Goal: Information Seeking & Learning: Find specific page/section

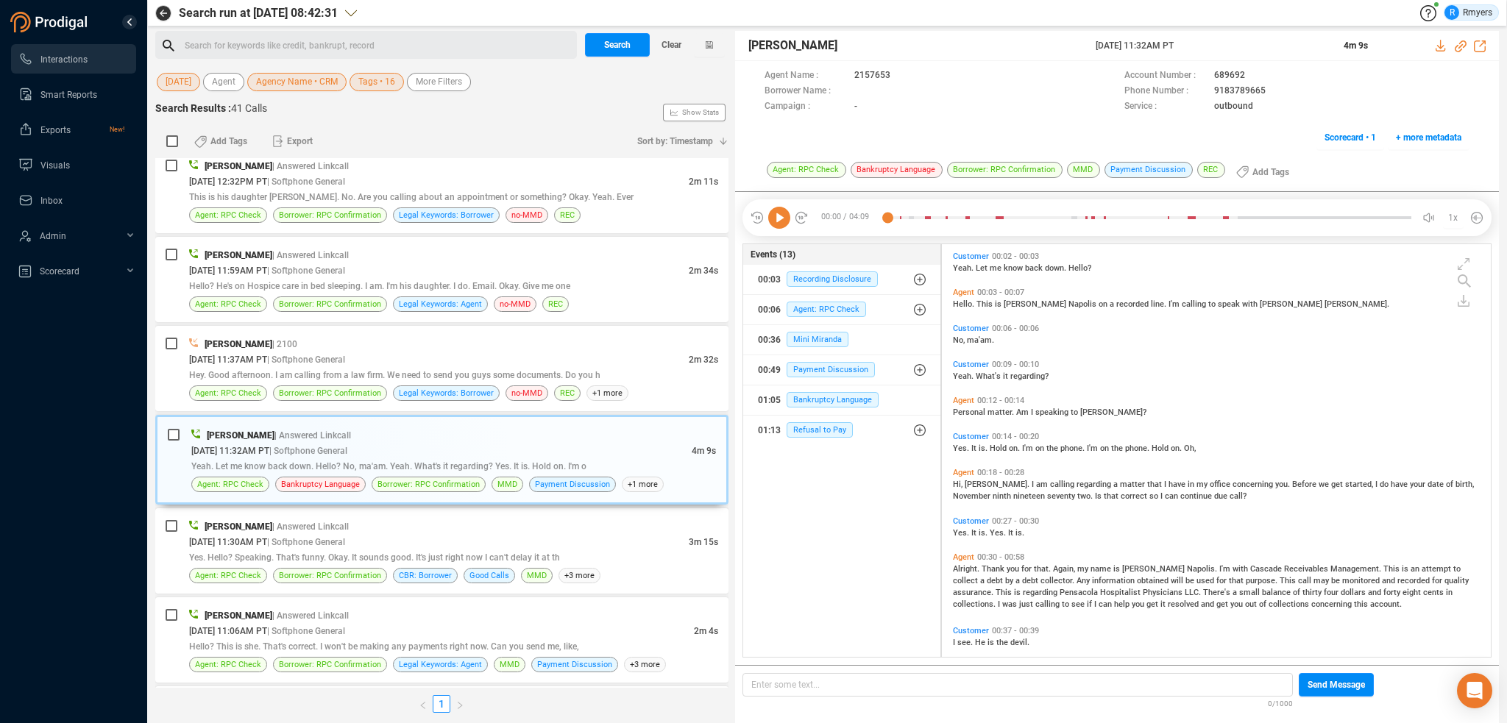
scroll to position [1199, 0]
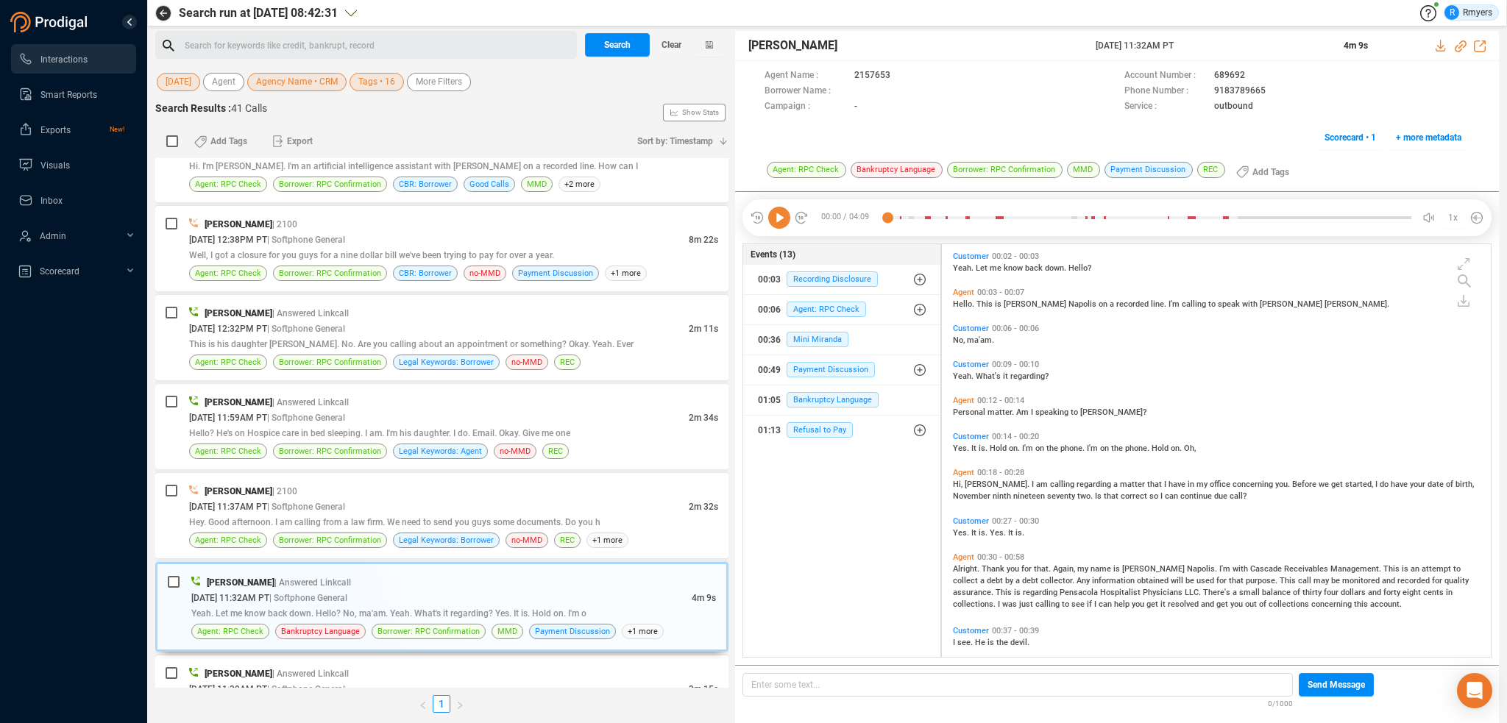
click at [782, 219] on icon at bounding box center [779, 218] width 22 height 22
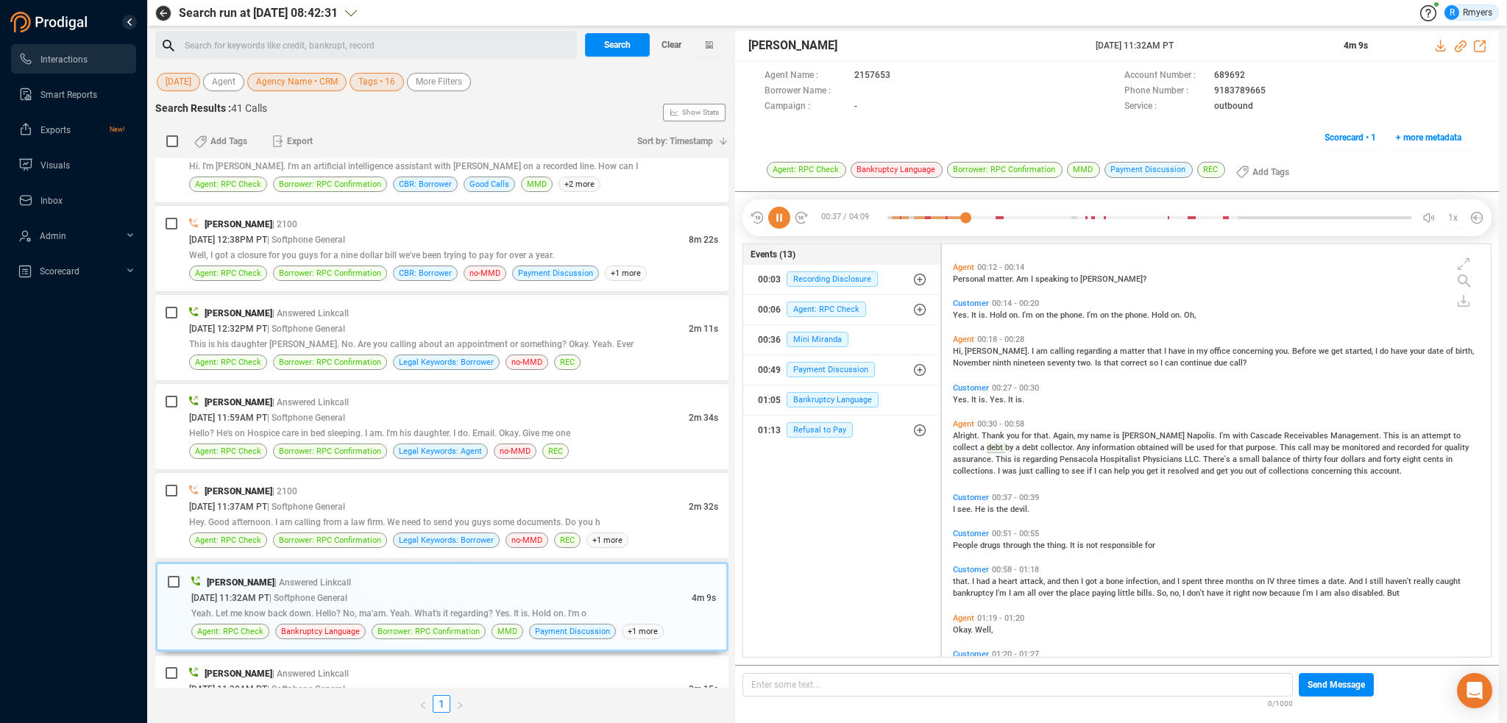
scroll to position [188, 0]
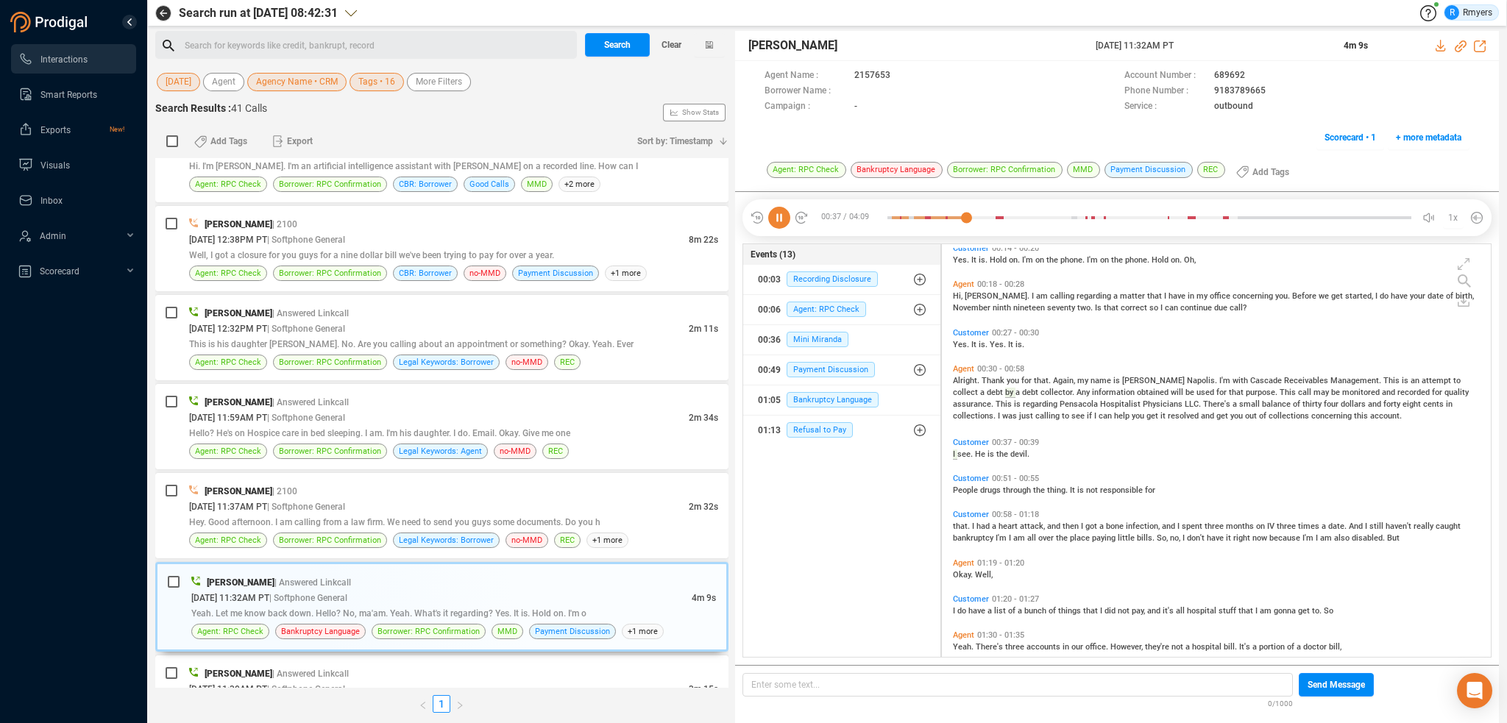
click at [780, 219] on icon at bounding box center [779, 218] width 22 height 22
click at [776, 215] on icon at bounding box center [779, 218] width 22 height 22
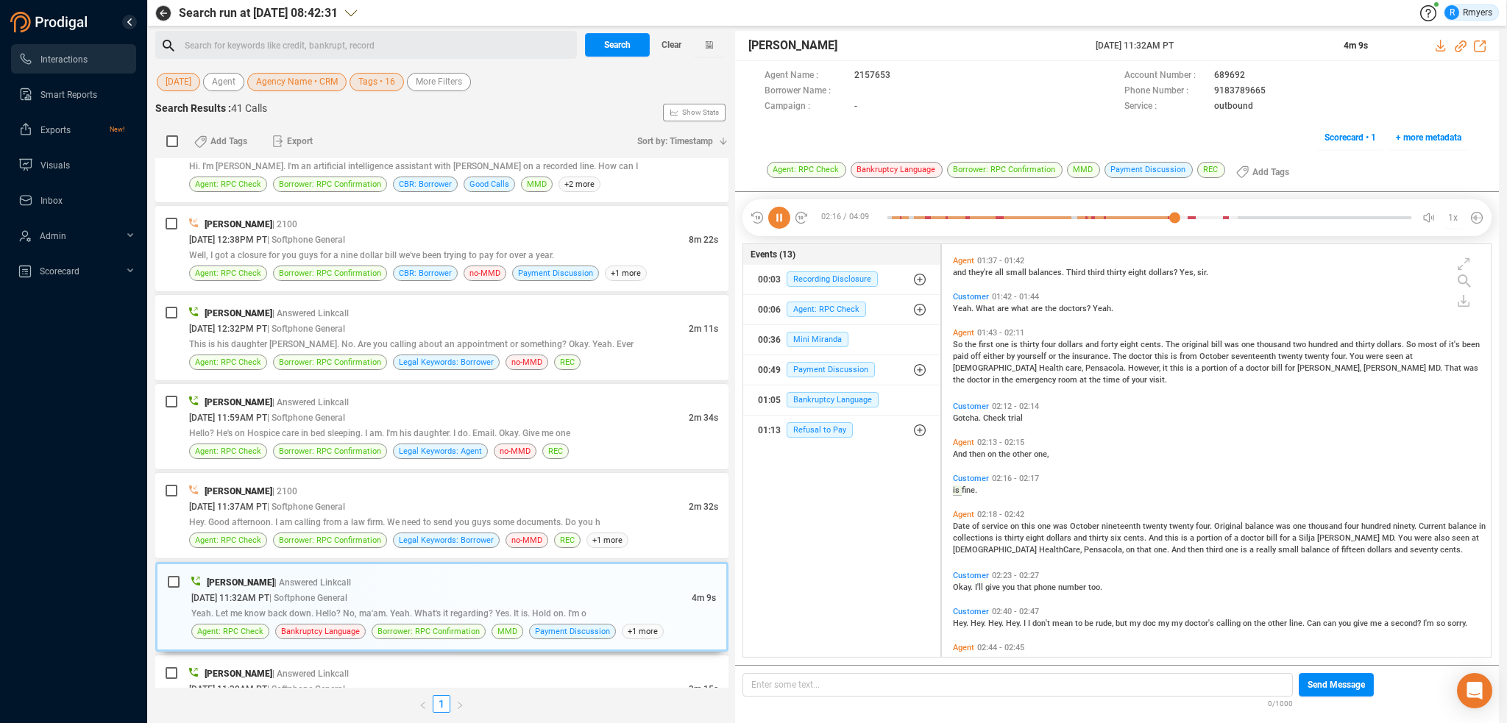
scroll to position [701, 0]
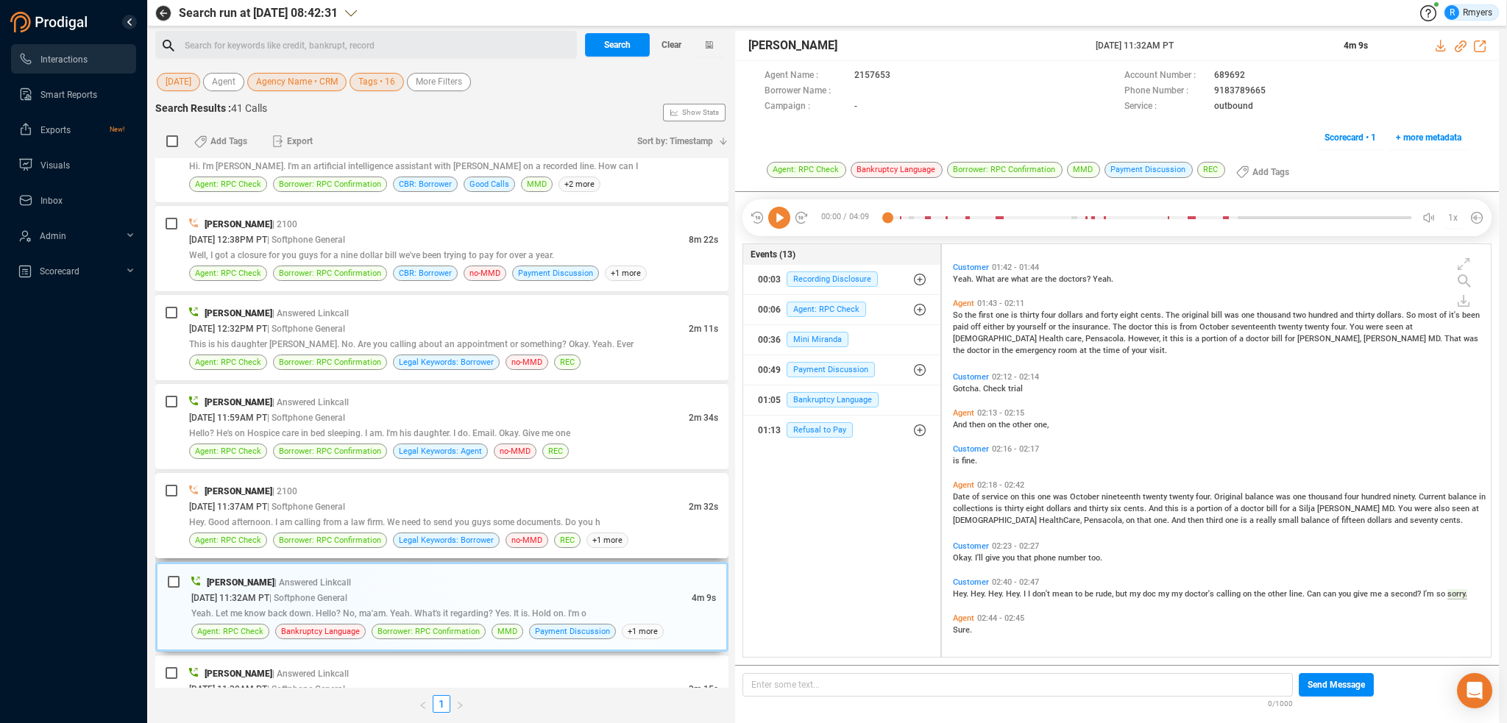
click at [619, 499] on div "08/26/2025 @ 11:37AM PT | Softphone General" at bounding box center [439, 506] width 500 height 15
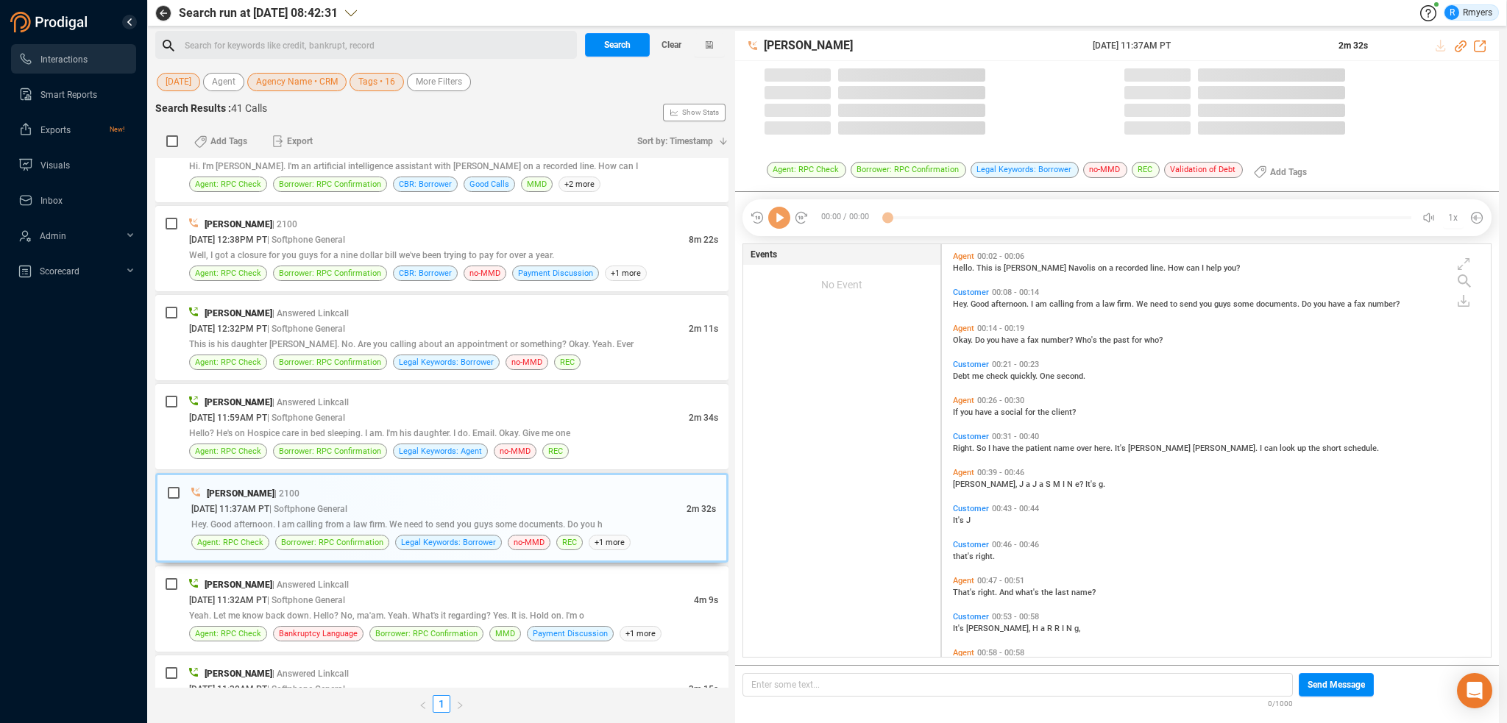
scroll to position [410, 542]
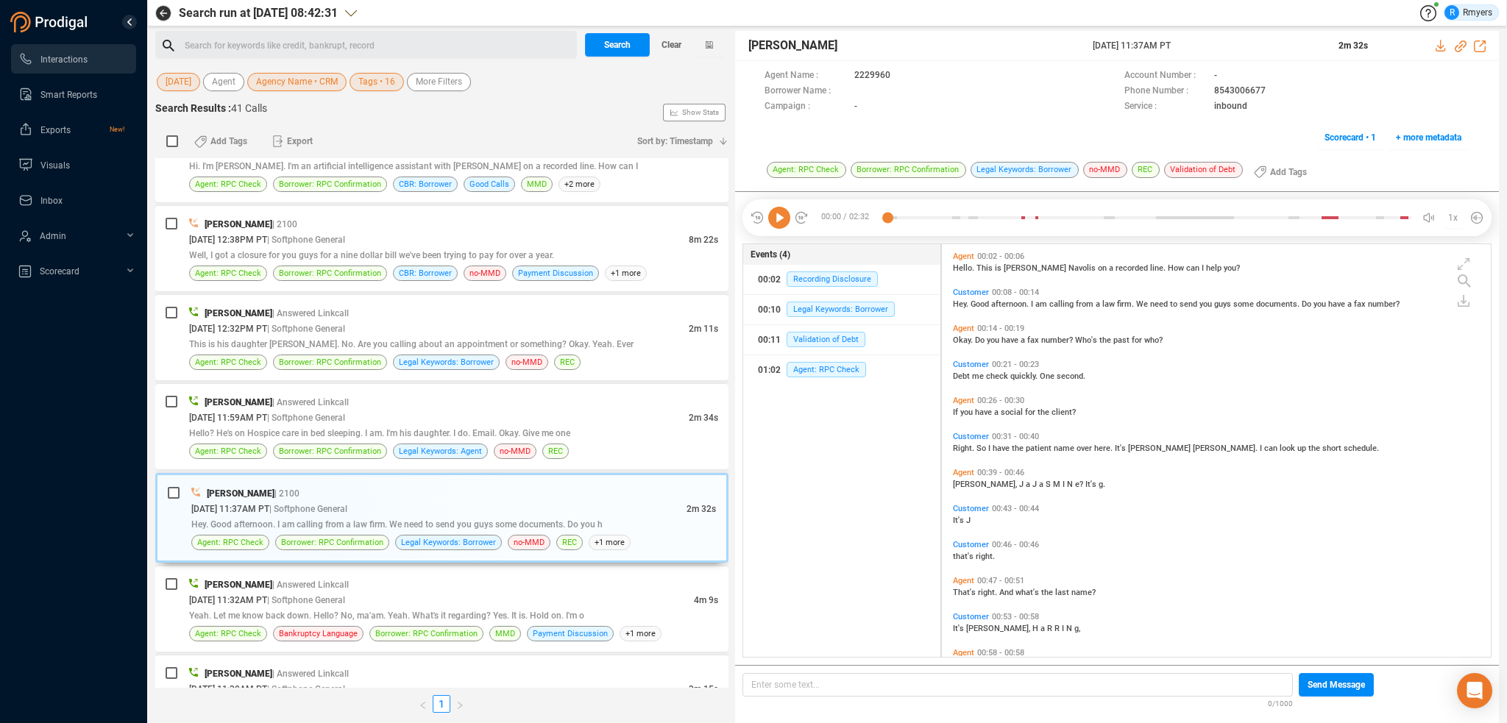
click at [780, 216] on icon at bounding box center [779, 218] width 22 height 22
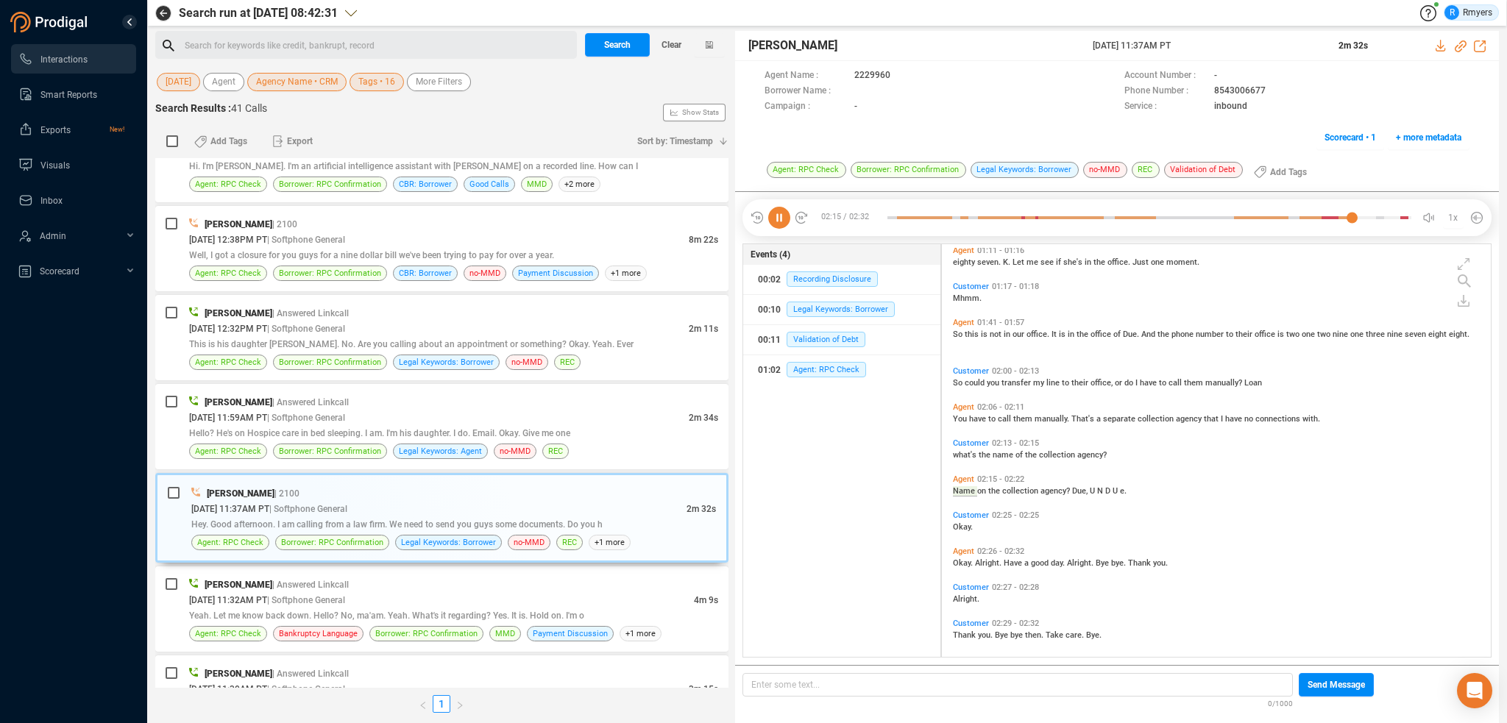
scroll to position [589, 0]
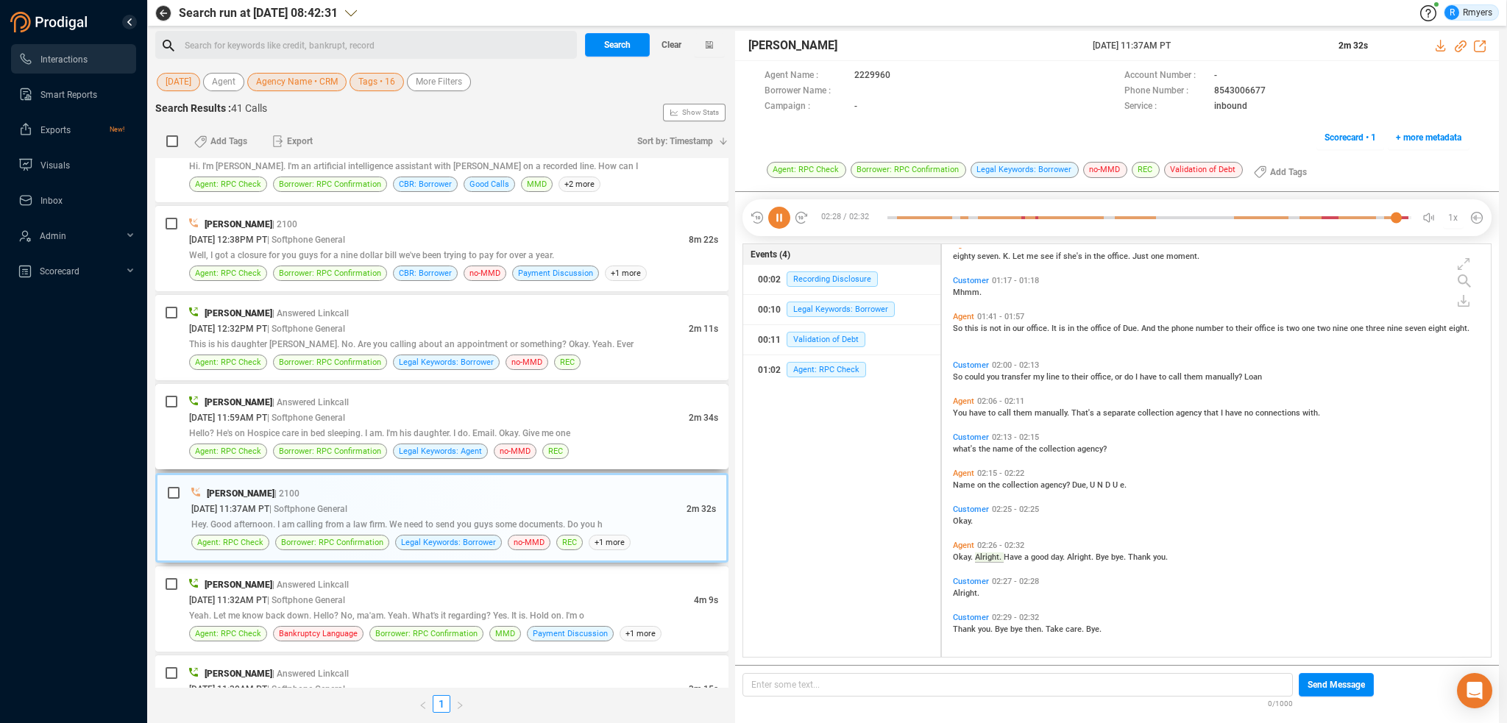
click at [484, 412] on div "08/26/2025 @ 11:59AM PT | Softphone General" at bounding box center [439, 417] width 500 height 15
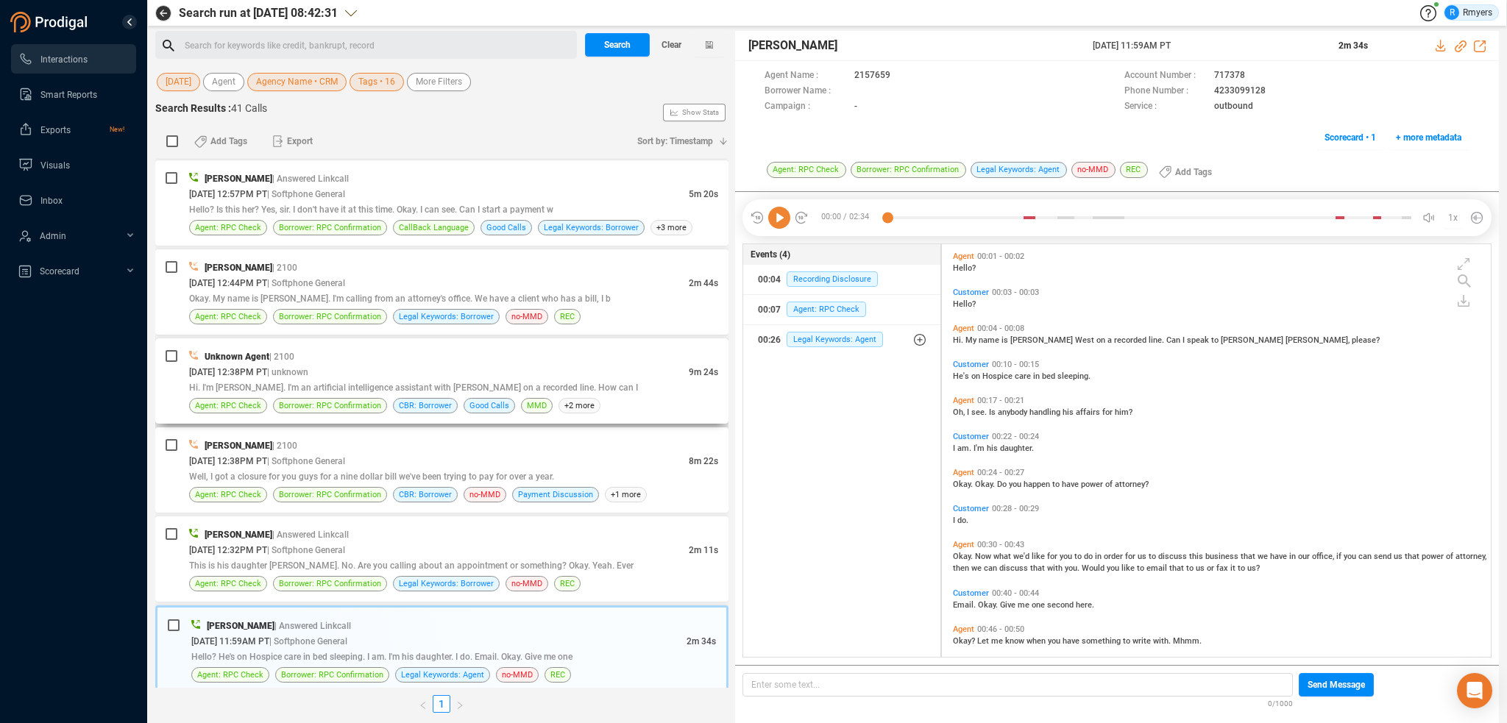
scroll to position [978, 0]
click at [783, 223] on icon at bounding box center [779, 218] width 22 height 22
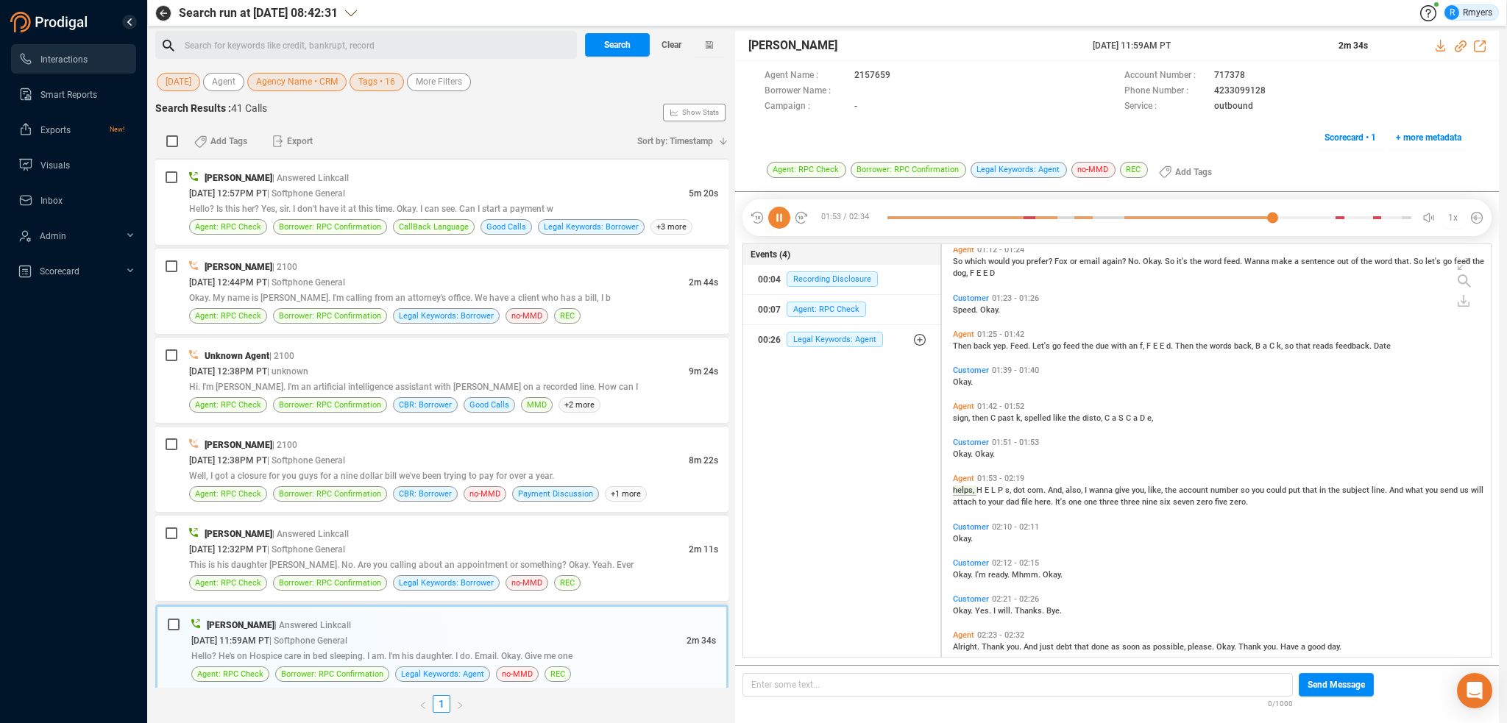
scroll to position [506, 0]
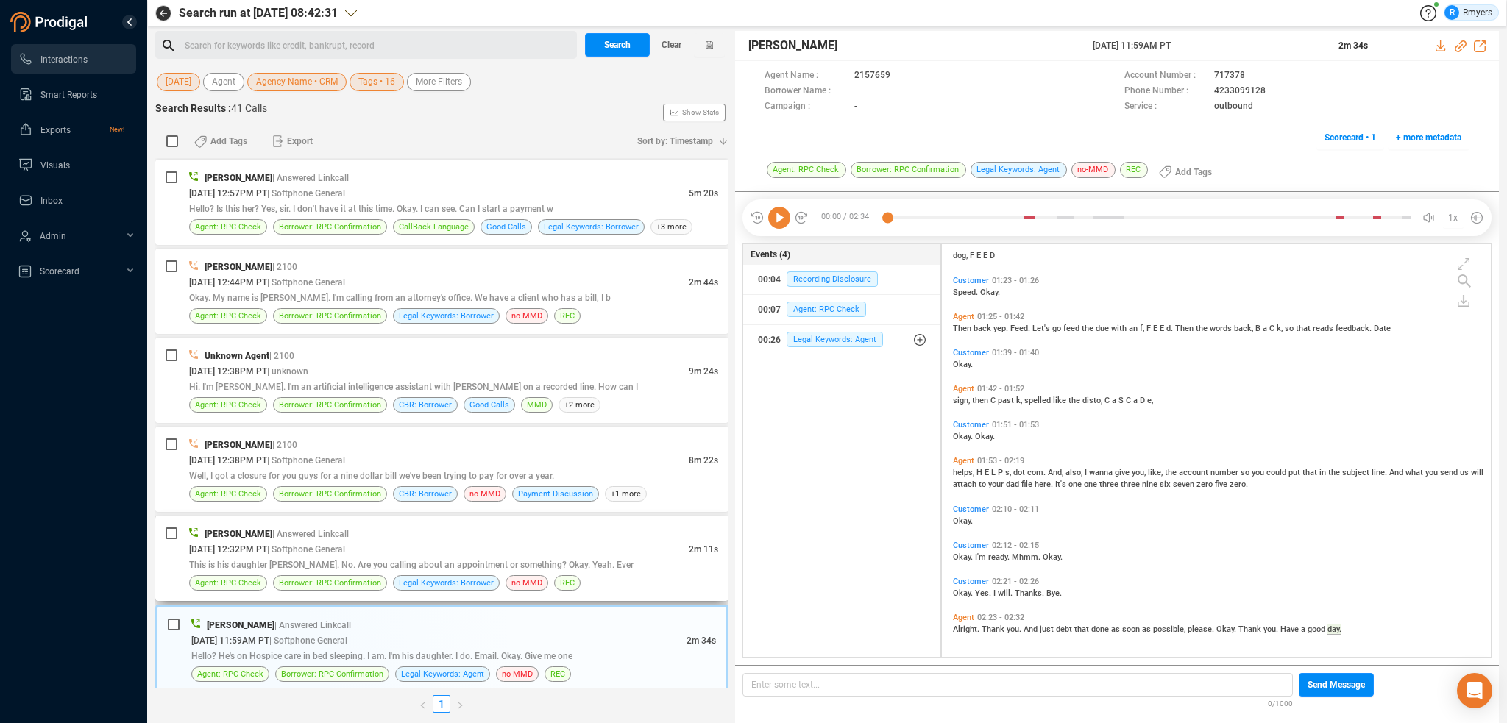
drag, startPoint x: 536, startPoint y: 517, endPoint x: 542, endPoint y: 528, distance: 12.5
click at [539, 526] on div "Elizabeth Napoles | Answered Linkcall 08/26/2025 @ 12:32PM PT | Softphone Gener…" at bounding box center [441, 558] width 573 height 85
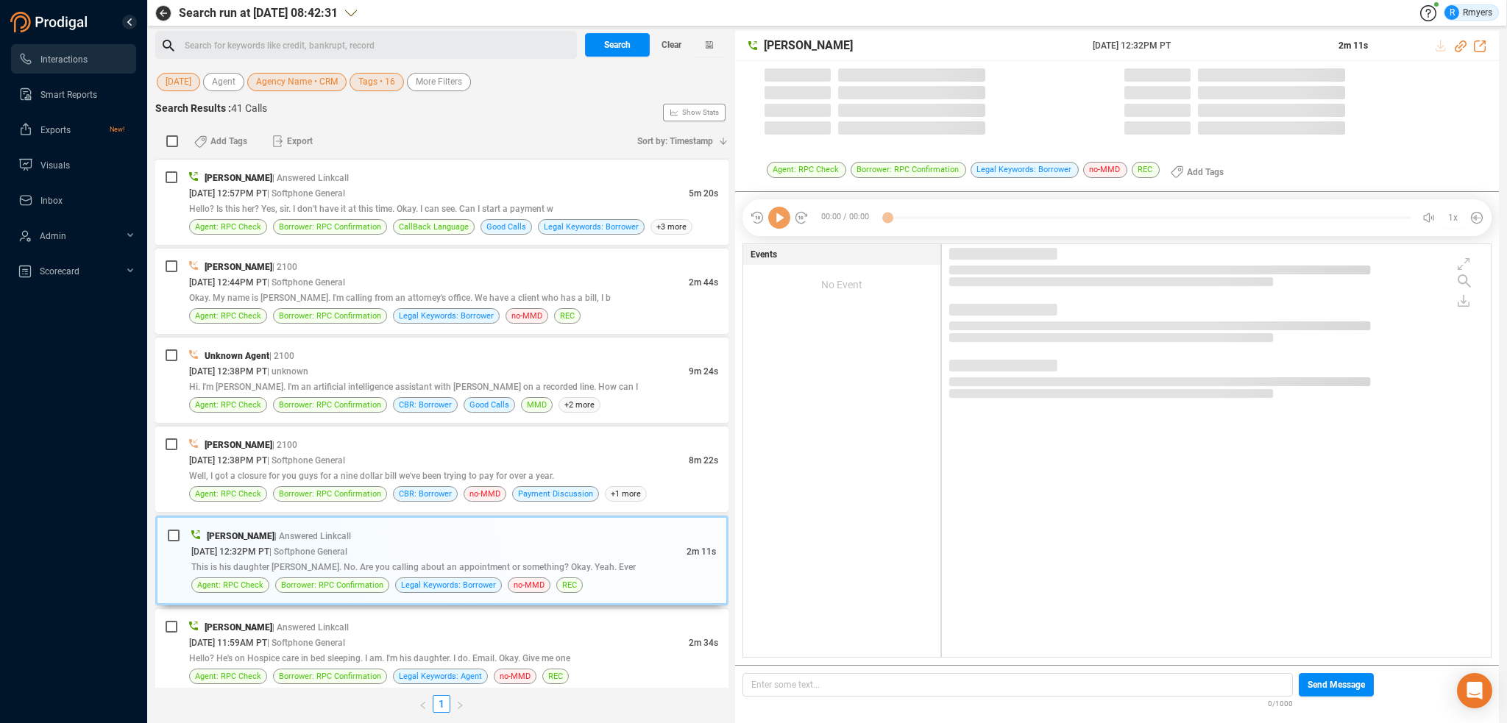
click at [783, 222] on icon at bounding box center [779, 218] width 22 height 22
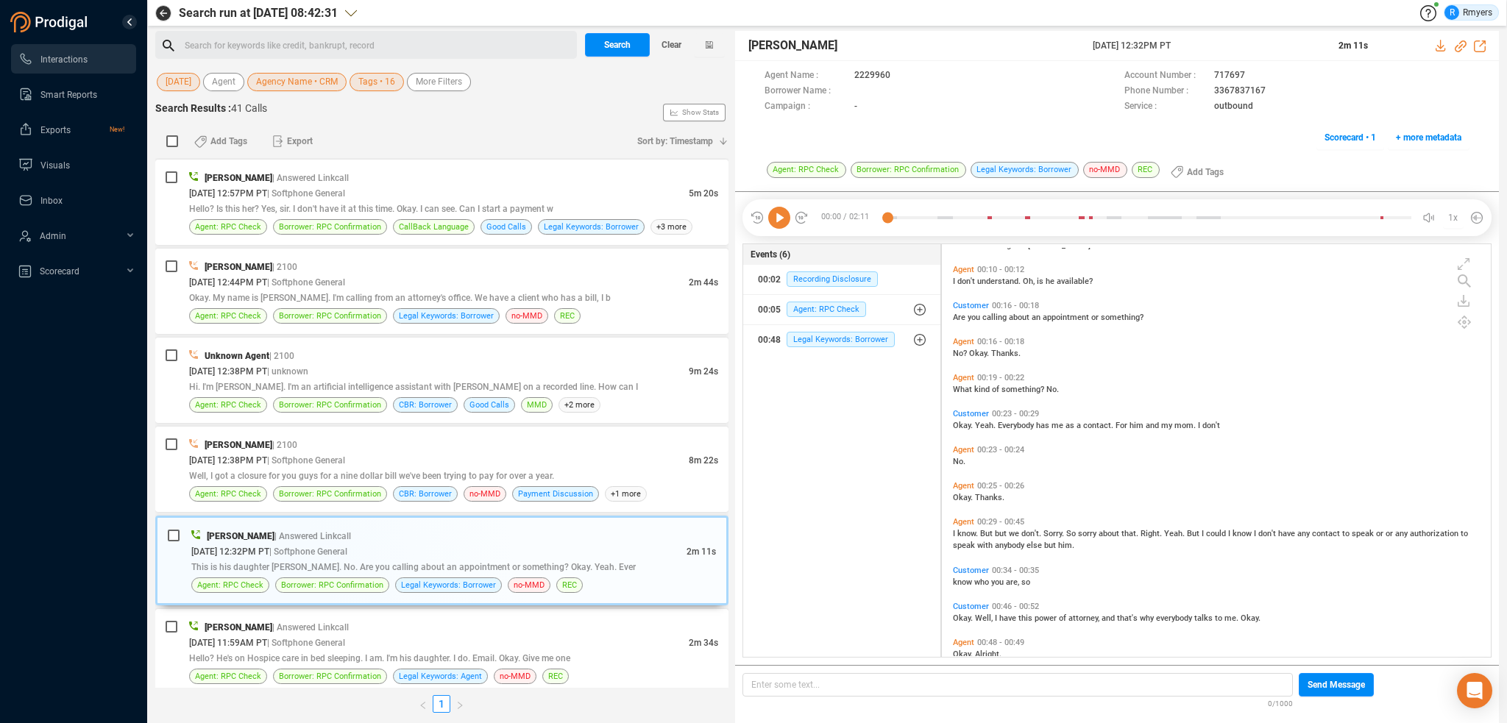
scroll to position [0, 0]
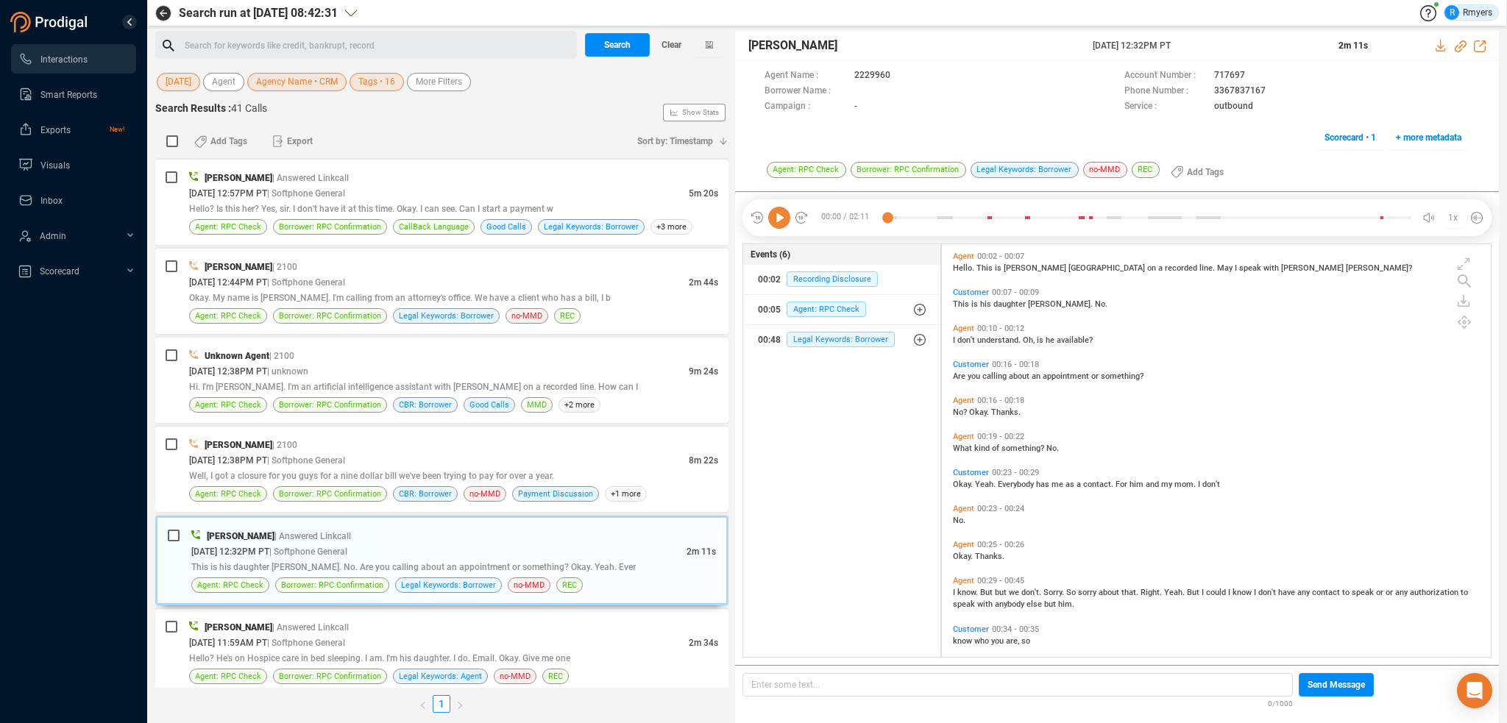
click at [776, 217] on icon at bounding box center [779, 218] width 22 height 22
click at [396, 437] on div "Pamela West | 2100" at bounding box center [453, 444] width 529 height 15
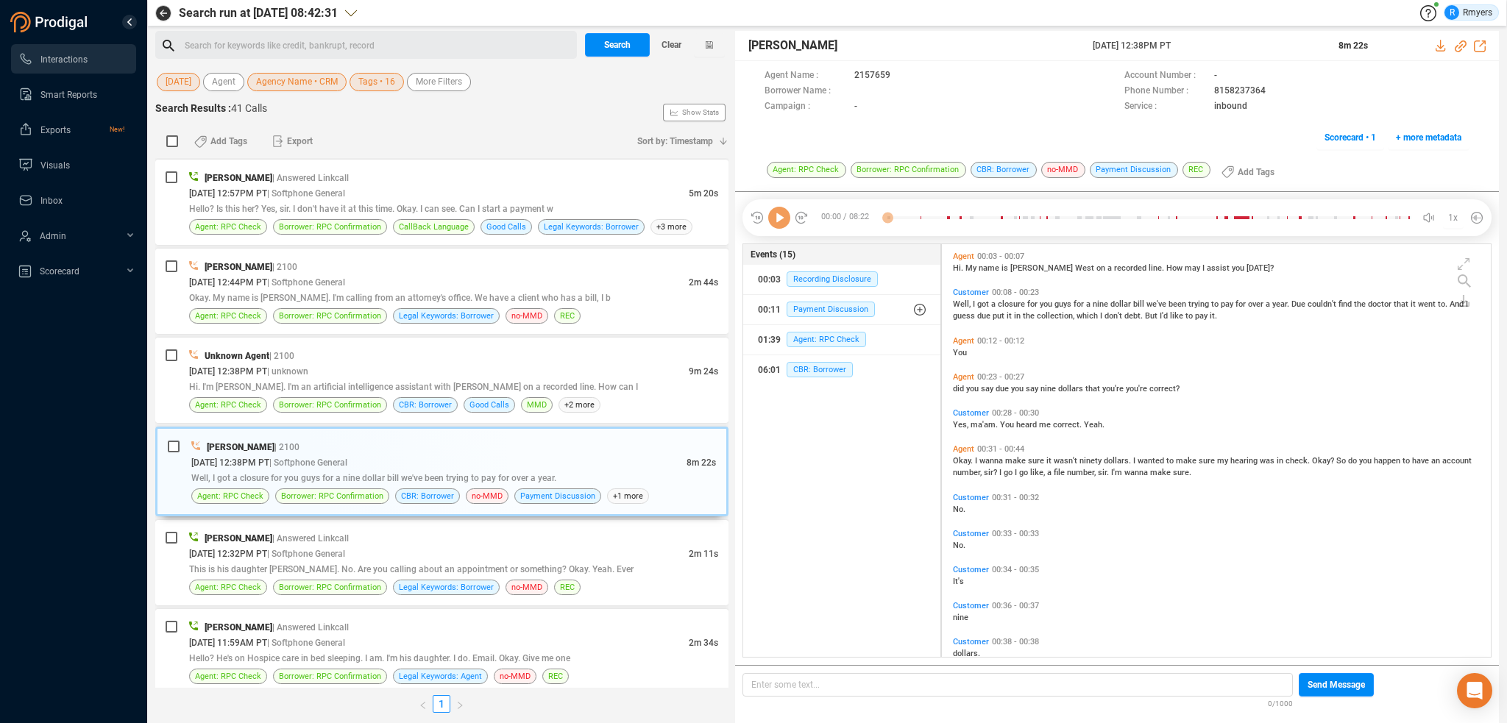
scroll to position [410, 542]
click at [780, 226] on icon at bounding box center [779, 218] width 22 height 22
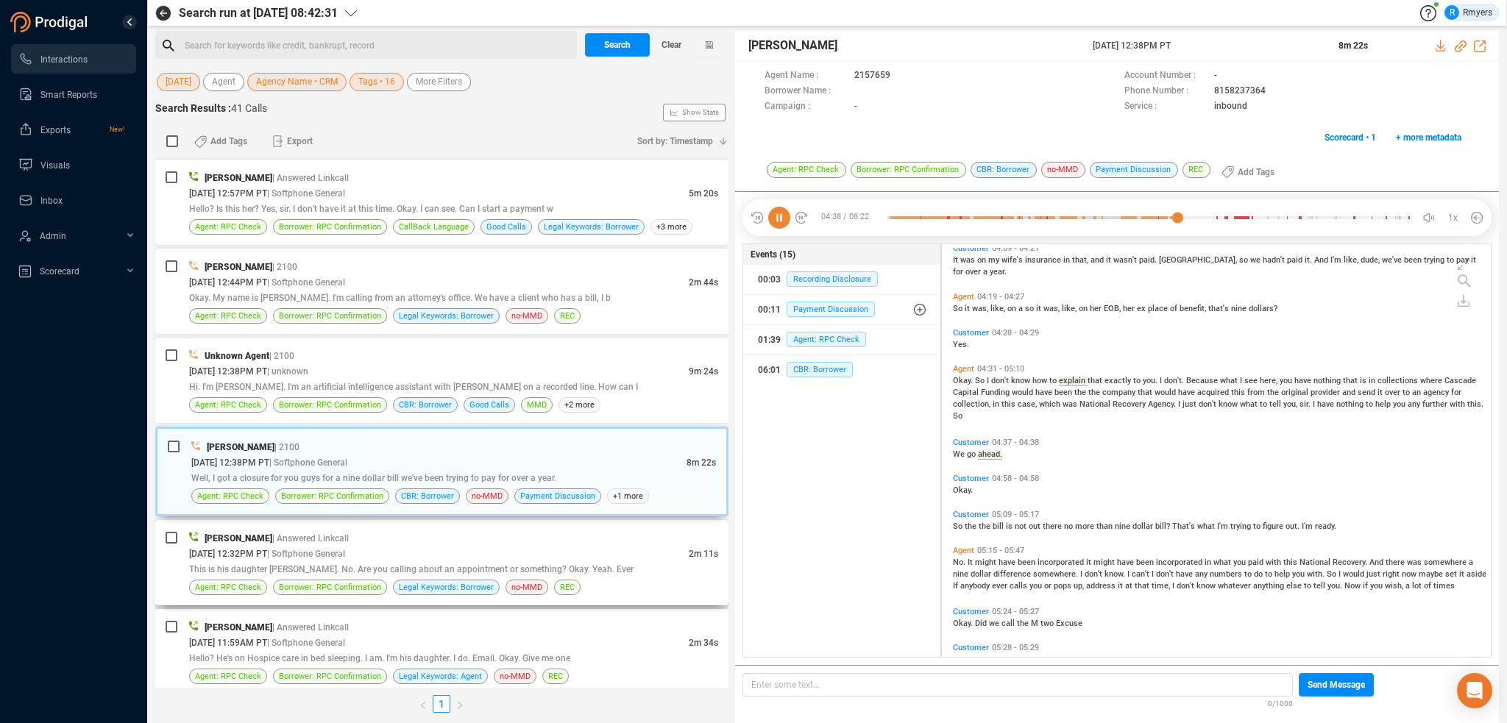
scroll to position [1663, 0]
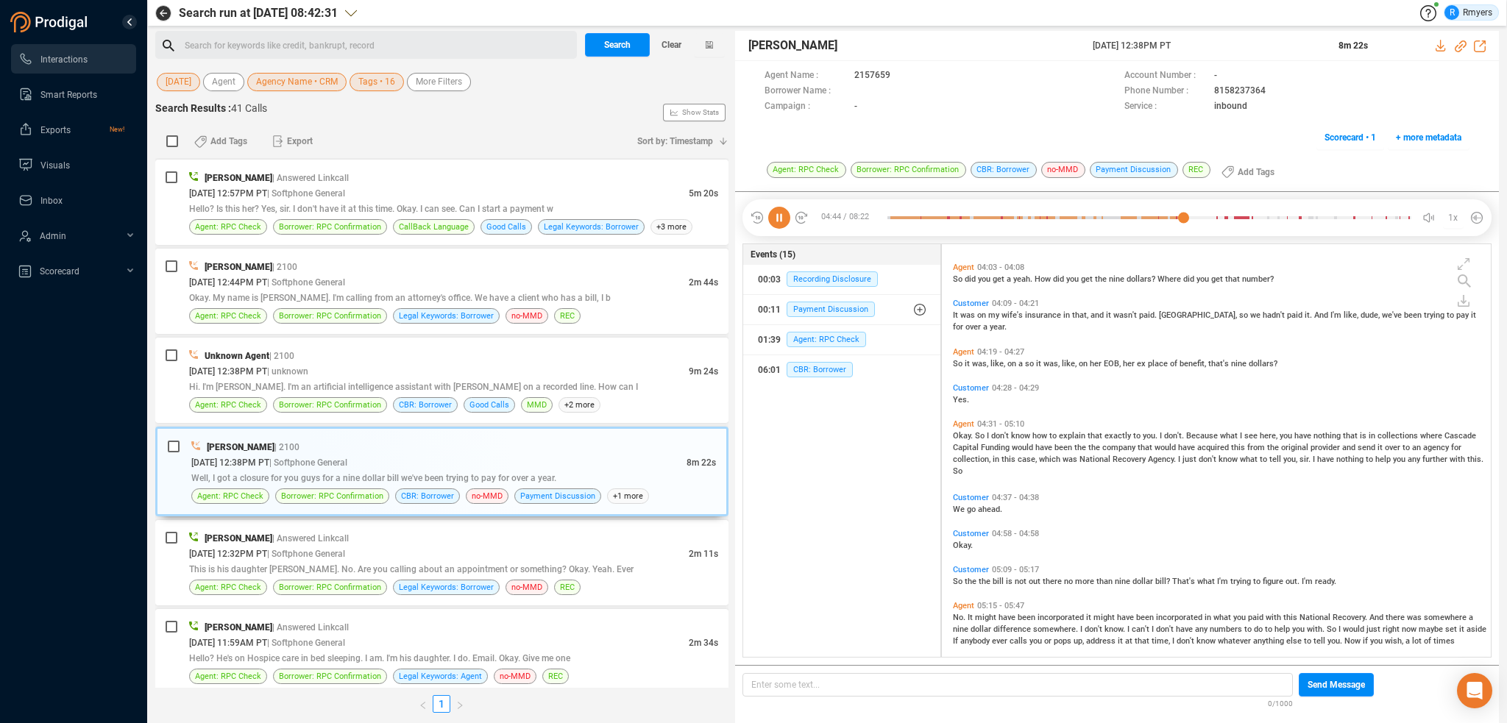
click at [788, 214] on icon at bounding box center [779, 218] width 22 height 22
click at [389, 369] on div "08/26/2025 @ 12:38PM PT | unknown" at bounding box center [439, 371] width 500 height 15
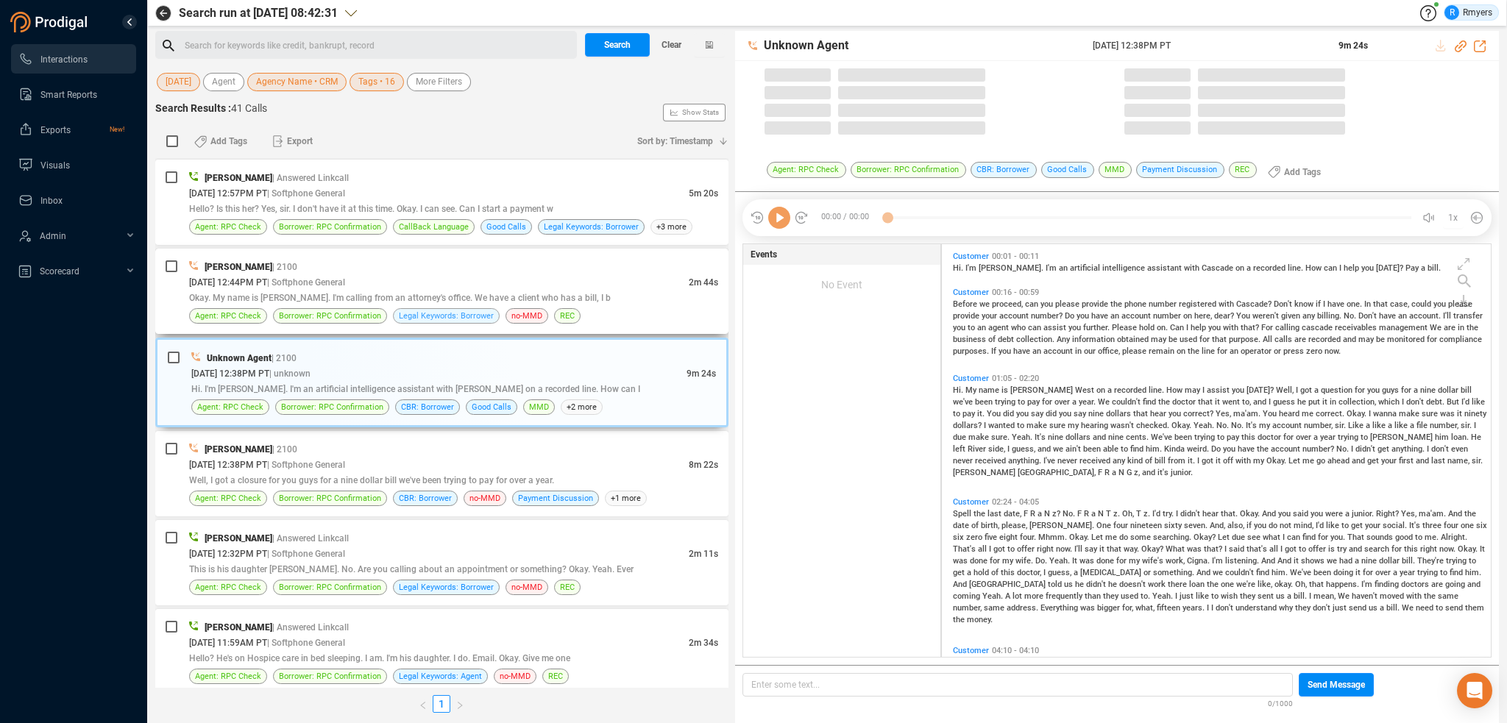
scroll to position [410, 542]
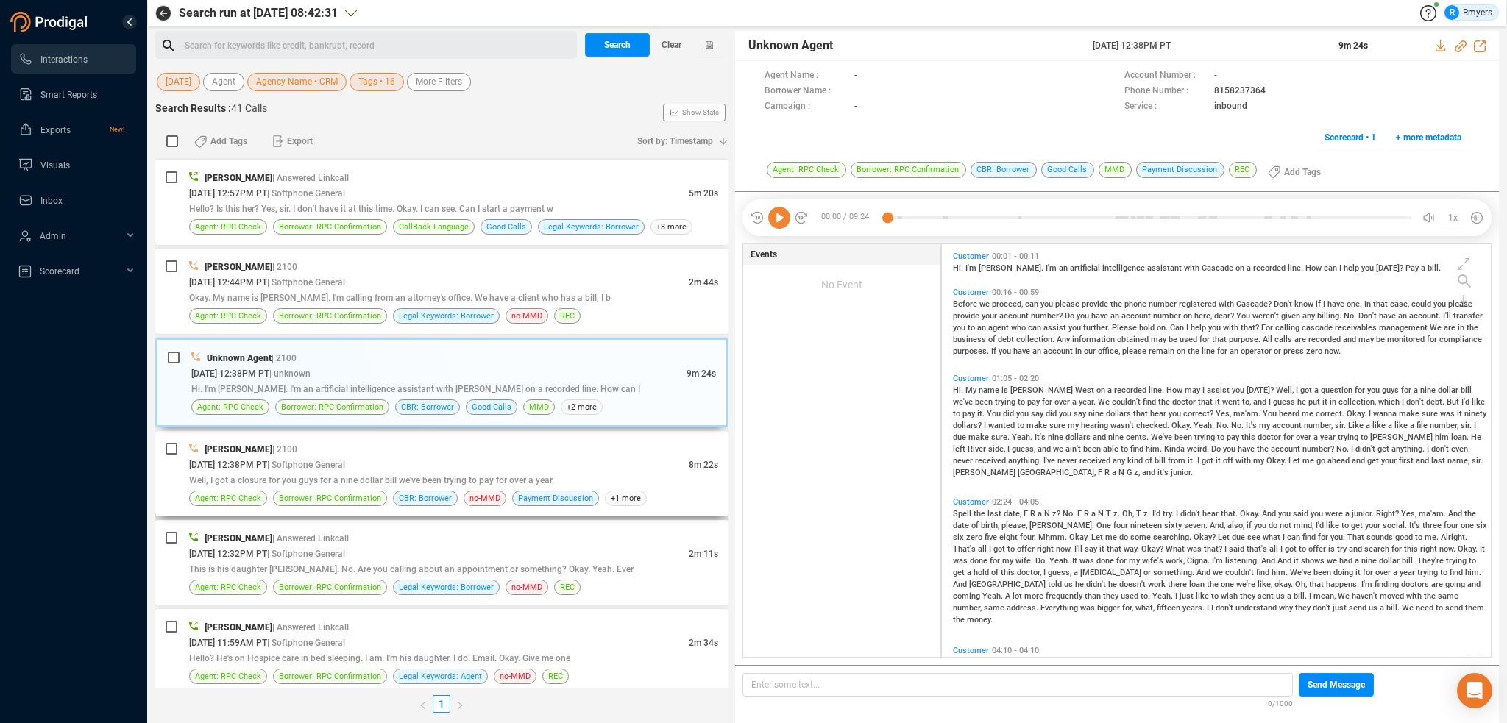
click at [533, 457] on div "08/26/2025 @ 12:38PM PT | Softphone General" at bounding box center [439, 464] width 500 height 15
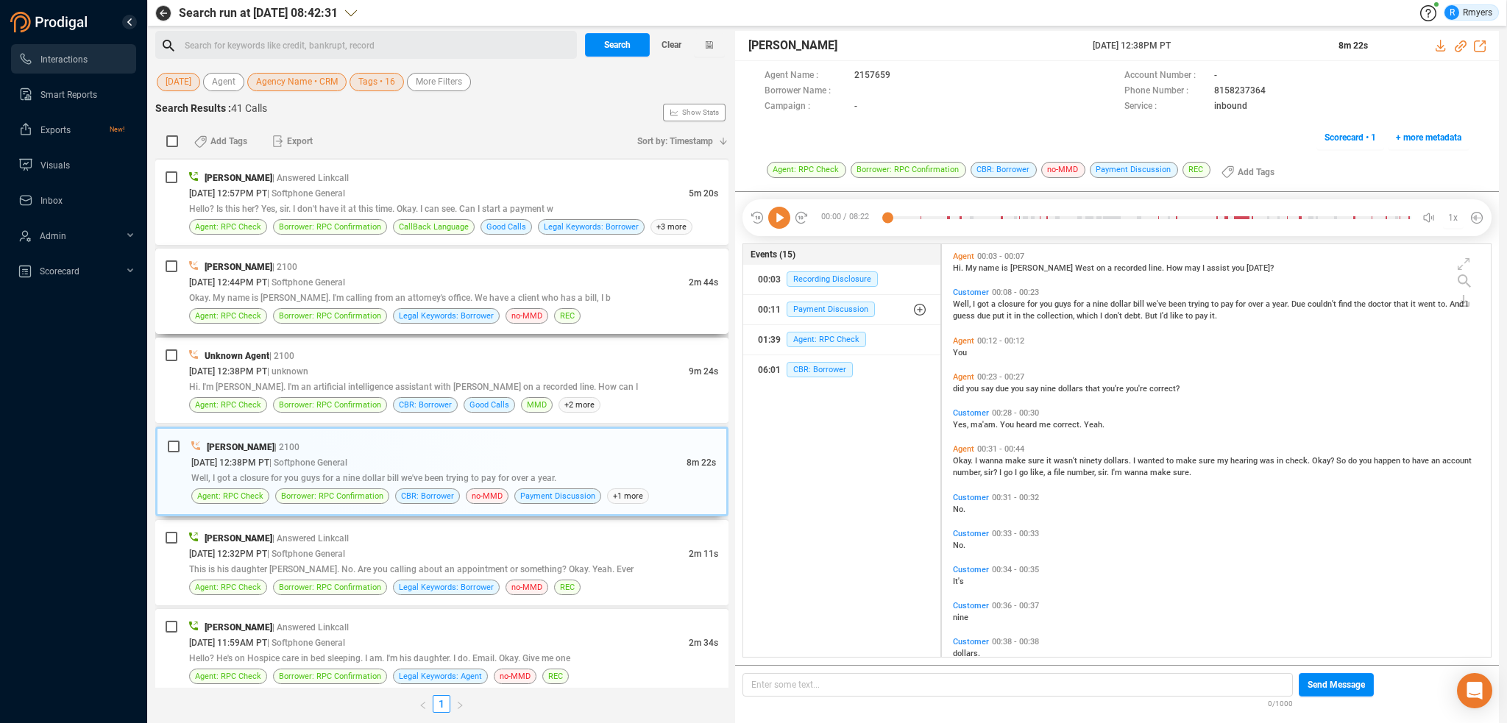
click at [486, 297] on span "Okay. My name is Ashley. I'm calling from an attorney's office. We have a clien…" at bounding box center [400, 298] width 422 height 10
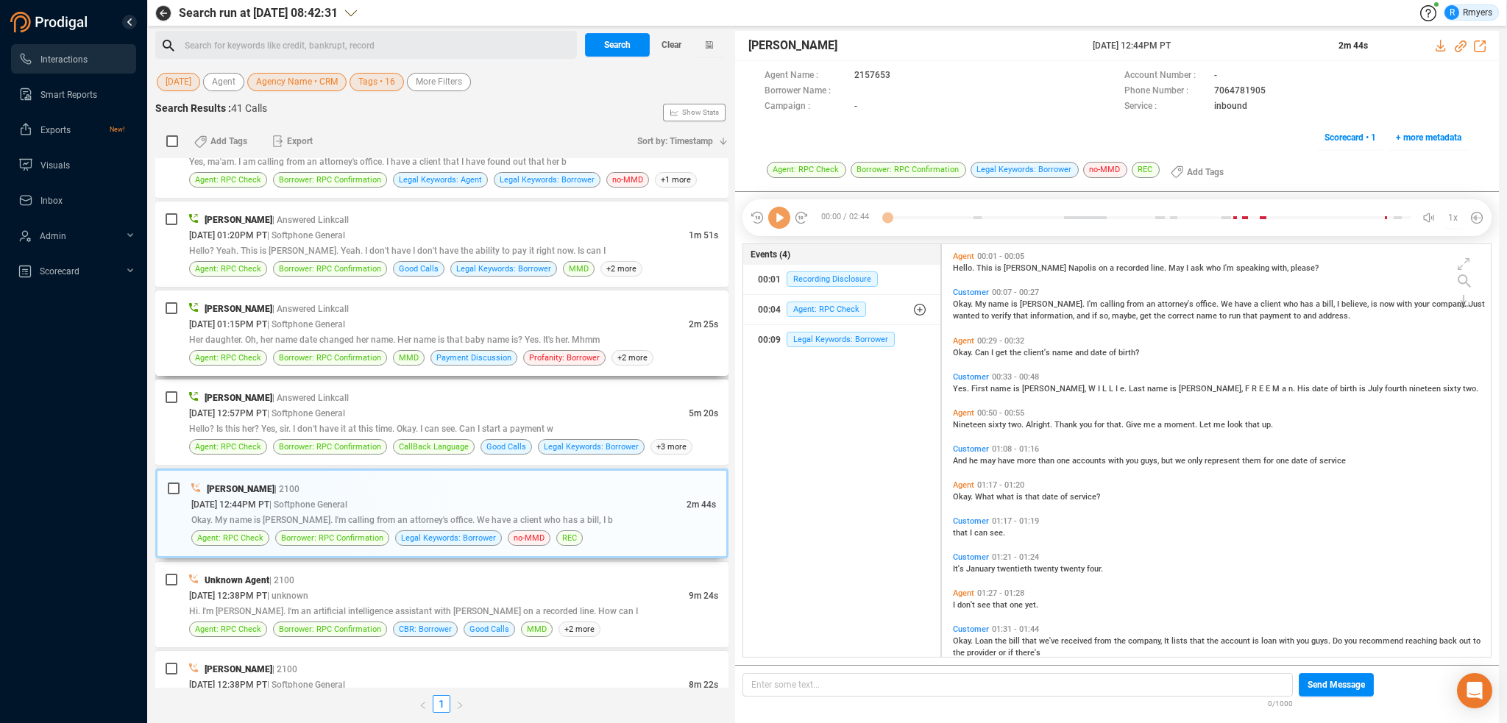
scroll to position [757, 0]
click at [770, 216] on icon at bounding box center [779, 218] width 22 height 22
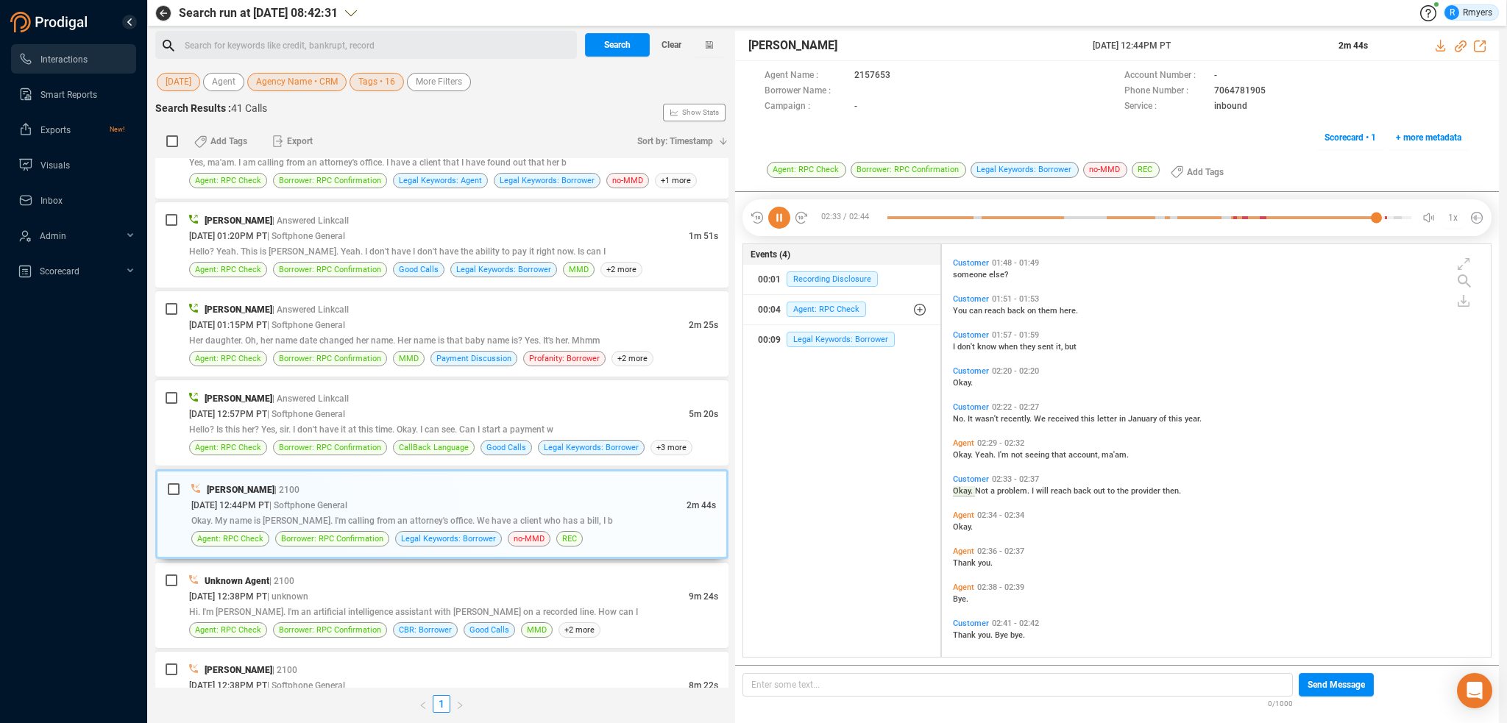
scroll to position [495, 0]
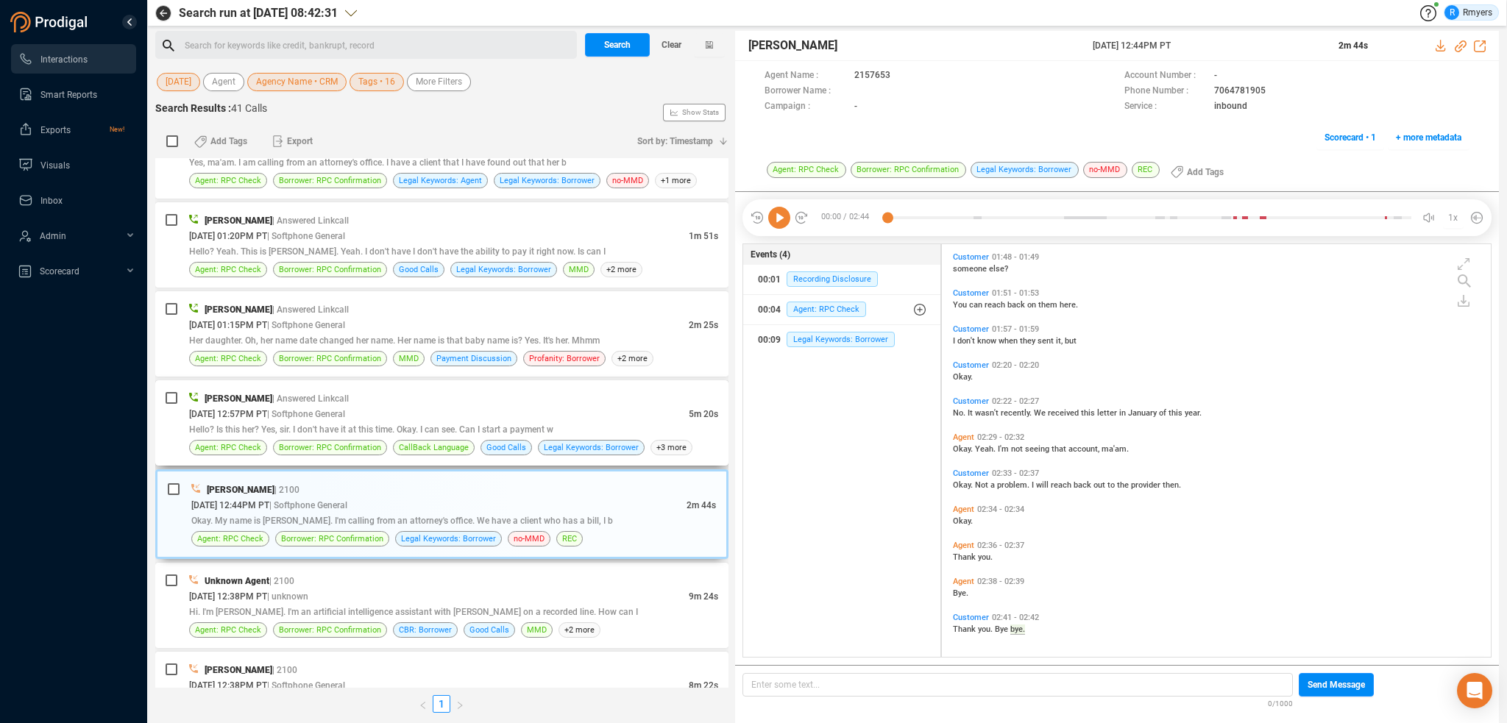
drag, startPoint x: 436, startPoint y: 412, endPoint x: 460, endPoint y: 406, distance: 24.5
click at [432, 417] on div "08/26/2025 @ 12:57PM PT | Softphone General" at bounding box center [439, 413] width 500 height 15
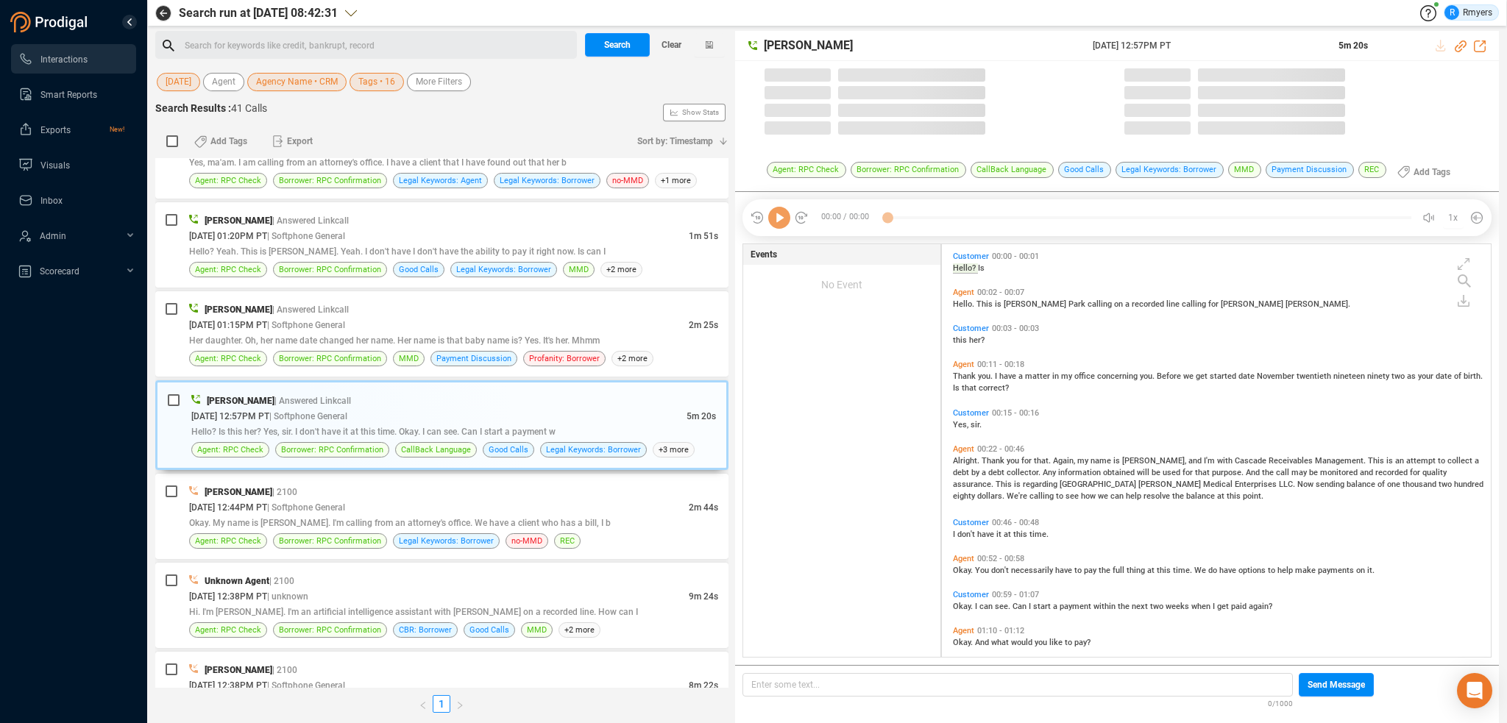
scroll to position [410, 542]
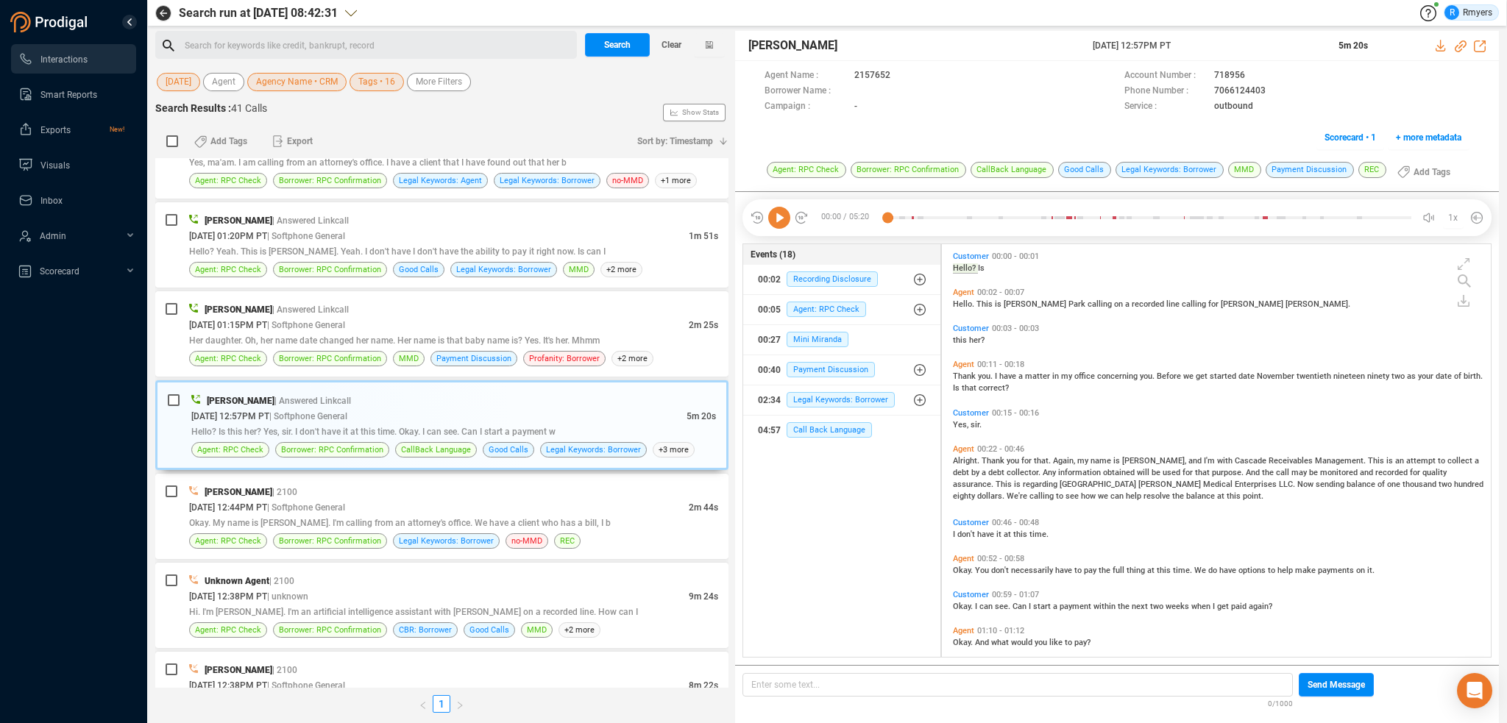
click at [780, 221] on icon at bounding box center [779, 218] width 22 height 22
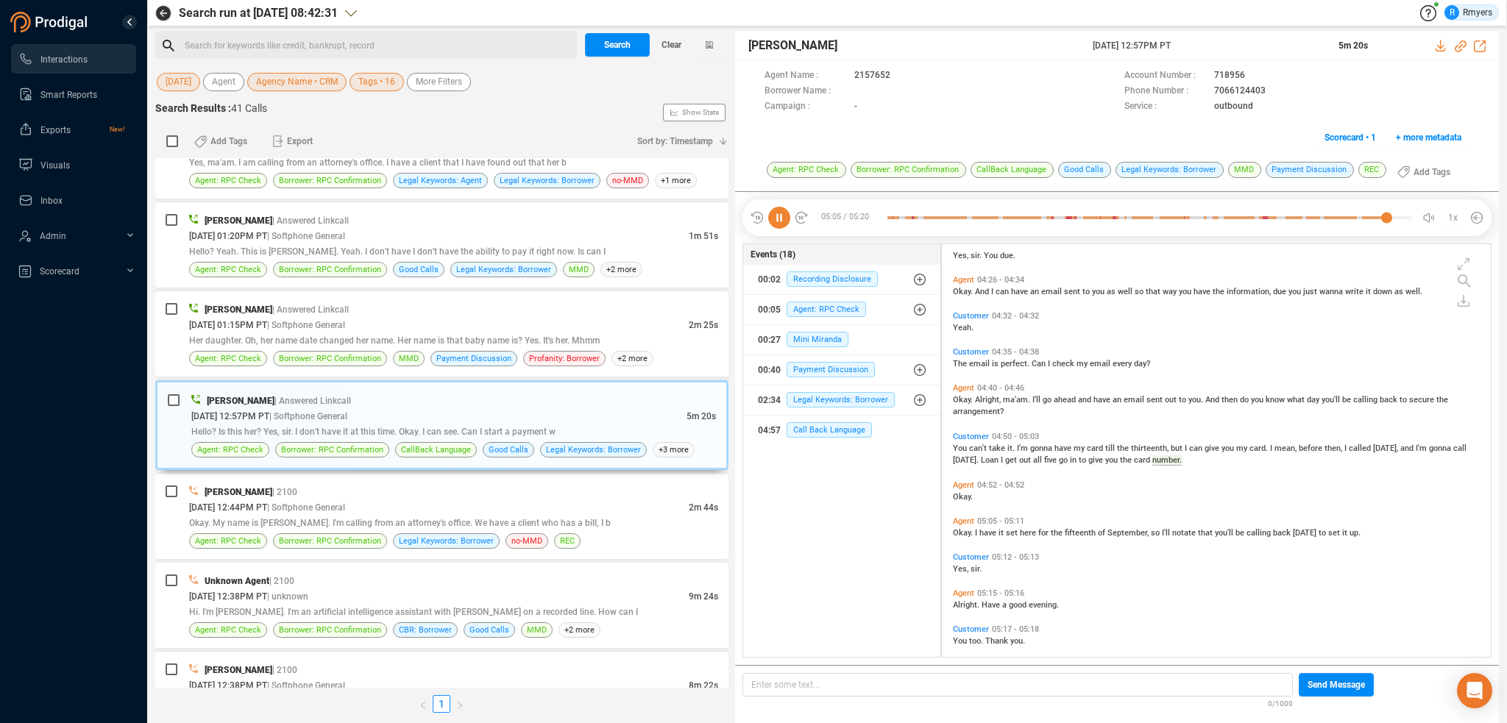
scroll to position [1625, 0]
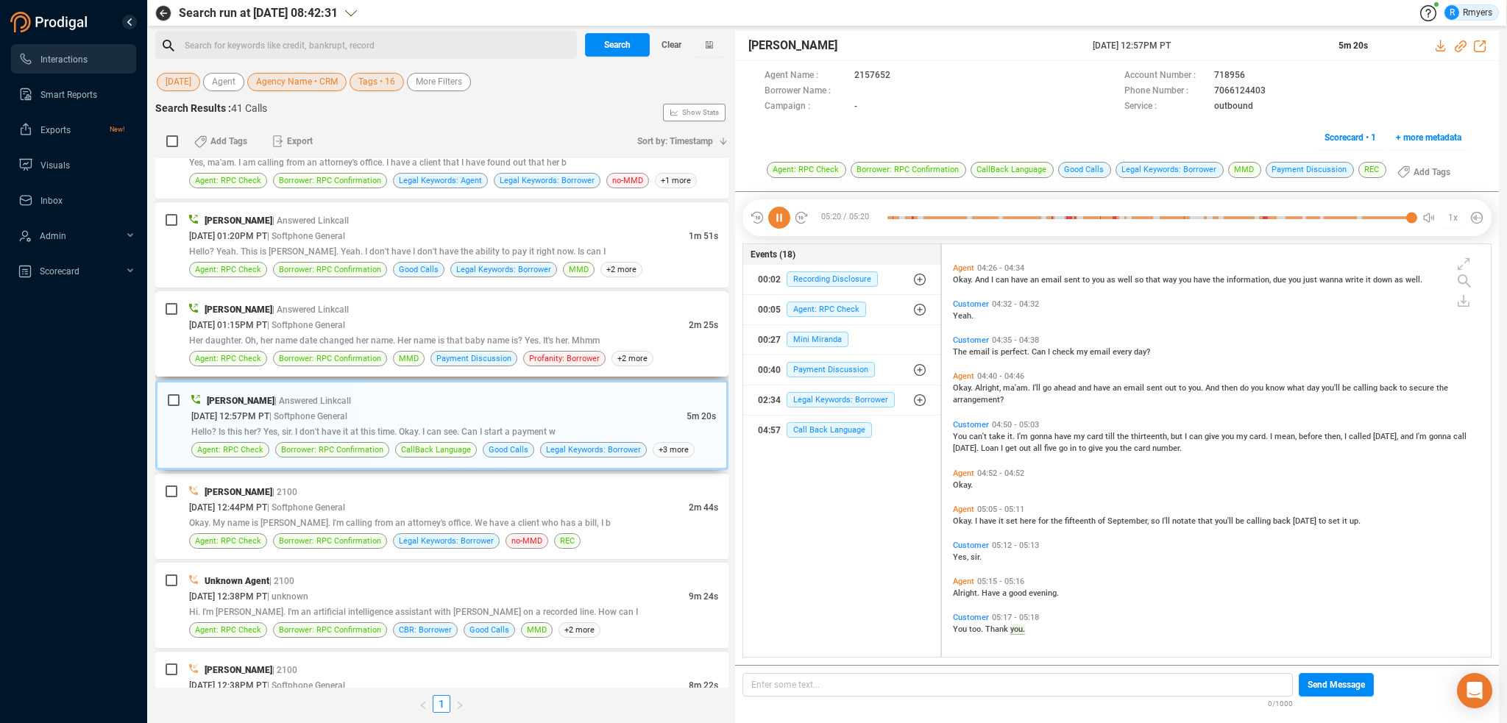
click at [422, 320] on div "08/26/2025 @ 01:15PM PT | Softphone General" at bounding box center [439, 324] width 500 height 15
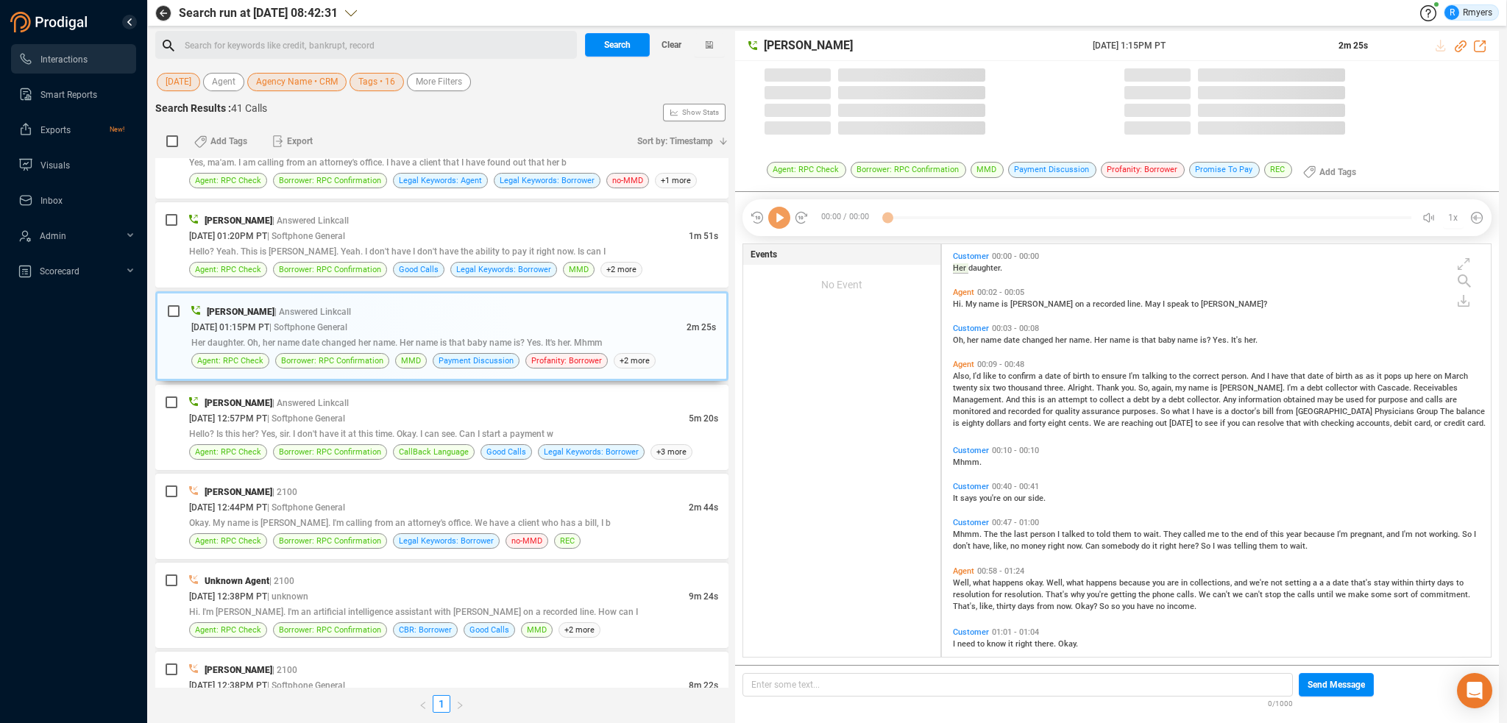
scroll to position [410, 542]
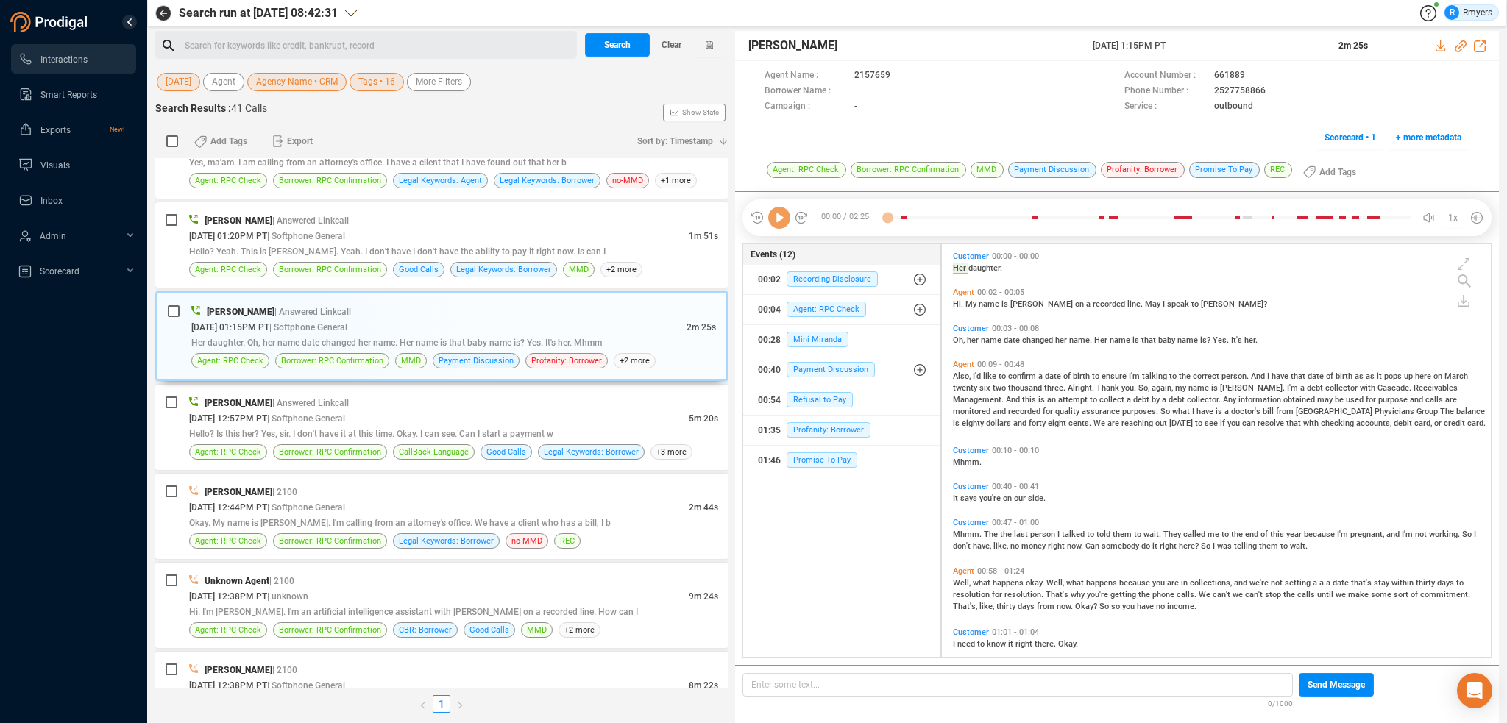
click at [780, 221] on icon at bounding box center [779, 218] width 22 height 22
click at [785, 213] on icon at bounding box center [779, 218] width 22 height 22
click at [804, 335] on span "Mini Miranda" at bounding box center [818, 339] width 62 height 15
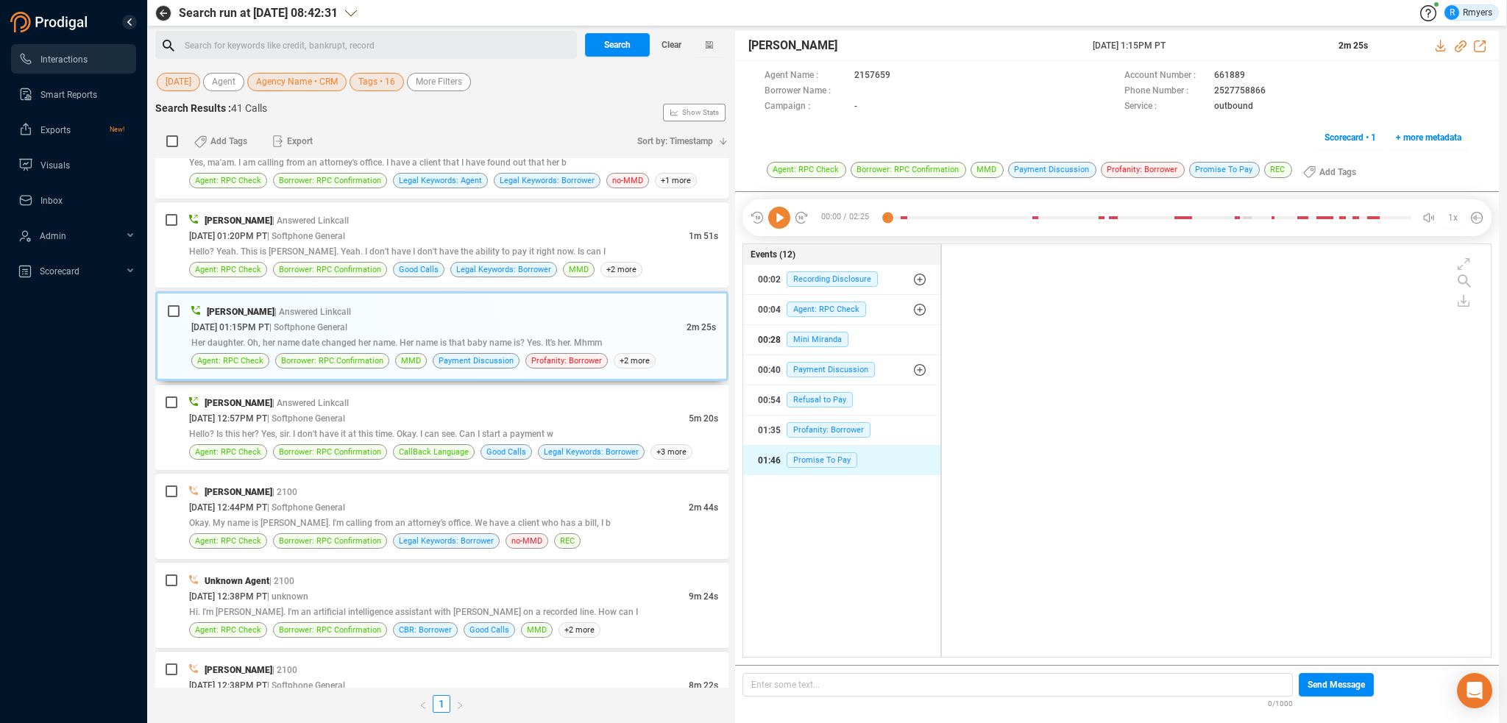
scroll to position [0, 0]
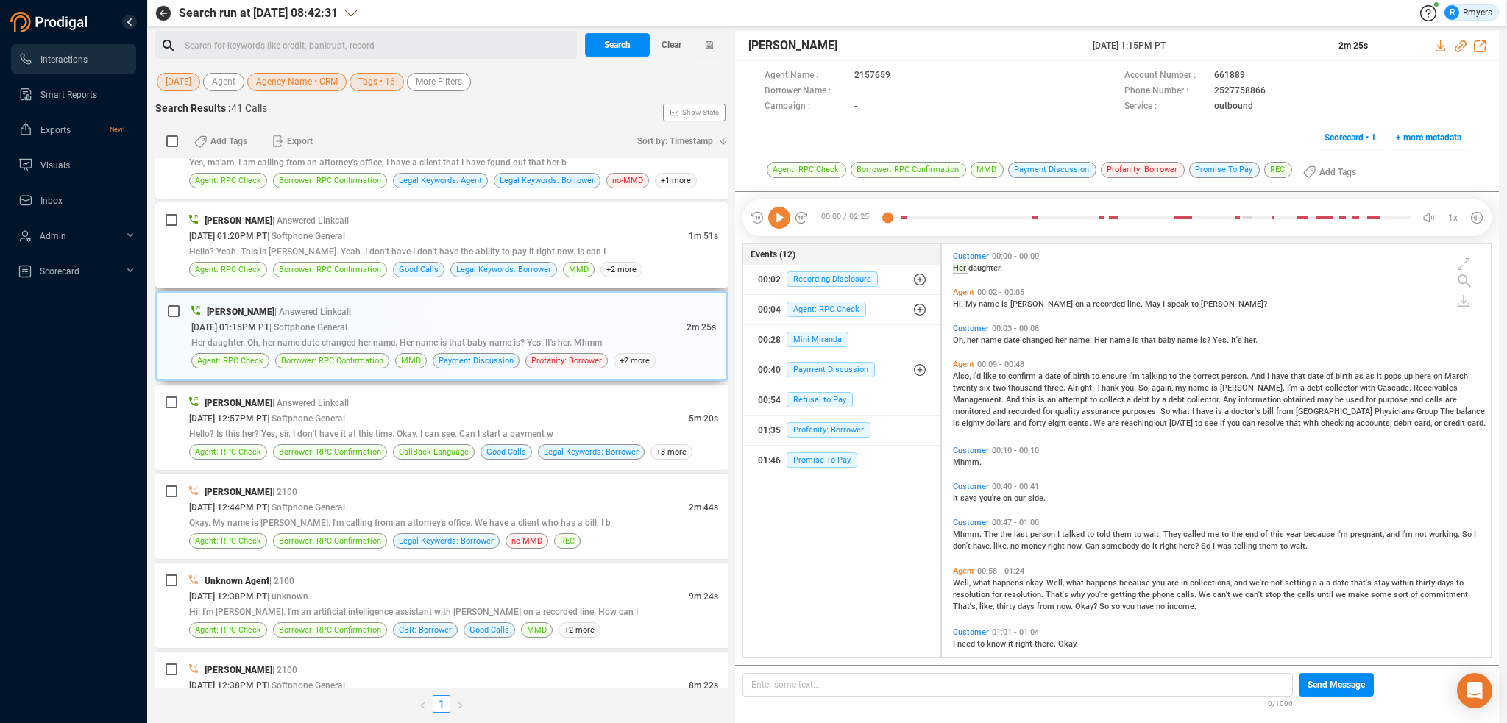
click at [308, 244] on div "Hello? Yeah. This is Cody. Yeah. I don't have I don't have the ability to pay i…" at bounding box center [453, 251] width 529 height 15
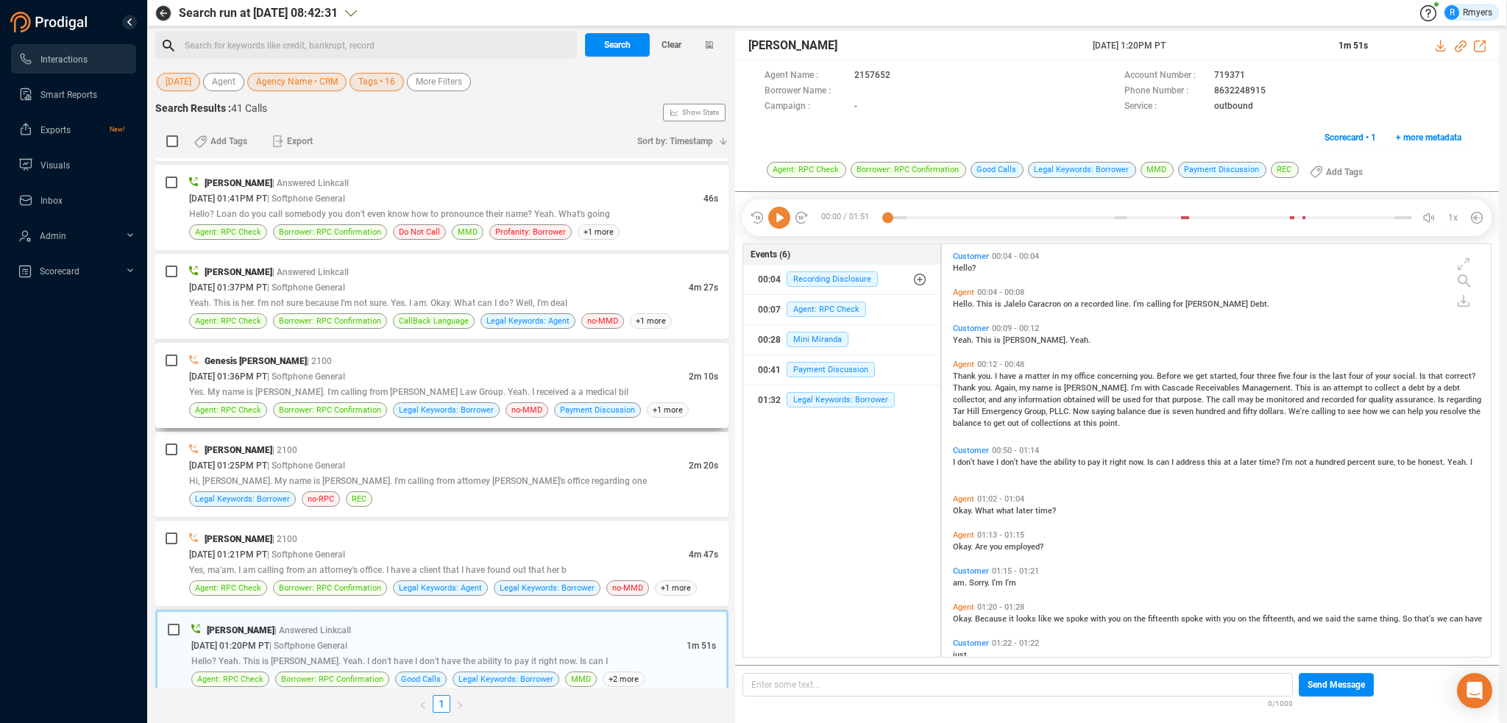
scroll to position [316, 0]
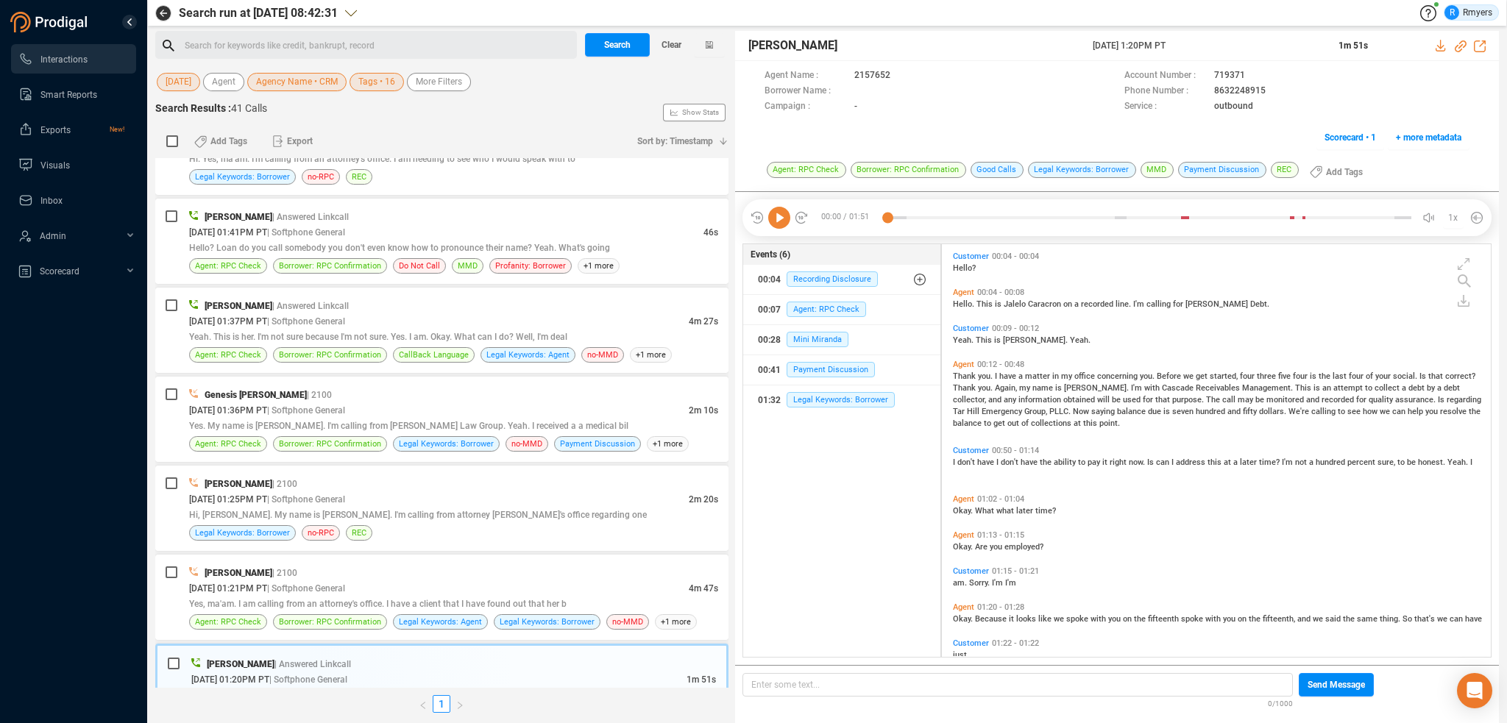
click at [781, 217] on icon at bounding box center [779, 218] width 22 height 22
click at [782, 216] on icon at bounding box center [779, 218] width 22 height 22
click at [780, 216] on icon at bounding box center [779, 218] width 22 height 22
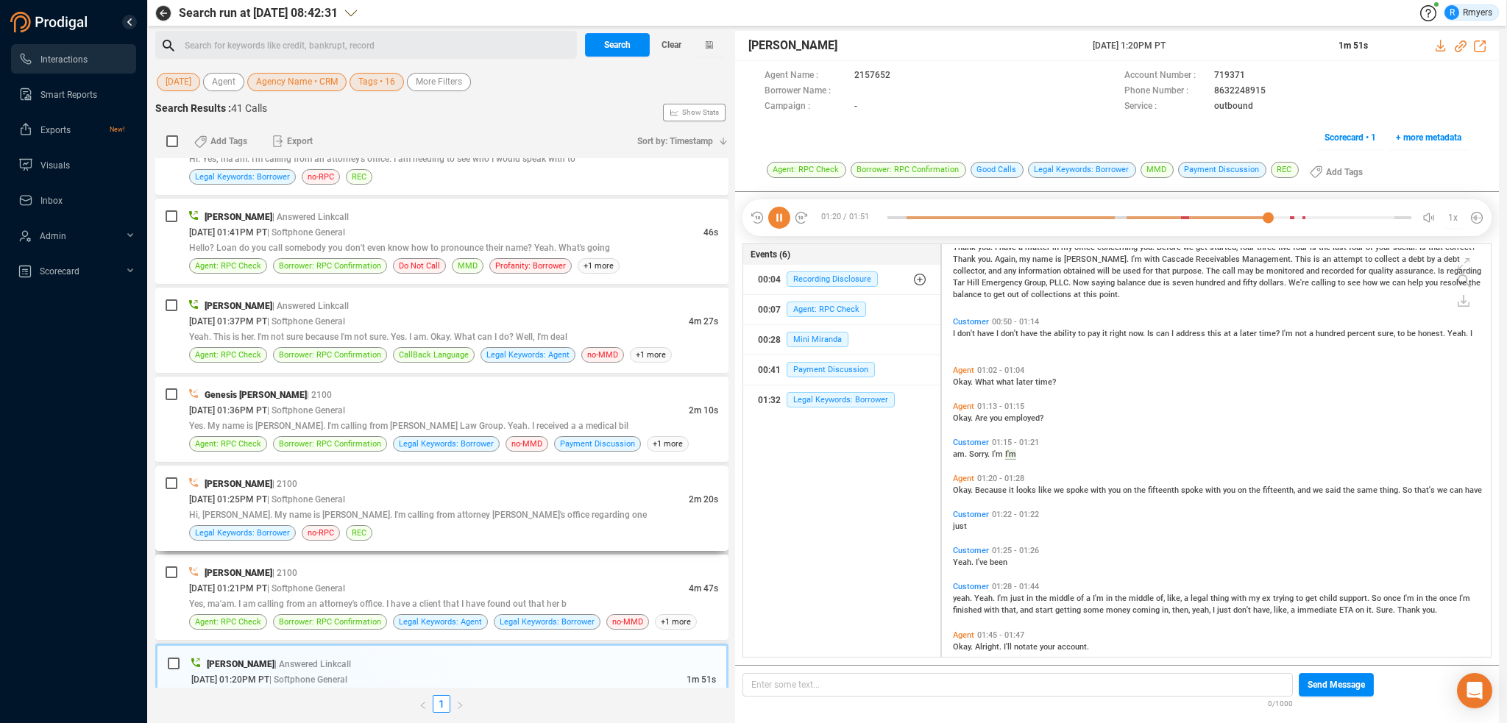
scroll to position [146, 0]
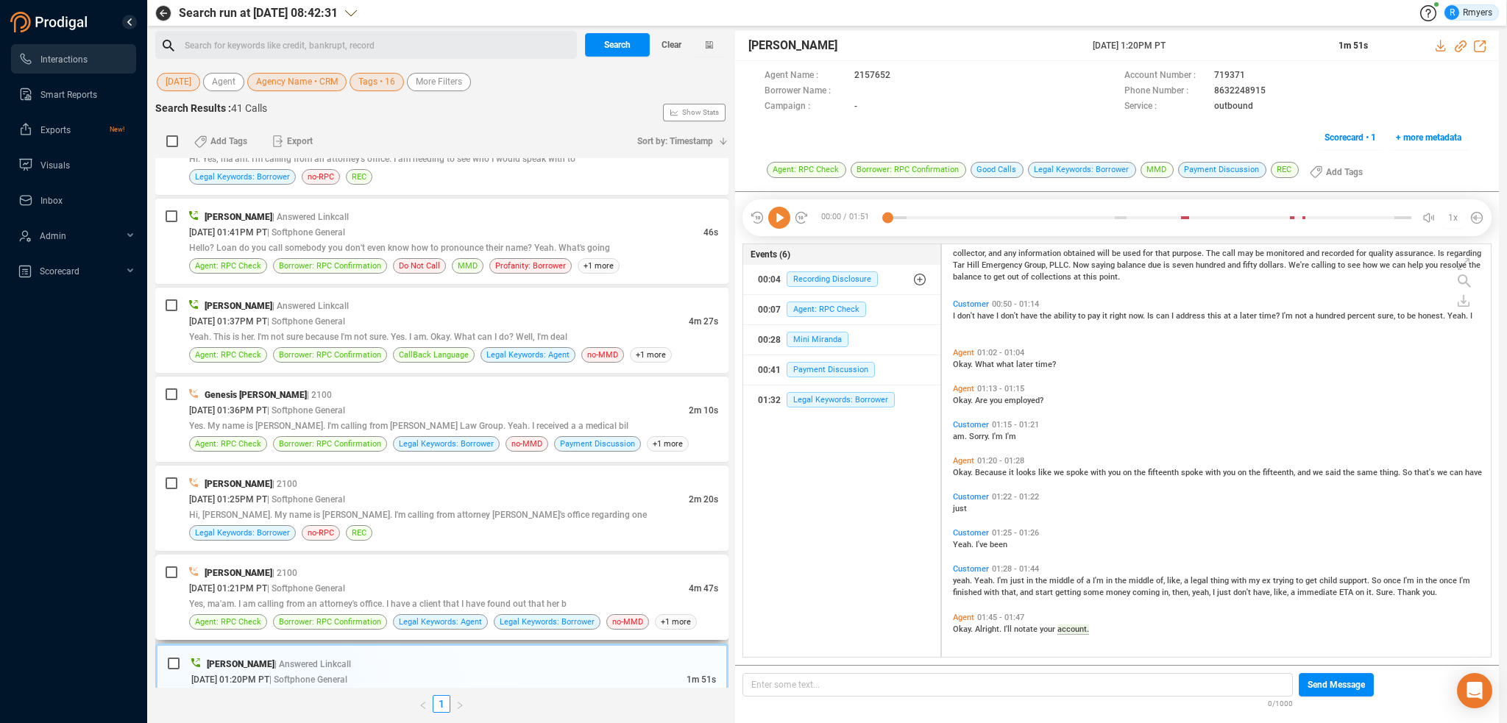
click at [498, 599] on span "Yes, ma'am. I am calling from an attorney's office. I have a client that I have…" at bounding box center [378, 604] width 378 height 10
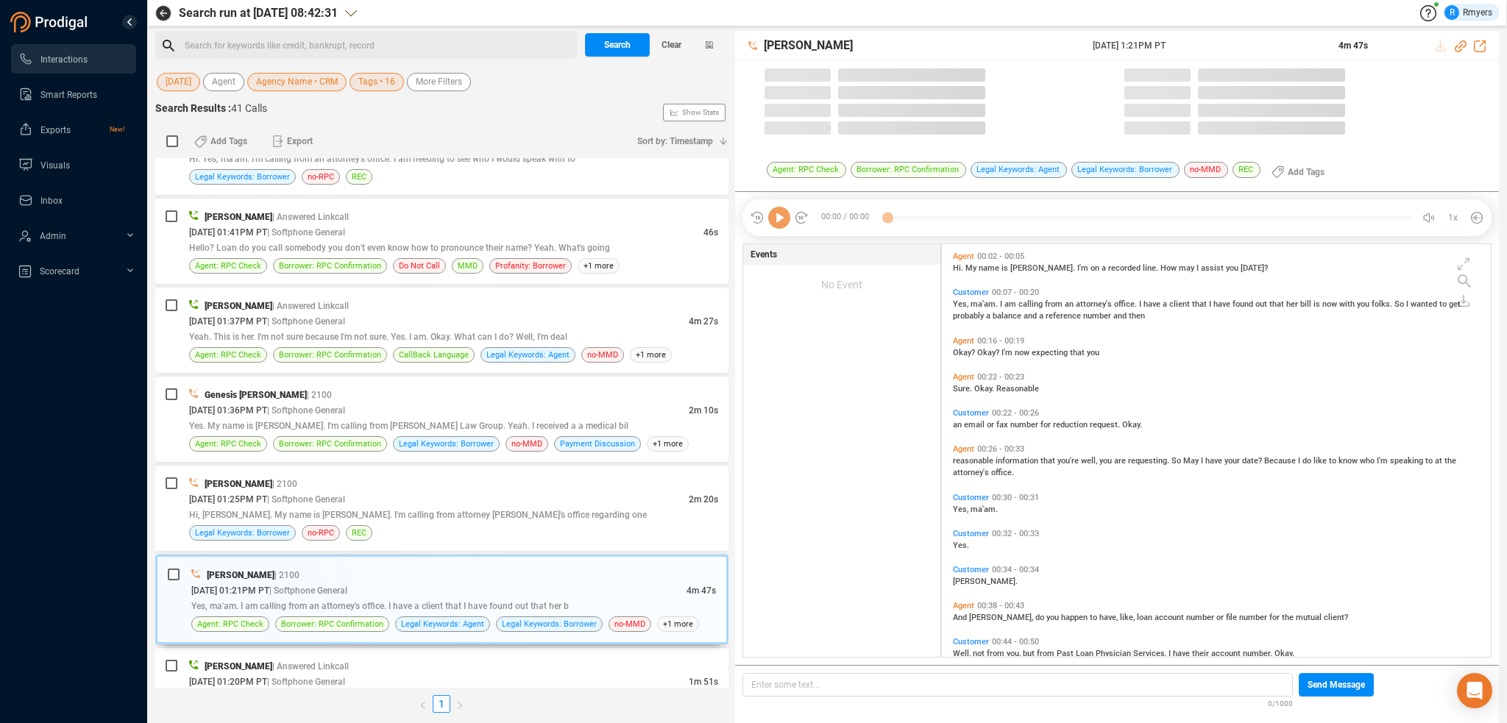
scroll to position [410, 542]
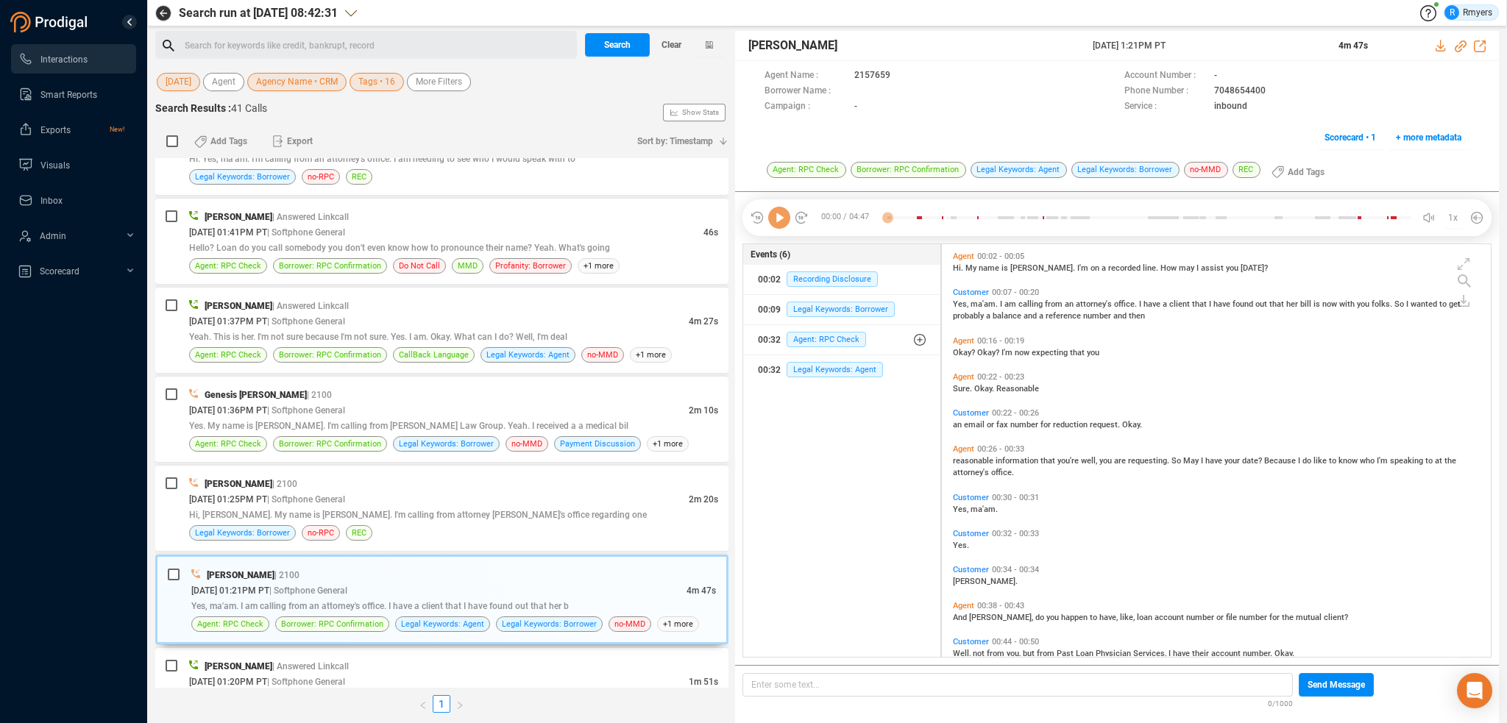
click at [784, 217] on icon at bounding box center [779, 218] width 22 height 22
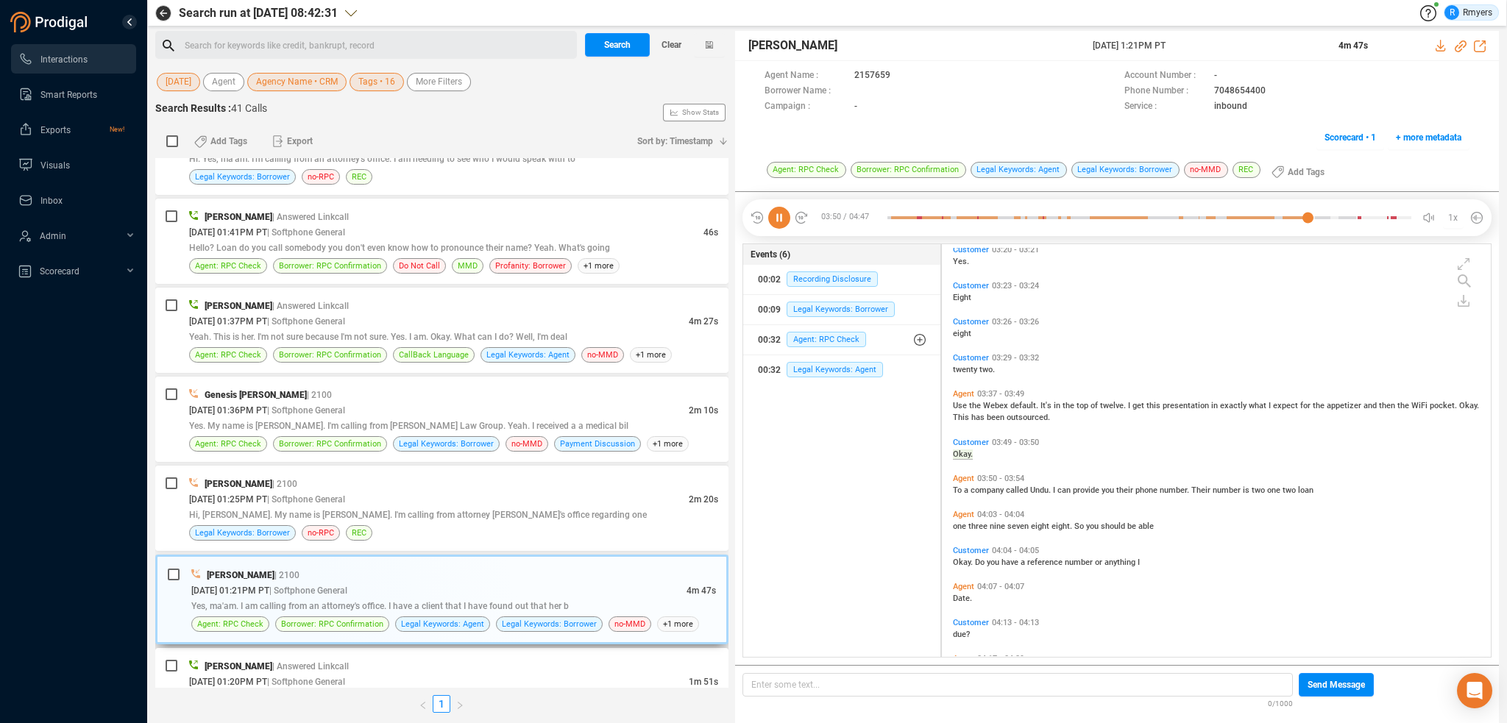
scroll to position [1404, 0]
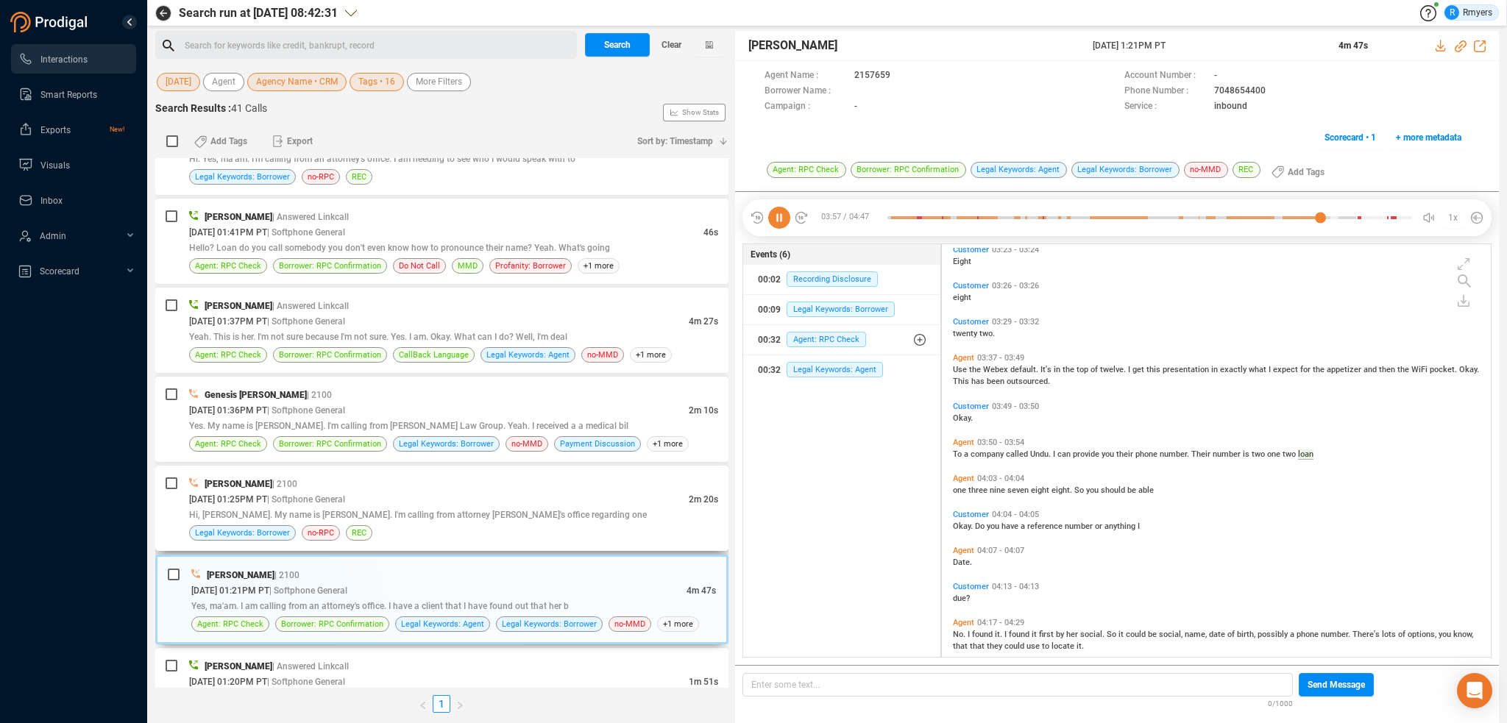
click at [588, 531] on div "Legal Keywords: Borrower no-RPC REC" at bounding box center [453, 533] width 529 height 15
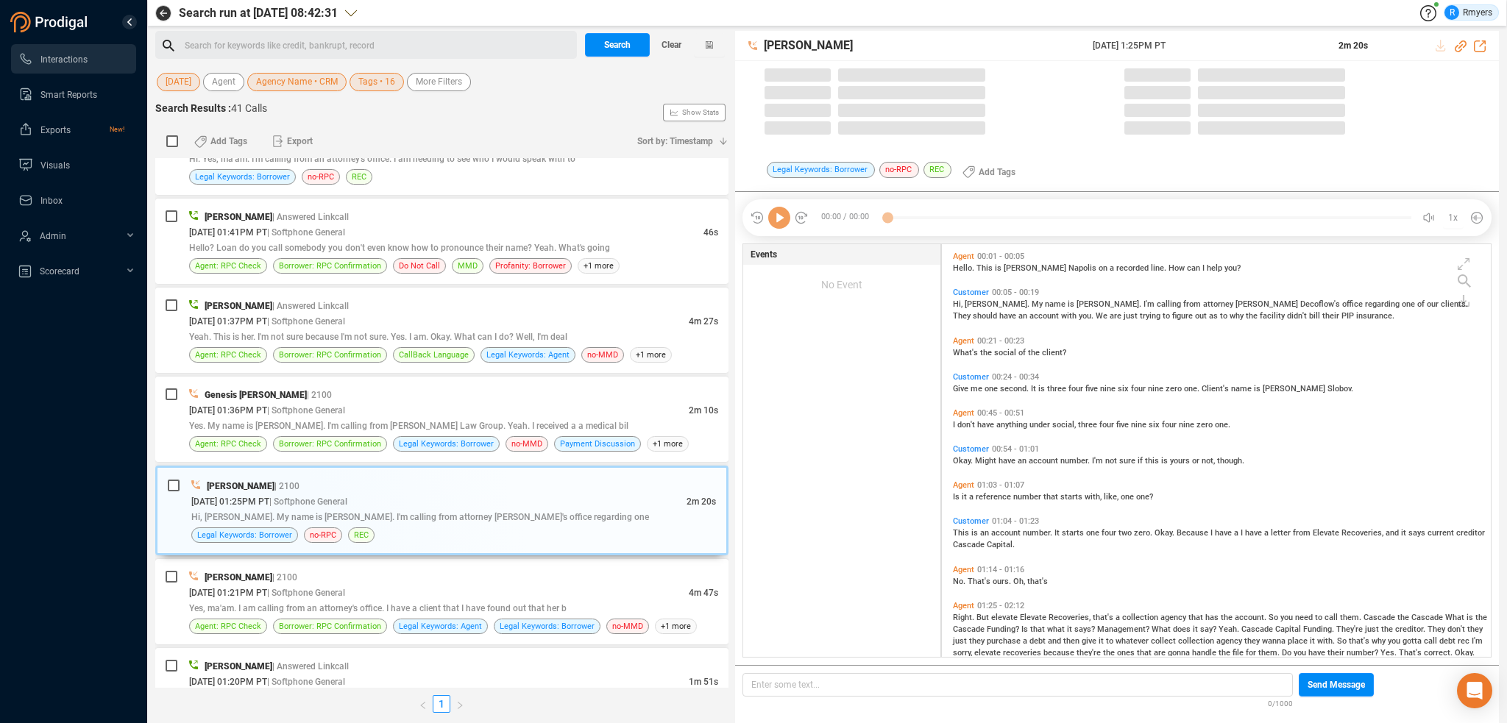
scroll to position [410, 542]
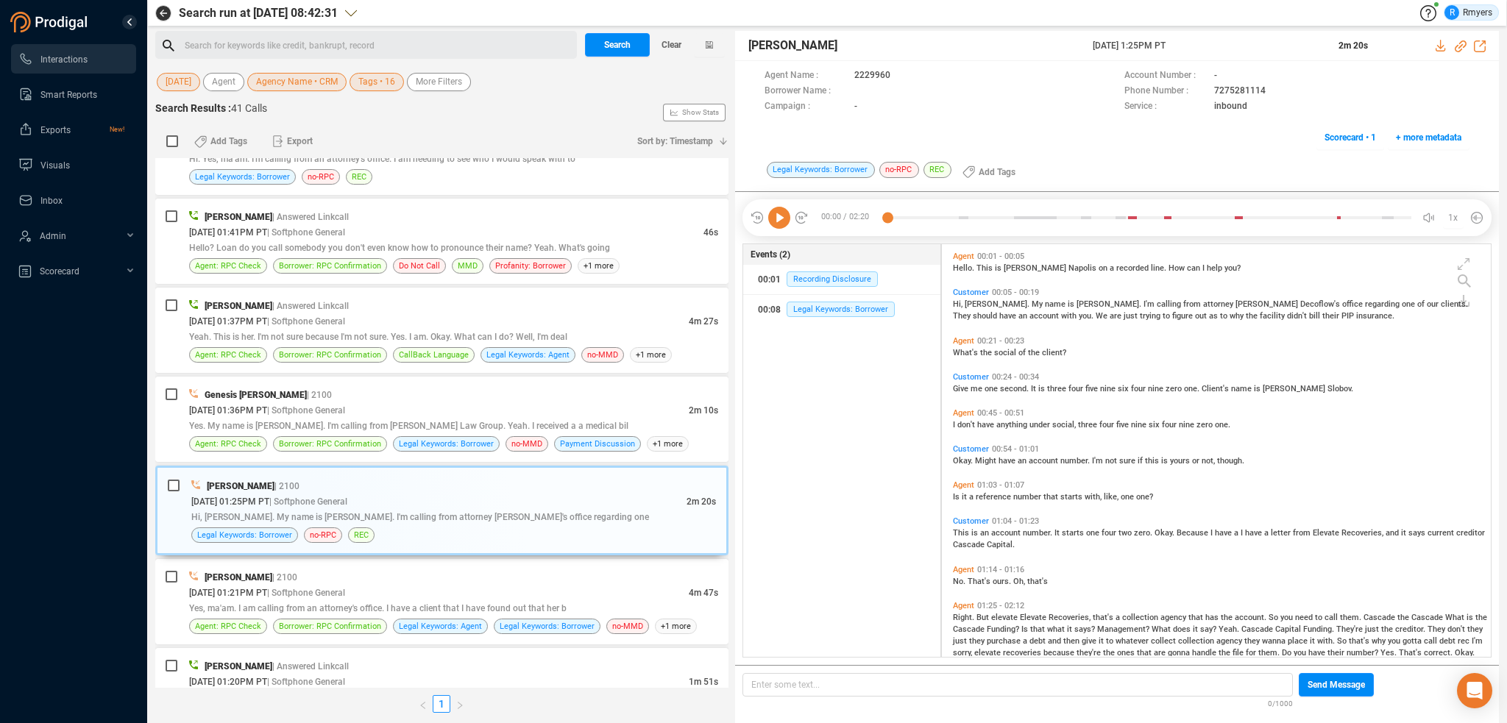
click at [785, 219] on icon at bounding box center [779, 218] width 22 height 22
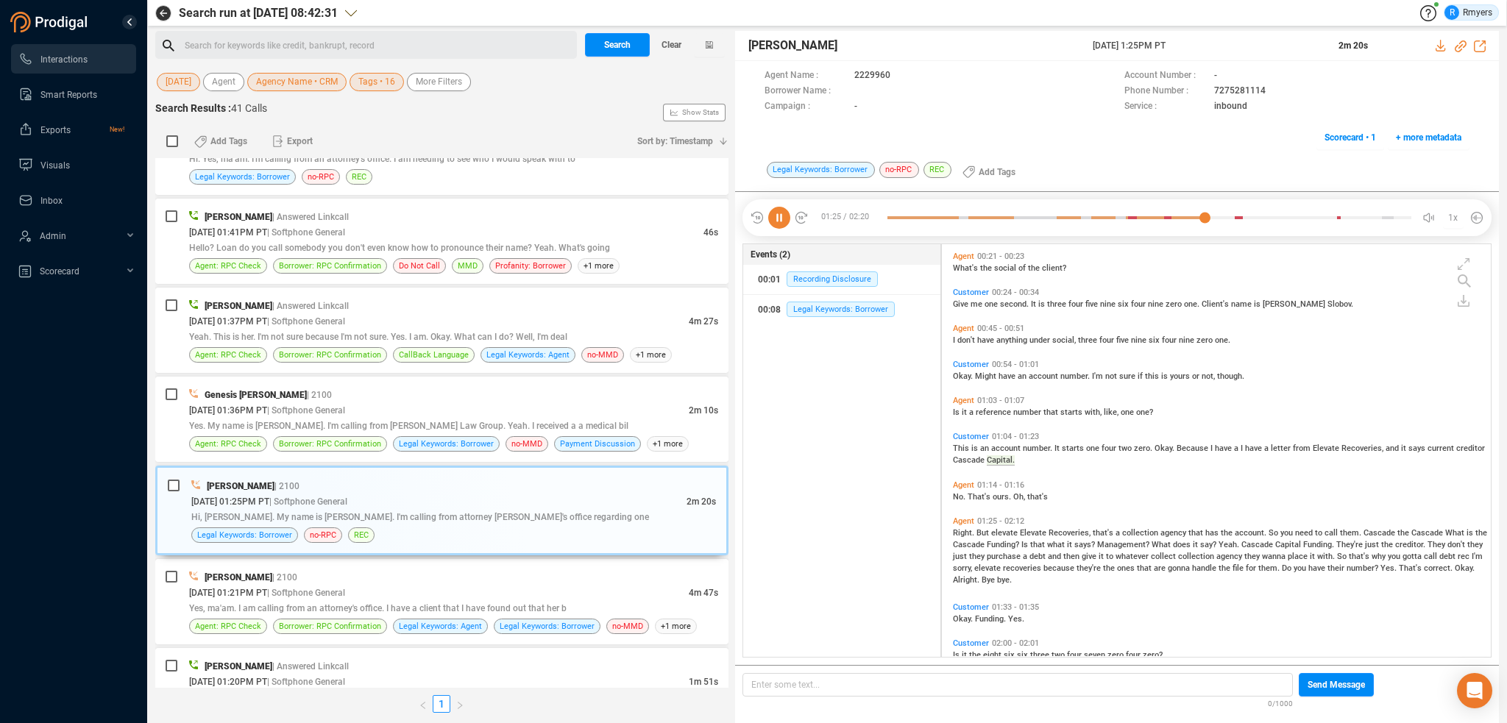
scroll to position [146, 0]
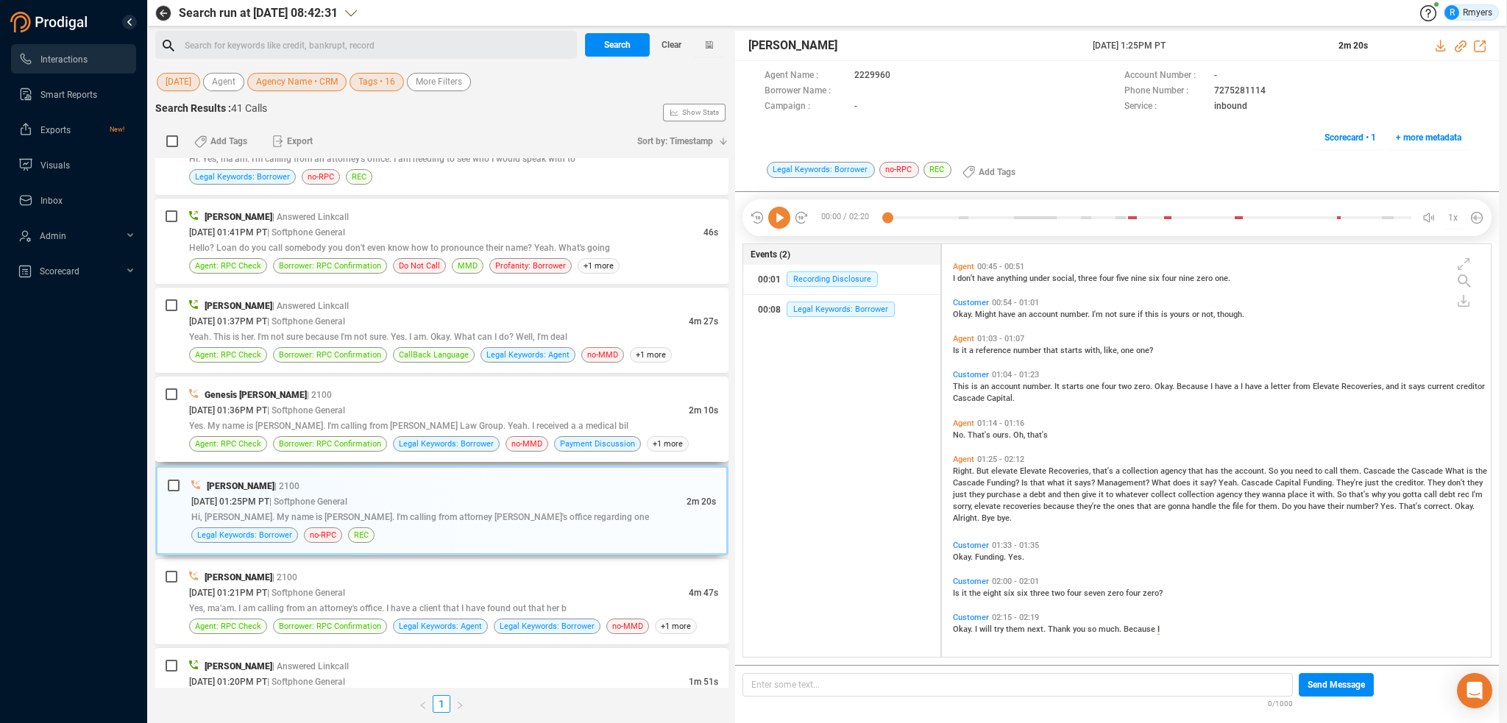
click at [306, 426] on span "Yes. My name is Shannon Verity. I'm calling from Bradley Law Group. Yeah. I rec…" at bounding box center [408, 426] width 439 height 10
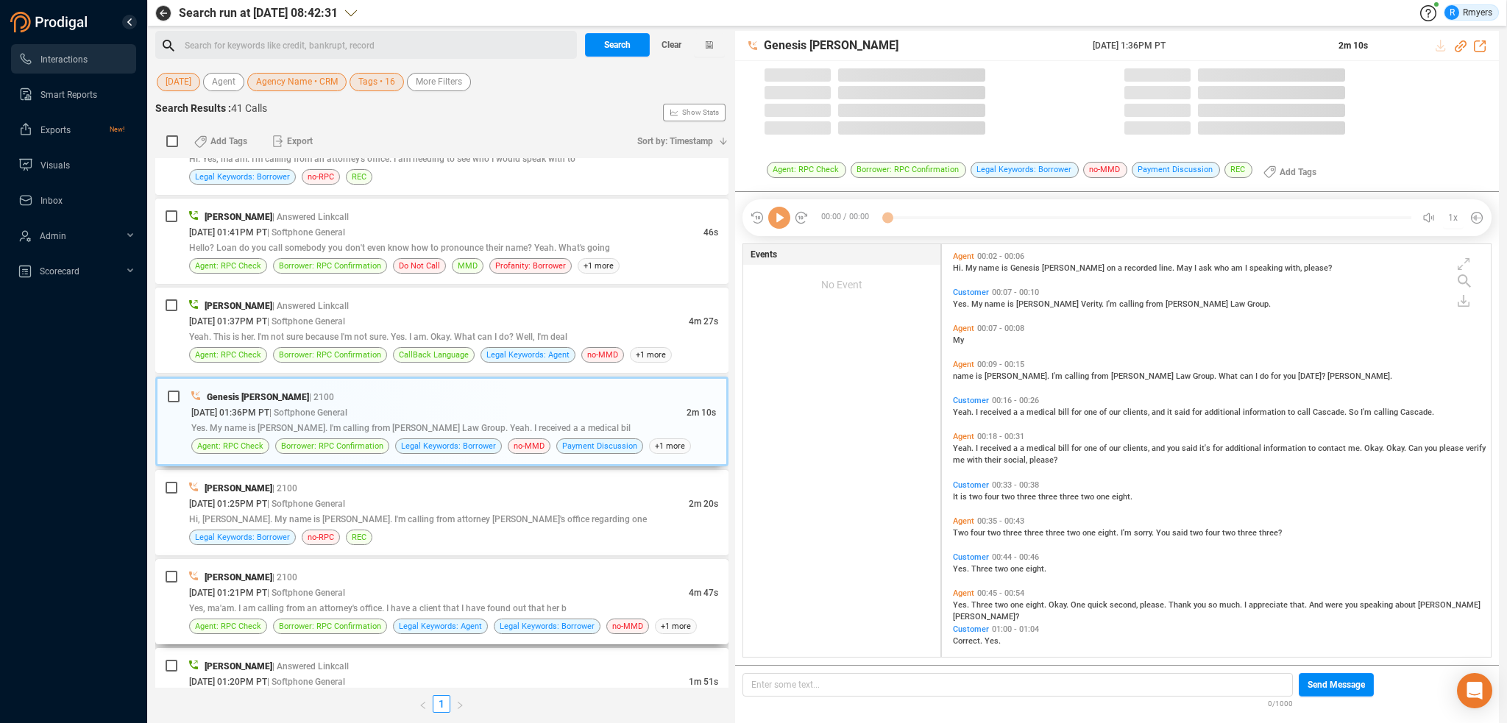
scroll to position [410, 542]
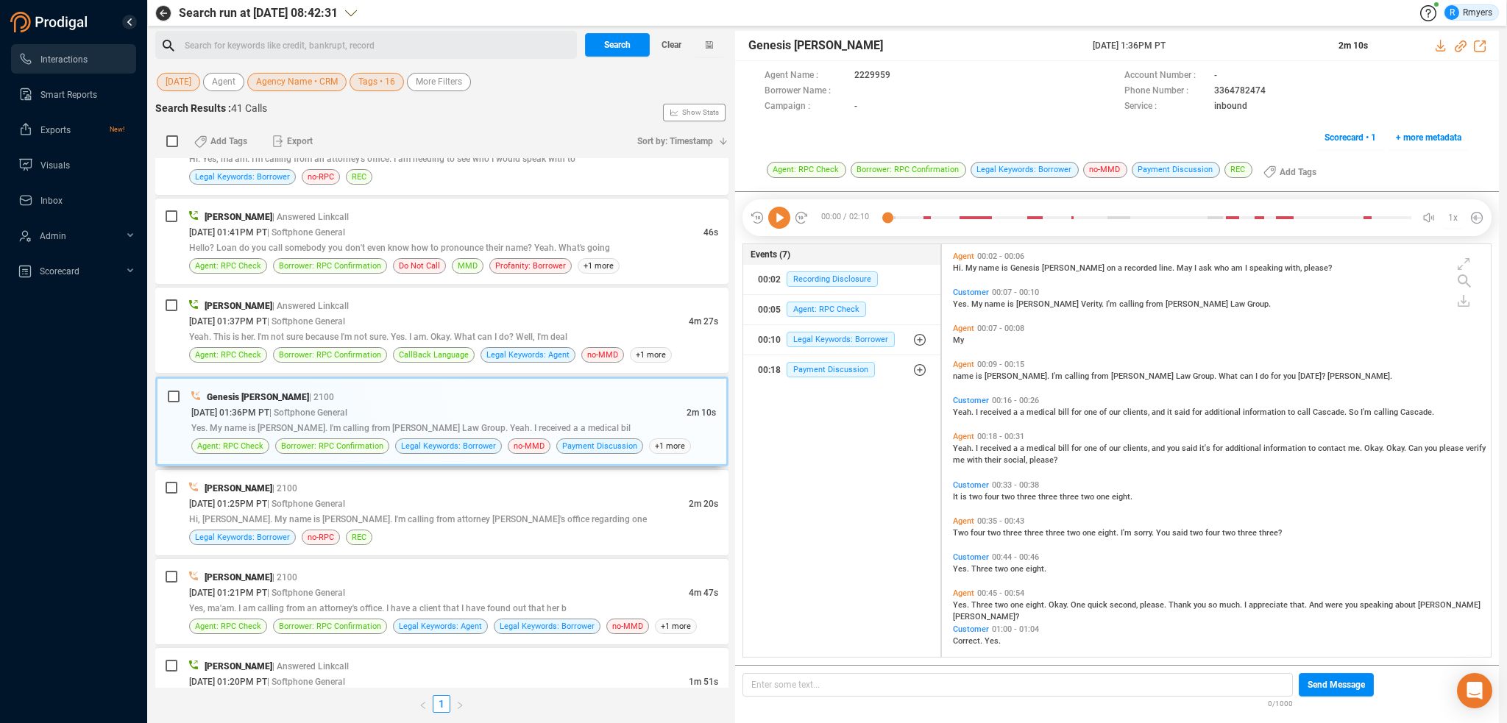
click at [778, 219] on icon at bounding box center [779, 218] width 22 height 22
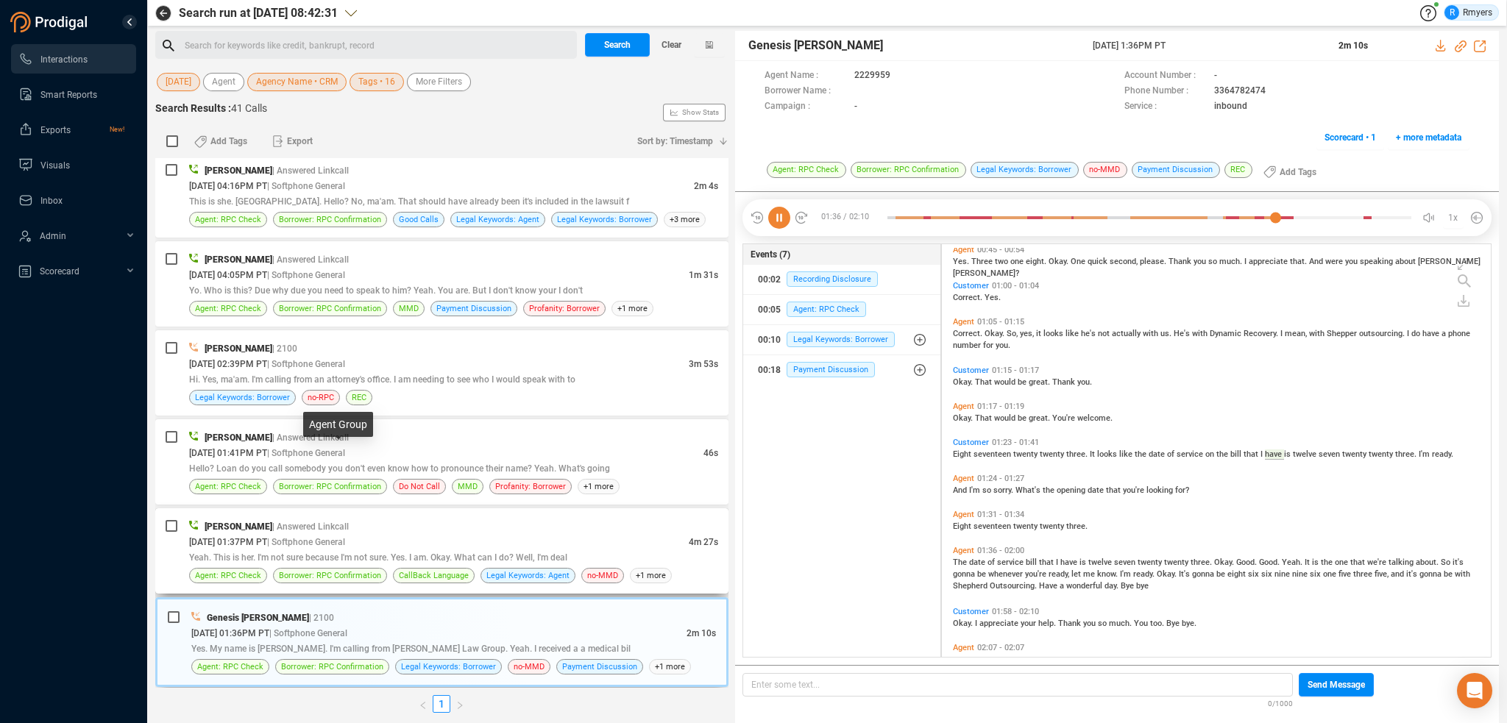
scroll to position [374, 0]
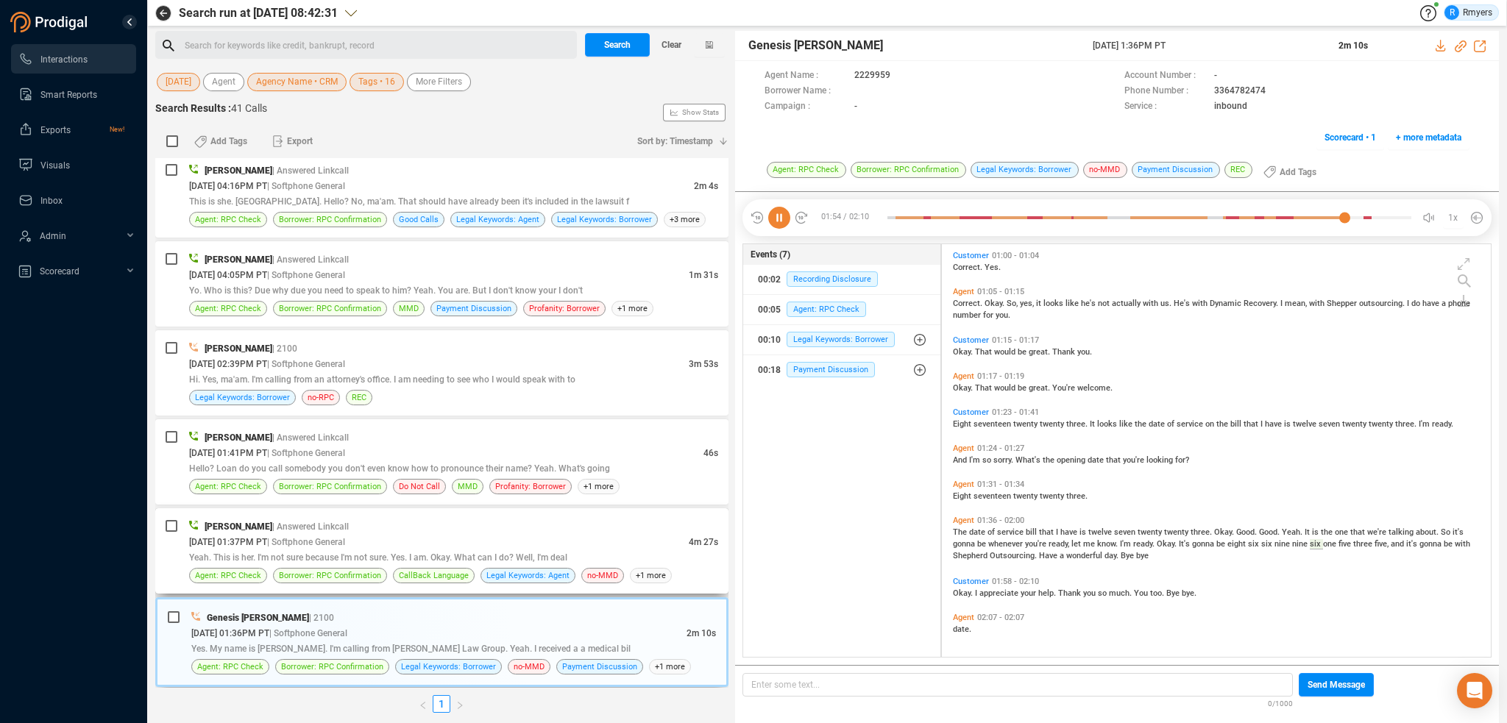
click at [506, 537] on div "08/26/2025 @ 01:37PM PT | Softphone General" at bounding box center [439, 541] width 500 height 15
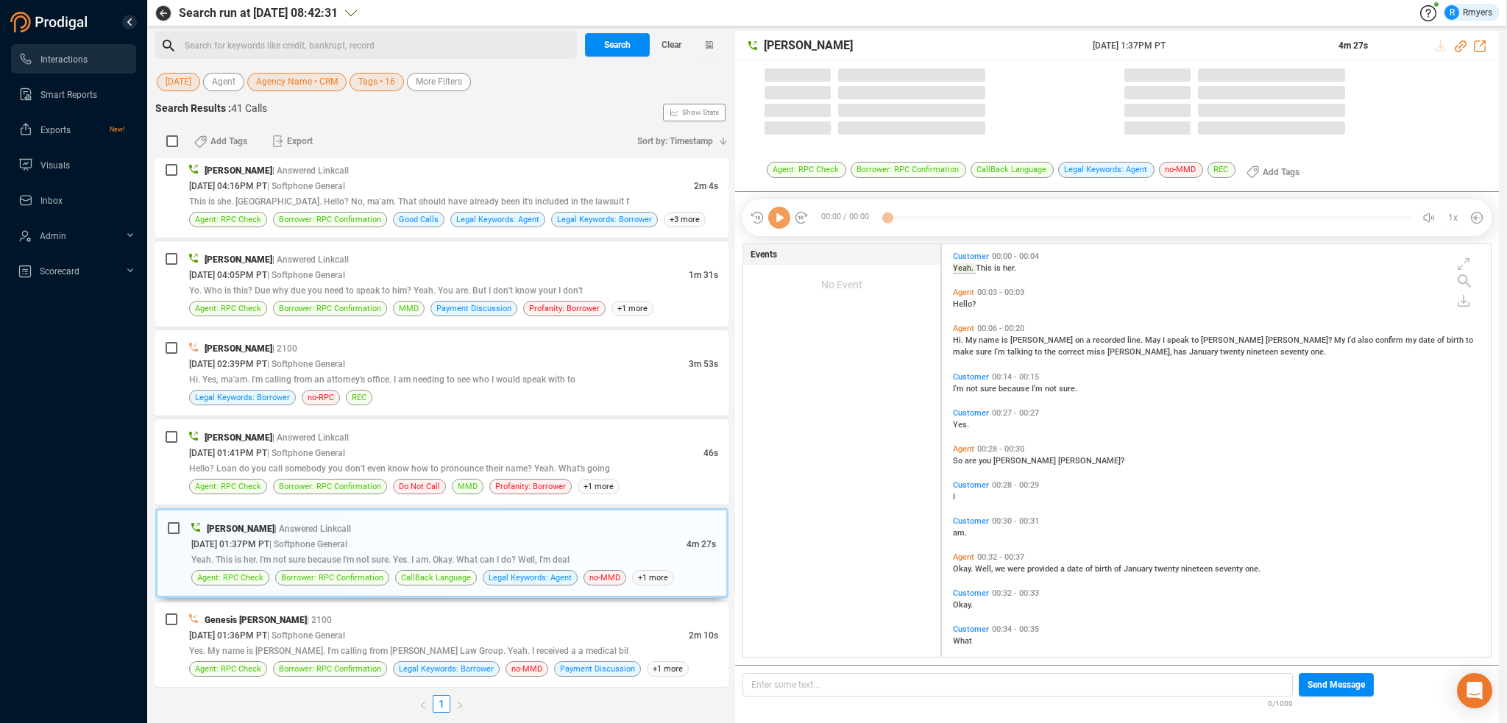
scroll to position [410, 542]
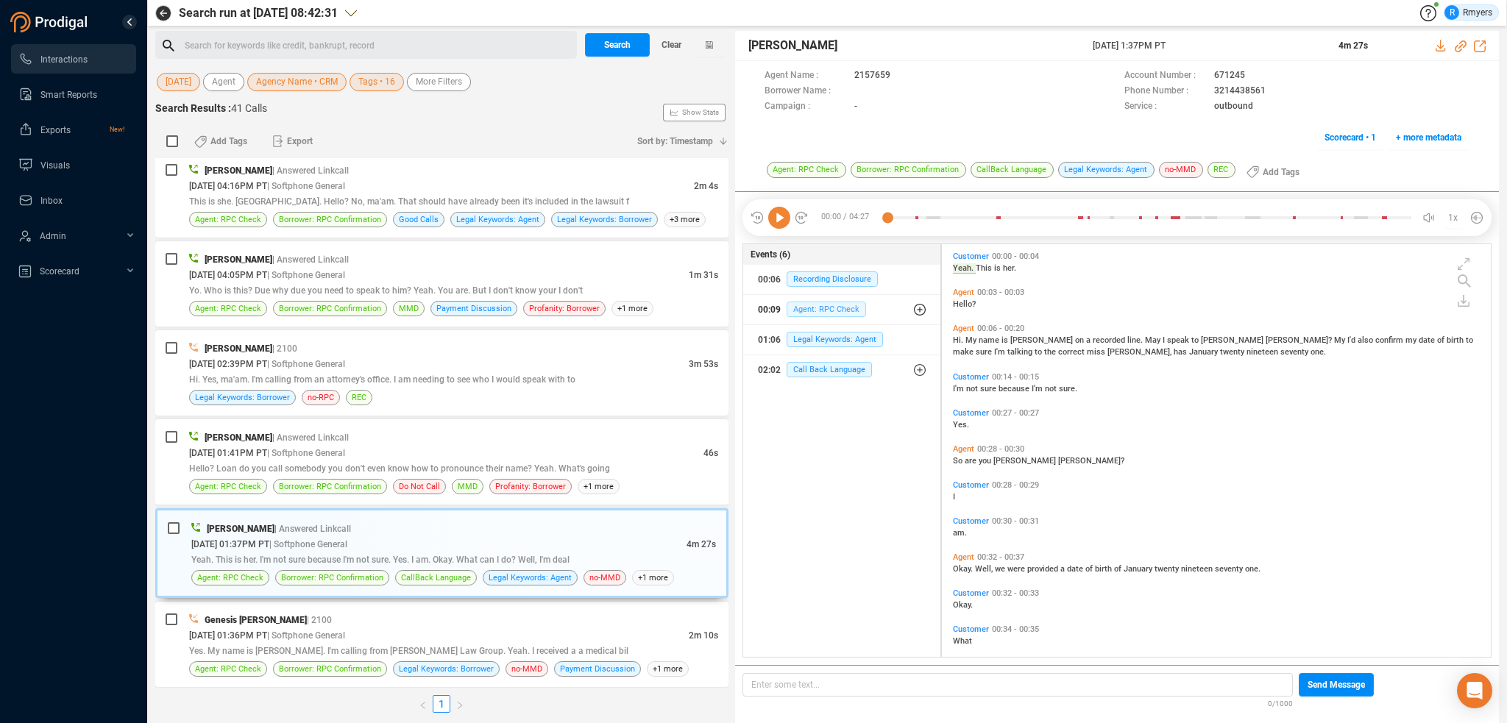
click at [792, 305] on span "Agent: RPC Check" at bounding box center [826, 309] width 79 height 15
click at [810, 336] on span "Agent: RPC Check" at bounding box center [837, 338] width 79 height 15
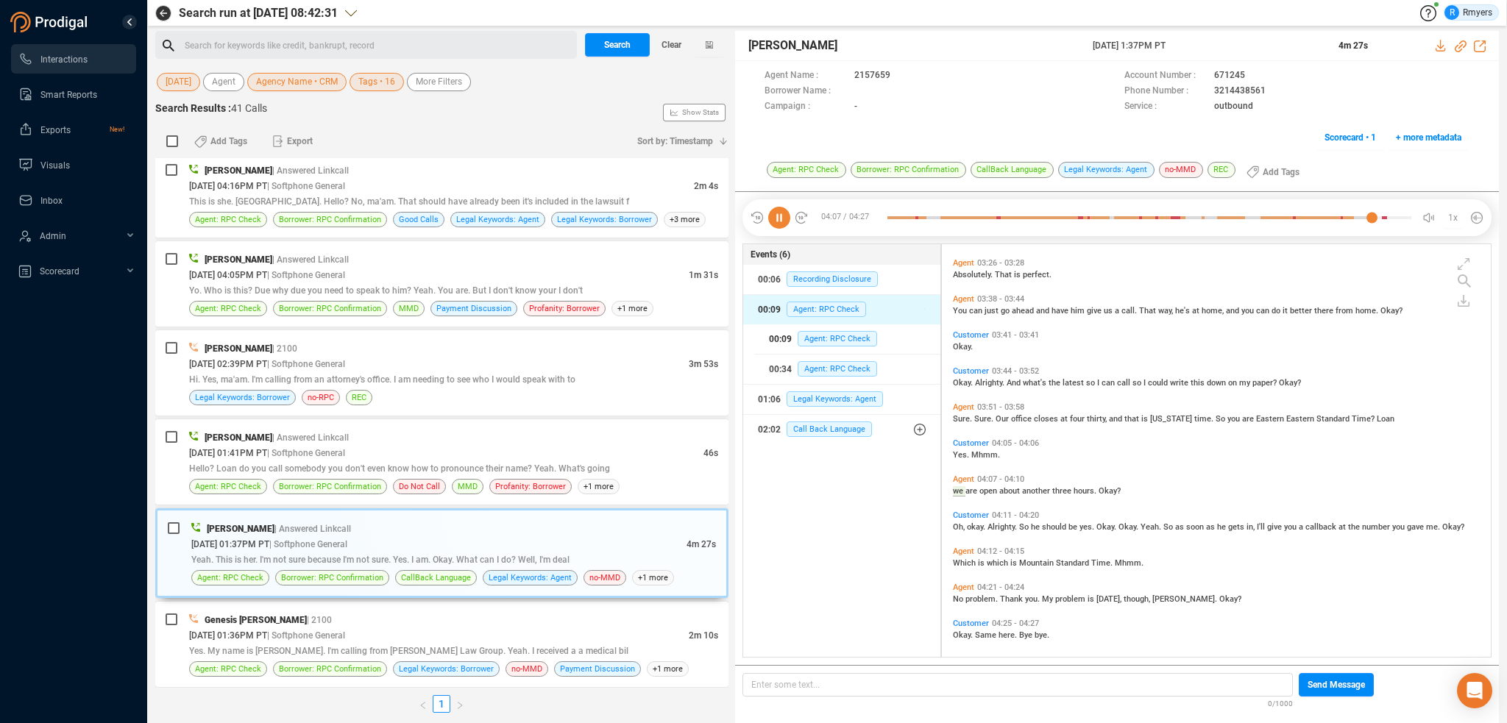
scroll to position [1531, 0]
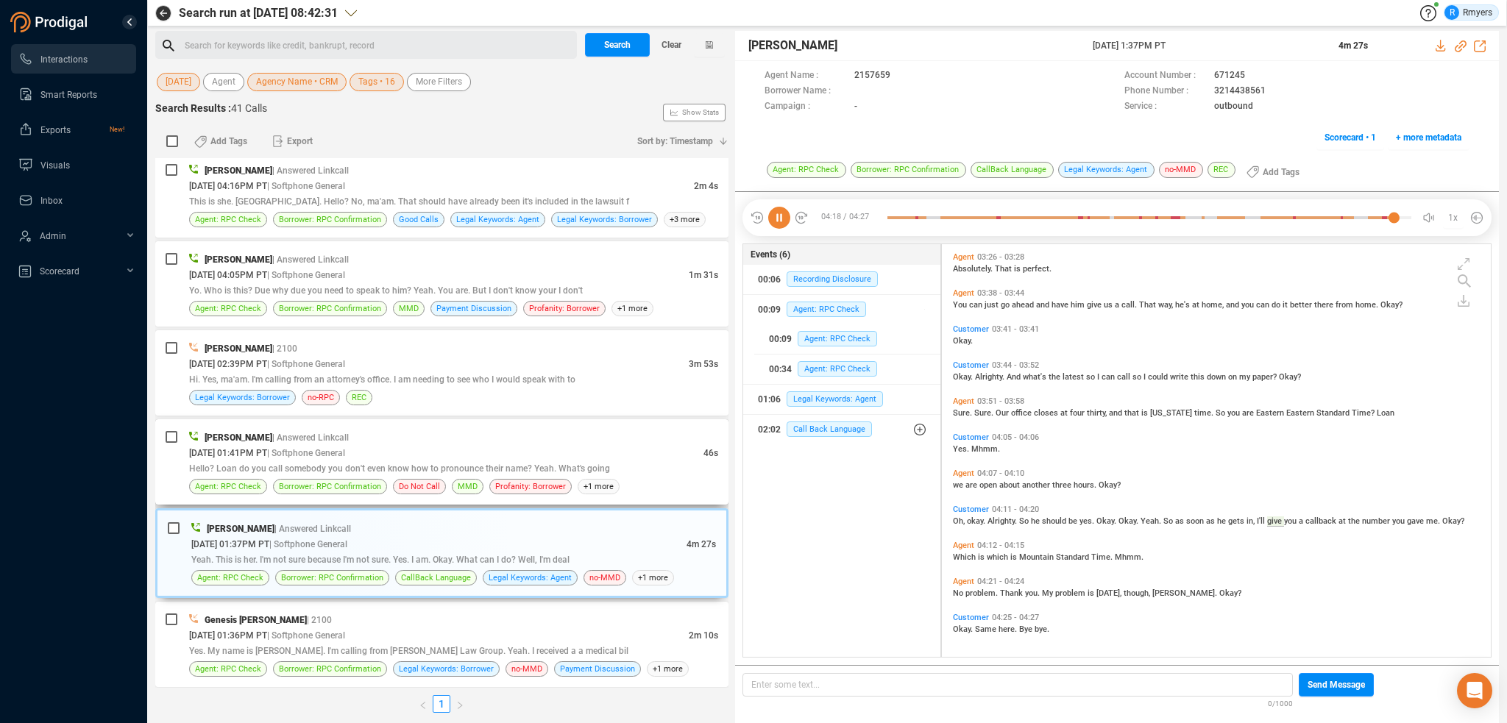
click at [617, 473] on div "Hello? Loan do you call somebody you don't even know how to pronounce their nam…" at bounding box center [453, 468] width 529 height 15
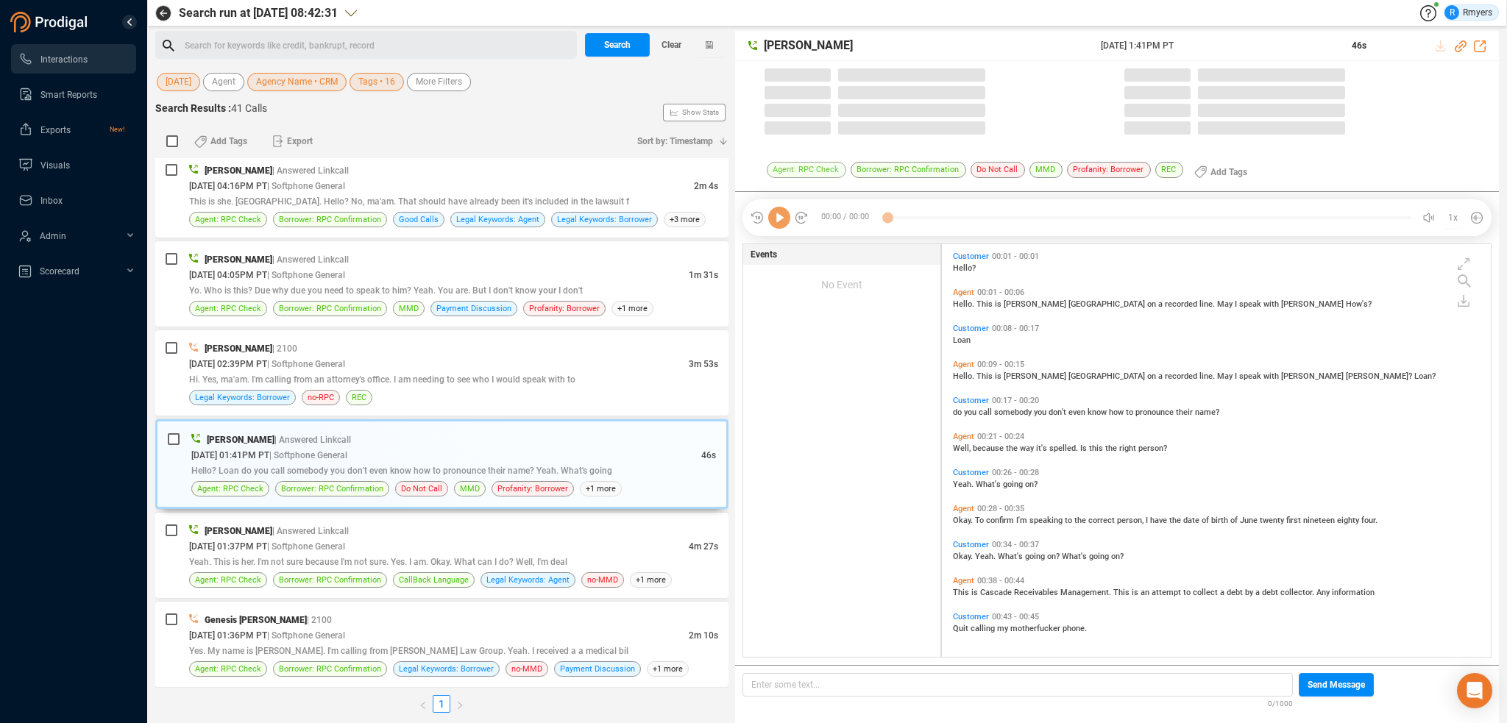
scroll to position [410, 542]
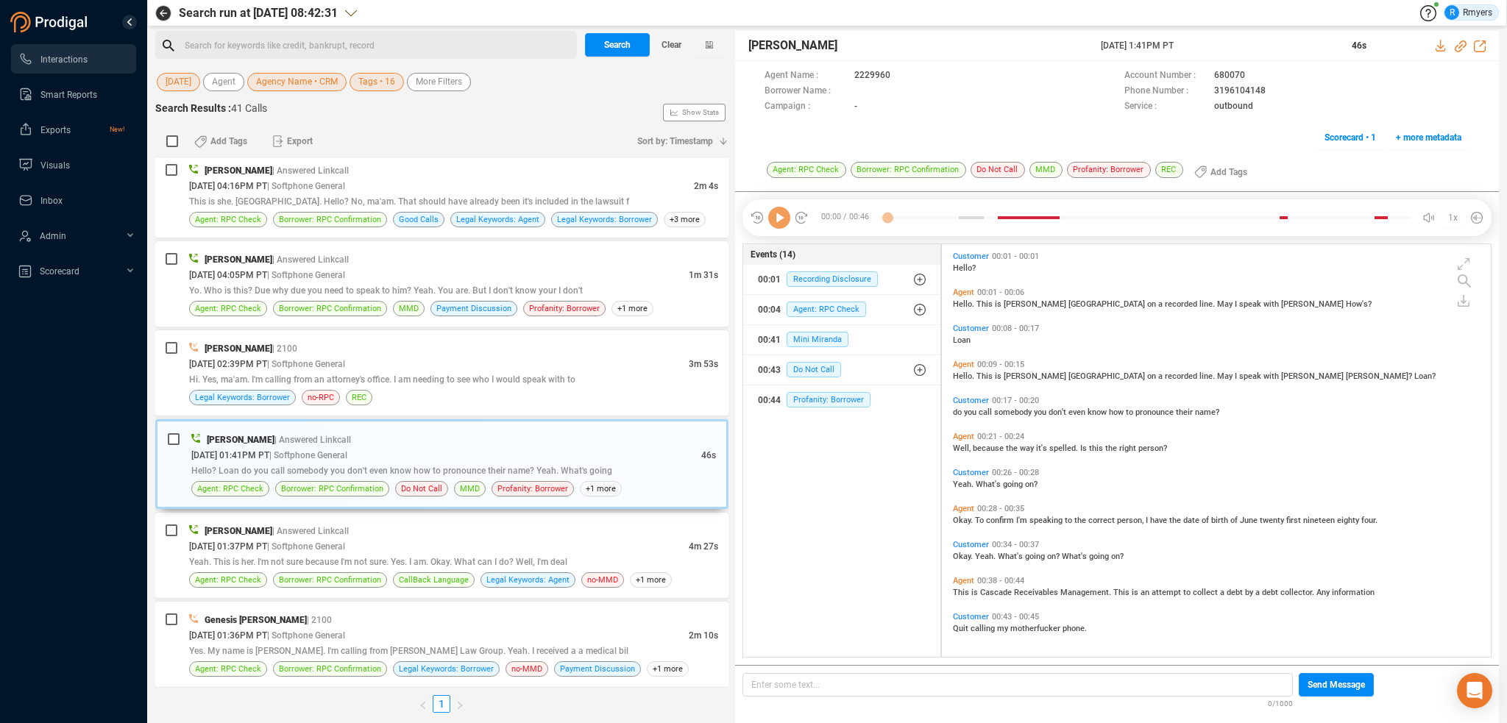
click at [786, 222] on icon at bounding box center [779, 218] width 22 height 22
click at [392, 361] on div "08/26/2025 @ 02:39PM PT | Softphone General" at bounding box center [439, 363] width 500 height 15
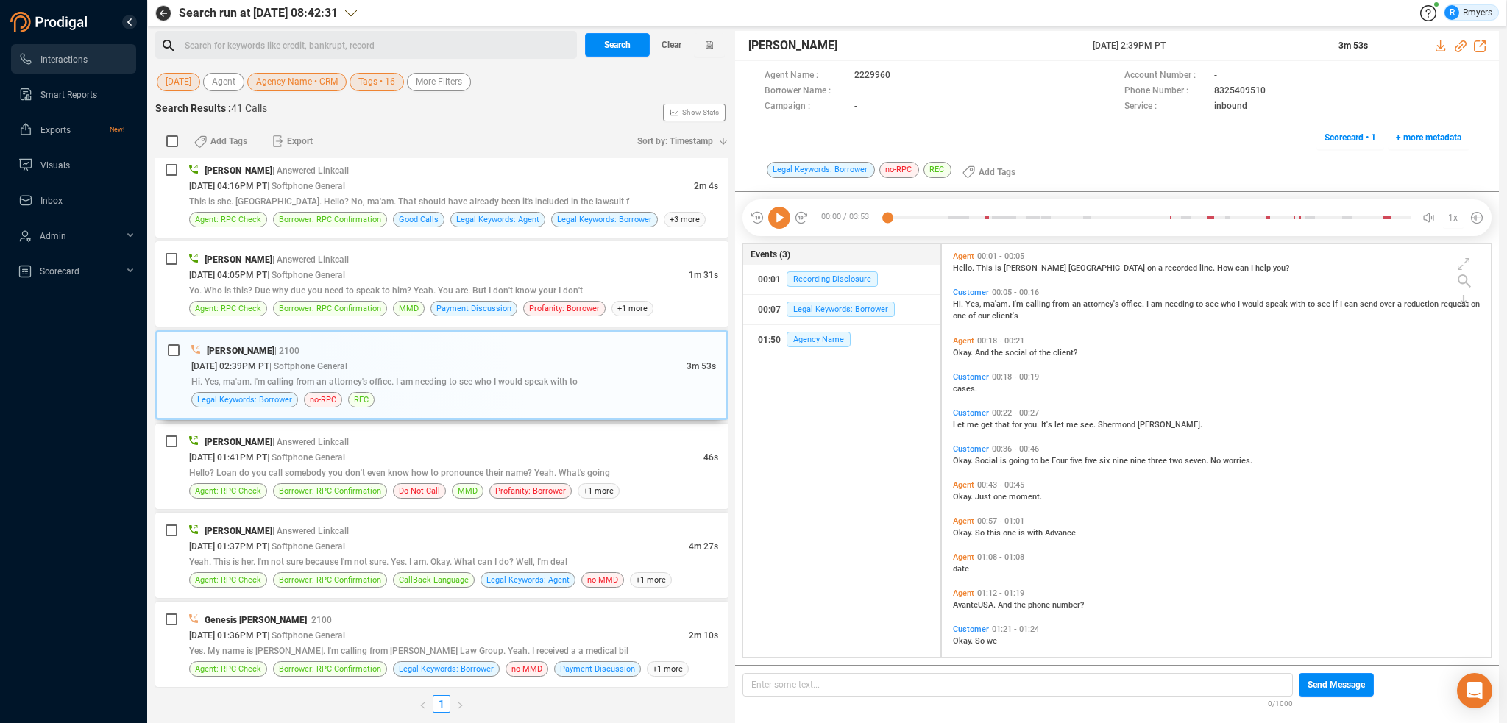
click at [778, 217] on icon at bounding box center [779, 218] width 22 height 22
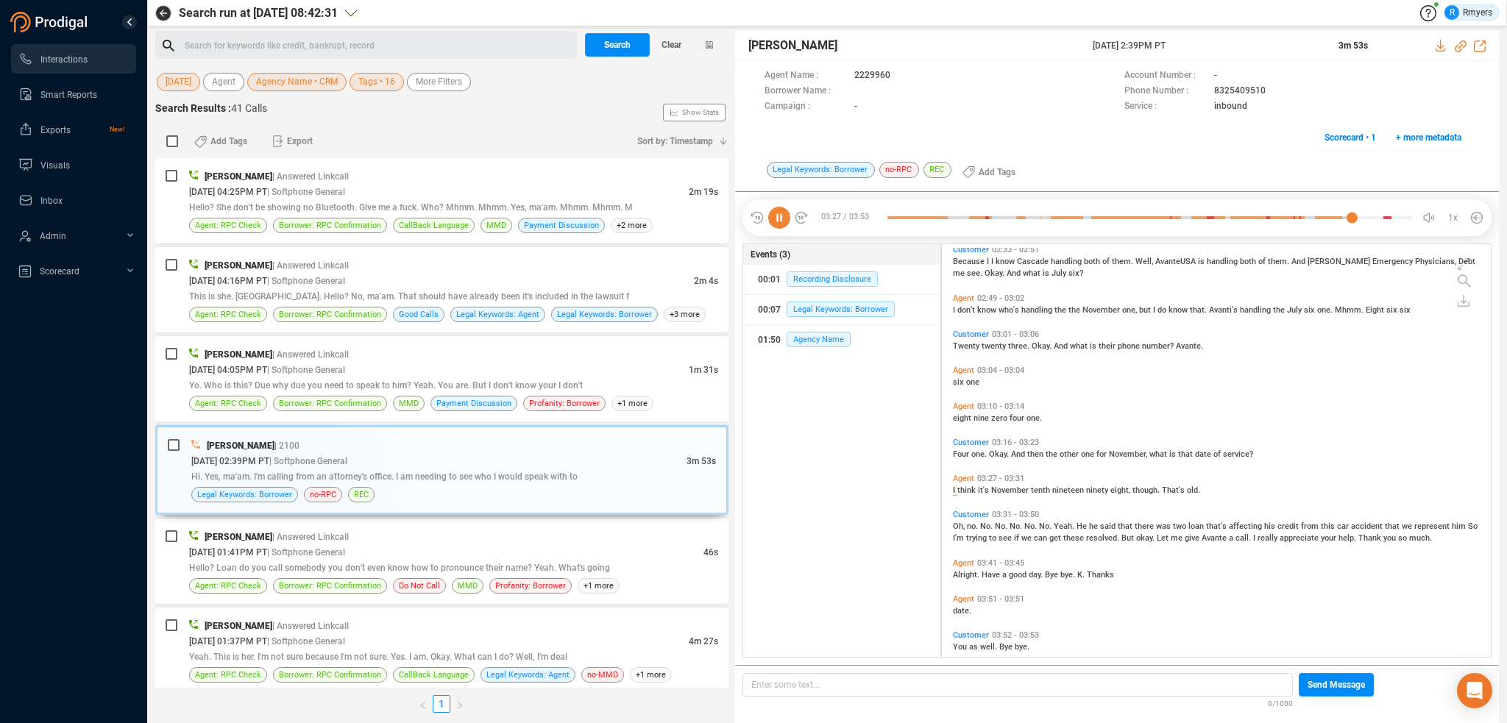
scroll to position [878, 0]
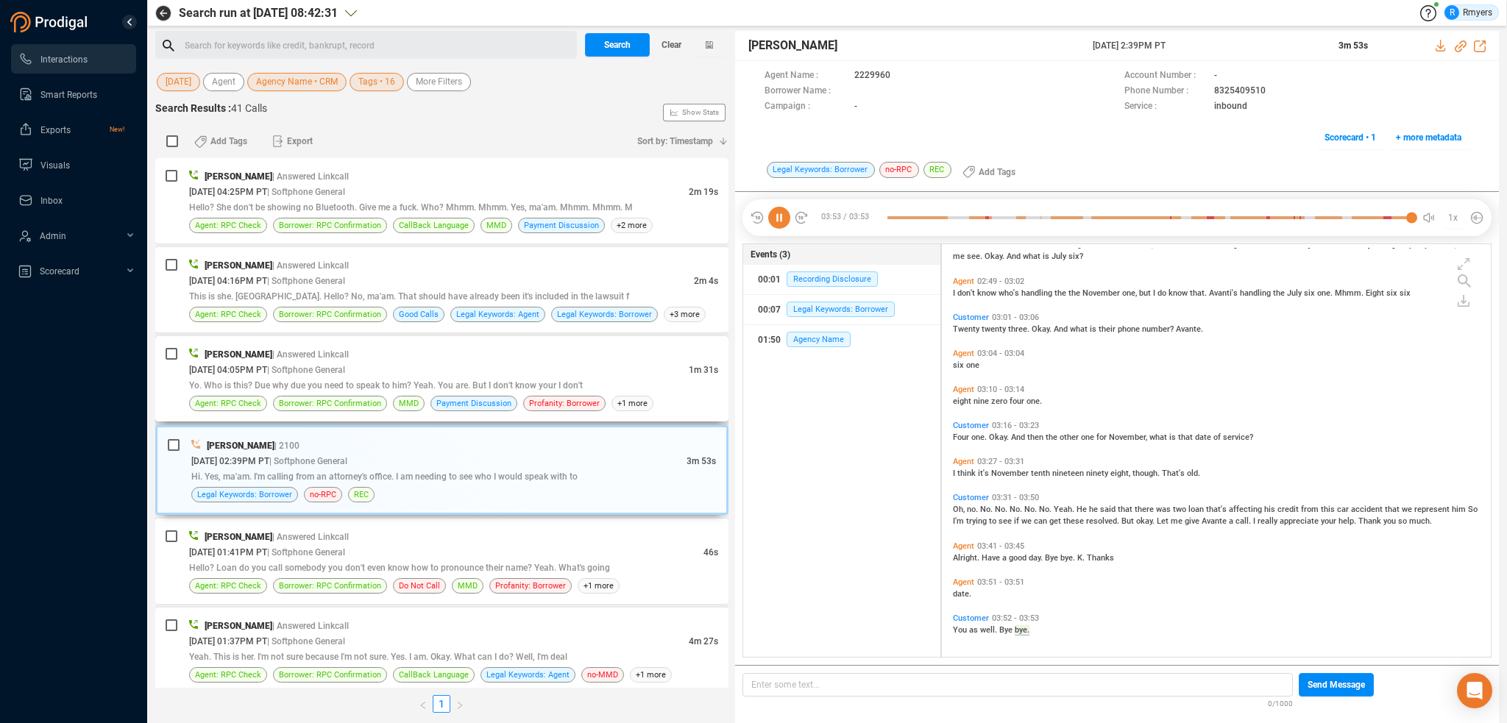
click at [594, 364] on div "08/26/2025 @ 04:05PM PT | Softphone General" at bounding box center [439, 369] width 500 height 15
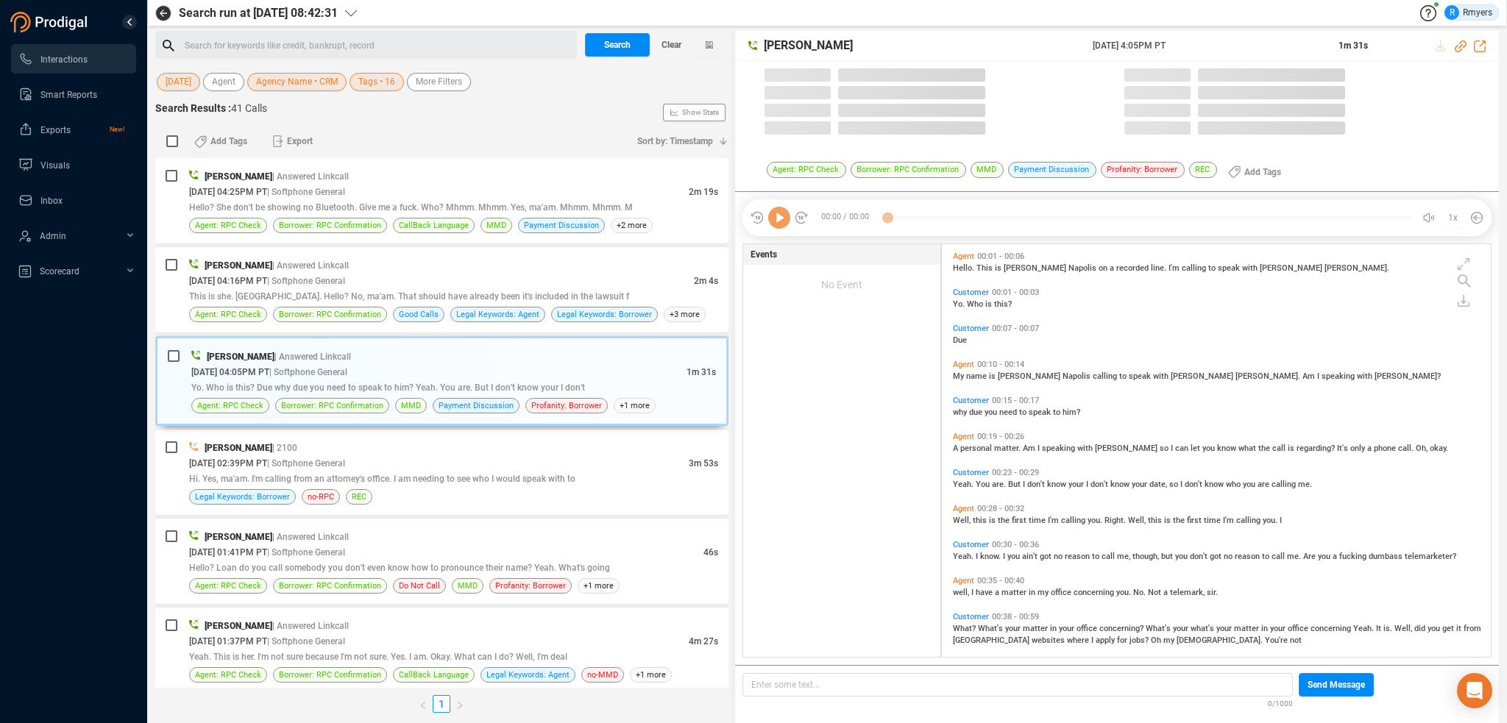
scroll to position [410, 542]
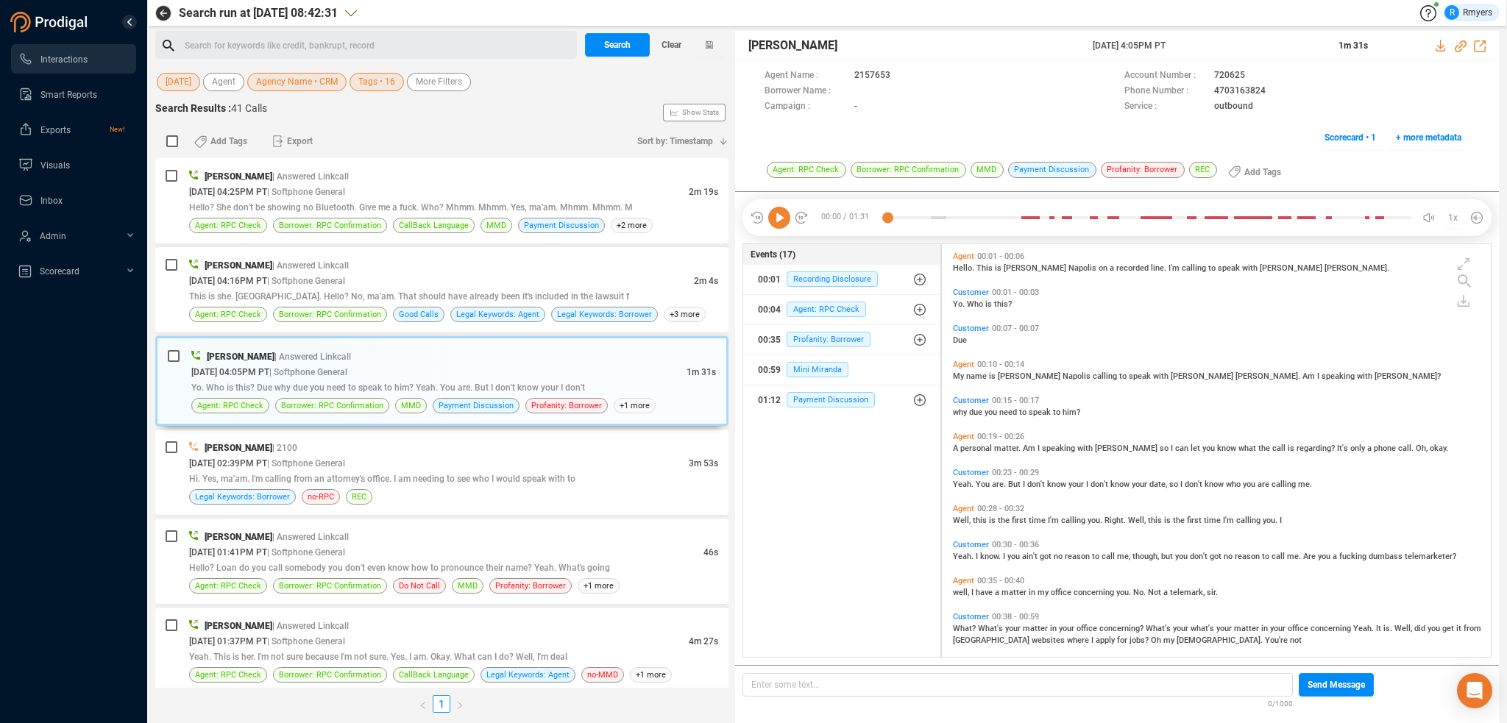
click at [775, 223] on icon at bounding box center [779, 218] width 22 height 22
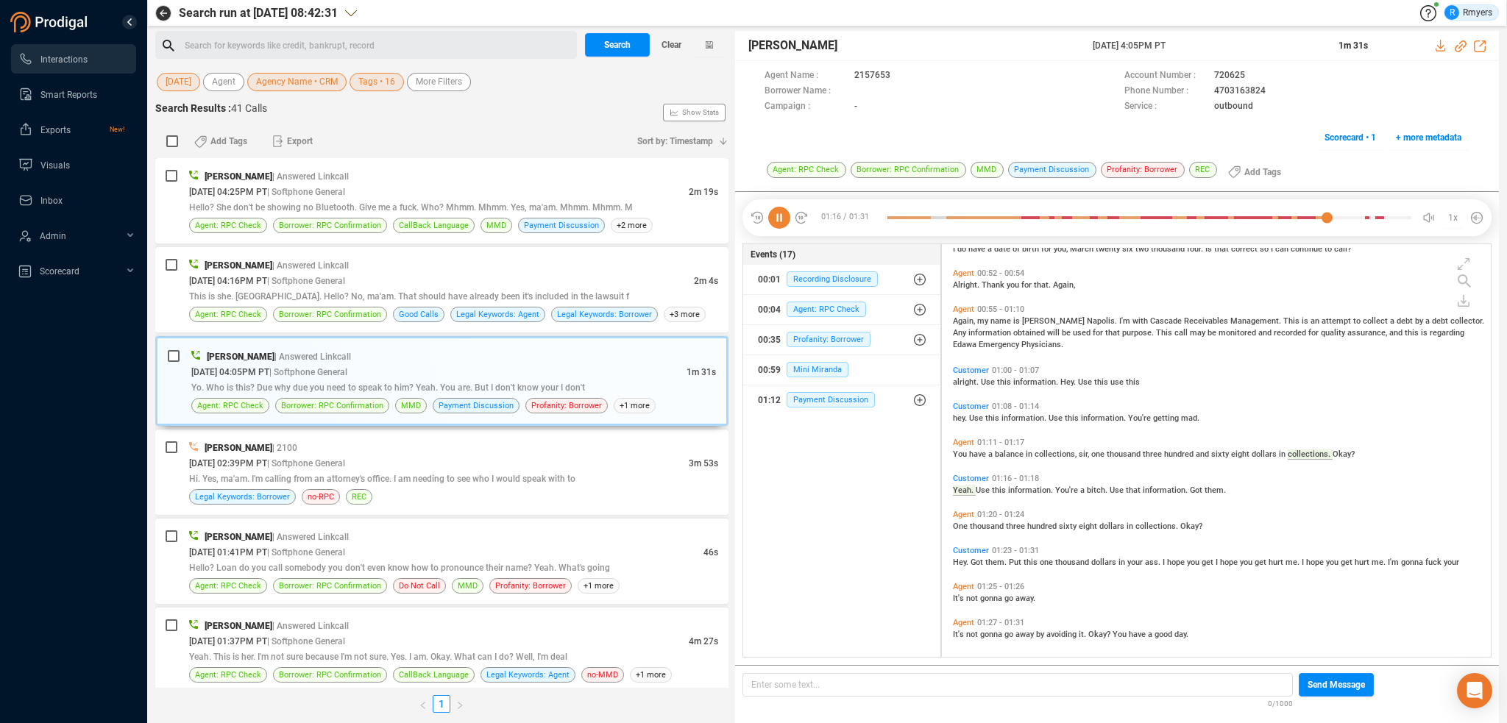
scroll to position [469, 0]
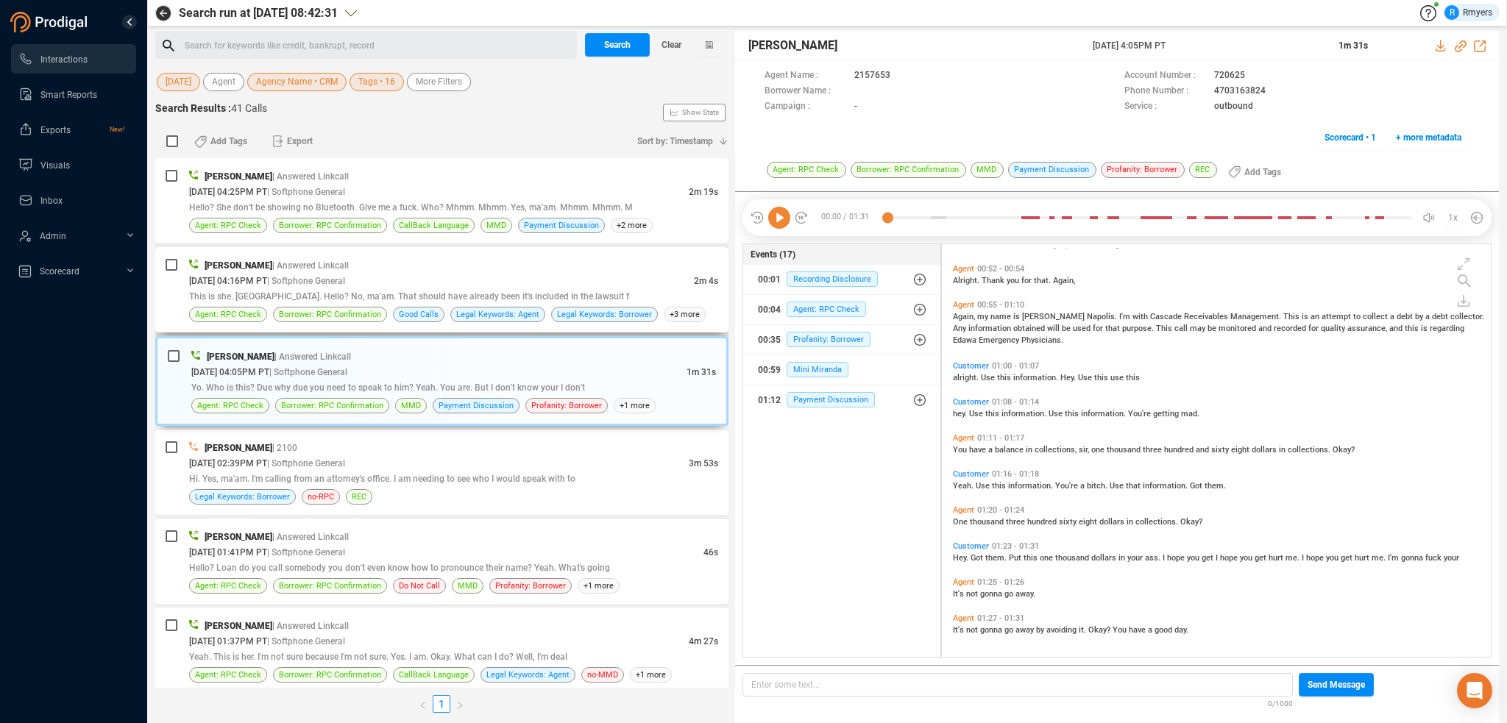
click at [345, 286] on span "| Softphone General" at bounding box center [306, 281] width 78 height 10
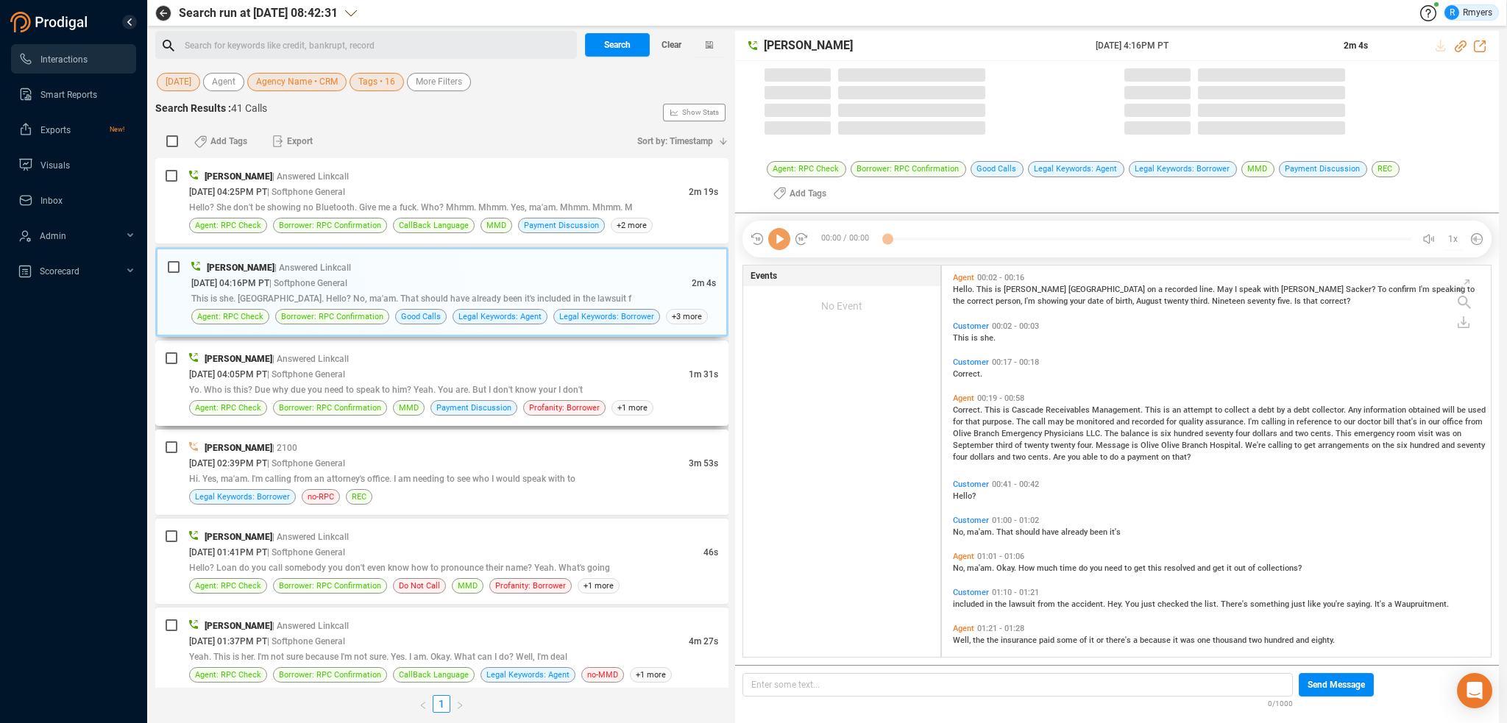
scroll to position [4, 7]
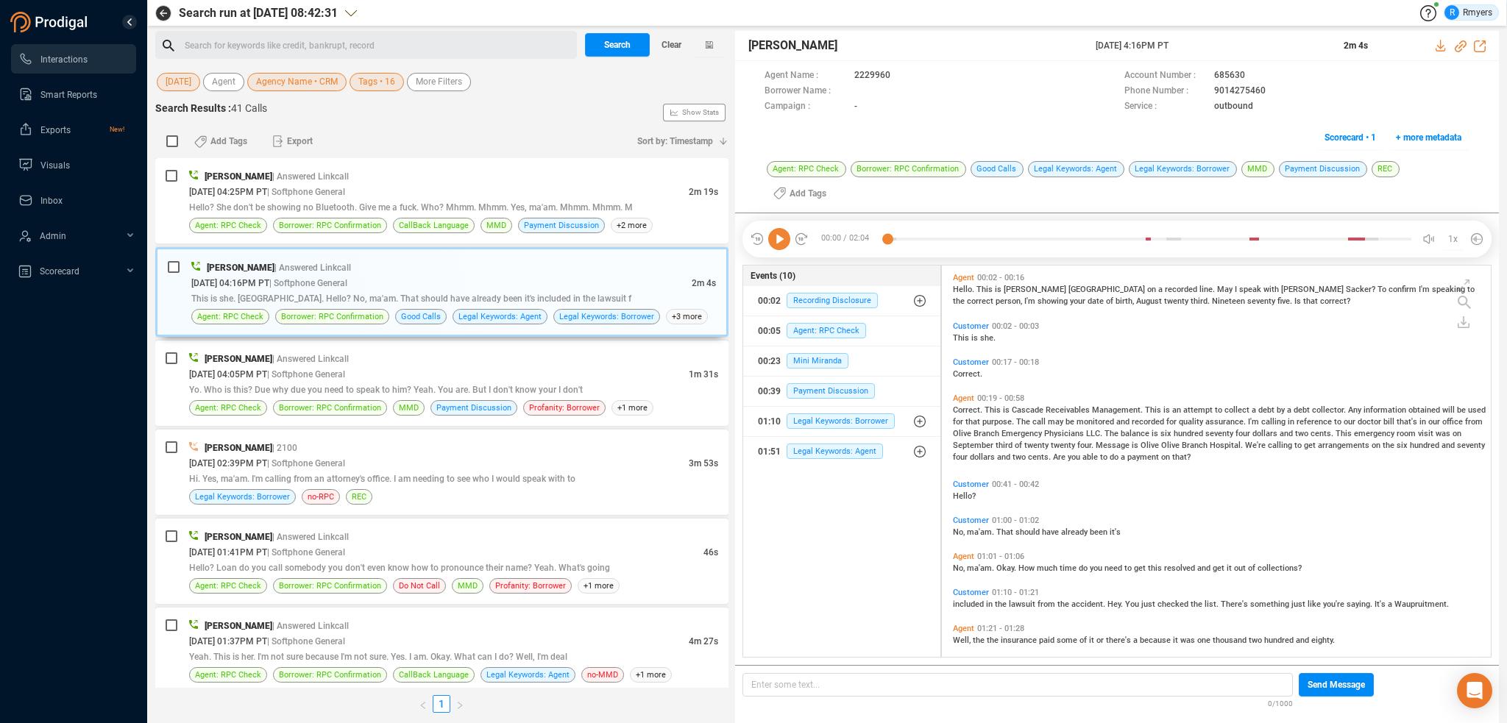
click at [771, 228] on icon at bounding box center [779, 239] width 22 height 22
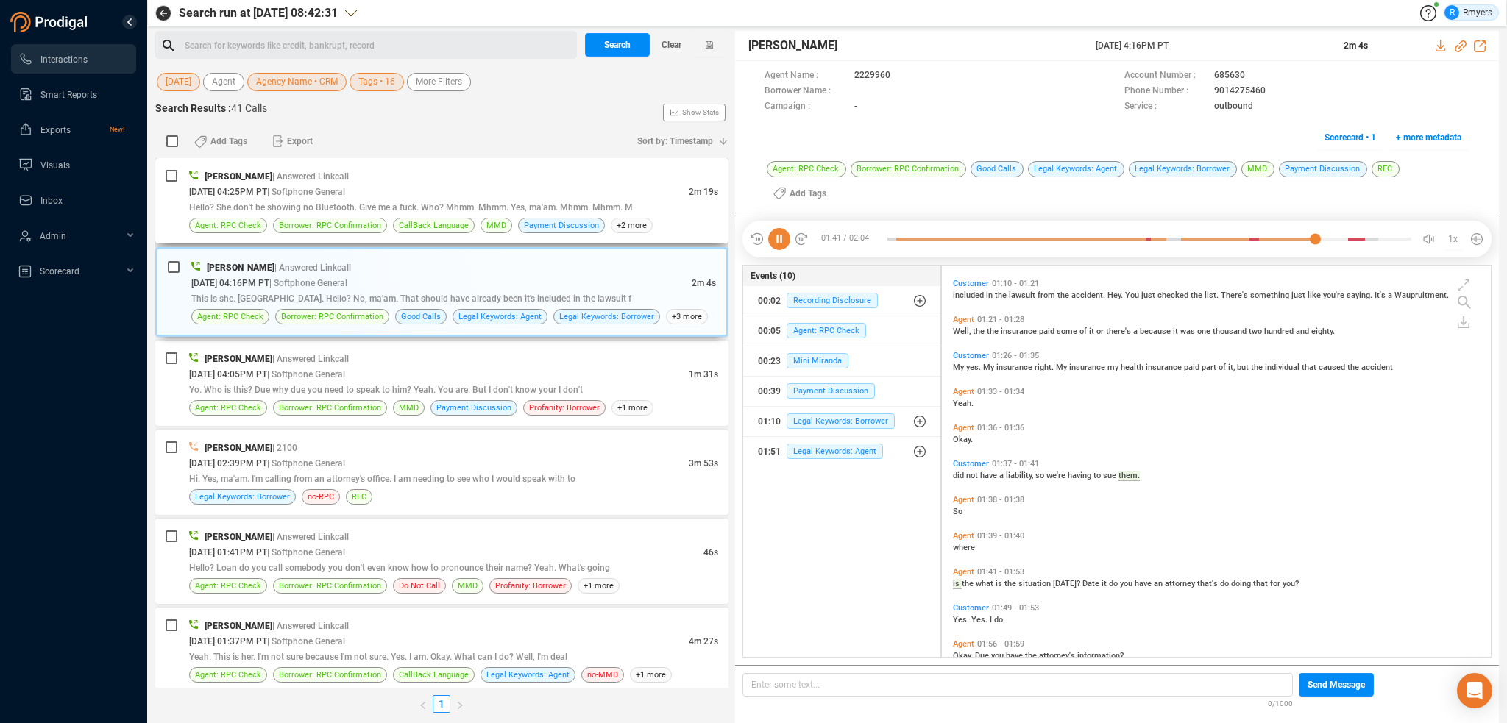
scroll to position [386, 0]
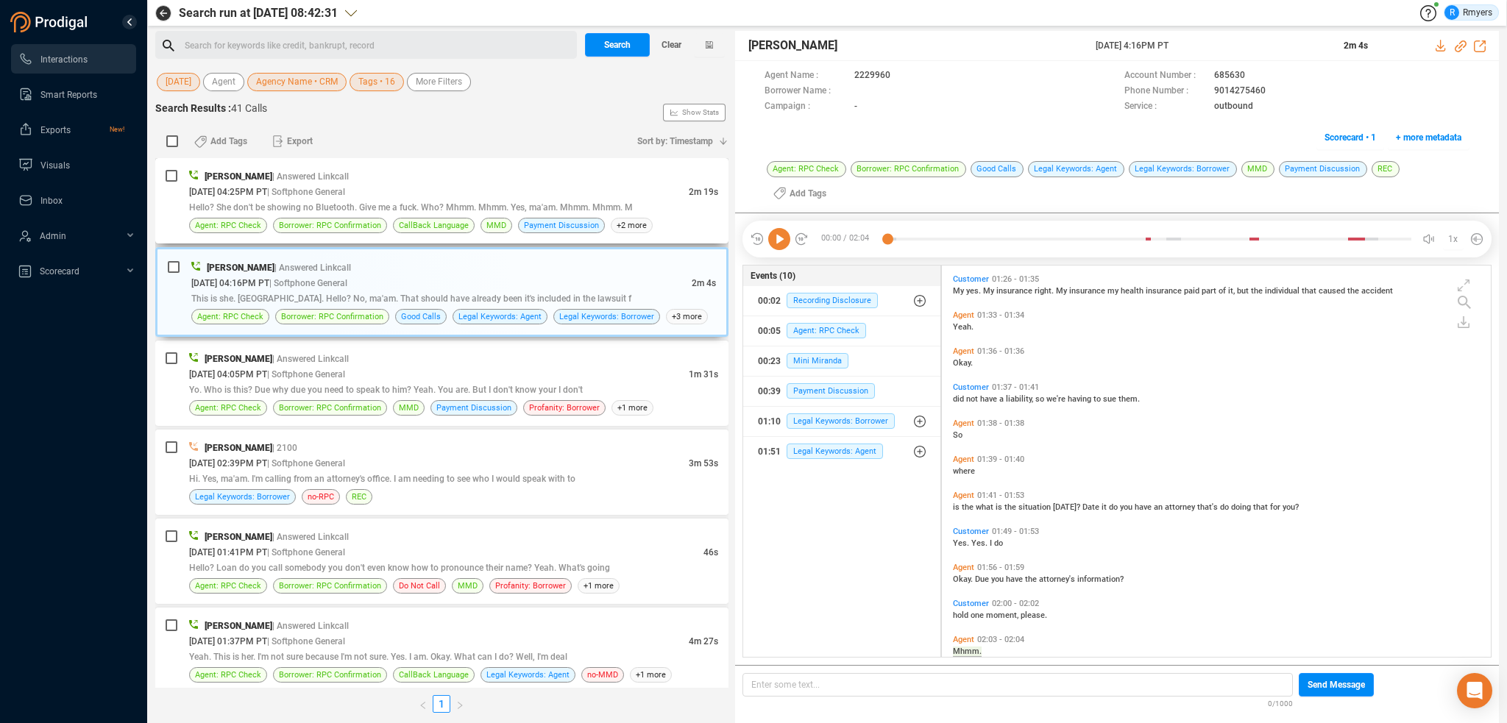
click at [443, 203] on span "Hello? She don't be showing no Bluetooth. Give me a fuck. Who? Mhmm. Mhmm. Yes,…" at bounding box center [411, 207] width 444 height 10
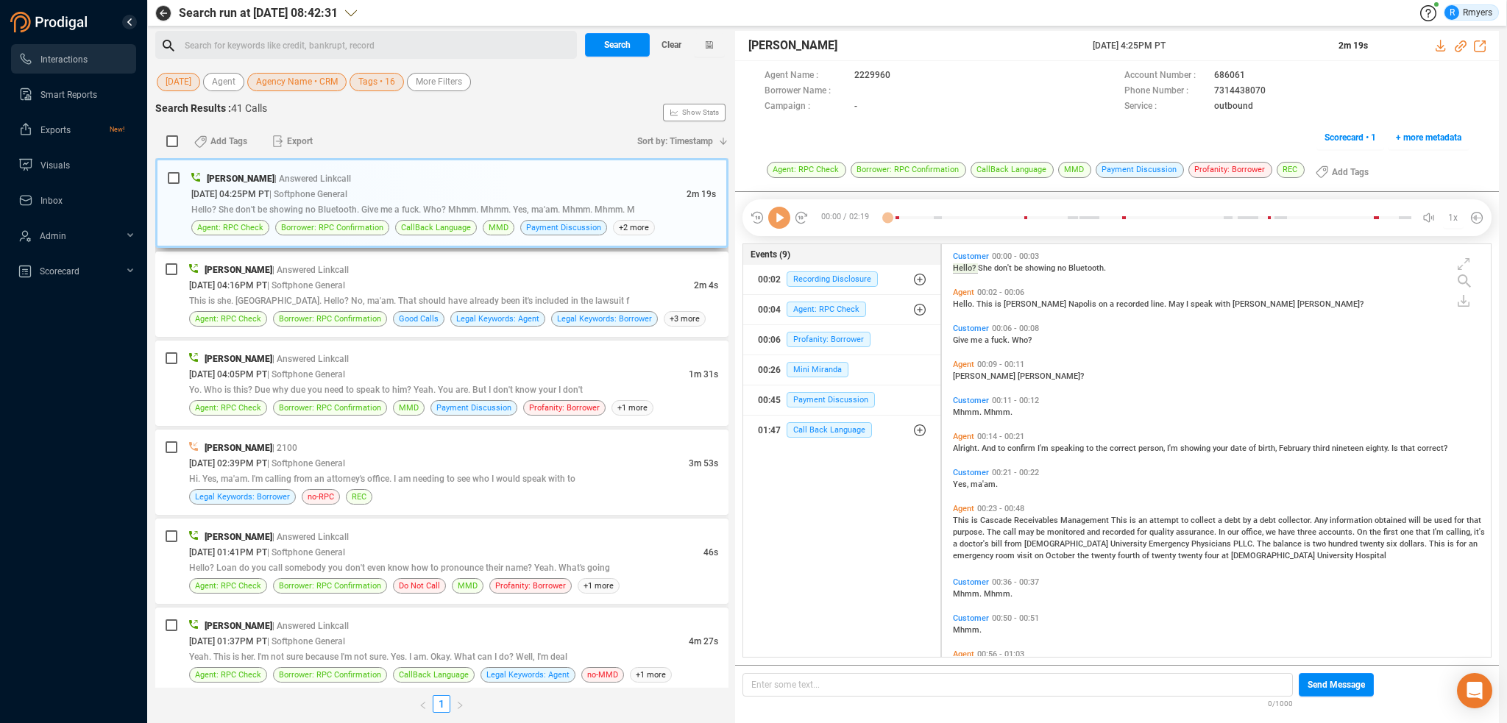
scroll to position [410, 542]
click at [779, 221] on icon at bounding box center [779, 218] width 22 height 22
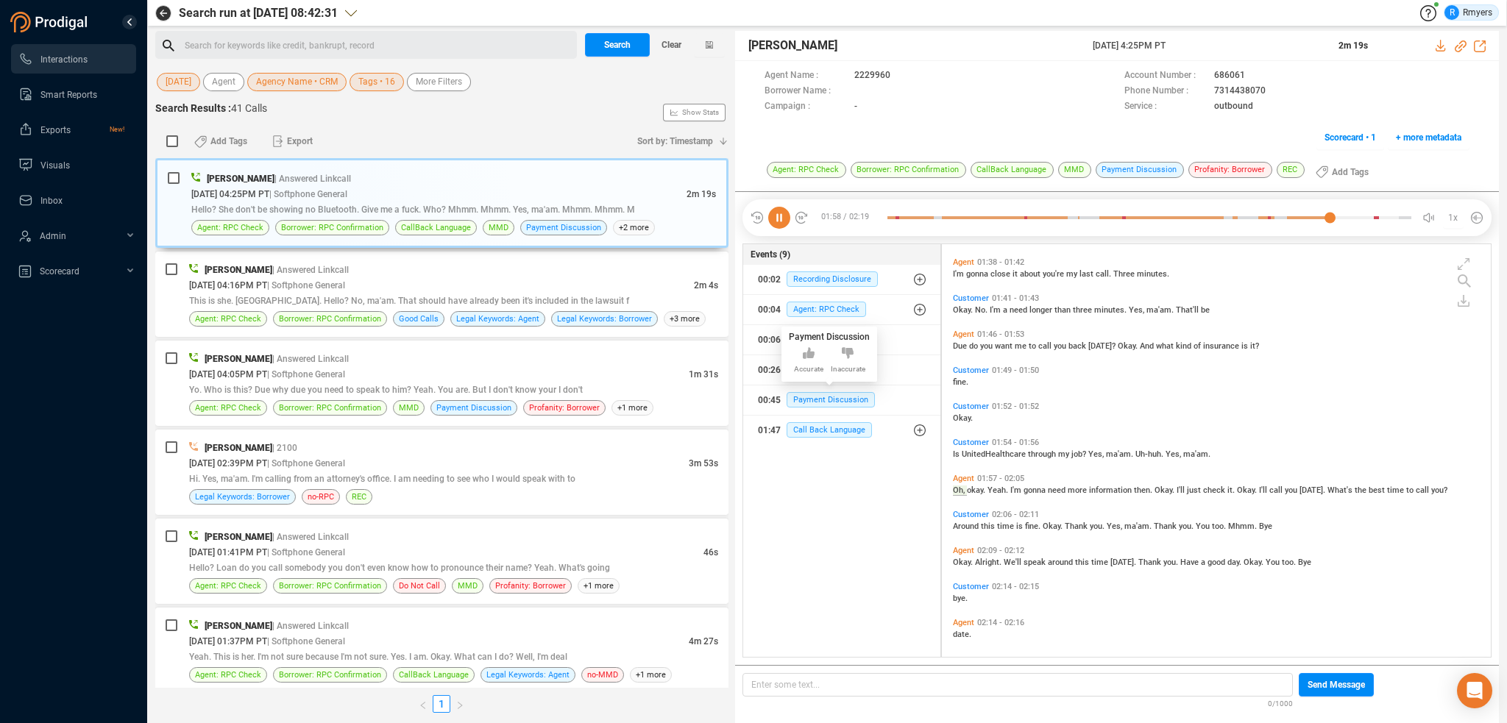
scroll to position [566, 0]
drag, startPoint x: 662, startPoint y: 45, endPoint x: 518, endPoint y: 62, distance: 144.5
click at [662, 45] on span "Clear" at bounding box center [672, 45] width 20 height 24
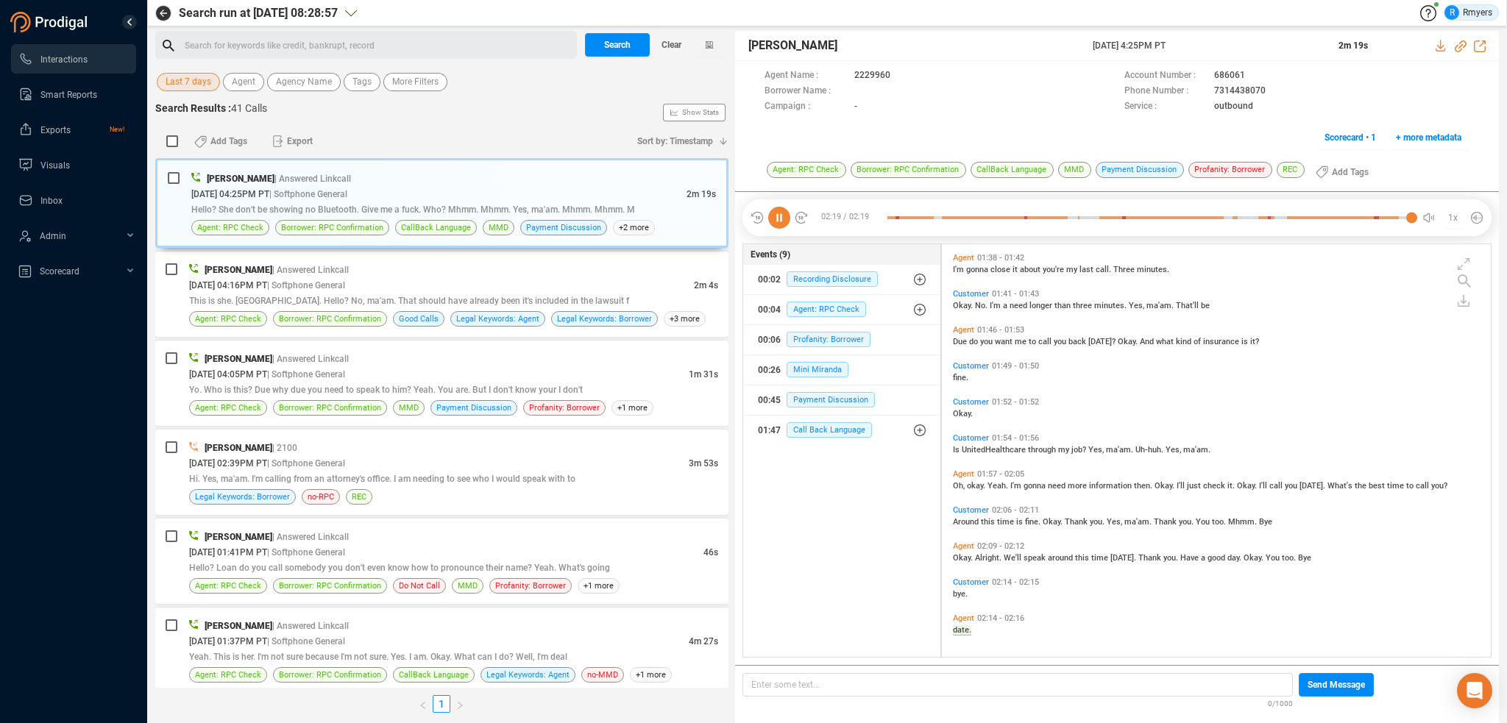
drag, startPoint x: 177, startPoint y: 71, endPoint x: 178, endPoint y: 86, distance: 14.7
click at [178, 71] on div "Last 7 days Agent Agency Name Tags More Filters" at bounding box center [441, 82] width 573 height 23
click at [182, 81] on span "Last 7 days" at bounding box center [189, 82] width 46 height 18
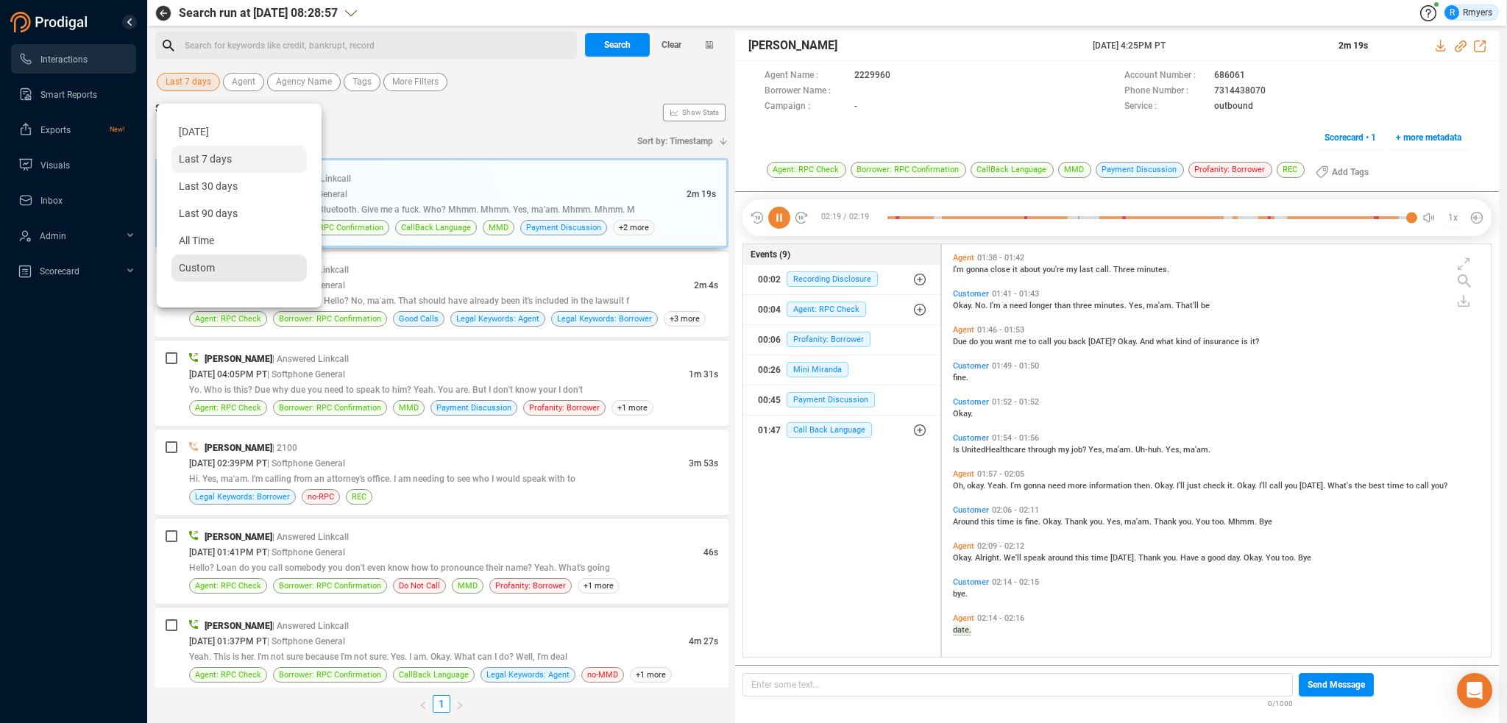
click at [185, 265] on span "Custom" at bounding box center [197, 268] width 36 height 12
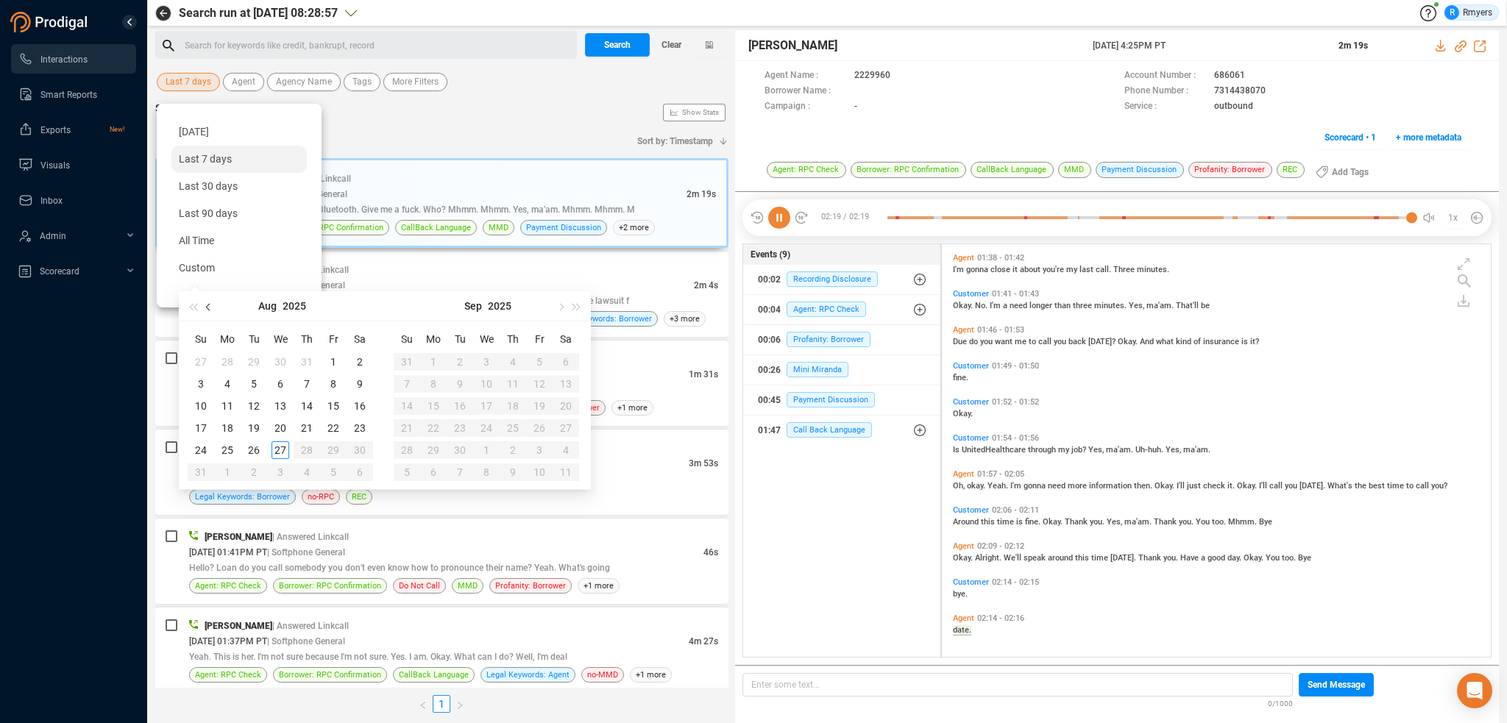
click at [209, 309] on span "button" at bounding box center [209, 306] width 7 height 7
type input "2025-06-01"
click at [202, 358] on div "1" at bounding box center [201, 362] width 18 height 18
type input "2025-06-30"
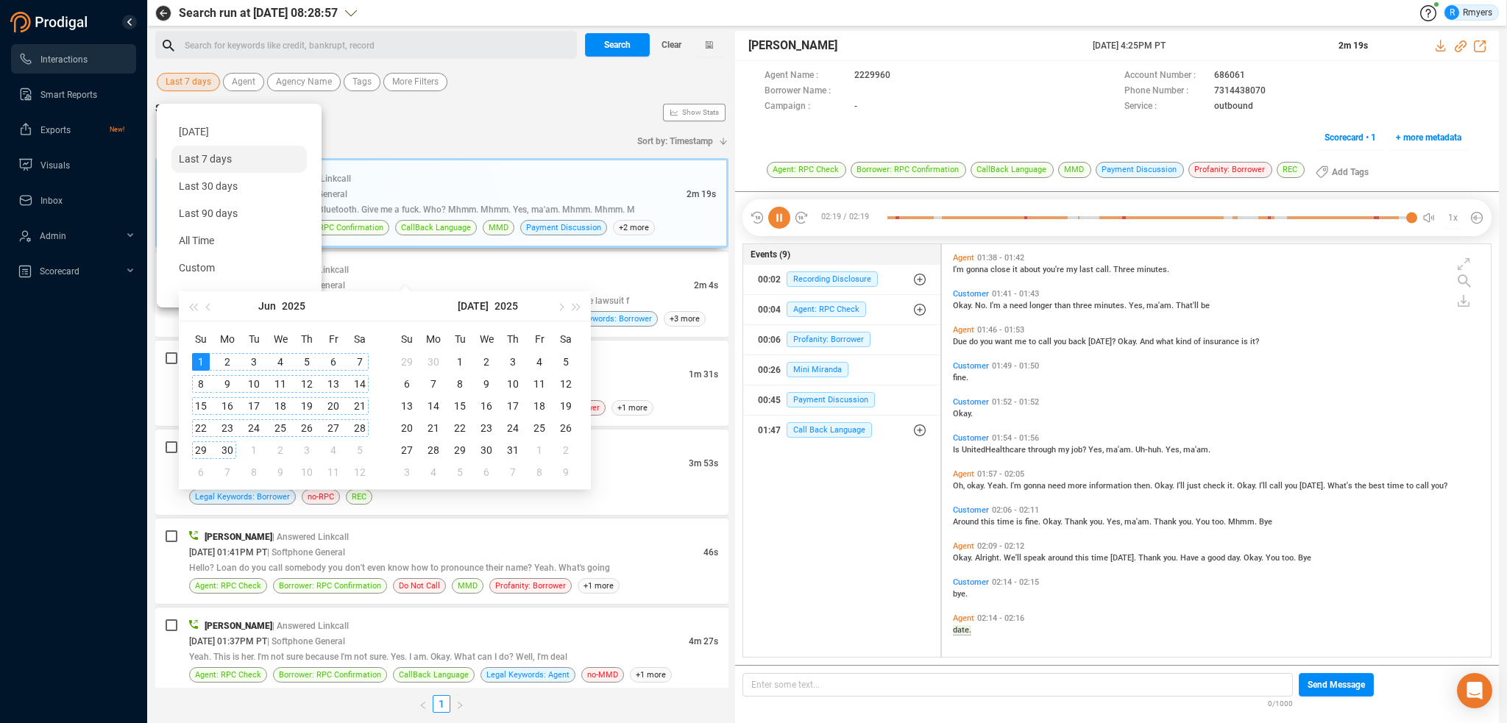
click at [224, 445] on div "30" at bounding box center [228, 451] width 18 height 18
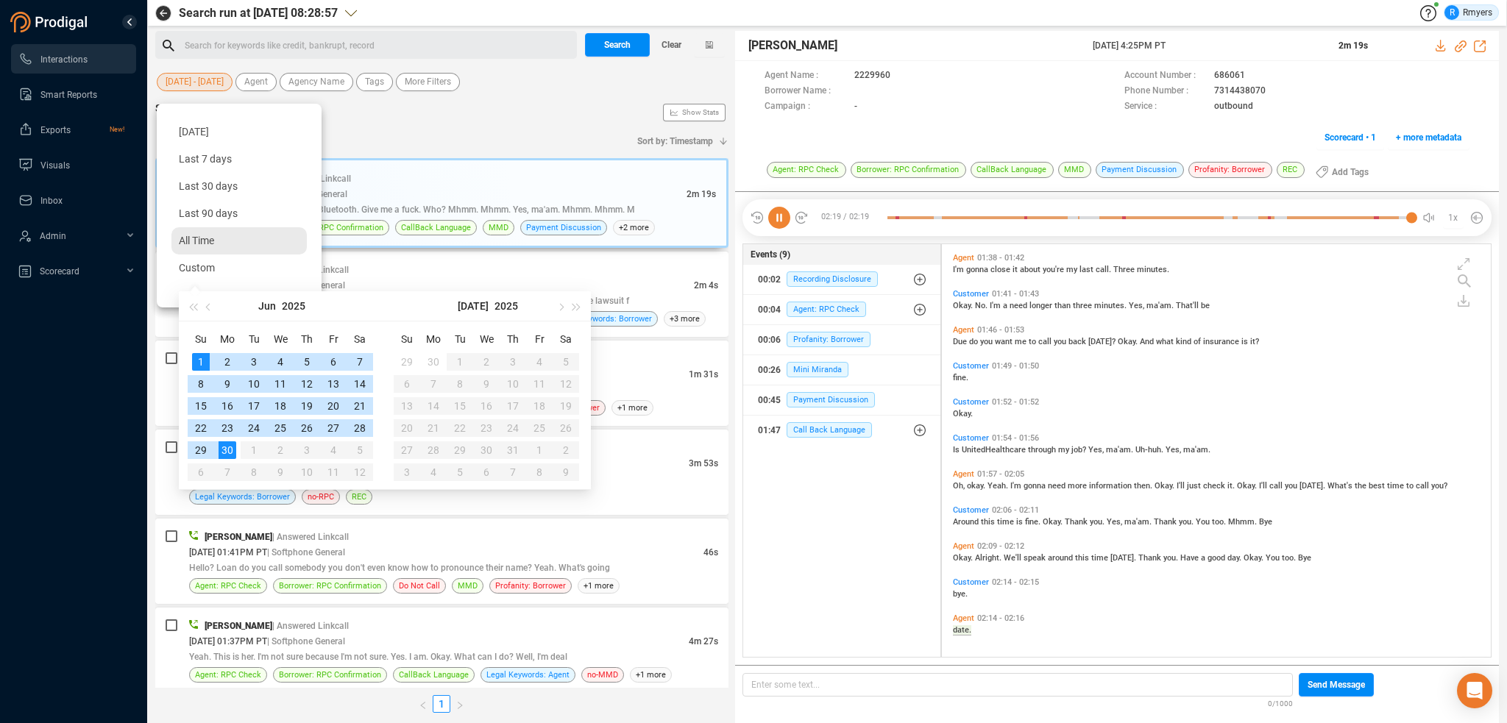
type input "2025-06-01"
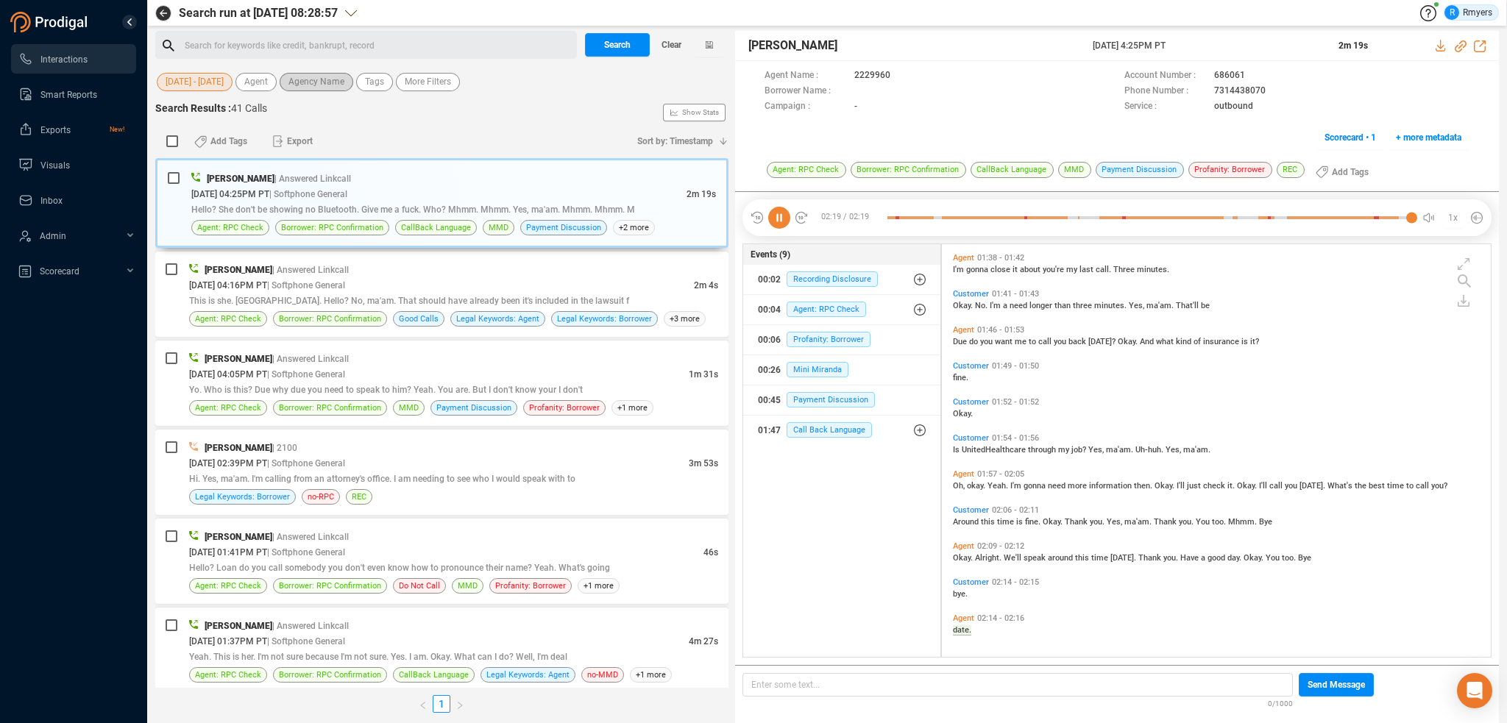
click at [320, 82] on span "Agency Name" at bounding box center [317, 82] width 56 height 18
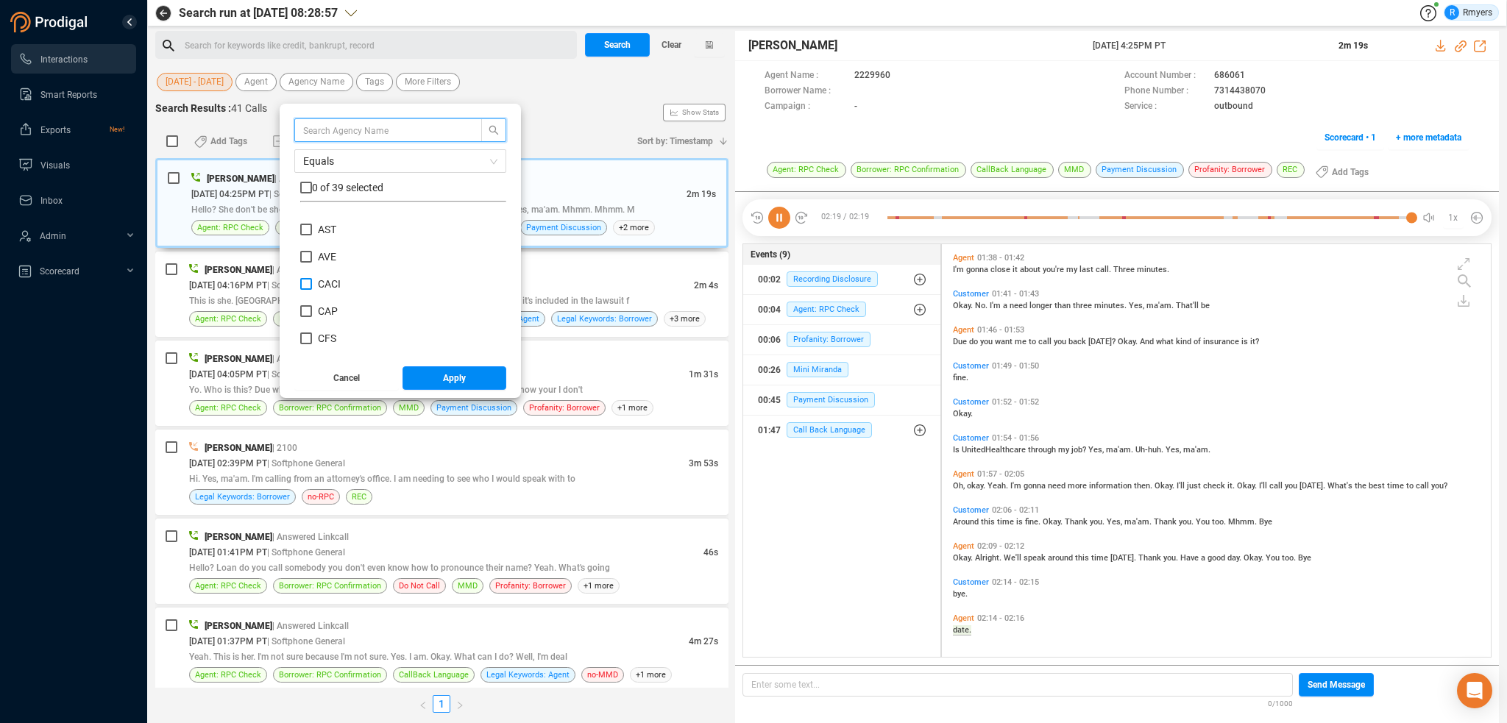
scroll to position [147, 0]
click at [330, 342] on span "CRE" at bounding box center [327, 347] width 19 height 12
click at [312, 342] on input "CRE" at bounding box center [306, 347] width 12 height 12
checkbox input "true"
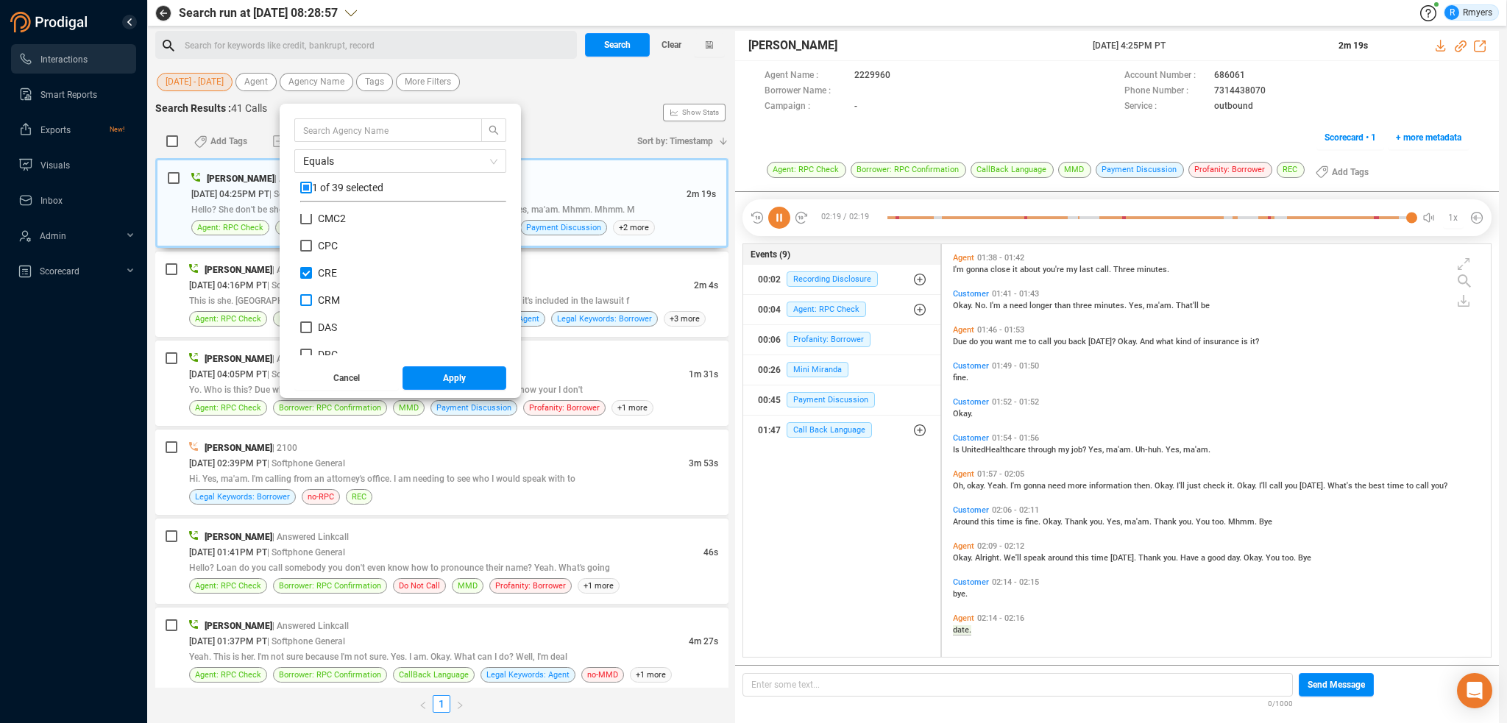
click at [325, 298] on span "CRM" at bounding box center [329, 300] width 22 height 12
click at [312, 298] on input "CRM" at bounding box center [306, 300] width 12 height 12
checkbox input "true"
click at [324, 273] on span "CRE" at bounding box center [327, 273] width 19 height 12
click at [312, 273] on input "CRE" at bounding box center [306, 273] width 12 height 12
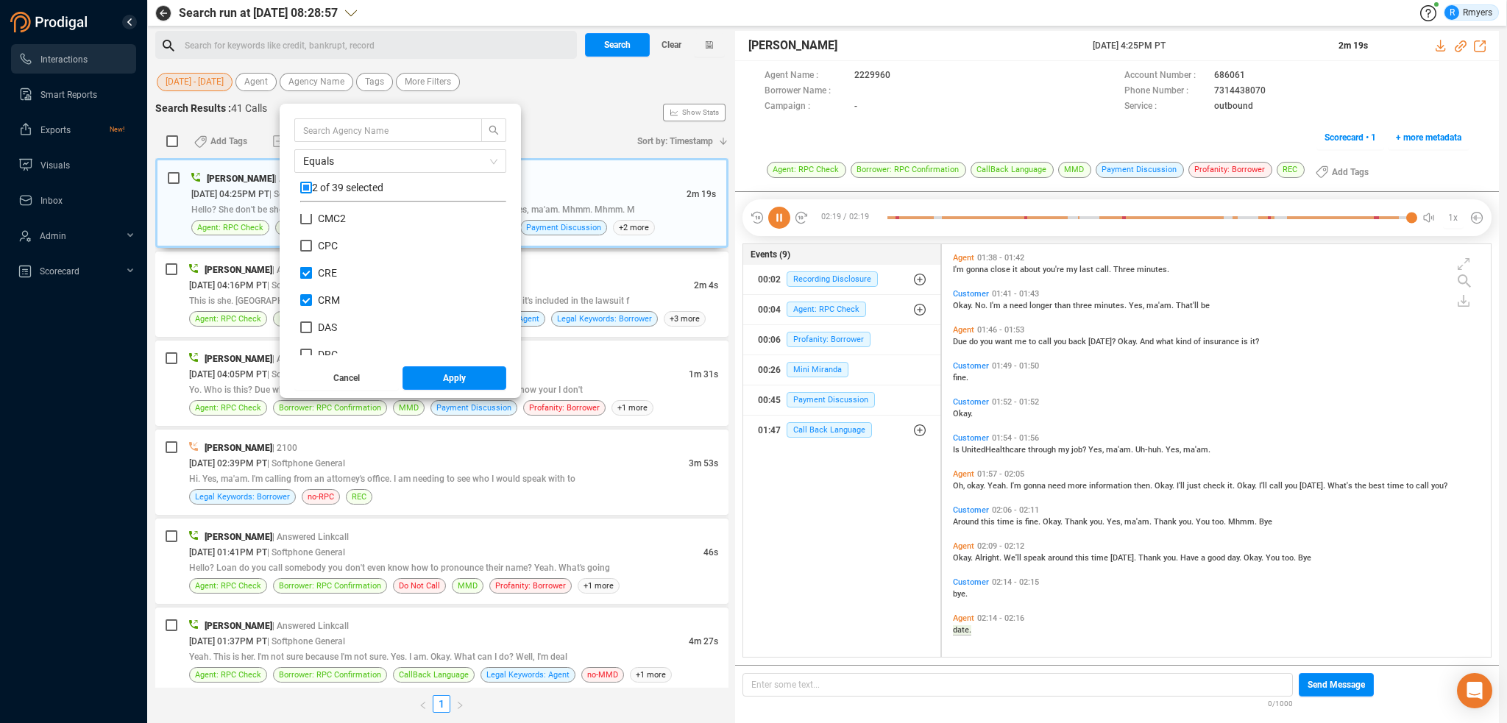
checkbox input "false"
click at [433, 375] on button "Apply" at bounding box center [455, 379] width 105 height 24
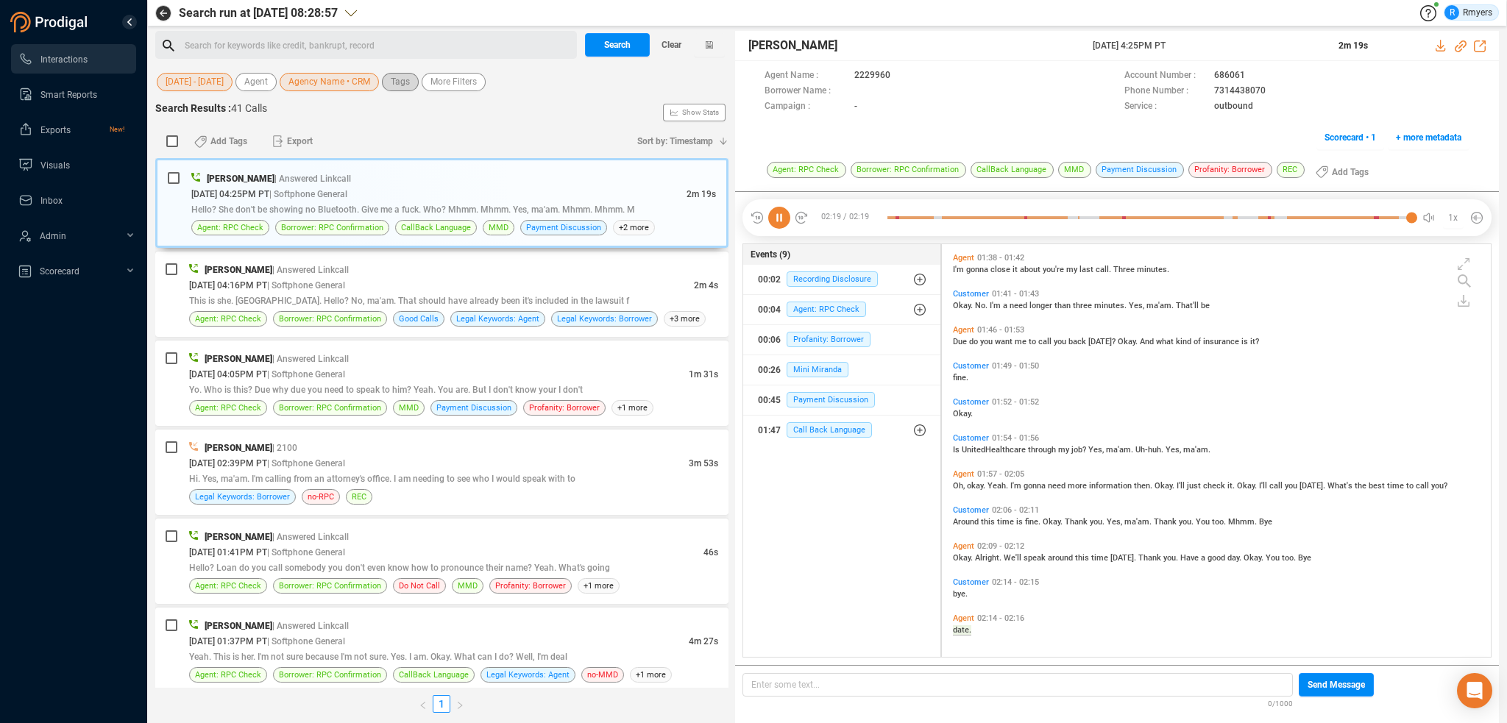
click at [397, 83] on span "Tags" at bounding box center [400, 82] width 19 height 18
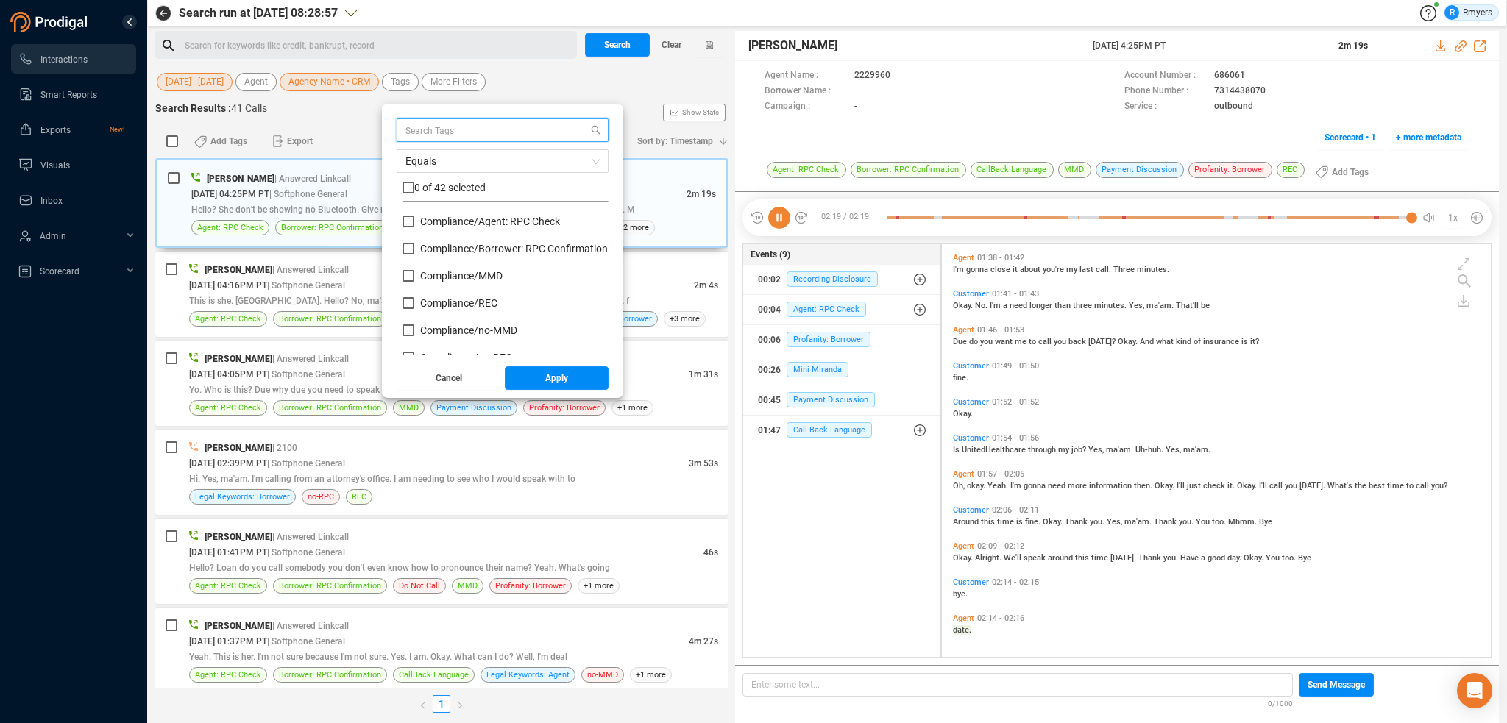
scroll to position [74, 0]
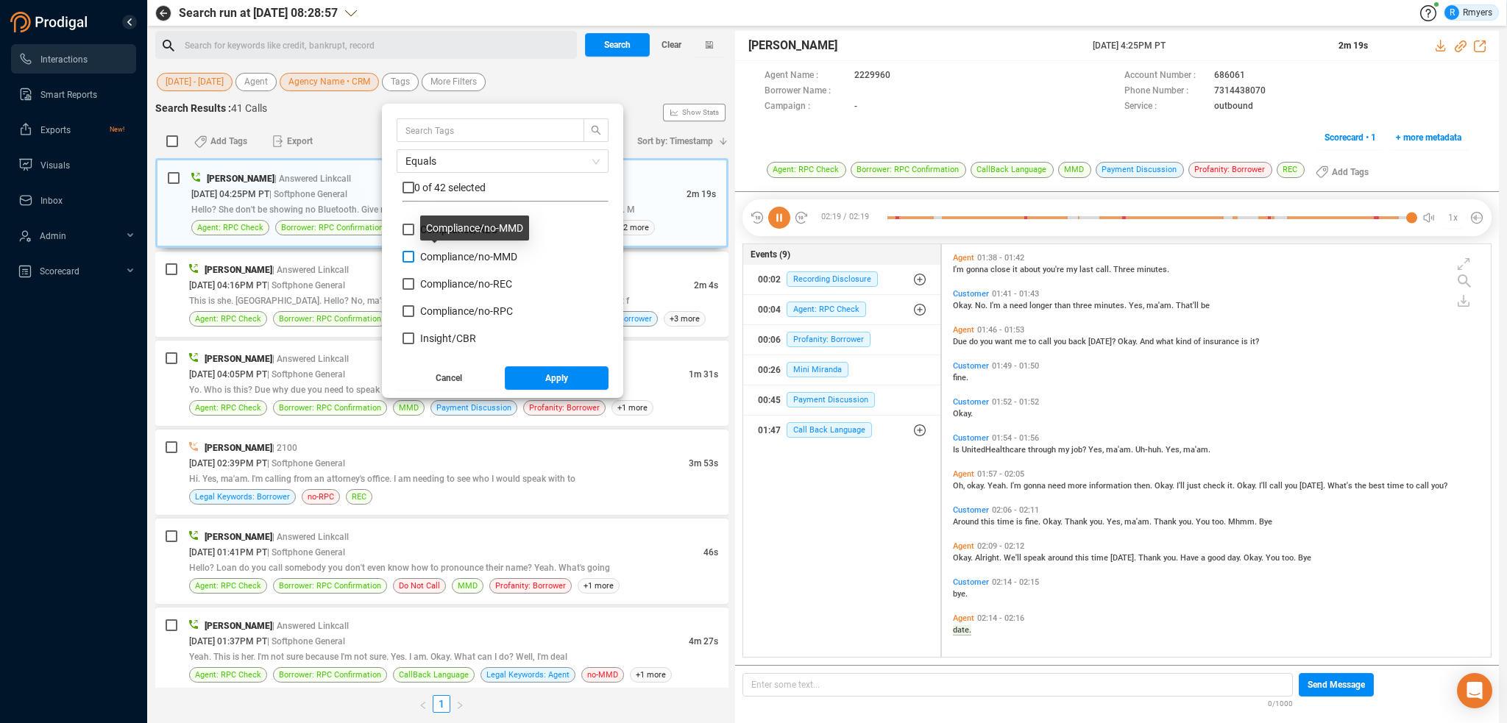
click at [436, 255] on span "Compliance/ no-MMD" at bounding box center [468, 257] width 97 height 12
click at [414, 255] on input "Compliance/ no-MMD" at bounding box center [409, 257] width 12 height 12
checkbox input "true"
click at [436, 282] on span "Compliance/ no-REC" at bounding box center [466, 284] width 92 height 12
click at [414, 282] on input "Compliance/ no-REC" at bounding box center [409, 284] width 12 height 12
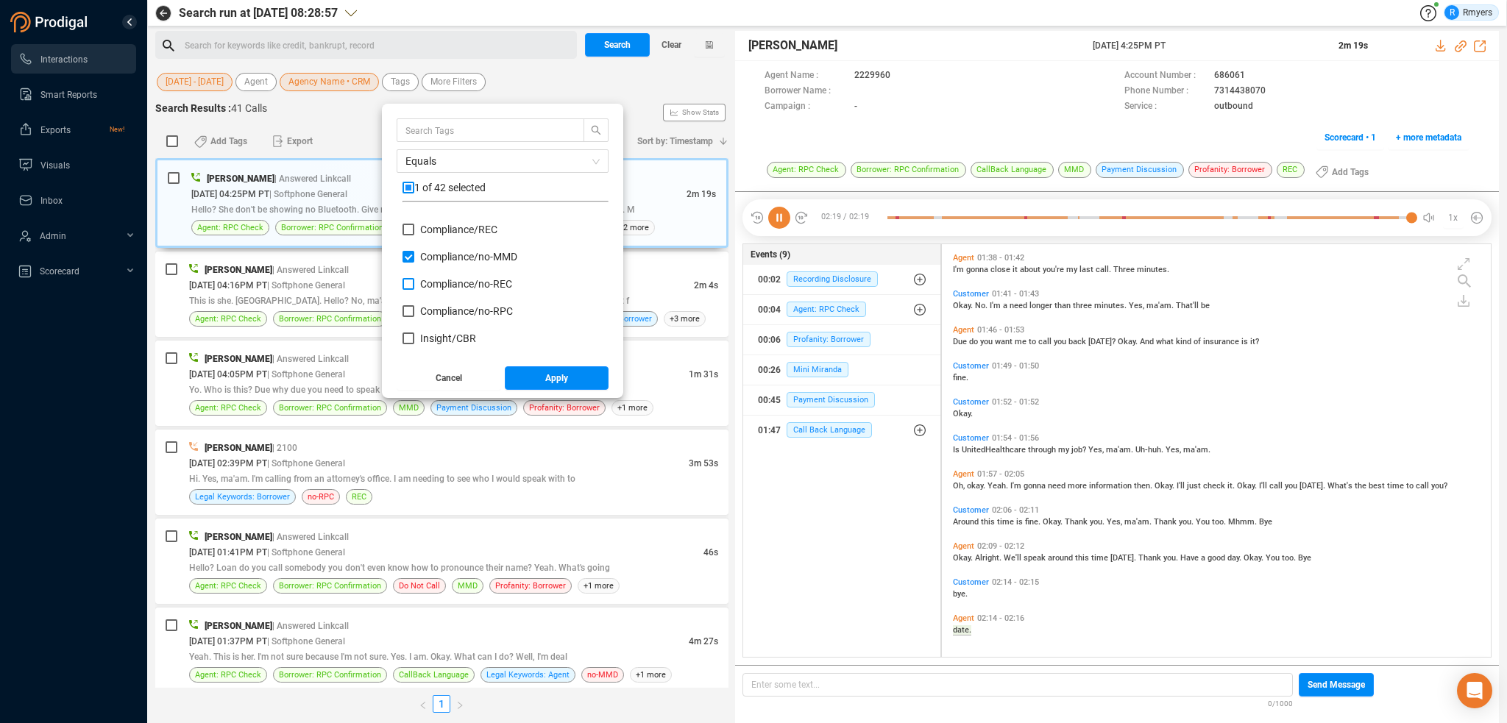
checkbox input "true"
click at [436, 311] on span "Compliance/ no-RPC" at bounding box center [466, 311] width 93 height 12
click at [414, 311] on input "Compliance/ no-RPC" at bounding box center [409, 311] width 12 height 12
checkbox input "true"
click at [432, 334] on span "Insight/ CBR" at bounding box center [448, 339] width 56 height 12
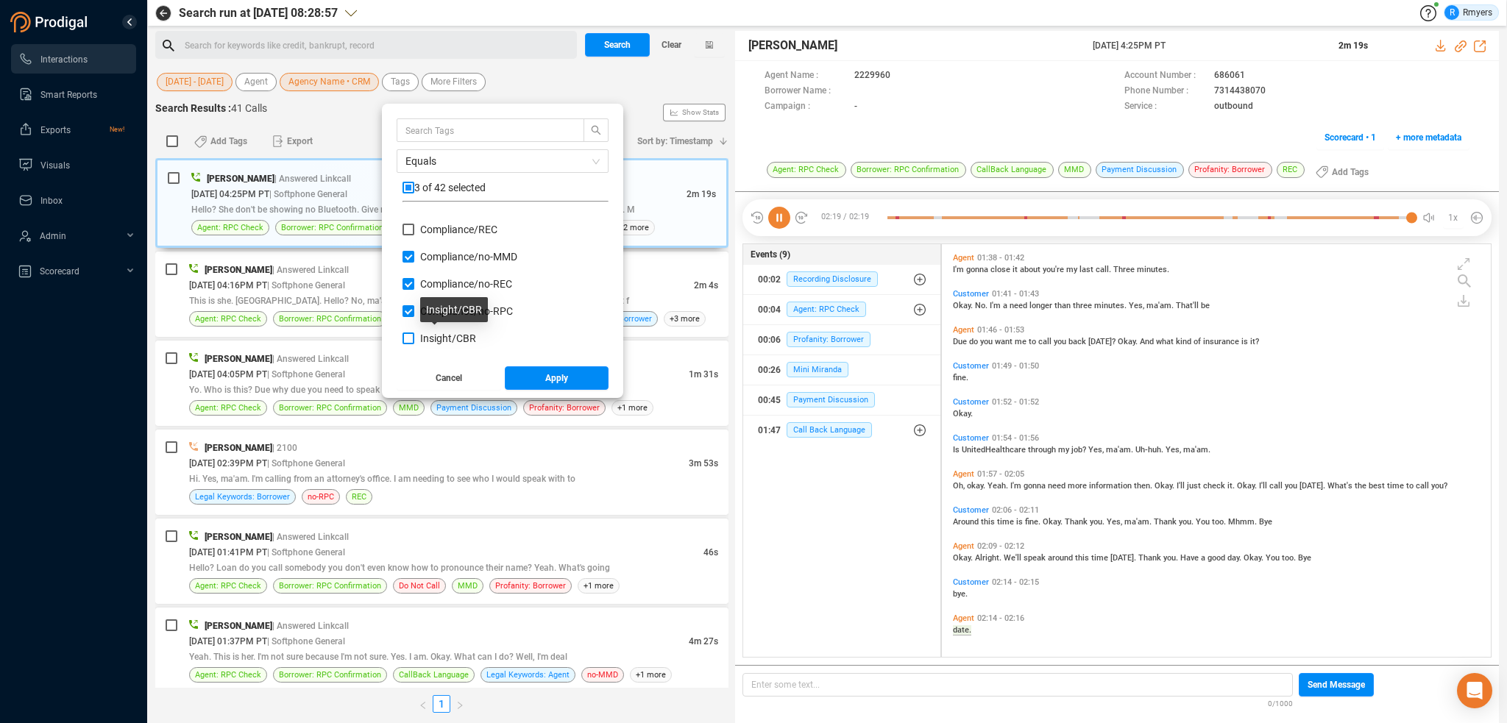
click at [414, 334] on input "Insight/ CBR" at bounding box center [409, 339] width 12 height 12
checkbox input "true"
click at [431, 294] on span "Insight/ CBR: Agent" at bounding box center [464, 292] width 88 height 12
click at [414, 294] on input "Insight/ CBR: Agent" at bounding box center [409, 292] width 12 height 12
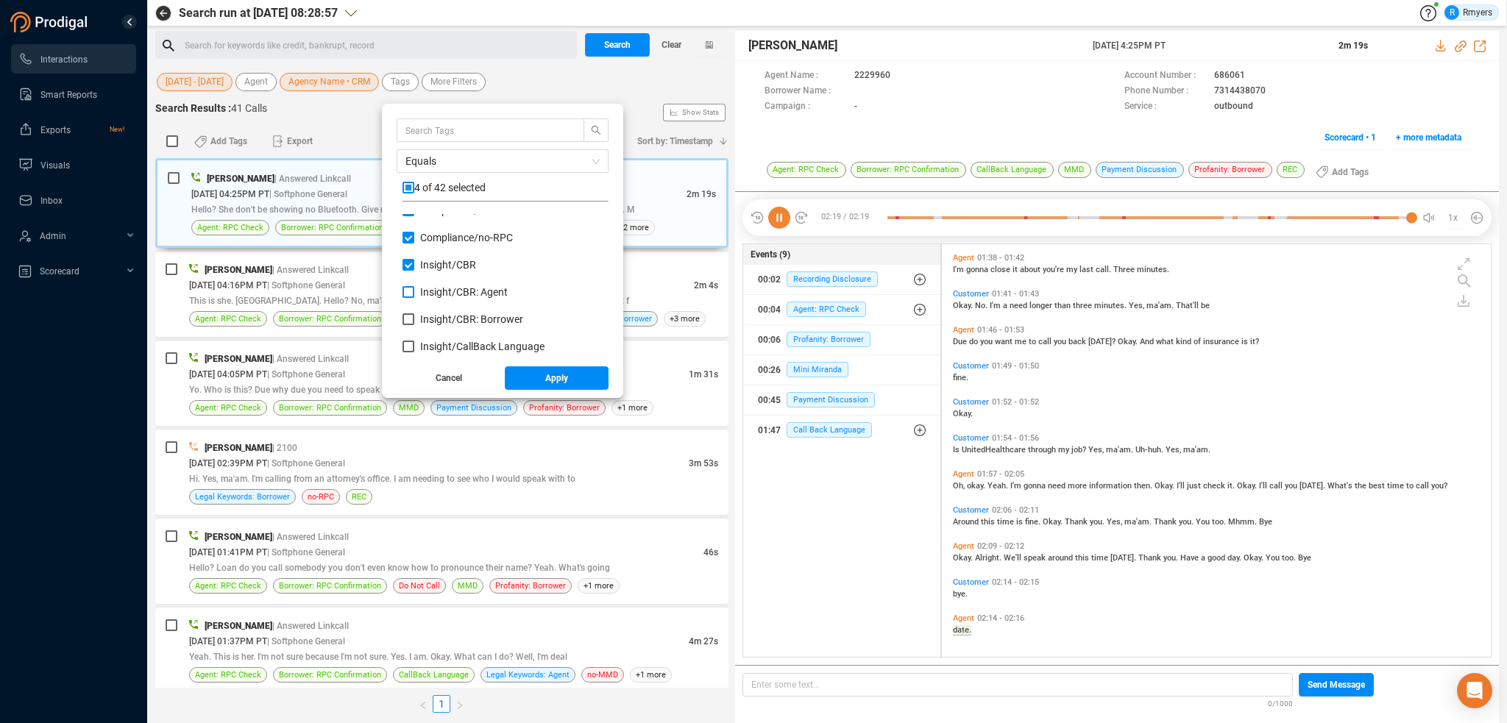
checkbox input "true"
click at [432, 314] on span "Insight/ CBR: Borrower" at bounding box center [471, 320] width 103 height 12
click at [414, 314] on input "Insight/ CBR: Borrower" at bounding box center [409, 320] width 12 height 12
checkbox input "true"
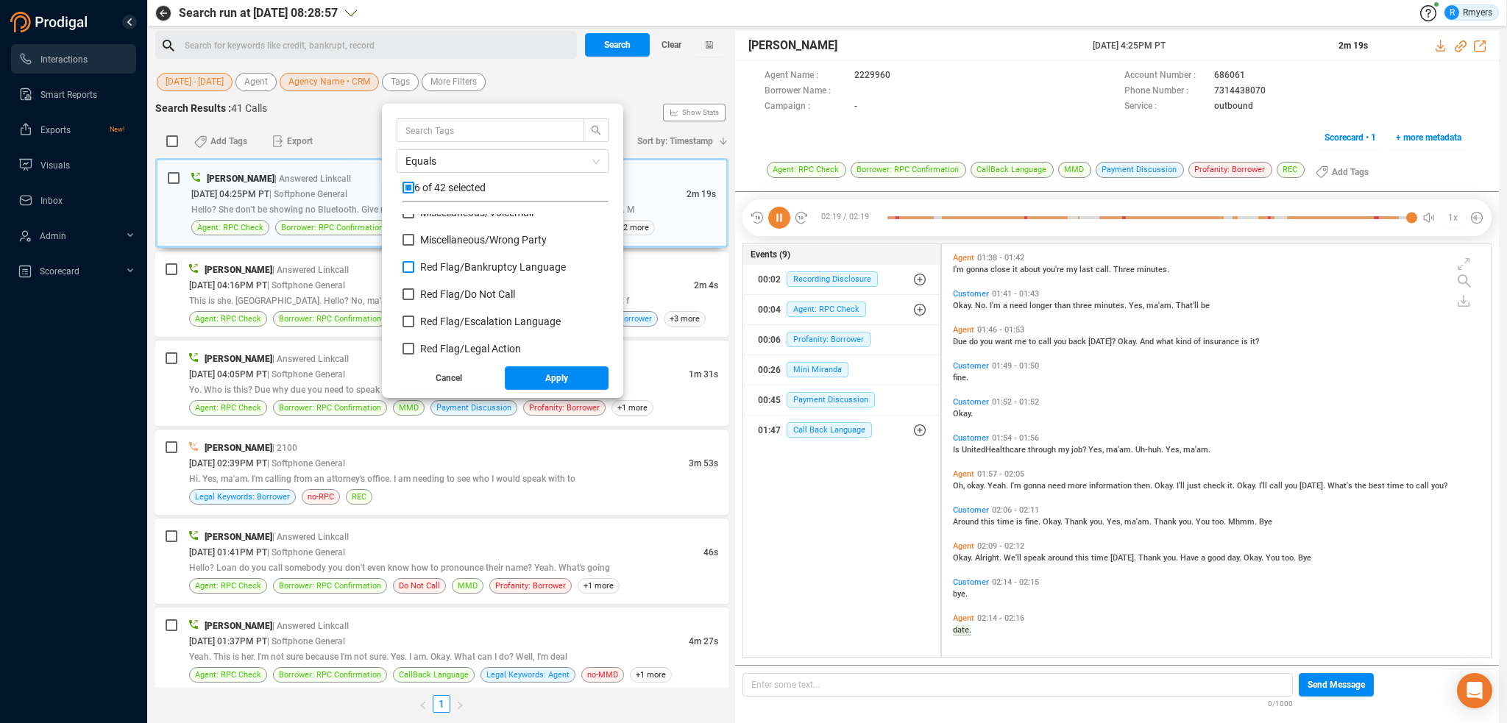
click at [434, 267] on span "Red Flag/ Bankruptcy Language" at bounding box center [493, 267] width 146 height 12
click at [414, 267] on input "Red Flag/ Bankruptcy Language" at bounding box center [409, 267] width 12 height 12
checkbox input "true"
click at [441, 290] on span "Red Flag/ Do Not Call" at bounding box center [467, 295] width 95 height 12
click at [414, 290] on input "Red Flag/ Do Not Call" at bounding box center [409, 295] width 12 height 12
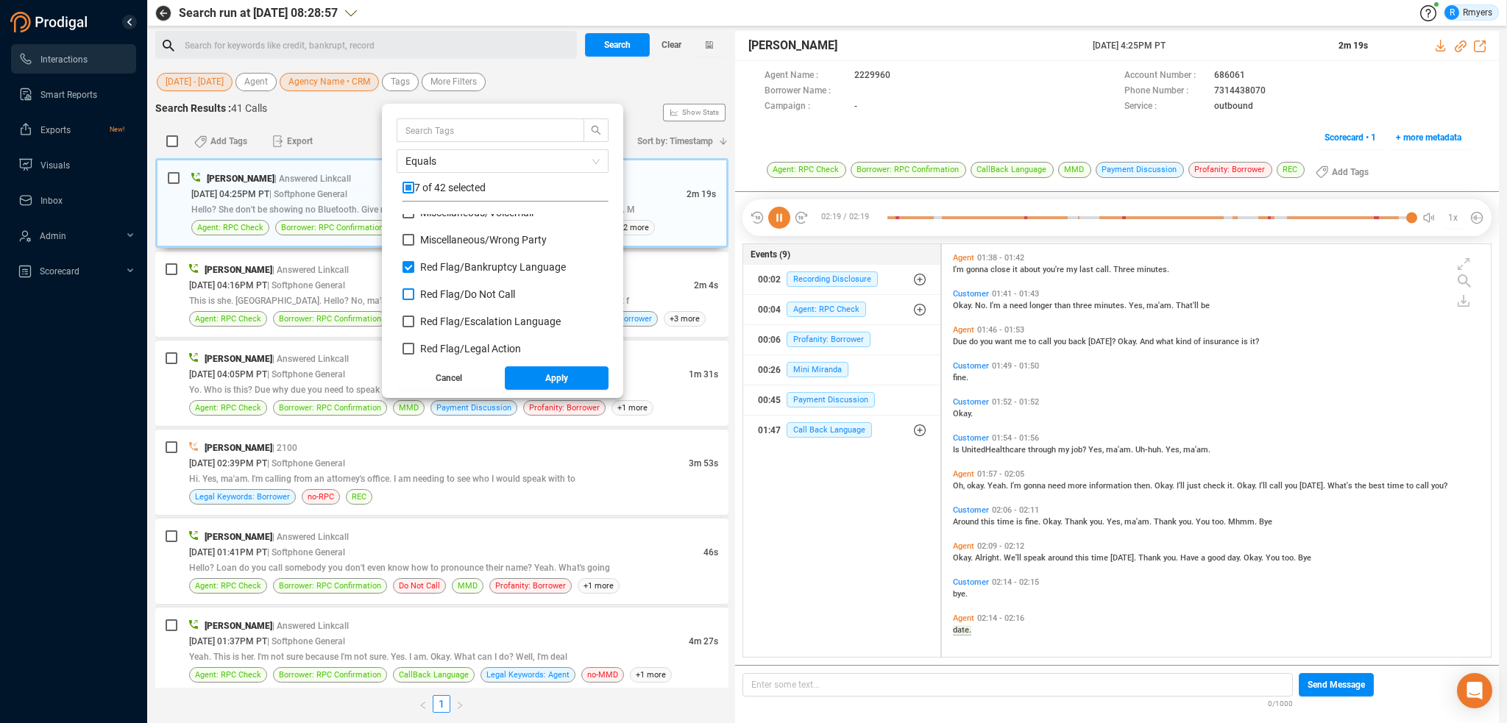
checkbox input "true"
click at [441, 317] on span "Red Flag/ Escalation Language" at bounding box center [490, 322] width 141 height 12
click at [414, 317] on input "Red Flag/ Escalation Language" at bounding box center [409, 322] width 12 height 12
checkbox input "true"
click at [437, 346] on span "Red Flag/ Legal Action" at bounding box center [470, 349] width 101 height 12
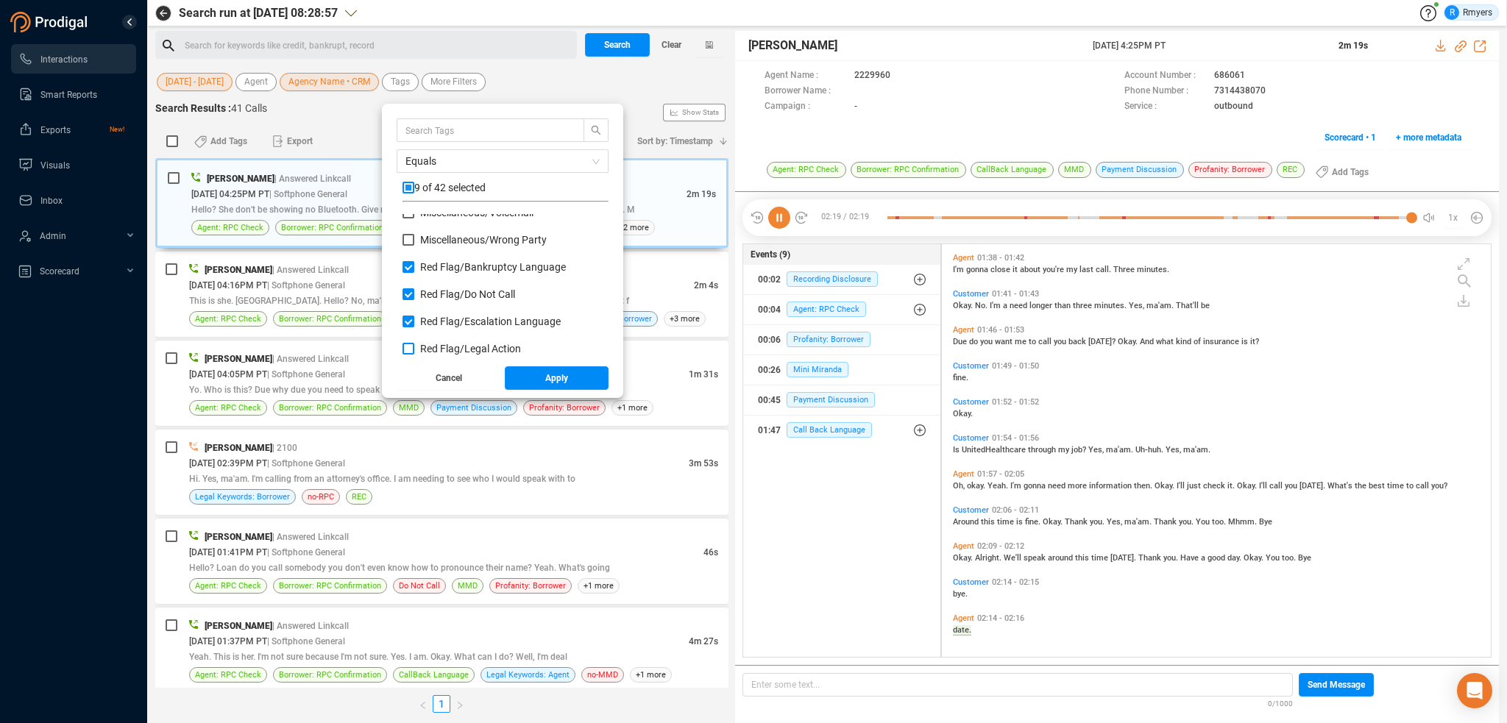
click at [414, 346] on input "Red Flag/ Legal Action" at bounding box center [409, 349] width 12 height 12
checkbox input "true"
click at [436, 308] on span "Red Flag/ Legal Action: Agent" at bounding box center [486, 303] width 132 height 12
click at [414, 308] on input "Red Flag/ Legal Action: Agent" at bounding box center [409, 303] width 12 height 12
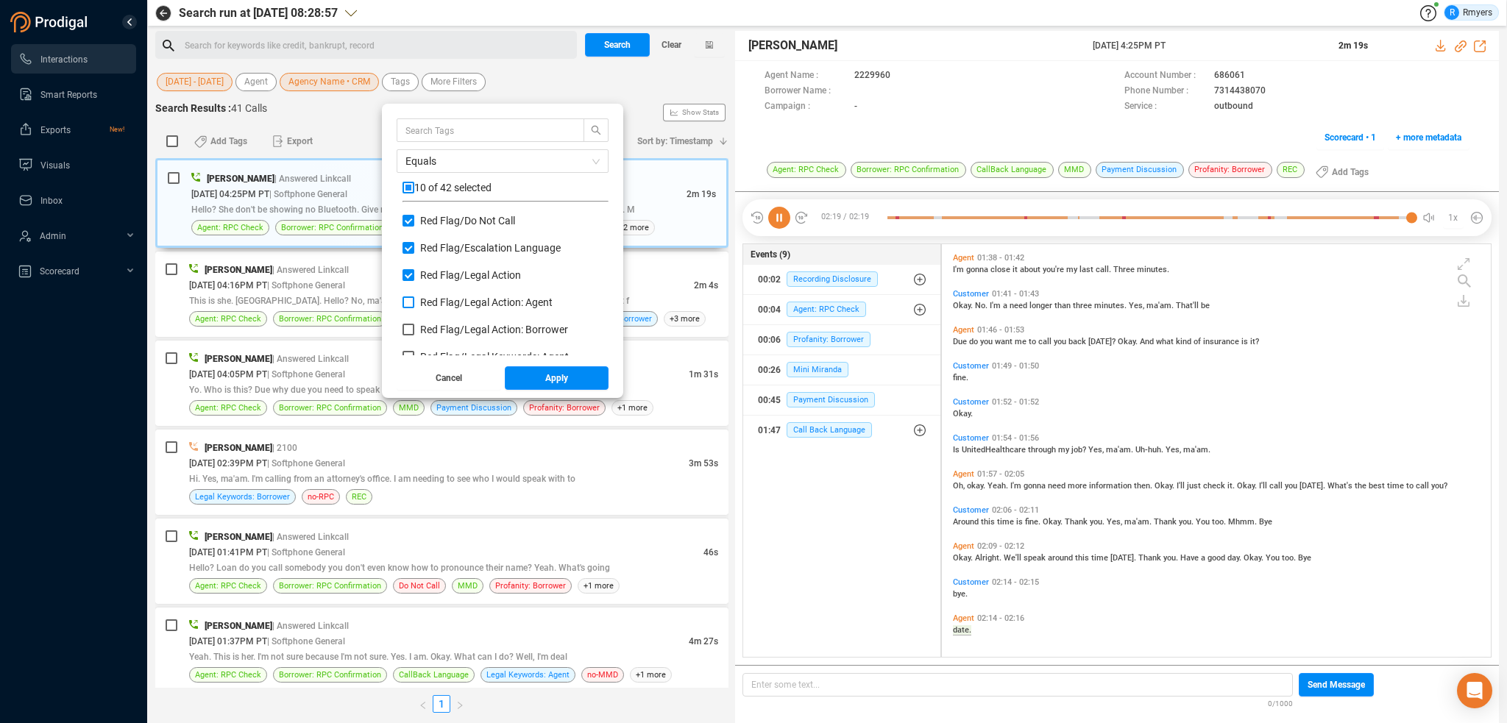
checkbox input "true"
click at [432, 326] on span "Red Flag/ Legal Action: Borrower" at bounding box center [494, 330] width 148 height 12
click at [414, 326] on input "Red Flag/ Legal Action: Borrower" at bounding box center [409, 330] width 12 height 12
checkbox input "true"
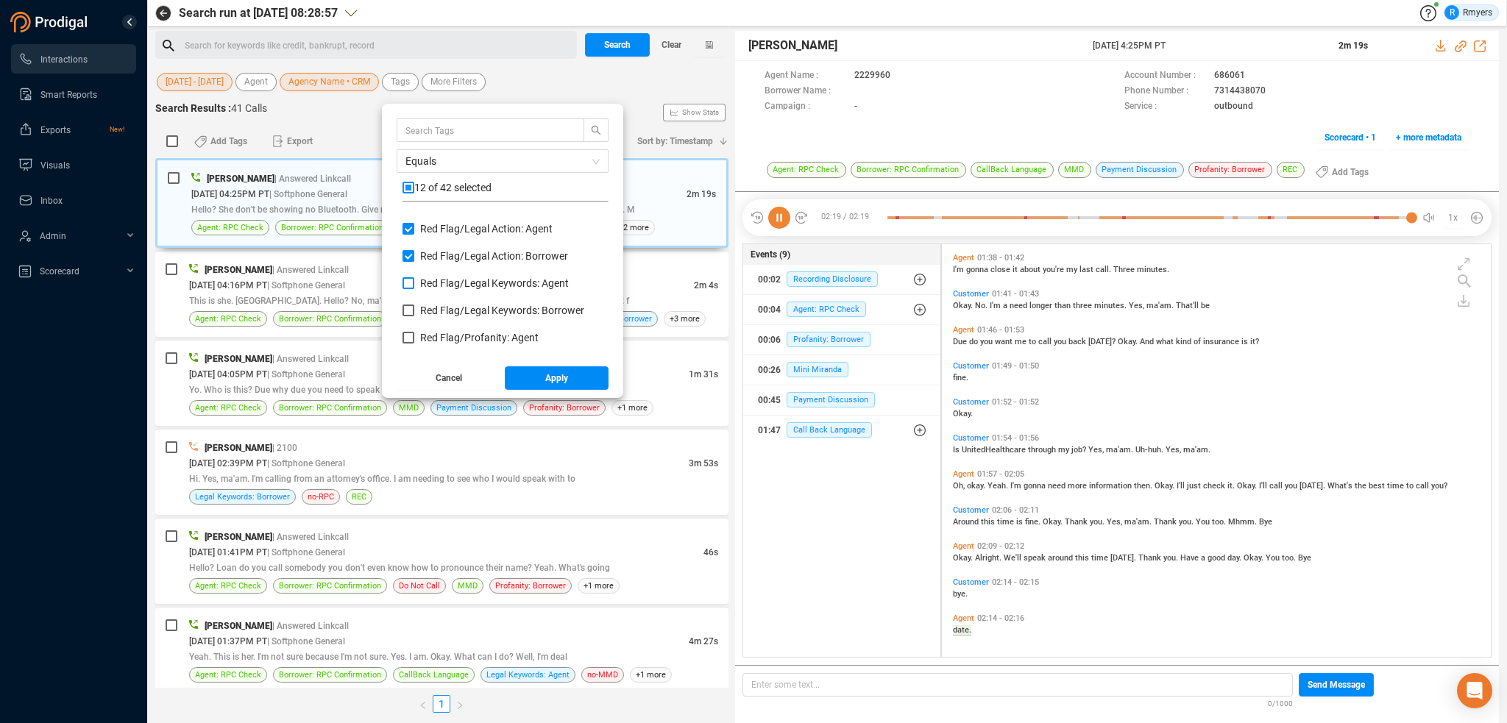
click at [431, 283] on span "Red Flag/ Legal Keywords: Agent" at bounding box center [494, 283] width 149 height 12
click at [414, 283] on input "Red Flag/ Legal Keywords: Agent" at bounding box center [409, 283] width 12 height 12
checkbox input "true"
click at [431, 315] on span "Red Flag/ Legal Keywords: Borrower" at bounding box center [502, 311] width 164 height 12
click at [414, 315] on input "Red Flag/ Legal Keywords: Borrower" at bounding box center [409, 311] width 12 height 12
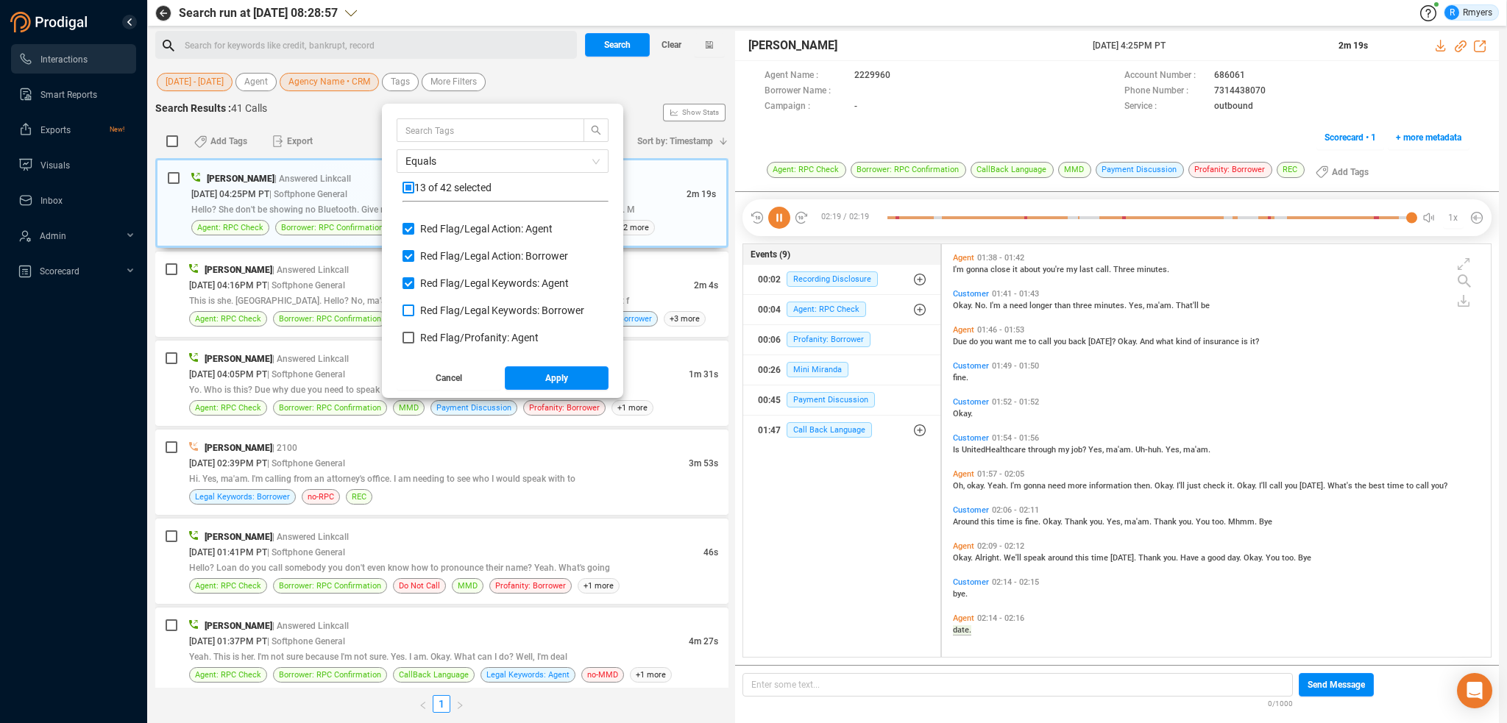
checkbox input "true"
click at [432, 336] on span "Red Flag/ Profanity: Agent" at bounding box center [479, 338] width 118 height 12
click at [414, 336] on input "Red Flag/ Profanity: Agent" at bounding box center [409, 338] width 12 height 12
checkbox input "true"
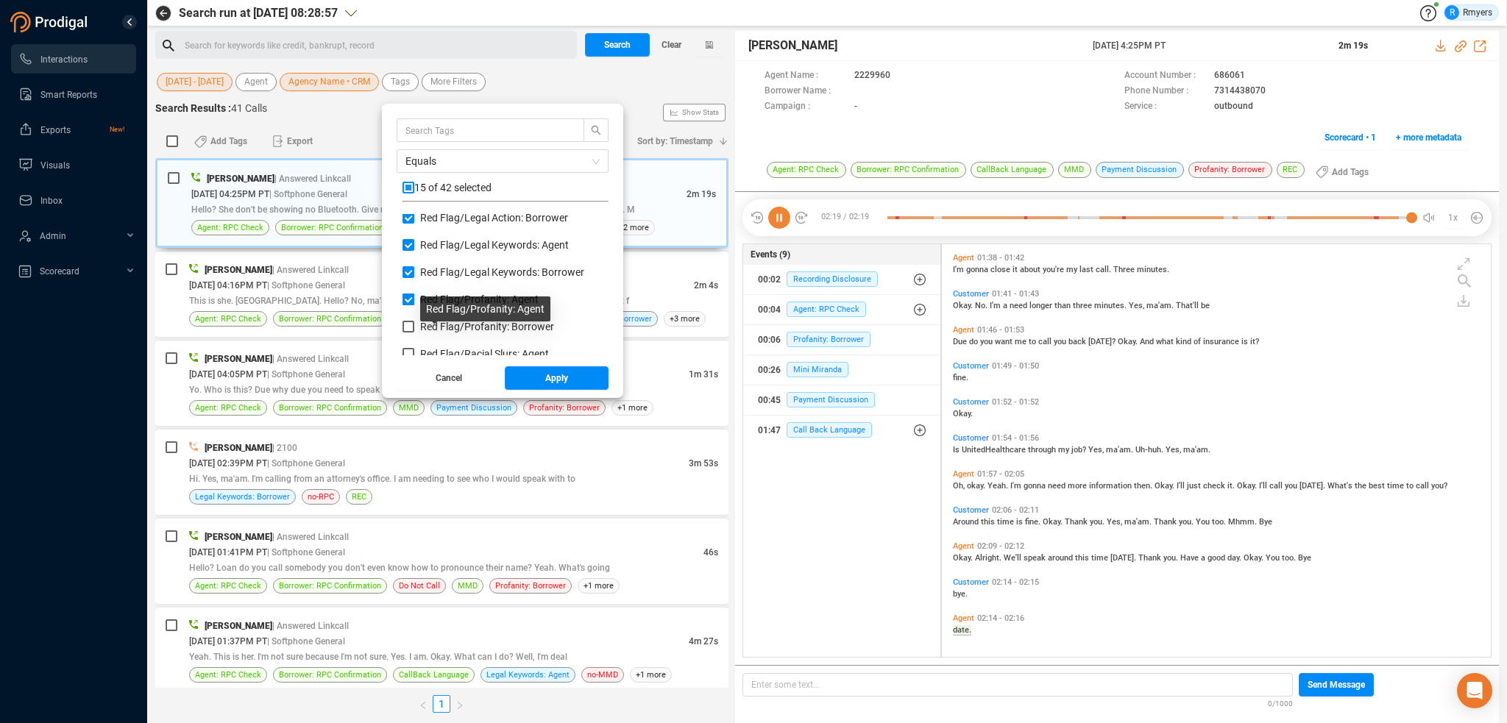
scroll to position [883, 0]
click at [436, 290] on span "Red Flag/ Profanity: Borrower" at bounding box center [487, 292] width 134 height 12
click at [414, 290] on input "Red Flag/ Profanity: Borrower" at bounding box center [409, 292] width 12 height 12
checkbox input "true"
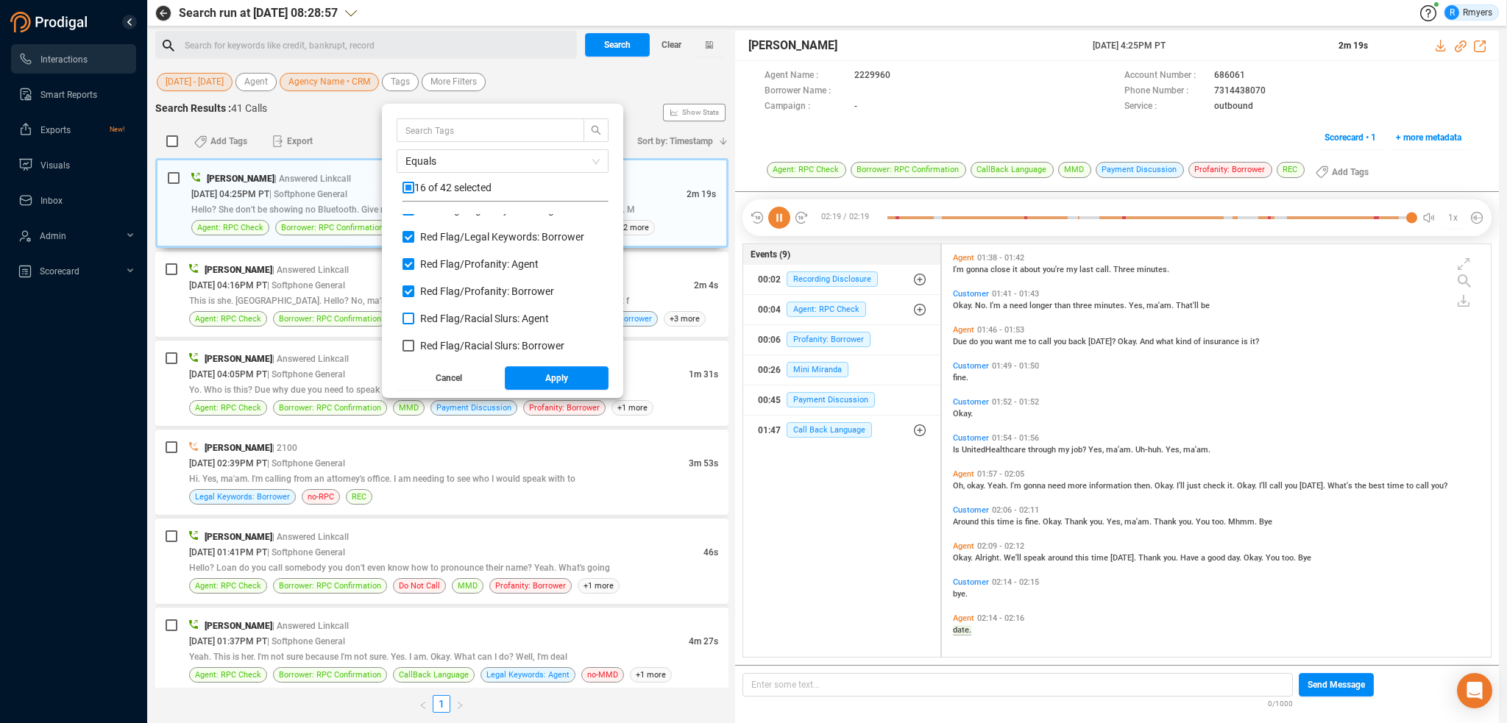
click at [436, 316] on span "Red Flag/ Racial Slurs: Agent" at bounding box center [484, 319] width 129 height 12
click at [414, 316] on input "Red Flag/ Racial Slurs: Agent" at bounding box center [409, 319] width 12 height 12
checkbox input "true"
click at [436, 344] on span "Red Flag/ Racial Slurs: Borrower" at bounding box center [492, 346] width 144 height 12
click at [414, 344] on input "Red Flag/ Racial Slurs: Borrower" at bounding box center [409, 346] width 12 height 12
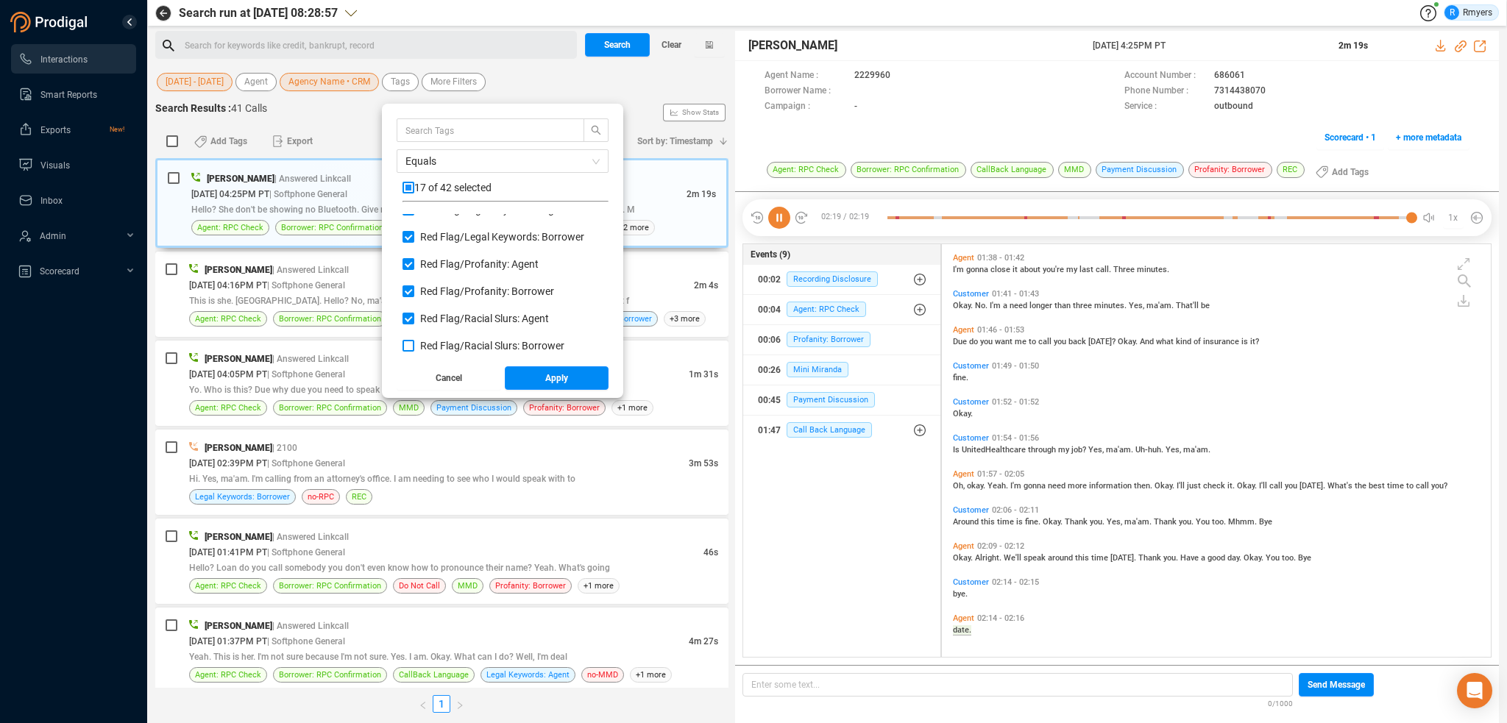
checkbox input "true"
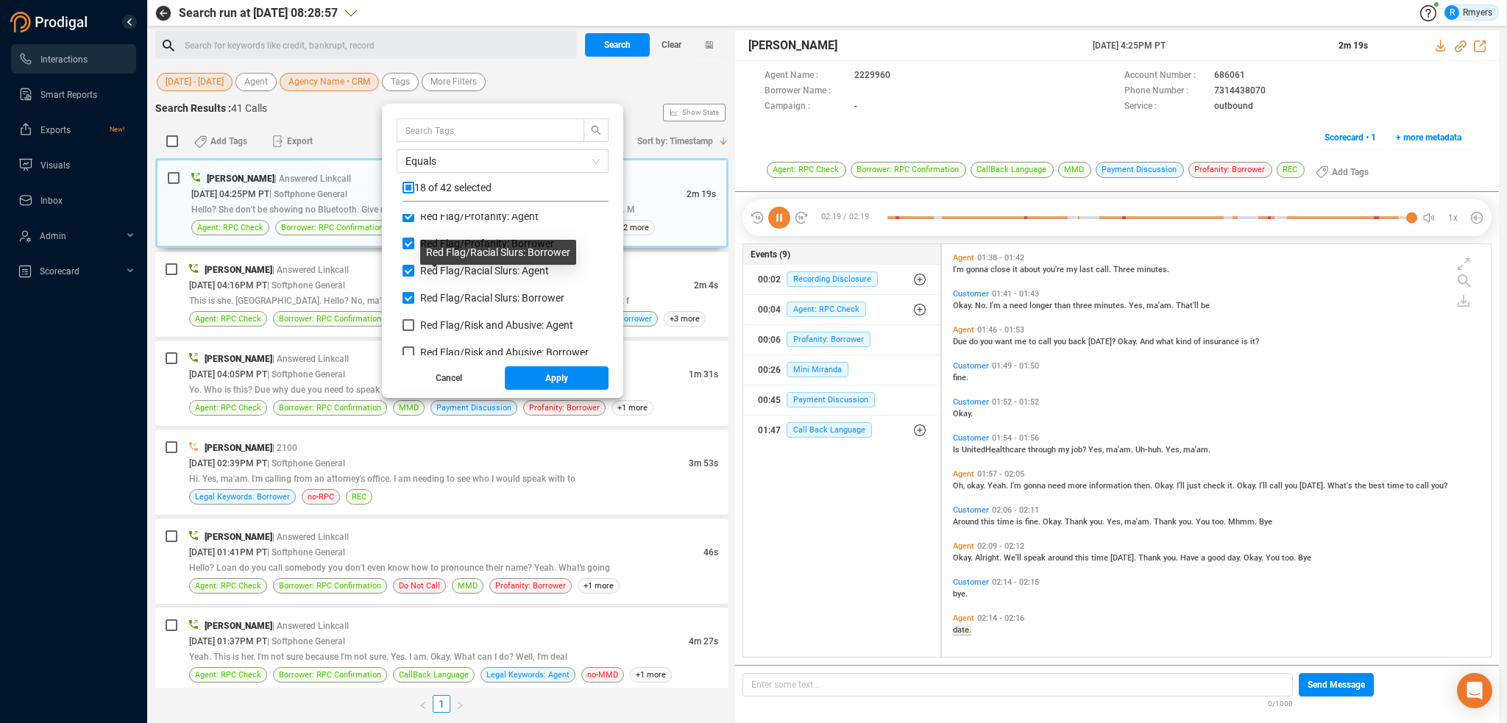
scroll to position [957, 0]
click at [436, 301] on span "Red Flag/ Risk and Abusive: Agent" at bounding box center [496, 300] width 153 height 12
click at [414, 301] on input "Red Flag/ Risk and Abusive: Agent" at bounding box center [409, 300] width 12 height 12
checkbox input "true"
click at [441, 322] on span "Red Flag/ Risk and Abusive: Borrower" at bounding box center [504, 327] width 169 height 12
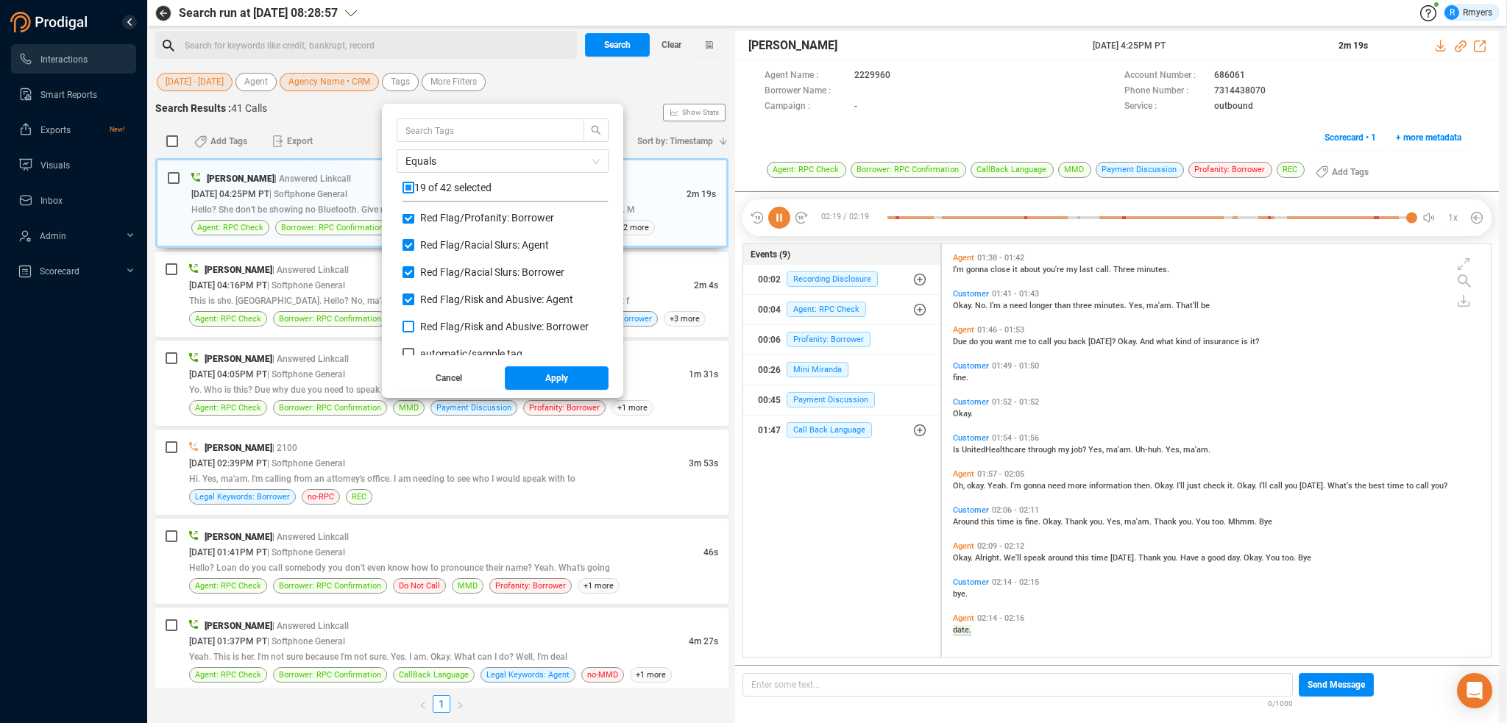
click at [414, 322] on input "Red Flag/ Risk and Abusive: Borrower" at bounding box center [409, 327] width 12 height 12
checkbox input "true"
click at [526, 376] on button "Apply" at bounding box center [557, 379] width 105 height 24
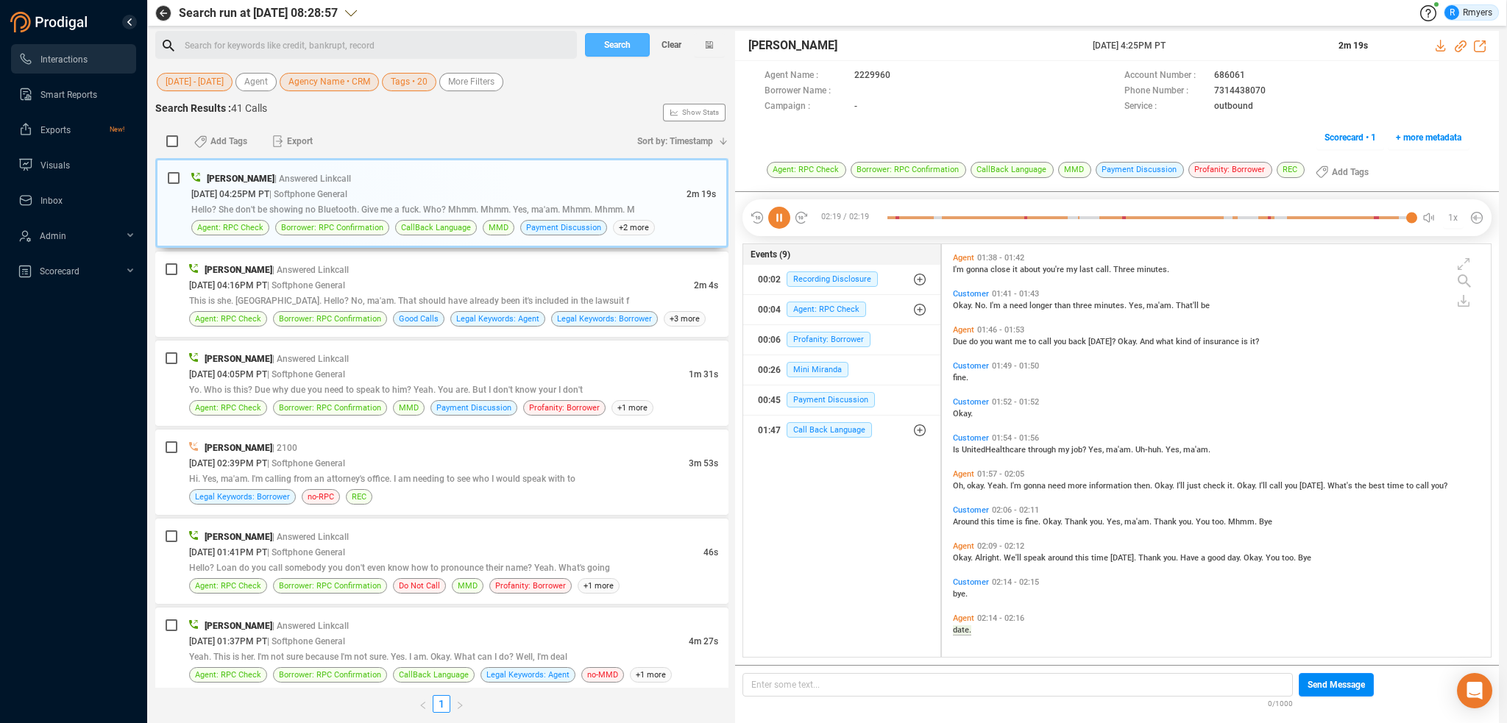
click at [604, 38] on span "Search" at bounding box center [617, 45] width 26 height 24
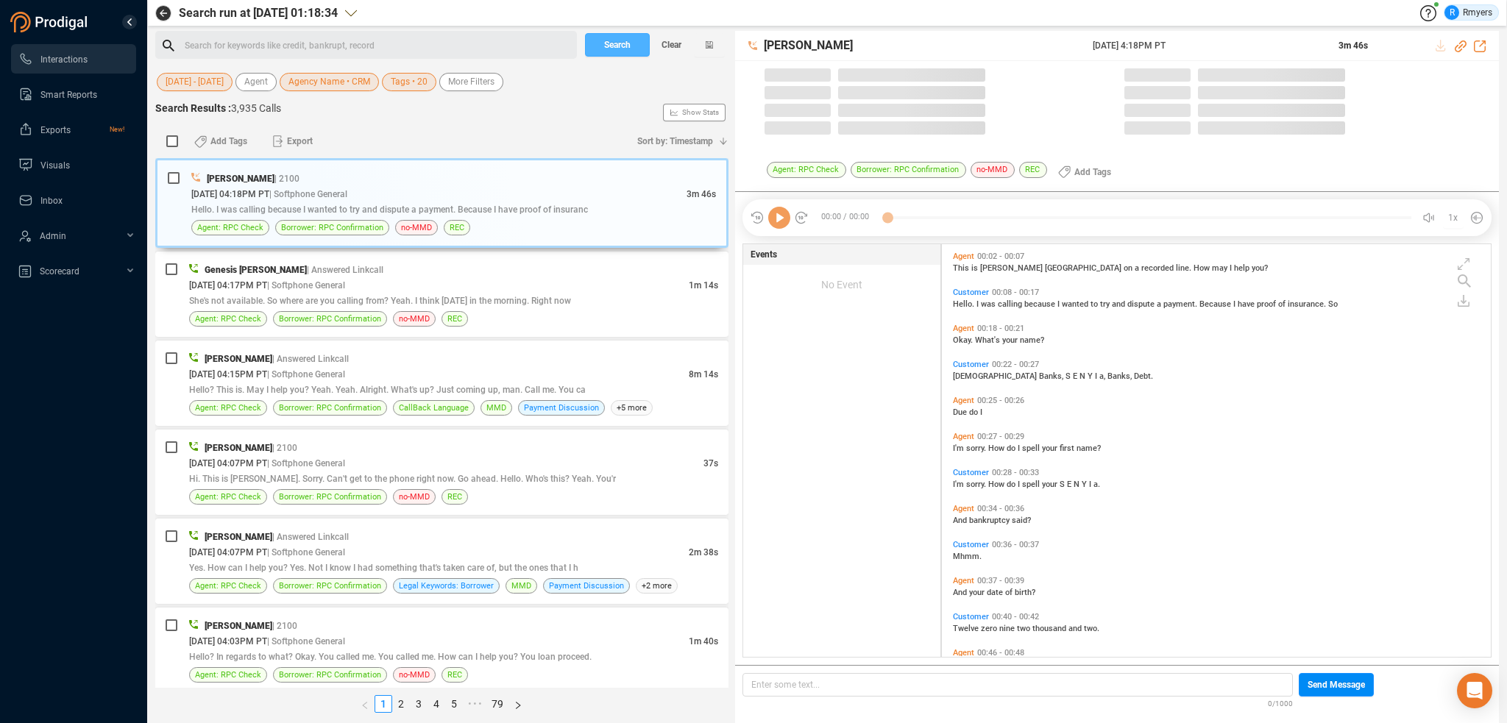
scroll to position [4, 7]
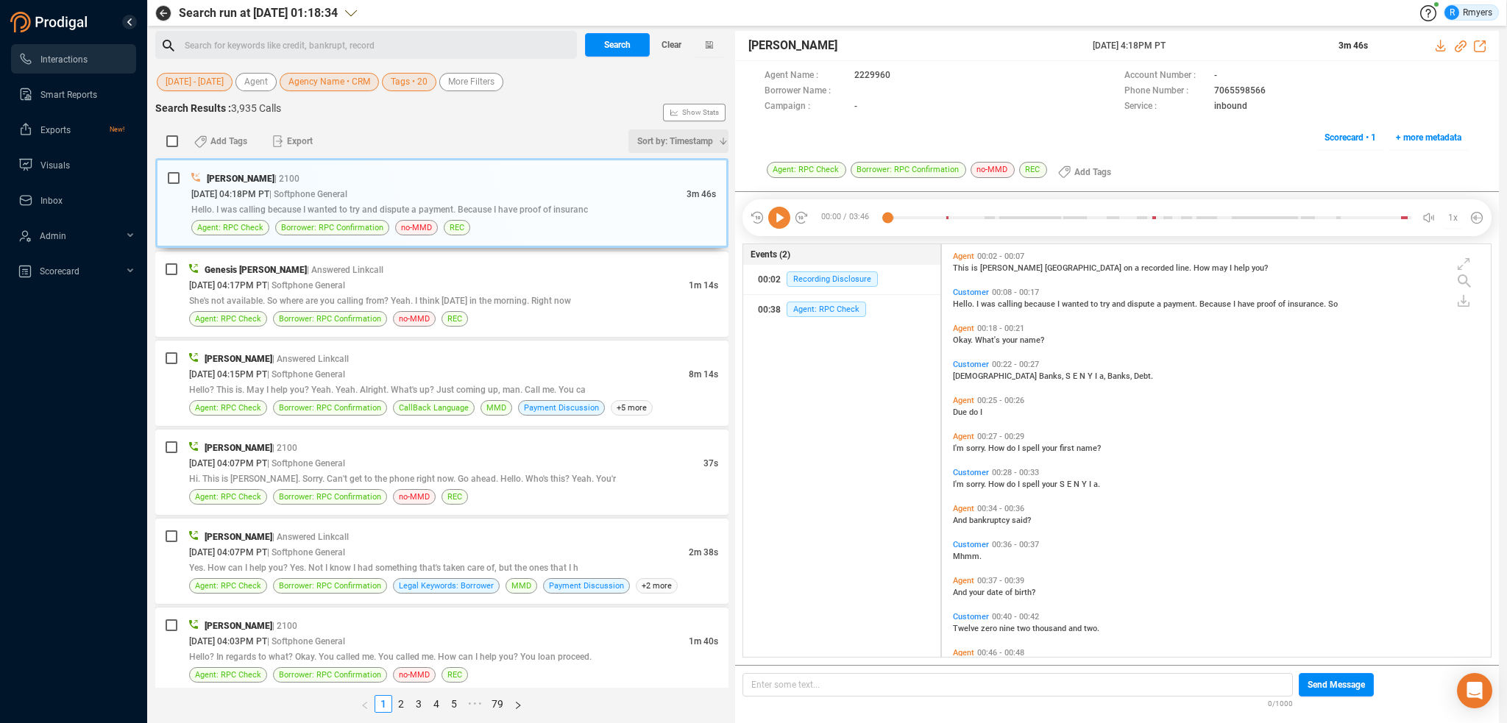
click at [671, 144] on span "Sort by: Timestamp" at bounding box center [675, 142] width 76 height 24
click at [676, 169] on span "Timestamp" at bounding box center [668, 168] width 118 height 30
click at [668, 145] on span "Sort by: Timestamp" at bounding box center [675, 142] width 76 height 24
click at [653, 172] on span "Timestamp" at bounding box center [668, 168] width 118 height 30
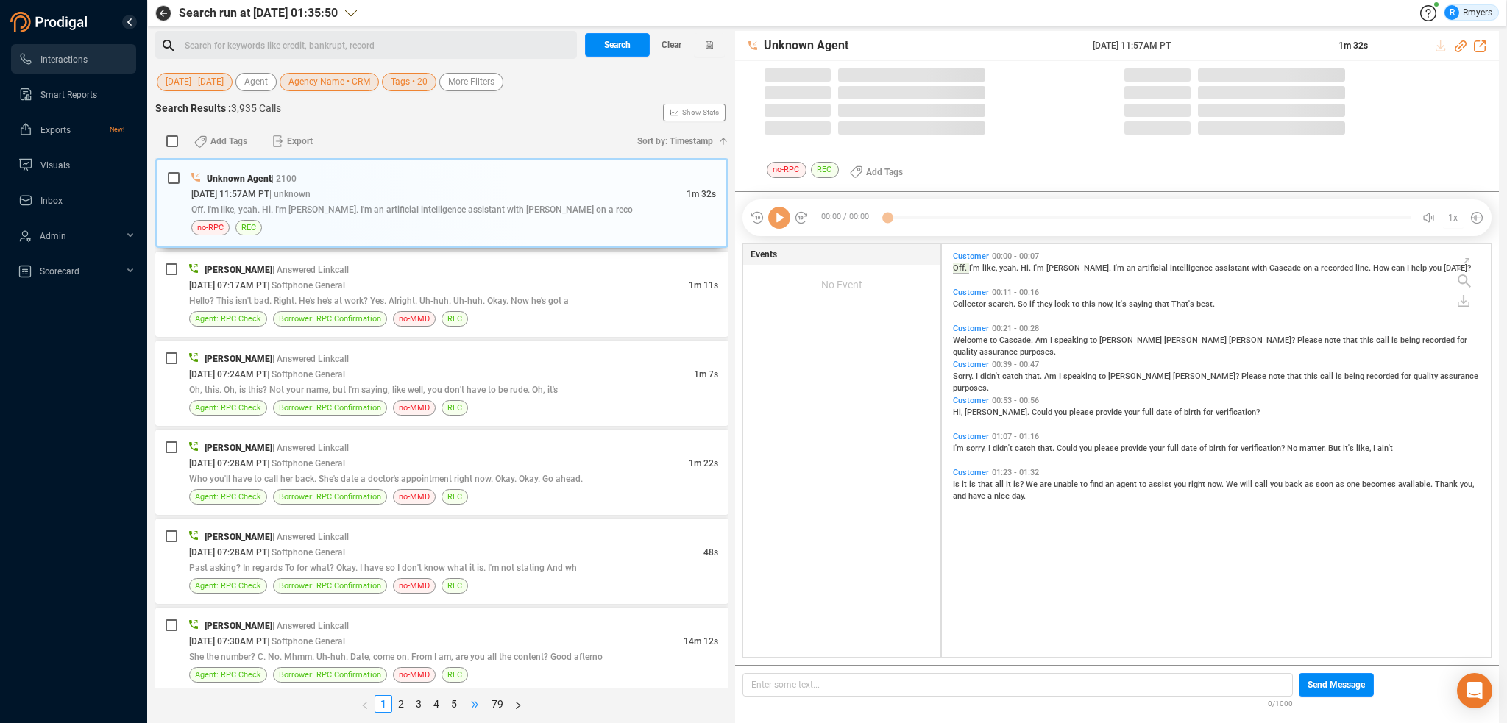
scroll to position [410, 542]
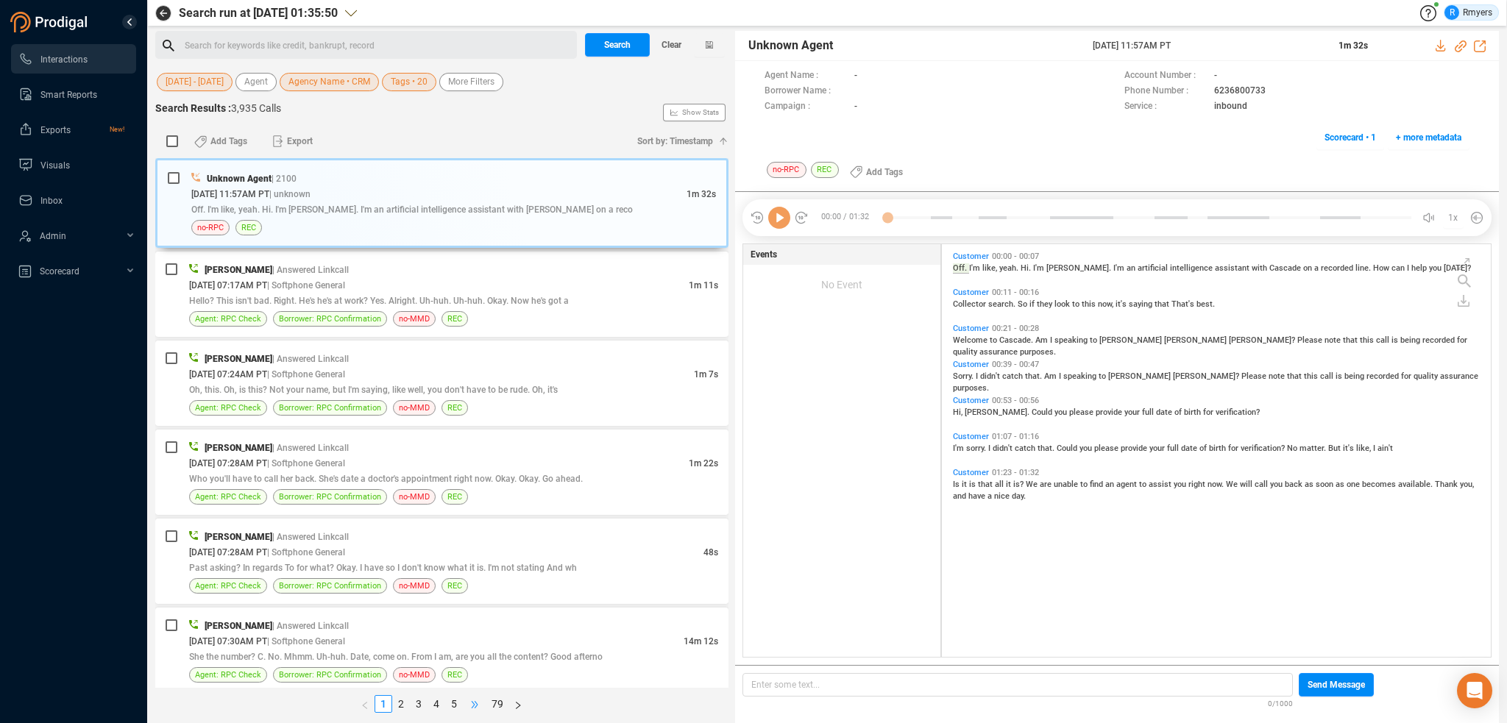
click at [471, 709] on span "•••" at bounding box center [475, 705] width 24 height 18
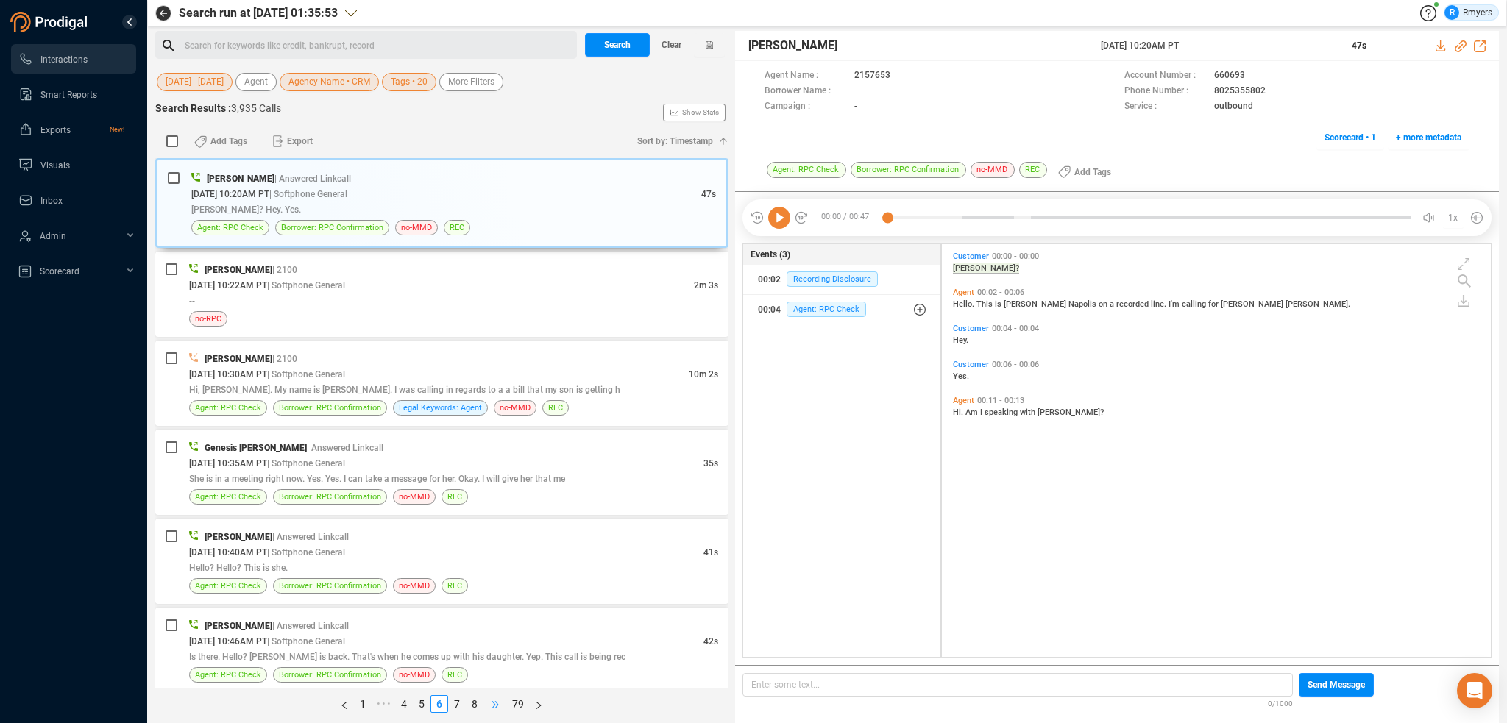
click at [494, 704] on span "•••" at bounding box center [496, 705] width 24 height 18
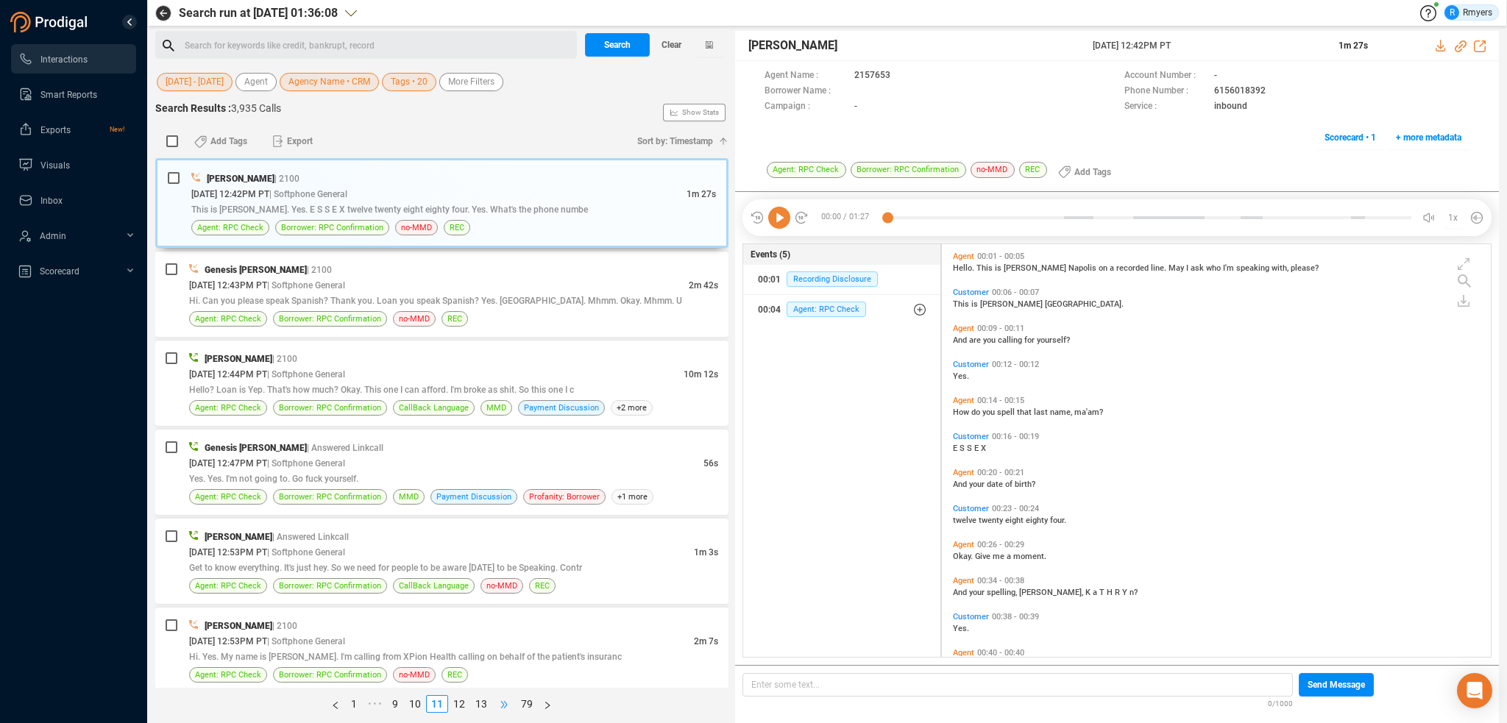
click at [504, 704] on span "•••" at bounding box center [504, 705] width 24 height 18
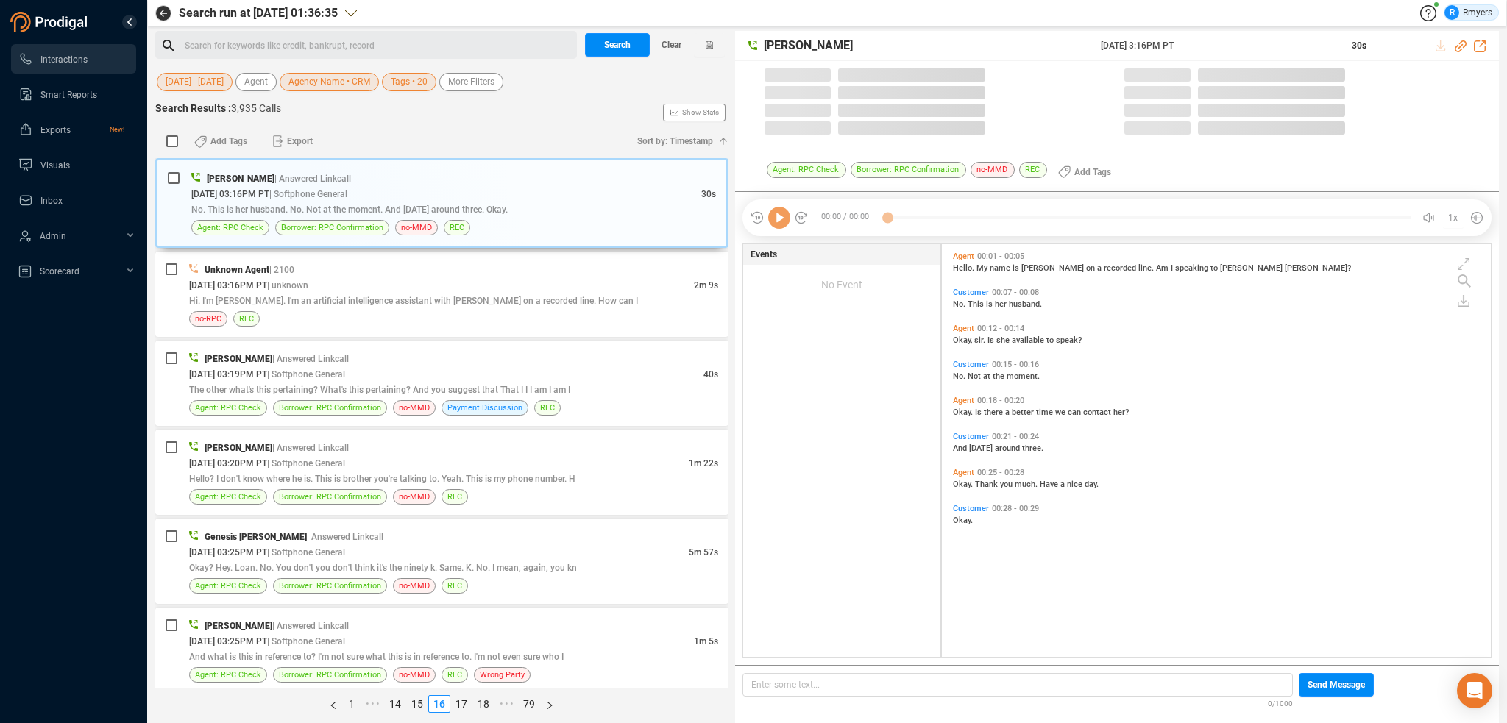
scroll to position [4, 7]
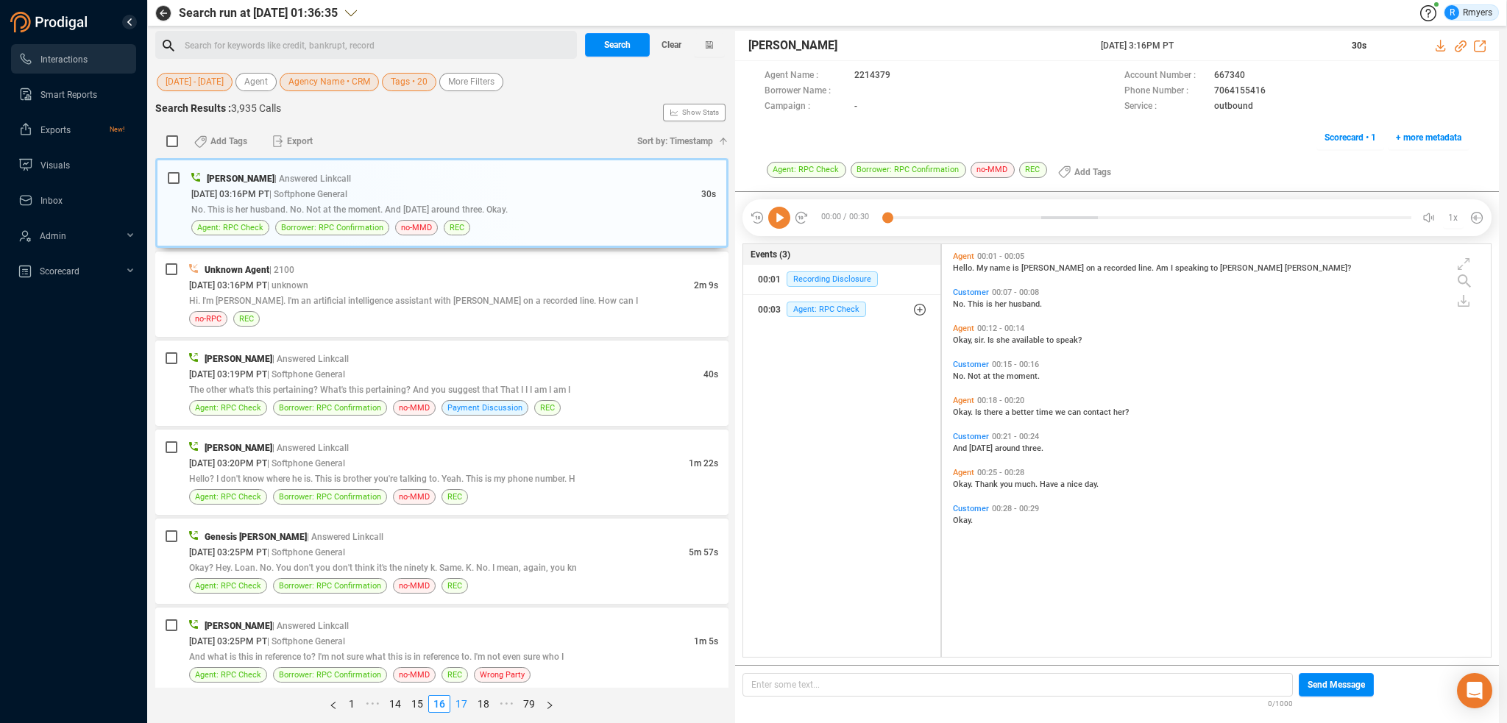
click at [464, 704] on link "17" at bounding box center [461, 704] width 21 height 16
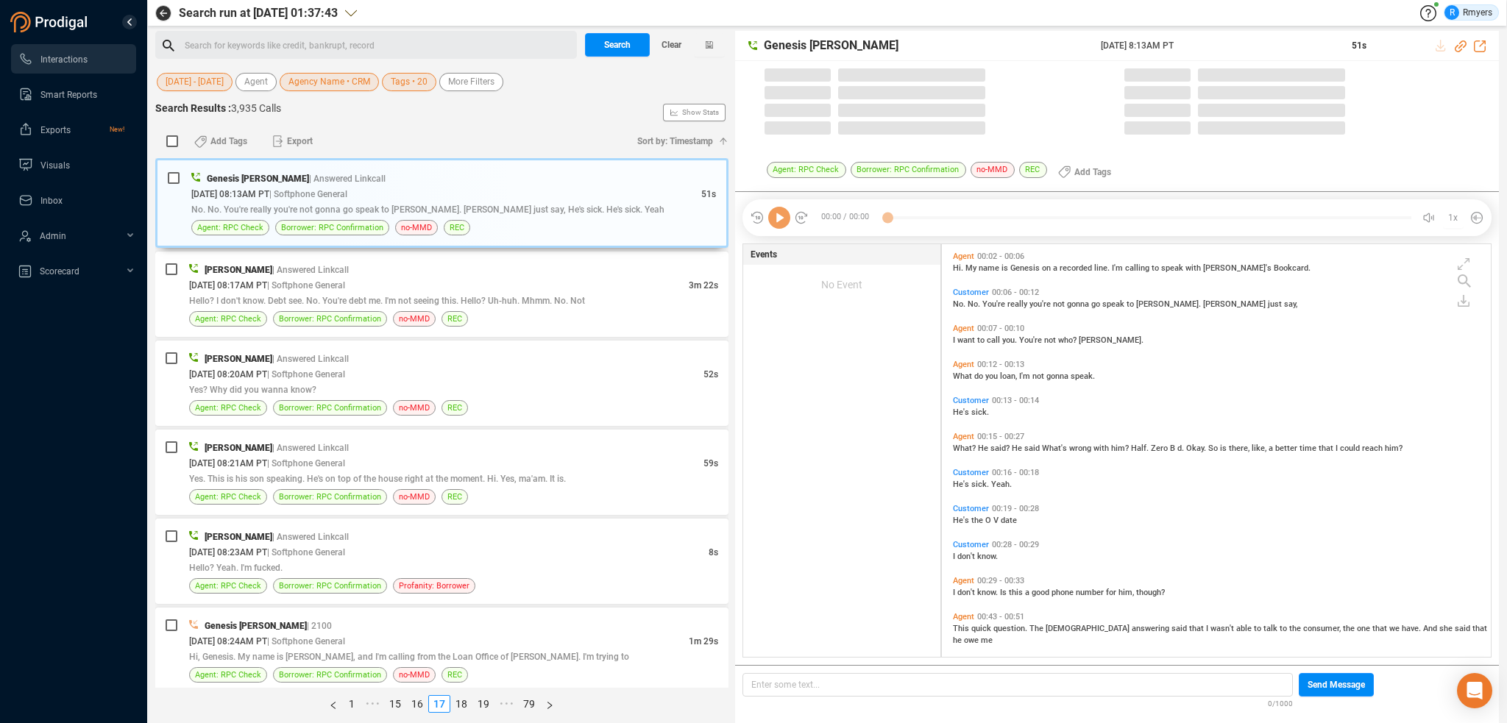
scroll to position [410, 542]
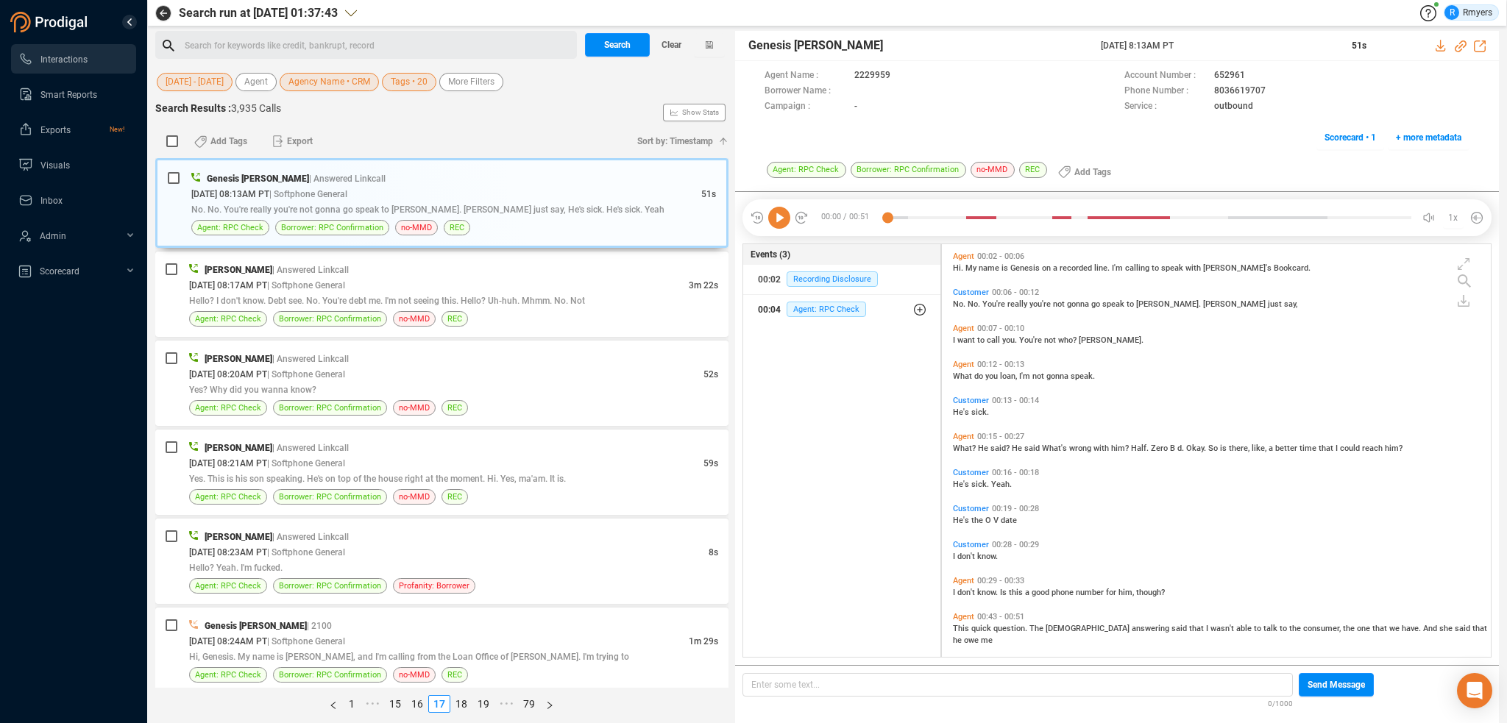
click at [784, 313] on div "00:04 Agent: RPC Check" at bounding box center [842, 310] width 168 height 24
click at [318, 86] on span "Agency Name • CRM" at bounding box center [330, 82] width 82 height 18
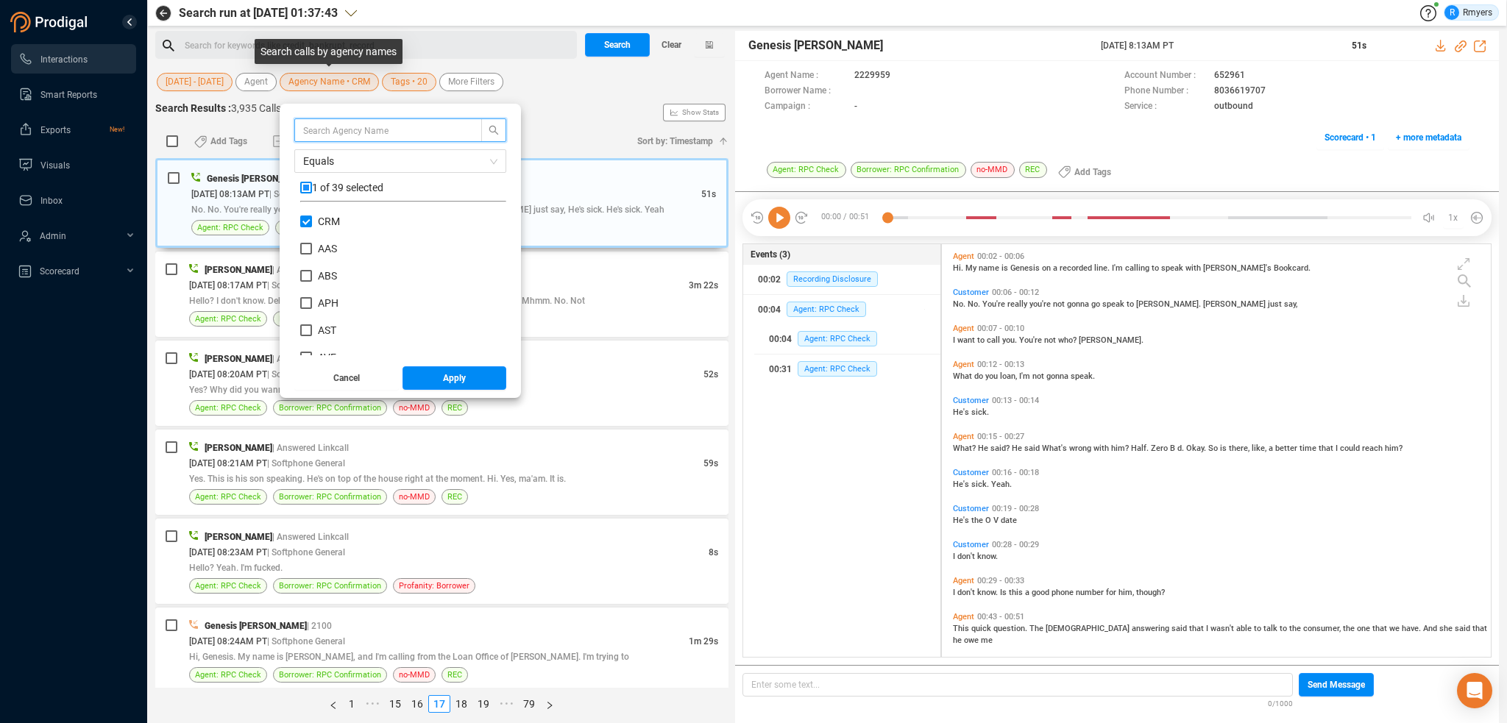
scroll to position [138, 199]
click at [308, 217] on input "CRM" at bounding box center [306, 222] width 12 height 12
checkbox input "false"
click at [309, 275] on input "ABS" at bounding box center [306, 276] width 12 height 12
checkbox input "true"
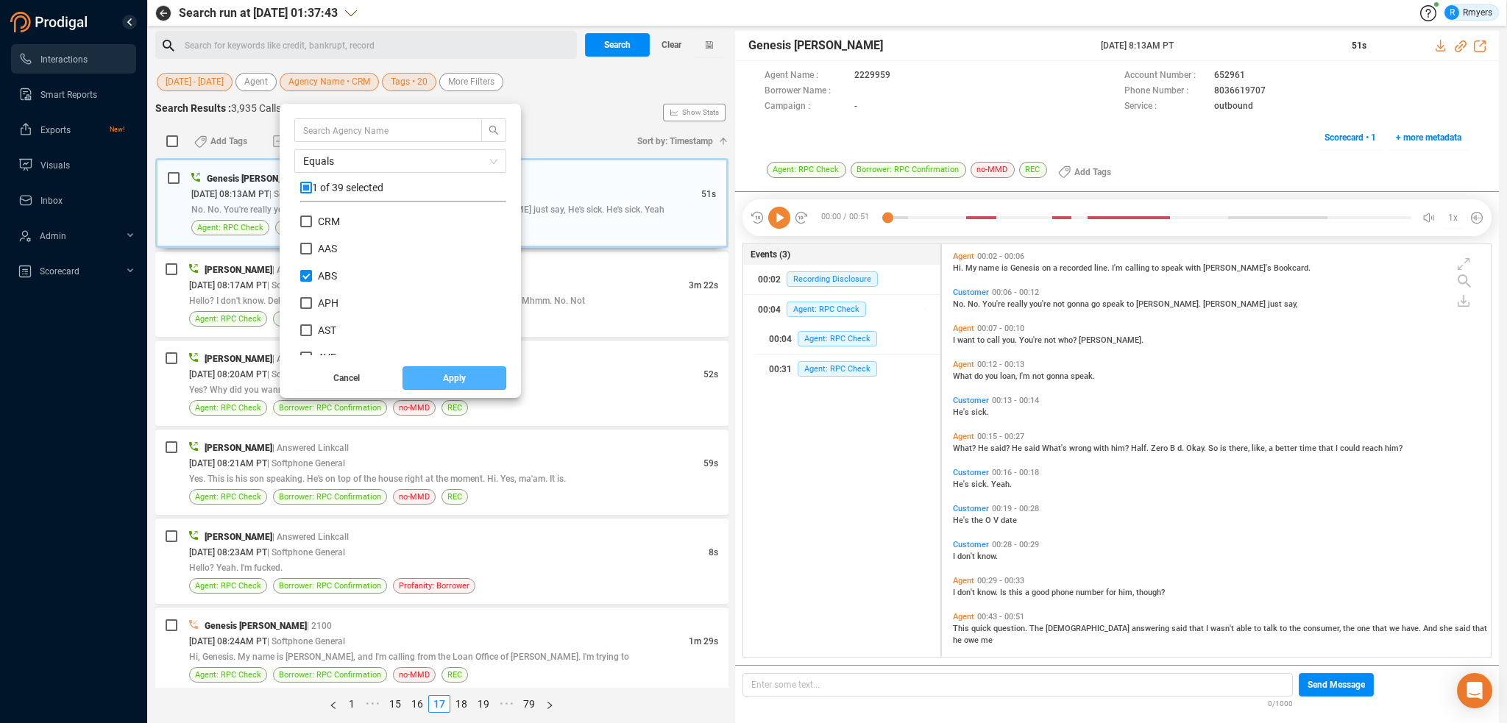
click at [421, 379] on button "Apply" at bounding box center [455, 379] width 105 height 24
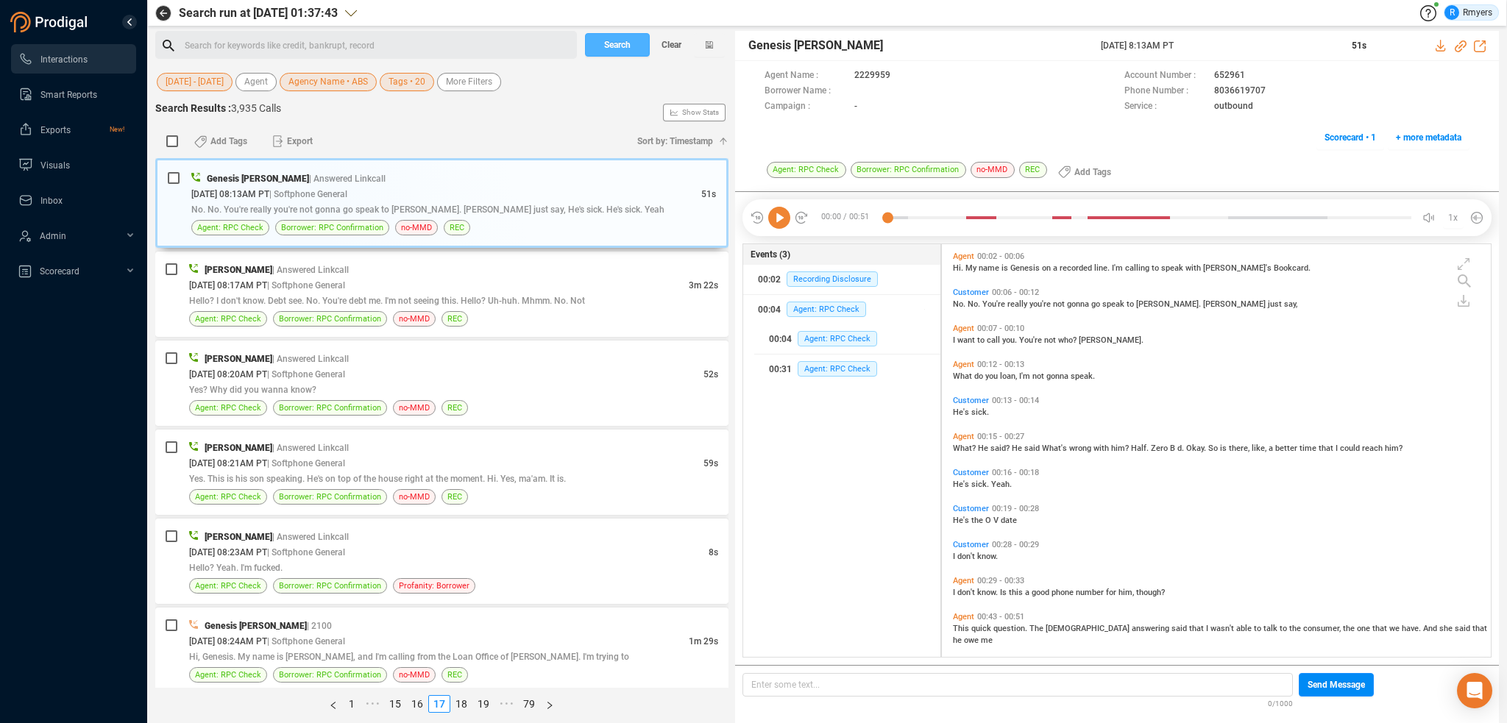
click at [604, 44] on span "Search" at bounding box center [617, 45] width 26 height 24
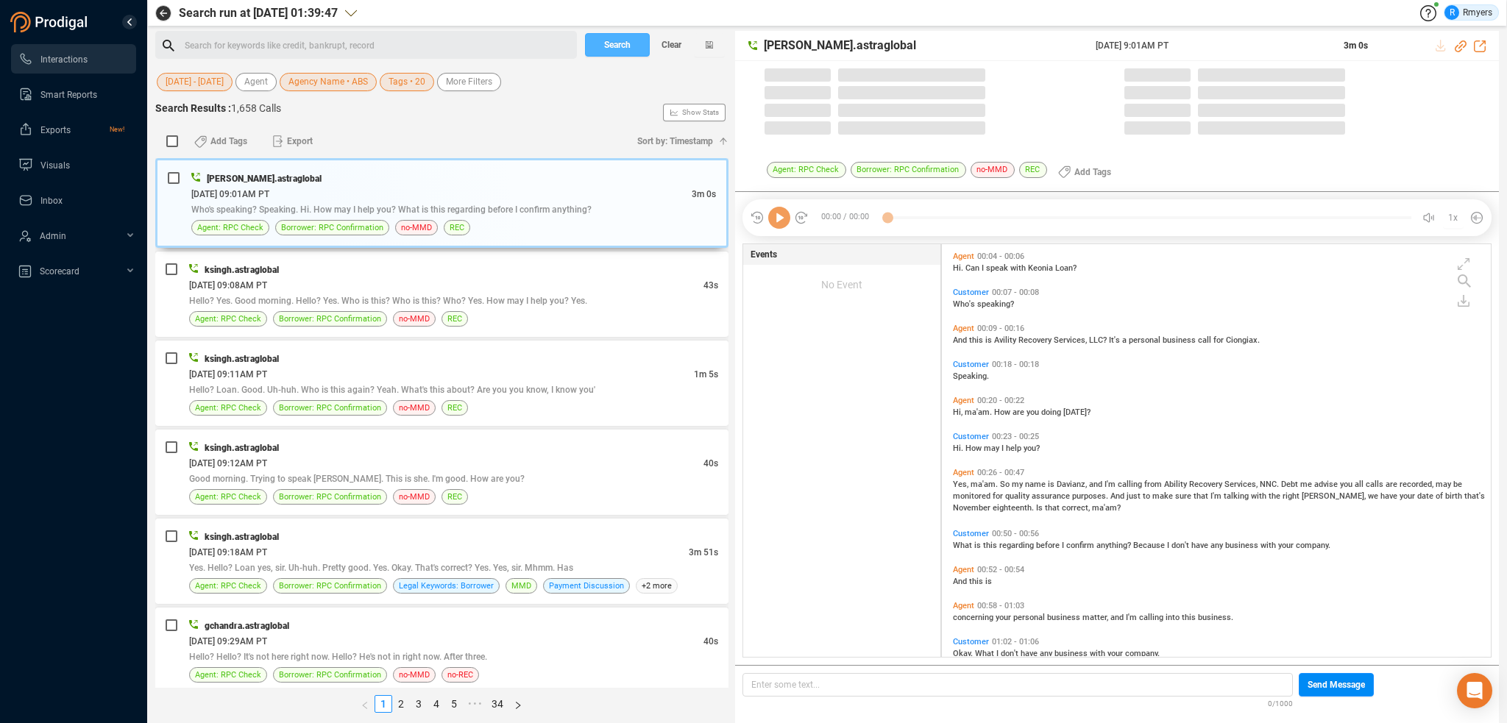
scroll to position [410, 542]
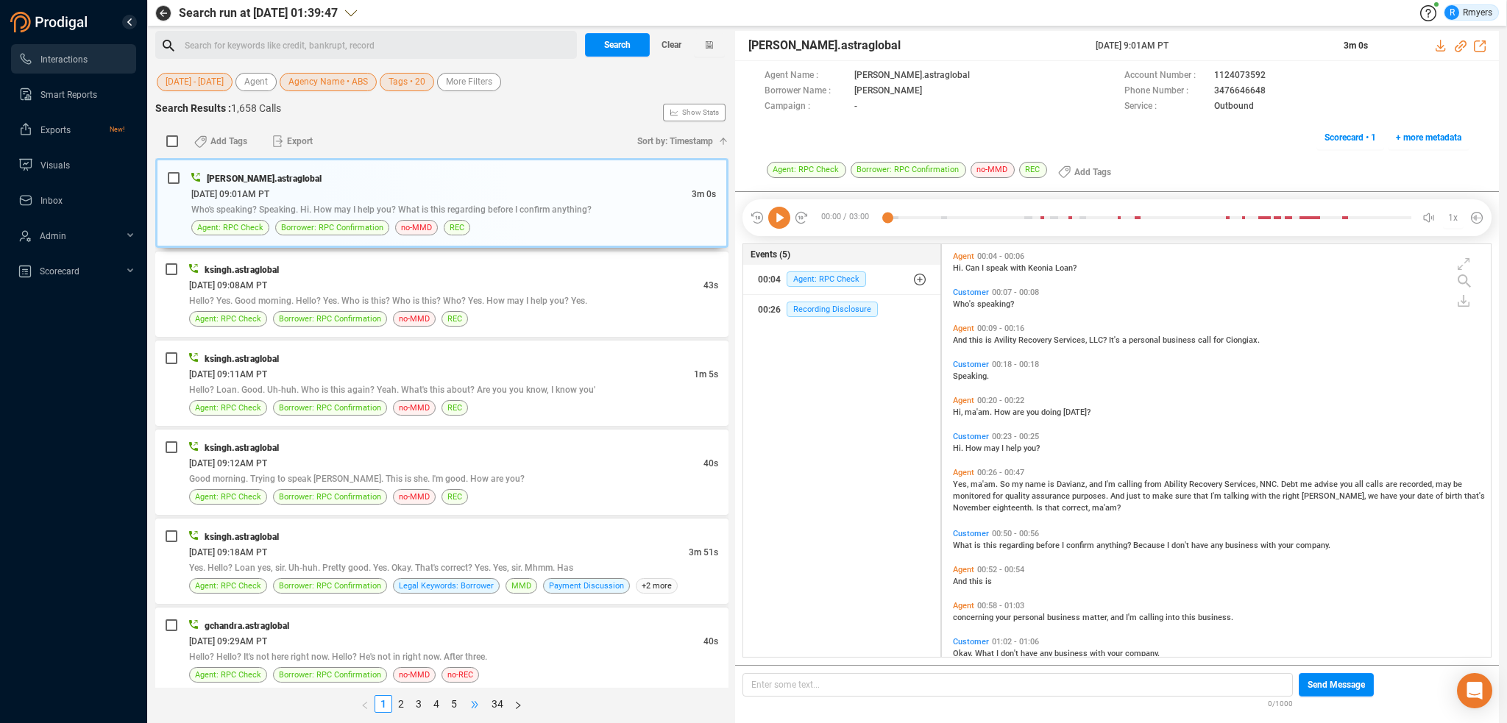
click at [476, 706] on span "•••" at bounding box center [475, 705] width 24 height 18
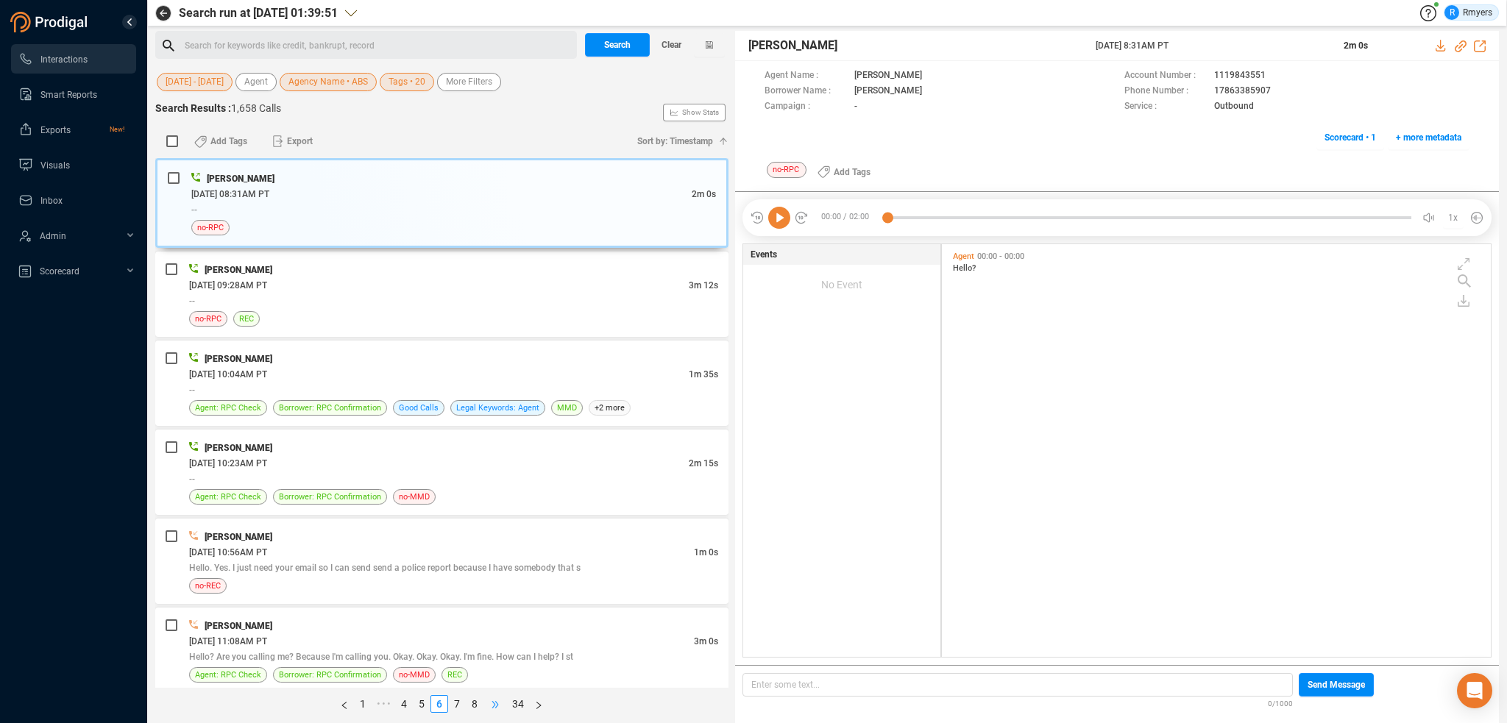
click at [498, 700] on span "•••" at bounding box center [496, 705] width 24 height 18
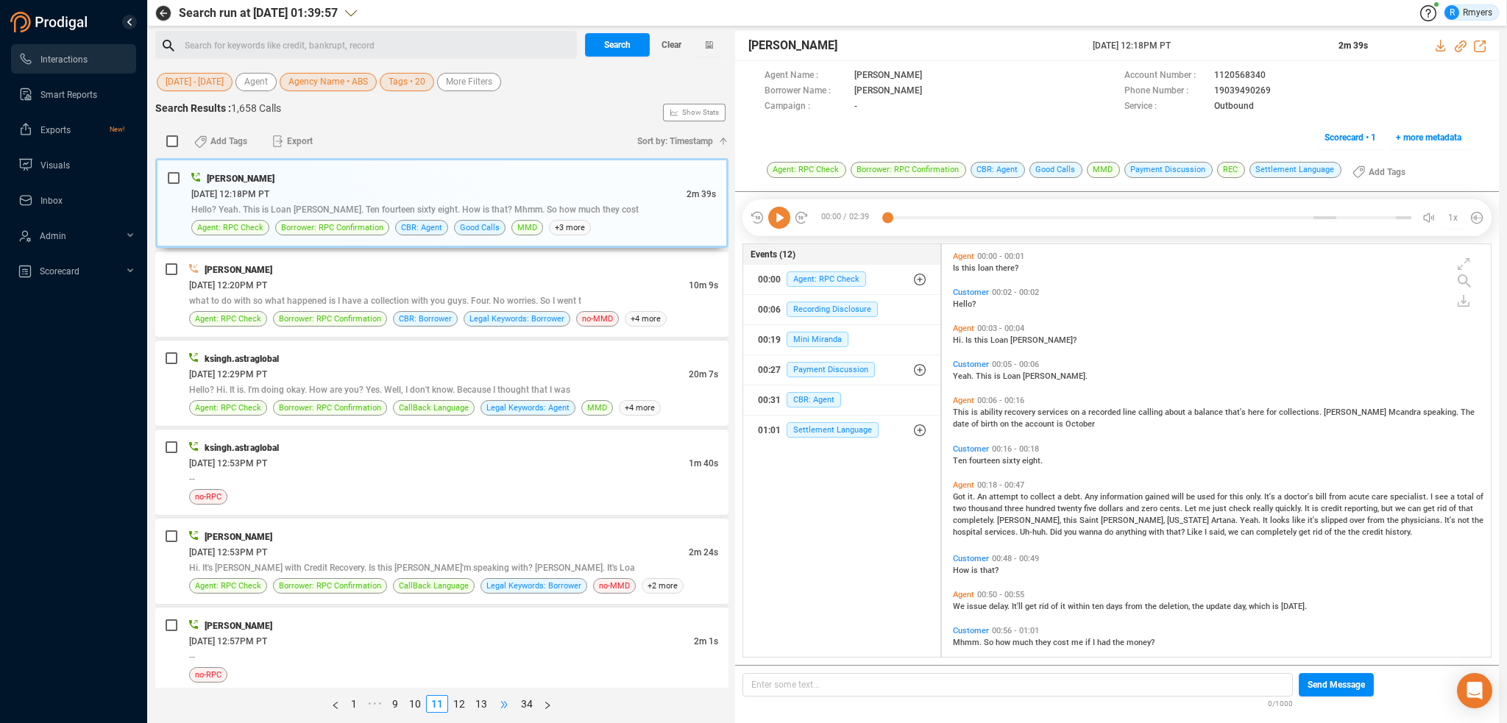
click at [501, 705] on span "•••" at bounding box center [504, 705] width 24 height 18
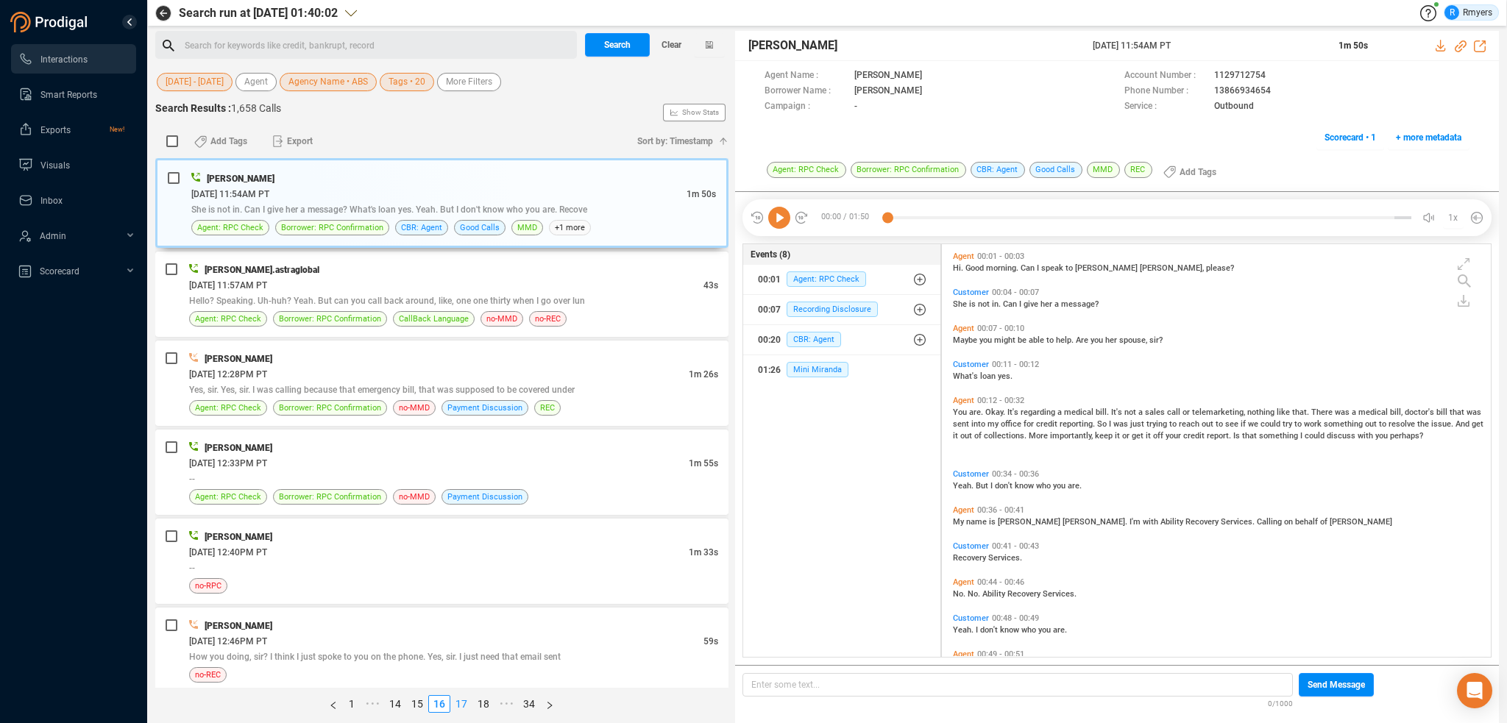
click at [464, 703] on link "17" at bounding box center [461, 704] width 21 height 16
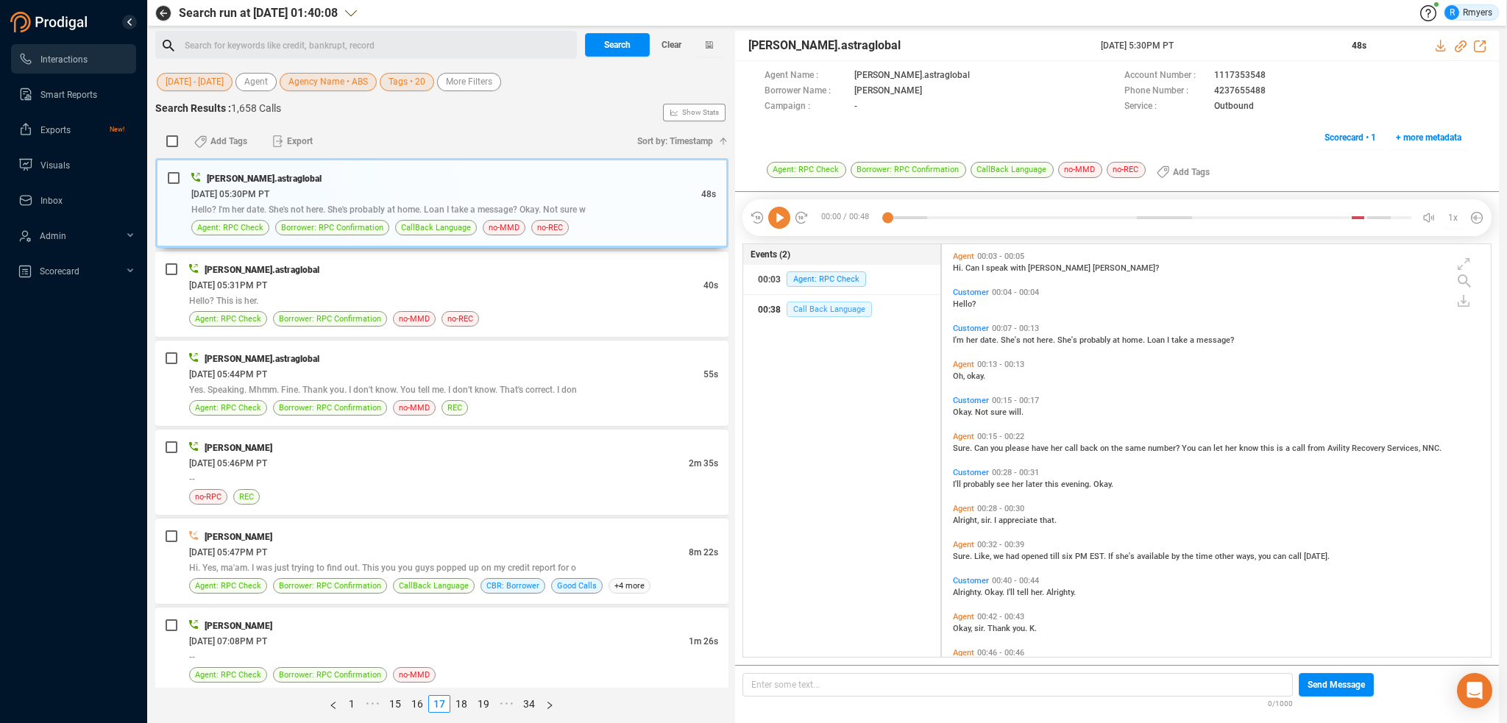
click at [808, 305] on span "Call Back Language" at bounding box center [829, 309] width 85 height 15
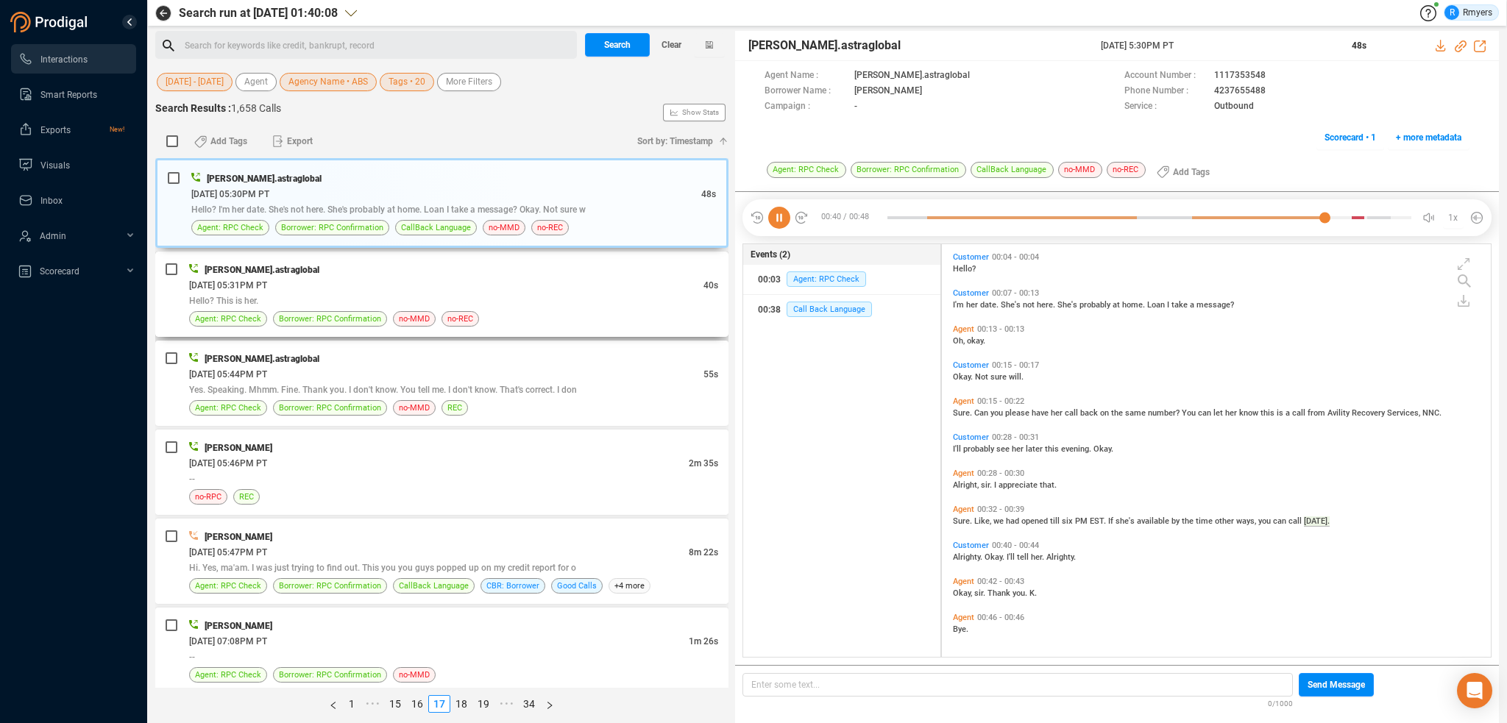
click at [354, 282] on div "06/16/2025 @ 05:31PM PT" at bounding box center [446, 284] width 514 height 15
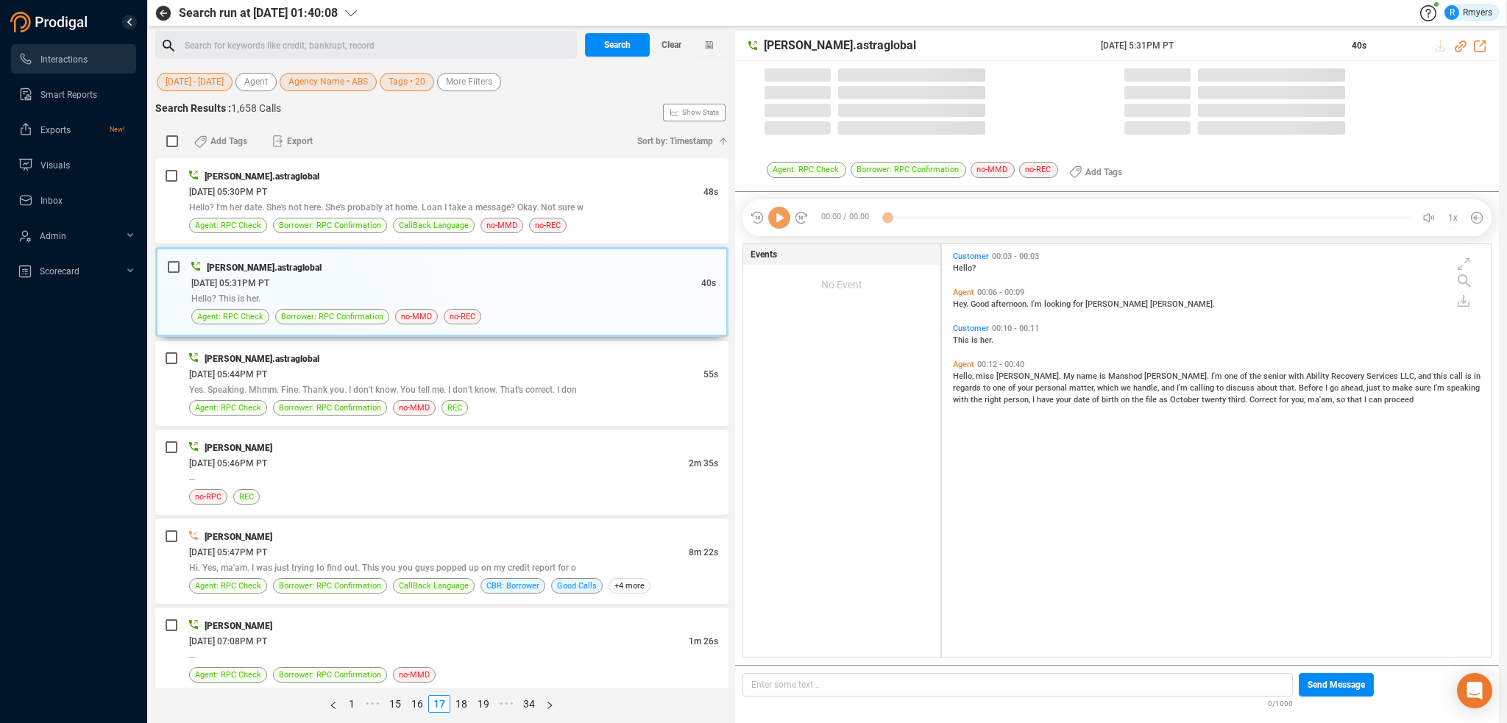
scroll to position [410, 542]
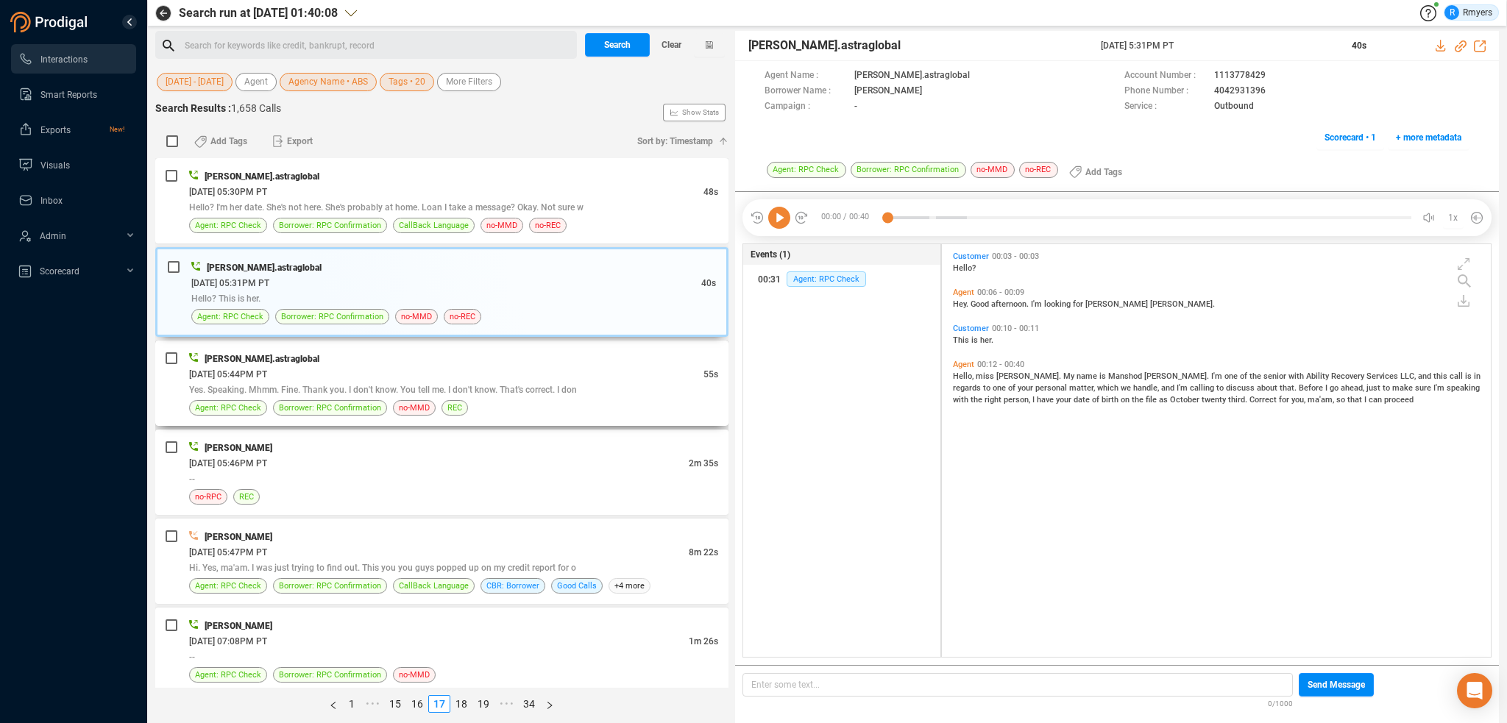
click at [376, 394] on div "Yes. Speaking. Mhmm. Fine. Thank you. I don't know. You tell me. I don't know. …" at bounding box center [453, 389] width 529 height 15
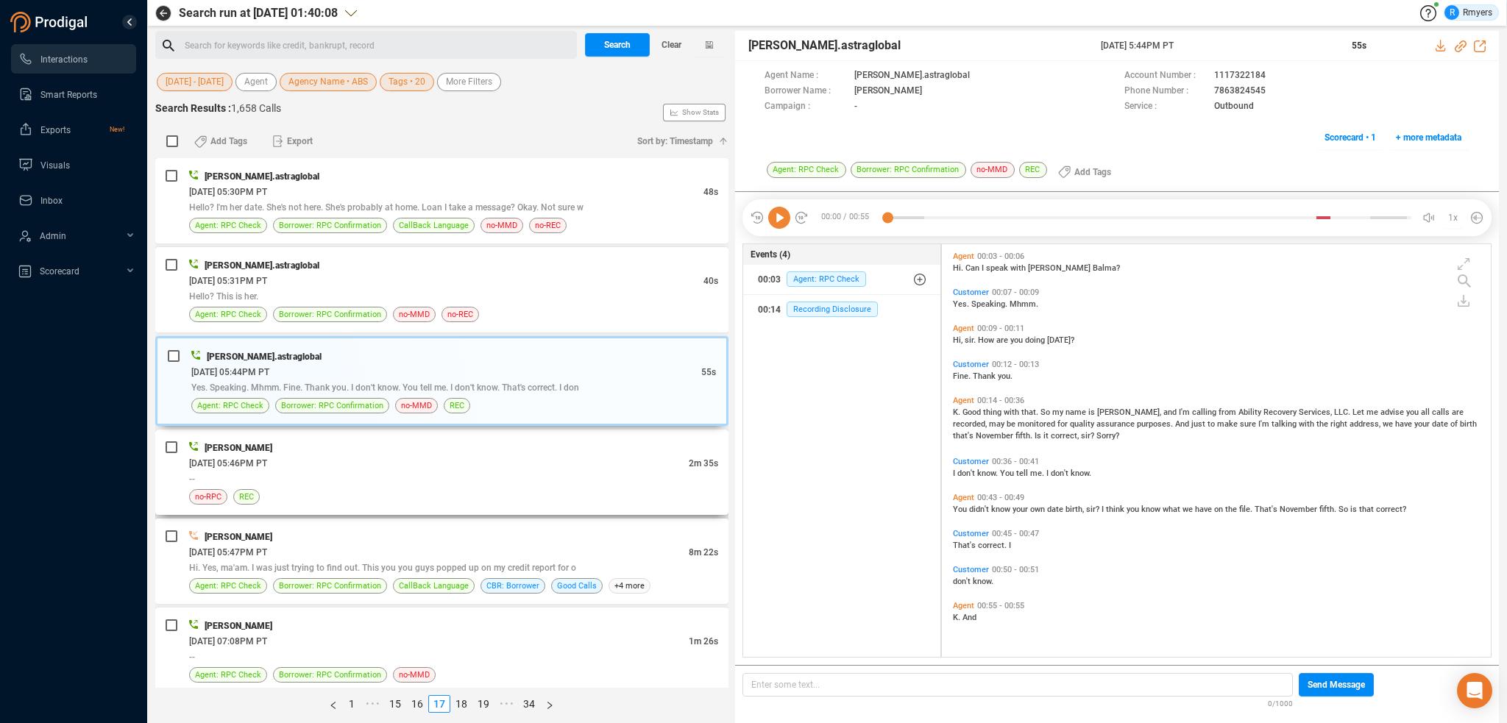
click at [347, 452] on div "PAUL MACK" at bounding box center [453, 447] width 529 height 15
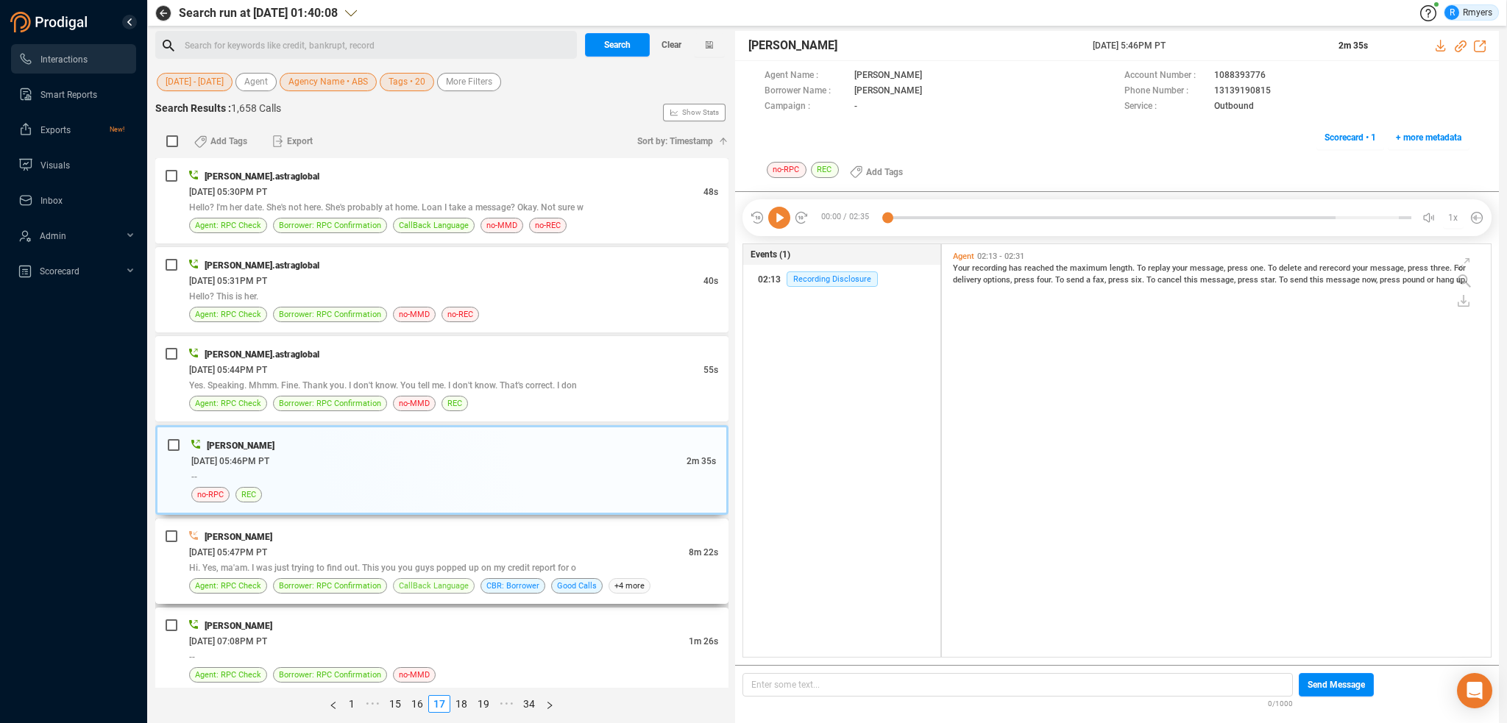
click at [394, 581] on span "CallBack Language" at bounding box center [434, 585] width 82 height 15
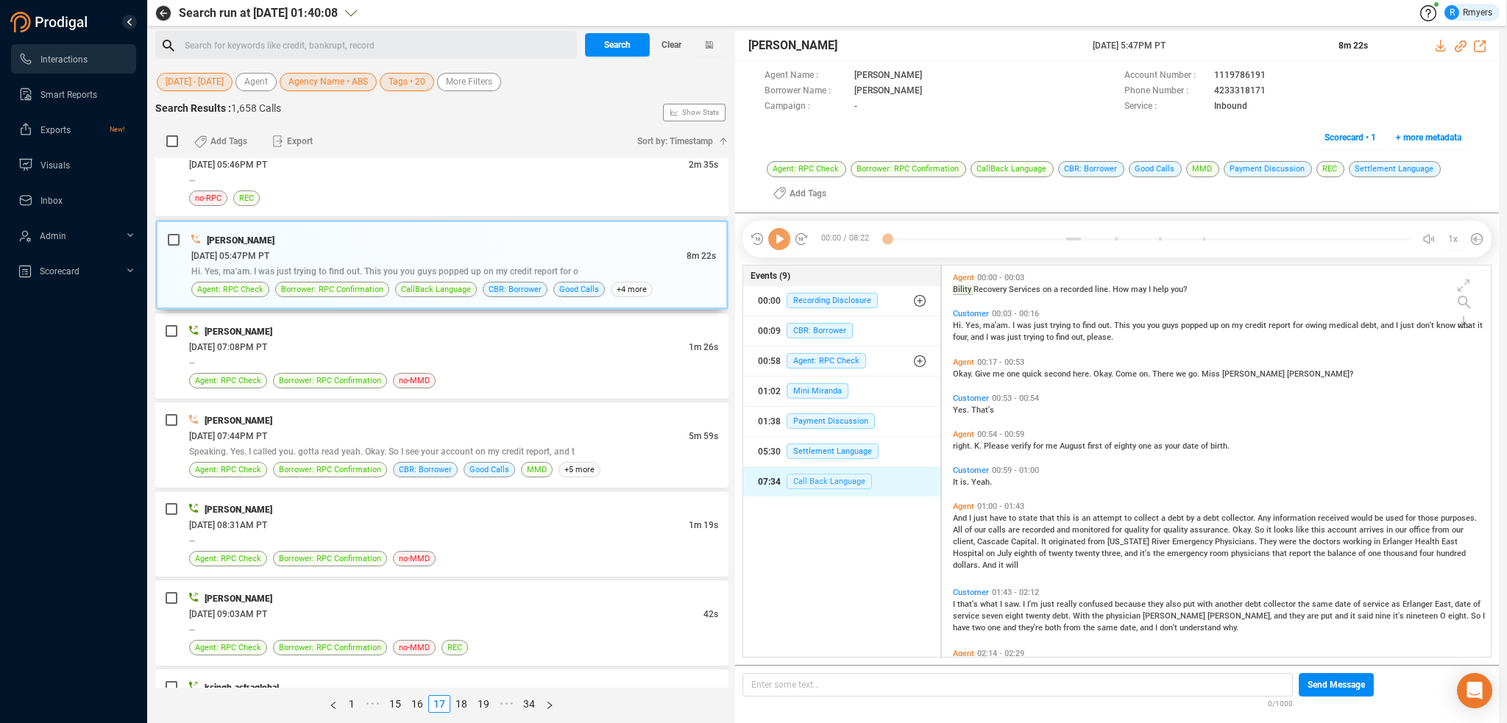
scroll to position [389, 542]
click at [817, 326] on span "CBR: Borrower" at bounding box center [820, 330] width 66 height 15
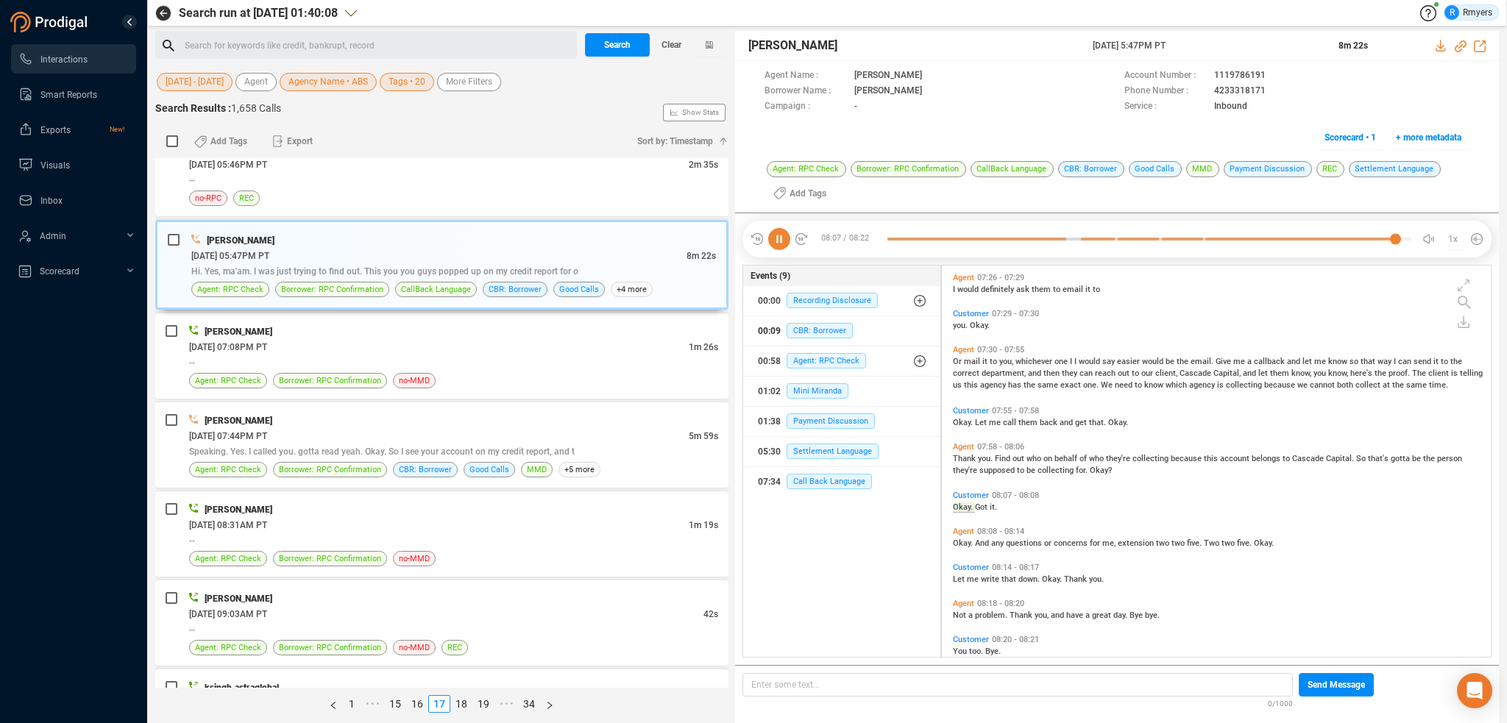
scroll to position [1599, 0]
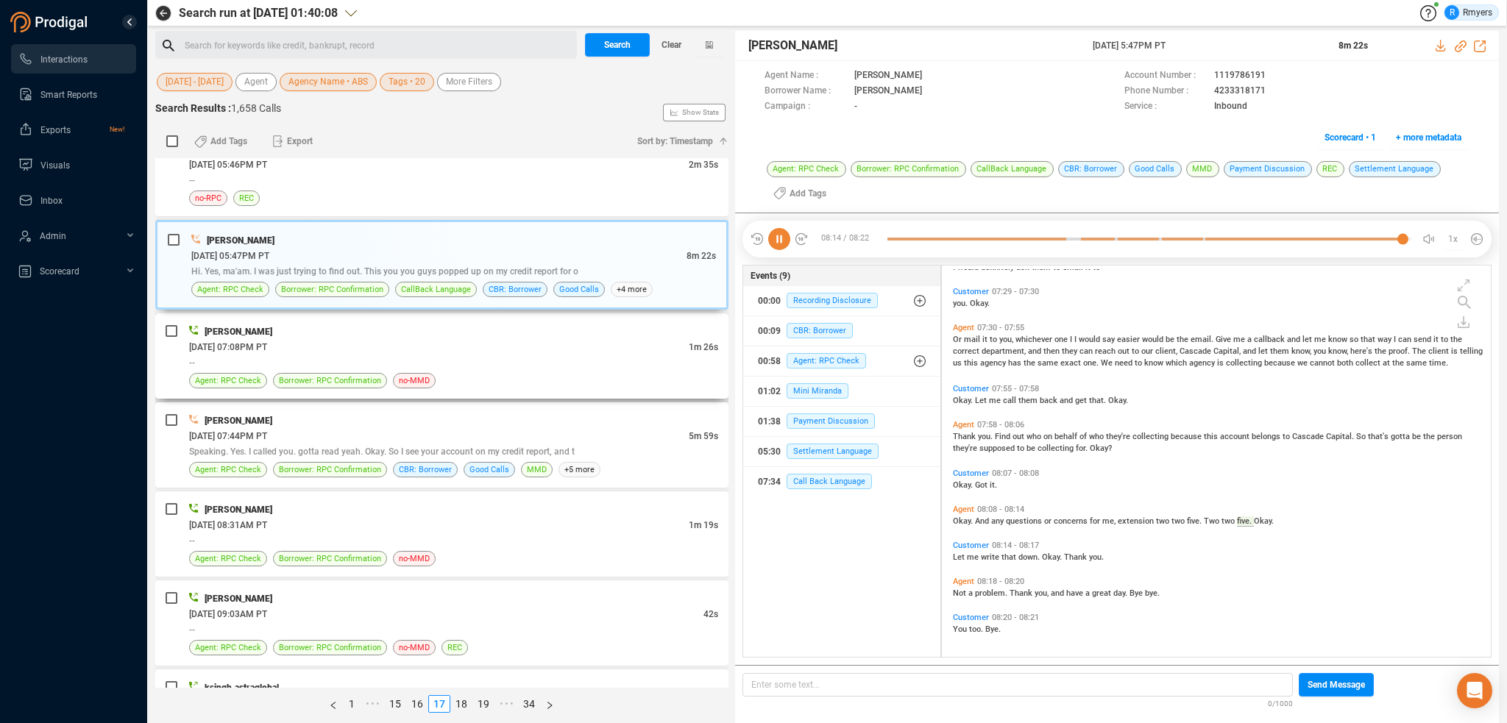
click at [386, 358] on div "--" at bounding box center [453, 362] width 529 height 15
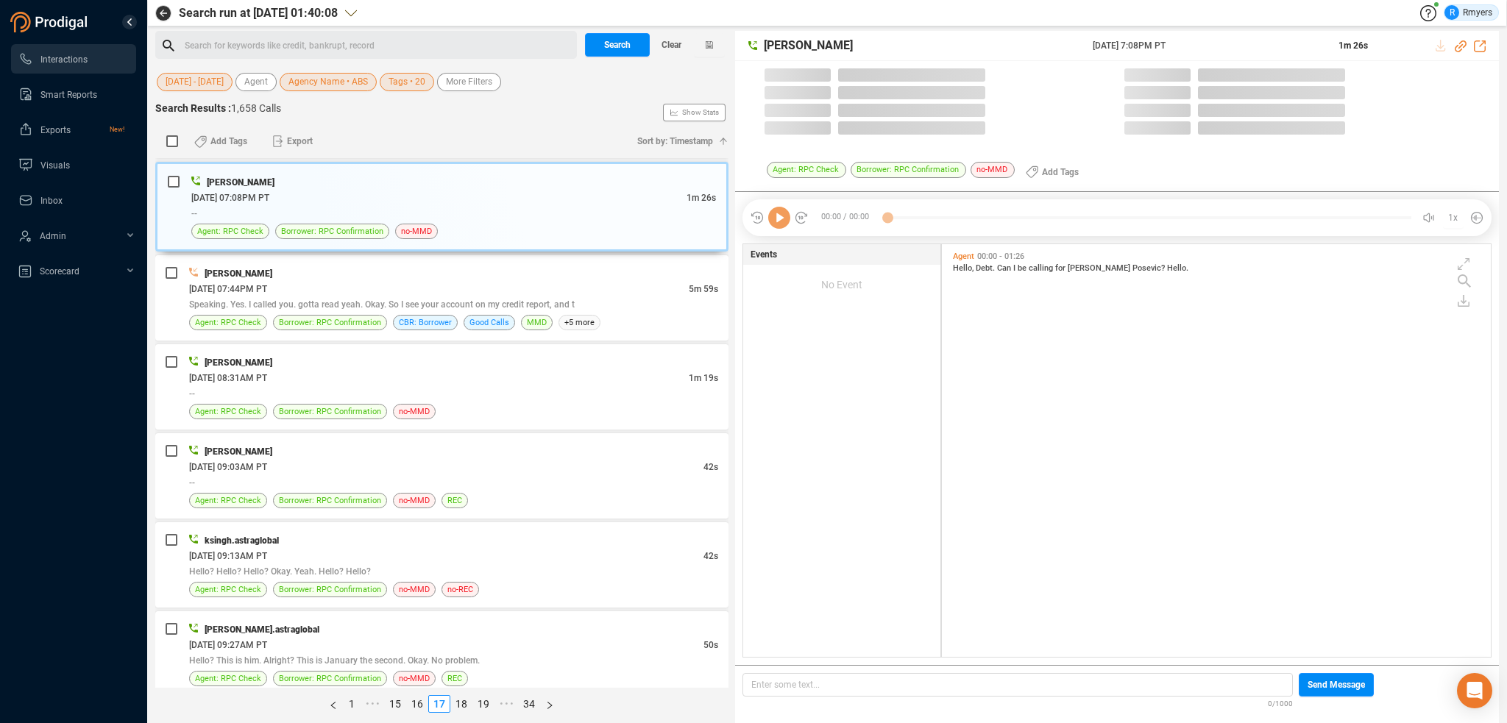
scroll to position [410, 542]
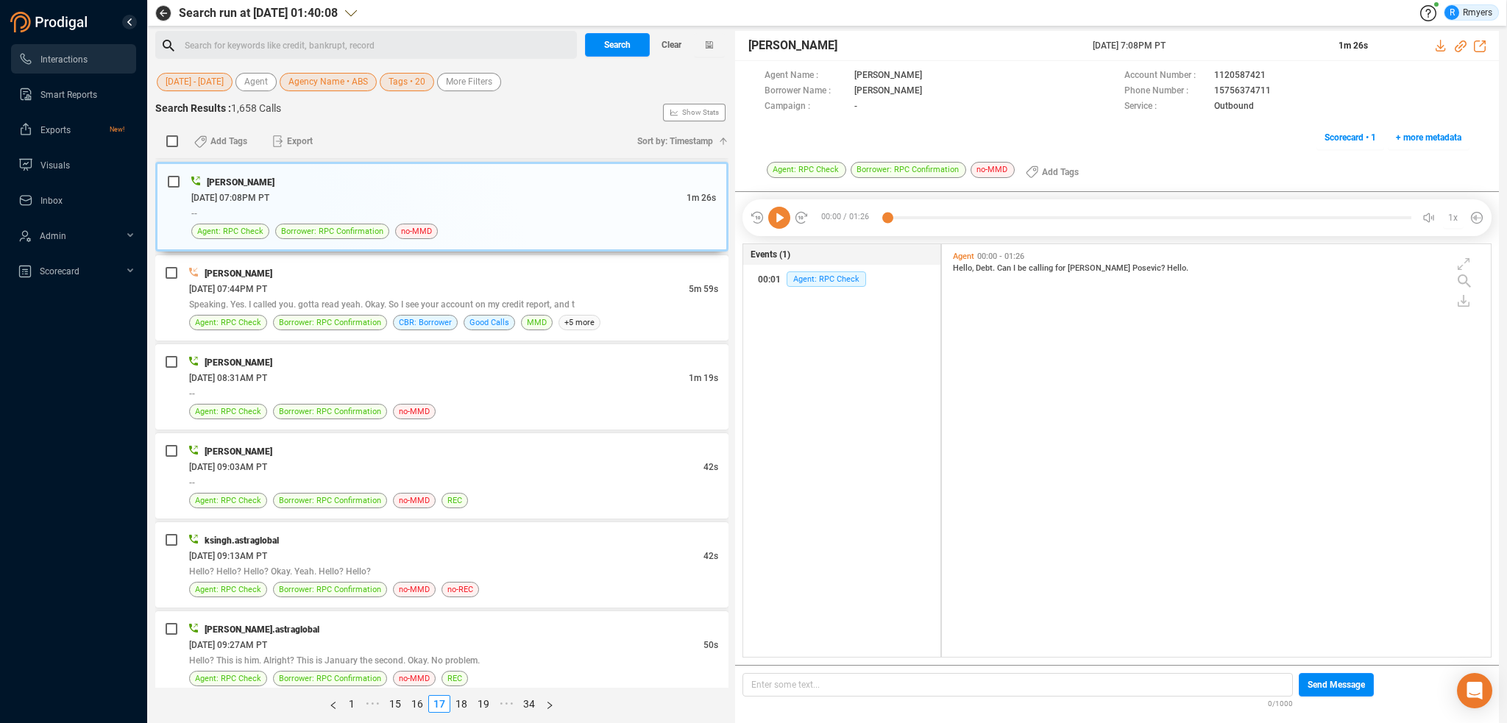
click at [776, 224] on icon at bounding box center [779, 218] width 22 height 22
click at [403, 288] on div "06/16/2025 @ 07:44PM PT" at bounding box center [439, 288] width 500 height 15
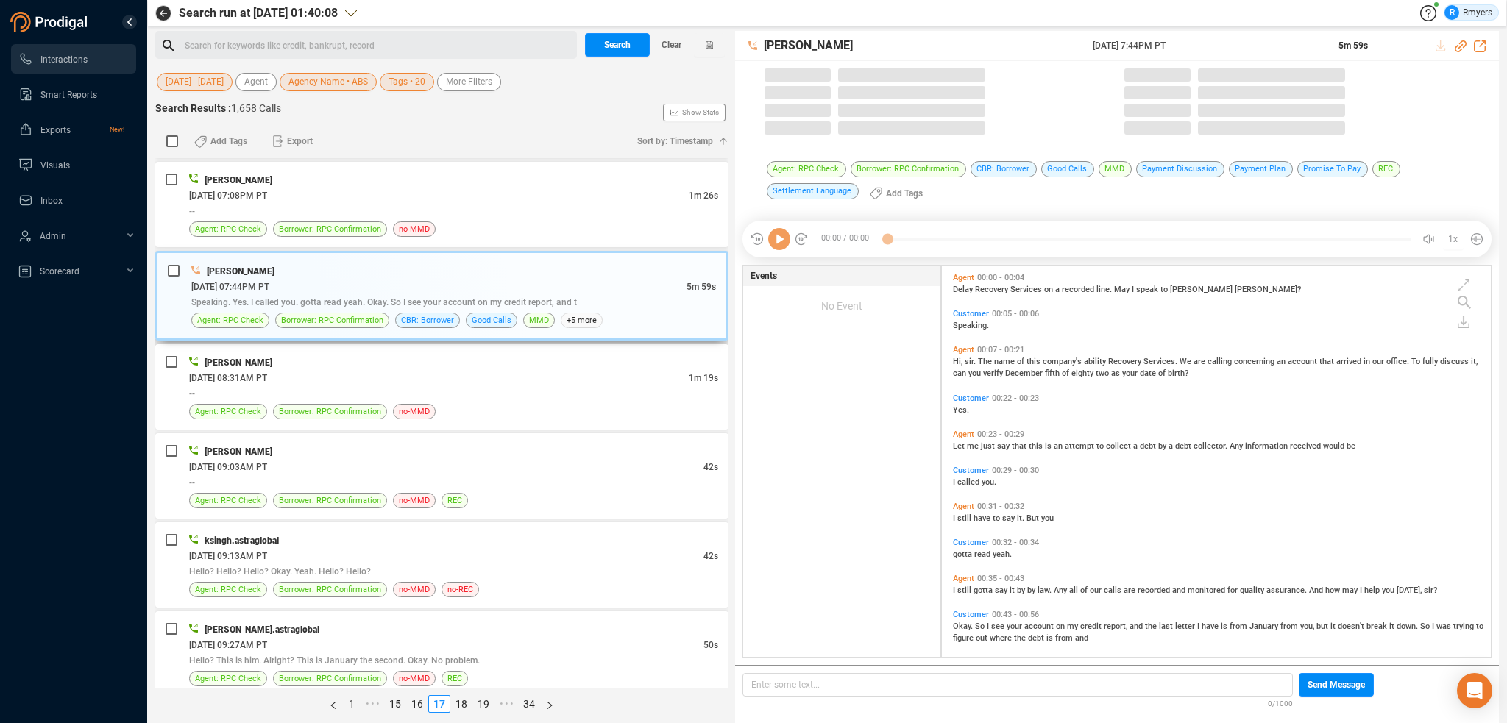
scroll to position [389, 542]
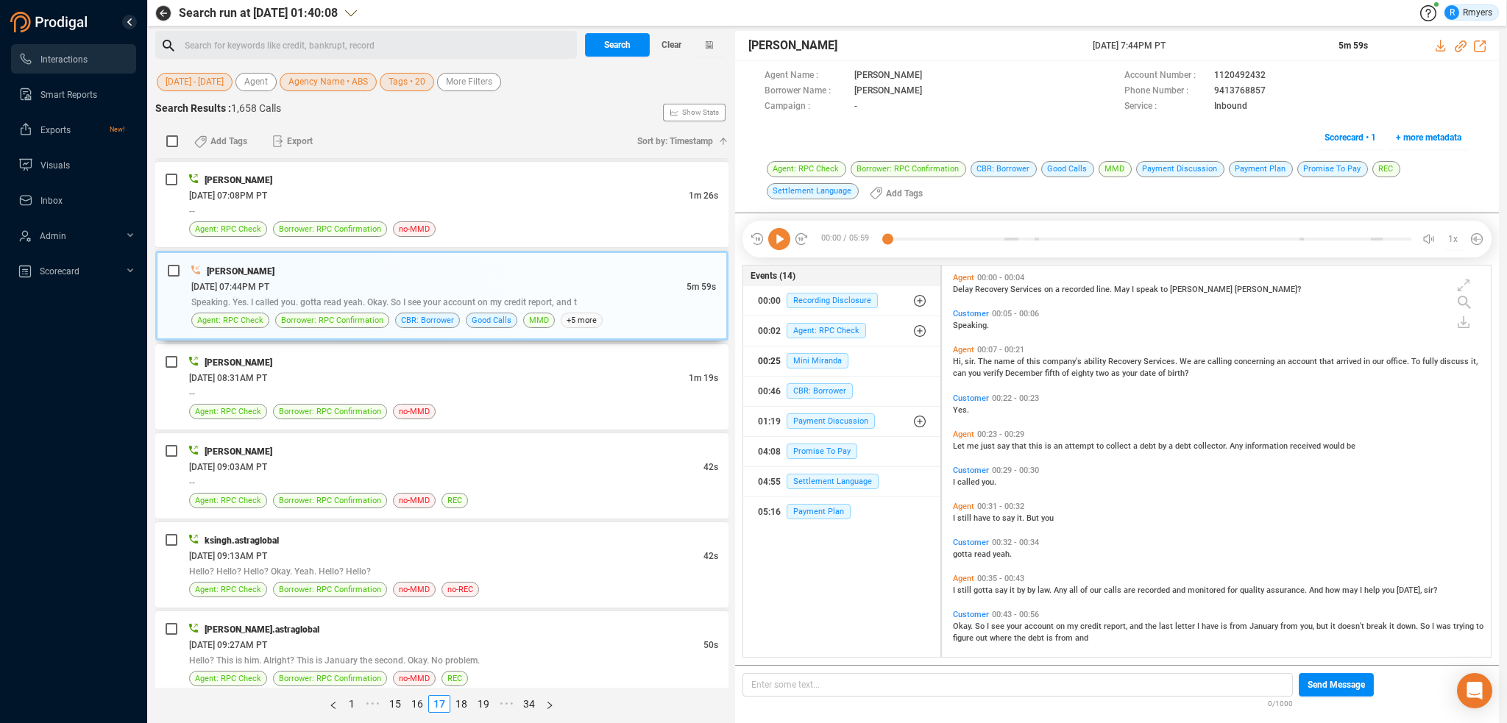
click at [808, 373] on button "00:25 Mini Miranda" at bounding box center [841, 361] width 197 height 29
click at [812, 384] on span "CBR: Borrower" at bounding box center [820, 390] width 66 height 15
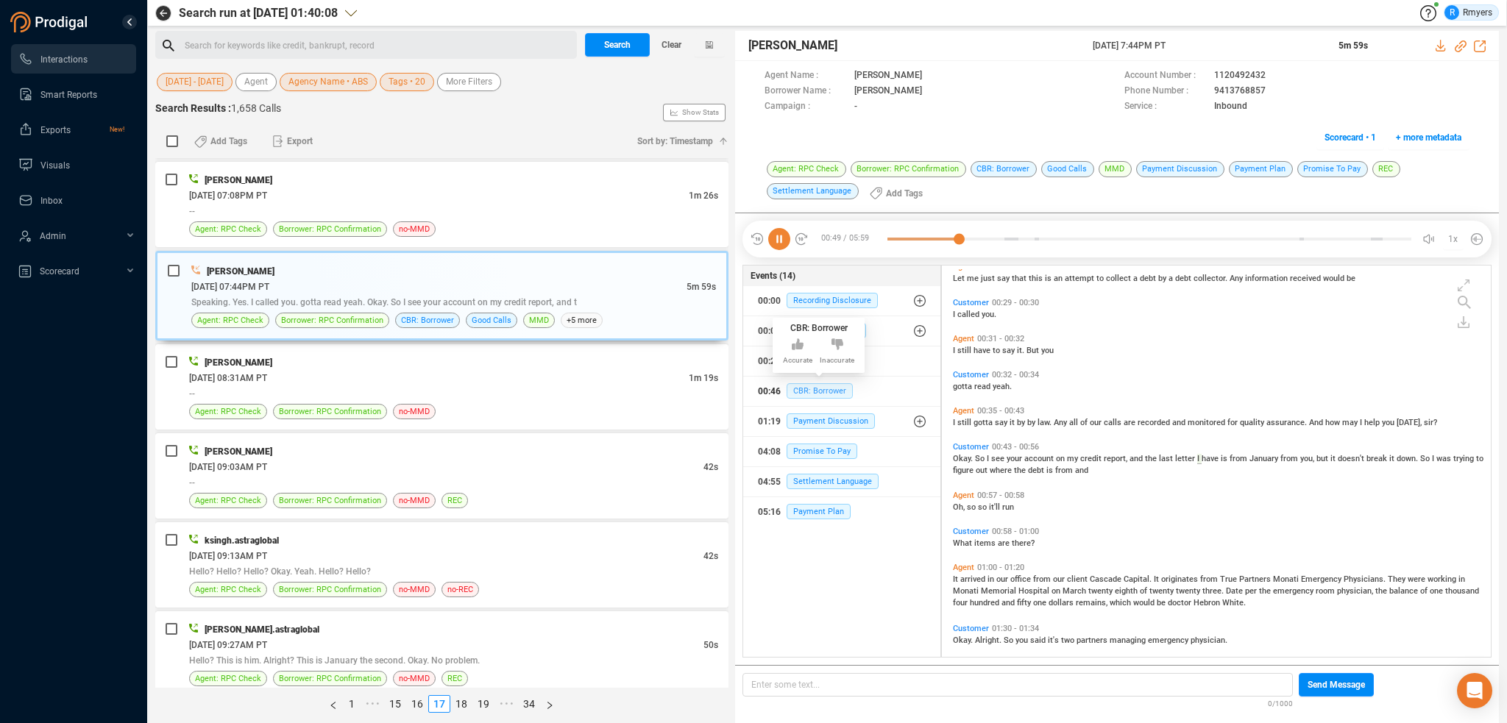
click at [803, 388] on span "CBR: Borrower" at bounding box center [820, 390] width 66 height 15
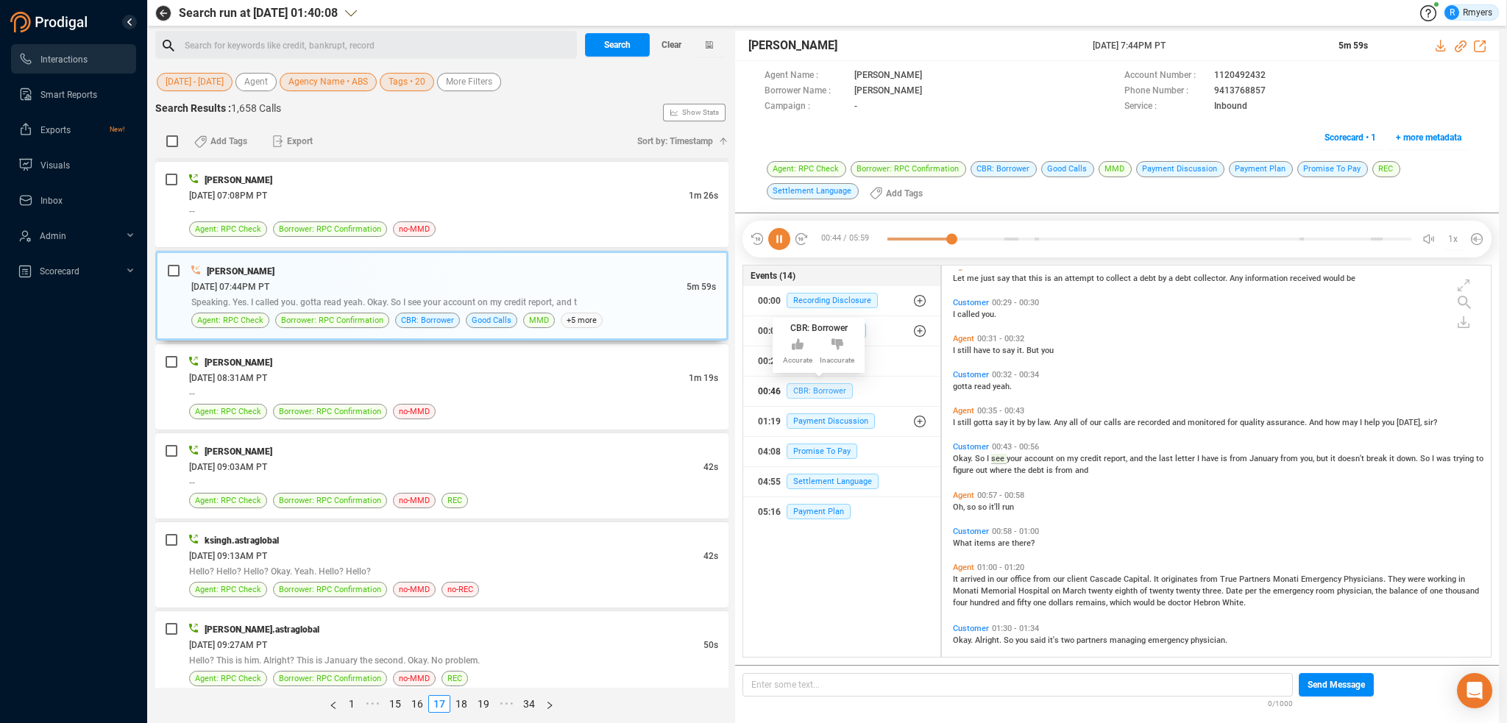
click at [803, 388] on span "CBR: Borrower" at bounding box center [820, 390] width 66 height 15
click at [804, 389] on span "CBR: Borrower" at bounding box center [820, 390] width 66 height 15
click at [804, 390] on span "CBR: Borrower" at bounding box center [820, 390] width 66 height 15
click at [804, 386] on span "CBR: Borrower" at bounding box center [820, 390] width 66 height 15
click at [799, 385] on span "CBR: Borrower" at bounding box center [820, 390] width 66 height 15
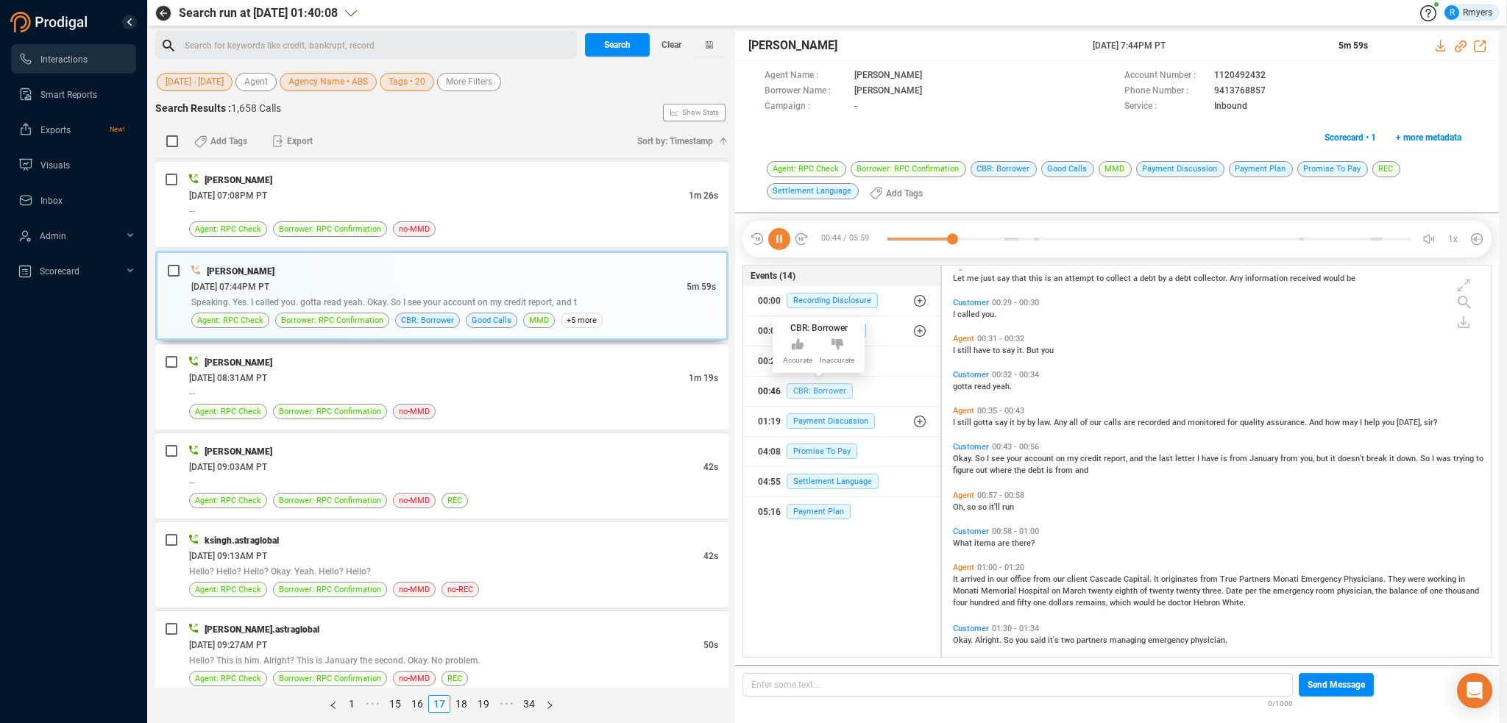
click at [799, 385] on span "CBR: Borrower" at bounding box center [820, 390] width 66 height 15
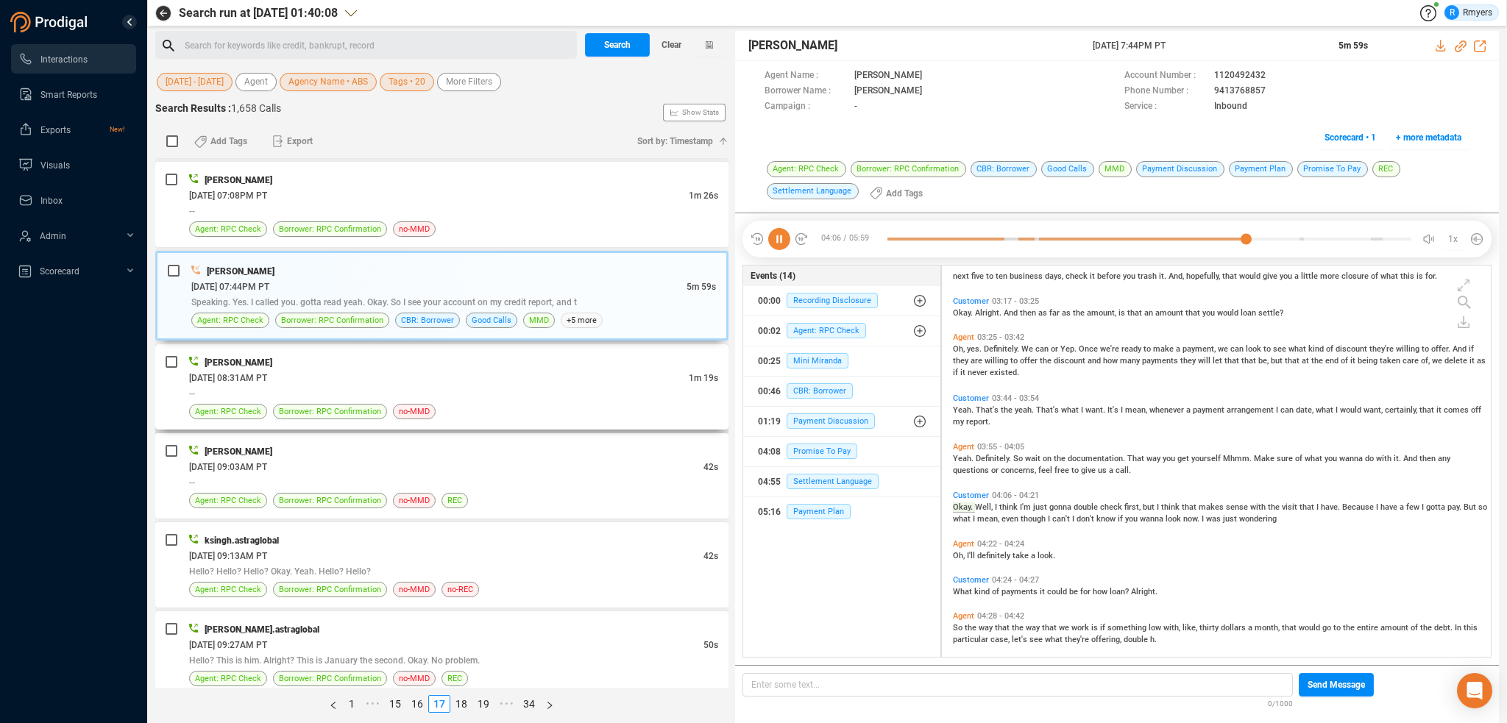
scroll to position [1039, 0]
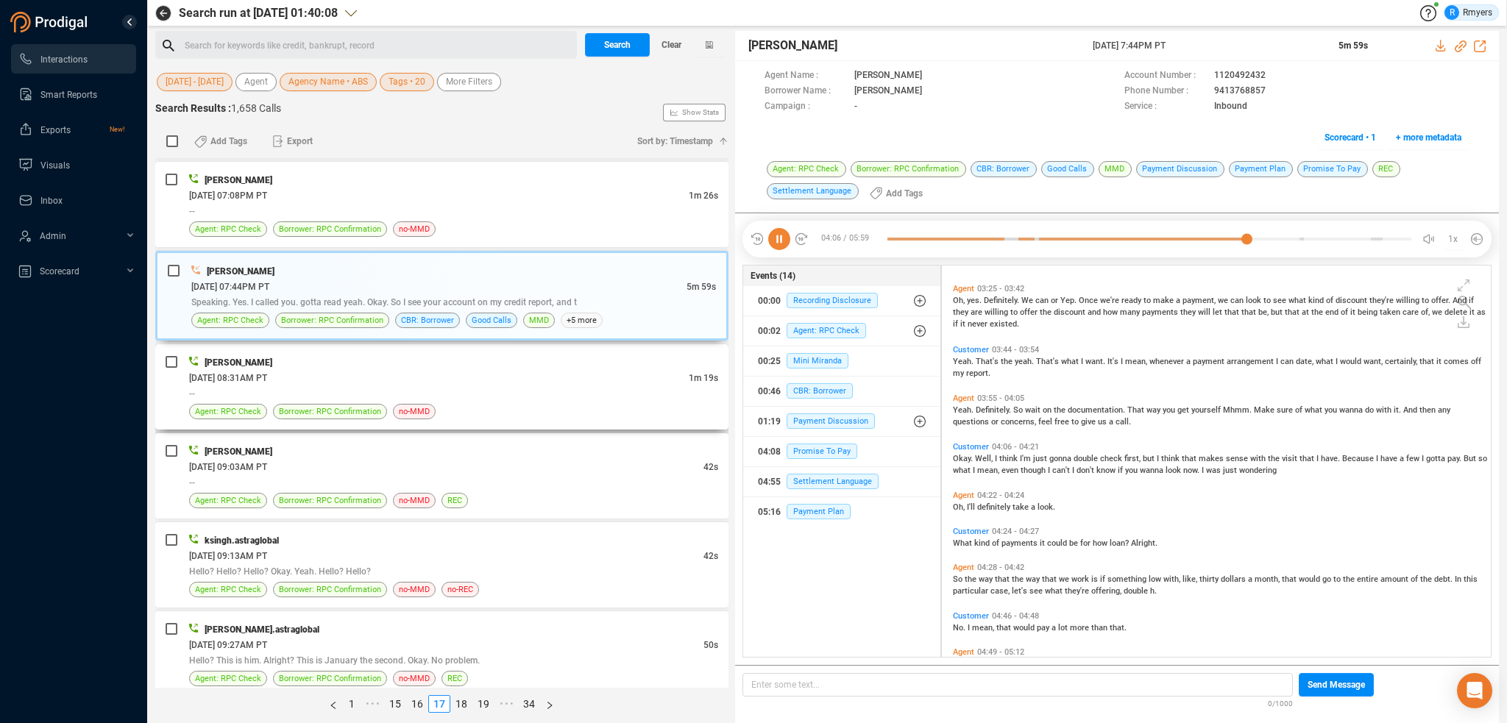
click at [425, 396] on div "--" at bounding box center [453, 393] width 529 height 15
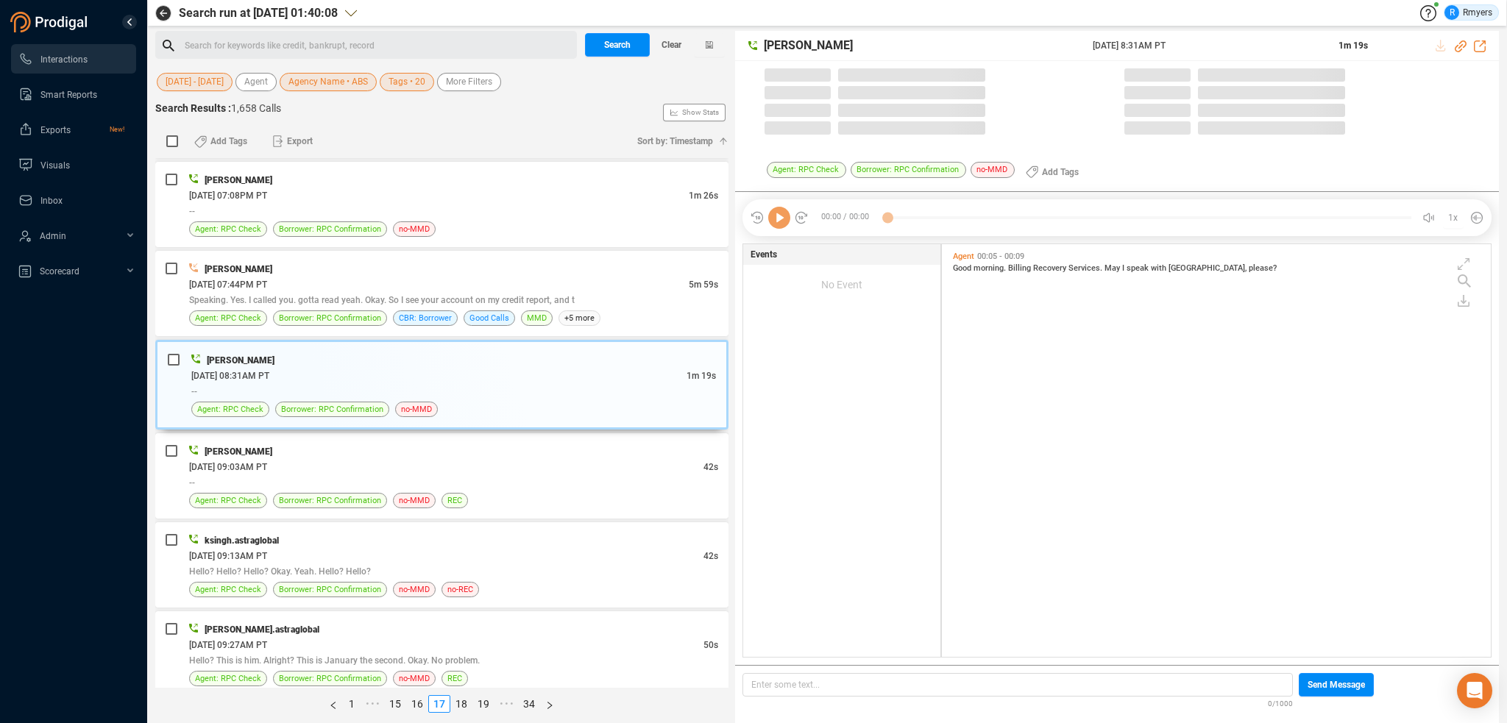
scroll to position [410, 542]
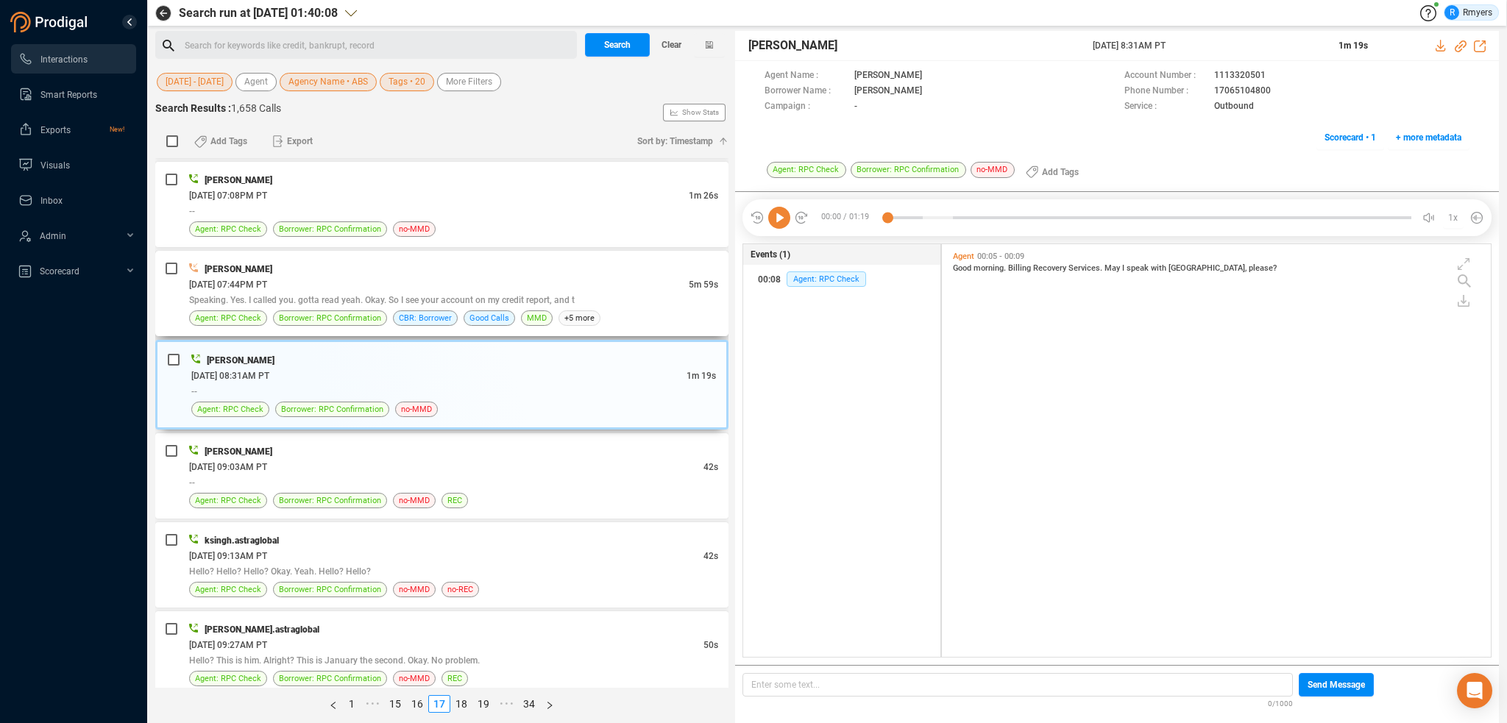
click at [361, 297] on span "Speaking. Yes. I called you. gotta read yeah. Okay. So I see your account on my…" at bounding box center [382, 300] width 386 height 10
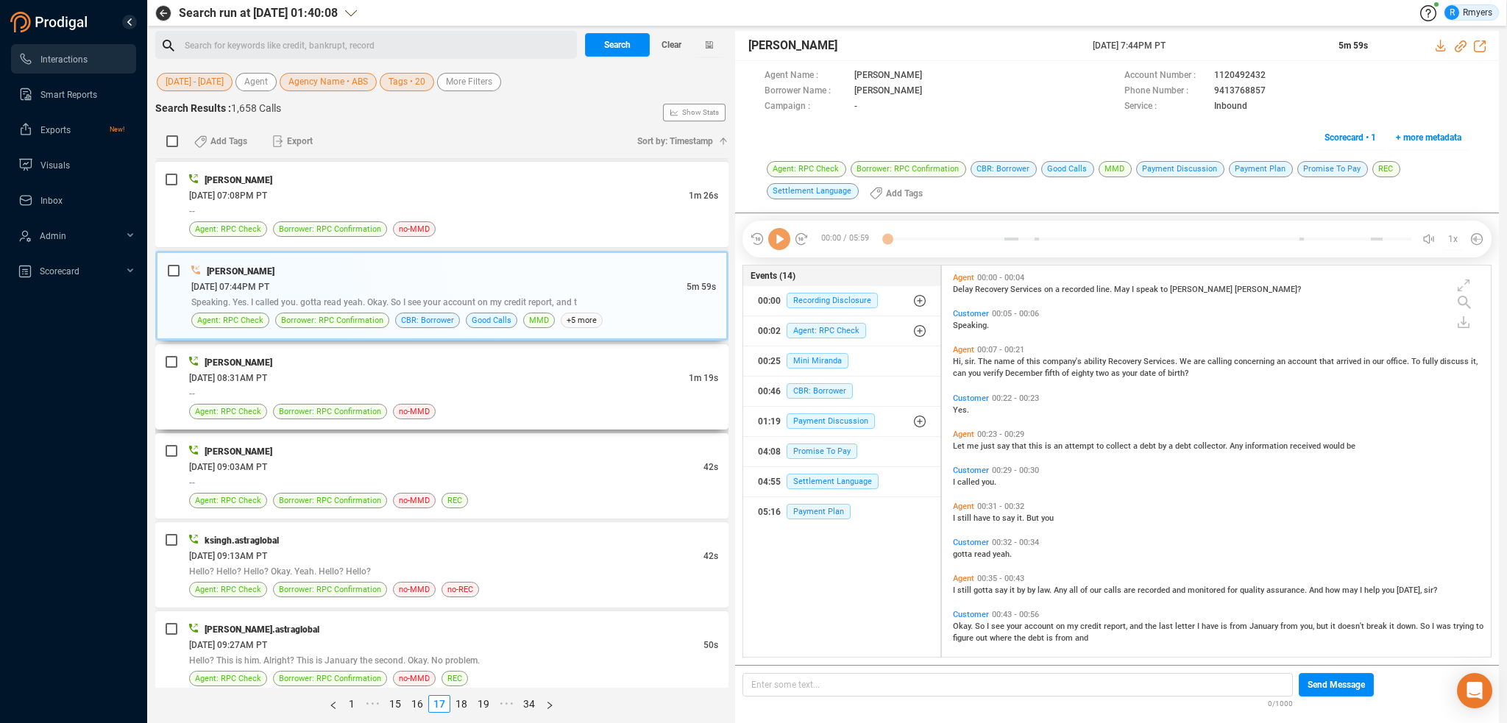
scroll to position [389, 542]
click at [336, 391] on div "--" at bounding box center [453, 393] width 529 height 15
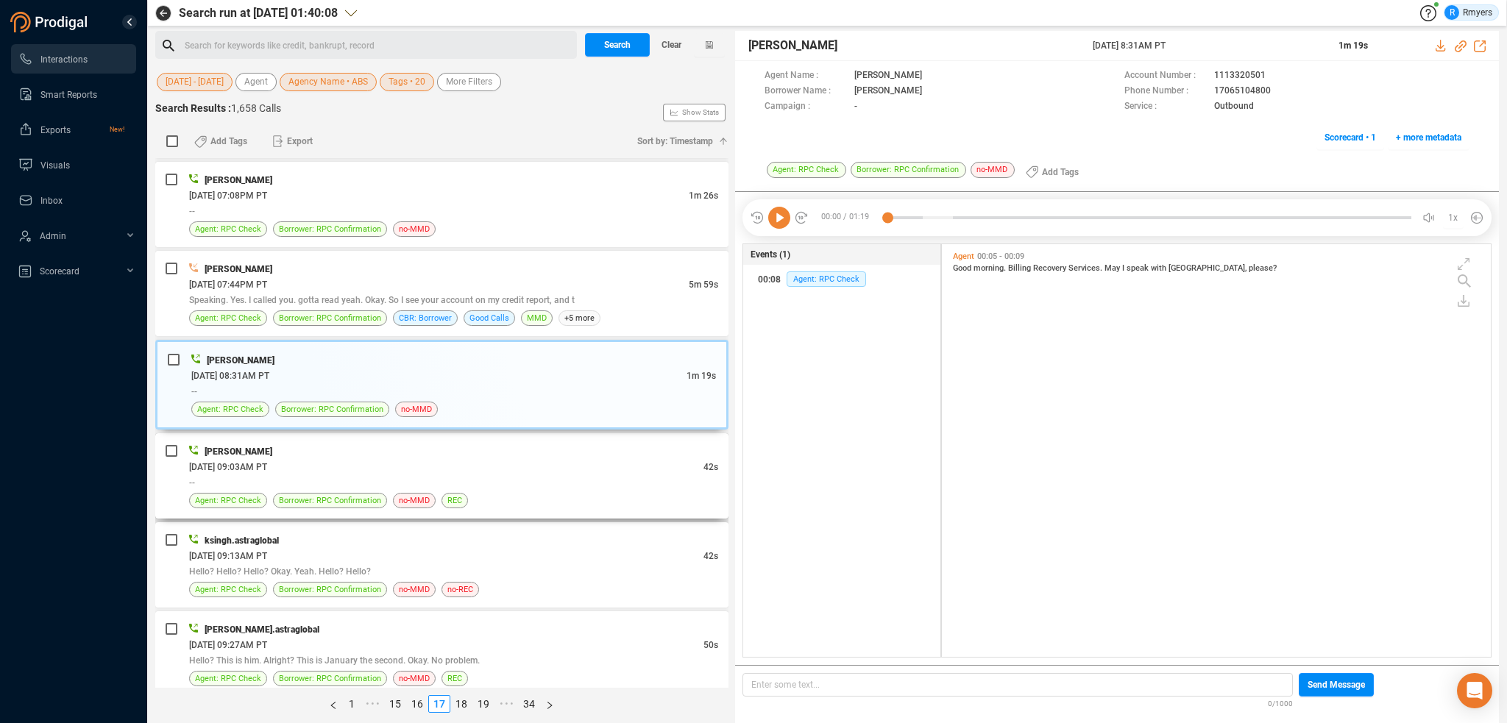
scroll to position [410, 542]
click at [336, 453] on div "Tony Davis" at bounding box center [453, 451] width 529 height 15
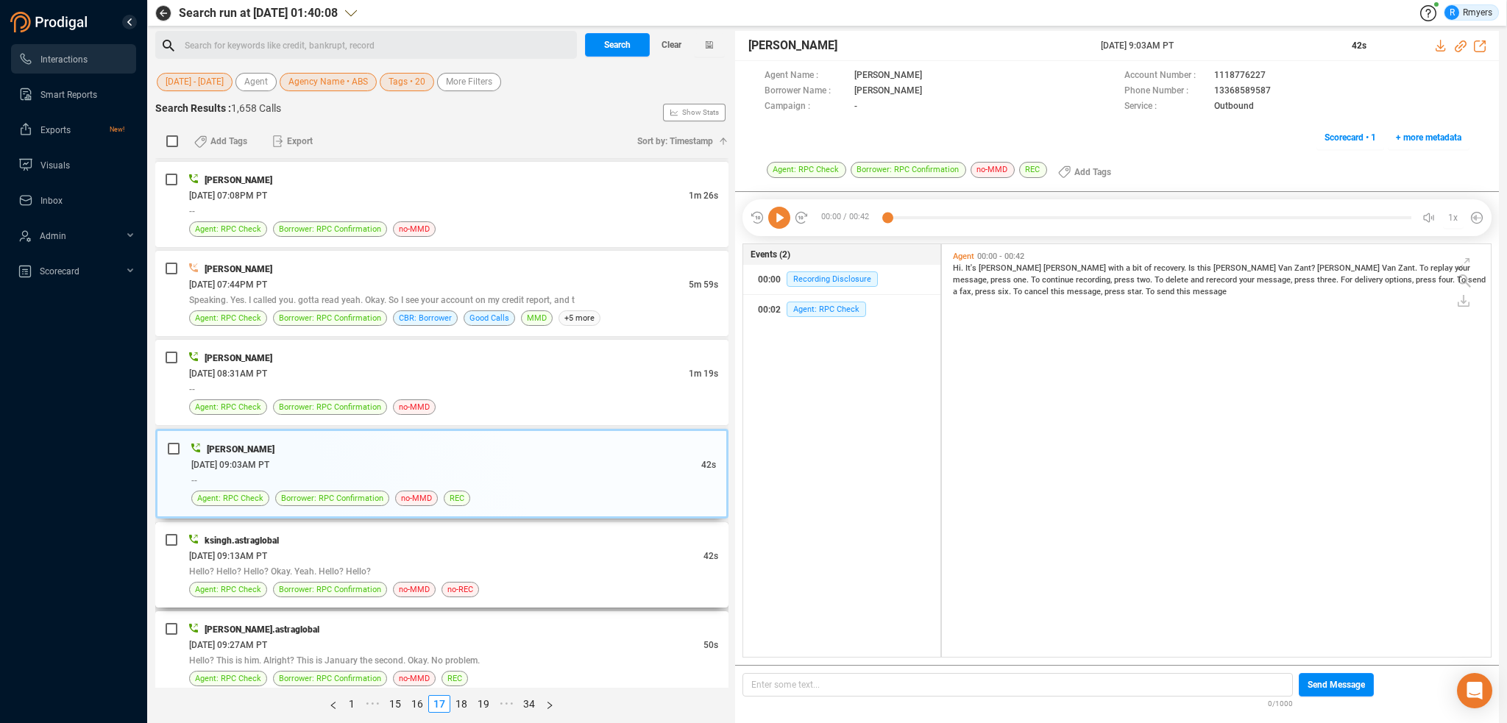
click at [376, 567] on div "Hello? Hello? Hello? Okay. Yeah. Hello? Hello?" at bounding box center [453, 571] width 529 height 15
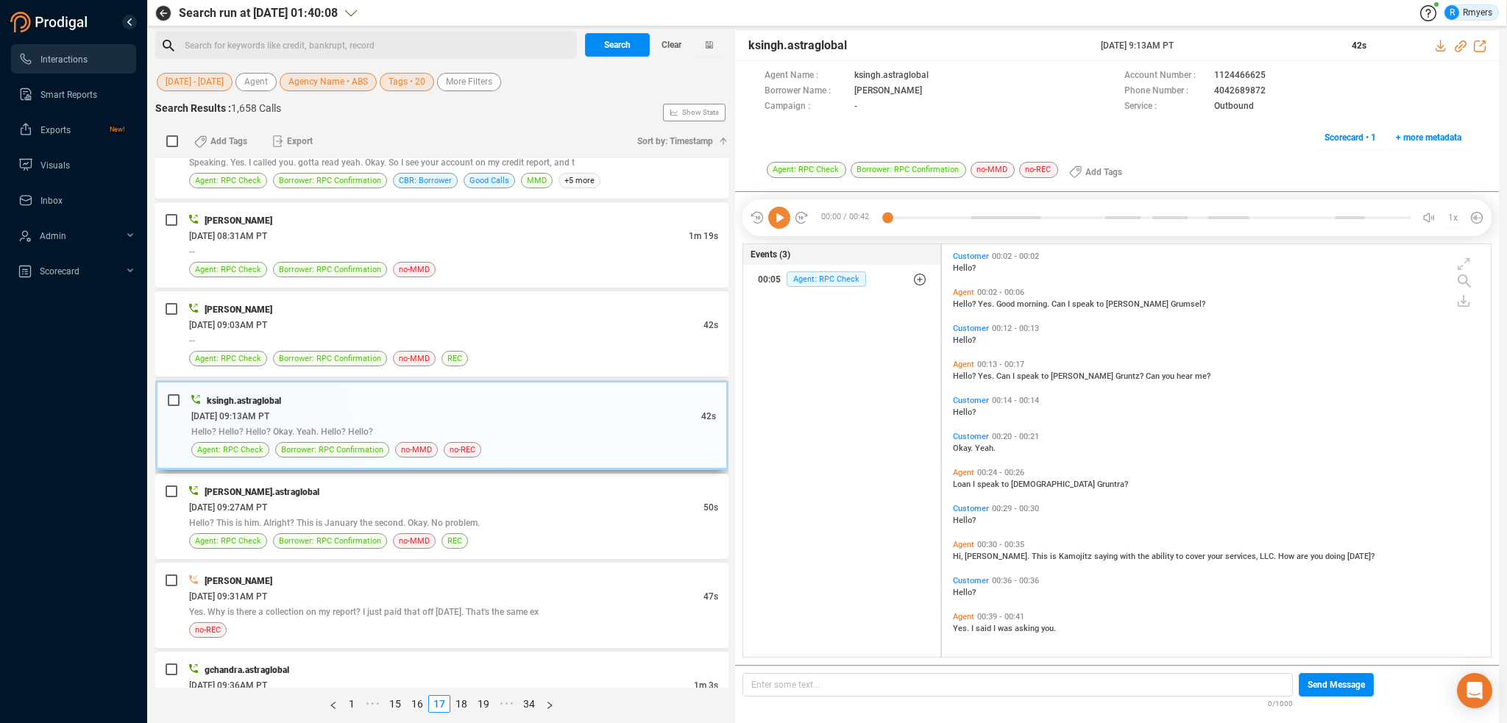
scroll to position [662, 0]
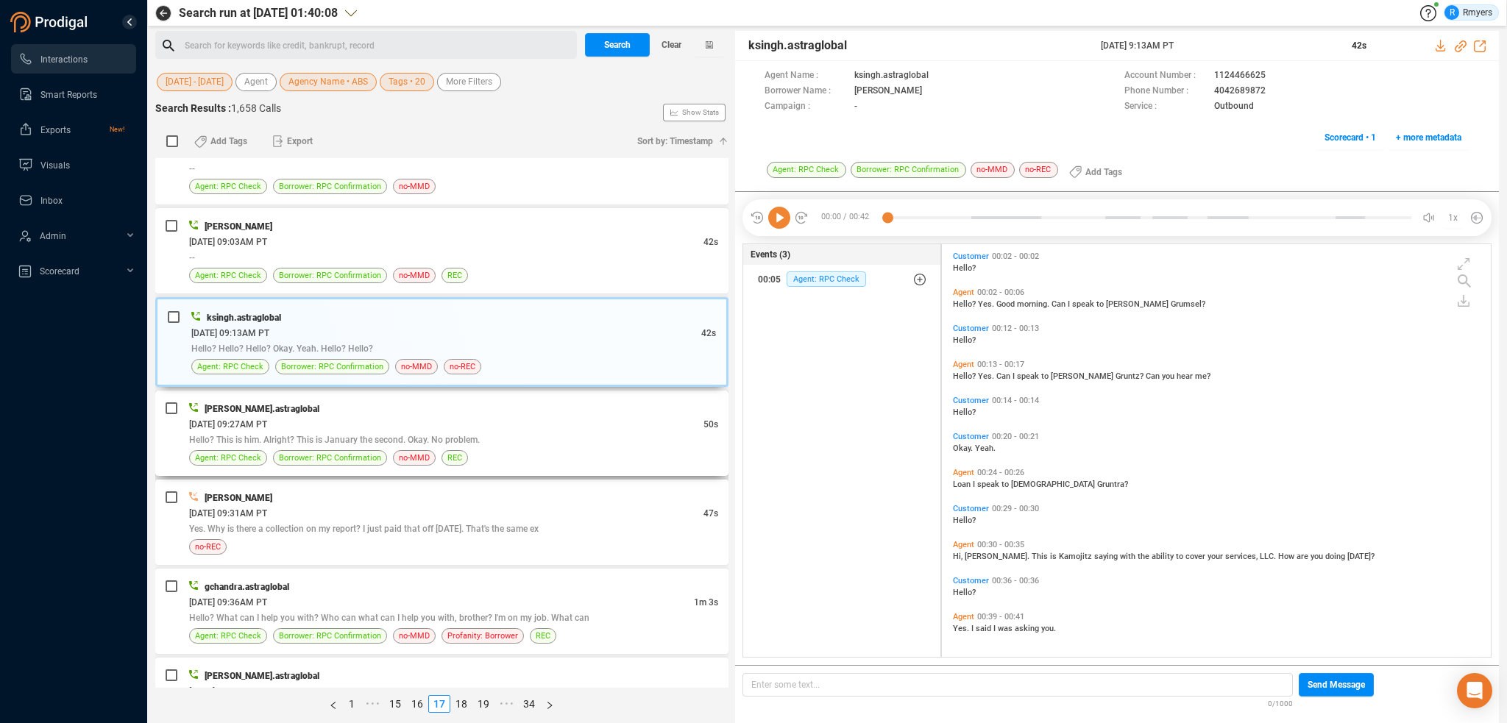
drag, startPoint x: 516, startPoint y: 464, endPoint x: 503, endPoint y: 450, distance: 18.8
click at [516, 463] on div "divyansh.astraglobal 06/17/2025 @ 09:27AM PT 50s Hello? This is him. Alright? T…" at bounding box center [441, 433] width 573 height 85
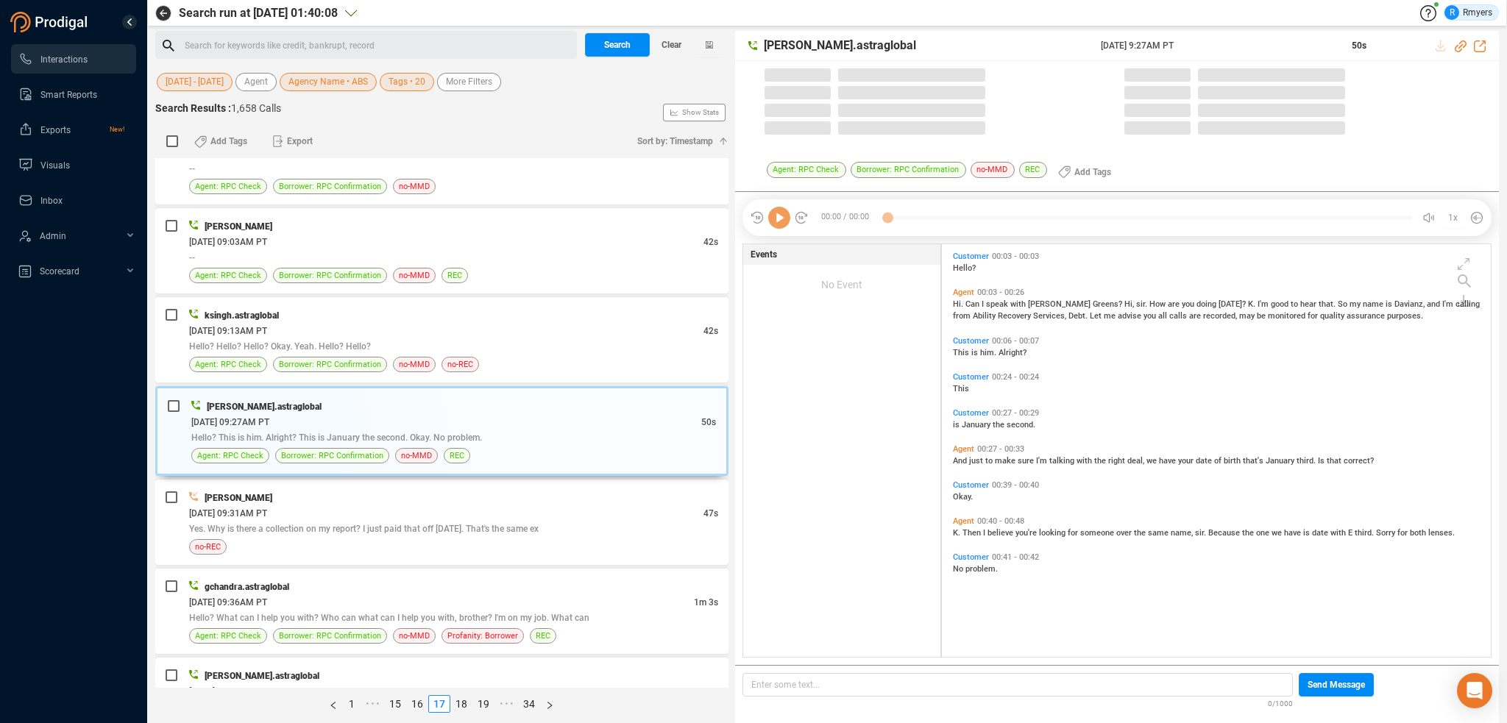
scroll to position [410, 542]
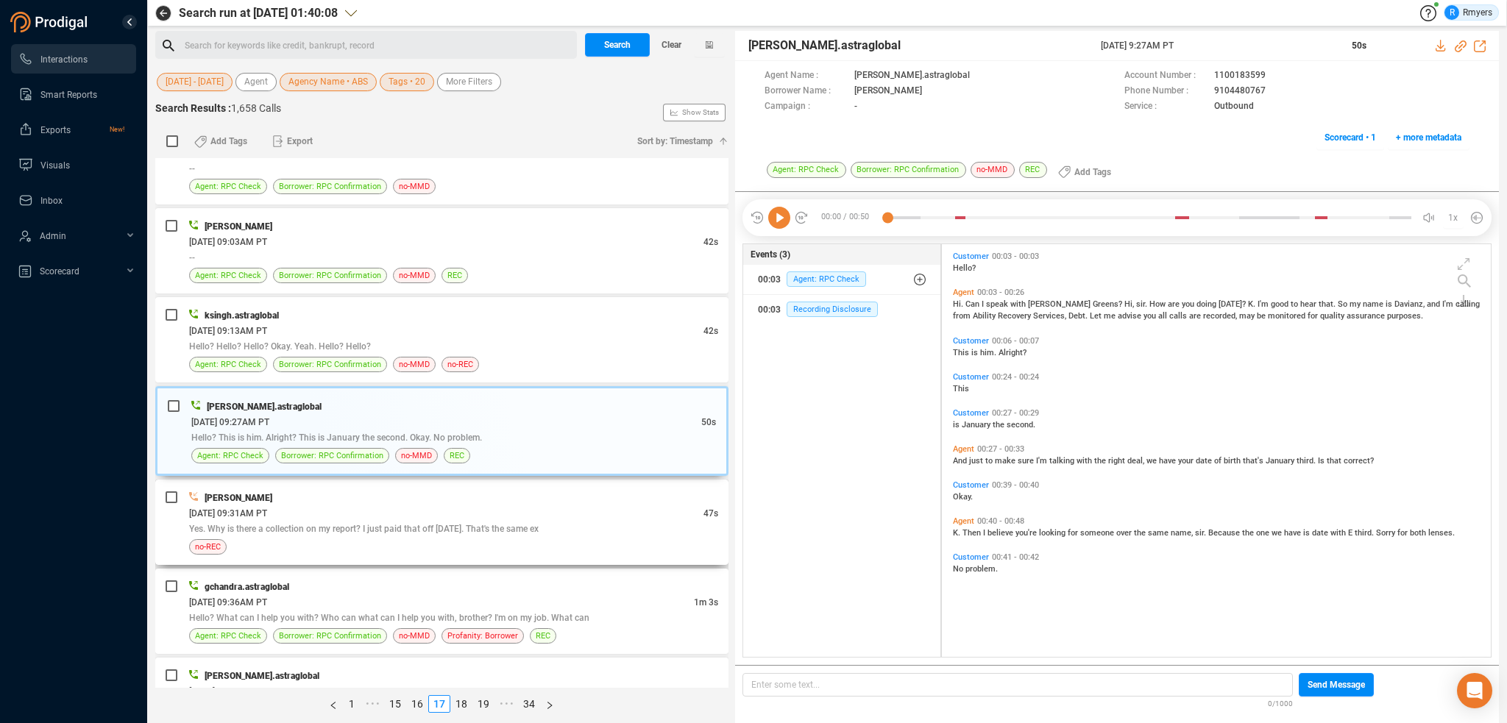
drag, startPoint x: 602, startPoint y: 498, endPoint x: 598, endPoint y: 506, distance: 8.6
click at [602, 500] on div "THOMAS REYNOLDS" at bounding box center [453, 497] width 529 height 15
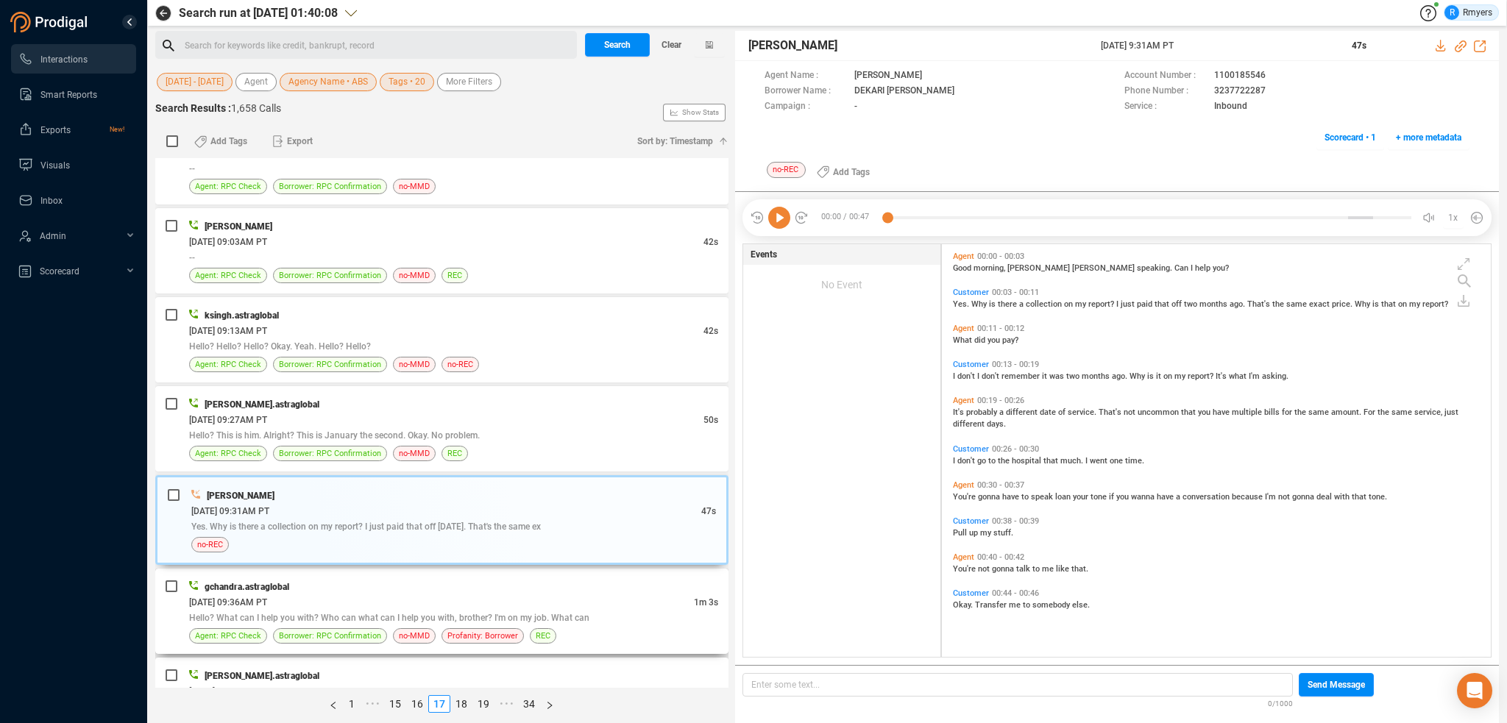
click at [582, 580] on div "gchandra.astraglobal" at bounding box center [453, 586] width 529 height 15
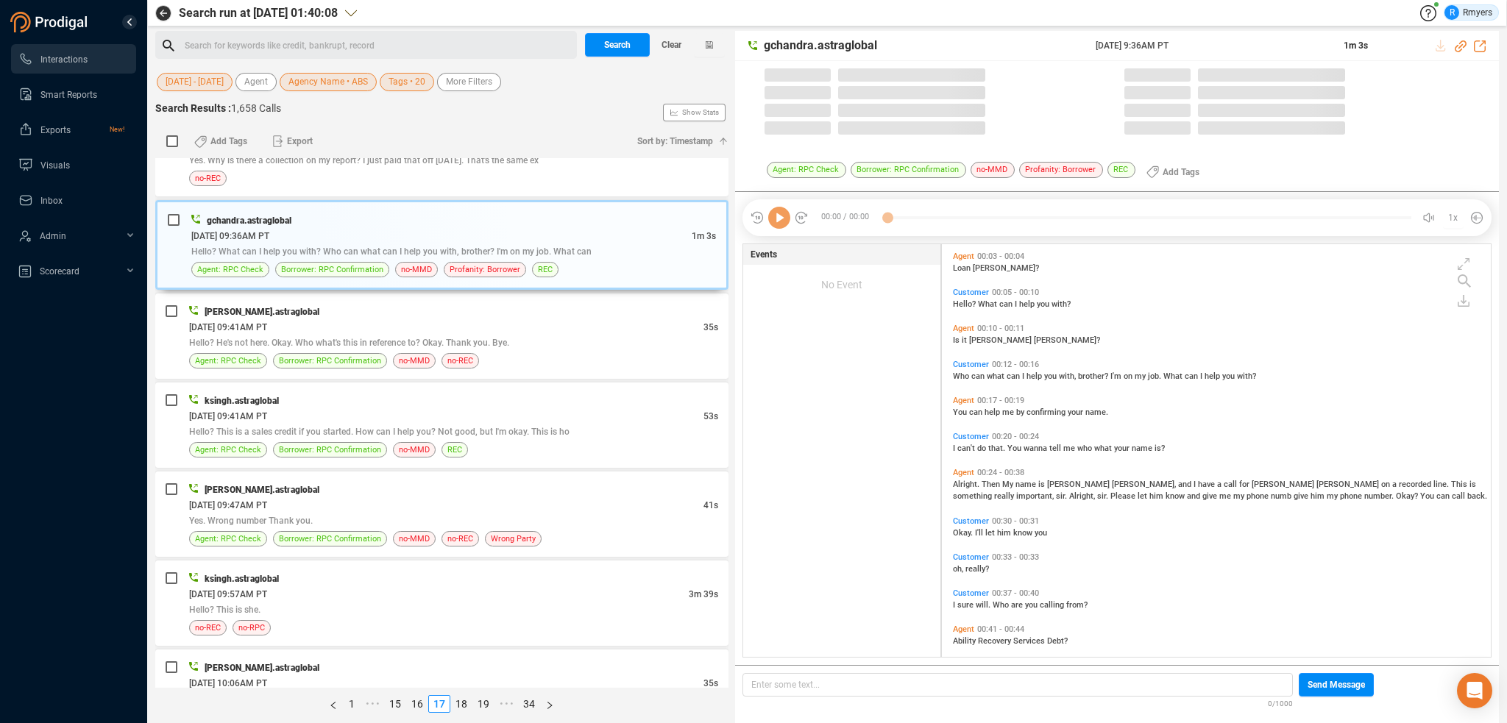
scroll to position [1030, 0]
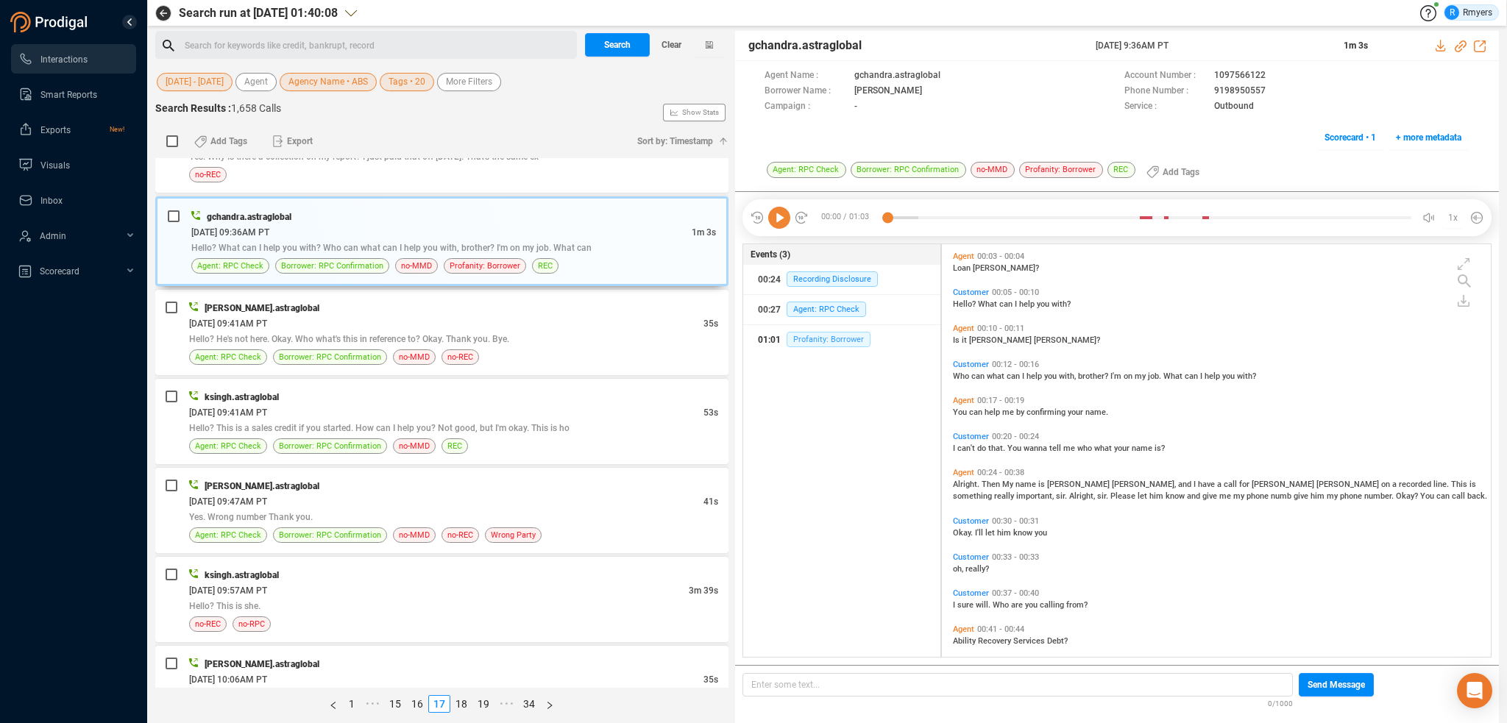
click at [830, 336] on span "Profanity: Borrower" at bounding box center [829, 339] width 84 height 15
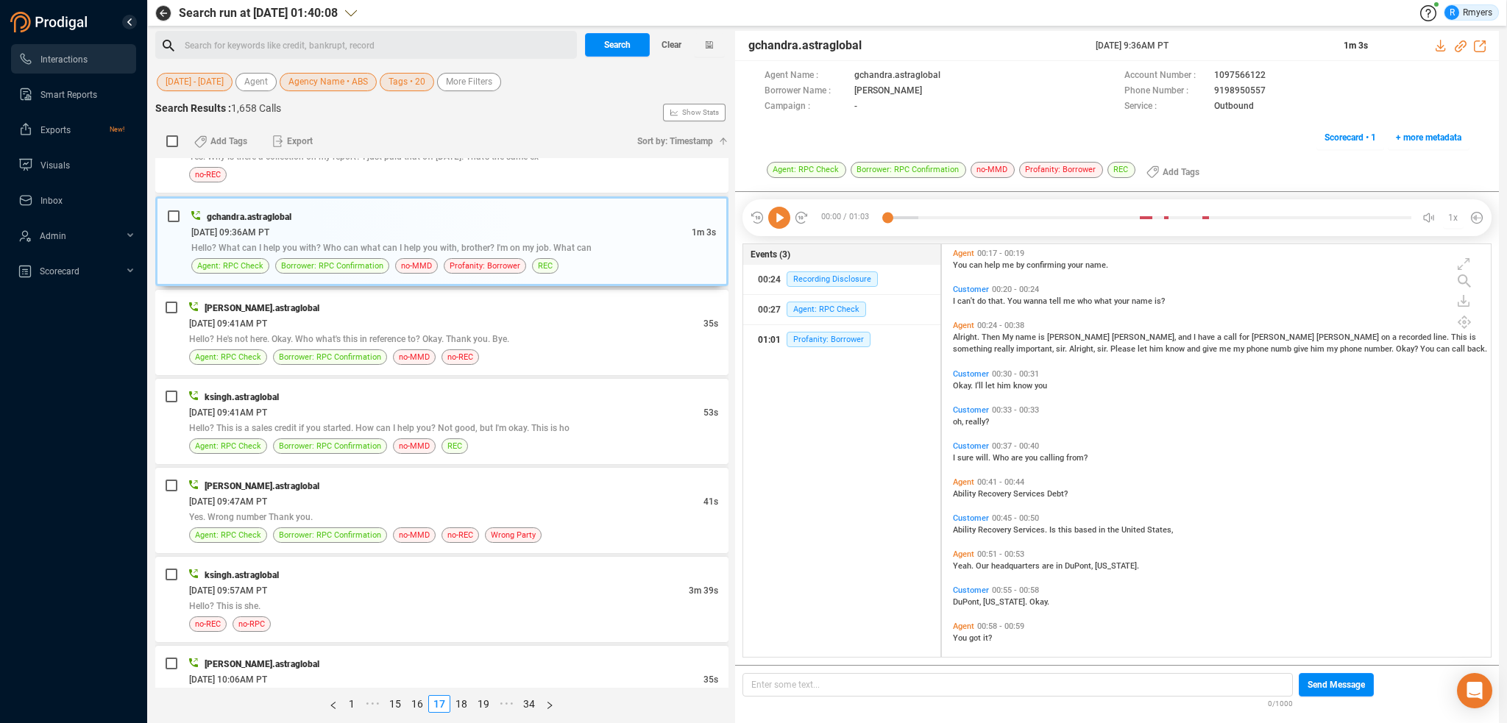
scroll to position [191, 0]
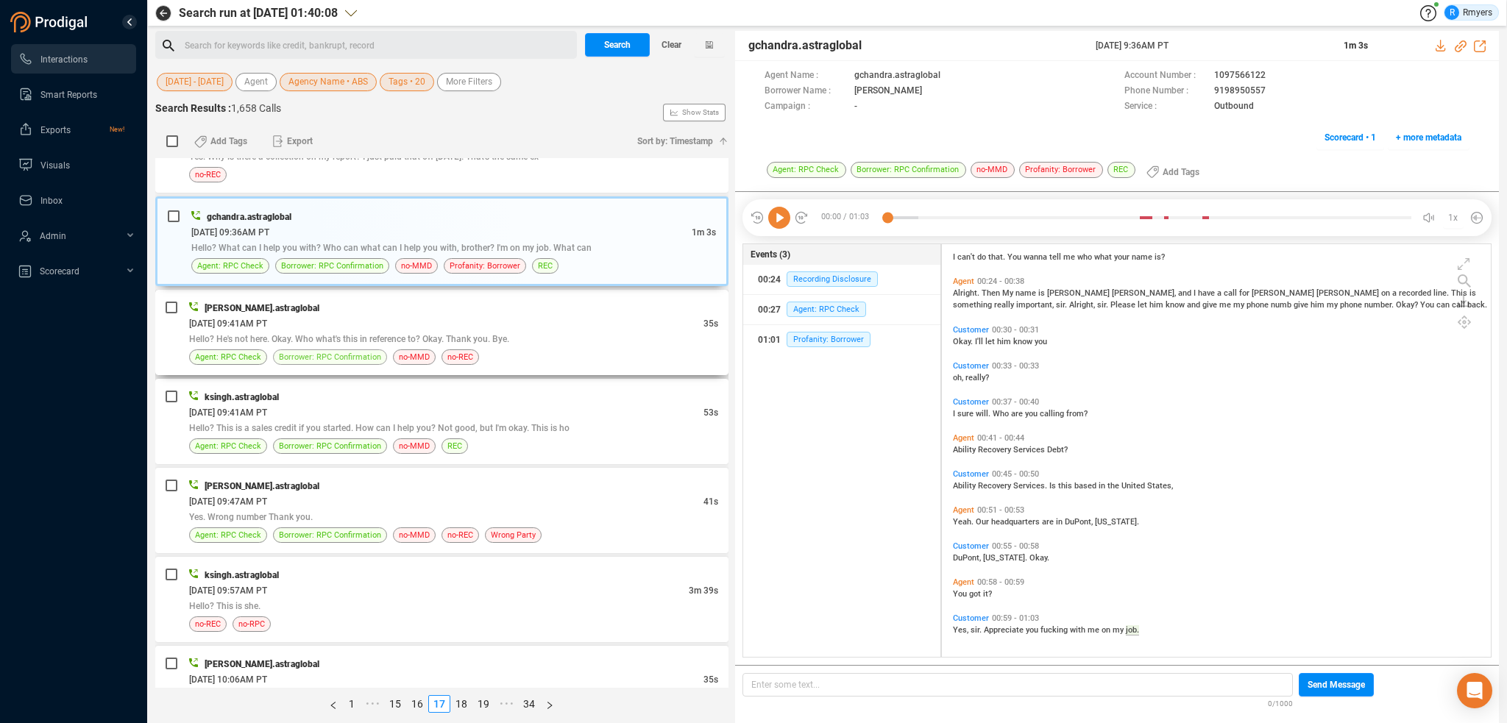
click at [350, 350] on span "Borrower: RPC Confirmation" at bounding box center [330, 357] width 102 height 14
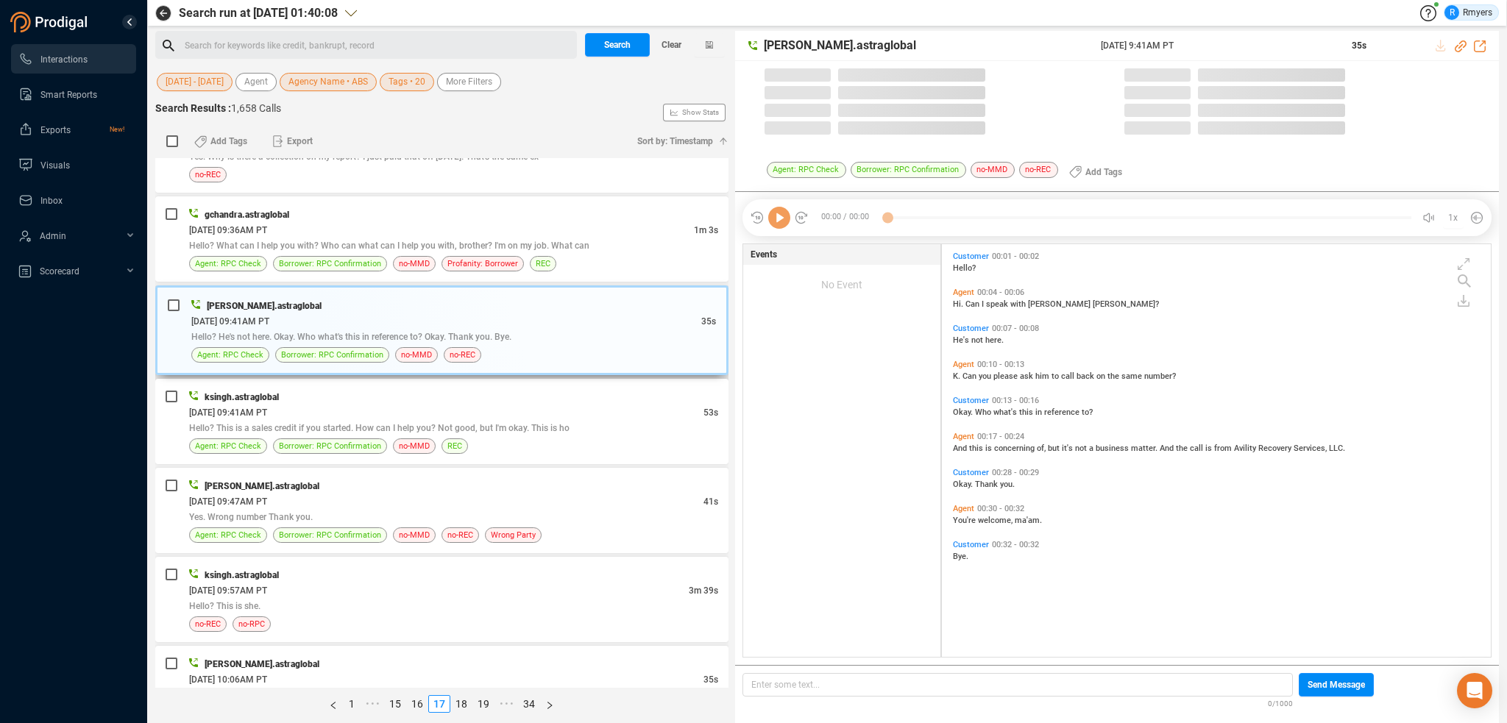
scroll to position [410, 542]
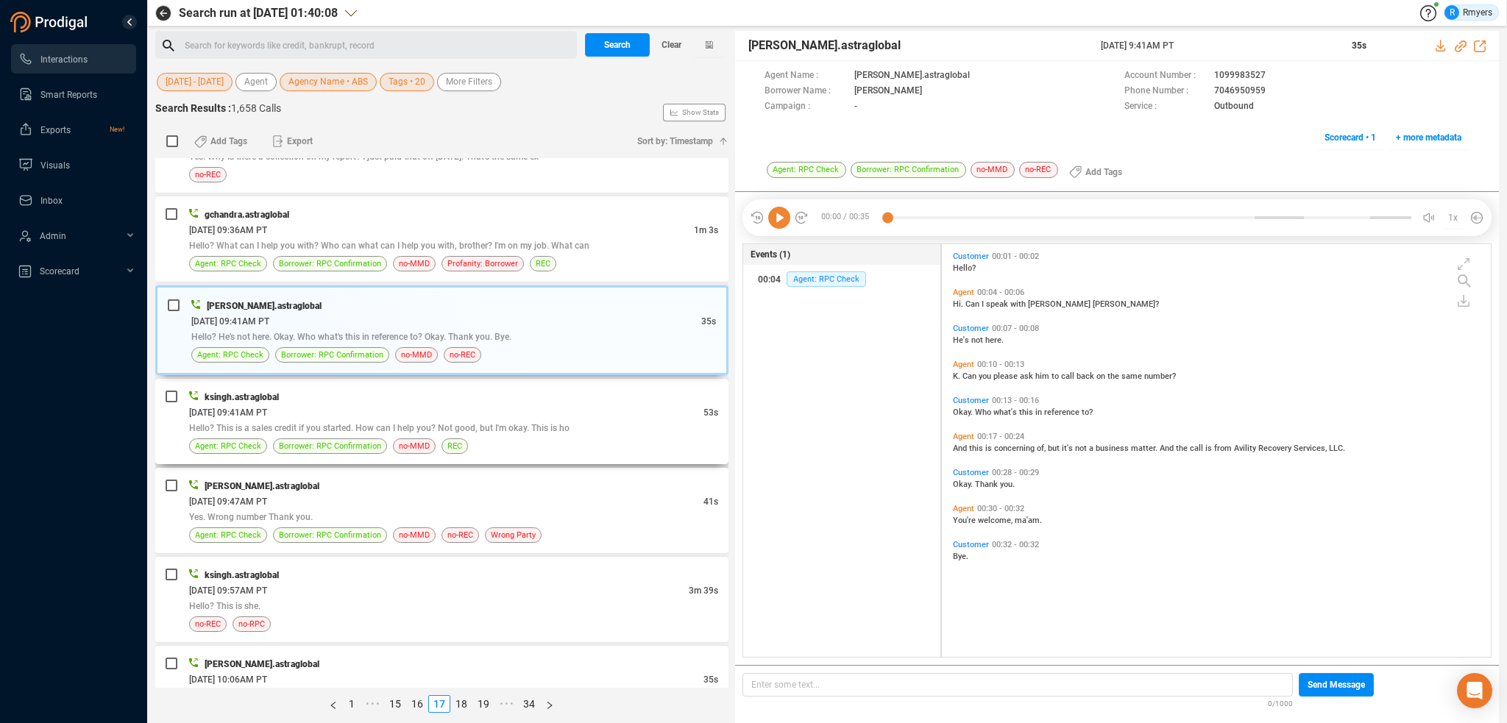
click at [430, 428] on span "Hello? This is a sales credit if you started. How can I help you? Not good, but…" at bounding box center [379, 428] width 381 height 10
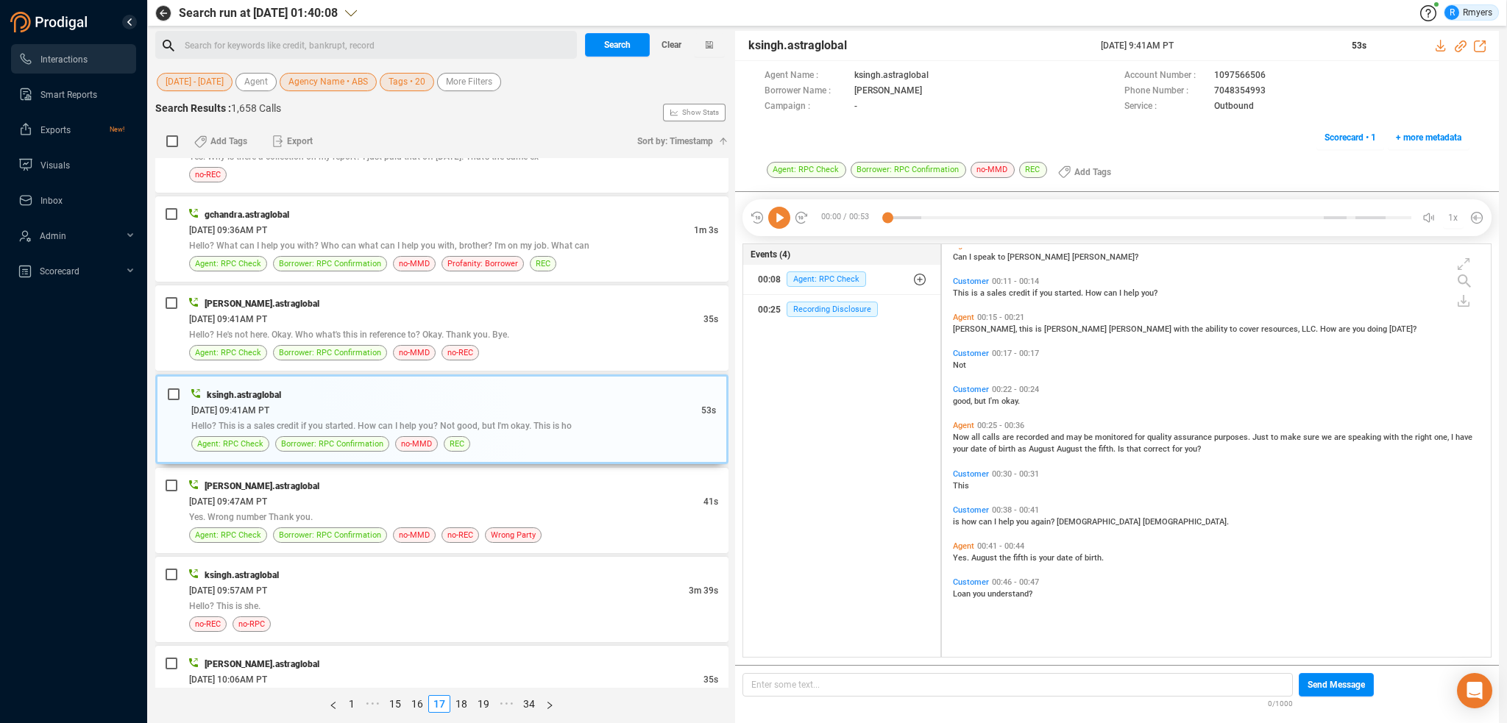
scroll to position [0, 0]
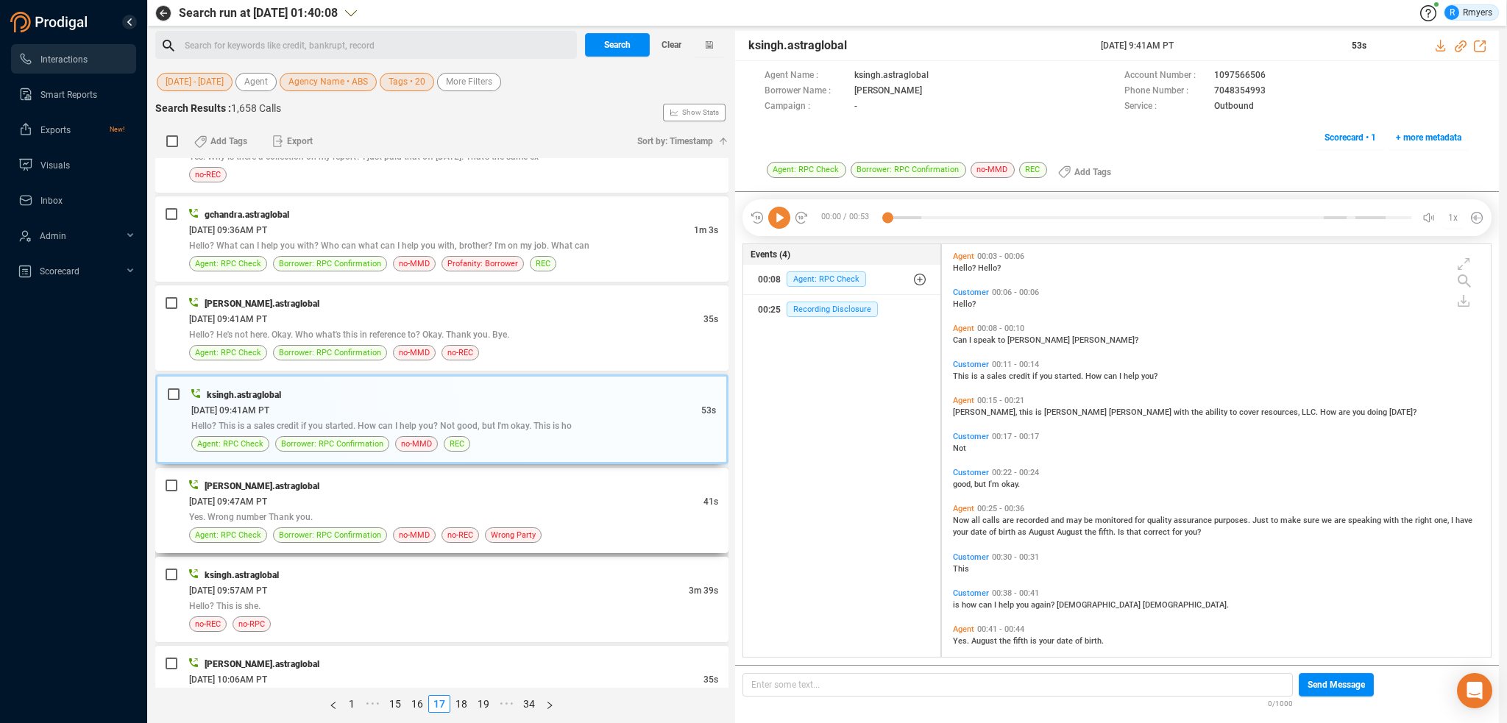
click at [414, 481] on div "msingh.astraglobal" at bounding box center [453, 485] width 529 height 15
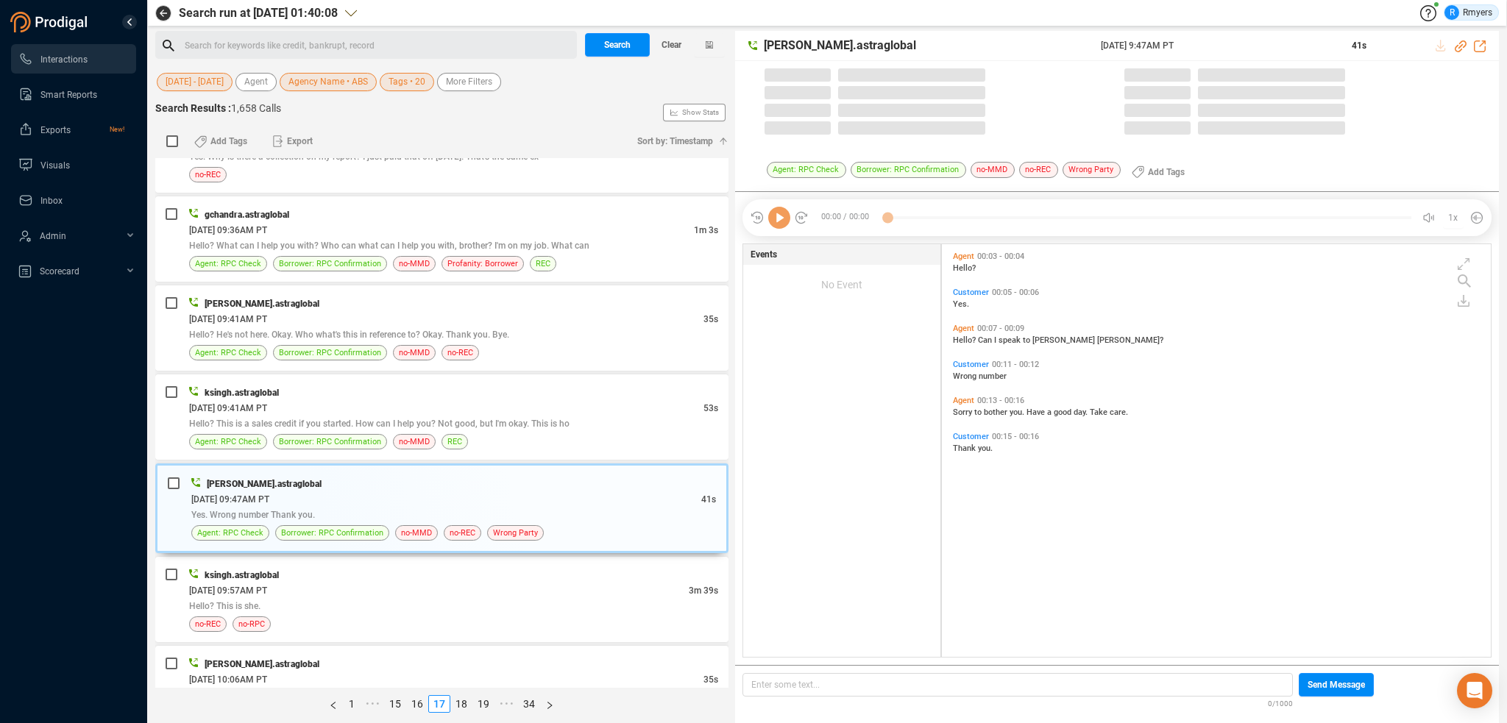
scroll to position [410, 542]
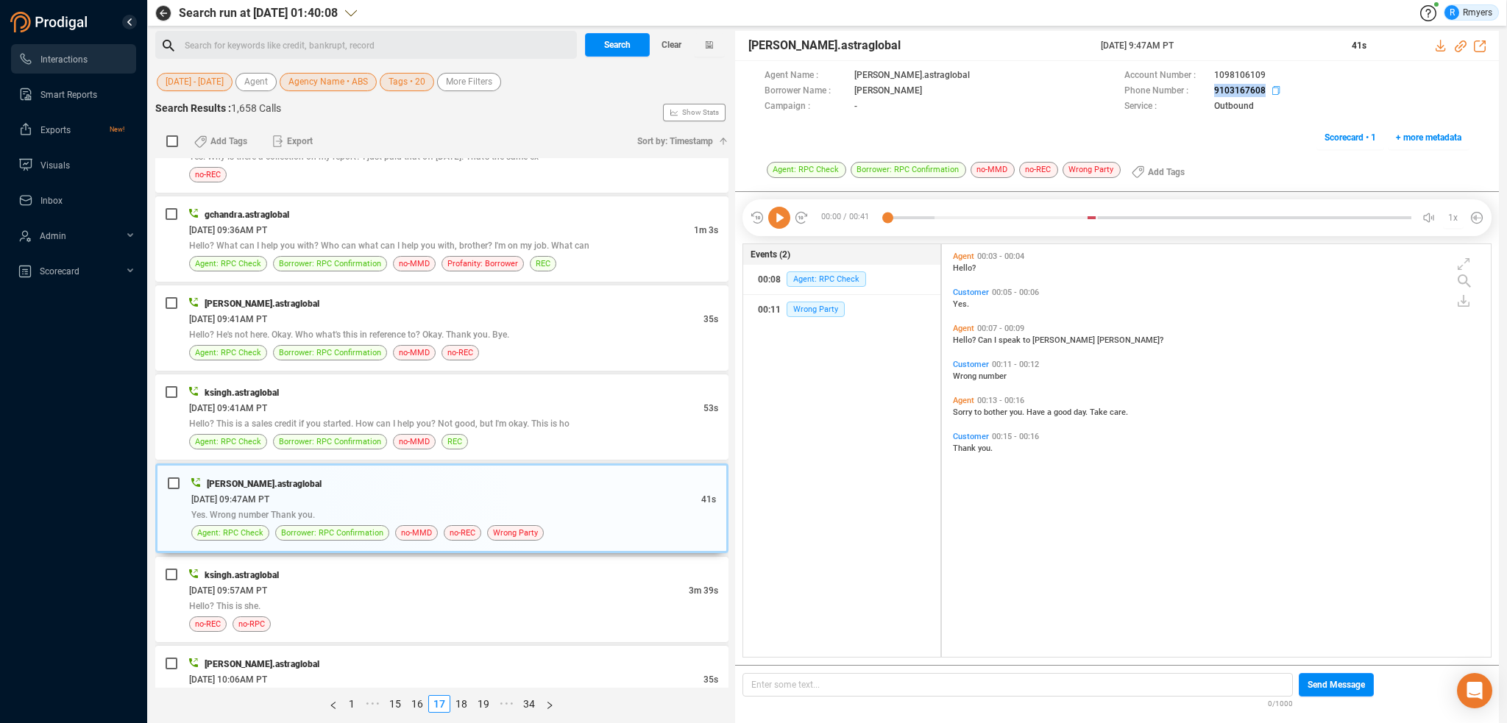
drag, startPoint x: 1203, startPoint y: 91, endPoint x: 1263, endPoint y: 91, distance: 60.4
click at [1263, 91] on div "Phone Number : 9103167608" at bounding box center [1297, 91] width 345 height 15
copy div "9103167608"
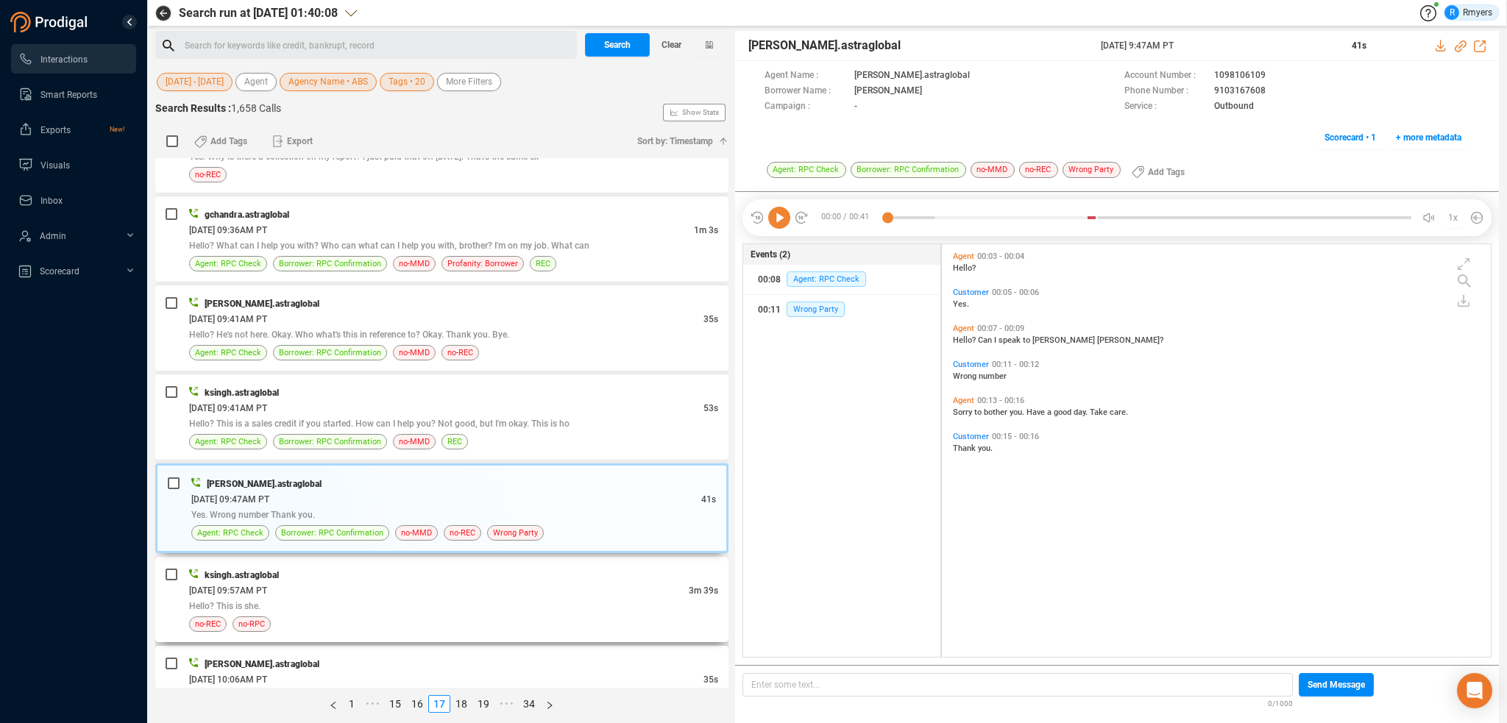
click at [453, 557] on div "ksingh.astraglobal 06/17/2025 @ 09:57AM PT 3m 39s Hello? This is she. no-REC no…" at bounding box center [441, 599] width 573 height 85
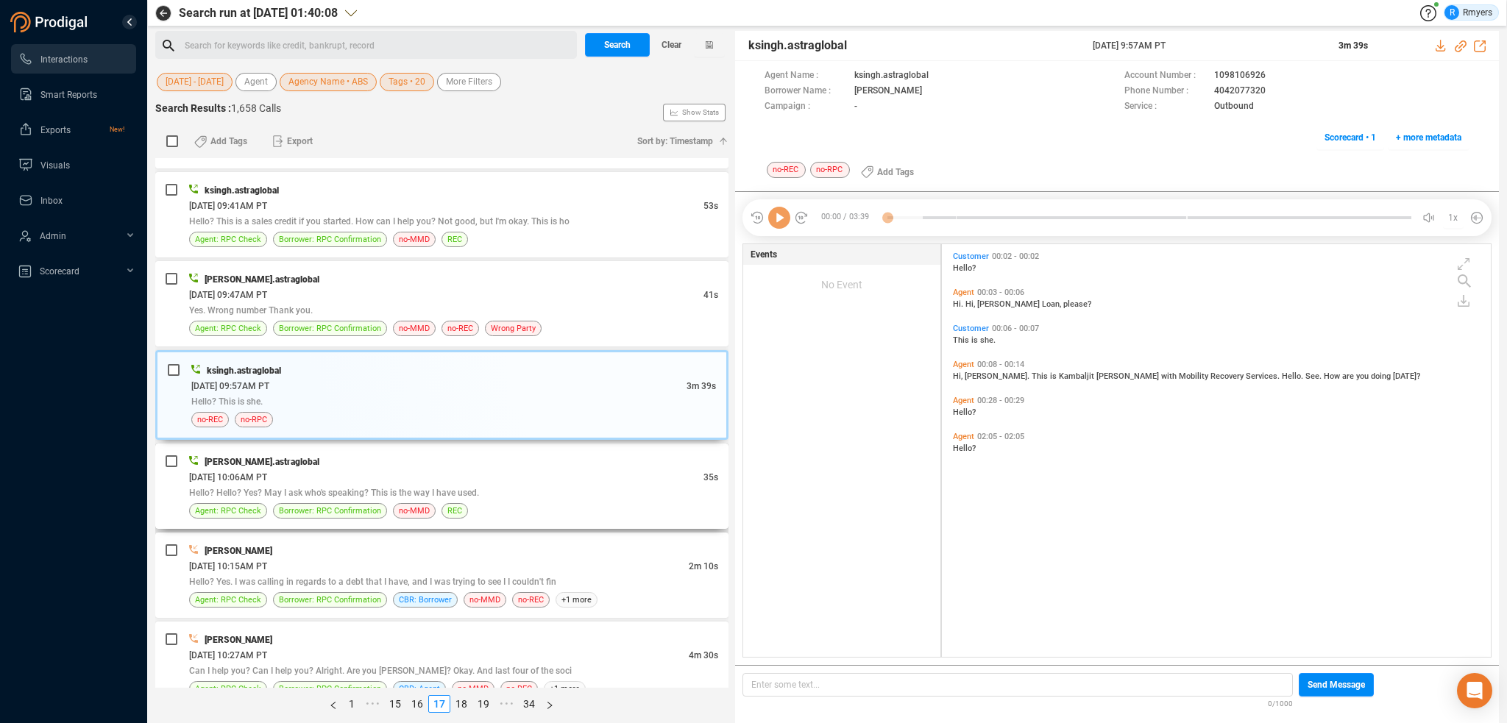
scroll to position [1251, 0]
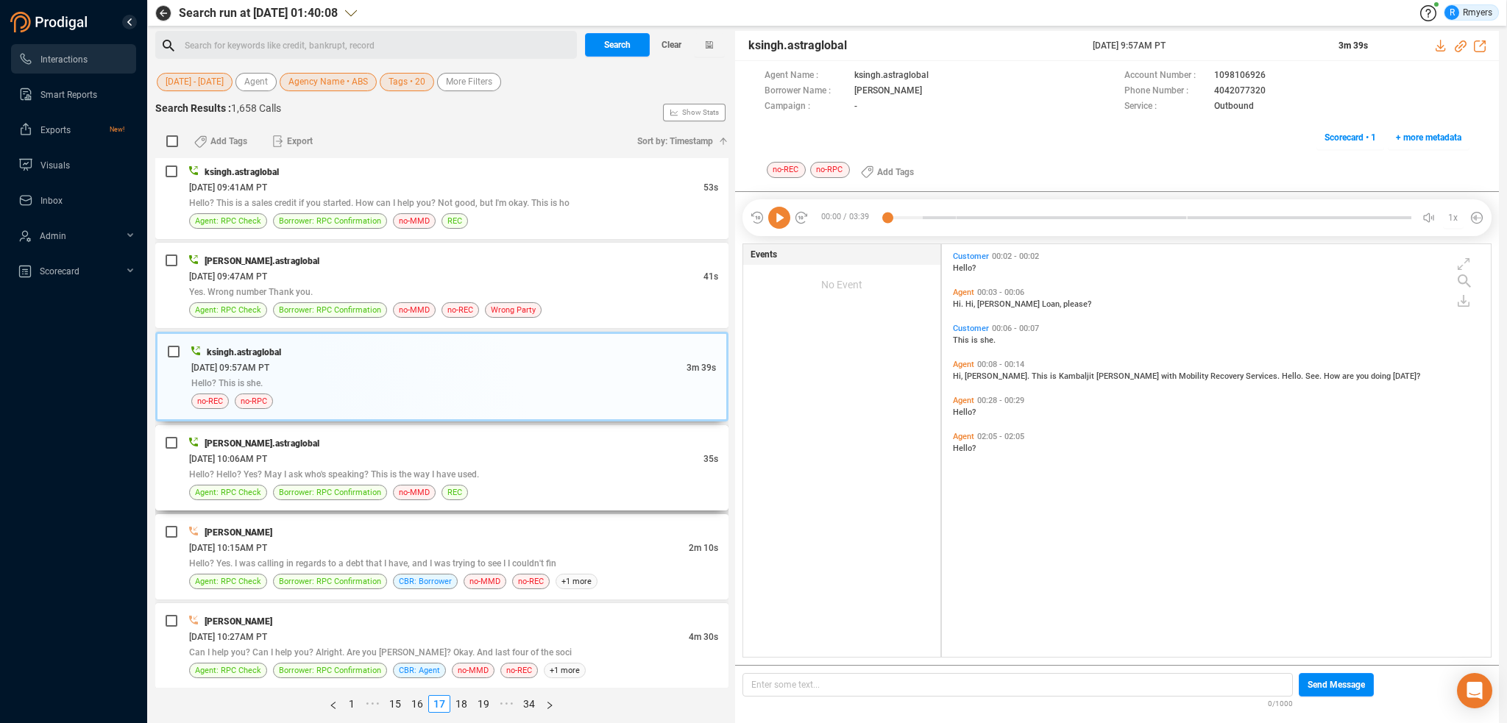
click at [386, 473] on span "Hello? Hello? Yes? May I ask who's speaking? This is the way I have used." at bounding box center [334, 475] width 290 height 10
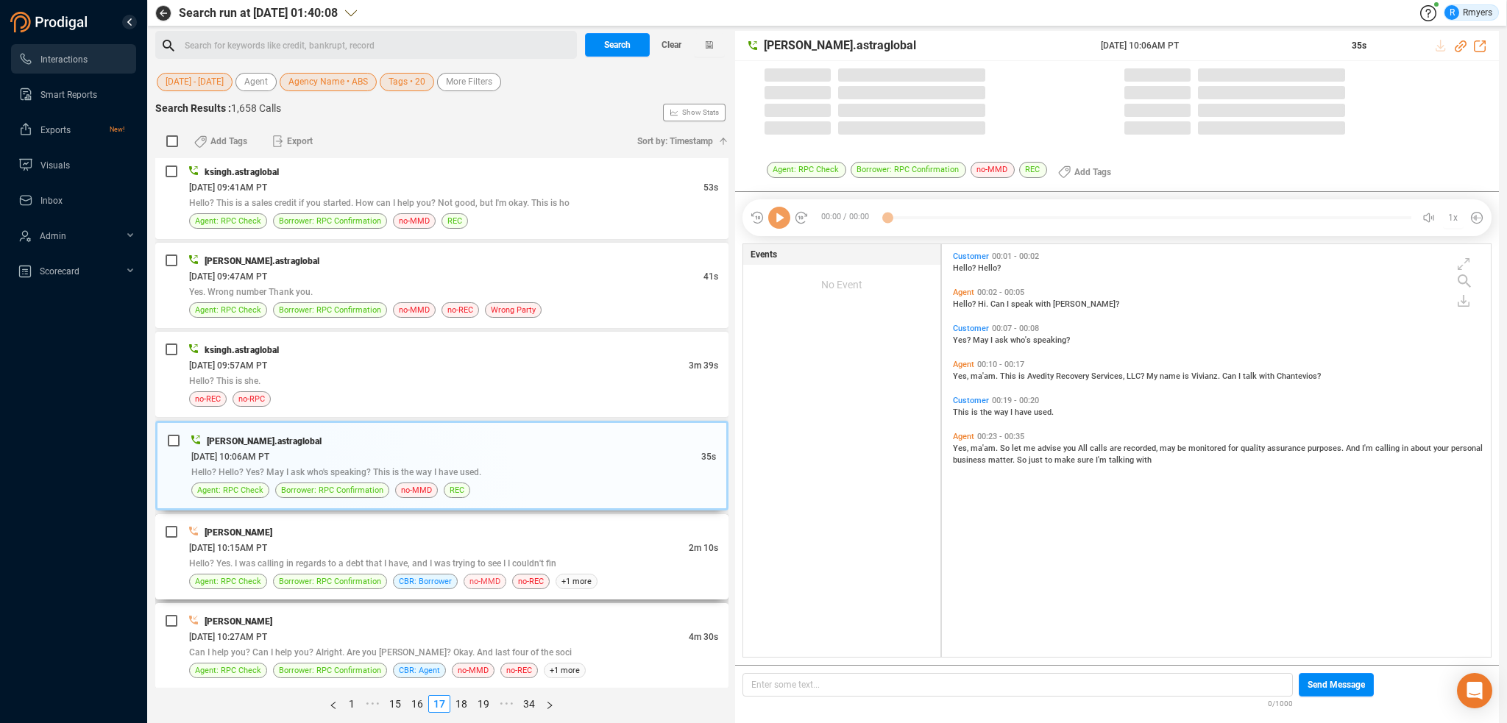
scroll to position [410, 542]
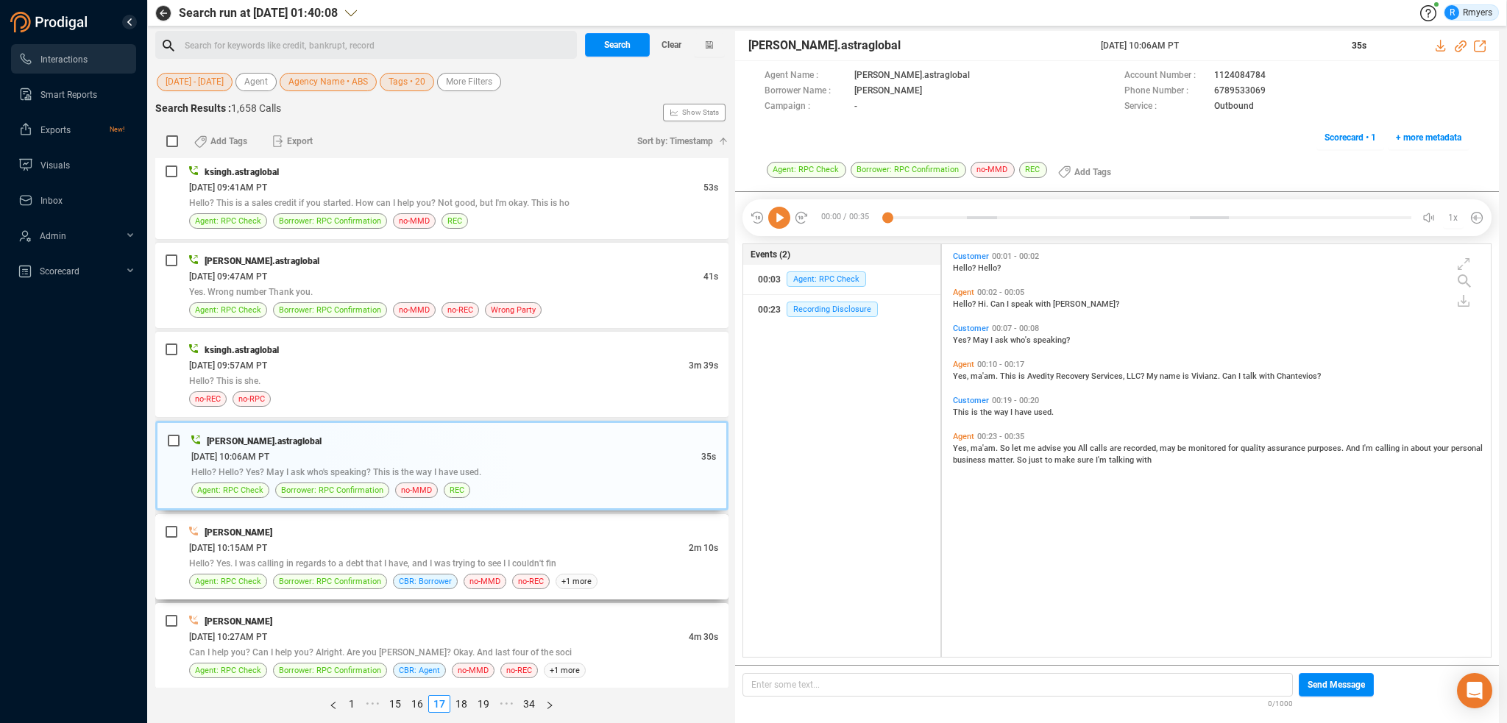
click at [461, 563] on div "Hello? Yes. I was calling in regards to a debt that I have, and I was trying to…" at bounding box center [453, 563] width 529 height 15
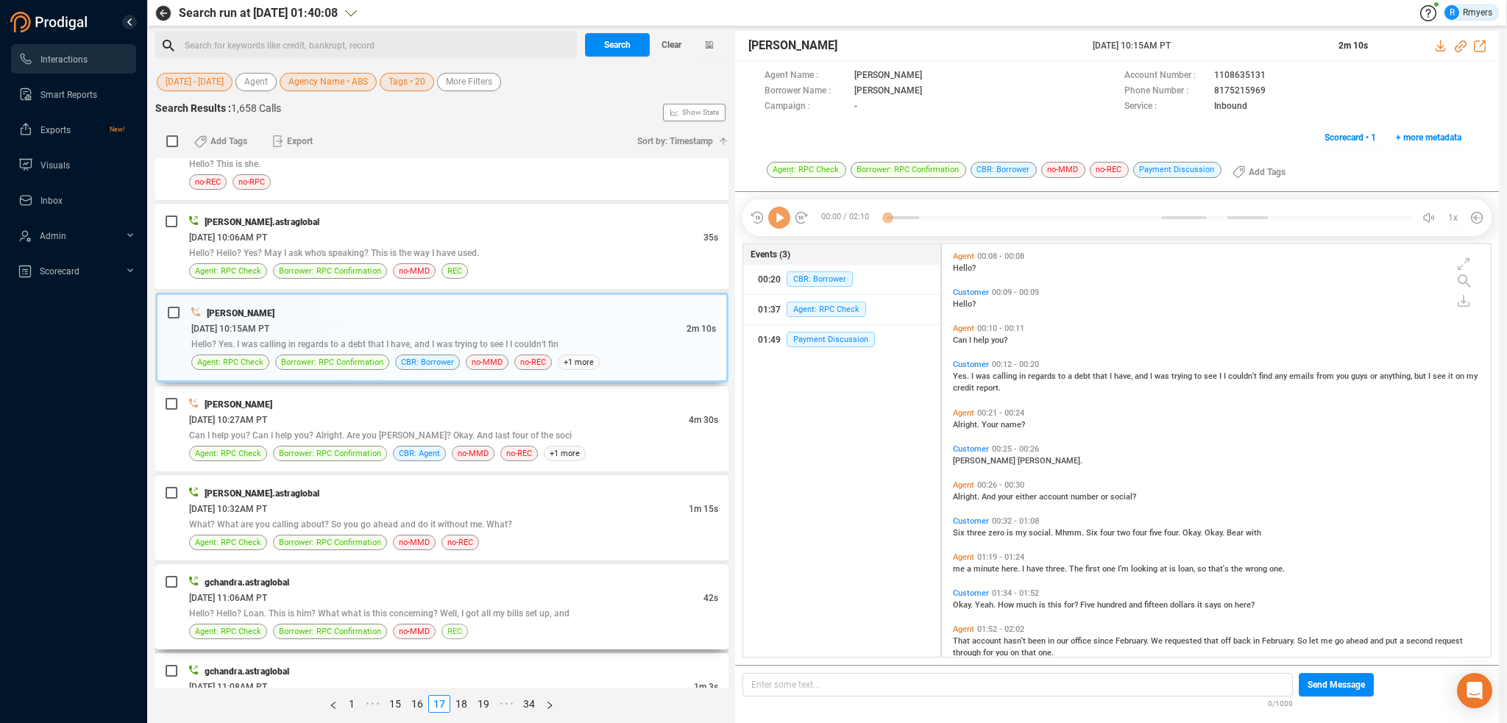
scroll to position [1546, 0]
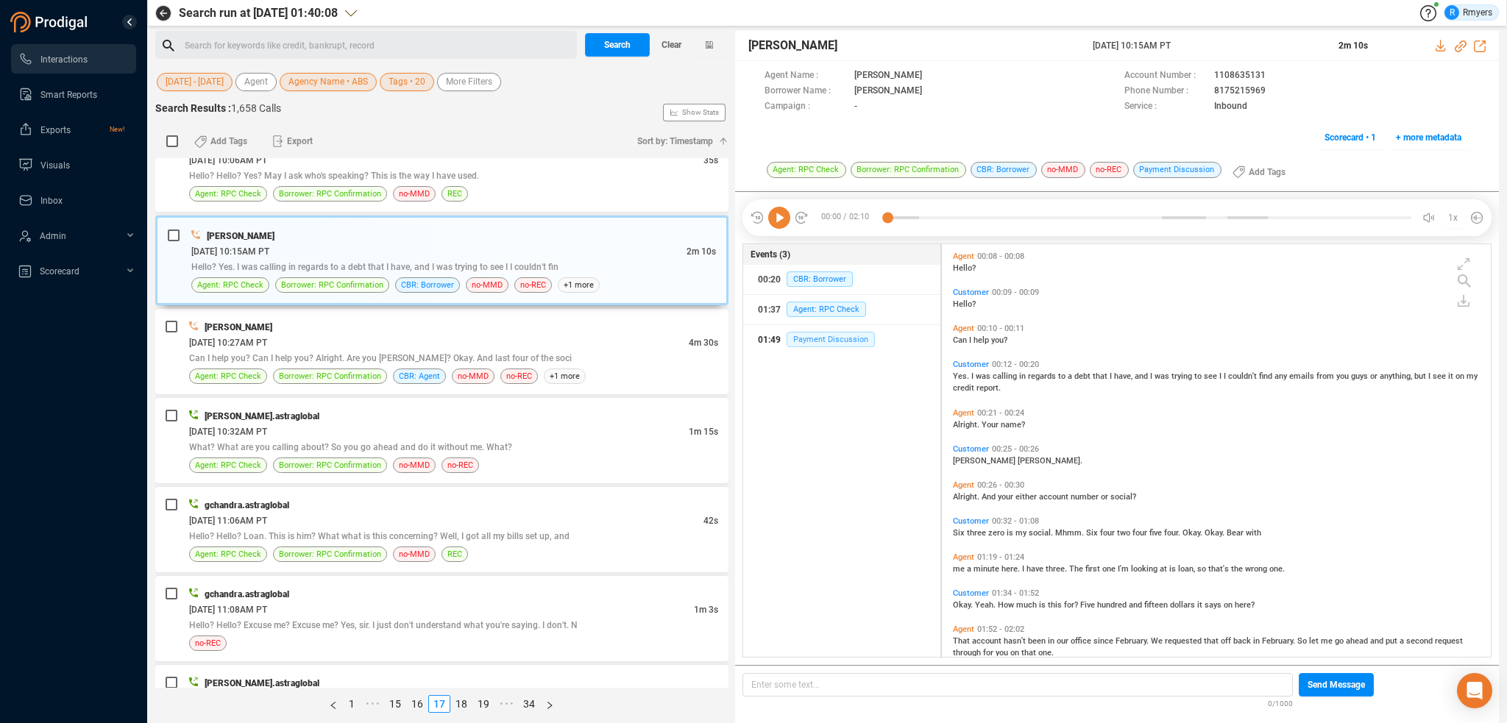
click at [835, 344] on span "Payment Discussion" at bounding box center [831, 339] width 88 height 15
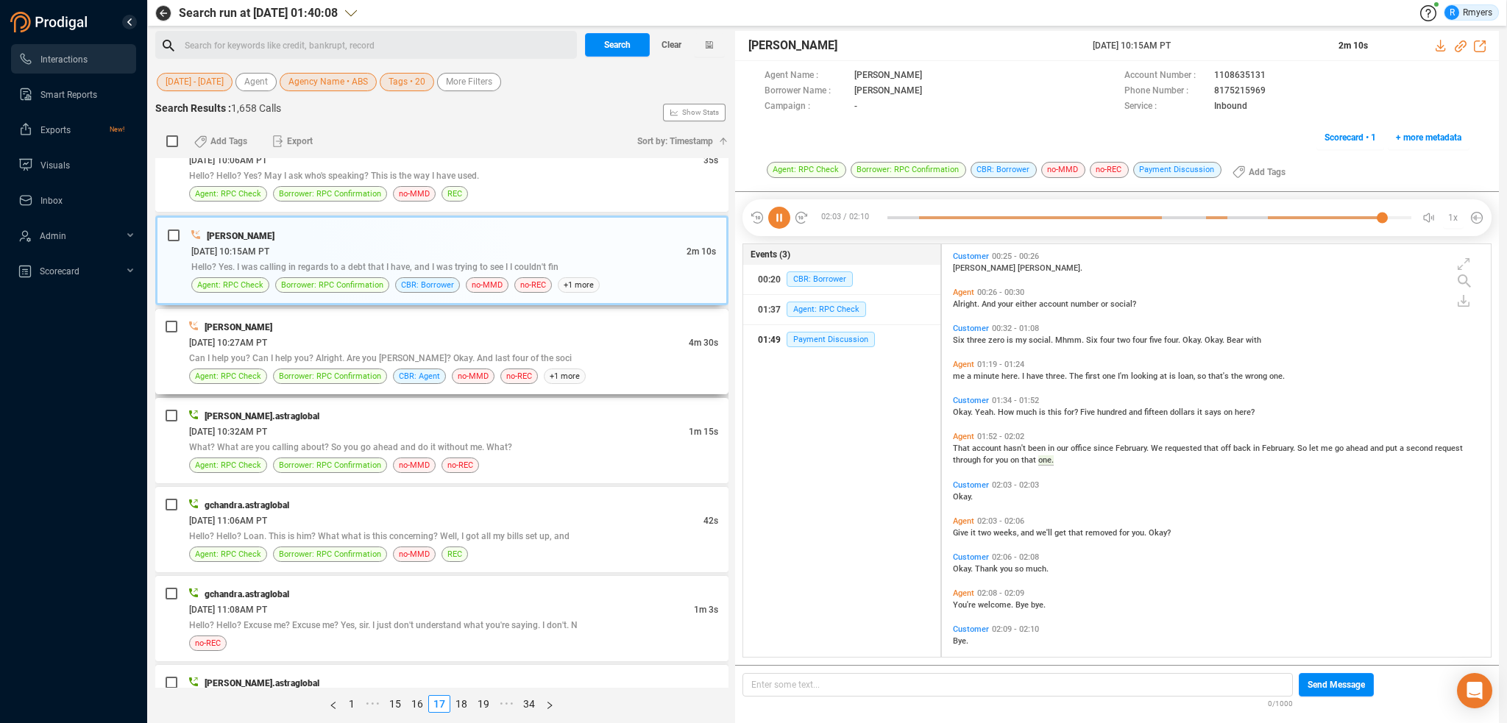
scroll to position [204, 0]
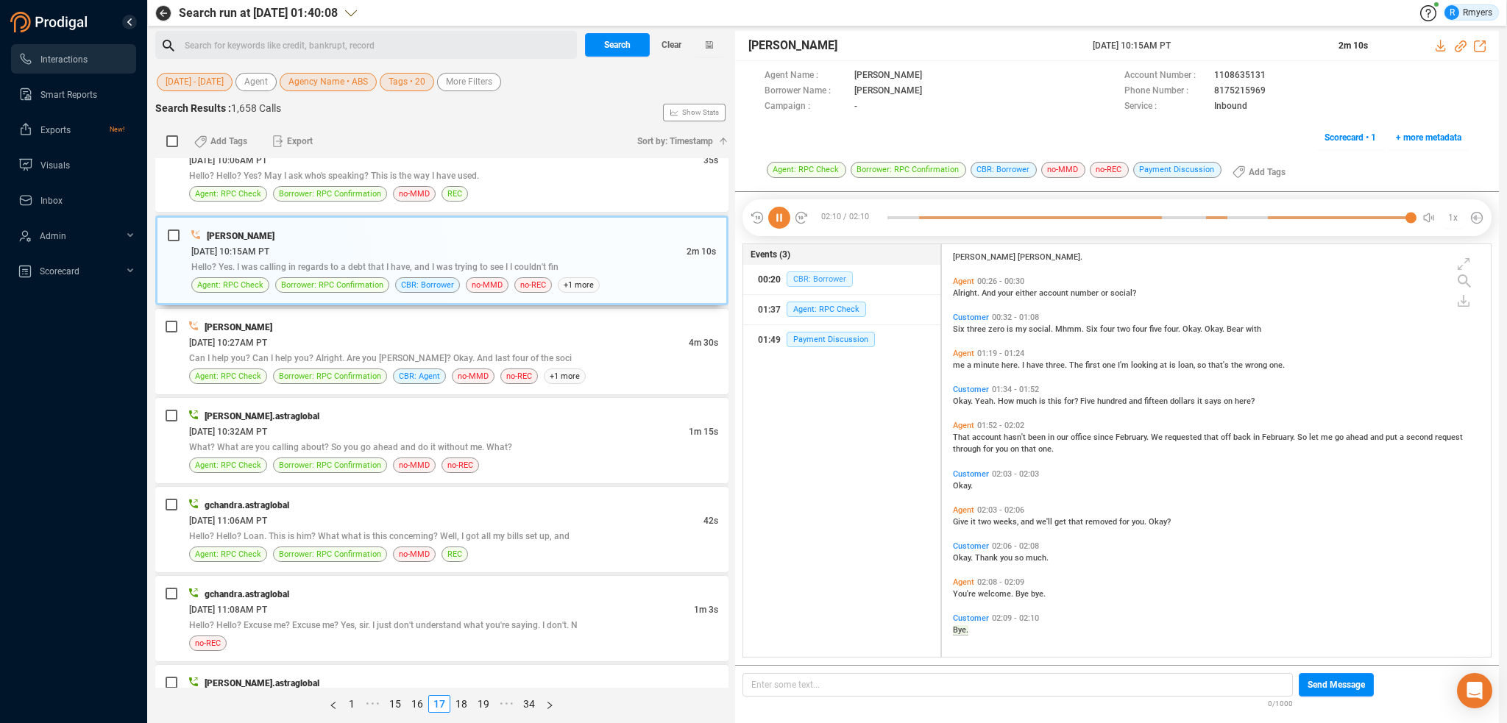
click at [798, 279] on span "CBR: Borrower" at bounding box center [820, 279] width 66 height 15
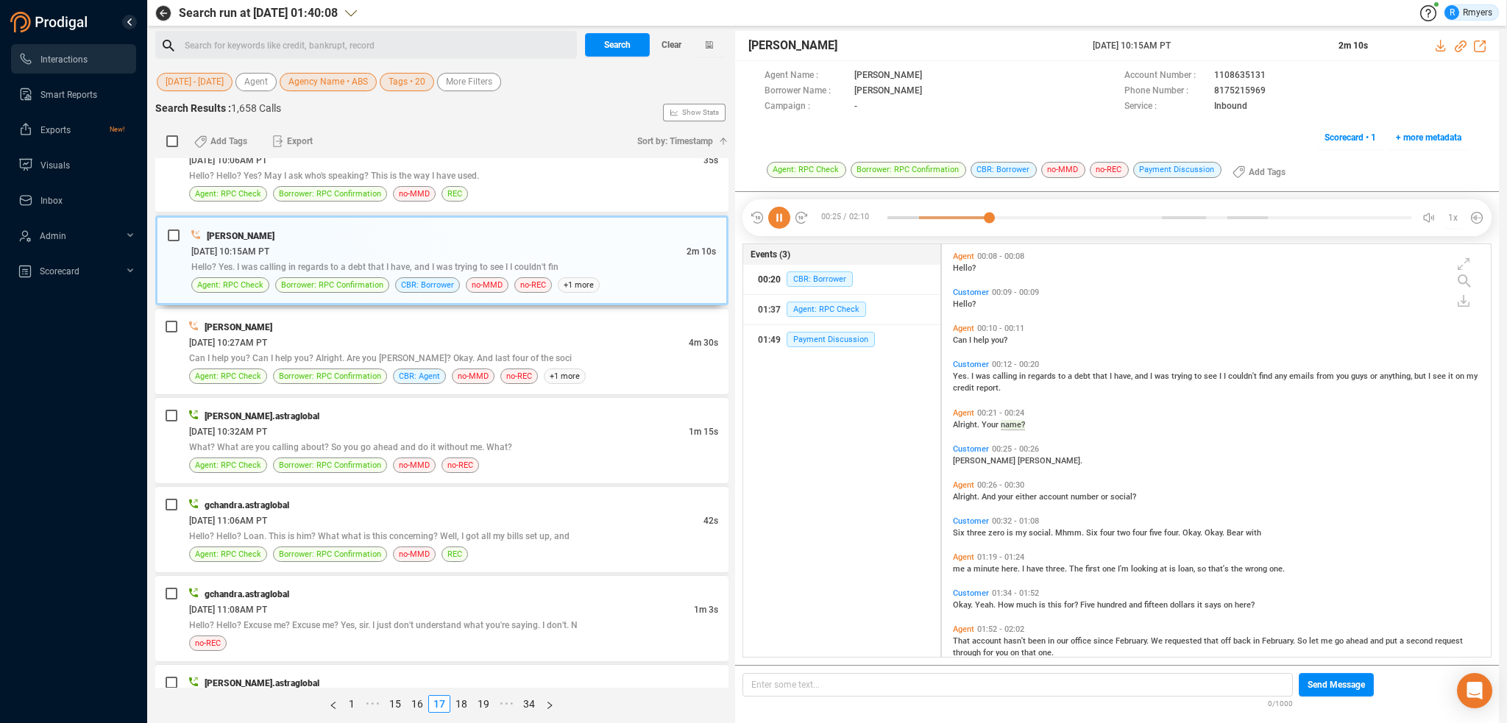
scroll to position [6, 0]
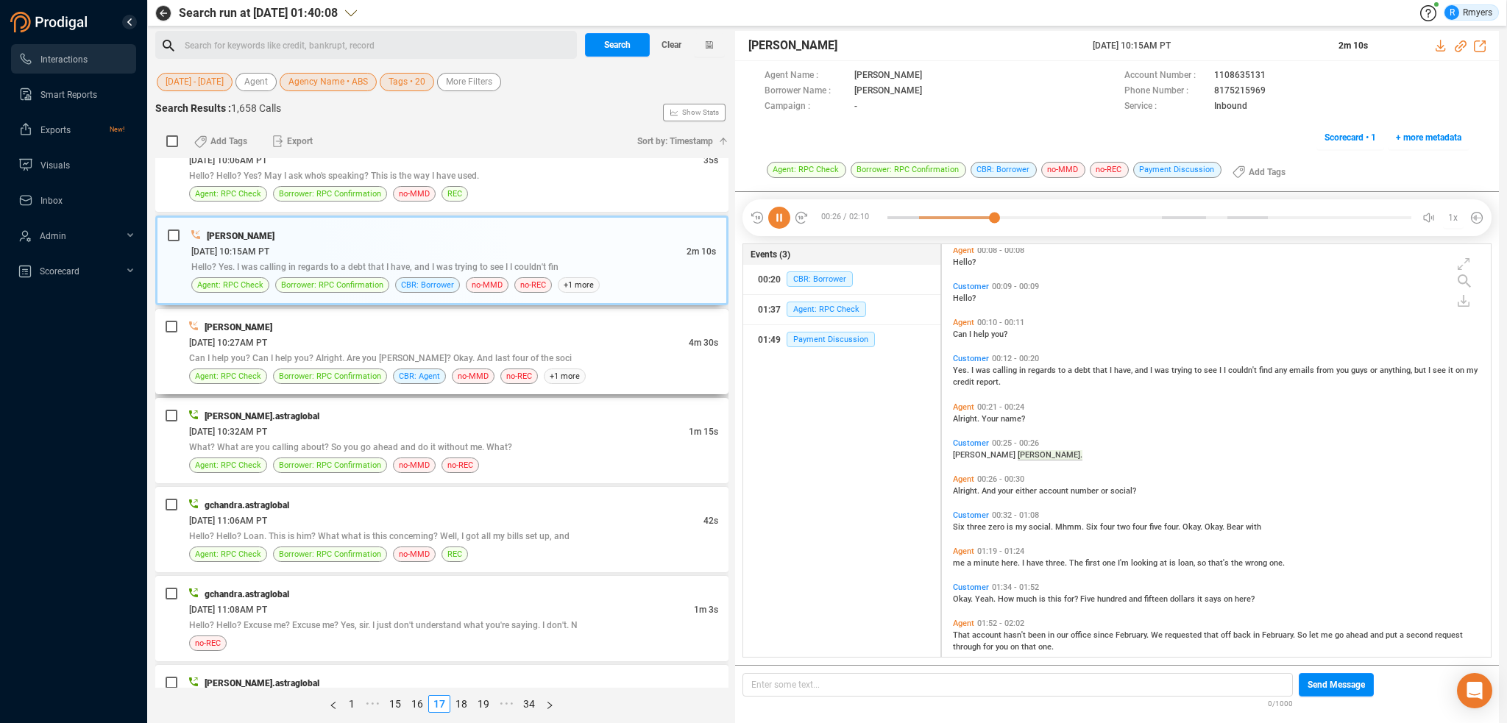
click at [359, 353] on span "Can I help you? Can I help you? Alright. Are you Magdalene Seacrest? Okay. And …" at bounding box center [380, 358] width 383 height 10
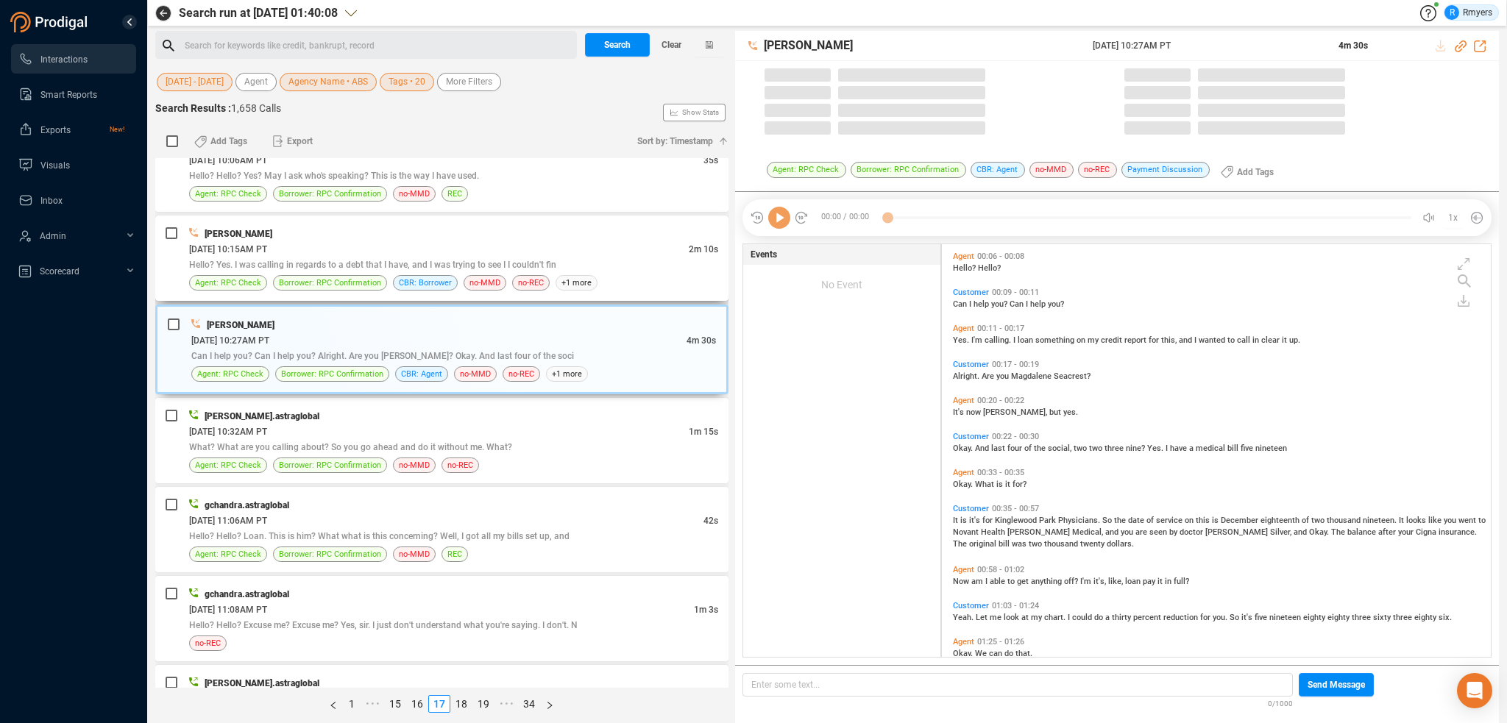
scroll to position [410, 542]
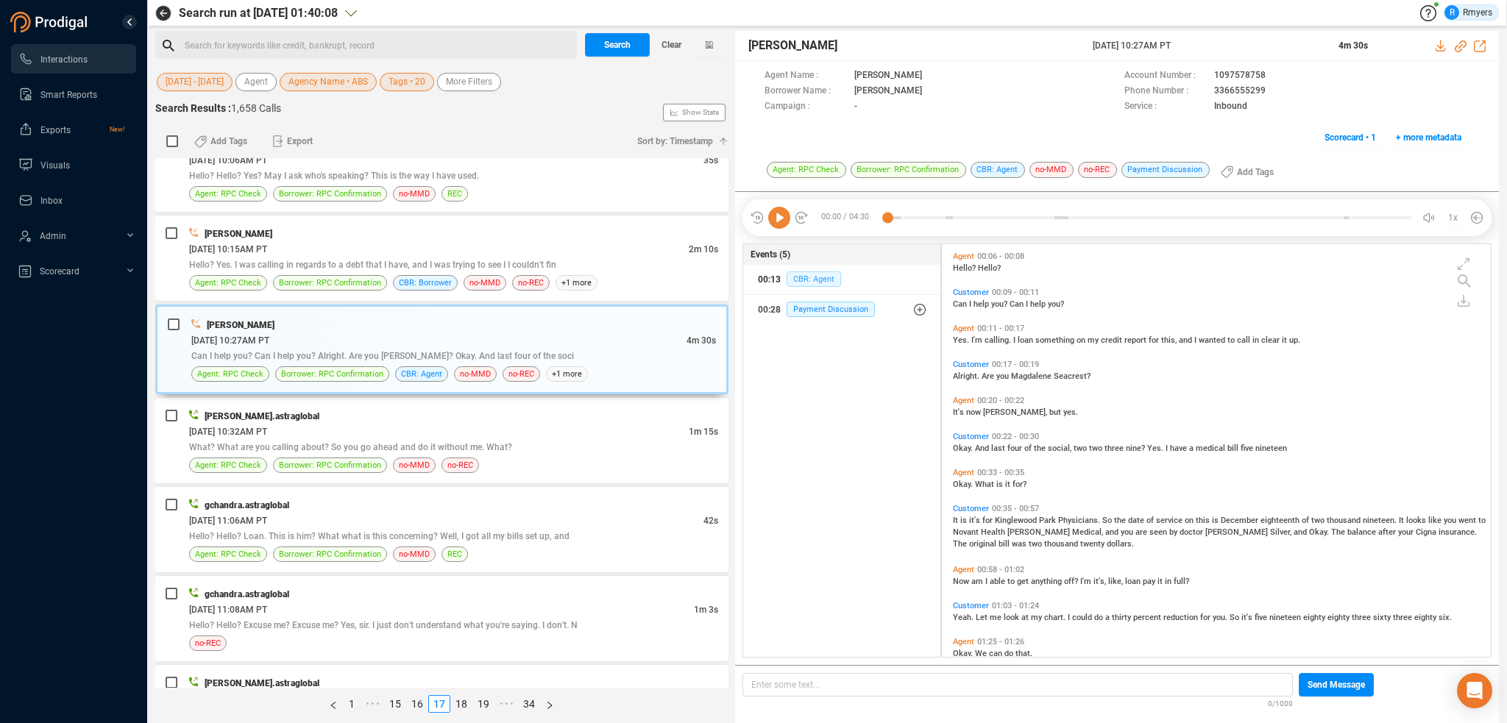
click at [800, 279] on span "CBR: Agent" at bounding box center [814, 279] width 54 height 15
click at [468, 424] on div "06/17/2025 @ 10:32AM PT" at bounding box center [439, 431] width 500 height 15
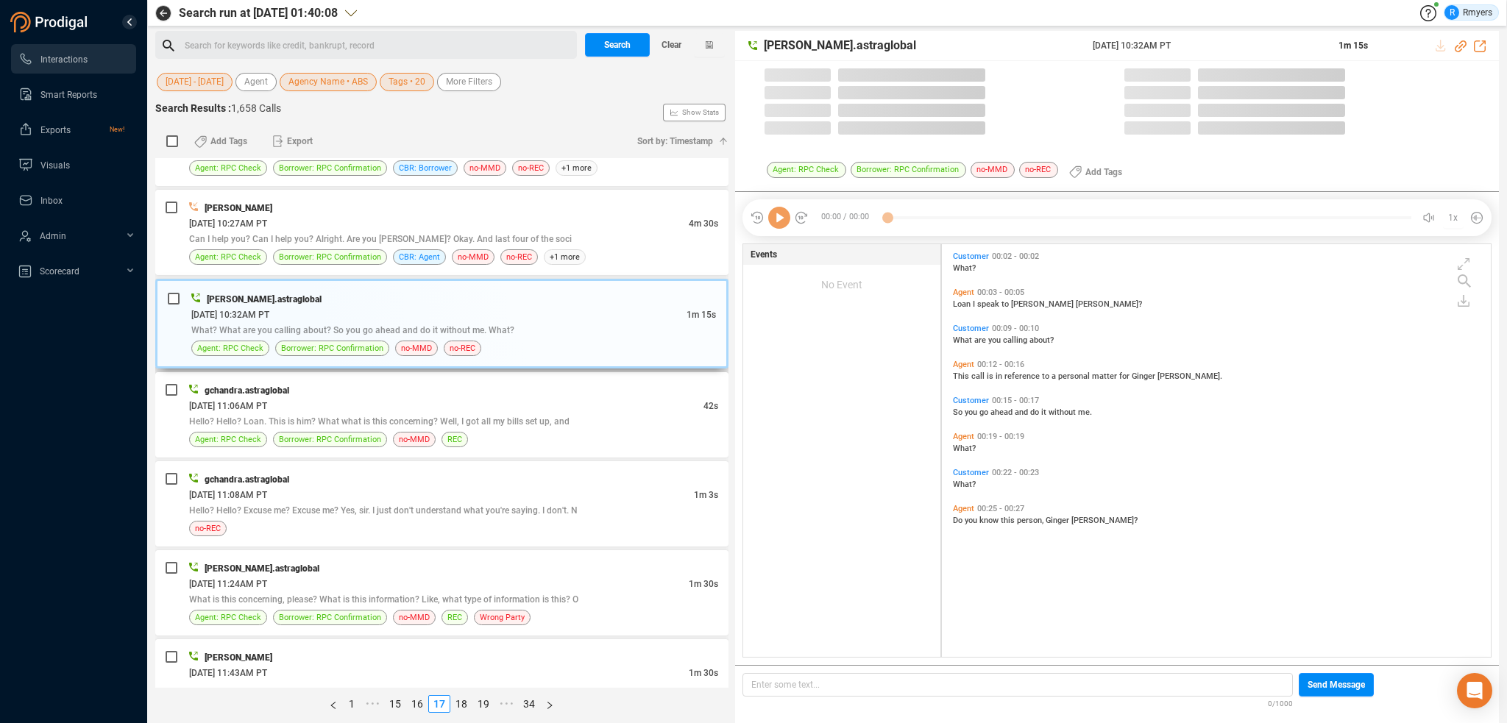
scroll to position [1766, 0]
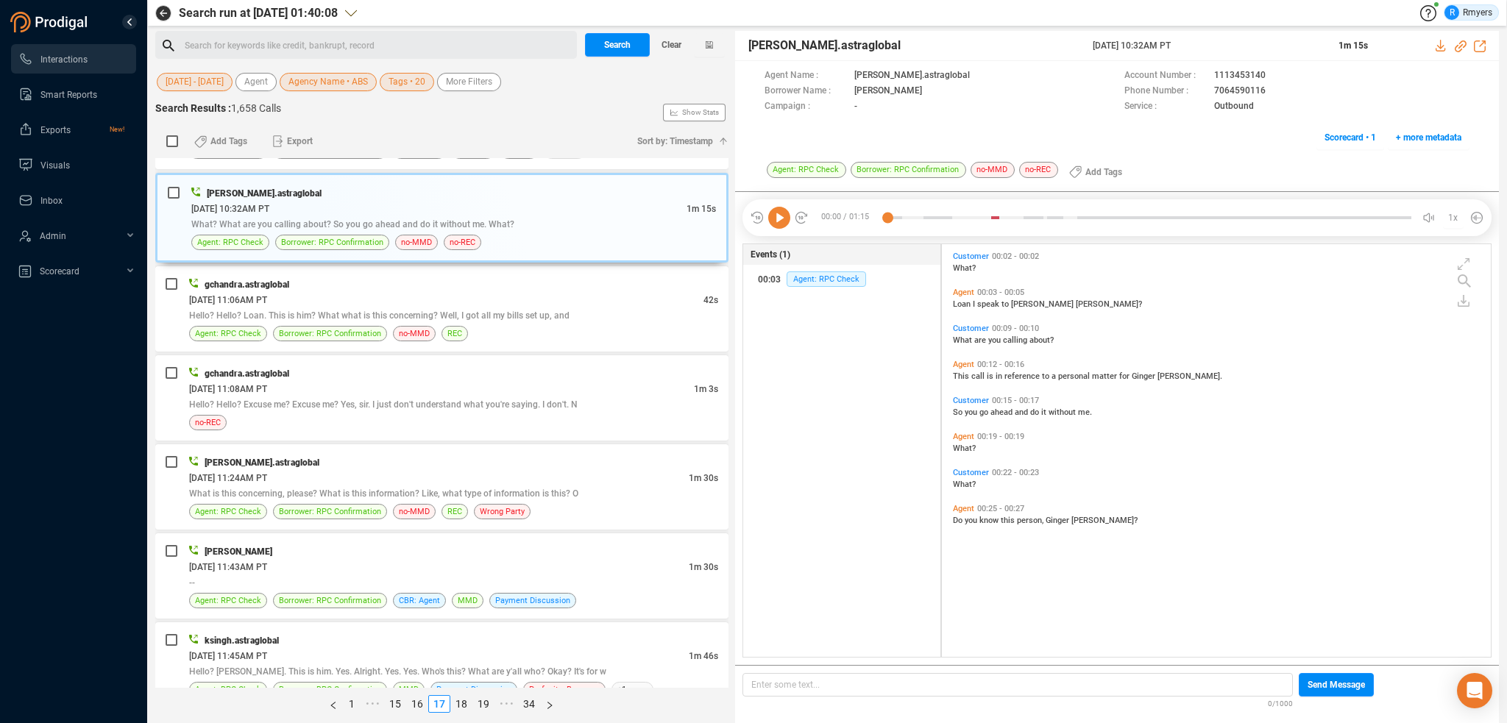
click at [786, 219] on icon at bounding box center [779, 218] width 22 height 22
drag, startPoint x: 346, startPoint y: 300, endPoint x: 346, endPoint y: 319, distance: 19.1
click at [347, 308] on div "Hello? Hello? Loan. This is him? What what is this concerning? Well, I got all …" at bounding box center [453, 315] width 529 height 15
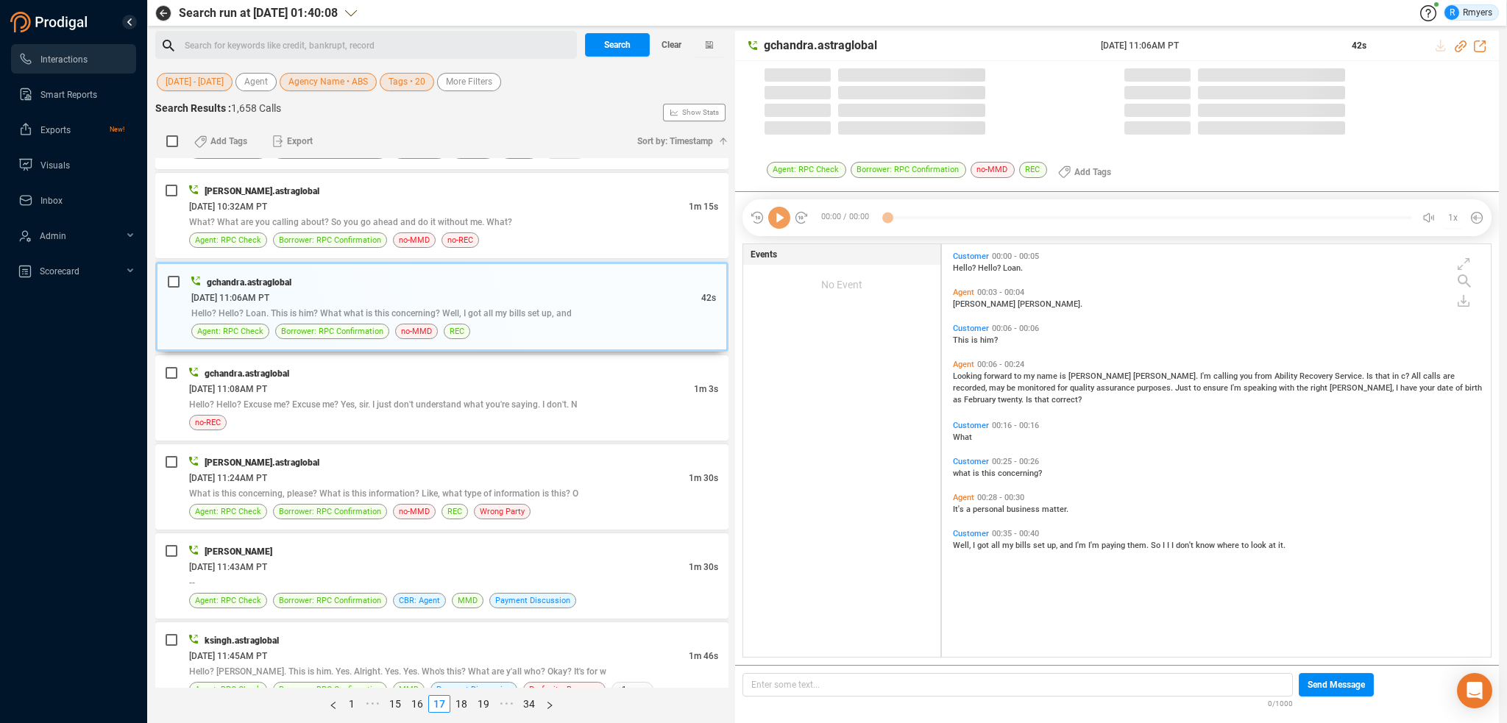
scroll to position [410, 542]
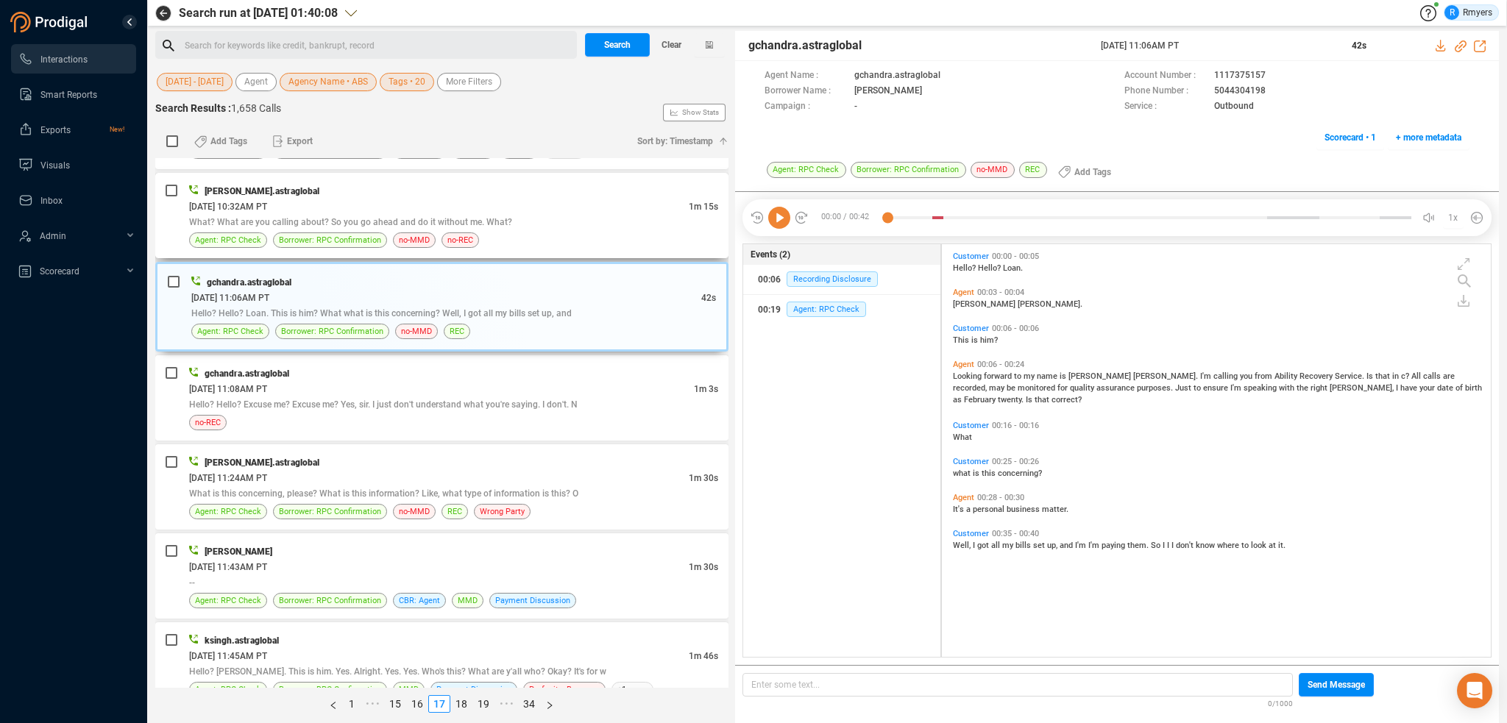
click at [504, 199] on div "06/17/2025 @ 10:32AM PT" at bounding box center [439, 206] width 500 height 15
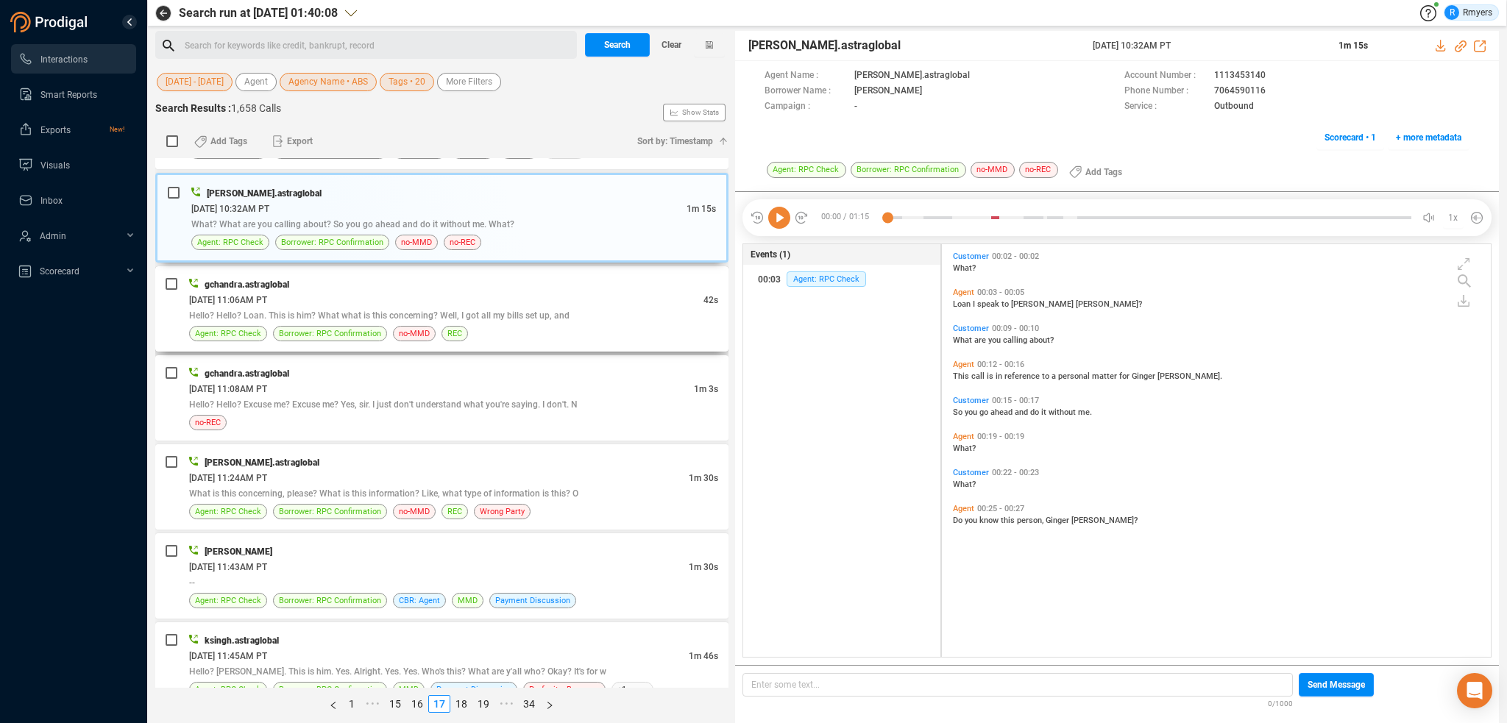
click at [422, 311] on span "Hello? Hello? Loan. This is him? What what is this concerning? Well, I got all …" at bounding box center [379, 316] width 381 height 10
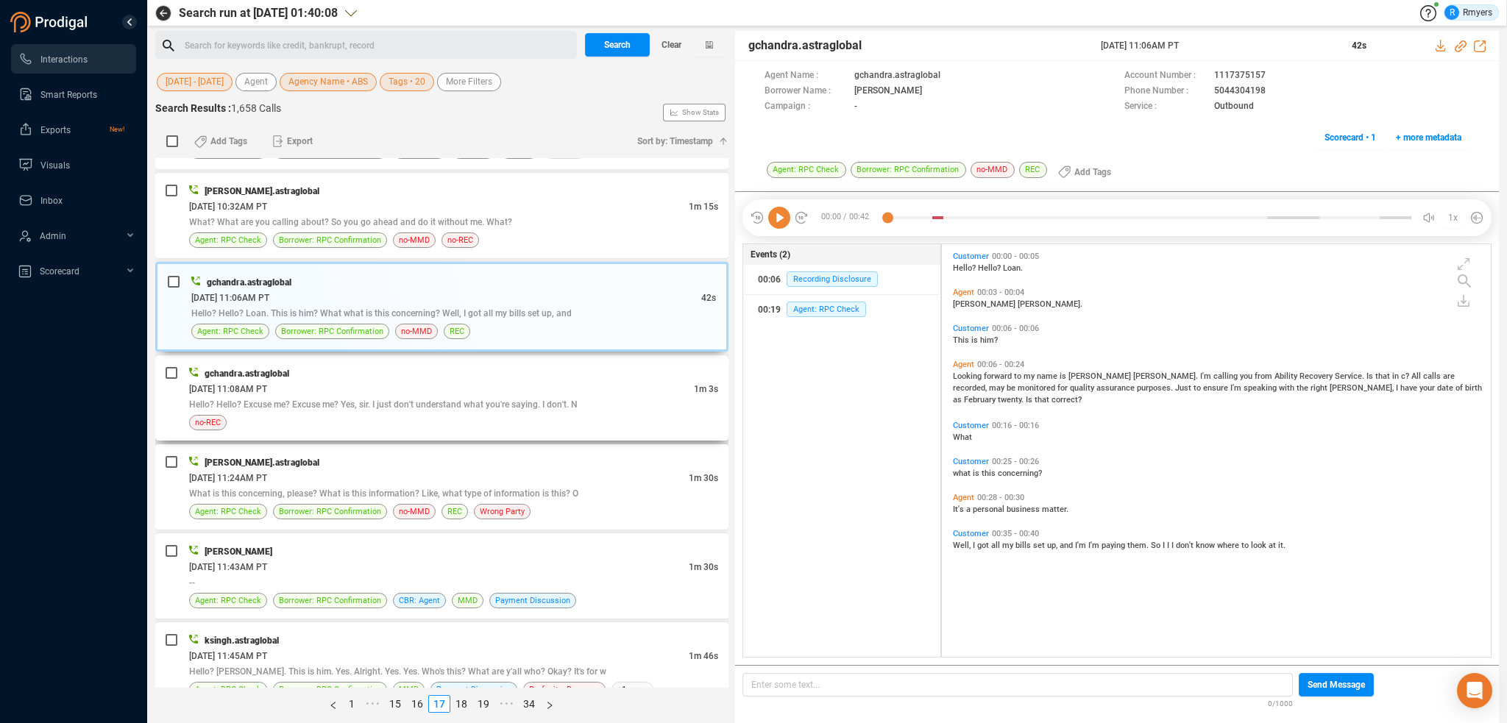
click at [498, 397] on div "Hello? Hello? Excuse me? Excuse me? Yes, sir. I just don't understand what you'…" at bounding box center [453, 404] width 529 height 15
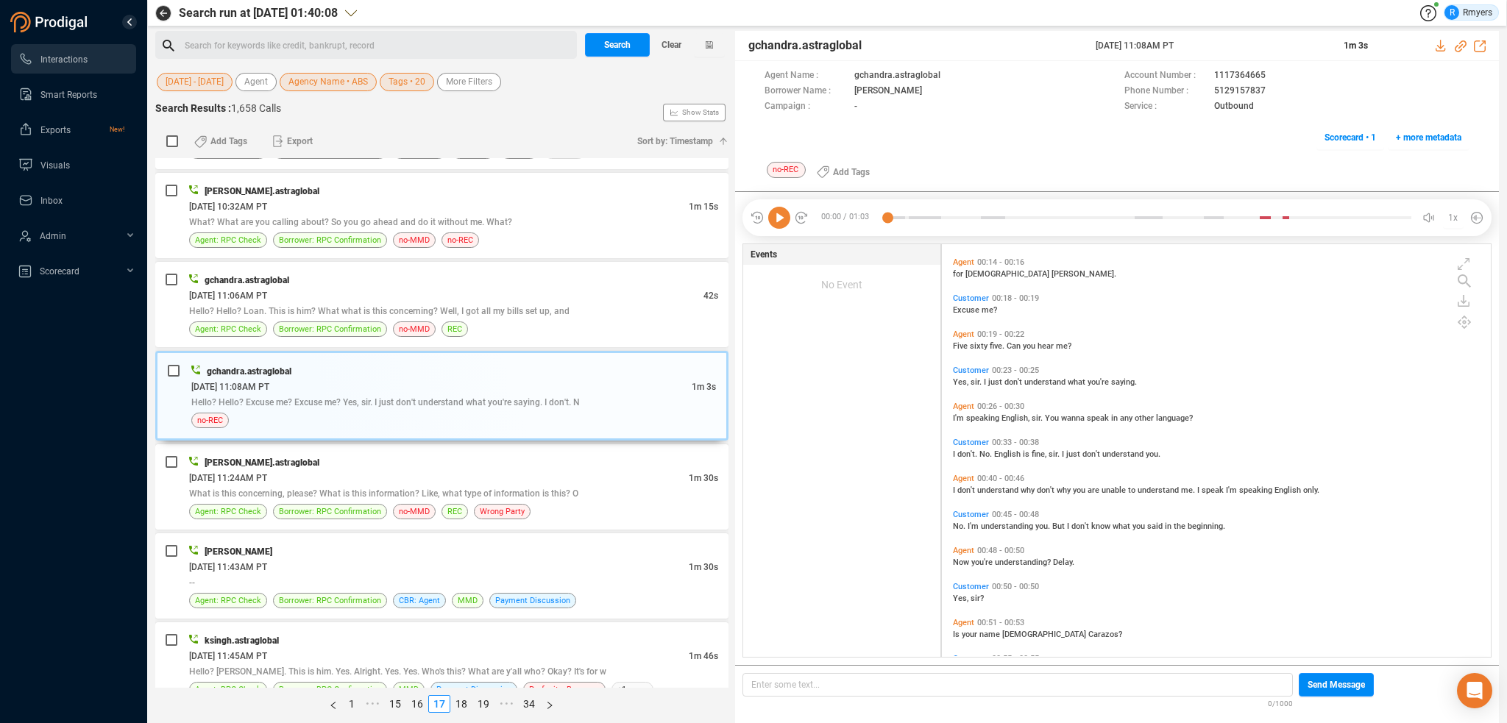
scroll to position [288, 0]
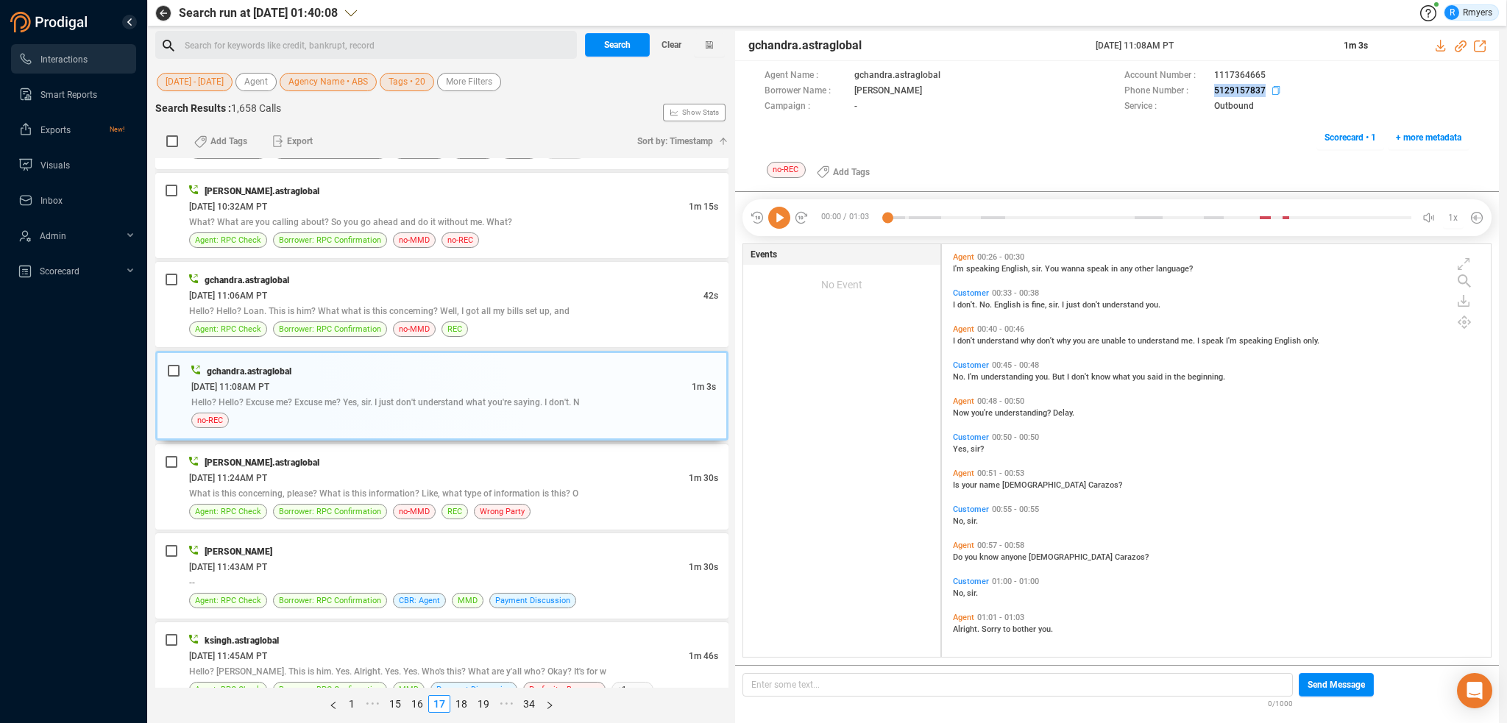
drag, startPoint x: 1207, startPoint y: 93, endPoint x: 1263, endPoint y: 89, distance: 56.1
click at [1263, 89] on div "Phone Number : 5129157837" at bounding box center [1297, 91] width 345 height 15
copy div "5129157837"
click at [352, 450] on div "msingh.astraglobal 06/17/2025 @ 11:24AM PT 1m 30s What is this concerning, plea…" at bounding box center [441, 487] width 573 height 85
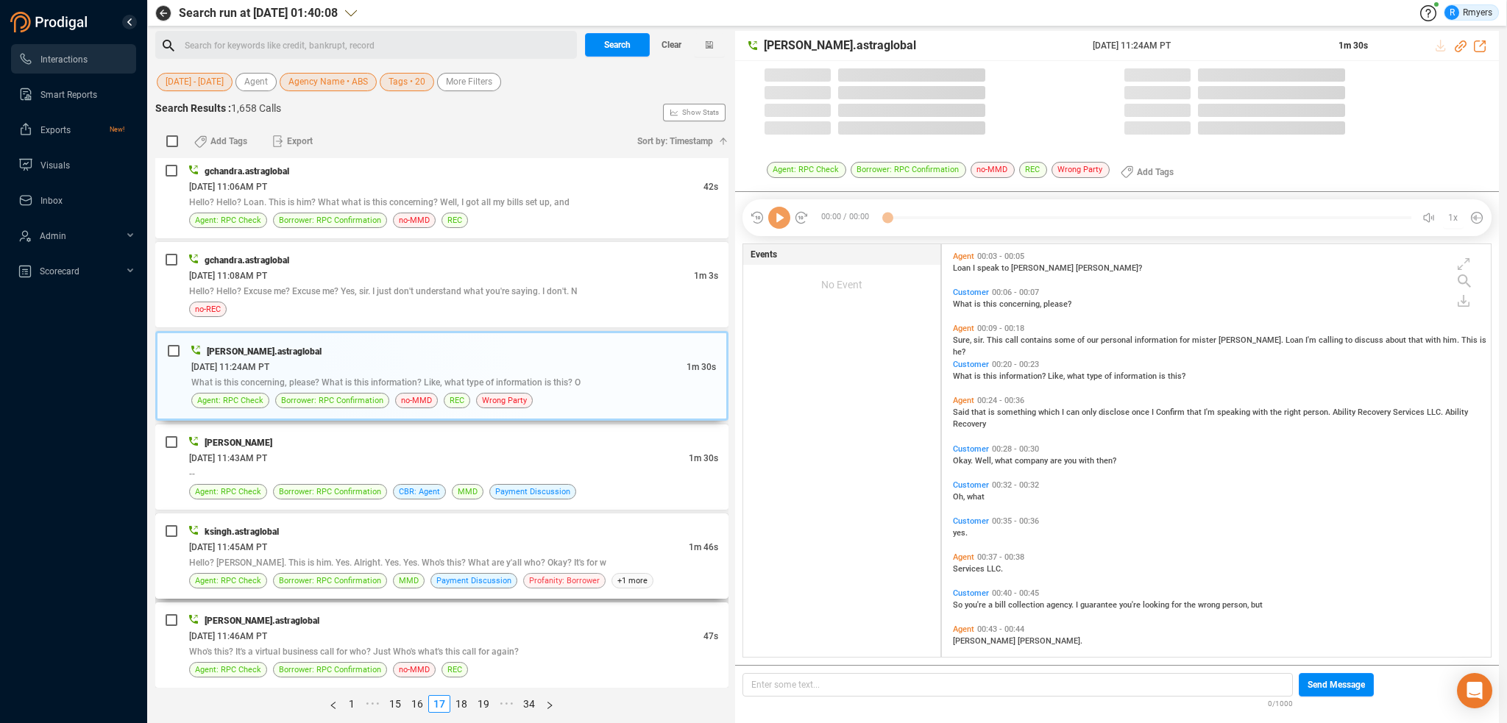
scroll to position [1987, 0]
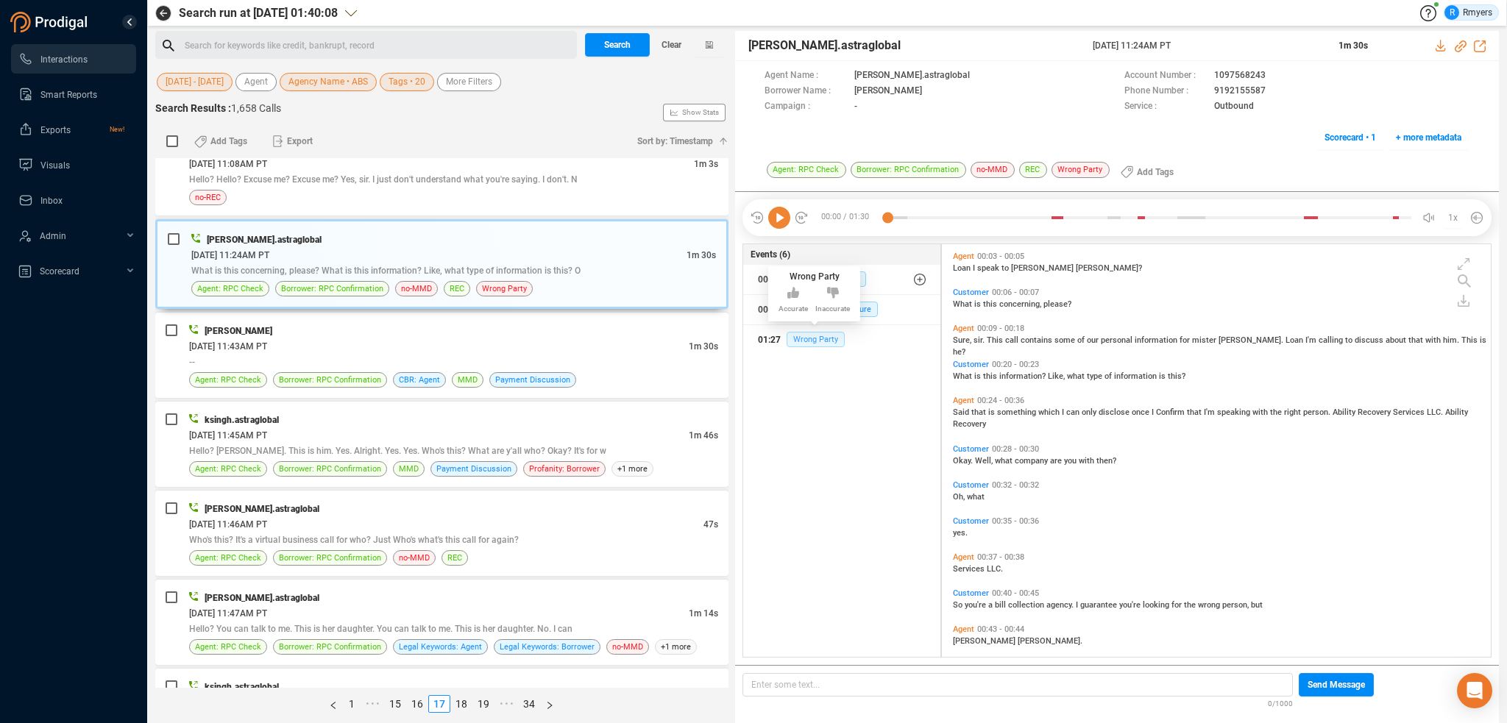
click at [824, 337] on span "Wrong Party" at bounding box center [816, 339] width 58 height 15
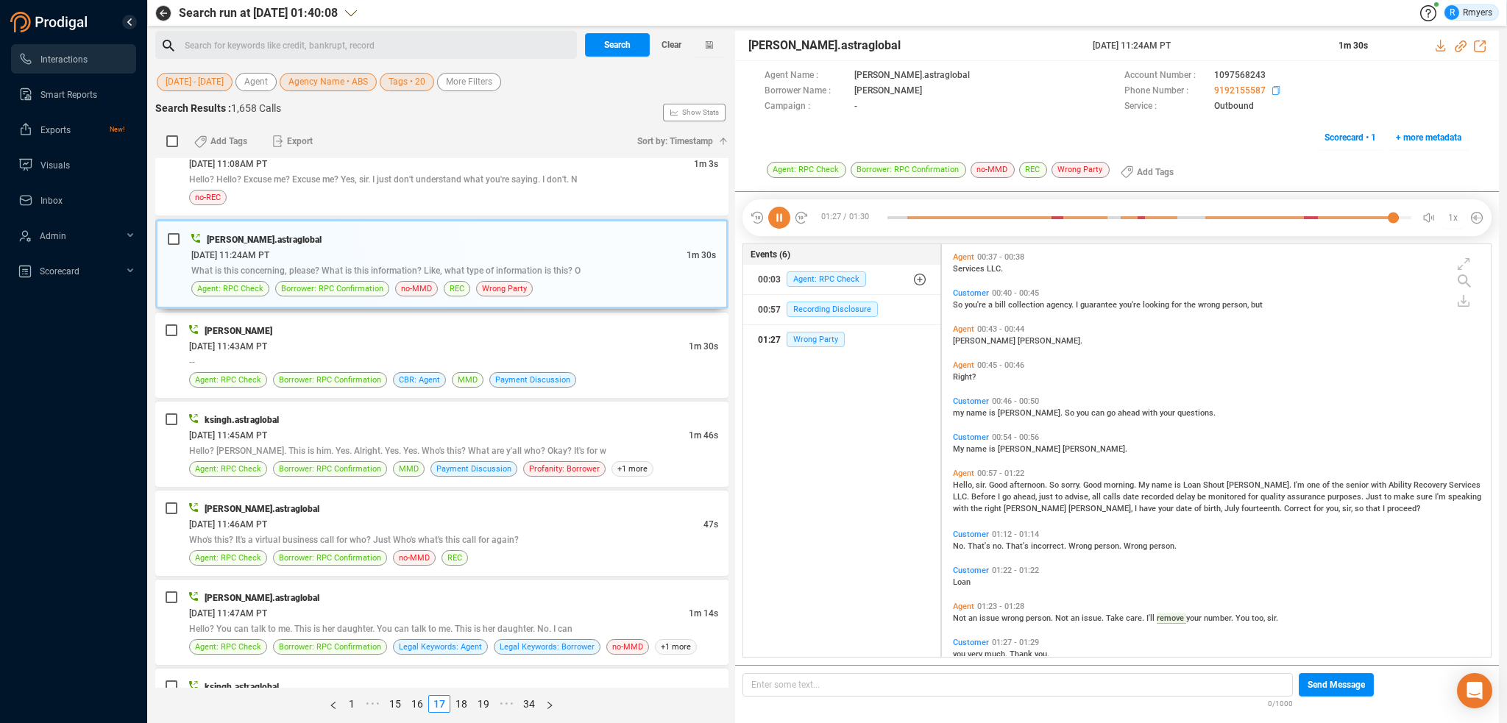
scroll to position [325, 0]
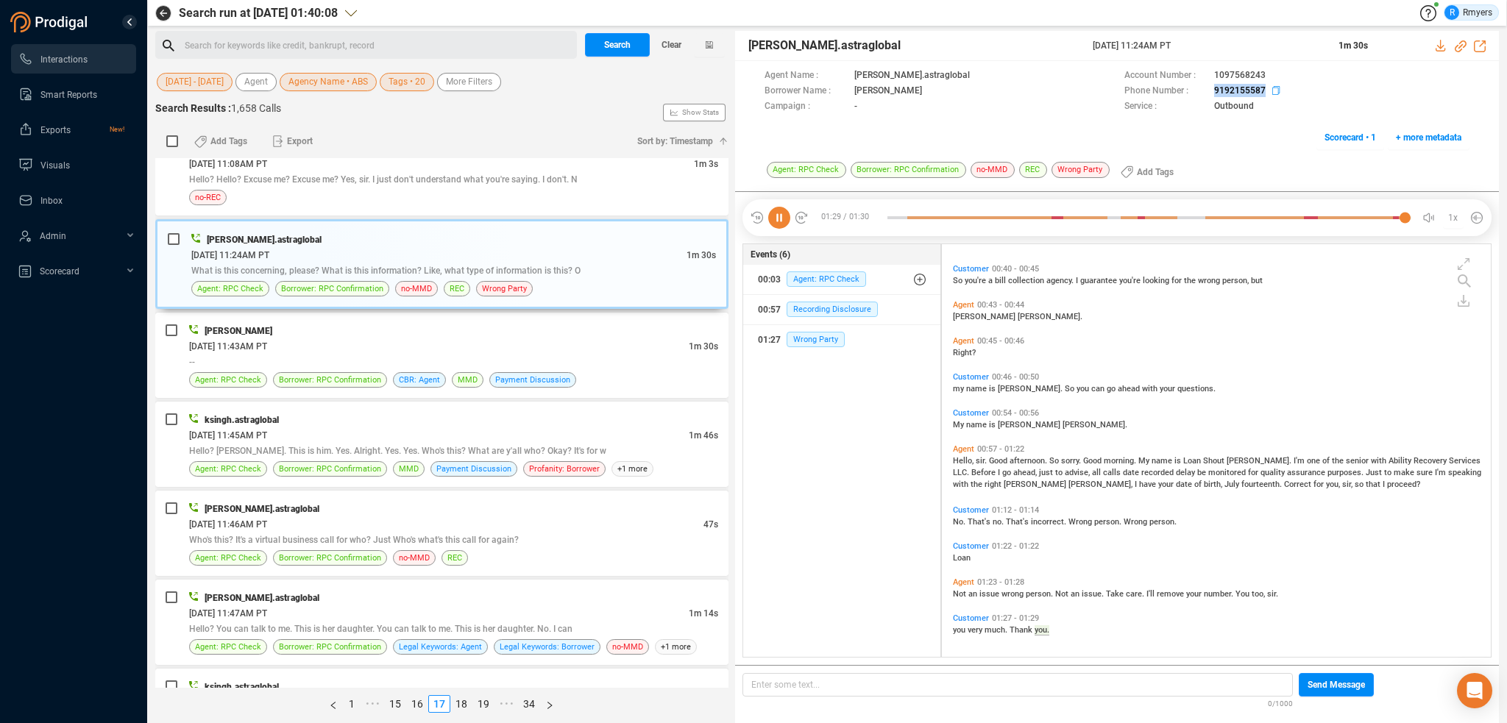
drag, startPoint x: 1210, startPoint y: 89, endPoint x: 1263, endPoint y: 89, distance: 53.0
click at [1263, 89] on div "Phone Number : 9192155587" at bounding box center [1297, 91] width 345 height 15
copy span "9192155587"
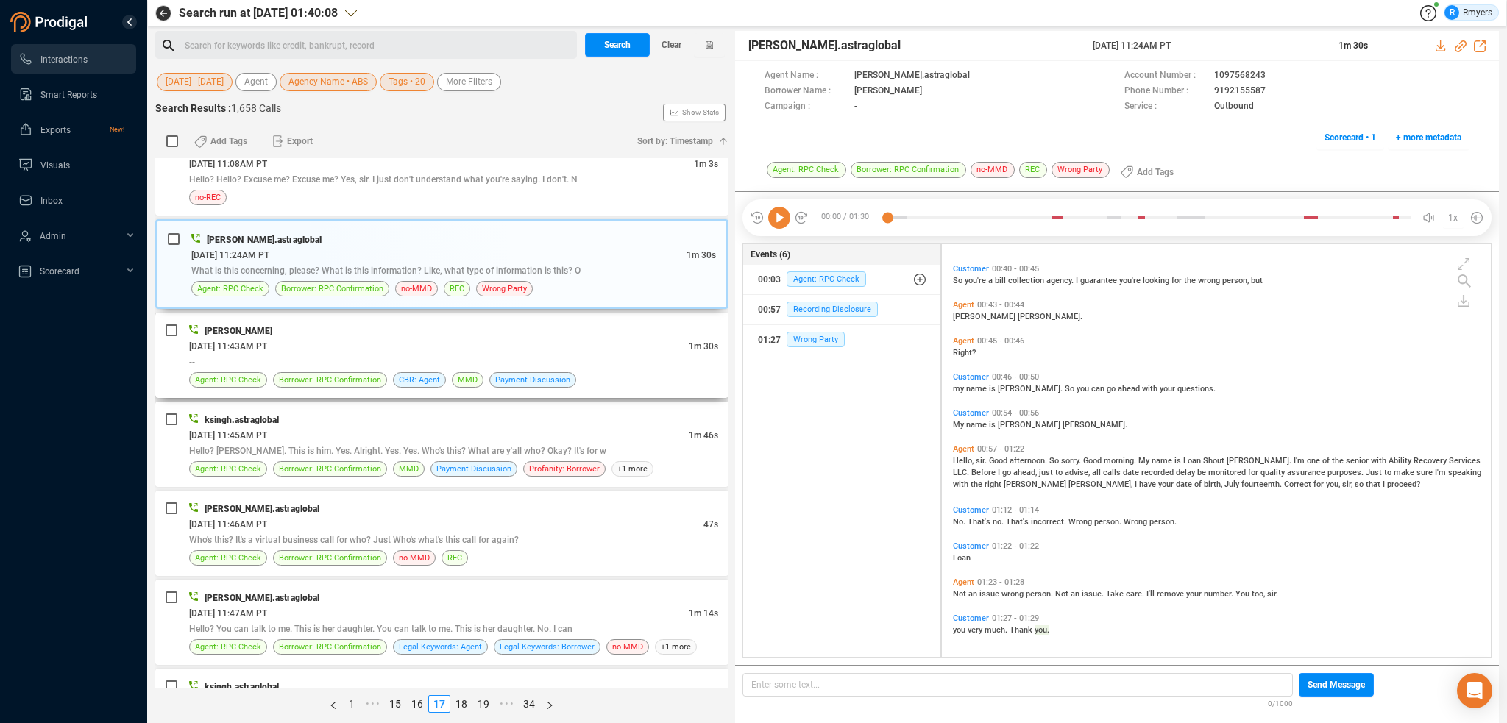
click at [500, 354] on div "--" at bounding box center [453, 361] width 529 height 15
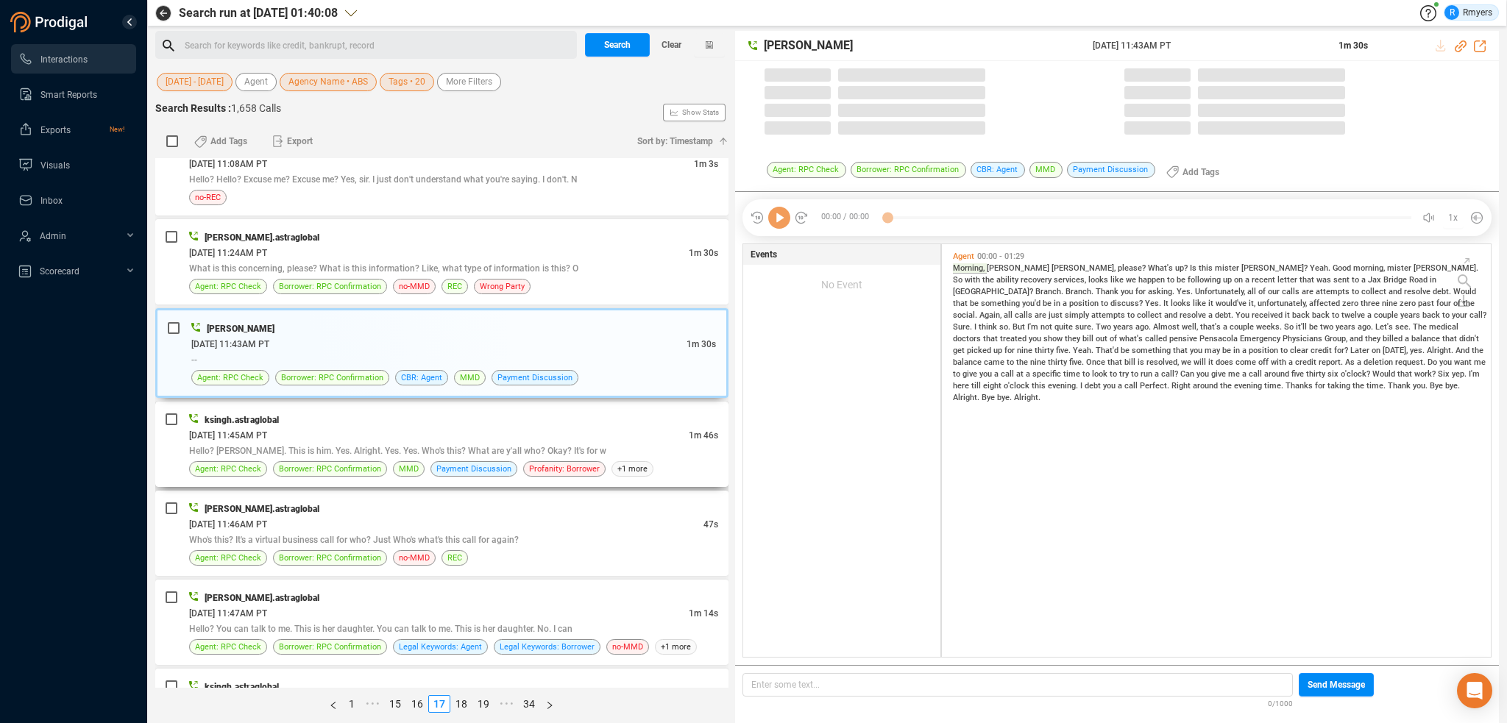
scroll to position [4, 7]
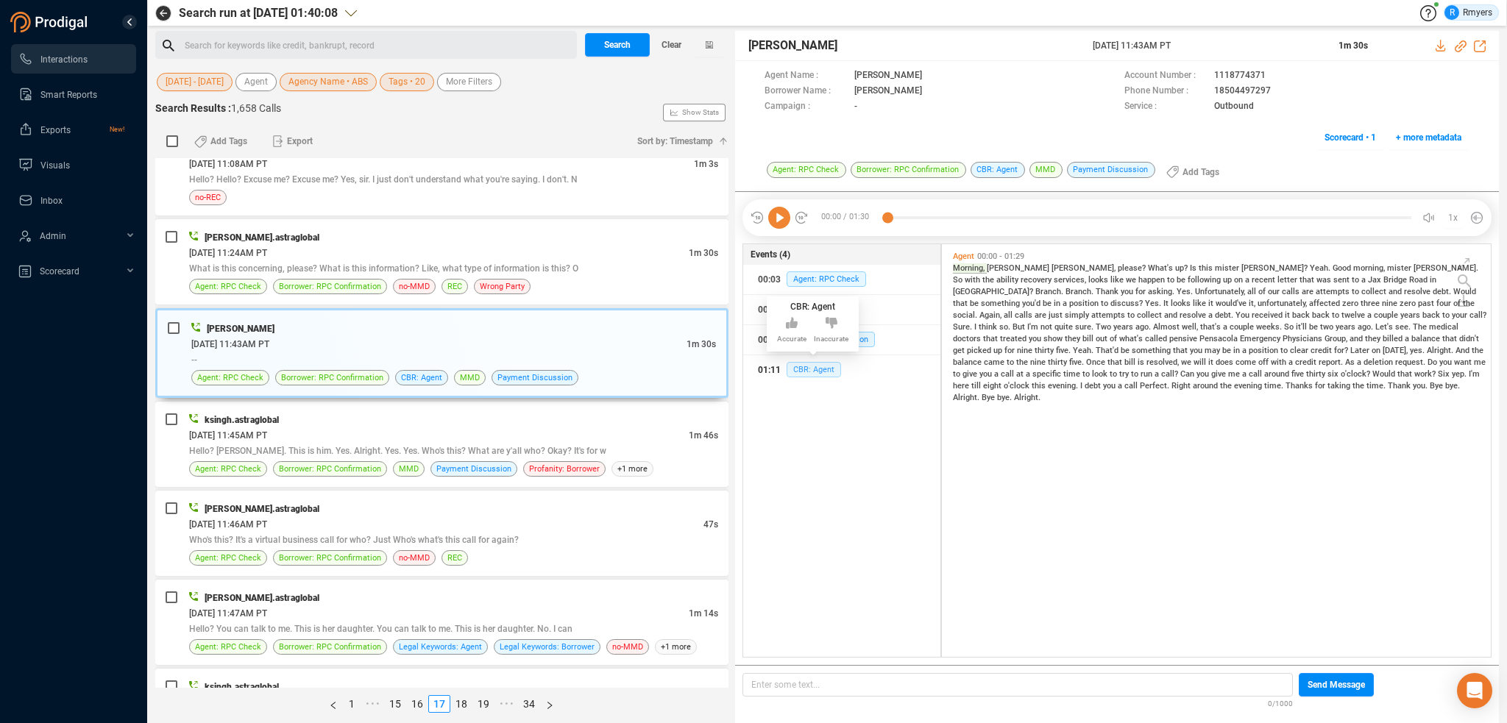
click at [807, 370] on span "CBR: Agent" at bounding box center [814, 369] width 54 height 15
click at [776, 215] on icon at bounding box center [779, 218] width 22 height 22
click at [1460, 43] on icon at bounding box center [1461, 46] width 12 height 12
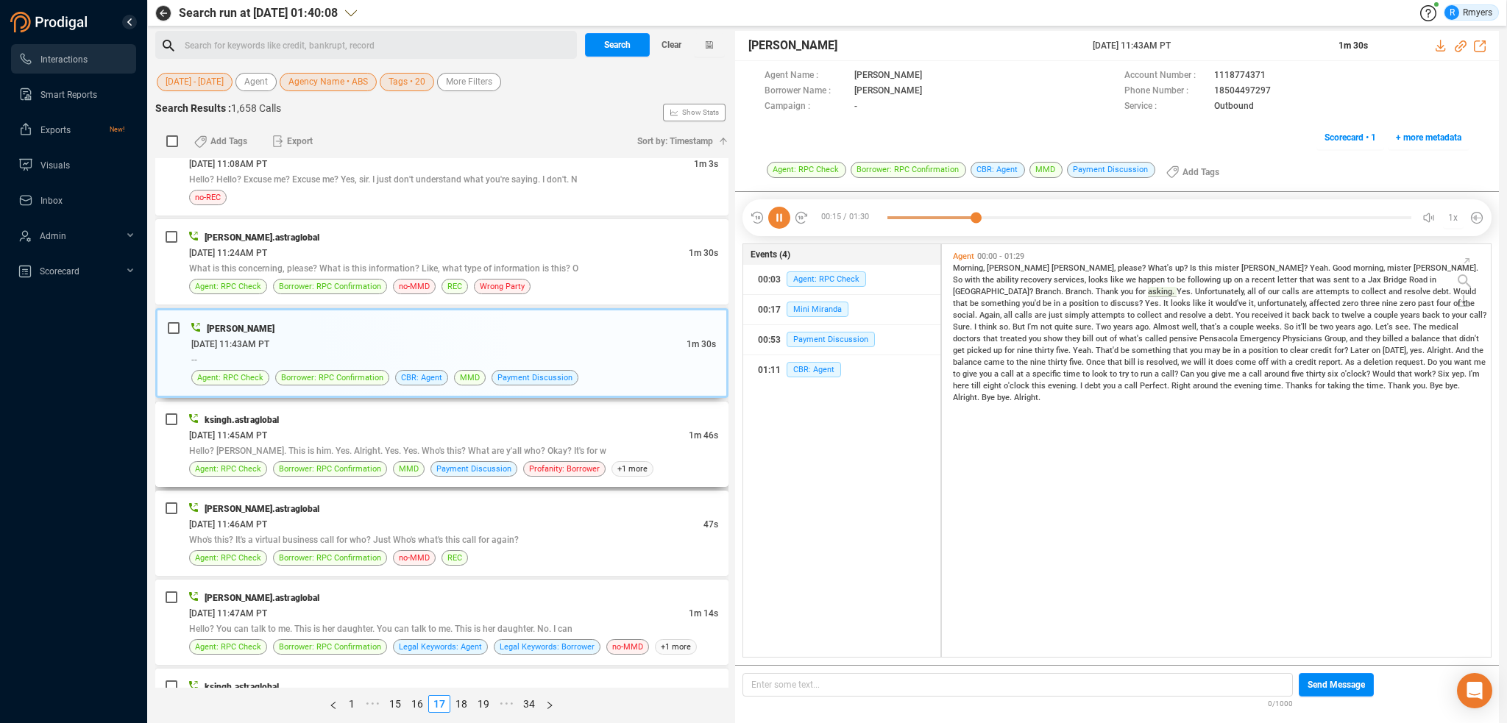
click at [504, 450] on div "Hello? Renfro. This is him. Yes. Alright. Yes. Yes. Who's this? What are y'all …" at bounding box center [453, 450] width 529 height 15
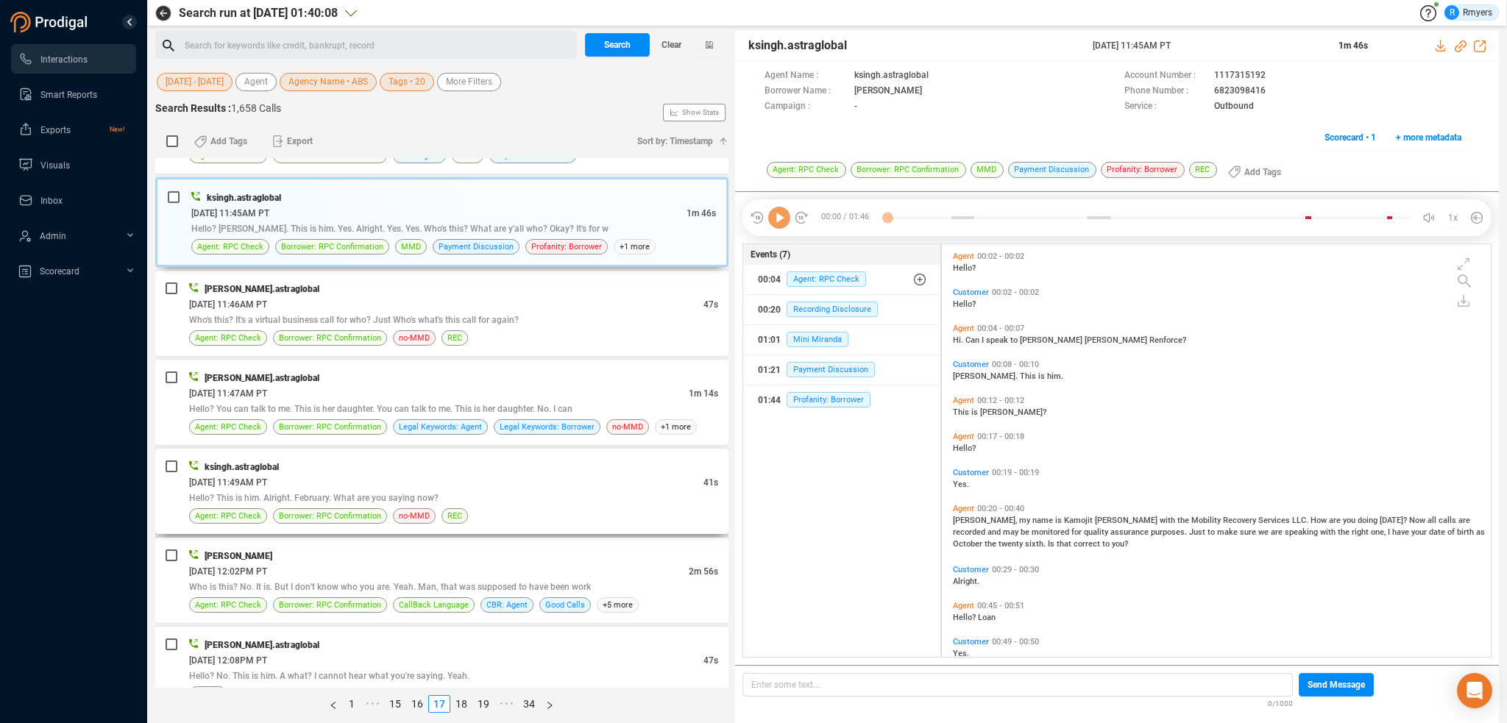
scroll to position [2208, 0]
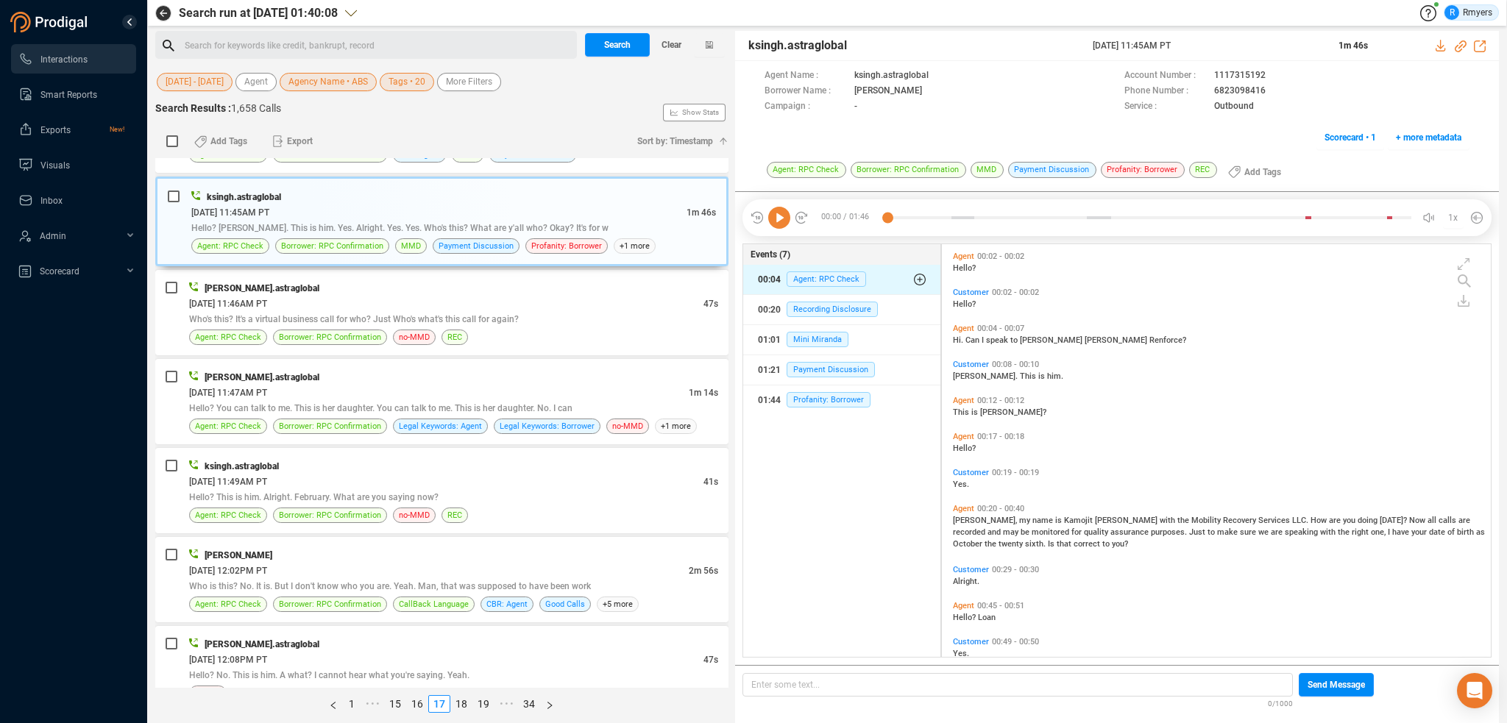
drag, startPoint x: 777, startPoint y: 223, endPoint x: 772, endPoint y: 271, distance: 48.1
click at [777, 224] on icon at bounding box center [779, 218] width 22 height 22
click at [811, 410] on button "01:44 Profanity: Borrower" at bounding box center [841, 400] width 197 height 29
drag, startPoint x: 378, startPoint y: 347, endPoint x: 370, endPoint y: 359, distance: 14.3
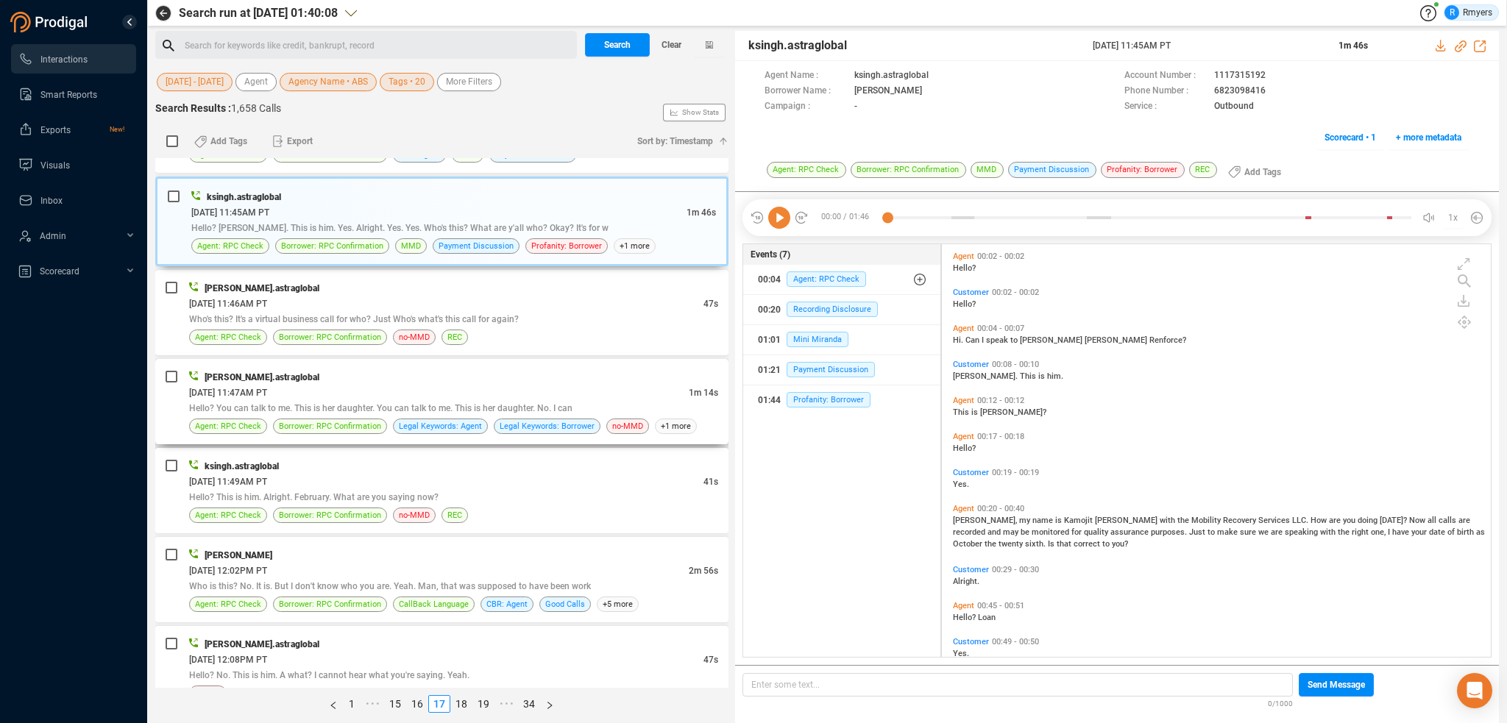
click at [377, 350] on div "divyansh.astraglobal 06/16/2025 @ 05:30PM PT 48s Hello? I'm her date. She's not…" at bounding box center [441, 423] width 573 height 530
click at [777, 218] on icon at bounding box center [779, 218] width 22 height 22
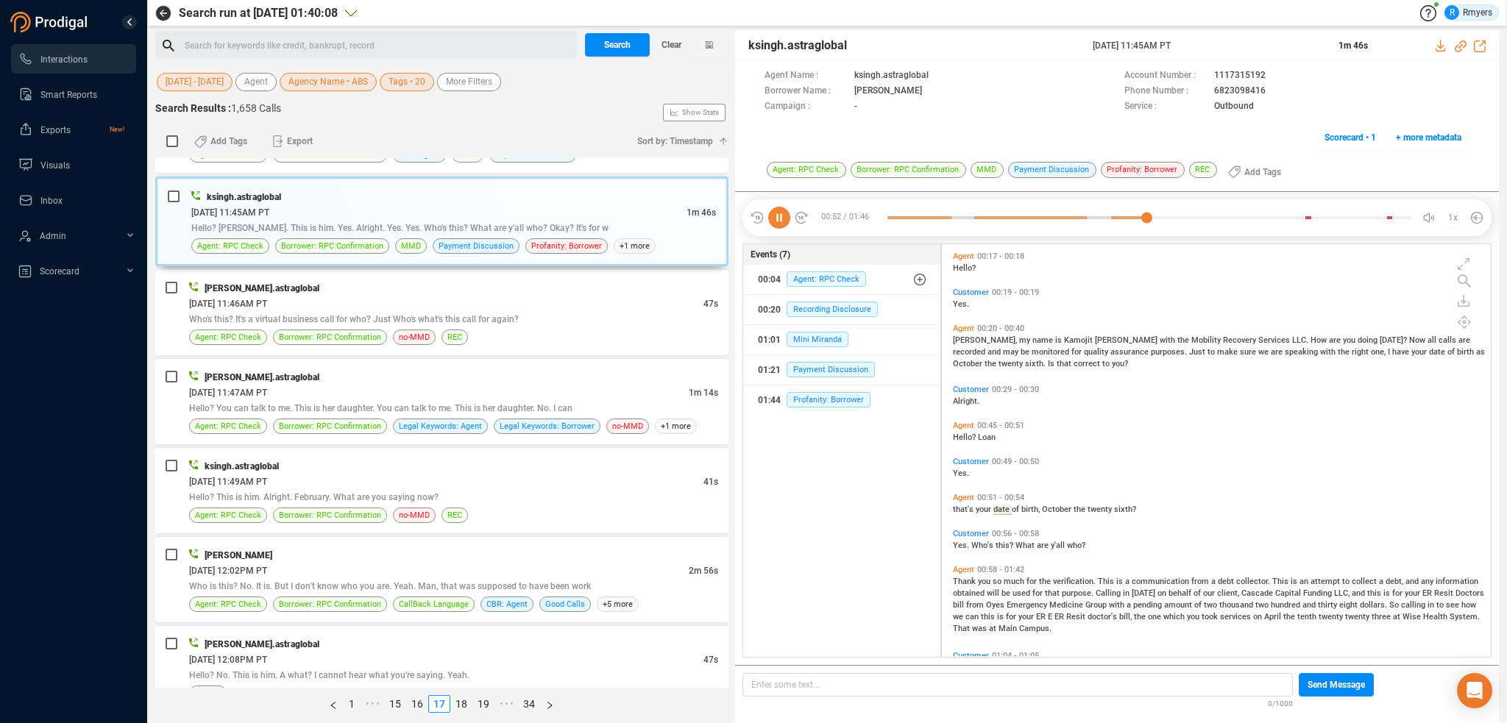
scroll to position [74, 0]
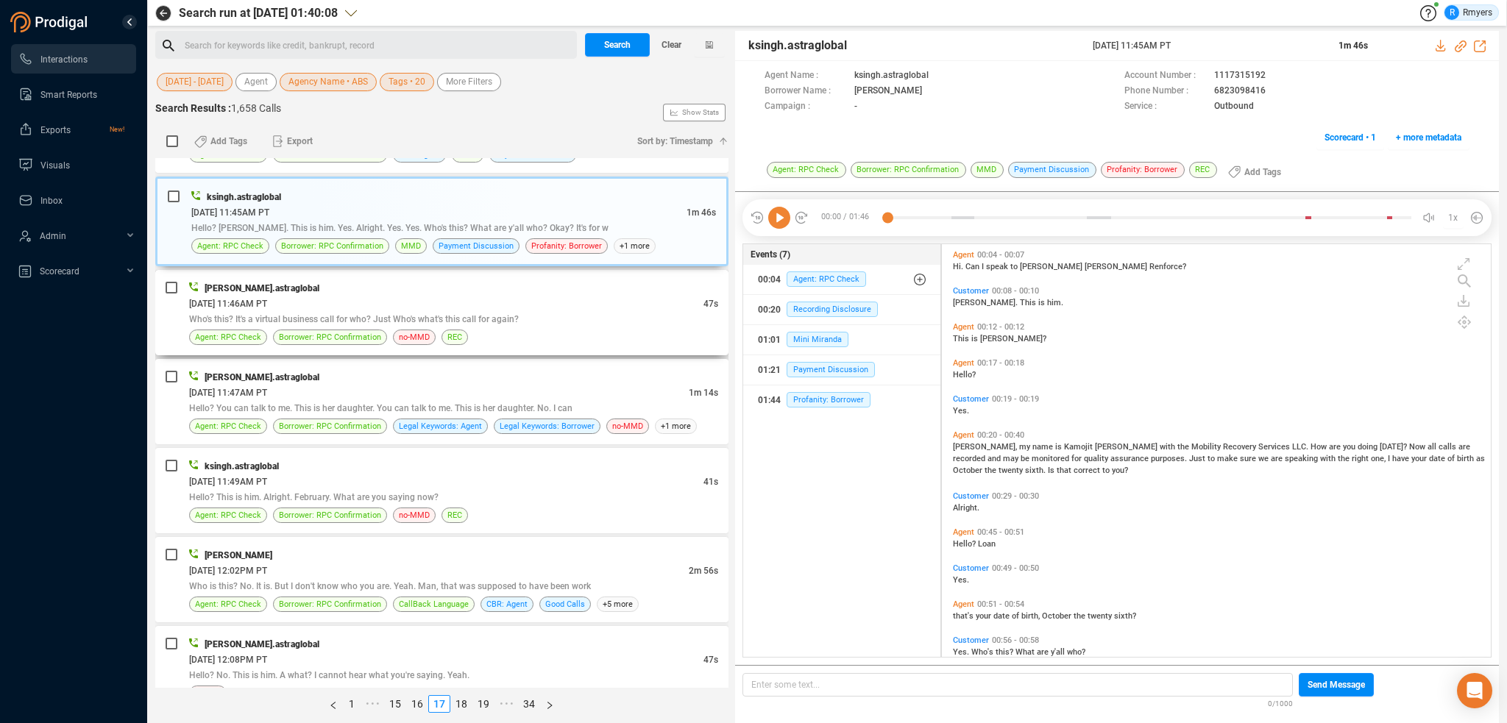
click at [506, 314] on span "Who's this? It's a virtual business call for who? Just Who's what's this call f…" at bounding box center [354, 319] width 330 height 10
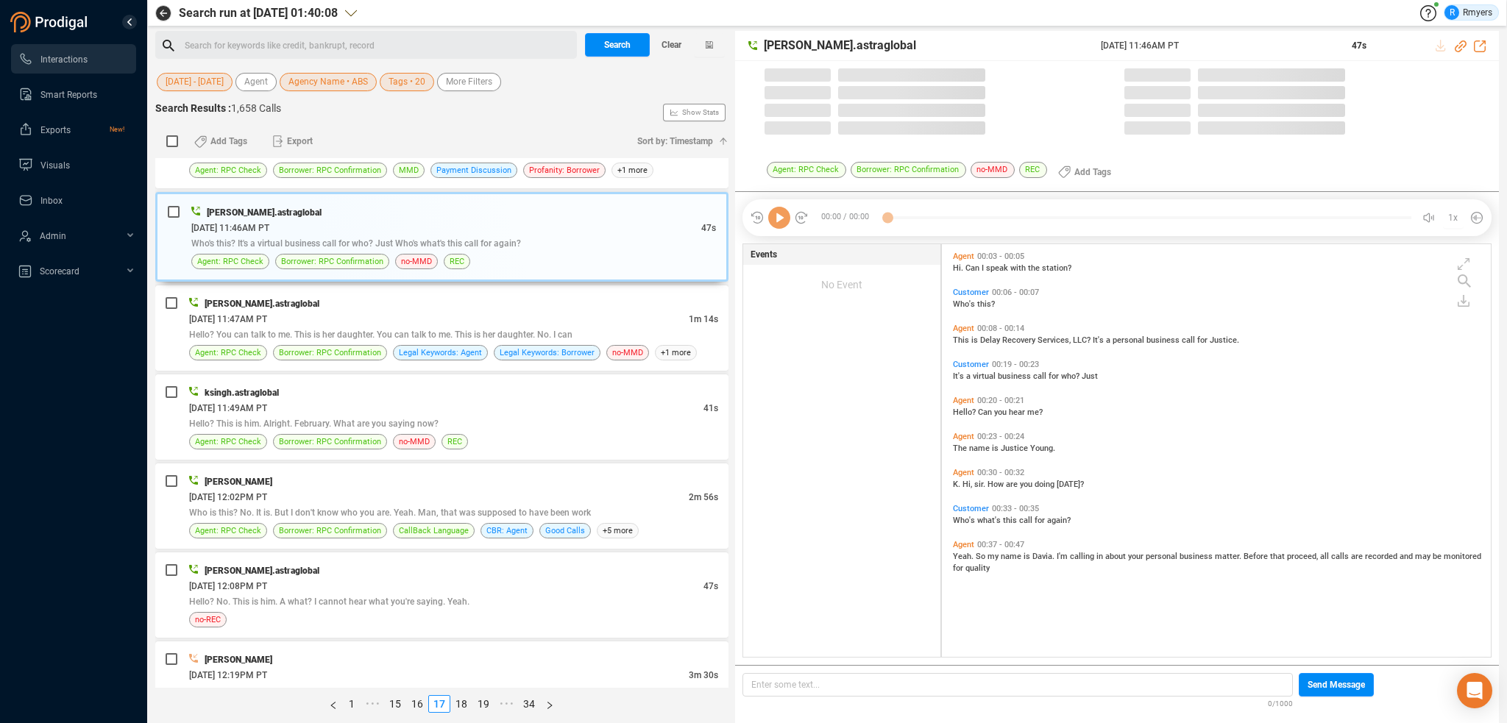
scroll to position [410, 542]
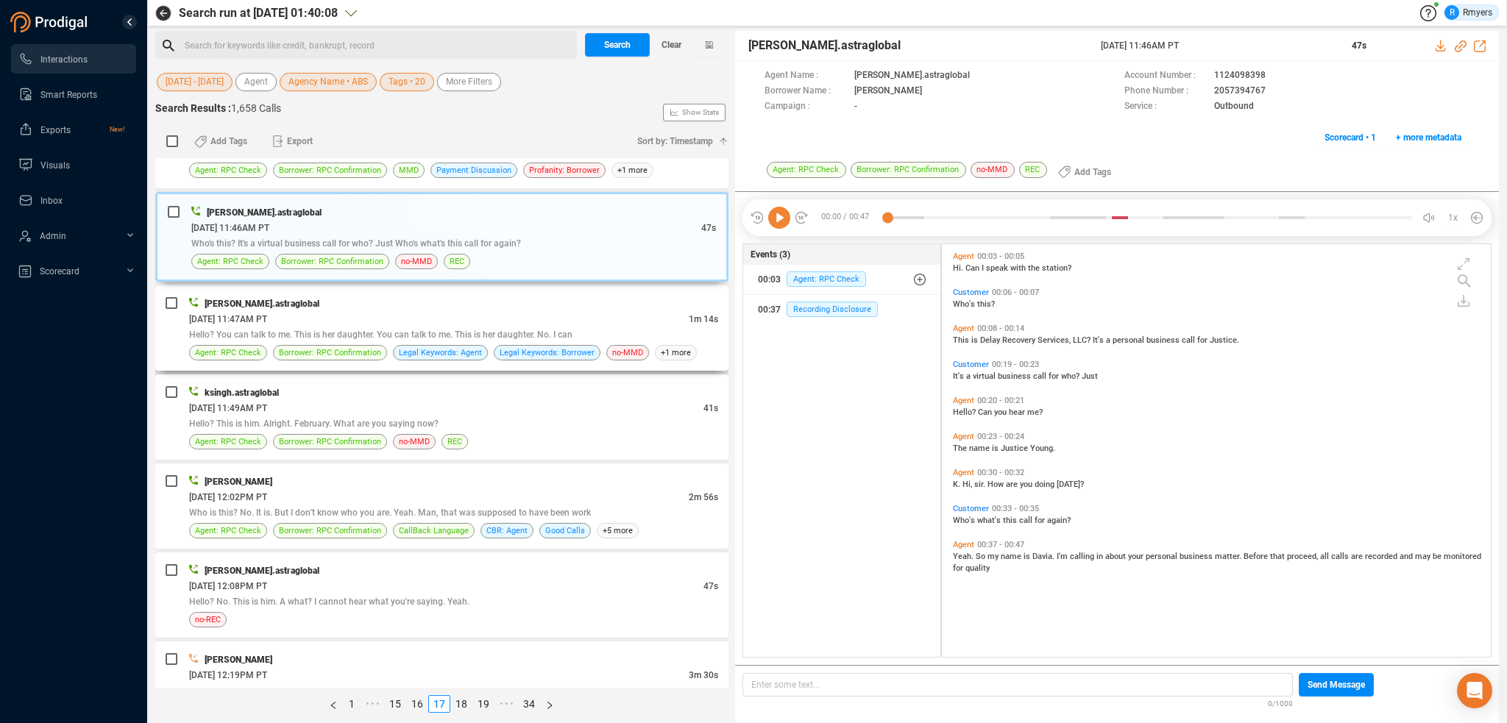
click at [381, 311] on div "06/17/2025 @ 11:47AM PT" at bounding box center [439, 318] width 500 height 15
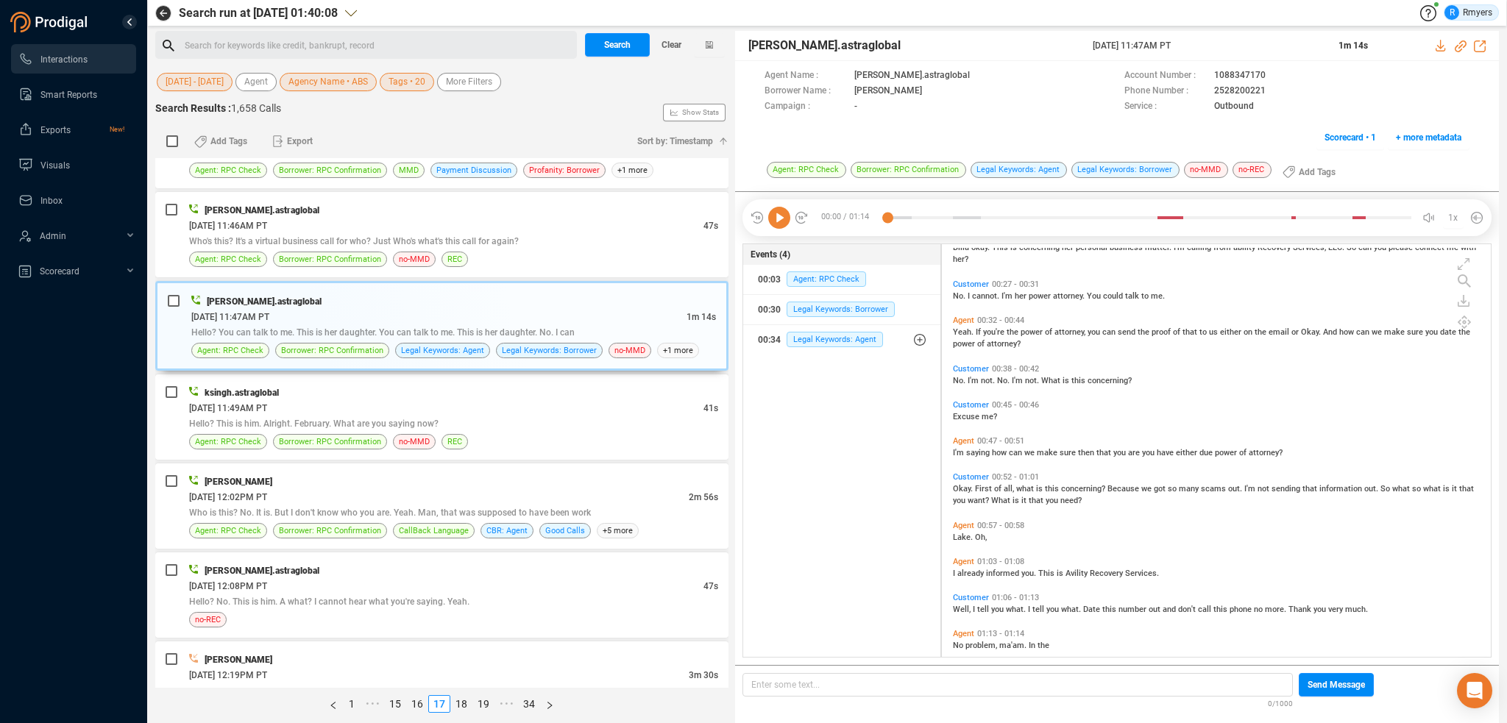
scroll to position [180, 0]
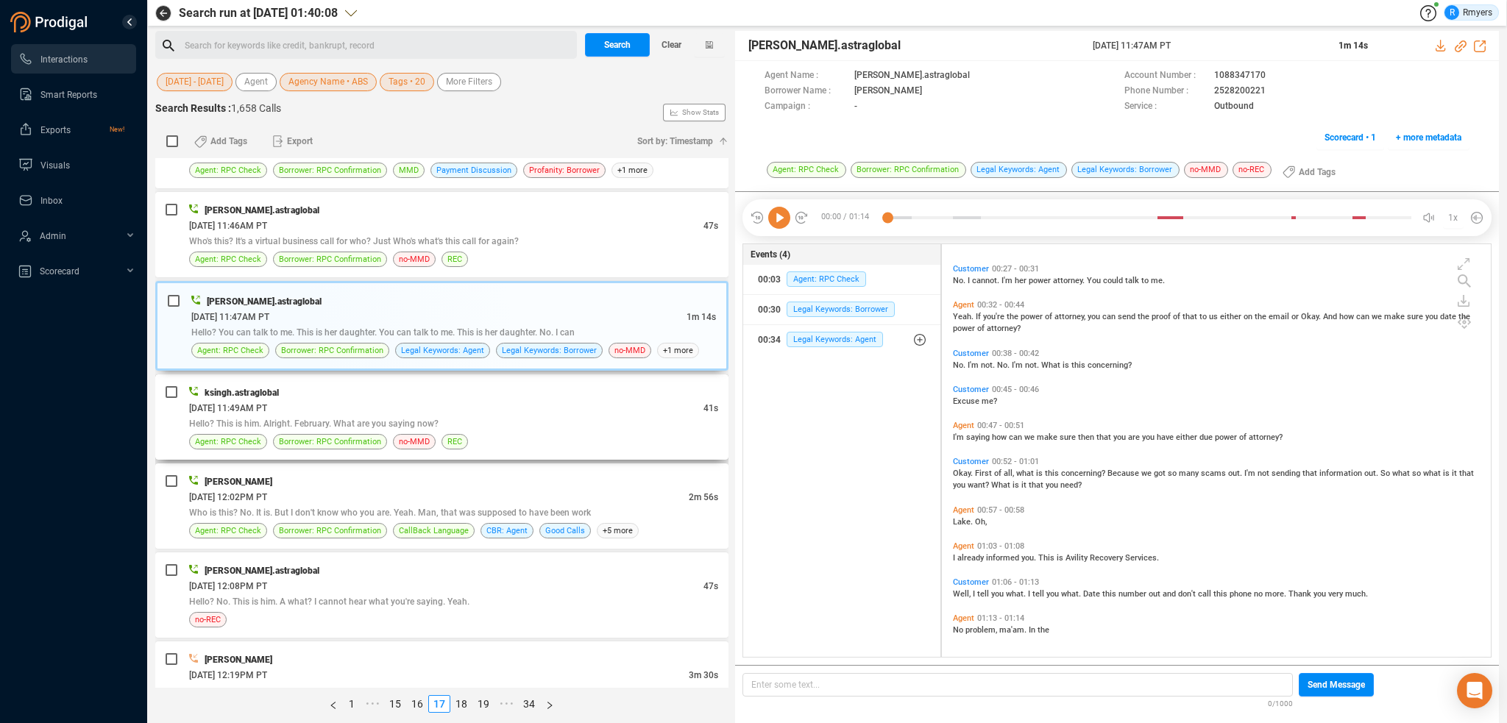
click at [320, 419] on span "Hello? This is him. Alright. February. What are you saying now?" at bounding box center [314, 424] width 250 height 10
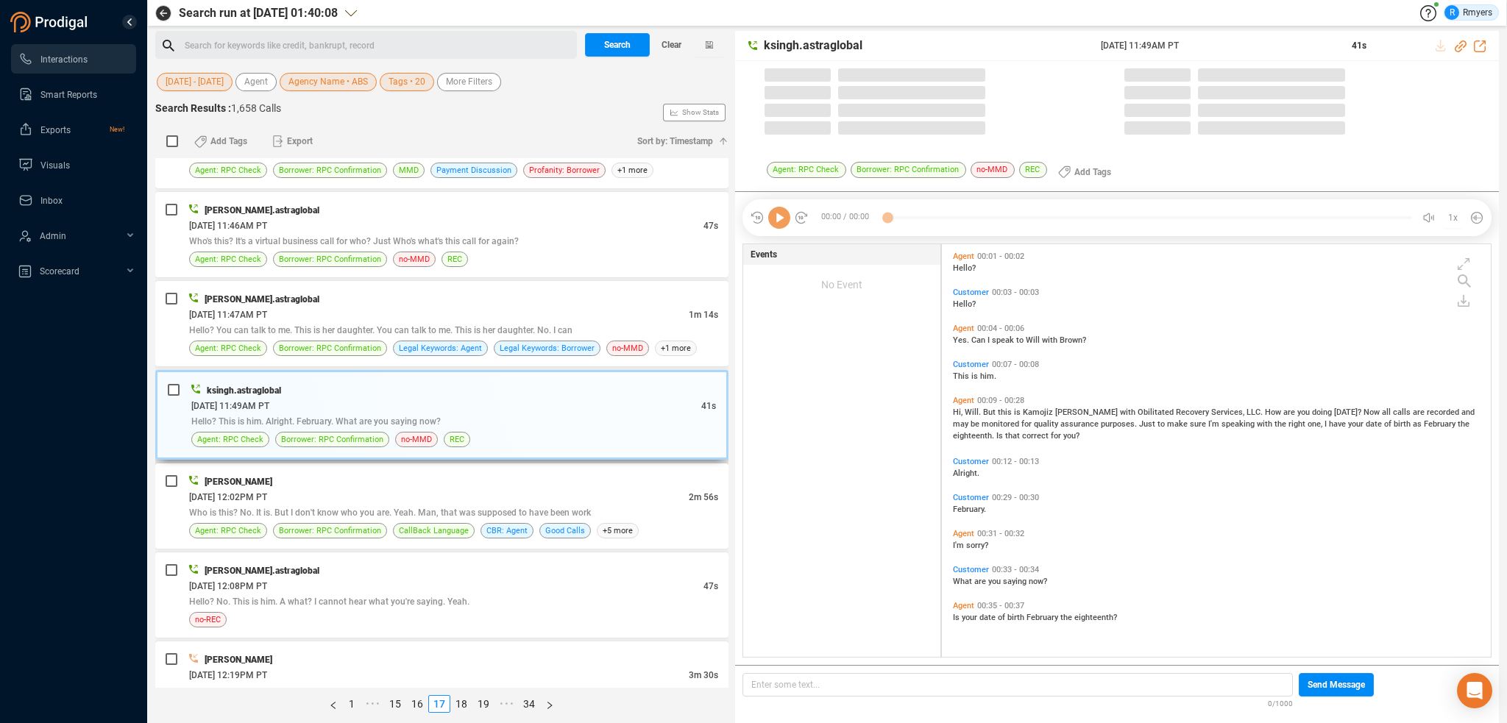
scroll to position [410, 542]
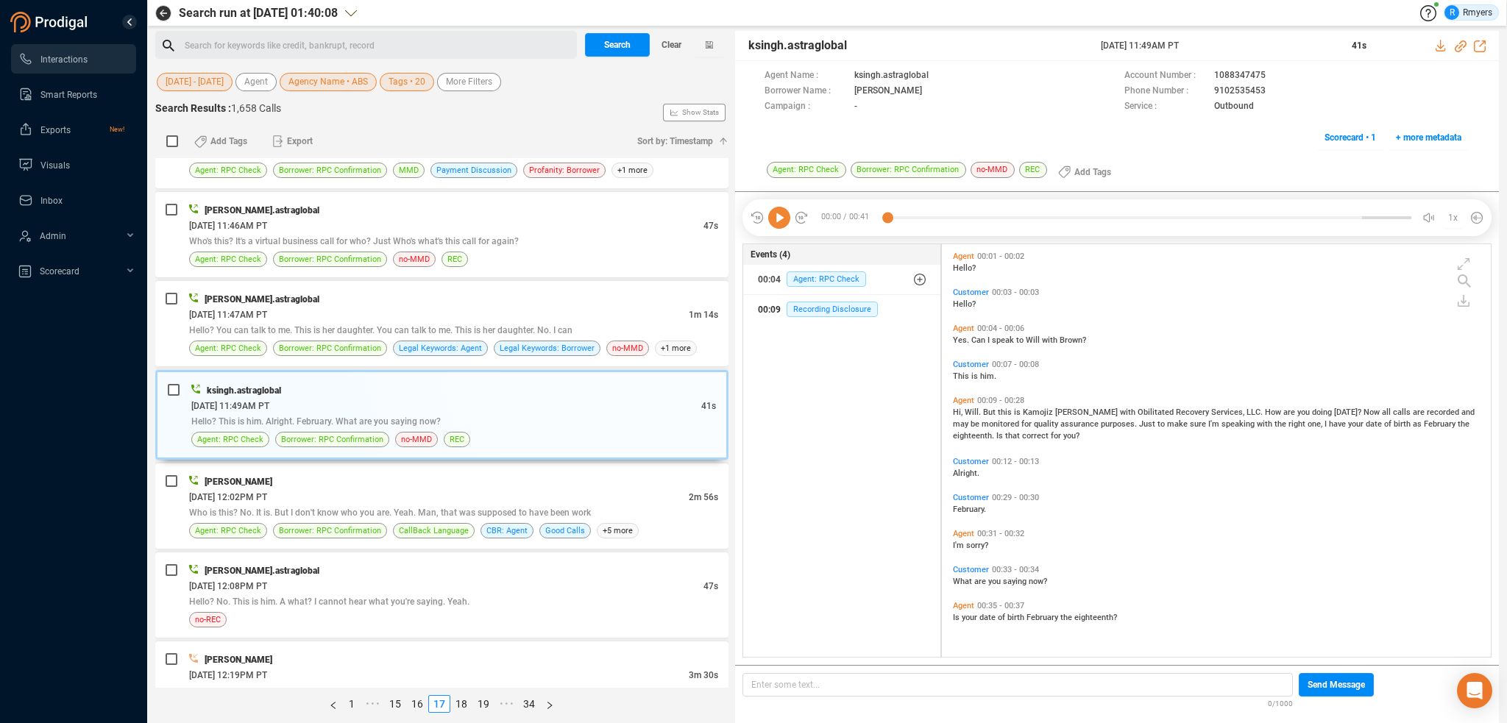
click at [826, 299] on div "00:09 Recording Disclosure" at bounding box center [842, 310] width 168 height 24
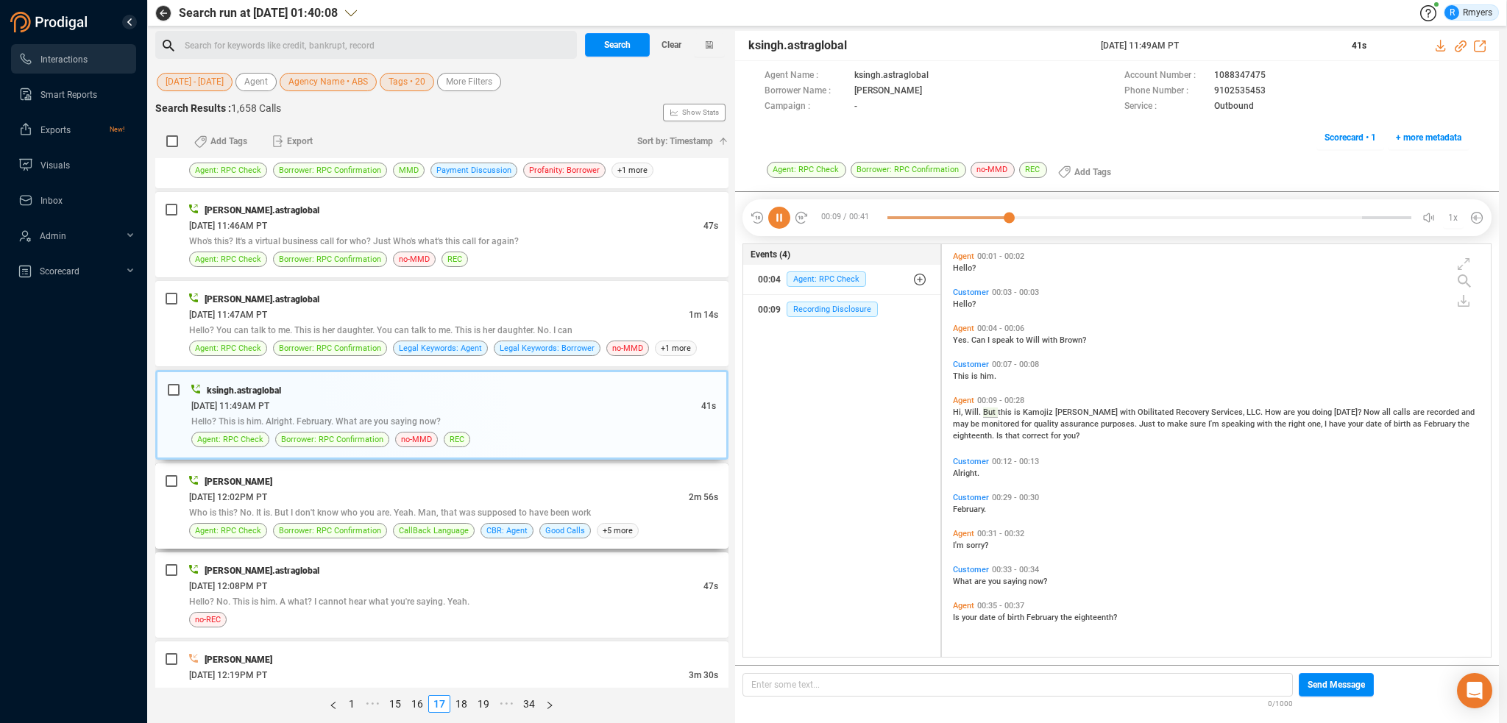
click at [412, 508] on span "Who is this? No. It is. But I don't know who you are. Yeah. Man, that was suppo…" at bounding box center [390, 513] width 402 height 10
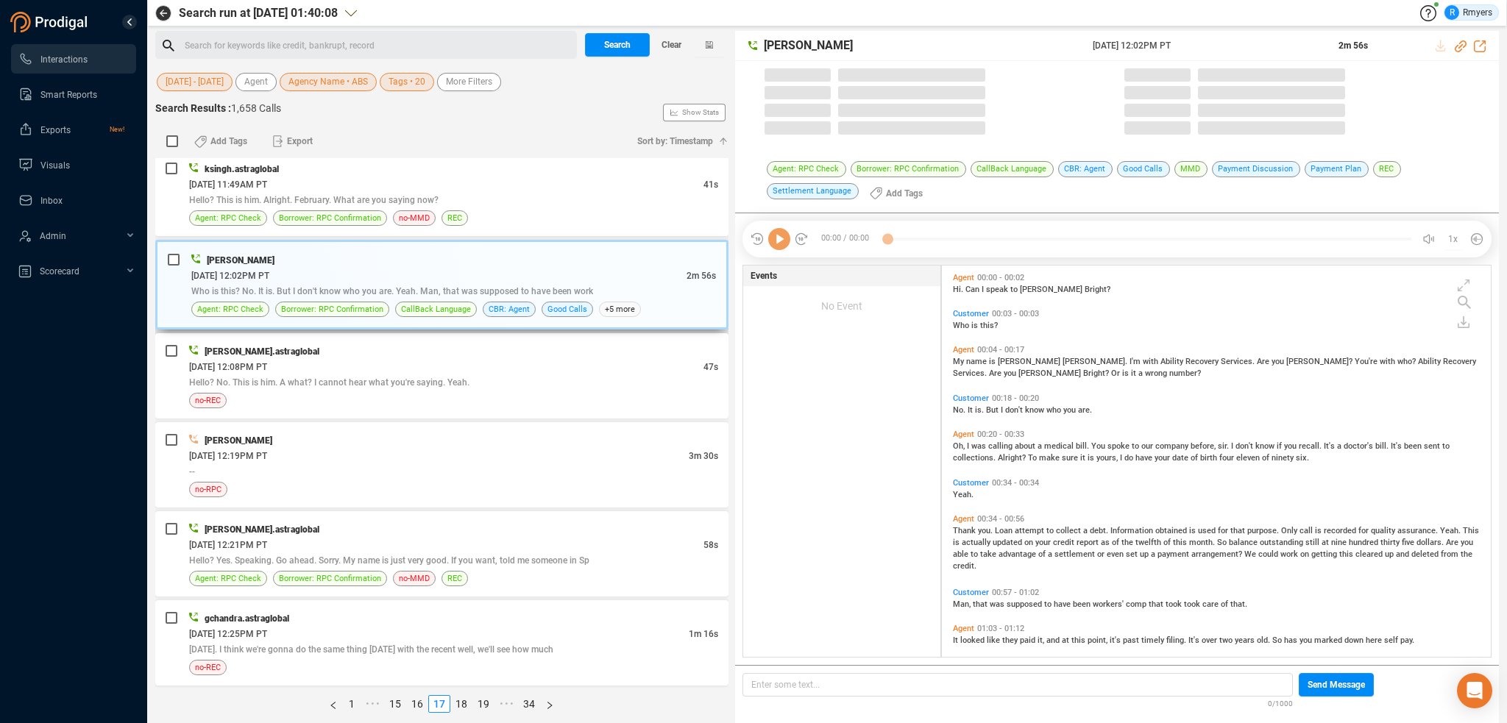
scroll to position [389, 542]
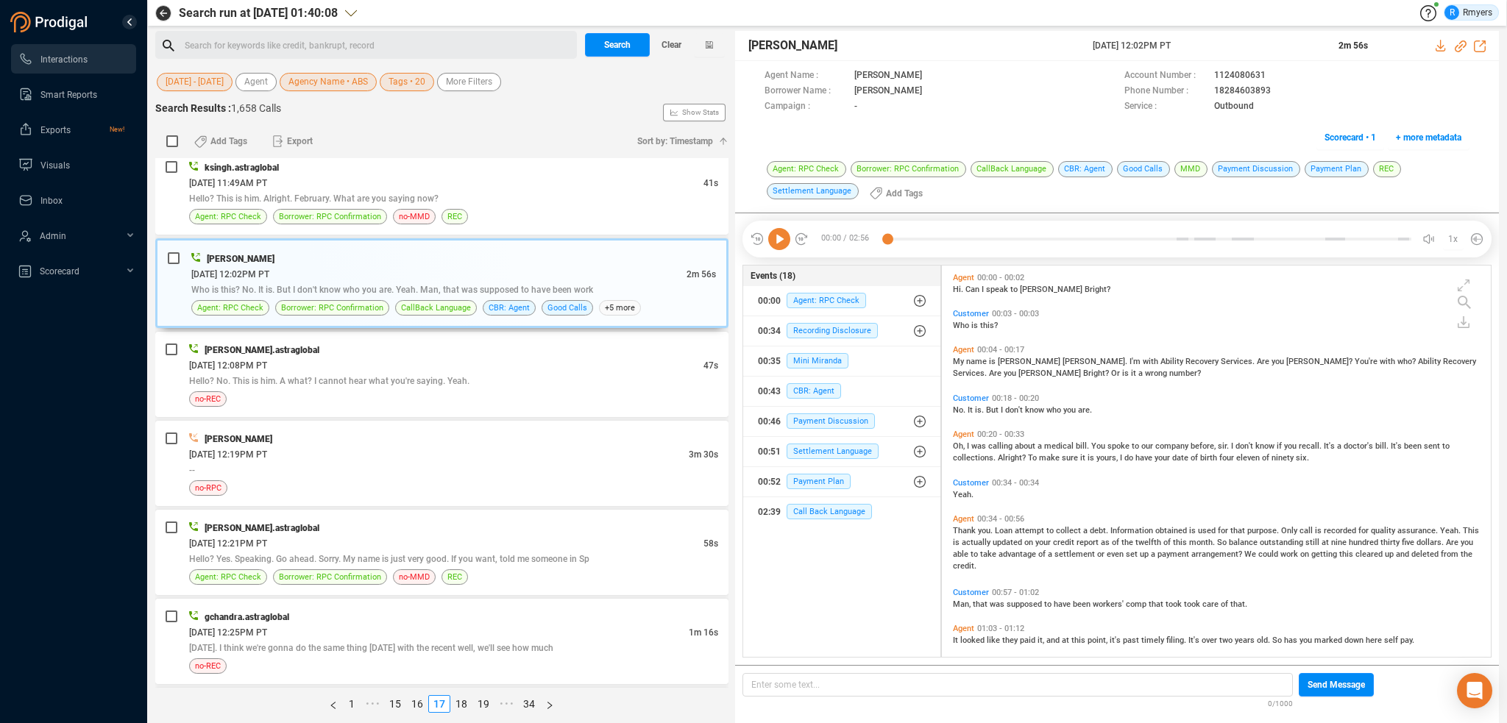
click at [784, 241] on icon at bounding box center [779, 239] width 22 height 22
click at [1462, 50] on icon at bounding box center [1461, 46] width 12 height 12
click at [1461, 46] on icon at bounding box center [1461, 46] width 12 height 12
click at [1460, 46] on icon at bounding box center [1461, 46] width 12 height 12
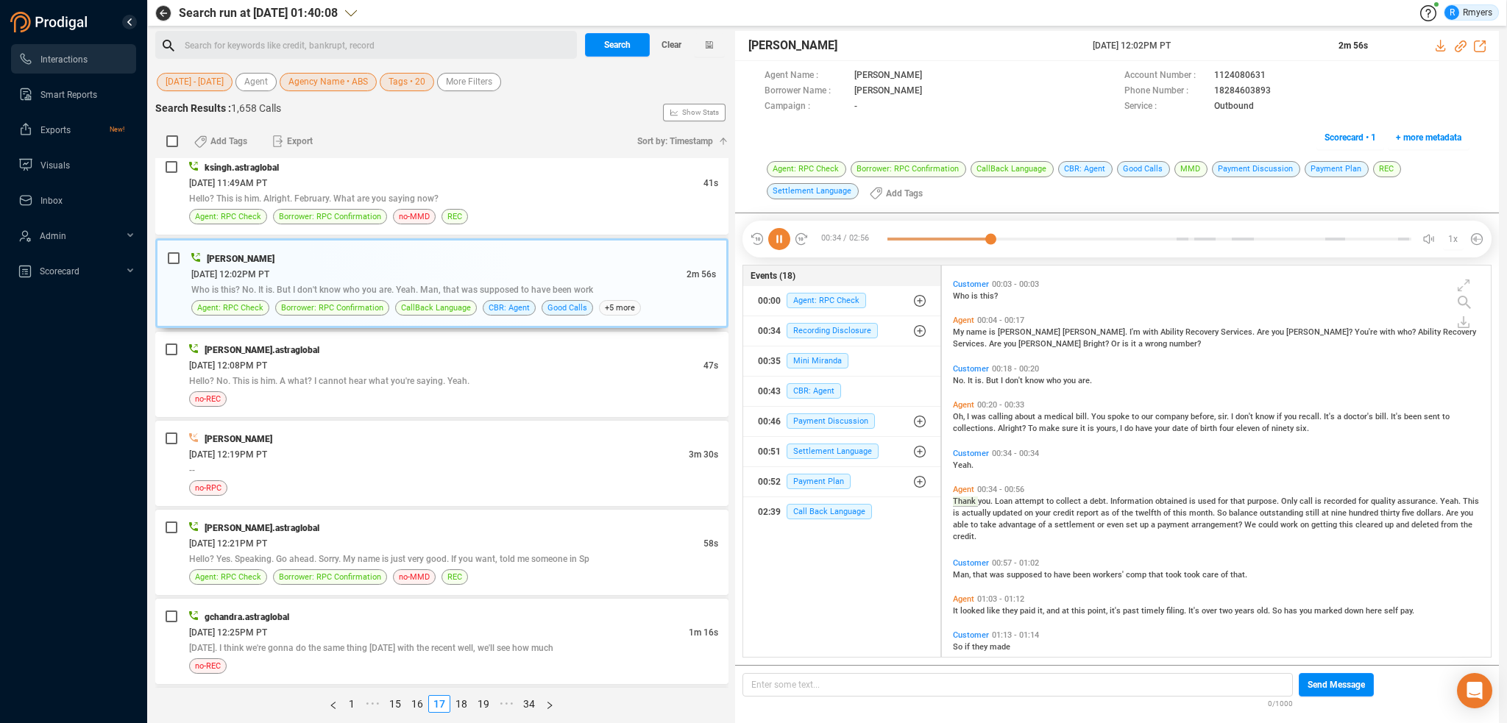
scroll to position [85, 0]
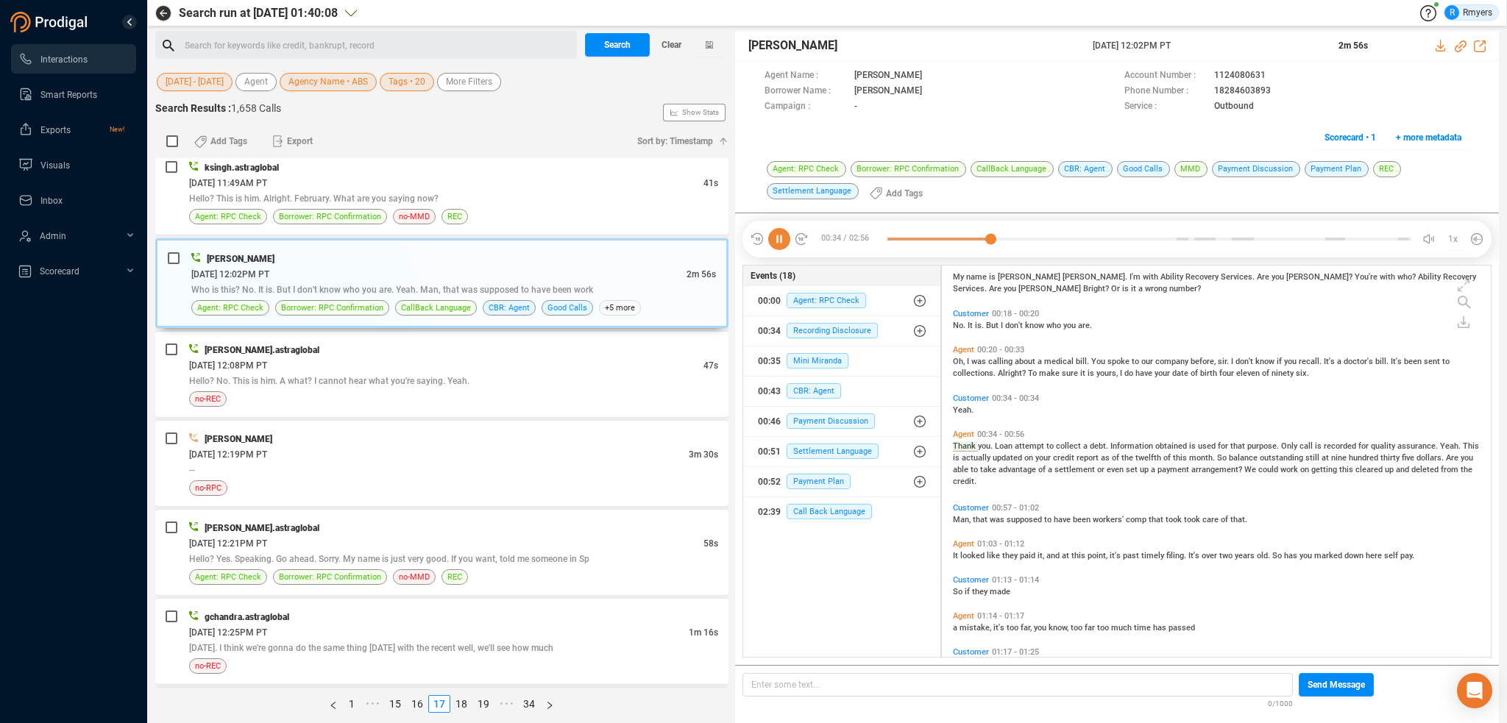
drag, startPoint x: 1086, startPoint y: 43, endPoint x: 1199, endPoint y: 40, distance: 112.6
click at [1211, 41] on div "John Tucker 17 Jun 2025 @ 12:02PM PT 2m 56s" at bounding box center [1117, 46] width 764 height 30
copy div "17 Jun 2025 @ 12:02PM PT"
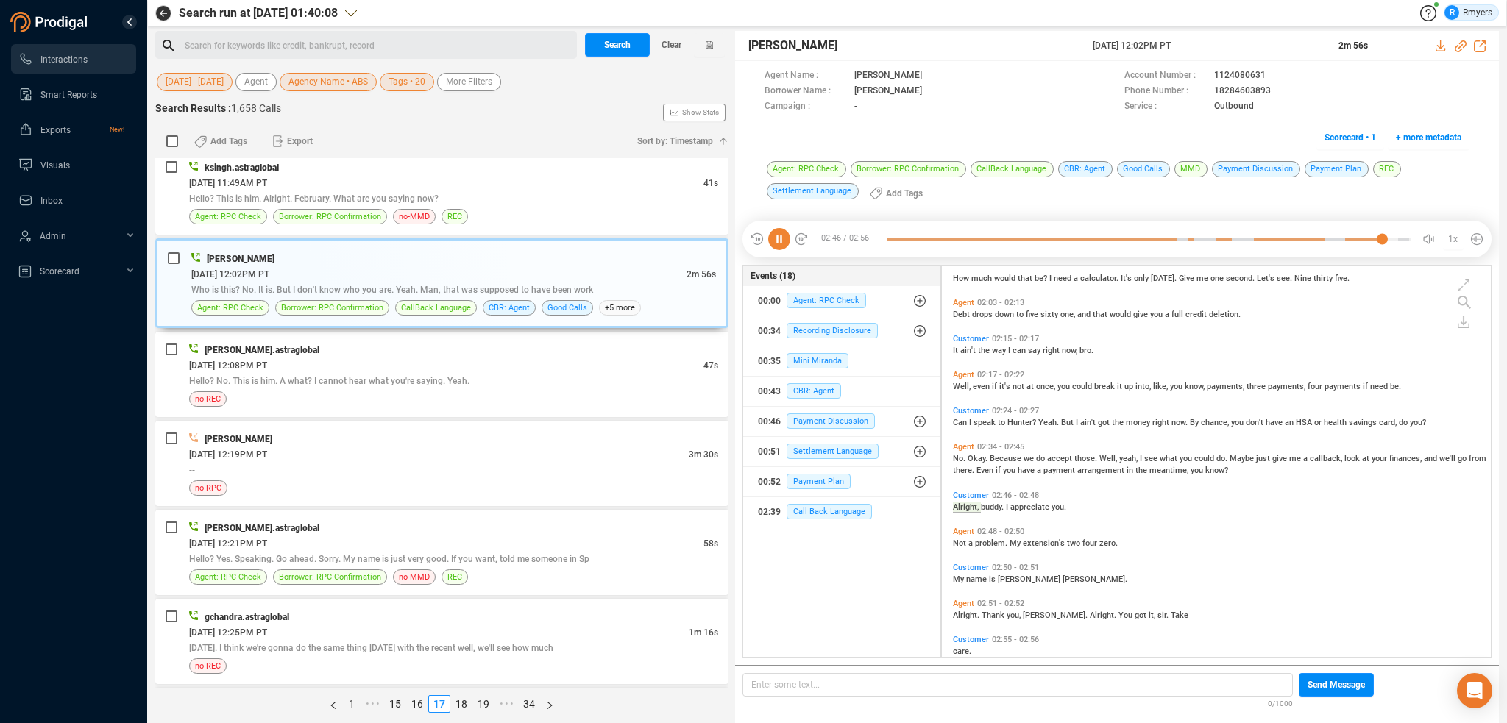
scroll to position [648, 0]
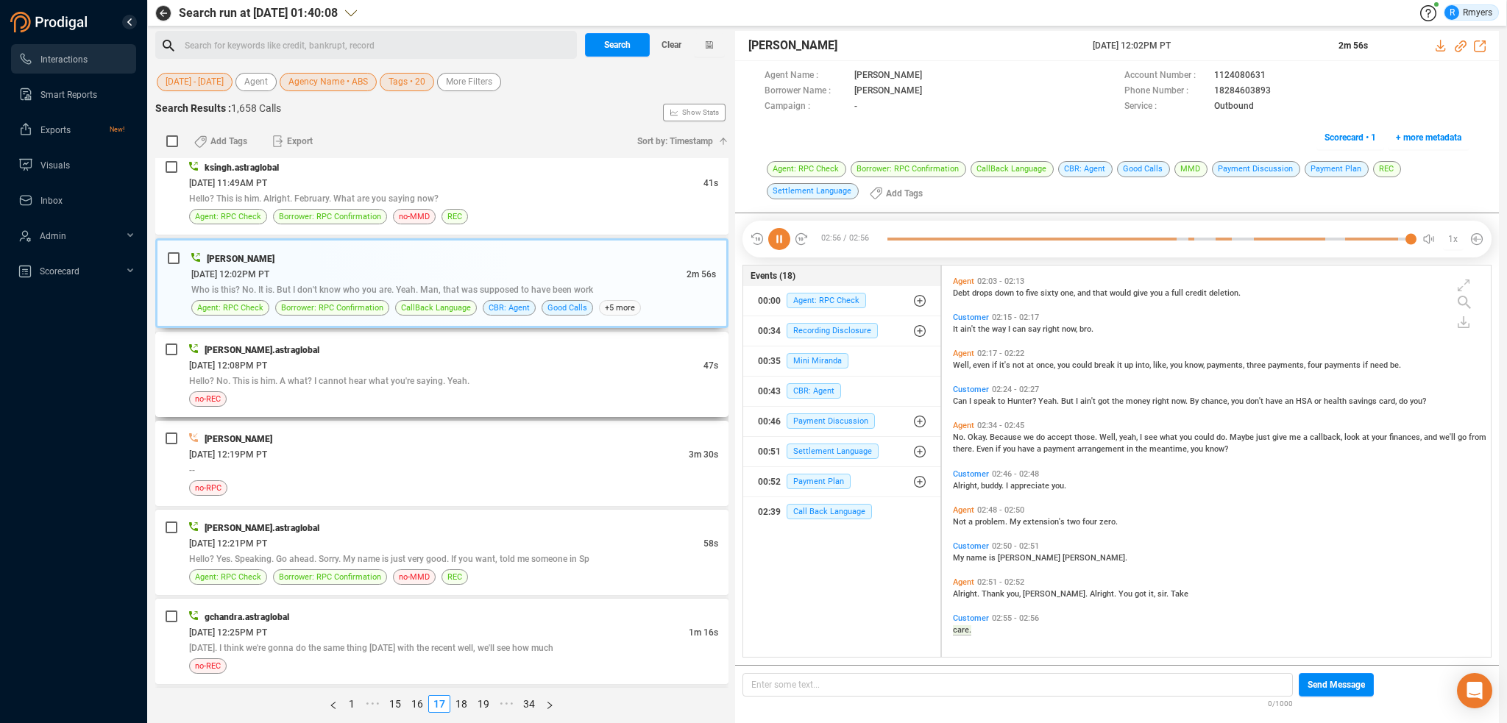
click at [489, 377] on div "Hello? No. This is him. A what? I cannot hear what you're saying. Yeah." at bounding box center [453, 380] width 529 height 15
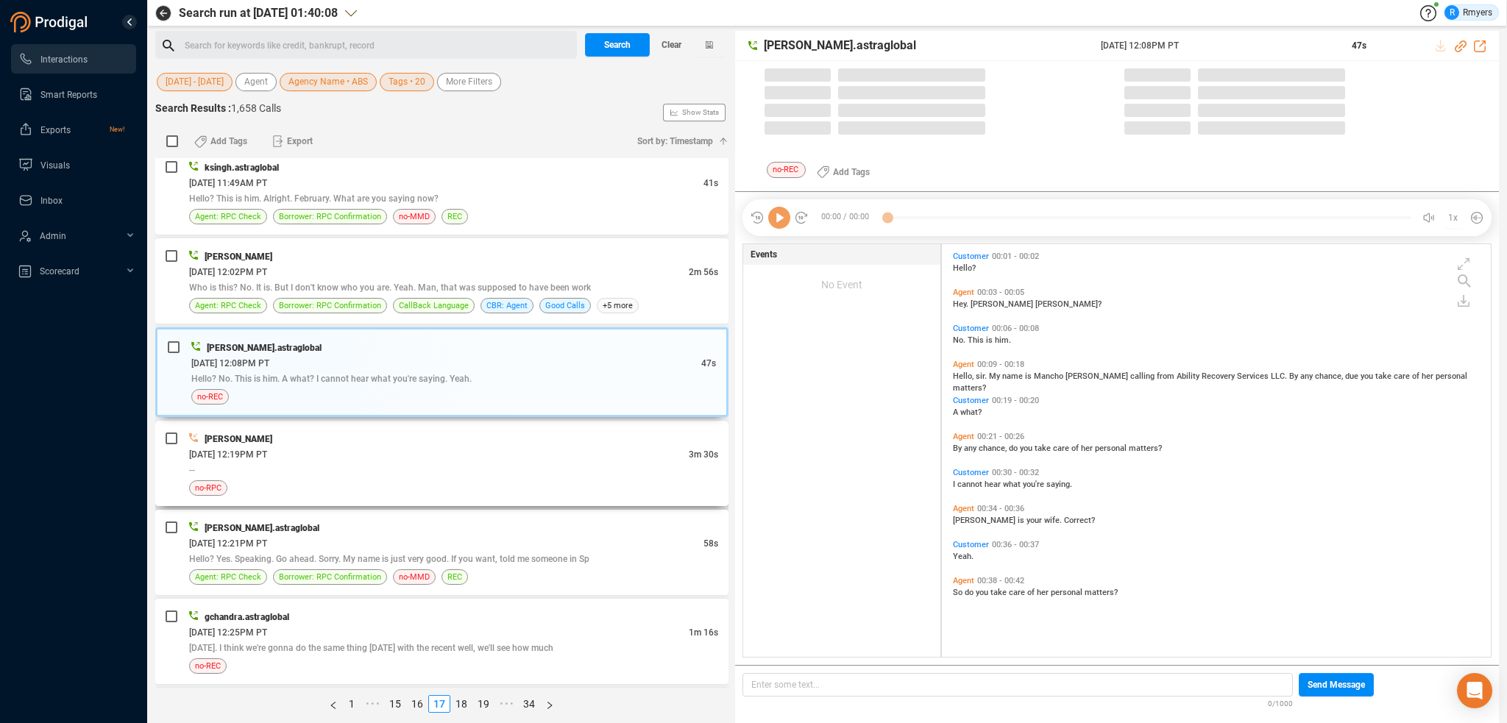
scroll to position [410, 542]
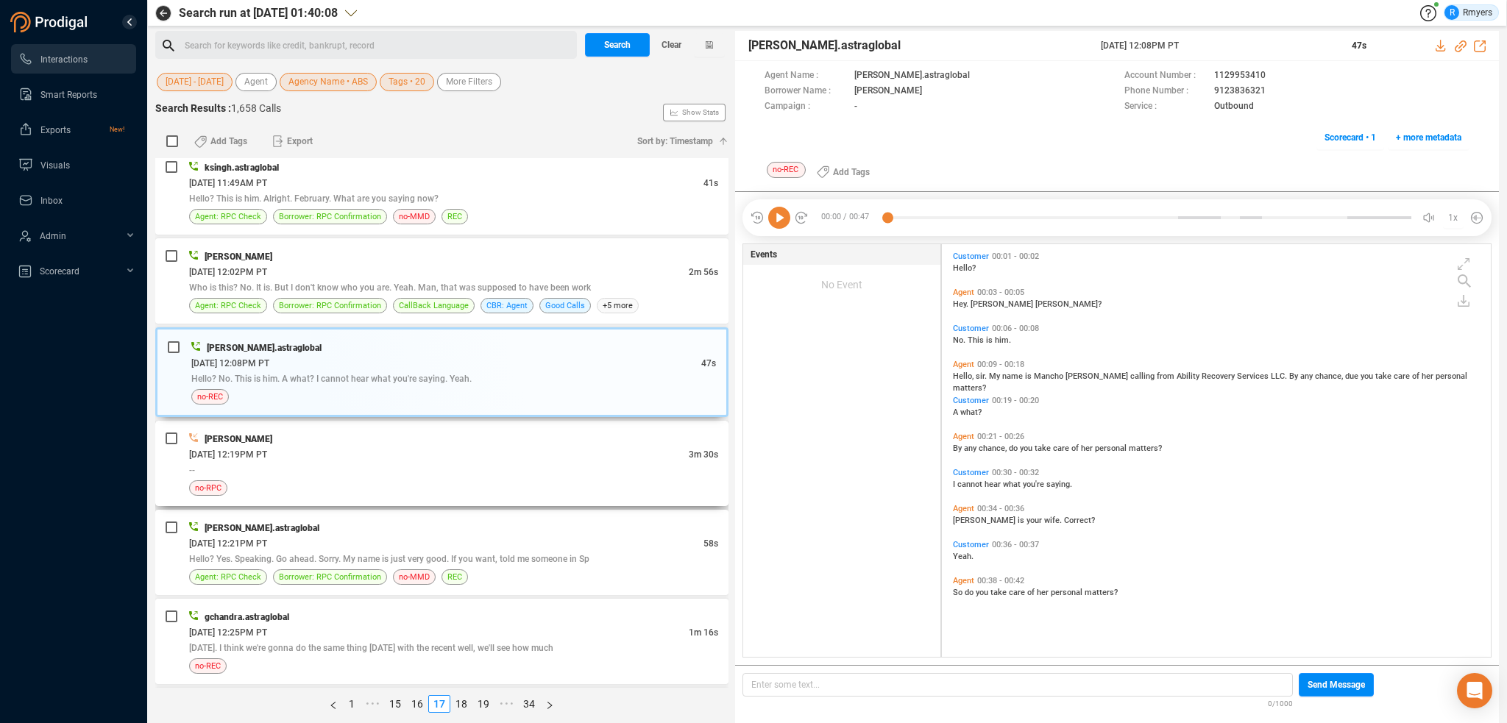
click at [495, 431] on div "THOMAS REYNOLDS" at bounding box center [453, 438] width 529 height 15
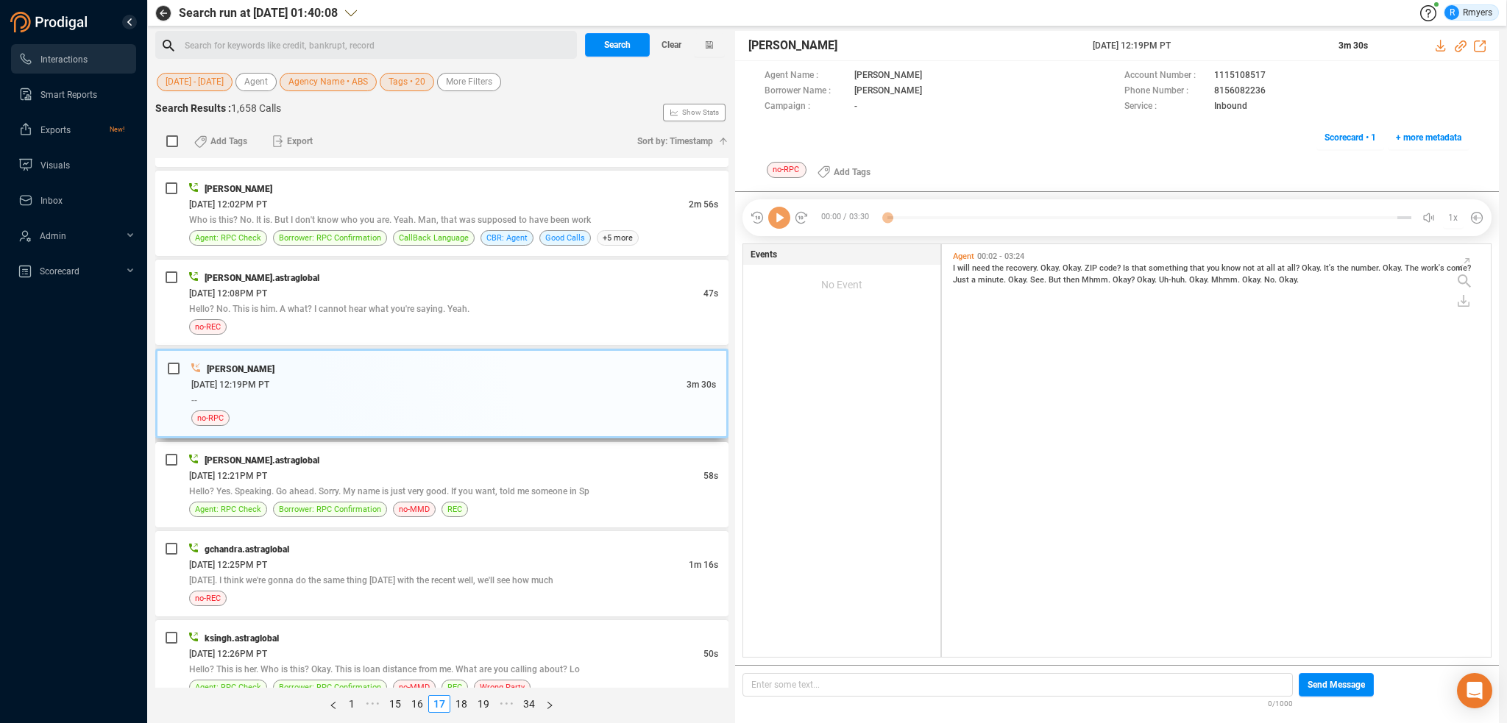
scroll to position [2650, 0]
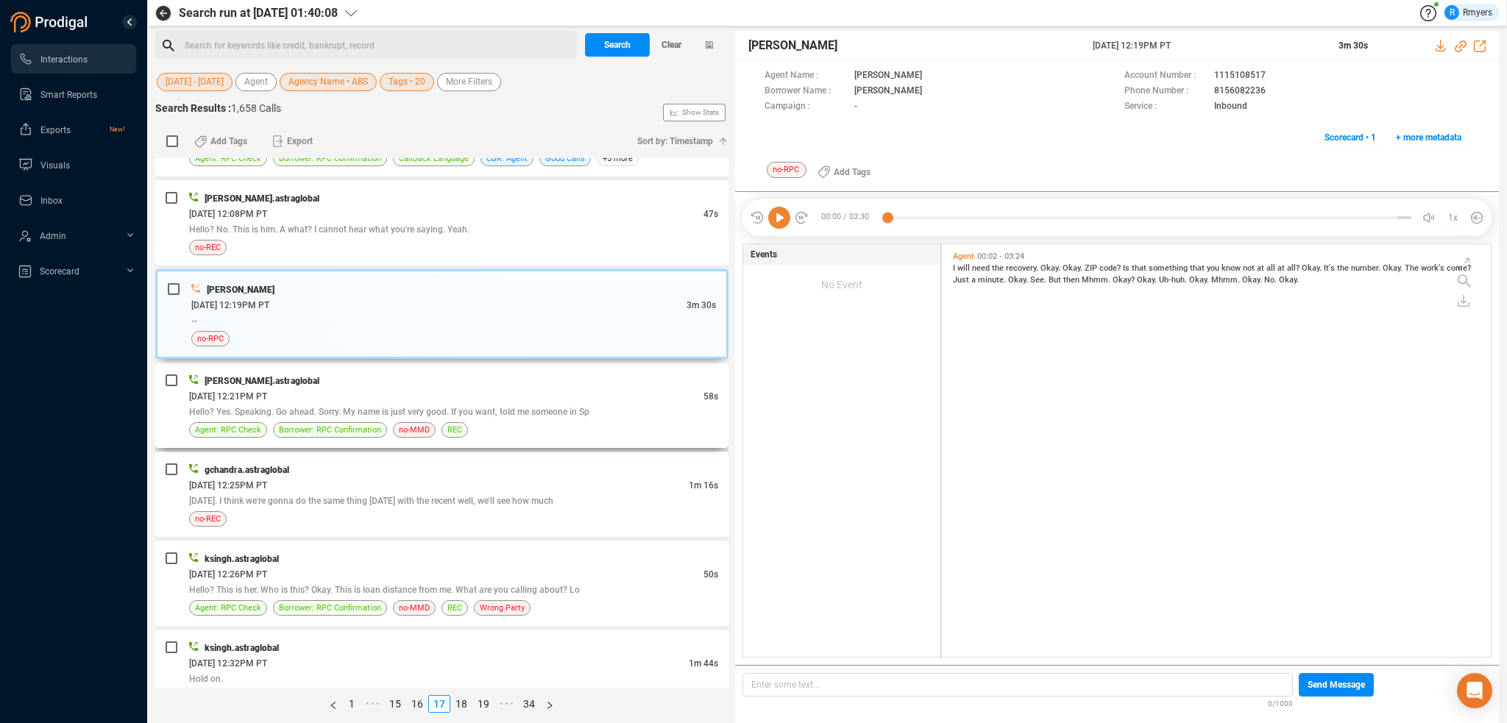
click at [486, 407] on span "Hello? Yes. Speaking. Go ahead. Sorry. My name is just very good. If you want, …" at bounding box center [389, 412] width 400 height 10
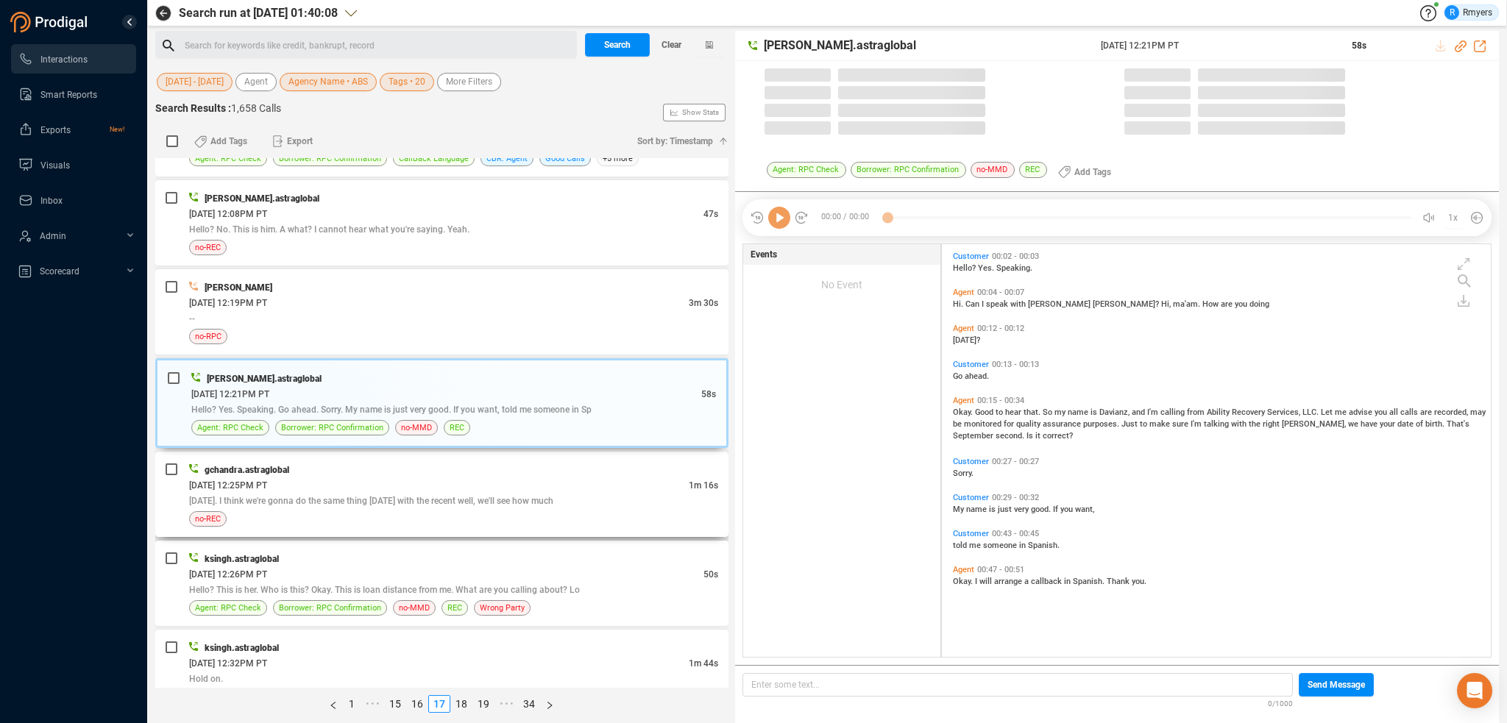
scroll to position [410, 542]
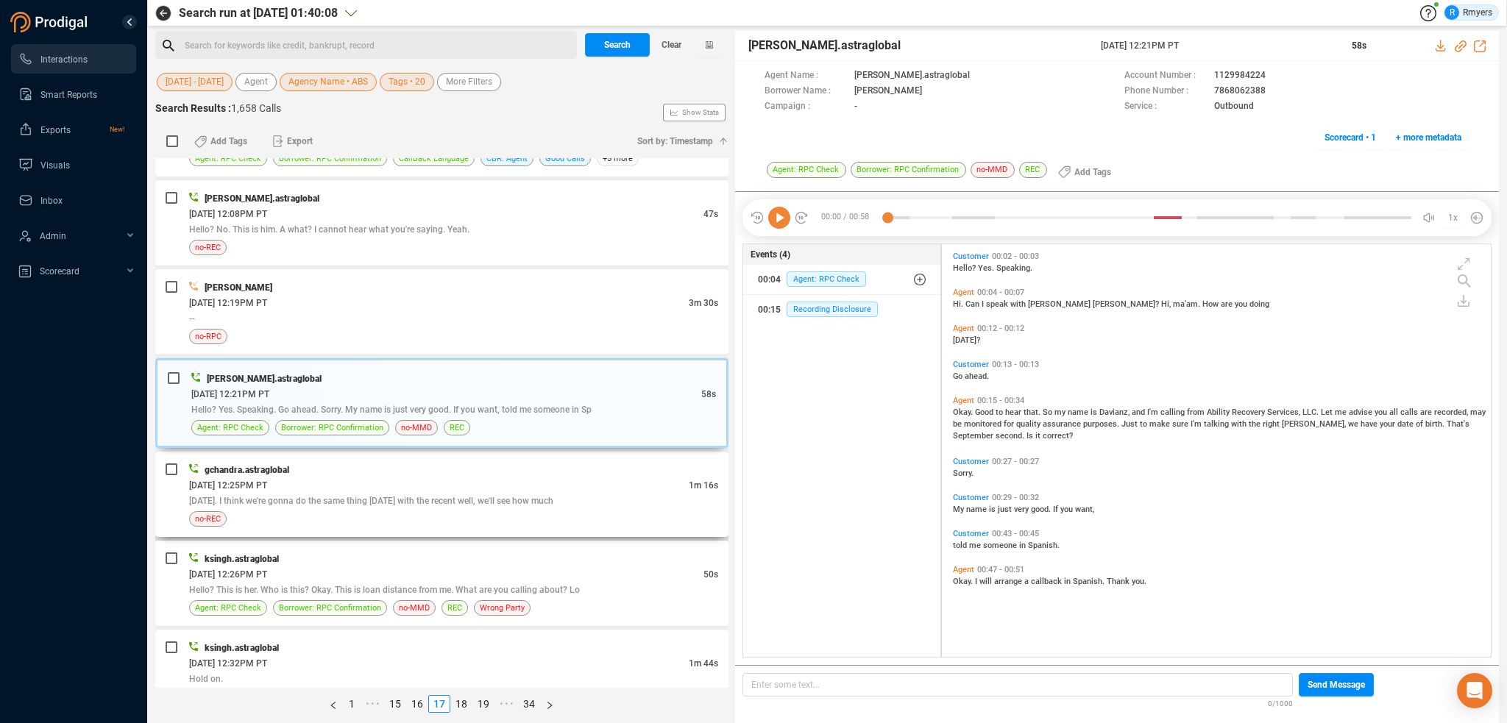
drag, startPoint x: 509, startPoint y: 482, endPoint x: 500, endPoint y: 485, distance: 10.0
click at [503, 485] on div "gchandra.astraglobal 06/17/2025 @ 12:25PM PT 1m 16s Thursday. I think we're gon…" at bounding box center [453, 494] width 529 height 65
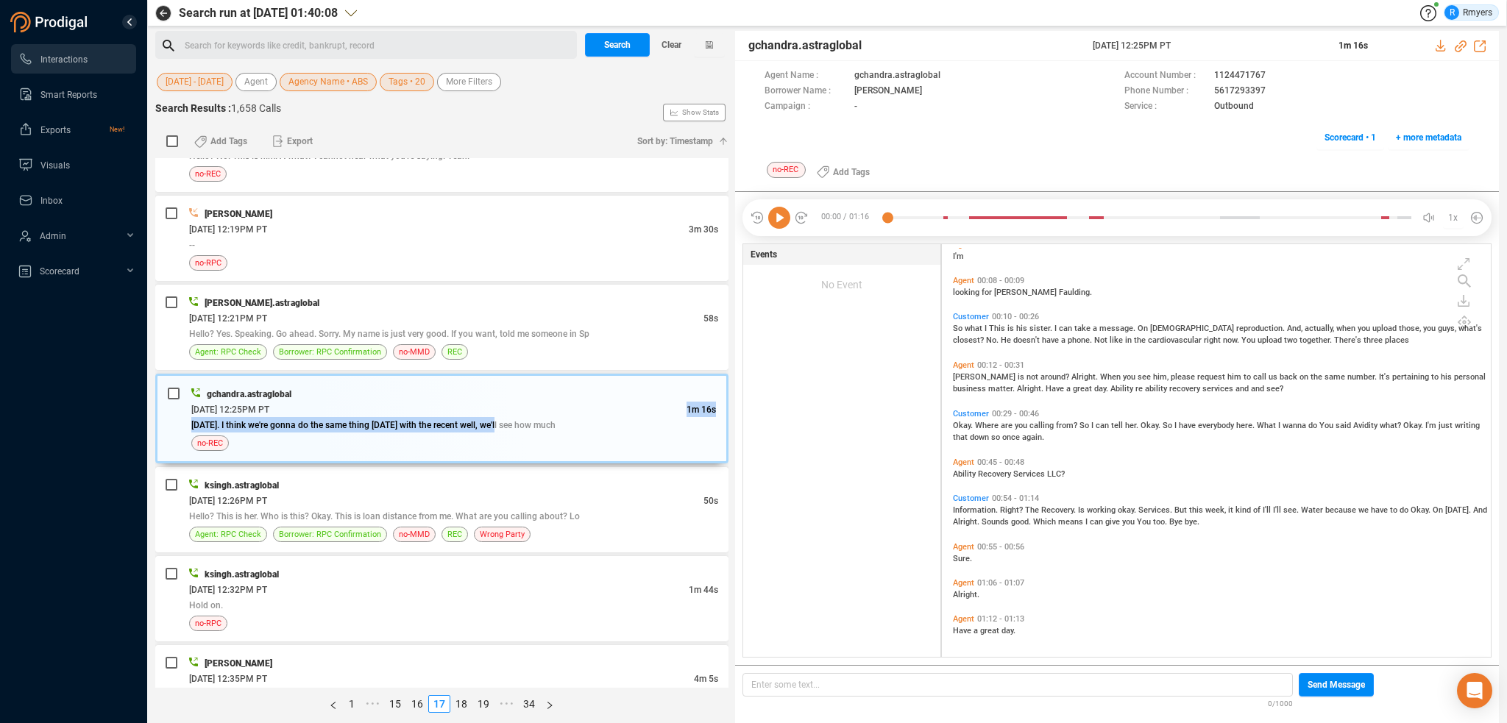
scroll to position [121, 0]
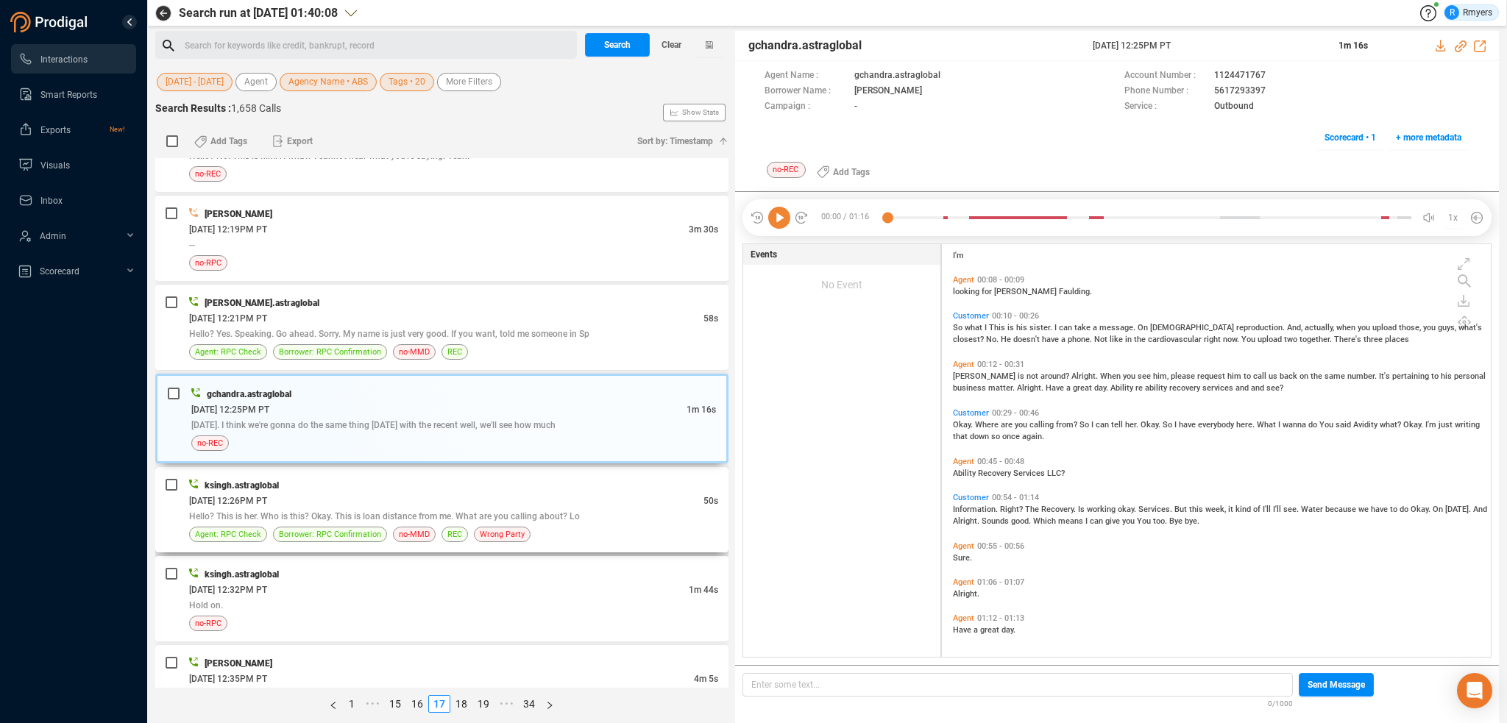
click at [355, 478] on div "ksingh.astraglobal" at bounding box center [453, 485] width 529 height 15
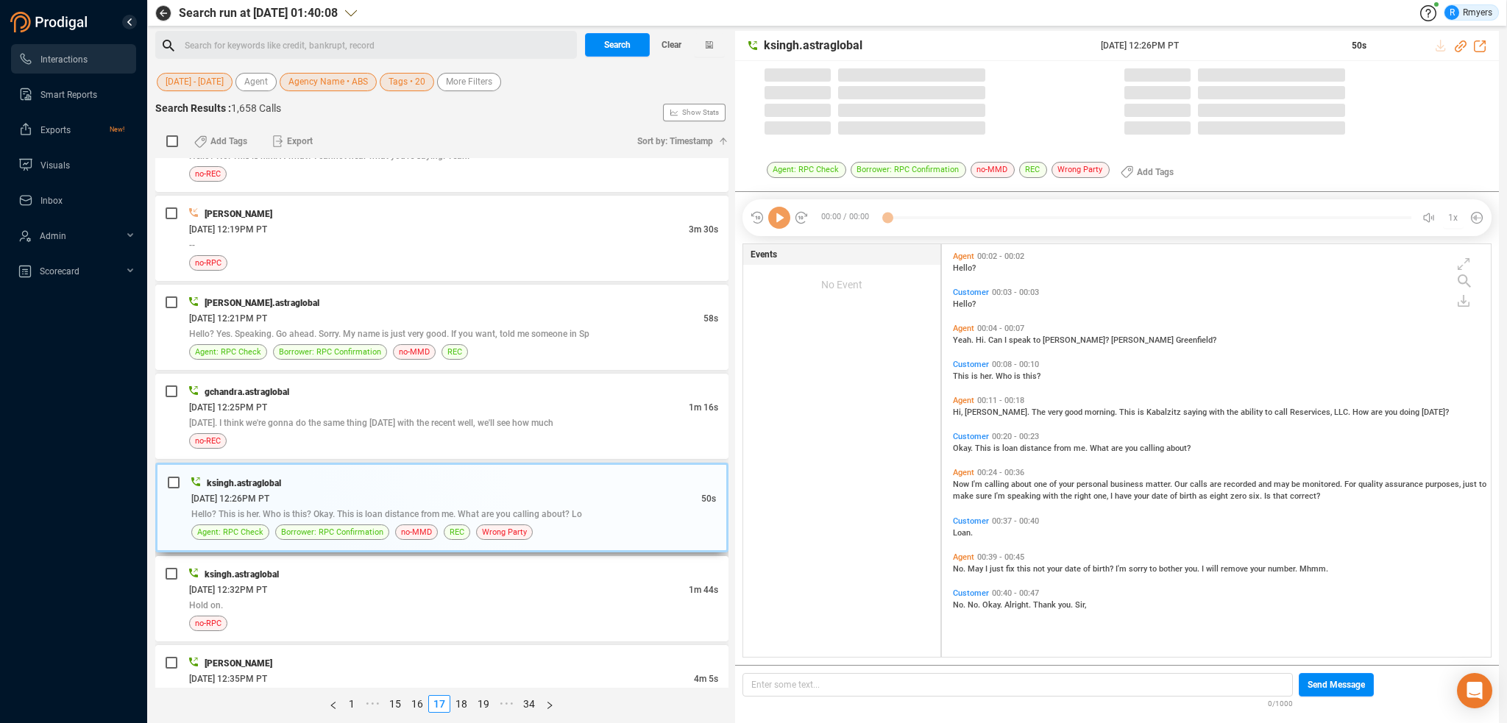
scroll to position [410, 542]
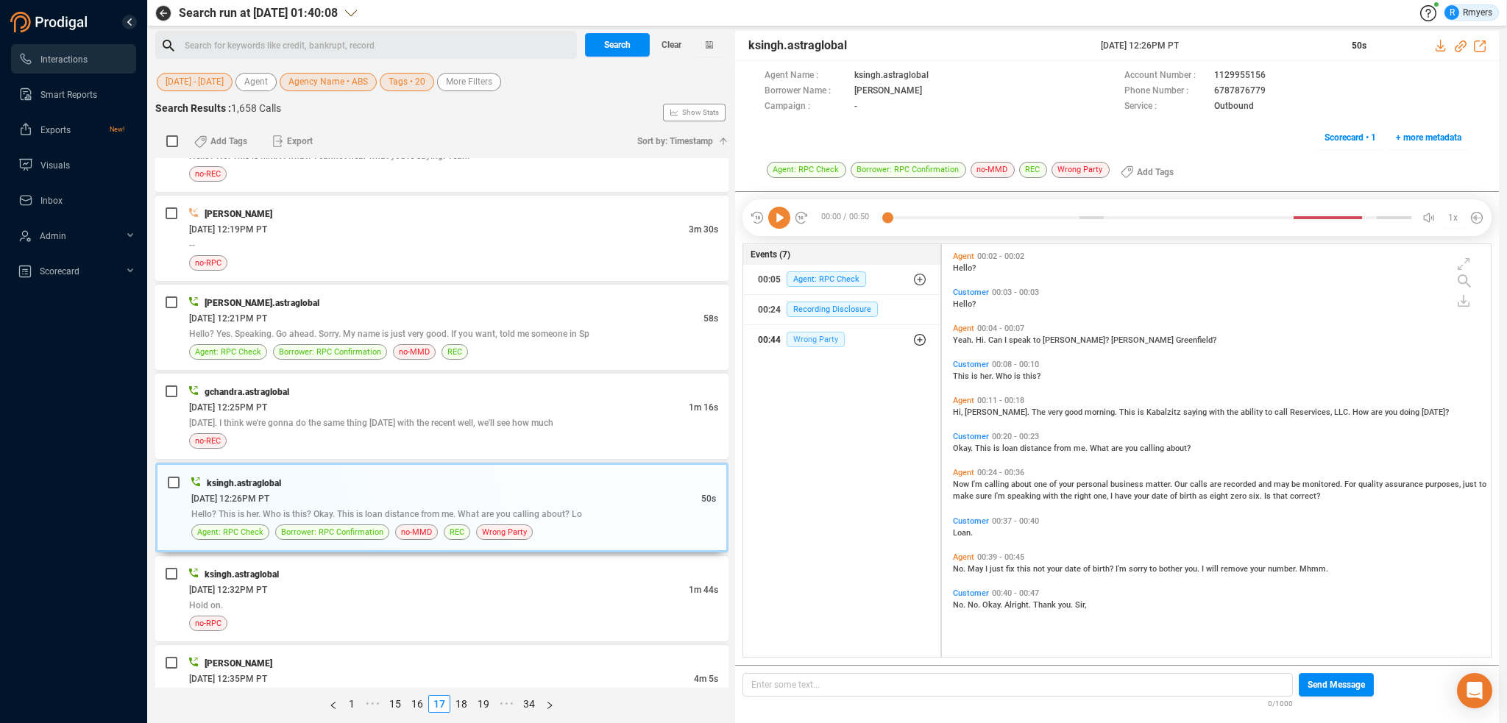
click at [789, 341] on span "Wrong Party" at bounding box center [816, 339] width 58 height 15
click at [835, 358] on div "00:44 Wrong Party" at bounding box center [847, 370] width 157 height 24
drag, startPoint x: 1221, startPoint y: 91, endPoint x: 1264, endPoint y: 91, distance: 42.7
click at [1264, 91] on div "Phone Number : 6787876779" at bounding box center [1297, 91] width 345 height 15
copy div "6787876779"
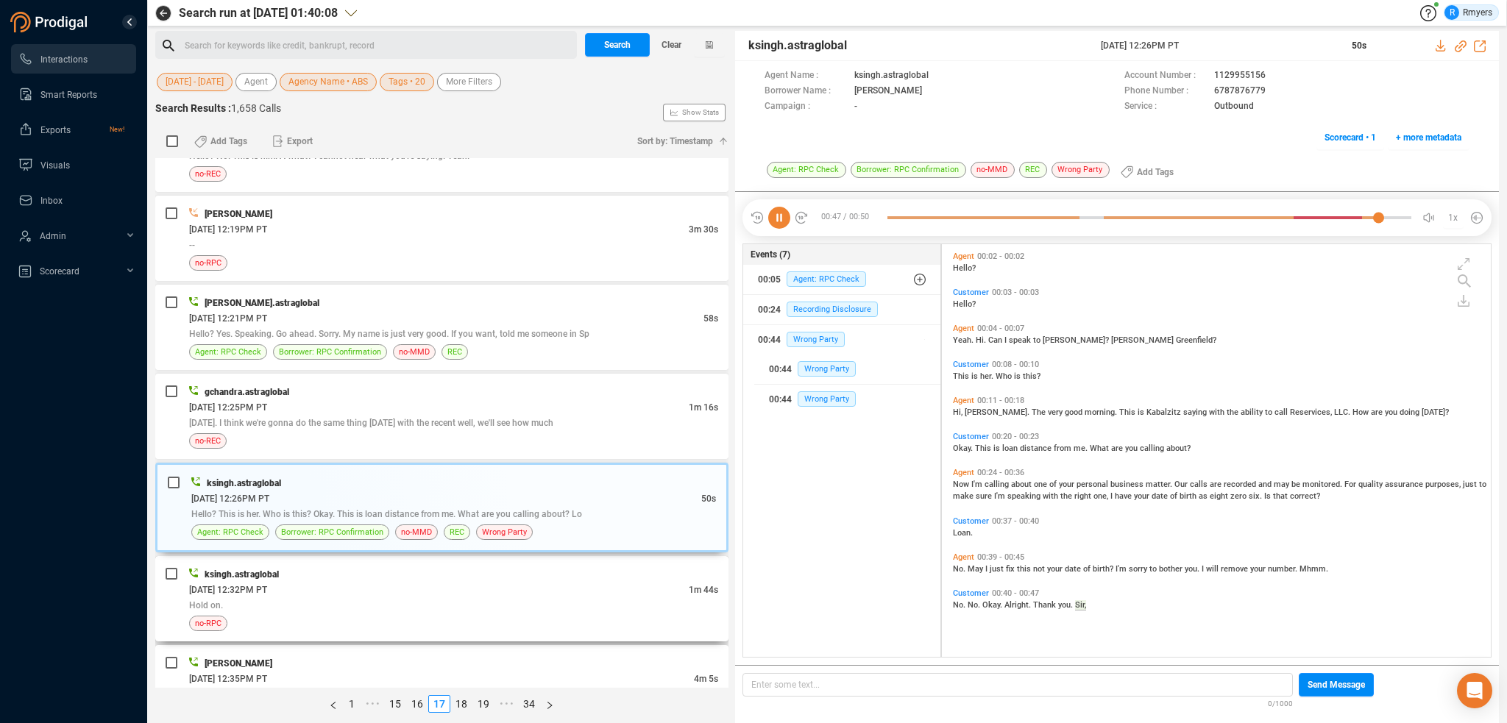
click at [401, 598] on div "Hold on." at bounding box center [453, 605] width 529 height 15
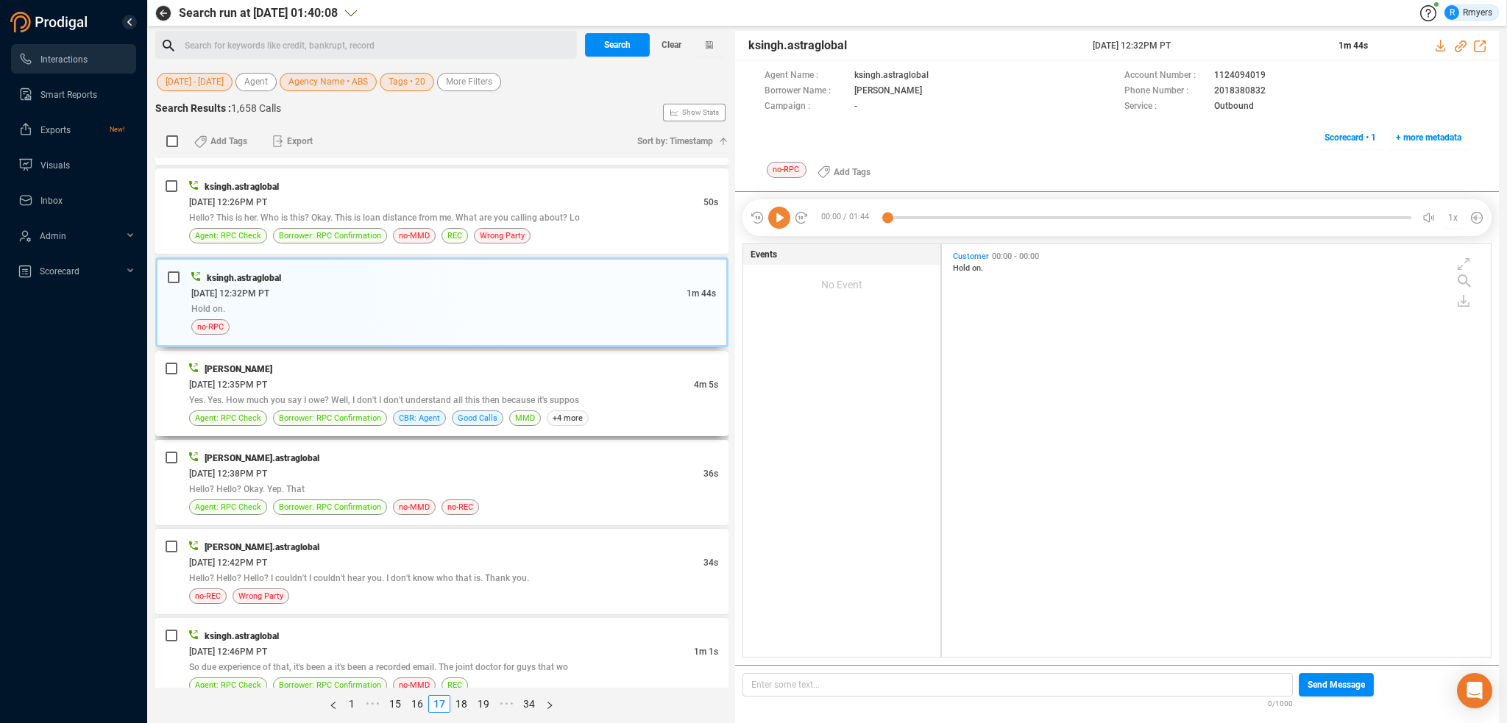
click at [431, 395] on span "Yes. Yes. How much you say I owe? Well, I don't I don't understand all this the…" at bounding box center [384, 400] width 390 height 10
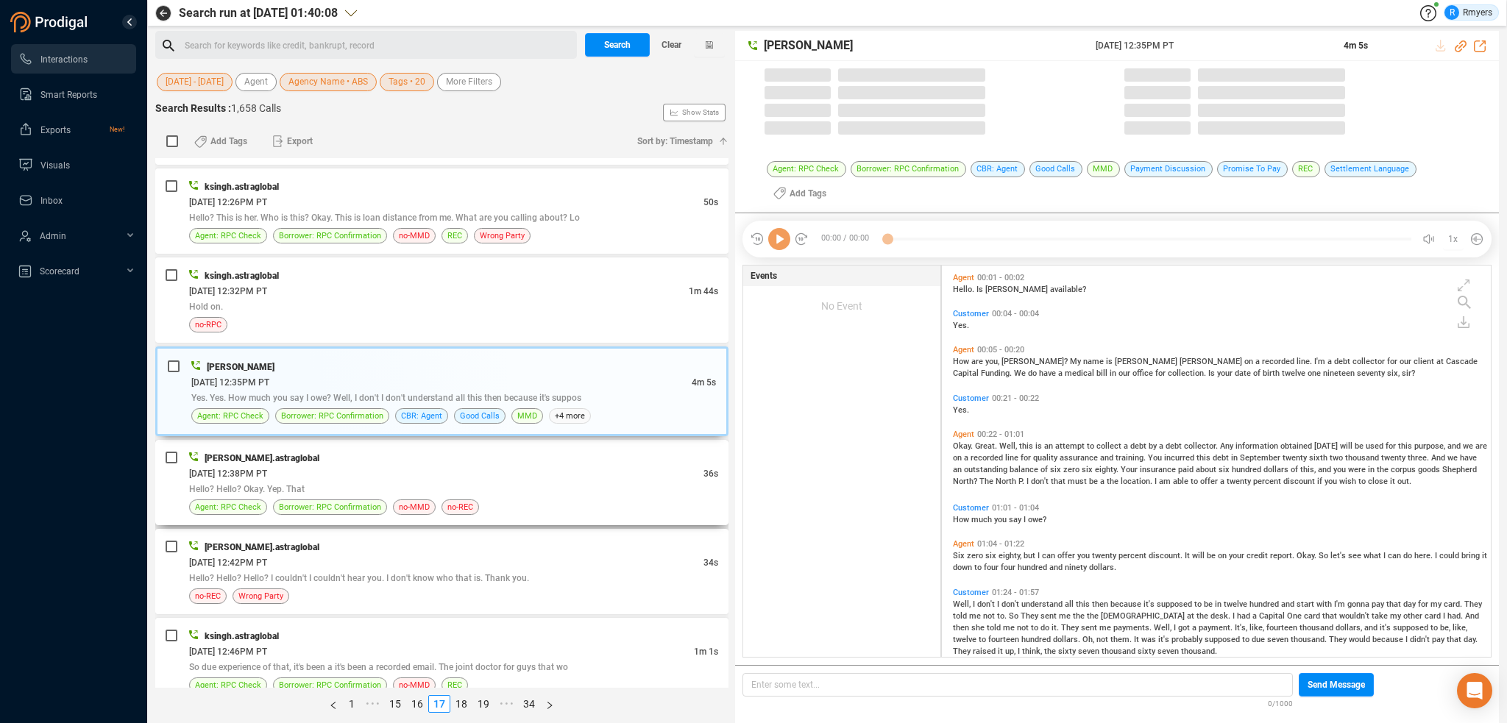
scroll to position [389, 542]
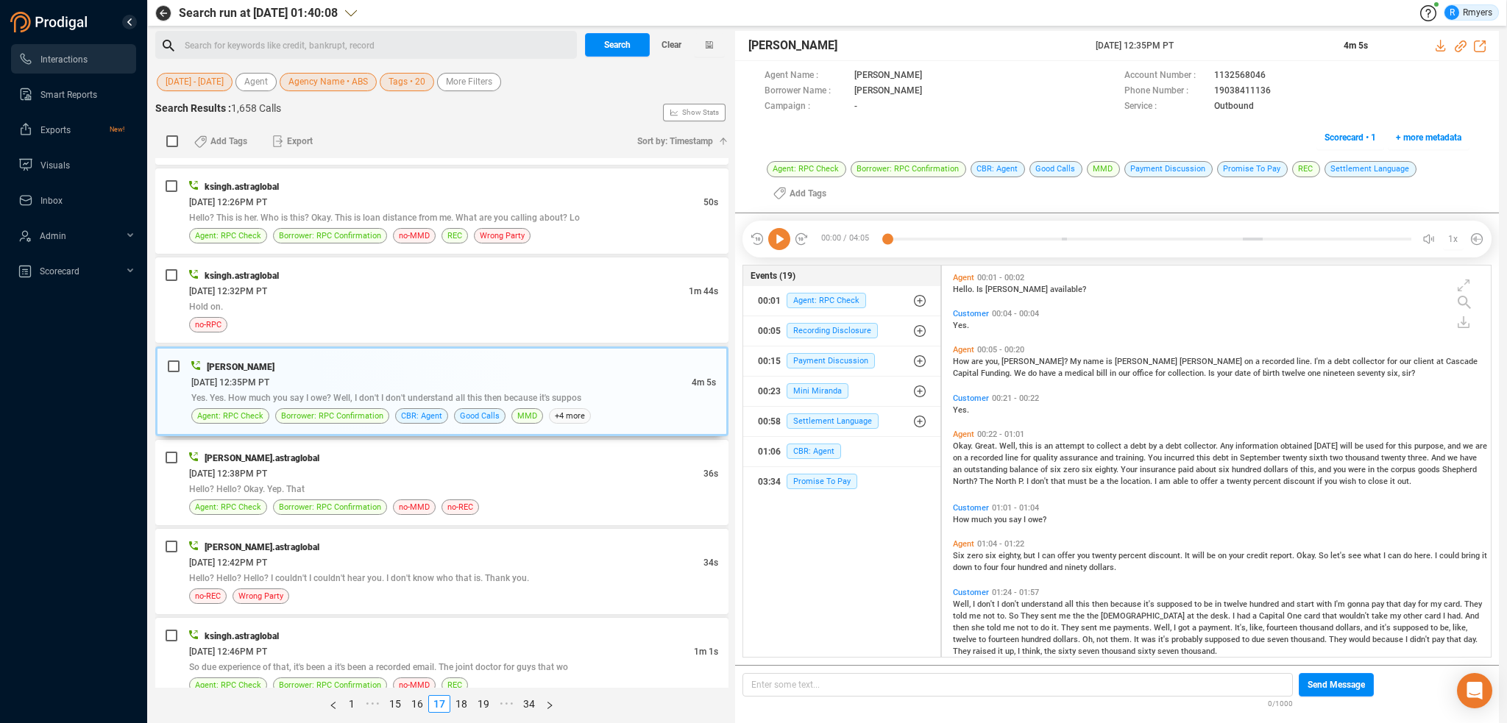
click at [779, 238] on icon at bounding box center [779, 239] width 22 height 22
click at [1460, 45] on icon at bounding box center [1461, 46] width 12 height 12
drag, startPoint x: 1083, startPoint y: 41, endPoint x: 1210, endPoint y: 40, distance: 127.3
click at [1237, 53] on div "Katie Hopkins 17 Jun 2025 @ 12:35PM PT 4m 5s" at bounding box center [1117, 46] width 764 height 30
copy div "17 Jun 2025 @ 12:35PM PT"
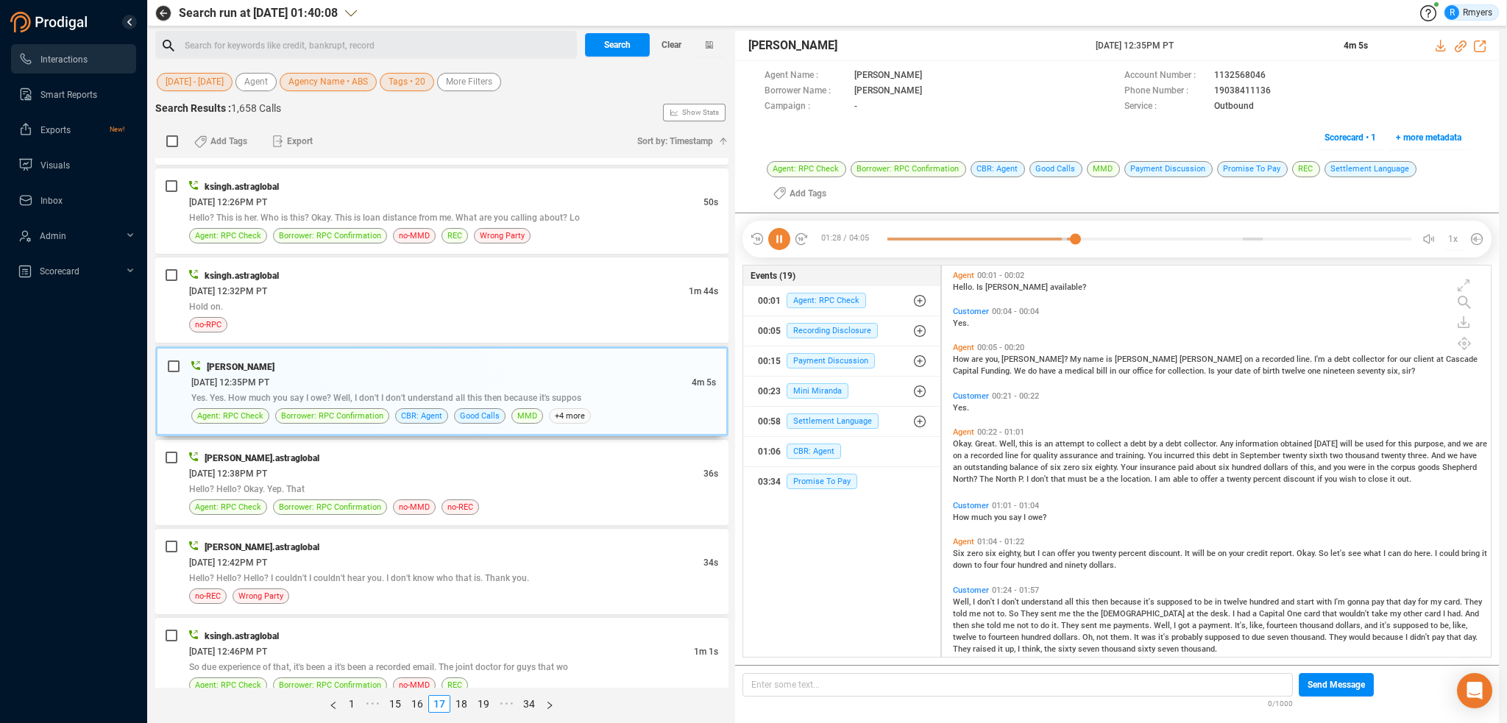
scroll to position [0, 0]
click at [524, 482] on div "Hello? Hello? Okay. Yep. That" at bounding box center [453, 488] width 529 height 15
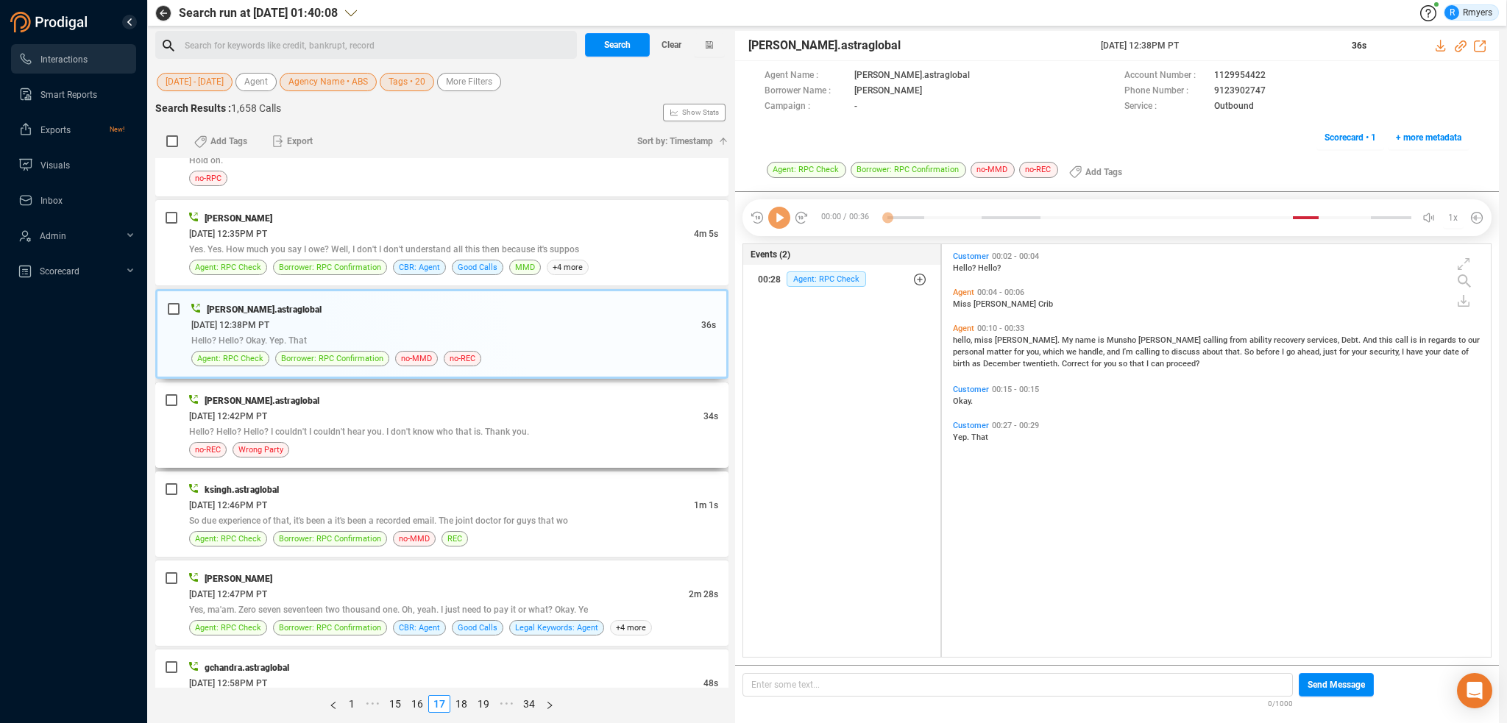
scroll to position [3165, 0]
click at [495, 426] on span "Hello? Hello? Hello? I couldn't I couldn't hear you. I don't know who that is. …" at bounding box center [359, 431] width 340 height 10
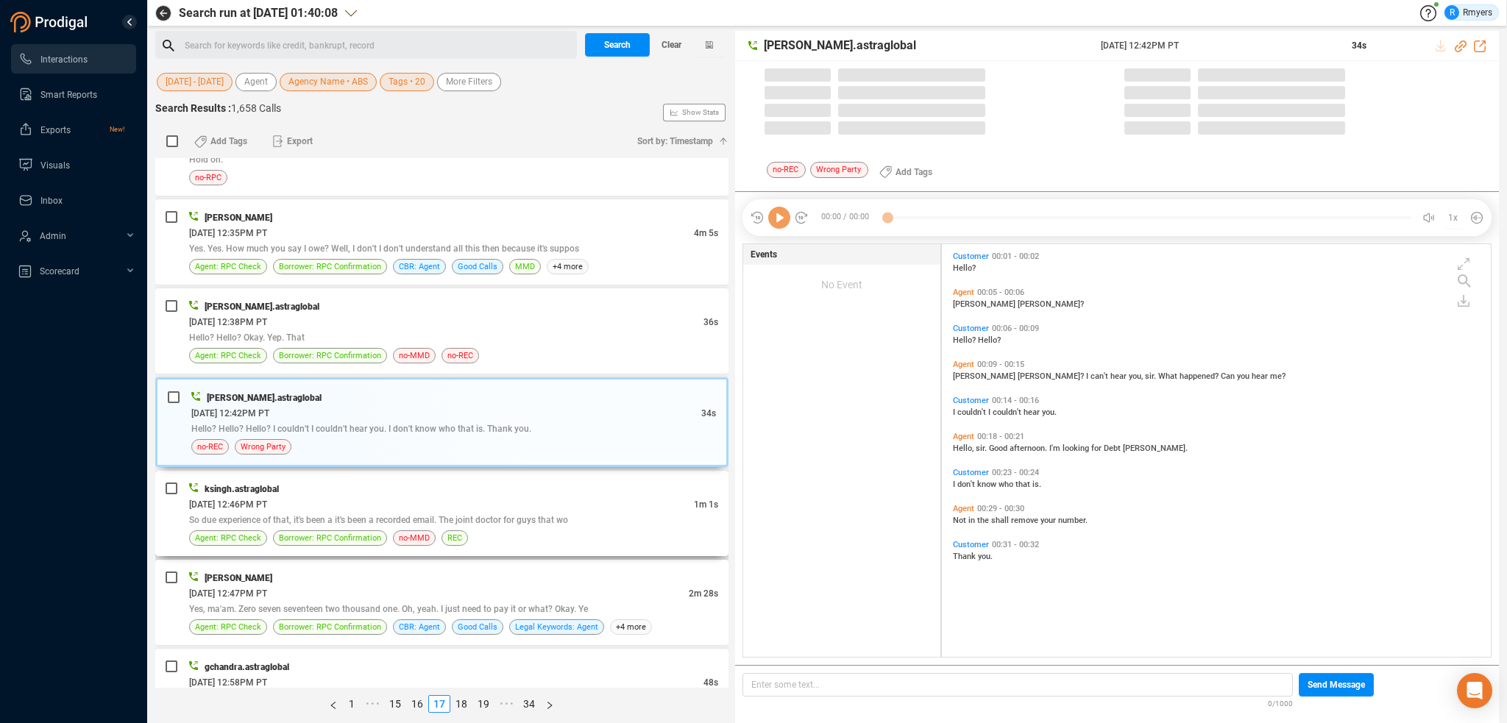
scroll to position [410, 542]
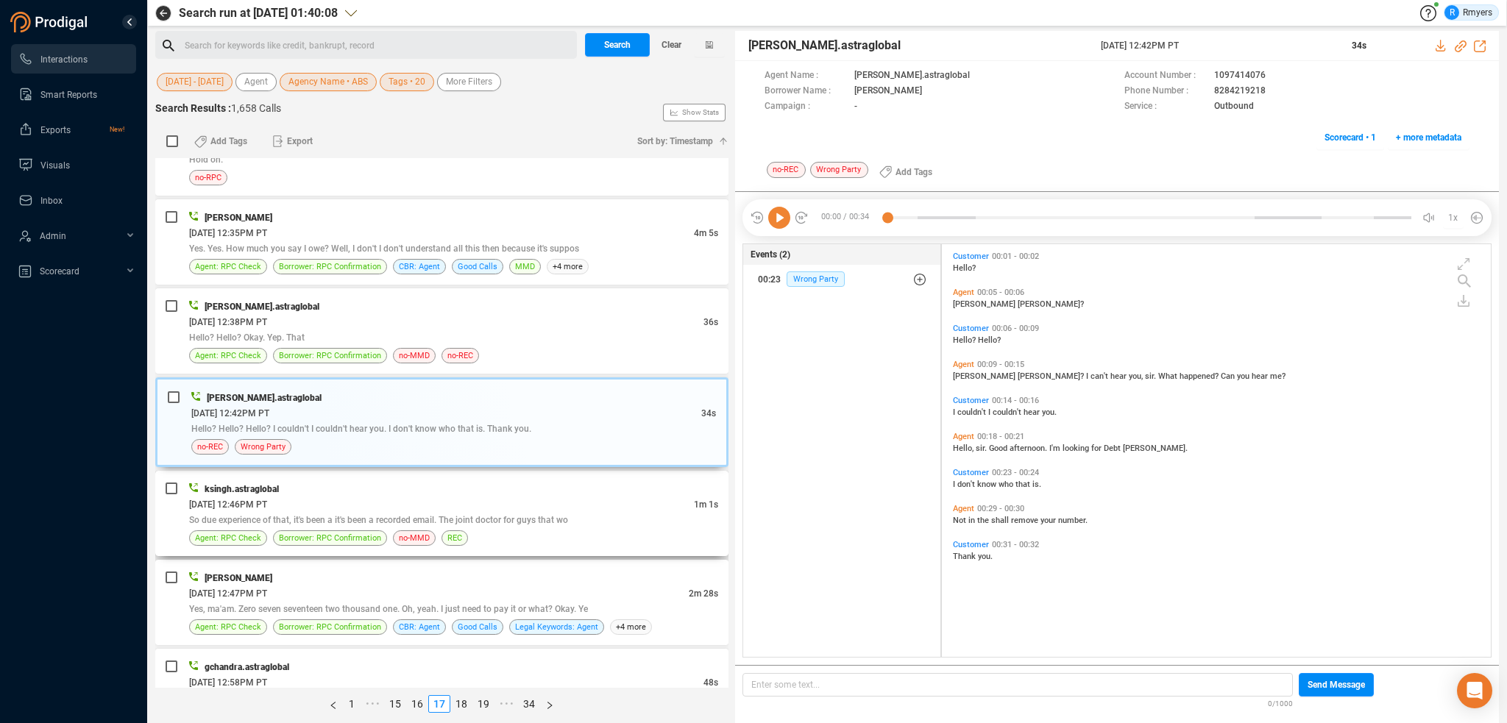
click at [462, 481] on div "ksingh.astraglobal" at bounding box center [453, 488] width 529 height 15
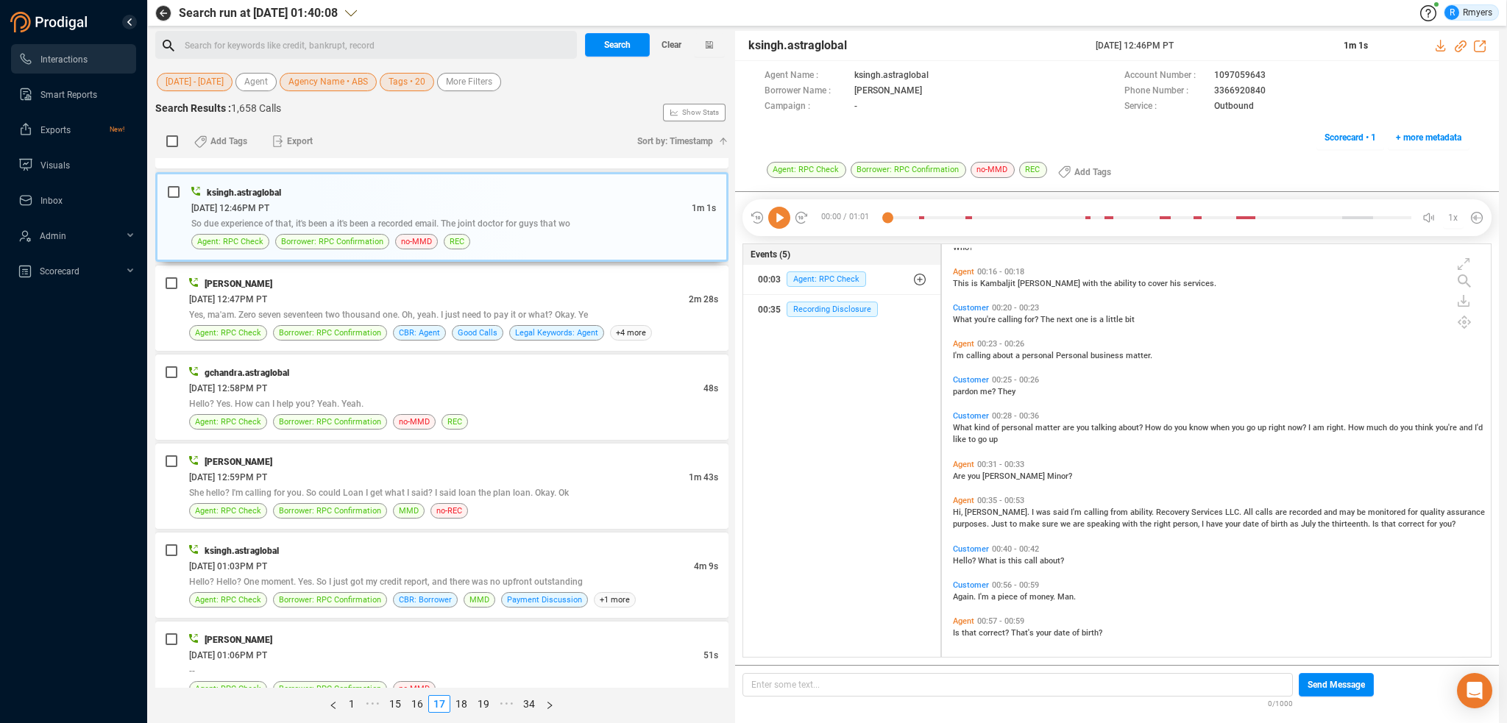
scroll to position [204, 0]
click at [473, 310] on span "Yes, ma'am. Zero seven seventeen two thousand one. Oh, yeah. I just need to pay…" at bounding box center [388, 315] width 399 height 10
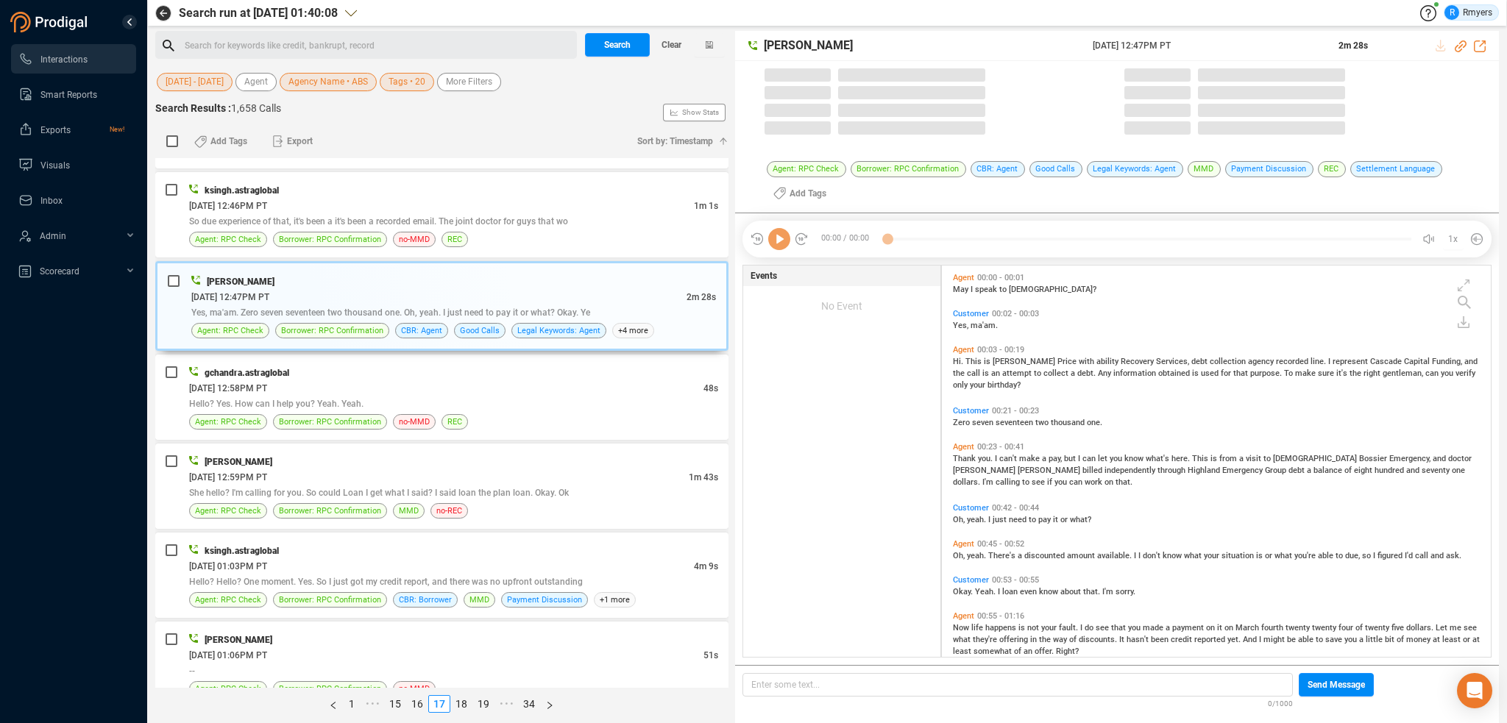
scroll to position [389, 542]
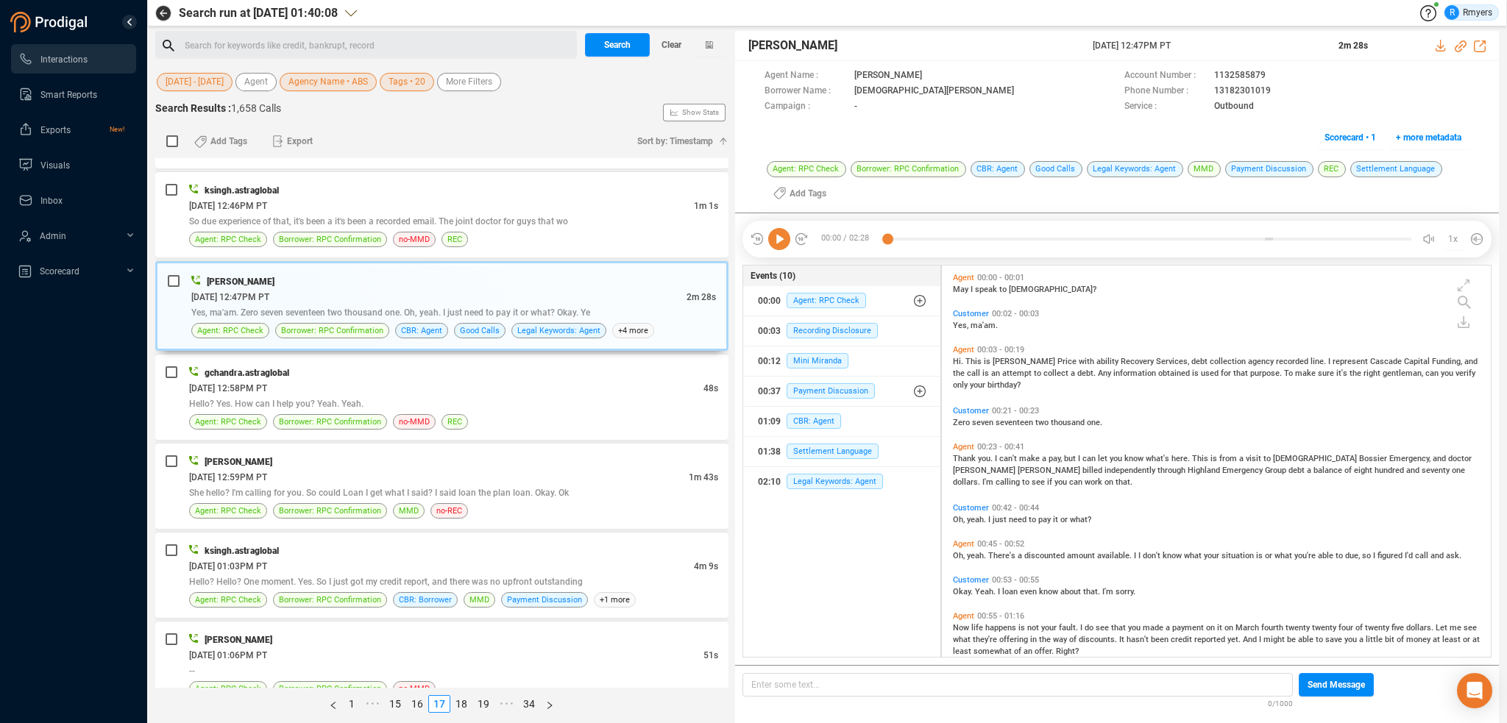
click at [774, 238] on icon at bounding box center [779, 239] width 22 height 22
drag, startPoint x: 1458, startPoint y: 45, endPoint x: 1444, endPoint y: 49, distance: 14.7
click at [1458, 45] on icon at bounding box center [1461, 46] width 12 height 12
drag, startPoint x: 1083, startPoint y: 52, endPoint x: 1198, endPoint y: 45, distance: 115.1
click at [1212, 40] on div "Jennifer Price 17 Jun 2025 @ 12:47PM PT 2m 28s" at bounding box center [1117, 46] width 764 height 30
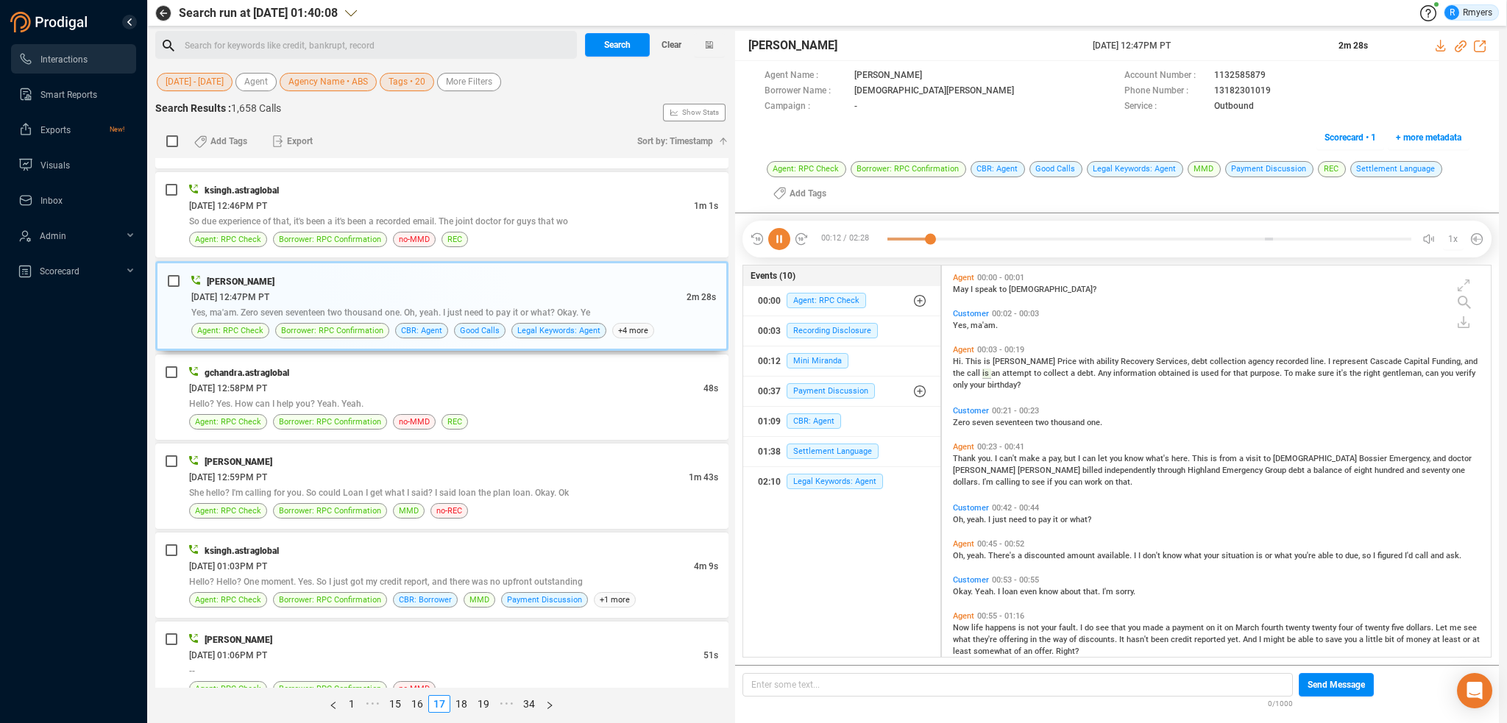
copy div "17 Jun 2025 @ 12:47PM PT"
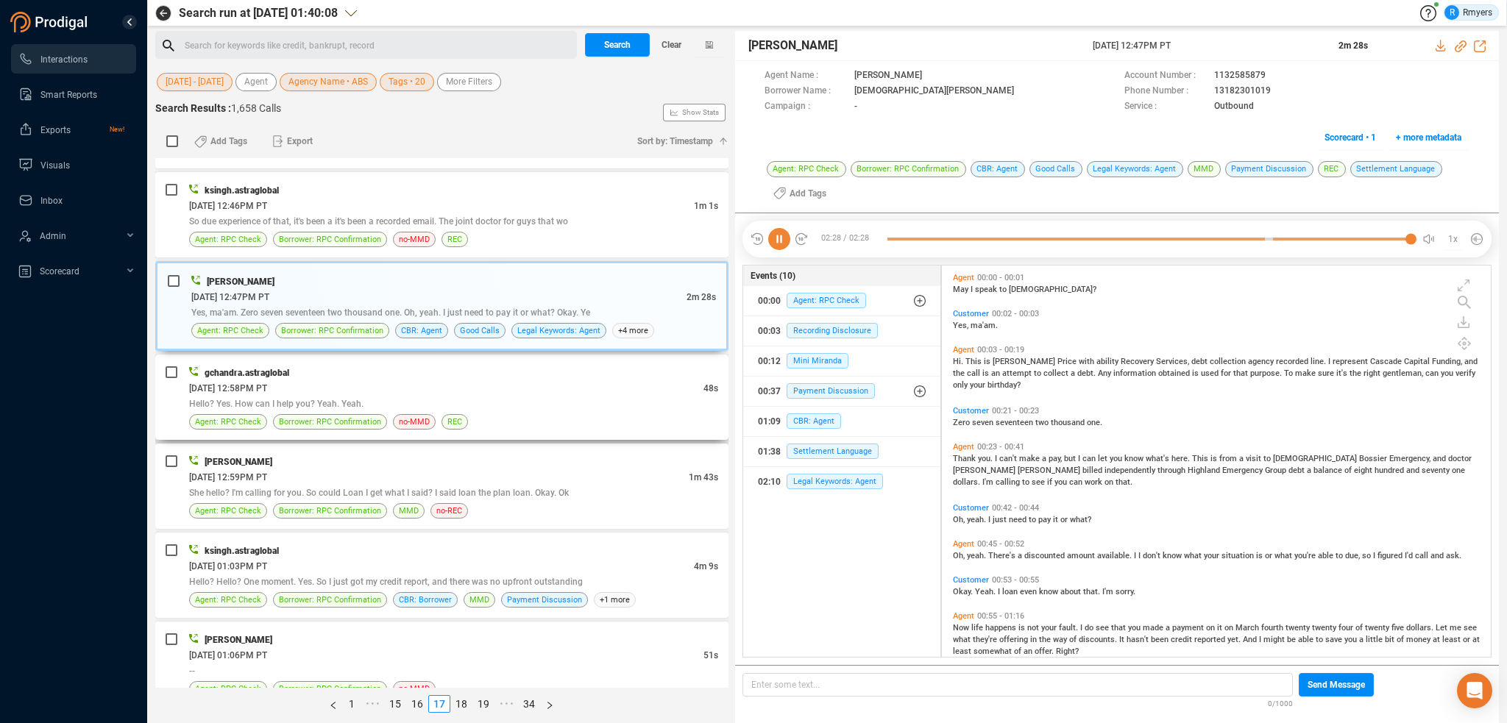
click at [359, 381] on div "06/17/2025 @ 12:58PM PT" at bounding box center [446, 388] width 514 height 15
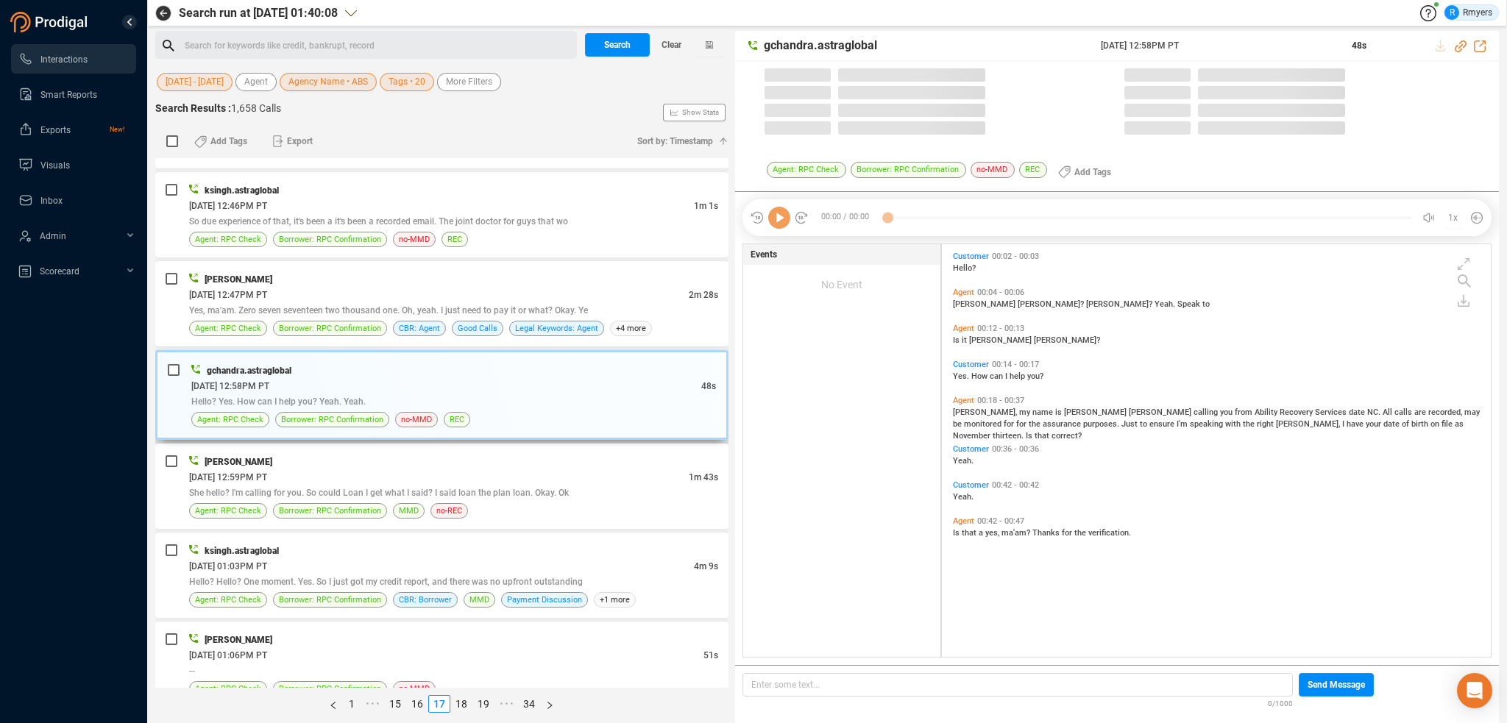
scroll to position [410, 542]
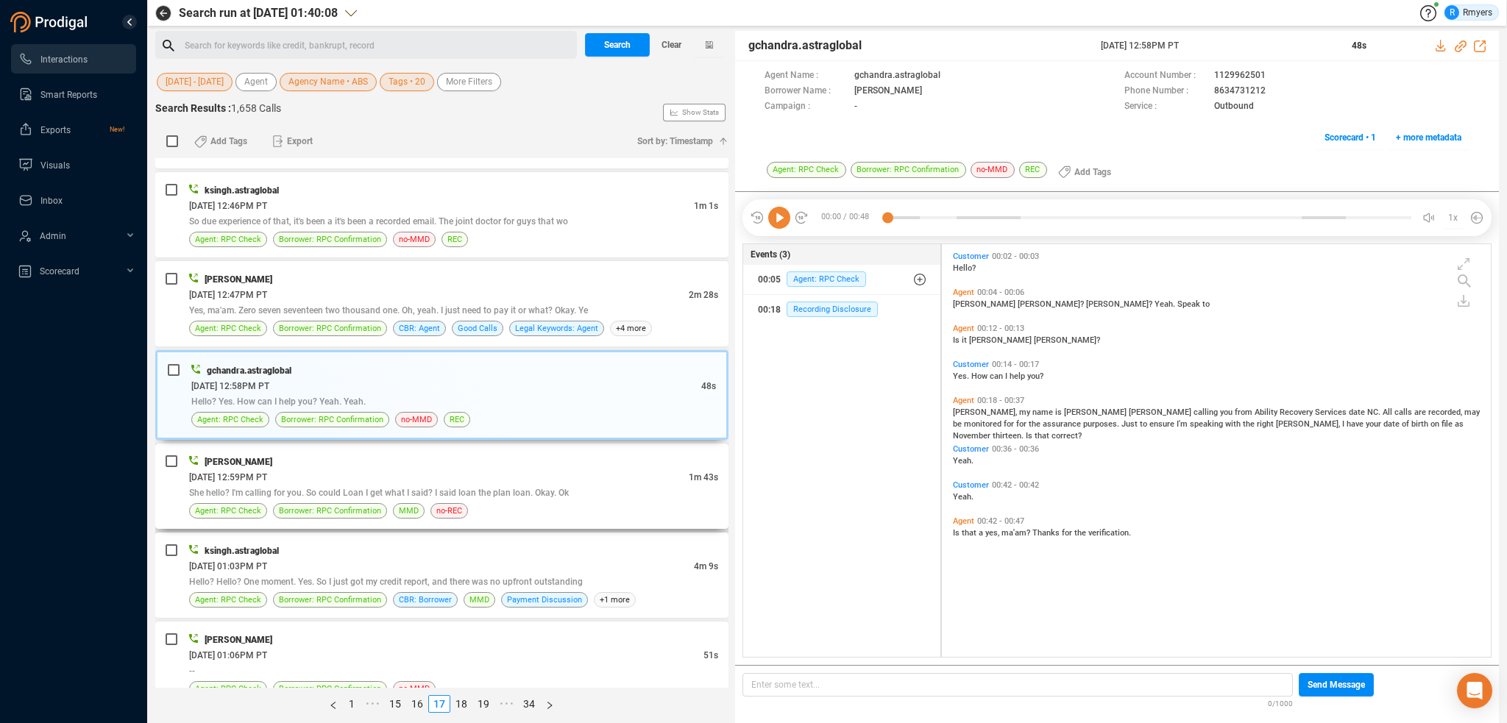
click at [465, 470] on div "06/17/2025 @ 12:59PM PT" at bounding box center [439, 477] width 500 height 15
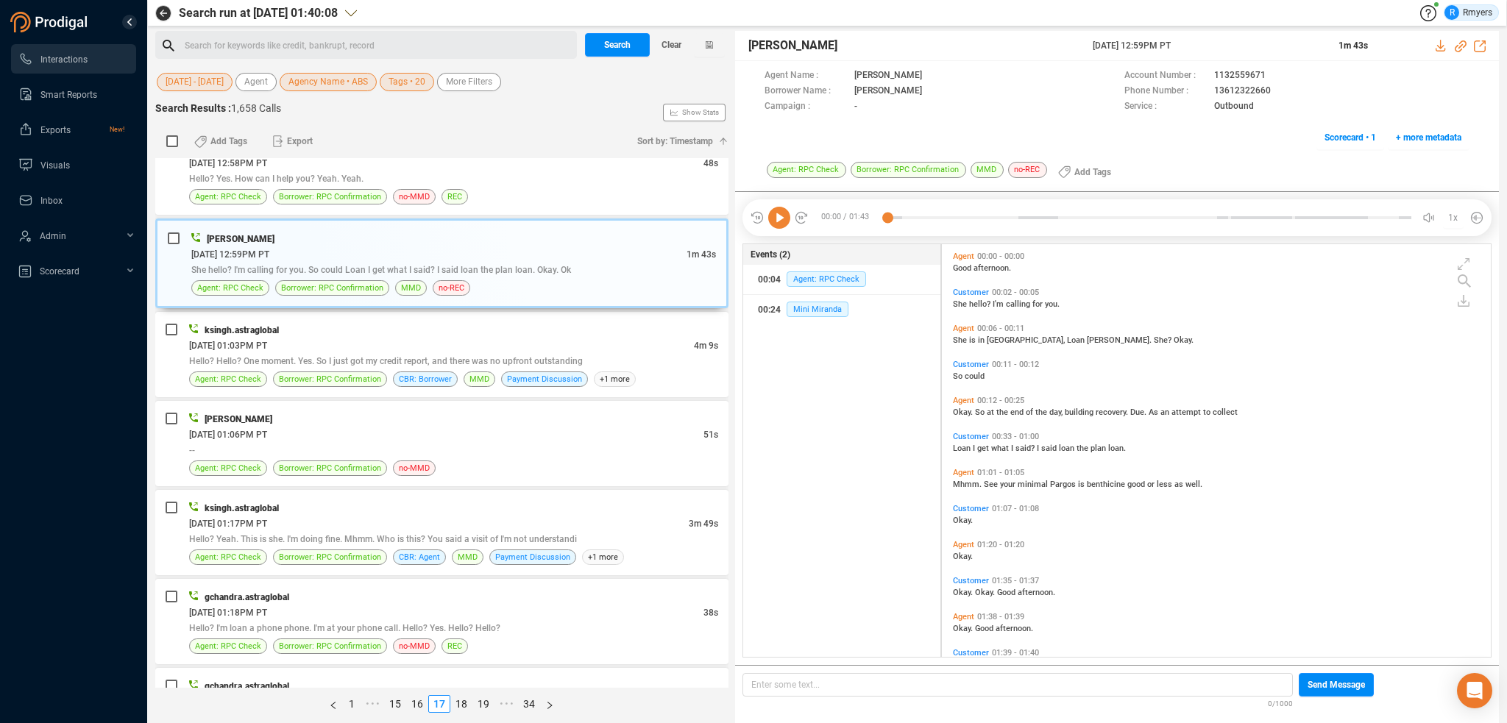
scroll to position [71, 0]
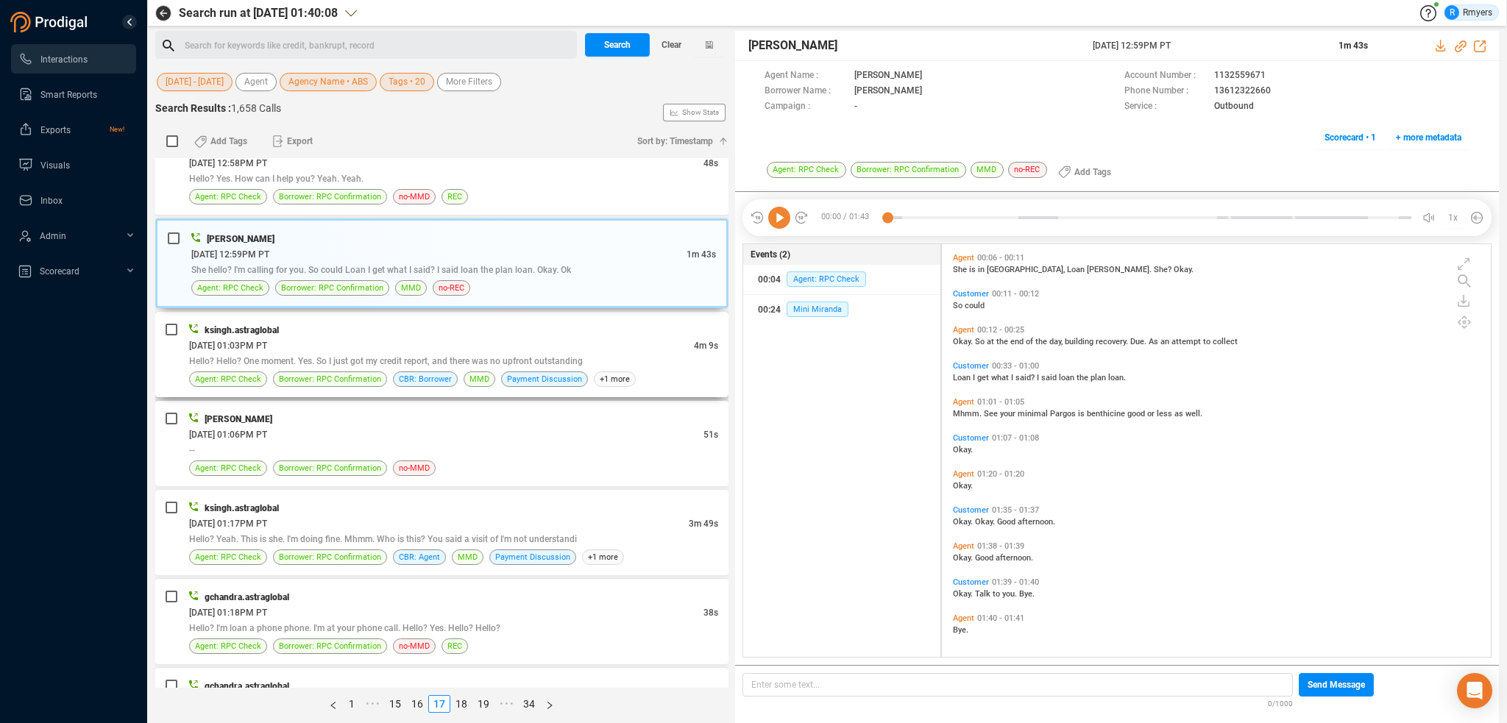
click at [492, 356] on span "Hello? Hello? One moment. Yes. So I just got my credit report, and there was no…" at bounding box center [386, 361] width 394 height 10
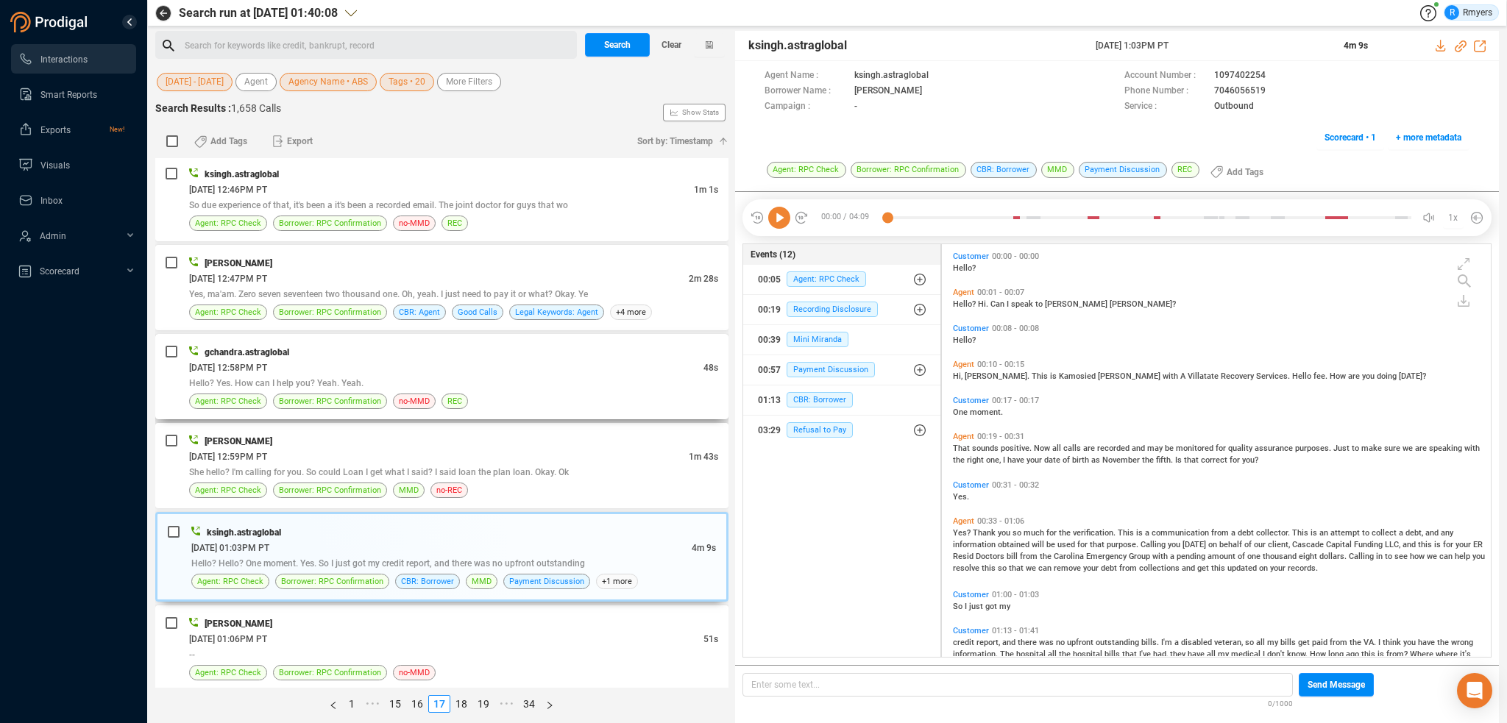
scroll to position [3459, 0]
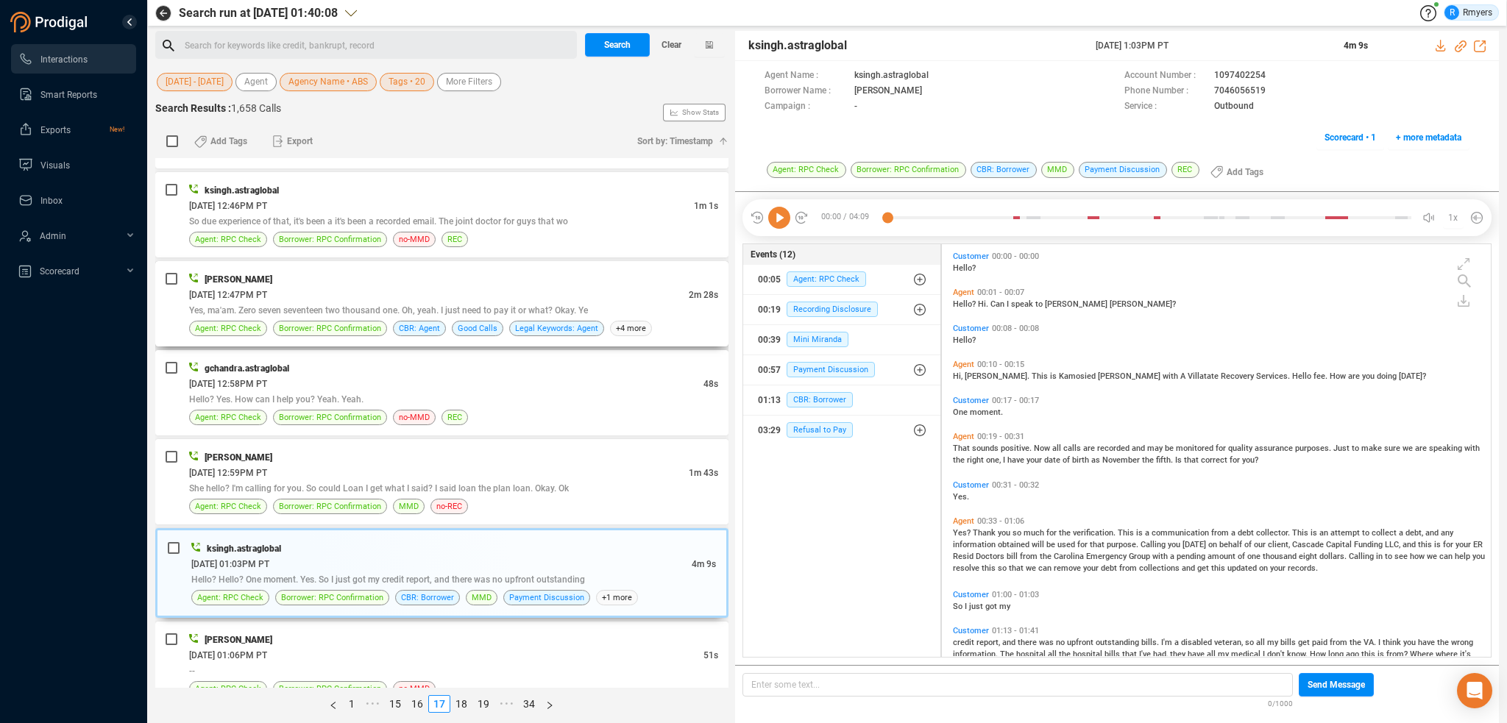
click at [468, 287] on div "06/17/2025 @ 12:47PM PT" at bounding box center [439, 294] width 500 height 15
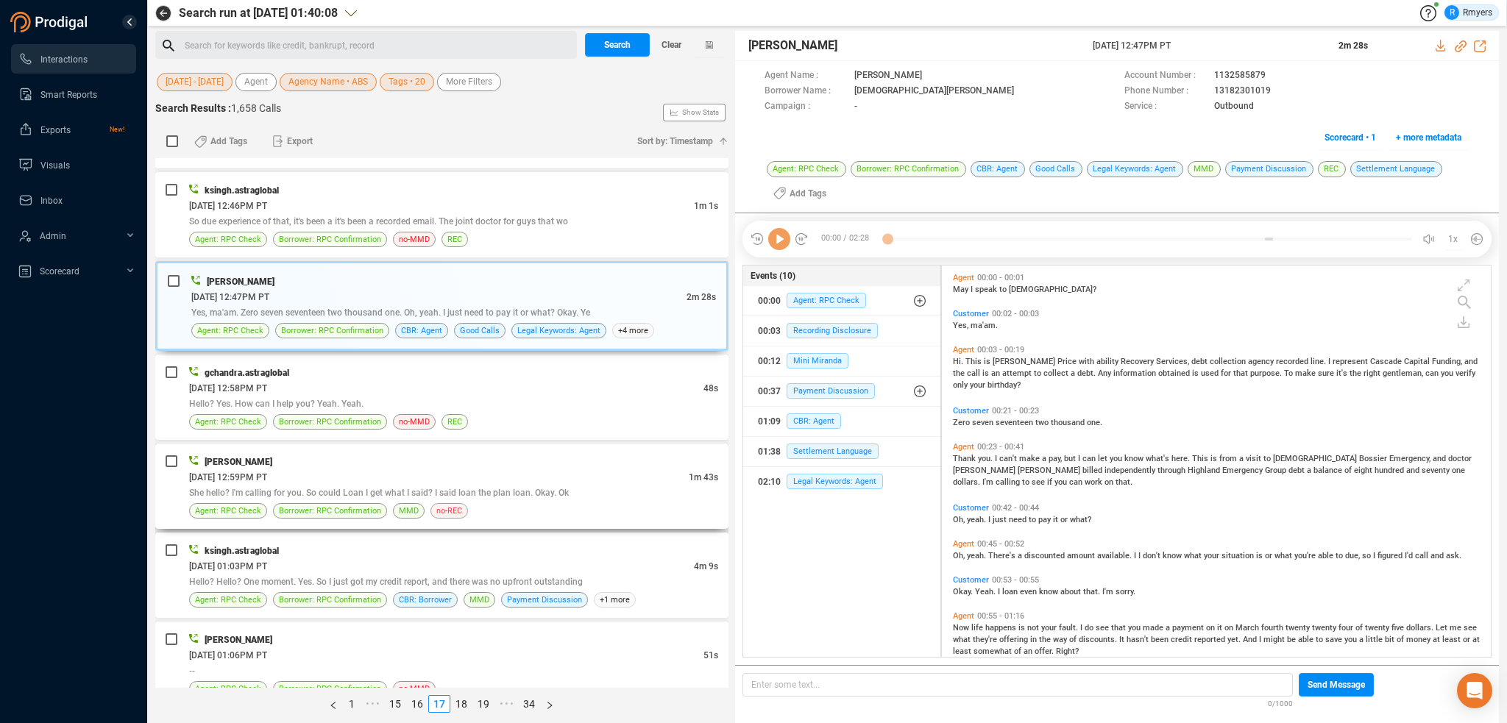
scroll to position [389, 542]
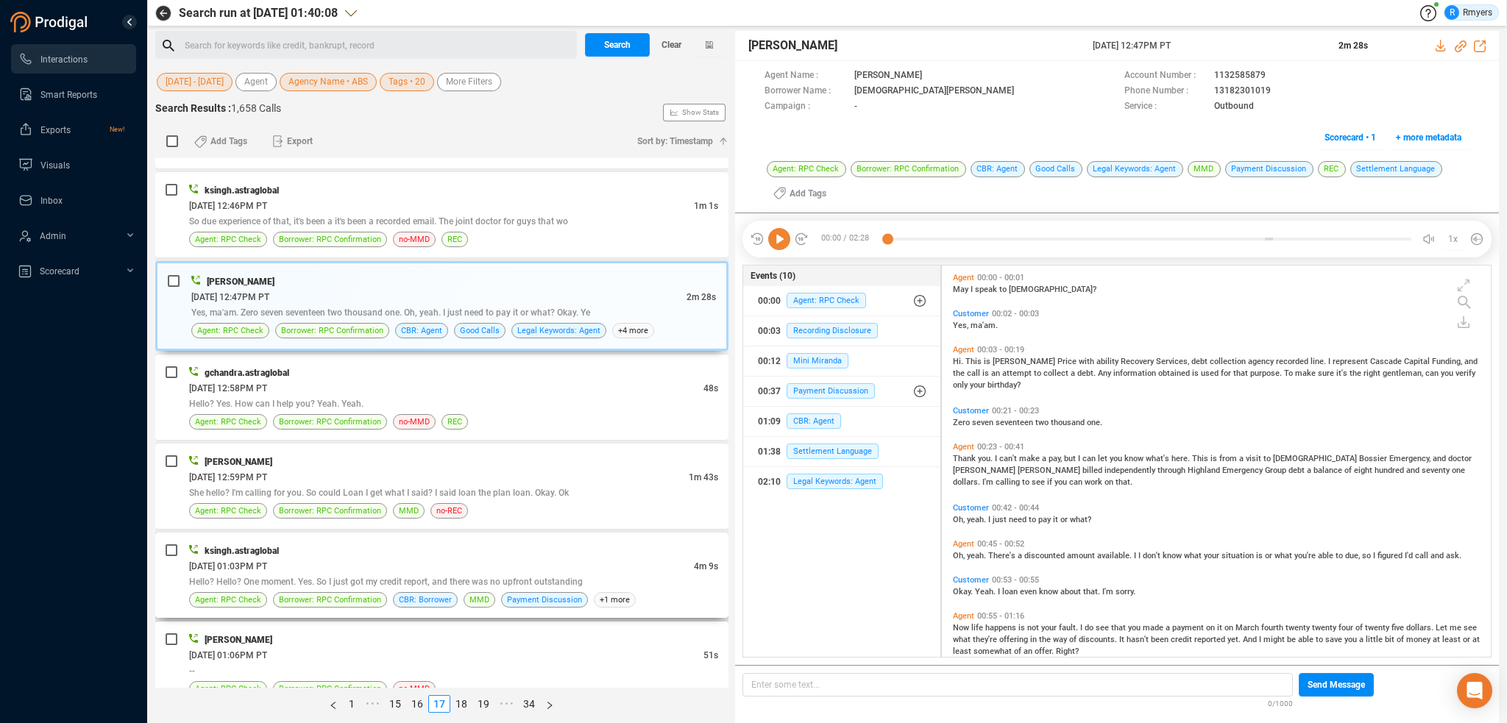
click at [440, 559] on div "06/17/2025 @ 01:03PM PT" at bounding box center [441, 566] width 505 height 15
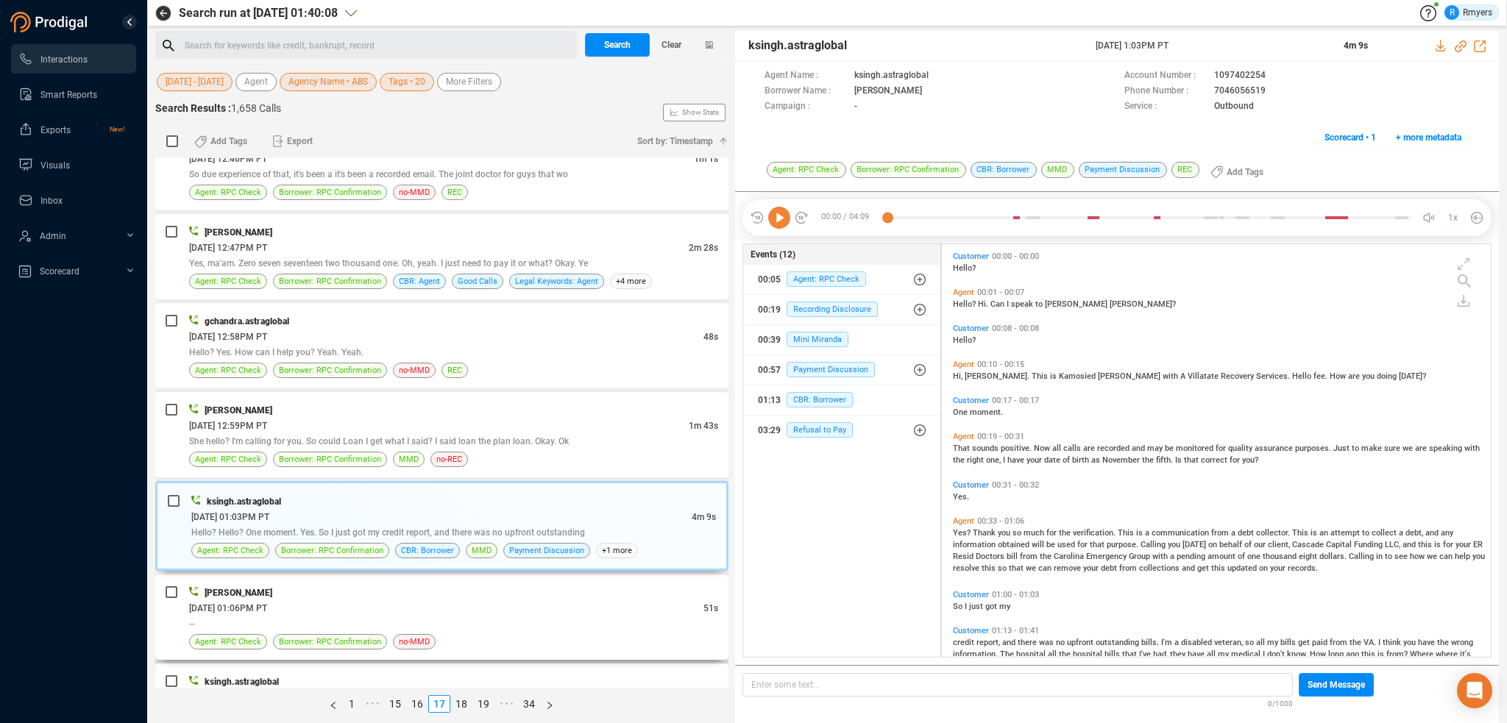
scroll to position [3533, 0]
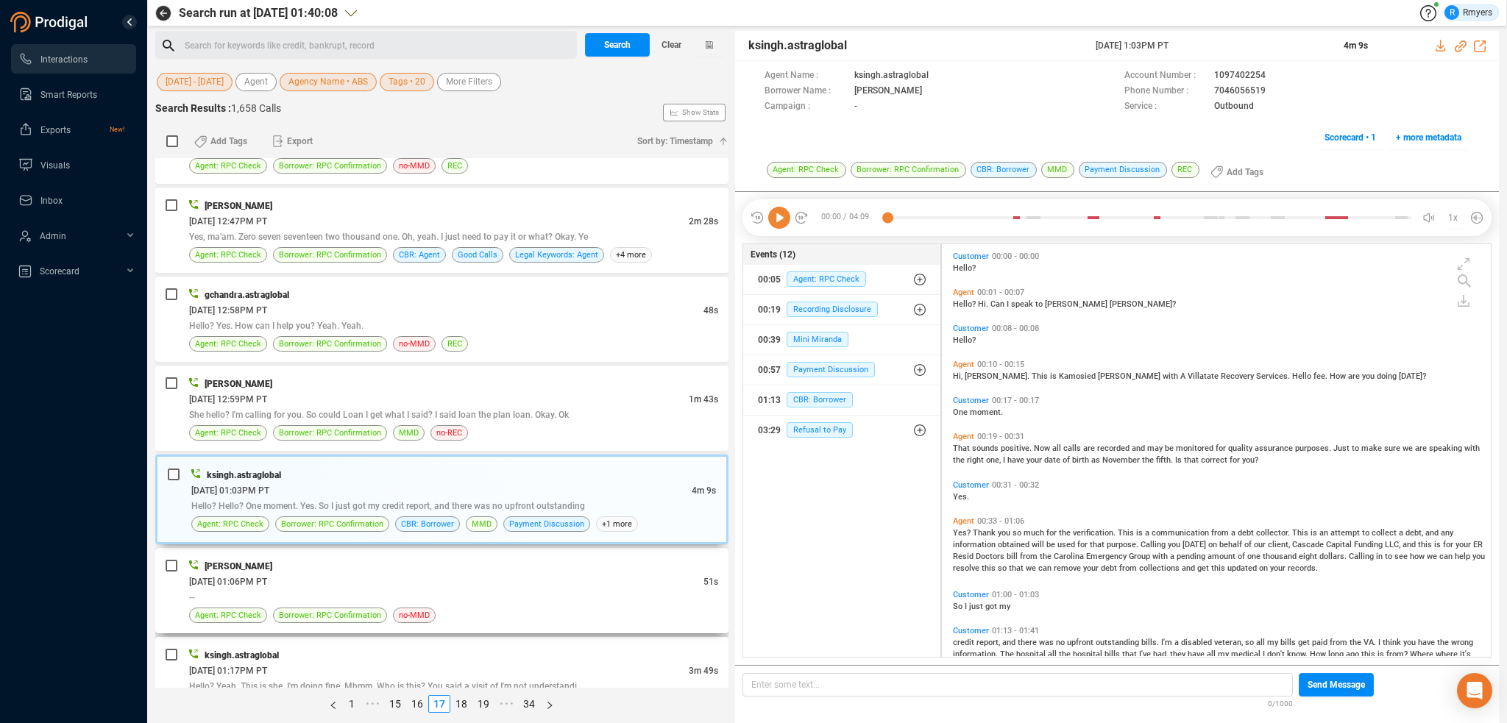
click at [443, 574] on div "06/17/2025 @ 01:06PM PT" at bounding box center [446, 581] width 514 height 15
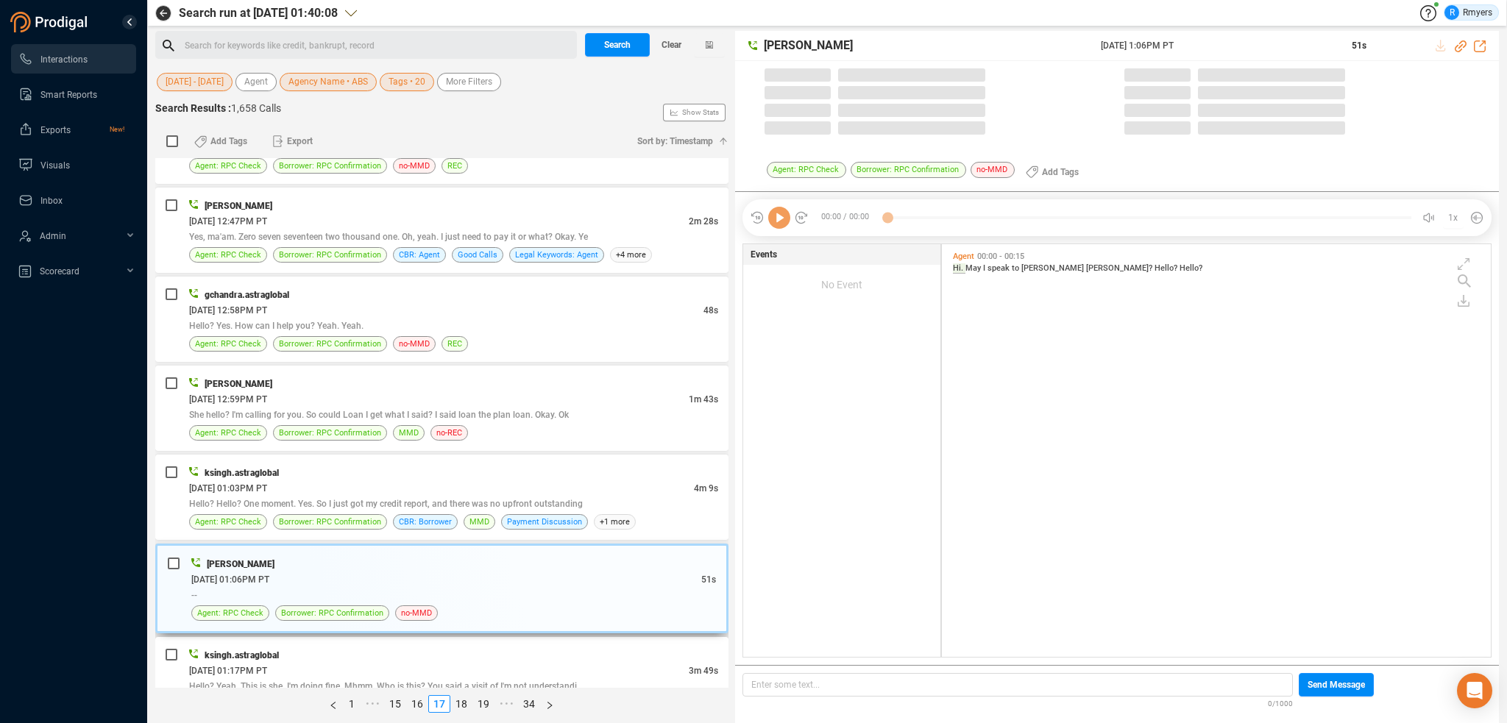
scroll to position [410, 542]
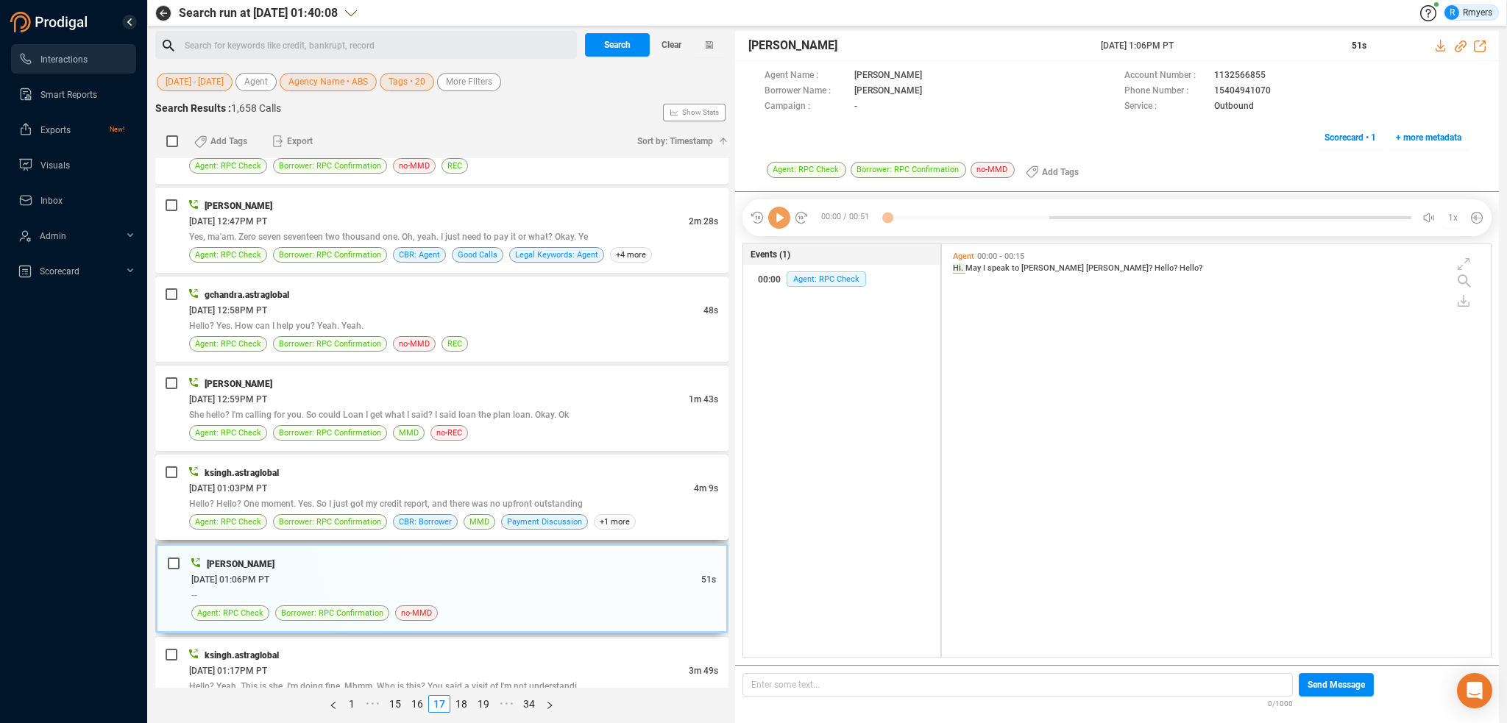
drag, startPoint x: 528, startPoint y: 443, endPoint x: 527, endPoint y: 453, distance: 10.4
click at [528, 455] on div "ksingh.astraglobal 06/17/2025 @ 01:03PM PT 4m 9s Hello? Hello? One moment. Yes.…" at bounding box center [441, 497] width 573 height 85
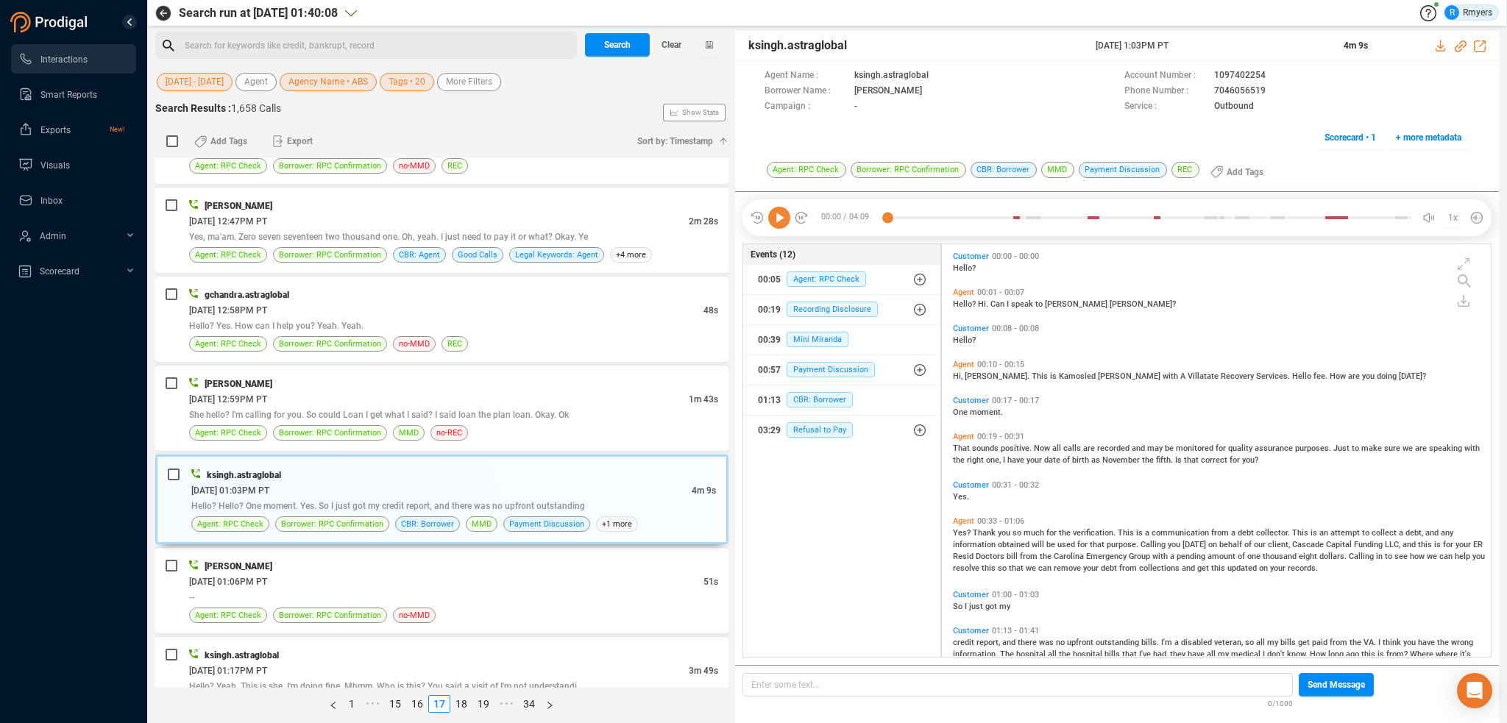
click at [777, 220] on icon at bounding box center [779, 218] width 22 height 22
click at [815, 398] on span "CBR: Borrower" at bounding box center [820, 399] width 66 height 15
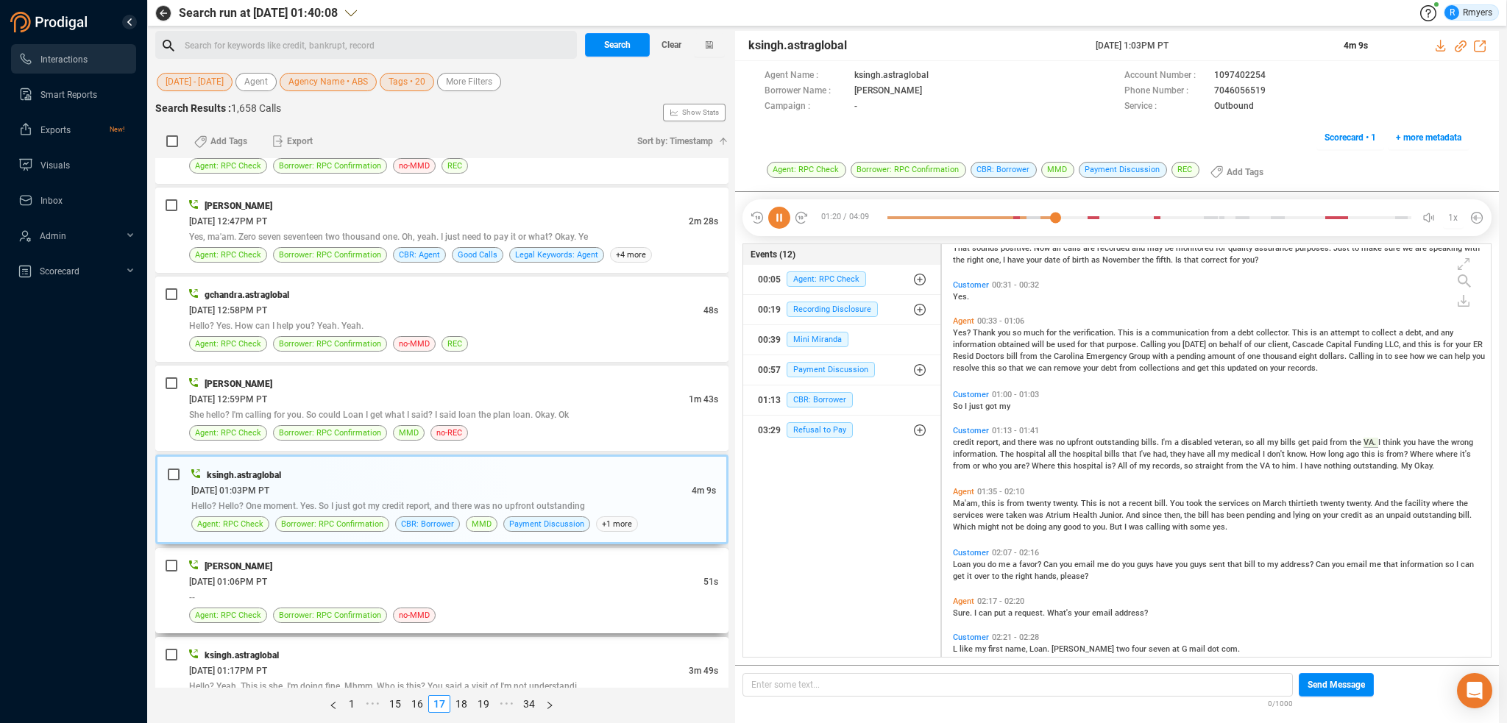
click at [440, 590] on div "--" at bounding box center [453, 597] width 529 height 15
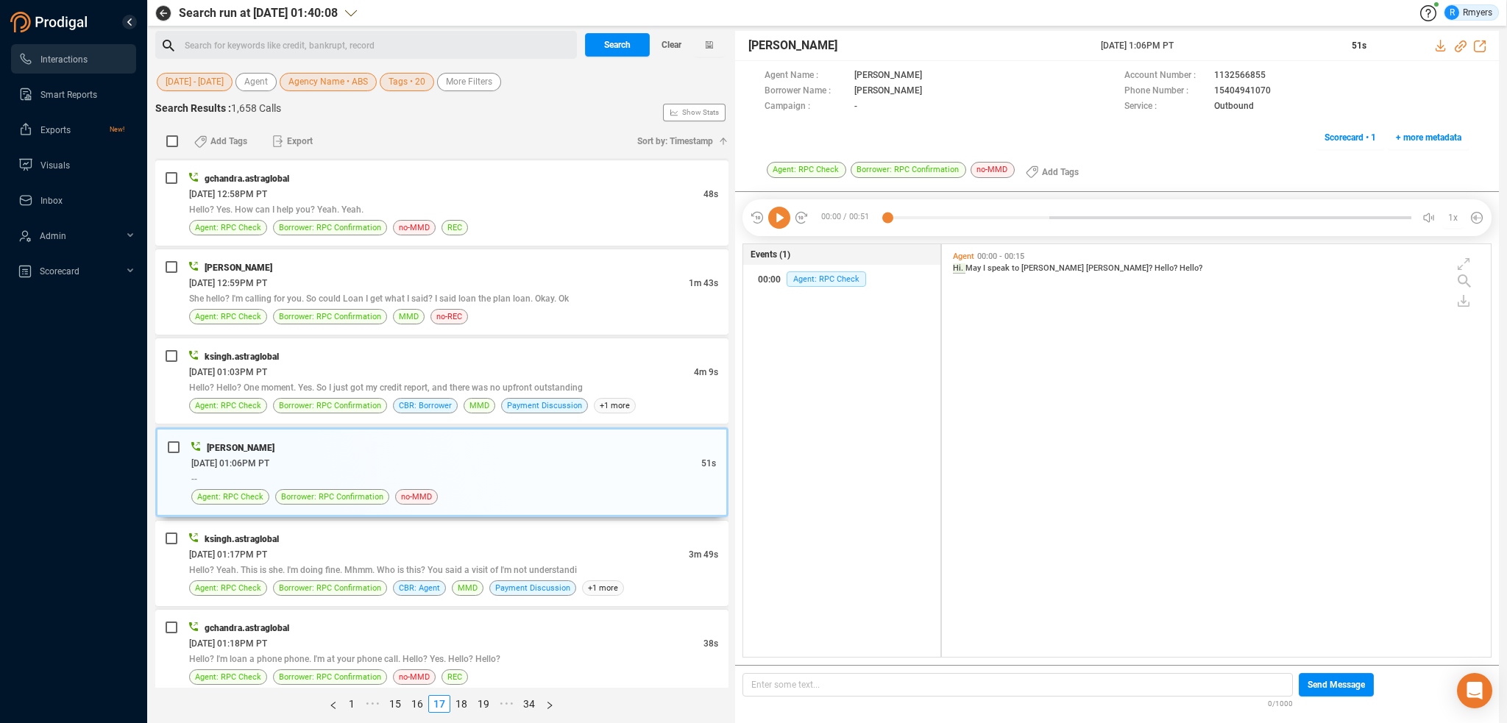
scroll to position [3827, 0]
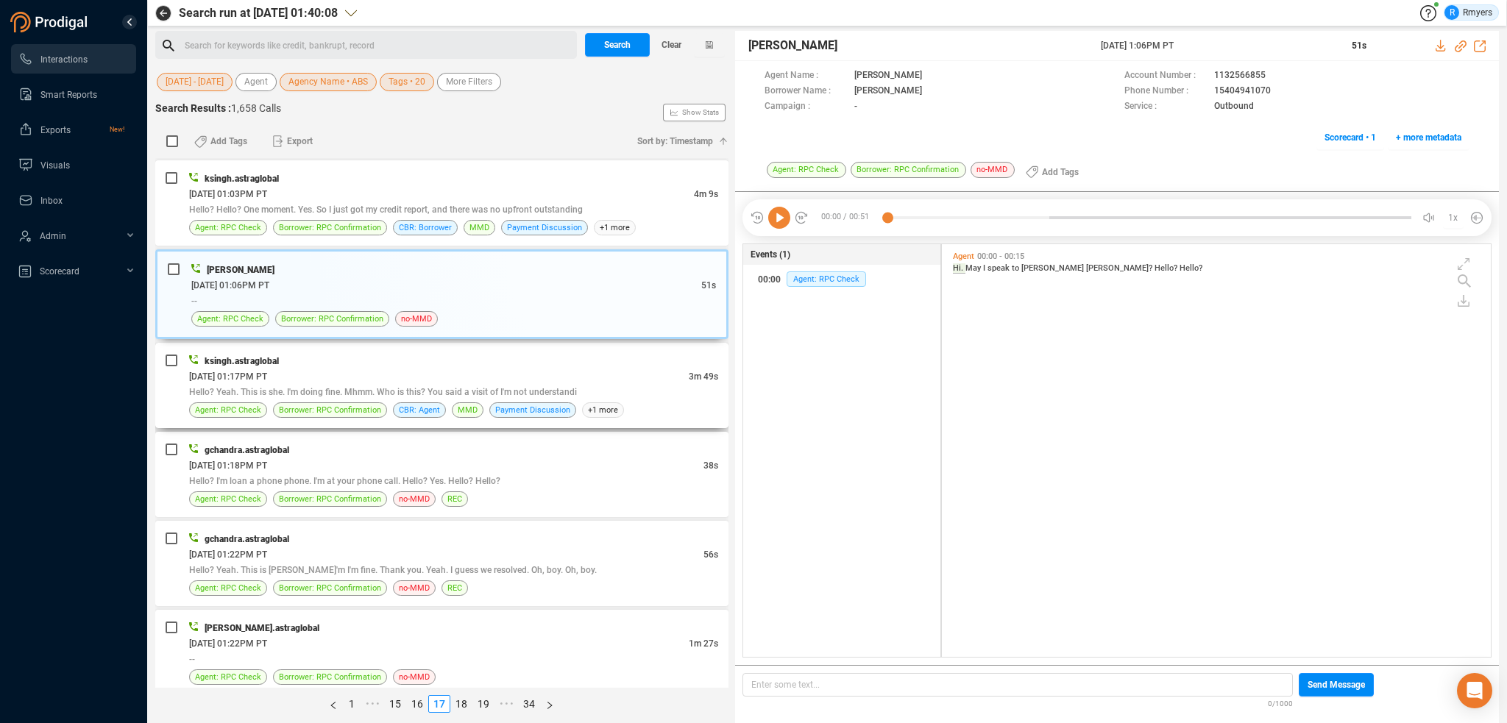
click at [313, 369] on div "06/17/2025 @ 01:17PM PT" at bounding box center [439, 376] width 500 height 15
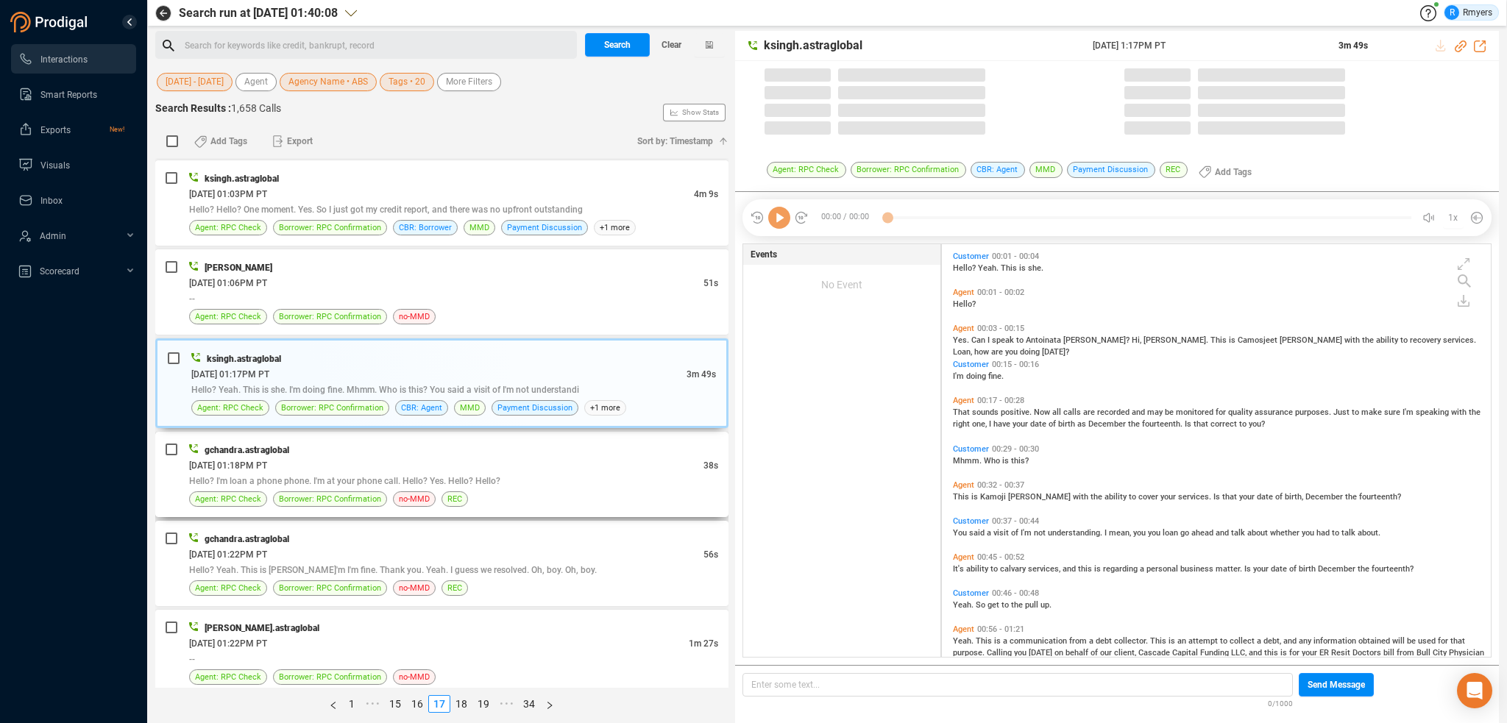
scroll to position [410, 542]
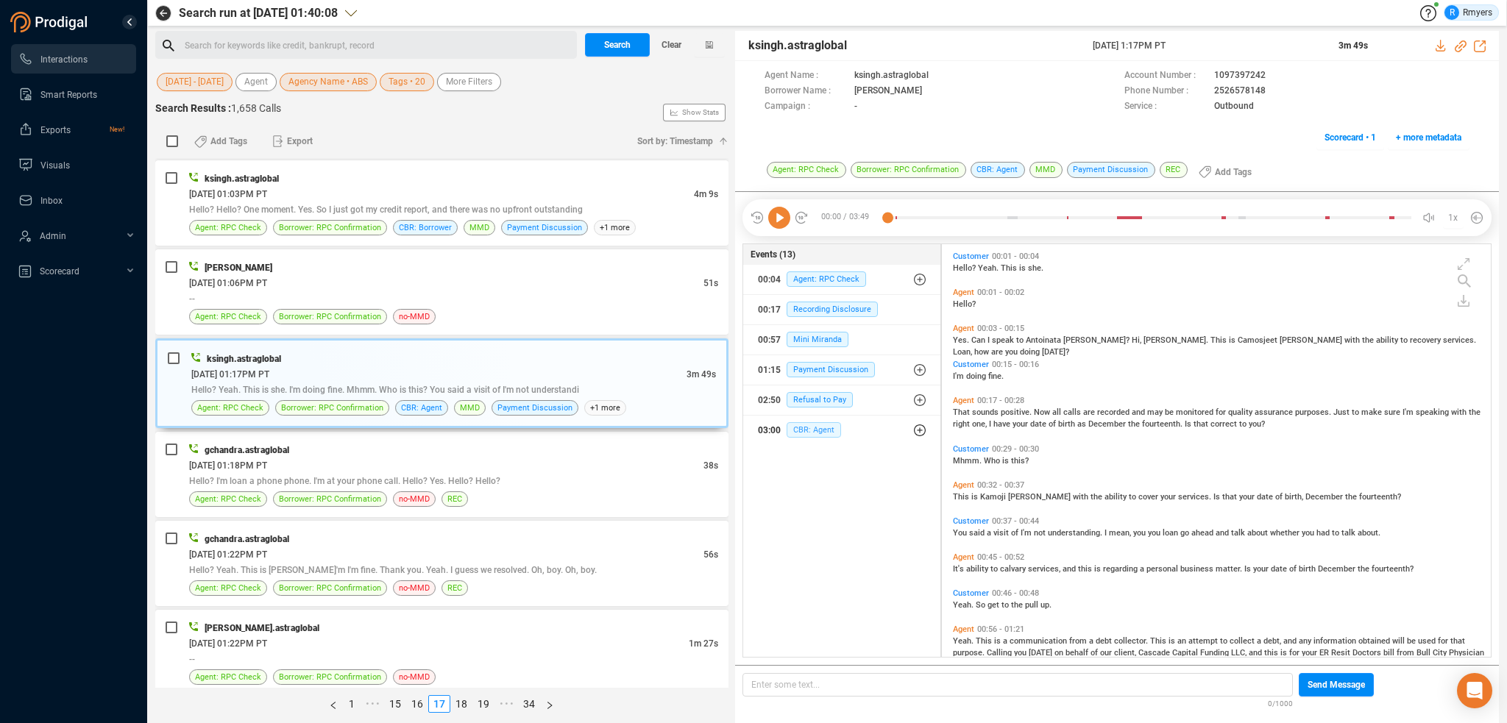
click at [833, 430] on span "CBR: Agent" at bounding box center [814, 429] width 54 height 15
drag, startPoint x: 827, startPoint y: 453, endPoint x: 815, endPoint y: 466, distance: 17.2
click at [827, 456] on span "CBR: Agent" at bounding box center [825, 459] width 54 height 15
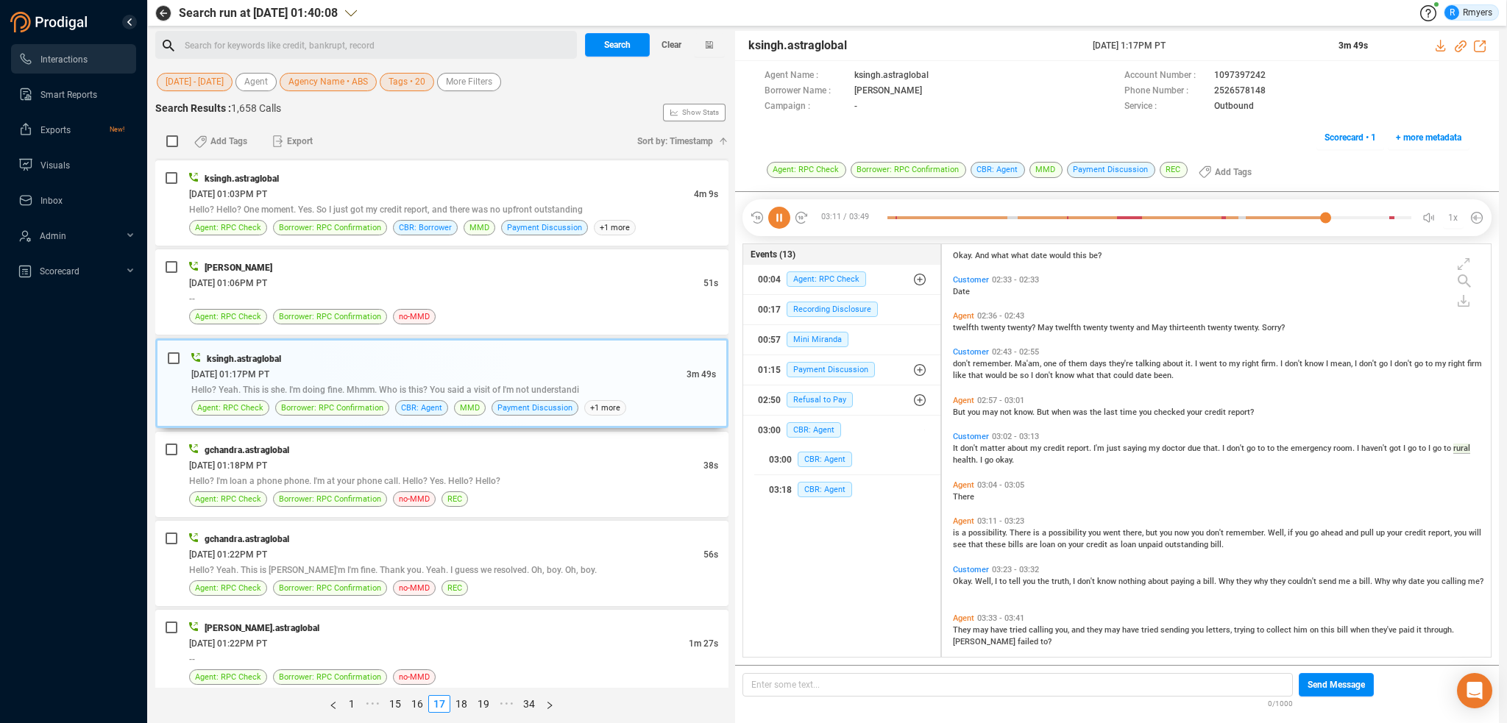
scroll to position [930, 0]
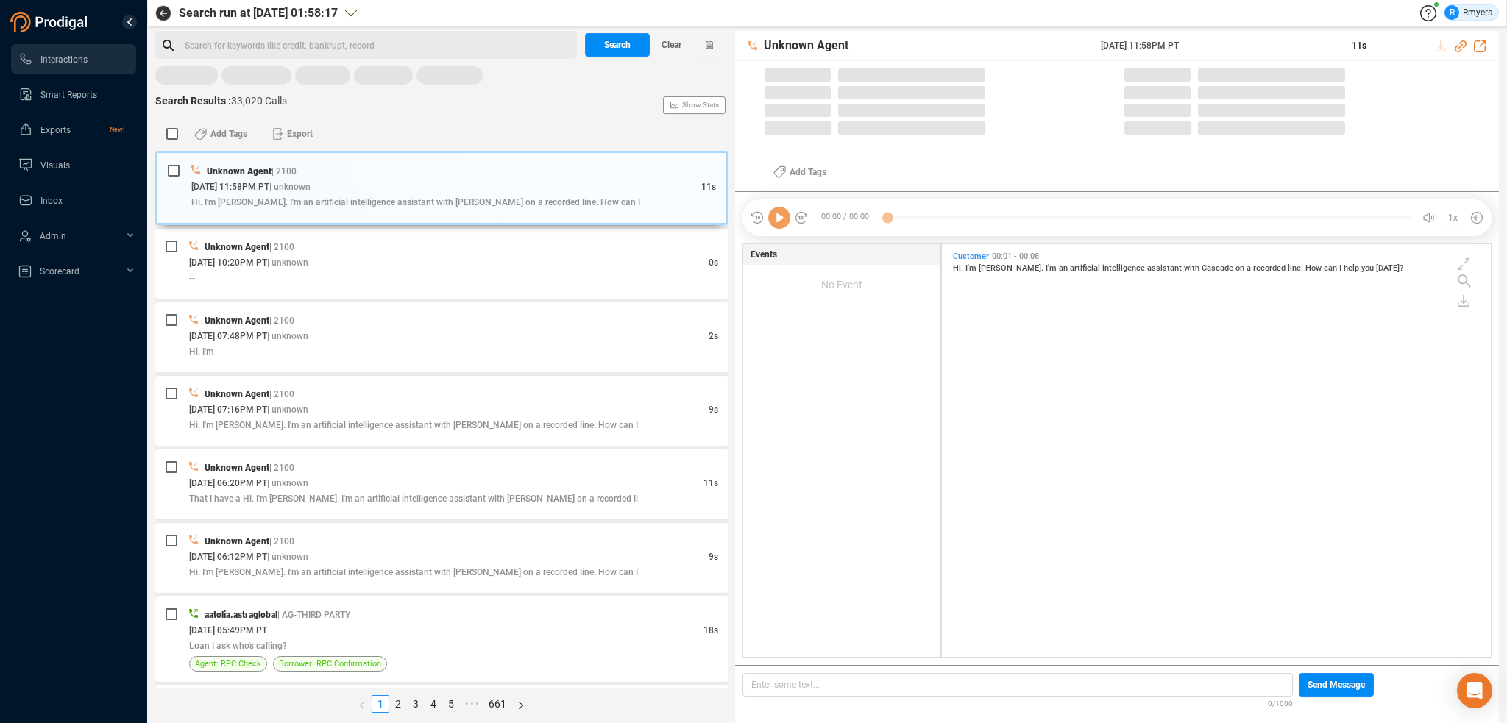
scroll to position [410, 542]
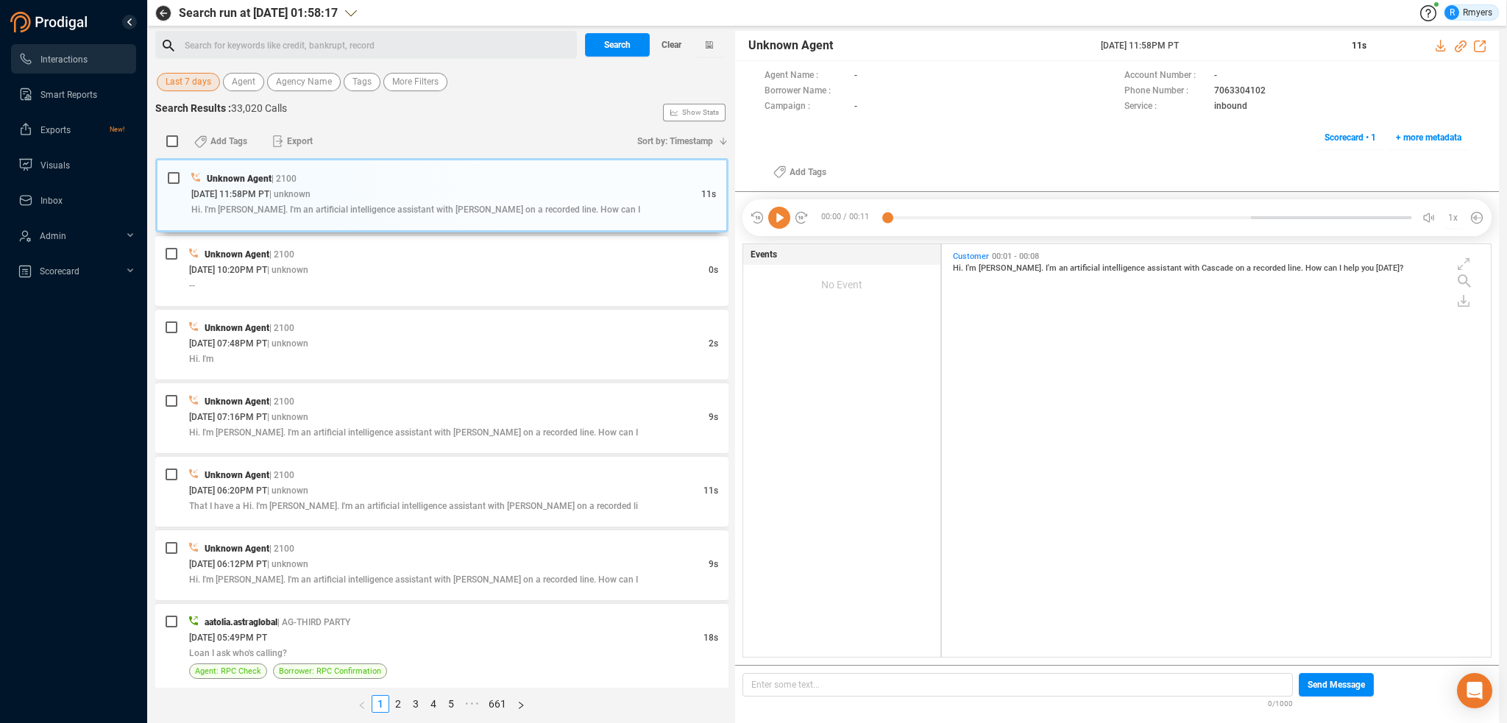
click at [197, 77] on span "Last 7 days" at bounding box center [189, 82] width 46 height 18
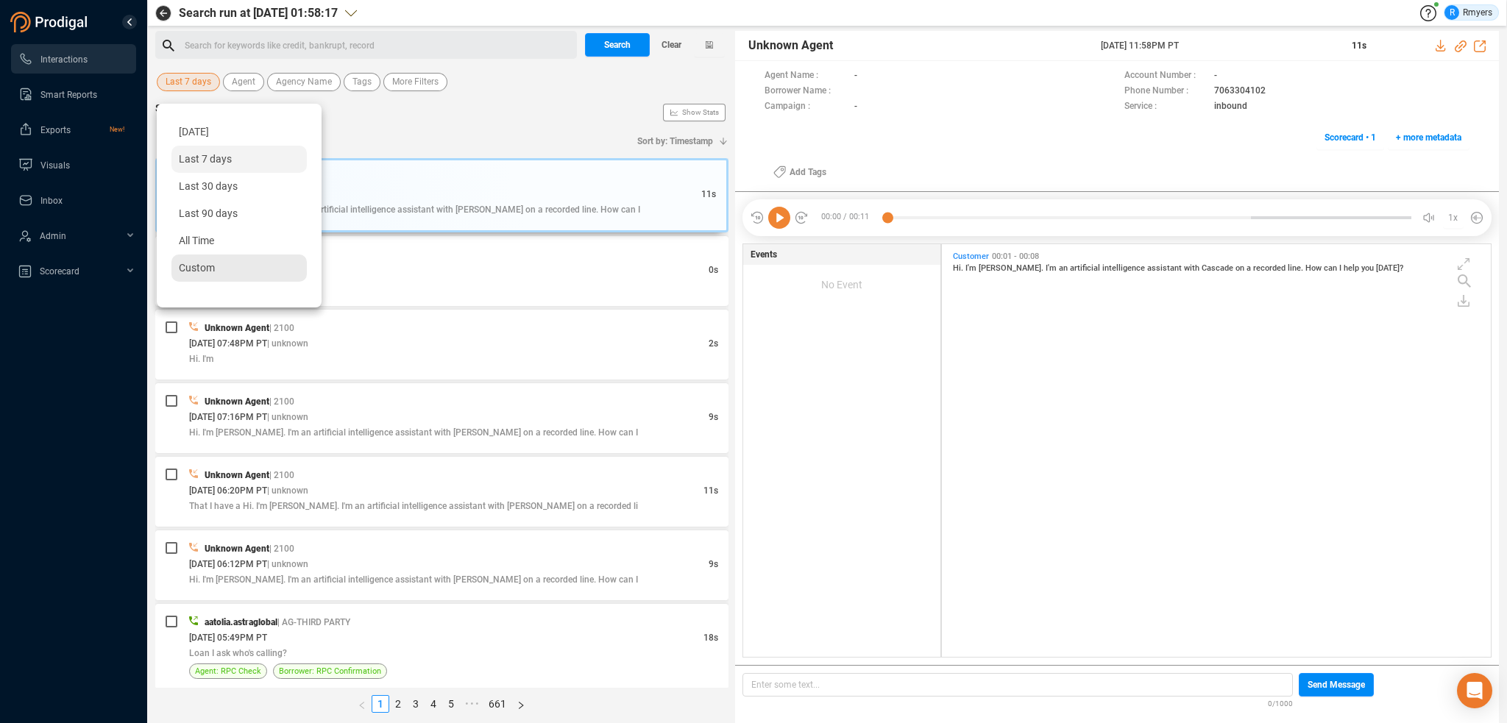
click at [210, 262] on span "Custom" at bounding box center [197, 268] width 36 height 12
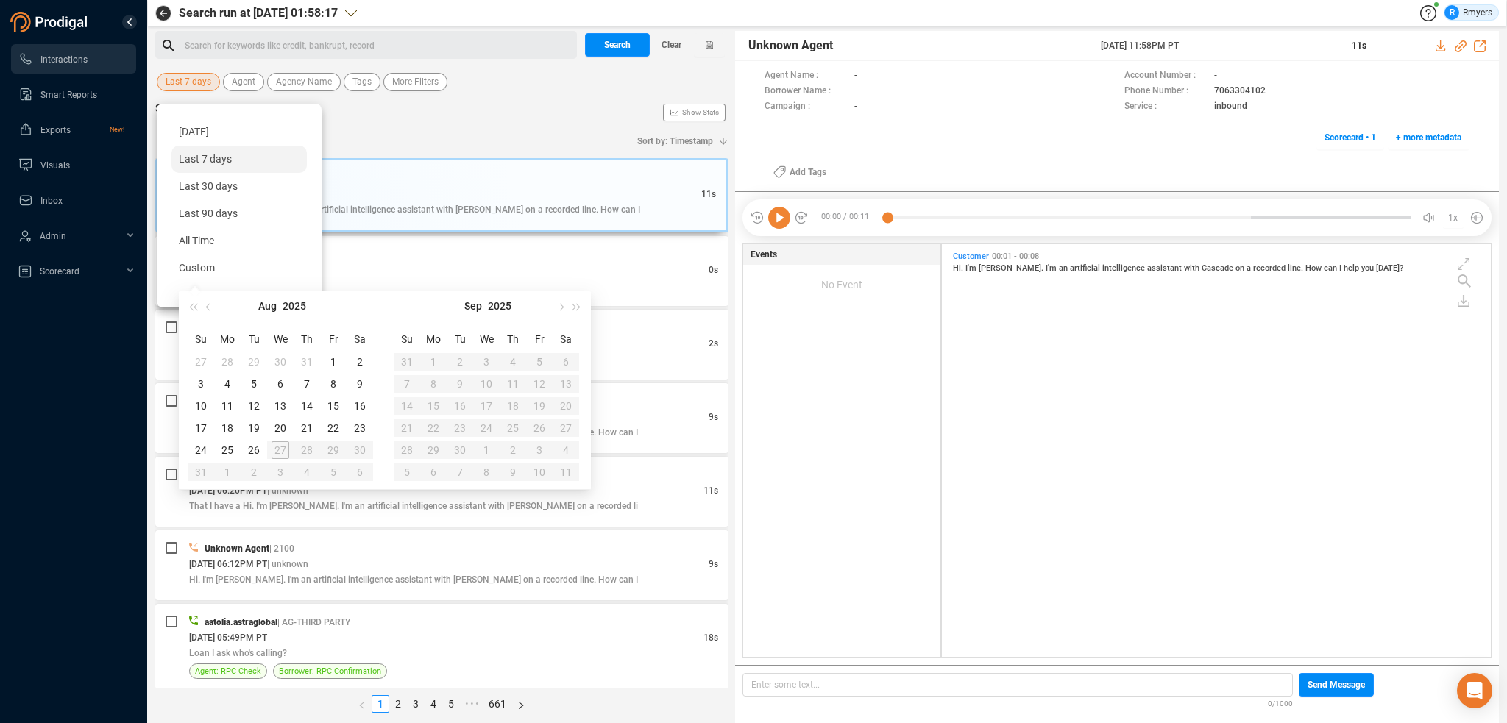
type input "[DATE]"
click at [213, 306] on button "button" at bounding box center [209, 305] width 16 height 29
type input "[DATE]"
click at [197, 358] on div "1" at bounding box center [201, 362] width 18 height 18
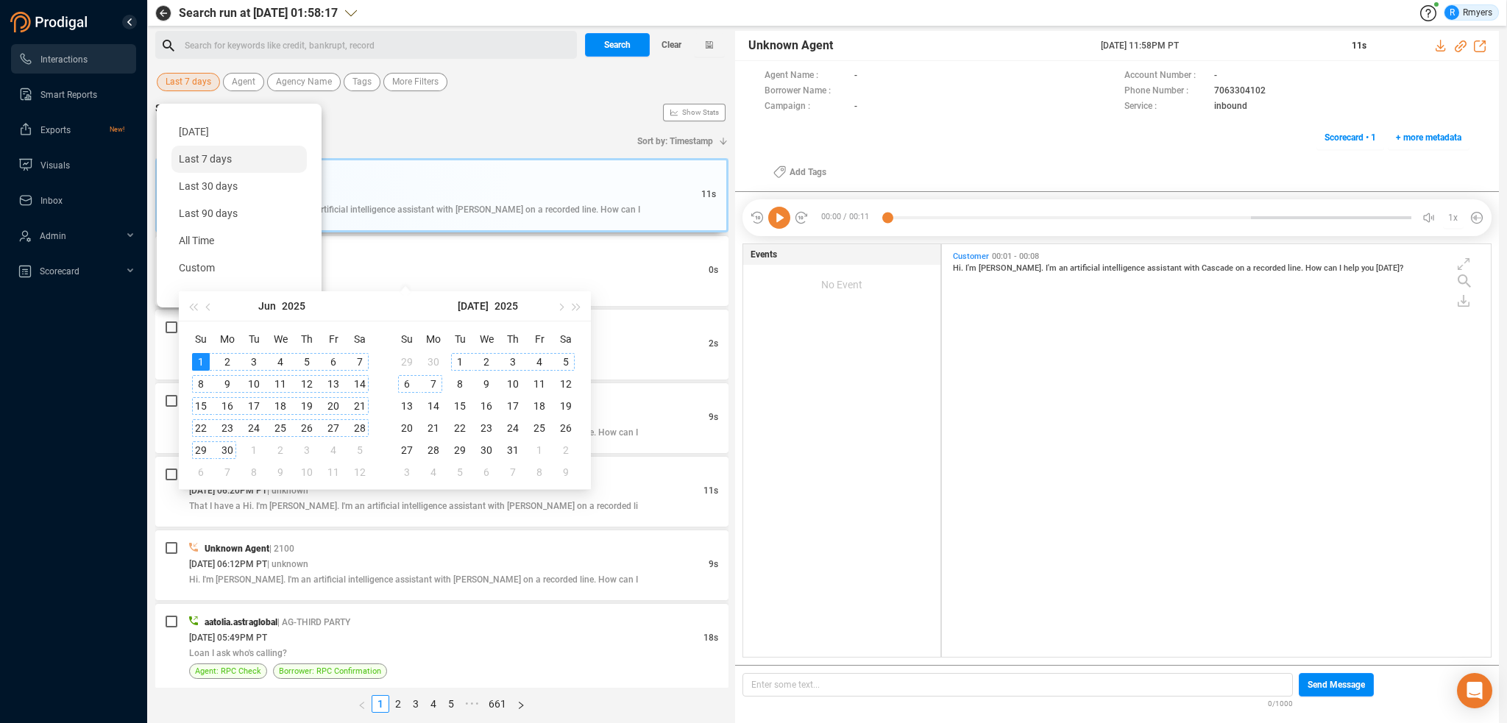
type input "2025-07-08"
type input "2025-06-30"
click at [230, 448] on div "30" at bounding box center [228, 451] width 18 height 18
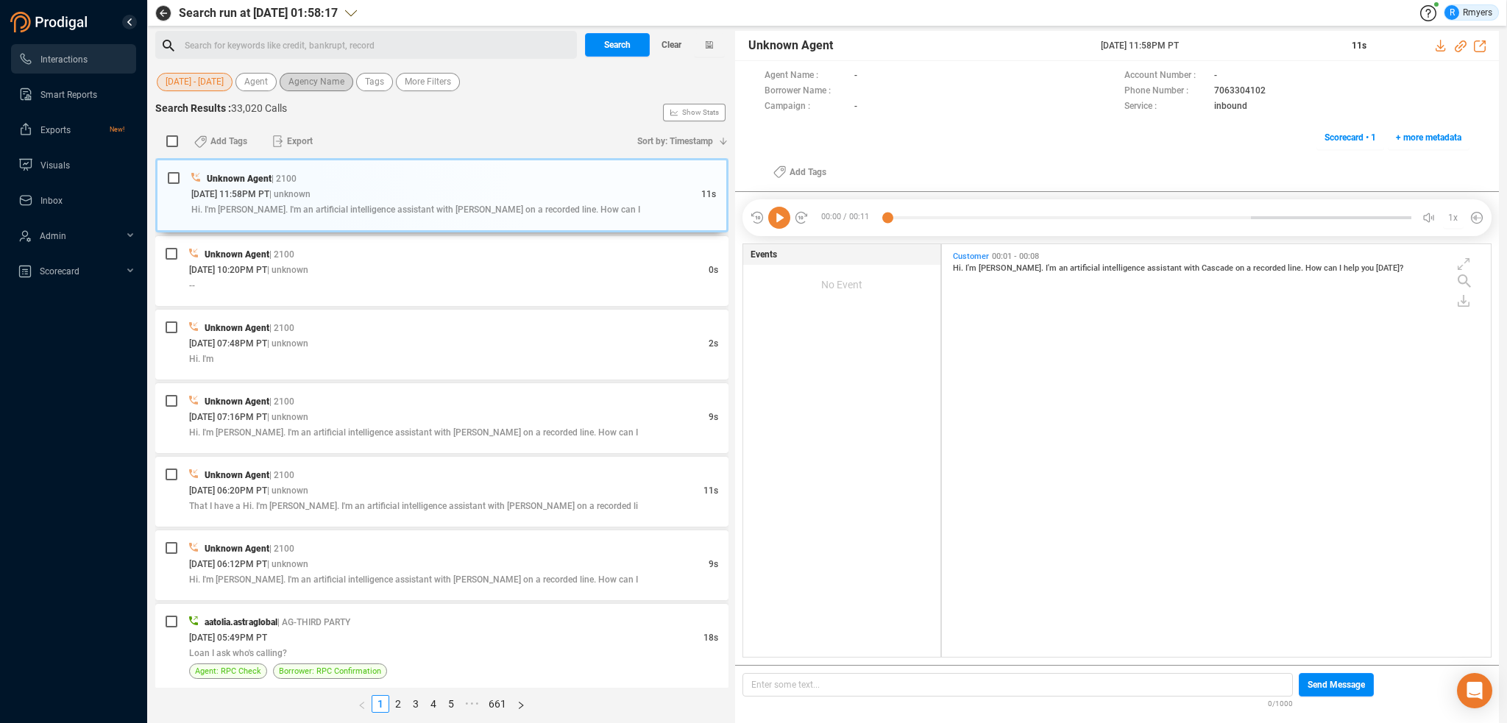
click at [300, 83] on span "Agency Name" at bounding box center [317, 82] width 56 height 18
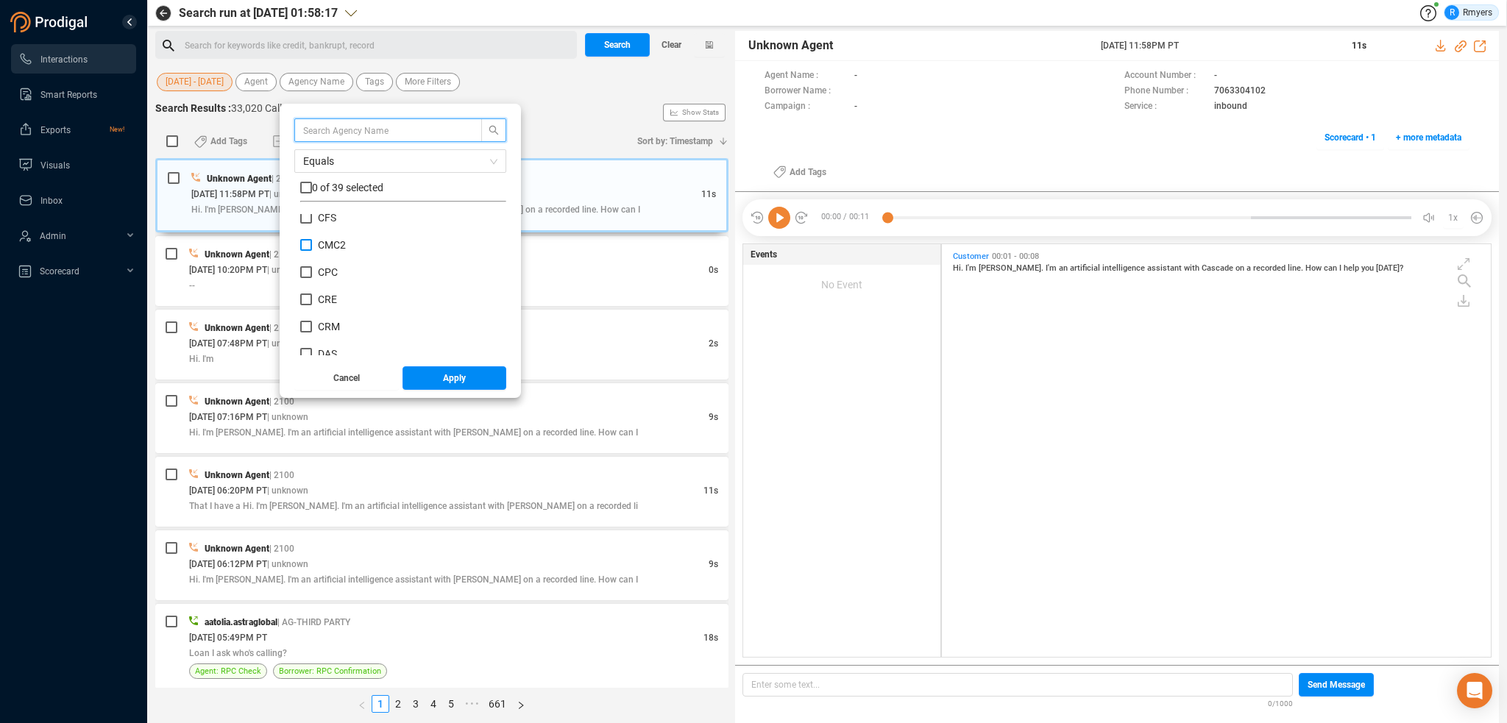
scroll to position [221, 0]
click at [324, 297] on span "CRM" at bounding box center [329, 300] width 22 height 12
click at [312, 297] on input "CRM" at bounding box center [306, 300] width 12 height 12
click at [321, 293] on label "CRM" at bounding box center [323, 300] width 46 height 15
click at [312, 294] on input "CRM" at bounding box center [306, 300] width 12 height 12
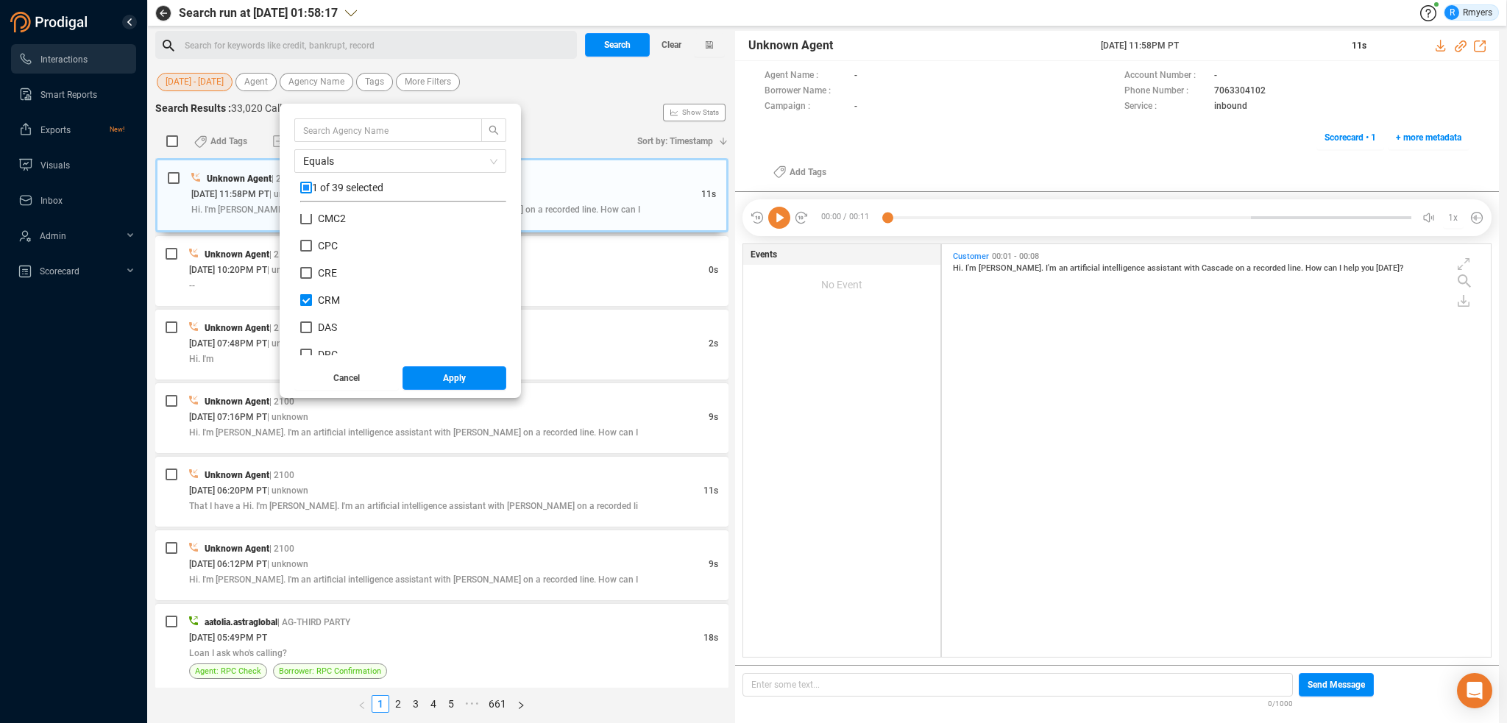
checkbox input "false"
click at [331, 246] on span "ABS" at bounding box center [327, 249] width 19 height 12
click at [312, 246] on input "ABS" at bounding box center [306, 249] width 12 height 12
checkbox input "true"
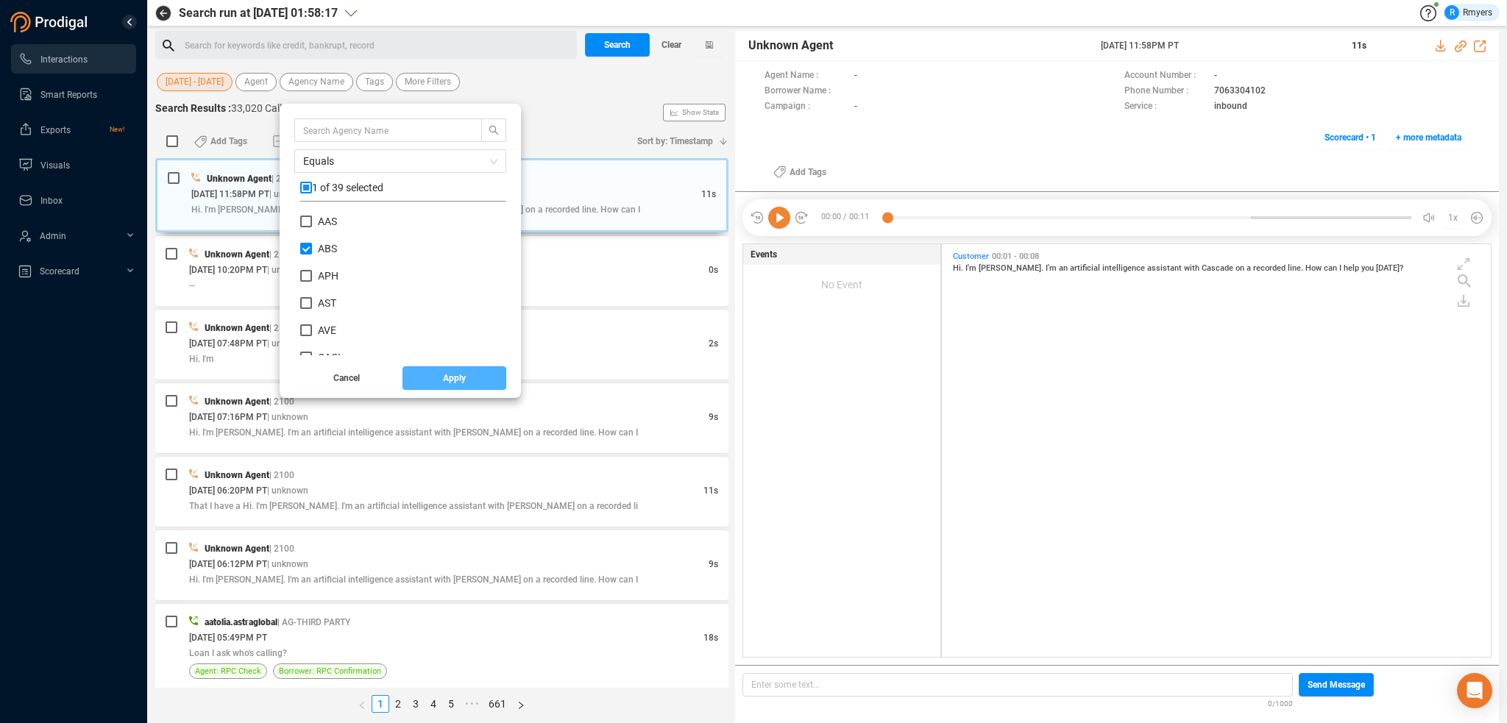
click at [433, 379] on button "Apply" at bounding box center [455, 379] width 105 height 24
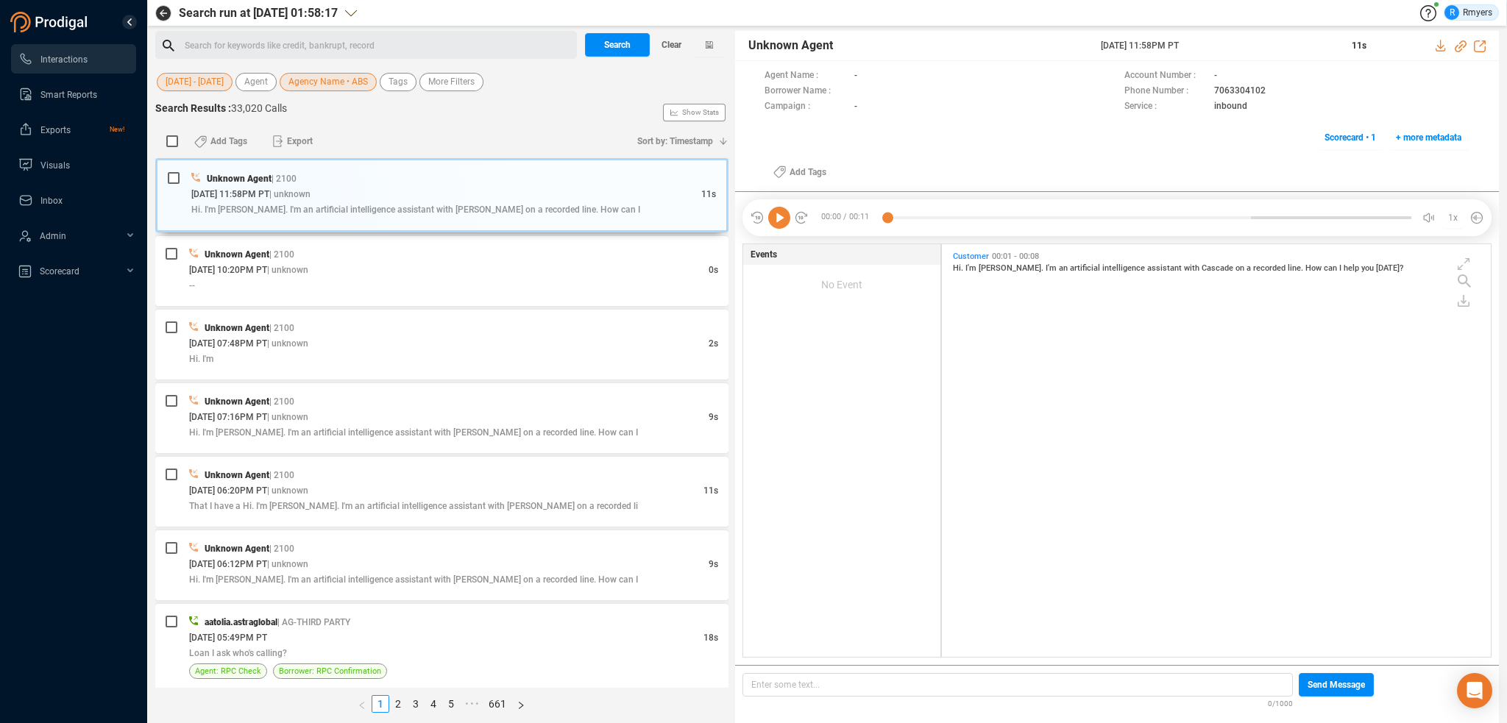
click at [200, 85] on span "01 Jun - 30 Jun" at bounding box center [195, 82] width 58 height 18
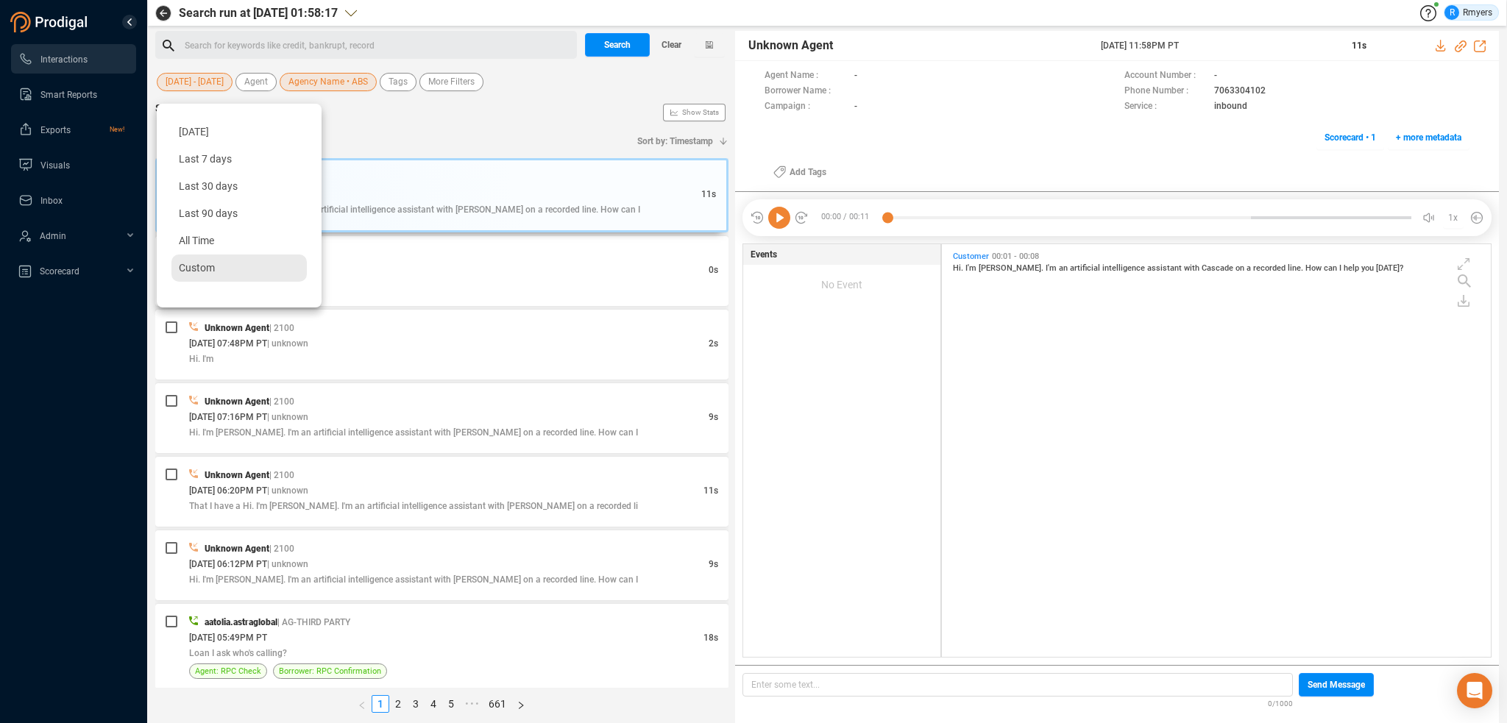
click at [207, 266] on span "Custom" at bounding box center [197, 268] width 36 height 12
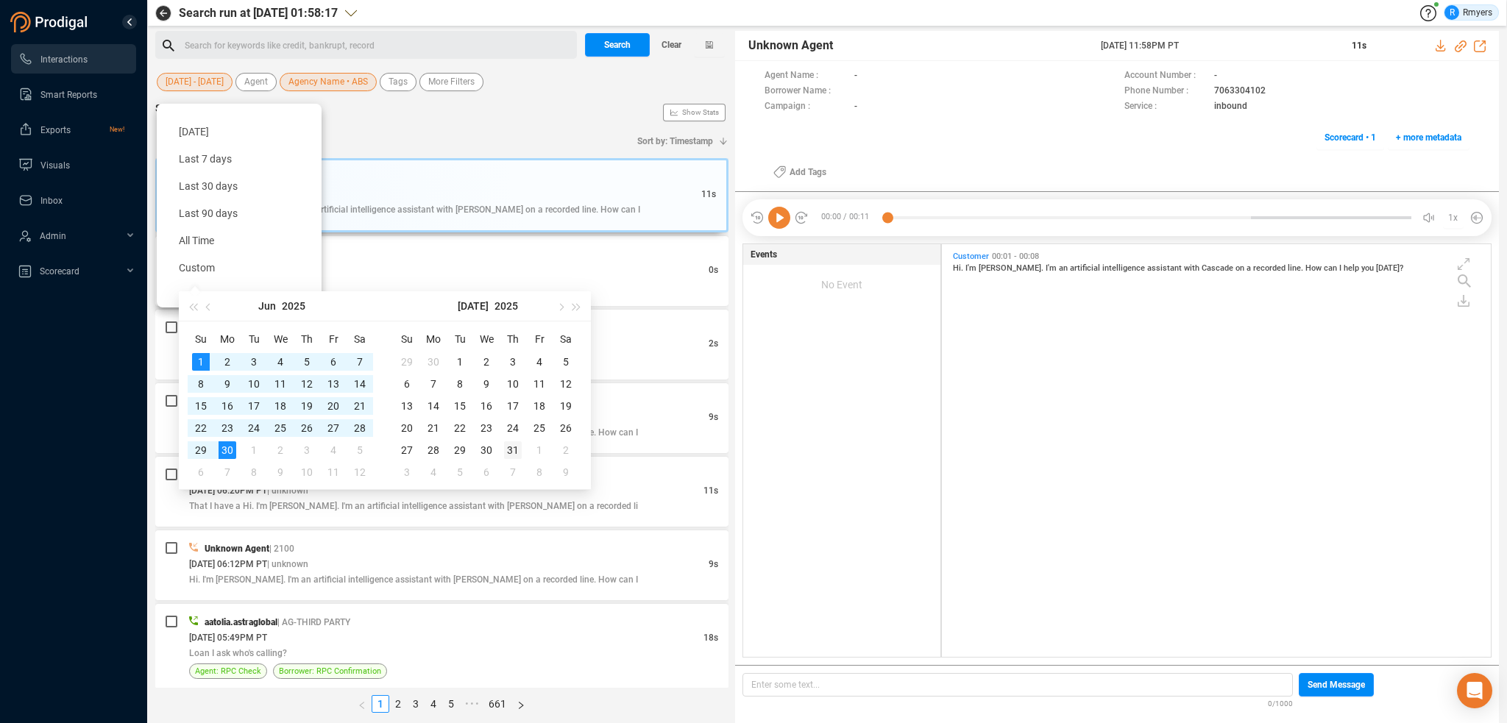
type input "2025-07-31"
click at [513, 447] on div "31" at bounding box center [513, 451] width 18 height 18
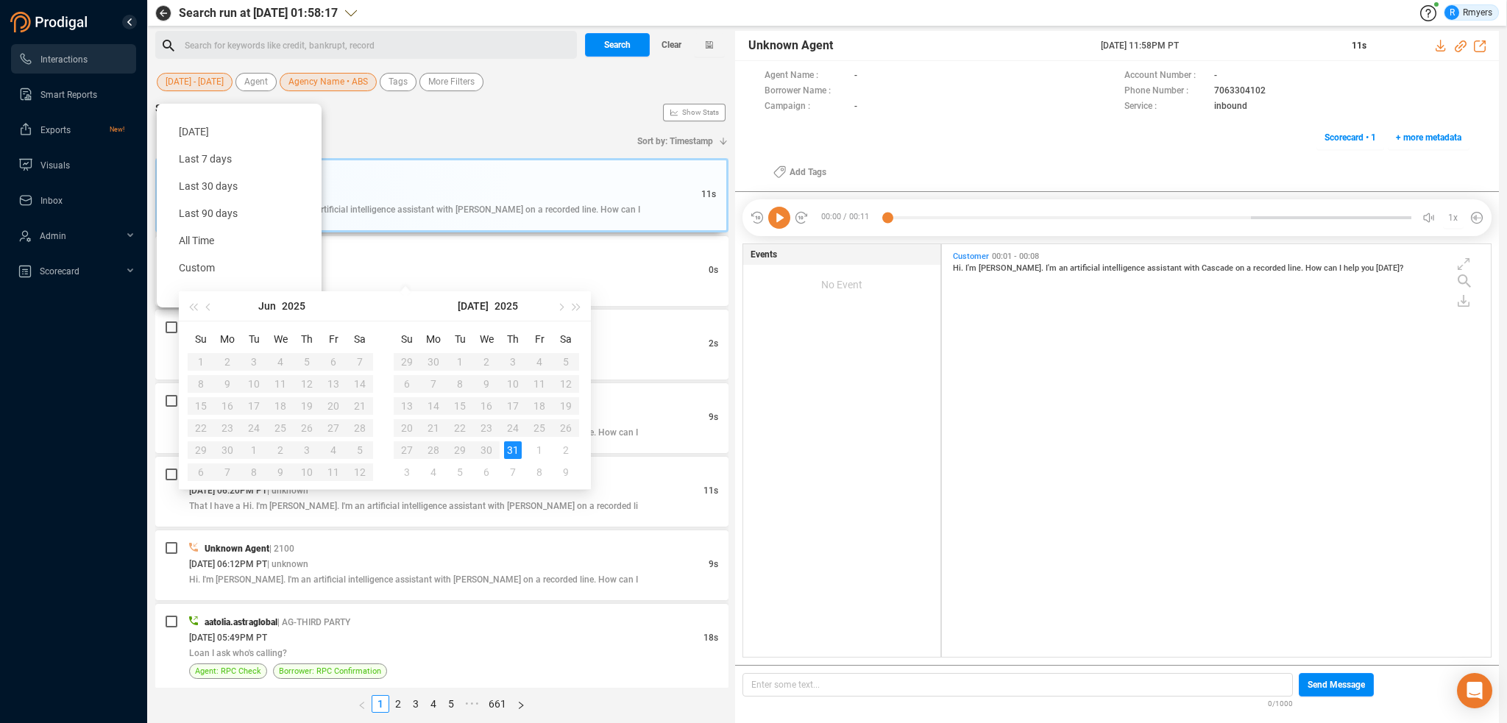
click at [198, 361] on table "Su Mo Tu We Th Fr Sa 1 2 3 4 5 6 7 8 9 10 11 12 13 14 15 16 17 18 19 20 21 22 2…" at bounding box center [280, 406] width 185 height 156
click at [199, 358] on table "Su Mo Tu We Th Fr Sa 1 2 3 4 5 6 7 8 9 10 11 12 13 14 15 16 17 18 19 20 21 22 2…" at bounding box center [280, 406] width 185 height 156
click at [200, 360] on table "Su Mo Tu We Th Fr Sa 1 2 3 4 5 6 7 8 9 10 11 12 13 14 15 16 17 18 19 20 21 22 2…" at bounding box center [280, 406] width 185 height 156
click at [202, 358] on table "Su Mo Tu We Th Fr Sa 1 2 3 4 5 6 7 8 9 10 11 12 13 14 15 16 17 18 19 20 21 22 2…" at bounding box center [280, 406] width 185 height 156
click at [207, 353] on table "Su Mo Tu We Th Fr Sa 1 2 3 4 5 6 7 8 9 10 11 12 13 14 15 16 17 18 19 20 21 22 2…" at bounding box center [280, 406] width 185 height 156
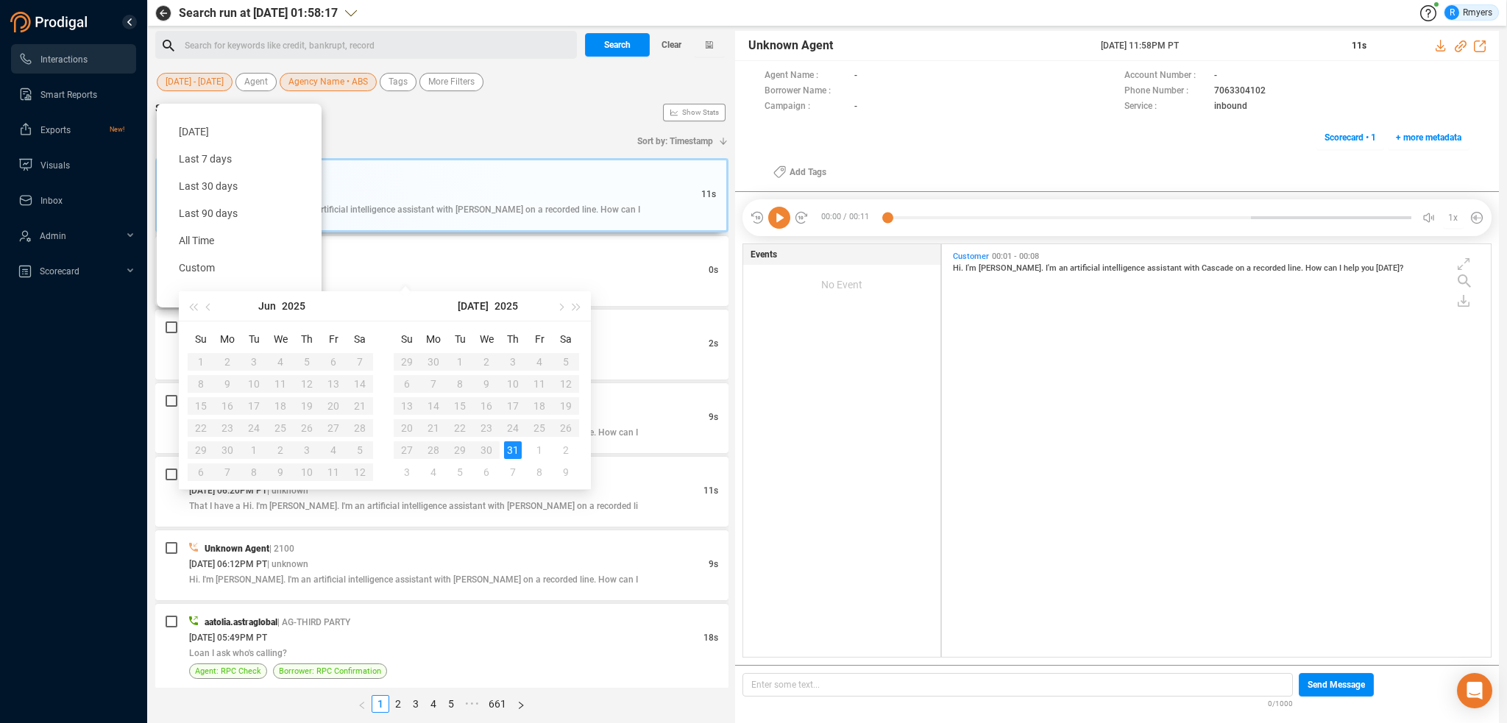
click at [213, 353] on table "Su Mo Tu We Th Fr Sa 1 2 3 4 5 6 7 8 9 10 11 12 13 14 15 16 17 18 19 20 21 22 2…" at bounding box center [280, 406] width 185 height 156
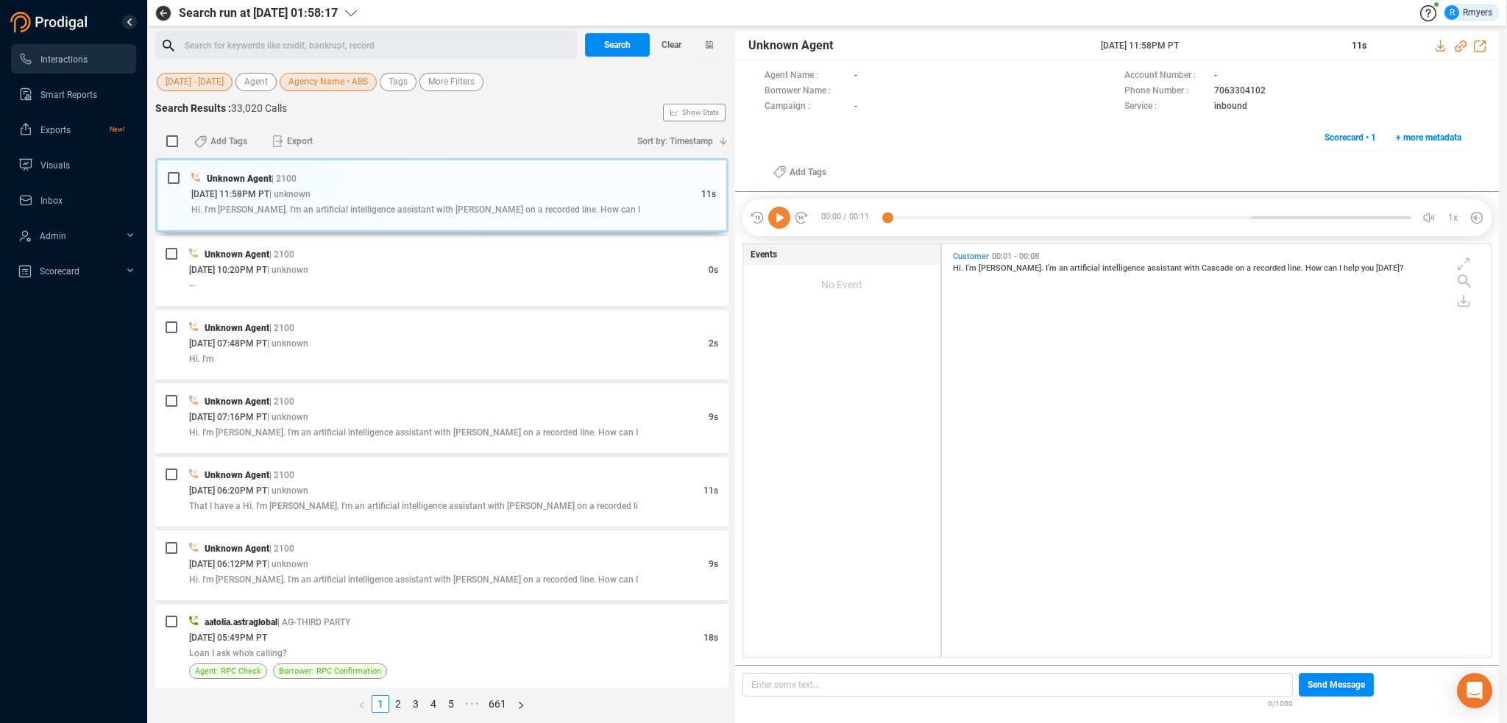
click at [343, 103] on div "Search Results : 33,020 Calls Show Stats" at bounding box center [441, 113] width 573 height 24
click at [185, 84] on span "01 Jun - 30 Jun" at bounding box center [195, 82] width 58 height 18
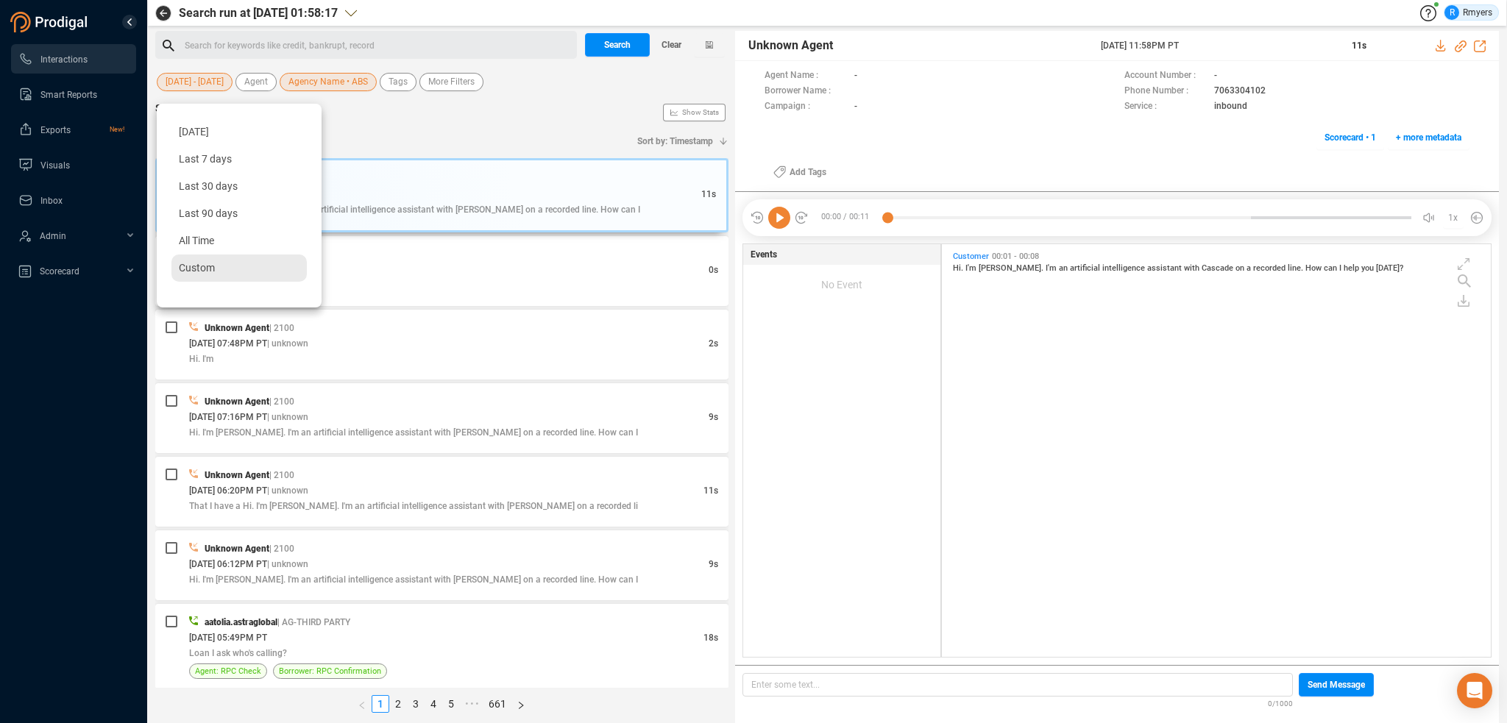
click at [203, 262] on span "Custom" at bounding box center [197, 268] width 36 height 12
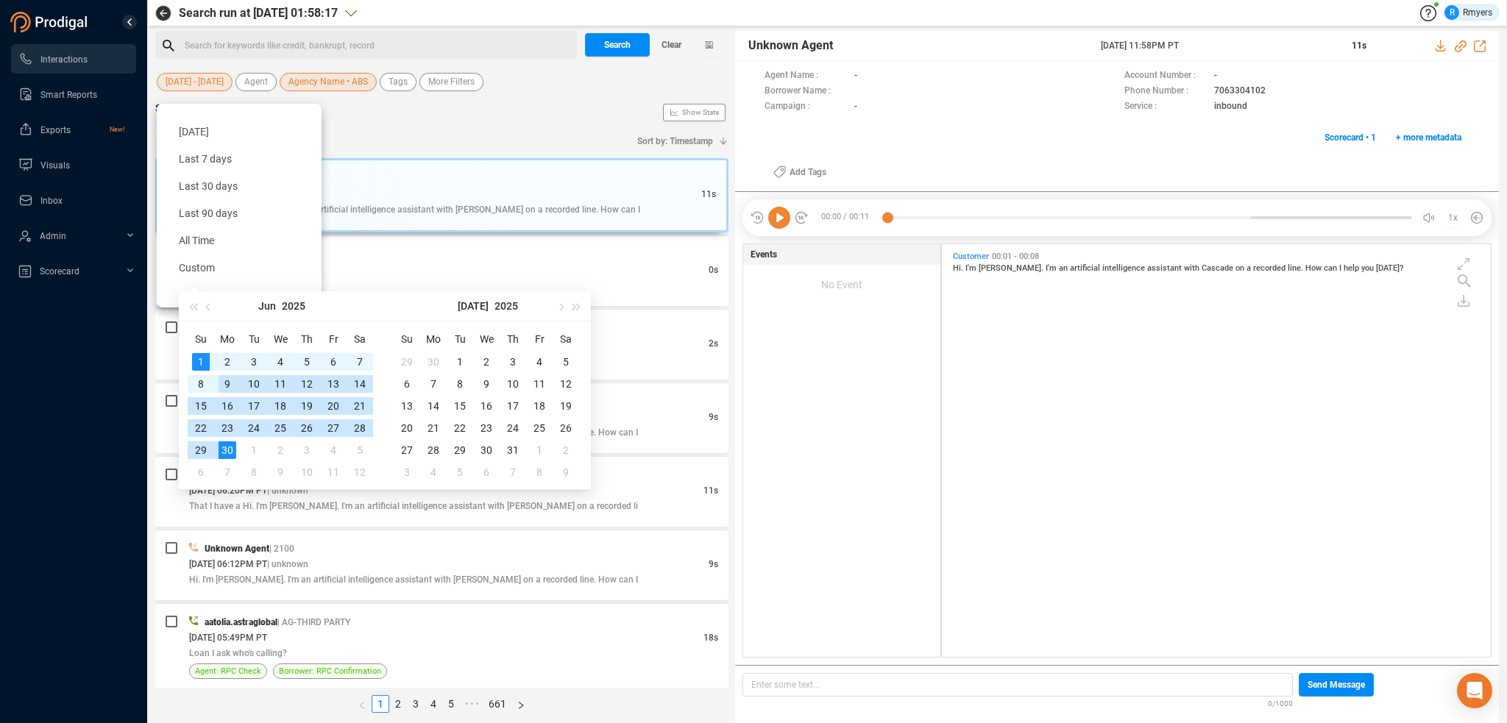
type input "2025-06-01"
click at [201, 361] on div "1" at bounding box center [201, 362] width 18 height 18
type input "2025-07-31"
click at [509, 451] on div "31" at bounding box center [513, 451] width 18 height 18
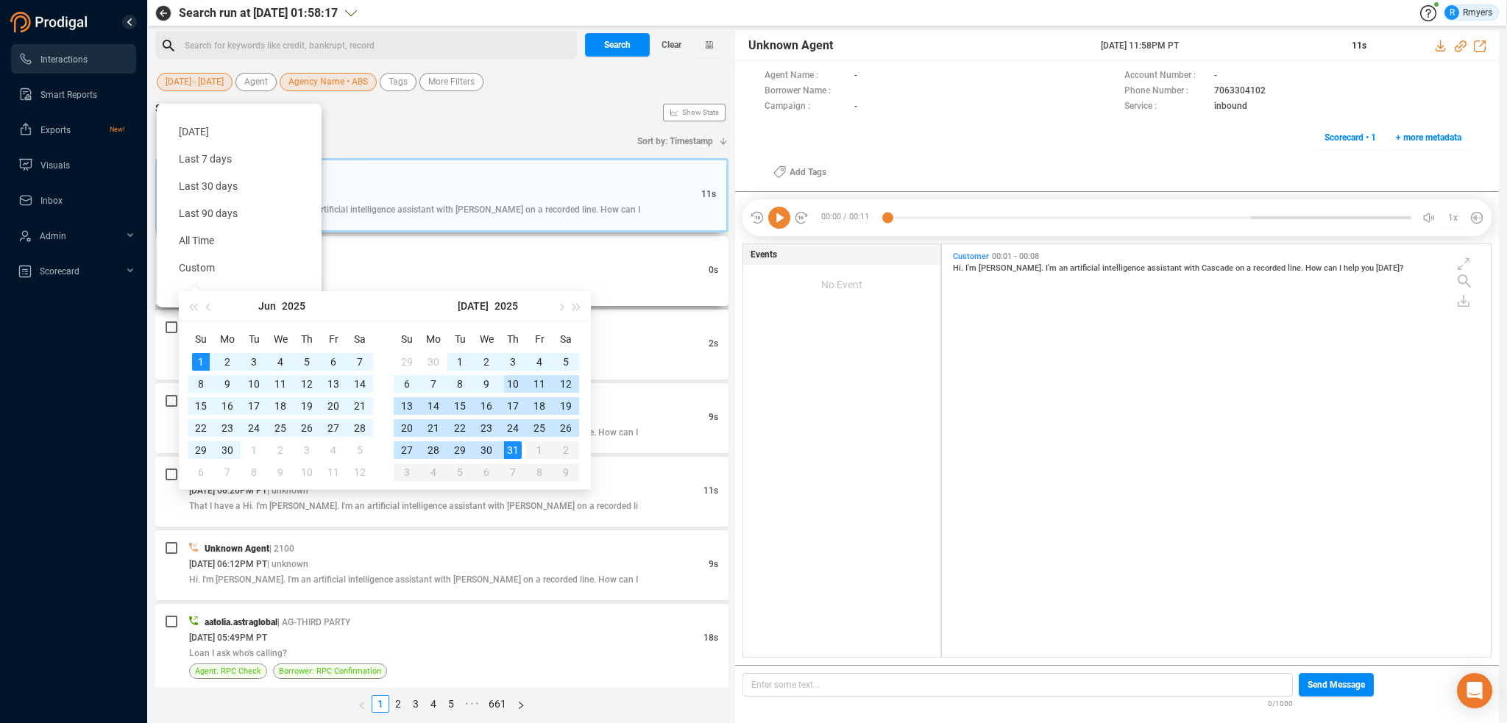
type input "2025-06-01"
drag, startPoint x: 357, startPoint y: 49, endPoint x: 315, endPoint y: 43, distance: 42.4
click at [354, 49] on div "Search for keywords like credit, bankrupt, record ﻿" at bounding box center [379, 46] width 388 height 22
click at [310, 40] on div "Search for keywords like credit, bankrupt, record ﻿" at bounding box center [379, 46] width 388 height 22
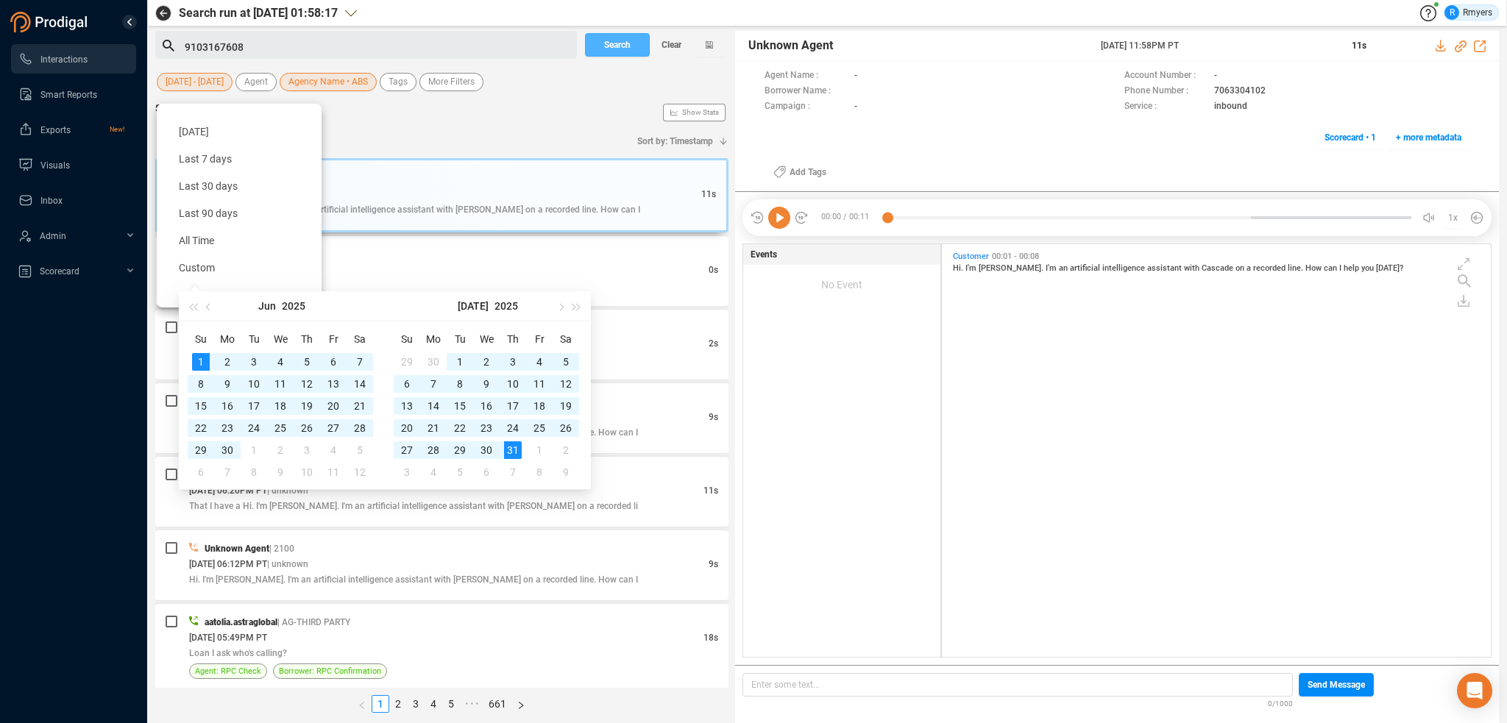
click at [618, 46] on span "Search" at bounding box center [617, 45] width 26 height 24
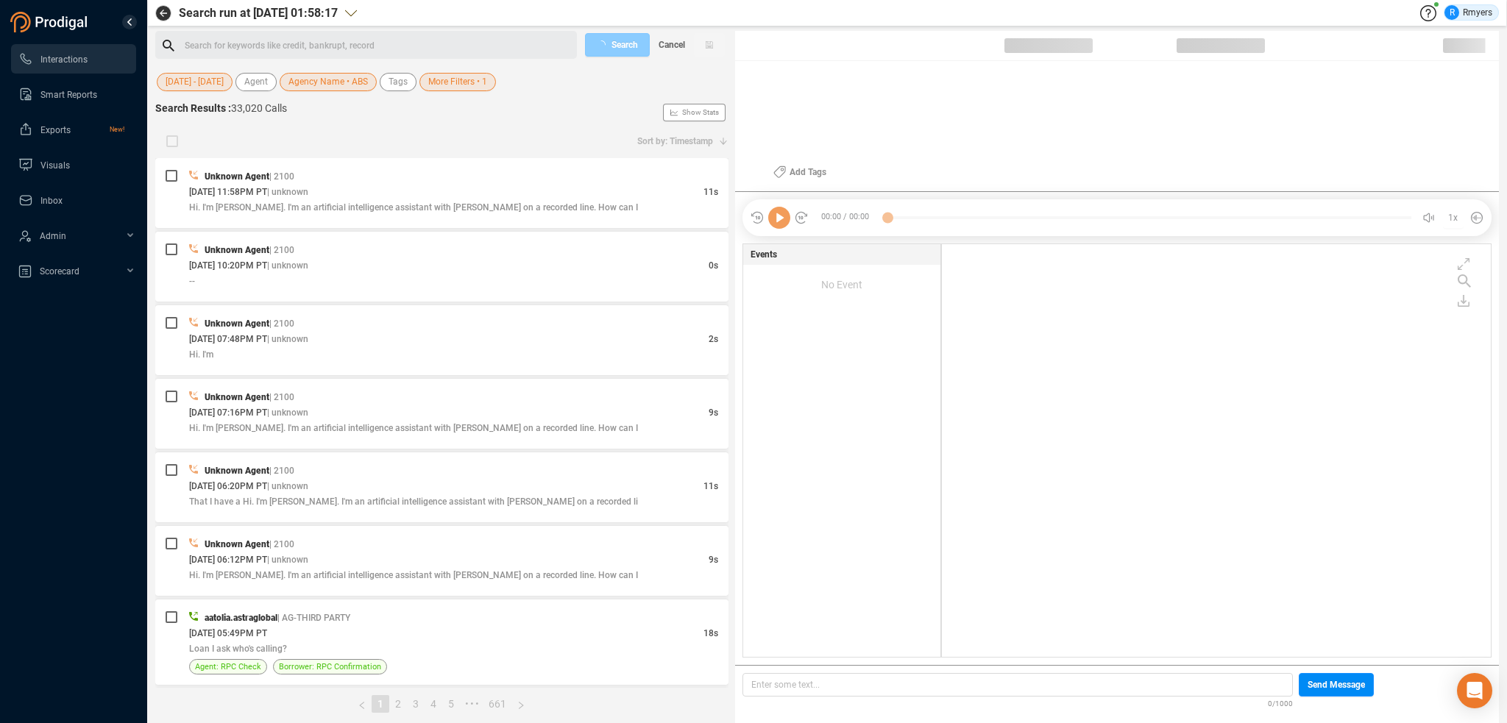
scroll to position [410, 542]
checkbox input "true"
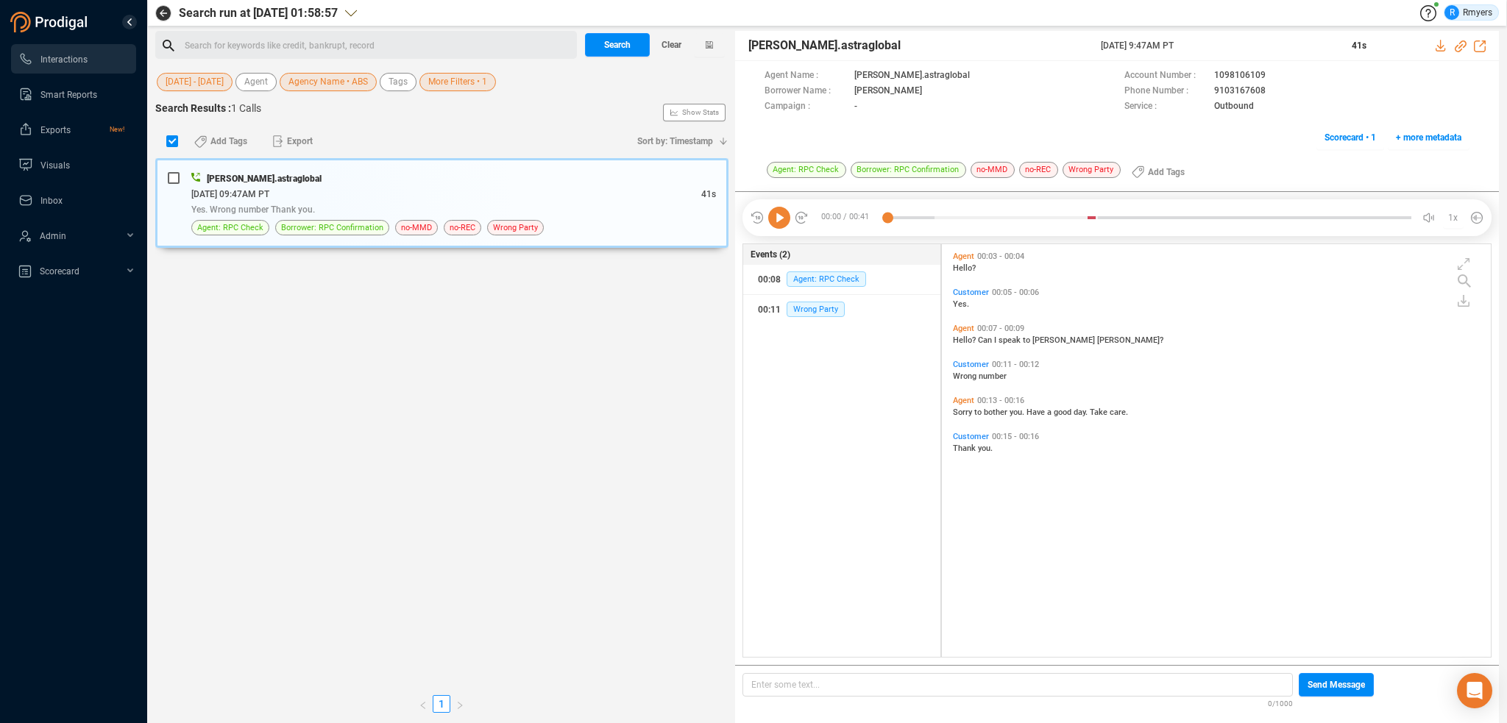
click at [324, 36] on div "Search for keywords like credit, bankrupt, record ﻿" at bounding box center [379, 46] width 388 height 22
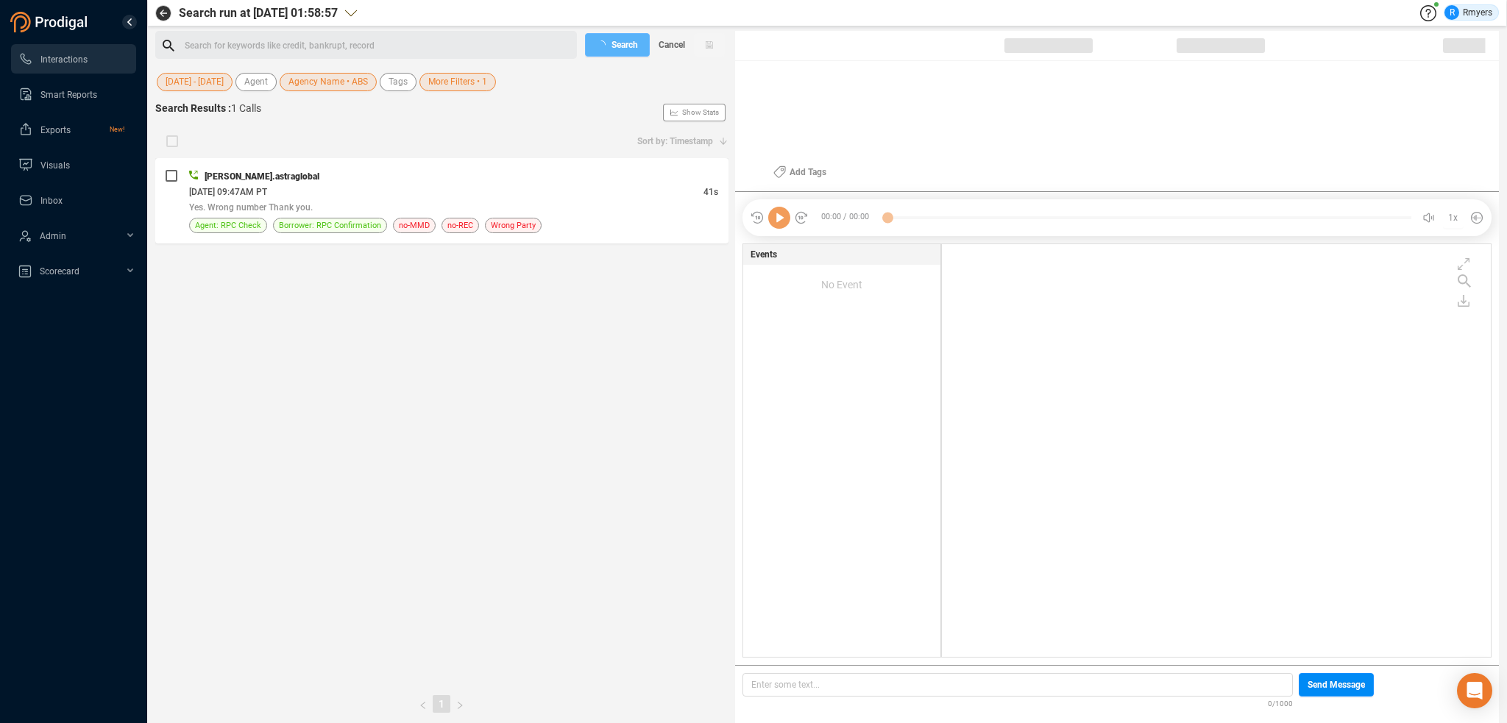
checkbox input "true"
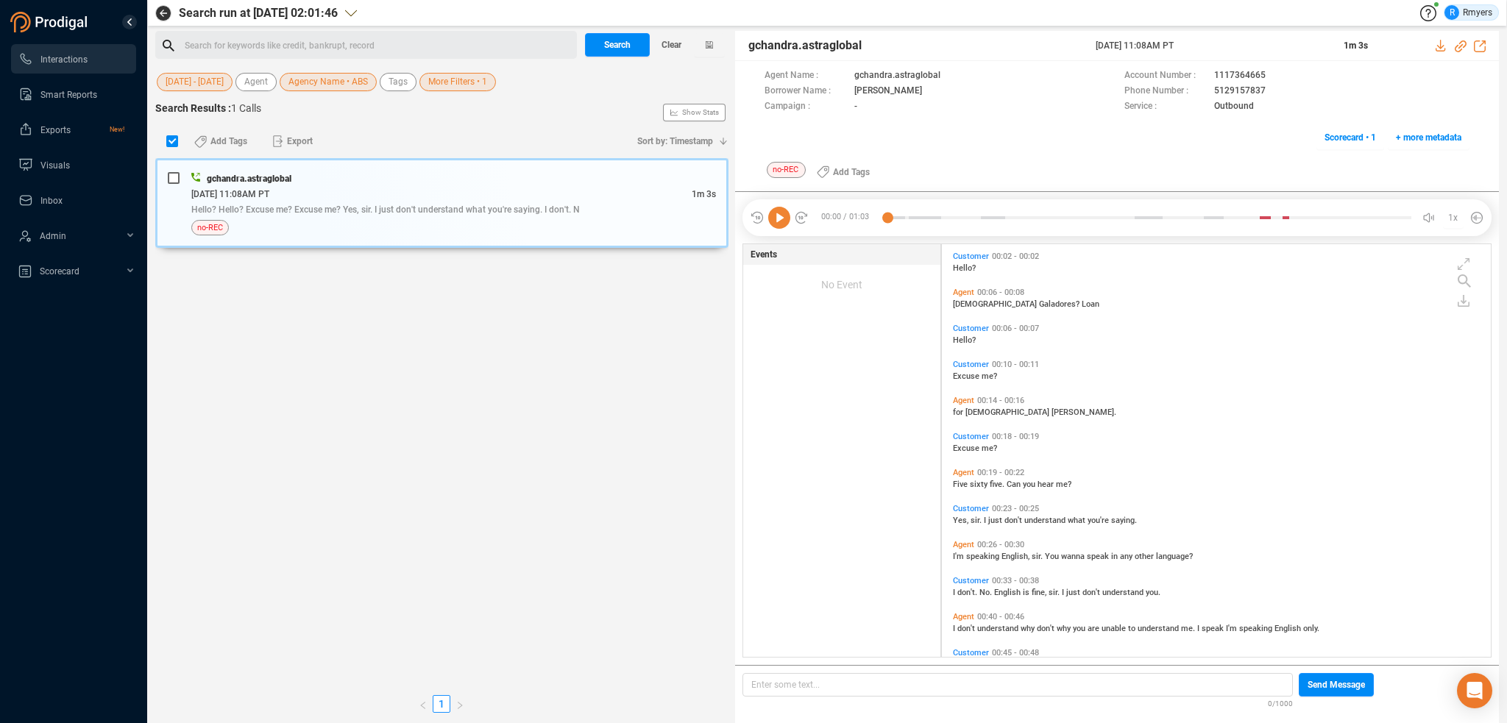
click at [353, 49] on div "Search for keywords like credit, bankrupt, record ﻿" at bounding box center [379, 46] width 388 height 22
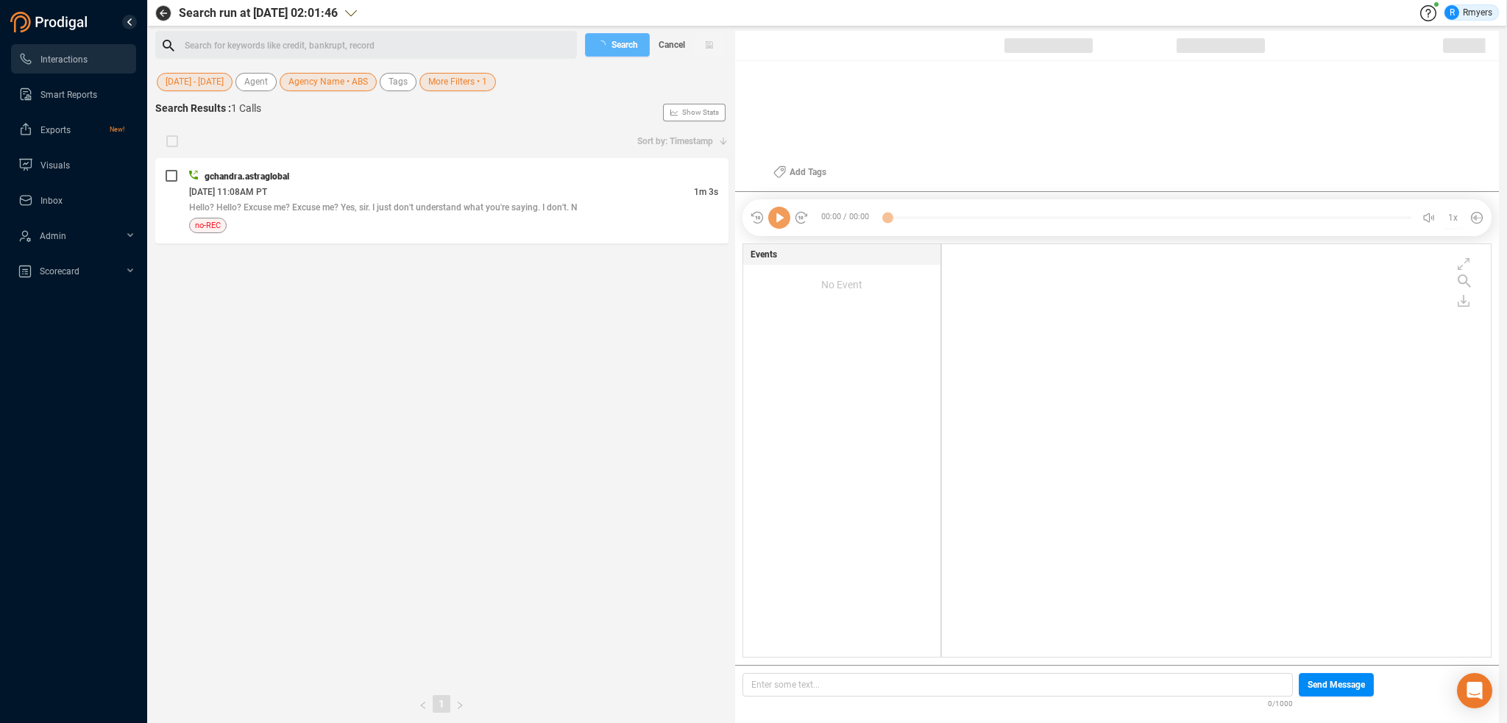
checkbox input "true"
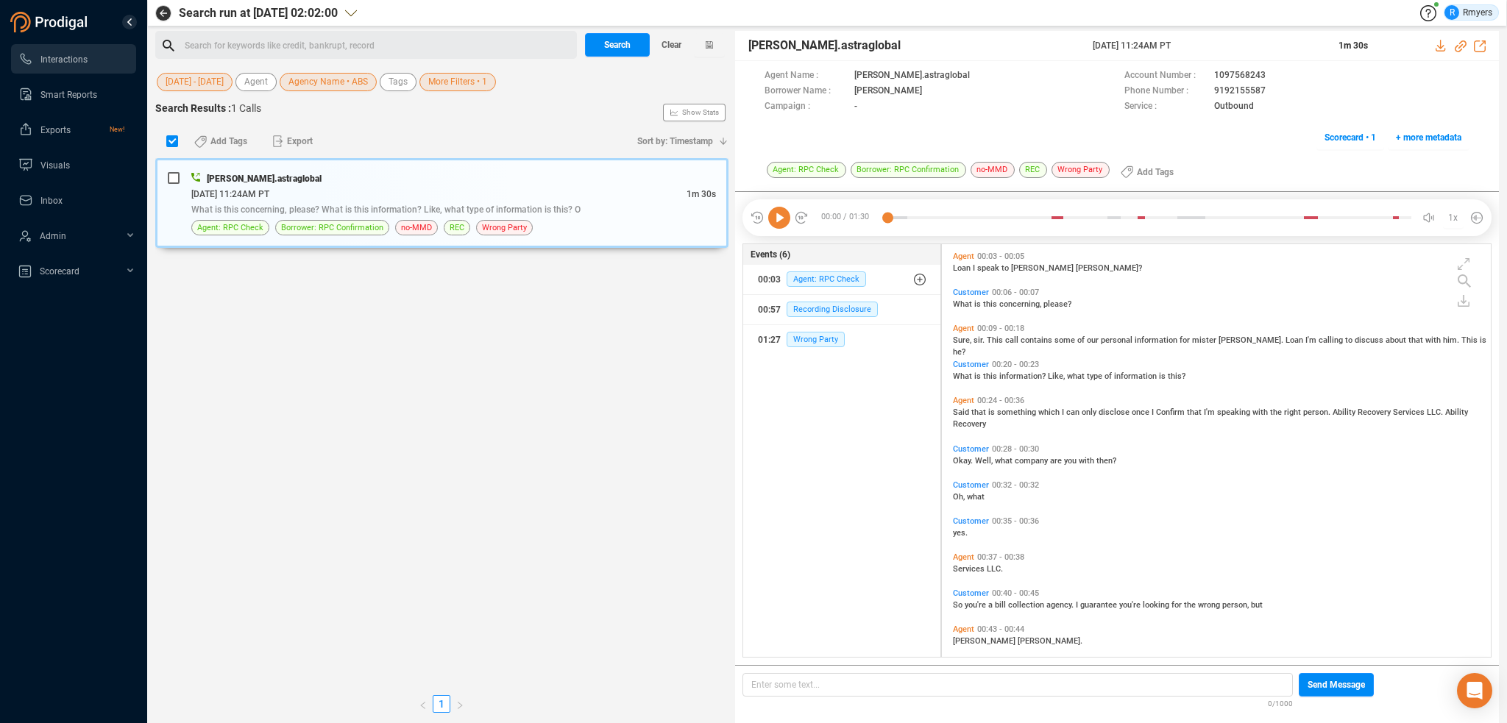
click at [318, 43] on div "Search for keywords like credit, bankrupt, record ﻿" at bounding box center [379, 46] width 388 height 22
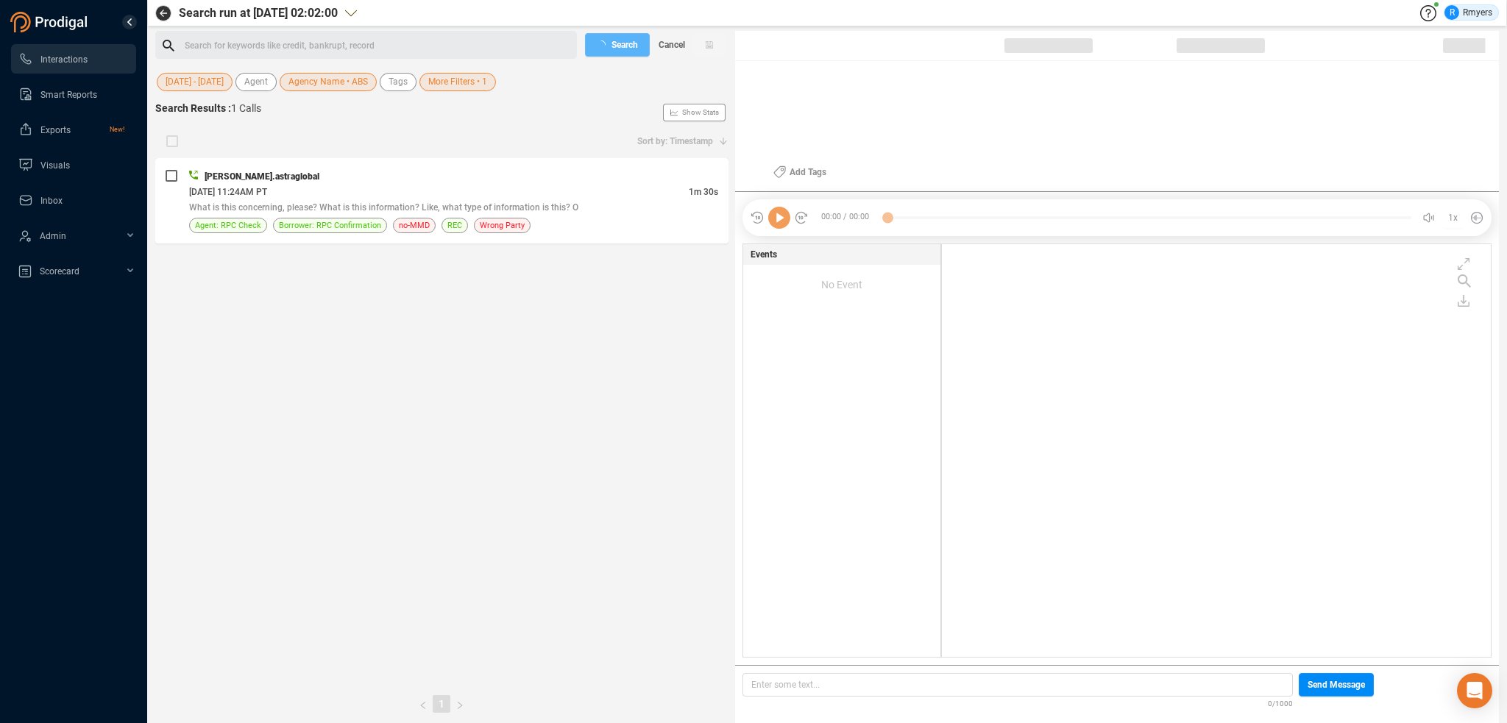
checkbox input "true"
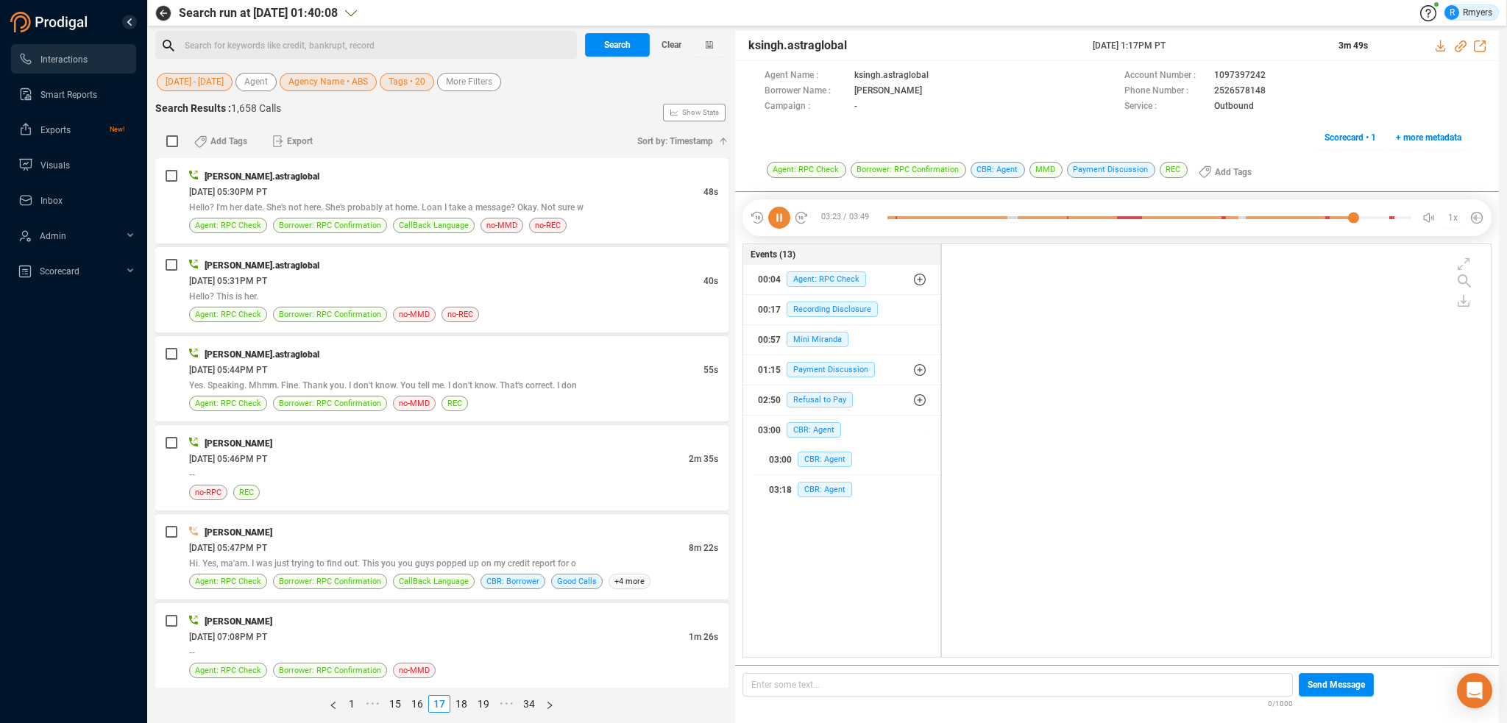
scroll to position [410, 542]
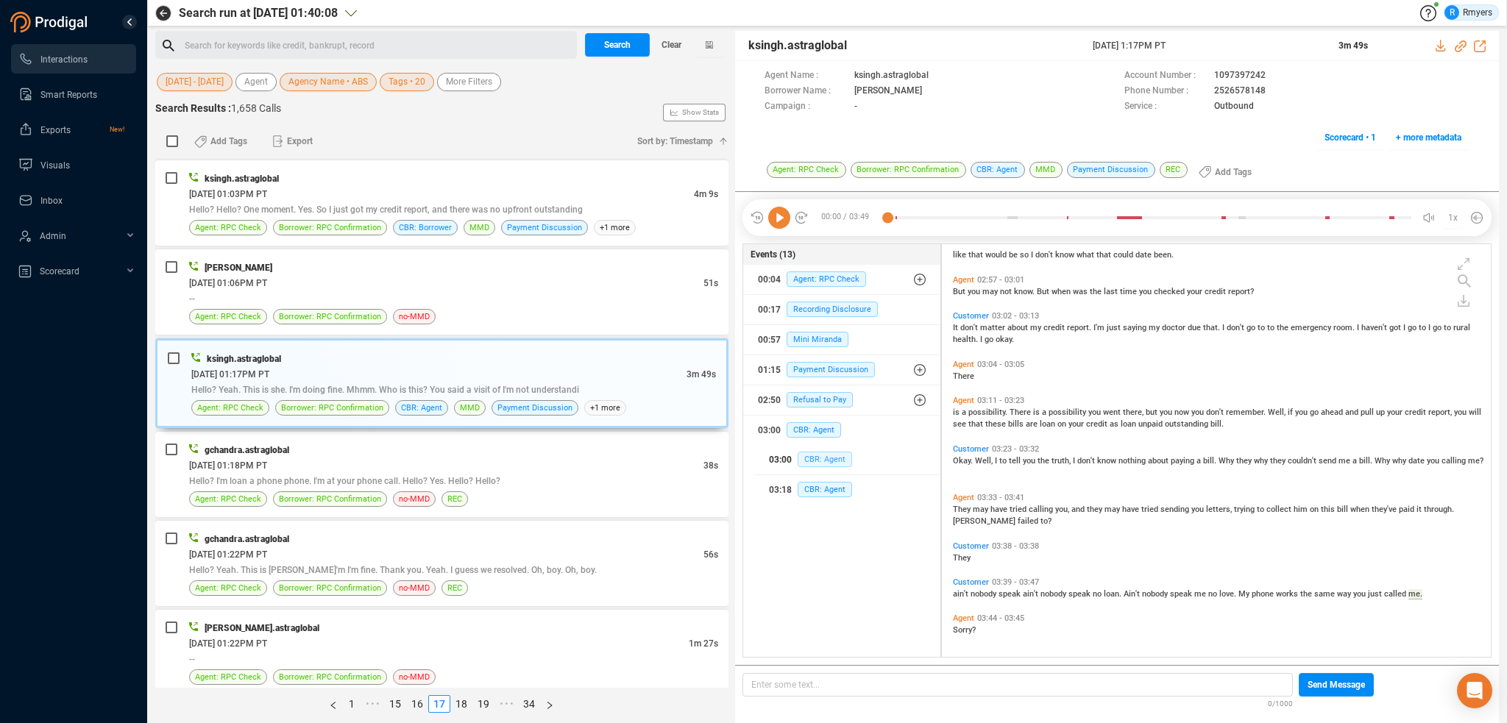
click at [818, 453] on span "CBR: Agent" at bounding box center [825, 459] width 54 height 15
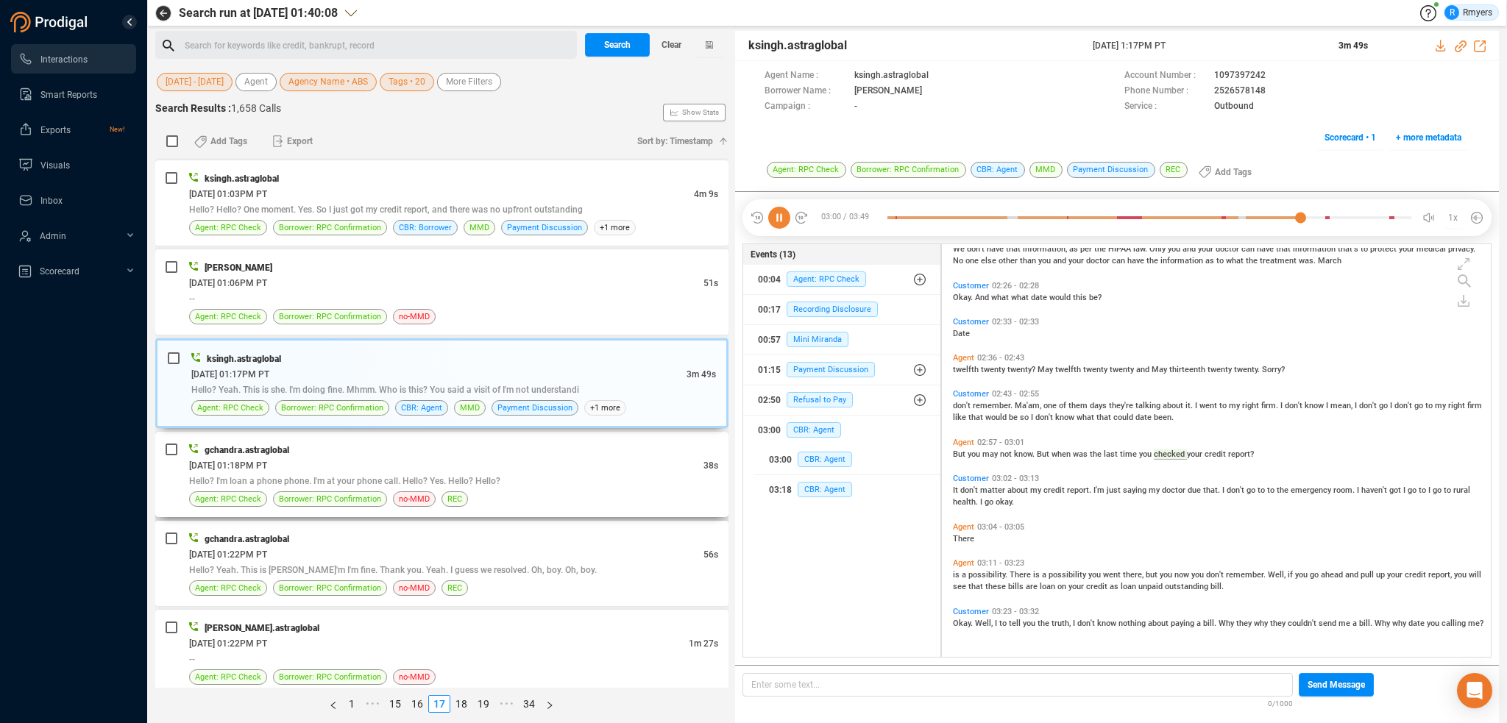
click at [271, 492] on div "Agent: RPC Check Borrower: RPC Confirmation no-MMD REC" at bounding box center [453, 499] width 529 height 15
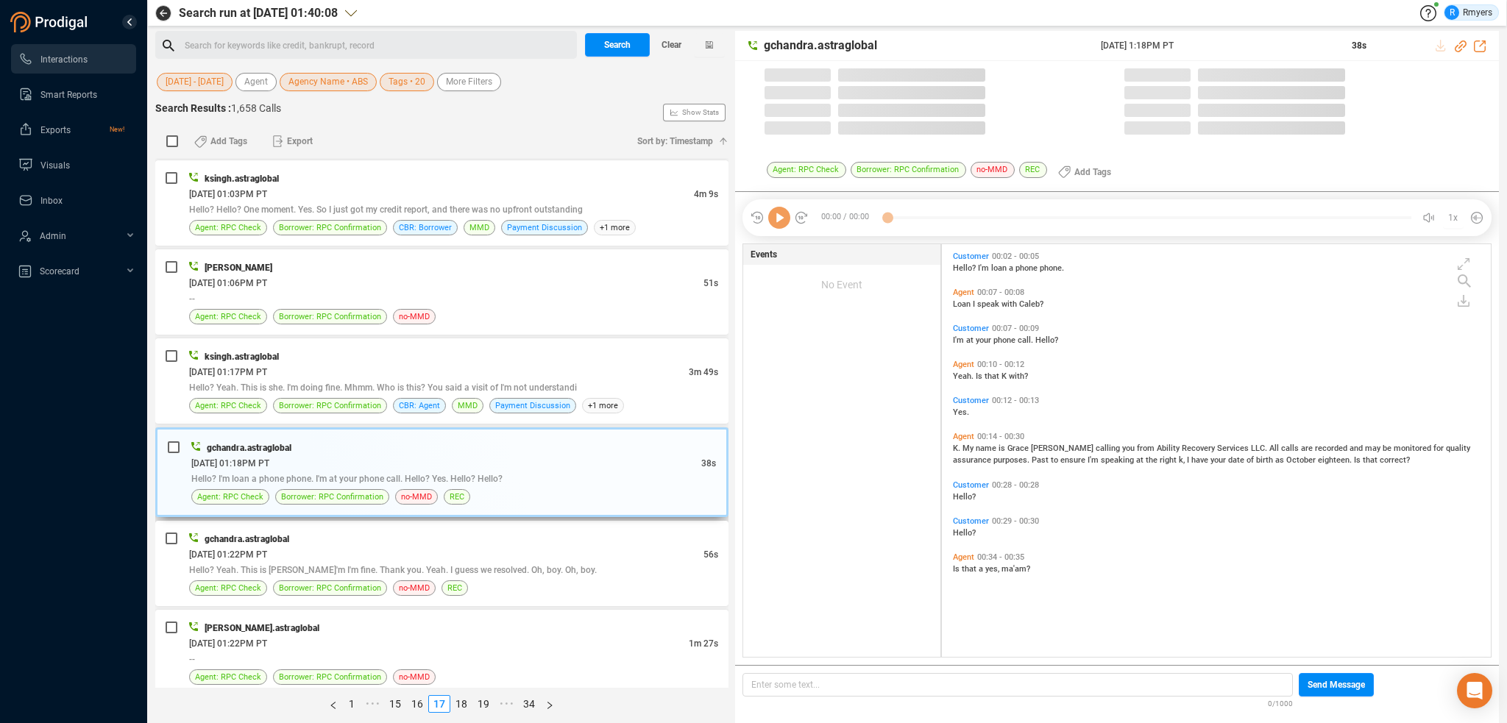
scroll to position [410, 542]
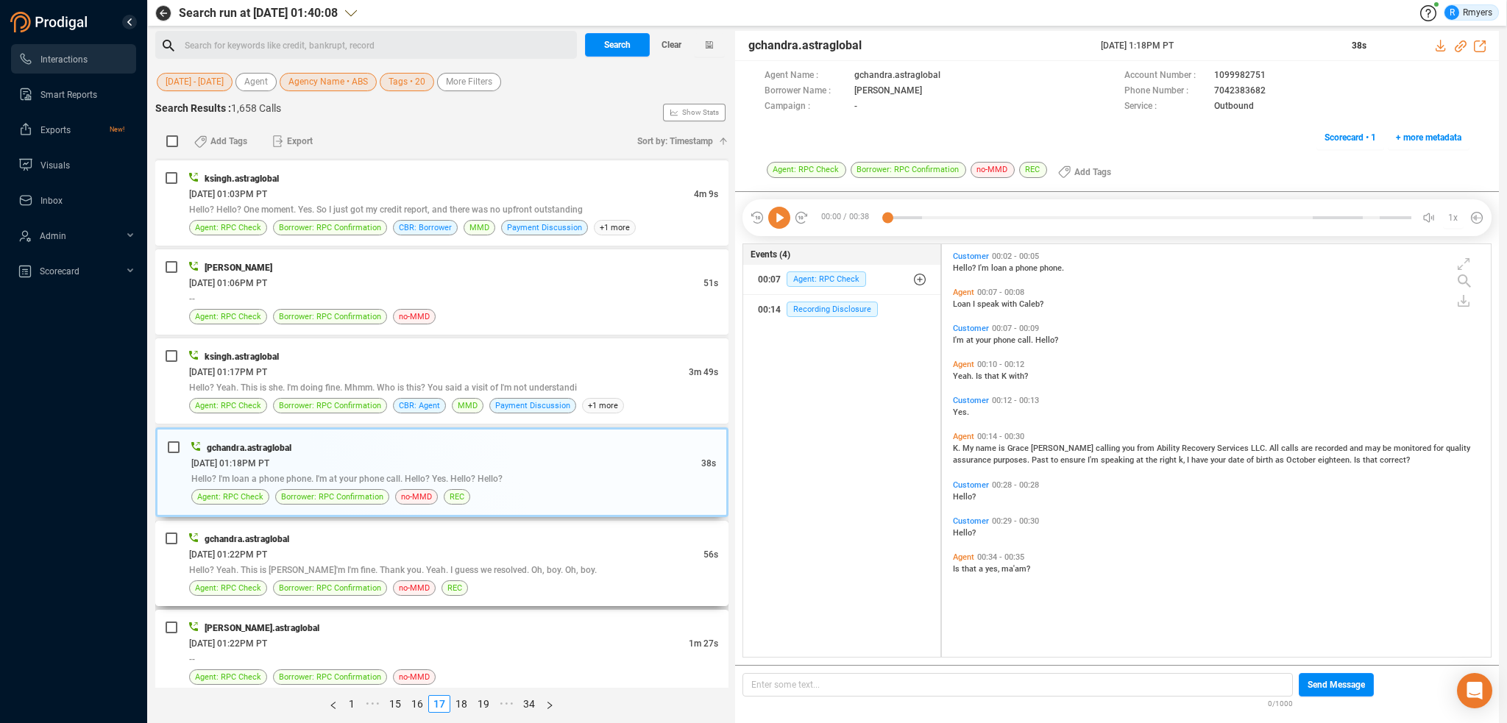
click at [286, 547] on div "06/17/2025 @ 01:22PM PT" at bounding box center [446, 554] width 514 height 15
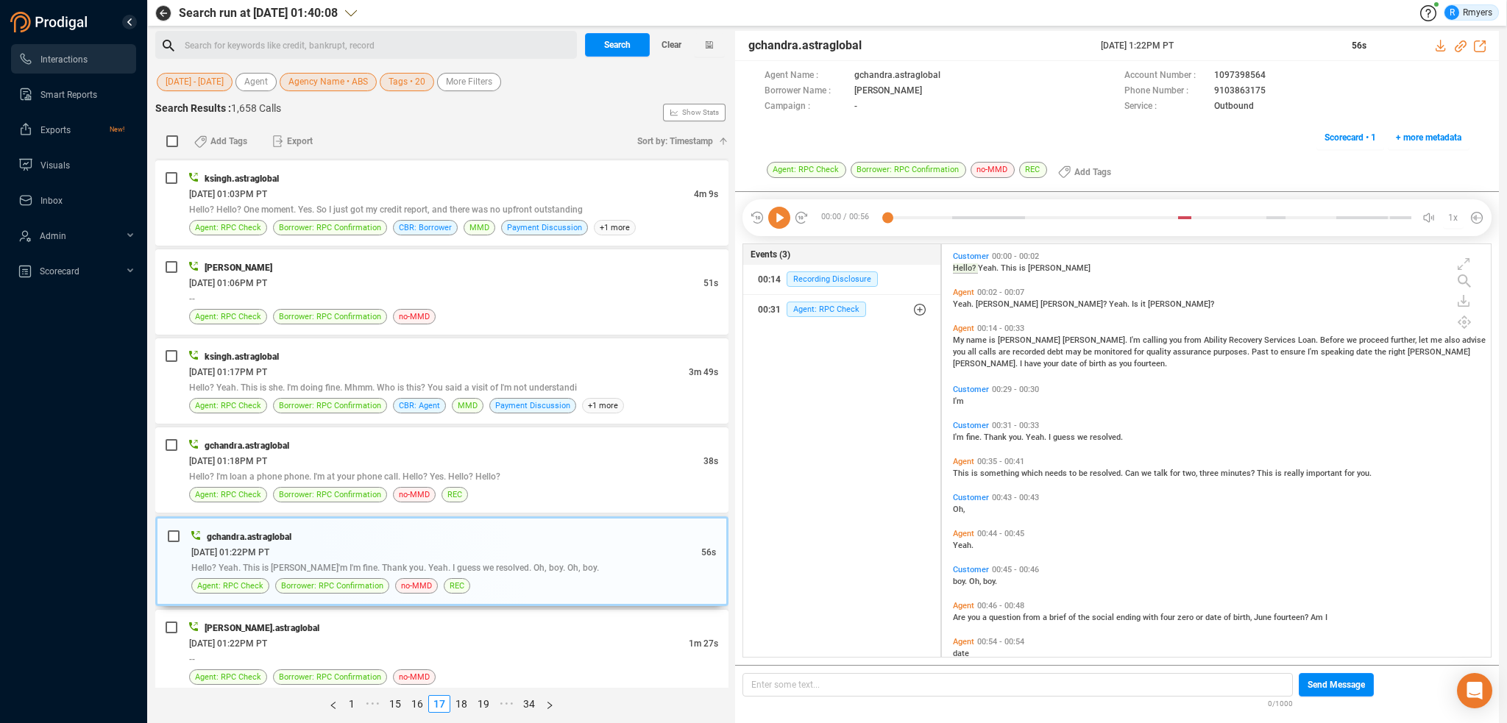
scroll to position [24, 0]
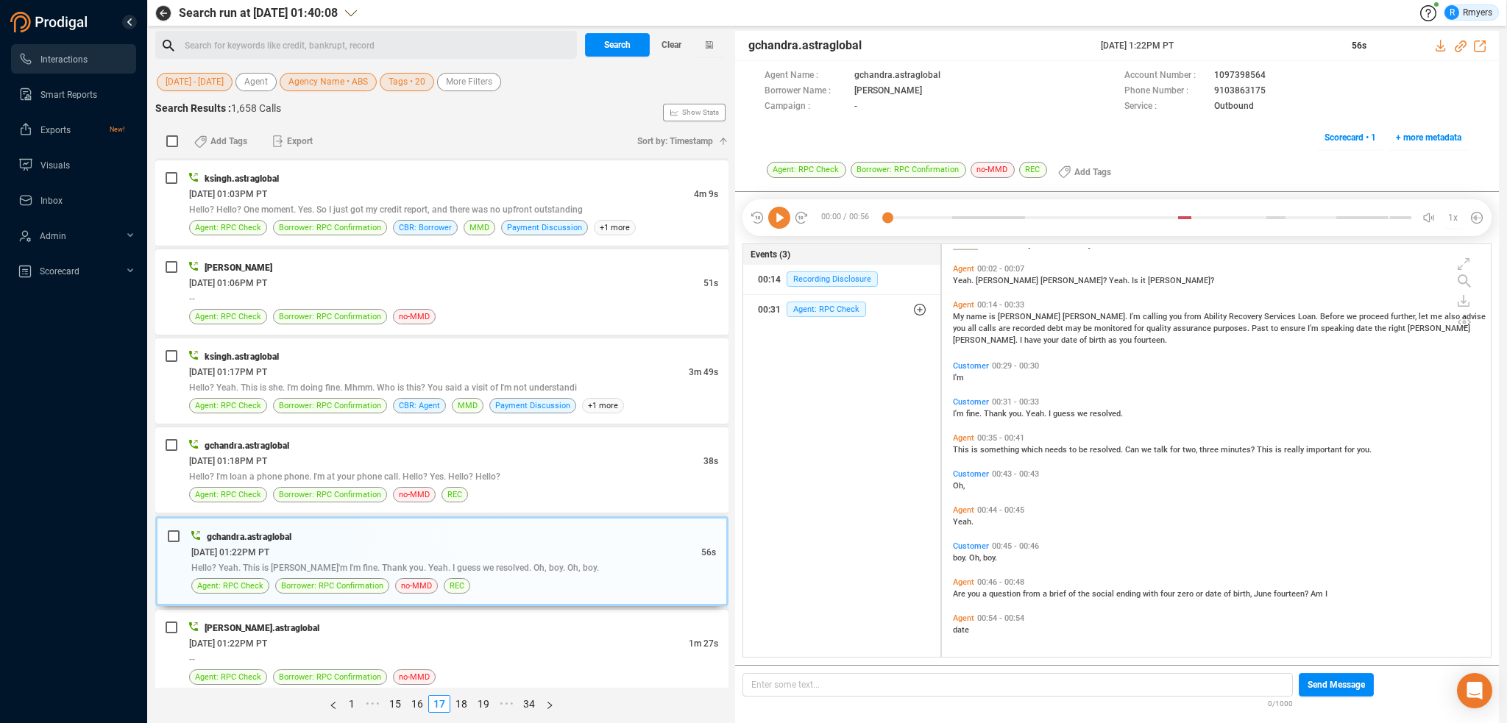
click at [594, 636] on div "06/17/2025 @ 01:22PM PT" at bounding box center [439, 643] width 500 height 15
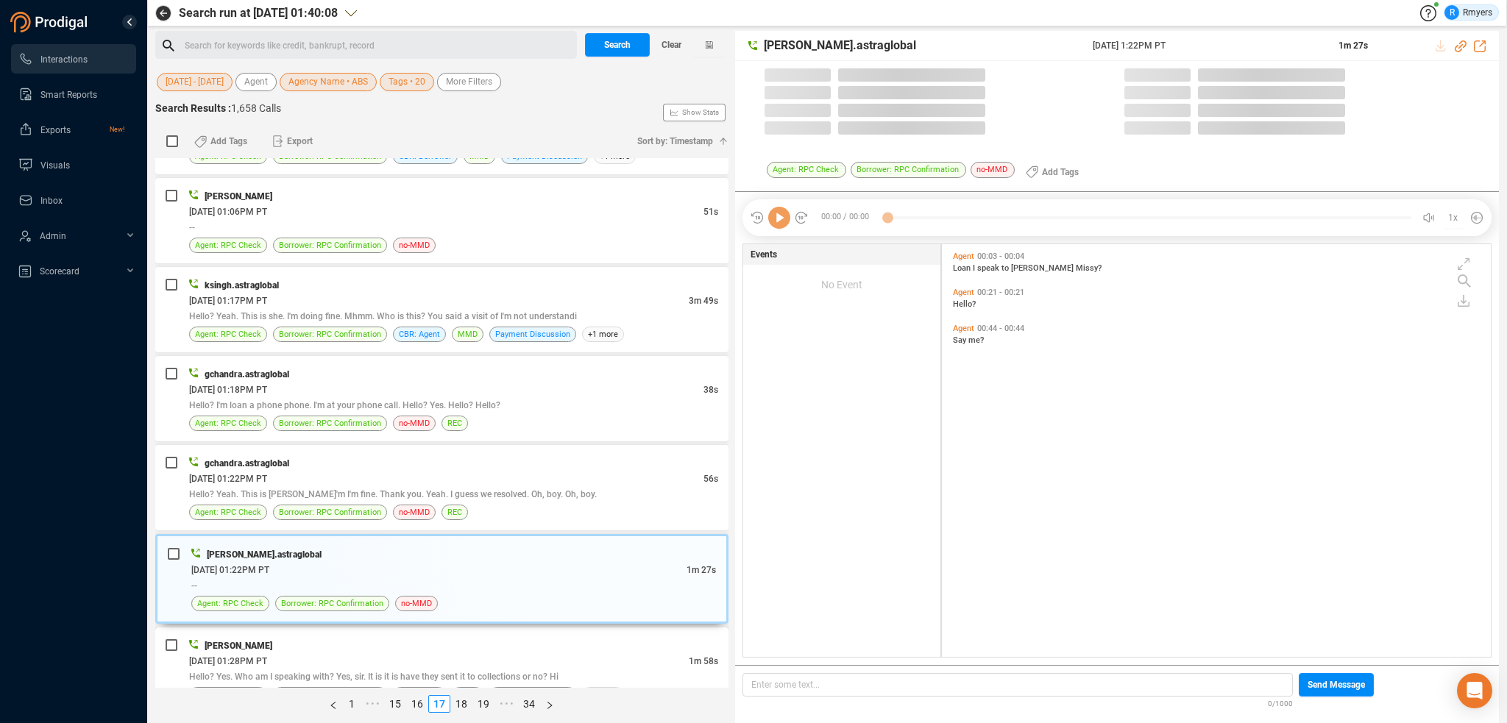
scroll to position [3911, 0]
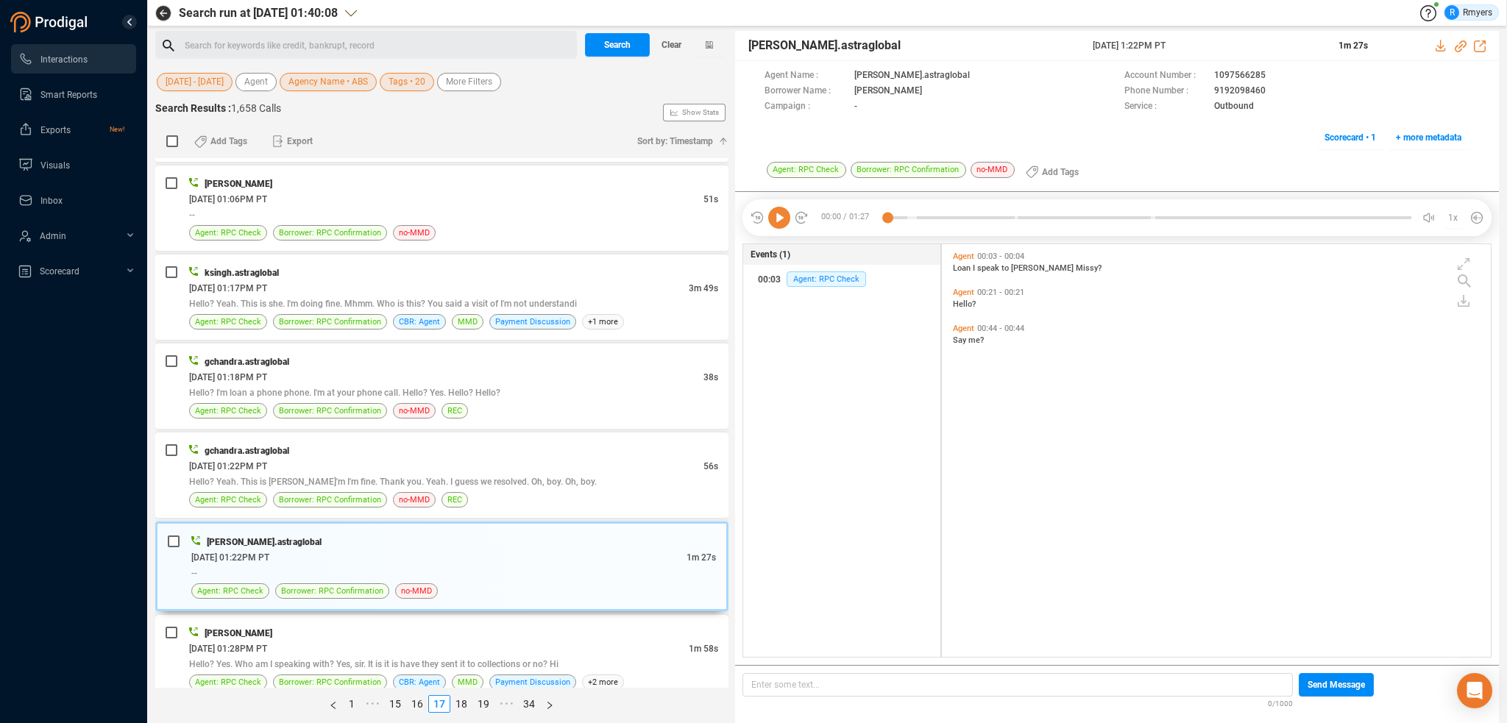
click at [604, 641] on div "06/17/2025 @ 01:28PM PT" at bounding box center [439, 648] width 500 height 15
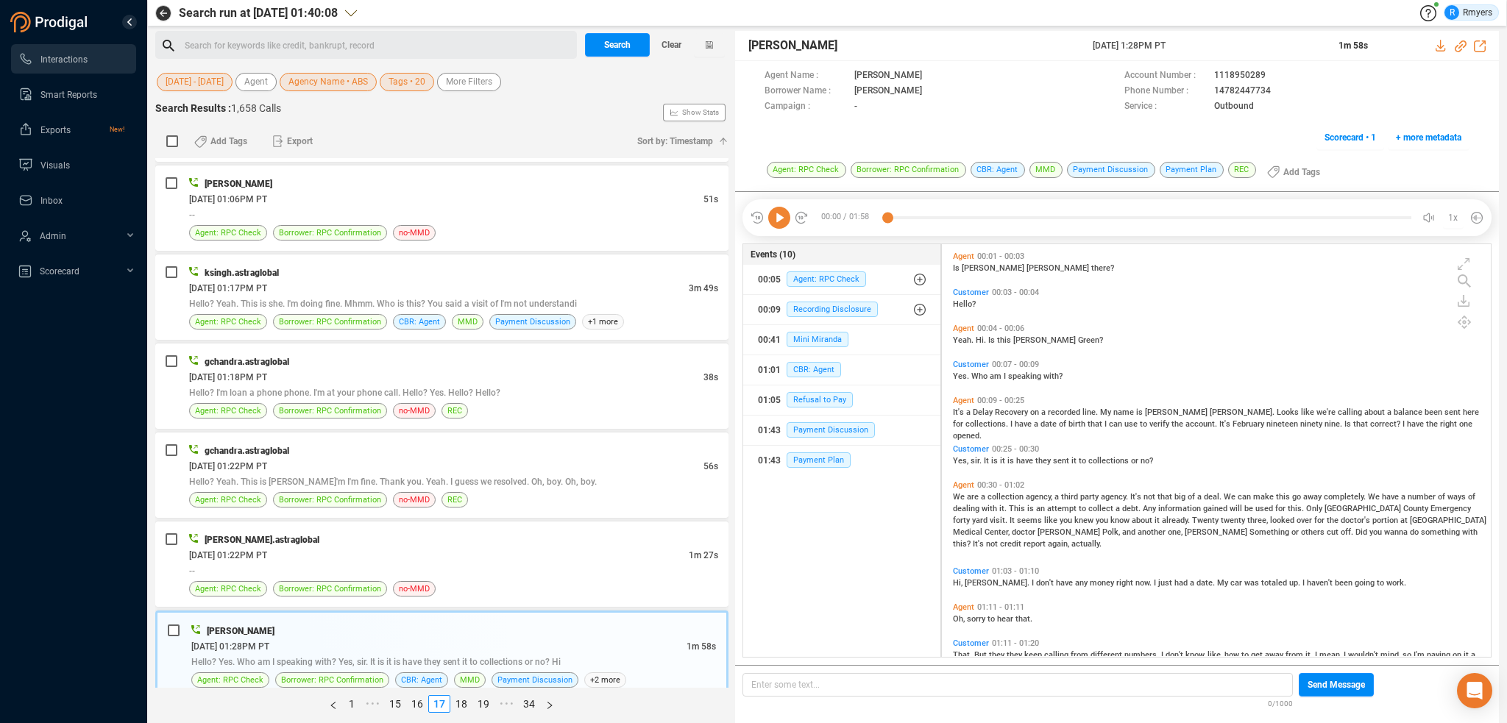
scroll to position [0, 0]
click at [771, 219] on icon at bounding box center [779, 218] width 22 height 22
click at [1462, 40] on icon at bounding box center [1461, 46] width 12 height 12
drag, startPoint x: 1088, startPoint y: 45, endPoint x: 1210, endPoint y: 45, distance: 122.2
click at [1210, 45] on div "Joe McAndrew 17 Jun 2025 @ 1:28PM PT 1m 58s" at bounding box center [1117, 46] width 764 height 30
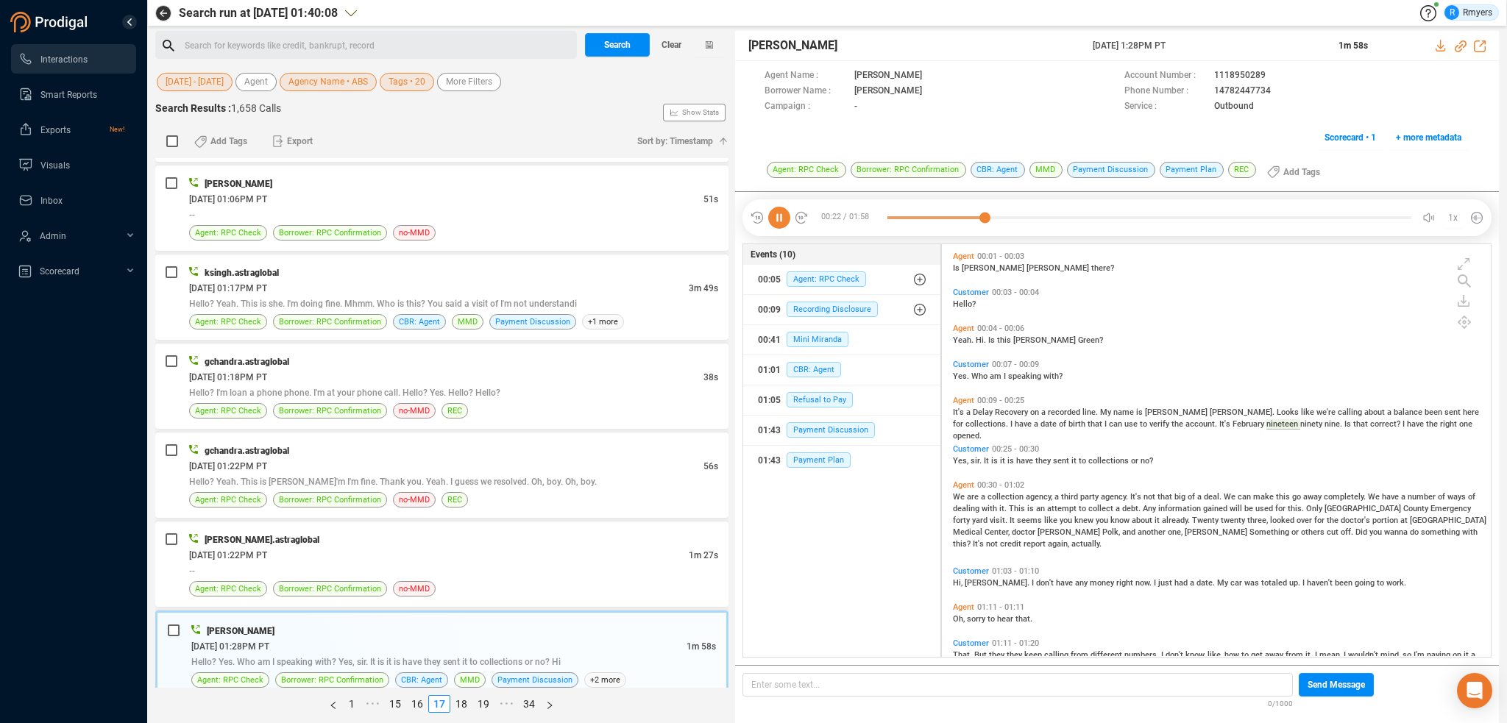
copy div "17 Jun 2025 @ 1:28PM PT"
click at [459, 703] on link "18" at bounding box center [461, 704] width 21 height 16
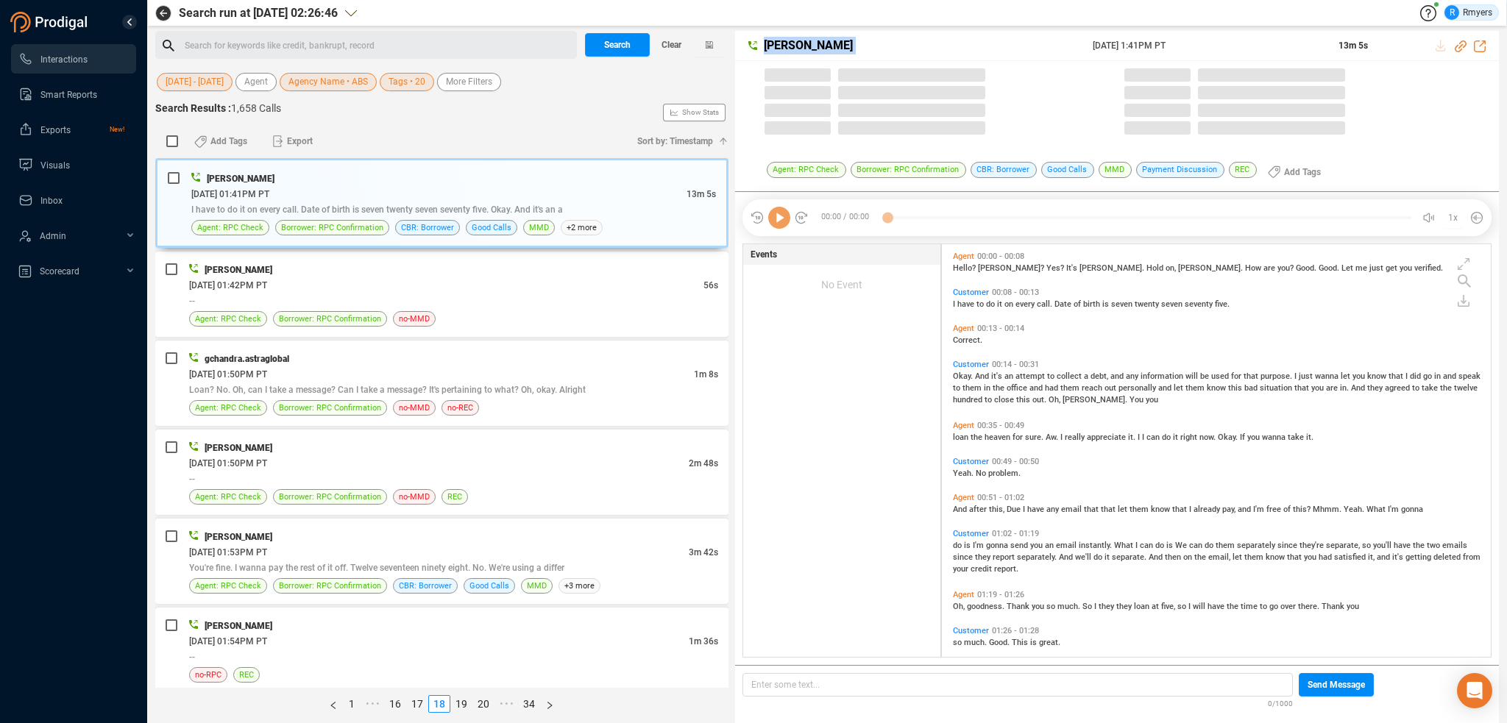
scroll to position [410, 542]
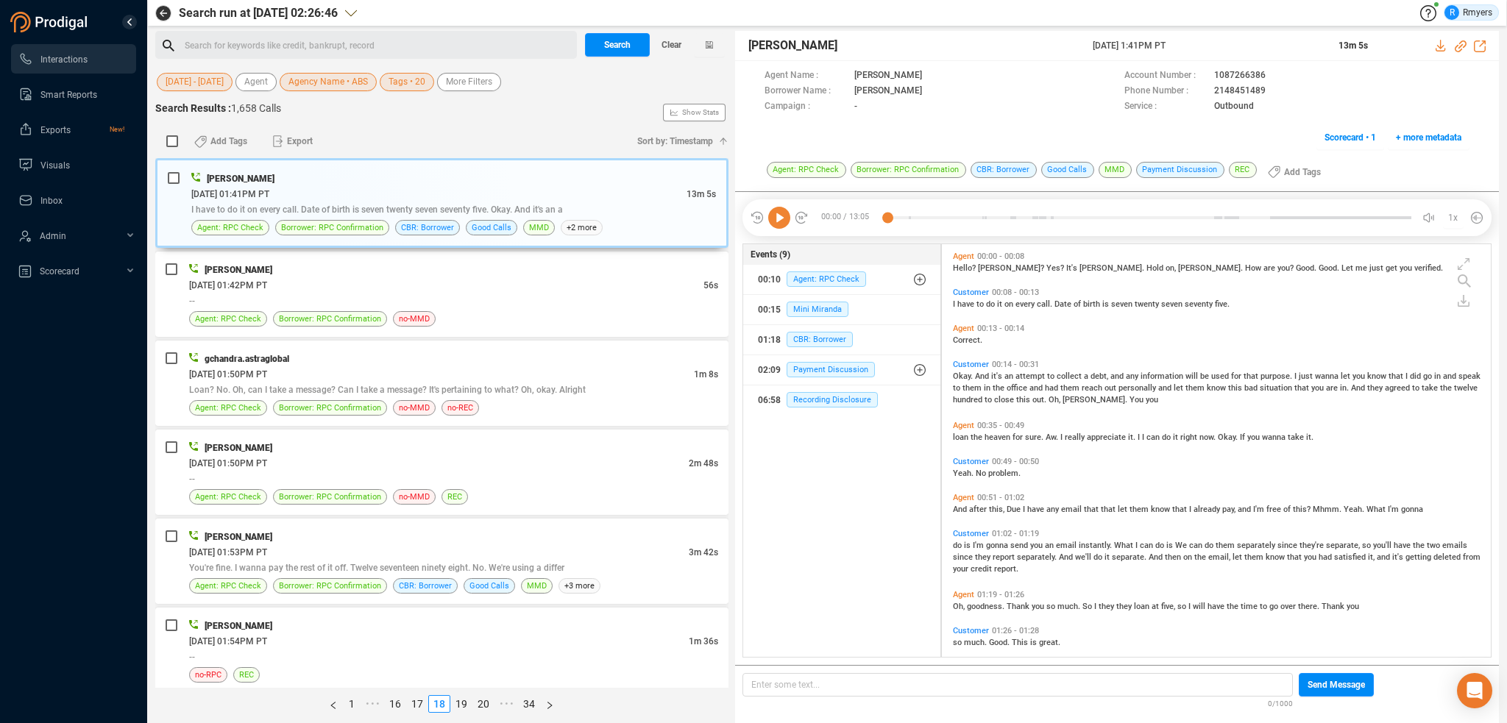
click at [787, 214] on icon at bounding box center [779, 218] width 22 height 22
click at [1458, 43] on icon at bounding box center [1461, 46] width 12 height 12
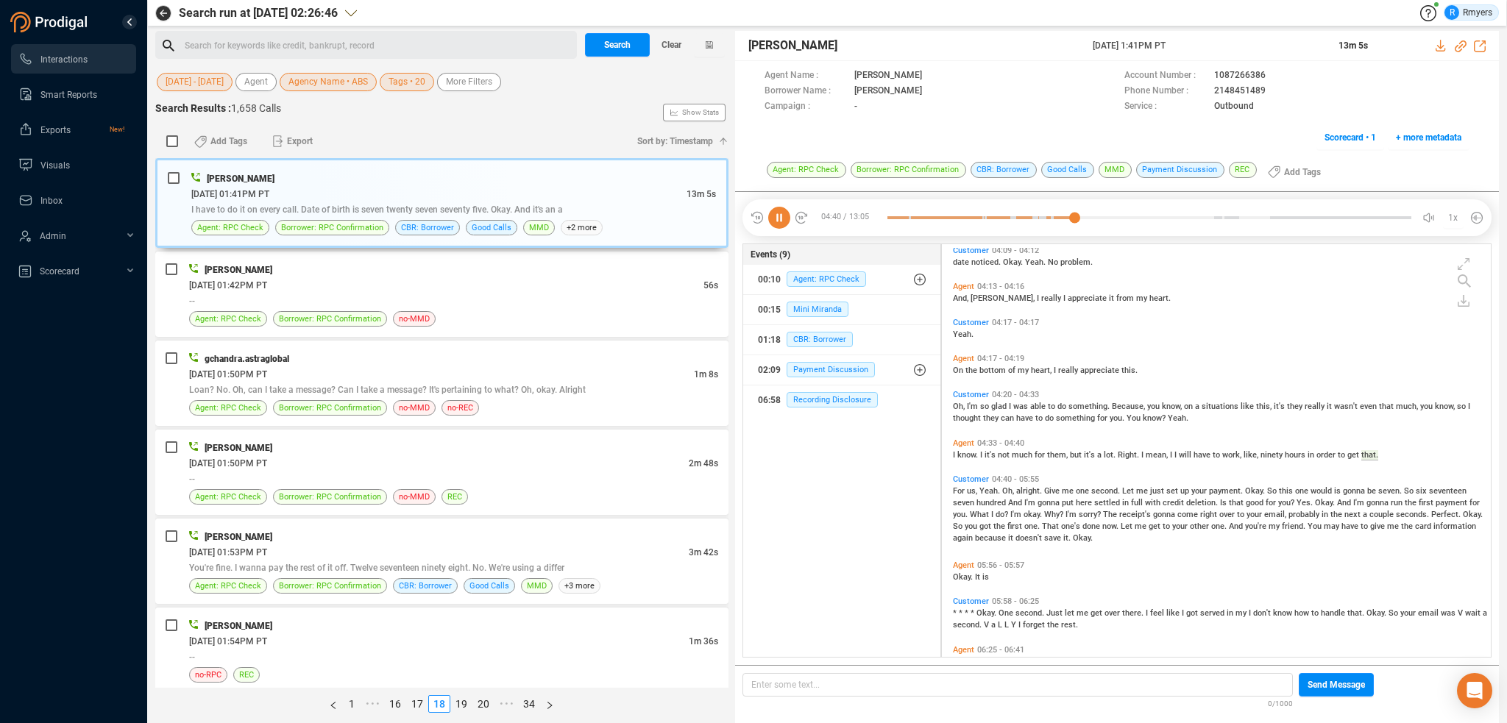
scroll to position [1393, 0]
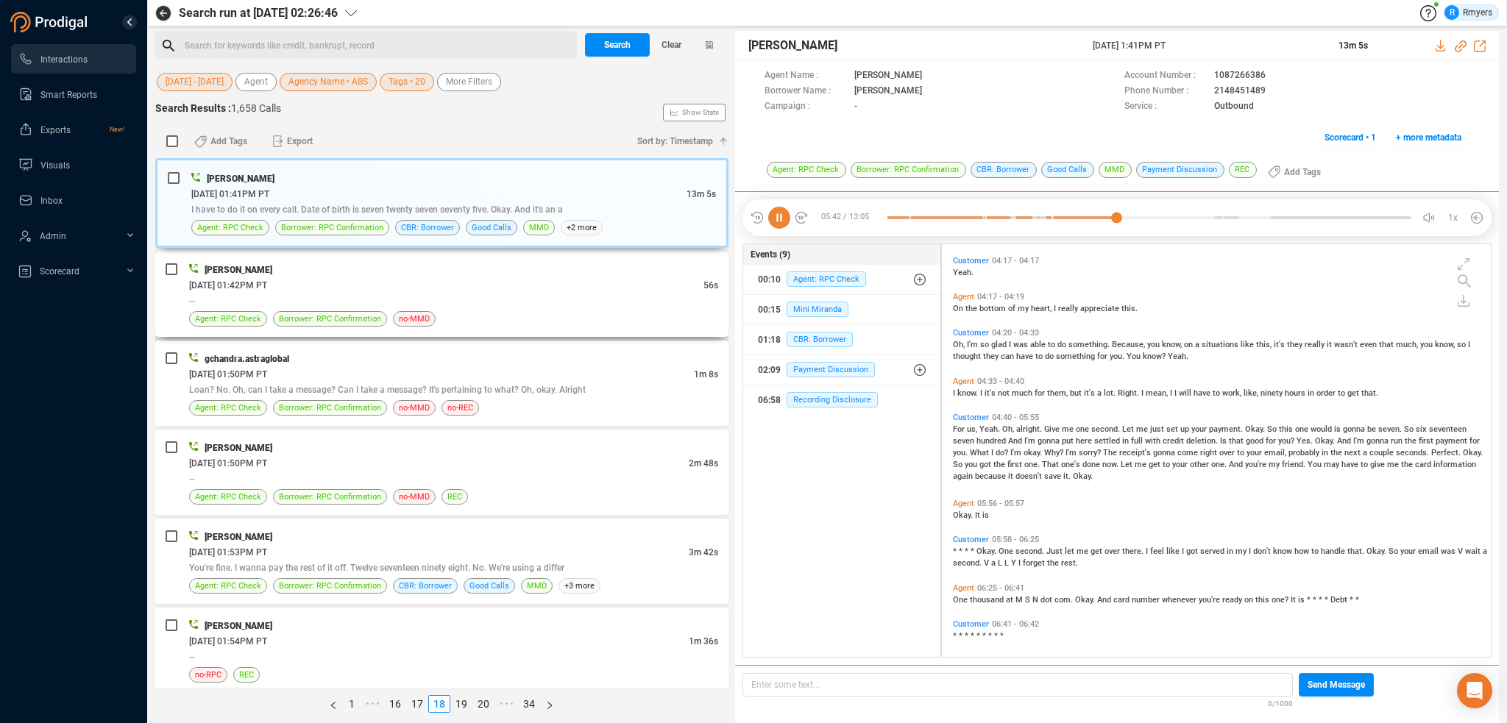
click at [435, 272] on div "Jennifer Price" at bounding box center [453, 269] width 529 height 15
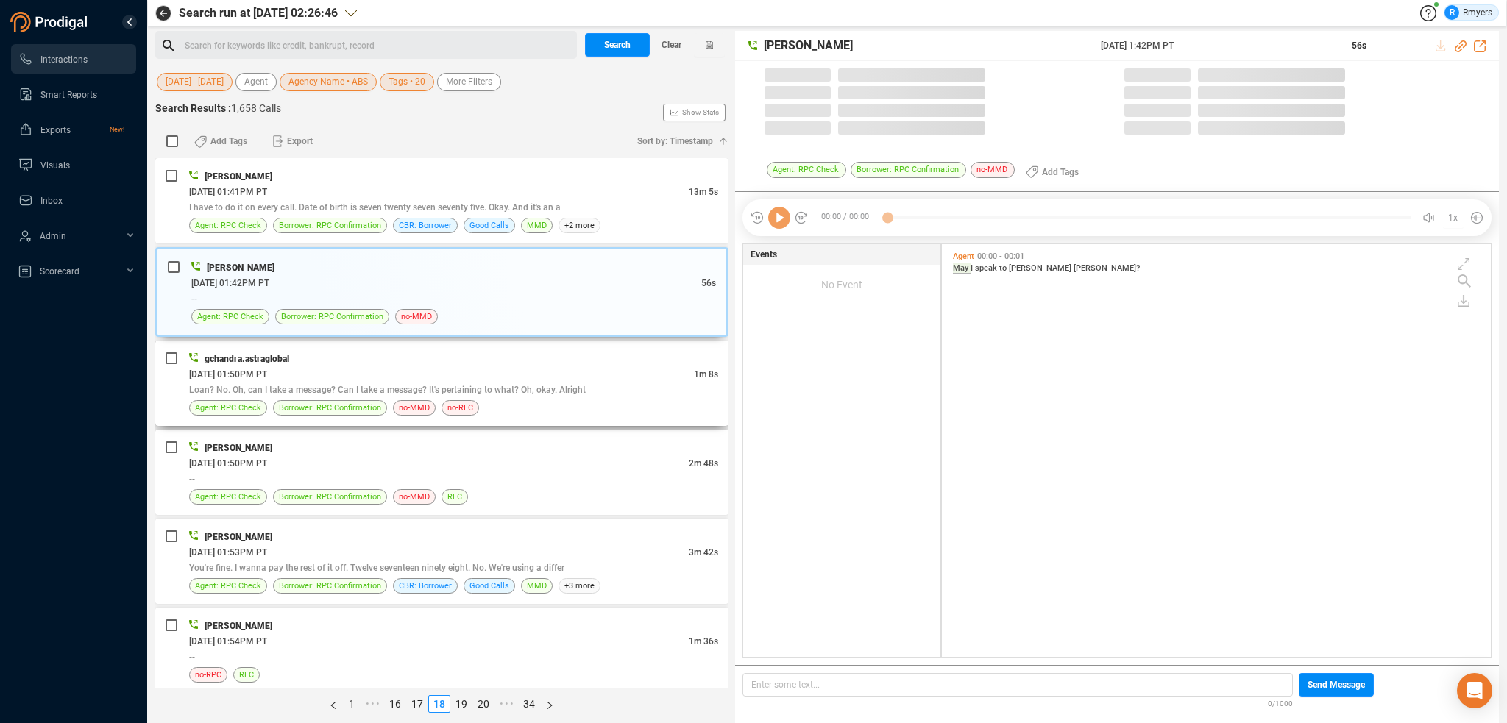
scroll to position [410, 542]
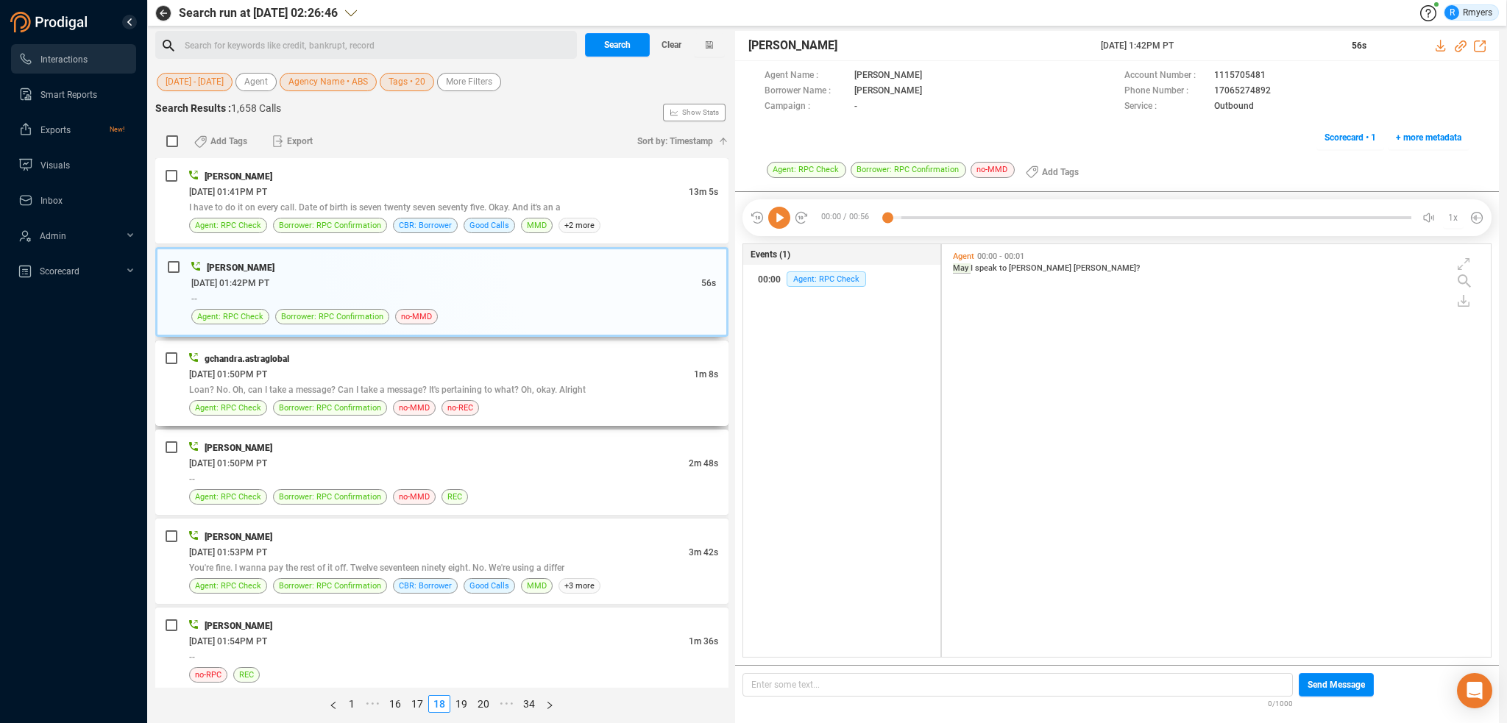
click at [434, 373] on div "06/17/2025 @ 01:50PM PT" at bounding box center [441, 374] width 505 height 15
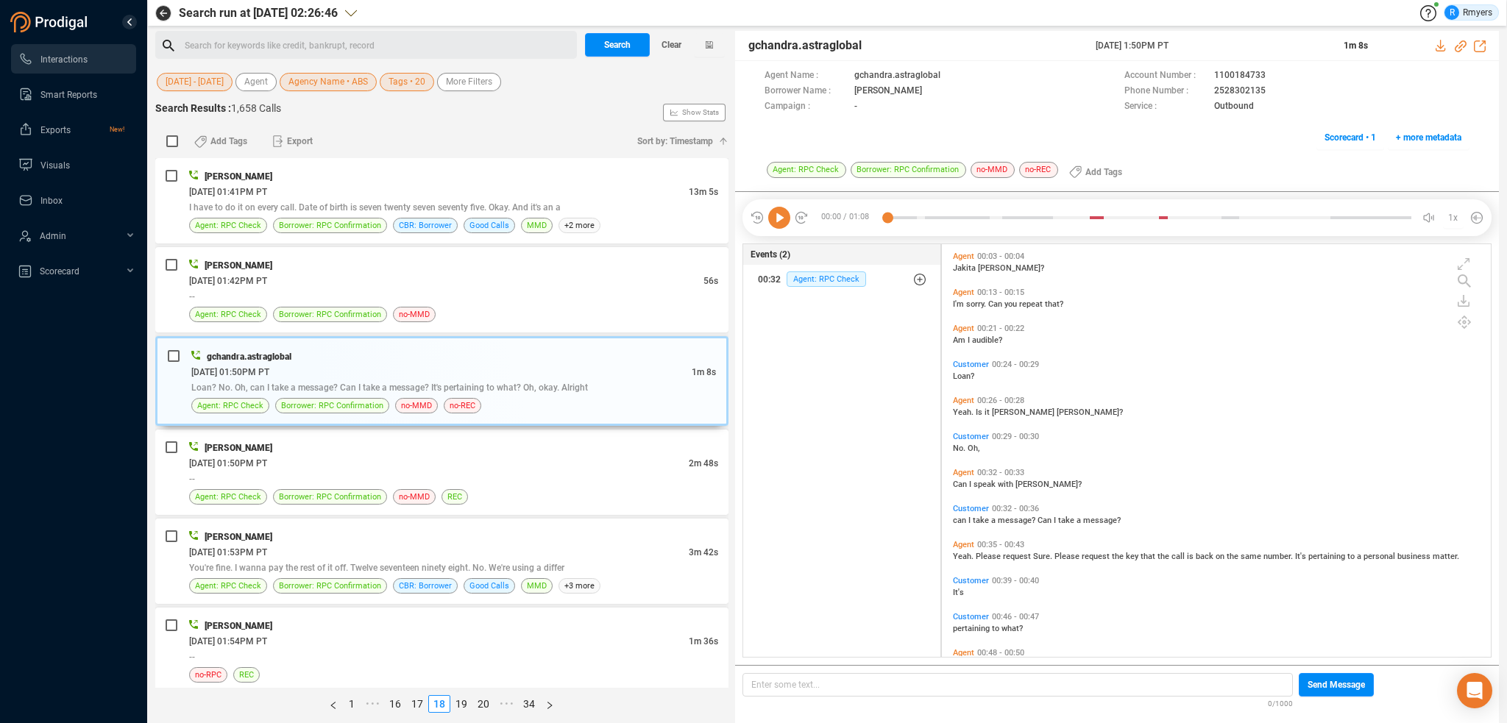
scroll to position [107, 0]
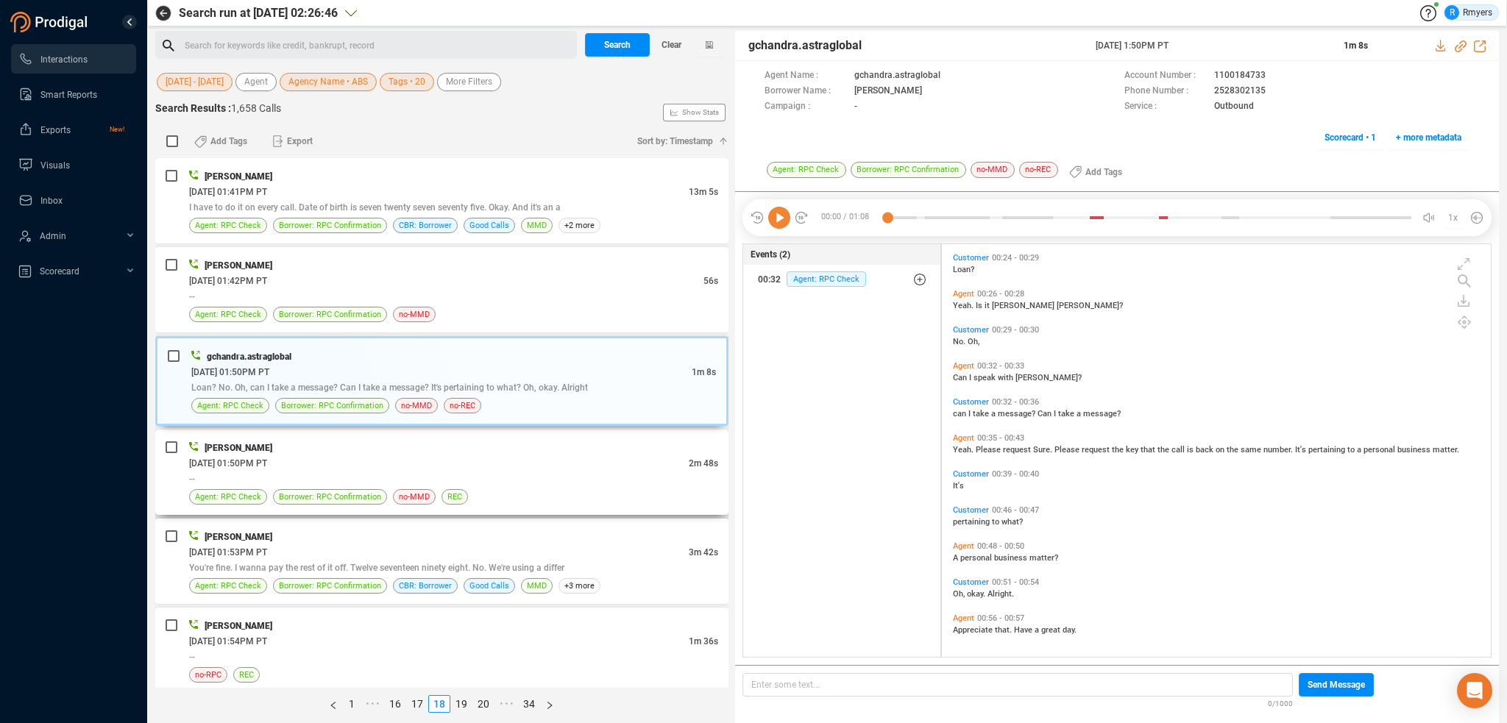
click at [462, 459] on div "06/17/2025 @ 01:50PM PT" at bounding box center [439, 463] width 500 height 15
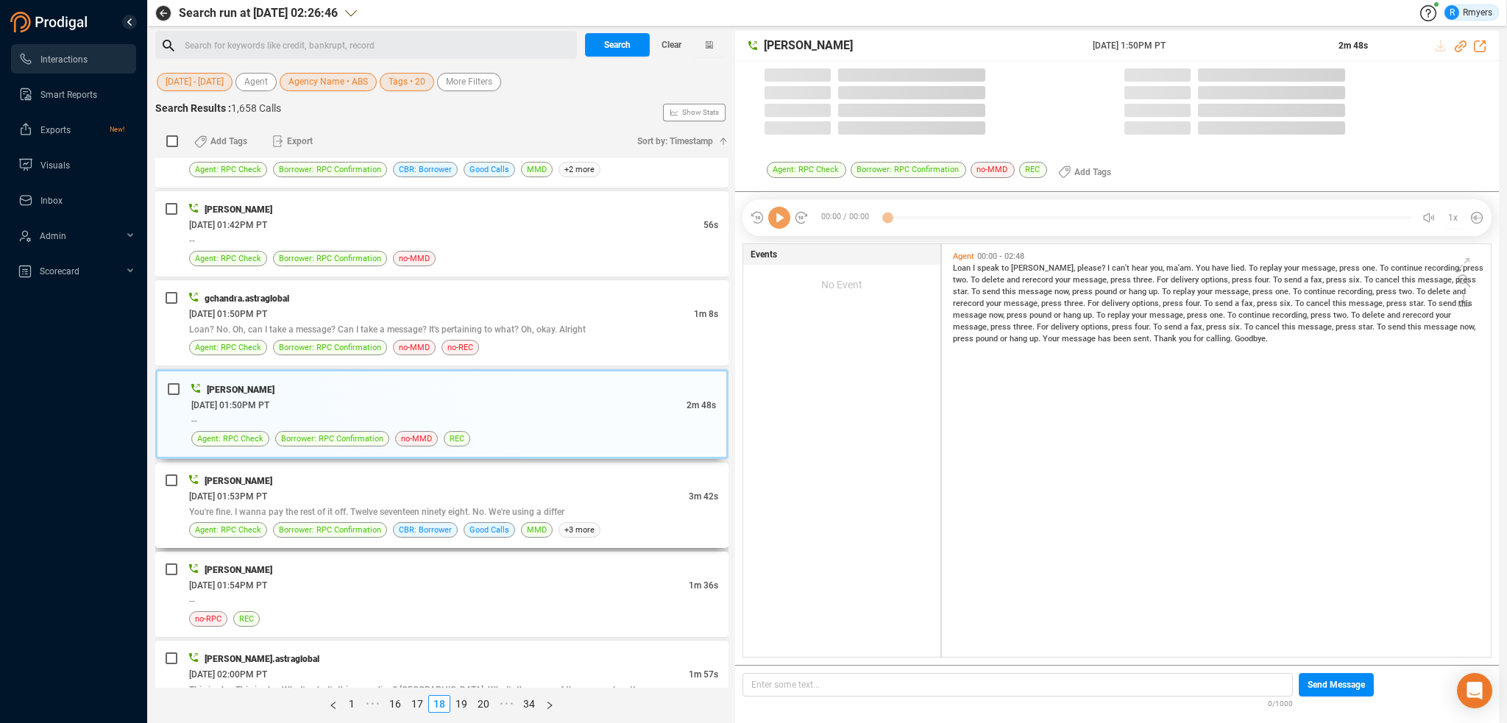
scroll to position [410, 542]
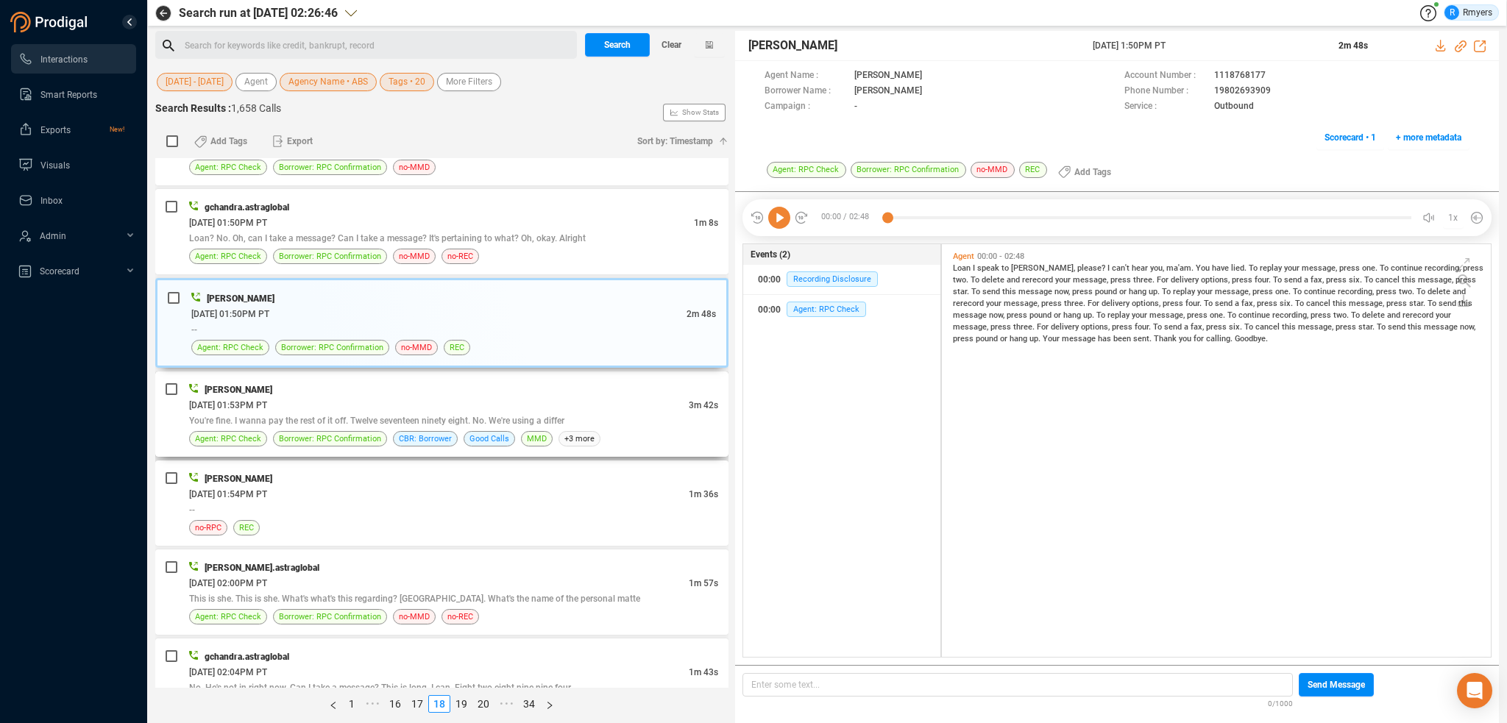
click at [569, 392] on div "Jennifer Price" at bounding box center [453, 389] width 529 height 15
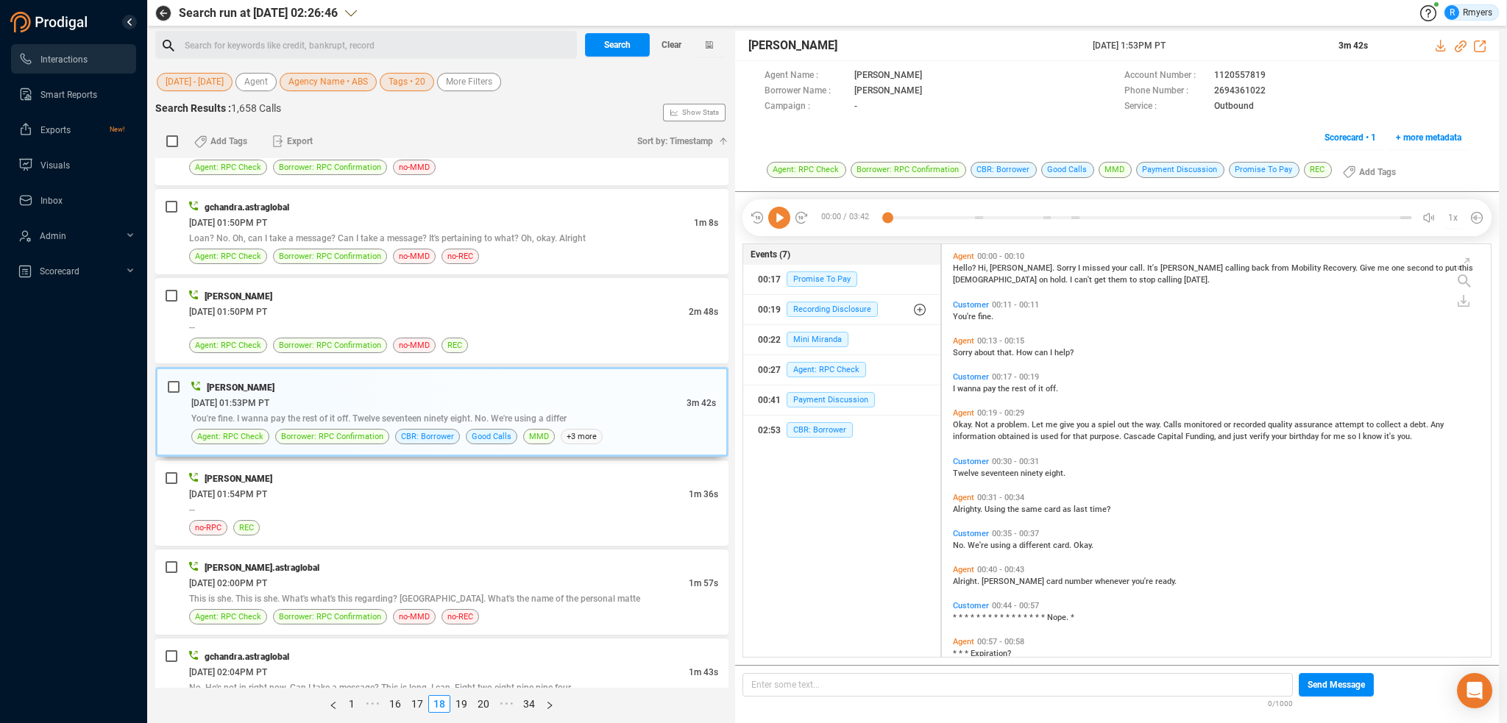
click at [779, 212] on icon at bounding box center [779, 218] width 22 height 22
click at [1459, 43] on icon at bounding box center [1461, 46] width 12 height 12
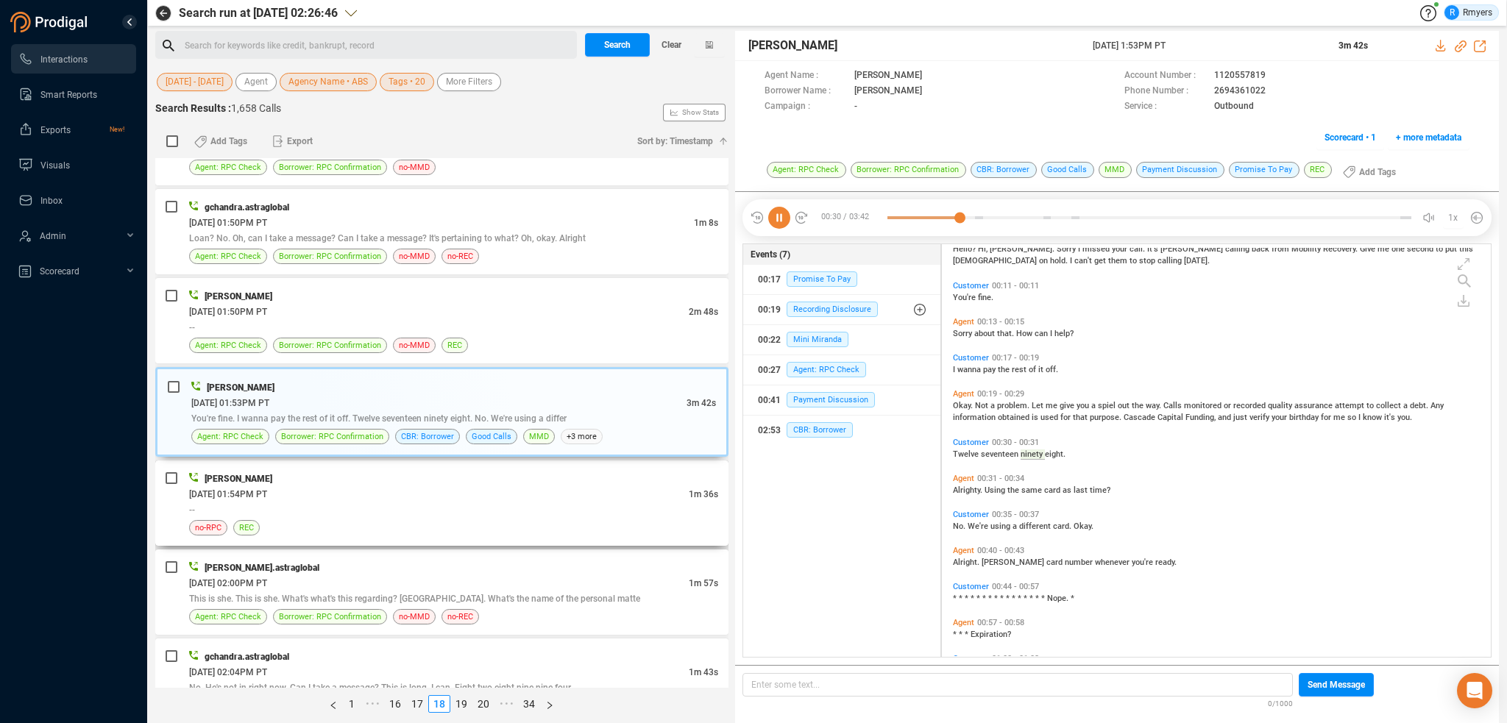
click at [456, 509] on div "--" at bounding box center [453, 509] width 529 height 15
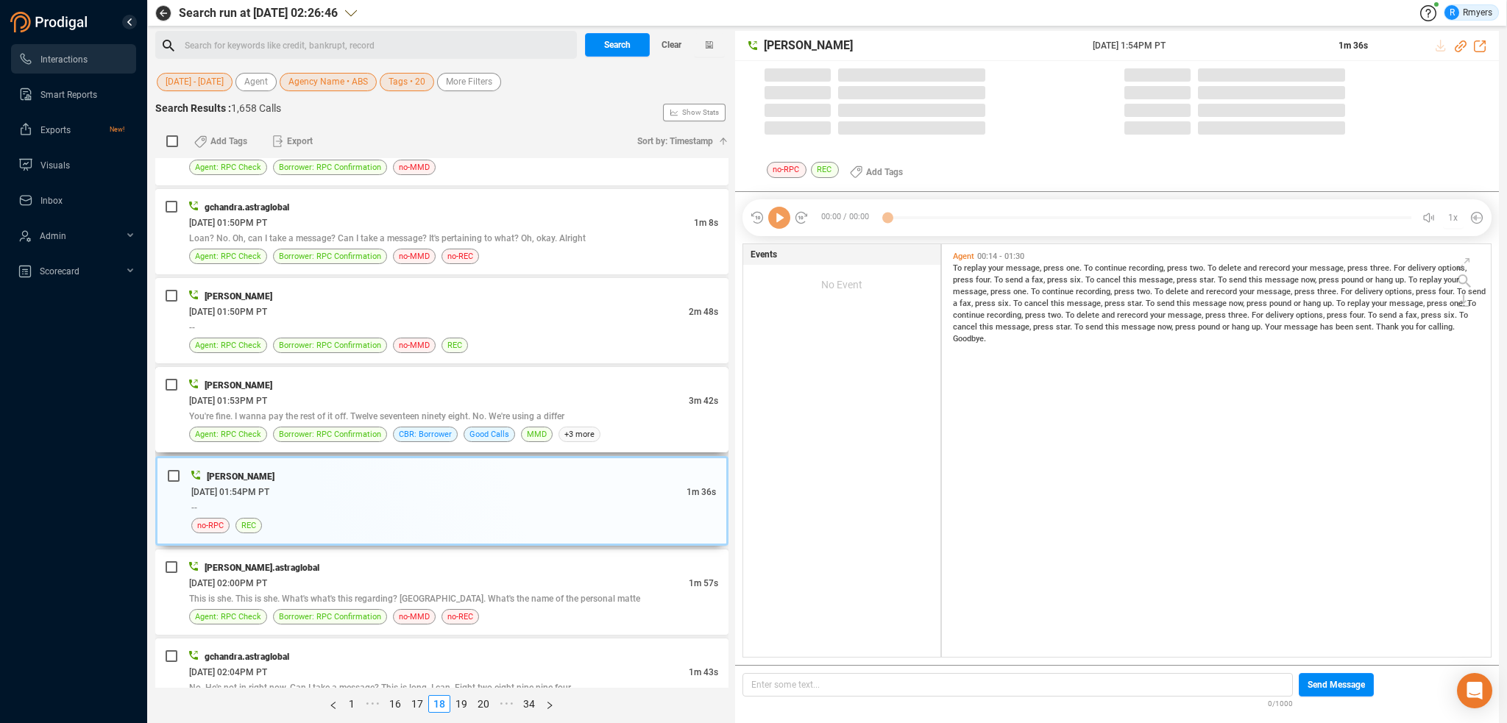
scroll to position [410, 542]
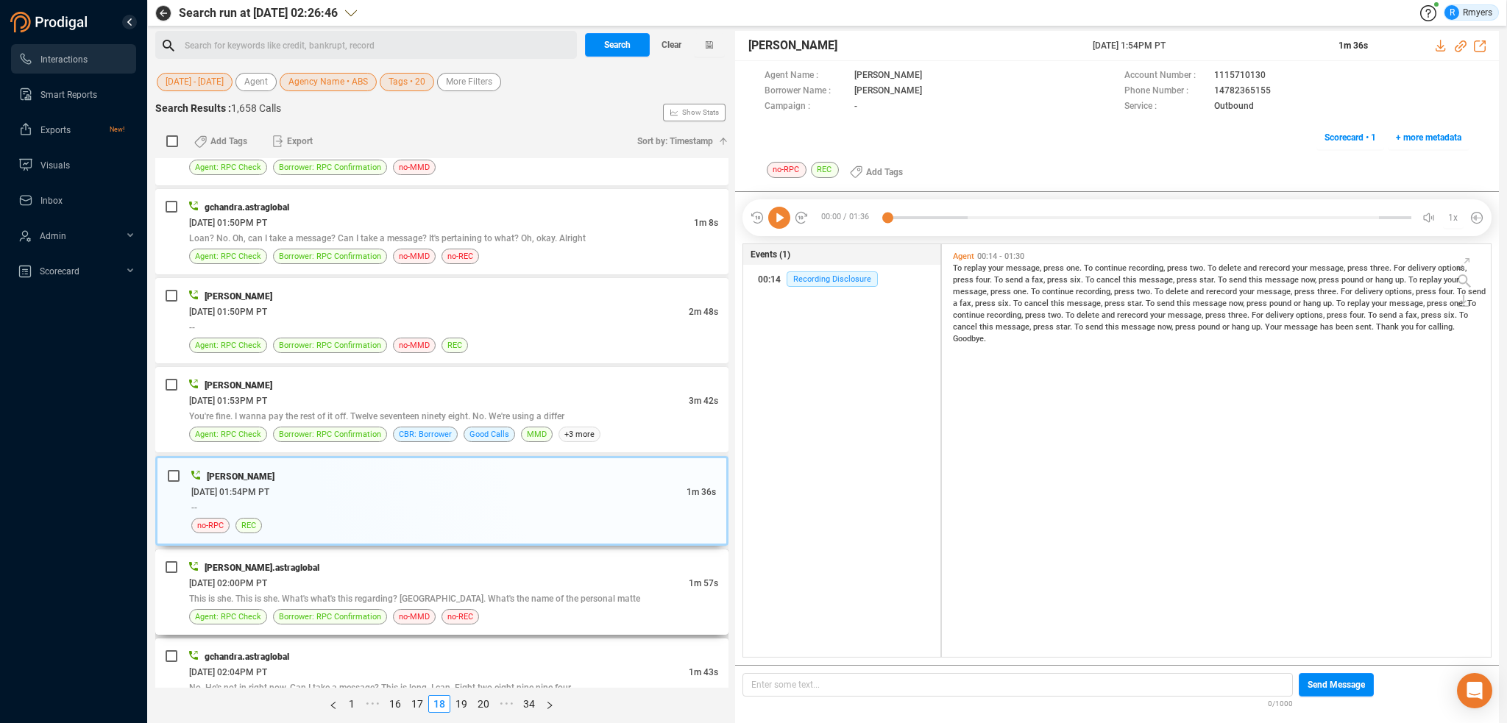
click at [391, 581] on div "06/17/2025 @ 02:00PM PT" at bounding box center [439, 583] width 500 height 15
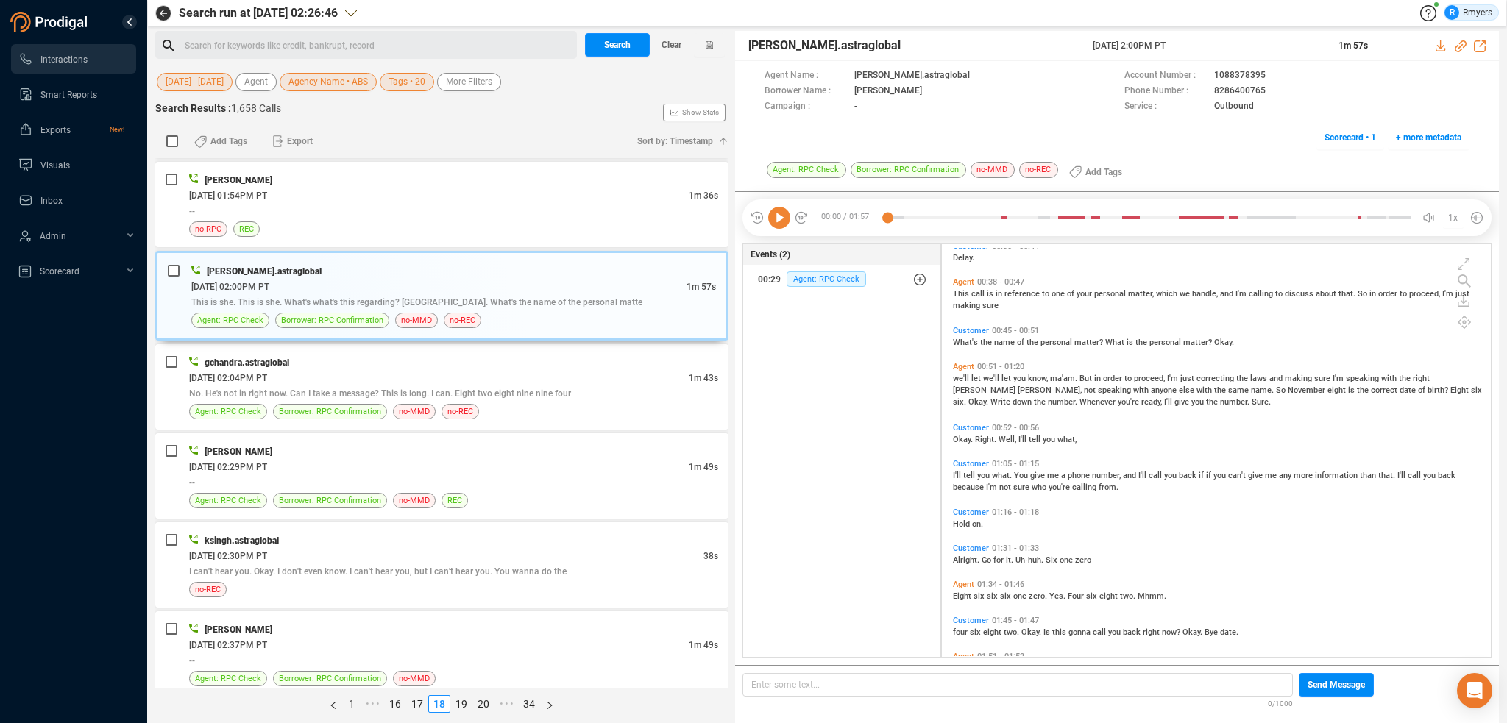
scroll to position [327, 0]
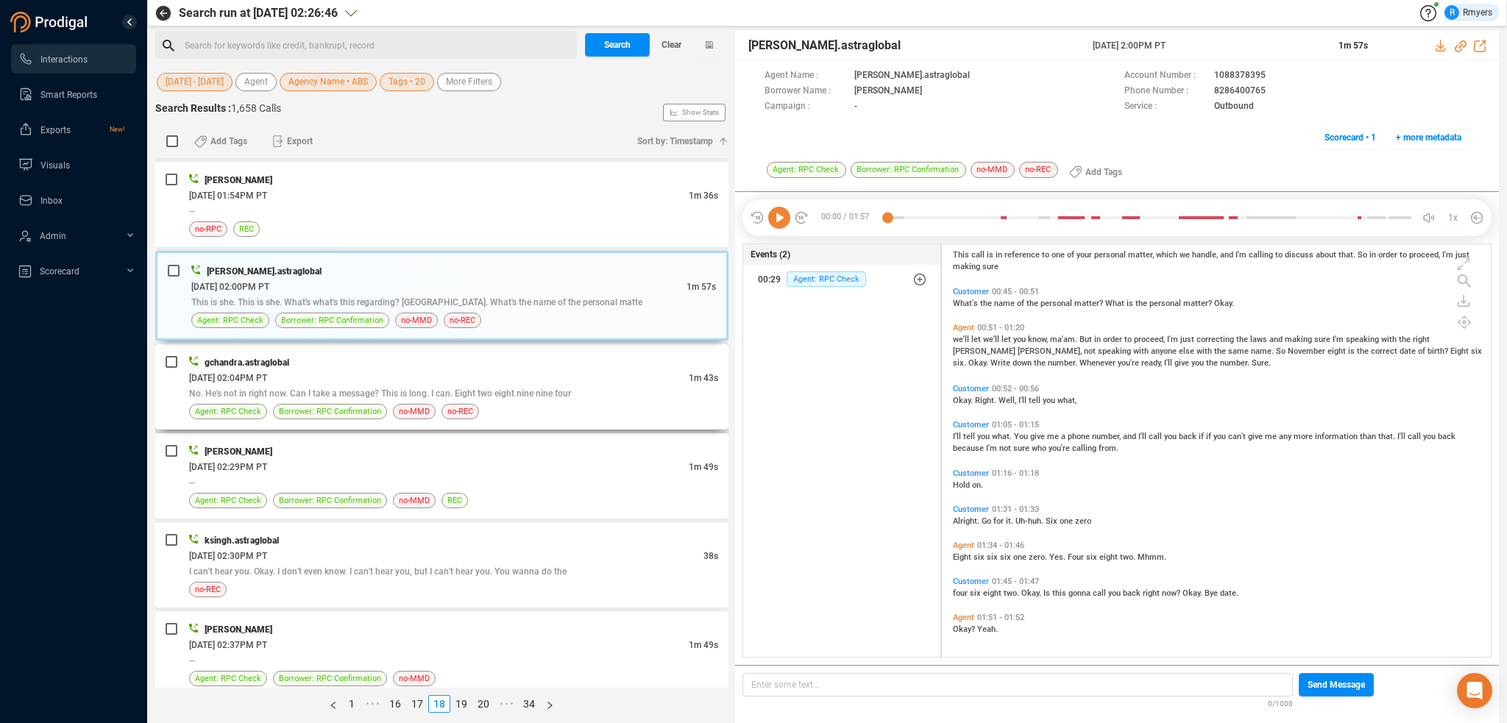
click at [387, 373] on div "06/17/2025 @ 02:04PM PT" at bounding box center [439, 377] width 500 height 15
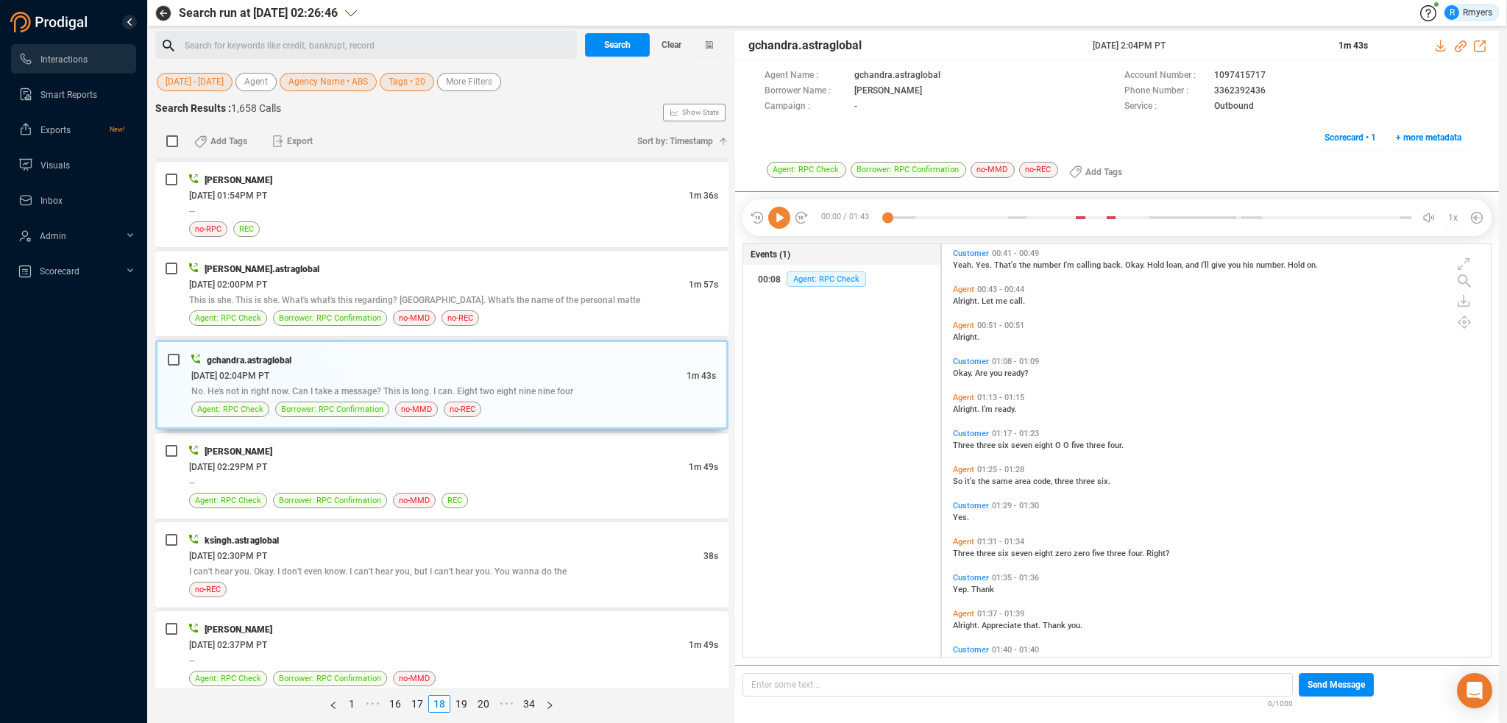
scroll to position [324, 0]
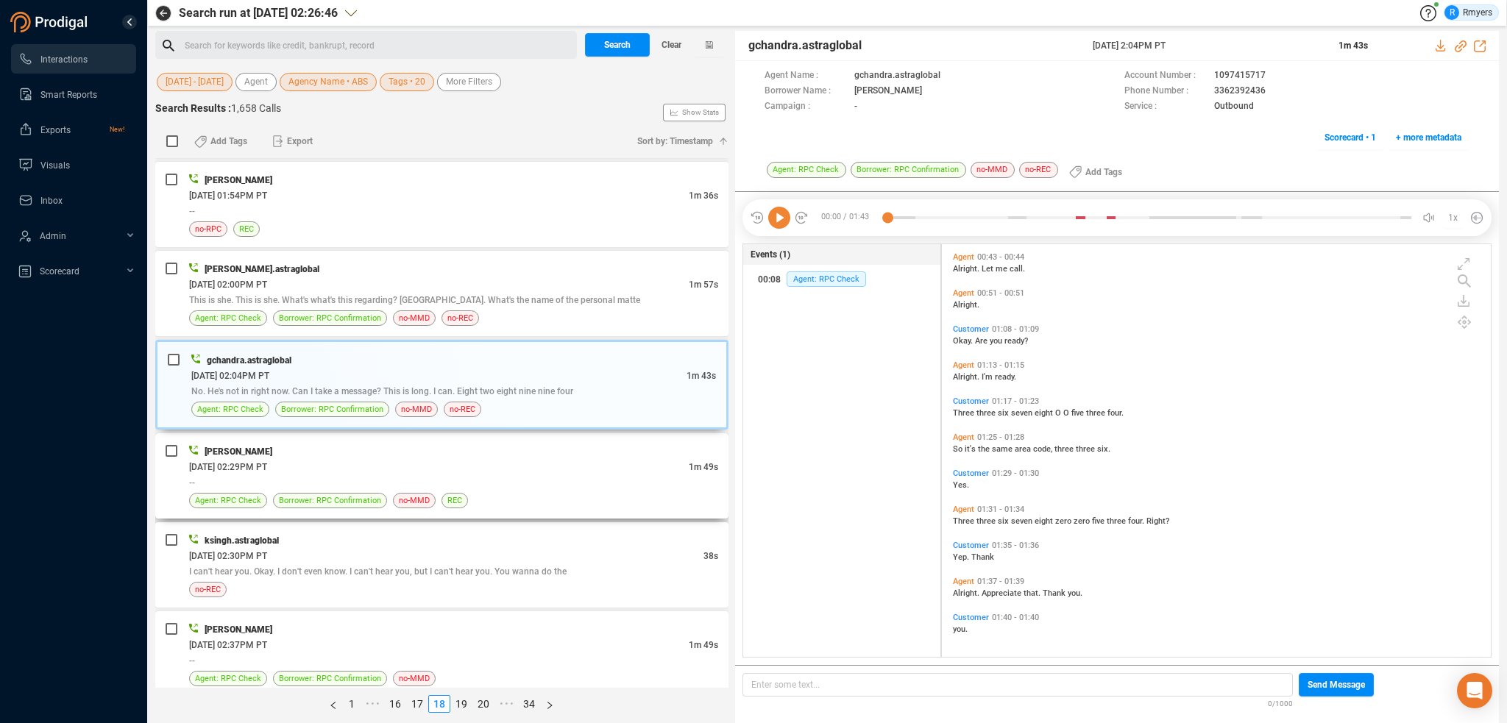
click at [475, 459] on div "06/17/2025 @ 02:29PM PT" at bounding box center [439, 466] width 500 height 15
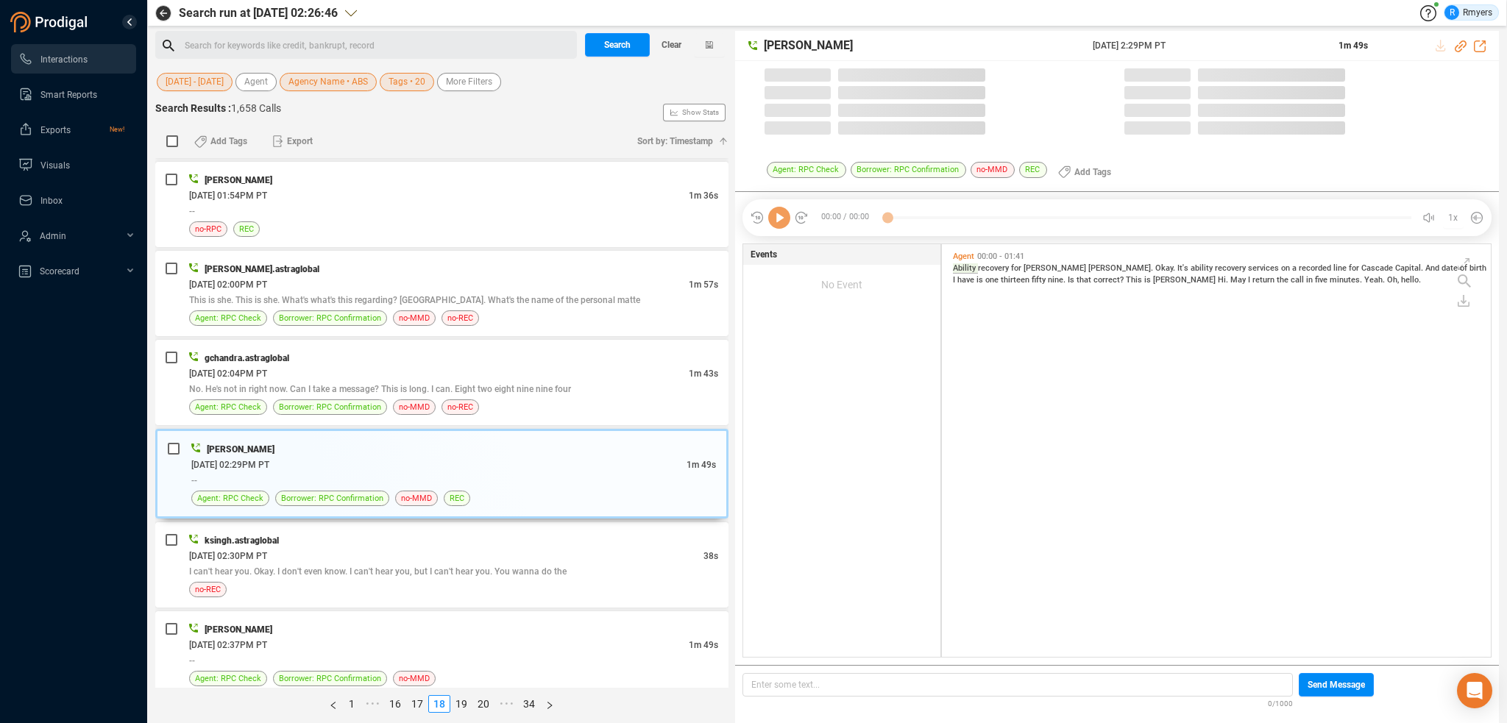
scroll to position [410, 542]
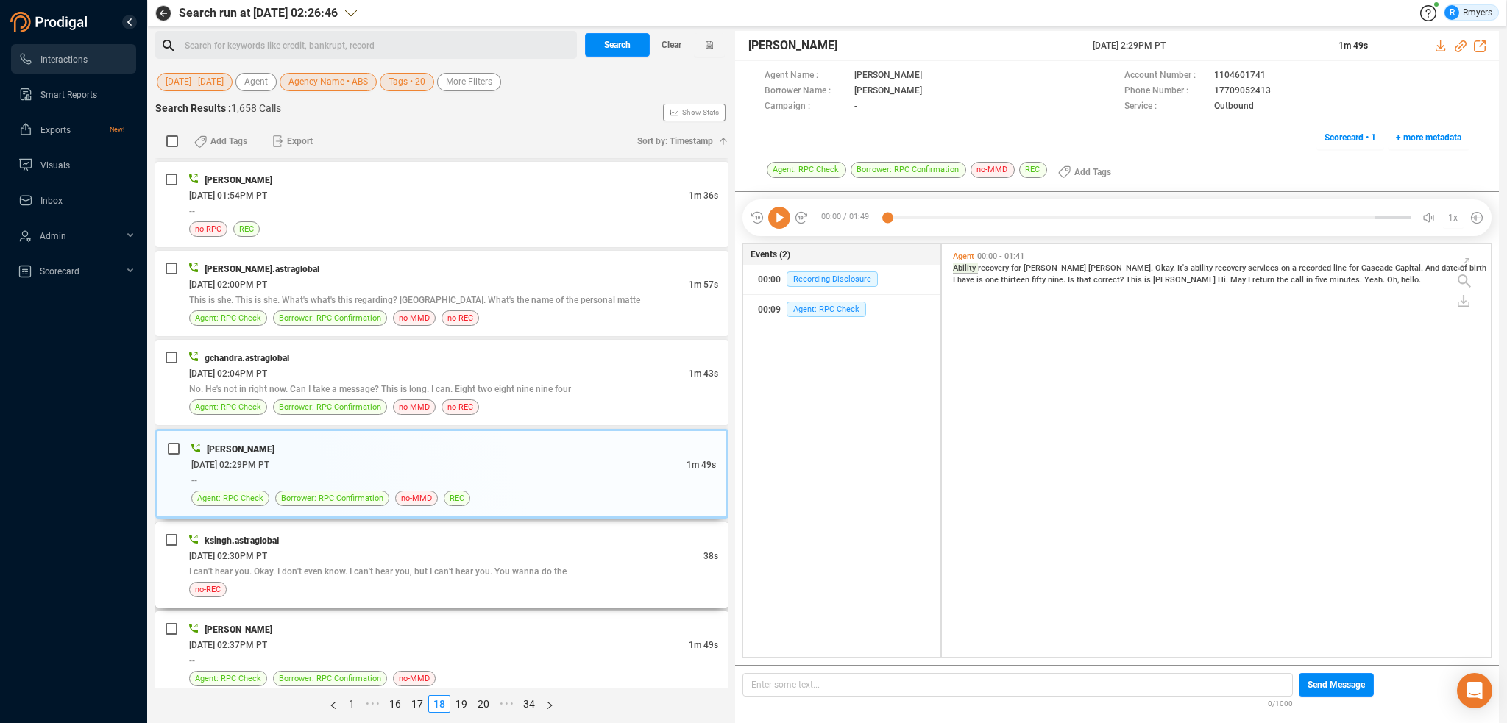
click at [551, 557] on div "06/17/2025 @ 02:30PM PT" at bounding box center [446, 555] width 514 height 15
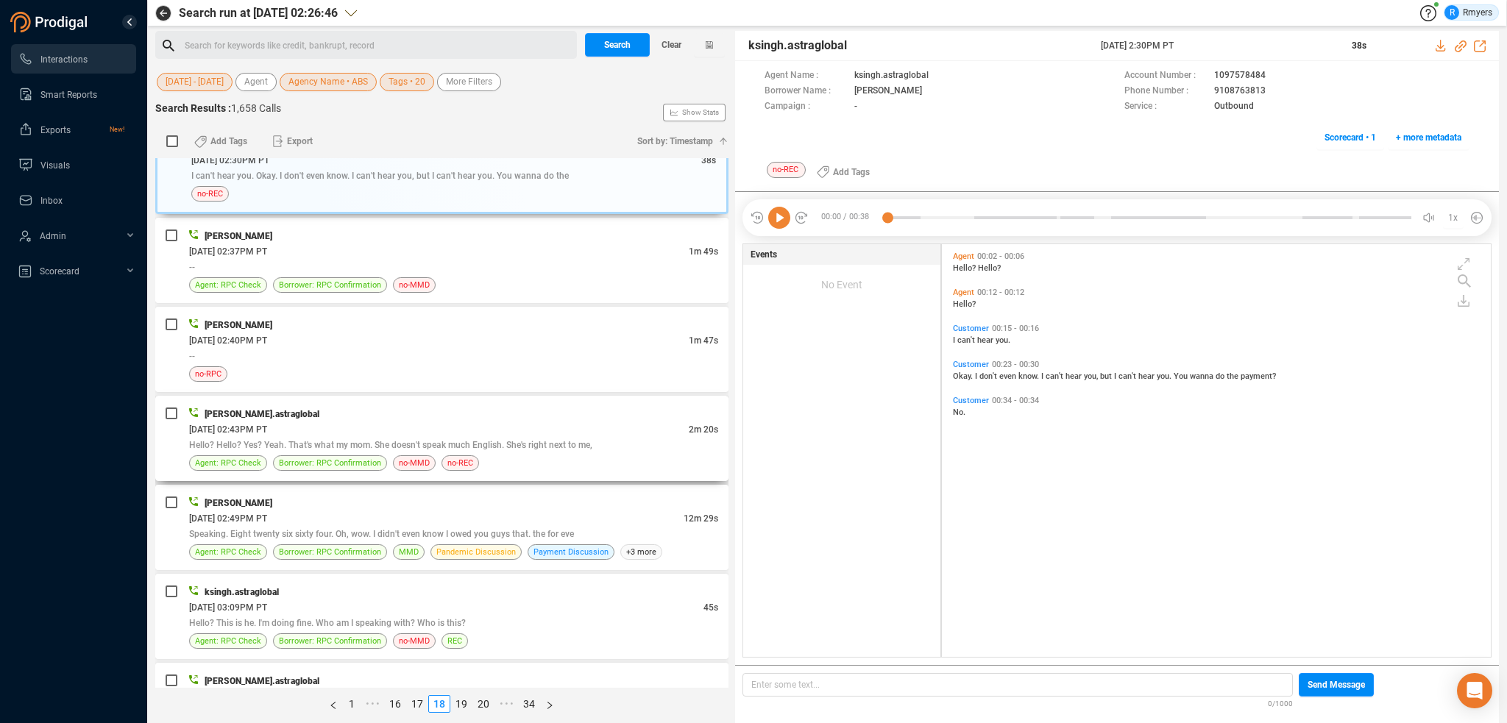
scroll to position [810, 0]
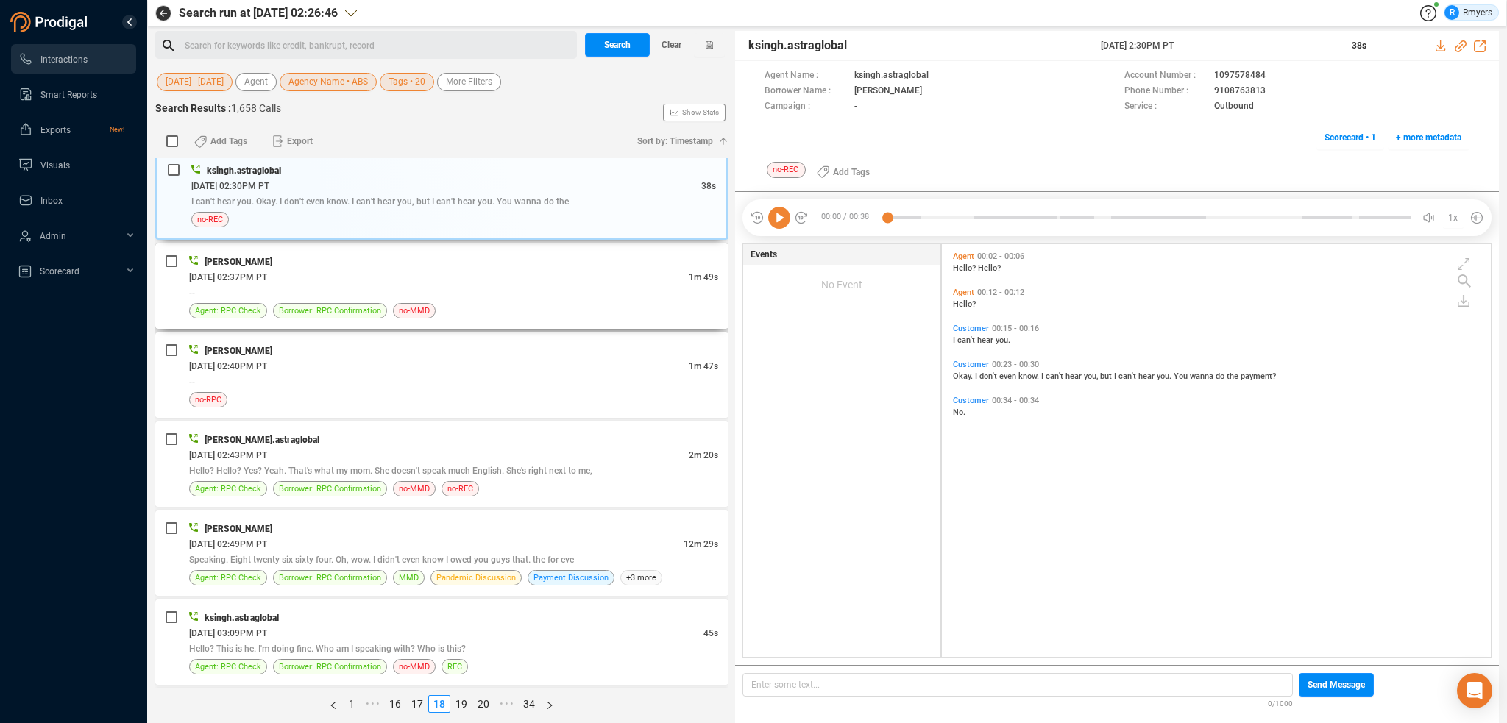
click at [556, 311] on div "Agent: RPC Check Borrower: RPC Confirmation no-MMD" at bounding box center [453, 310] width 529 height 15
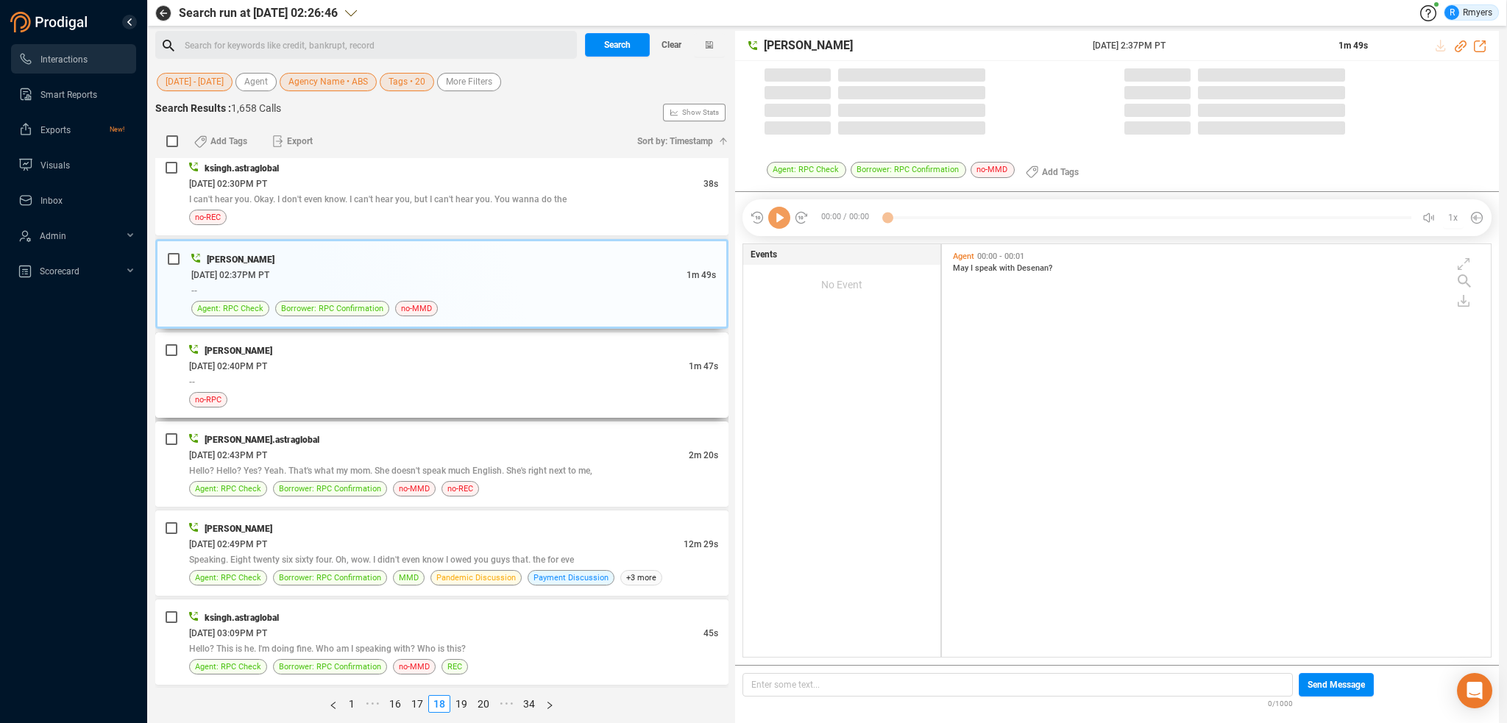
scroll to position [410, 542]
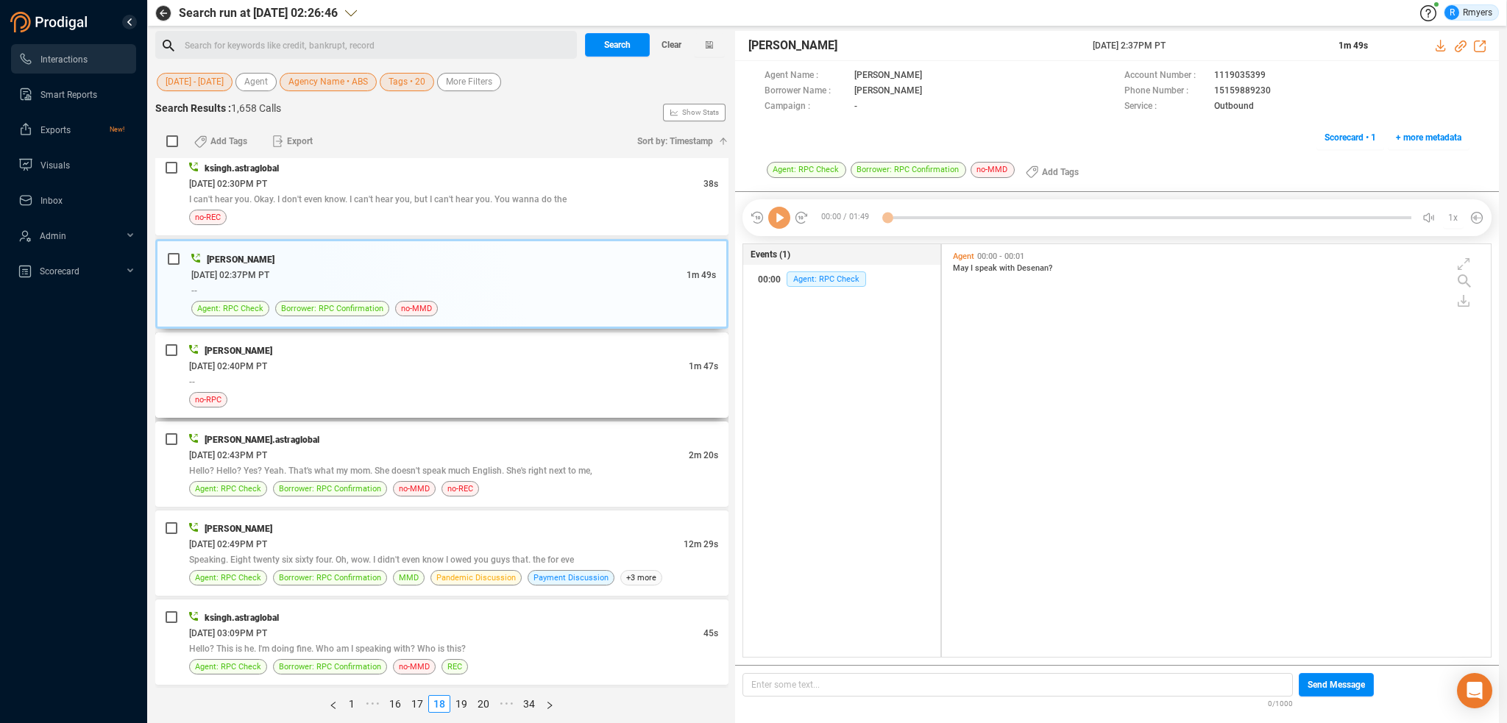
click at [558, 361] on div "06/17/2025 @ 02:40PM PT" at bounding box center [439, 365] width 500 height 15
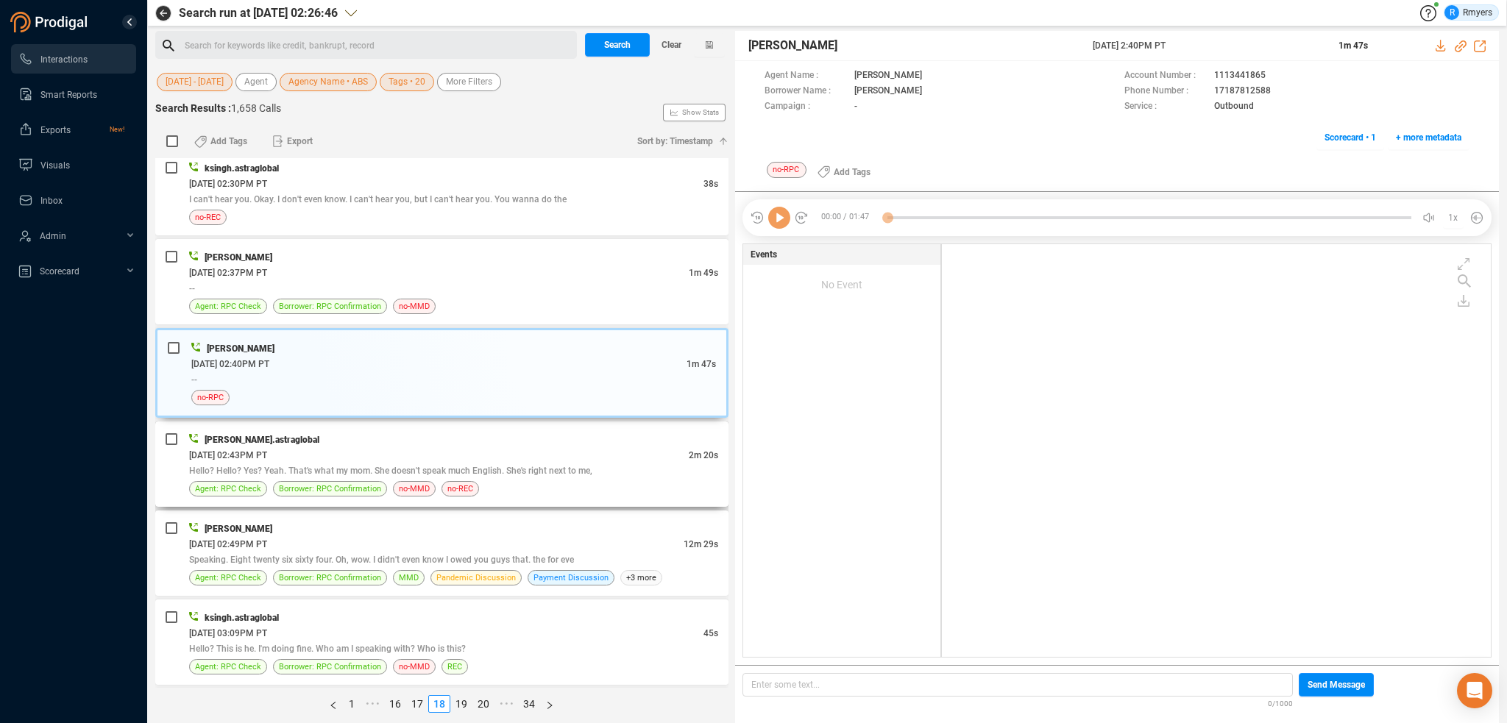
click at [551, 472] on span "Hello? Hello? Yes? Yeah. That's what my mom. She doesn't speak much English. Sh…" at bounding box center [390, 471] width 403 height 10
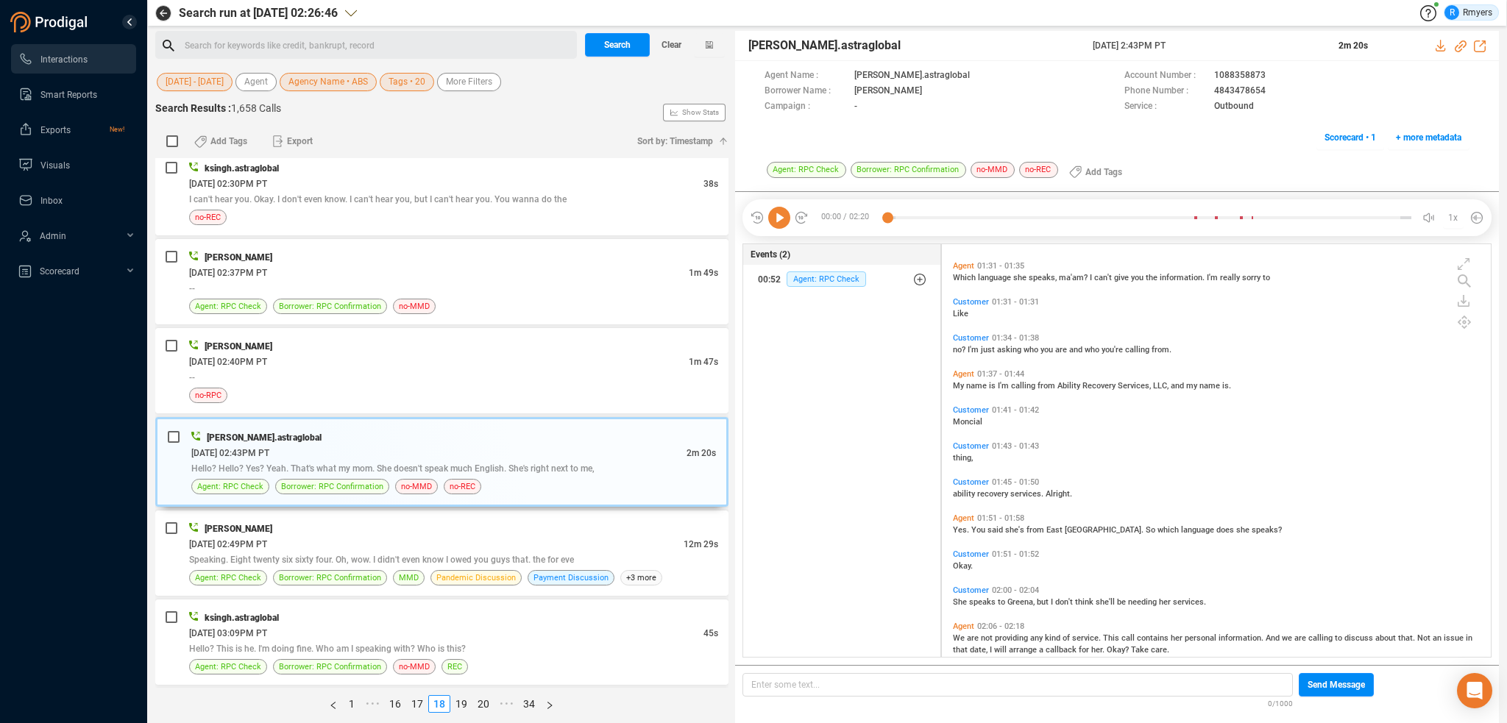
scroll to position [721, 0]
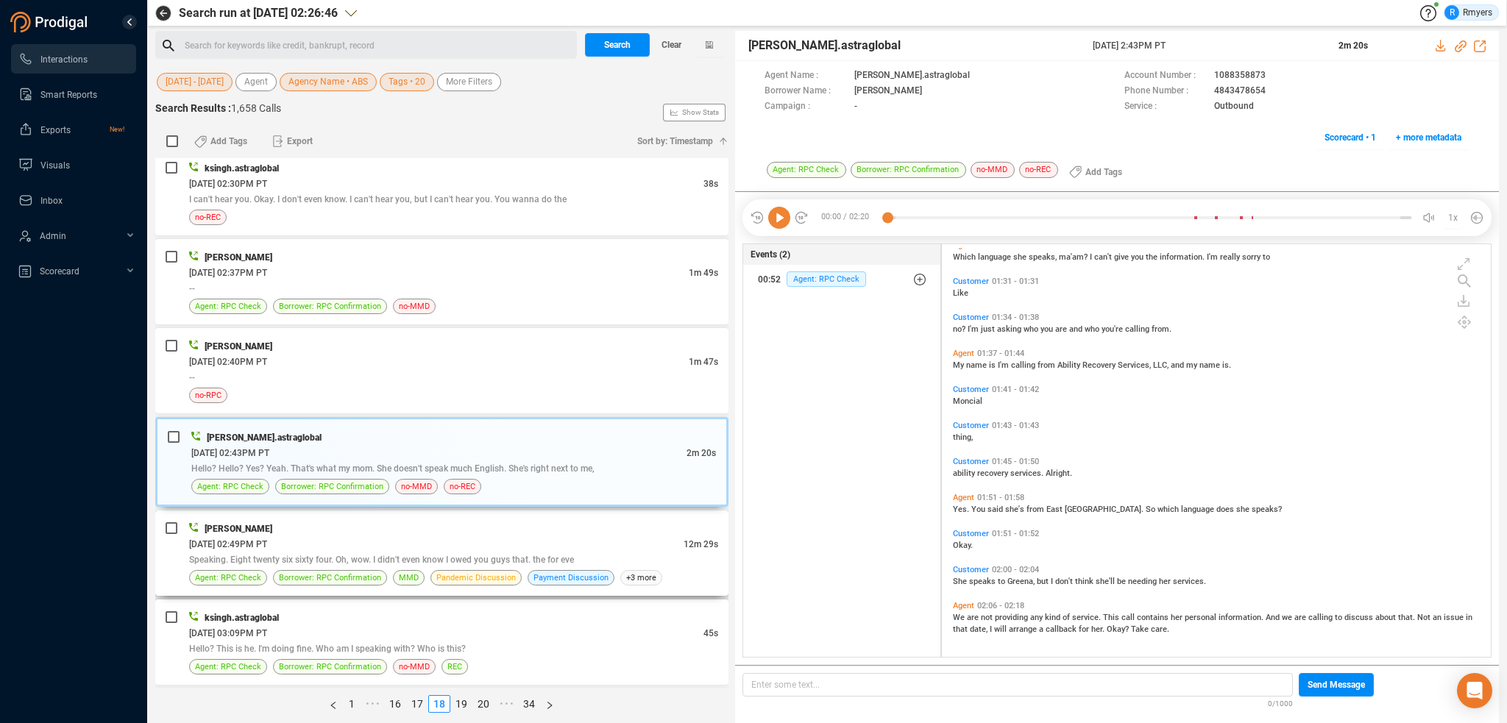
drag, startPoint x: 377, startPoint y: 539, endPoint x: 385, endPoint y: 537, distance: 8.6
click at [380, 538] on div "06/17/2025 @ 02:49PM PT" at bounding box center [436, 544] width 495 height 15
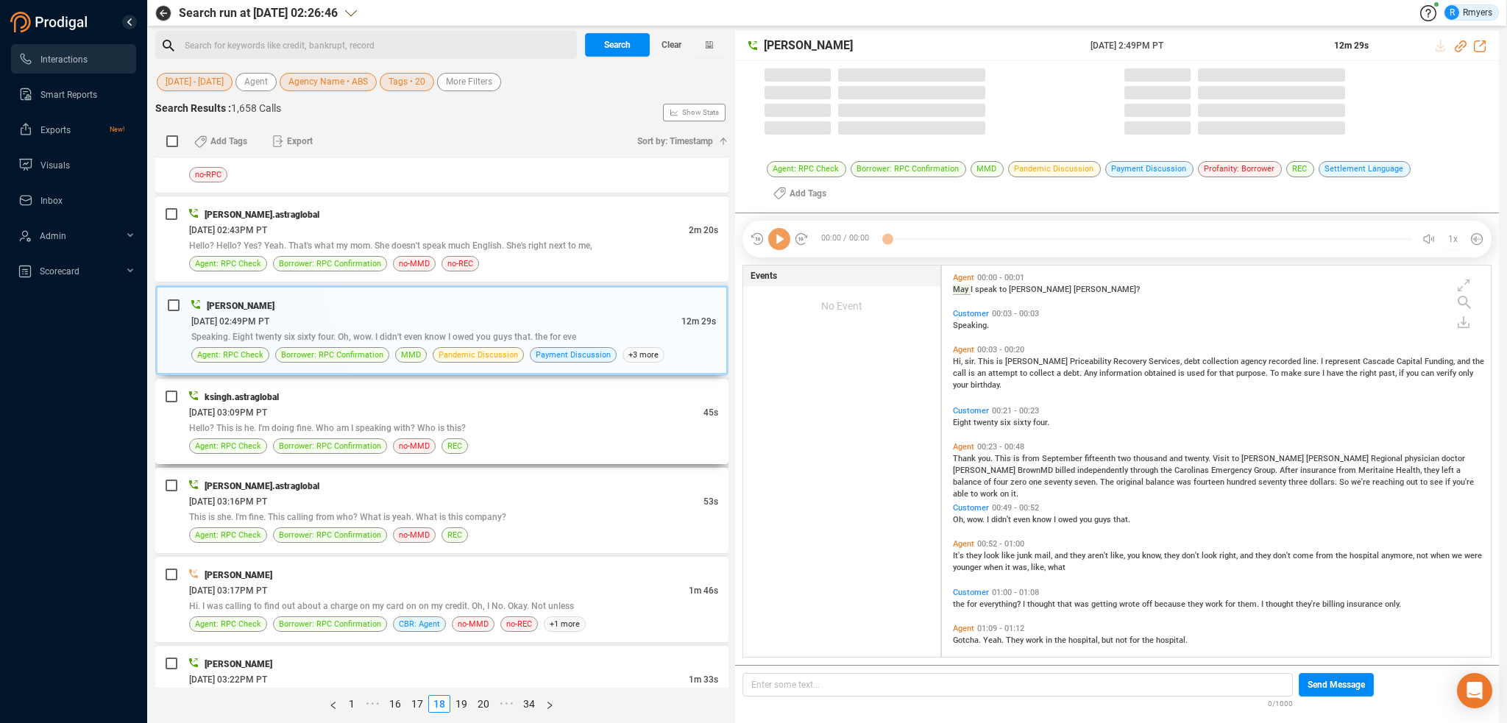
scroll to position [0, 0]
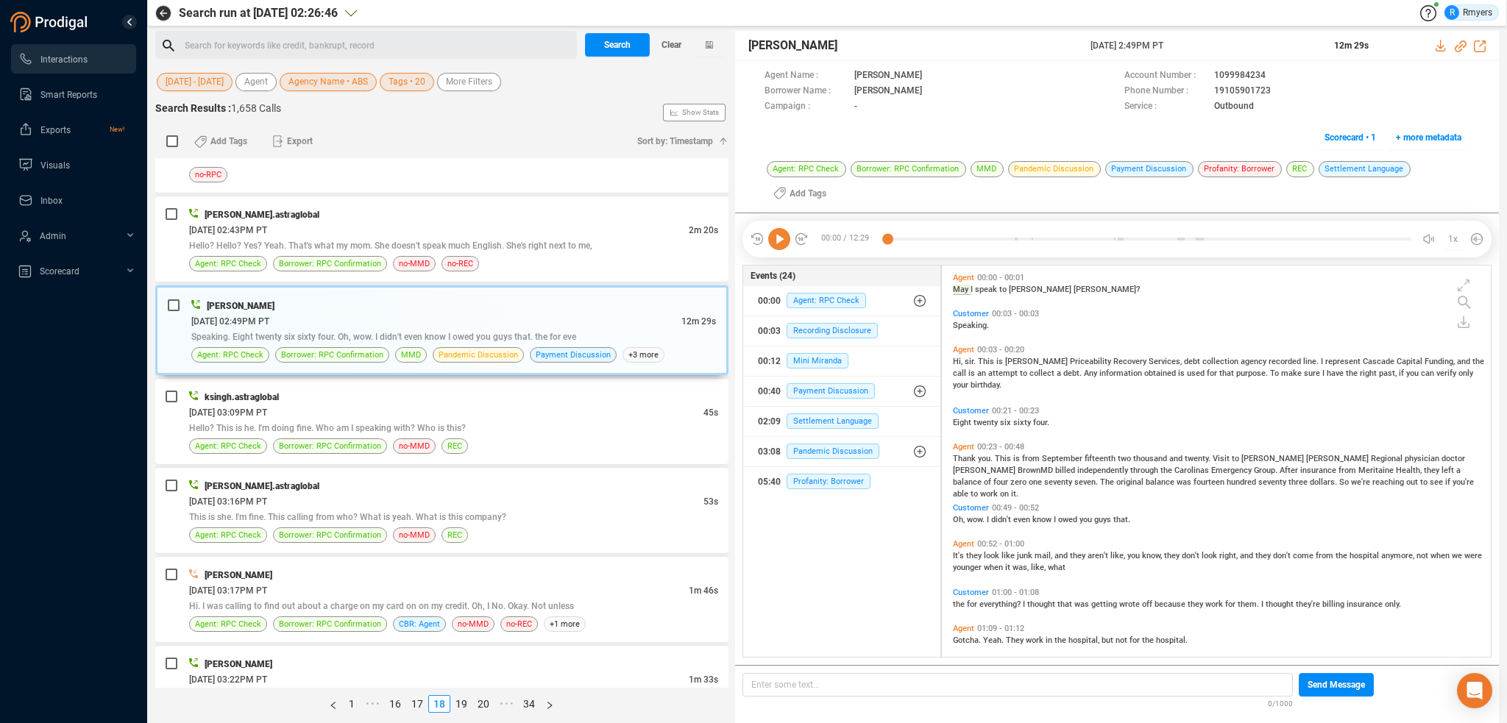
click at [776, 244] on icon at bounding box center [779, 239] width 22 height 22
click at [1459, 43] on icon at bounding box center [1461, 46] width 12 height 12
drag, startPoint x: 1077, startPoint y: 43, endPoint x: 1206, endPoint y: 49, distance: 128.9
click at [1206, 49] on div "Jennifer Price 17 Jun 2025 @ 2:49PM PT 12m 29s" at bounding box center [1117, 46] width 764 height 30
copy div "17 Jun 2025 @ 2:49PM PT"
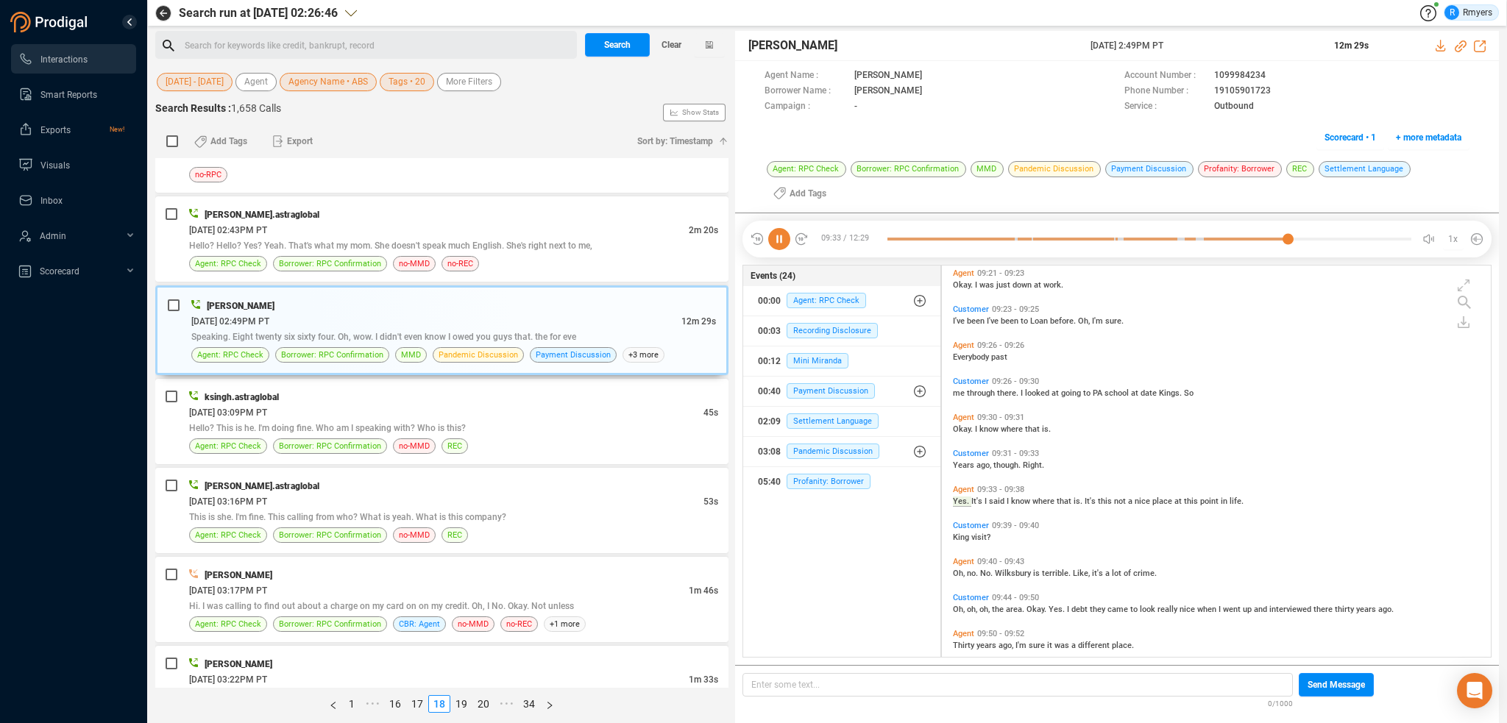
scroll to position [3925, 0]
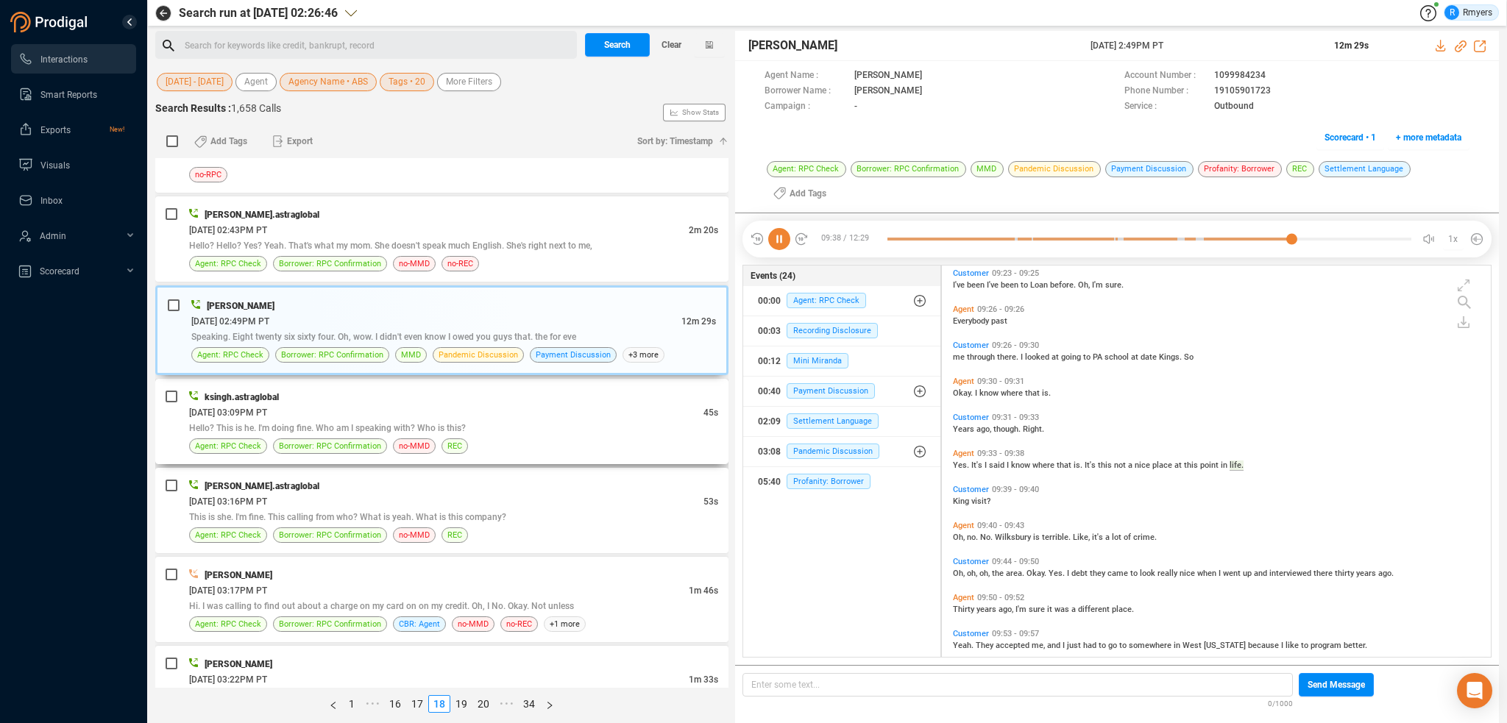
click at [436, 423] on span "Hello? This is he. I'm doing fine. Who am I speaking with? Who is this?" at bounding box center [327, 428] width 277 height 10
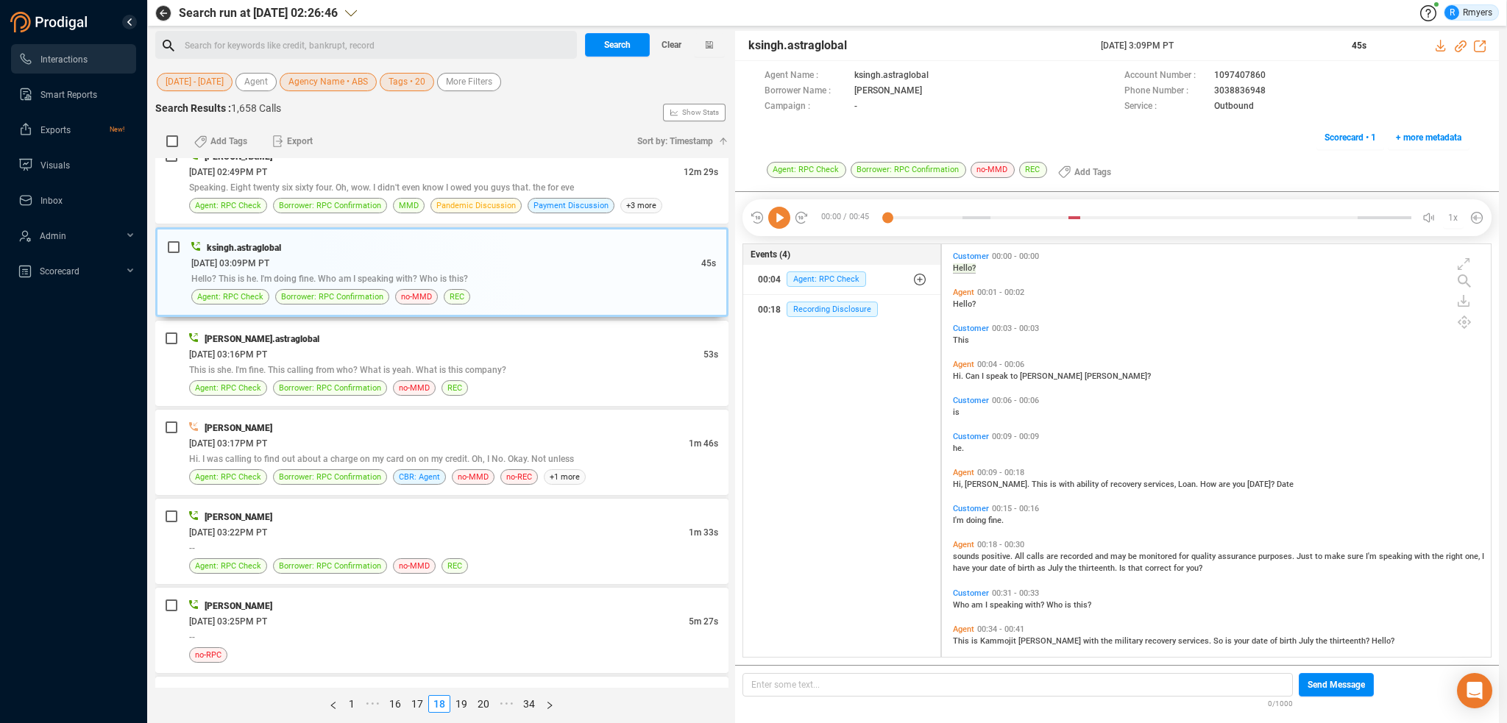
scroll to position [12, 0]
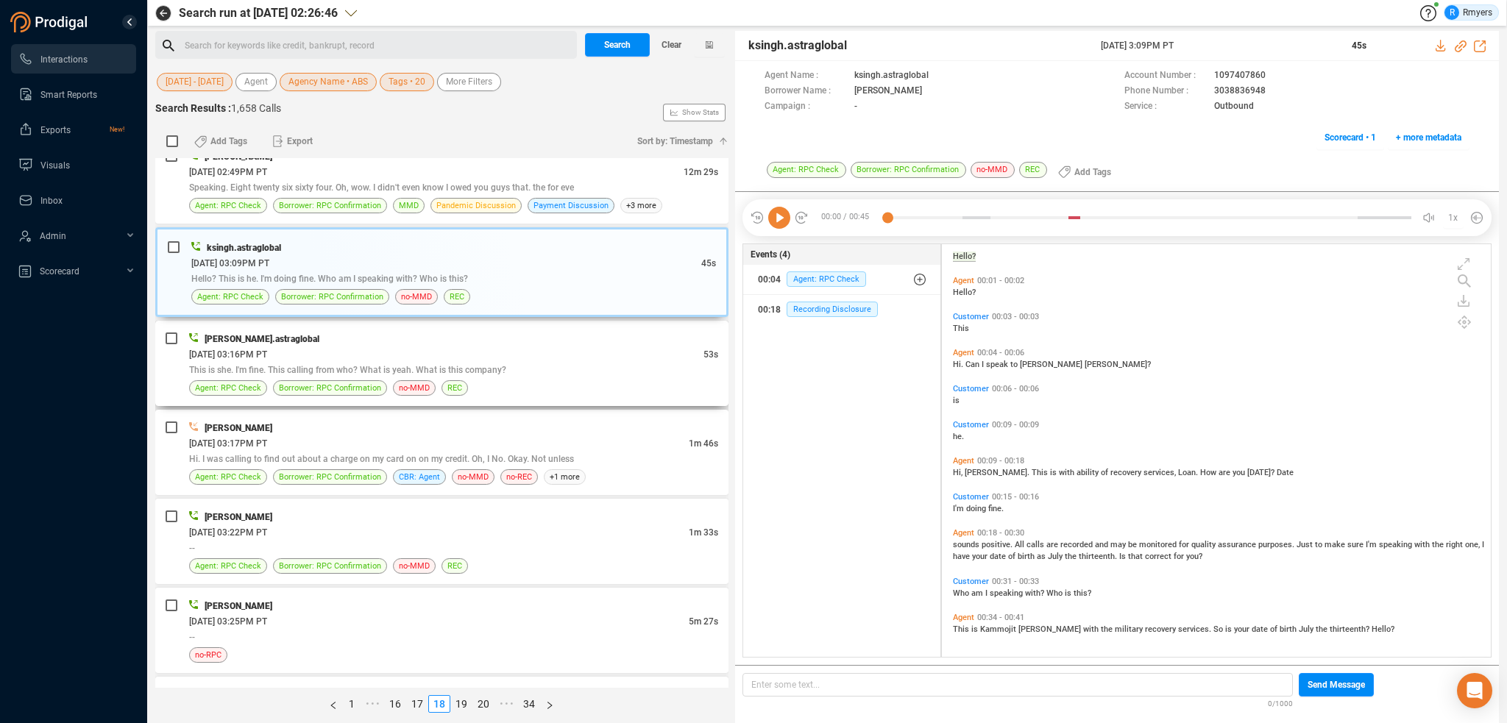
drag, startPoint x: 474, startPoint y: 344, endPoint x: 481, endPoint y: 350, distance: 9.4
click at [475, 347] on div "06/17/2025 @ 03:16PM PT" at bounding box center [446, 354] width 514 height 15
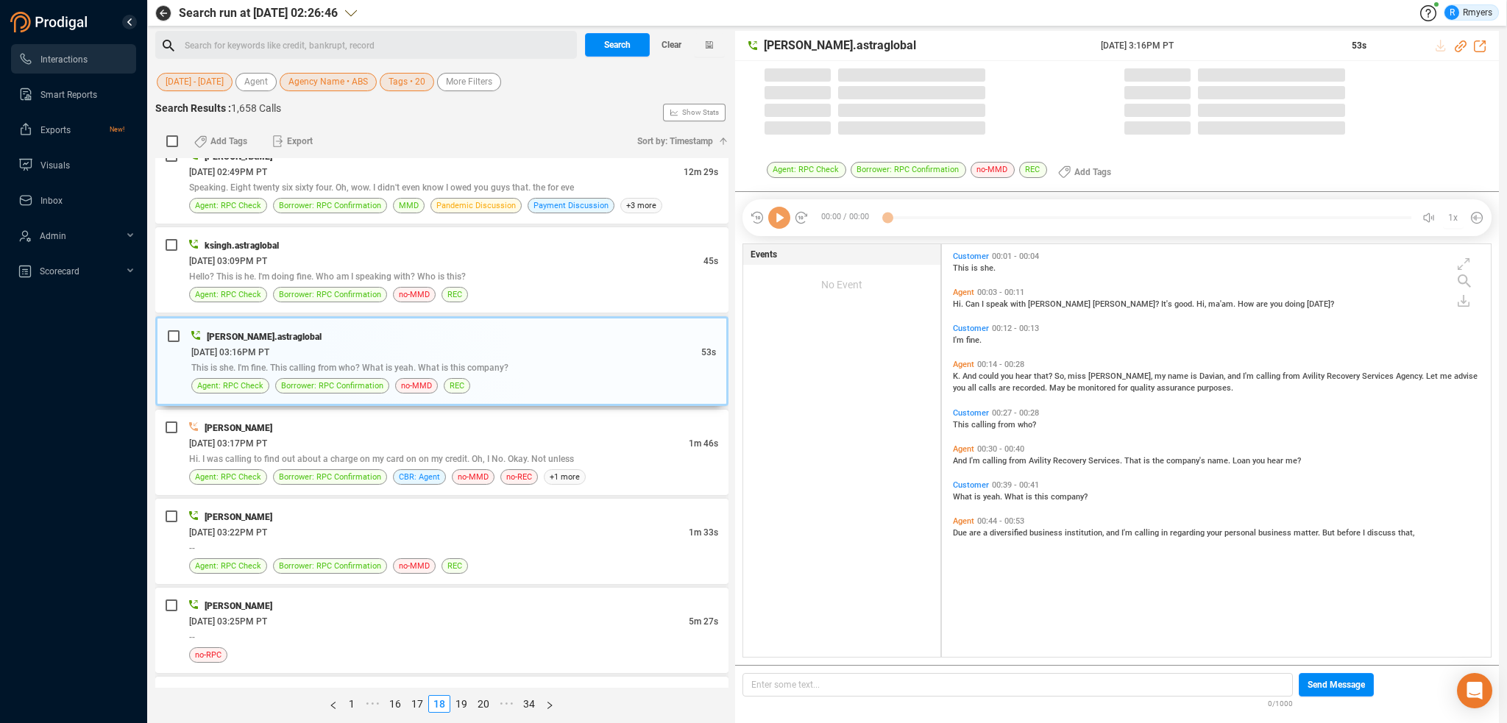
scroll to position [410, 542]
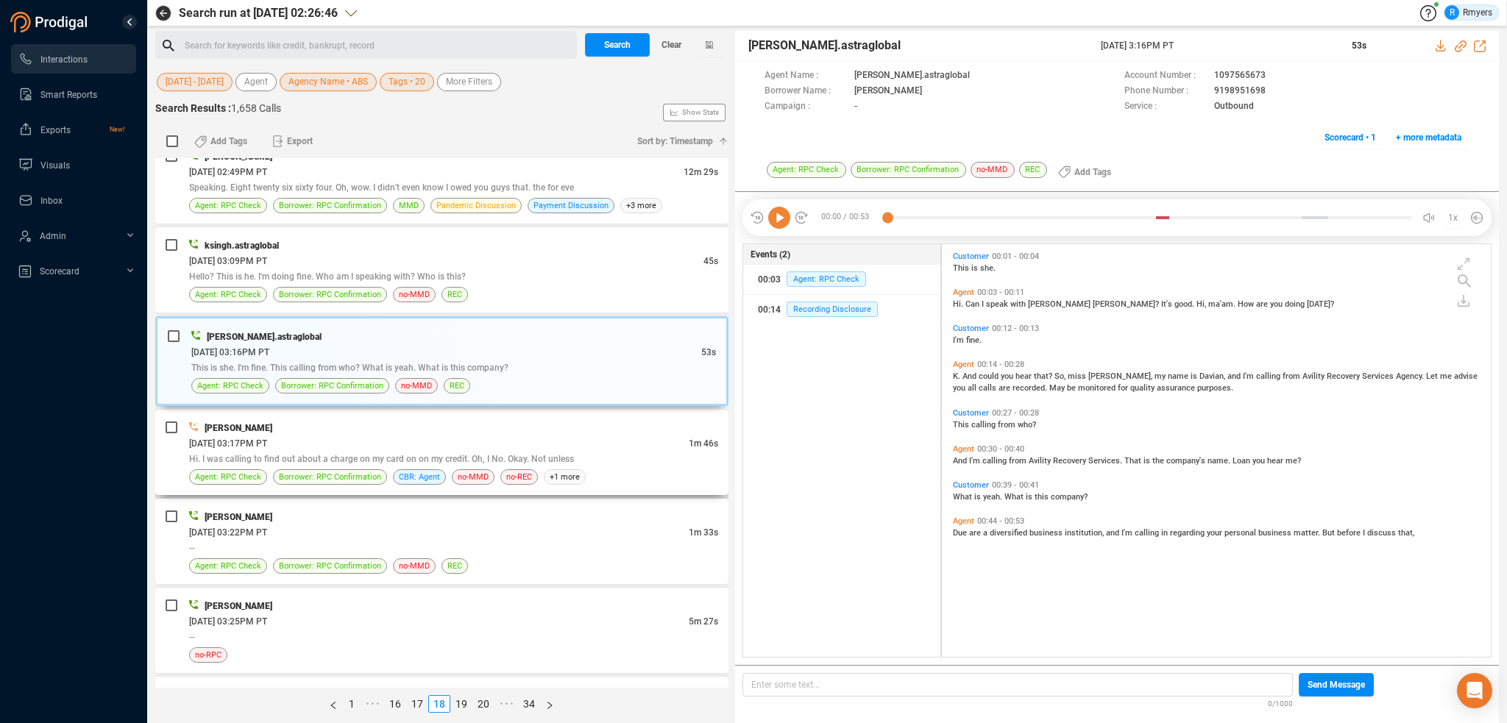
click at [498, 436] on div "06/17/2025 @ 03:17PM PT" at bounding box center [439, 443] width 500 height 15
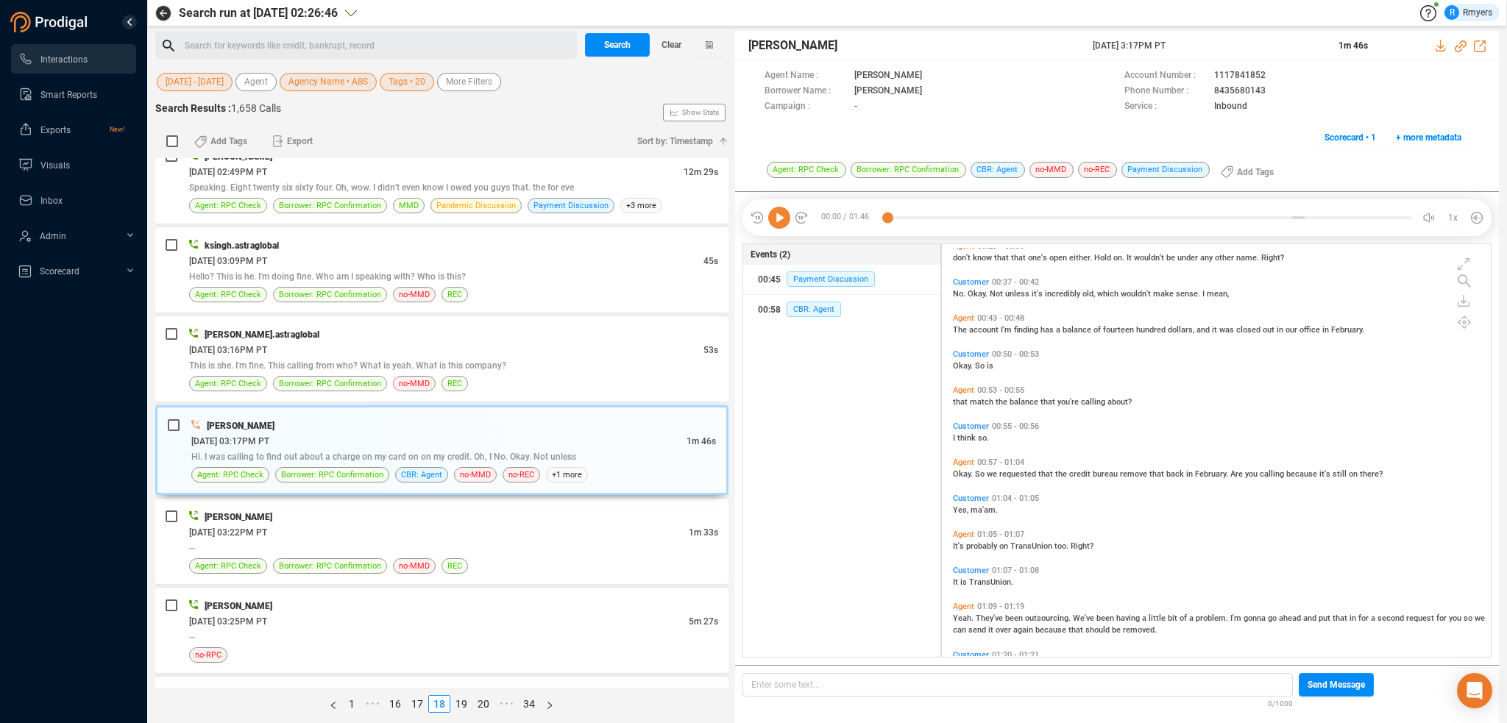
scroll to position [74, 0]
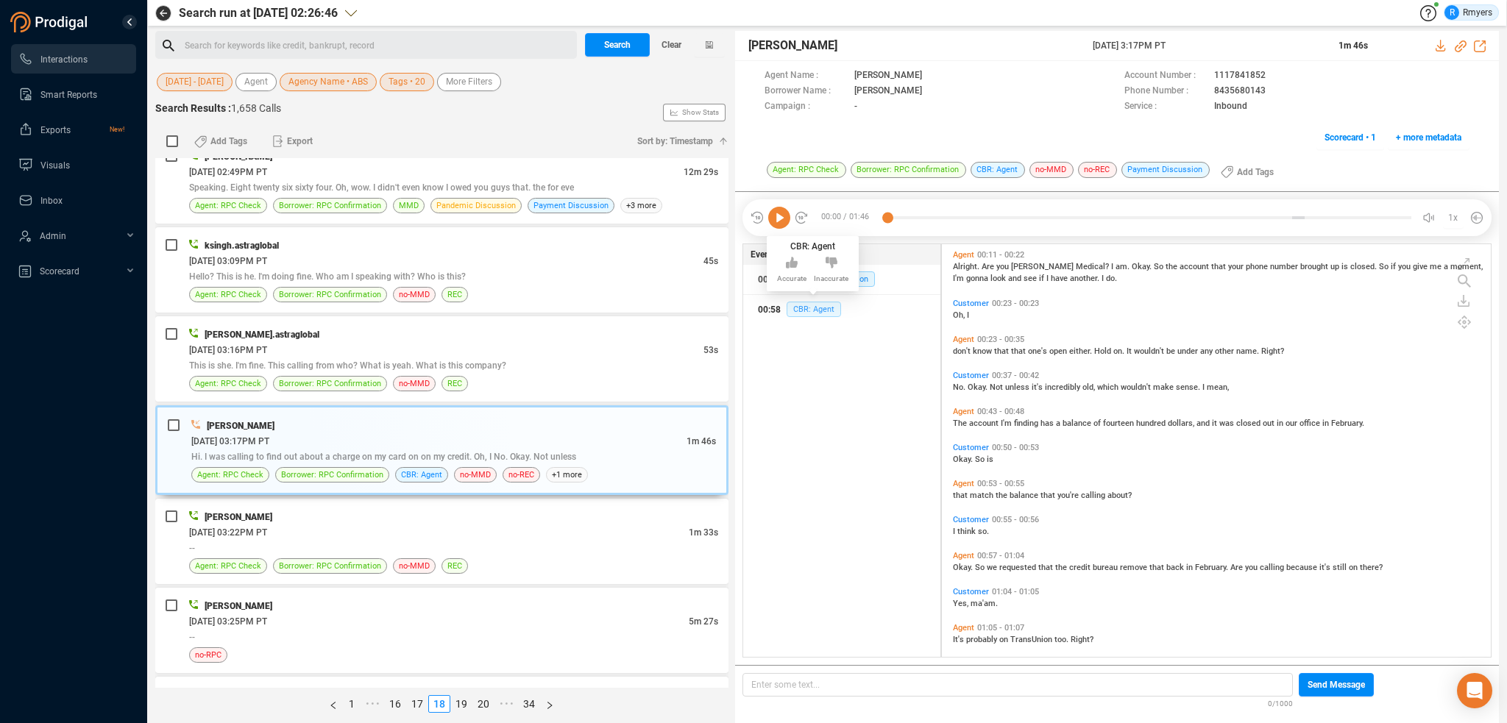
click at [804, 308] on span "CBR: Agent" at bounding box center [814, 309] width 54 height 15
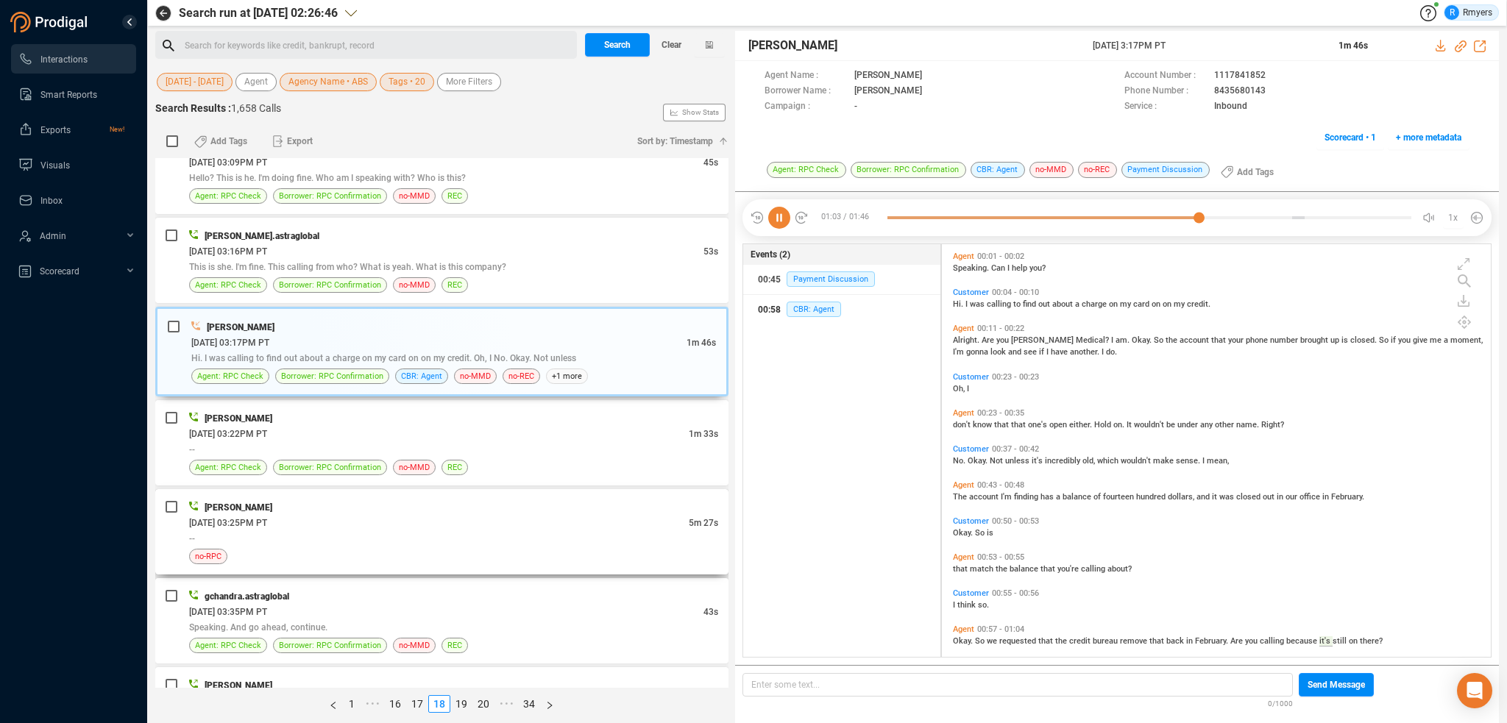
scroll to position [1325, 0]
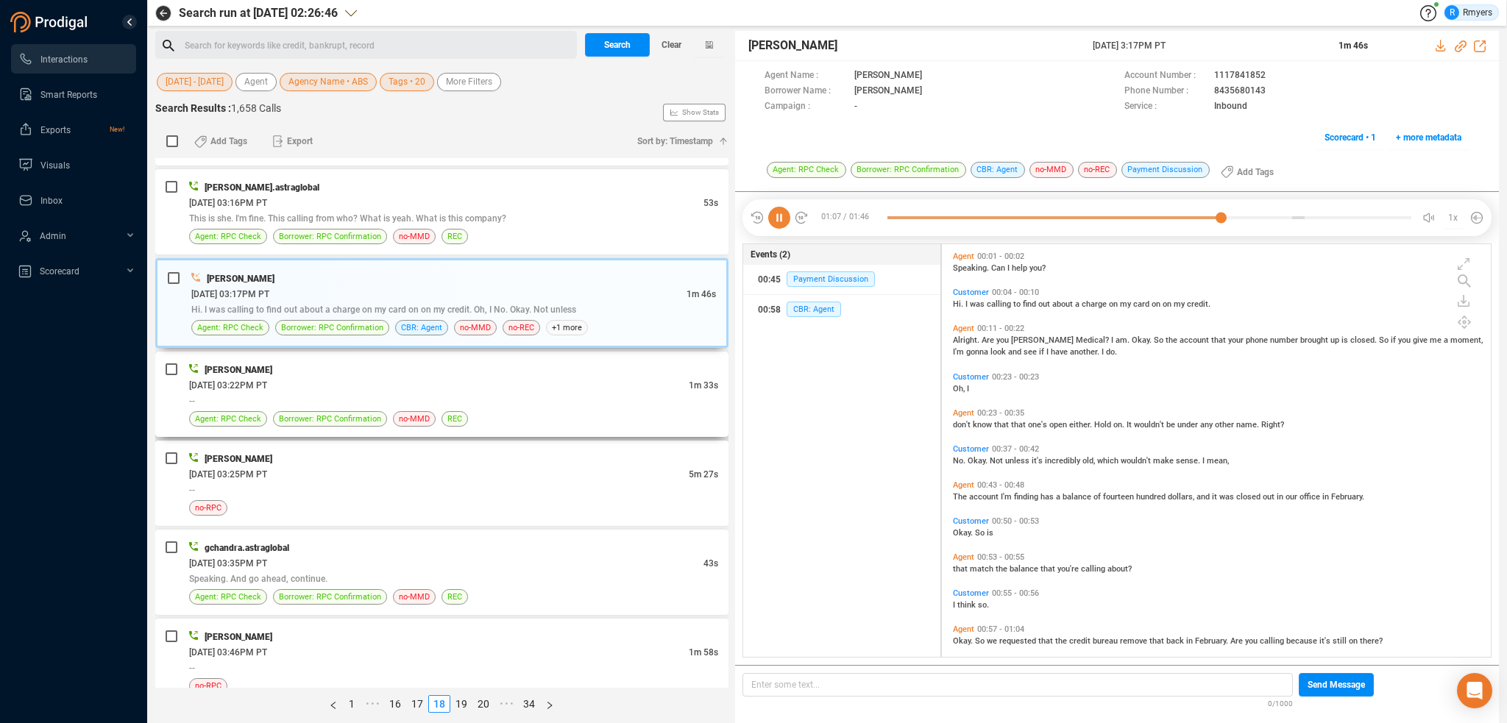
click at [373, 393] on div "--" at bounding box center [453, 400] width 529 height 15
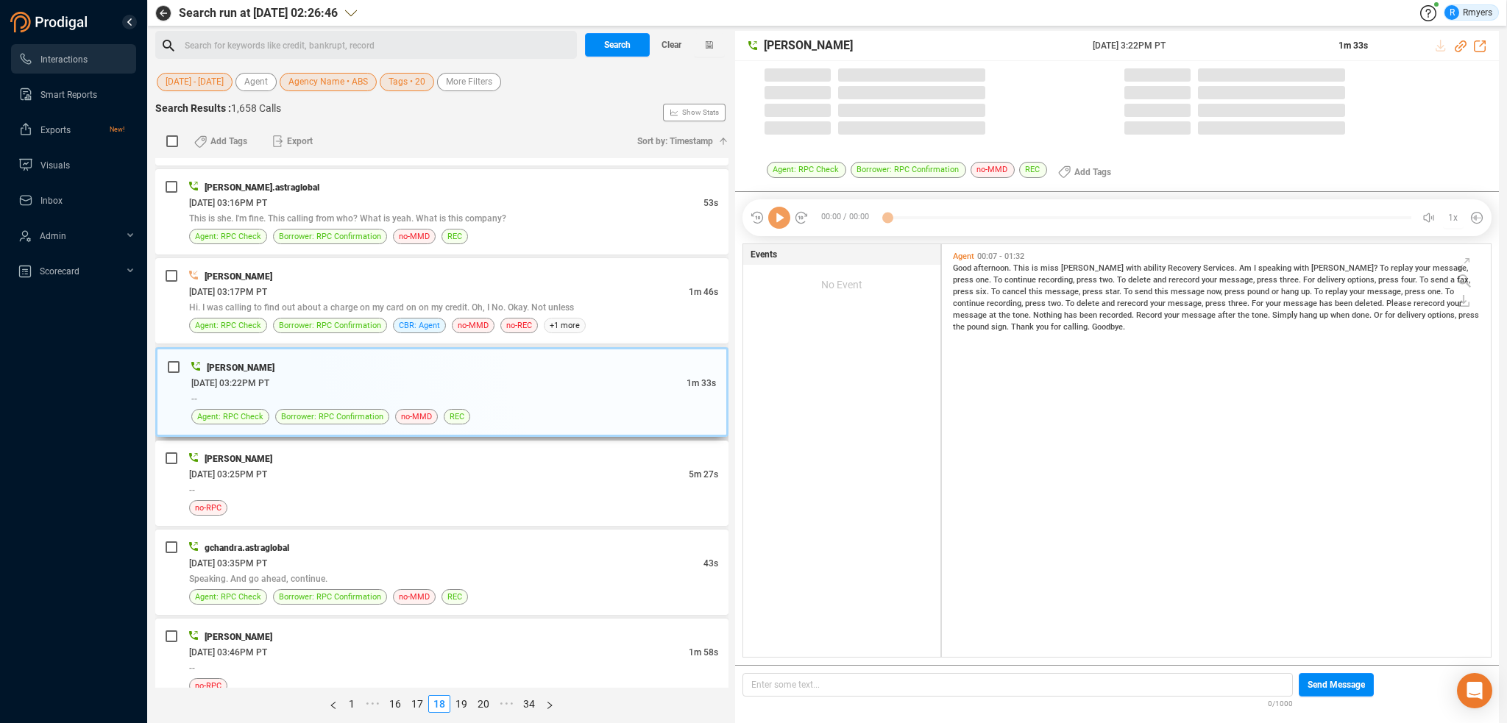
scroll to position [410, 542]
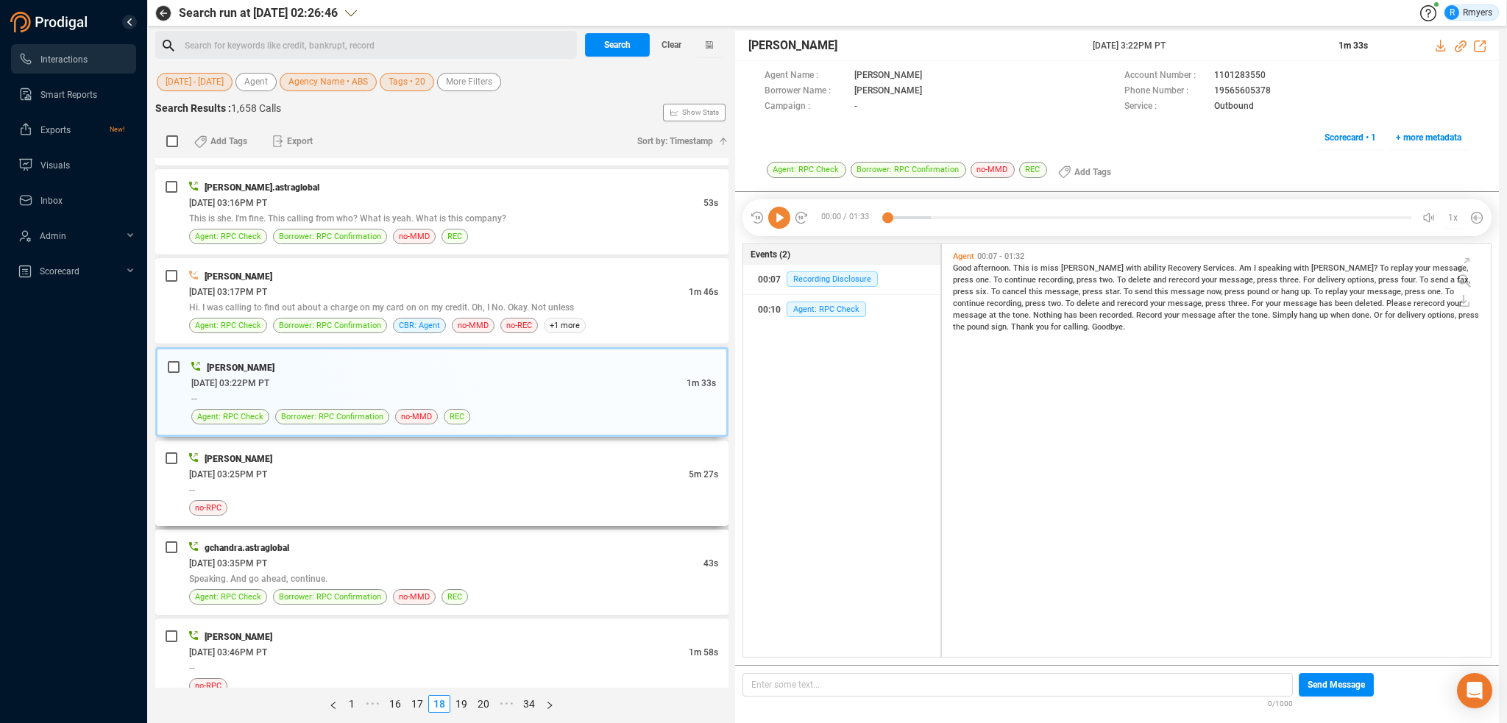
click at [439, 500] on div "no-RPC" at bounding box center [453, 507] width 529 height 15
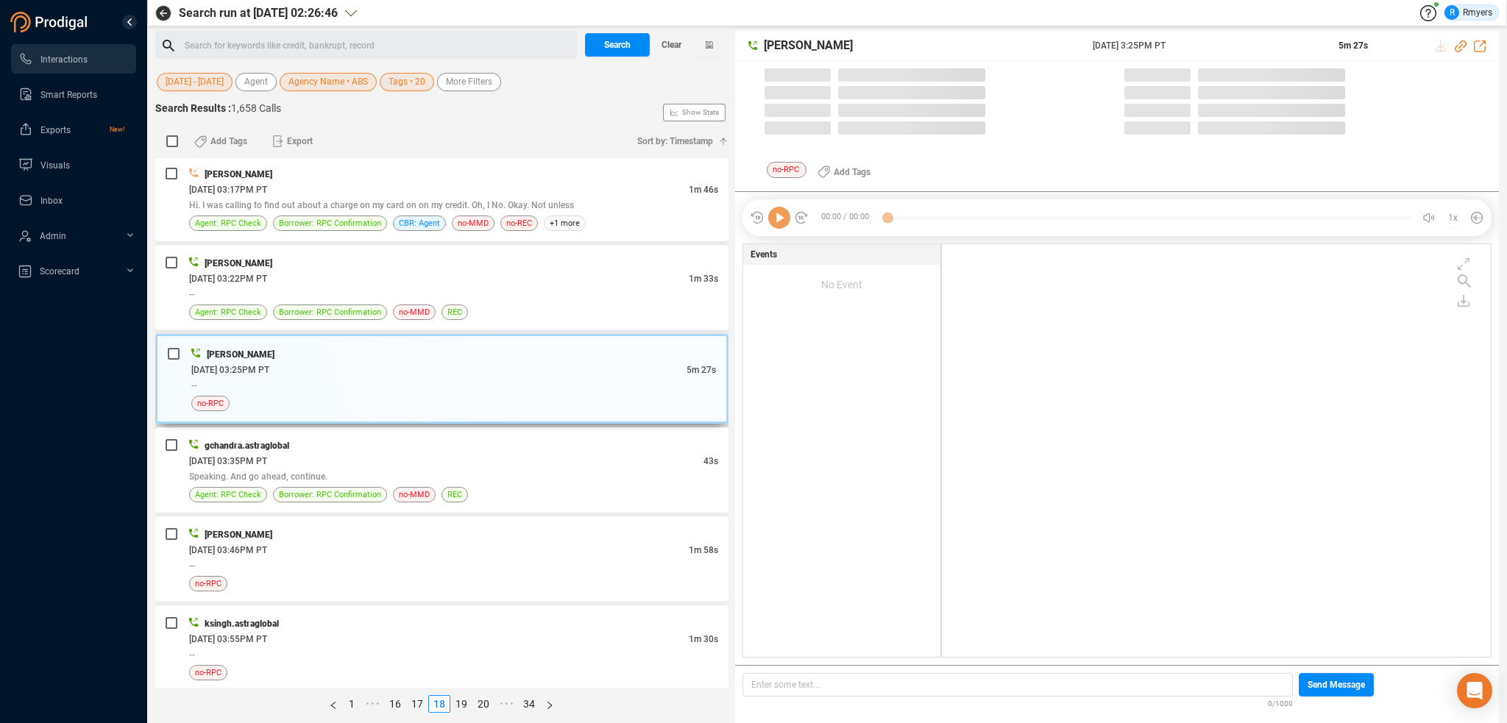
scroll to position [4, 7]
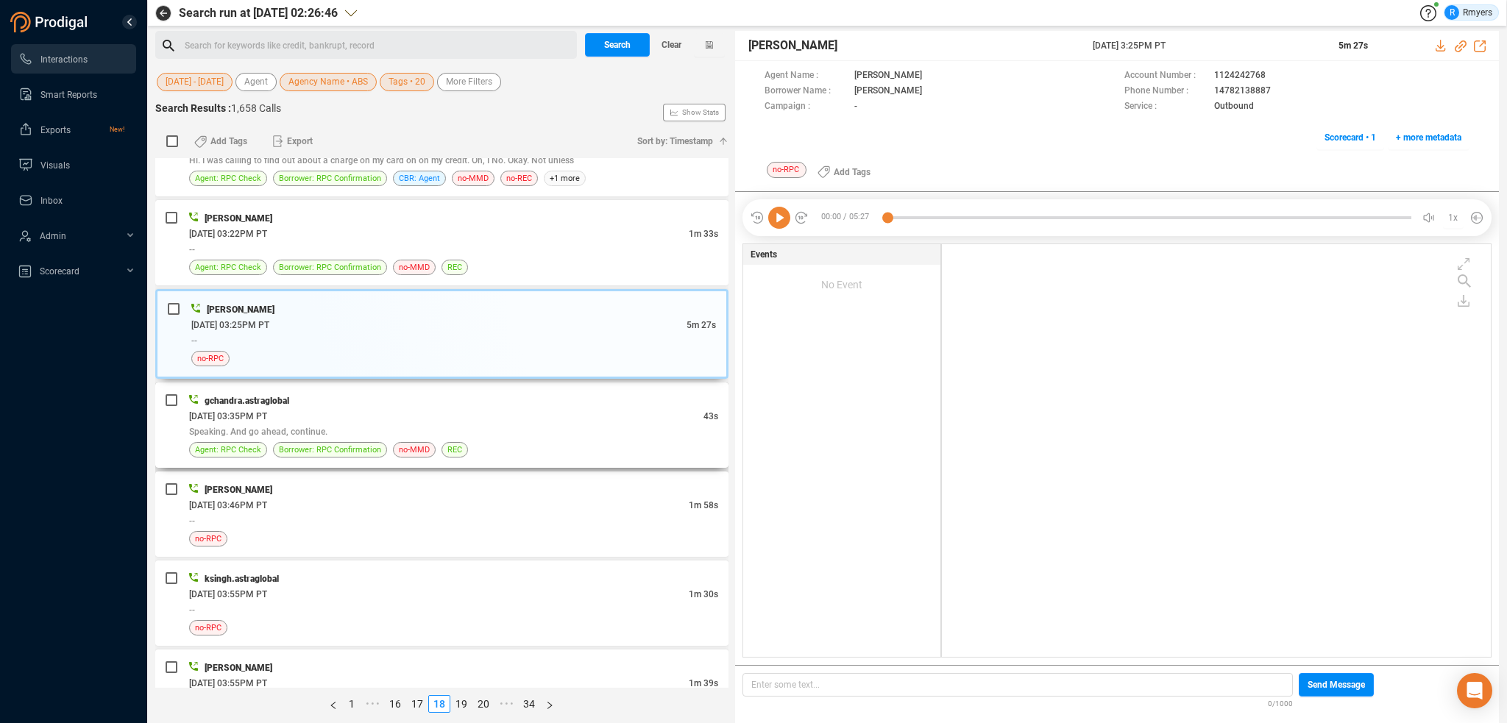
click at [464, 442] on div "Agent: RPC Check Borrower: RPC Confirmation no-MMD REC" at bounding box center [453, 449] width 529 height 15
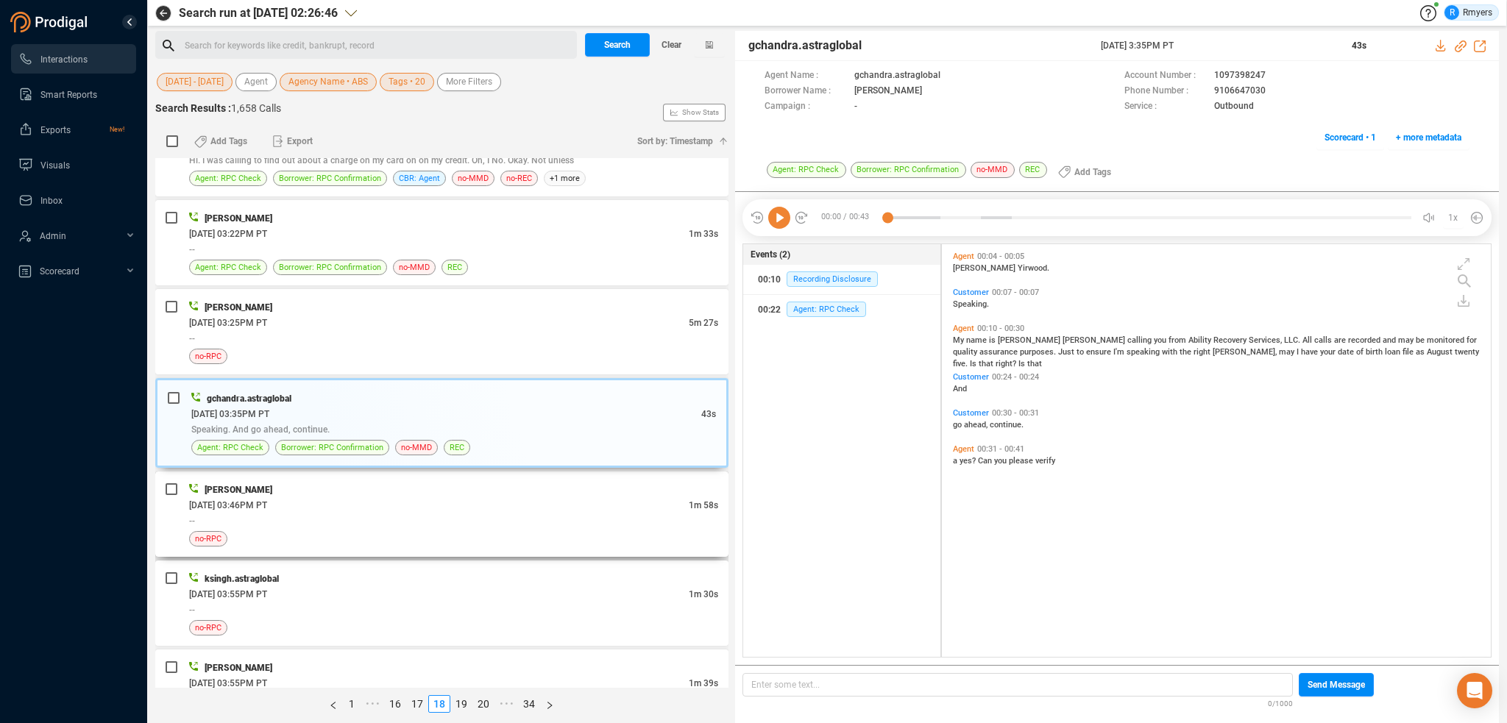
click at [485, 518] on div "--" at bounding box center [453, 520] width 529 height 15
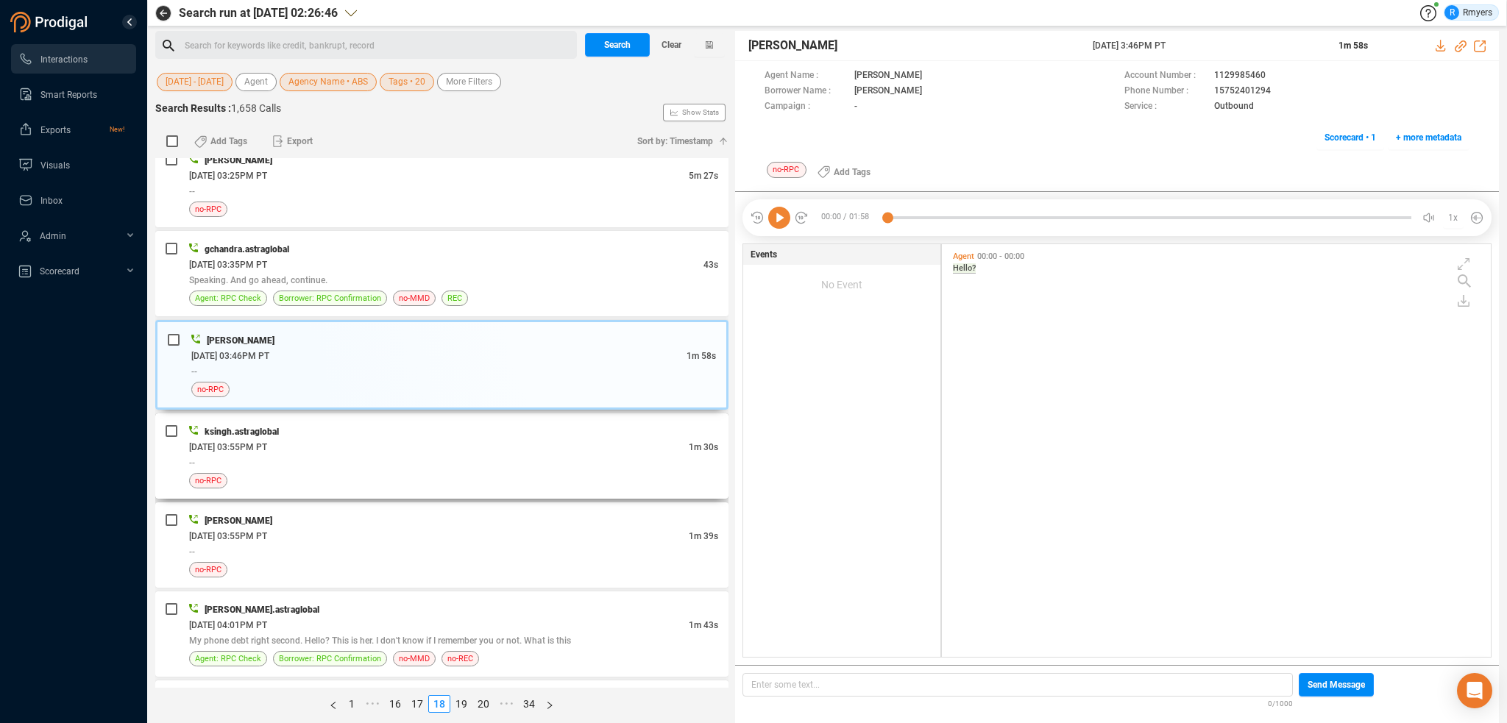
click at [483, 473] on div "no-RPC" at bounding box center [453, 480] width 529 height 15
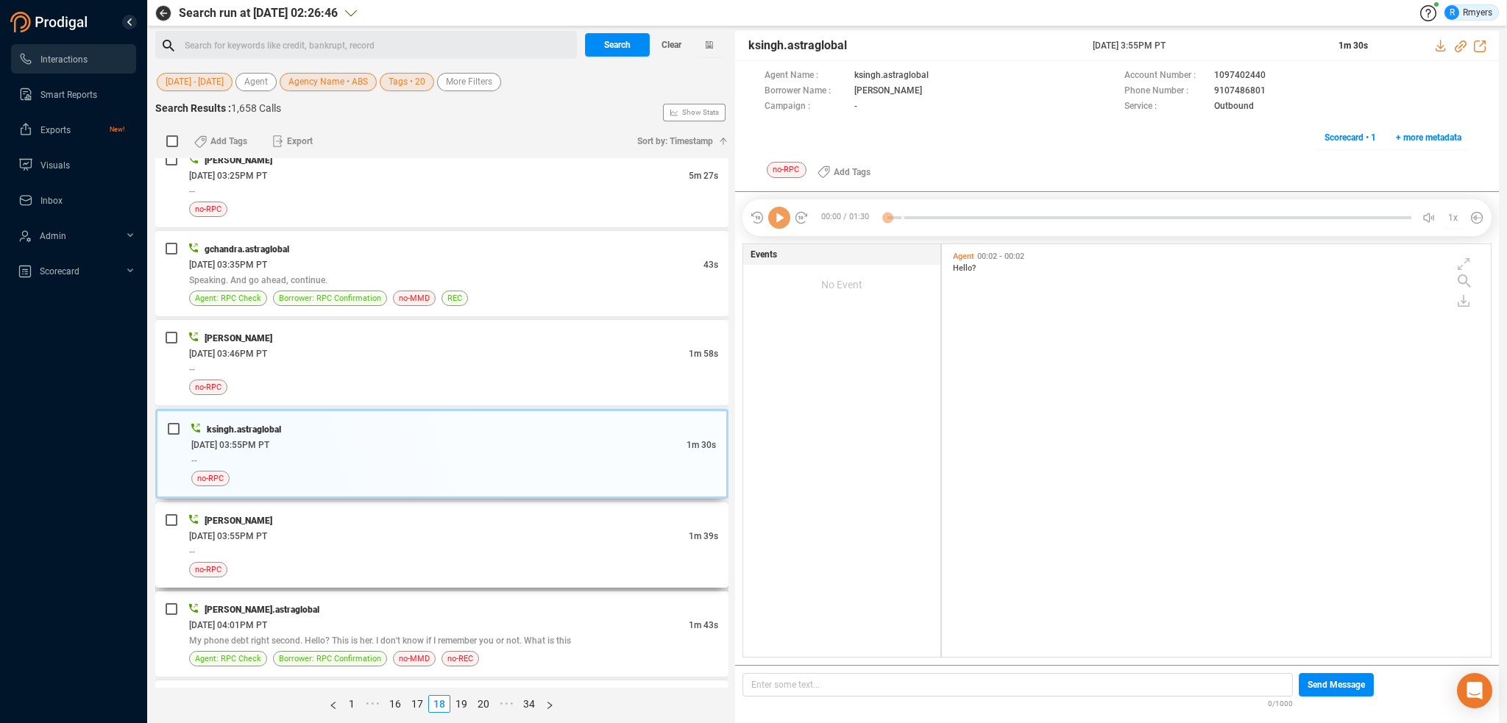
click at [486, 544] on div "--" at bounding box center [453, 551] width 529 height 15
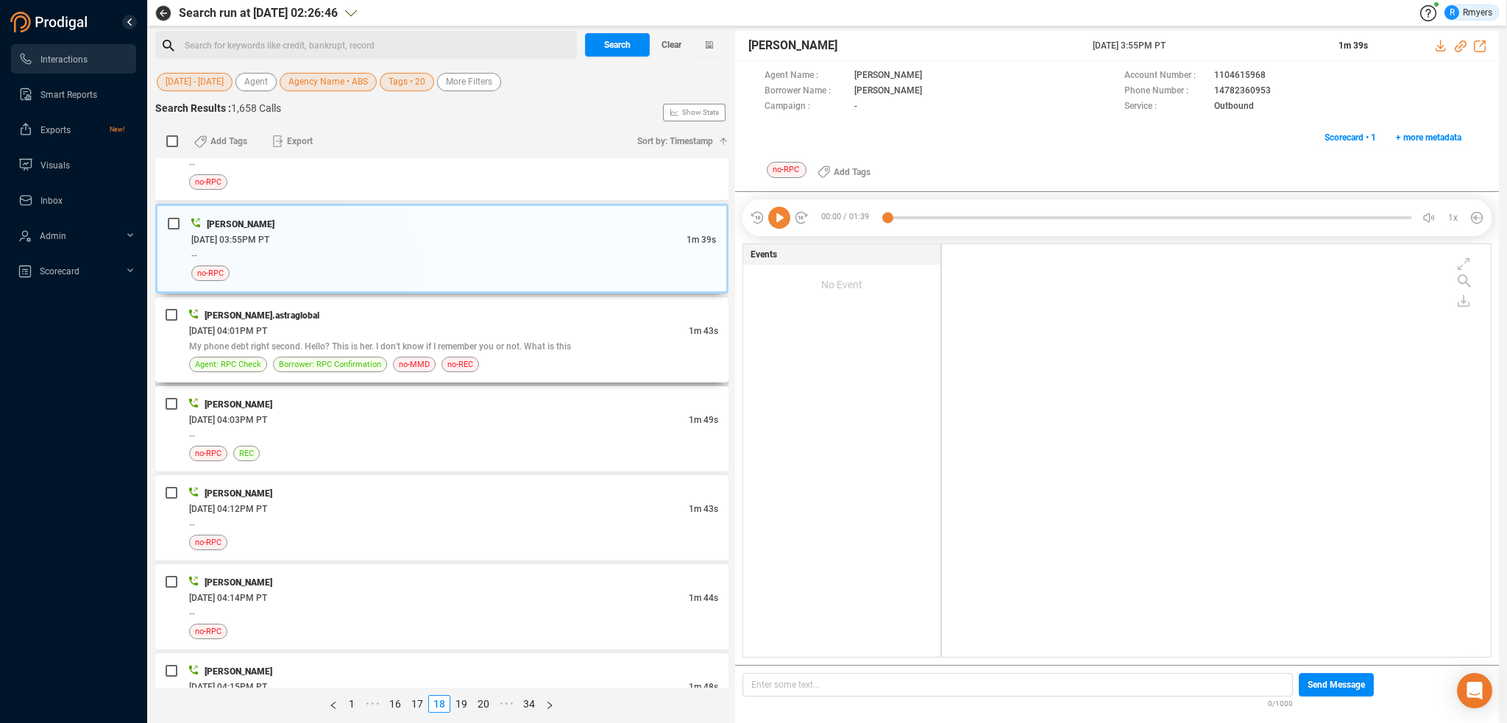
click at [542, 342] on span "My phone debt right second. Hello? This is her. I don't know if I remember you …" at bounding box center [380, 347] width 382 height 10
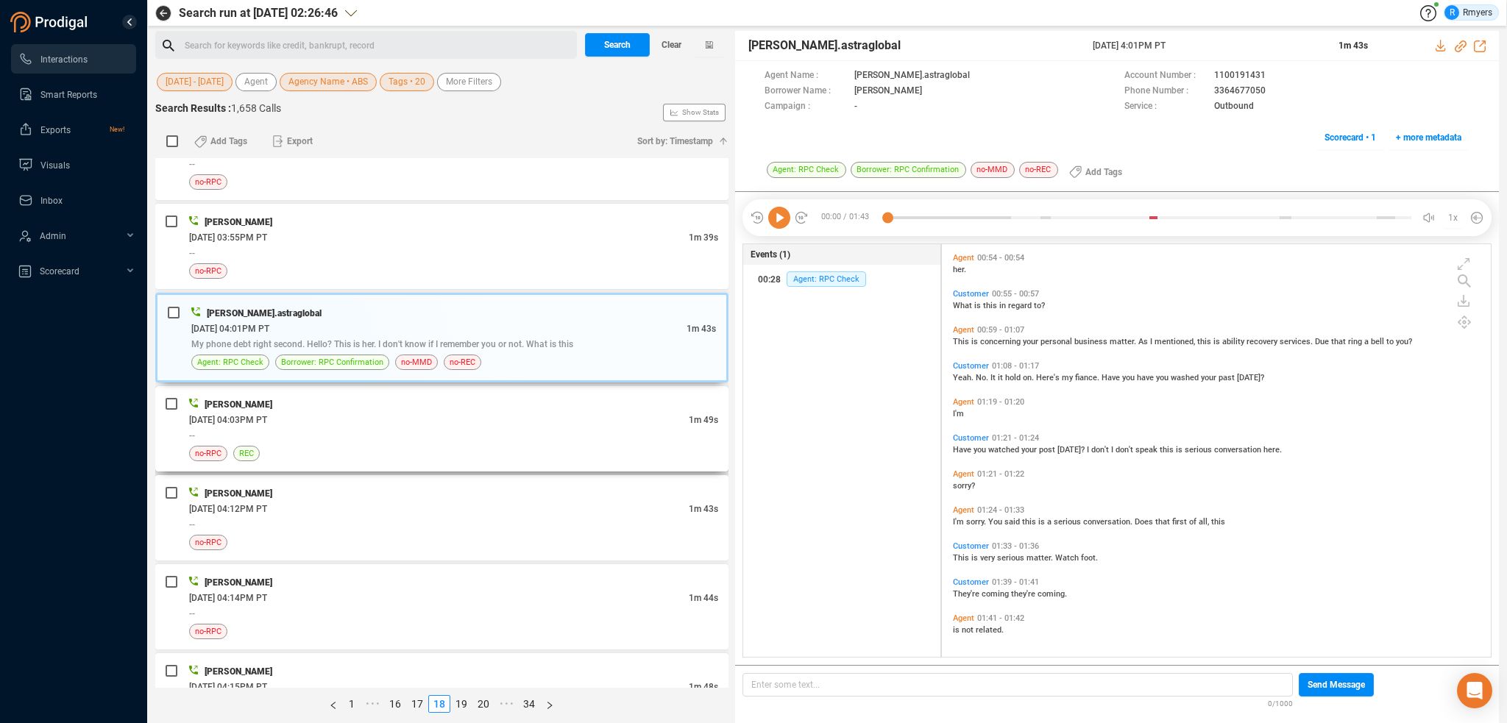
click at [506, 433] on div "--" at bounding box center [453, 435] width 529 height 15
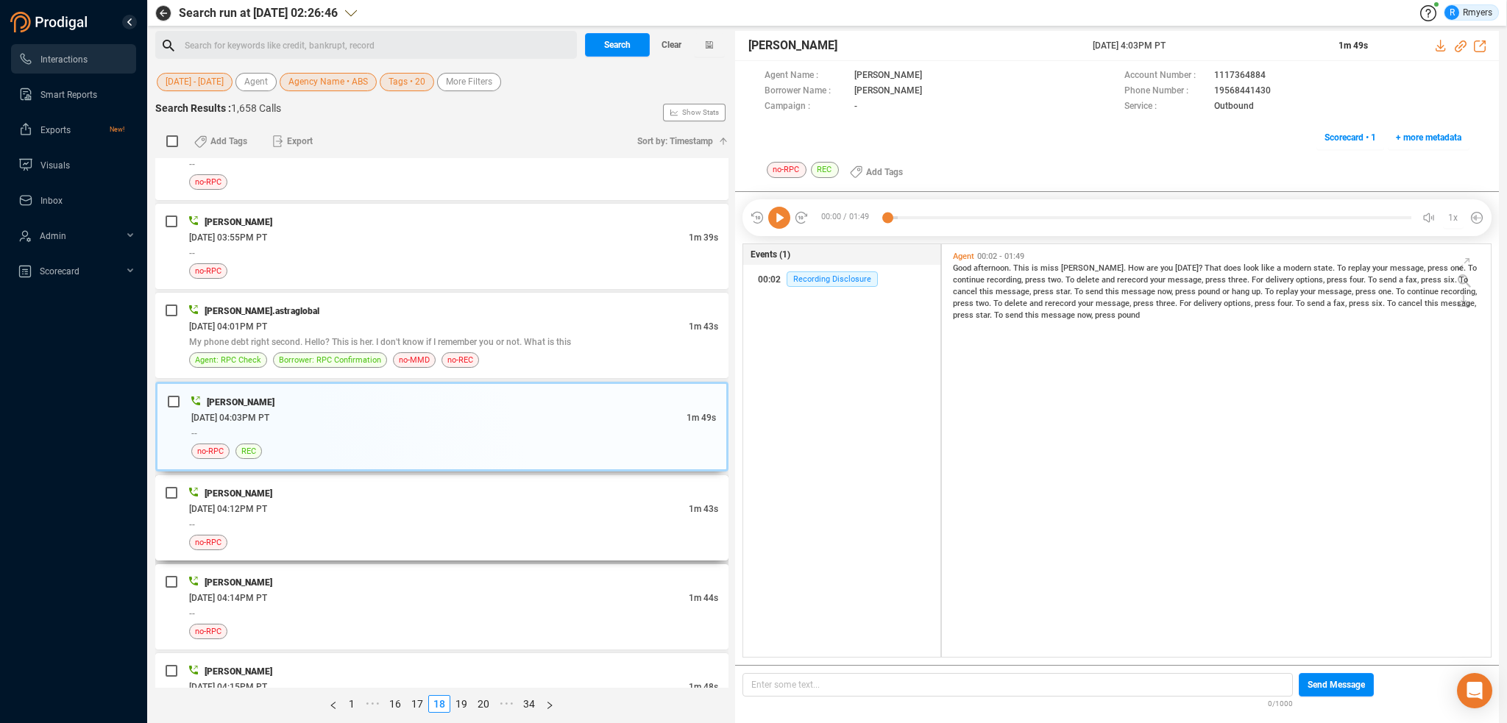
click at [495, 517] on div "--" at bounding box center [453, 524] width 529 height 15
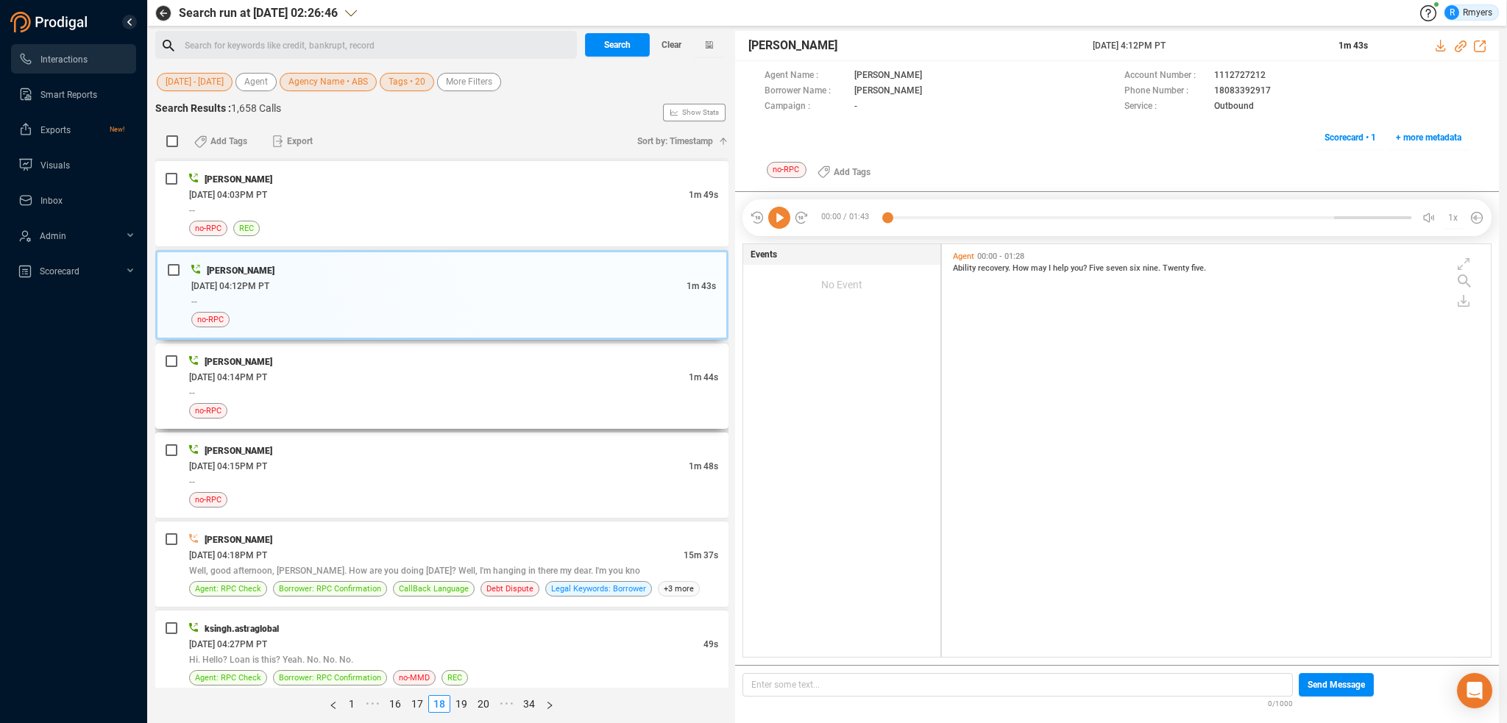
click at [517, 385] on div "--" at bounding box center [453, 392] width 529 height 15
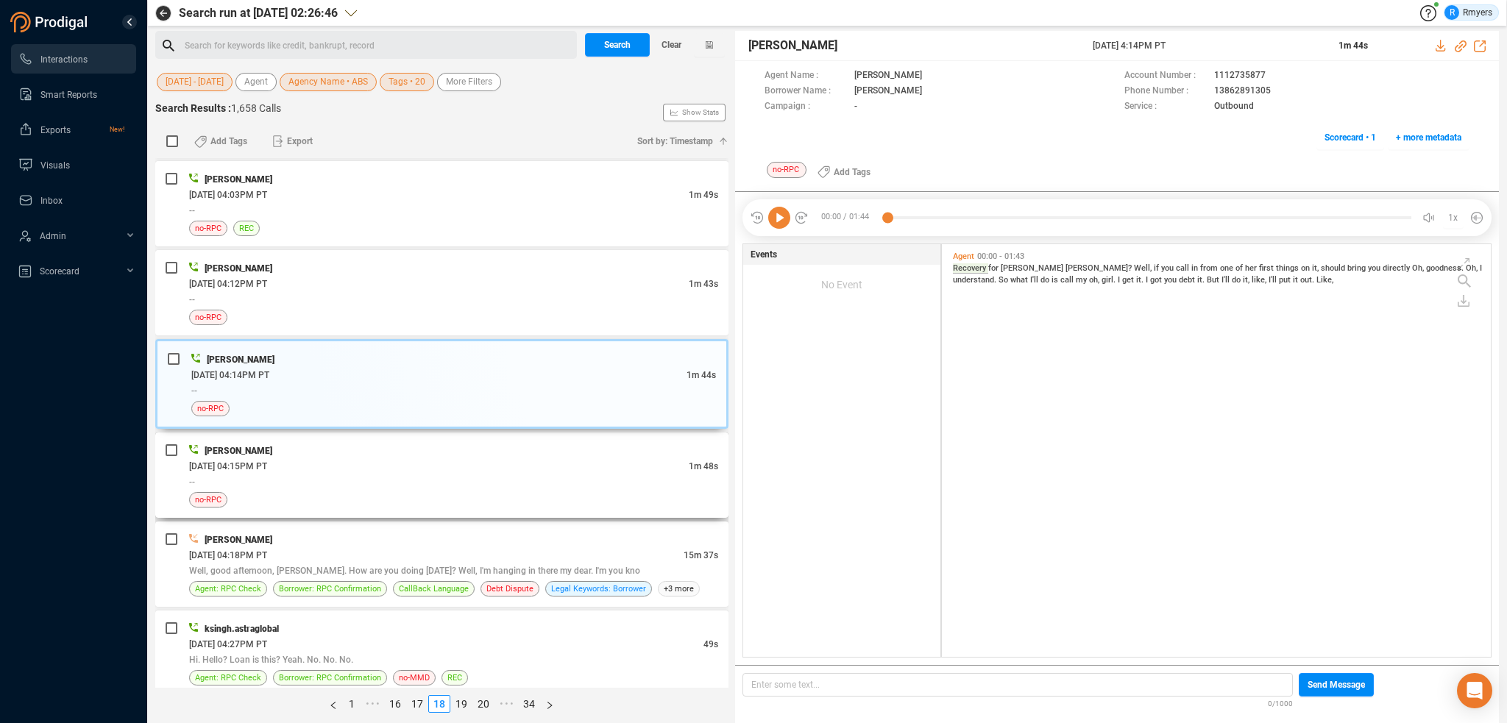
click at [483, 474] on div "--" at bounding box center [453, 481] width 529 height 15
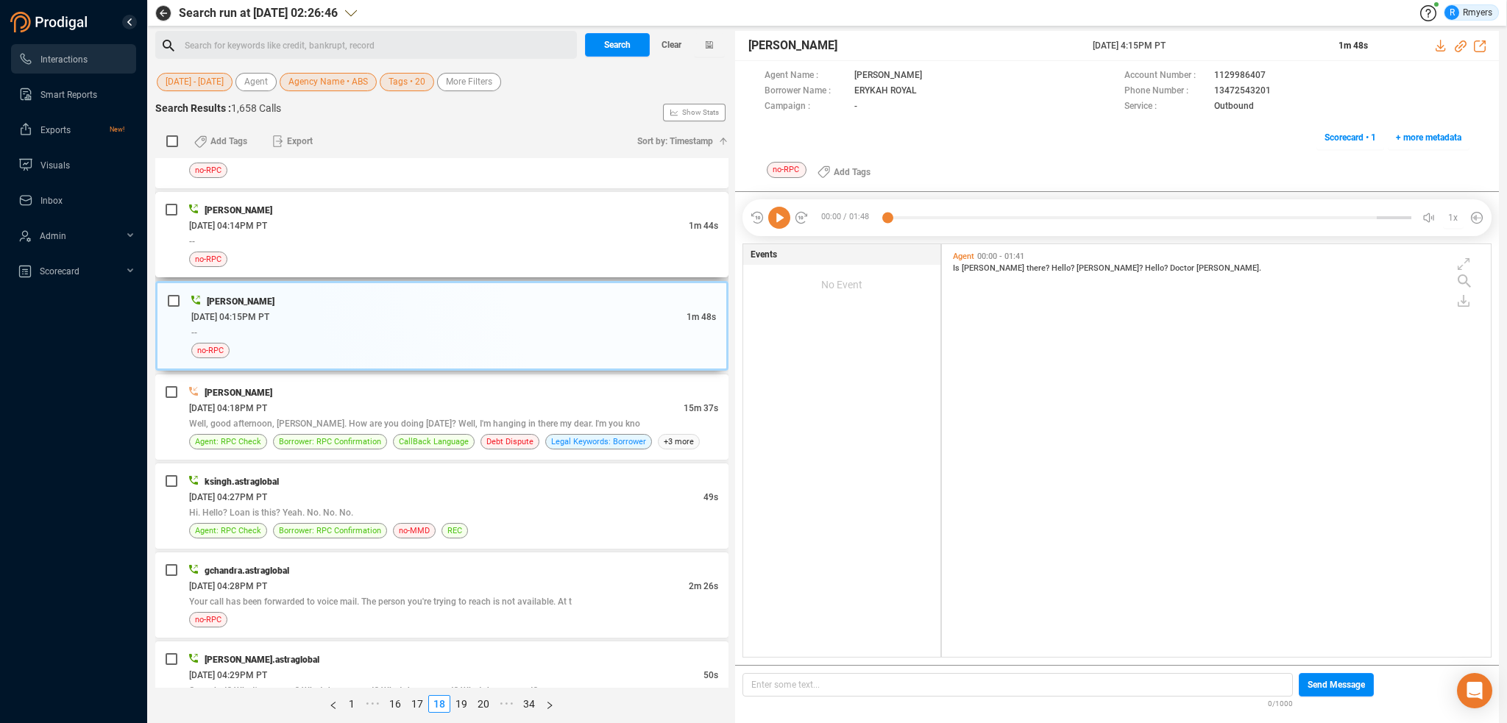
click at [478, 252] on div "no-RPC" at bounding box center [453, 259] width 529 height 15
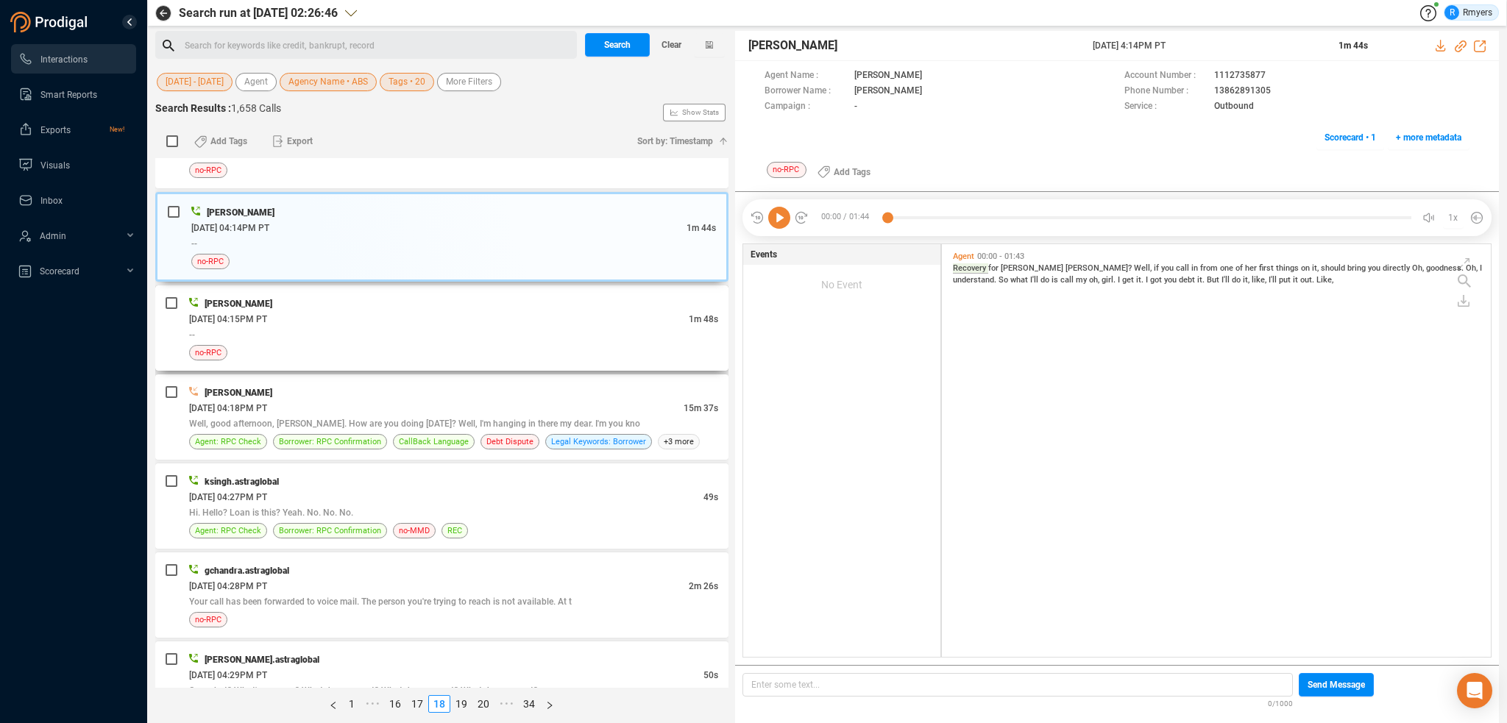
click at [378, 355] on div "Joe McAndrew 06/17/2025 @ 04:15PM PT 1m 48s -- no-RPC" at bounding box center [441, 328] width 573 height 85
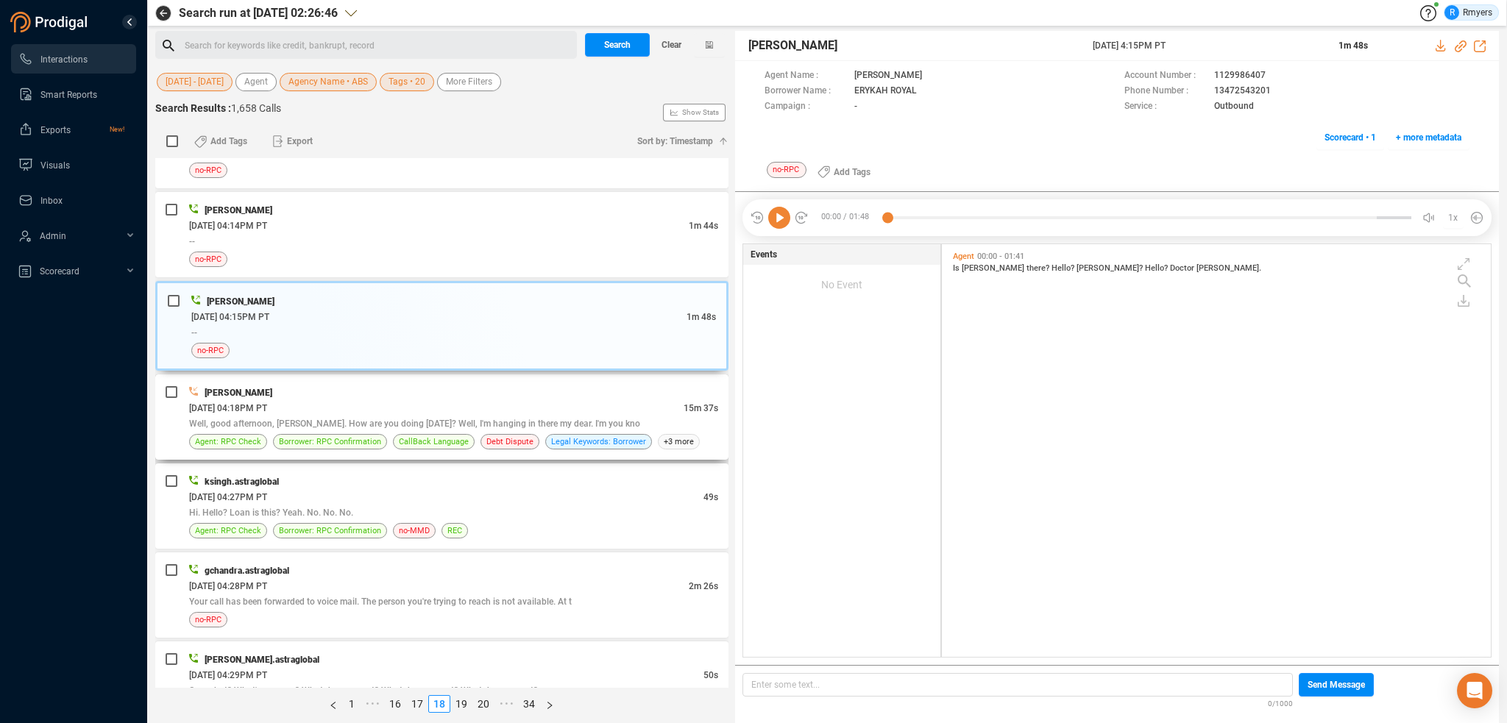
click at [411, 401] on div "06/17/2025 @ 04:18PM PT" at bounding box center [436, 407] width 495 height 15
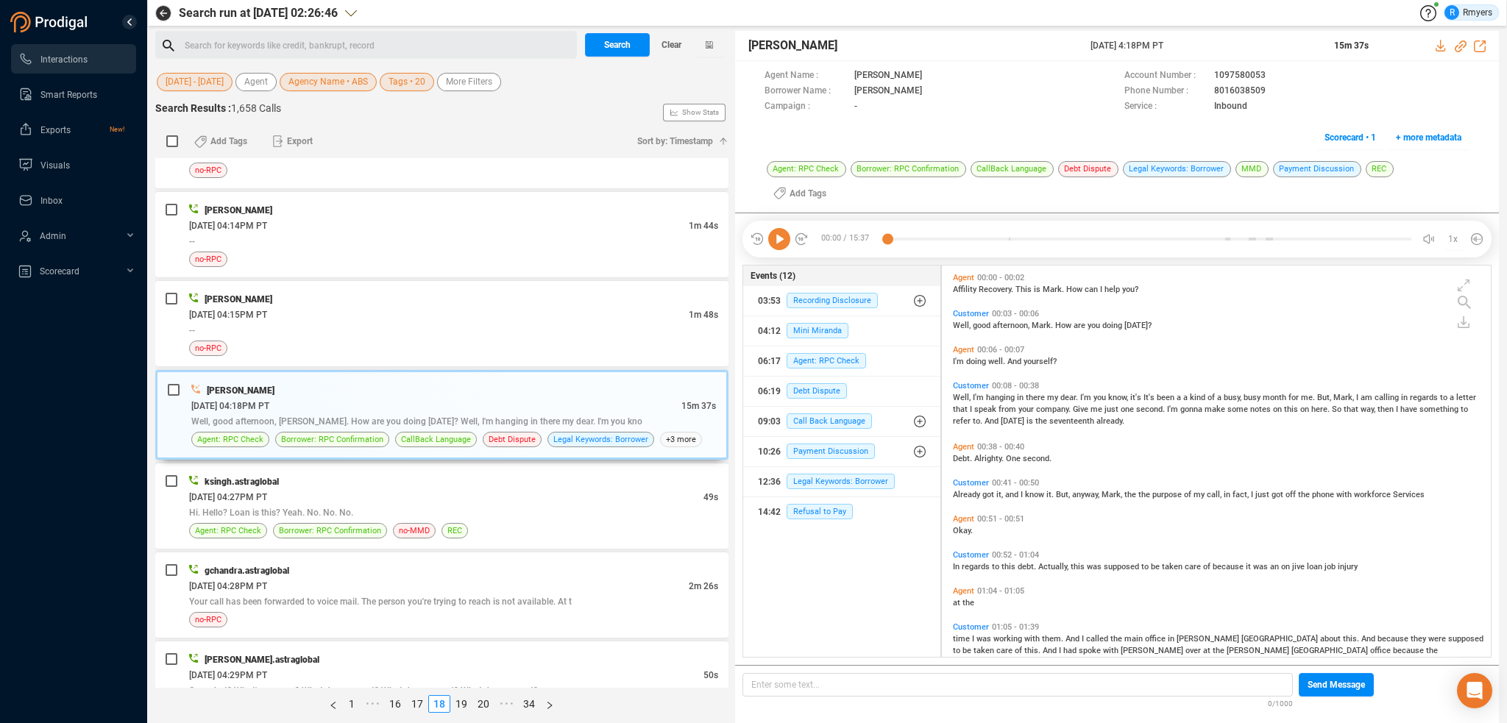
click at [777, 228] on icon at bounding box center [779, 239] width 22 height 22
click at [827, 504] on span "Refusal to Pay" at bounding box center [820, 511] width 66 height 15
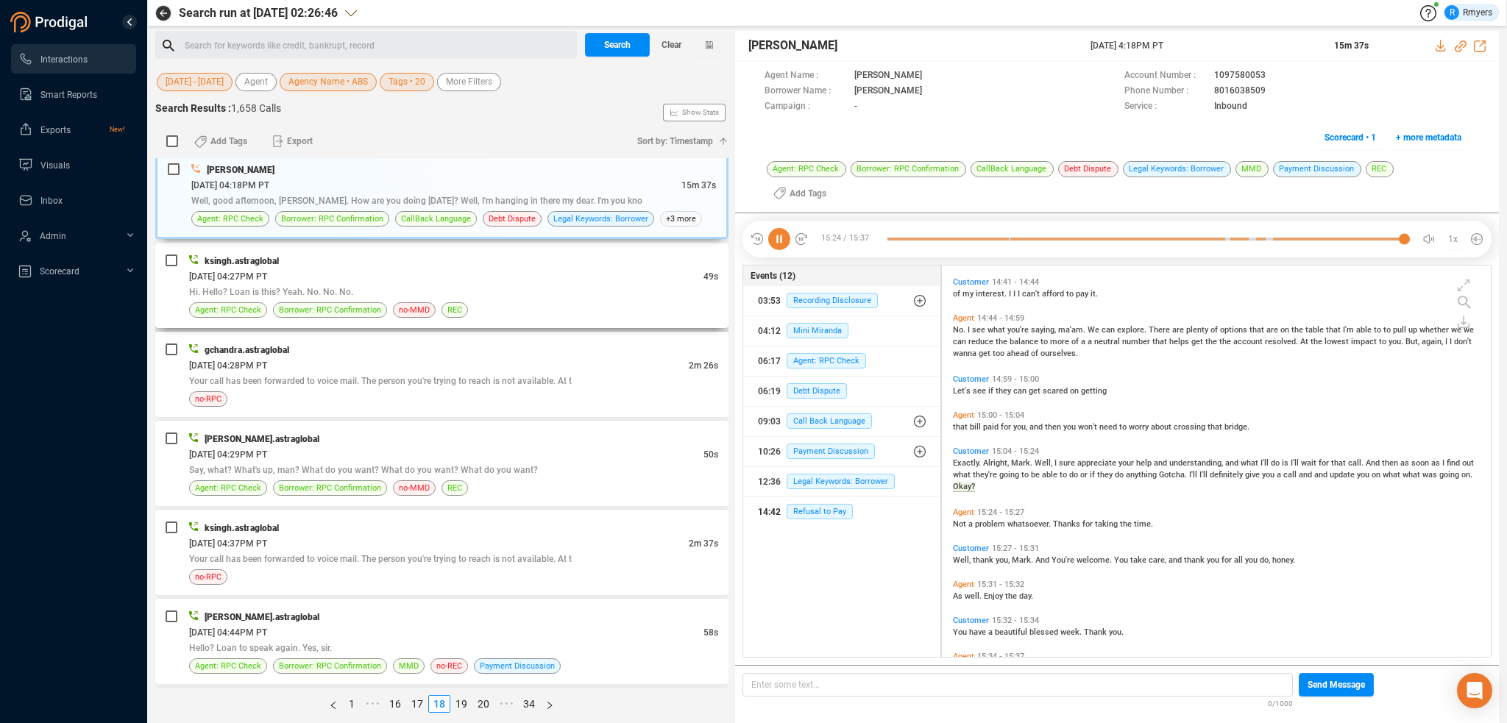
scroll to position [2340, 0]
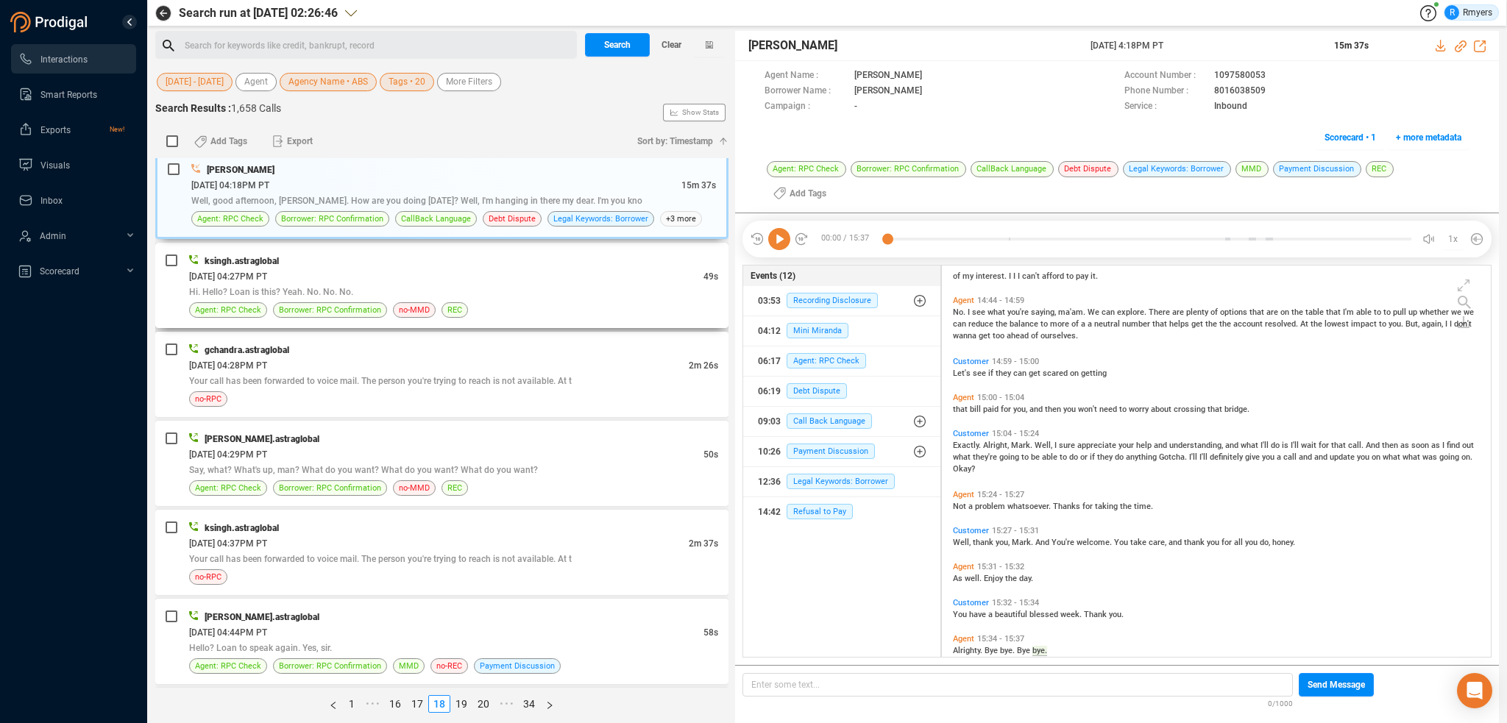
click at [581, 302] on div "Agent: RPC Check Borrower: RPC Confirmation no-MMD REC" at bounding box center [453, 309] width 529 height 15
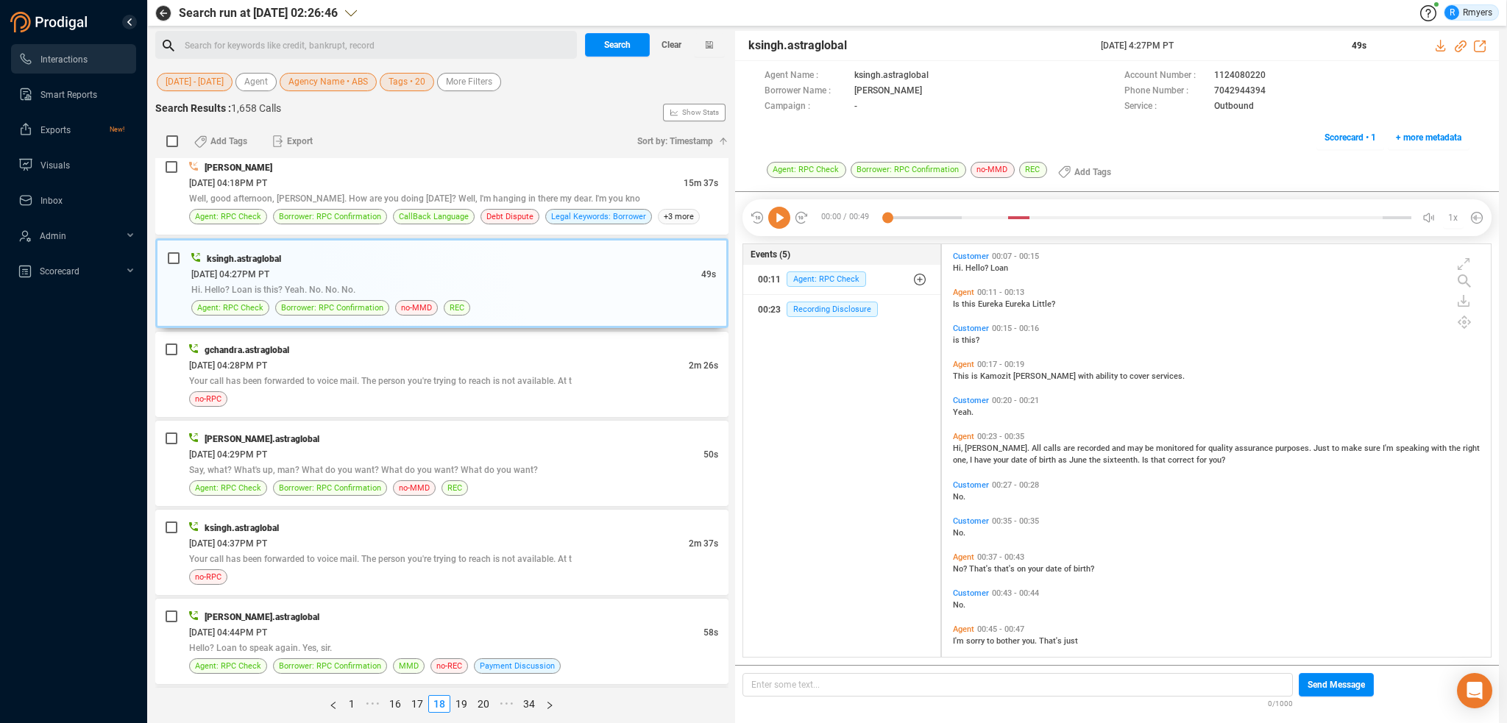
scroll to position [12, 0]
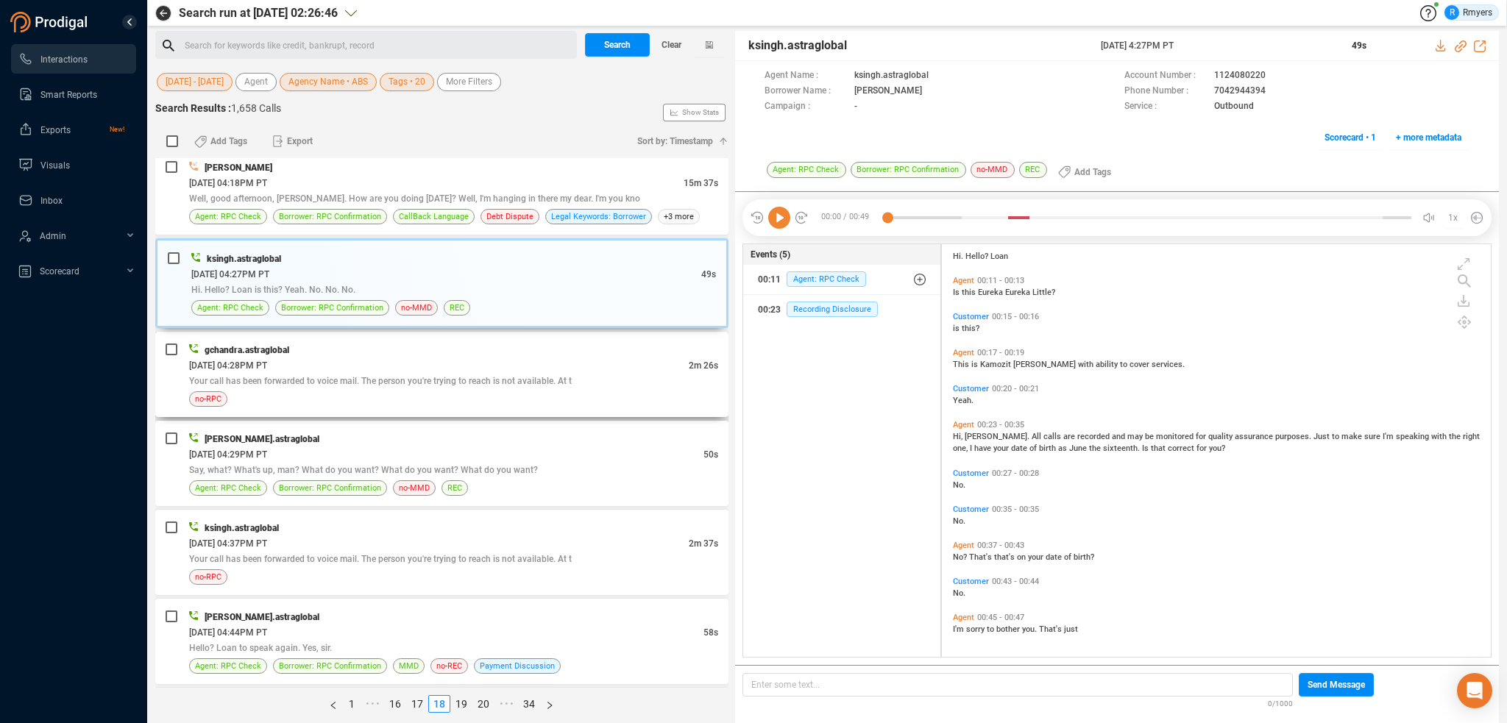
click at [606, 358] on div "06/17/2025 @ 04:28PM PT" at bounding box center [439, 365] width 500 height 15
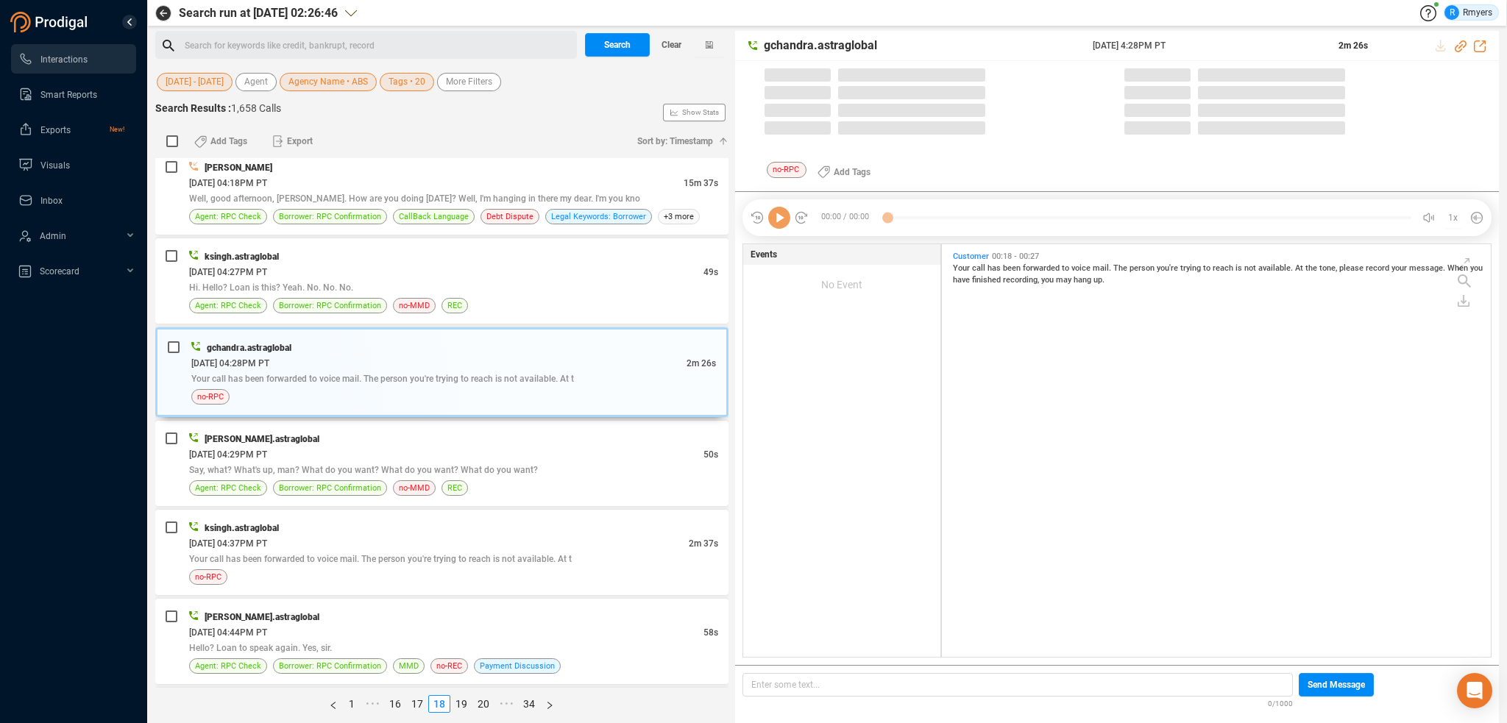
scroll to position [410, 542]
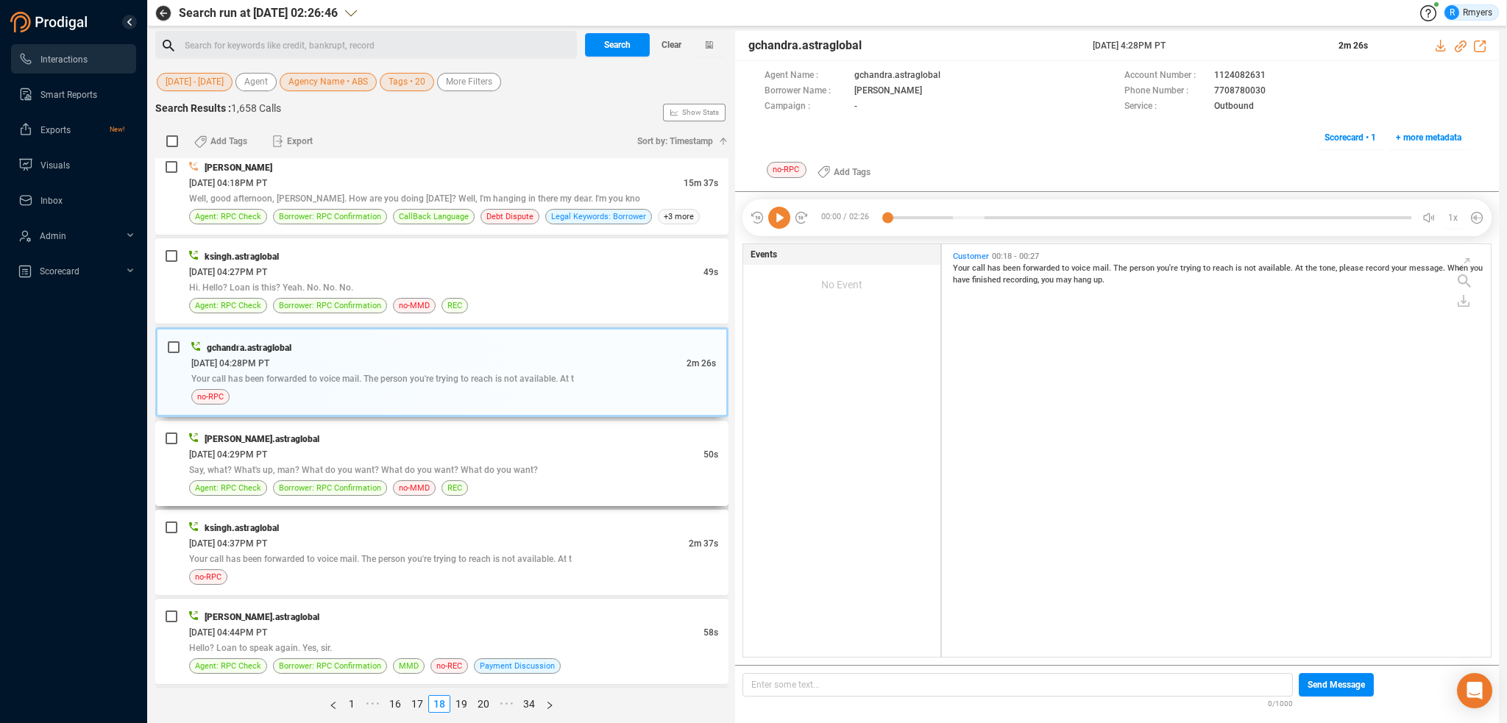
click at [606, 431] on div "msingh.astraglobal" at bounding box center [453, 438] width 529 height 15
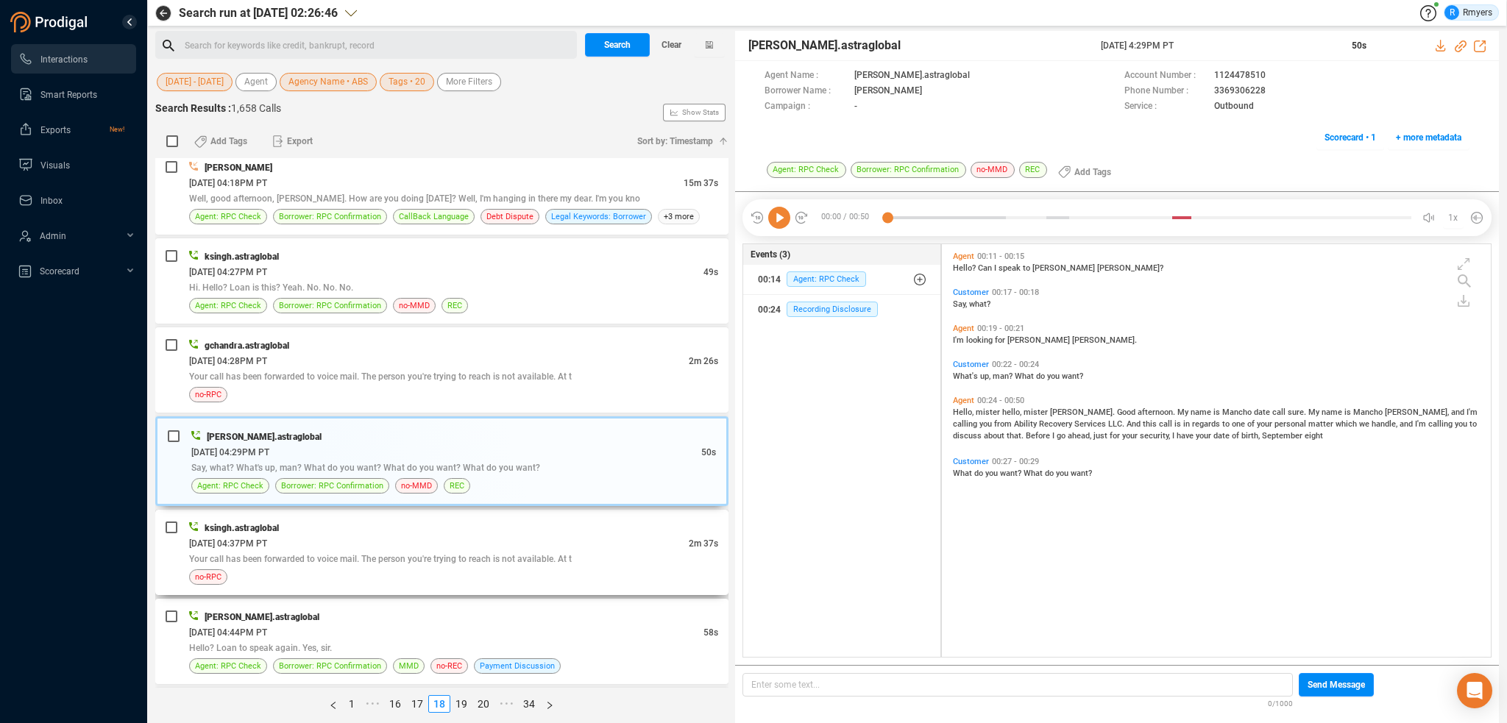
click at [634, 520] on div "ksingh.astraglobal" at bounding box center [453, 527] width 529 height 15
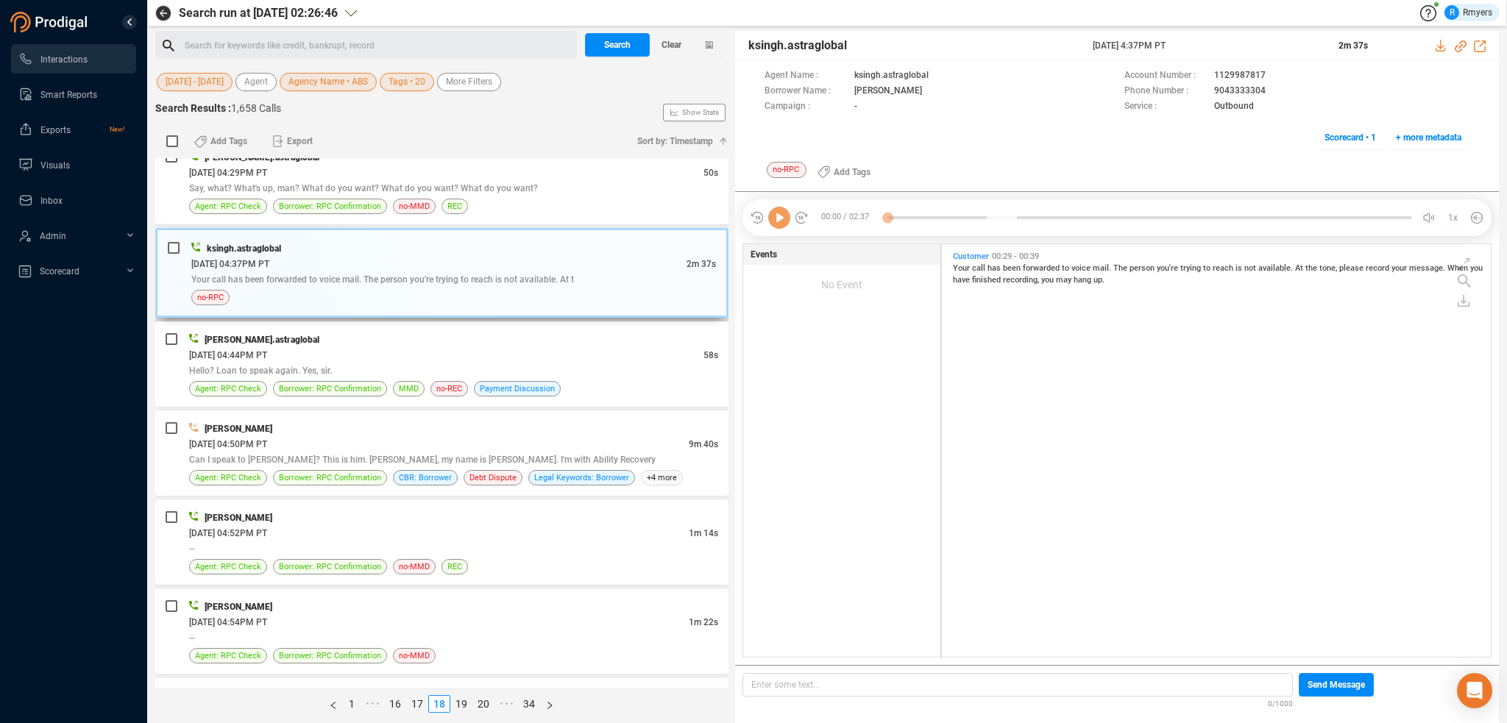
scroll to position [2797, 0]
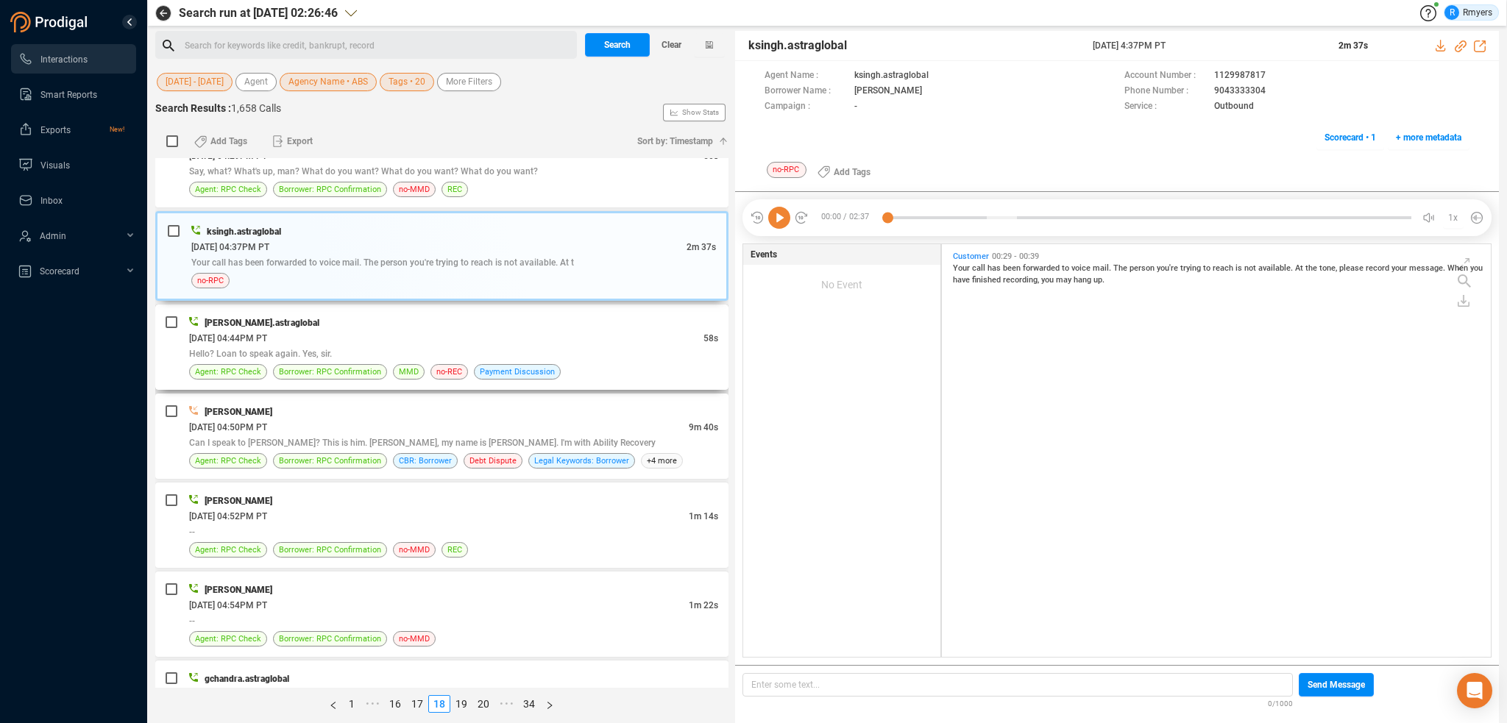
click at [601, 353] on div "msingh.astraglobal 06/17/2025 @ 04:44PM PT 58s Hello? Loan to speak again. Yes,…" at bounding box center [453, 347] width 529 height 65
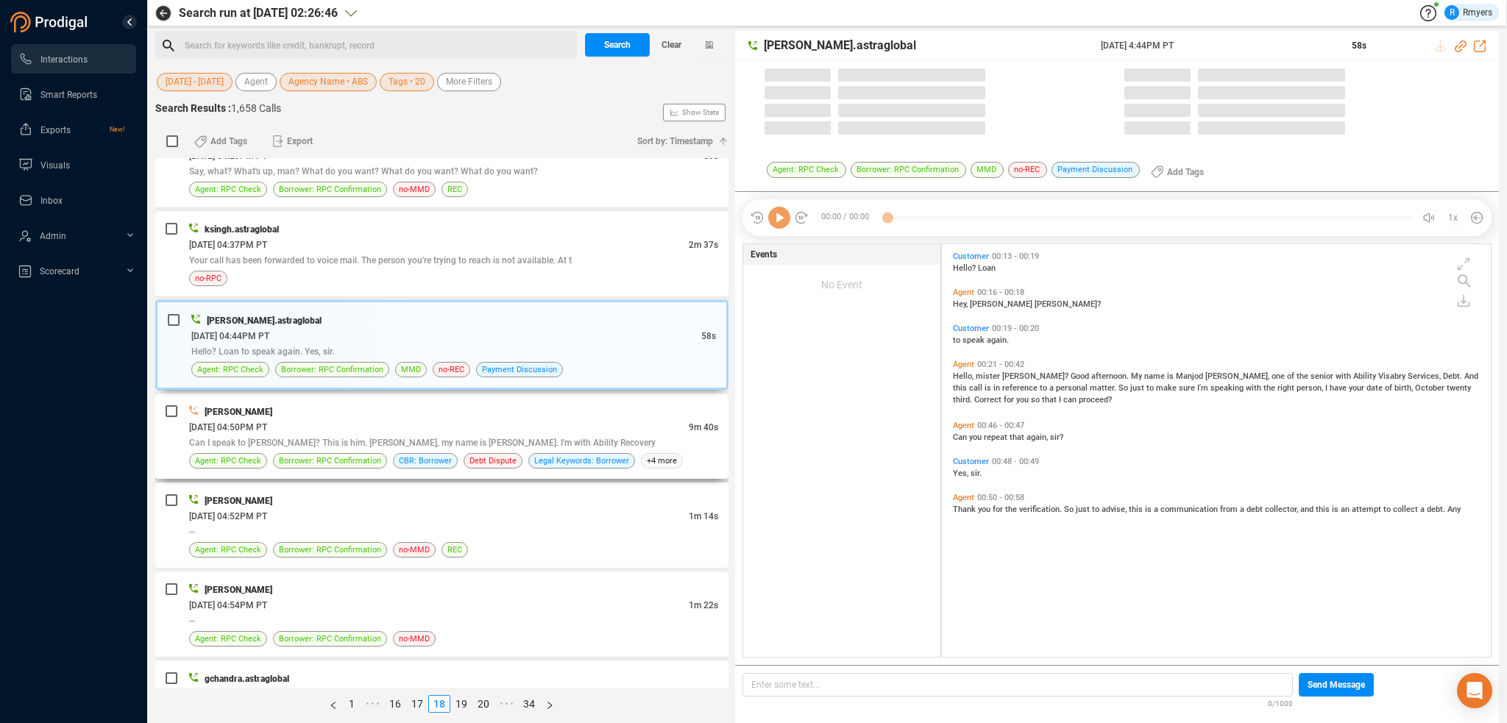
scroll to position [410, 542]
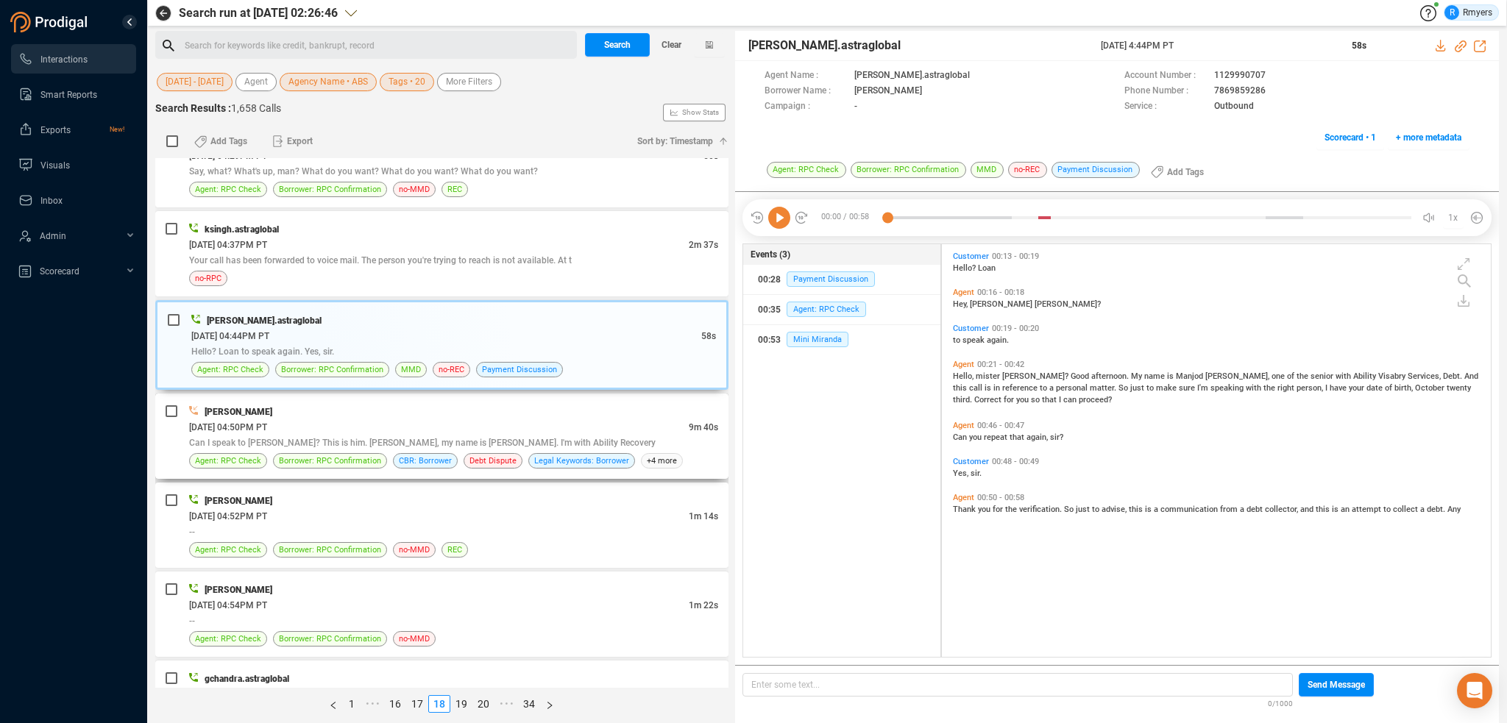
click at [605, 420] on div "06/17/2025 @ 04:50PM PT" at bounding box center [439, 427] width 500 height 15
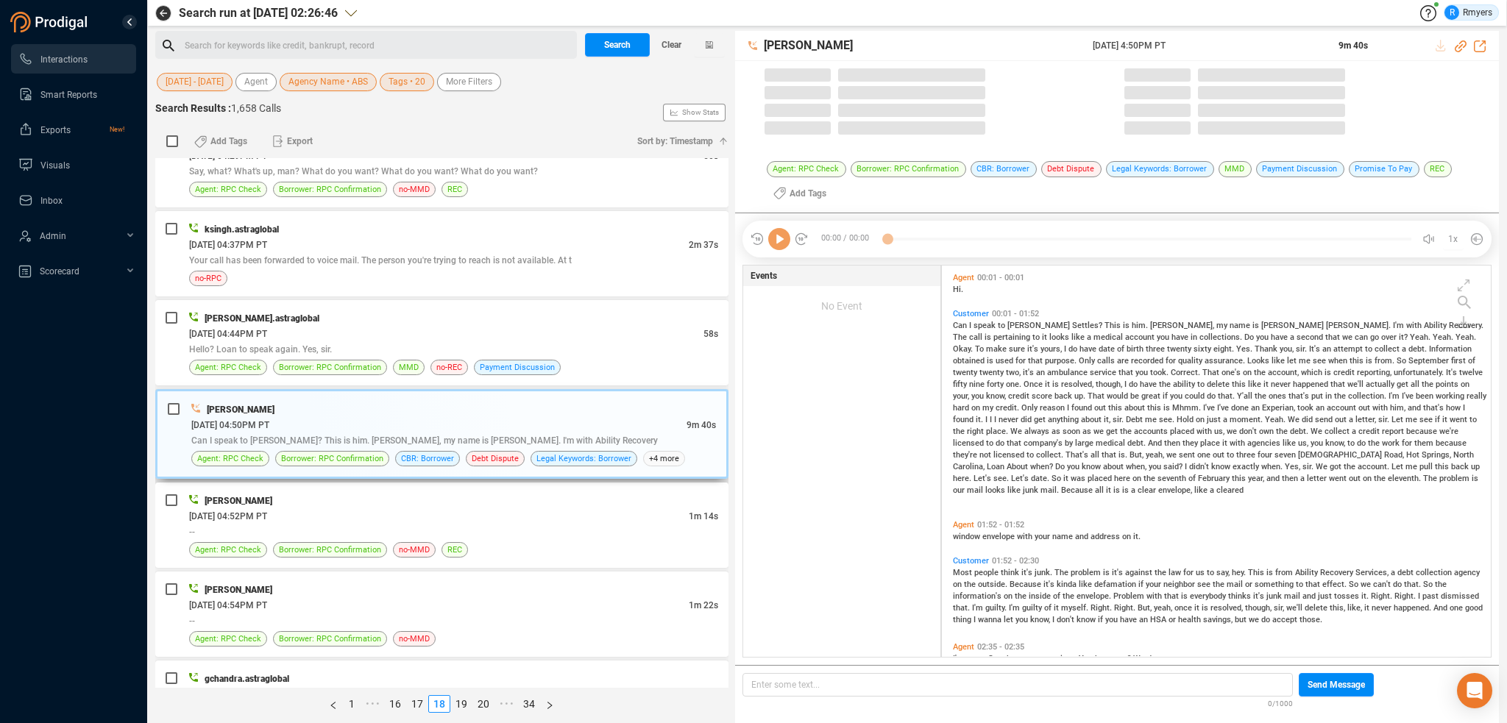
scroll to position [389, 542]
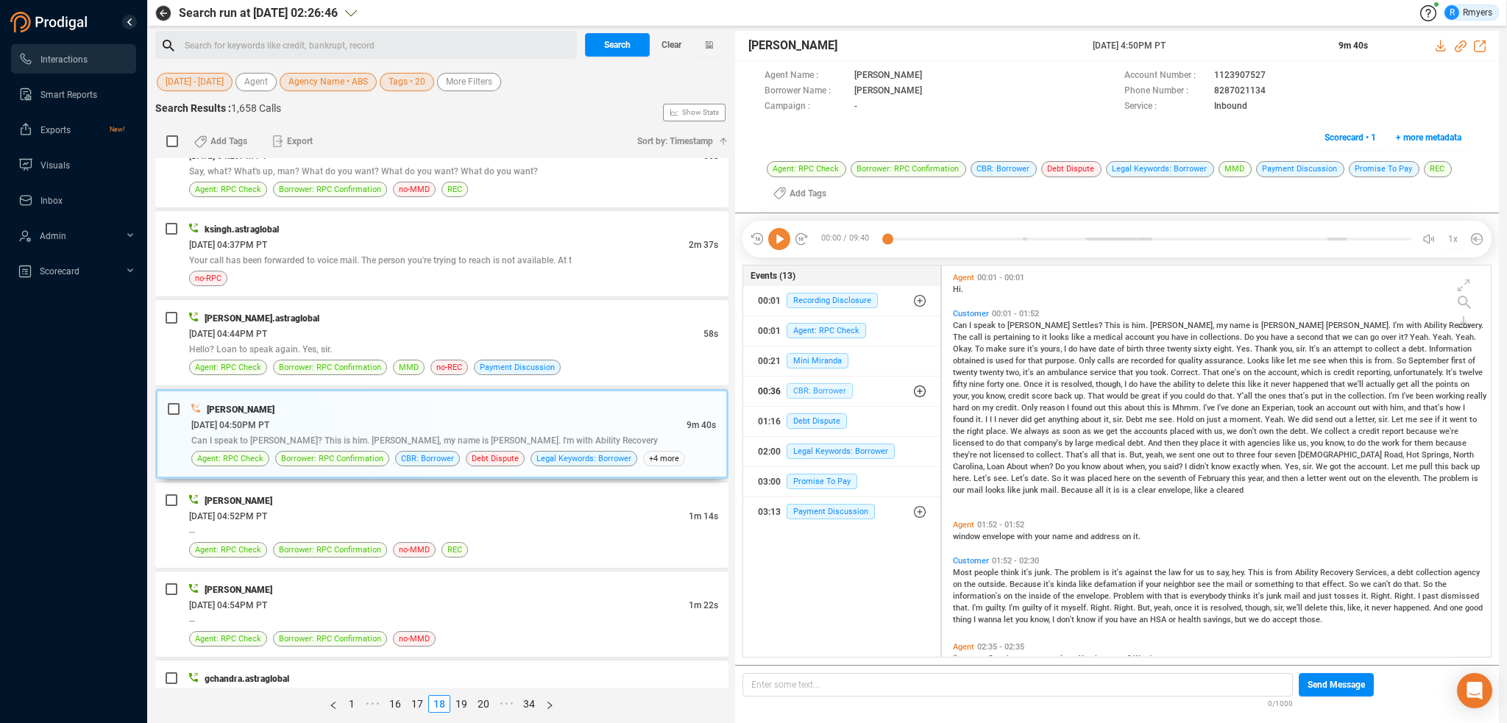
click at [809, 386] on span "CBR: Borrower" at bounding box center [820, 390] width 66 height 15
click at [819, 415] on div "00:36 CBR: Borrower" at bounding box center [847, 421] width 157 height 24
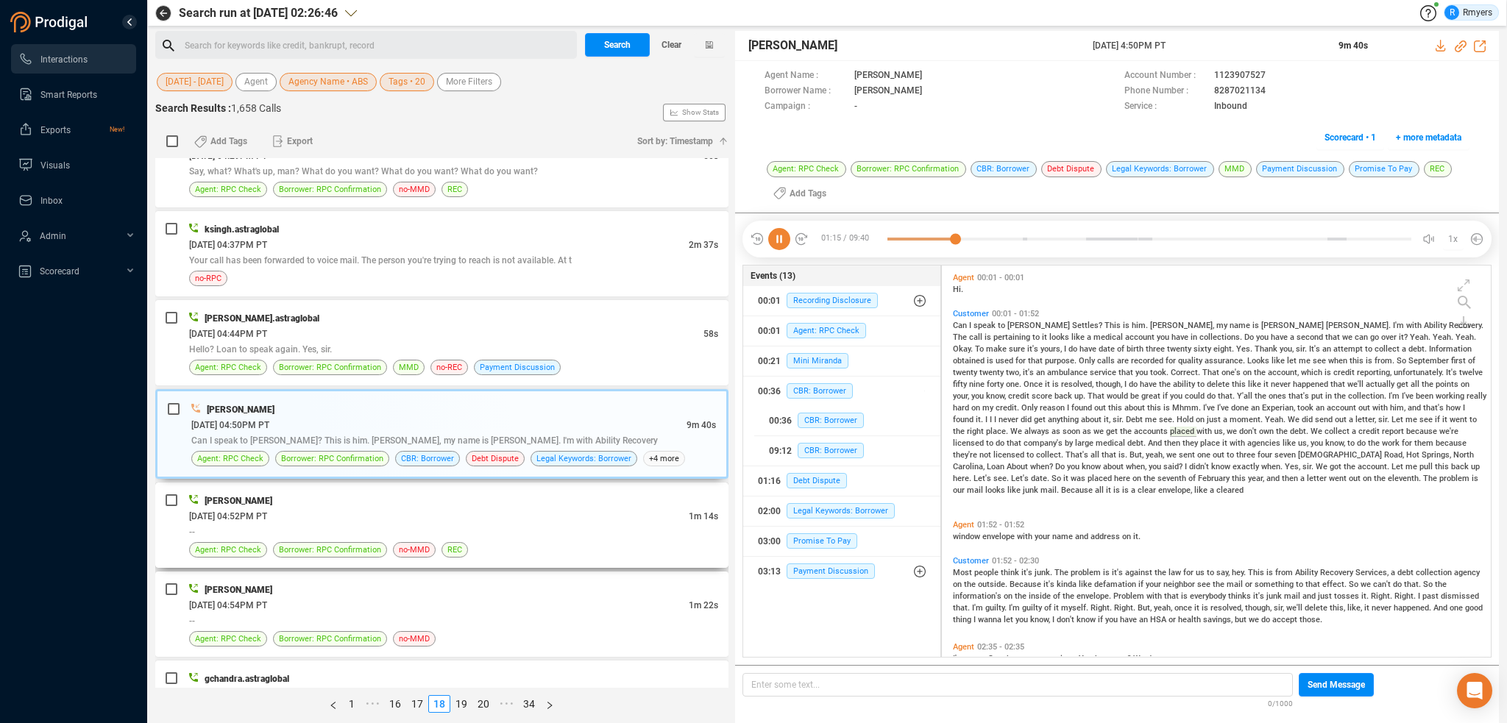
click at [453, 509] on div "06/17/2025 @ 04:52PM PT" at bounding box center [439, 516] width 500 height 15
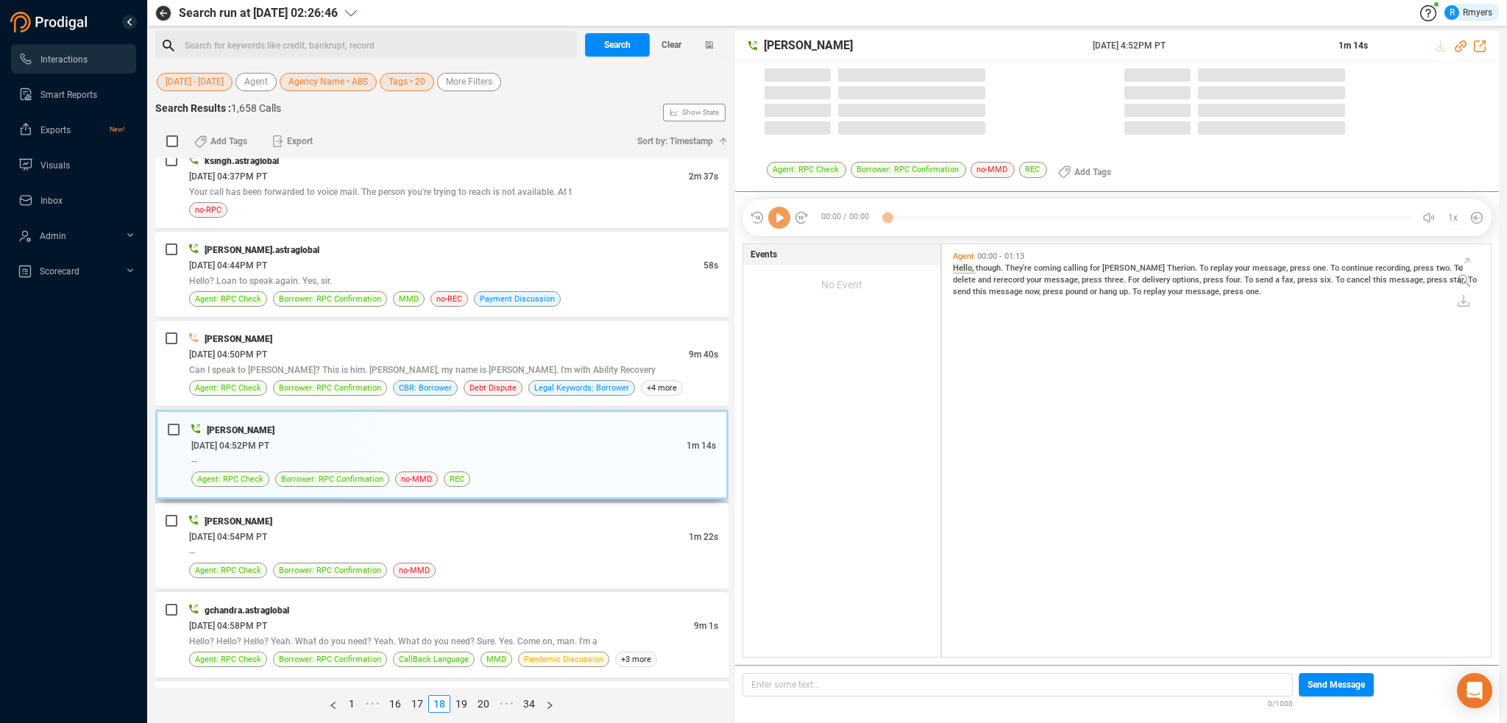
scroll to position [2944, 0]
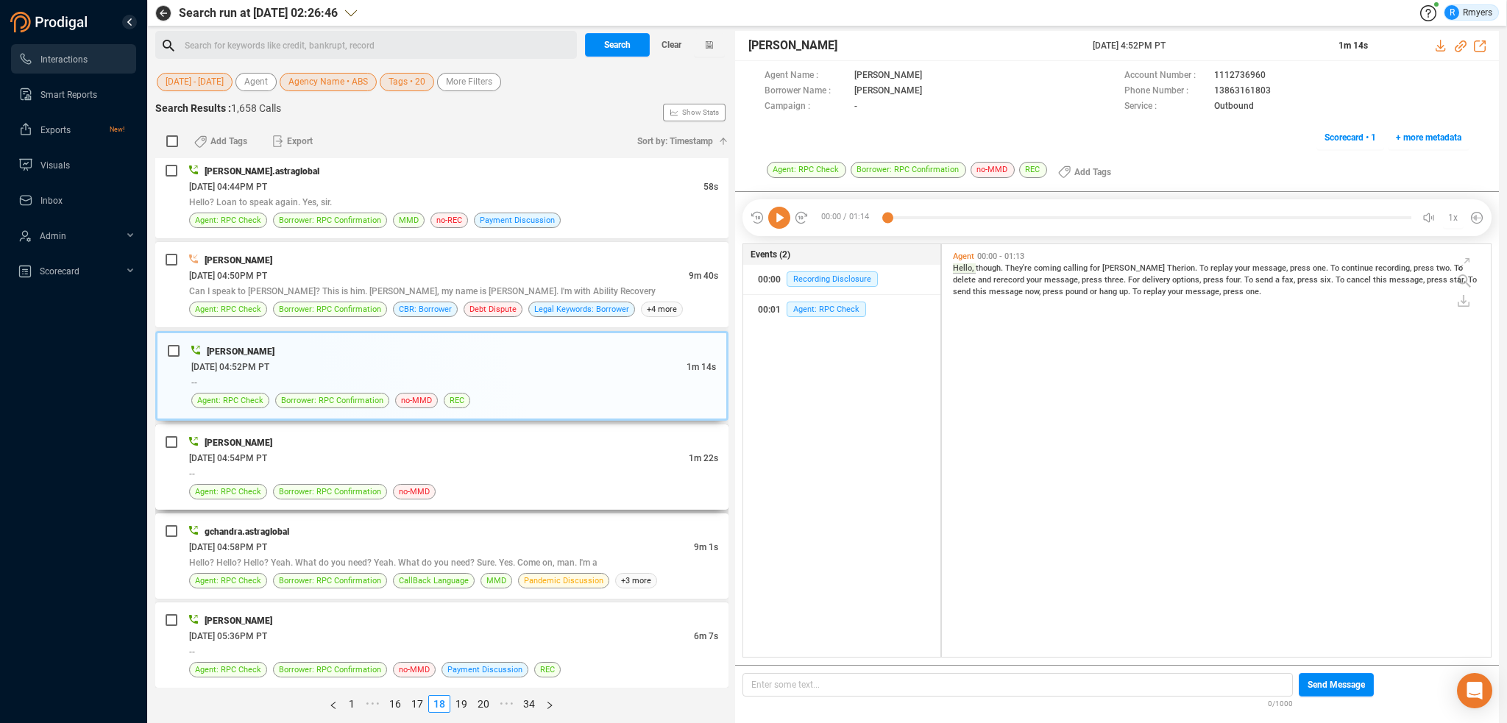
click at [609, 466] on div "--" at bounding box center [453, 473] width 529 height 15
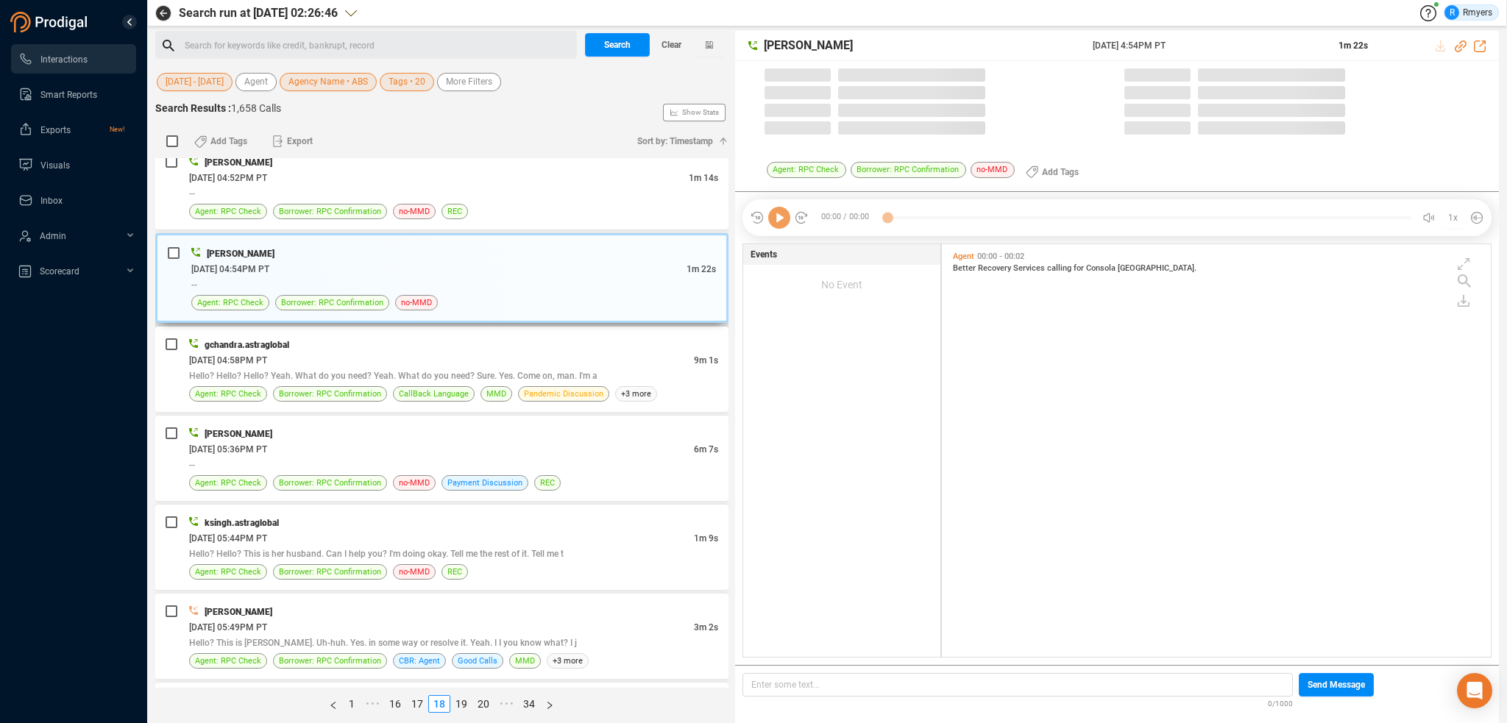
scroll to position [3165, 0]
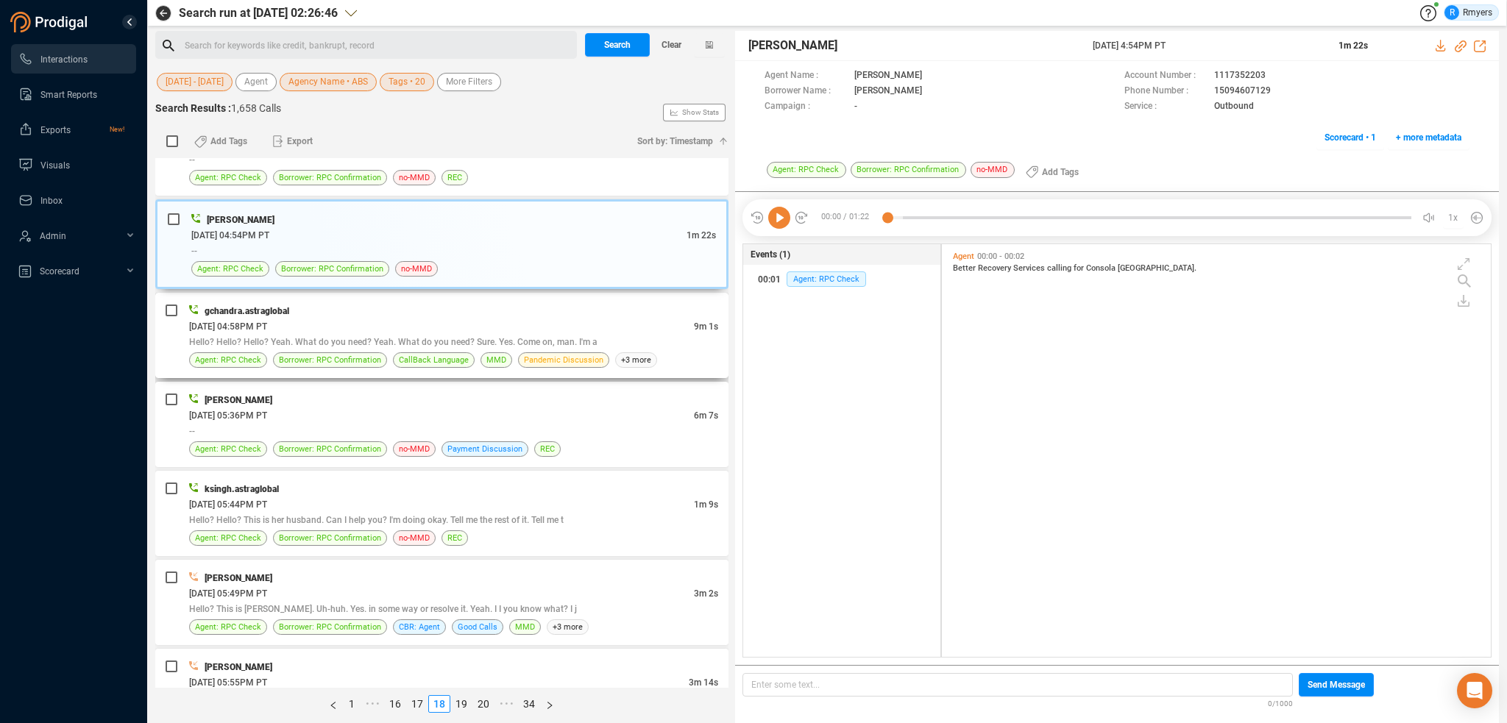
click at [531, 320] on div "06/17/2025 @ 04:58PM PT" at bounding box center [441, 326] width 505 height 15
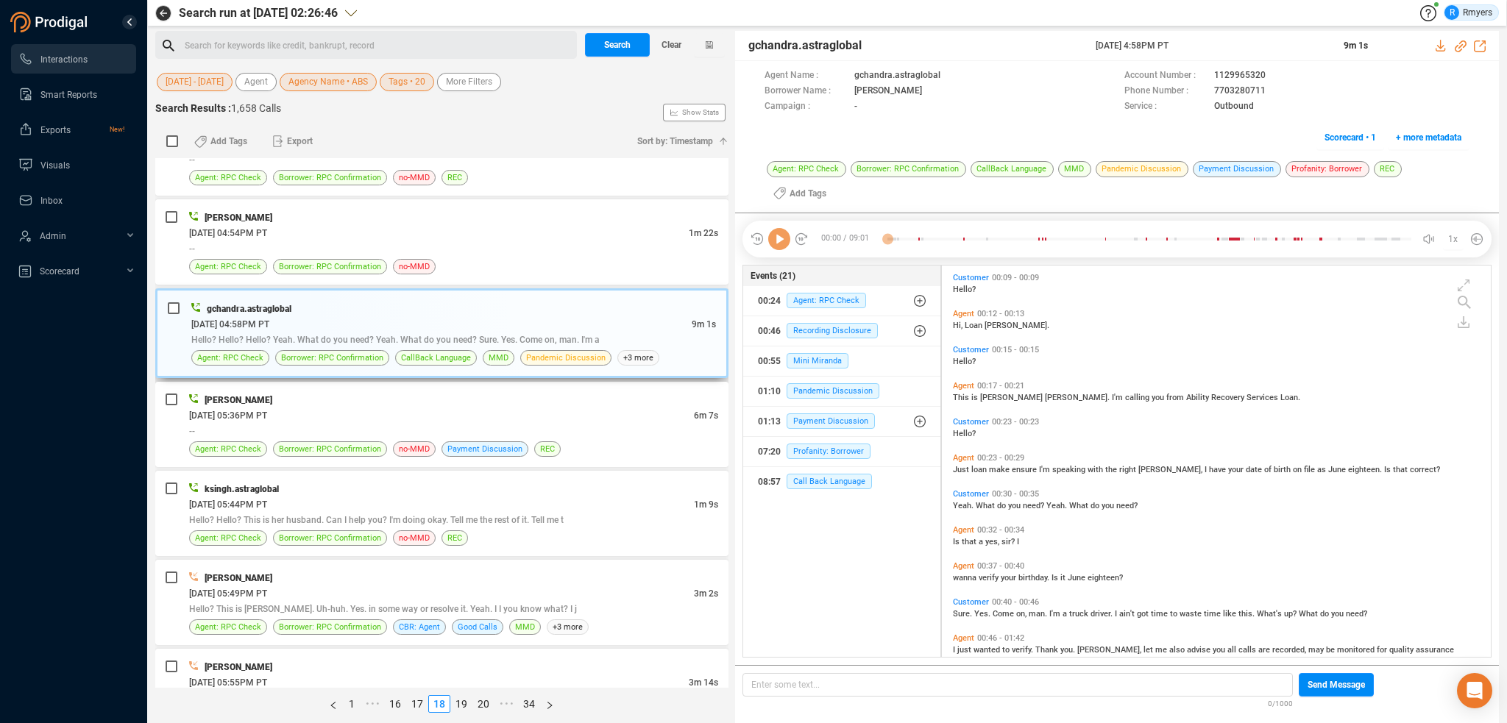
scroll to position [389, 542]
click at [804, 450] on span "Profanity: Borrower" at bounding box center [829, 451] width 84 height 15
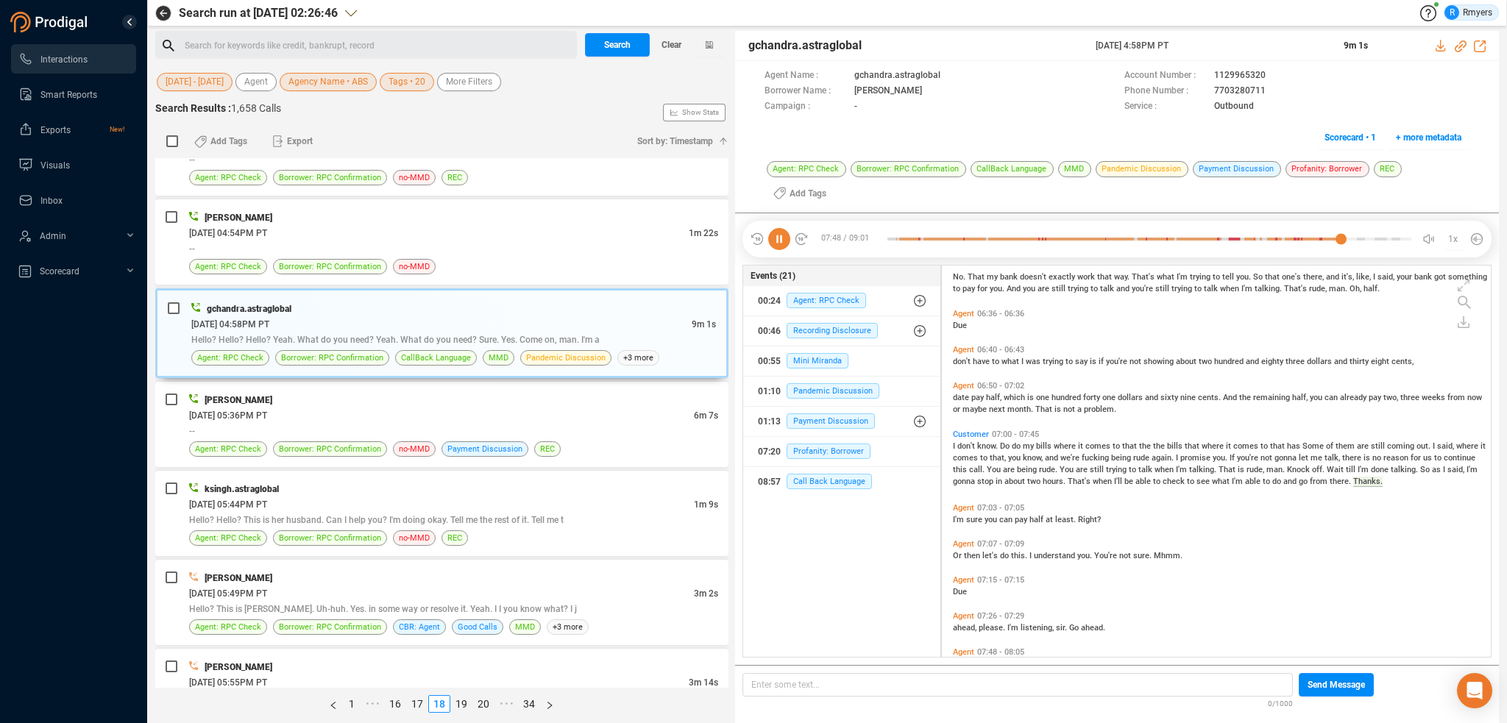
scroll to position [1914, 0]
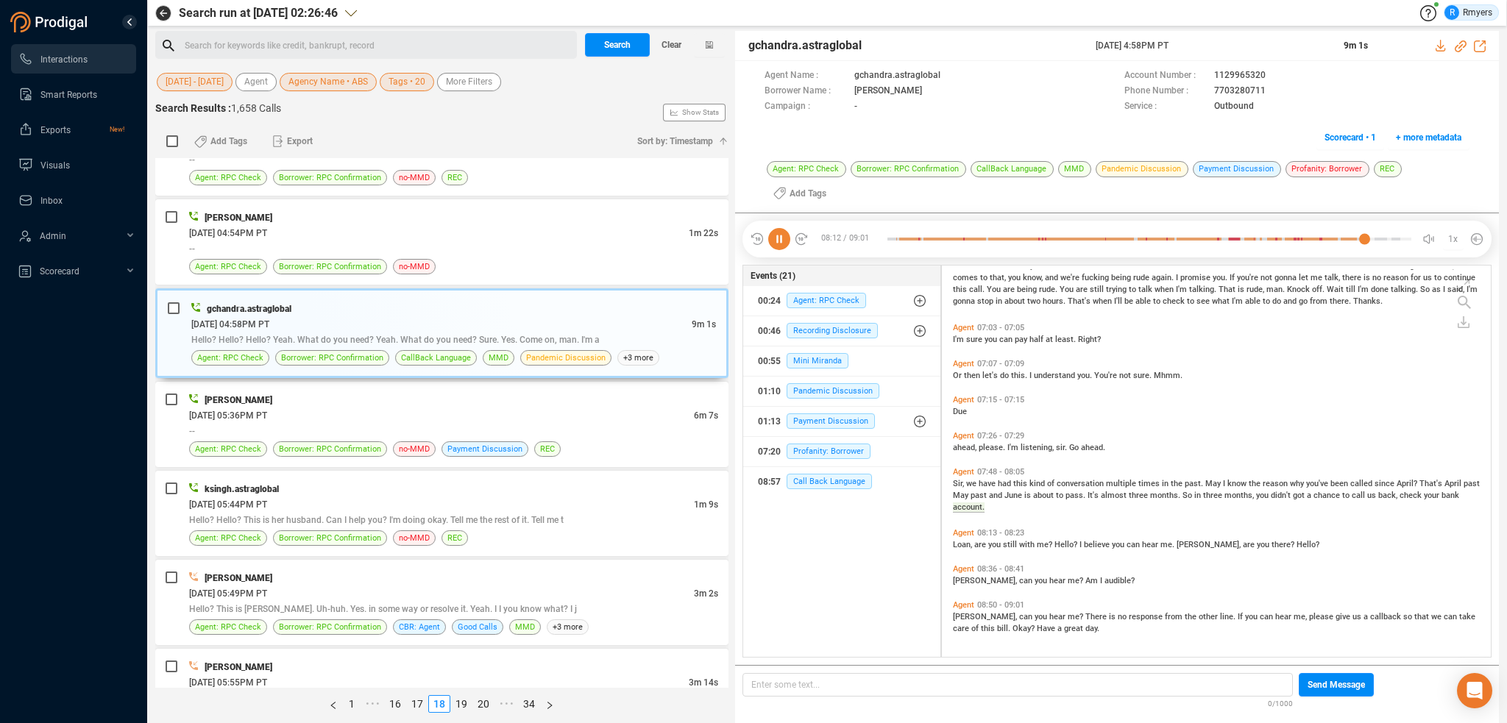
click at [777, 238] on icon at bounding box center [779, 239] width 22 height 22
click at [894, 242] on div at bounding box center [1150, 239] width 524 height 22
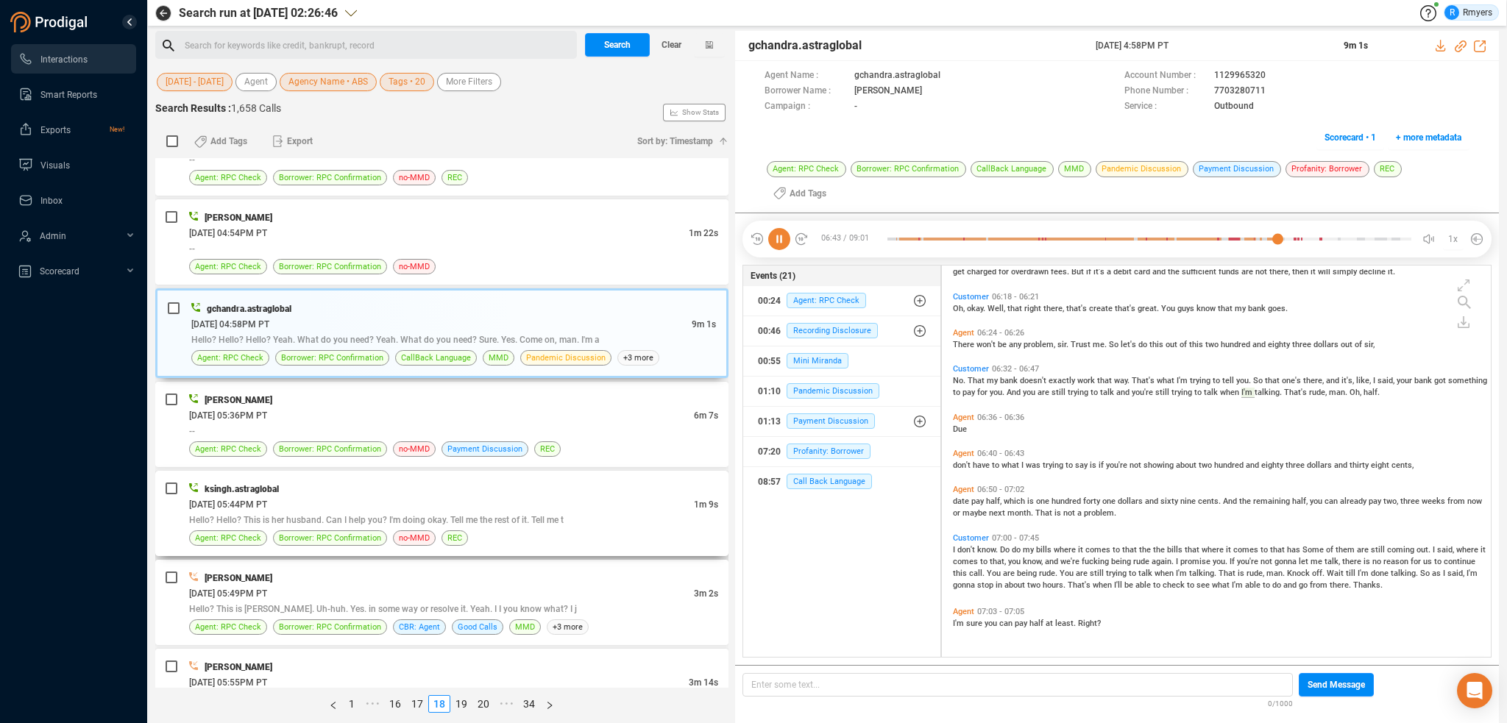
scroll to position [1551, 0]
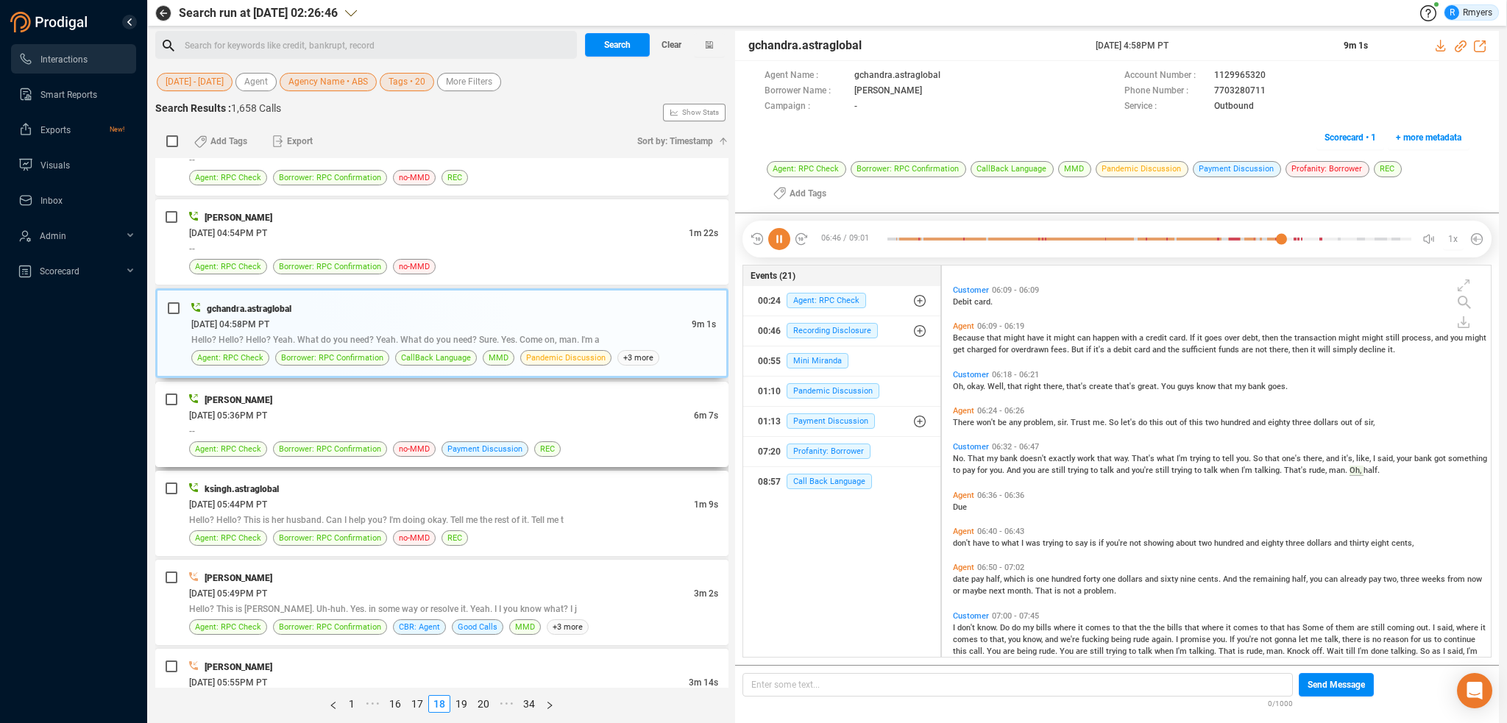
click at [344, 447] on div "Katie Hopkins 06/17/2025 @ 05:36PM PT 6m 7s -- Agent: RPC Check Borrower: RPC C…" at bounding box center [441, 424] width 573 height 85
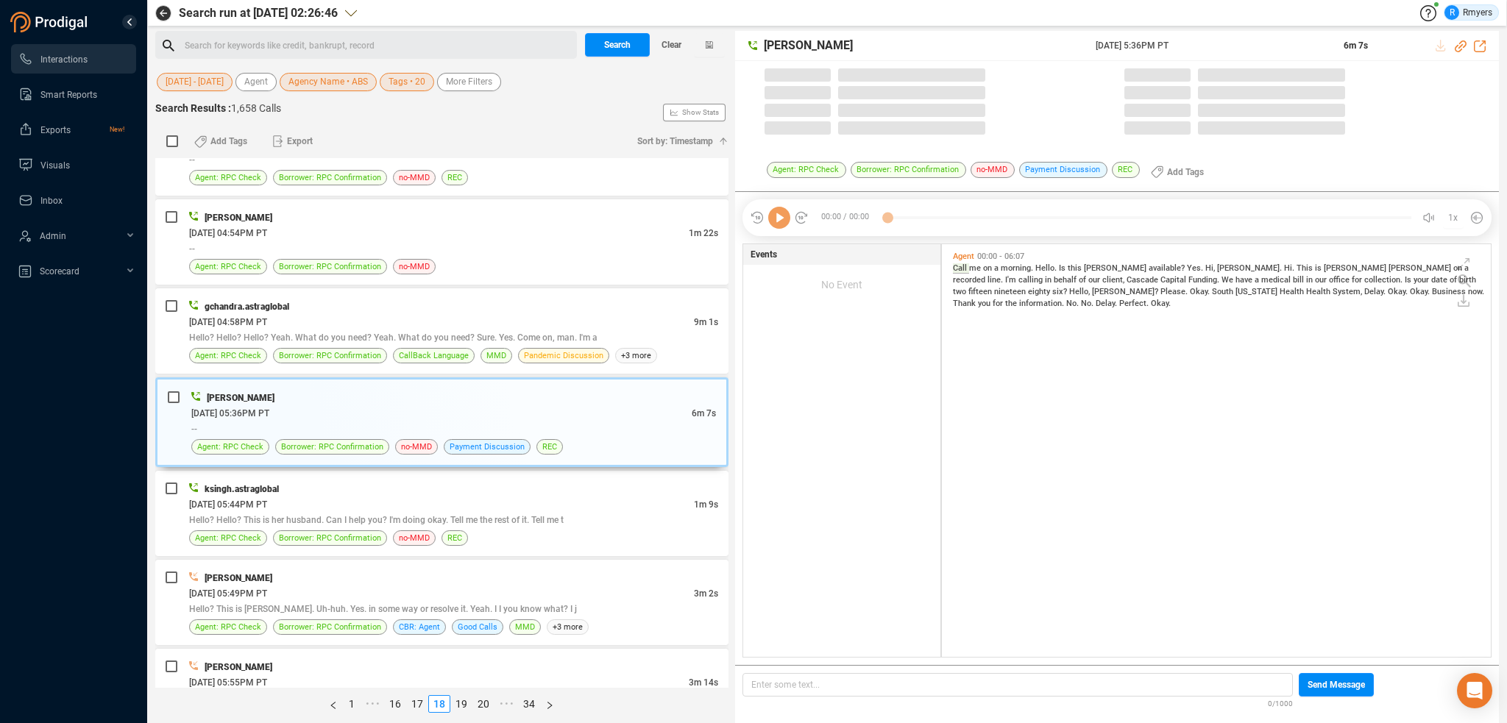
scroll to position [4, 7]
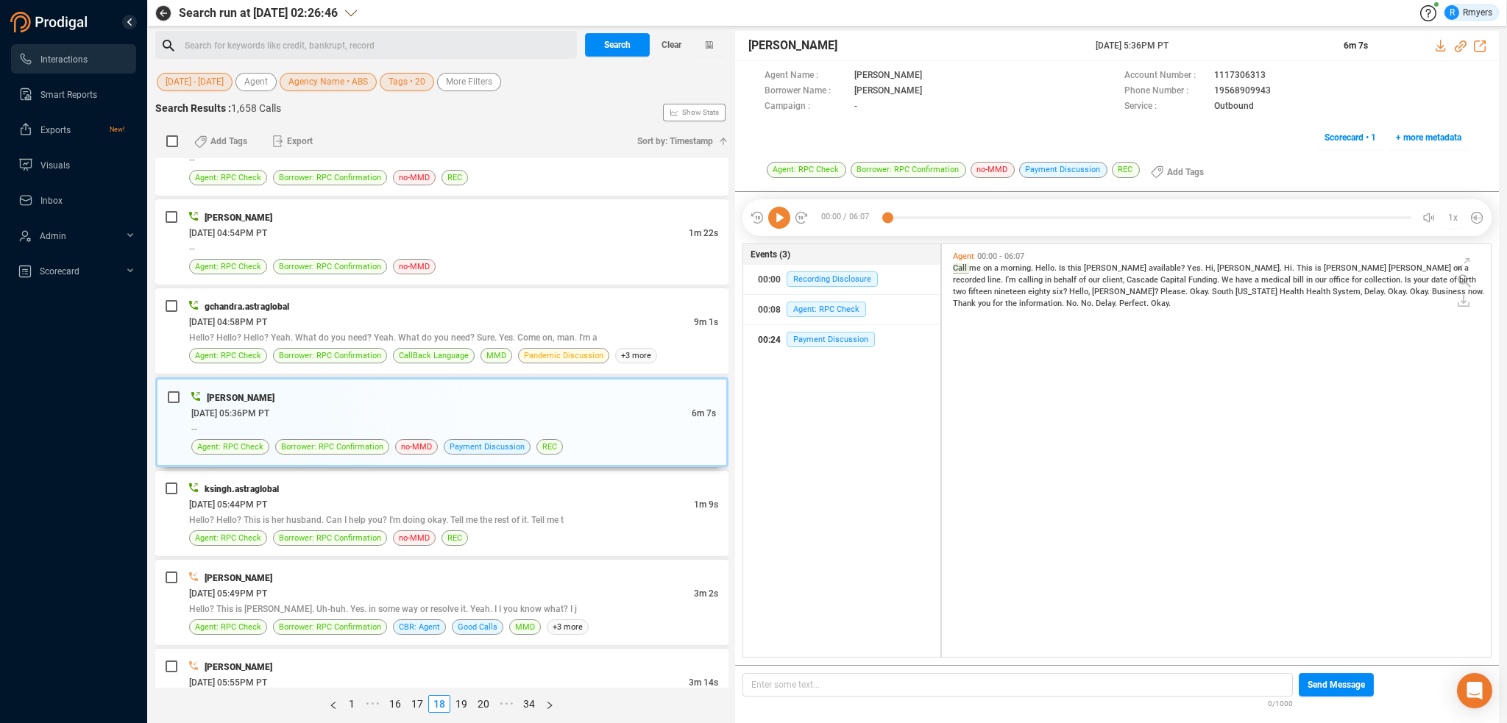
click at [813, 350] on div "00:24 Payment Discussion" at bounding box center [842, 340] width 168 height 24
click at [1460, 46] on icon at bounding box center [1461, 46] width 12 height 12
drag, startPoint x: 1089, startPoint y: 41, endPoint x: 1228, endPoint y: 48, distance: 138.5
click at [1228, 48] on div "Katie Hopkins 17 Jun 2025 @ 5:36PM PT 6m 7s" at bounding box center [1117, 46] width 764 height 30
copy div "17 Jun 2025 @ 5:36PM PT"
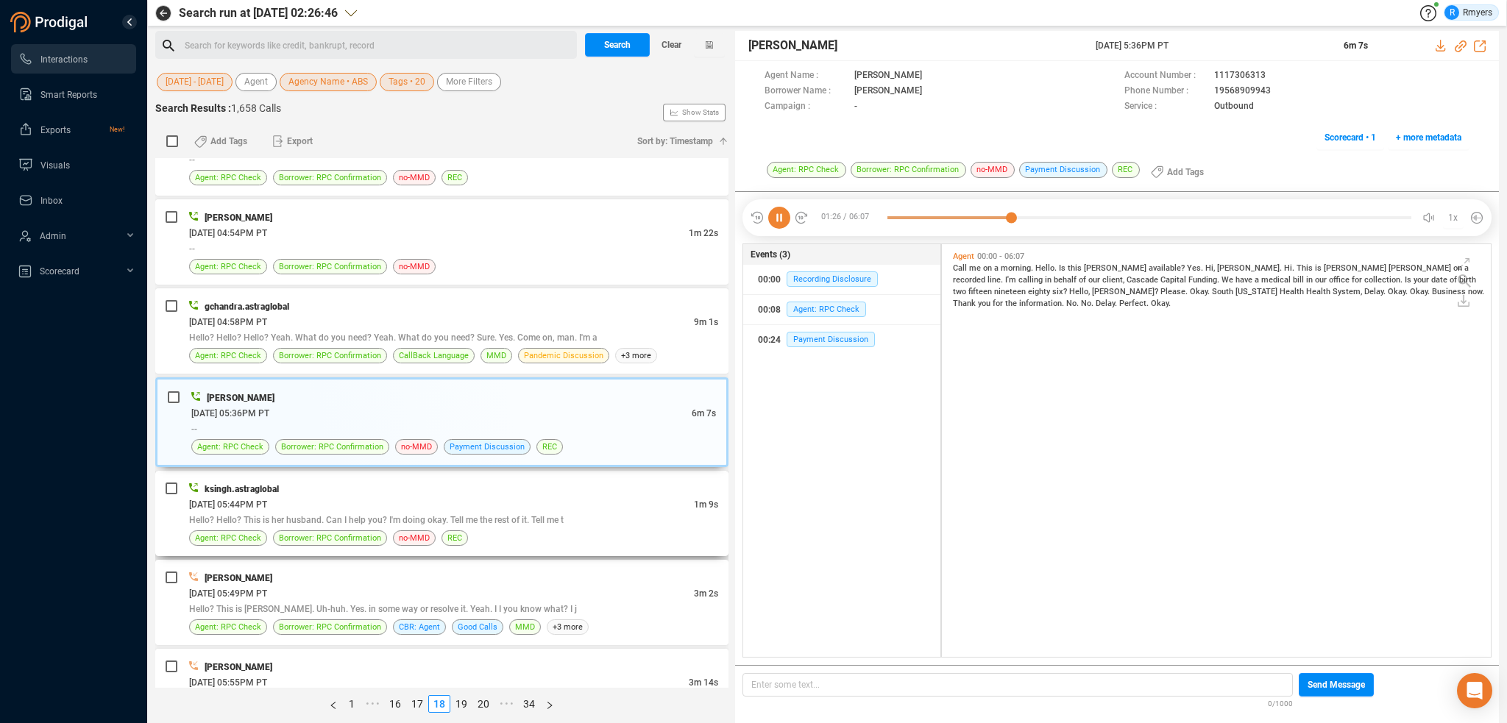
click at [411, 482] on div "ksingh.astraglobal" at bounding box center [453, 488] width 529 height 15
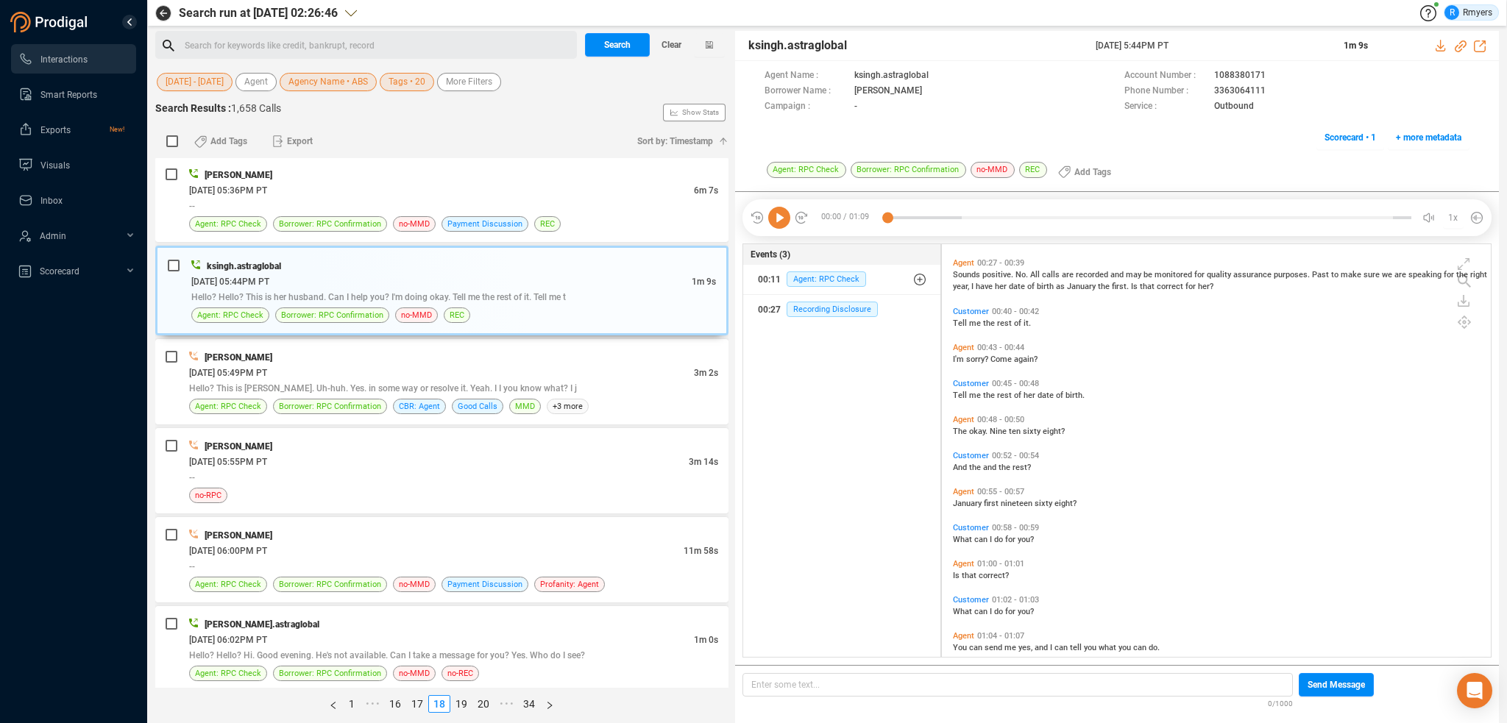
scroll to position [191, 0]
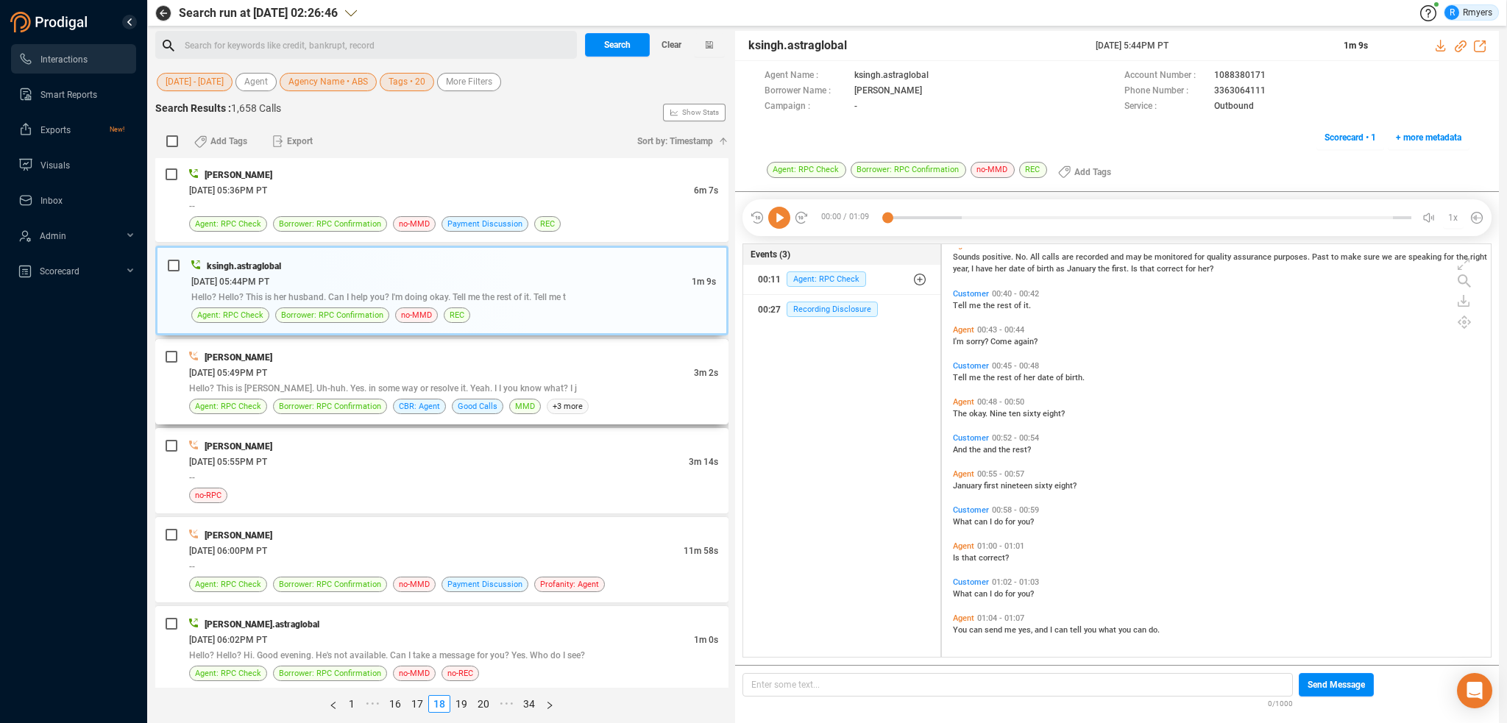
click at [381, 365] on div "06/17/2025 @ 05:49PM PT" at bounding box center [441, 372] width 505 height 15
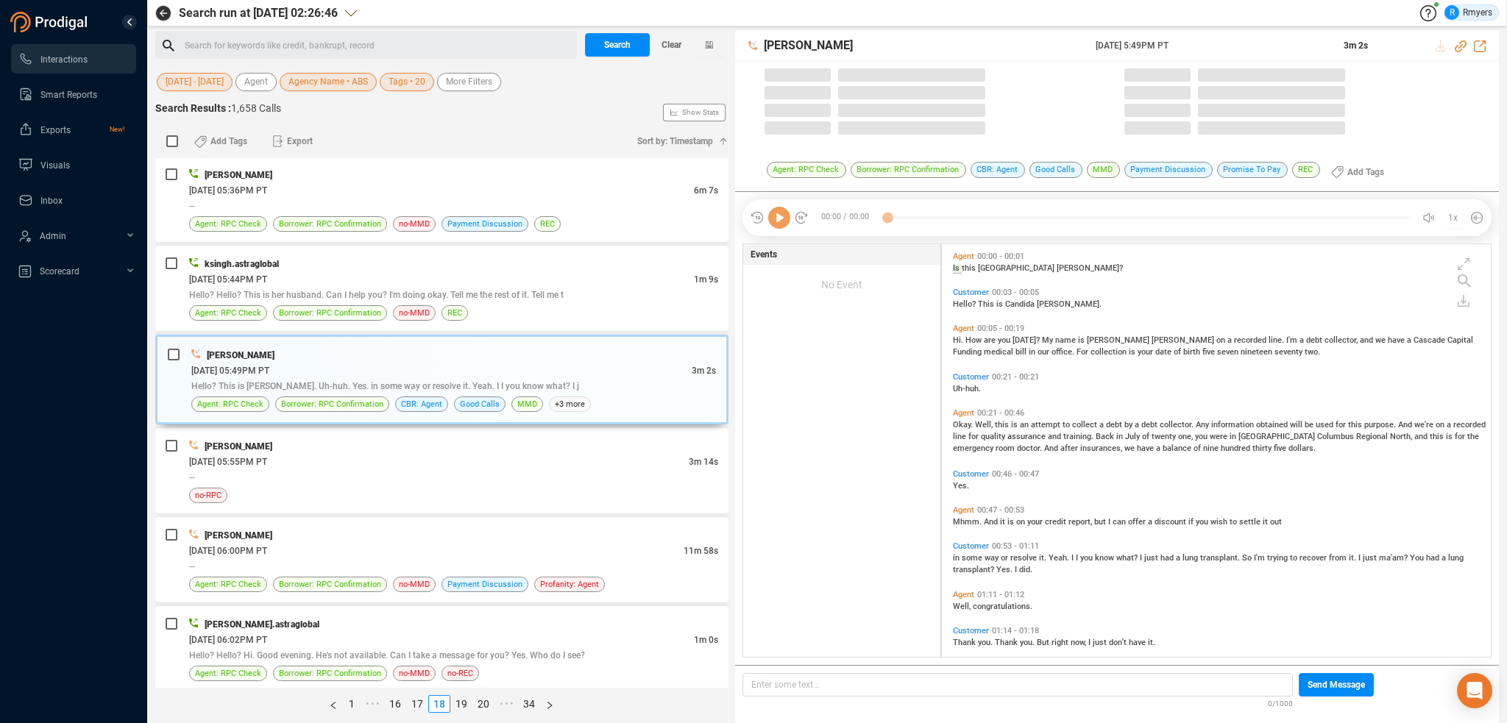
scroll to position [410, 542]
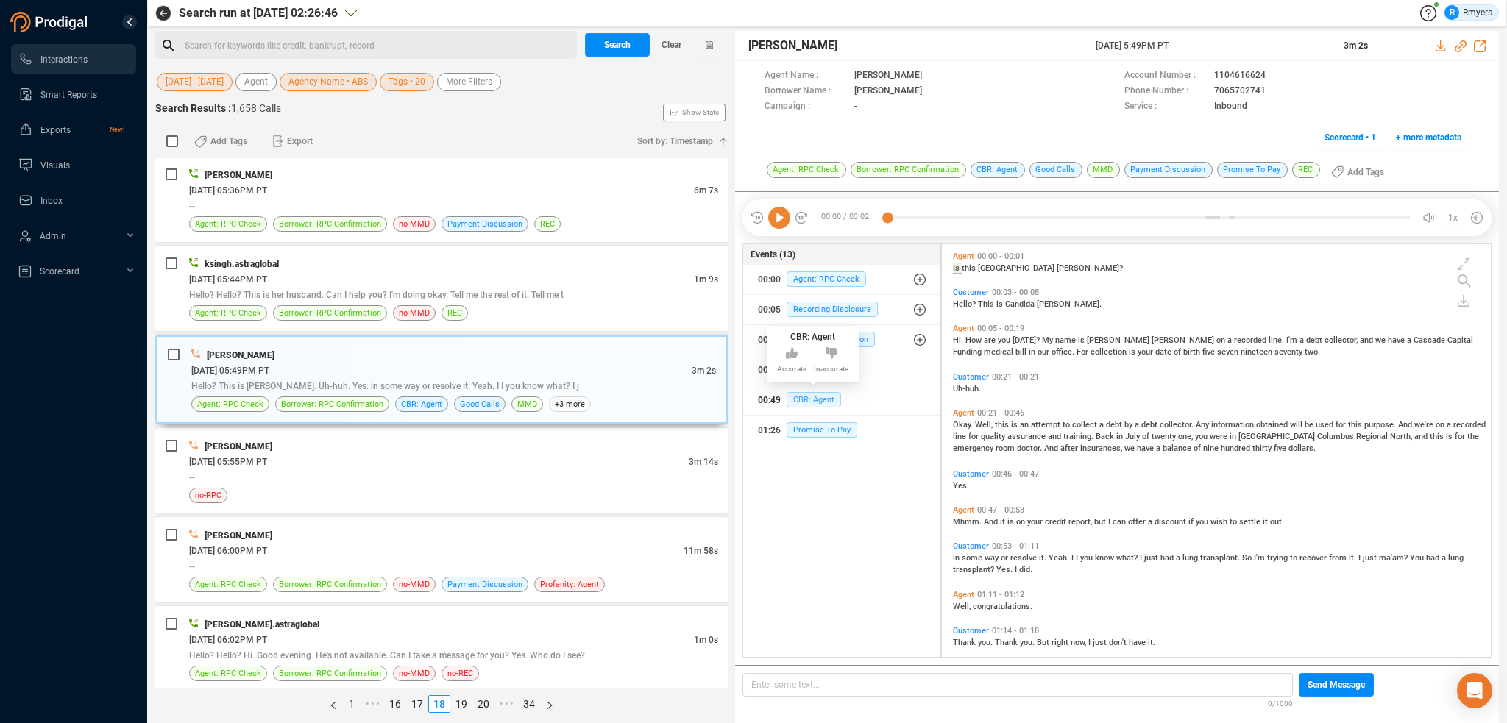
click at [793, 397] on span "CBR: Agent" at bounding box center [814, 399] width 54 height 15
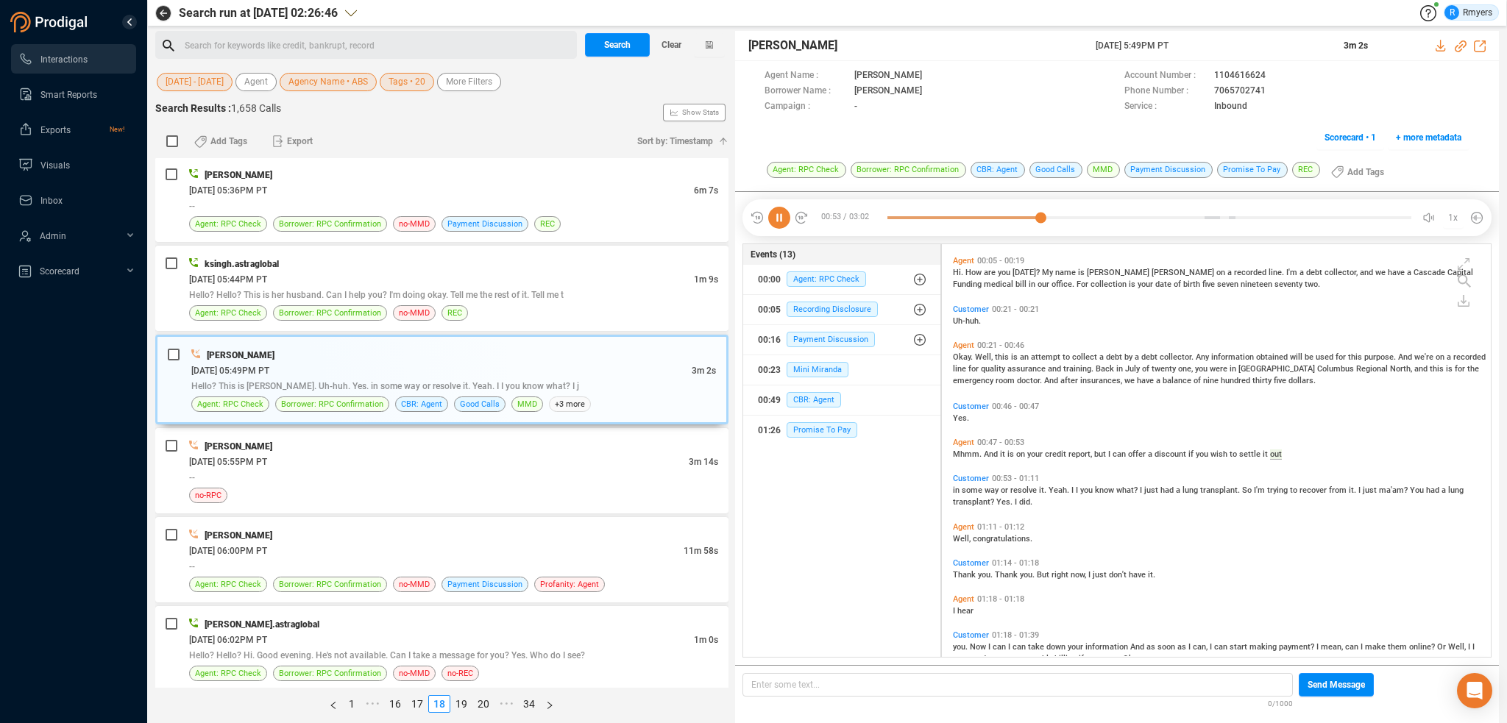
scroll to position [110, 0]
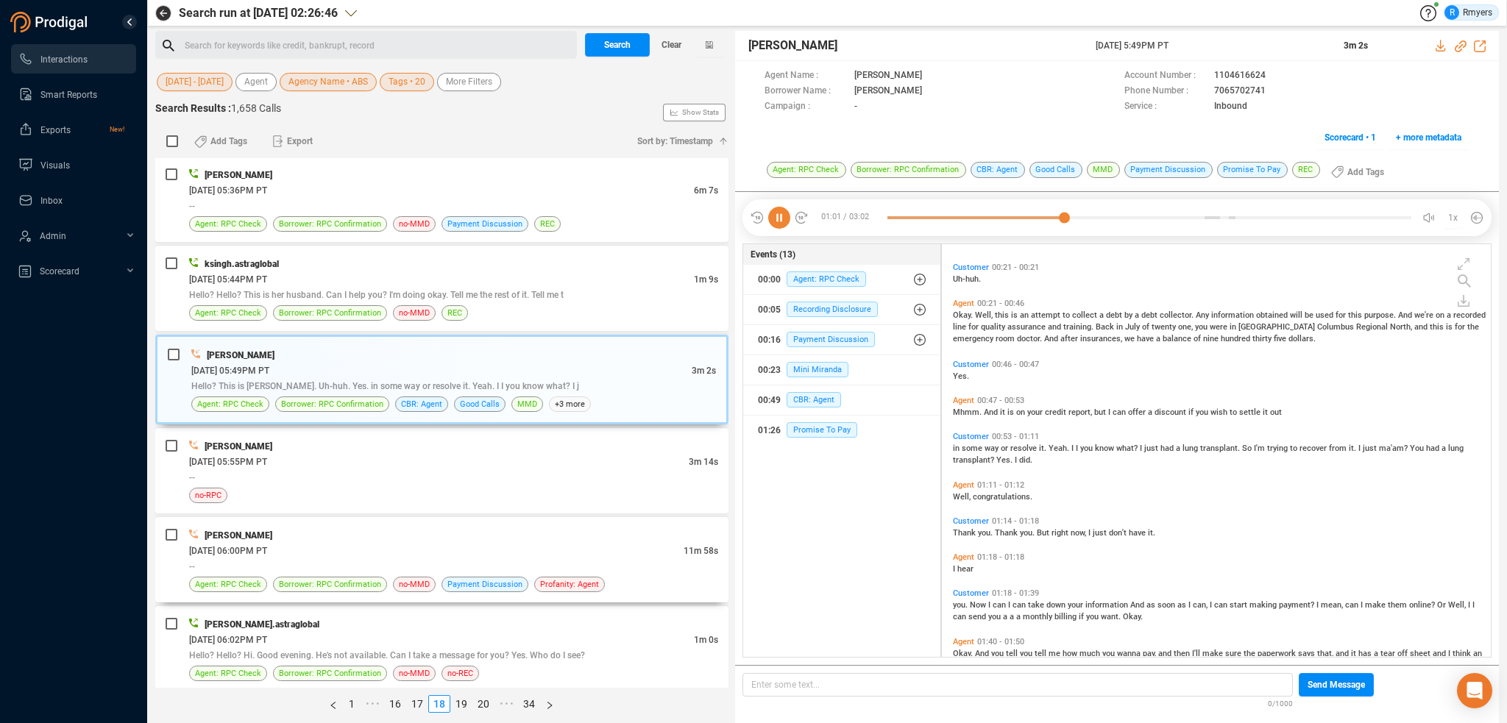
drag, startPoint x: 598, startPoint y: 505, endPoint x: 575, endPoint y: 489, distance: 28.0
click at [595, 501] on div "Maria Miller 06/17/2025 @ 01:41PM PT 13m 5s I have to do it on every call. Date…" at bounding box center [441, 423] width 573 height 530
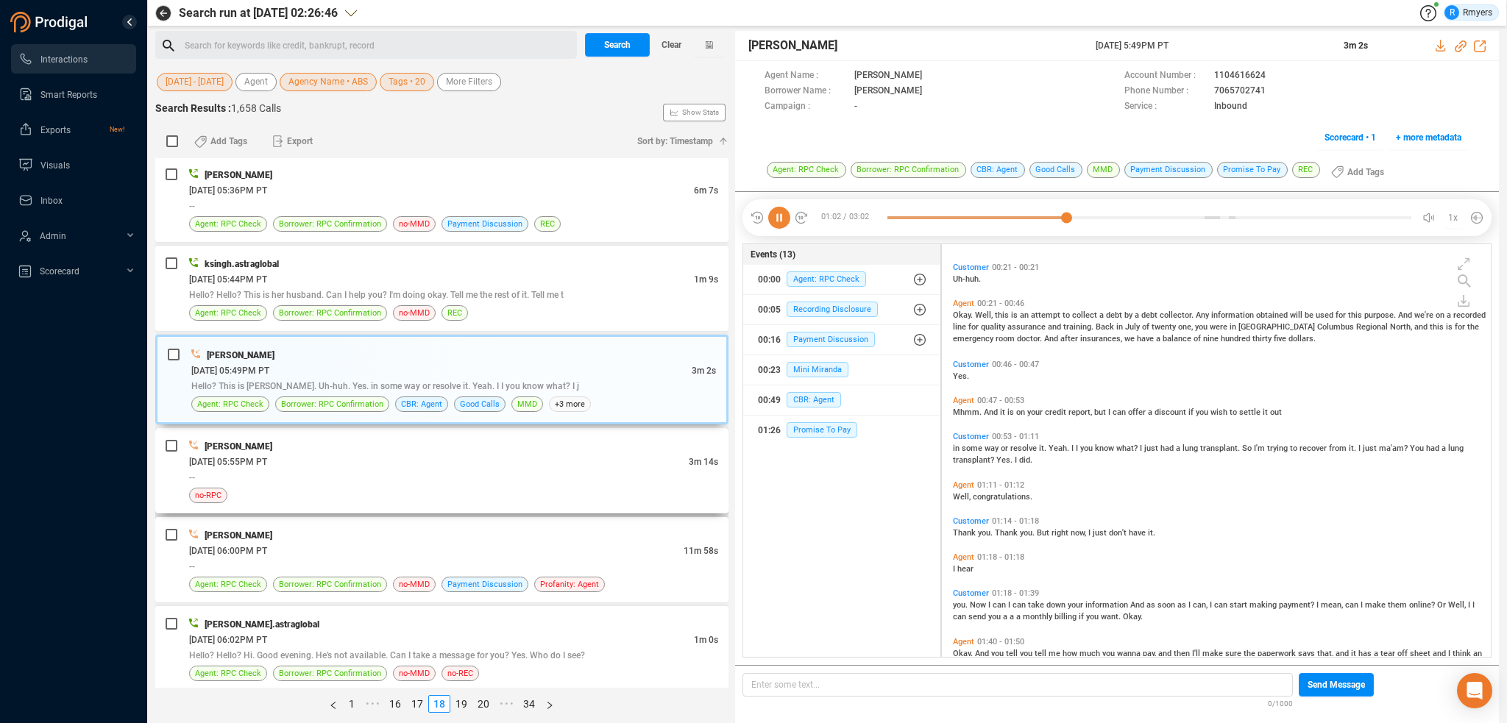
click at [591, 470] on div "--" at bounding box center [453, 477] width 529 height 15
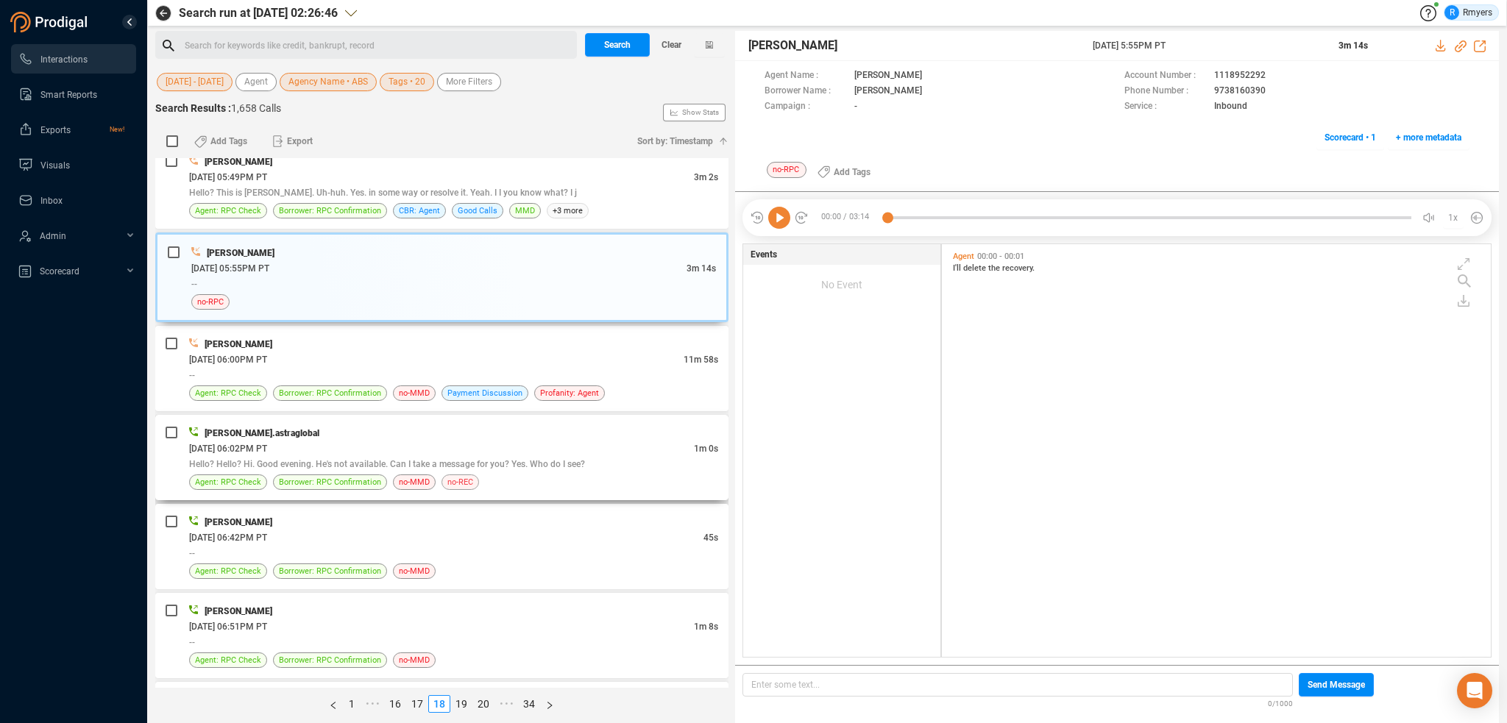
scroll to position [3606, 0]
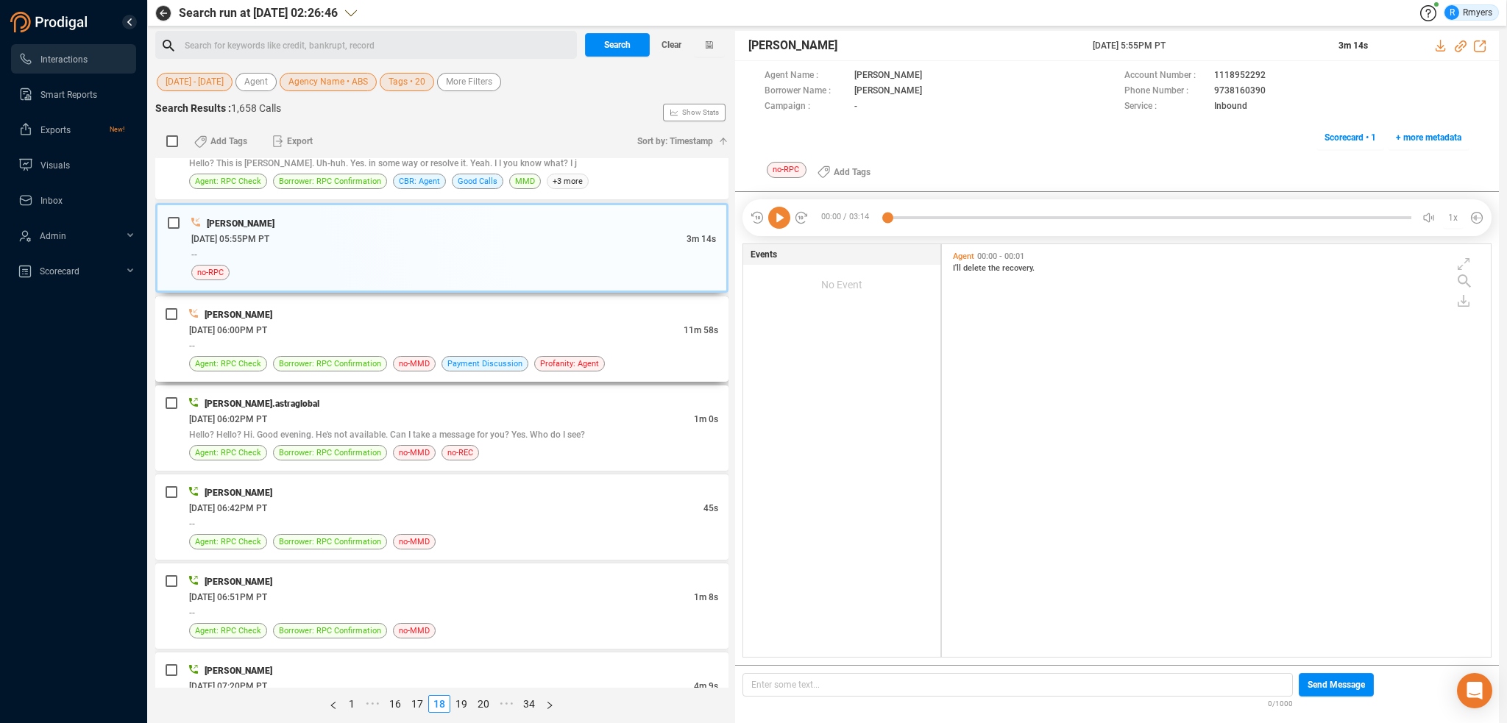
click at [468, 322] on div "06/17/2025 @ 06:00PM PT" at bounding box center [436, 329] width 495 height 15
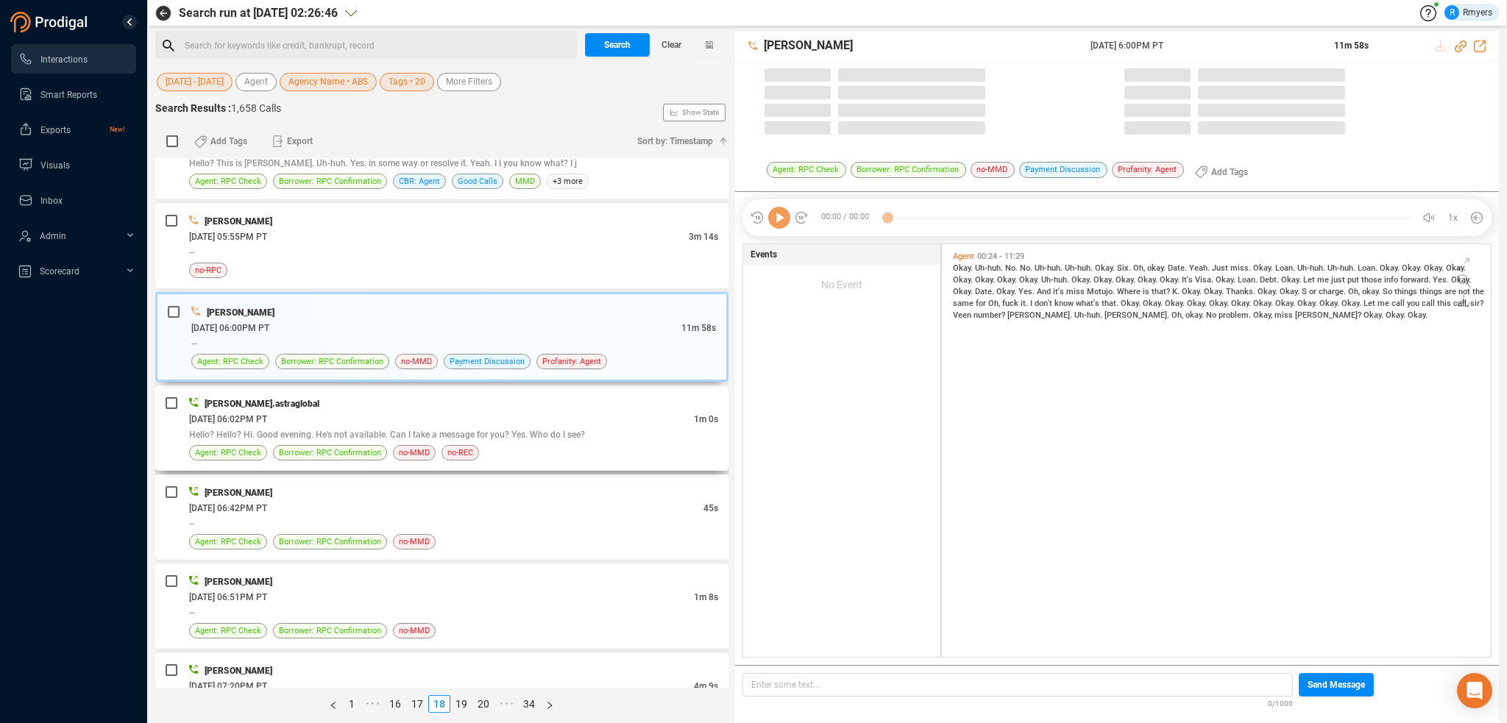
scroll to position [410, 542]
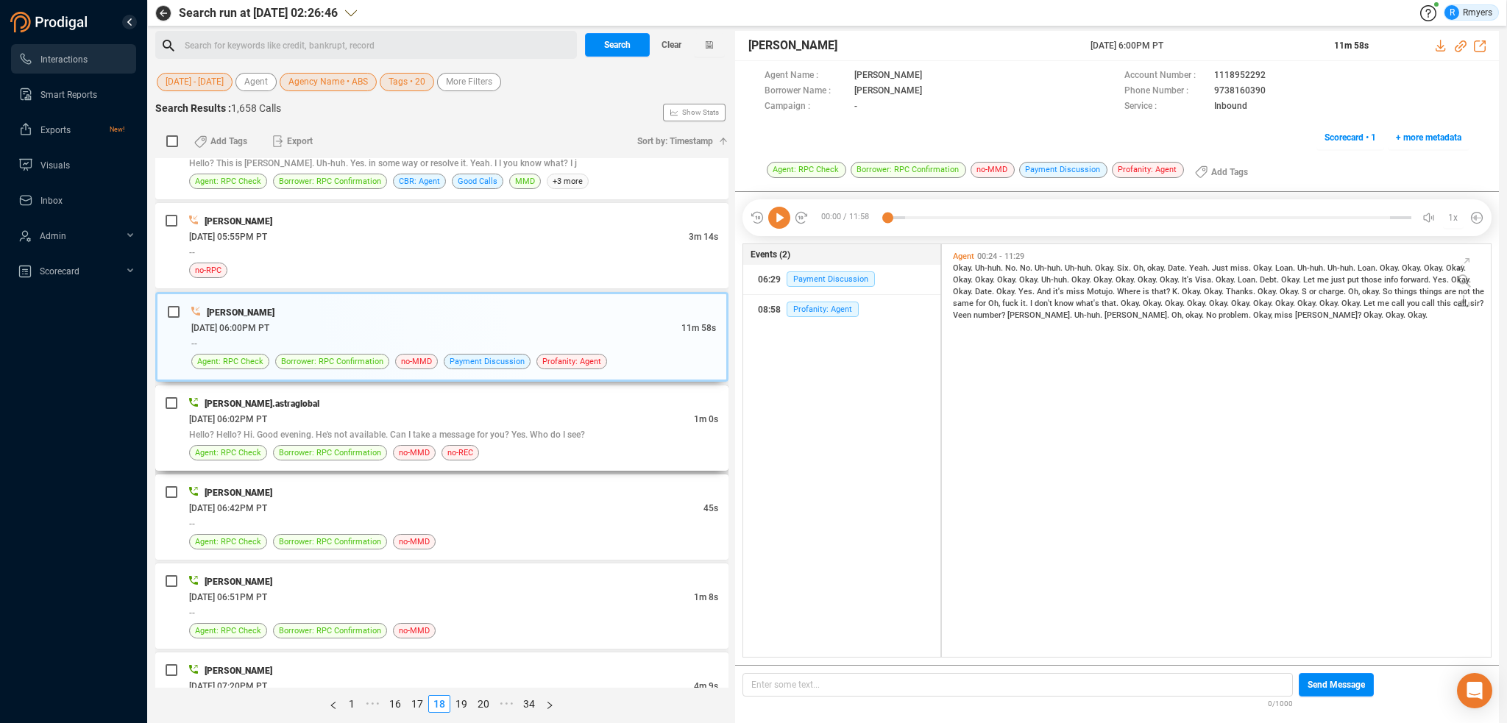
click at [530, 411] on div "06/17/2025 @ 06:02PM PT" at bounding box center [441, 418] width 505 height 15
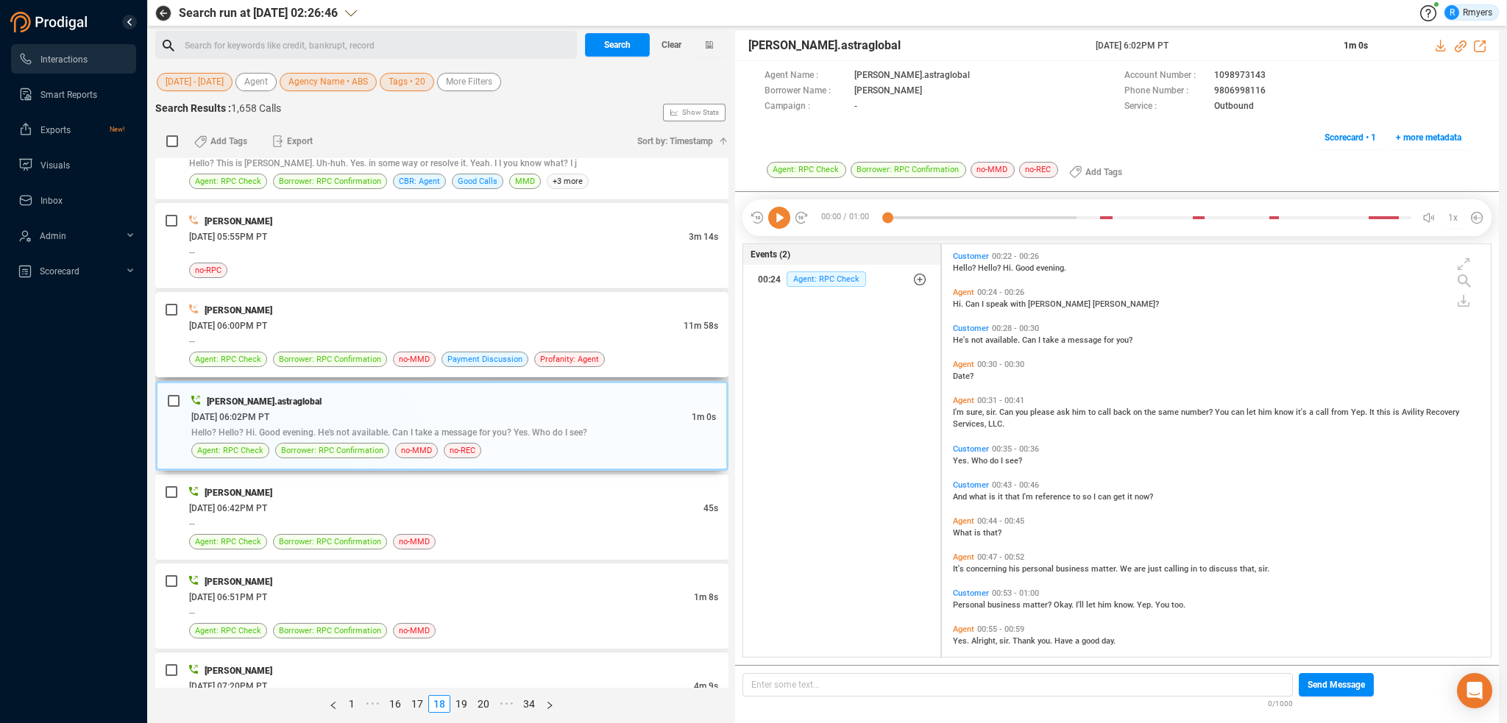
click at [512, 333] on div "--" at bounding box center [453, 340] width 529 height 15
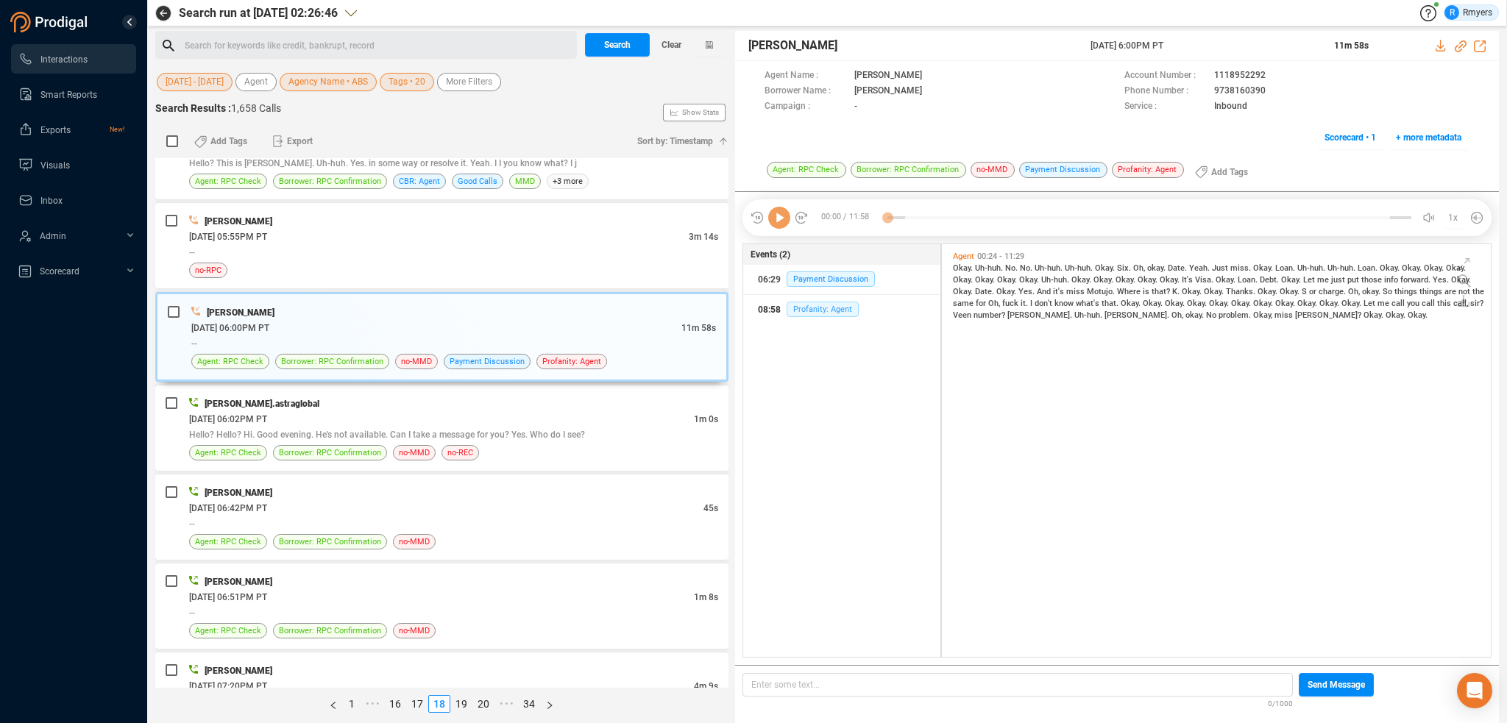
click at [813, 302] on span "Profanity: Agent" at bounding box center [823, 309] width 72 height 15
click at [960, 300] on div "Okay. Uh-huh. No. No. Uh-huh. Uh-huh. Okay. Six. Oh, okay. Date. Yeah. Just mis…" at bounding box center [1220, 290] width 534 height 59
click at [1002, 300] on span "fuck" at bounding box center [1011, 304] width 18 height 10
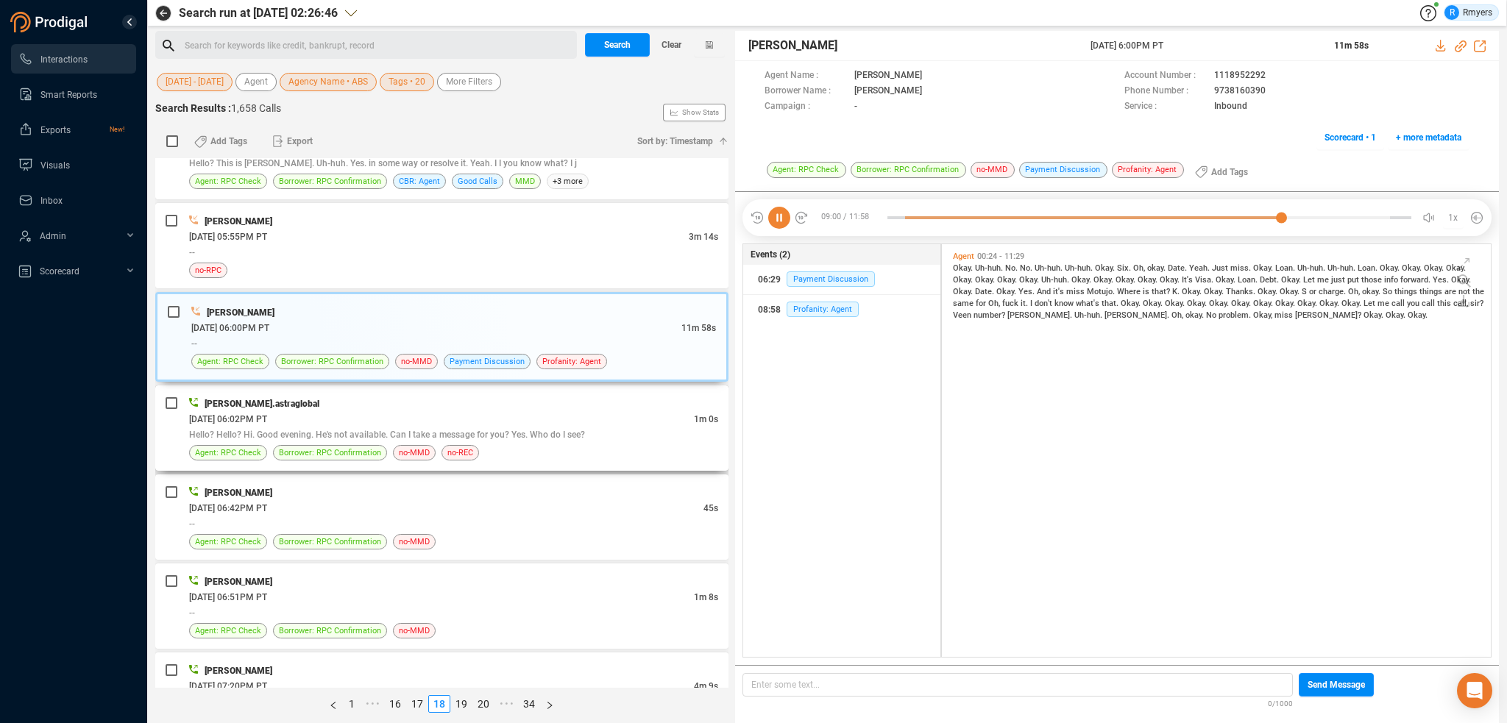
click at [289, 412] on div "06/17/2025 @ 06:02PM PT" at bounding box center [441, 418] width 505 height 15
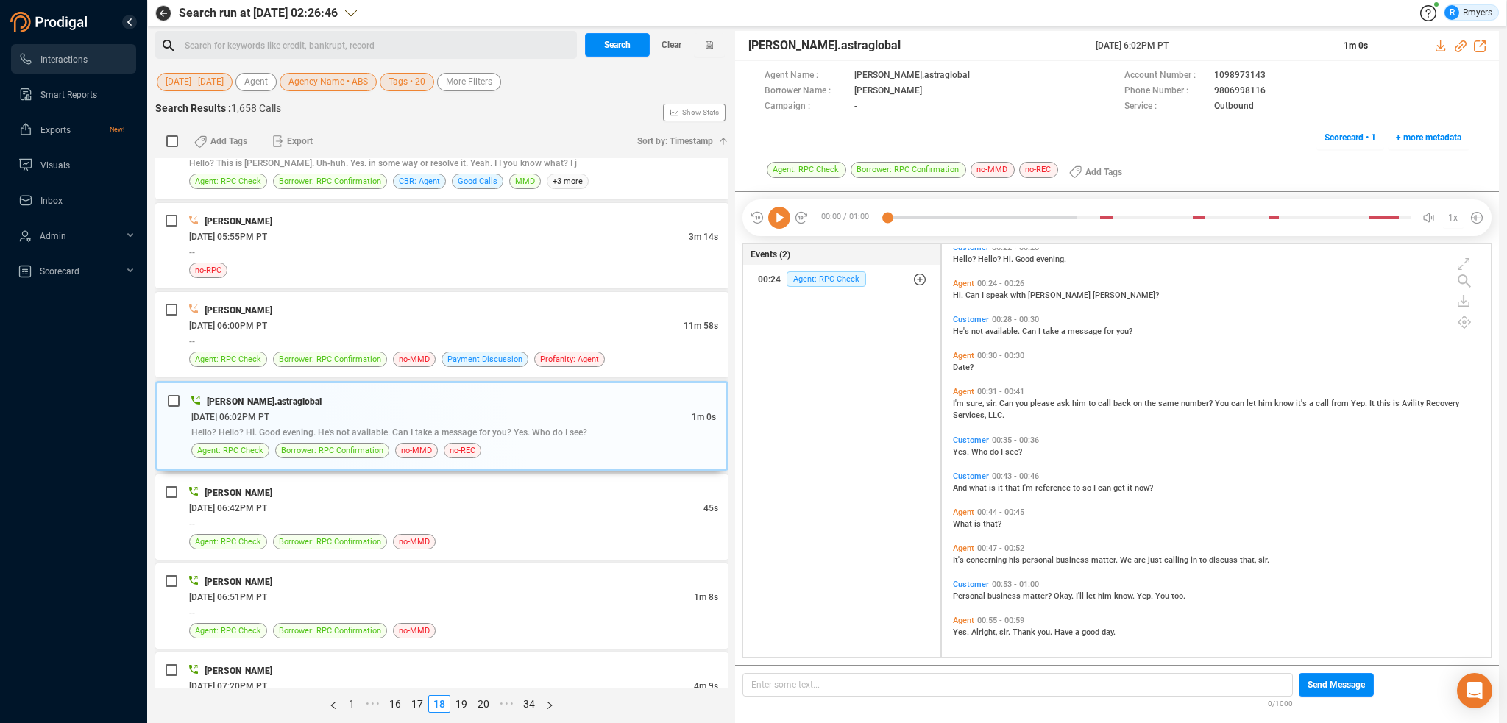
scroll to position [12, 0]
click at [534, 500] on div "06/17/2025 @ 06:42PM PT" at bounding box center [446, 507] width 514 height 15
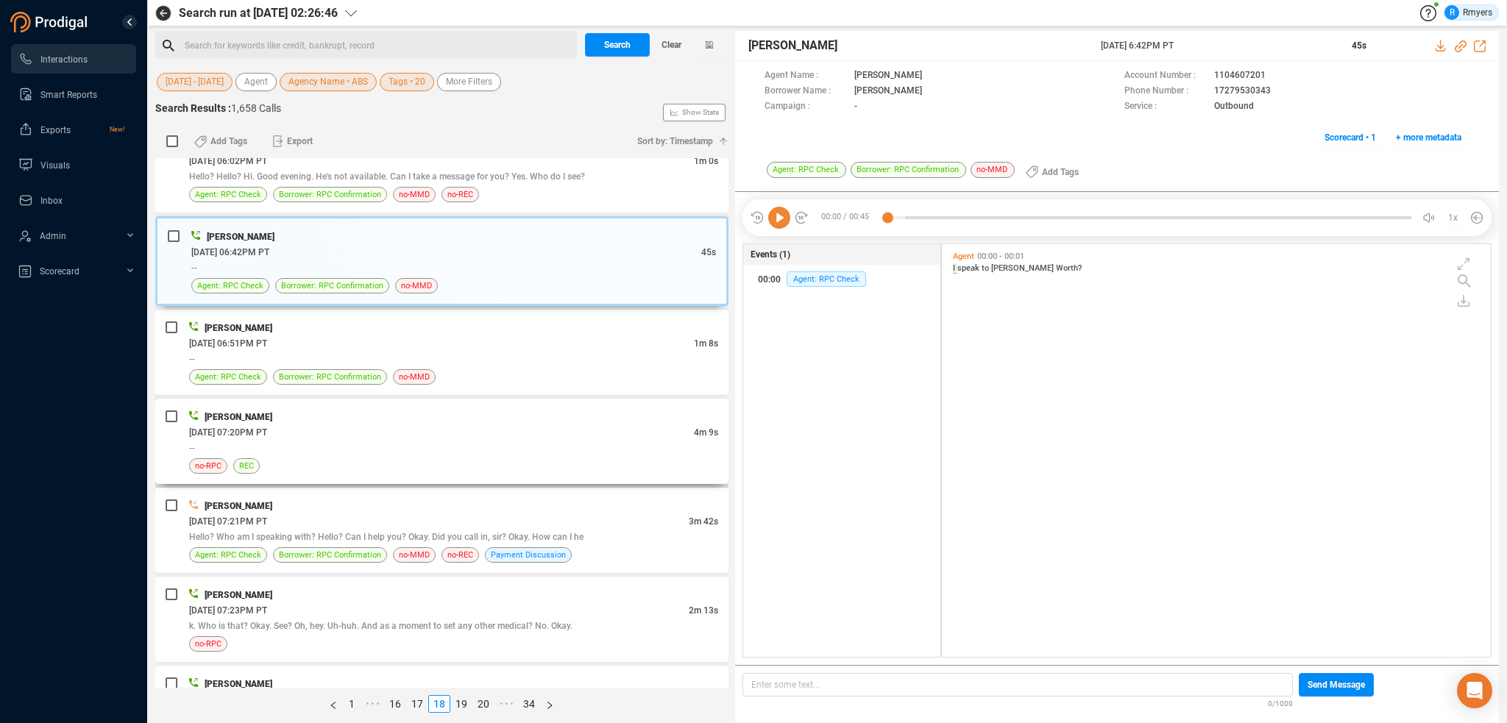
scroll to position [3901, 0]
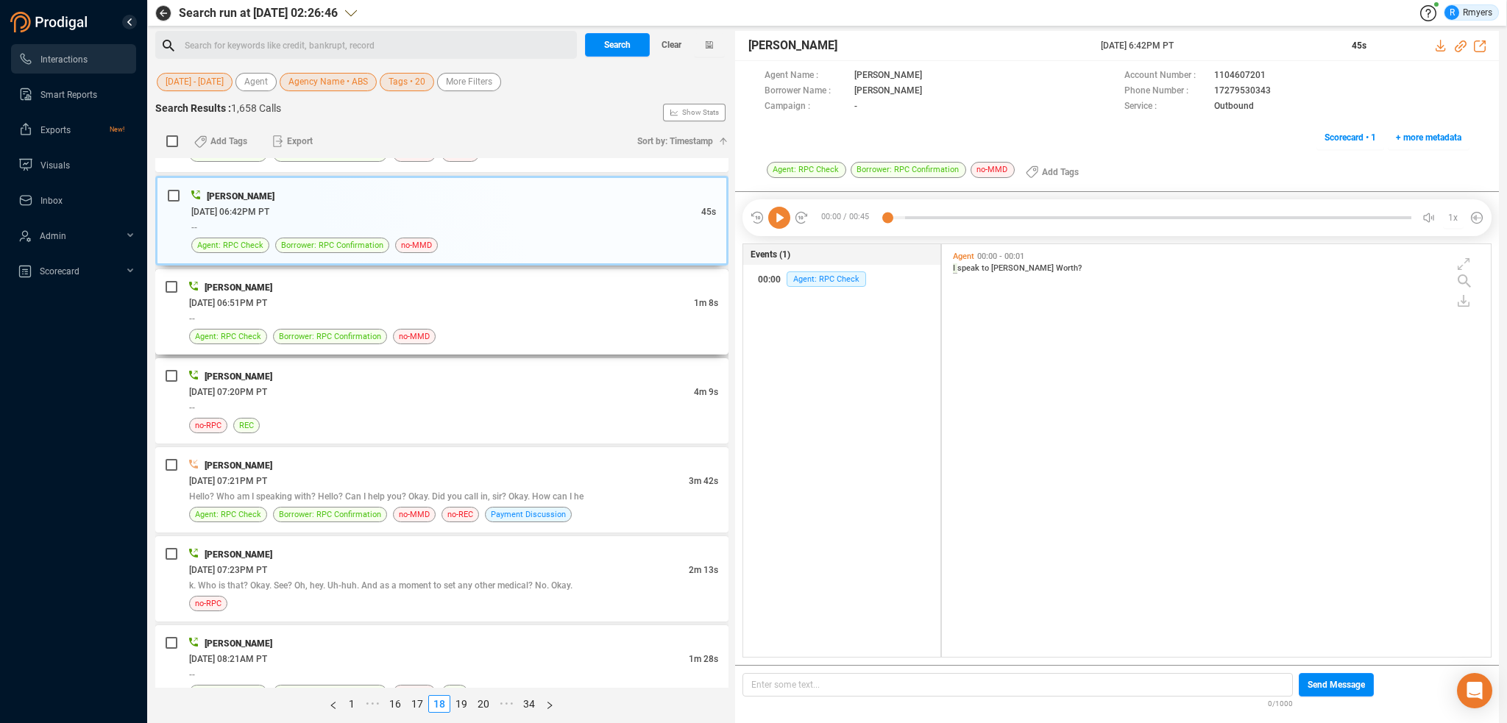
click at [568, 311] on div "--" at bounding box center [453, 318] width 529 height 15
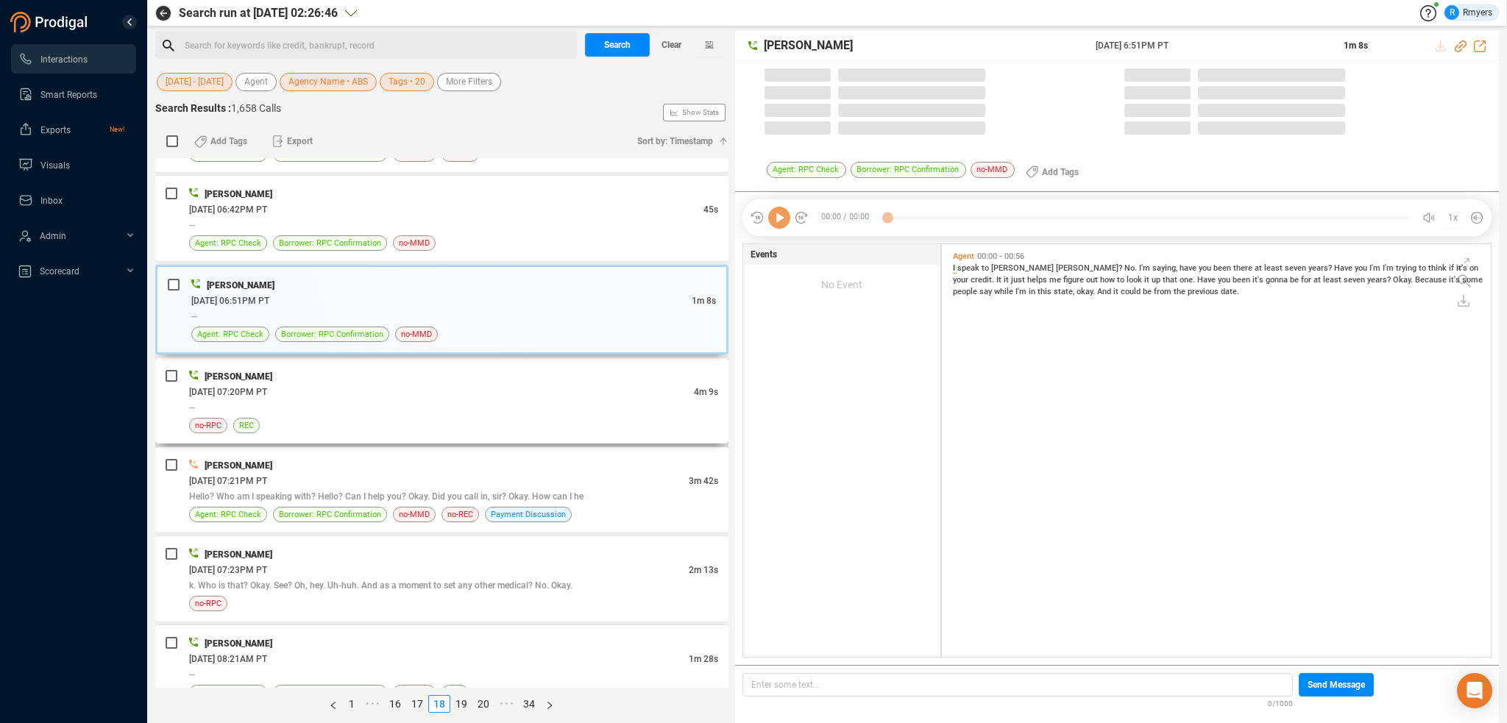
scroll to position [410, 542]
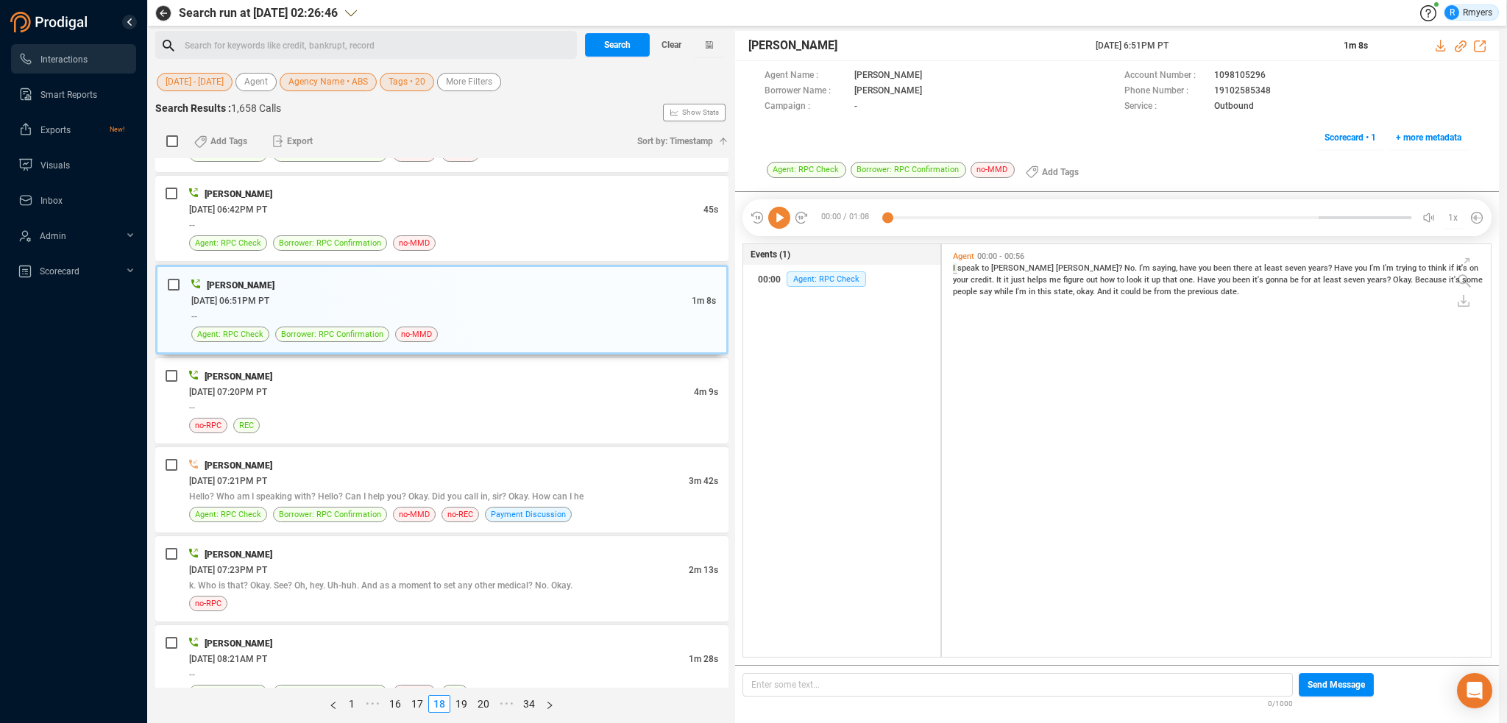
click at [778, 219] on icon at bounding box center [779, 218] width 22 height 22
click at [1163, 280] on span "that" at bounding box center [1171, 280] width 17 height 10
click at [1218, 279] on span "you" at bounding box center [1225, 280] width 15 height 10
click at [1344, 280] on span "seven" at bounding box center [1356, 280] width 24 height 10
drag, startPoint x: 1095, startPoint y: 291, endPoint x: 1019, endPoint y: 296, distance: 76.0
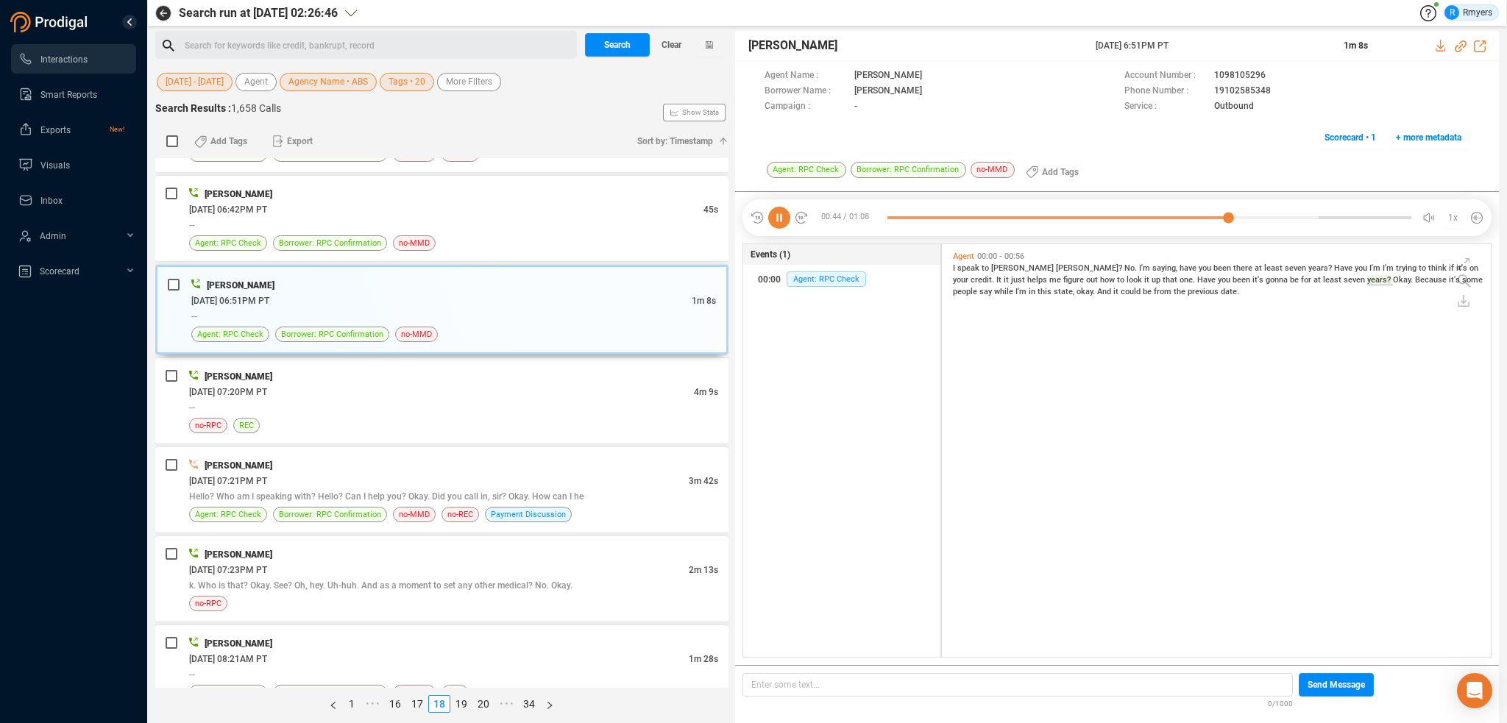
click at [1188, 291] on span "previous" at bounding box center [1204, 292] width 33 height 10
click at [479, 400] on div "--" at bounding box center [453, 407] width 529 height 15
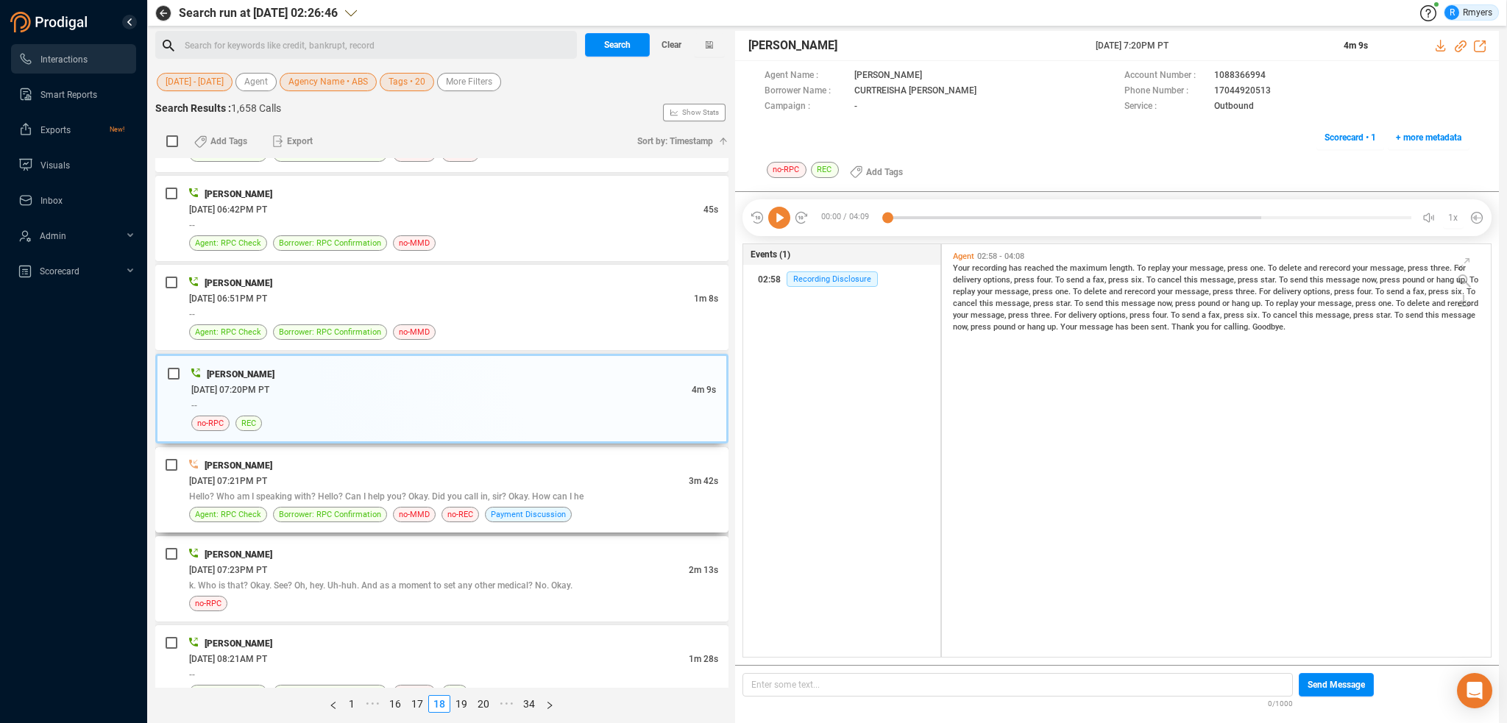
click at [518, 489] on div "Hello? Who am I speaking with? Hello? Can I help you? Okay. Did you call in, si…" at bounding box center [453, 496] width 529 height 15
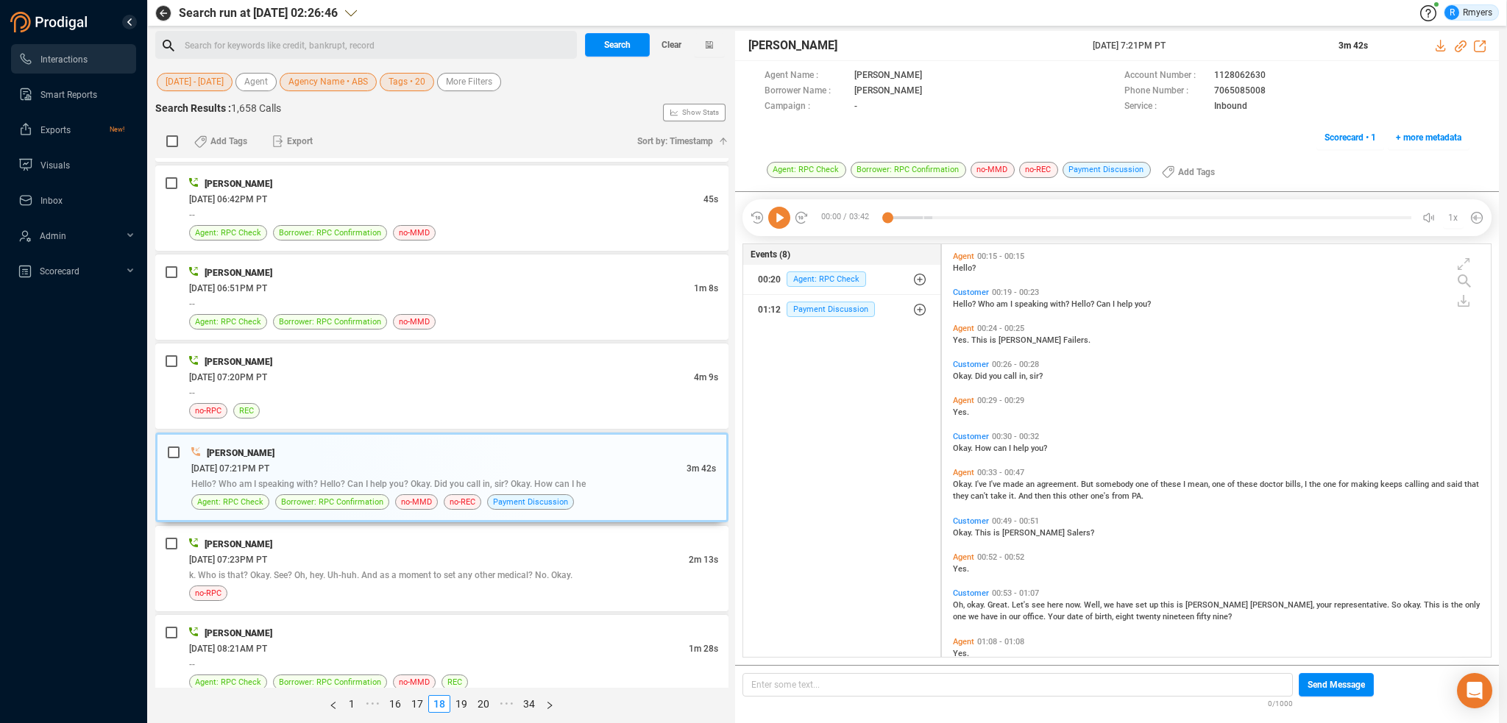
drag, startPoint x: 778, startPoint y: 214, endPoint x: 833, endPoint y: 219, distance: 55.4
click at [778, 216] on icon at bounding box center [779, 218] width 22 height 22
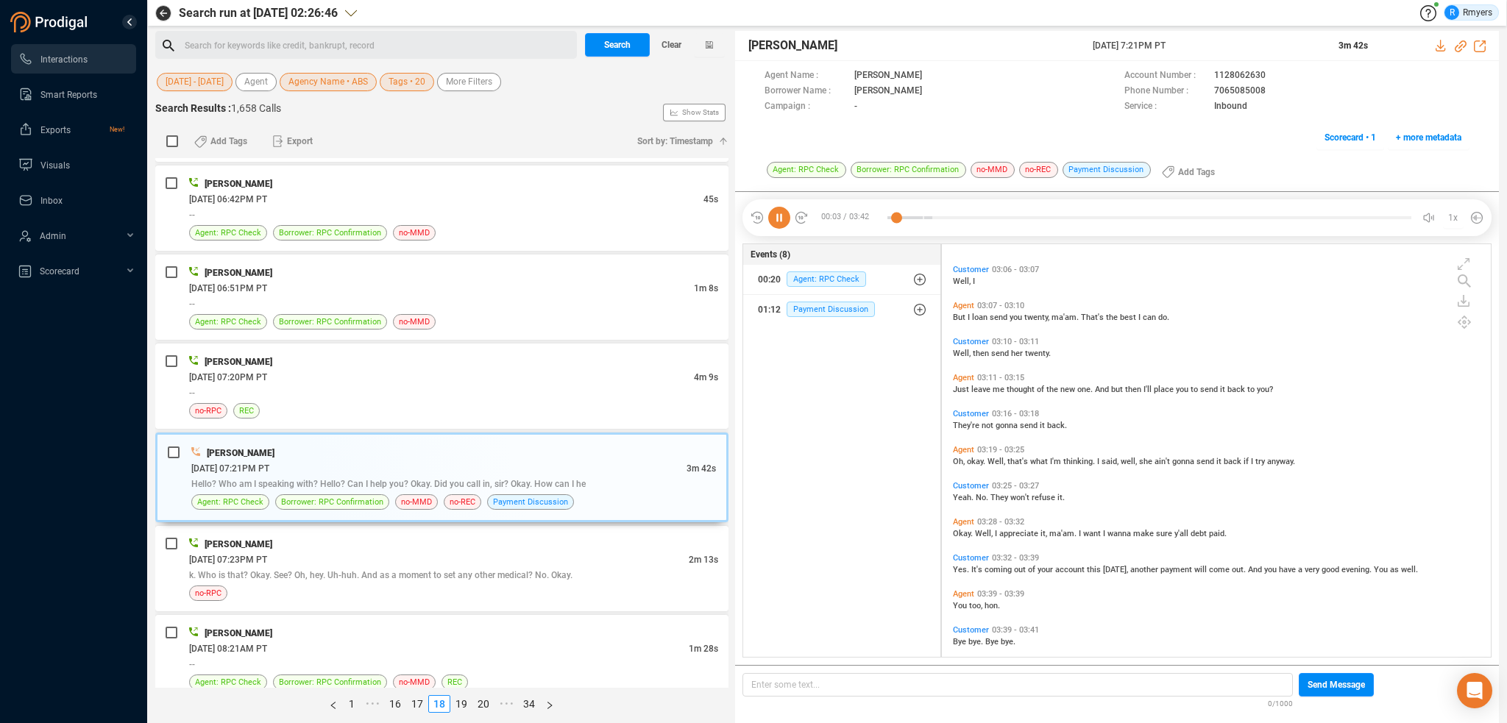
scroll to position [1192, 0]
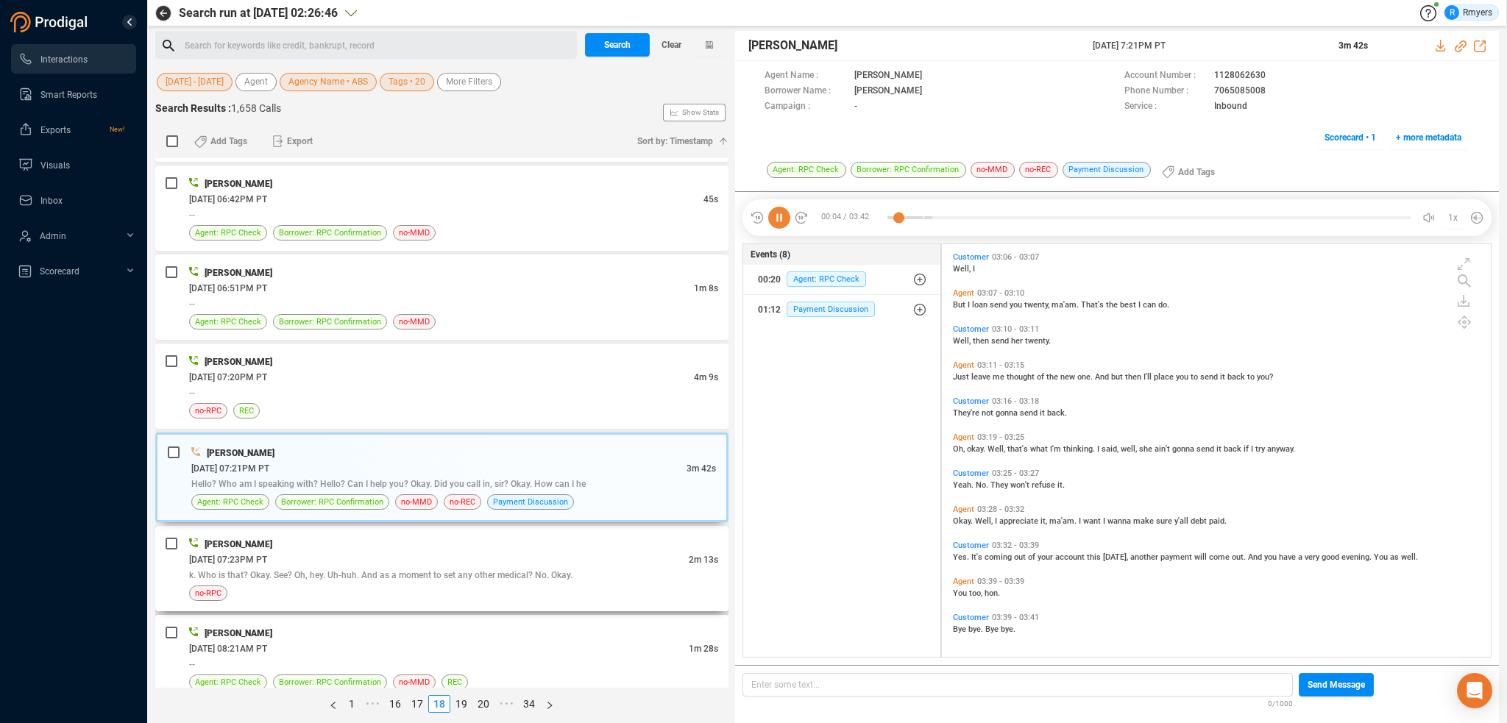
click at [347, 570] on span "k. Who is that? Okay. See? Oh, hey. Uh-huh. And as a moment to set any other me…" at bounding box center [380, 575] width 383 height 10
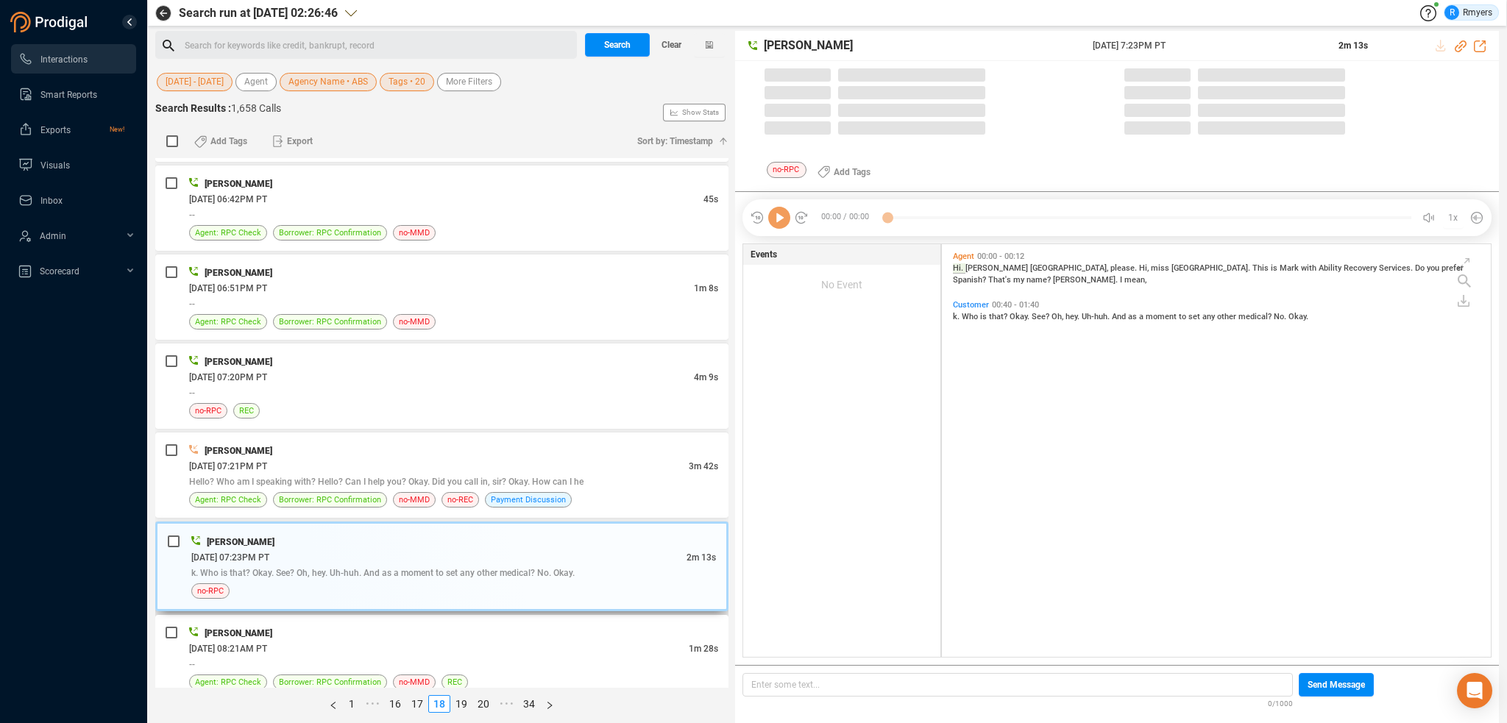
scroll to position [410, 542]
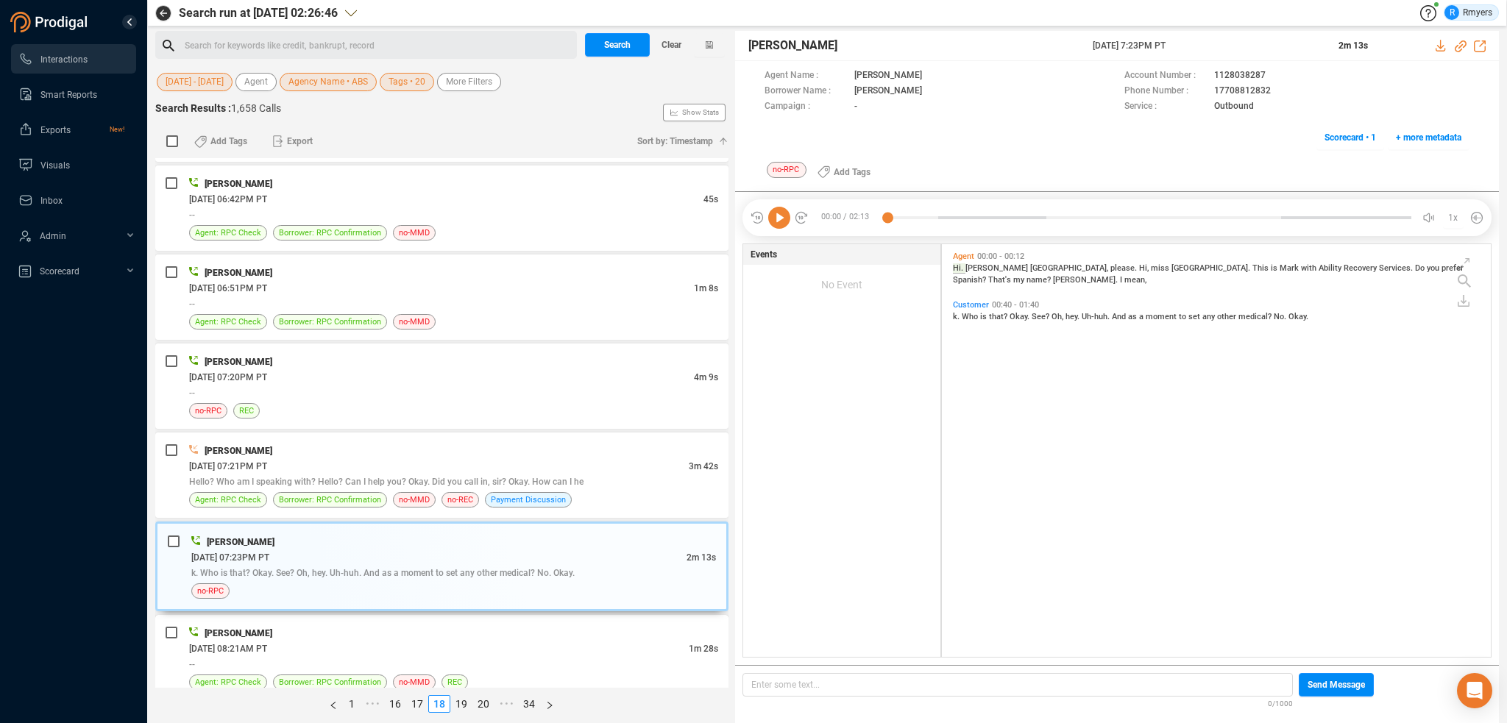
click at [510, 657] on div "--" at bounding box center [453, 664] width 529 height 15
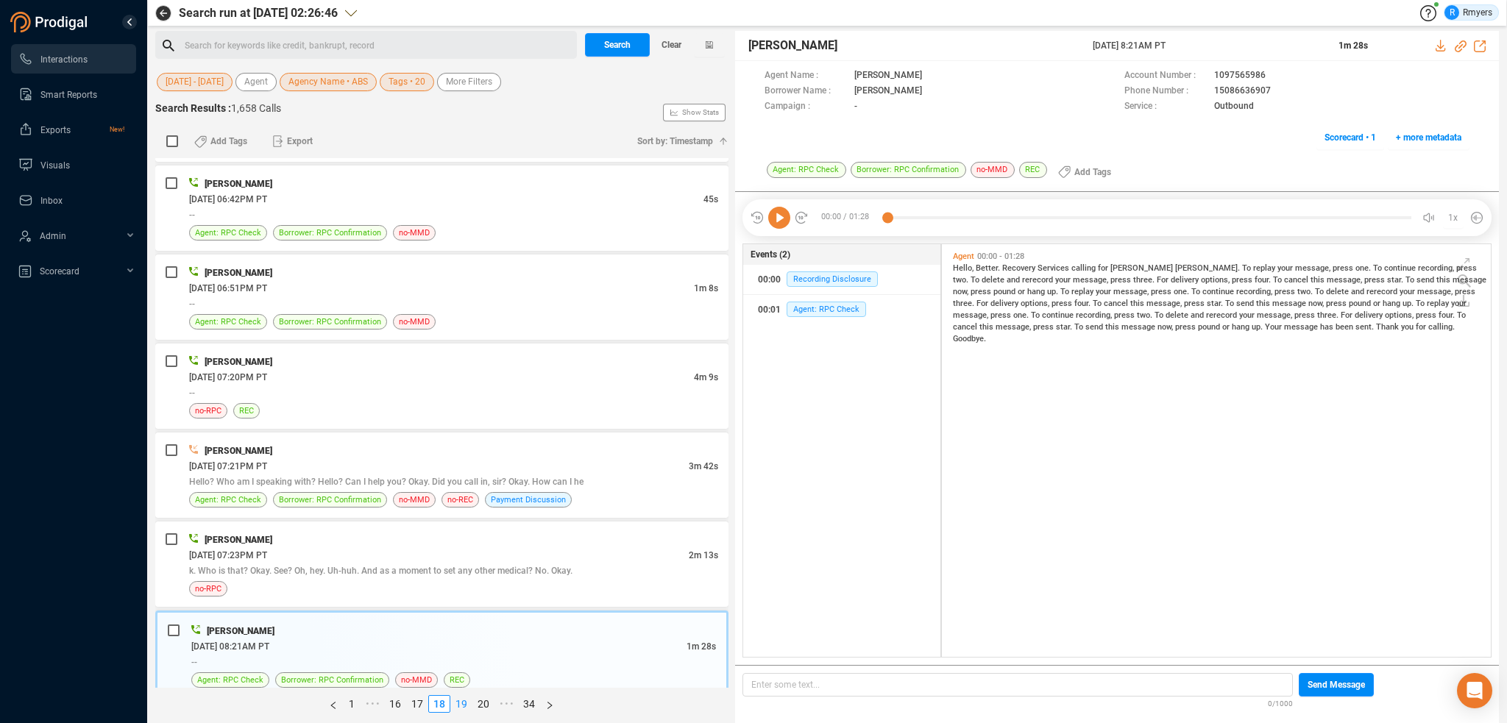
click at [464, 701] on link "19" at bounding box center [461, 704] width 21 height 16
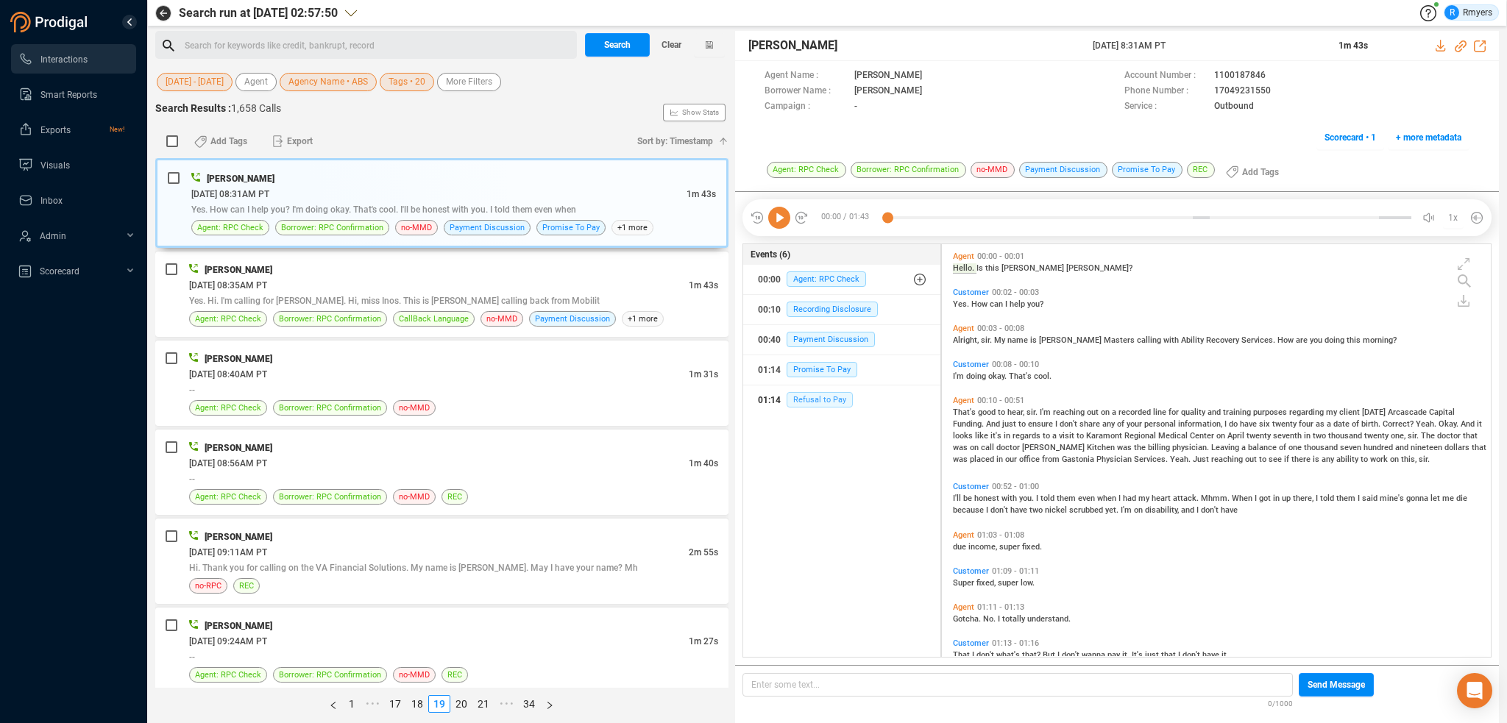
click at [807, 392] on div "01:14 Refusal to Pay" at bounding box center [842, 401] width 168 height 24
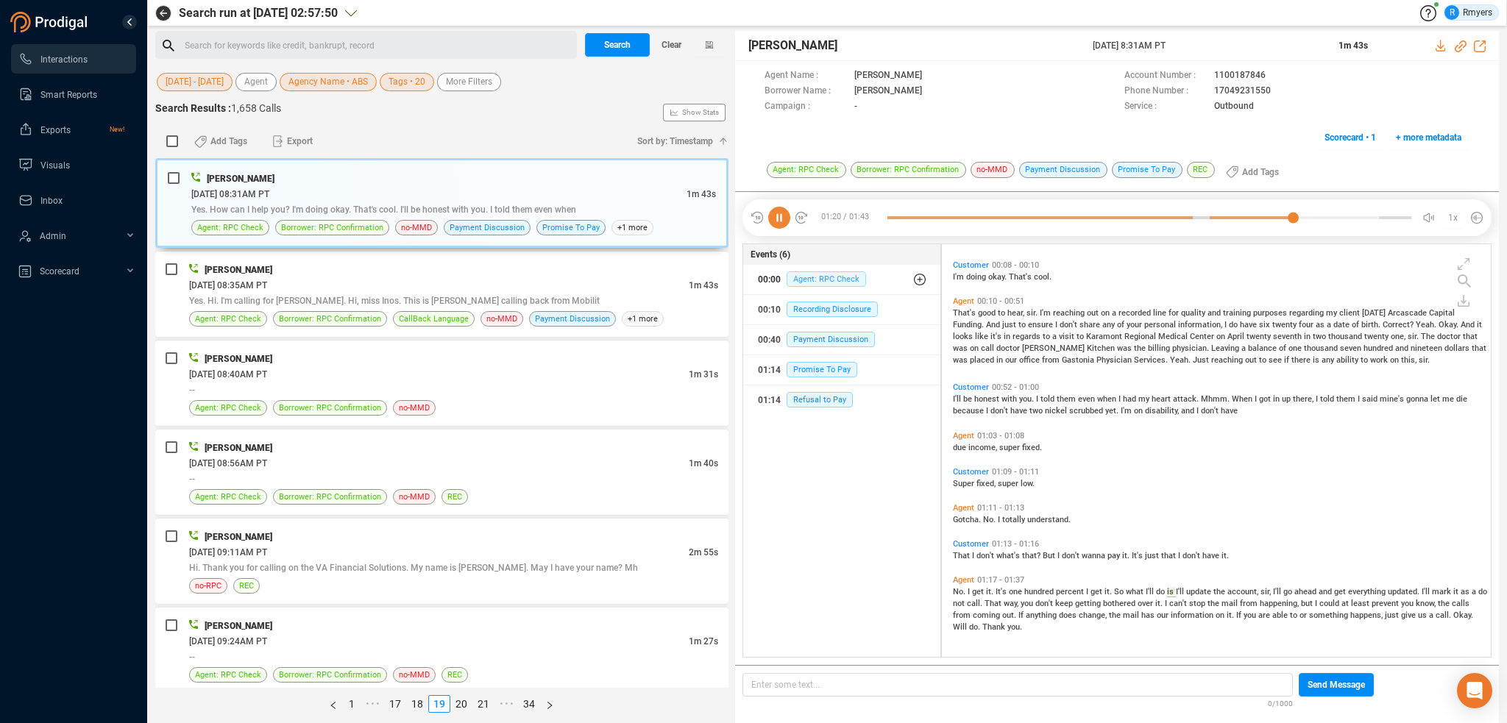
click at [798, 278] on span "Agent: RPC Check" at bounding box center [826, 279] width 79 height 15
click at [812, 303] on span "Agent: RPC Check" at bounding box center [837, 308] width 79 height 15
click at [892, 217] on div at bounding box center [1150, 218] width 524 height 22
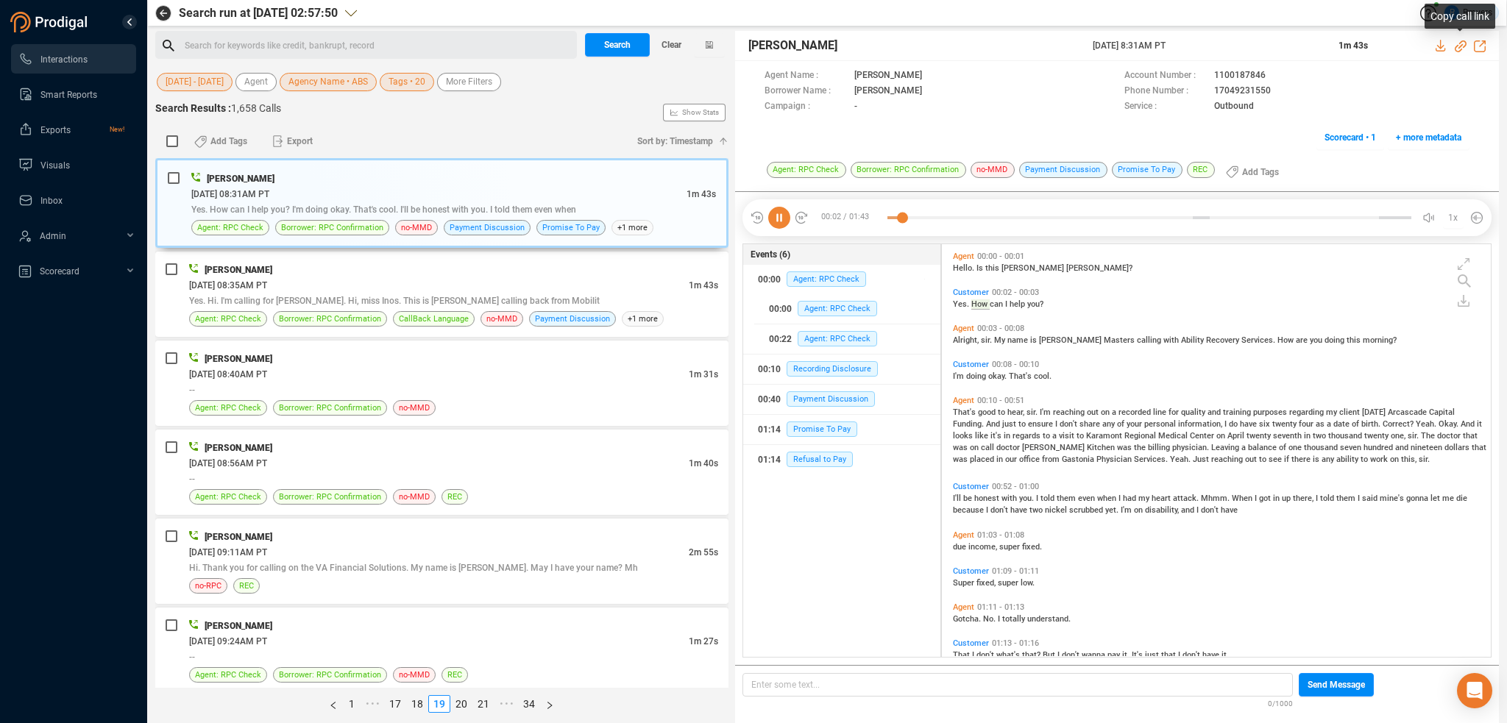
drag, startPoint x: 1459, startPoint y: 46, endPoint x: 1445, endPoint y: 55, distance: 16.5
click at [1459, 46] on icon at bounding box center [1461, 46] width 12 height 12
click at [344, 306] on div "Yes. Hi. I'm calling for Diana Inos. Hi, miss Inos. This is Jennifer Price call…" at bounding box center [453, 300] width 529 height 15
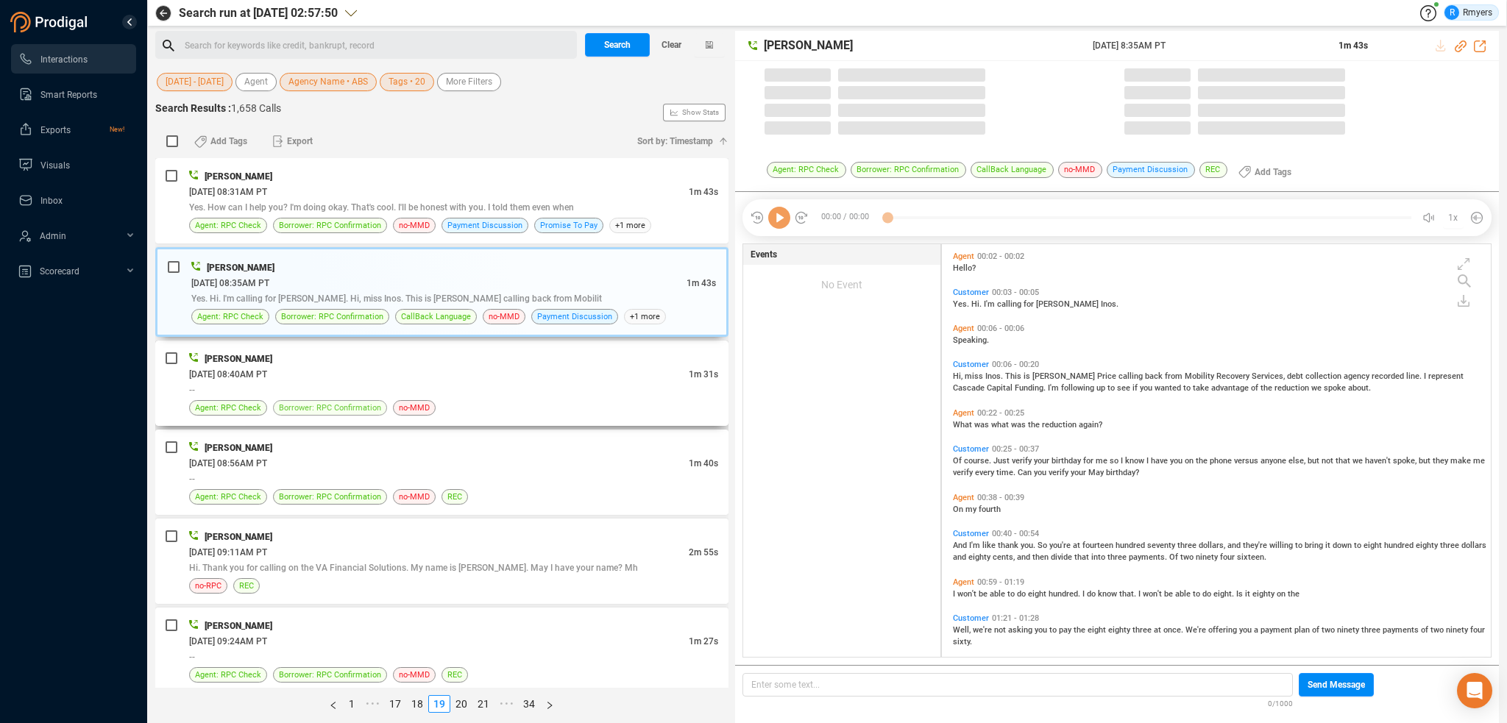
scroll to position [410, 542]
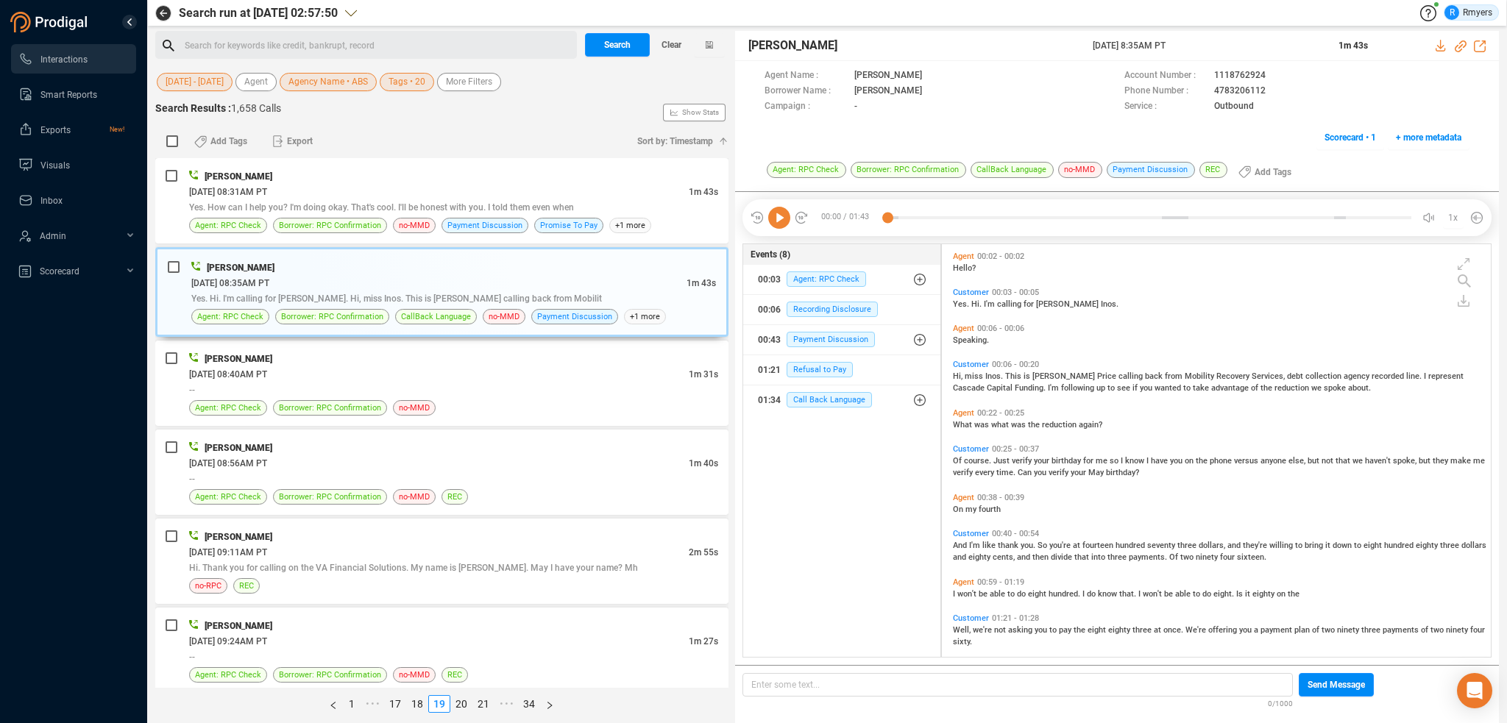
click at [778, 215] on icon at bounding box center [779, 218] width 22 height 22
click at [1460, 46] on icon at bounding box center [1461, 46] width 12 height 12
drag, startPoint x: 1078, startPoint y: 46, endPoint x: 1212, endPoint y: 45, distance: 134.0
click at [1212, 45] on div "Jennifer Price 18 Jun 2025 @ 8:35AM PT 1m 43s" at bounding box center [1117, 46] width 764 height 30
copy div "18 Jun 2025 @ 8:35AM PT"
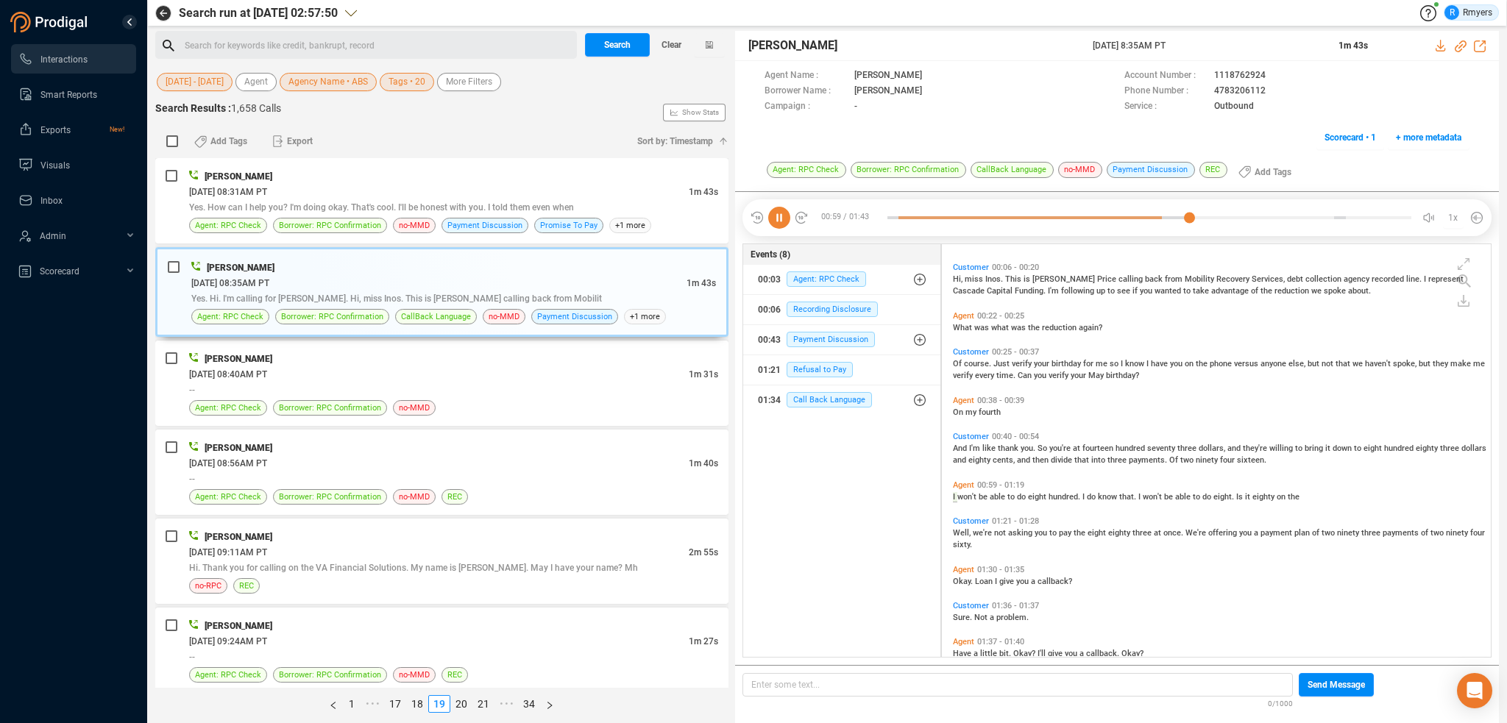
scroll to position [140, 0]
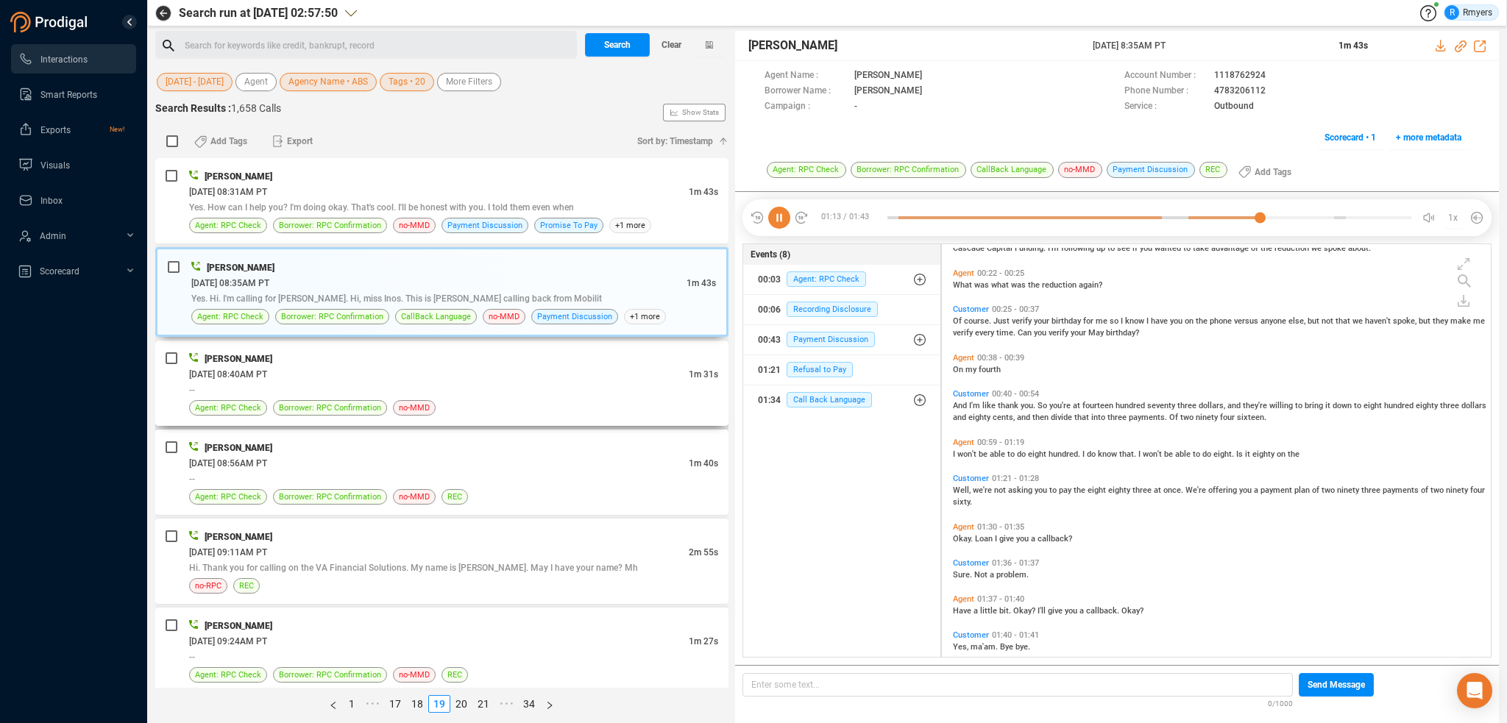
click at [571, 403] on div "Agent: RPC Check Borrower: RPC Confirmation no-MMD" at bounding box center [453, 407] width 529 height 15
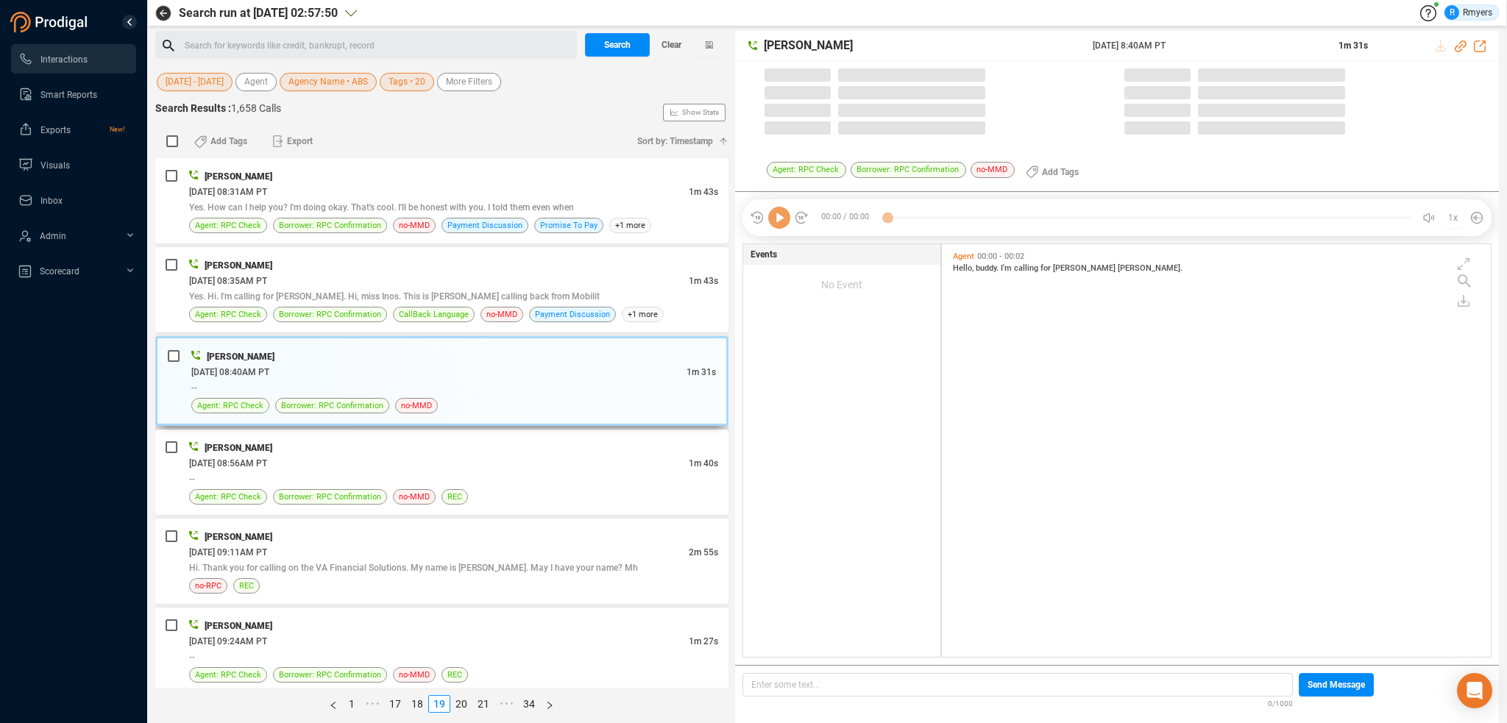
scroll to position [410, 542]
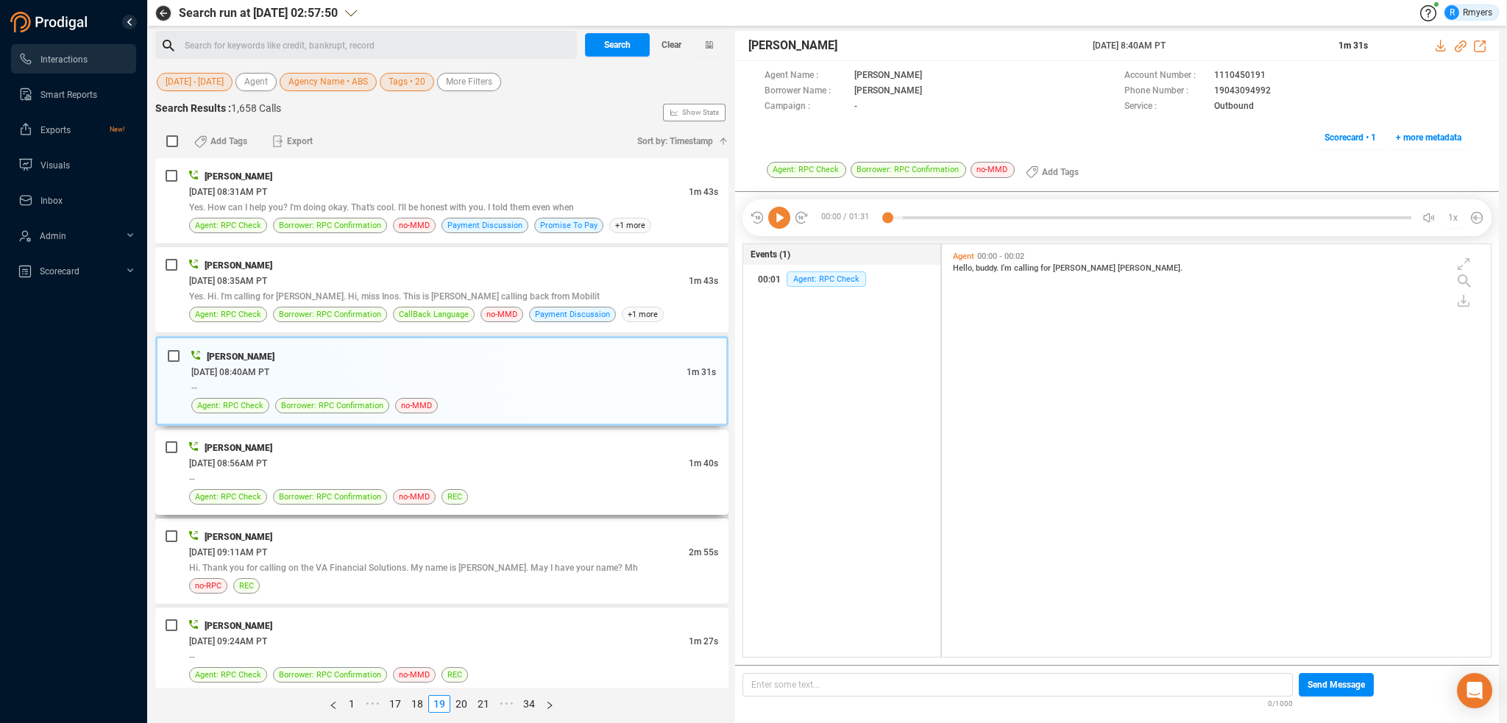
drag, startPoint x: 545, startPoint y: 456, endPoint x: 548, endPoint y: 477, distance: 21.5
click at [545, 459] on div "06/18/2025 @ 08:56AM PT" at bounding box center [439, 463] width 500 height 15
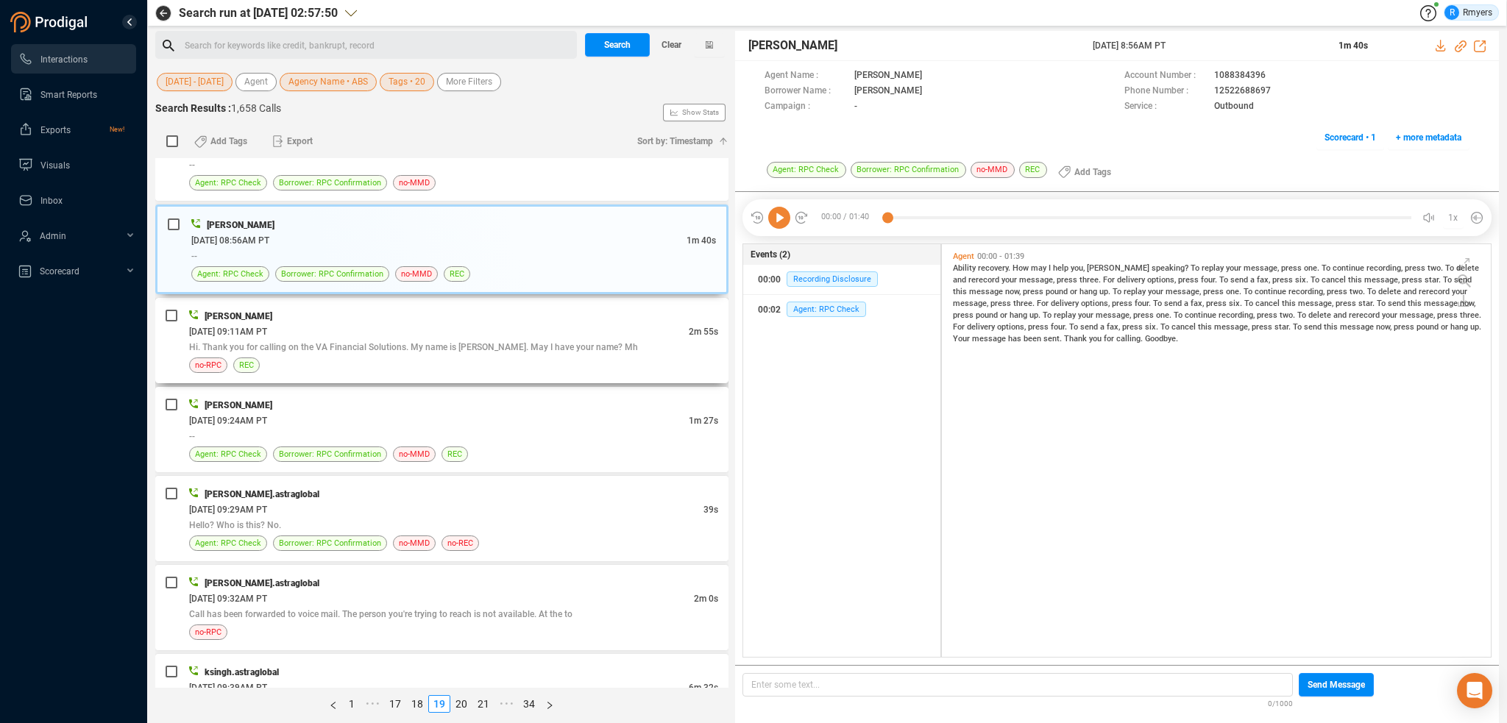
click at [518, 339] on div "Hi. Thank you for calling on the VA Financial Solutions. My name is Lester. May…" at bounding box center [453, 346] width 529 height 15
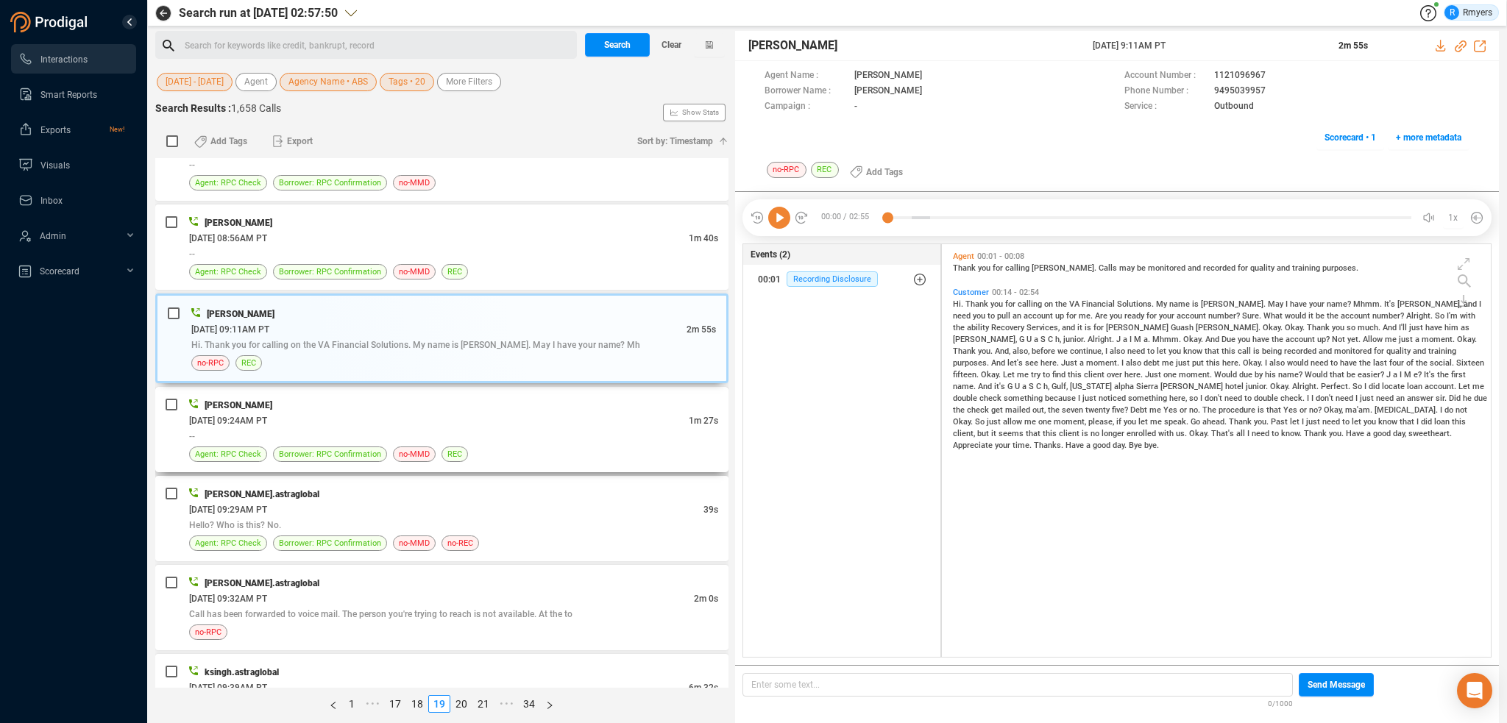
click at [341, 431] on div "--" at bounding box center [453, 435] width 529 height 15
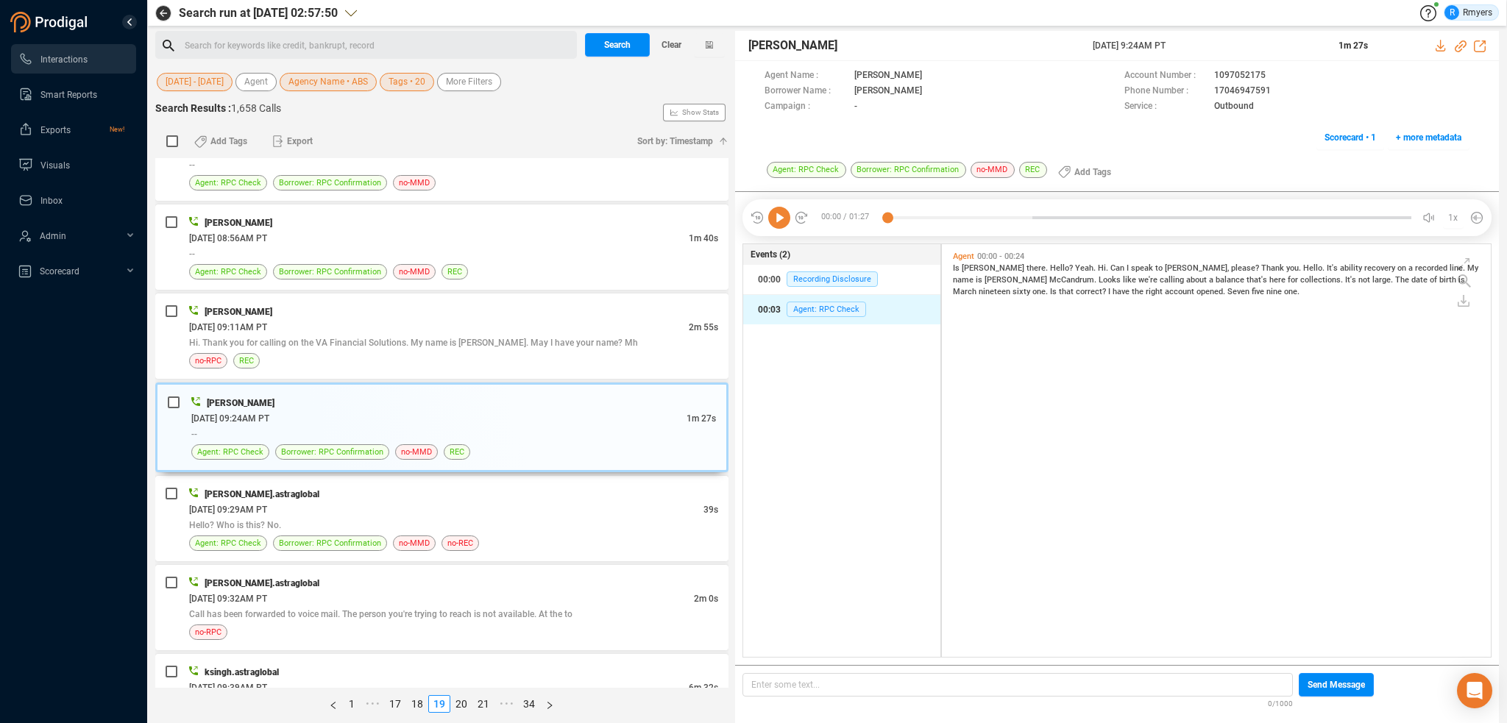
drag, startPoint x: 776, startPoint y: 215, endPoint x: 805, endPoint y: 300, distance: 89.6
click at [777, 215] on icon at bounding box center [779, 218] width 22 height 22
click at [1459, 43] on icon at bounding box center [1461, 46] width 12 height 12
drag, startPoint x: 1078, startPoint y: 43, endPoint x: 1207, endPoint y: 42, distance: 128.8
click at [1207, 42] on div "Joe McAndrew 18 Jun 2025 @ 9:24AM PT 1m 27s" at bounding box center [1117, 46] width 764 height 30
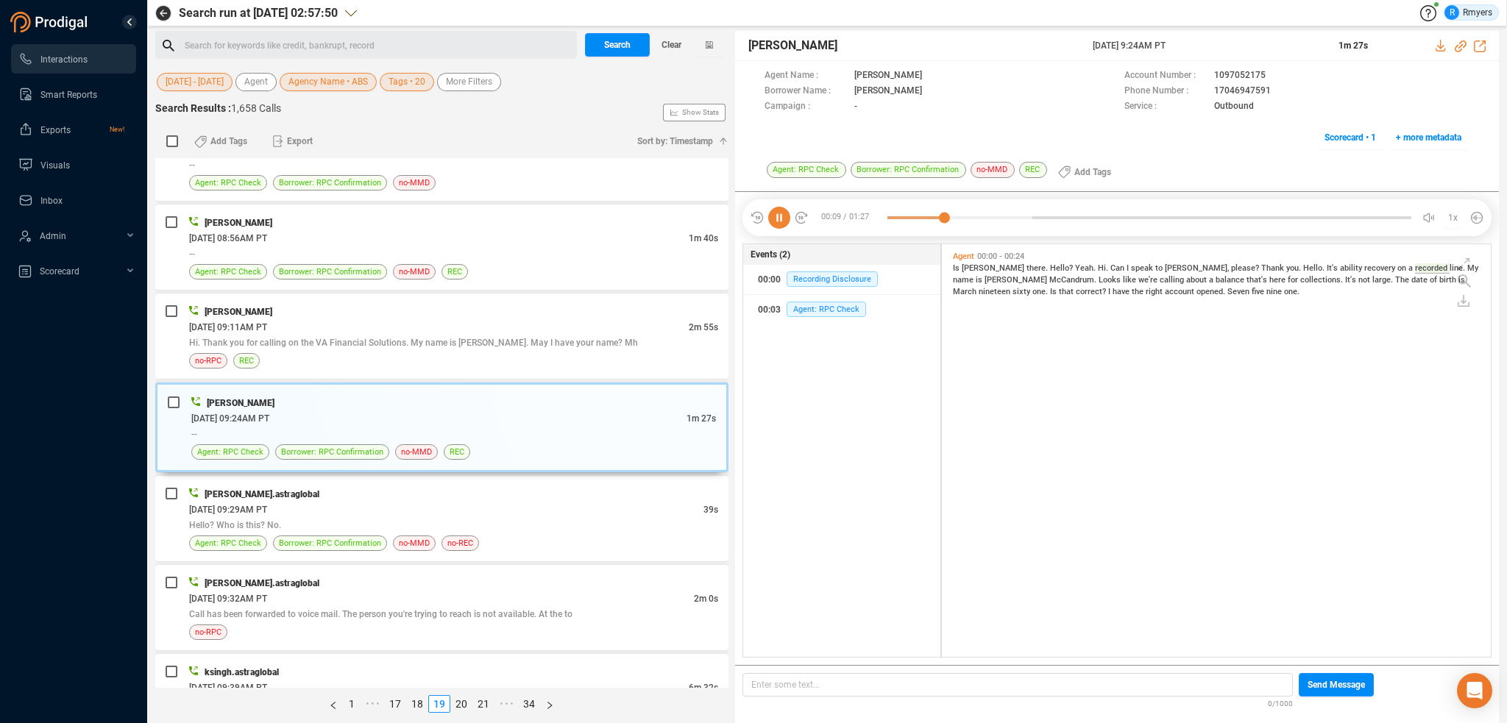
copy div "18 Jun 2025 @ 9:24AM PT"
click at [420, 502] on div "06/18/2025 @ 09:29AM PT" at bounding box center [446, 509] width 514 height 15
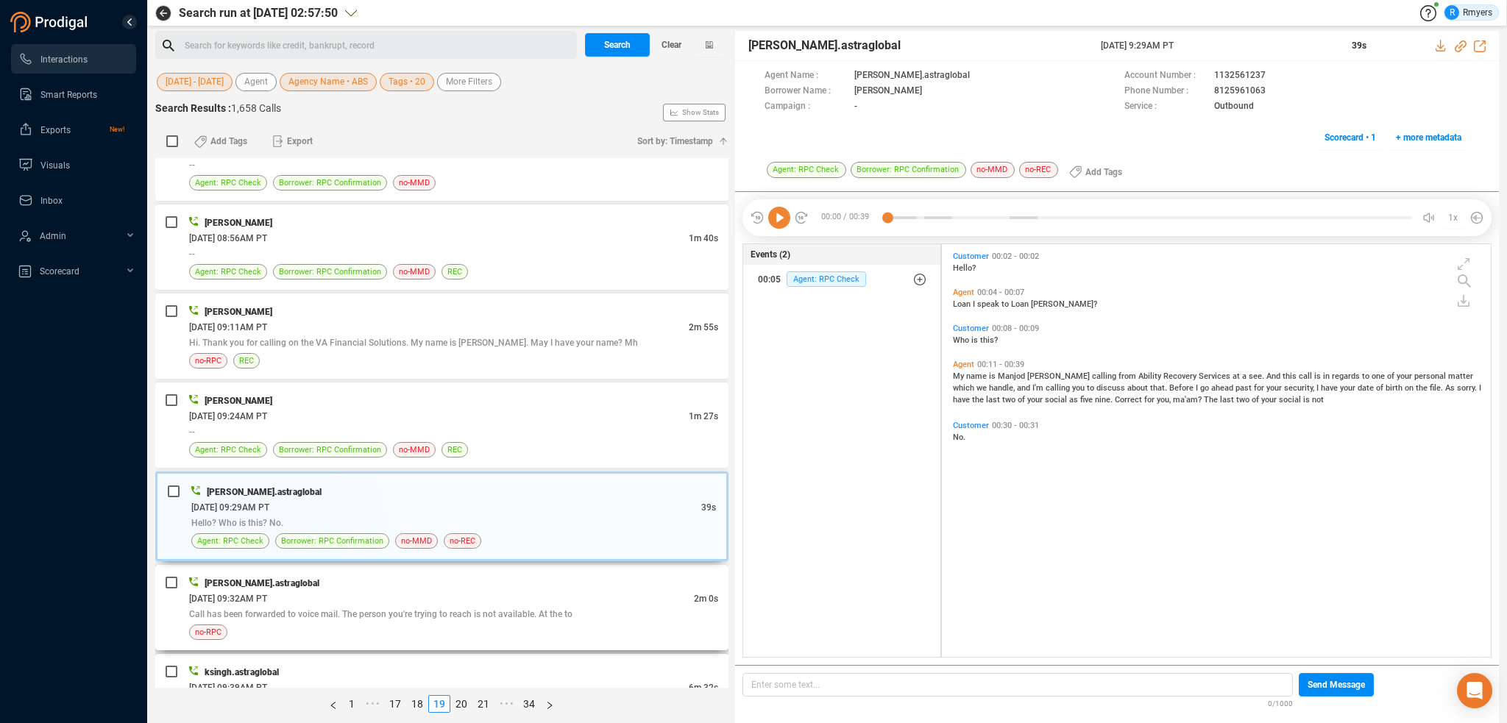
click at [436, 609] on span "Call has been forwarded to voice mail. The person you're trying to reach is not…" at bounding box center [380, 614] width 383 height 10
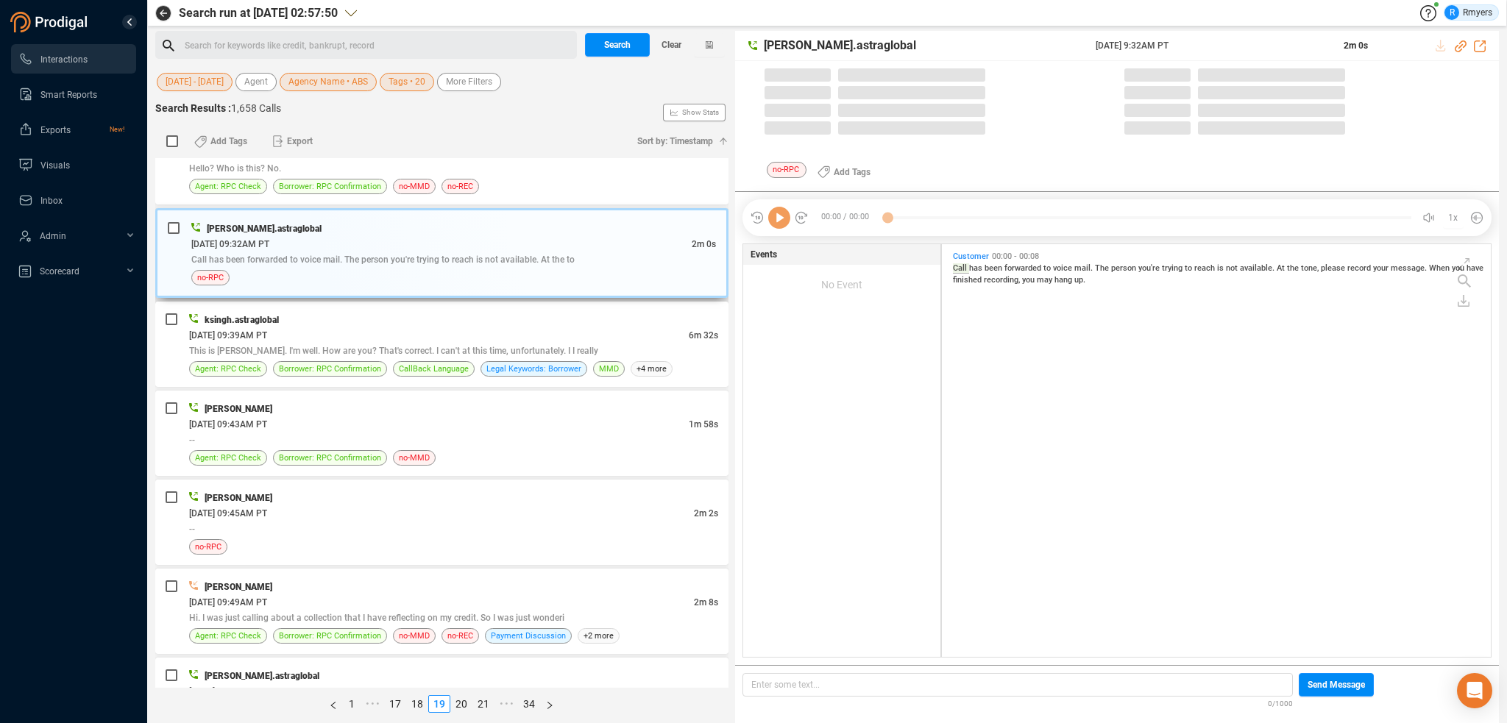
scroll to position [589, 0]
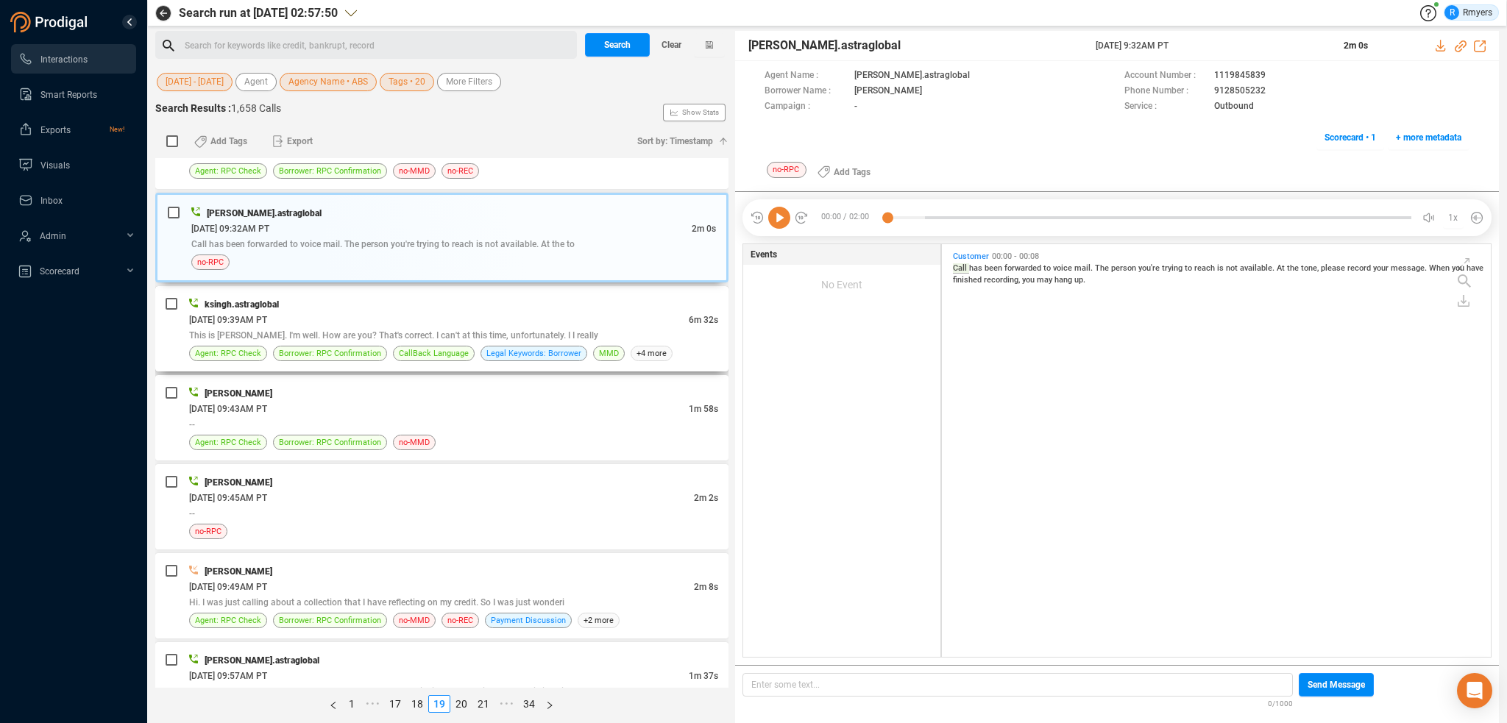
click at [545, 291] on div "ksingh.astraglobal 06/18/2025 @ 09:39AM PT 6m 32s This is Tim. I'm well. How ar…" at bounding box center [441, 328] width 573 height 85
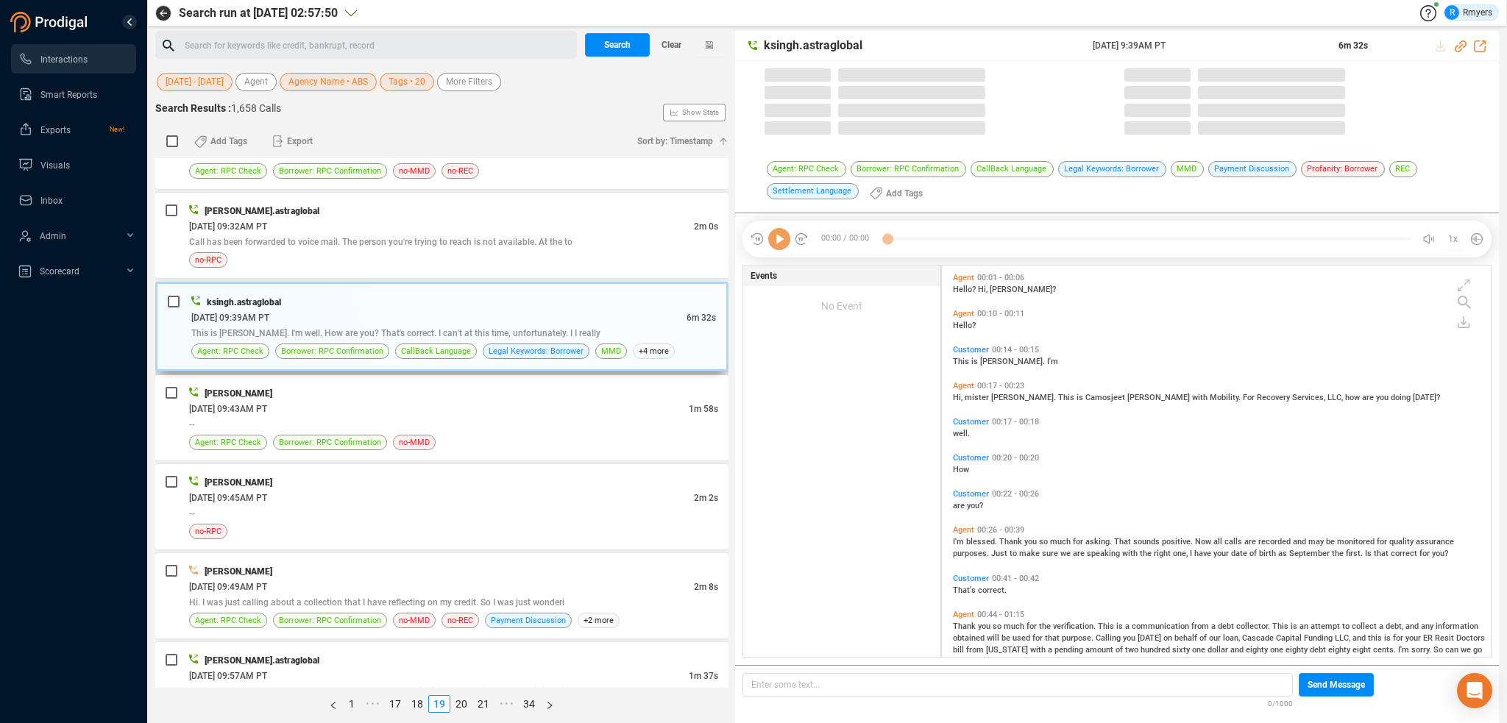
scroll to position [389, 542]
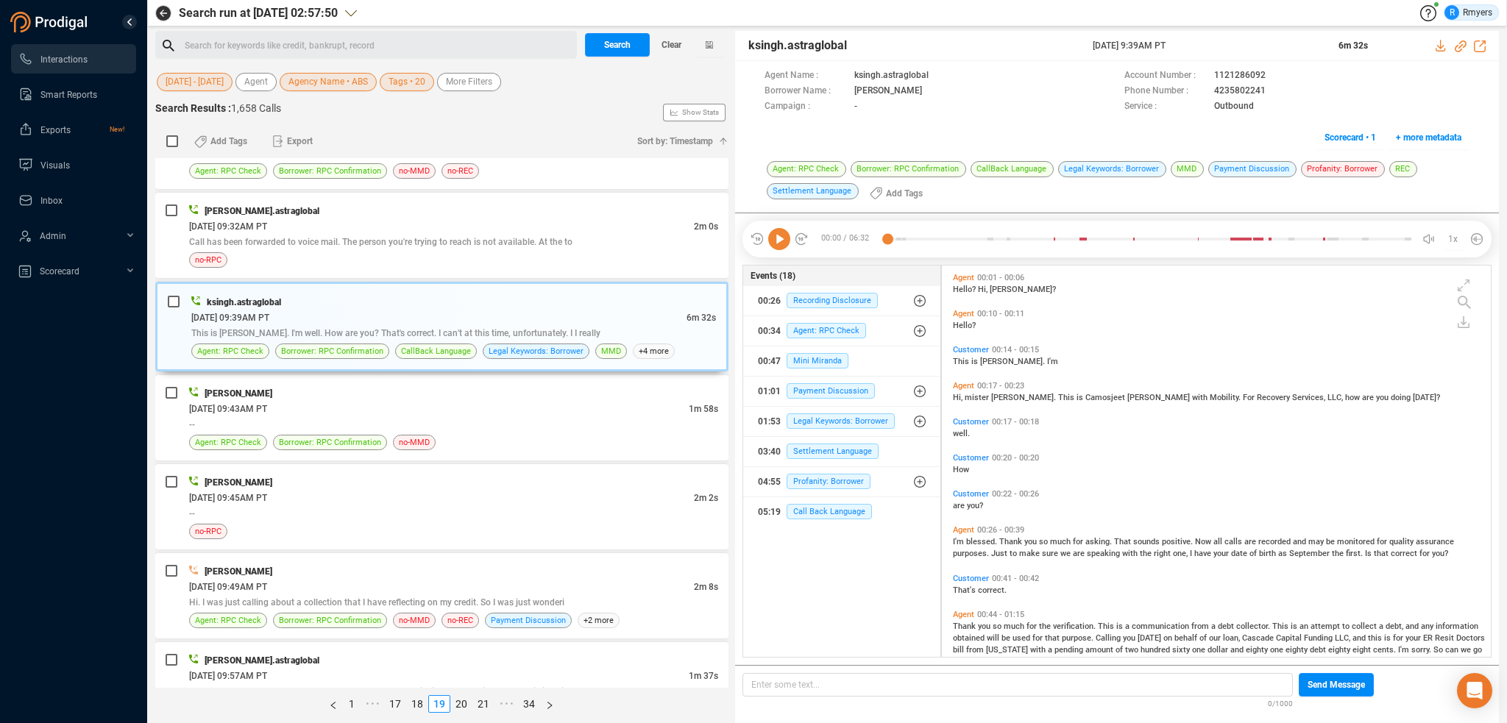
click at [774, 240] on icon at bounding box center [779, 239] width 22 height 22
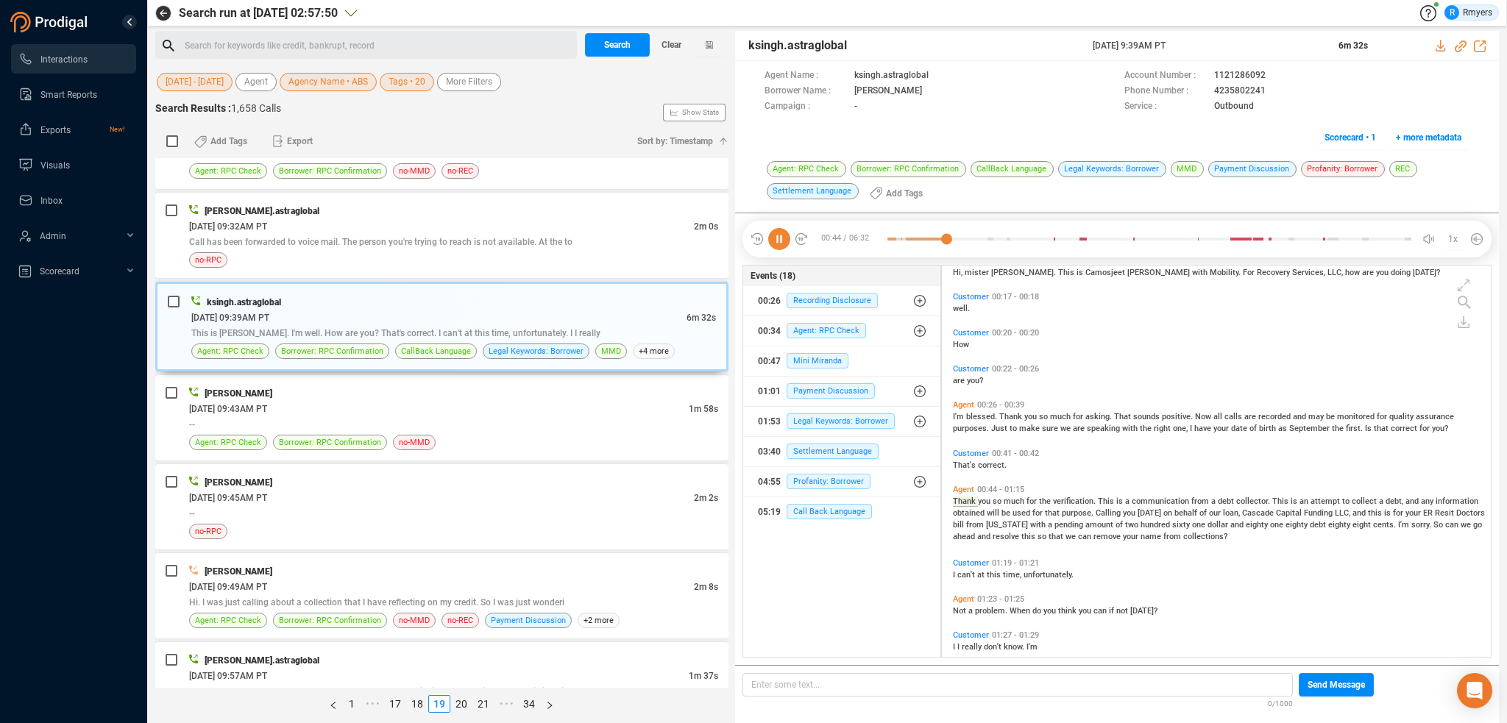
scroll to position [180, 0]
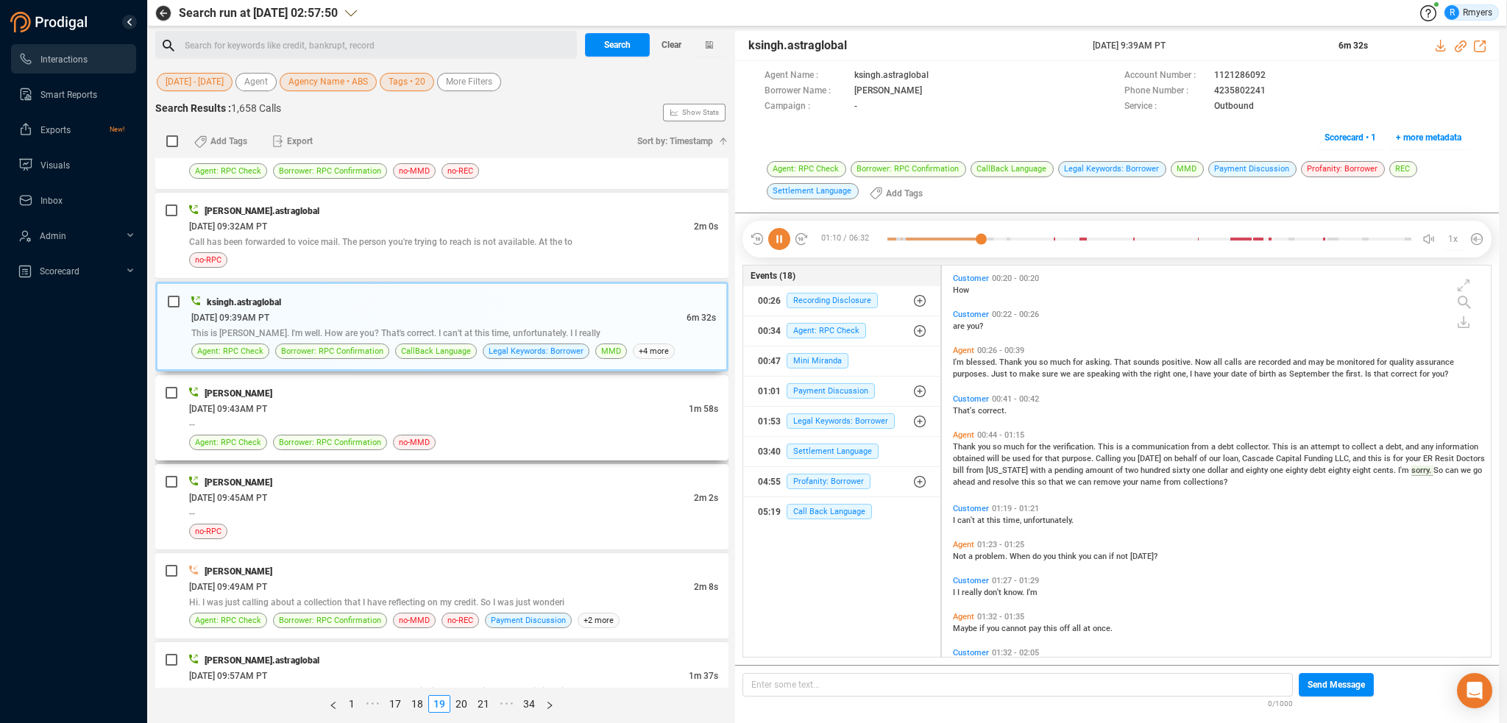
click at [342, 431] on div "Greg Masters 06/18/2025 @ 09:43AM PT 1m 58s -- Agent: RPC Check Borrower: RPC C…" at bounding box center [453, 418] width 529 height 65
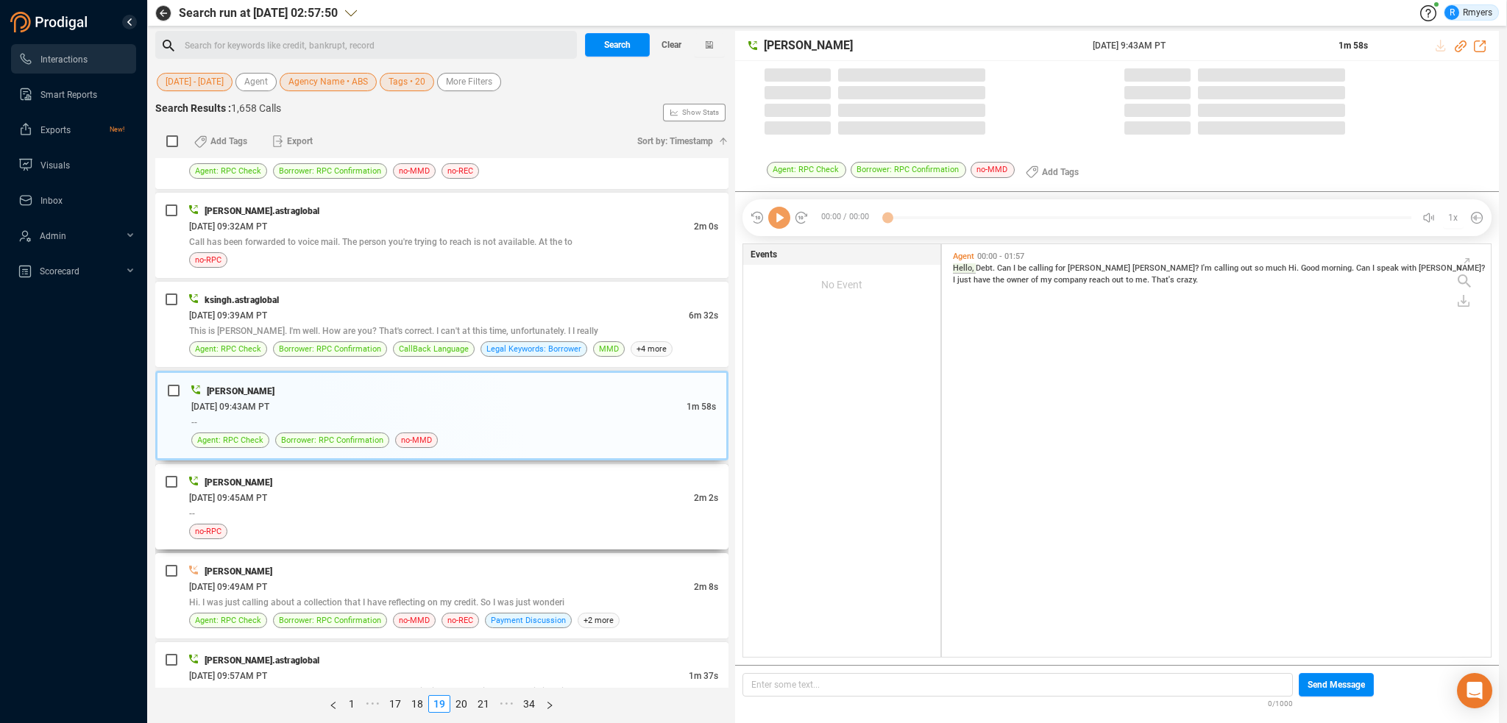
scroll to position [410, 542]
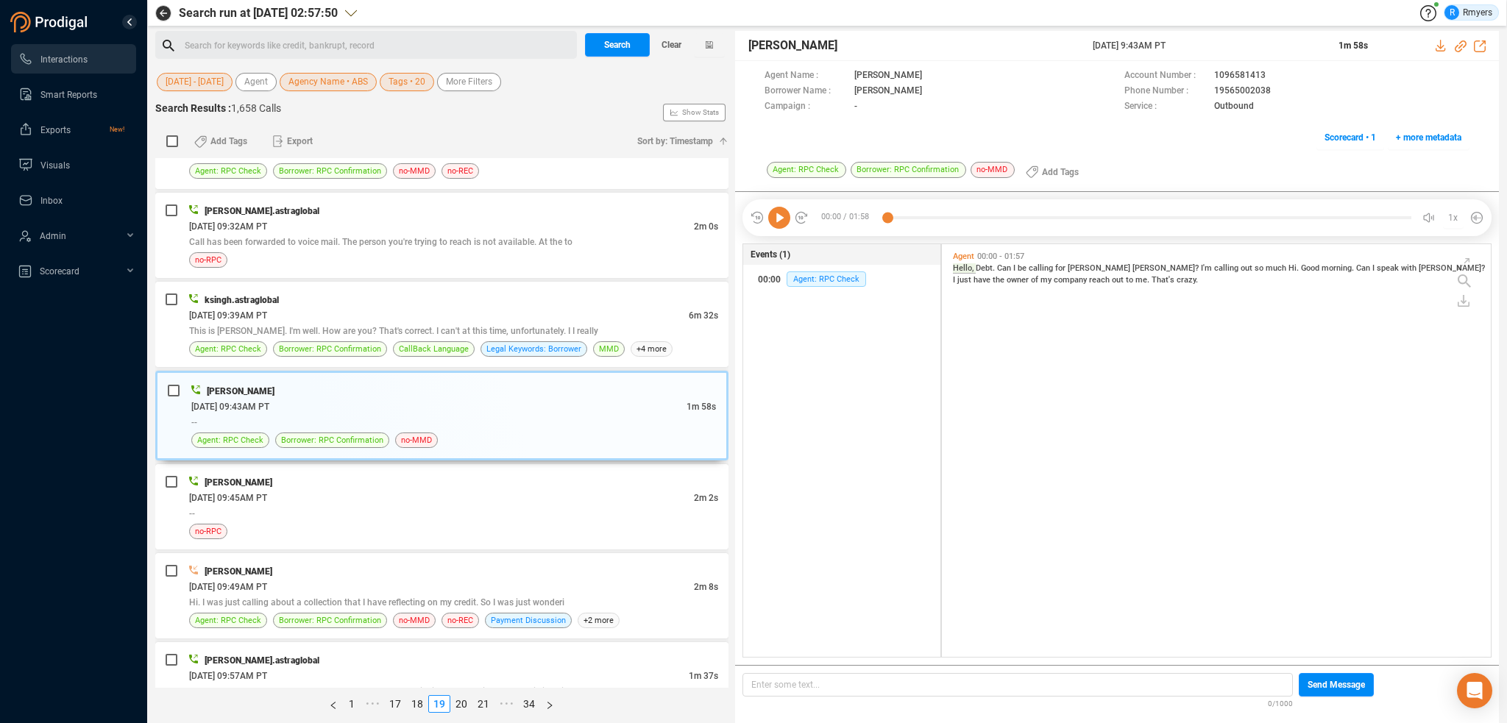
click at [777, 219] on icon at bounding box center [779, 218] width 22 height 22
click at [299, 524] on div "no-RPC" at bounding box center [453, 531] width 529 height 15
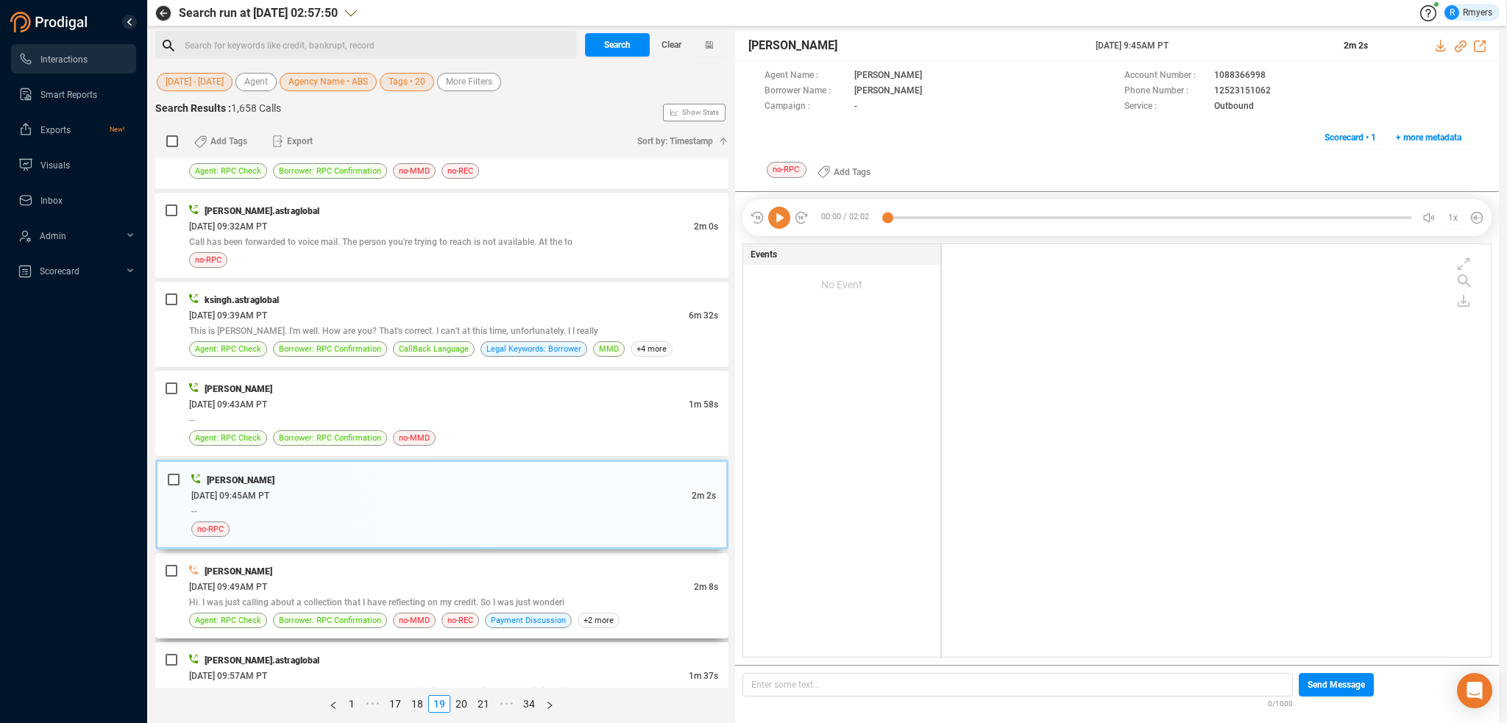
click at [483, 570] on div "THOMAS REYNOLDS" at bounding box center [453, 571] width 529 height 15
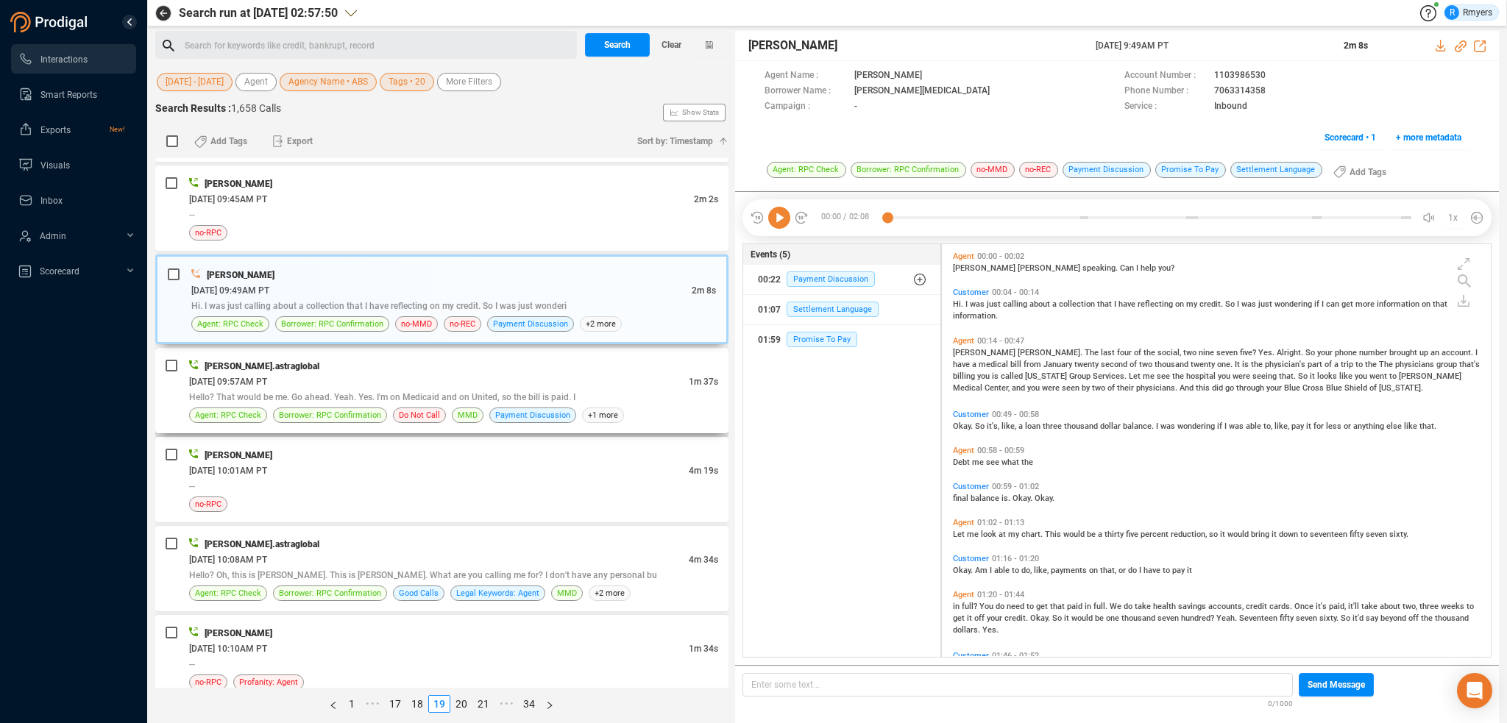
click at [342, 392] on span "Hello? That would be me. Go ahead. Yeah. Yes. I'm on Medicaid and on United, so…" at bounding box center [382, 397] width 386 height 10
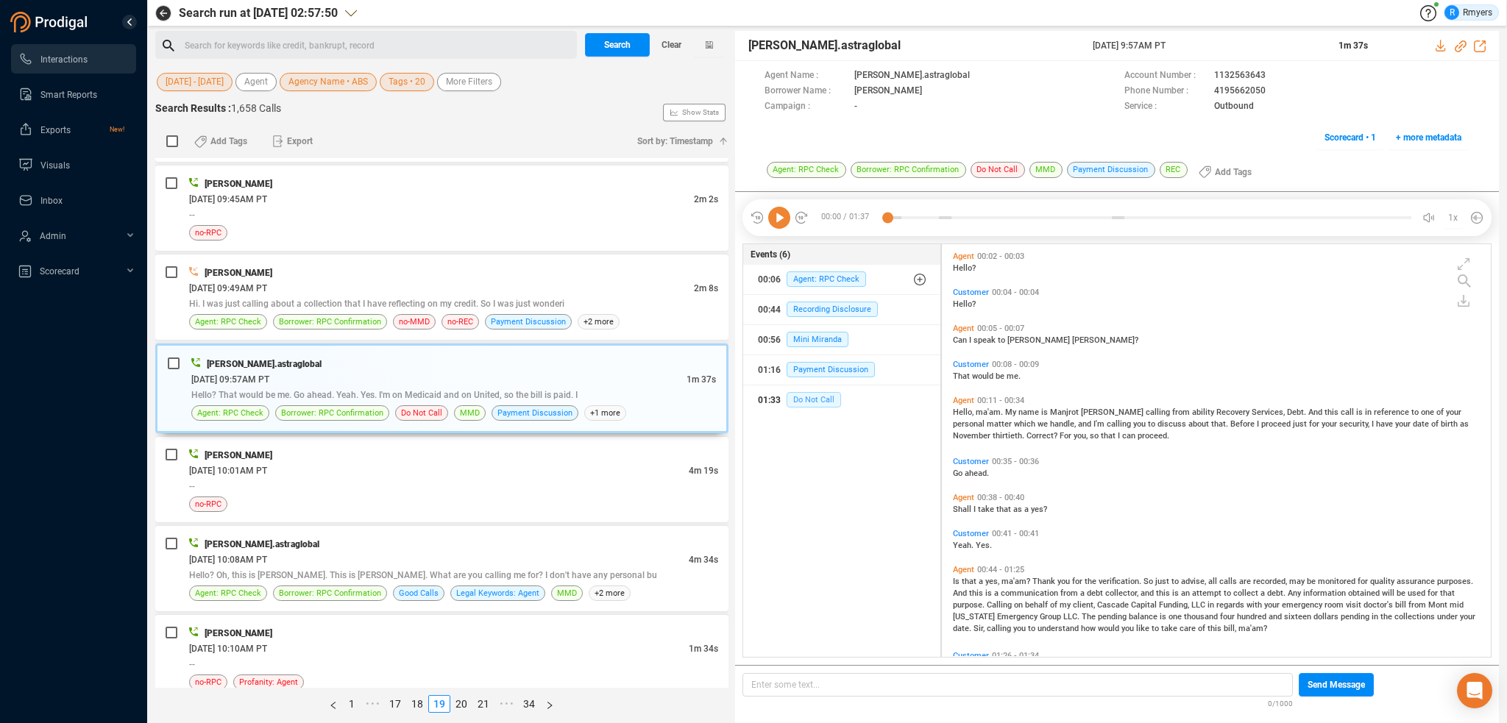
click at [815, 398] on span "Do Not Call" at bounding box center [814, 399] width 54 height 15
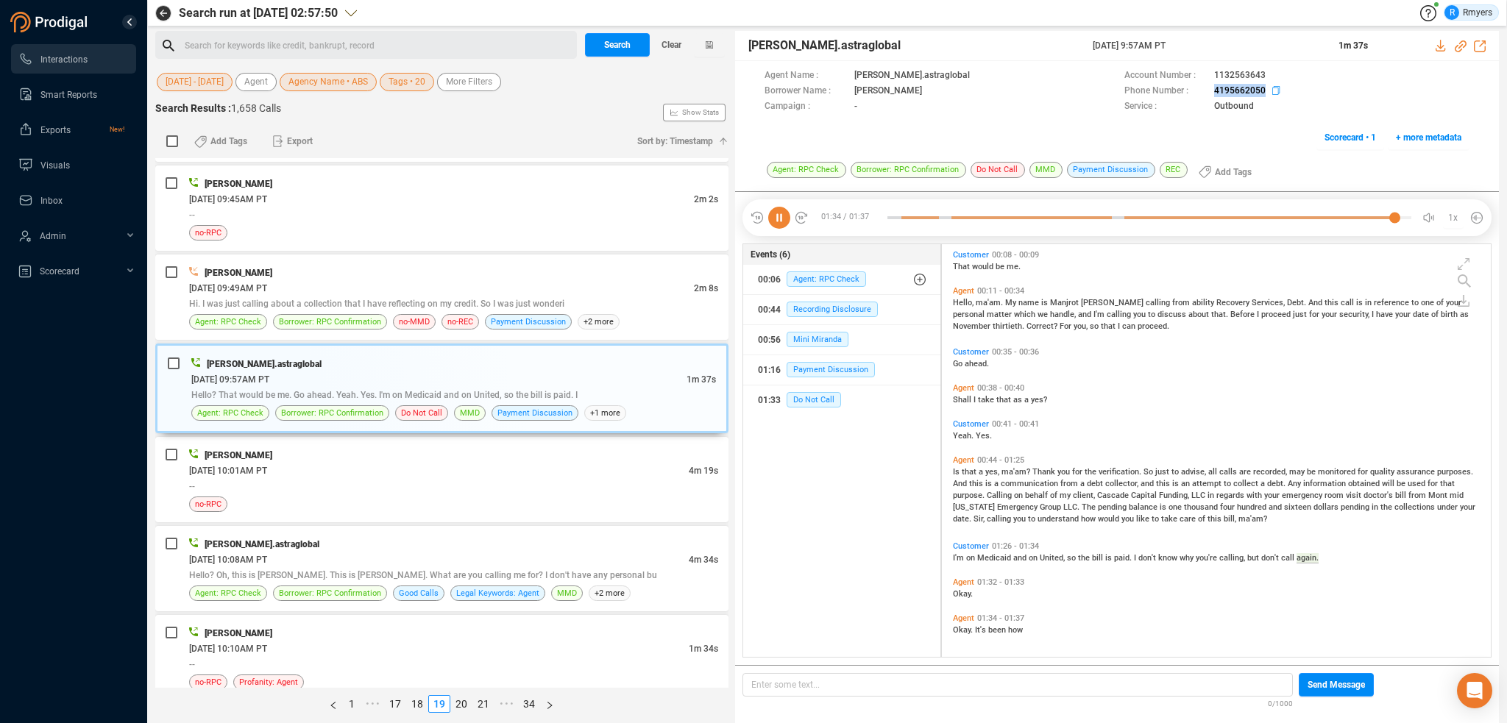
drag, startPoint x: 1210, startPoint y: 92, endPoint x: 1239, endPoint y: 91, distance: 29.4
click at [1264, 91] on div "Phone Number : 4195662050" at bounding box center [1297, 91] width 345 height 15
copy div "4195662050"
click at [506, 471] on div "06/18/2025 @ 10:01AM PT" at bounding box center [439, 470] width 500 height 15
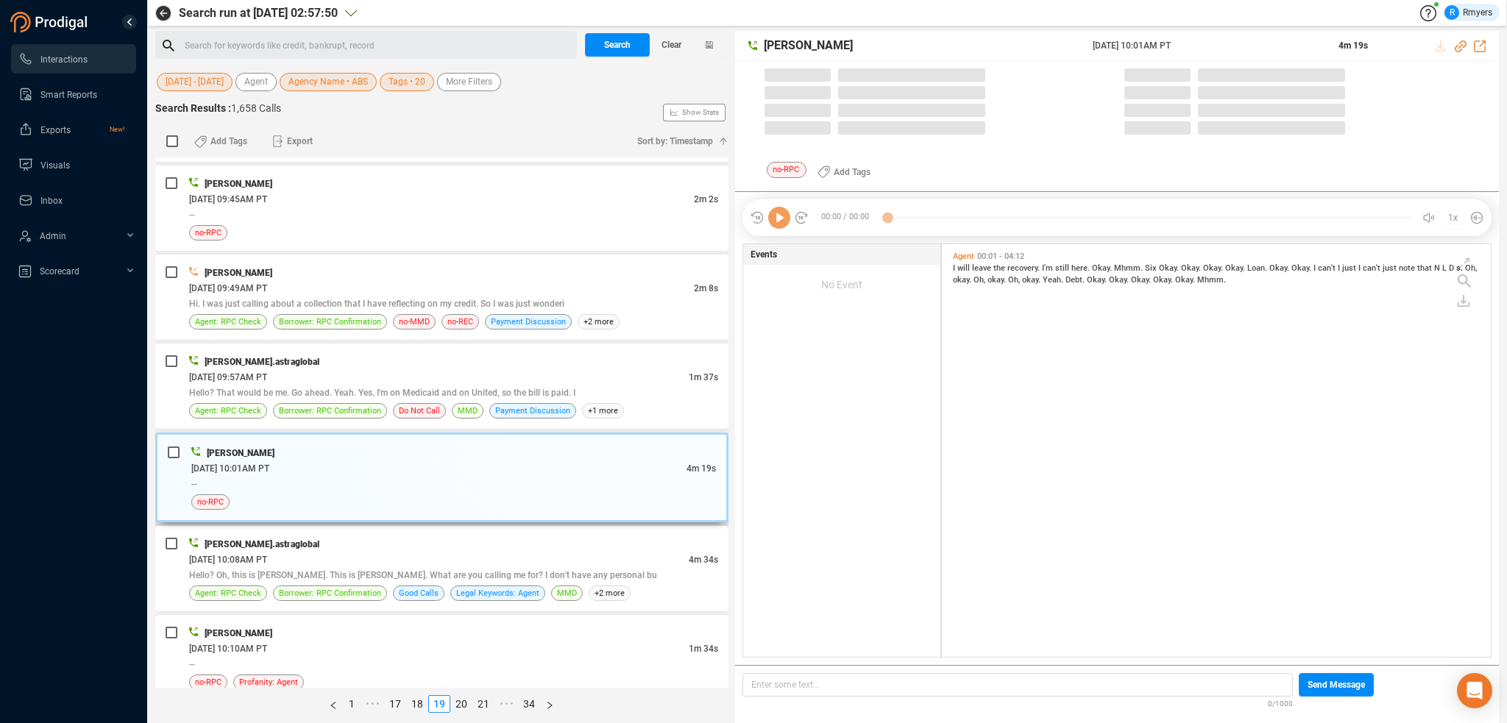
scroll to position [410, 542]
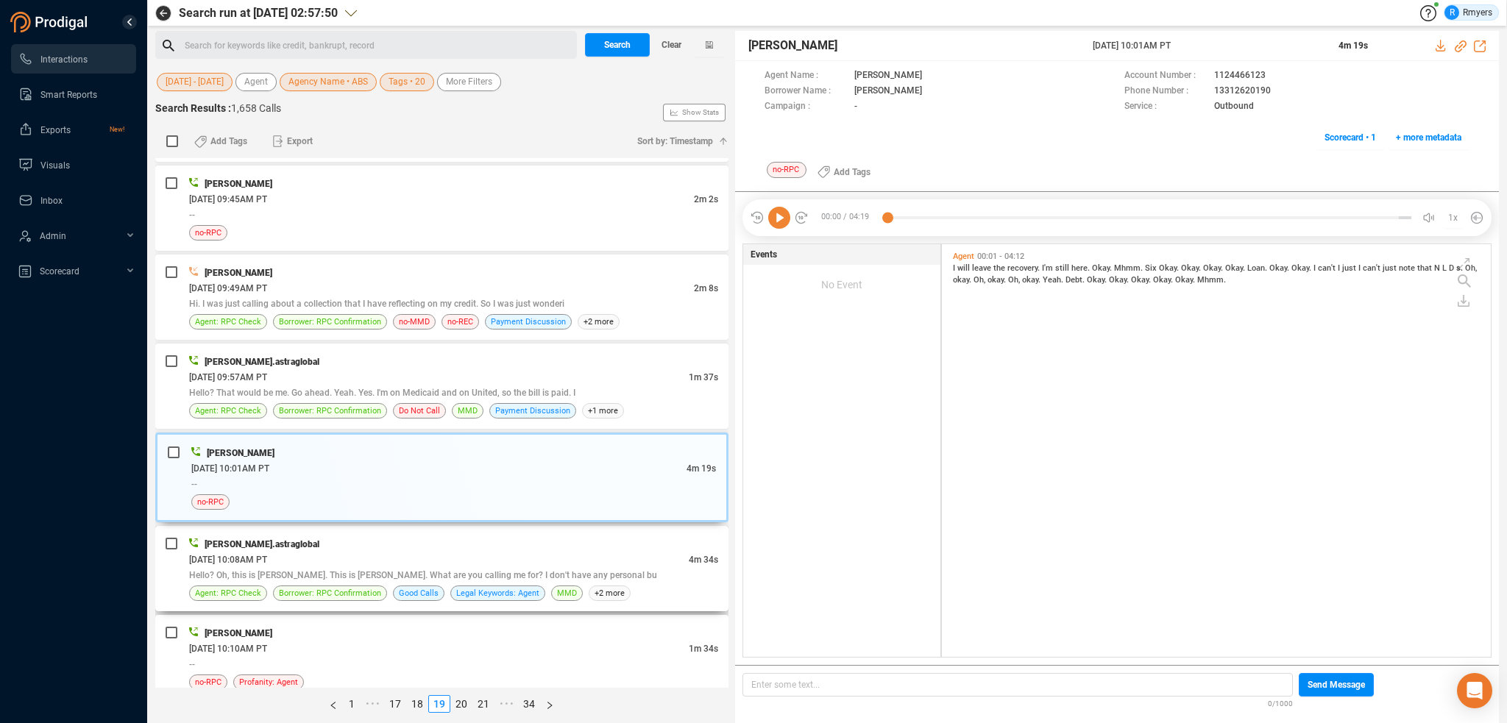
click at [426, 537] on div "divyansh.astraglobal" at bounding box center [453, 544] width 529 height 15
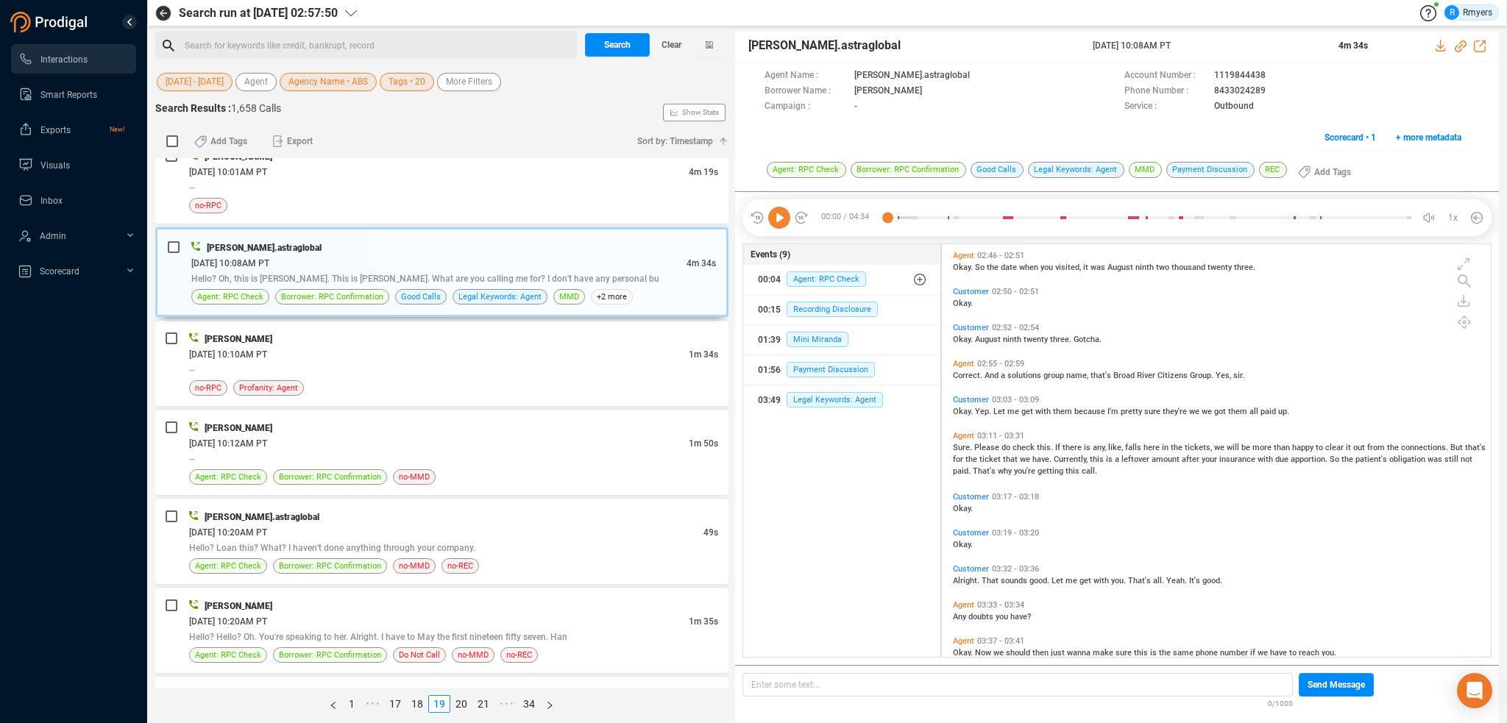
scroll to position [957, 0]
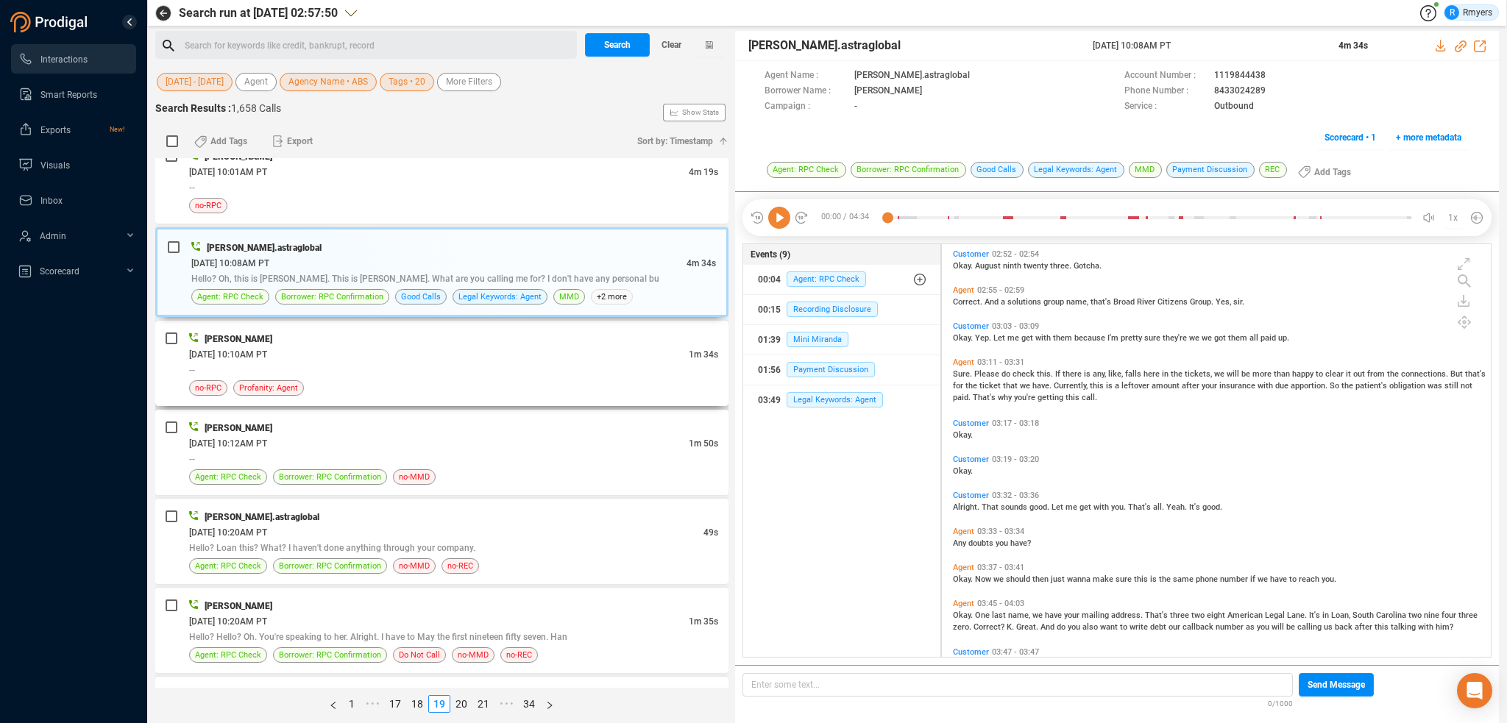
click at [241, 370] on div "--" at bounding box center [453, 369] width 529 height 15
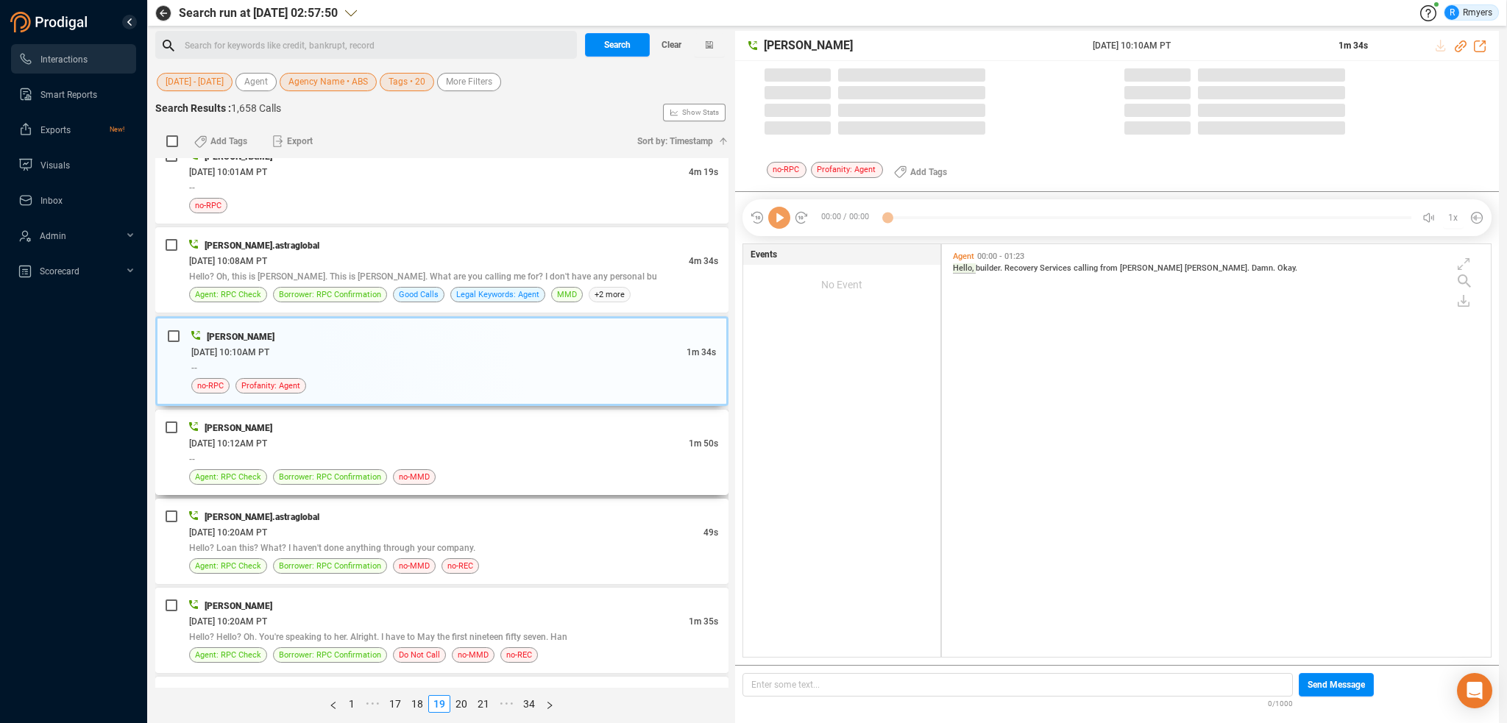
scroll to position [410, 542]
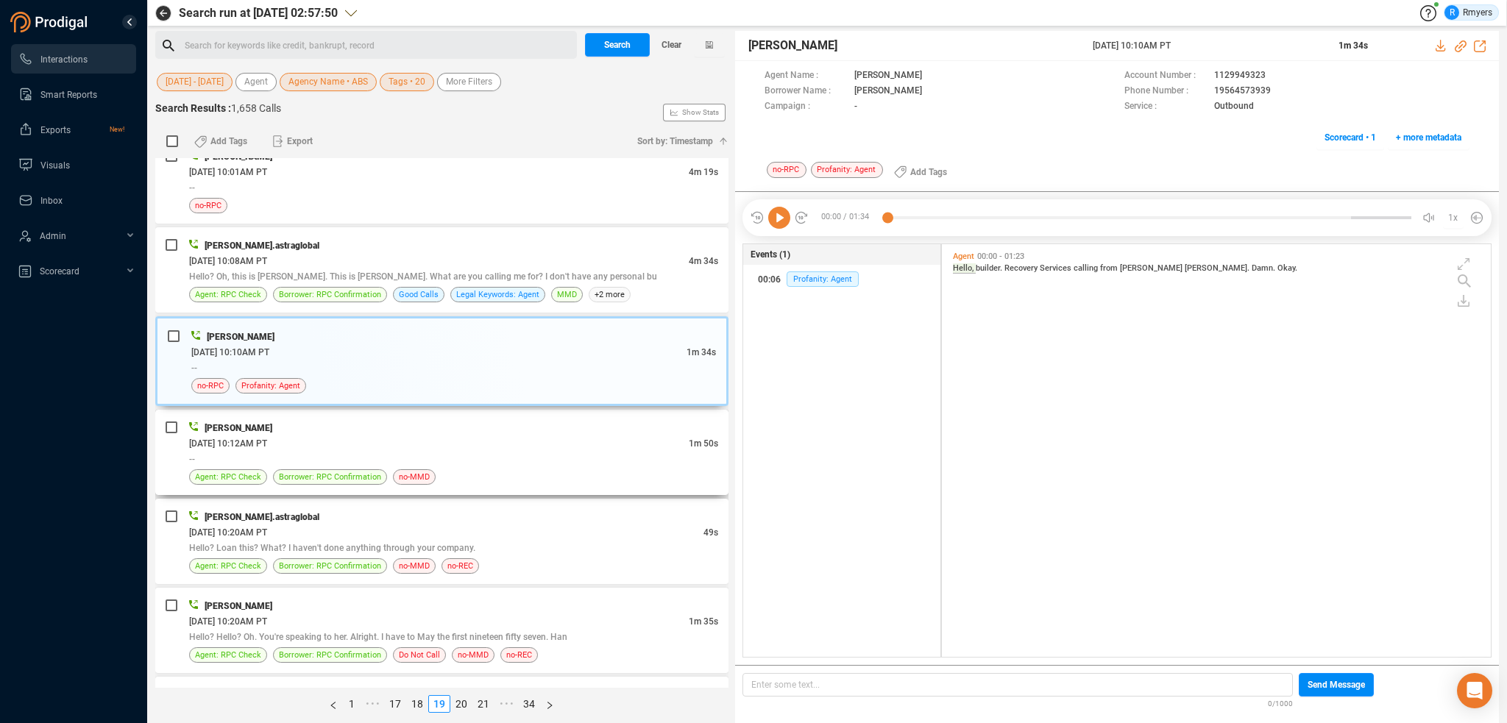
click at [530, 453] on div "--" at bounding box center [453, 458] width 529 height 15
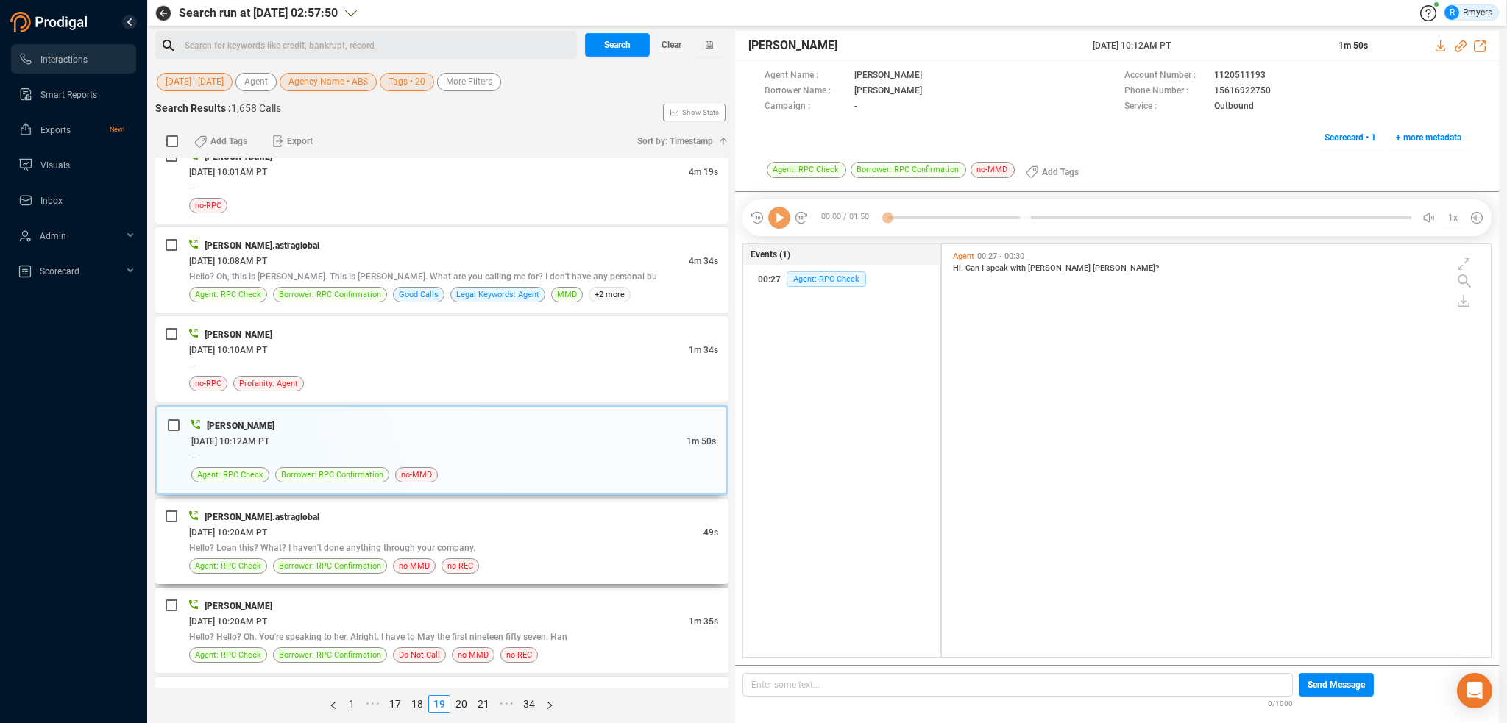
click at [534, 528] on div "06/18/2025 @ 10:20AM PT" at bounding box center [446, 532] width 514 height 15
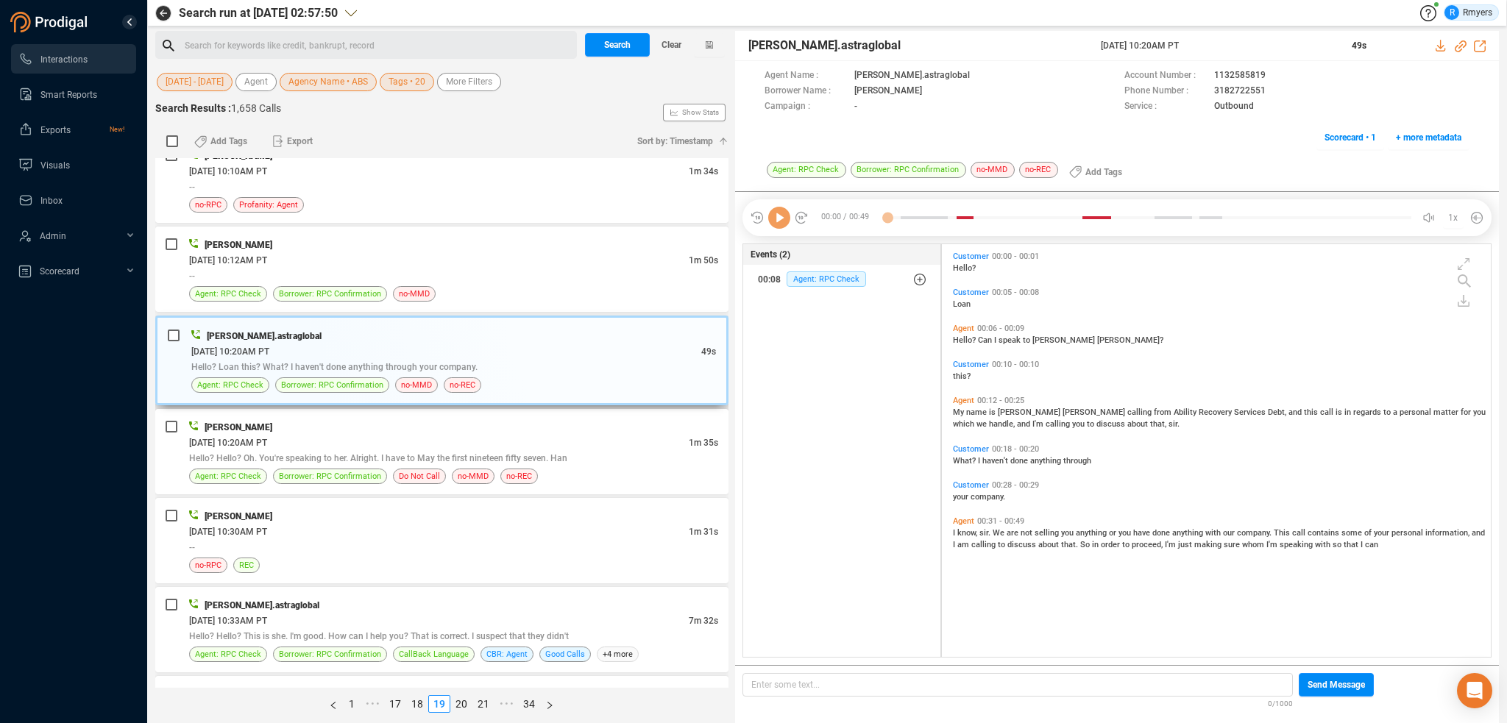
scroll to position [1398, 0]
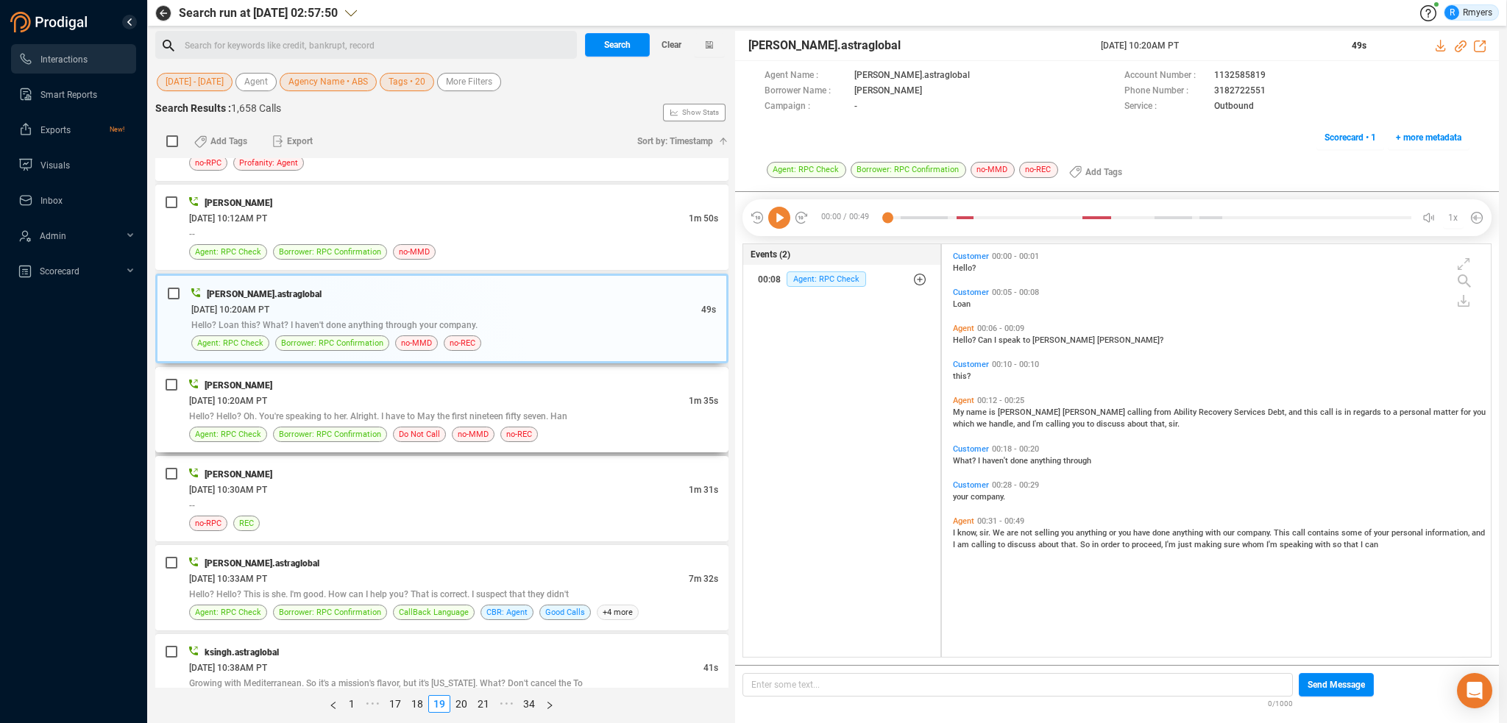
click at [436, 408] on div "Hello? Hello? Oh. You're speaking to her. Alright. I have to May the first nine…" at bounding box center [453, 415] width 529 height 15
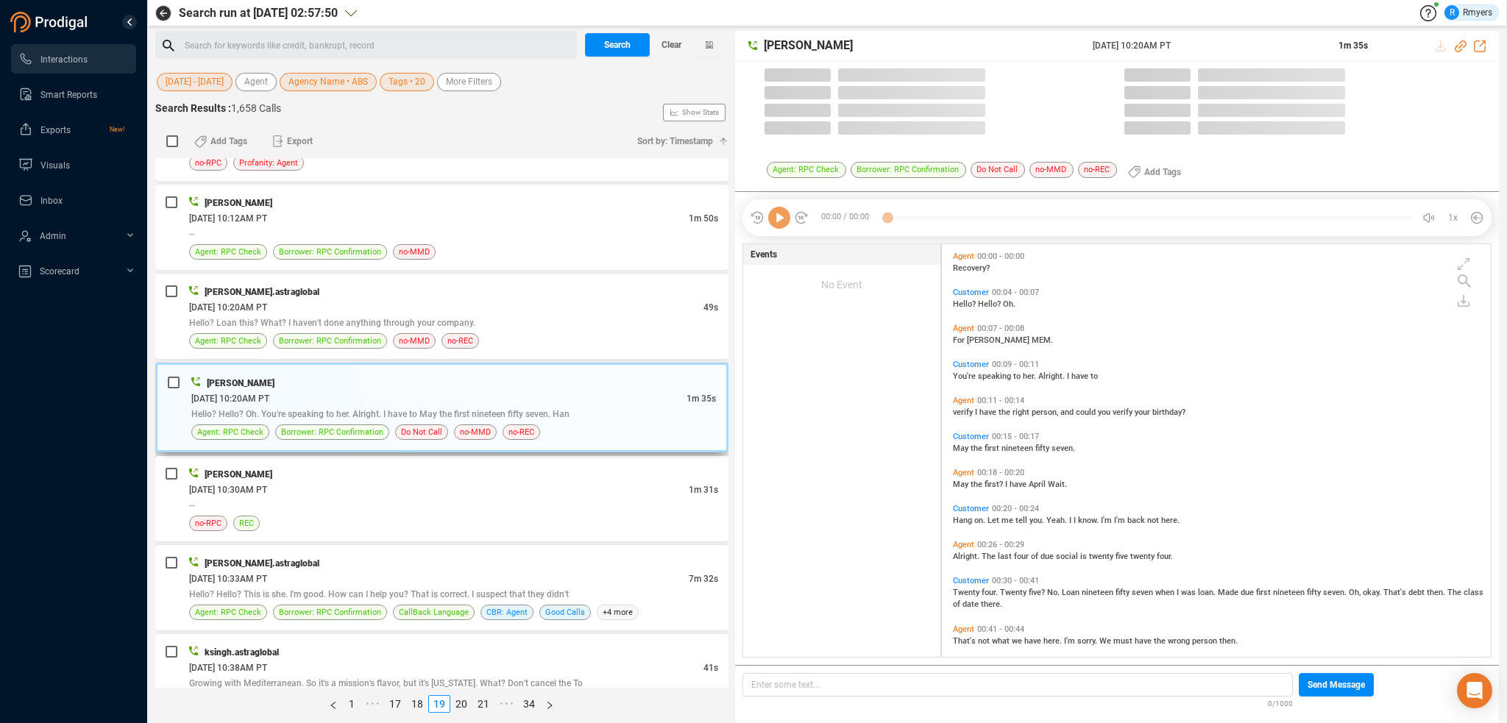
scroll to position [410, 542]
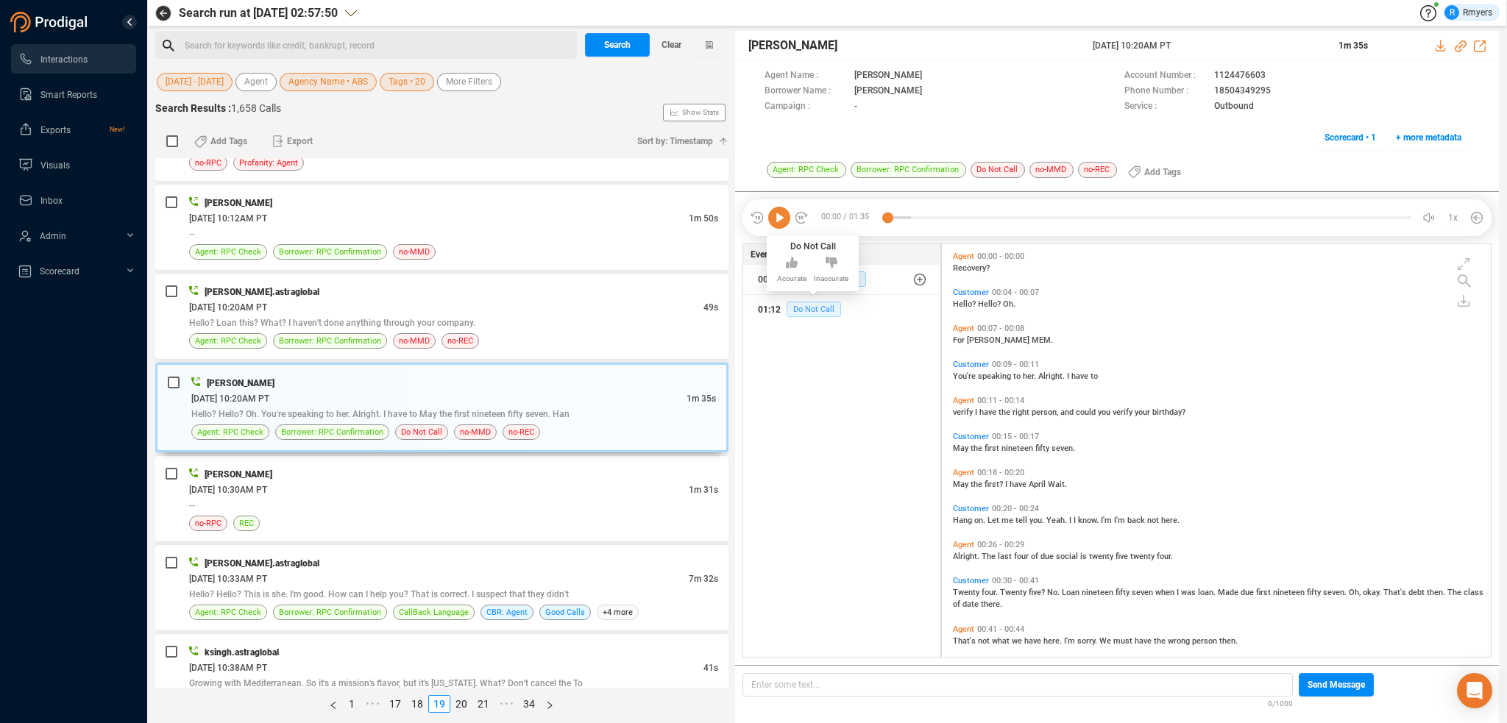
click at [796, 314] on span "Do Not Call" at bounding box center [814, 309] width 54 height 15
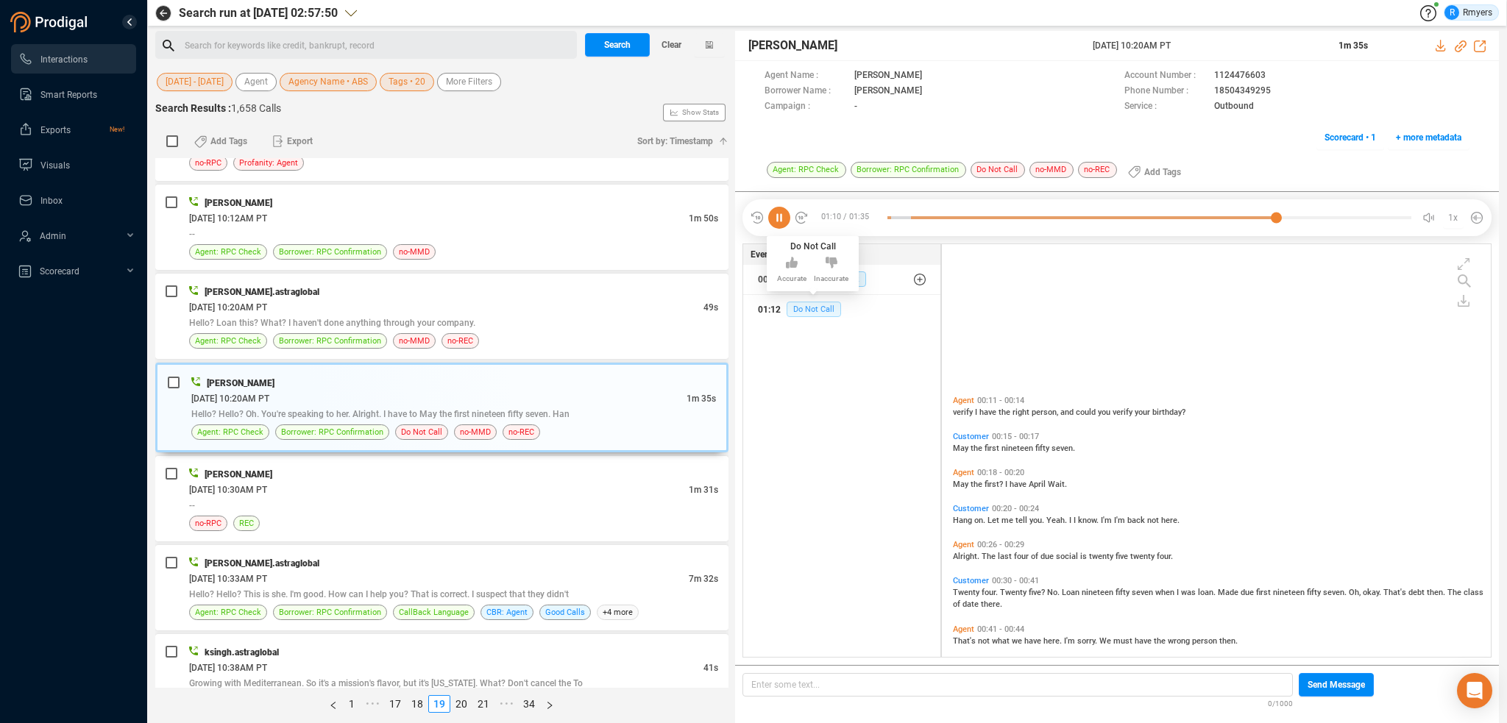
scroll to position [183, 0]
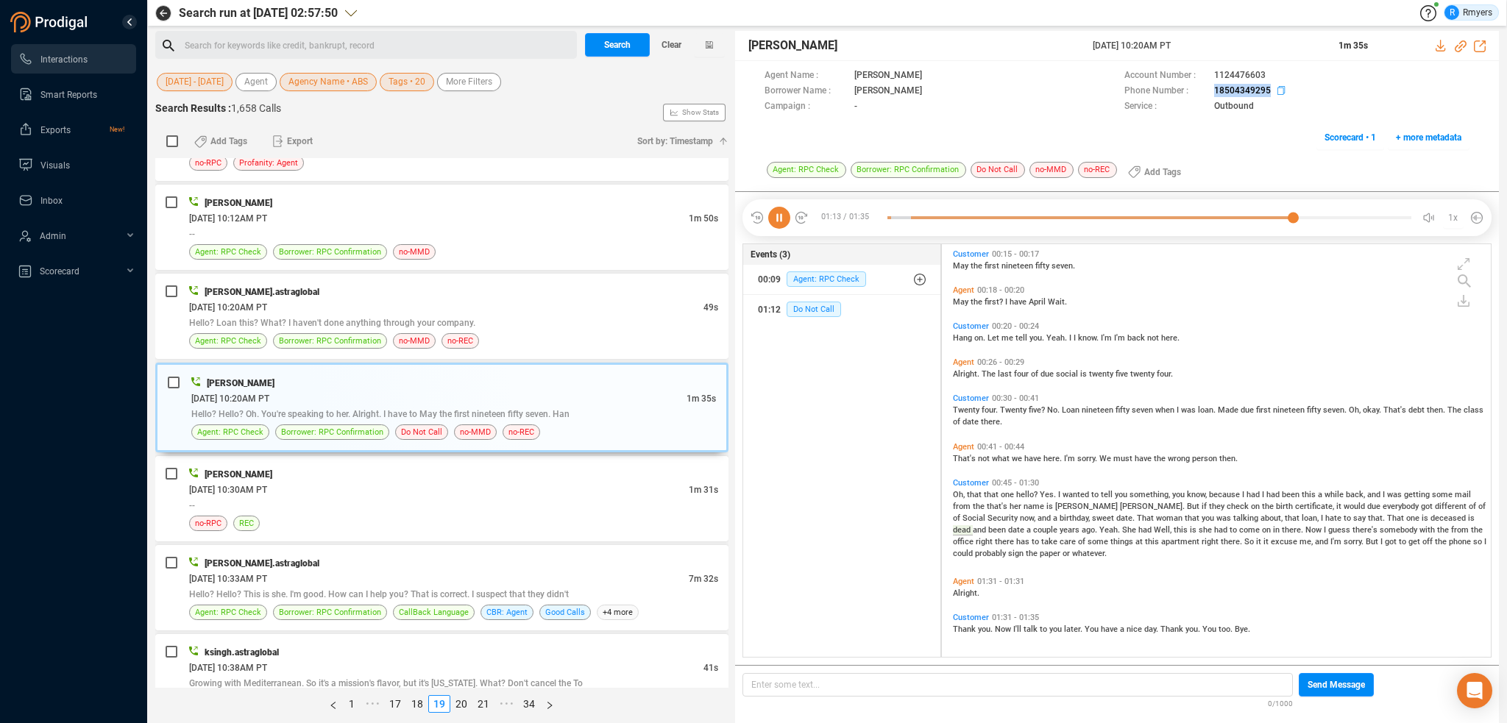
drag, startPoint x: 1207, startPoint y: 89, endPoint x: 1270, endPoint y: 93, distance: 63.4
click at [1270, 93] on div "Phone Number : 18504349295" at bounding box center [1297, 91] width 345 height 15
copy div "18504349295"
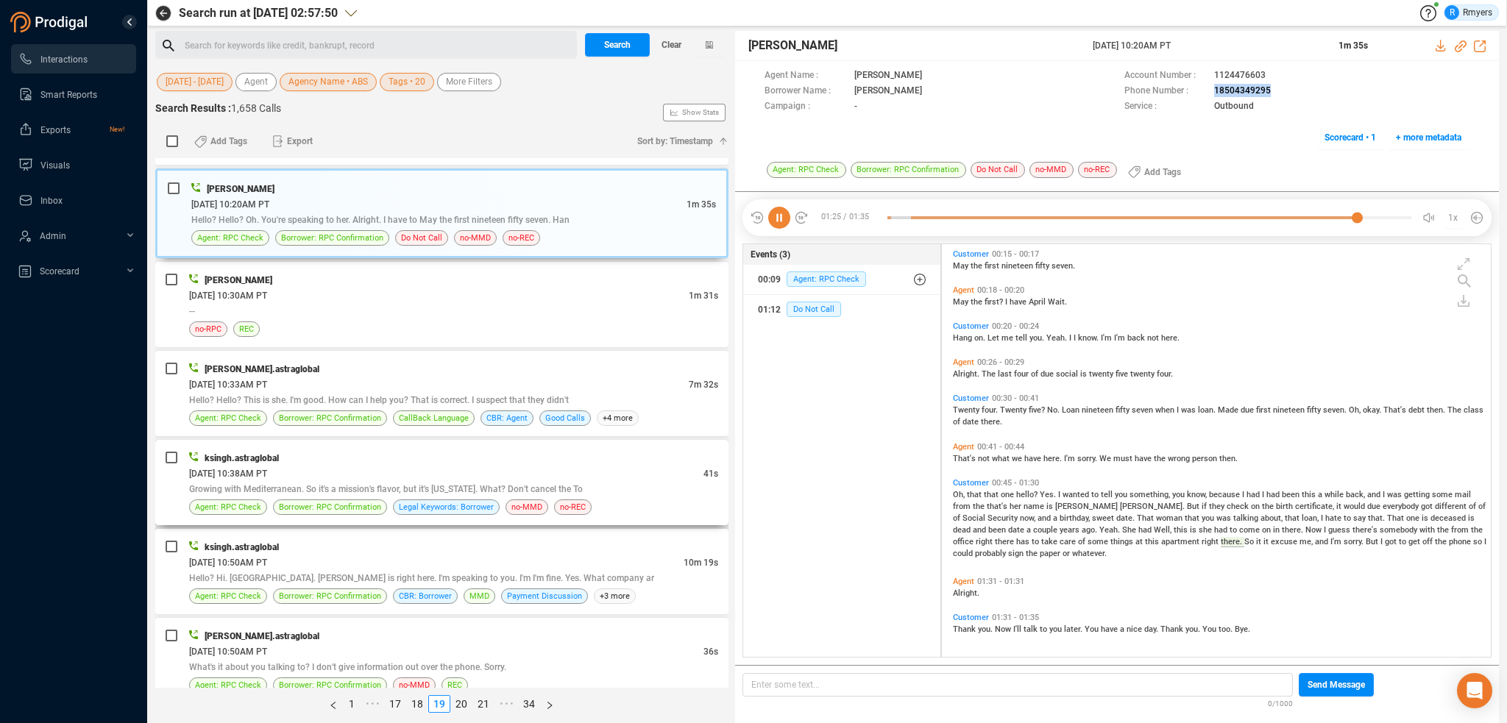
scroll to position [1619, 0]
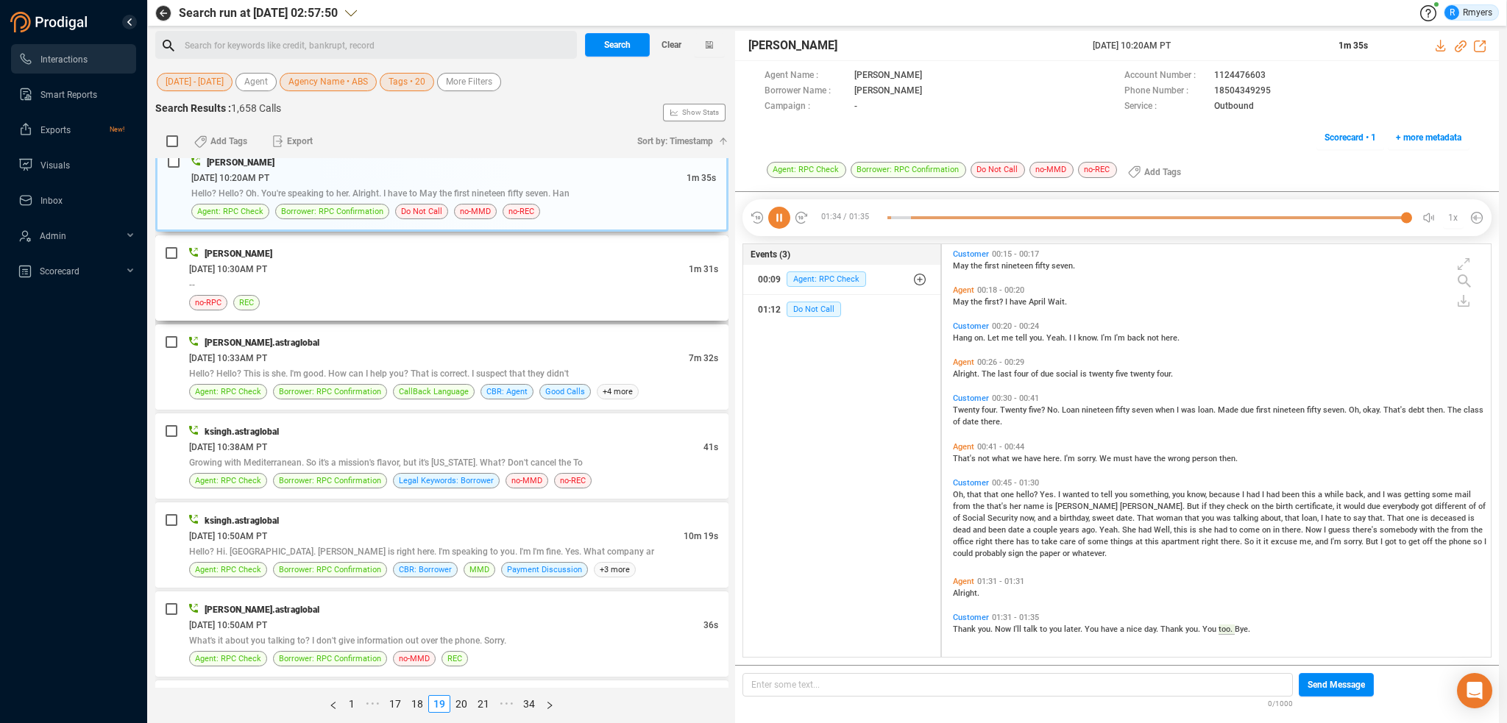
click at [488, 301] on div "no-RPC REC" at bounding box center [453, 302] width 529 height 15
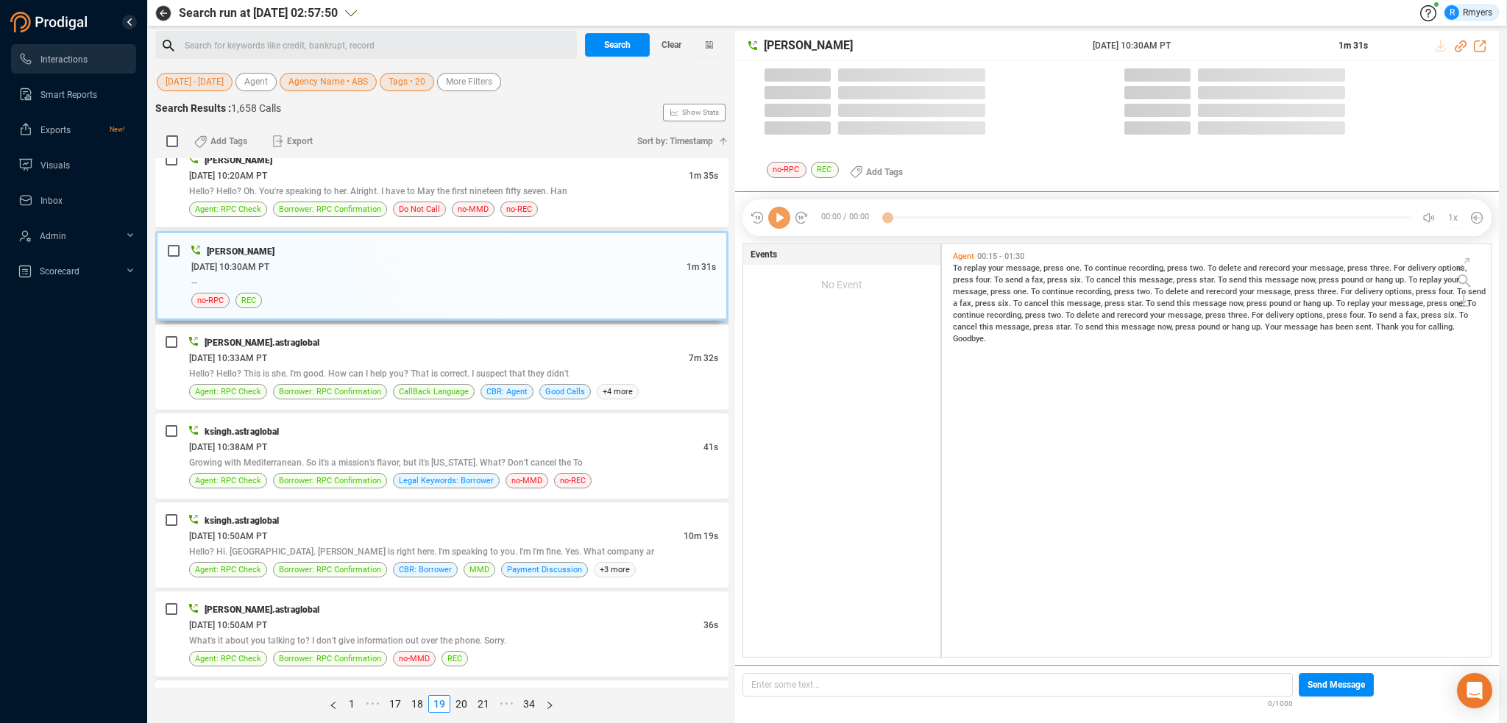
scroll to position [410, 542]
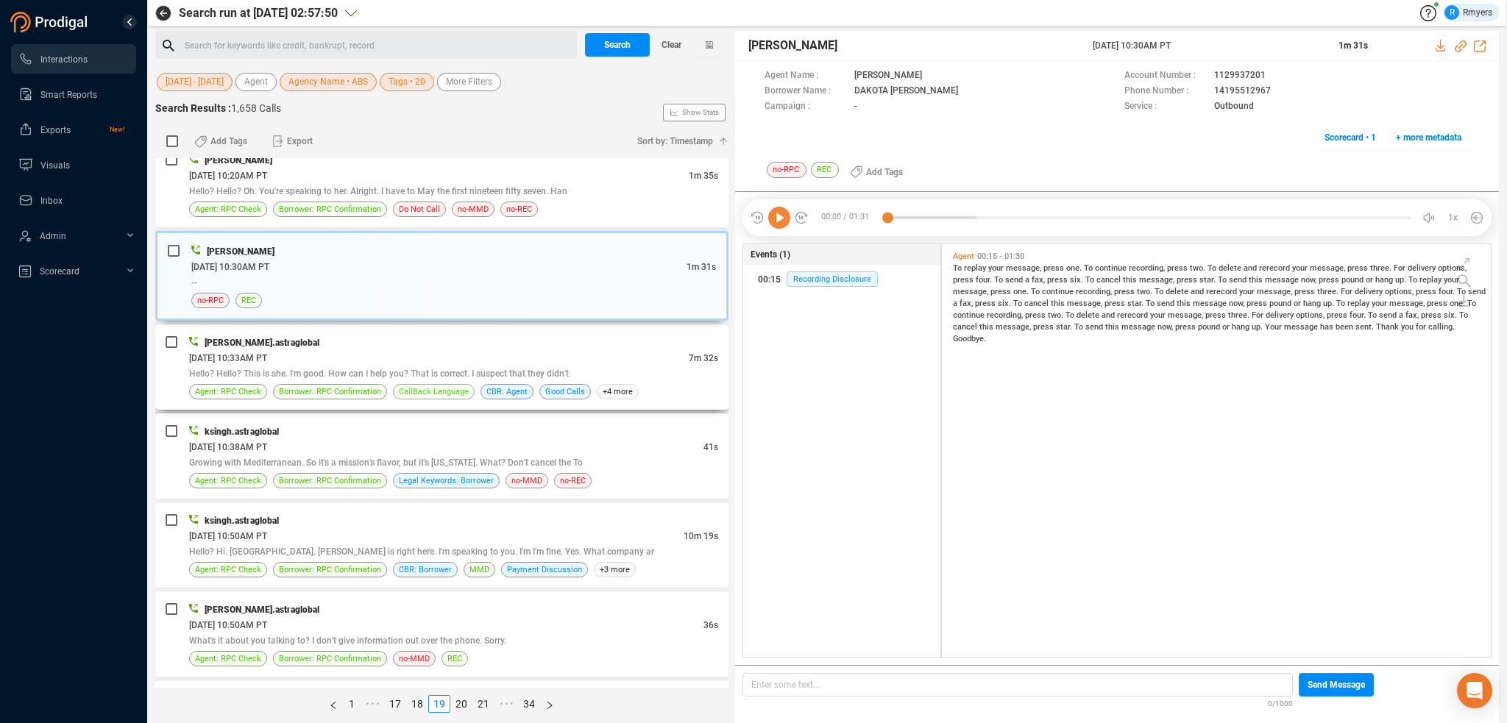
click at [444, 388] on span "CallBack Language" at bounding box center [434, 392] width 70 height 14
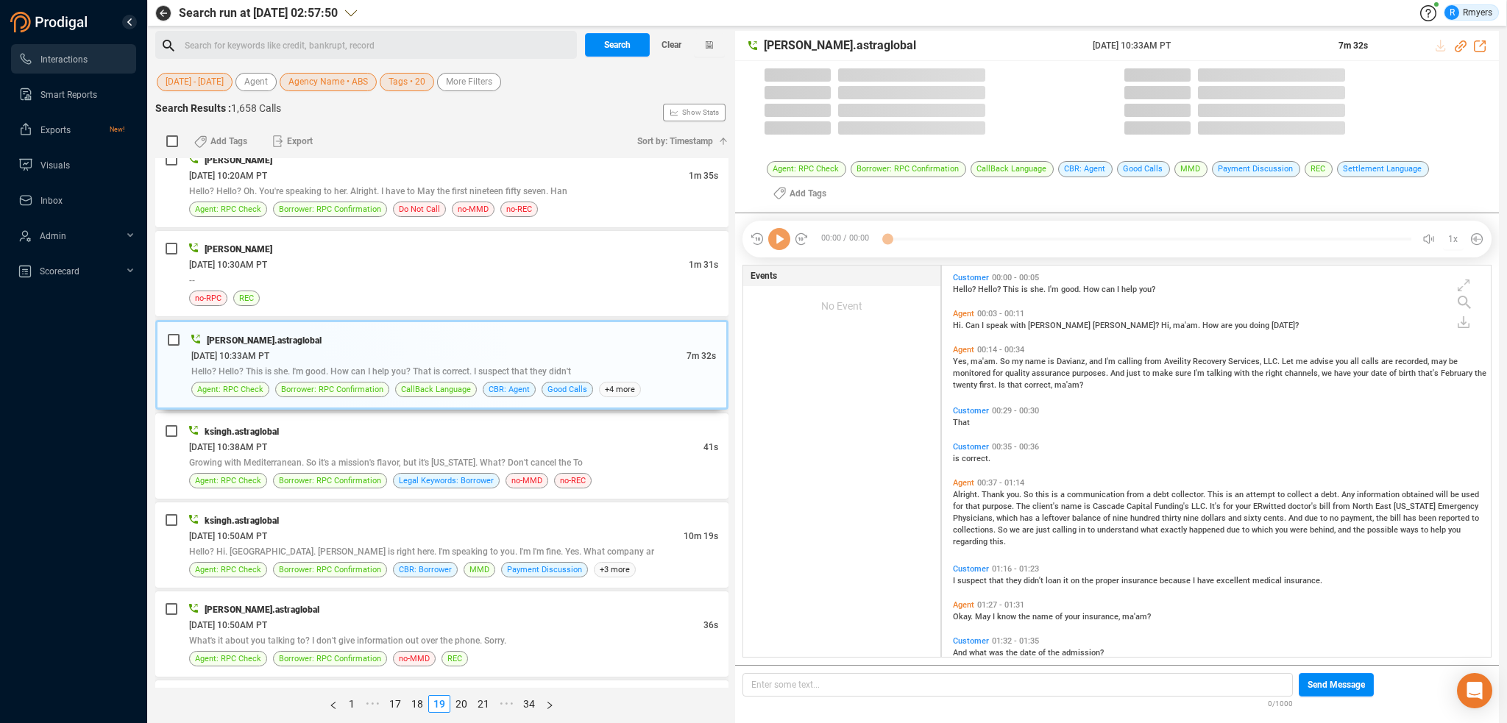
scroll to position [389, 542]
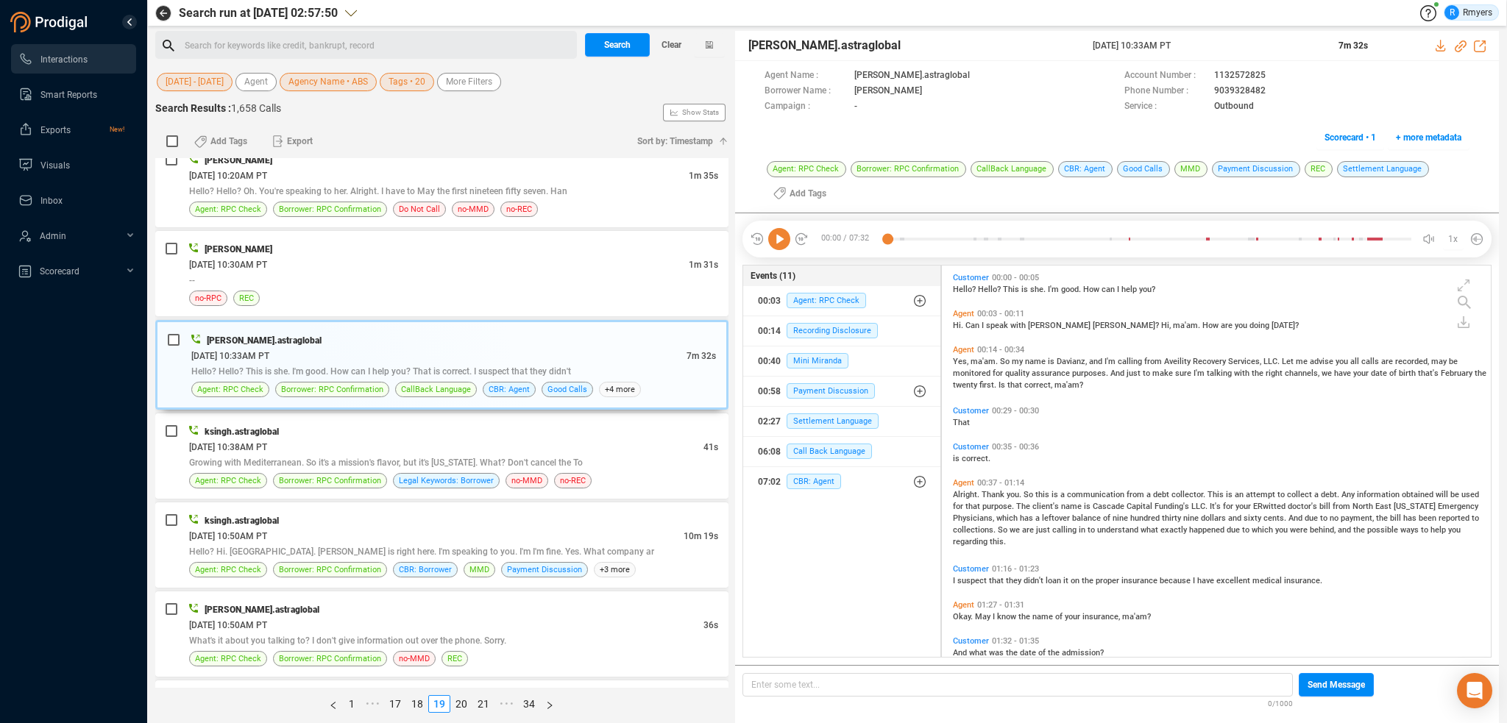
click at [780, 242] on icon at bounding box center [779, 239] width 22 height 22
click at [1010, 495] on span "you." at bounding box center [1015, 495] width 17 height 10
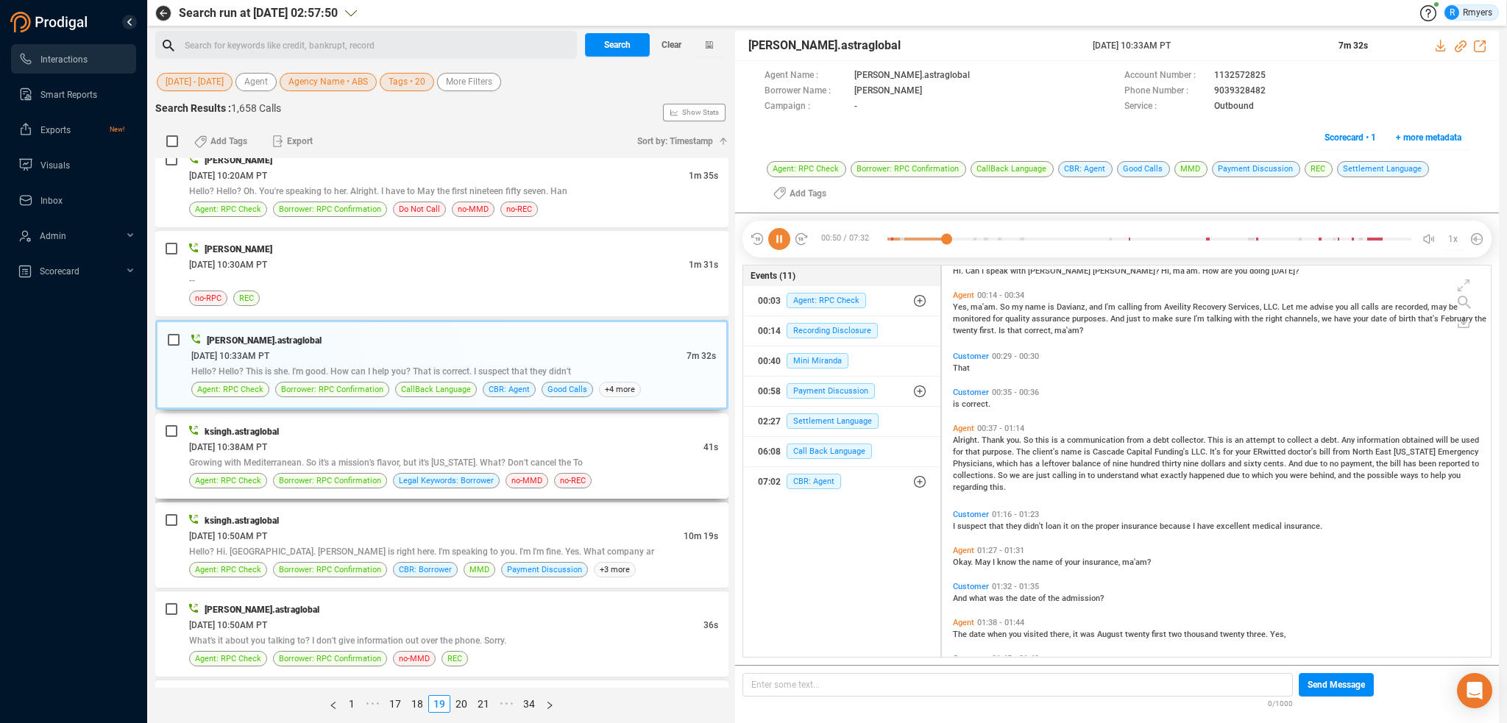
click at [609, 444] on div "06/18/2025 @ 10:38AM PT" at bounding box center [446, 446] width 514 height 15
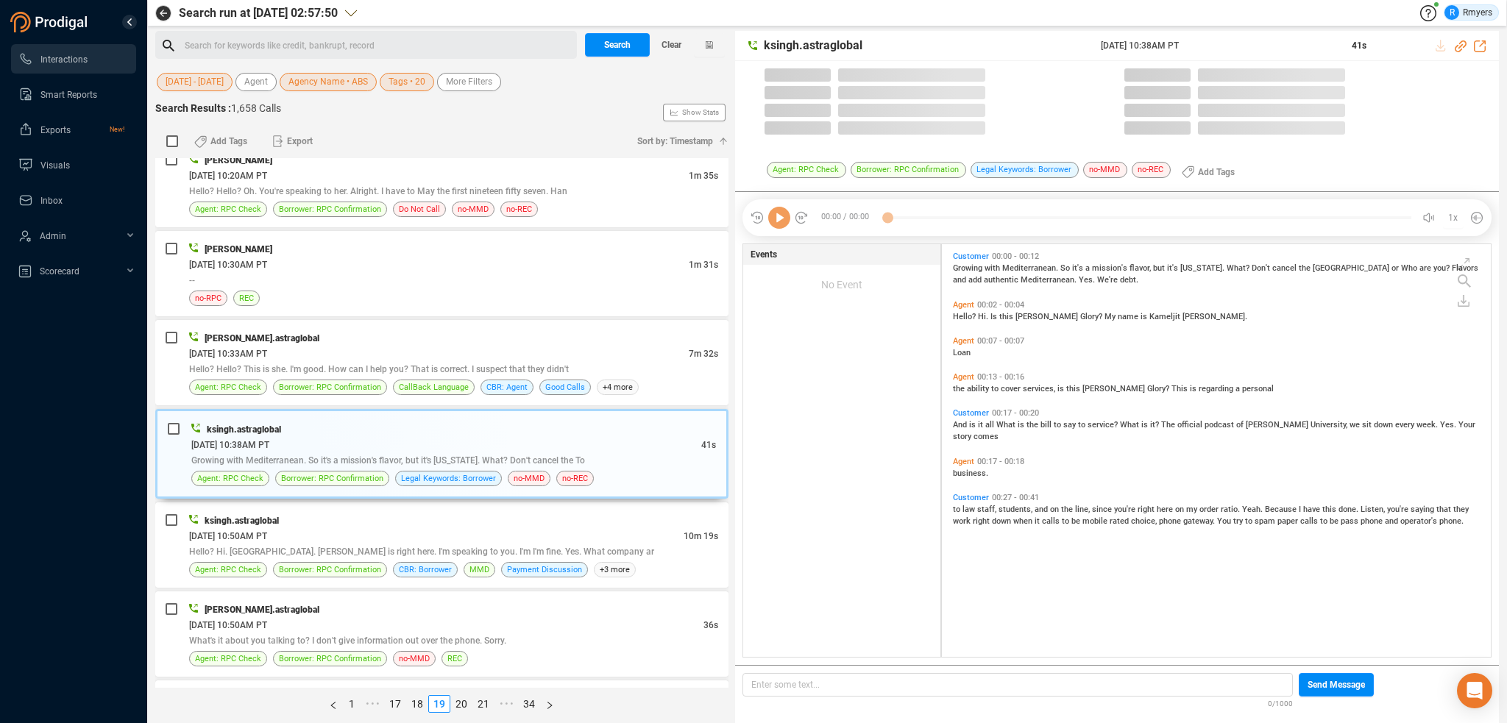
scroll to position [410, 542]
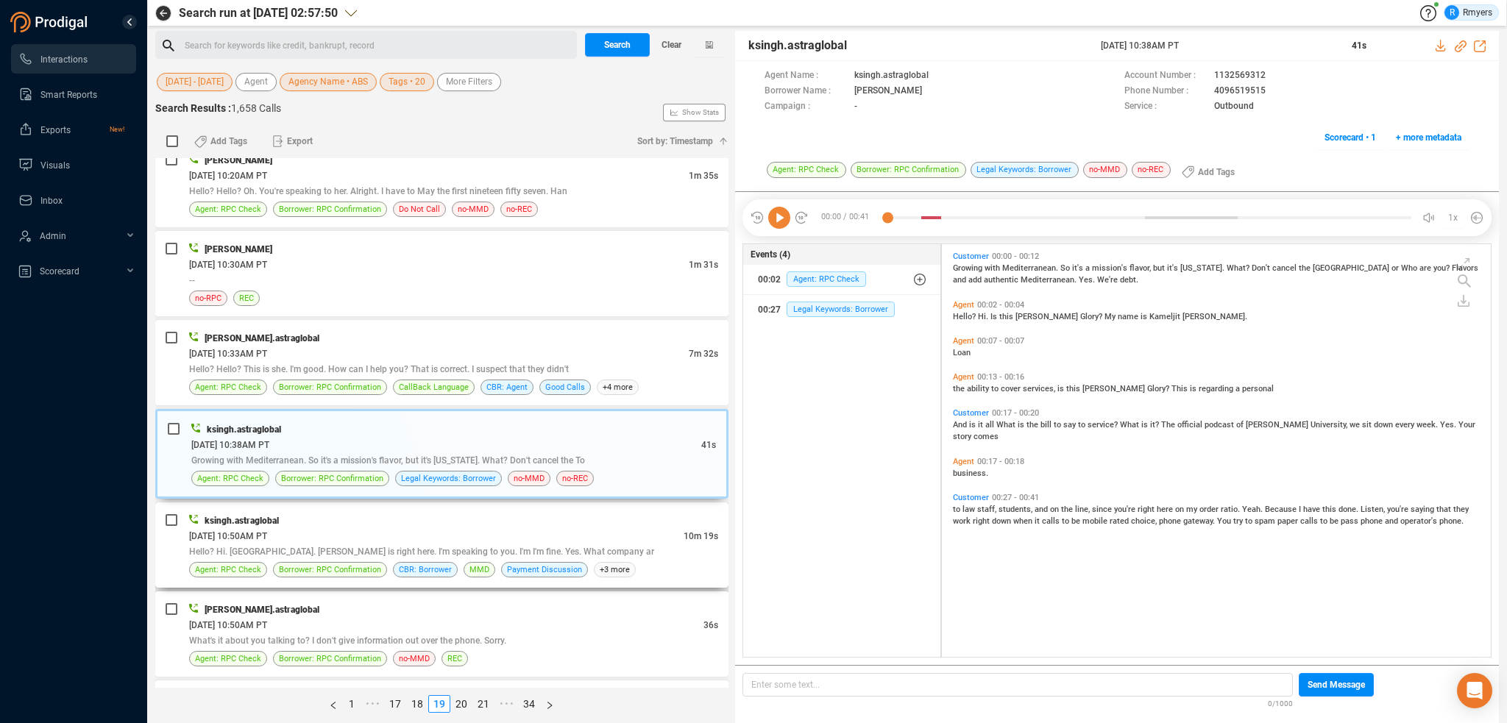
click at [489, 529] on div "06/18/2025 @ 10:50AM PT" at bounding box center [436, 535] width 495 height 15
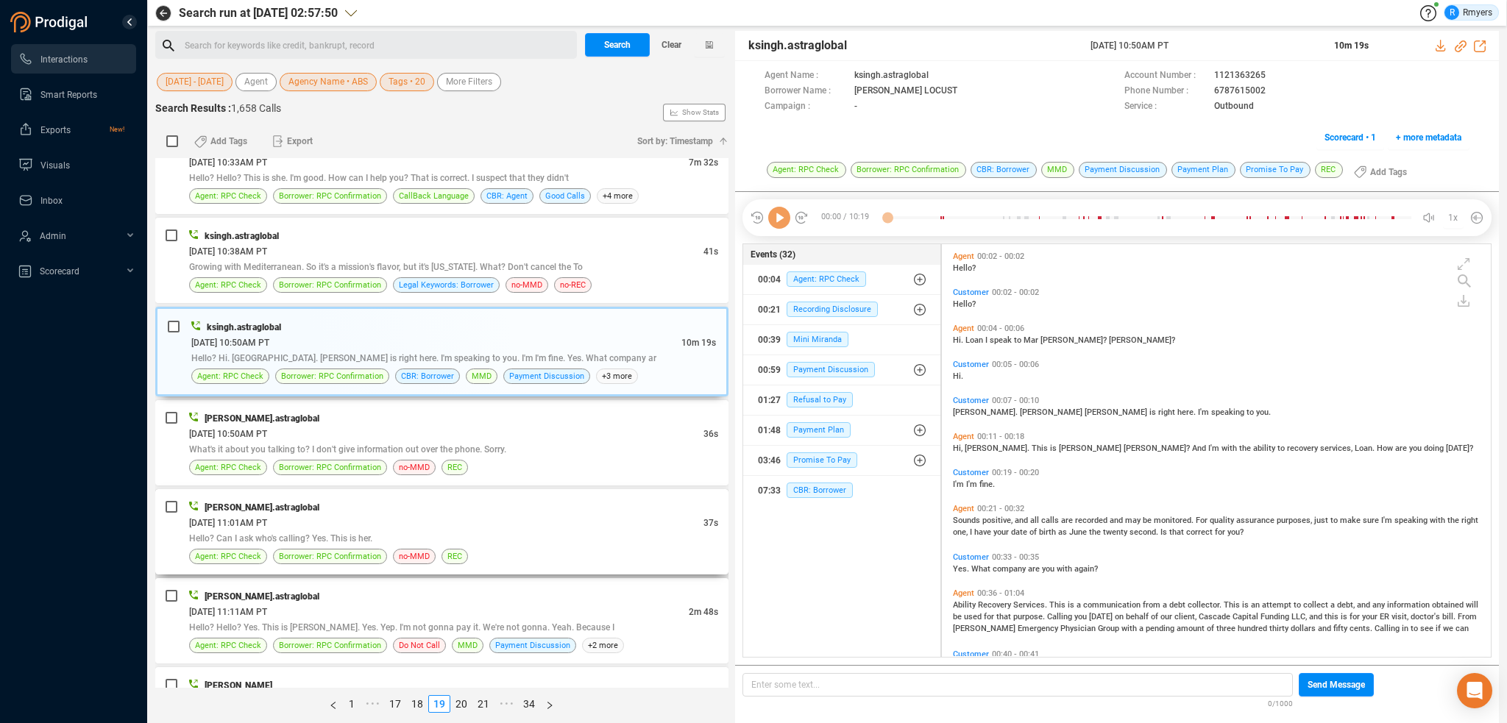
scroll to position [1840, 0]
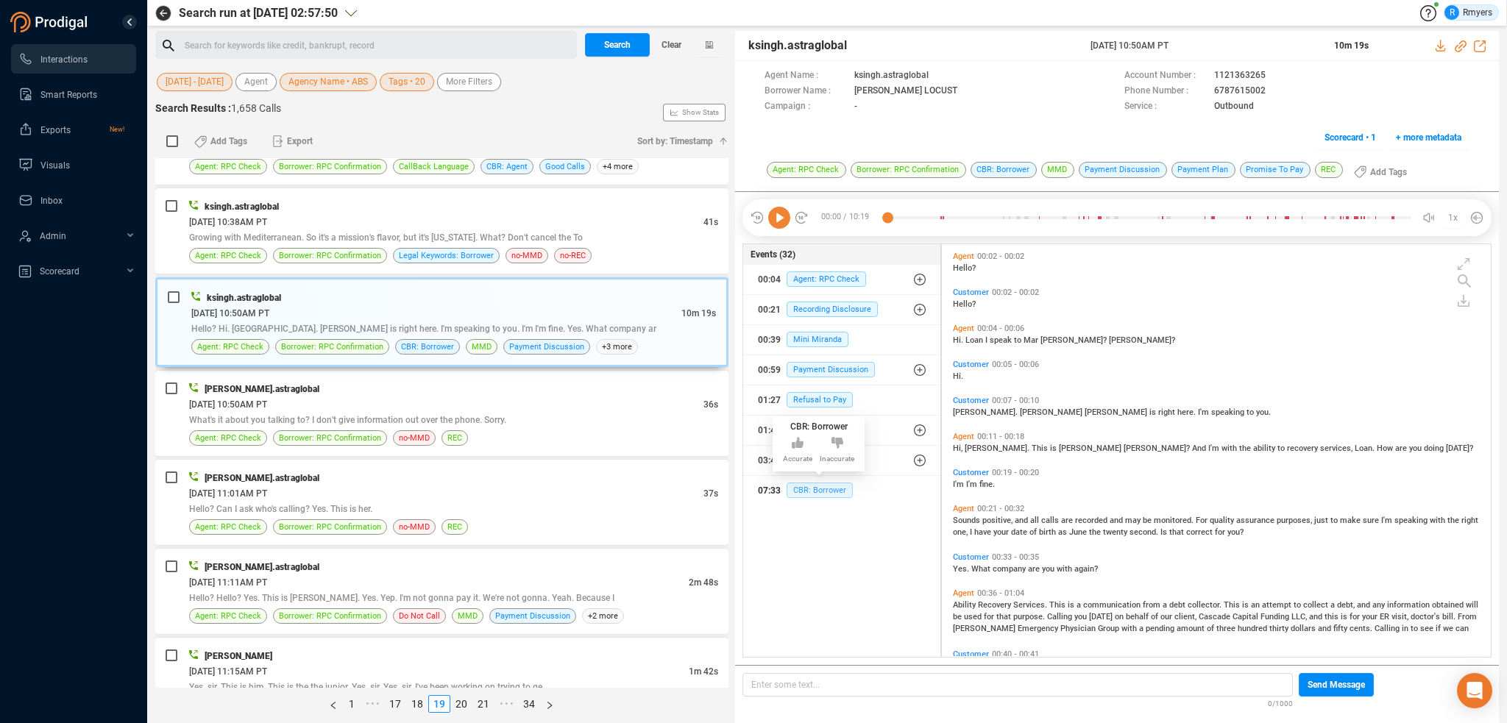
click at [818, 495] on span "CBR: Borrower" at bounding box center [820, 490] width 66 height 15
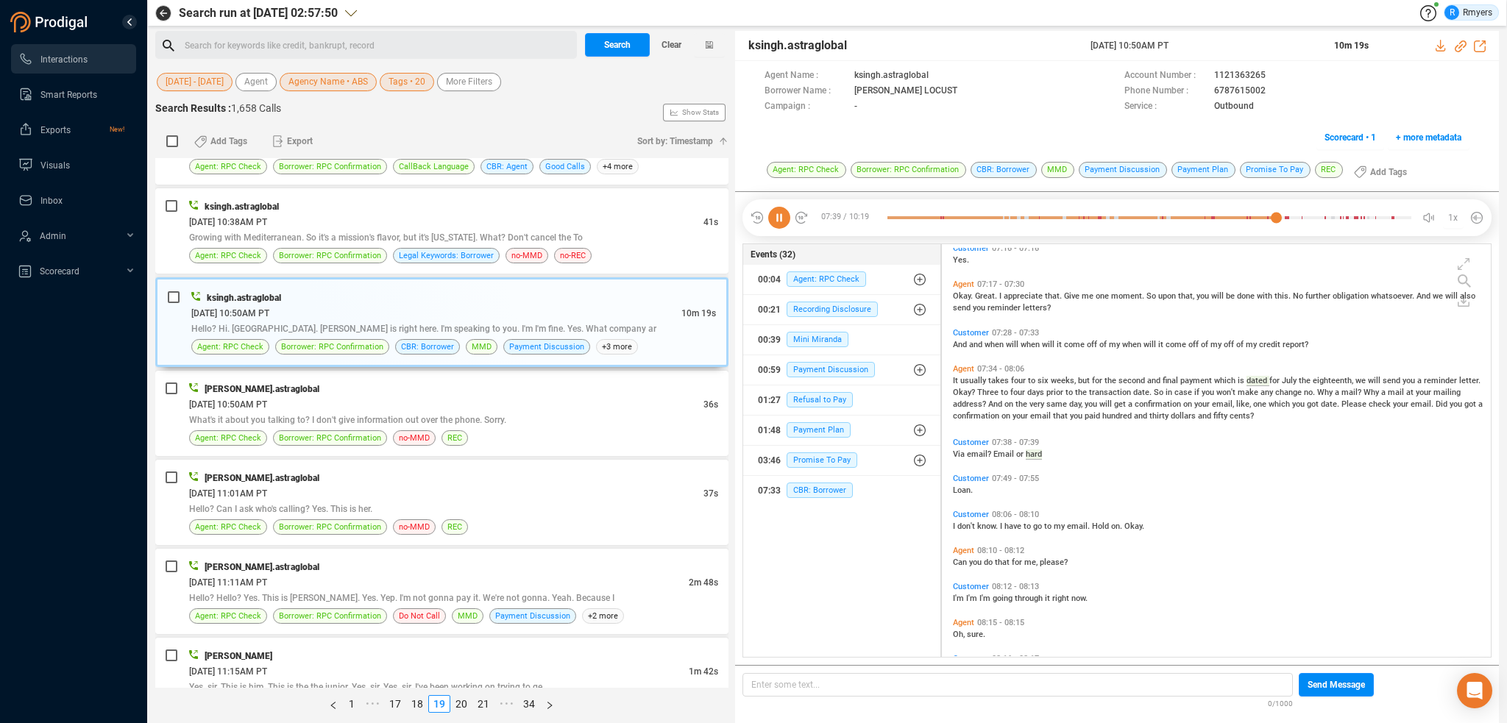
scroll to position [3230, 0]
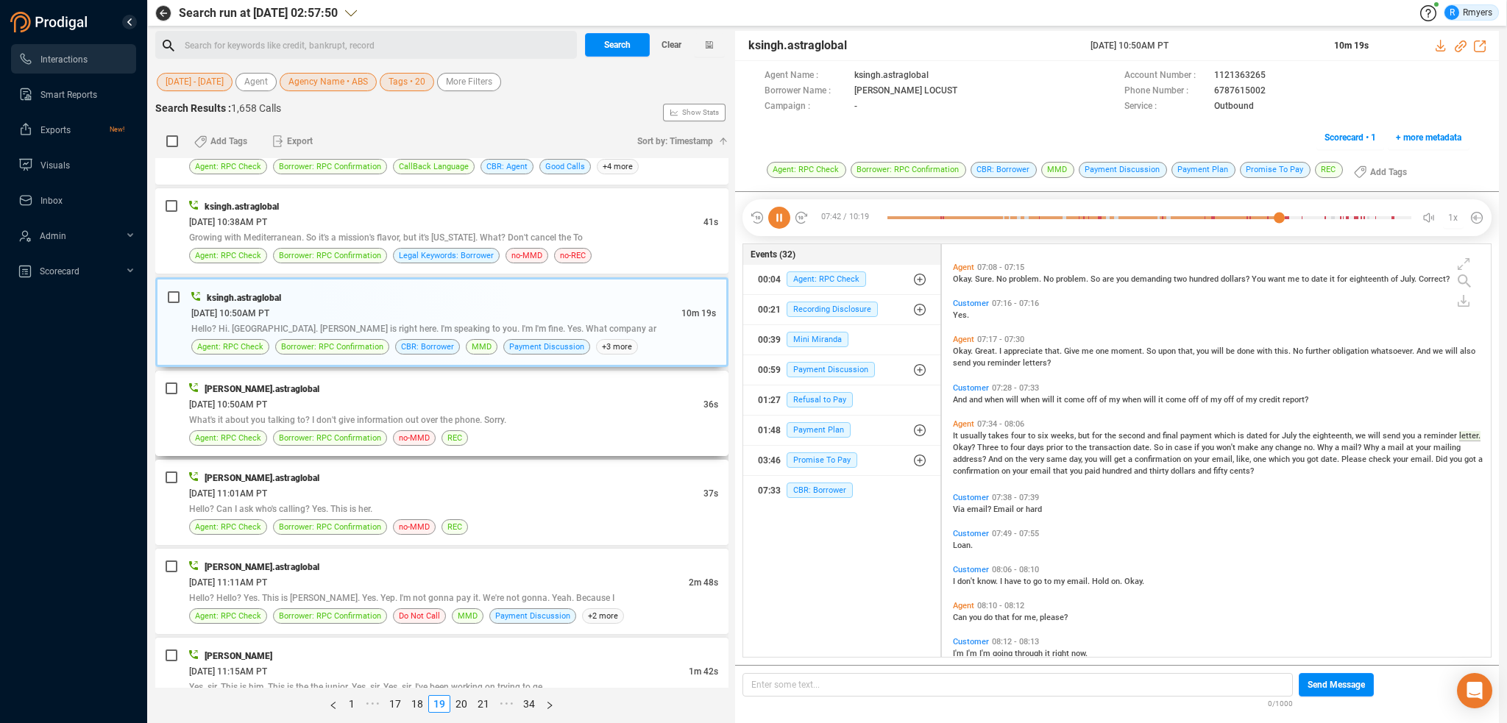
click at [477, 381] on div "divyansh.astraglobal" at bounding box center [453, 388] width 529 height 15
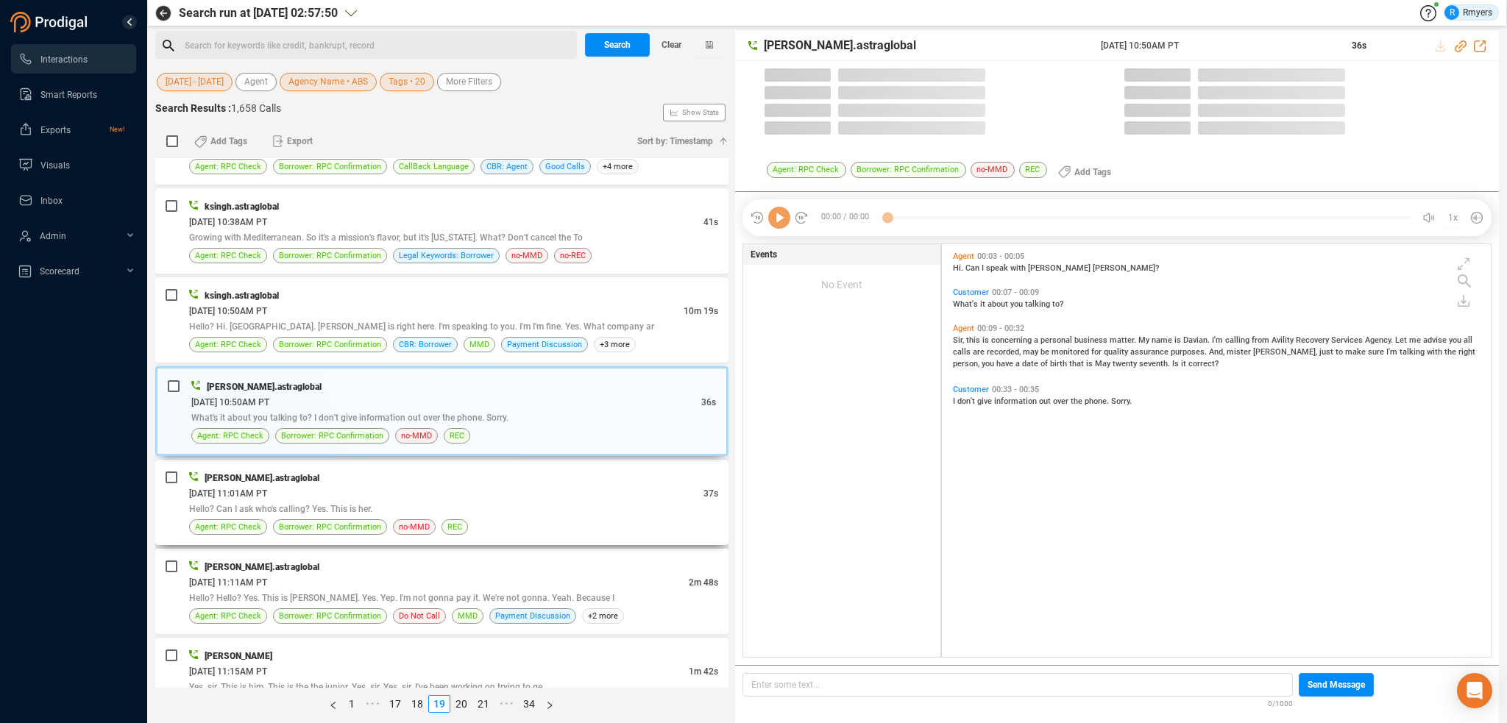
scroll to position [410, 542]
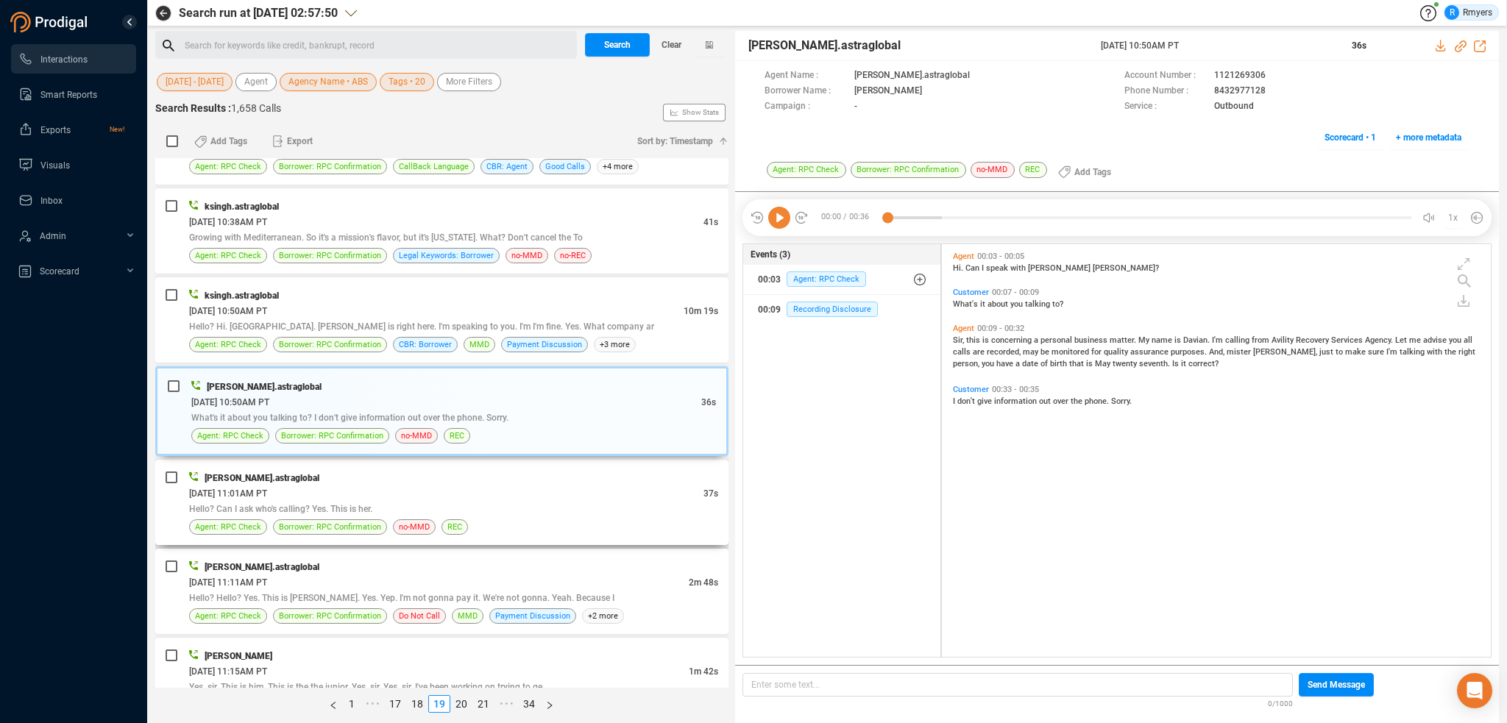
click at [491, 503] on div "Hello? Can I ask who's calling? Yes. This is her." at bounding box center [453, 508] width 529 height 15
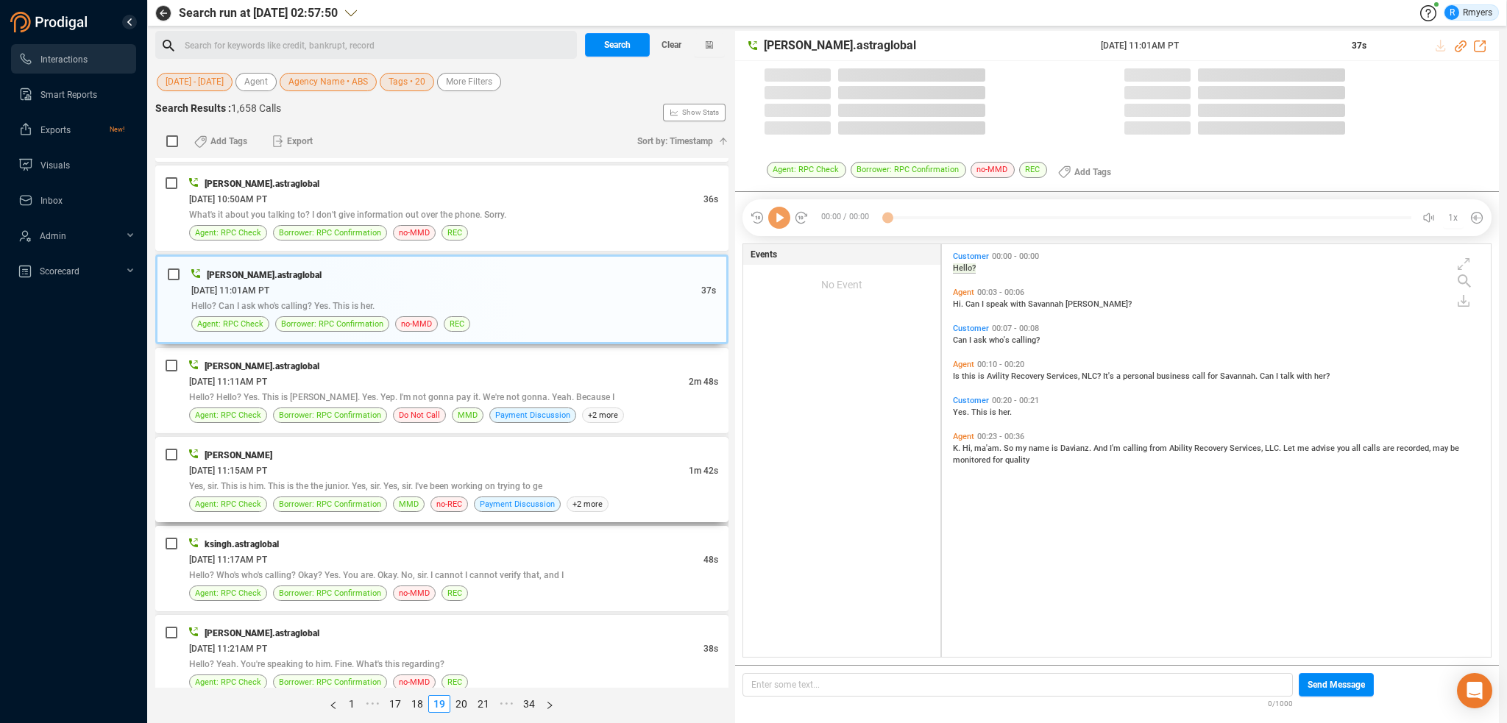
scroll to position [2061, 0]
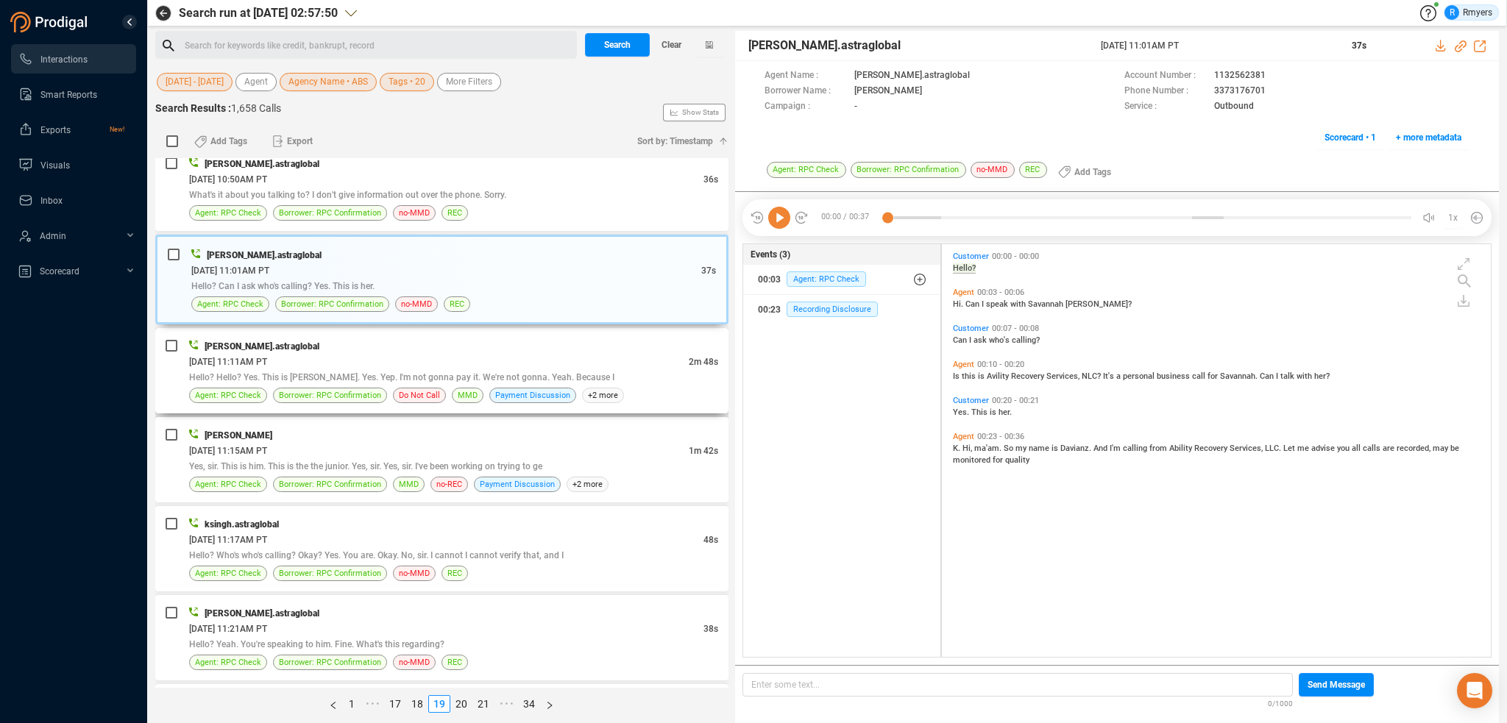
click at [474, 357] on div "06/18/2025 @ 11:11AM PT" at bounding box center [439, 361] width 500 height 15
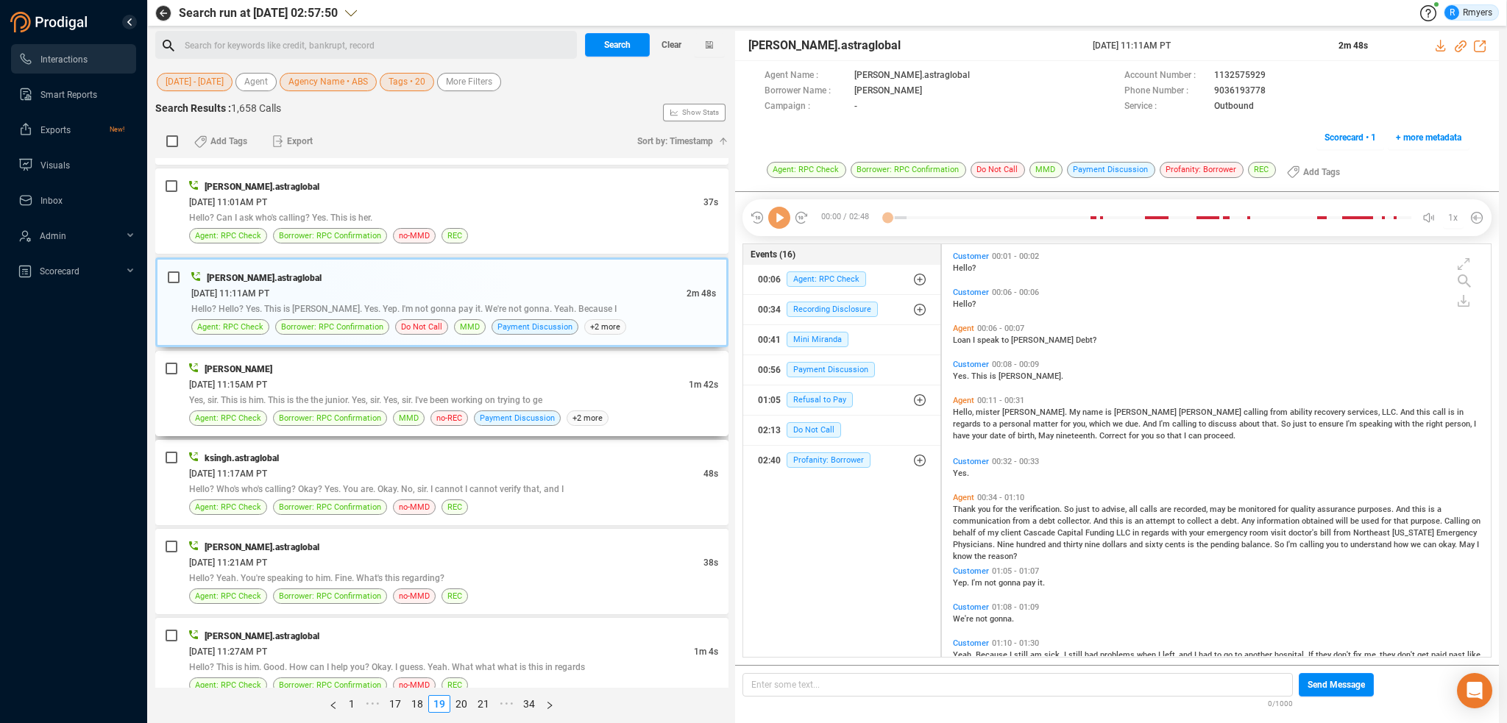
scroll to position [2208, 0]
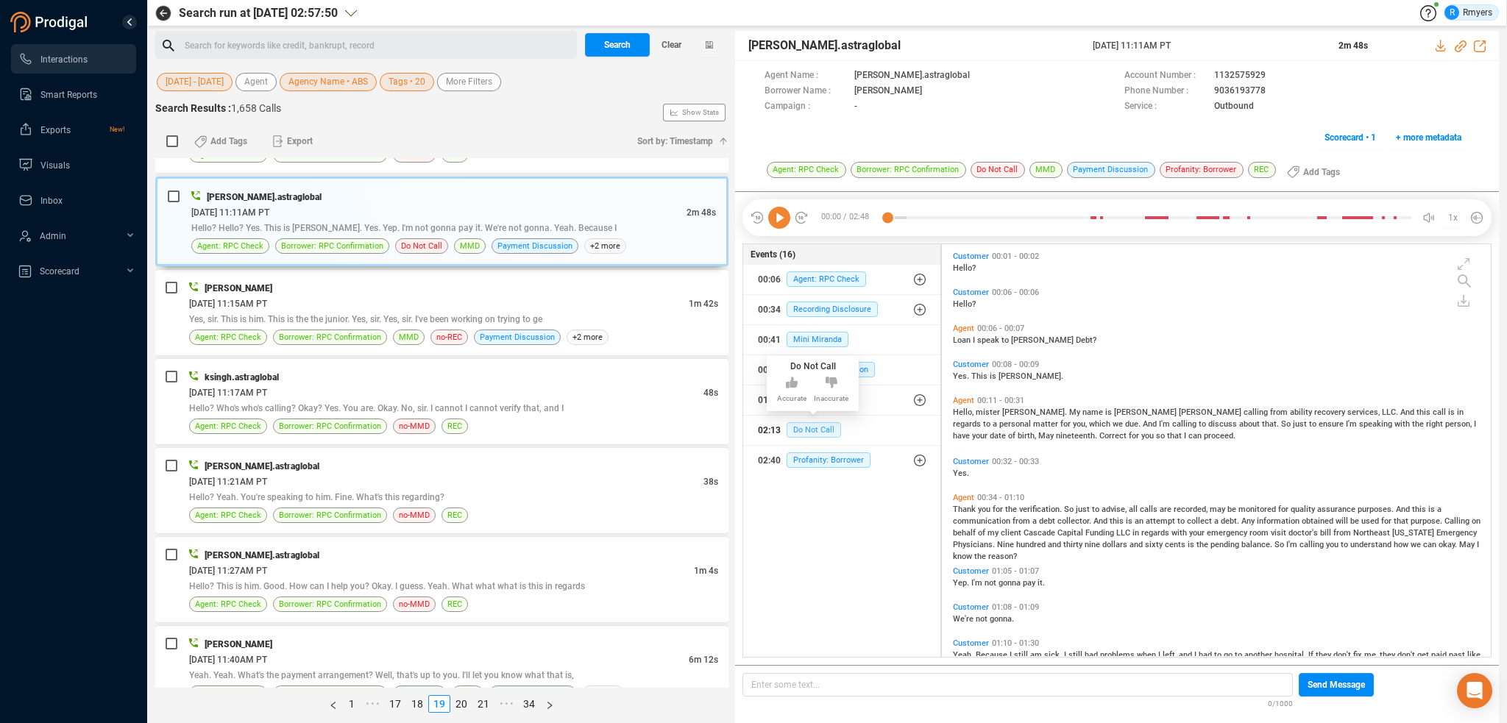
click at [826, 423] on span "Do Not Call" at bounding box center [814, 429] width 54 height 15
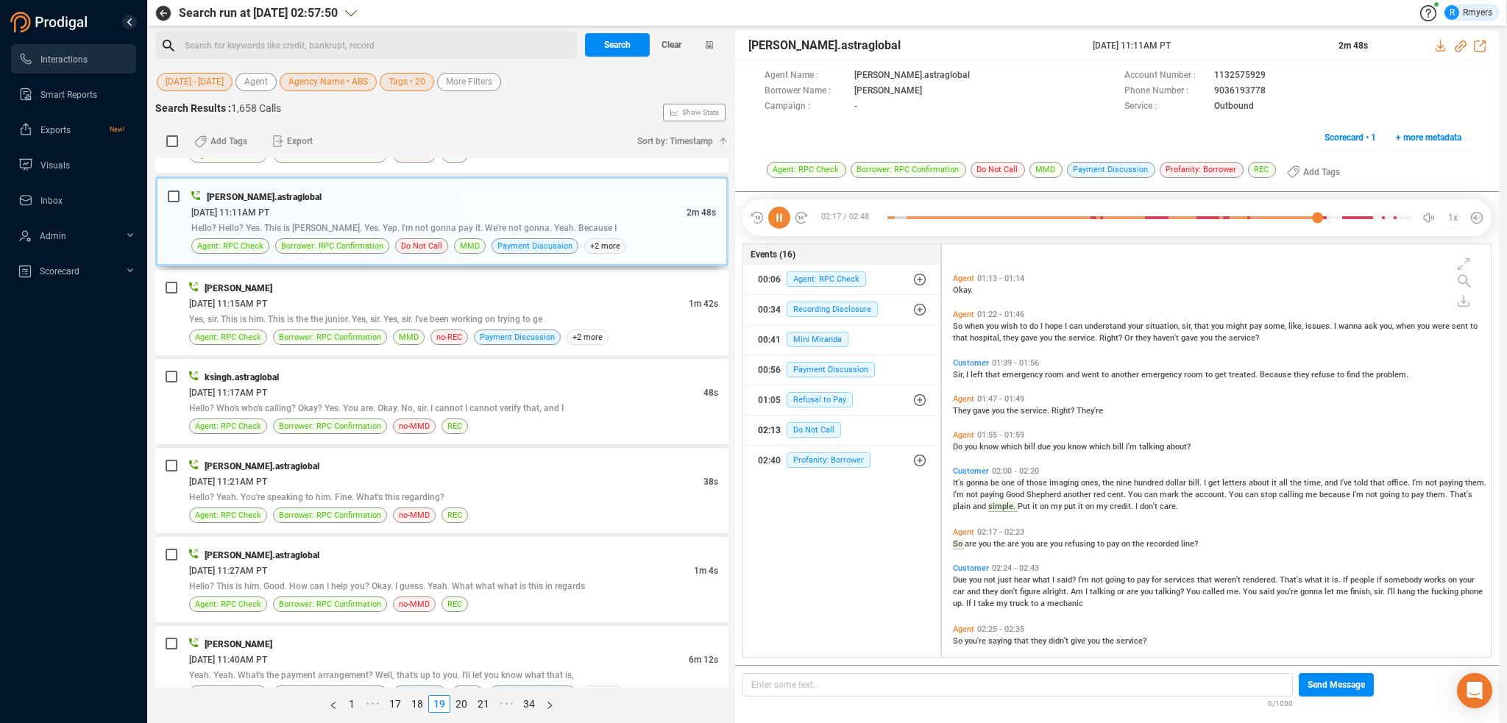
scroll to position [552, 0]
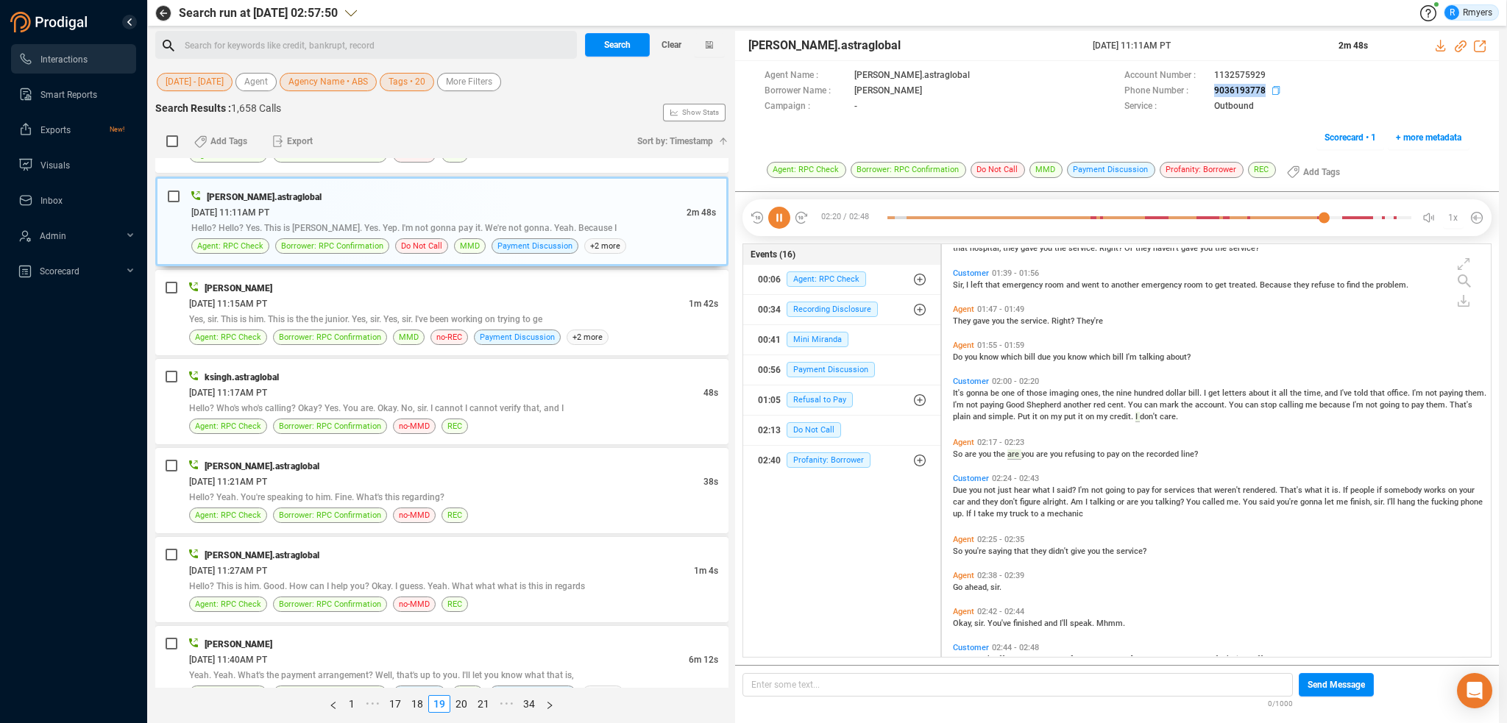
drag, startPoint x: 1198, startPoint y: 91, endPoint x: 1263, endPoint y: 91, distance: 64.8
click at [1263, 91] on div "Phone Number : 9036193778" at bounding box center [1297, 91] width 345 height 15
copy div "9036193778"
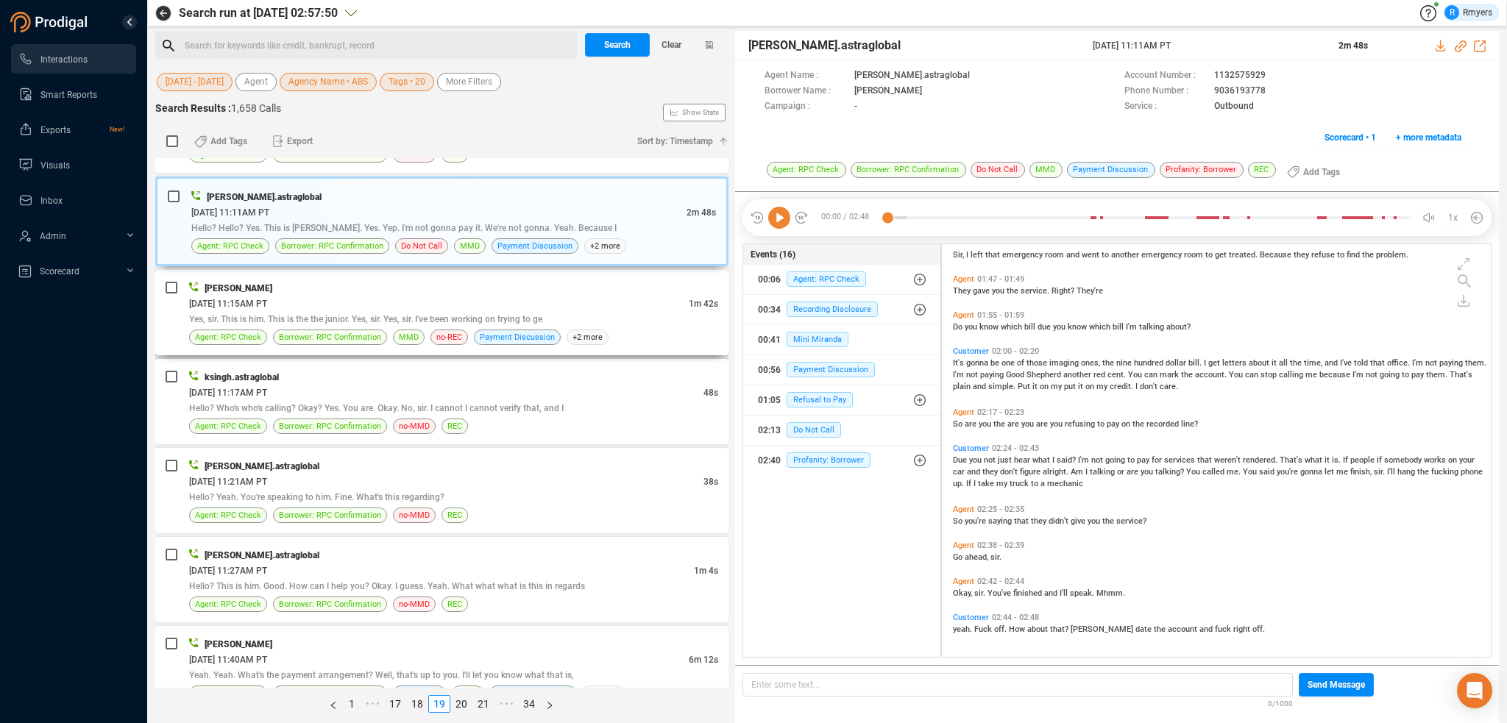
click at [386, 296] on div "06/18/2025 @ 11:15AM PT" at bounding box center [439, 303] width 500 height 15
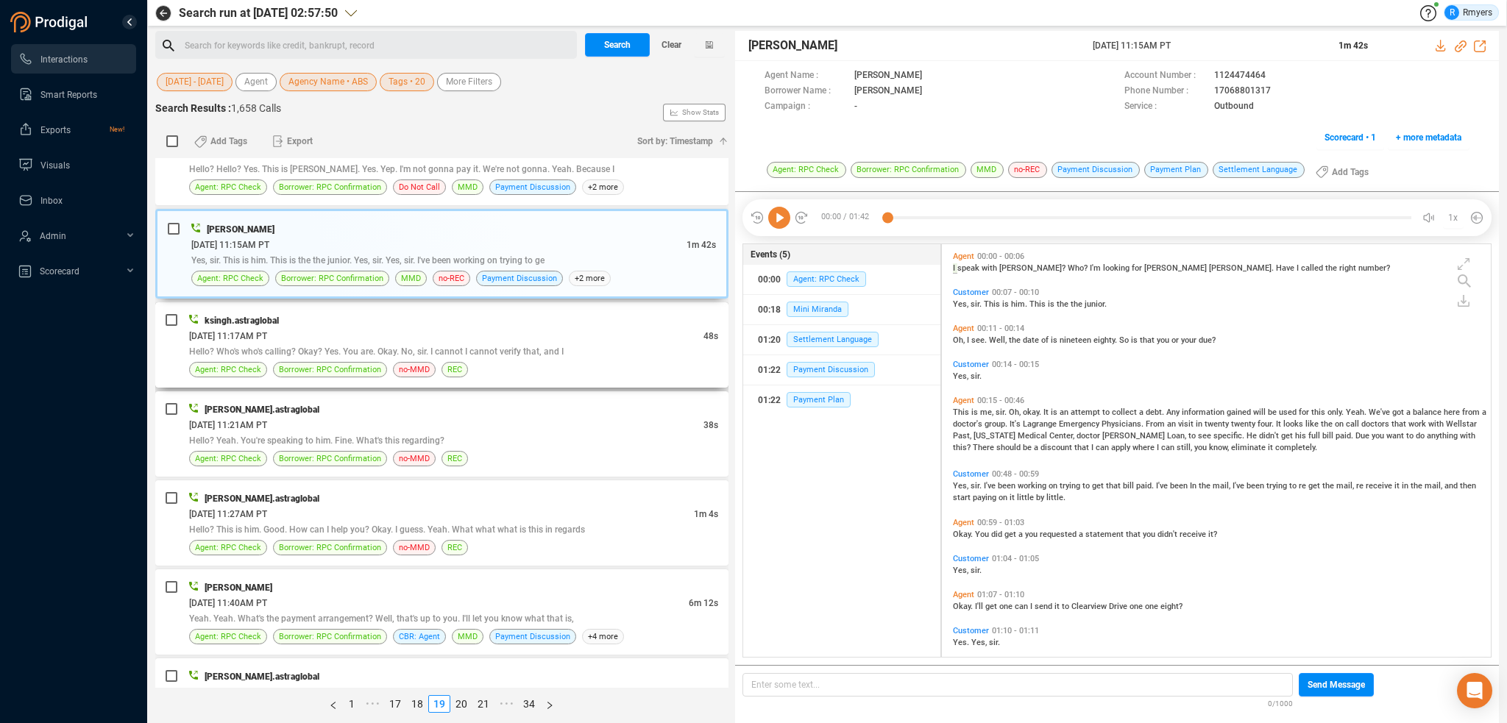
scroll to position [2282, 0]
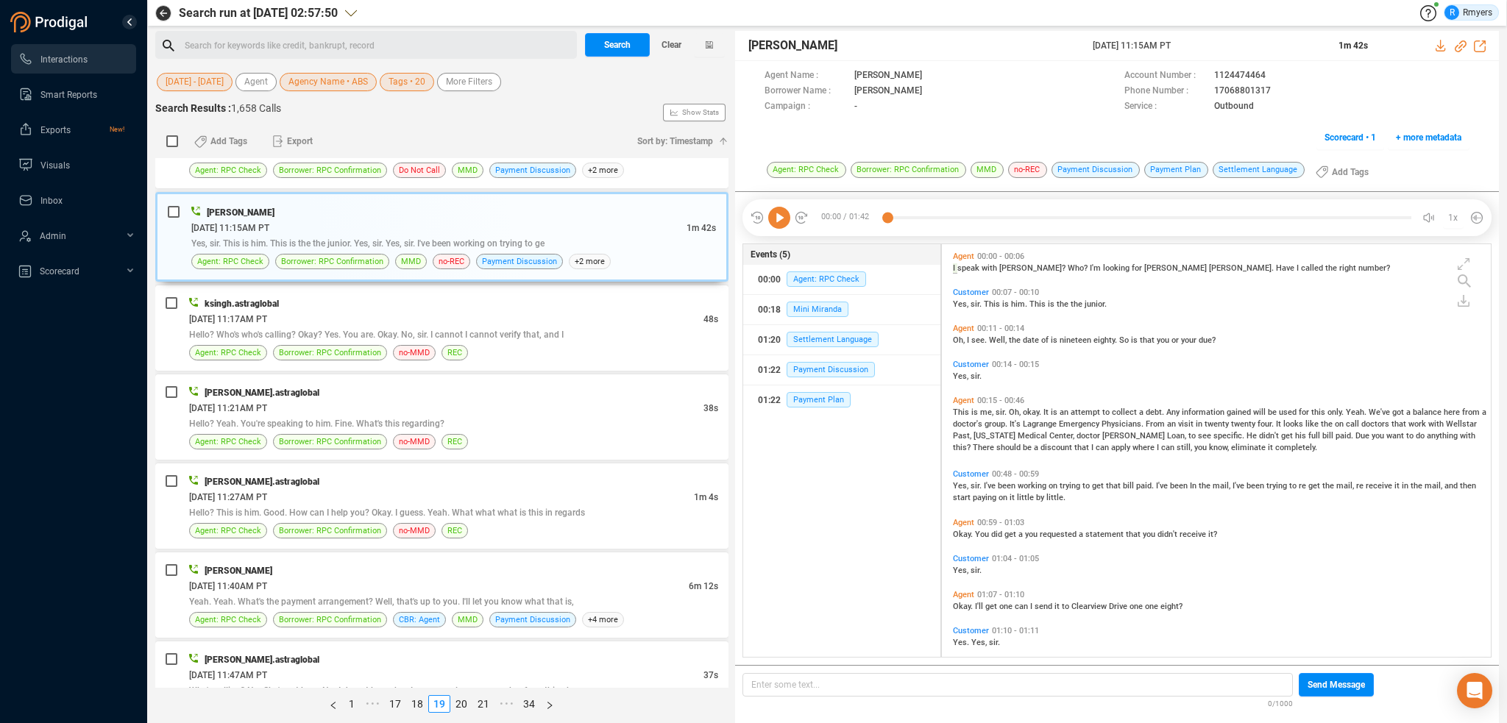
click at [778, 222] on icon at bounding box center [779, 218] width 22 height 22
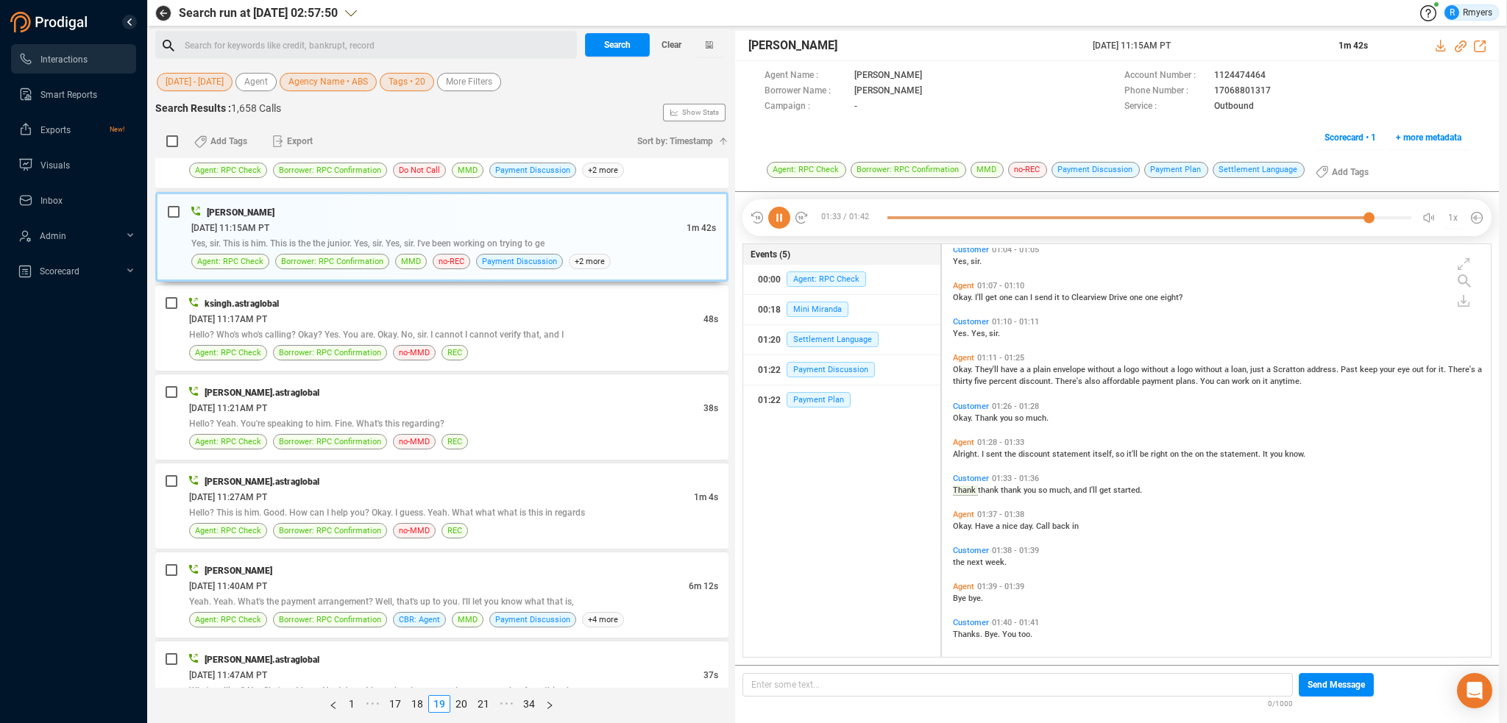
scroll to position [314, 0]
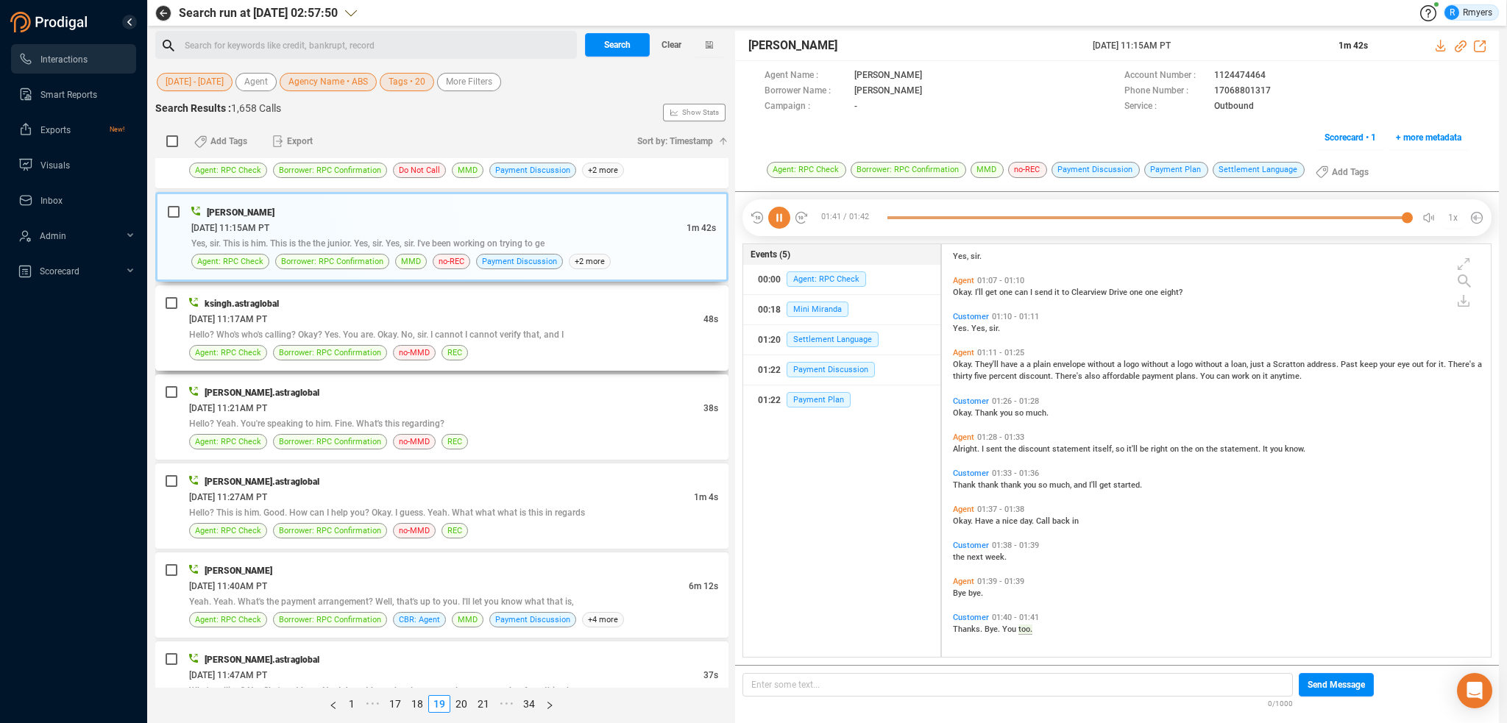
click at [592, 345] on div "Agent: RPC Check Borrower: RPC Confirmation no-MMD REC" at bounding box center [453, 352] width 529 height 15
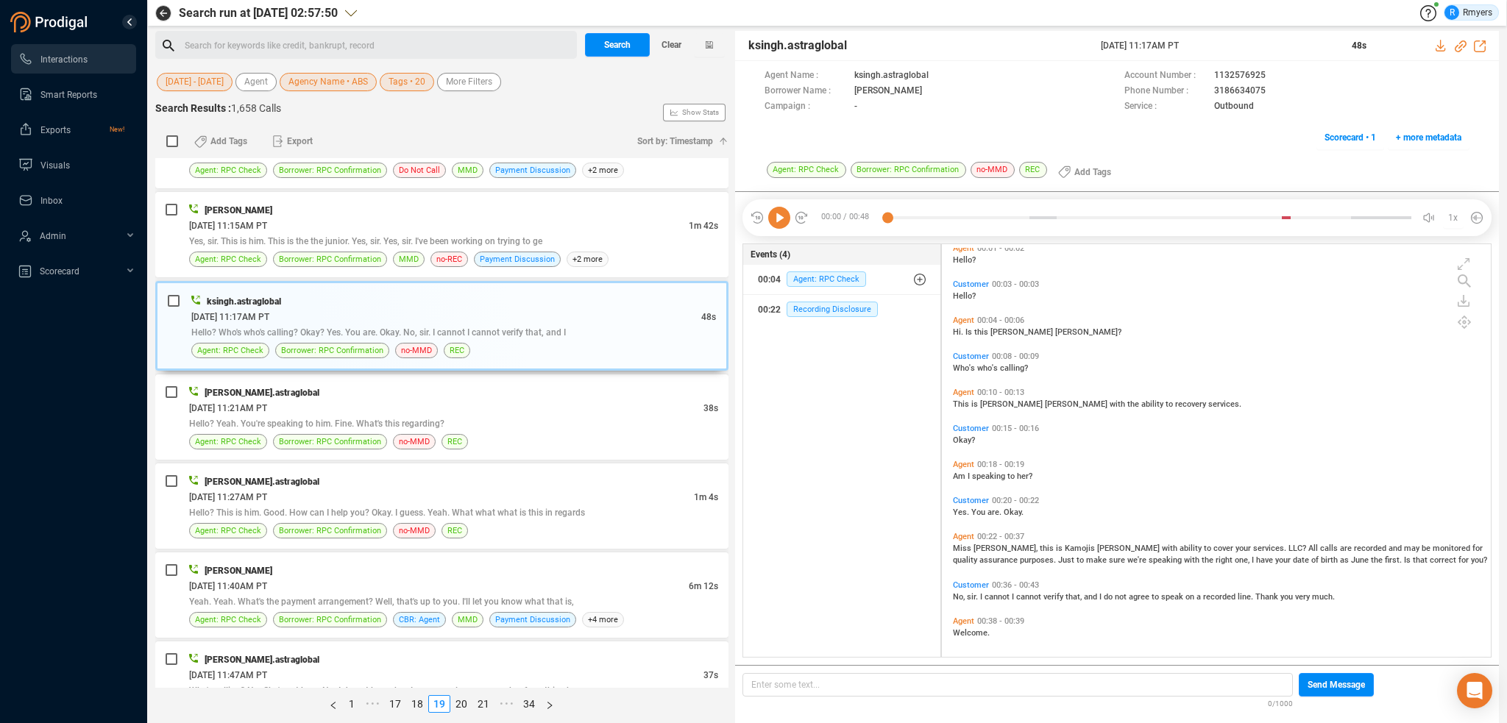
scroll to position [12, 0]
drag, startPoint x: 502, startPoint y: 389, endPoint x: 516, endPoint y: 411, distance: 26.1
click at [505, 399] on div "divyansh.astraglobal 06/18/2025 @ 11:21AM PT 38s Hello? Yeah. You're speaking t…" at bounding box center [453, 417] width 529 height 65
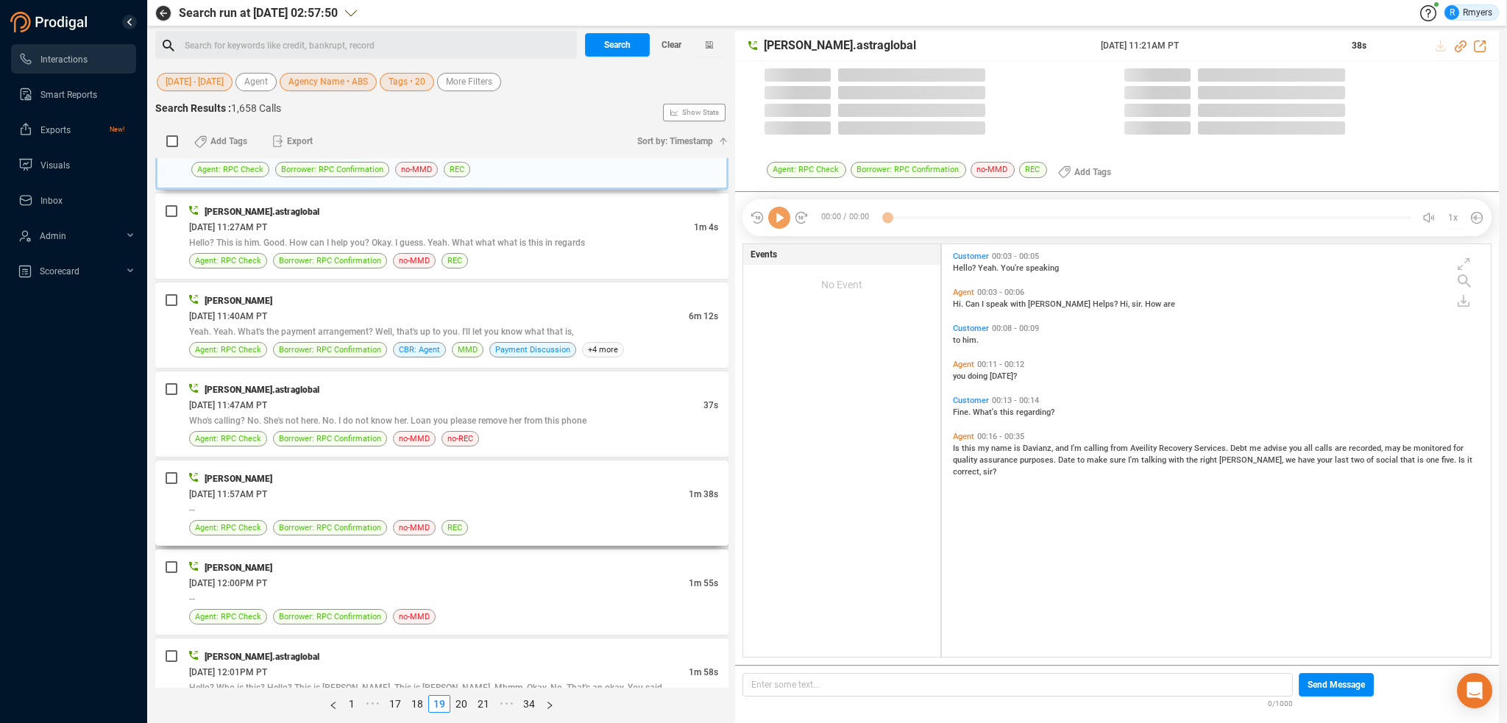
scroll to position [410, 542]
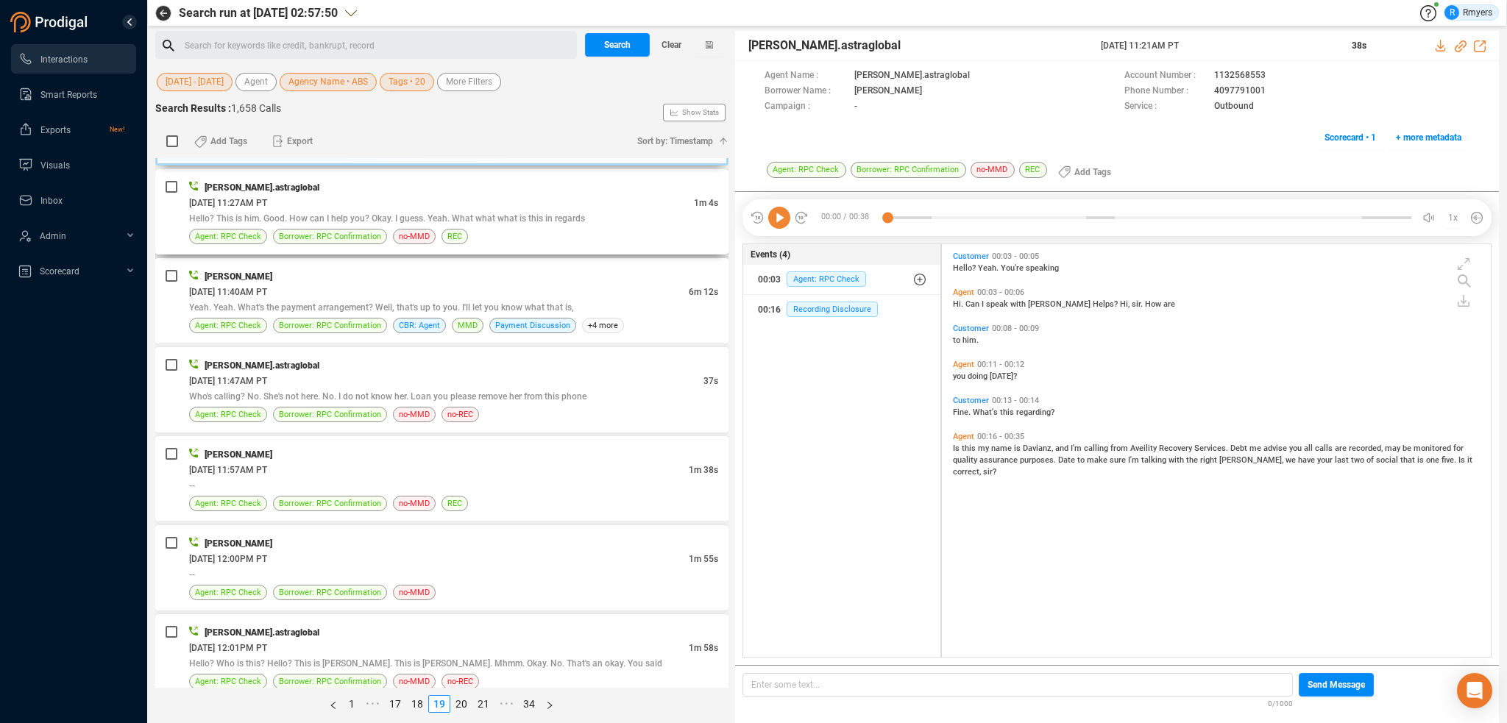
click at [523, 215] on div "Hello? This is him. Good. How can I help you? Okay. I guess. Yeah. What what wh…" at bounding box center [453, 217] width 529 height 15
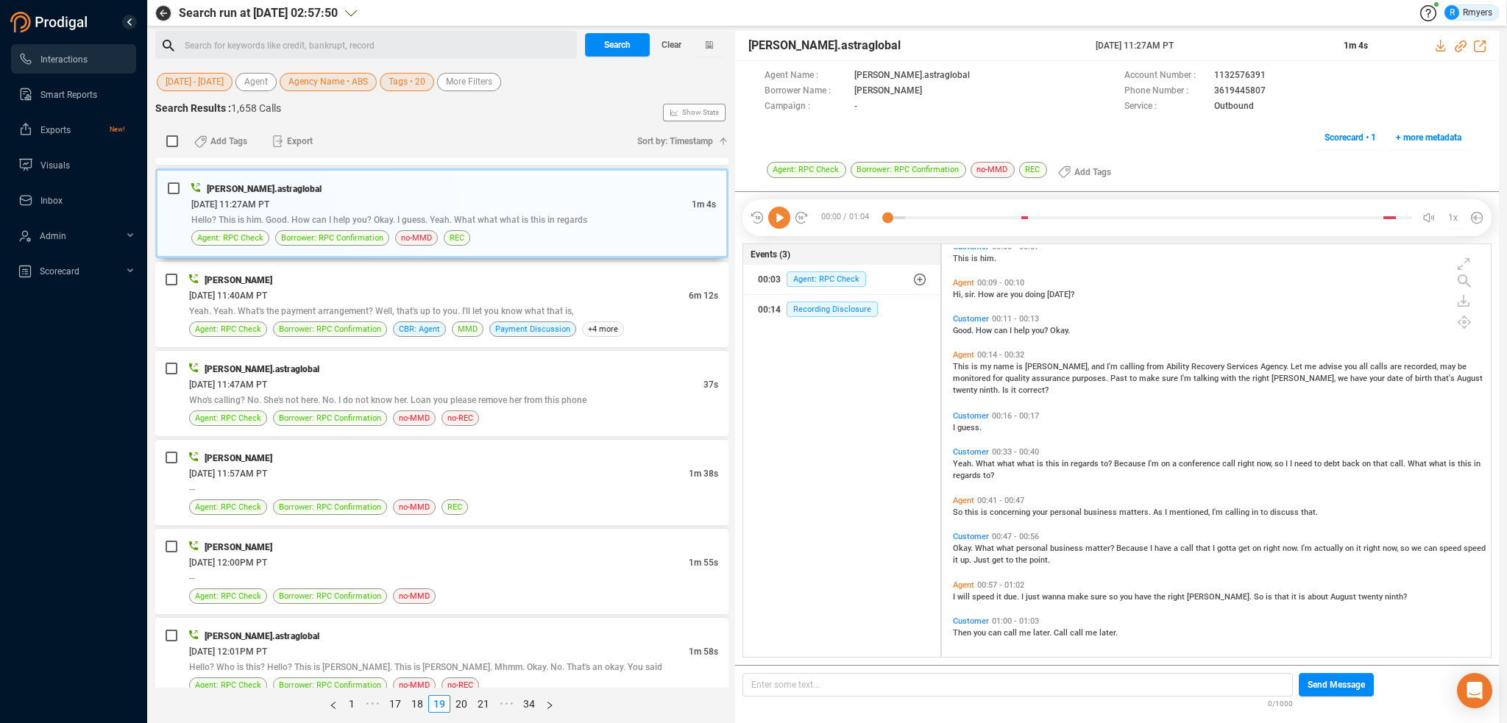
scroll to position [85, 0]
click at [659, 303] on div "Yeah. Yeah. What's the payment arrangement? Well, that's up to you. I'll let yo…" at bounding box center [453, 310] width 529 height 15
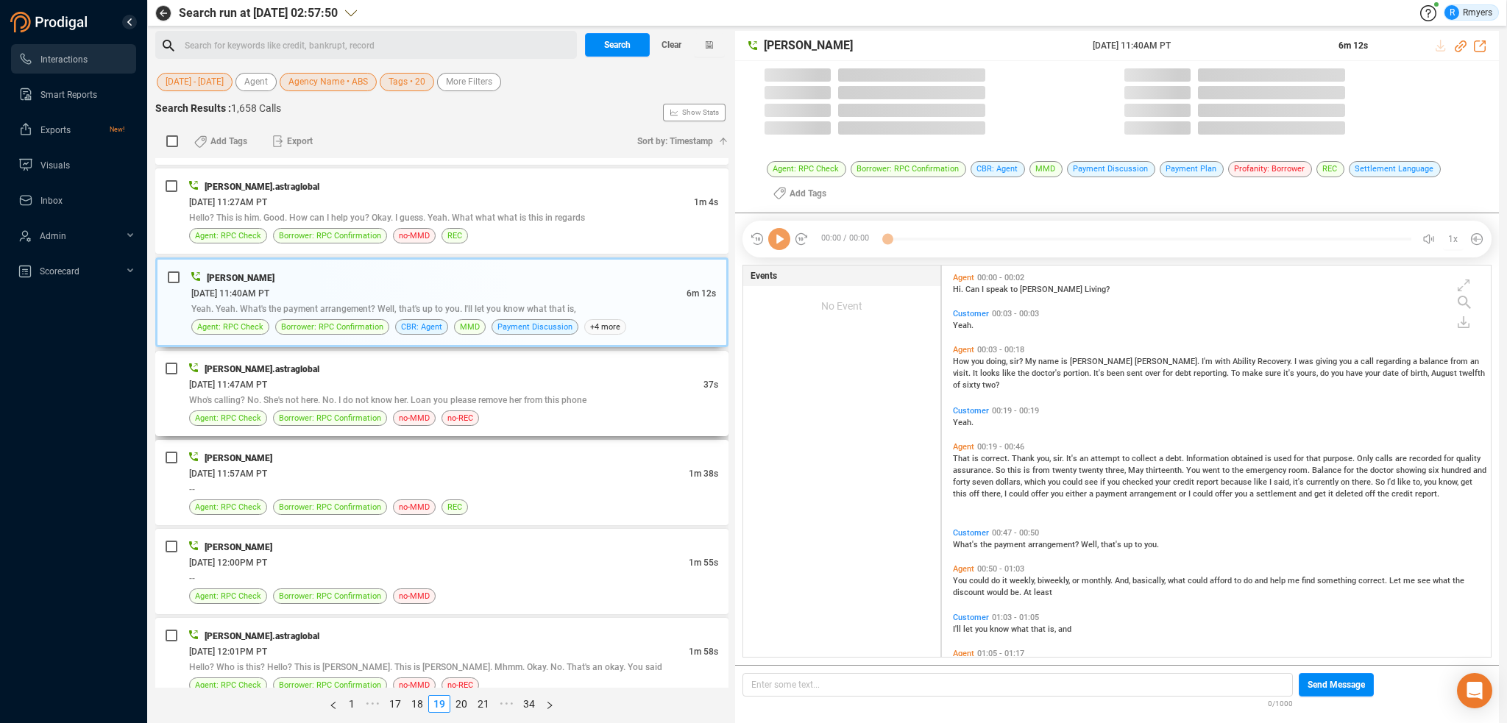
scroll to position [389, 542]
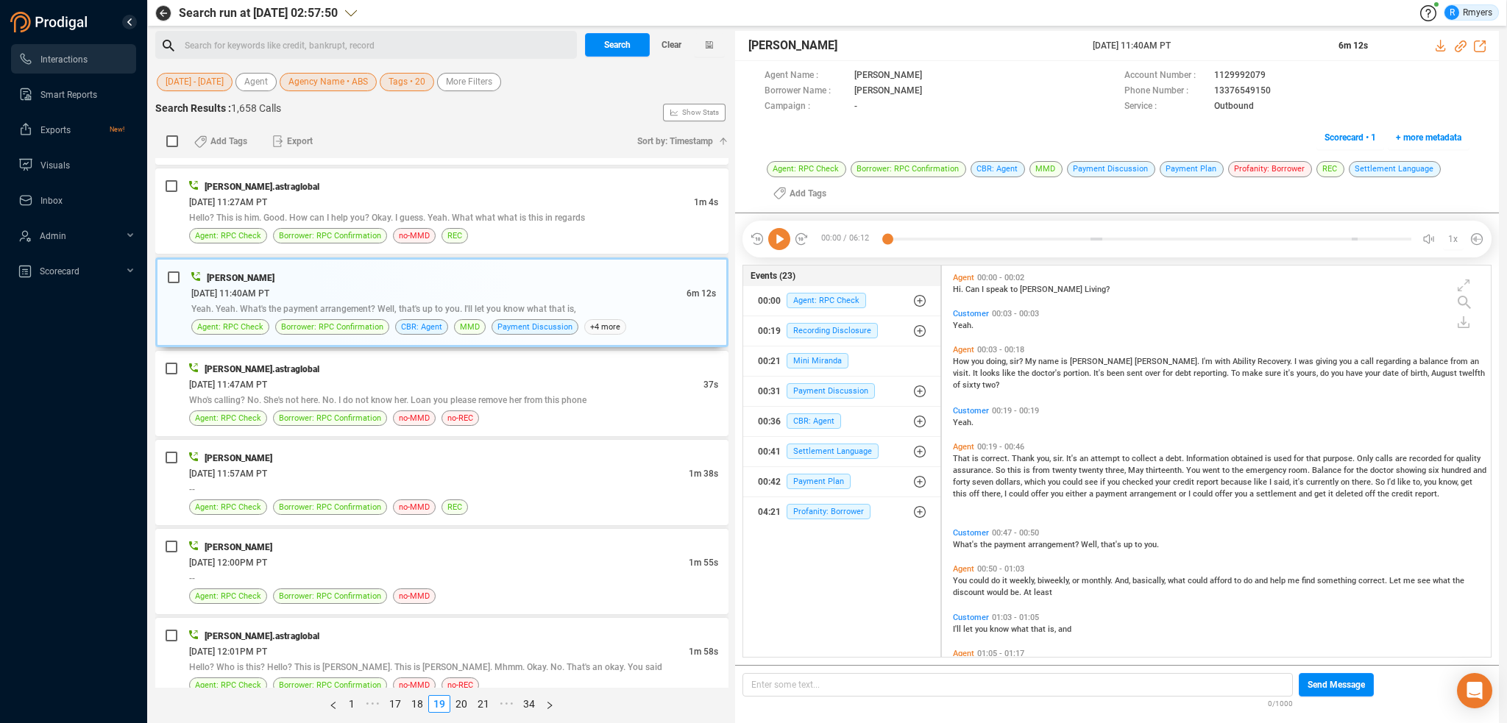
click at [771, 244] on icon at bounding box center [779, 239] width 22 height 22
click at [1460, 46] on icon at bounding box center [1461, 46] width 12 height 12
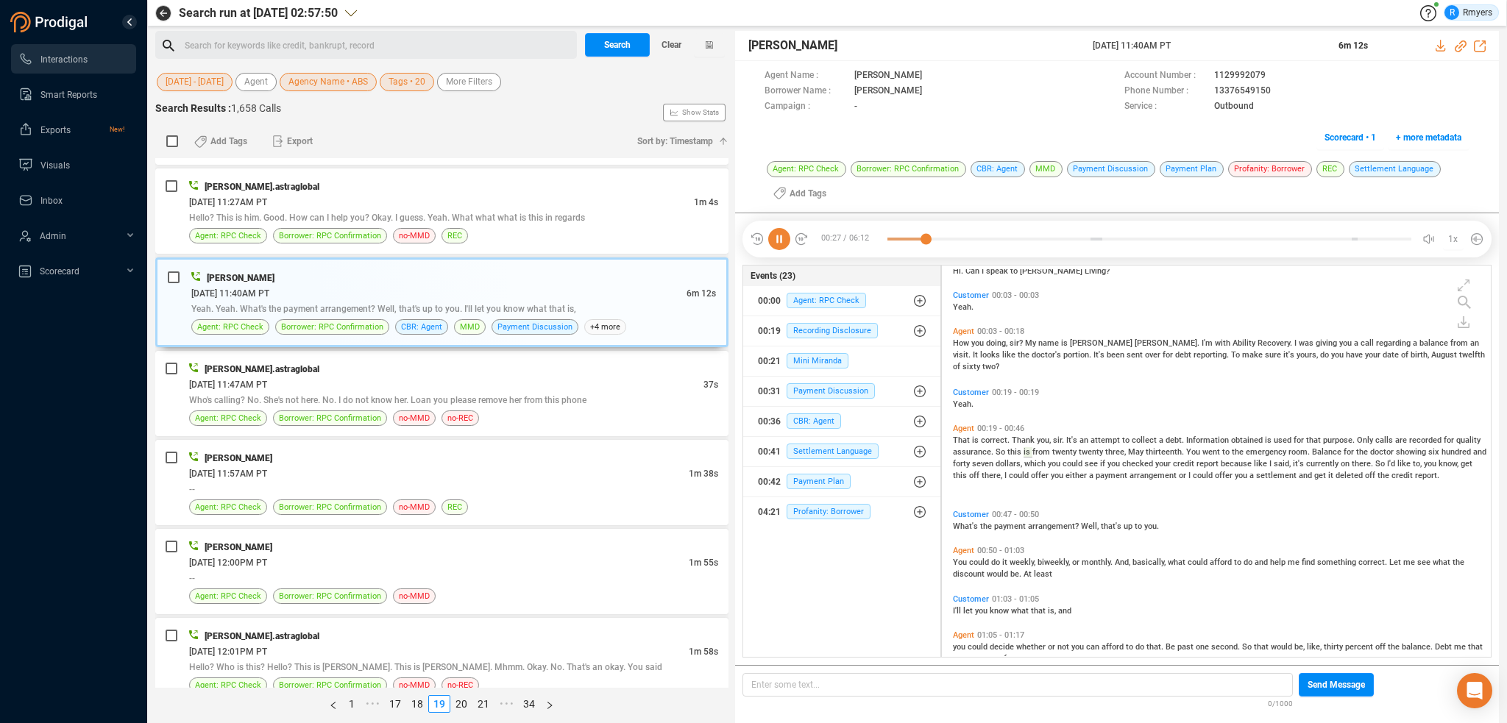
drag, startPoint x: 1091, startPoint y: 52, endPoint x: 1215, endPoint y: 43, distance: 124.7
click at [1215, 43] on div "John Tucker 18 Jun 2025 @ 11:40AM PT 6m 12s" at bounding box center [1117, 46] width 764 height 30
copy div "[DATE] 11:40AM PT"
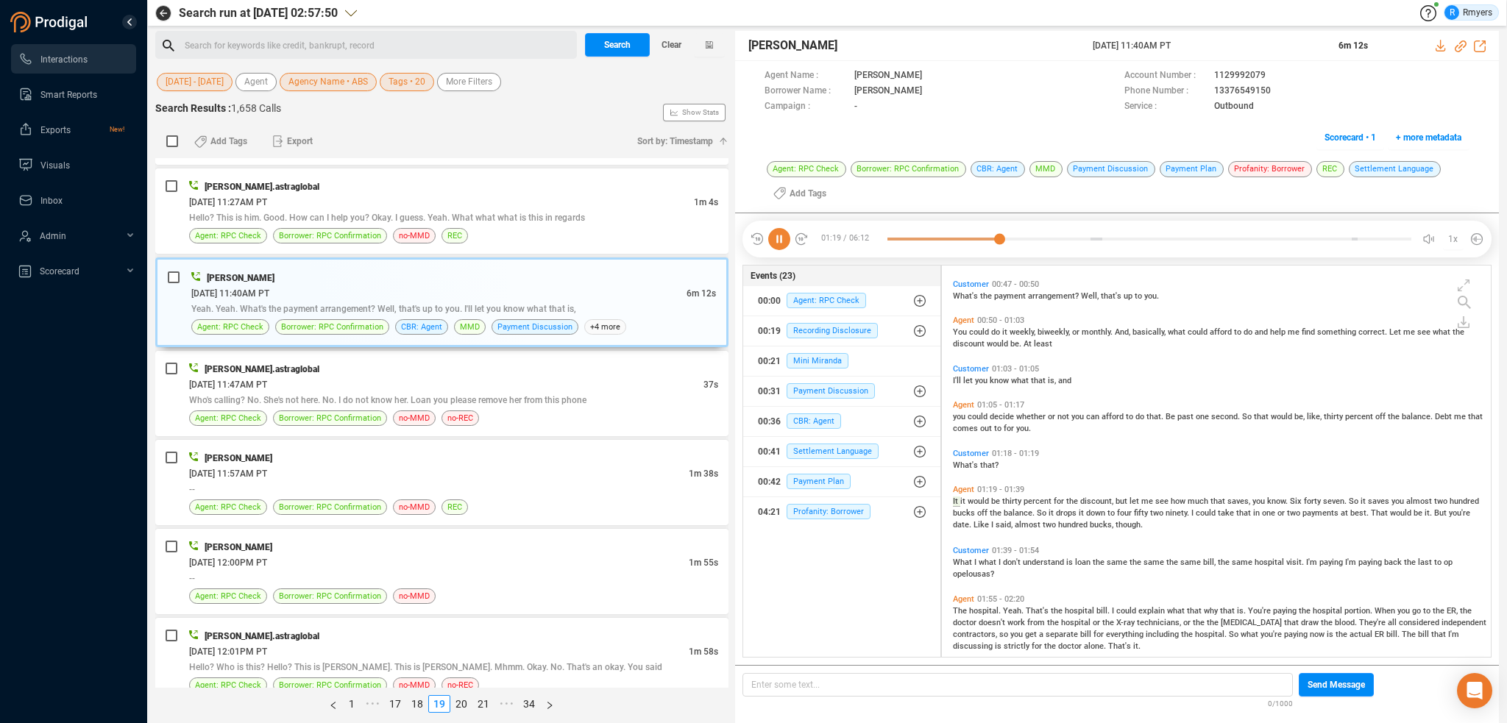
scroll to position [297, 0]
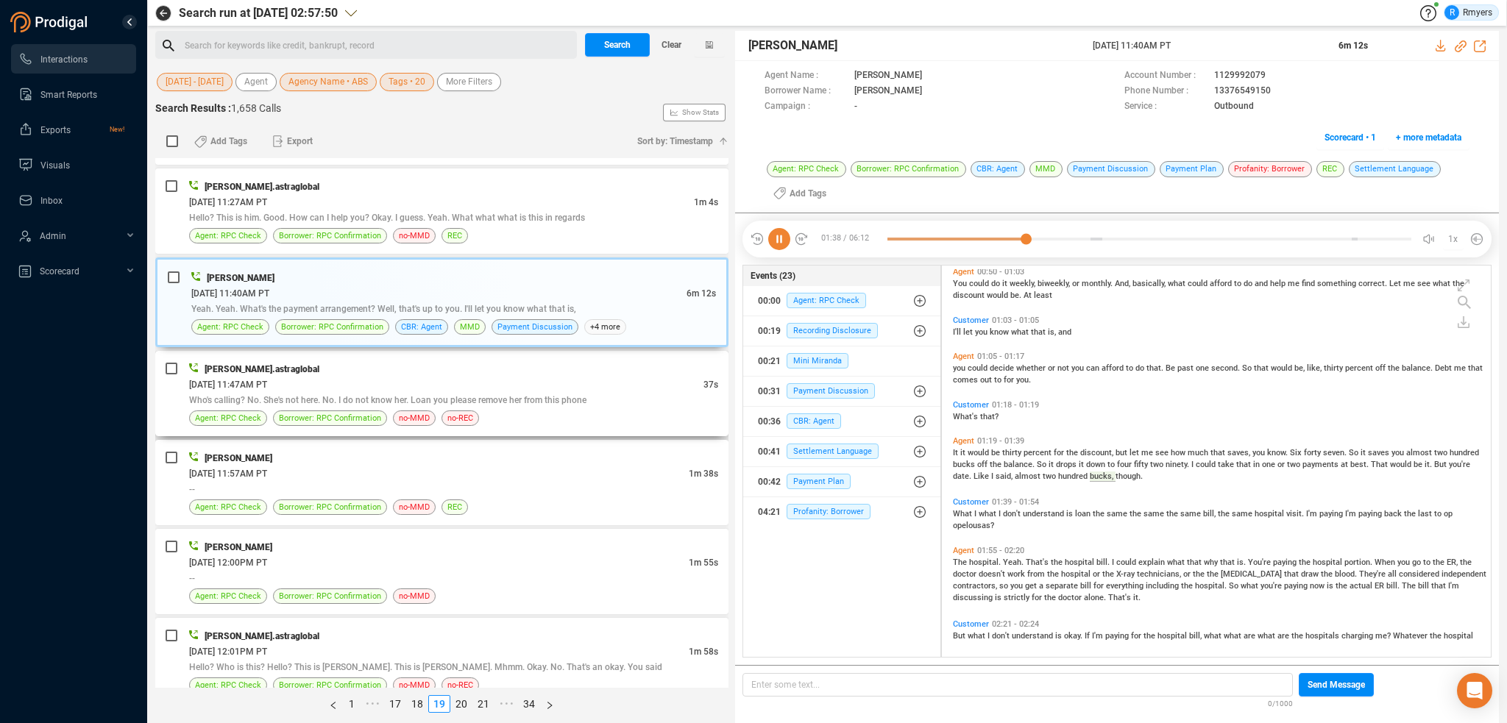
click at [534, 377] on div "06/18/2025 @ 11:47AM PT" at bounding box center [446, 384] width 514 height 15
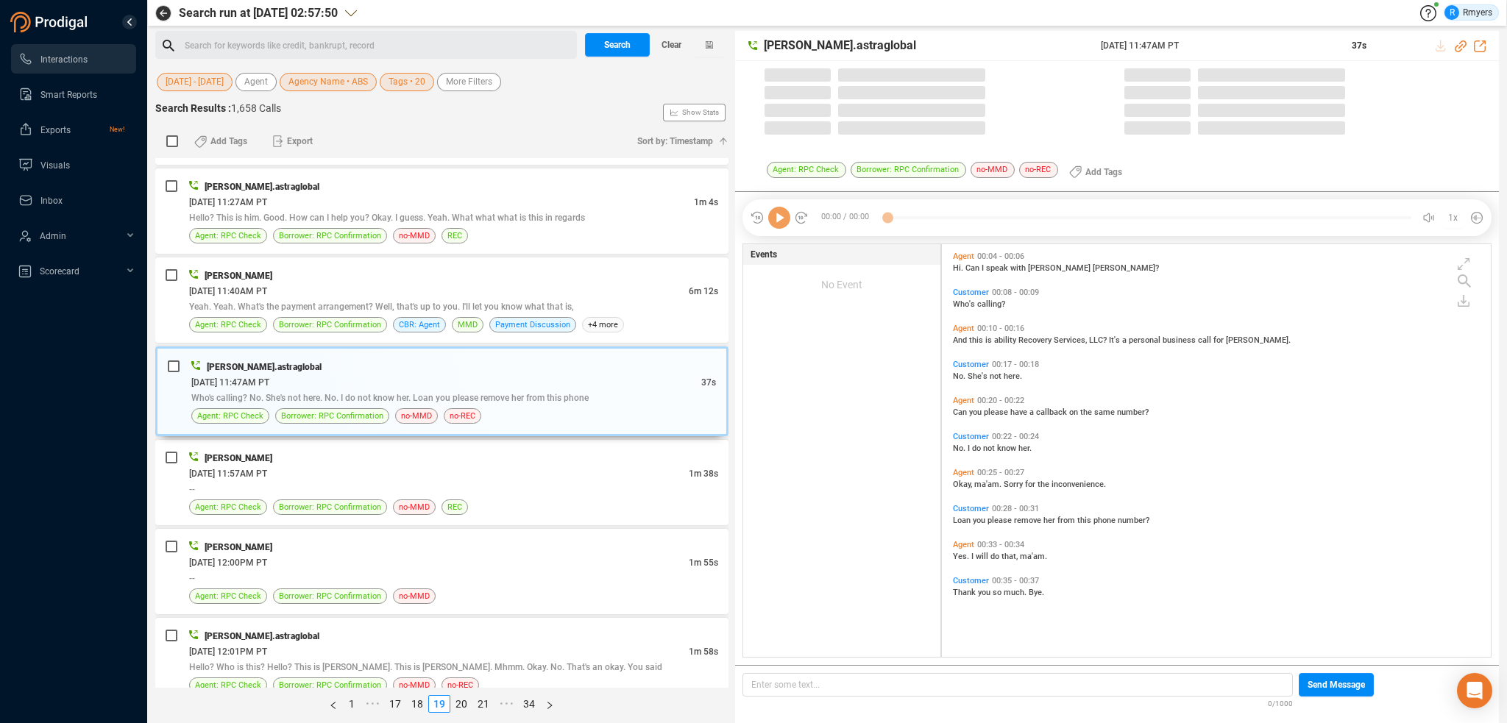
scroll to position [410, 542]
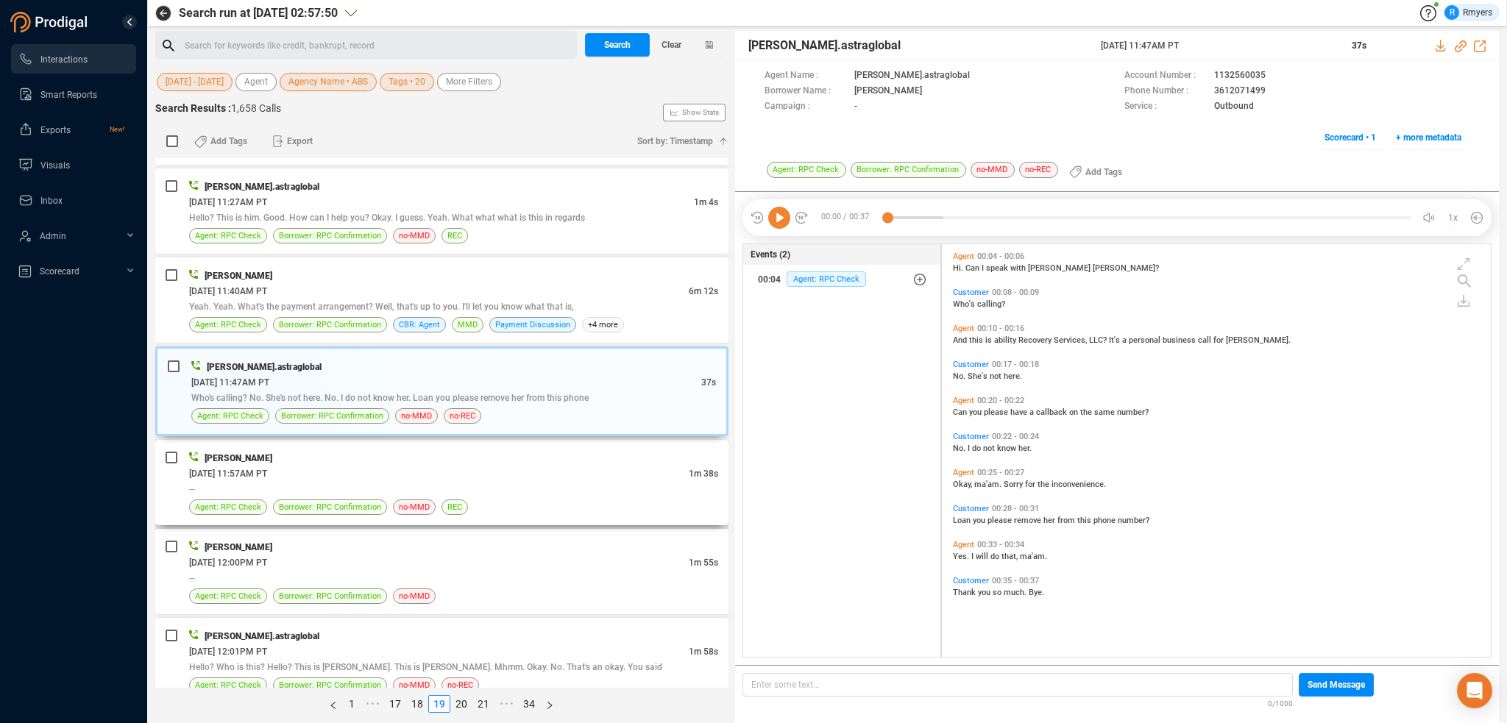
click at [370, 466] on div "06/18/2025 @ 11:57AM PT" at bounding box center [439, 473] width 500 height 15
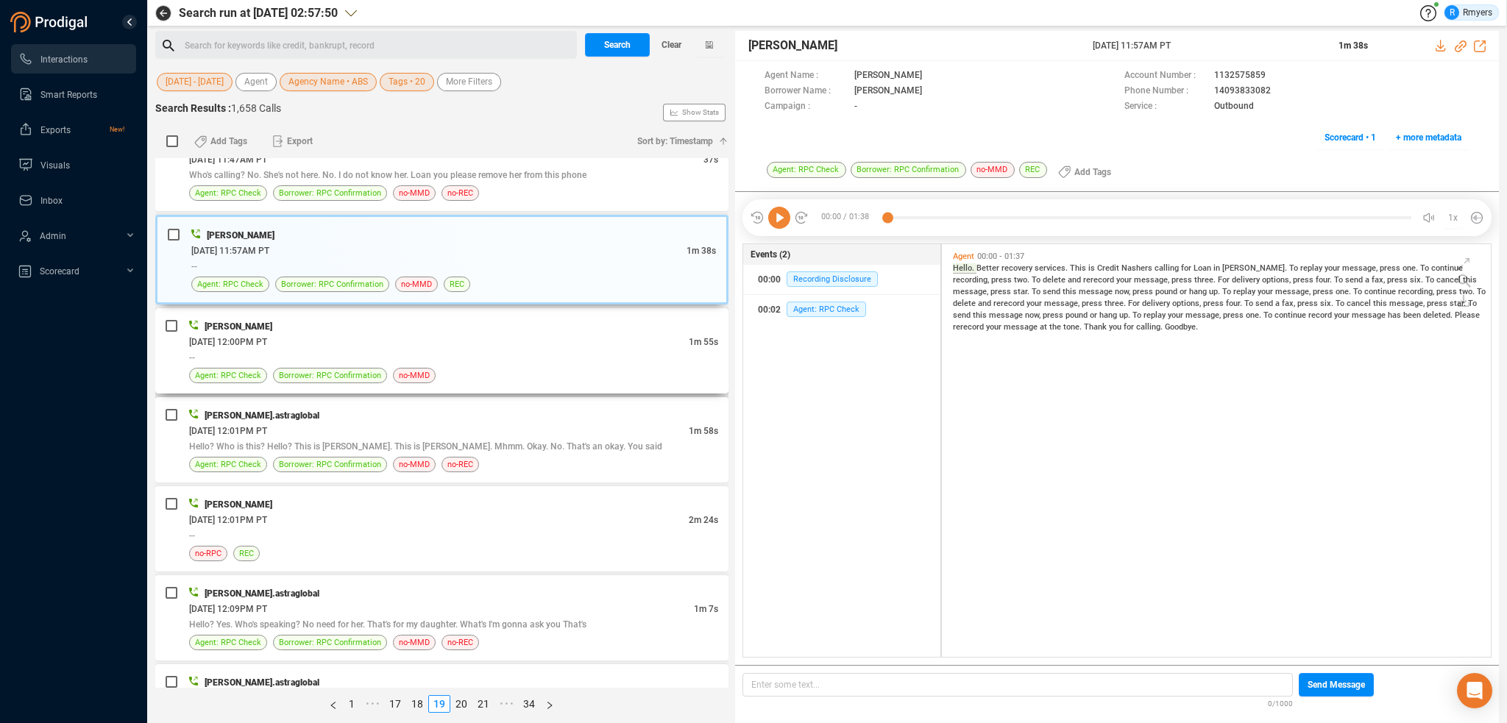
click at [514, 372] on div "Agent: RPC Check Borrower: RPC Confirmation no-MMD" at bounding box center [453, 375] width 529 height 15
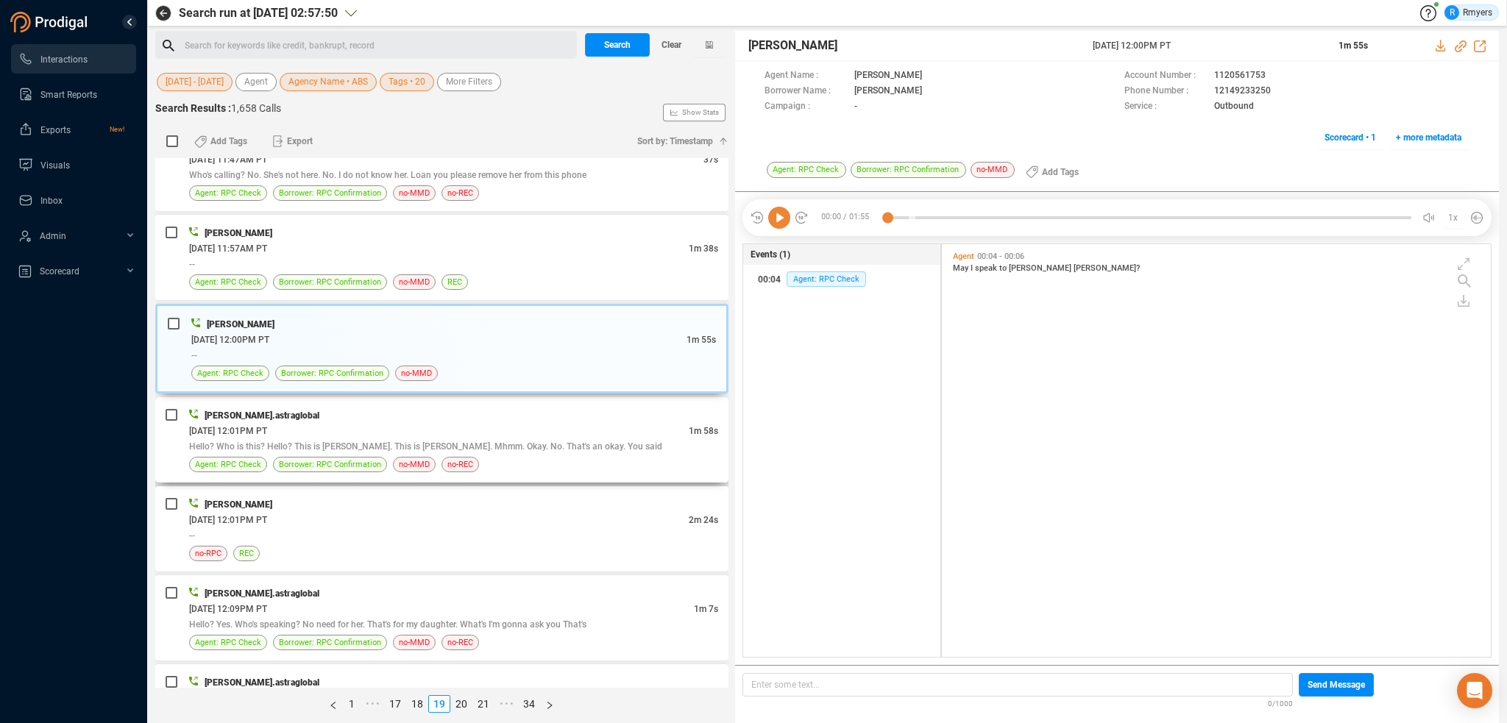
click at [506, 442] on span "Hello? Who is this? Hello? This is Daniel. This is Daniel. Mhmm. Okay. No. That…" at bounding box center [425, 447] width 473 height 10
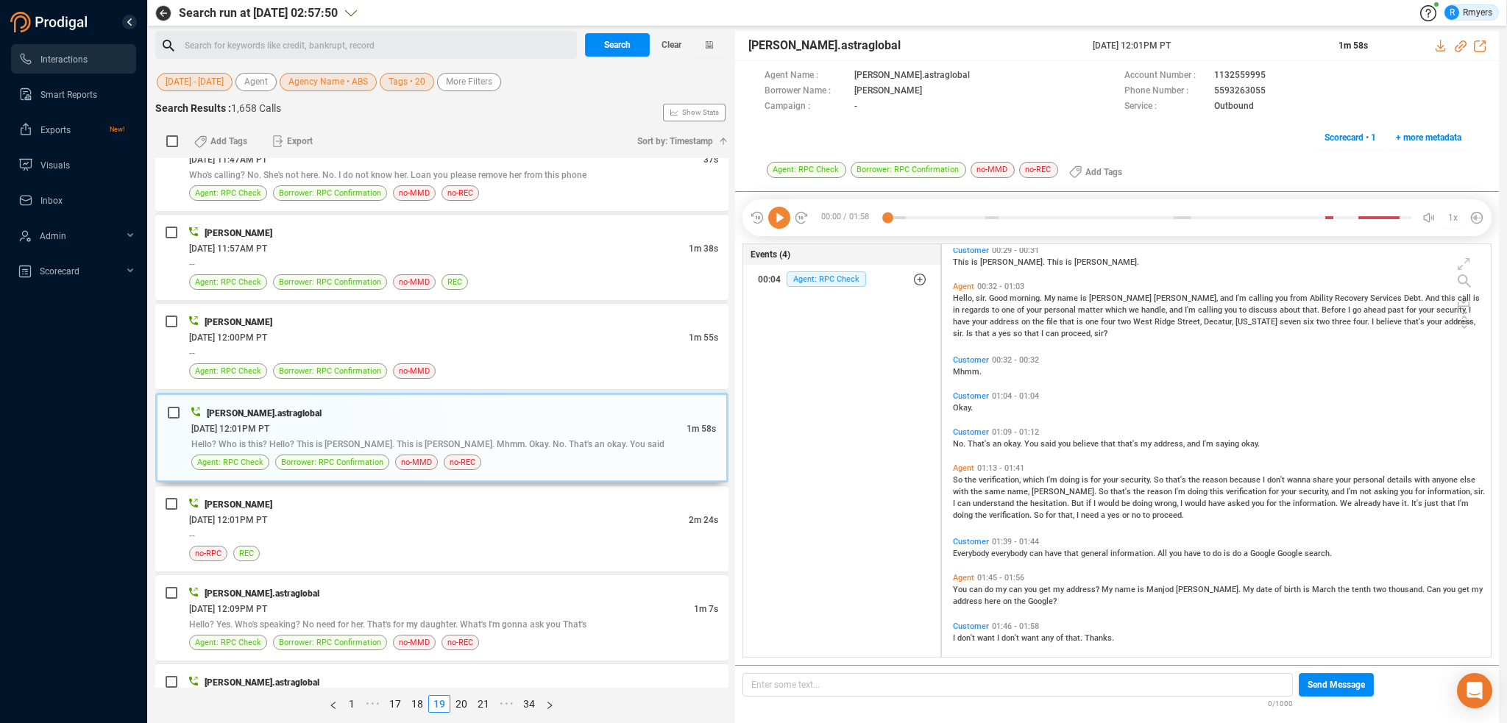
scroll to position [244, 0]
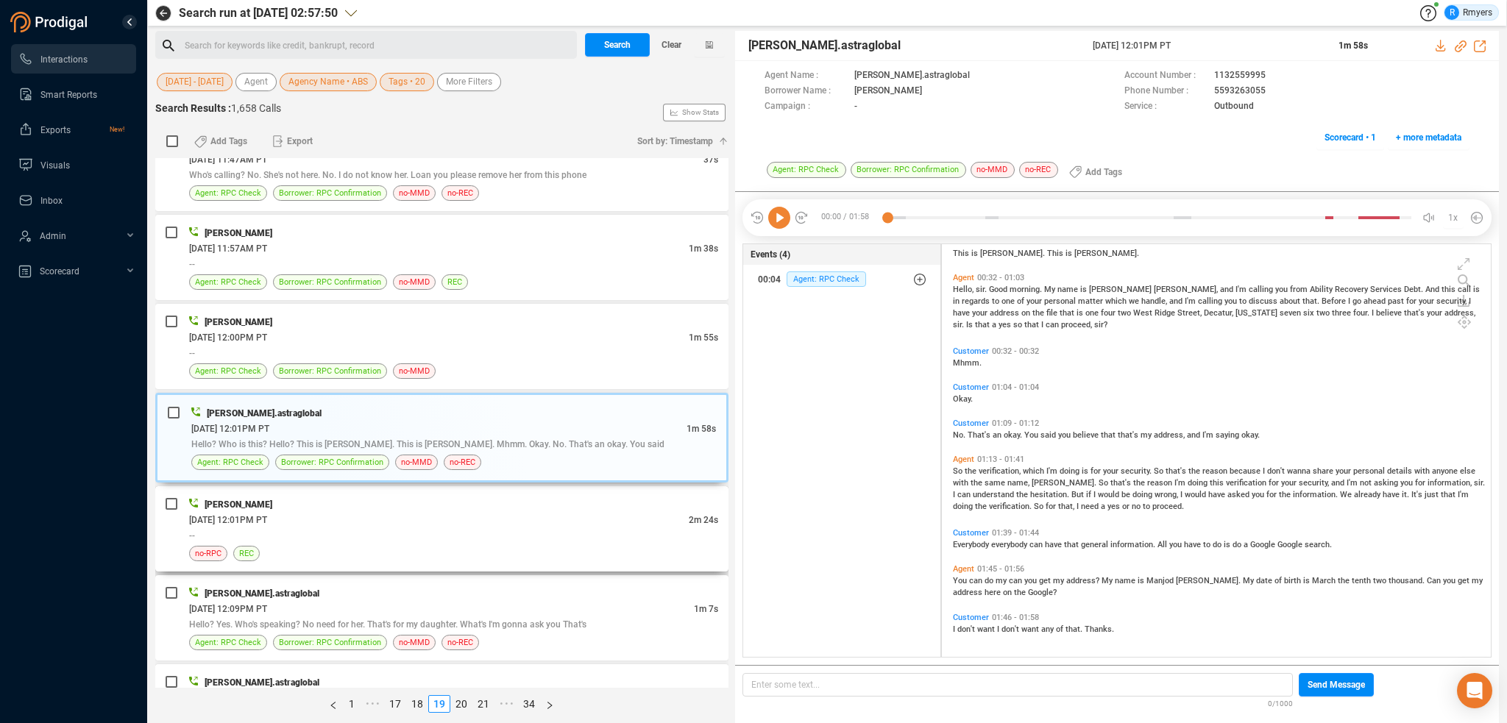
click at [424, 546] on div "no-RPC REC" at bounding box center [453, 553] width 529 height 15
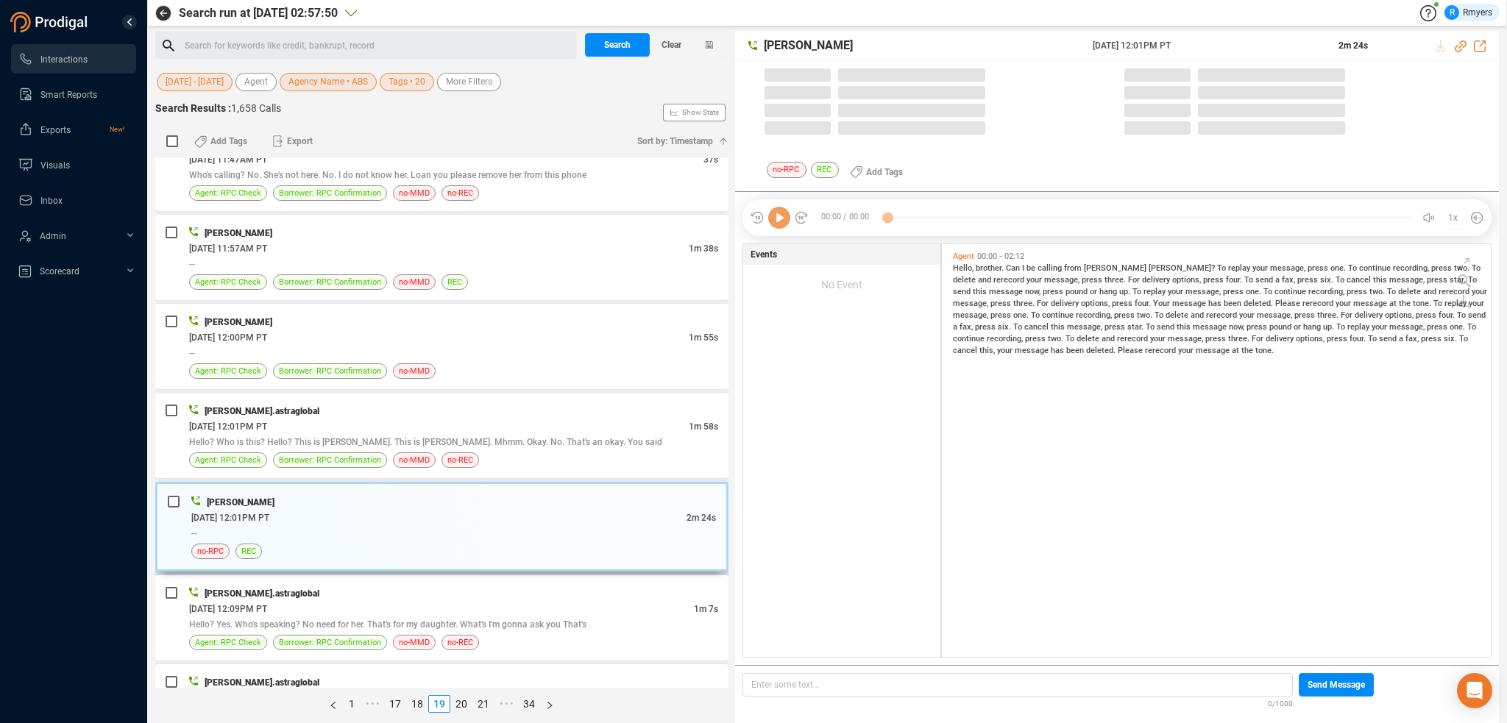
scroll to position [410, 542]
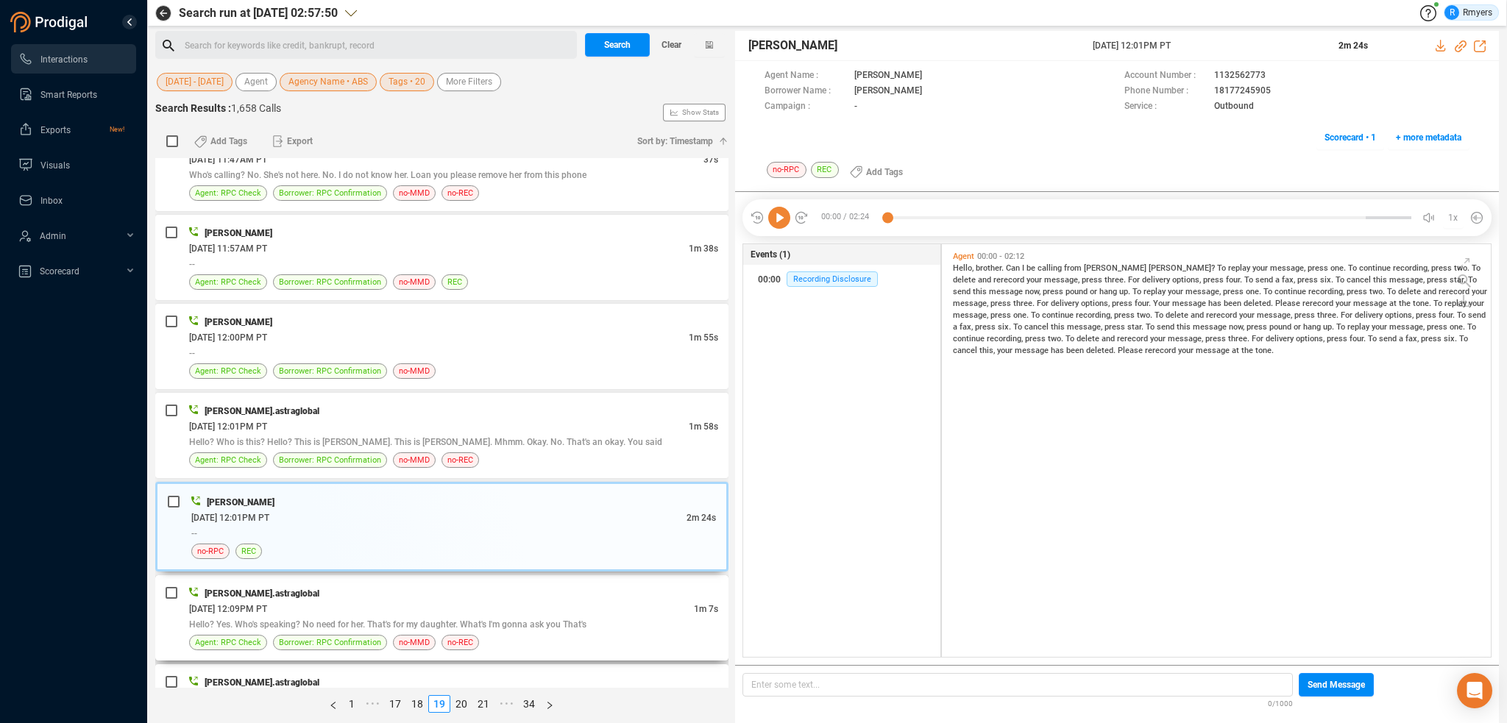
click at [455, 601] on div "06/18/2025 @ 12:09PM PT" at bounding box center [441, 608] width 505 height 15
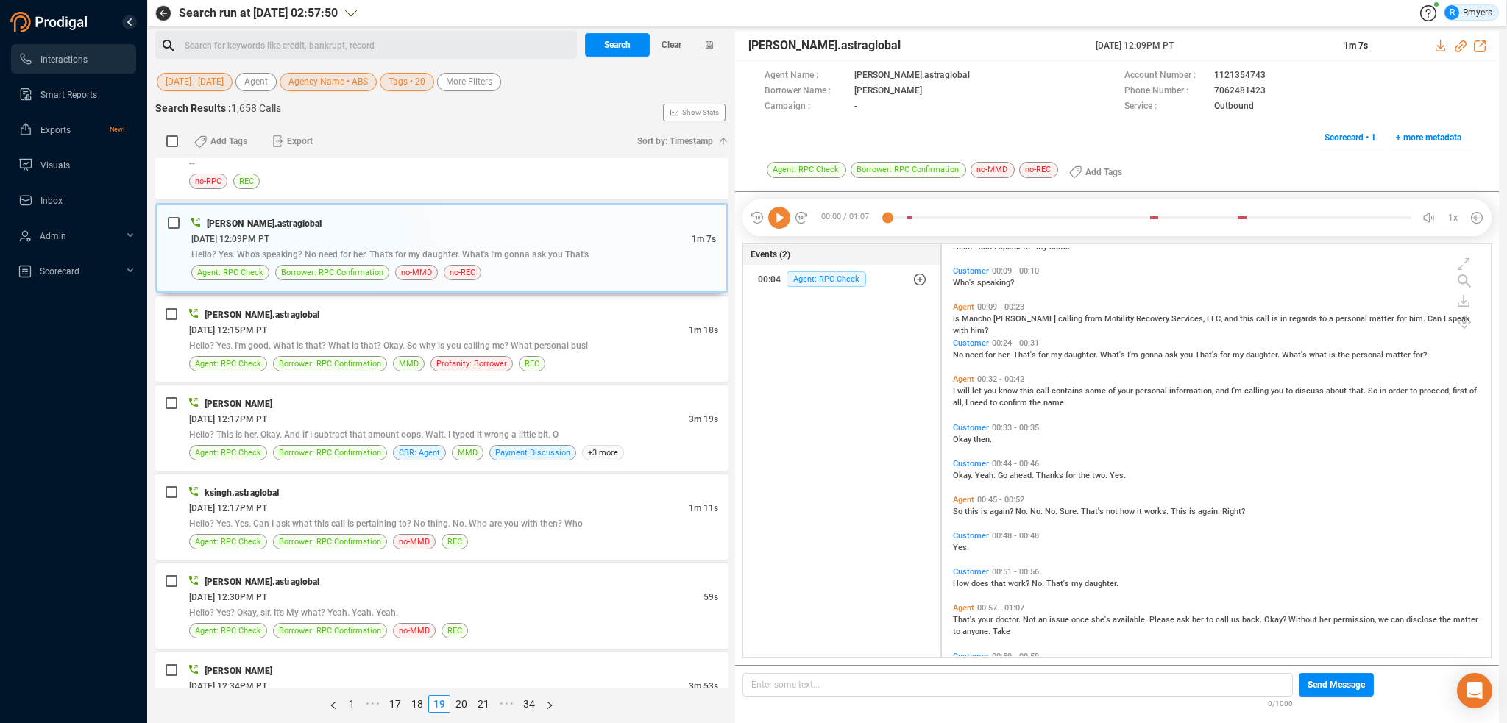
scroll to position [96, 0]
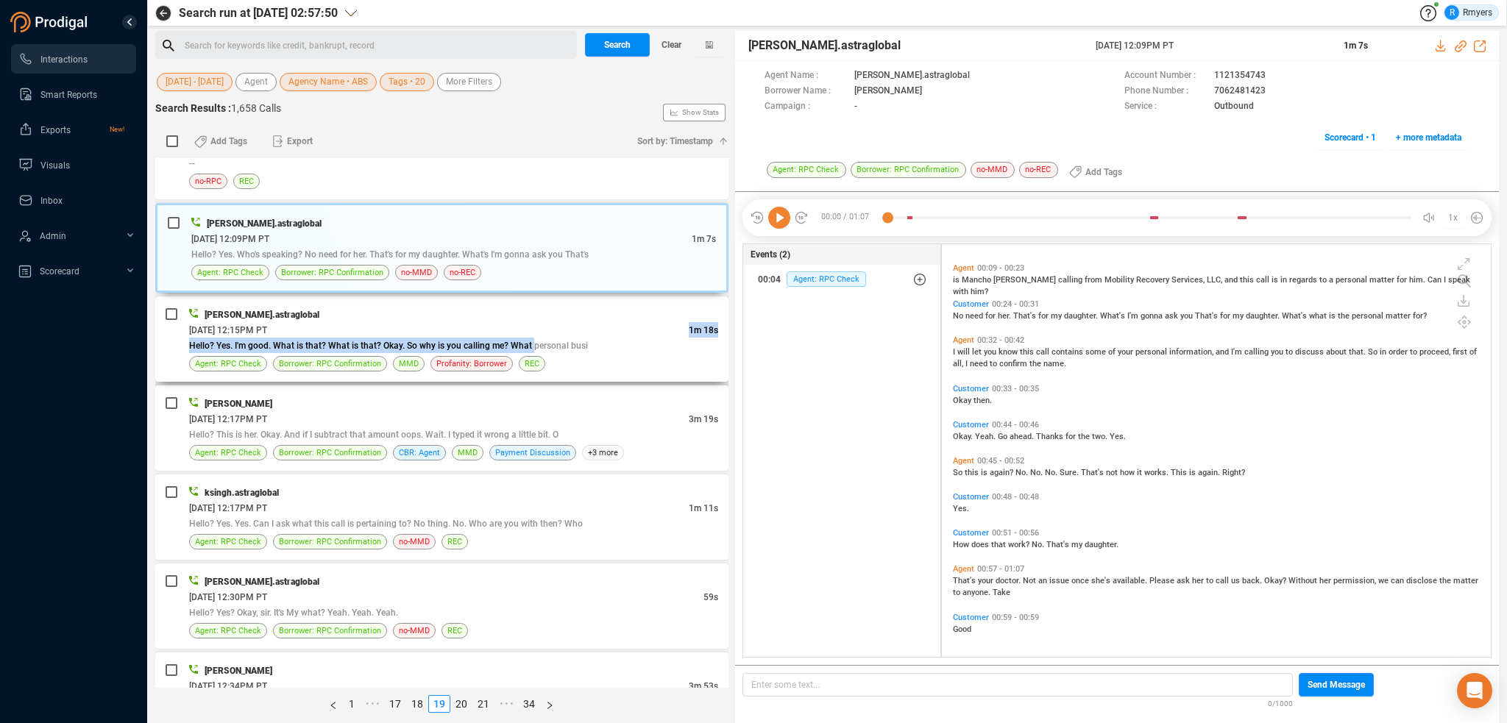
click at [531, 328] on div "divyansh.astraglobal 06/18/2025 @ 12:15PM PT 1m 18s Hello? Yes. I'm good. What …" at bounding box center [453, 339] width 529 height 65
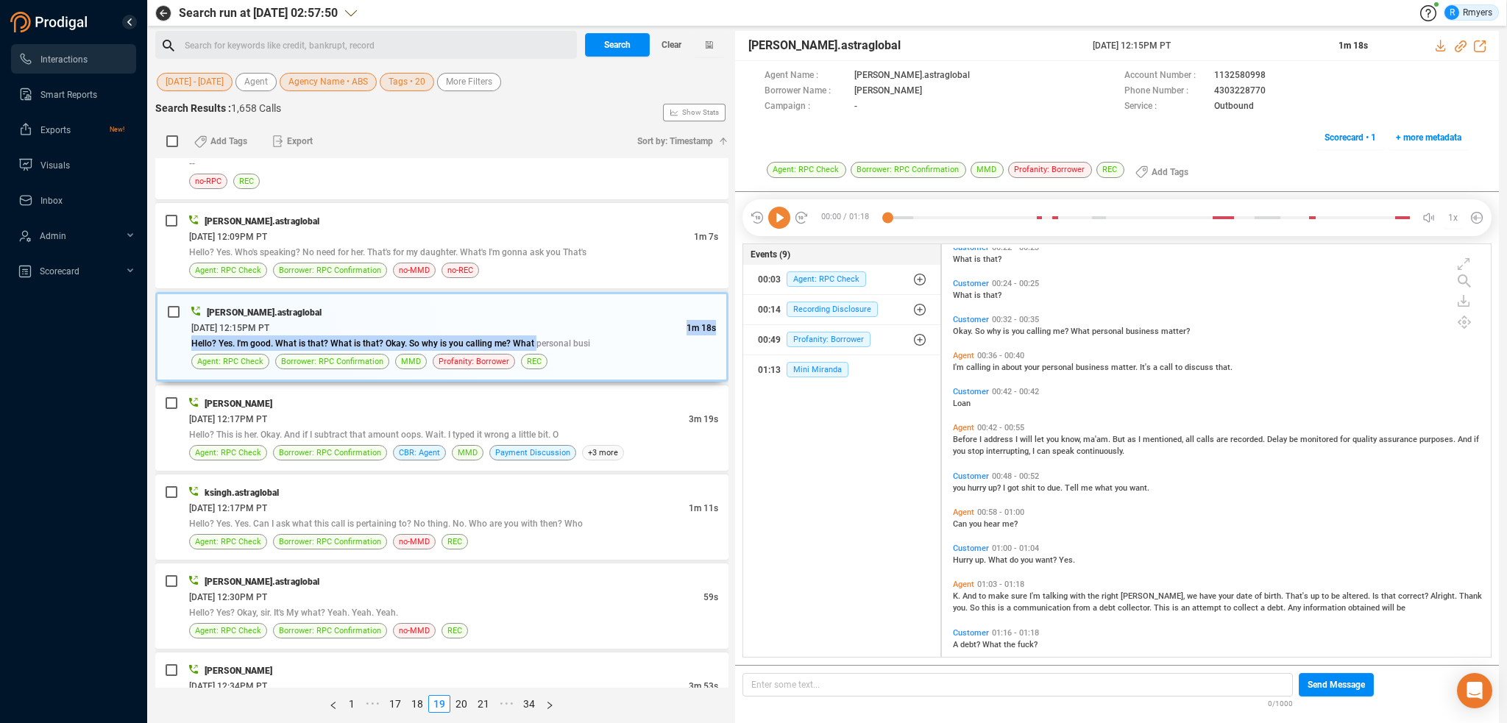
scroll to position [217, 0]
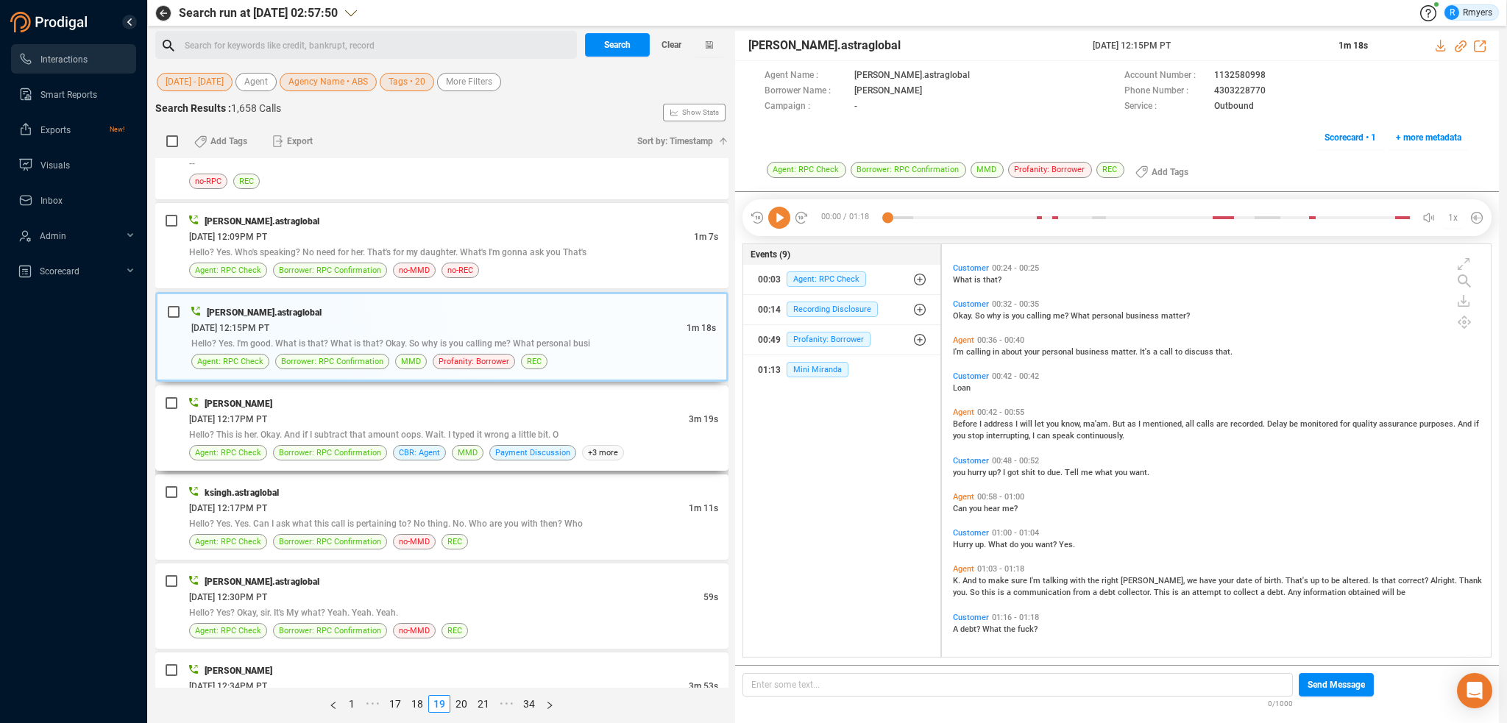
click at [474, 411] on div "06/18/2025 @ 12:17PM PT" at bounding box center [439, 418] width 500 height 15
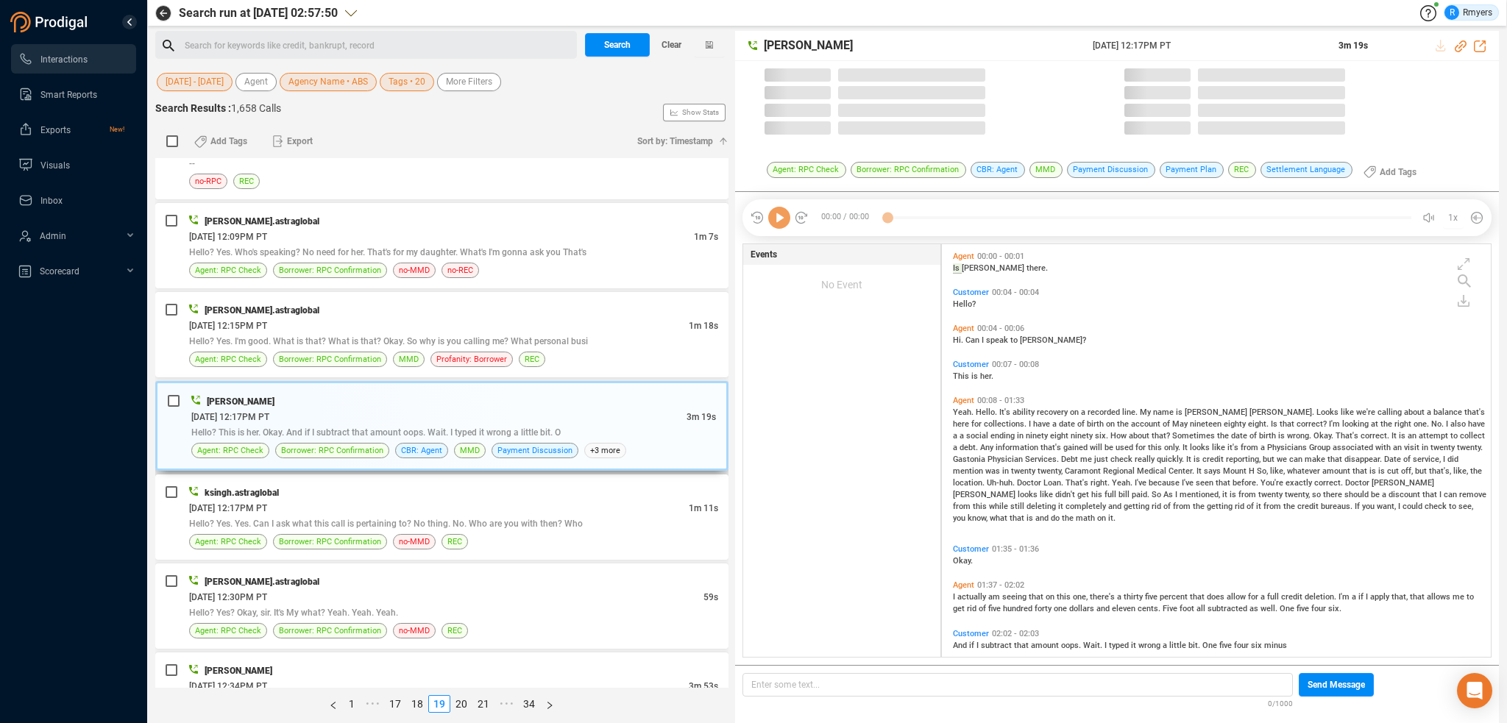
scroll to position [410, 542]
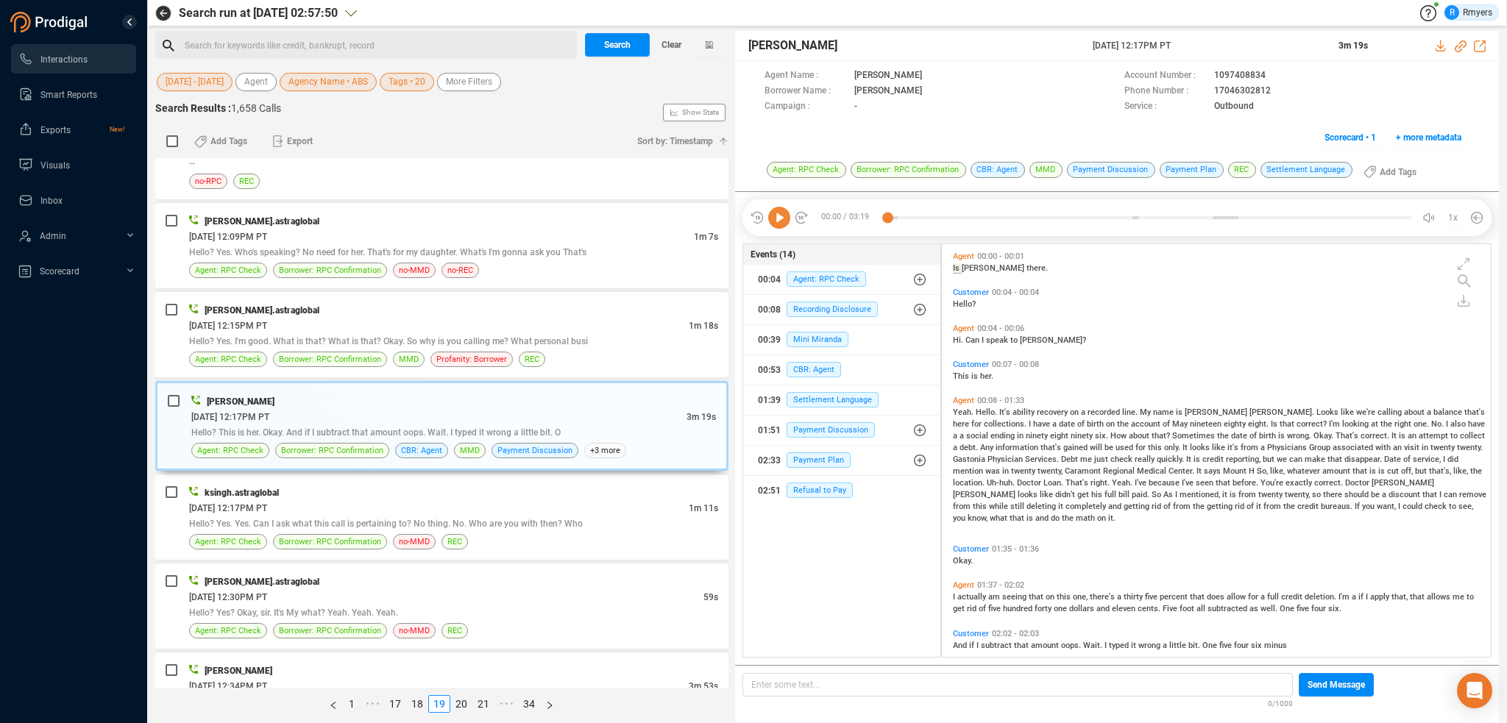
click at [774, 216] on icon at bounding box center [779, 218] width 22 height 22
click at [1460, 43] on icon at bounding box center [1461, 46] width 12 height 12
drag, startPoint x: 1082, startPoint y: 52, endPoint x: 1204, endPoint y: 49, distance: 122.2
click at [1204, 49] on div "Joe McAndrew 18 Jun 2025 @ 12:17PM PT 3m 19s" at bounding box center [1117, 46] width 764 height 30
copy div "18 Jun 2025 @ 12:17PM PT"
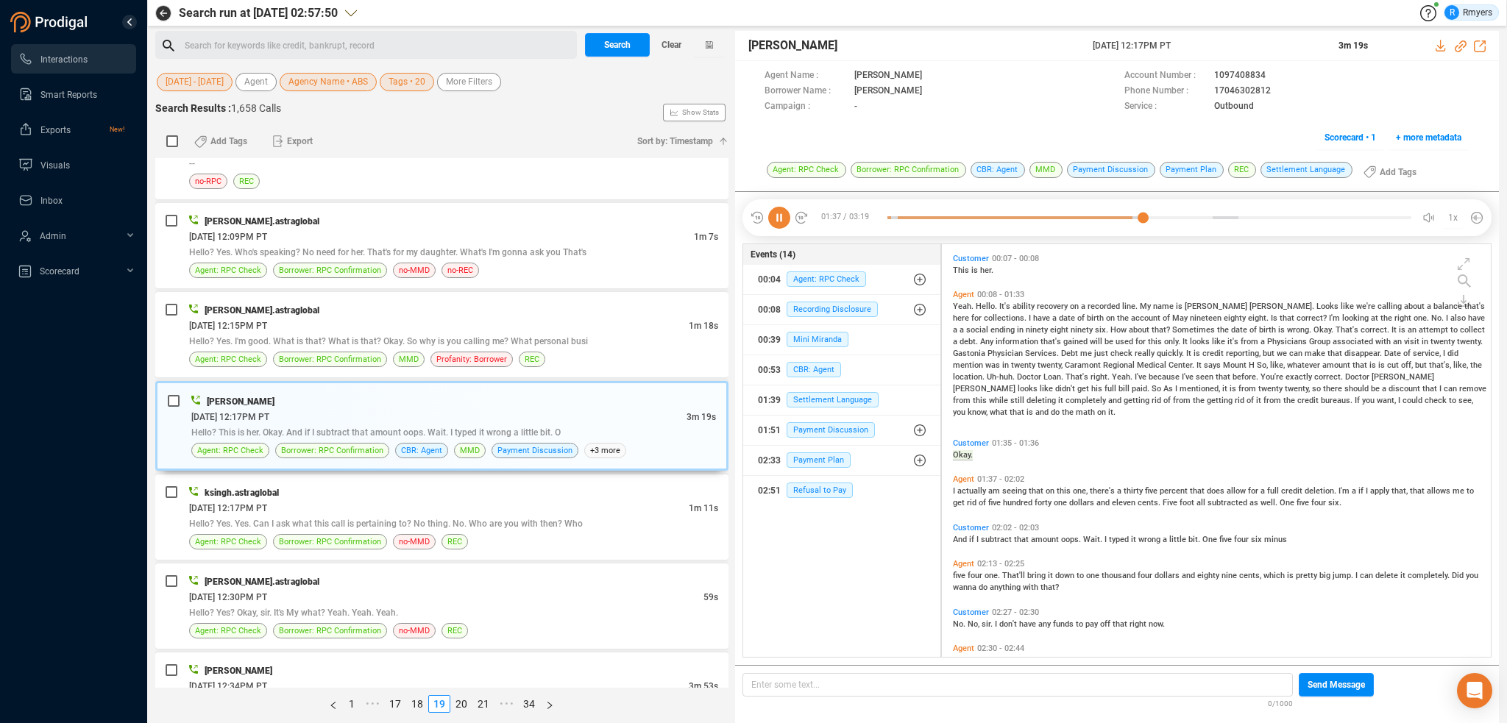
scroll to position [149, 0]
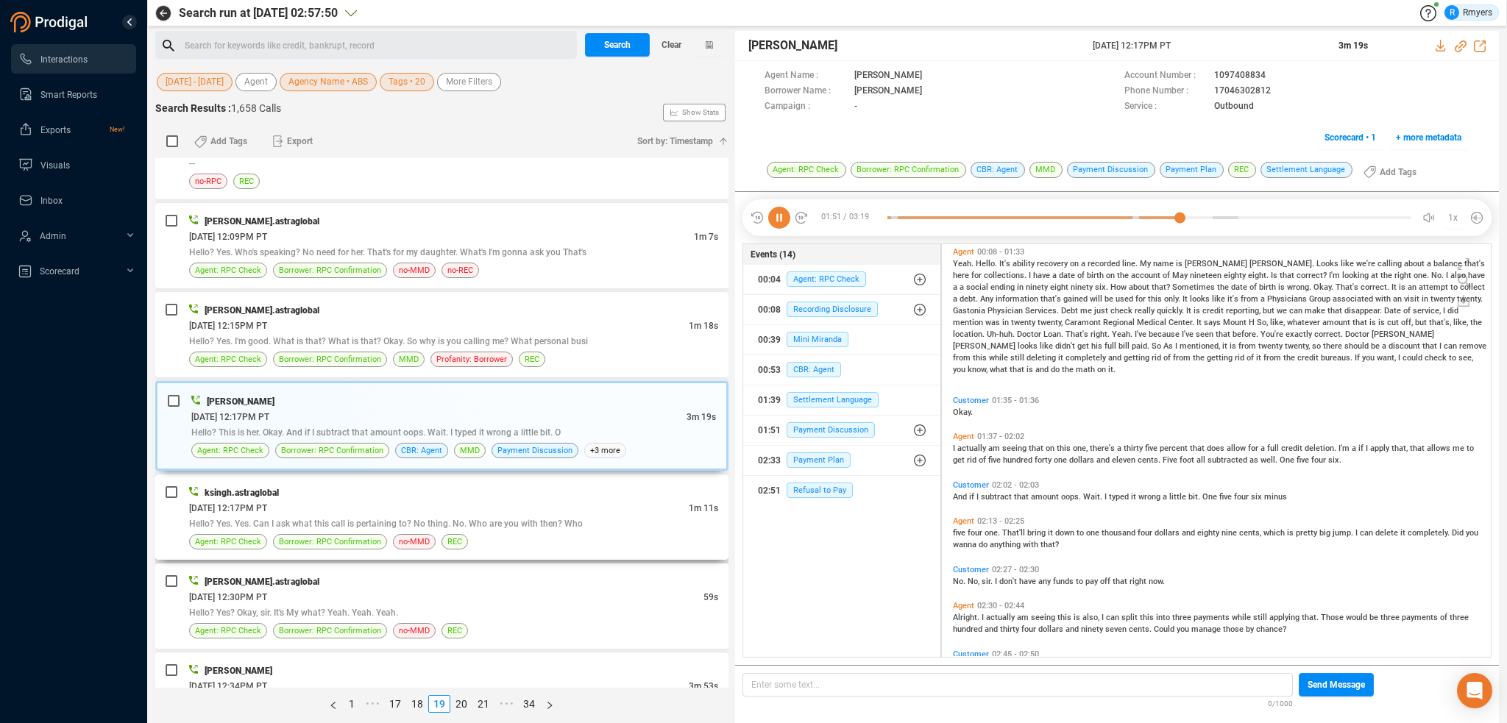
click at [504, 500] on div "06/18/2025 @ 12:17PM PT" at bounding box center [439, 507] width 500 height 15
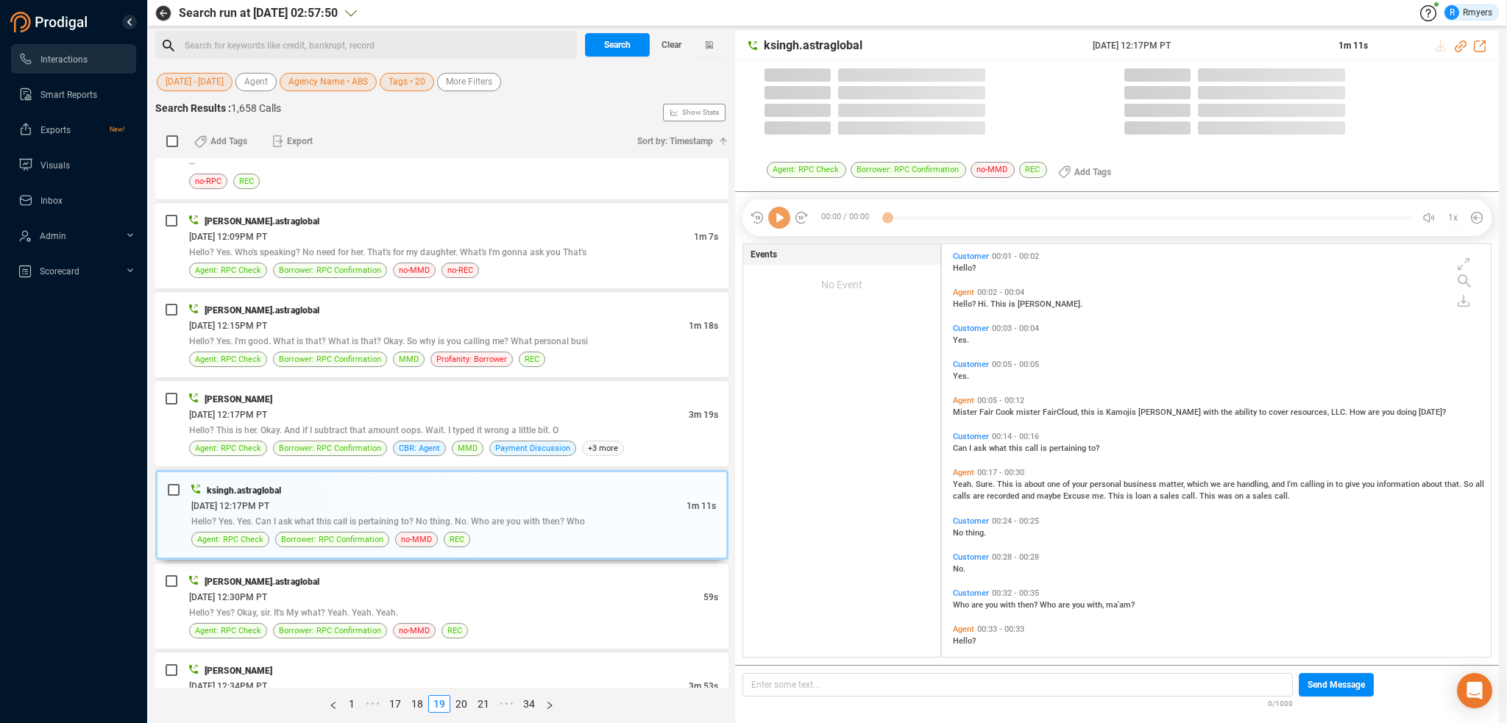
scroll to position [410, 542]
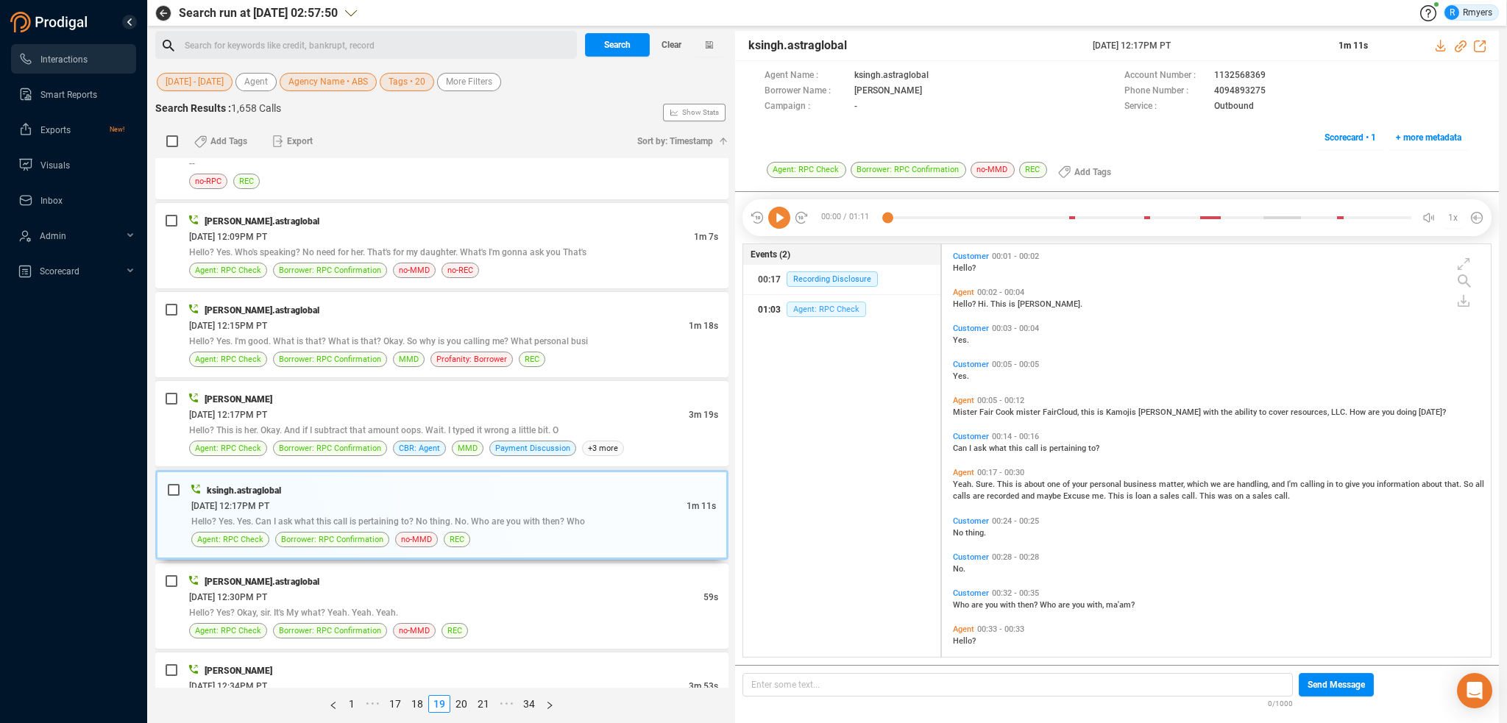
click at [827, 308] on span "Agent: RPC Check" at bounding box center [826, 309] width 79 height 15
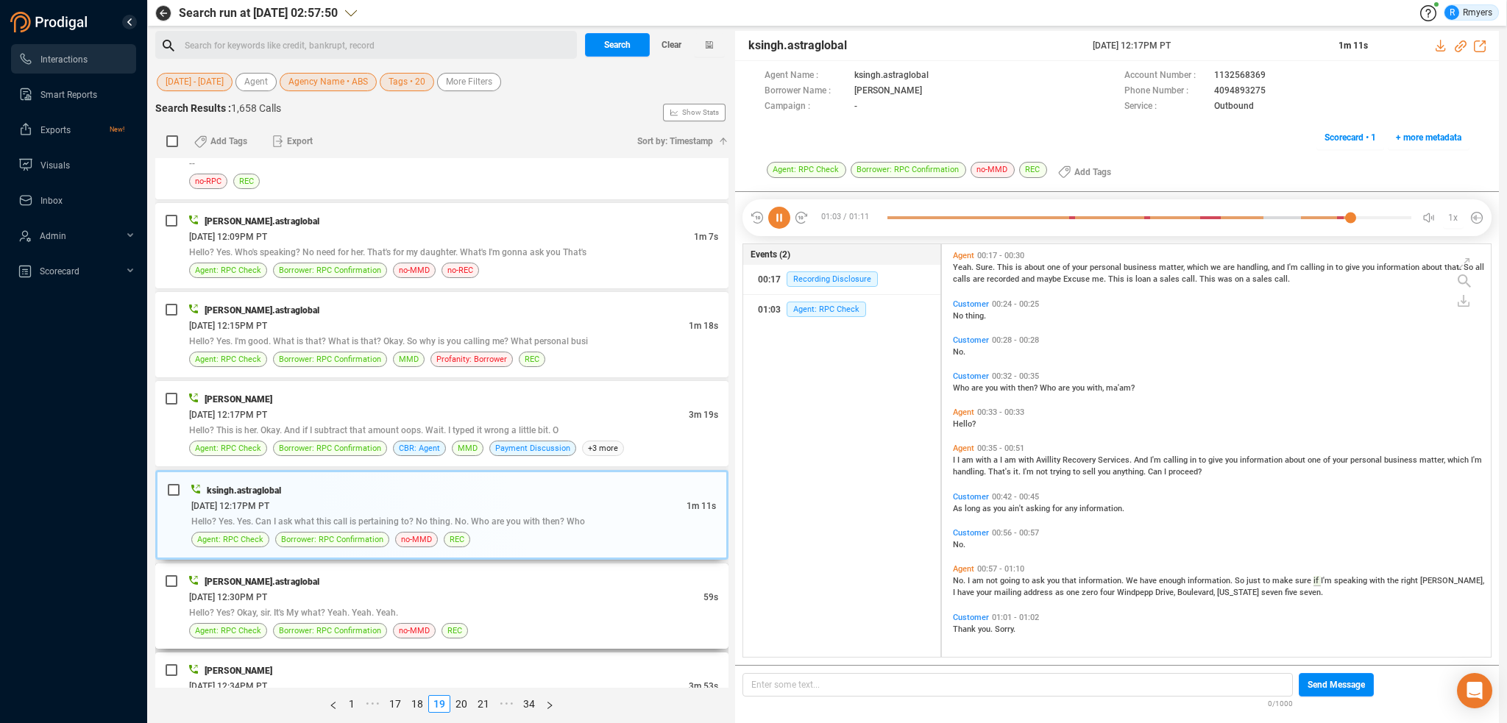
drag, startPoint x: 376, startPoint y: 564, endPoint x: 383, endPoint y: 570, distance: 9.4
click at [378, 574] on div "divyansh.astraglobal" at bounding box center [453, 581] width 529 height 15
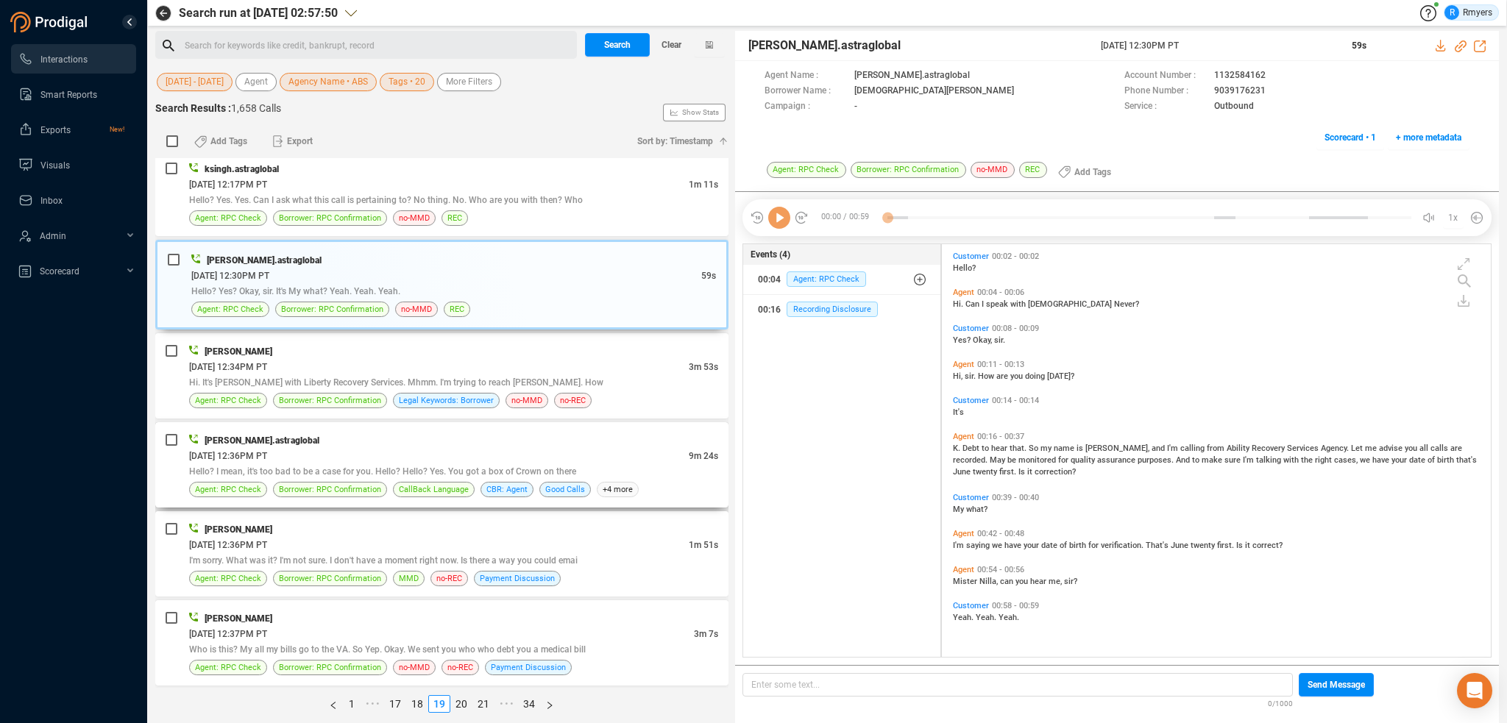
scroll to position [3529, 0]
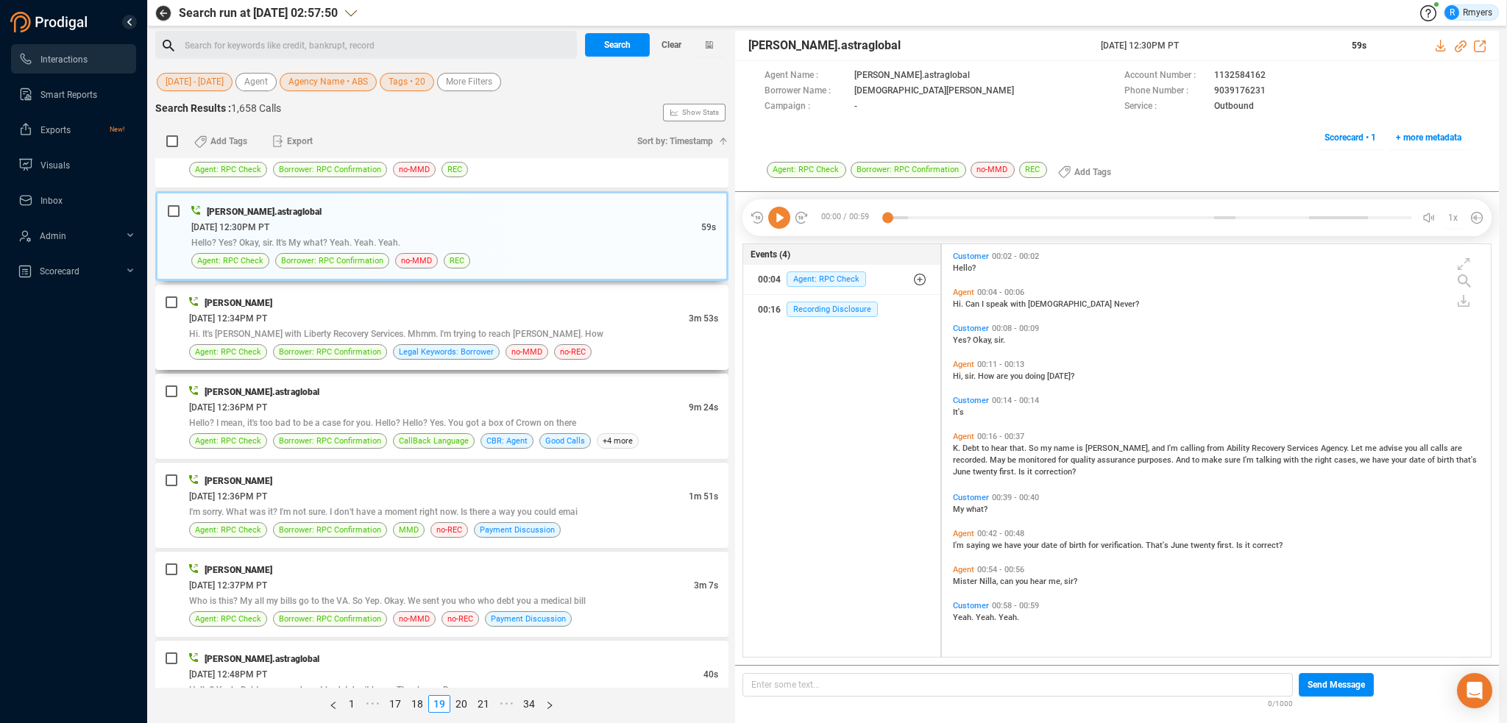
click at [461, 326] on div "Hi. It's Tony Davis with Liberty Recovery Services. Mhmm. I'm trying to reach C…" at bounding box center [453, 333] width 529 height 15
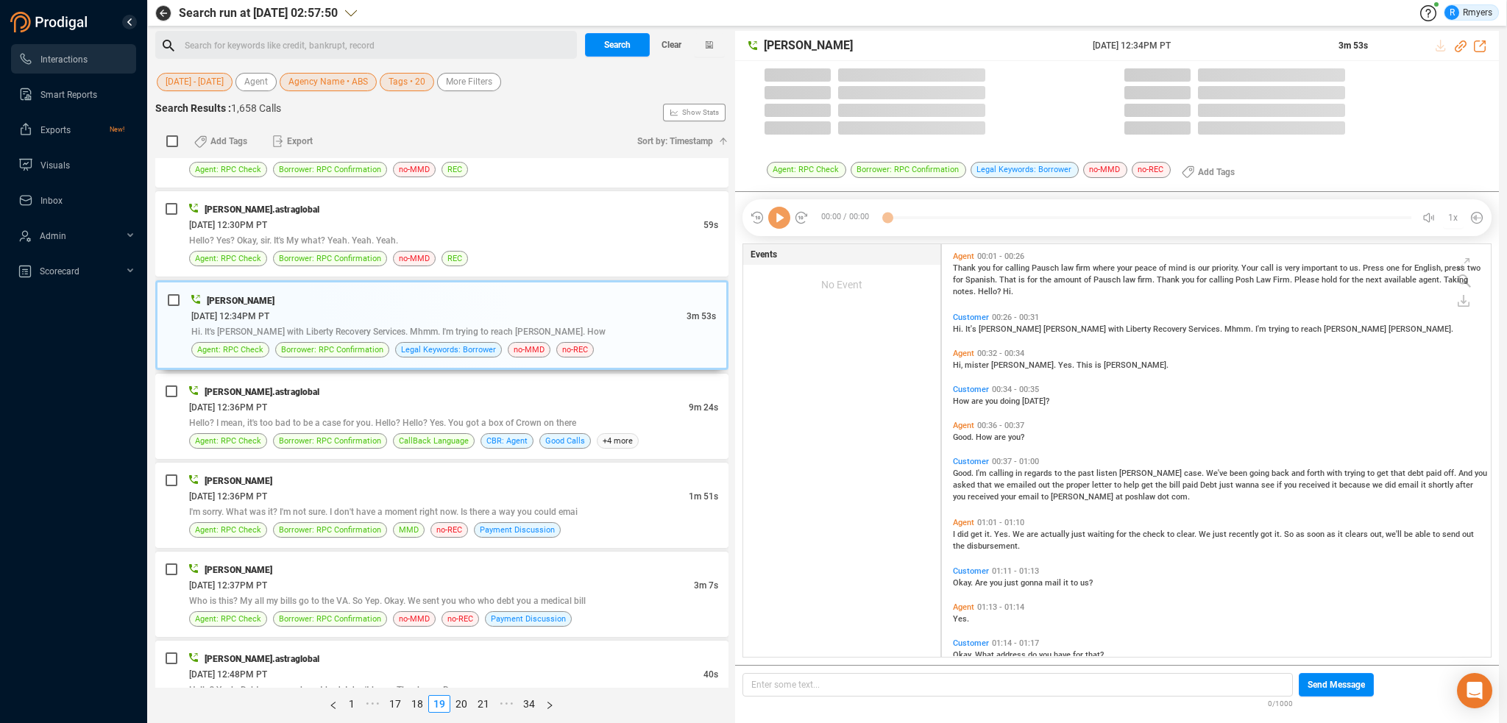
scroll to position [410, 542]
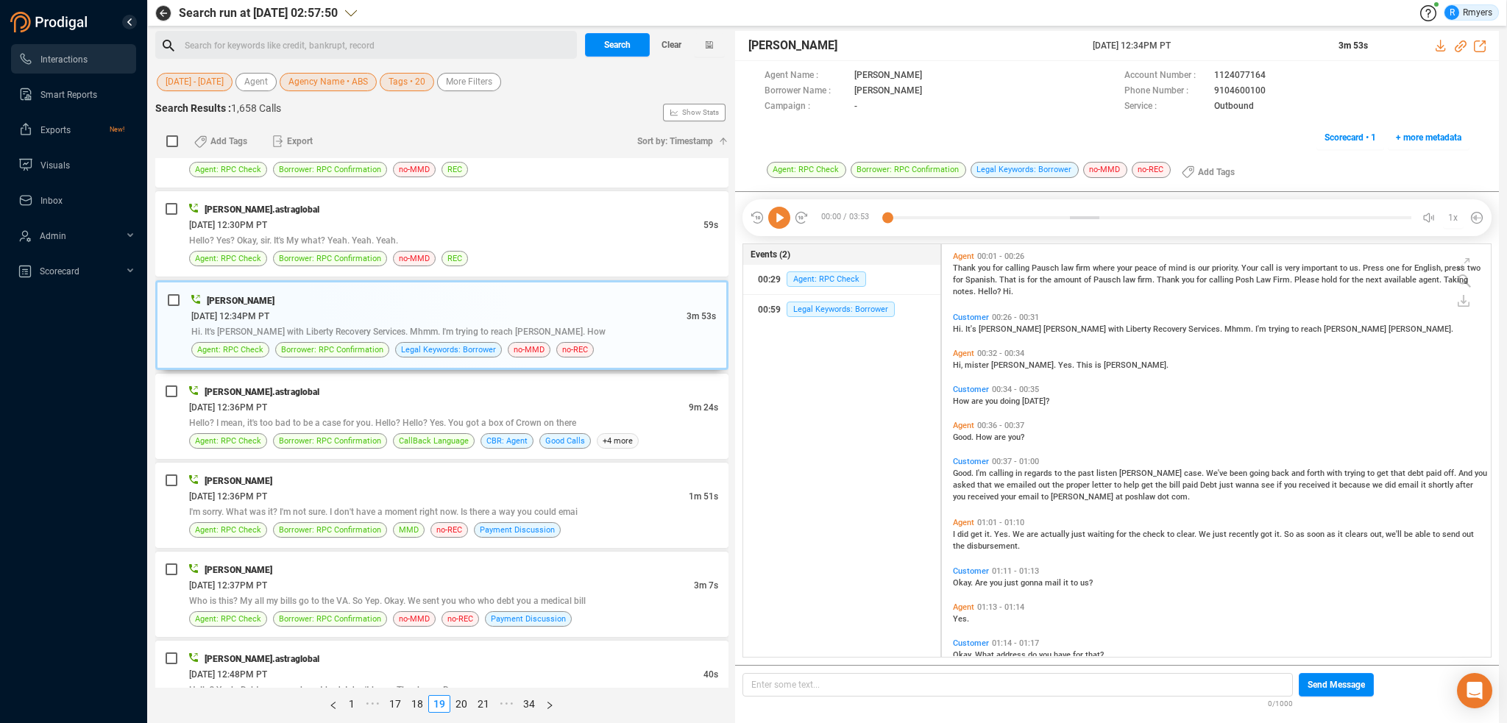
click at [774, 219] on icon at bounding box center [779, 218] width 22 height 22
click at [966, 329] on span "It's" at bounding box center [972, 330] width 13 height 10
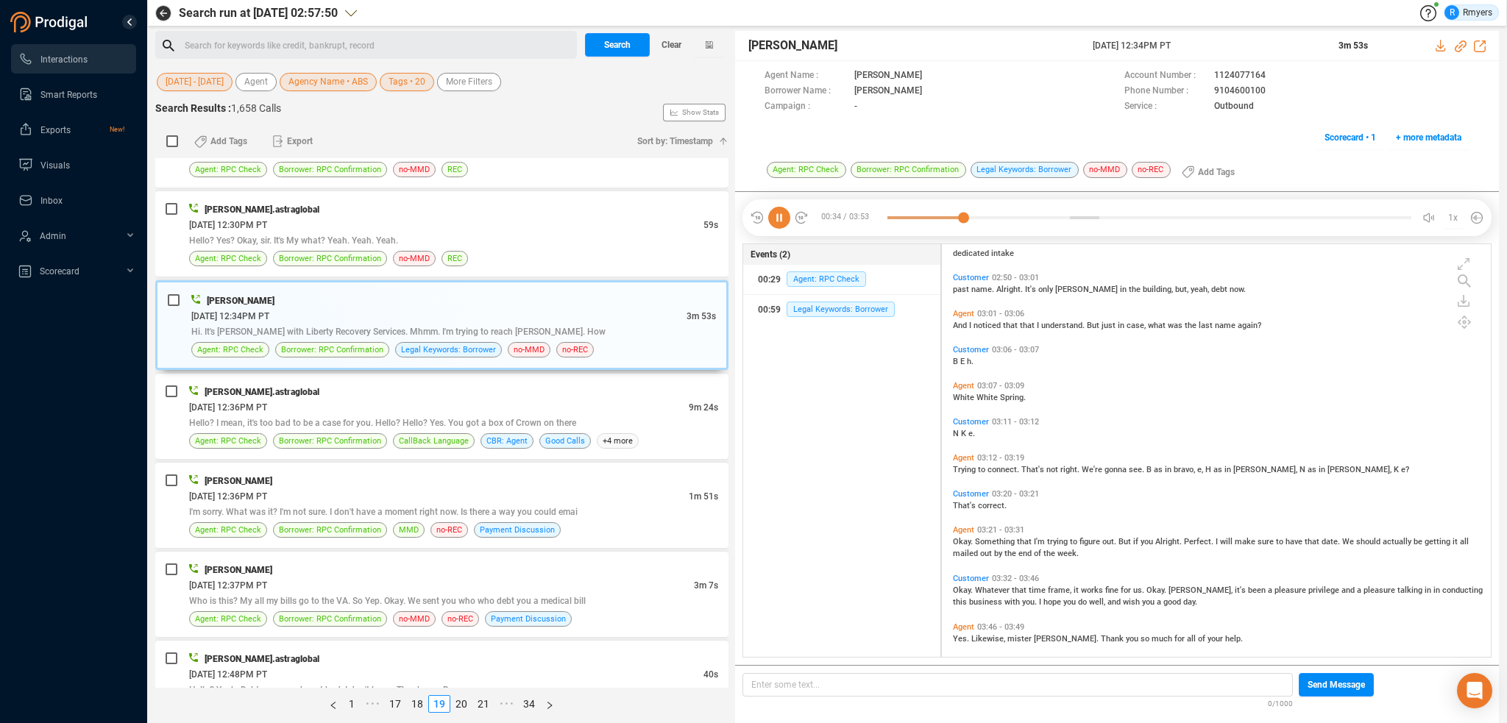
scroll to position [977, 0]
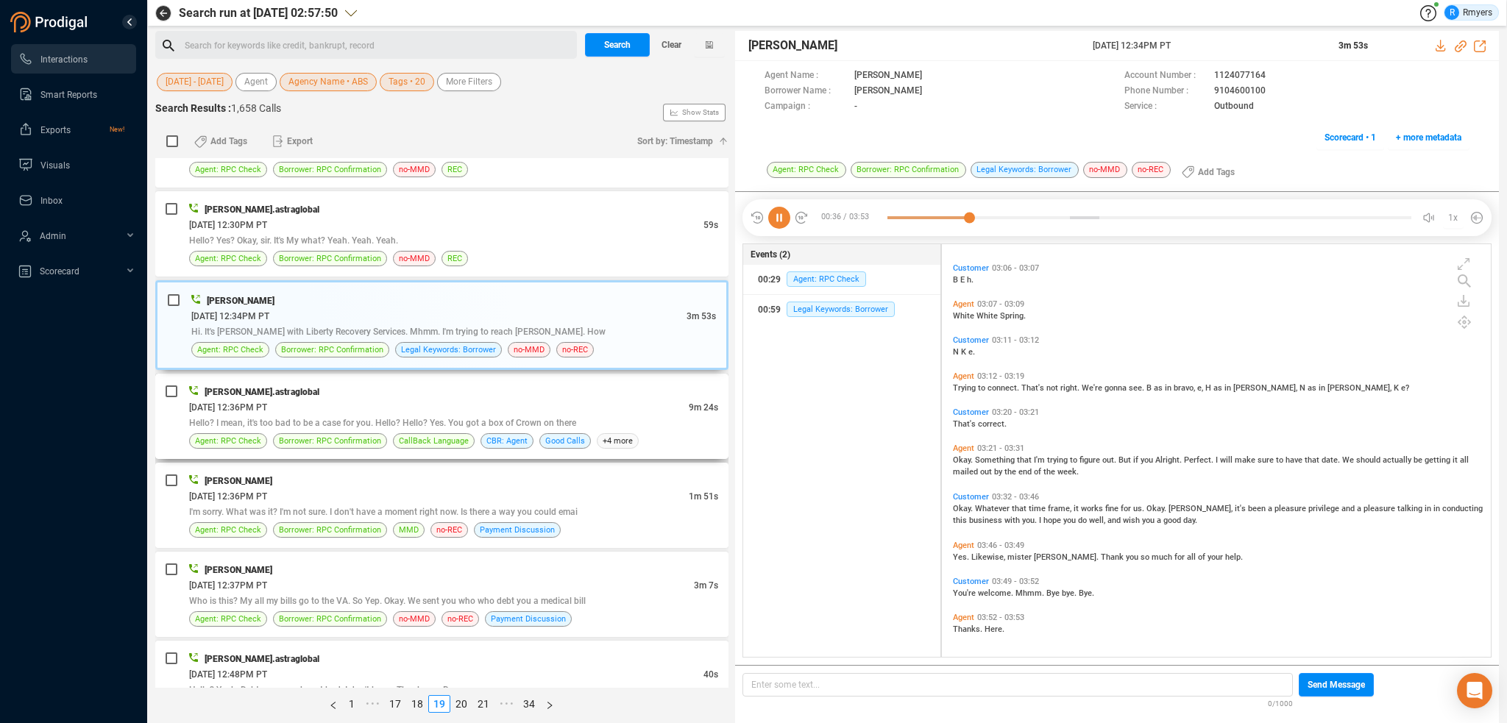
click at [316, 418] on span "Hello? I mean, it's too bad to be a case for you. Hello? Hello? Yes. You got a …" at bounding box center [382, 423] width 387 height 10
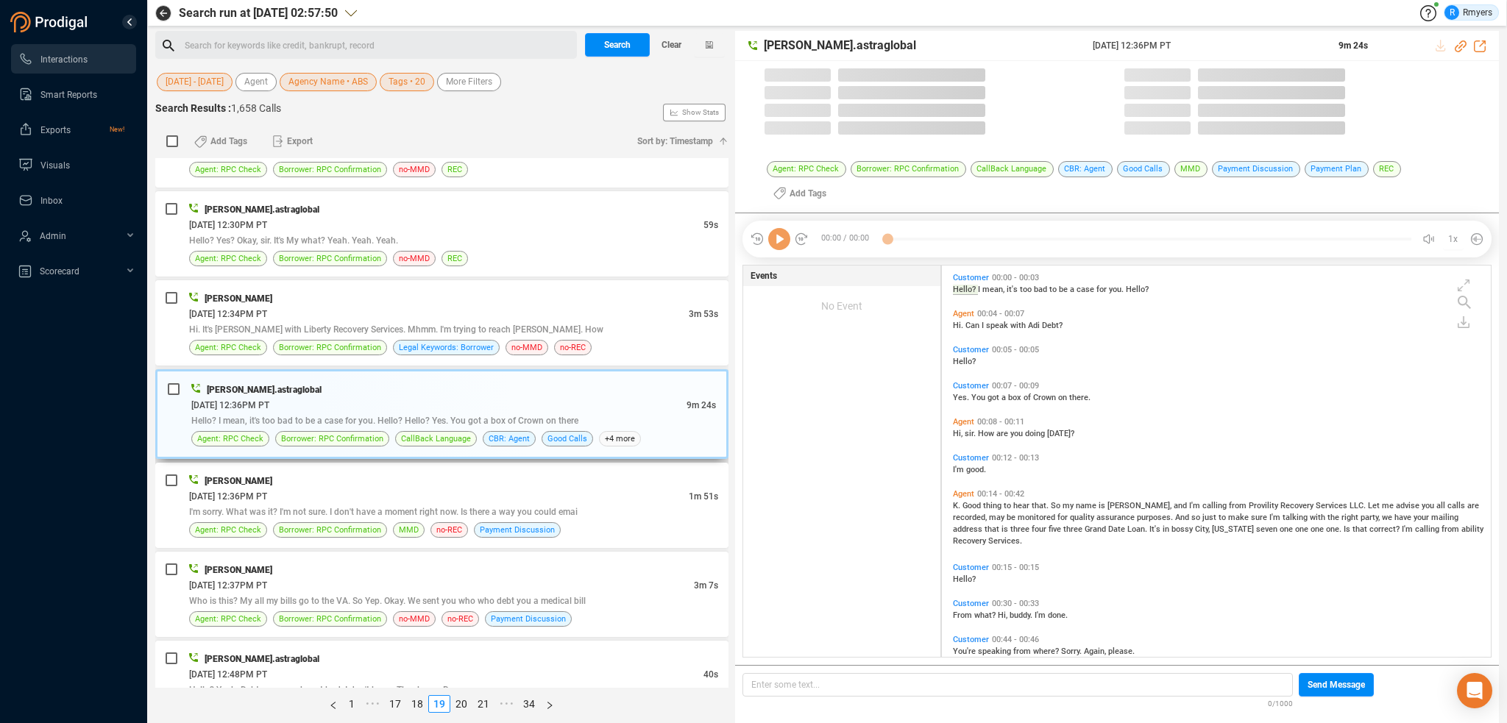
scroll to position [389, 542]
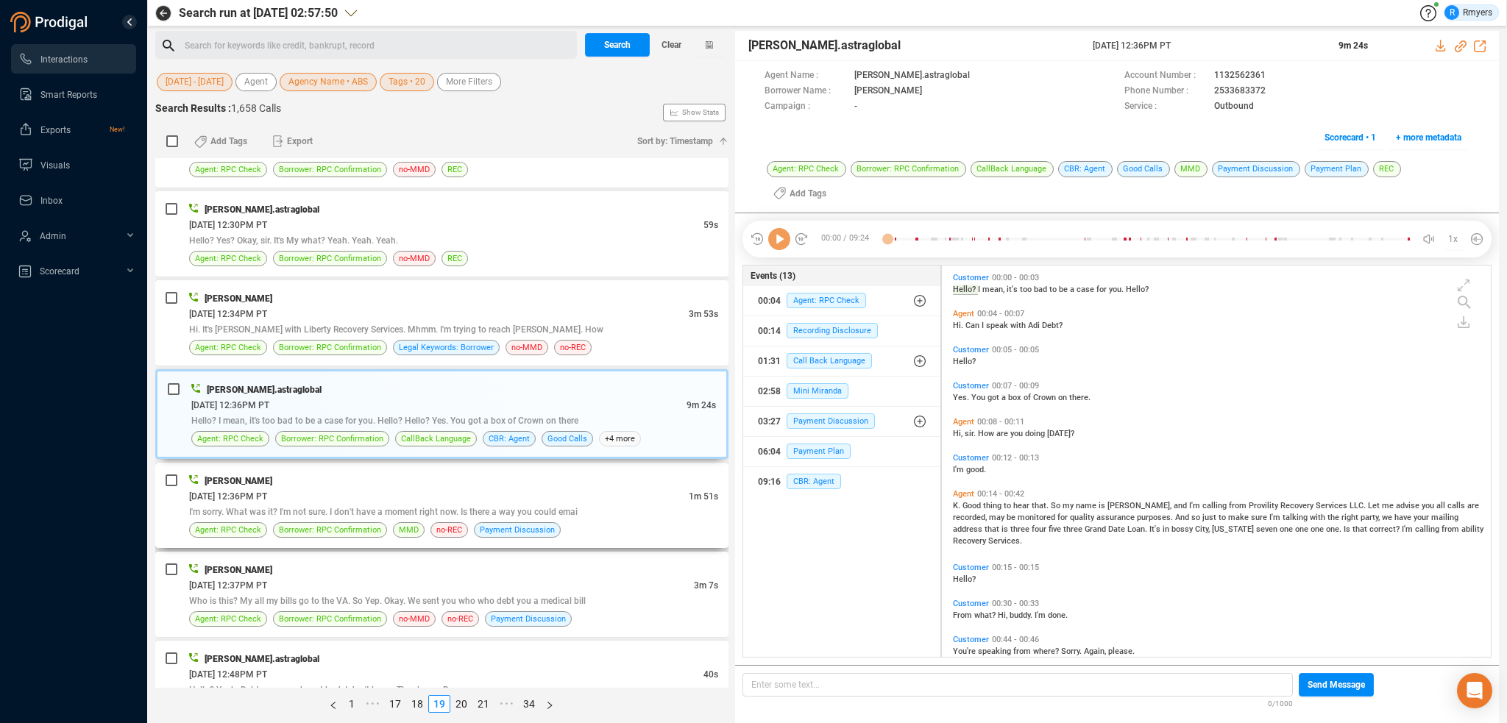
click at [477, 489] on div "06/18/2025 @ 12:36PM PT" at bounding box center [439, 496] width 500 height 15
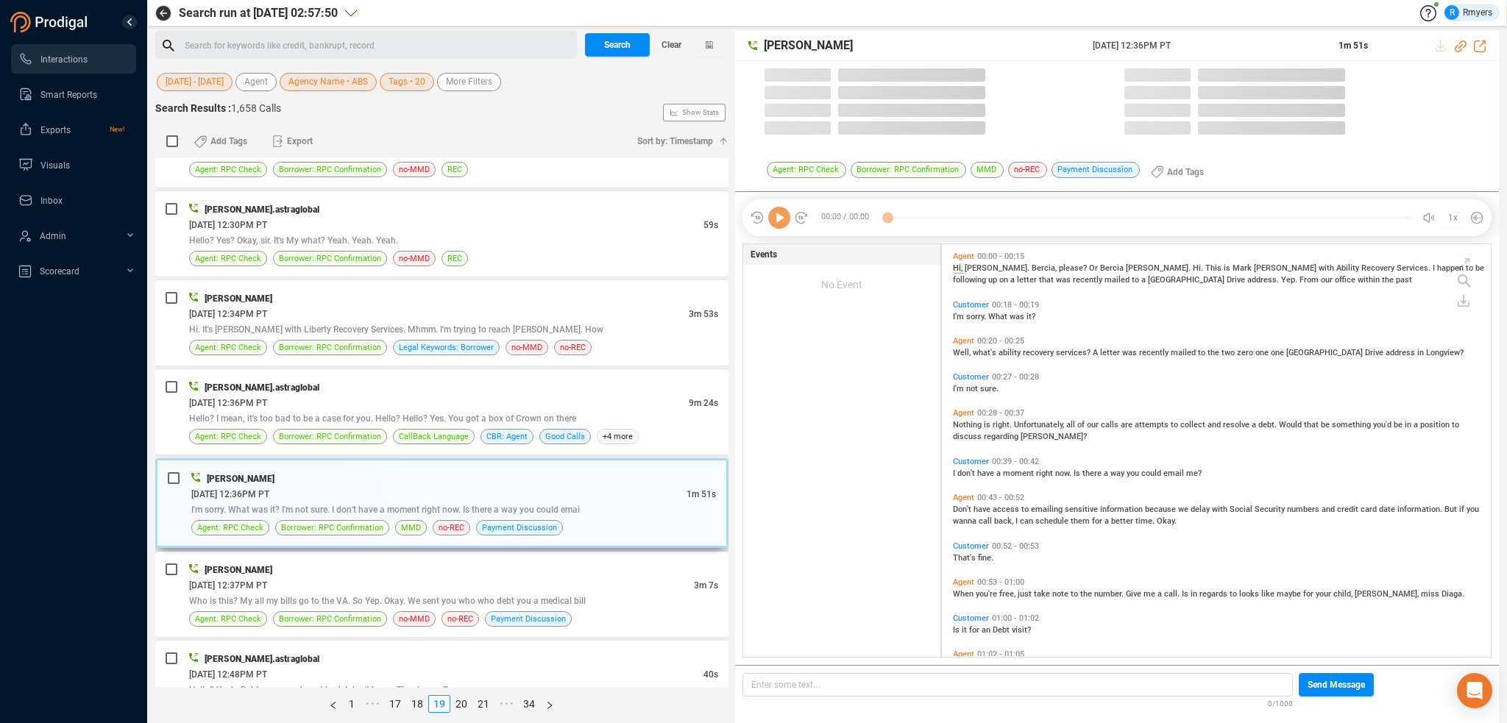
scroll to position [410, 542]
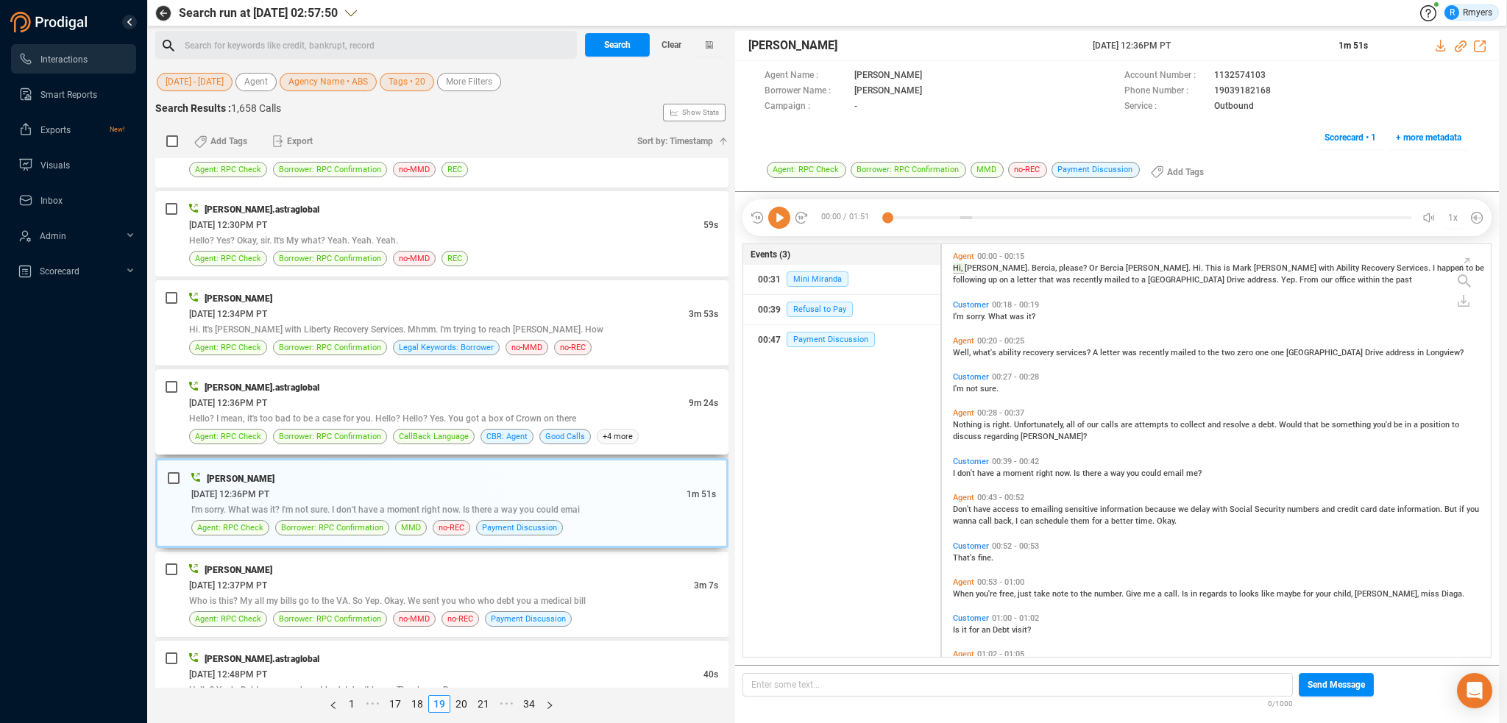
click at [475, 414] on span "Hello? I mean, it's too bad to be a case for you. Hello? Hello? Yes. You got a …" at bounding box center [382, 419] width 387 height 10
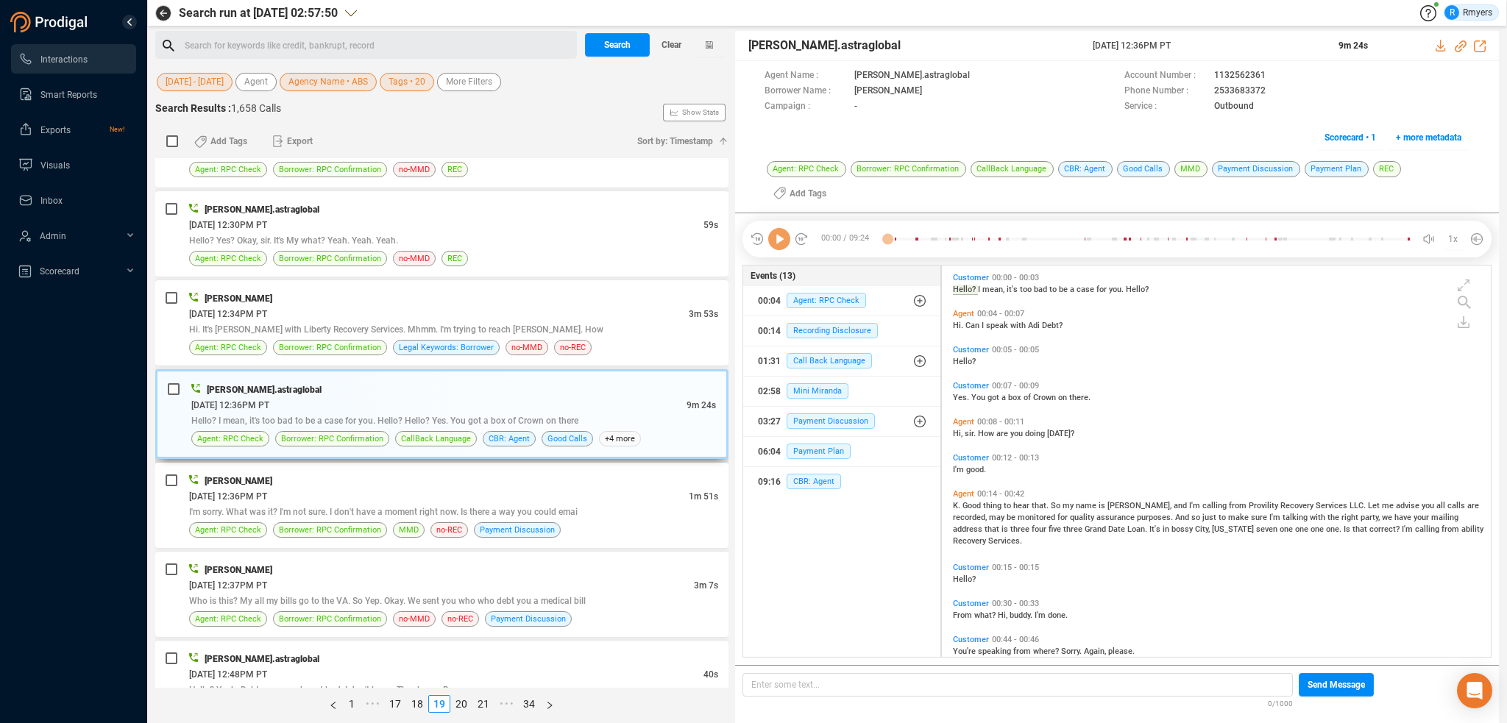
scroll to position [389, 542]
drag, startPoint x: 830, startPoint y: 482, endPoint x: 712, endPoint y: 484, distance: 117.8
click at [829, 482] on span "CBR: Agent" at bounding box center [814, 481] width 54 height 15
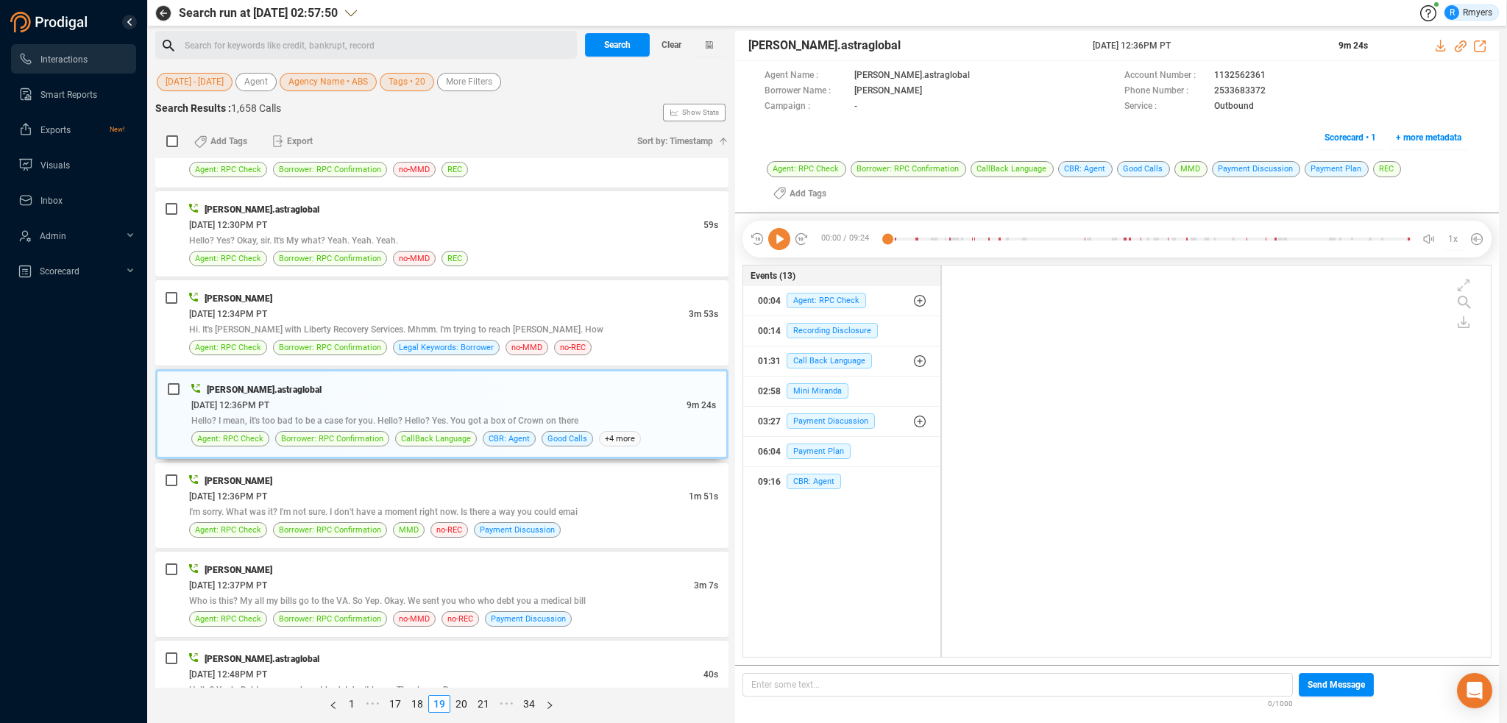
scroll to position [0, 0]
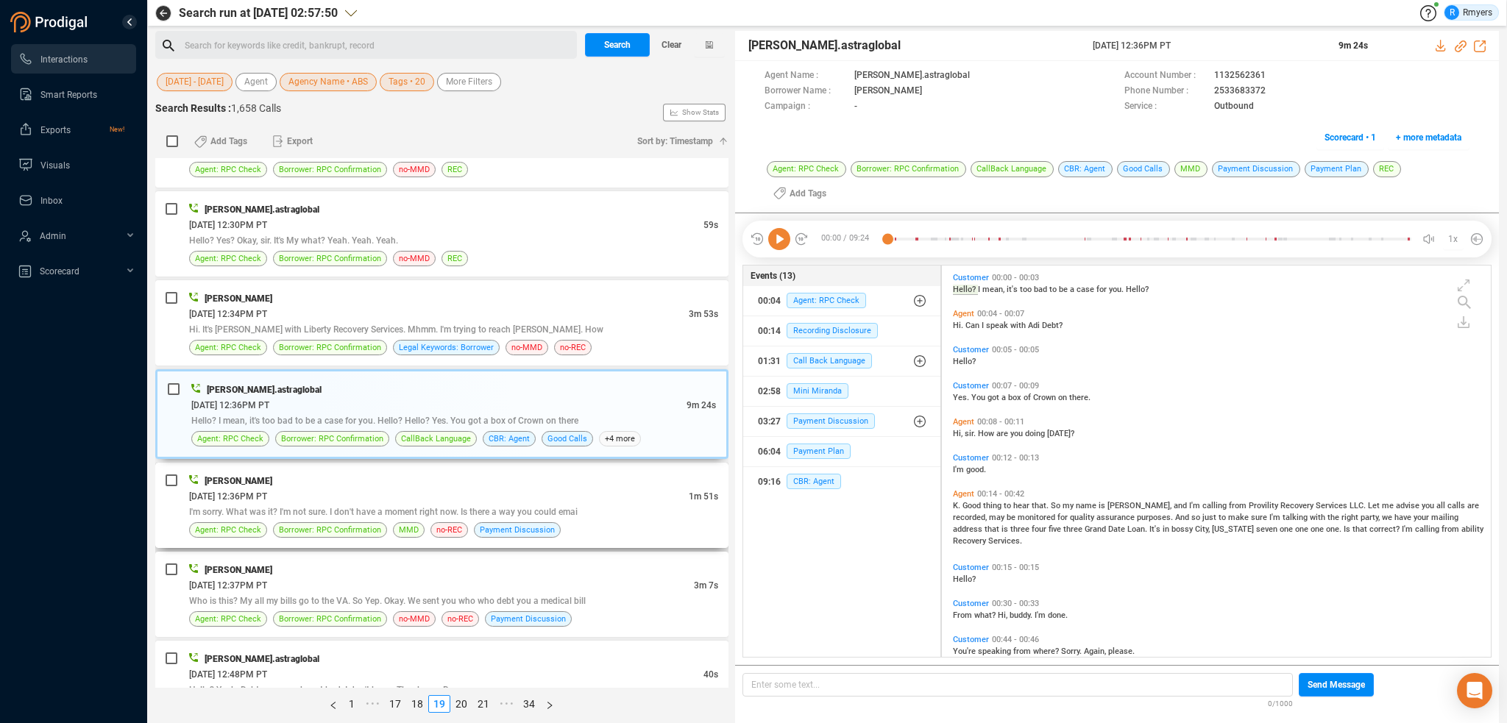
drag, startPoint x: 440, startPoint y: 508, endPoint x: 430, endPoint y: 498, distance: 14.1
click at [439, 506] on div "Mark Carlson 06/18/2025 @ 12:36PM PT 1m 51s I'm sorry. What was it? I'm not sur…" at bounding box center [453, 505] width 529 height 65
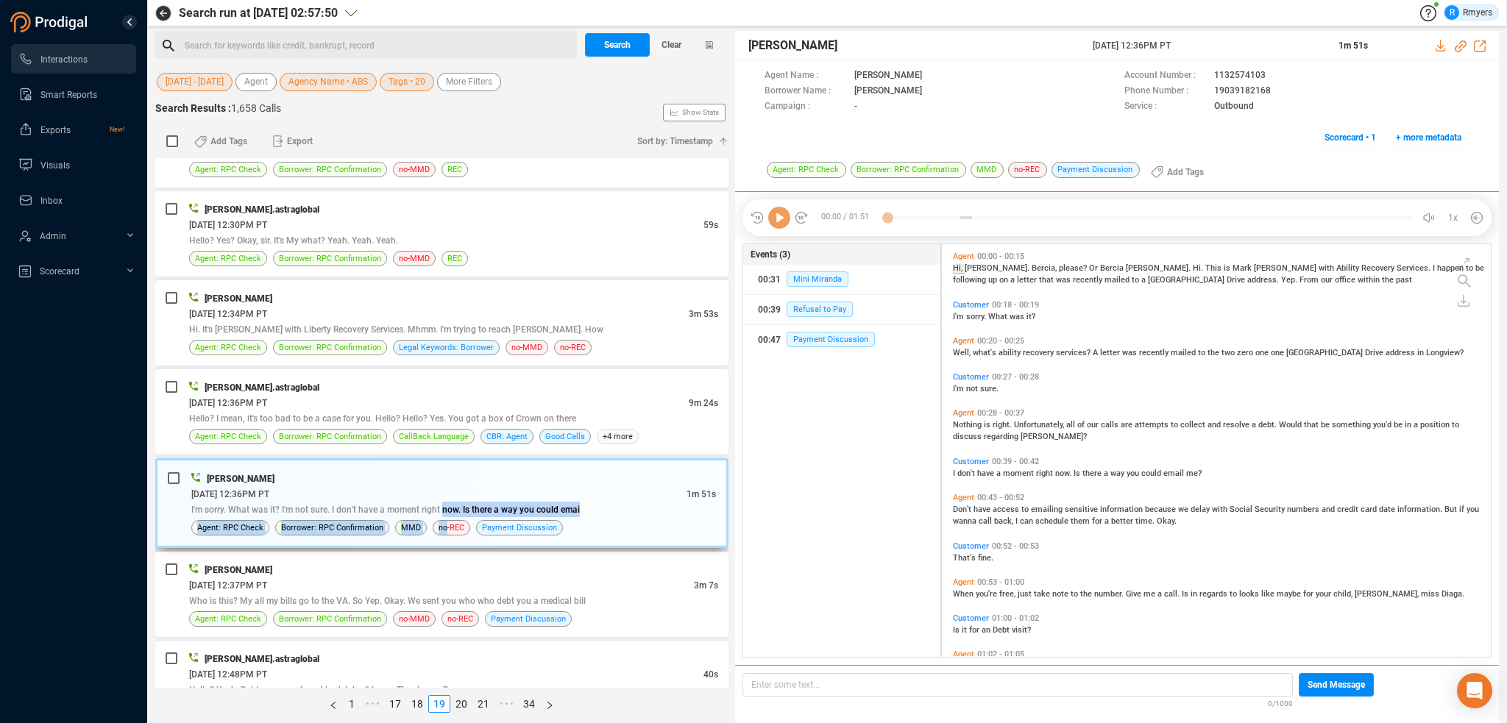
scroll to position [410, 542]
click at [445, 471] on div "Mark Carlson" at bounding box center [453, 478] width 525 height 15
click at [776, 214] on icon at bounding box center [779, 218] width 22 height 22
click at [1460, 44] on icon at bounding box center [1461, 46] width 12 height 12
drag, startPoint x: 1089, startPoint y: 46, endPoint x: 1211, endPoint y: 42, distance: 123.0
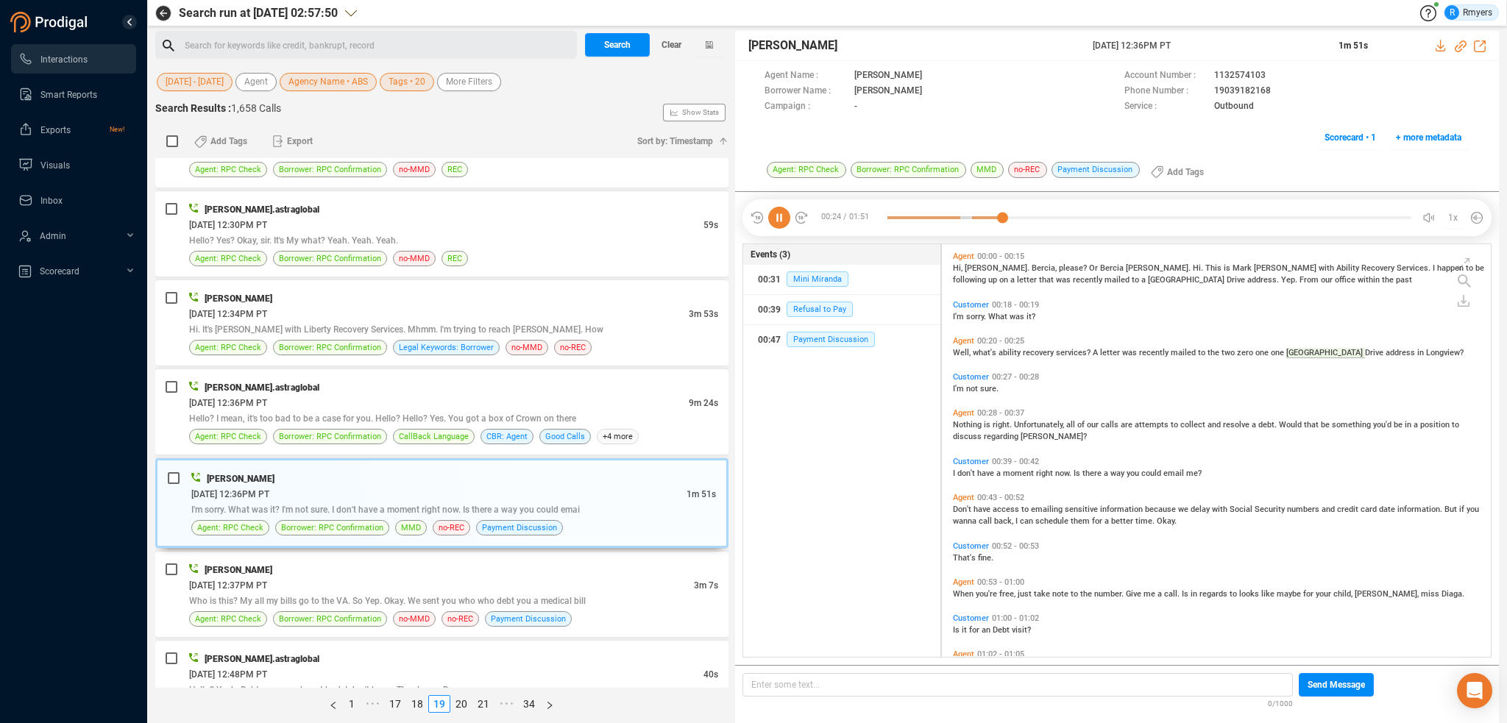
click at [1211, 42] on div "Mark Carlson 18 Jun 2025 @ 12:36PM PT 1m 51s" at bounding box center [1117, 46] width 764 height 30
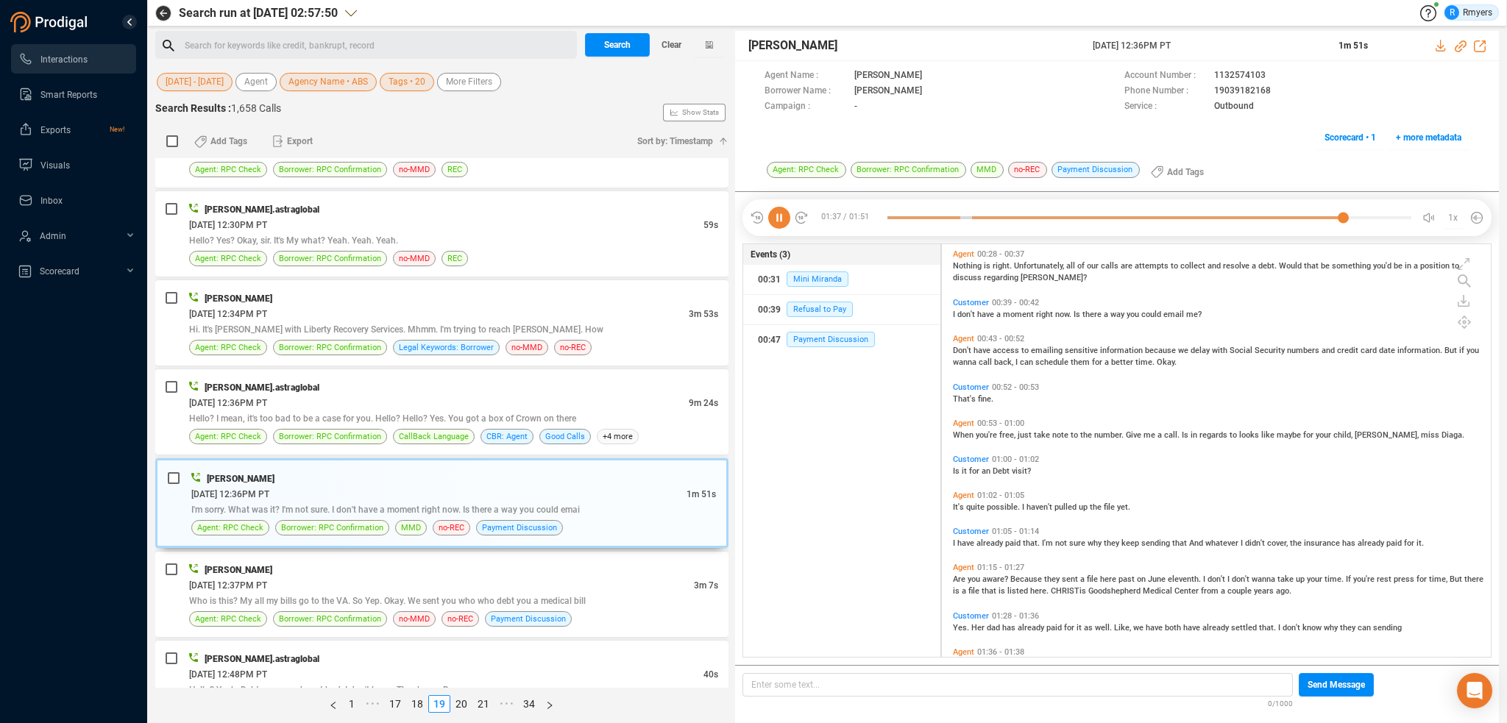
scroll to position [0, 0]
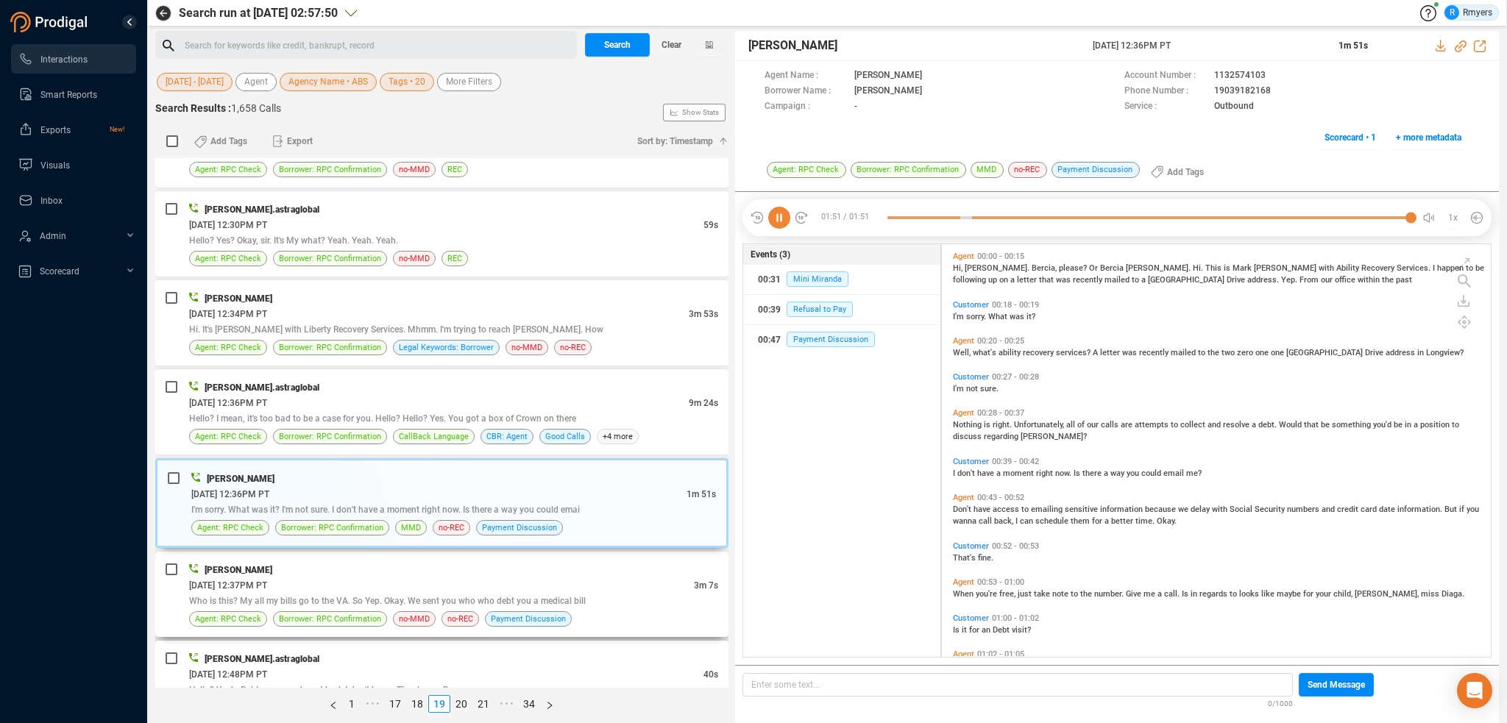
click at [447, 562] on div "Katie Hopkins" at bounding box center [453, 569] width 529 height 15
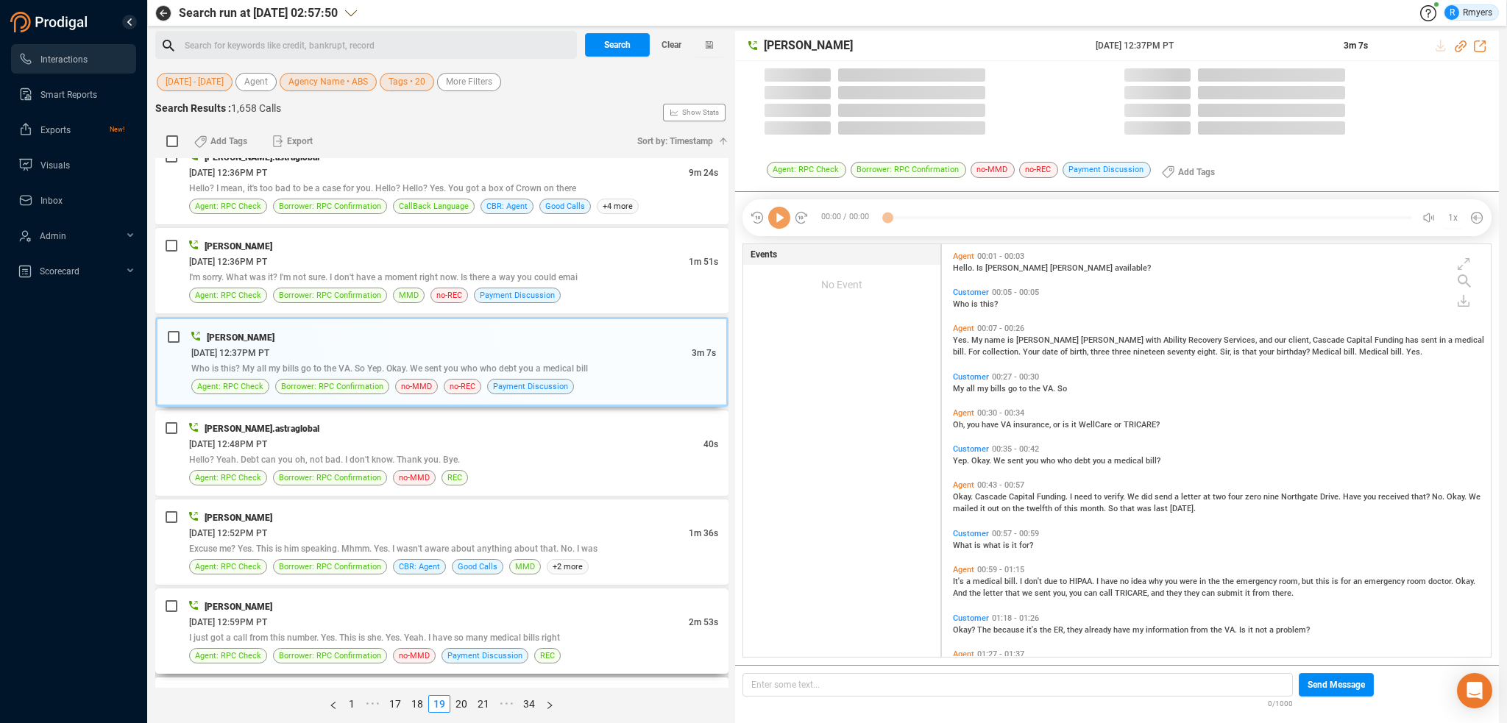
scroll to position [3824, 0]
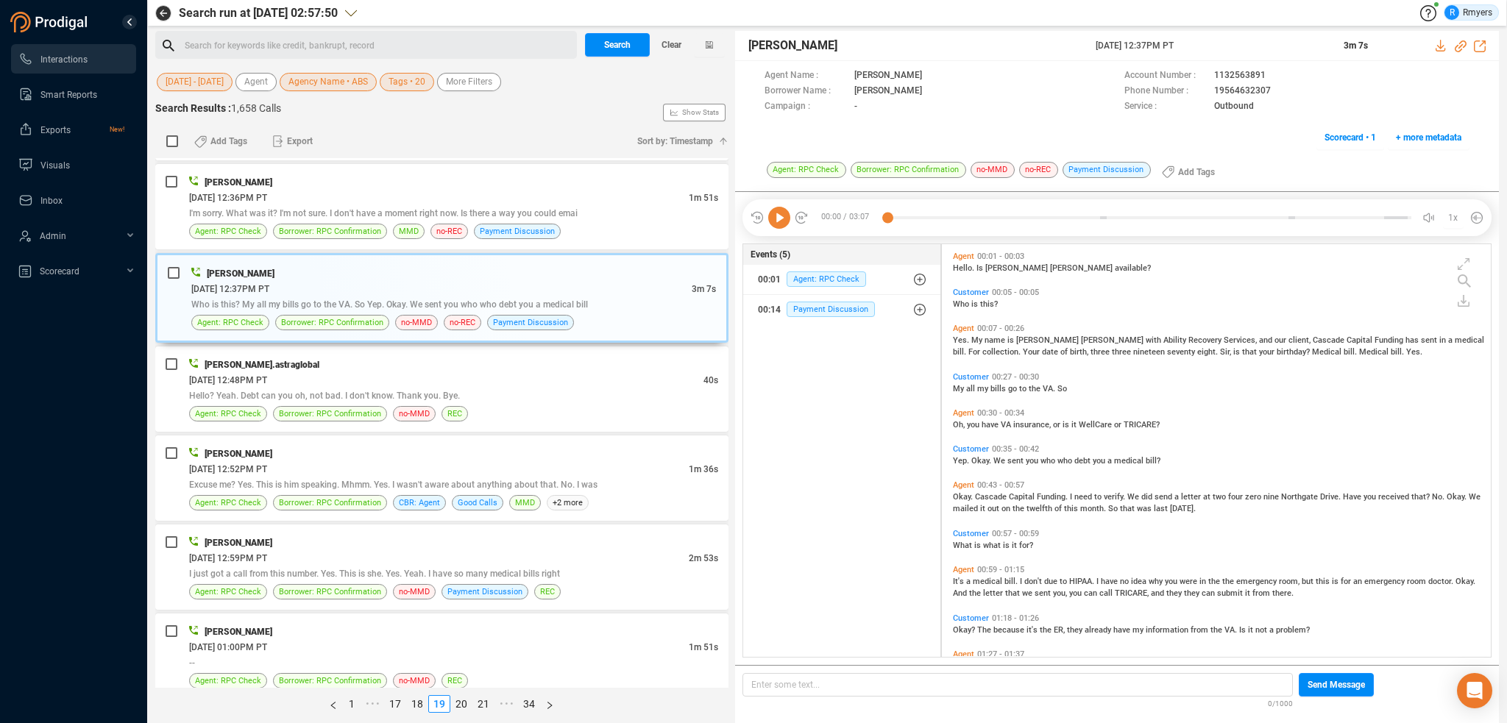
click at [776, 211] on icon at bounding box center [779, 218] width 22 height 22
click at [1460, 43] on icon at bounding box center [1461, 46] width 12 height 12
drag, startPoint x: 1157, startPoint y: 51, endPoint x: 1238, endPoint y: 51, distance: 81.0
click at [1238, 51] on div "Katie Hopkins 18 Jun 2025 @ 12:37PM PT 3m 7s" at bounding box center [1117, 46] width 764 height 30
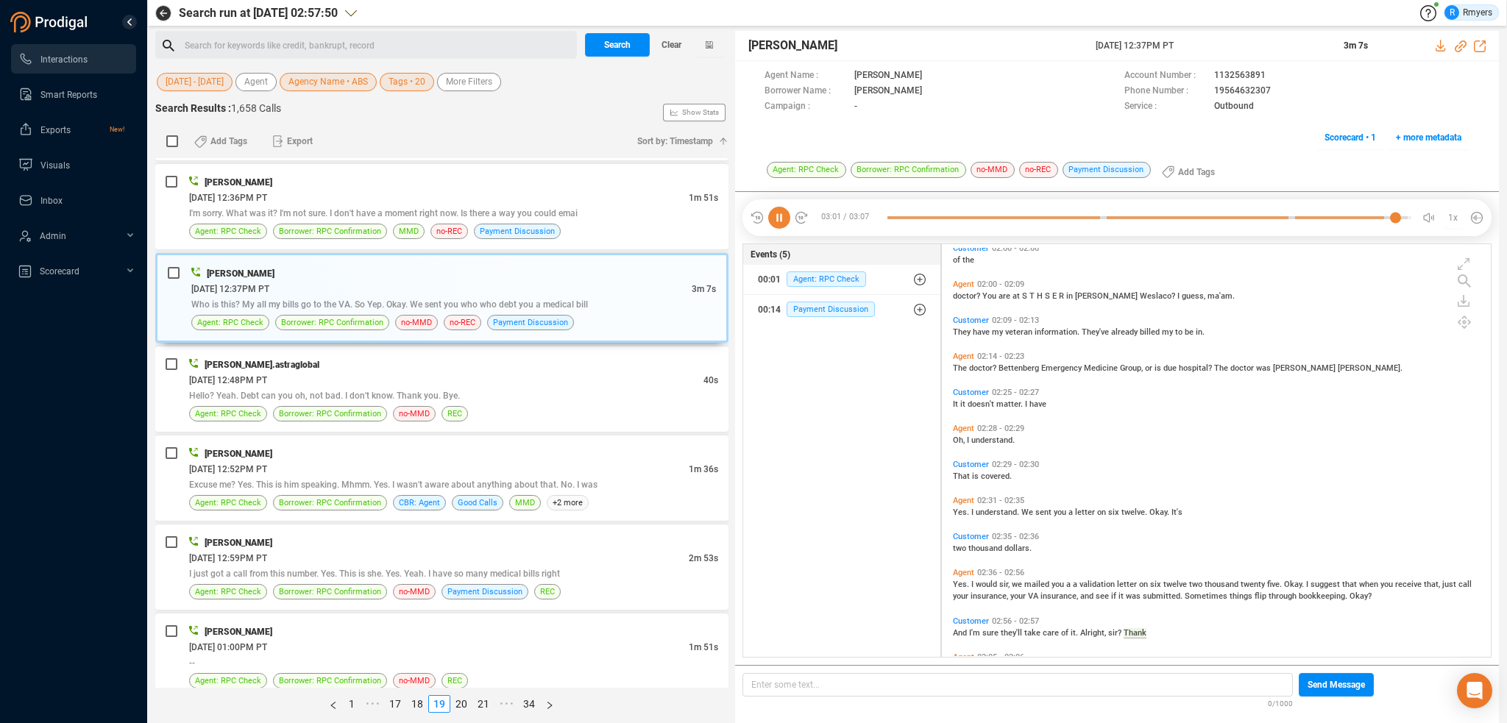
scroll to position [626, 0]
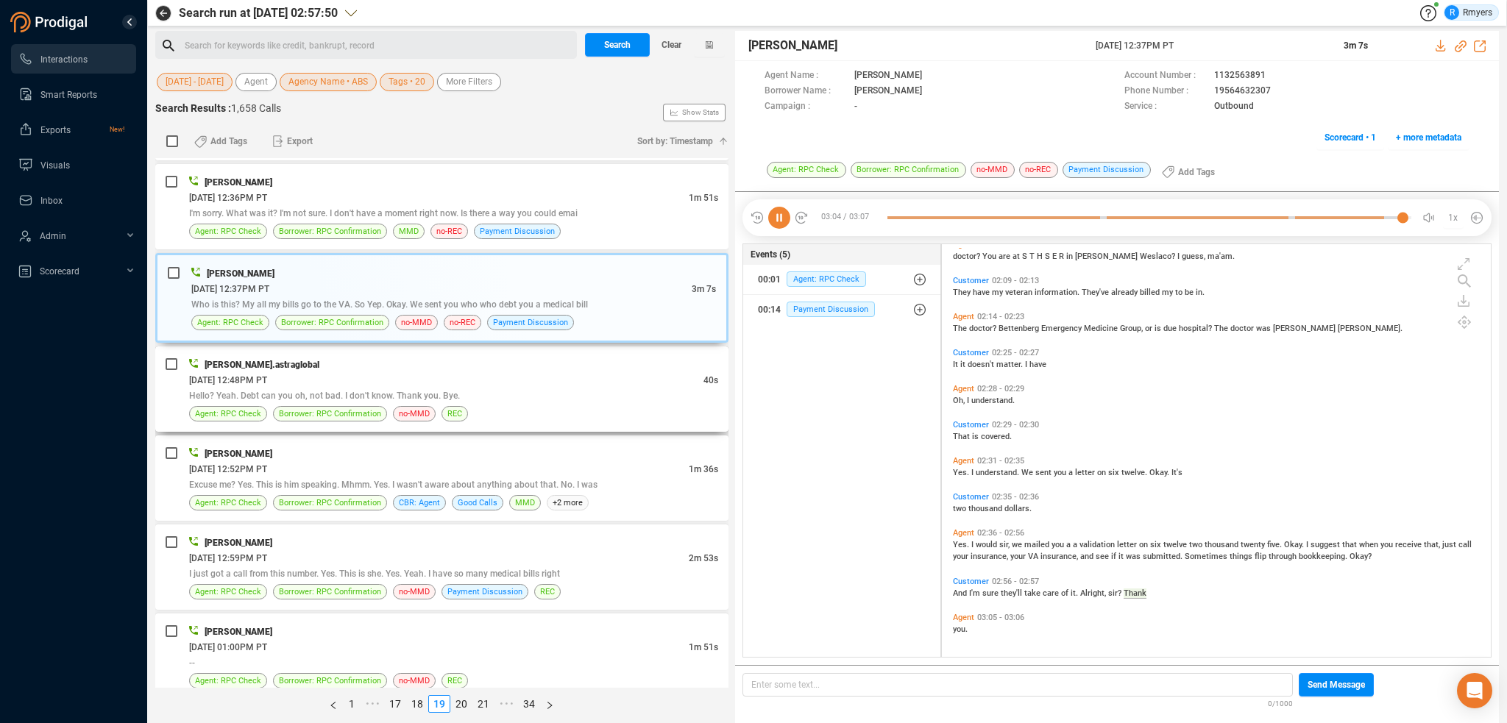
click at [394, 391] on span "Hello? Yeah. Debt can you oh, not bad. I don't know. Thank you. Bye." at bounding box center [324, 396] width 271 height 10
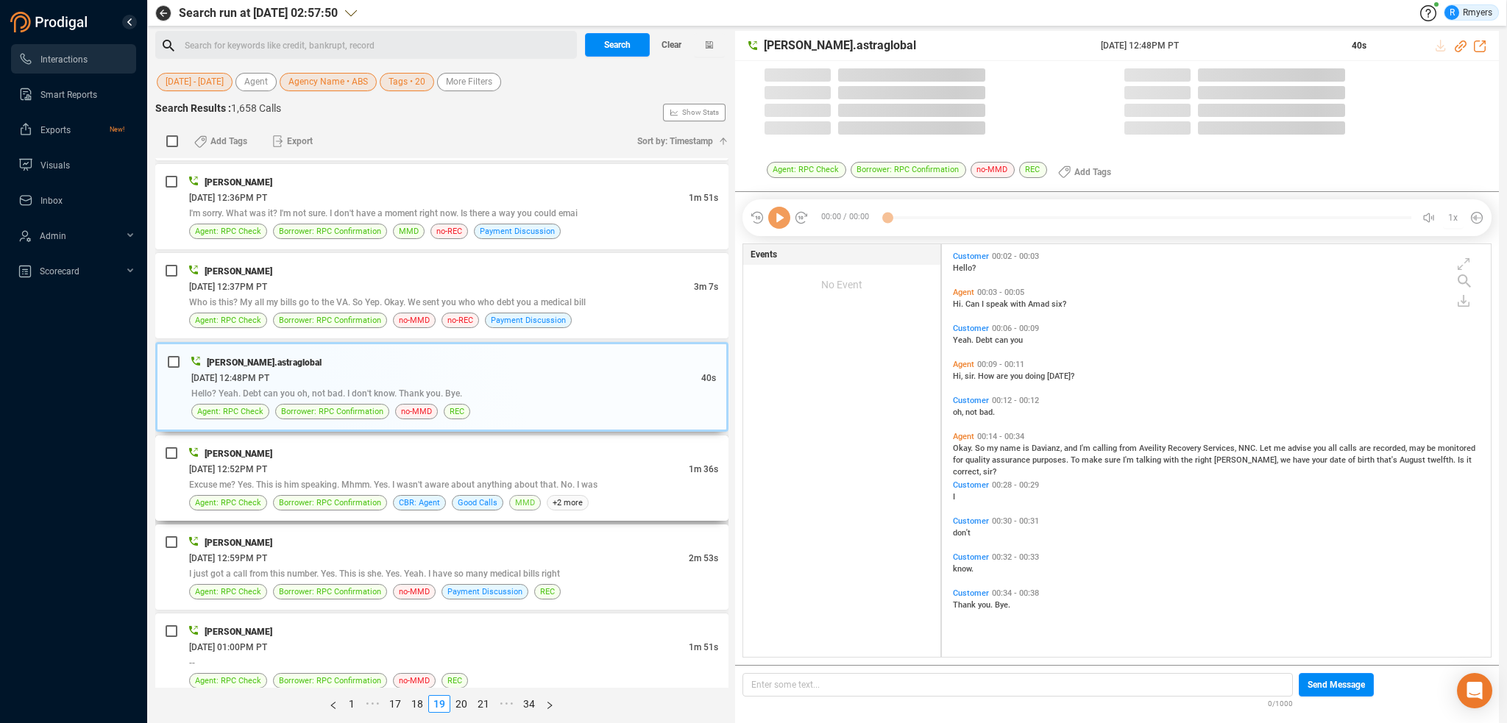
scroll to position [410, 542]
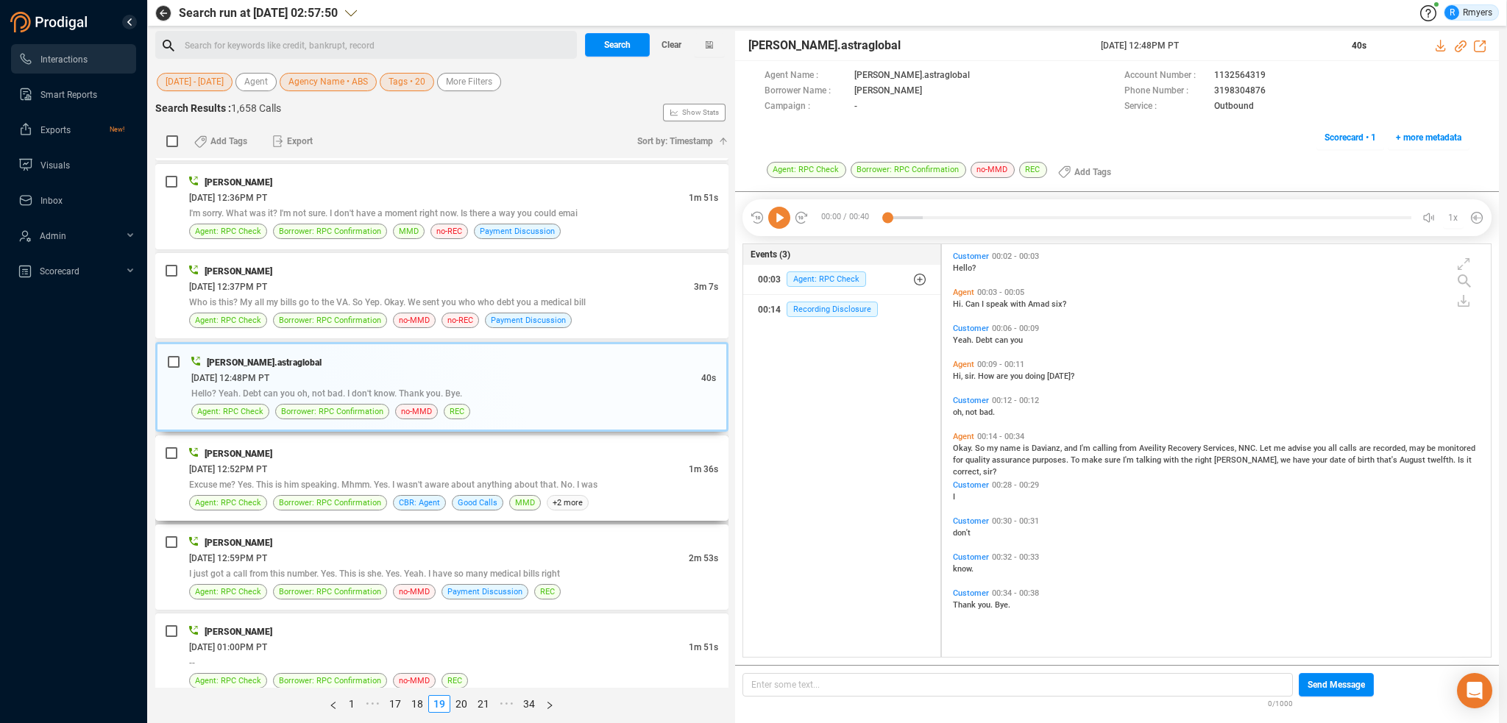
click at [459, 461] on div "06/18/2025 @ 12:52PM PT" at bounding box center [439, 468] width 500 height 15
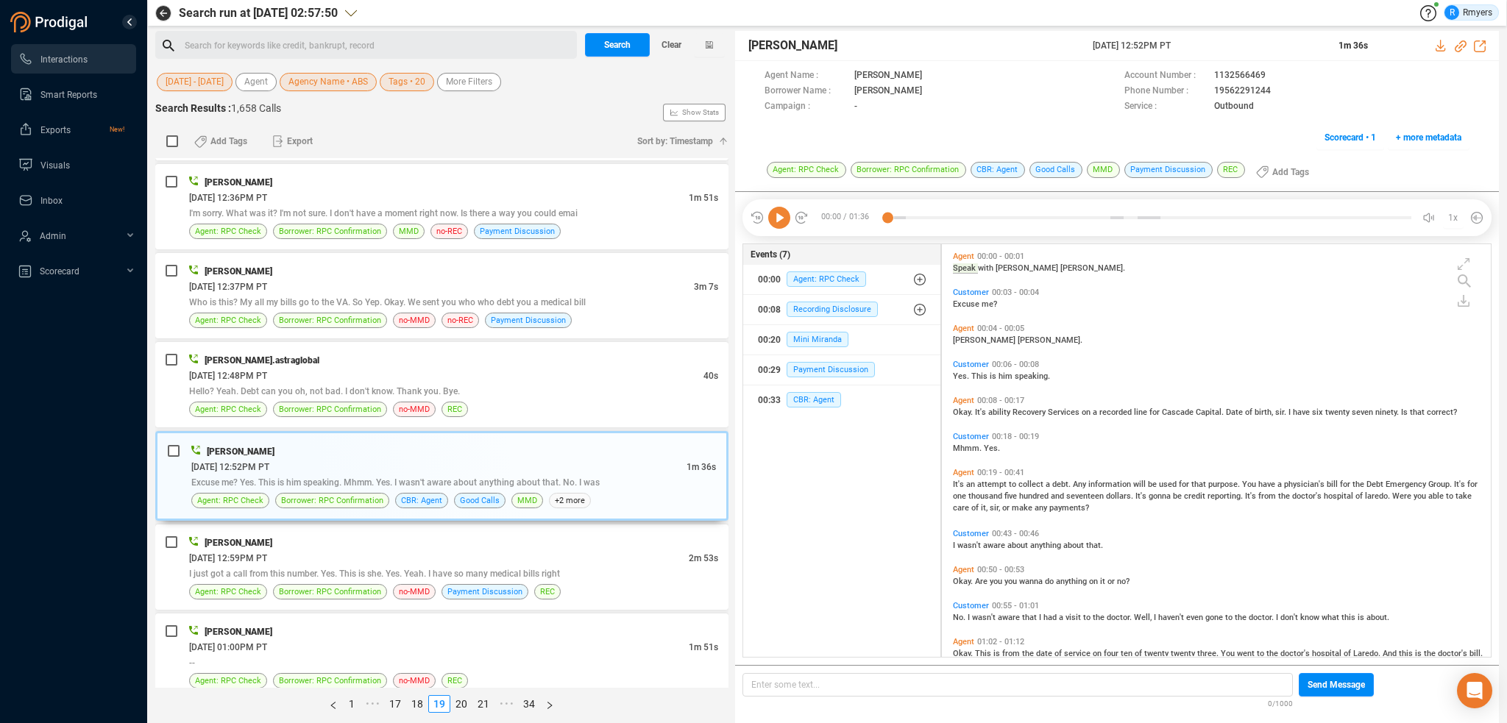
click at [775, 221] on icon at bounding box center [779, 218] width 22 height 22
drag, startPoint x: 1455, startPoint y: 46, endPoint x: 1289, endPoint y: 88, distance: 170.8
click at [1455, 46] on icon at bounding box center [1461, 46] width 12 height 12
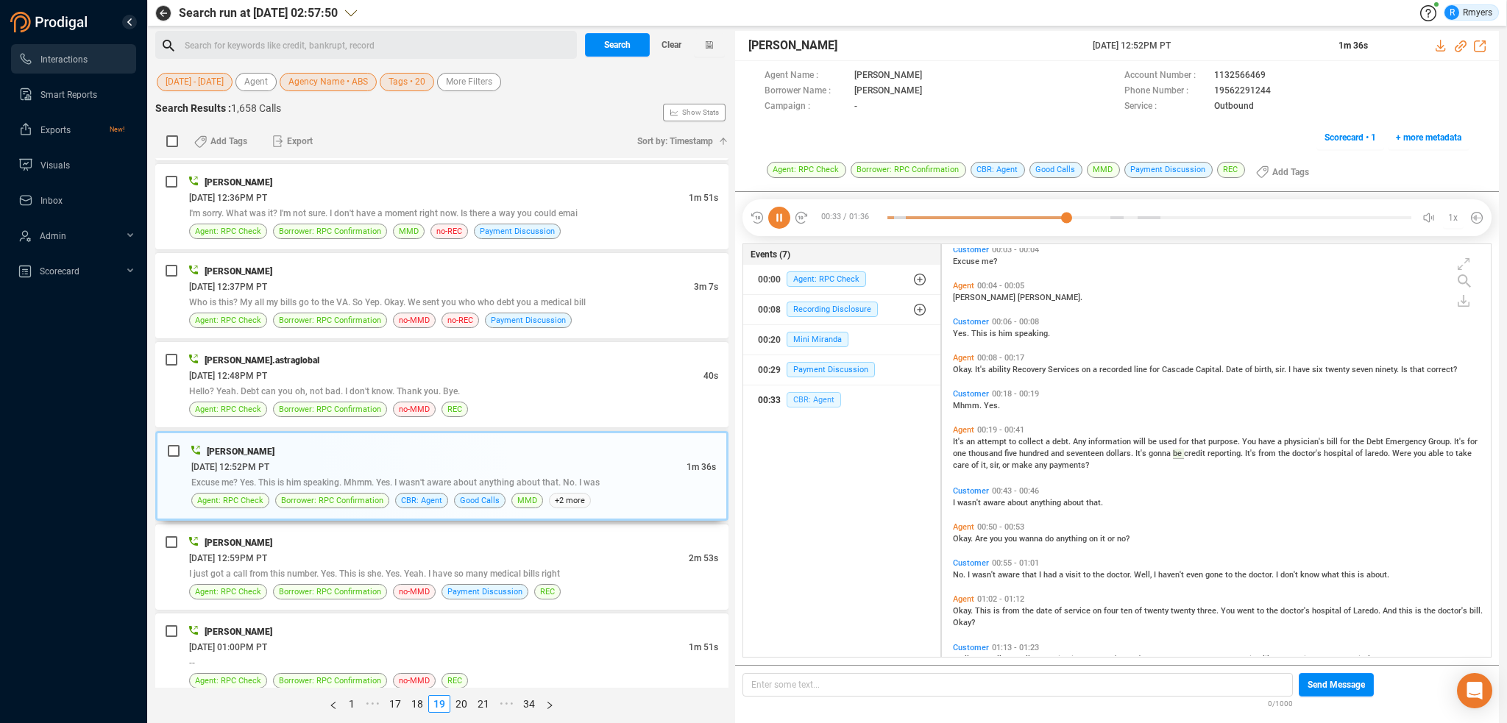
click at [813, 397] on span "CBR: Agent" at bounding box center [814, 399] width 54 height 15
click at [362, 551] on div "06/18/2025 @ 12:59PM PT" at bounding box center [439, 558] width 500 height 15
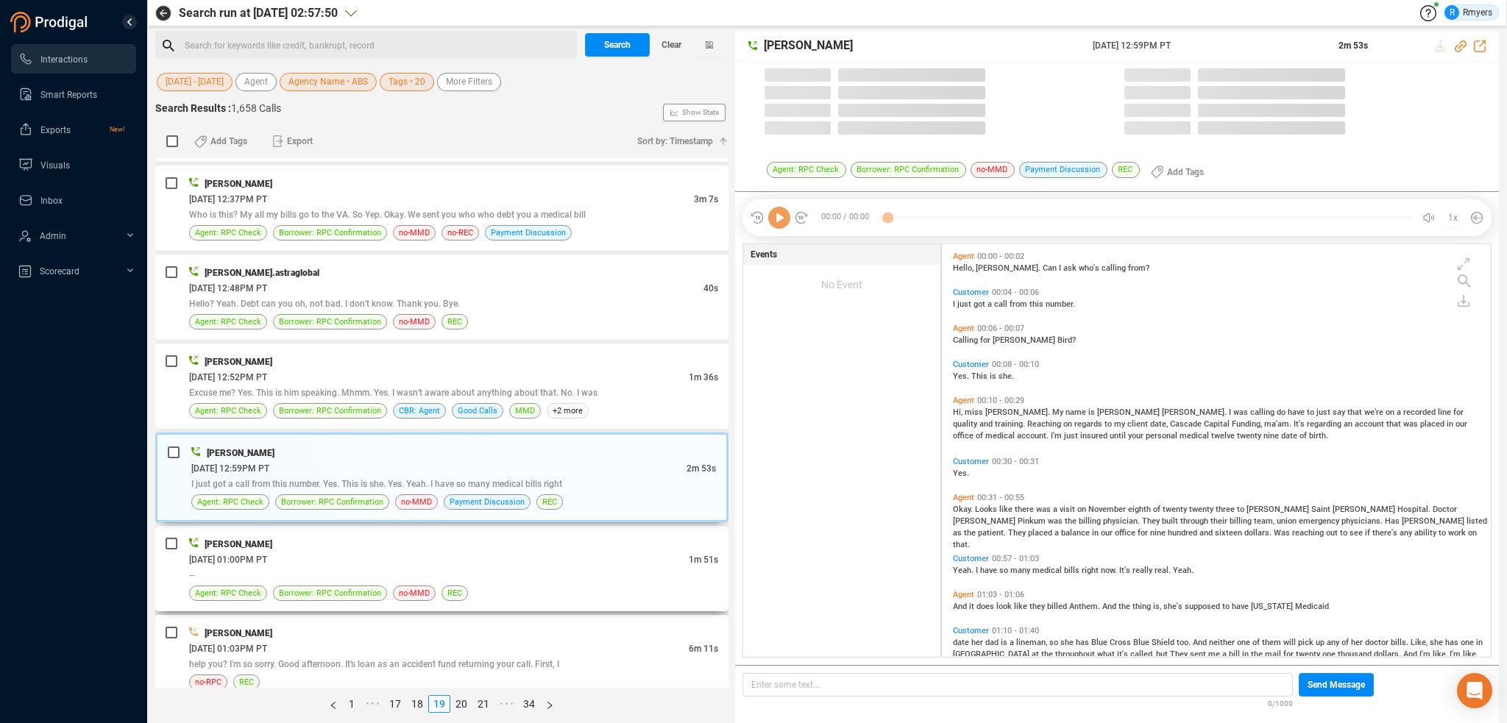
scroll to position [410, 542]
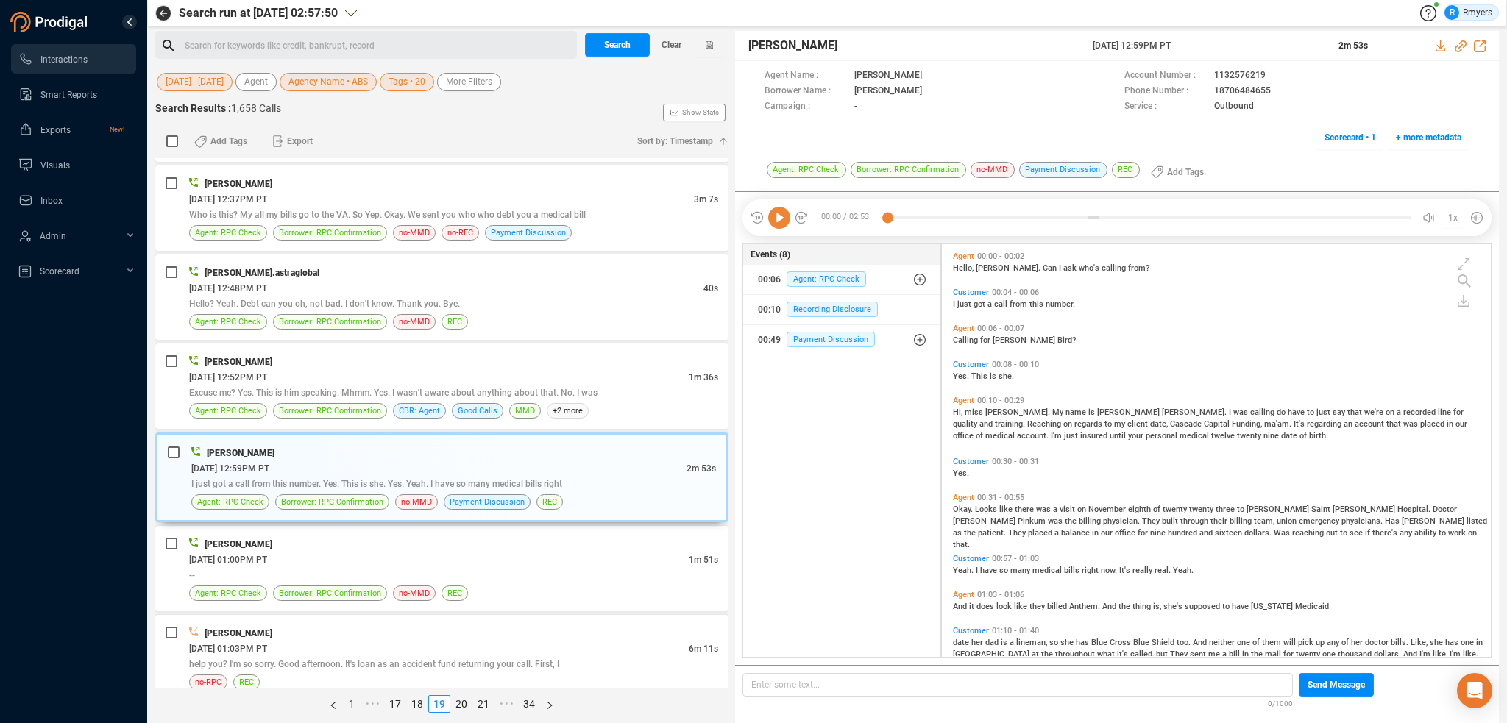
click at [778, 216] on icon at bounding box center [779, 218] width 22 height 22
click at [966, 414] on span "miss" at bounding box center [975, 413] width 21 height 10
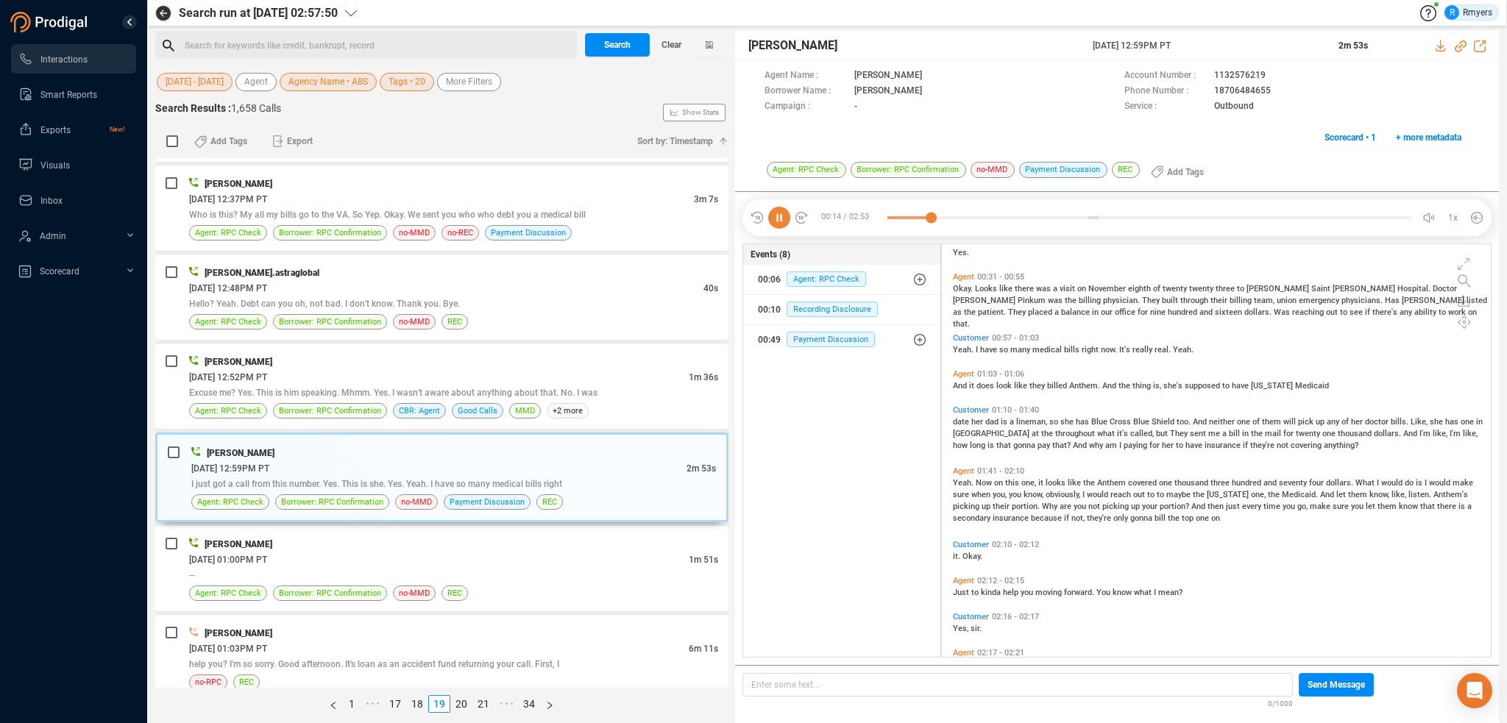
scroll to position [0, 0]
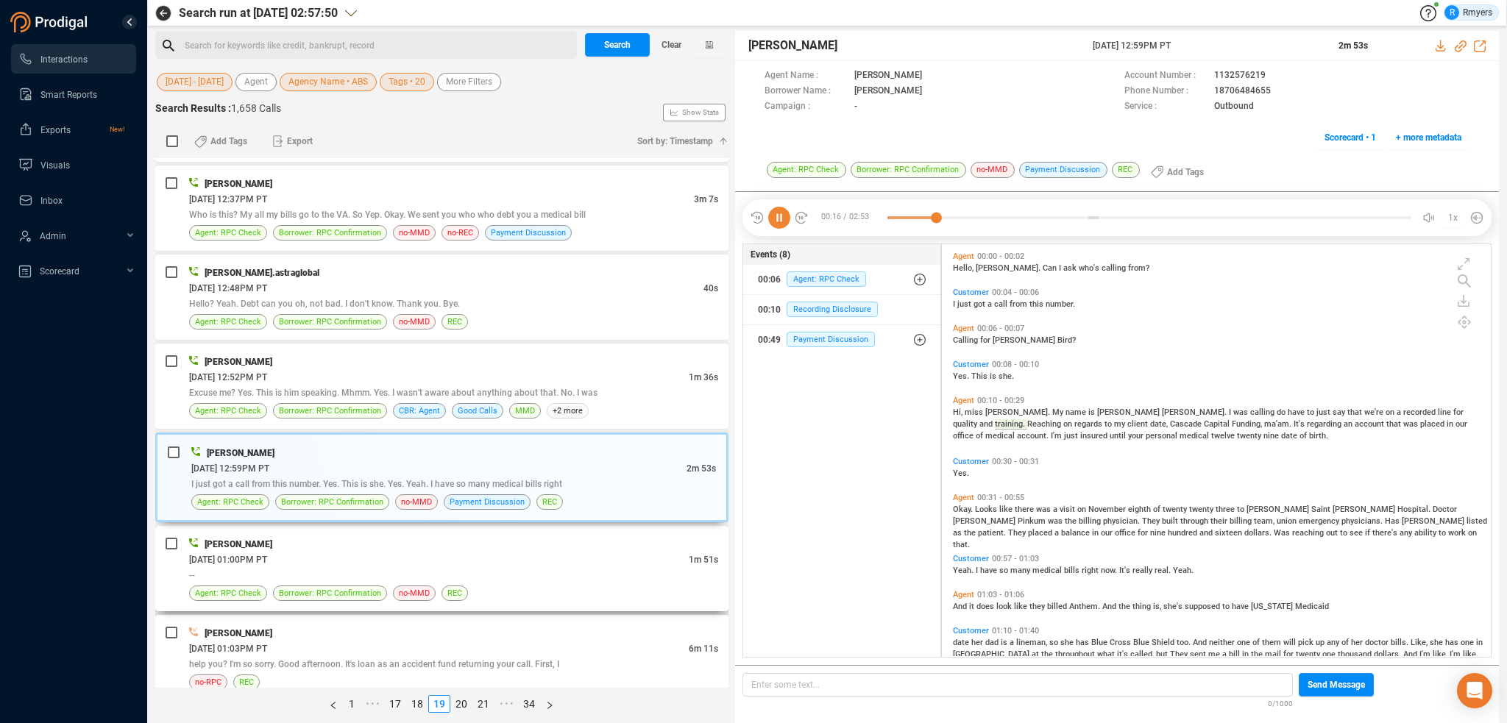
click at [374, 552] on div "06/18/2025 @ 01:00PM PT" at bounding box center [439, 559] width 500 height 15
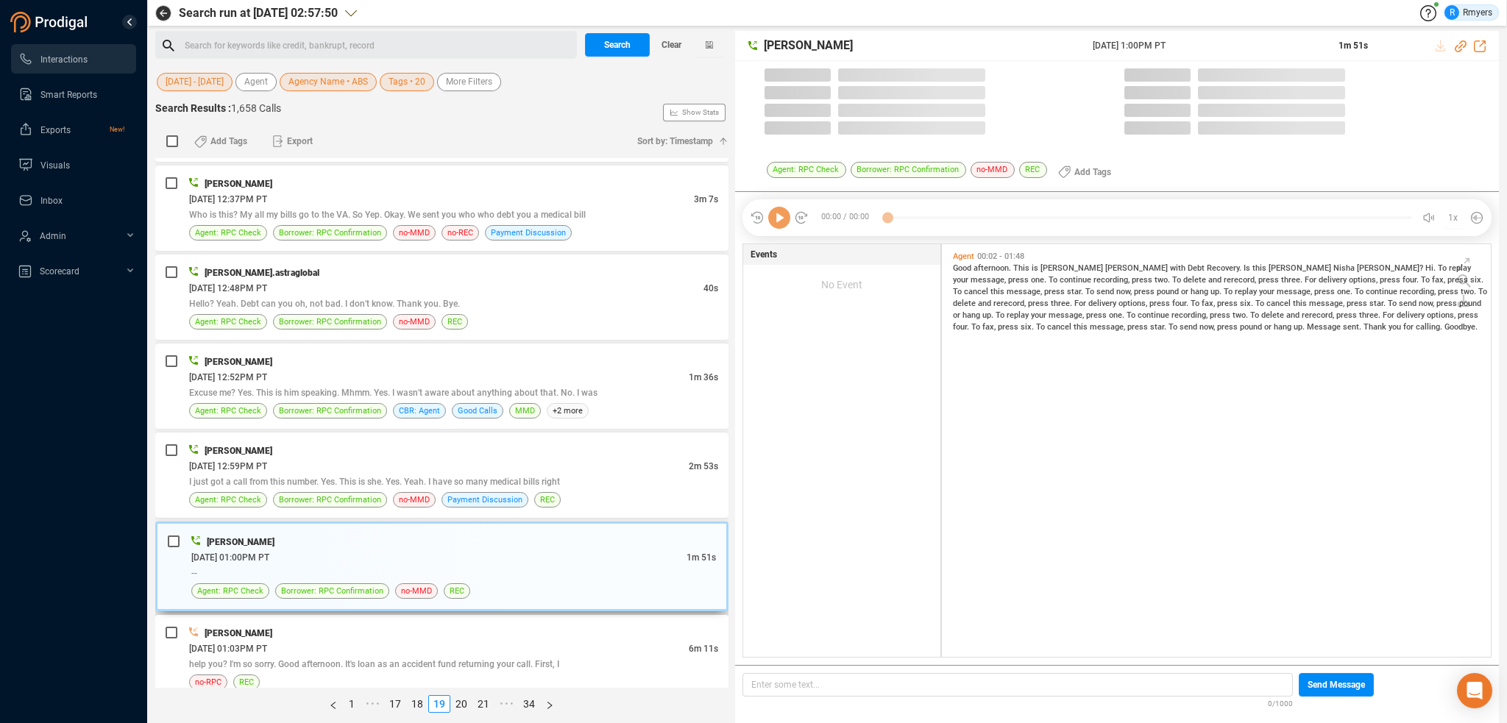
scroll to position [410, 542]
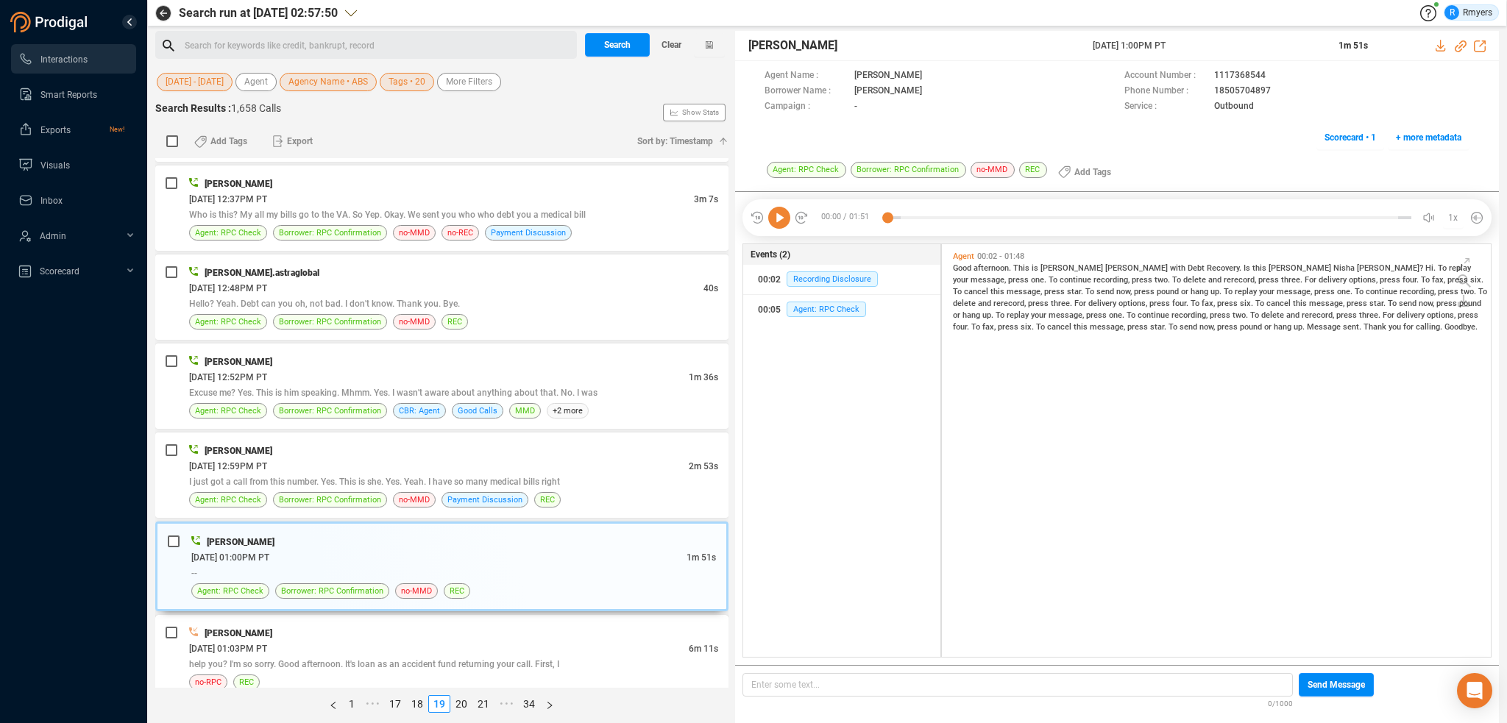
click at [542, 626] on div "Tony Davis" at bounding box center [453, 633] width 529 height 15
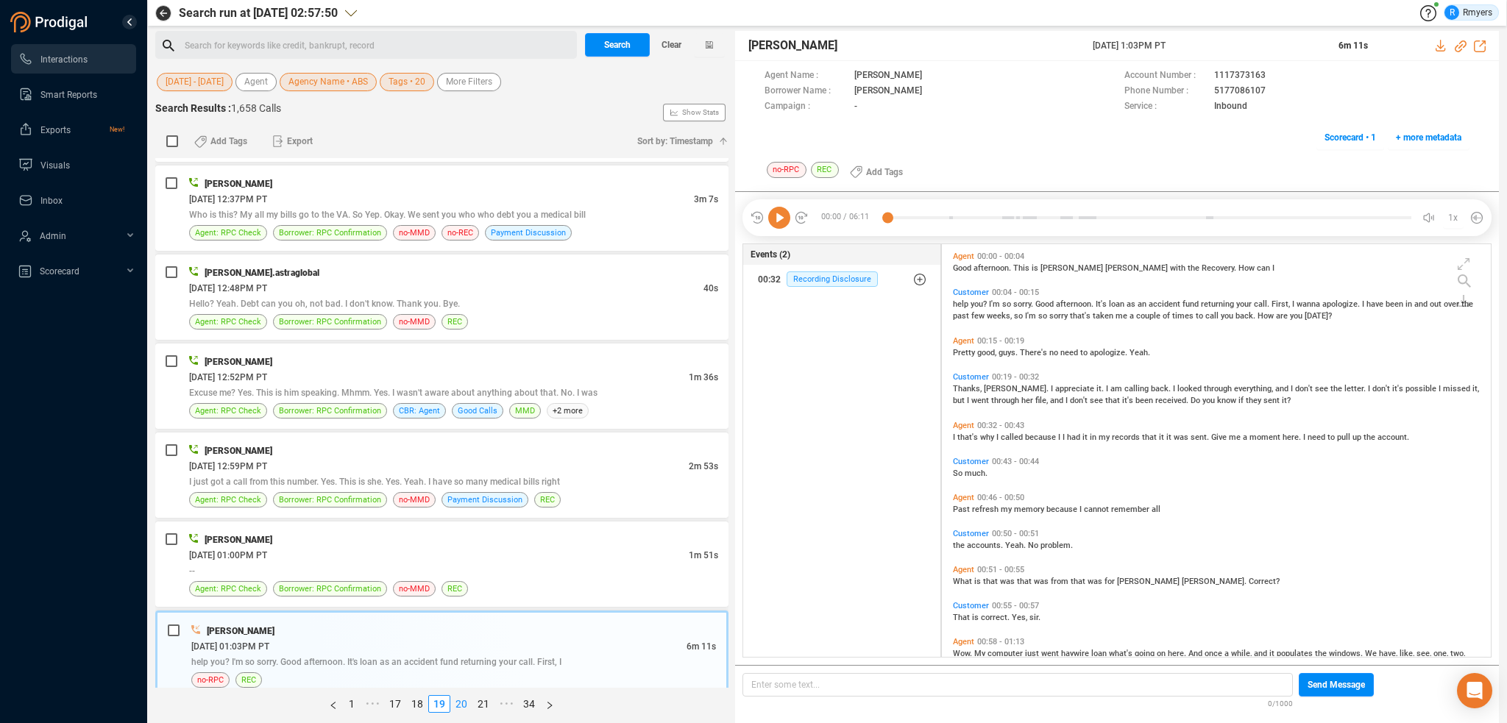
click at [463, 706] on link "20" at bounding box center [461, 704] width 21 height 16
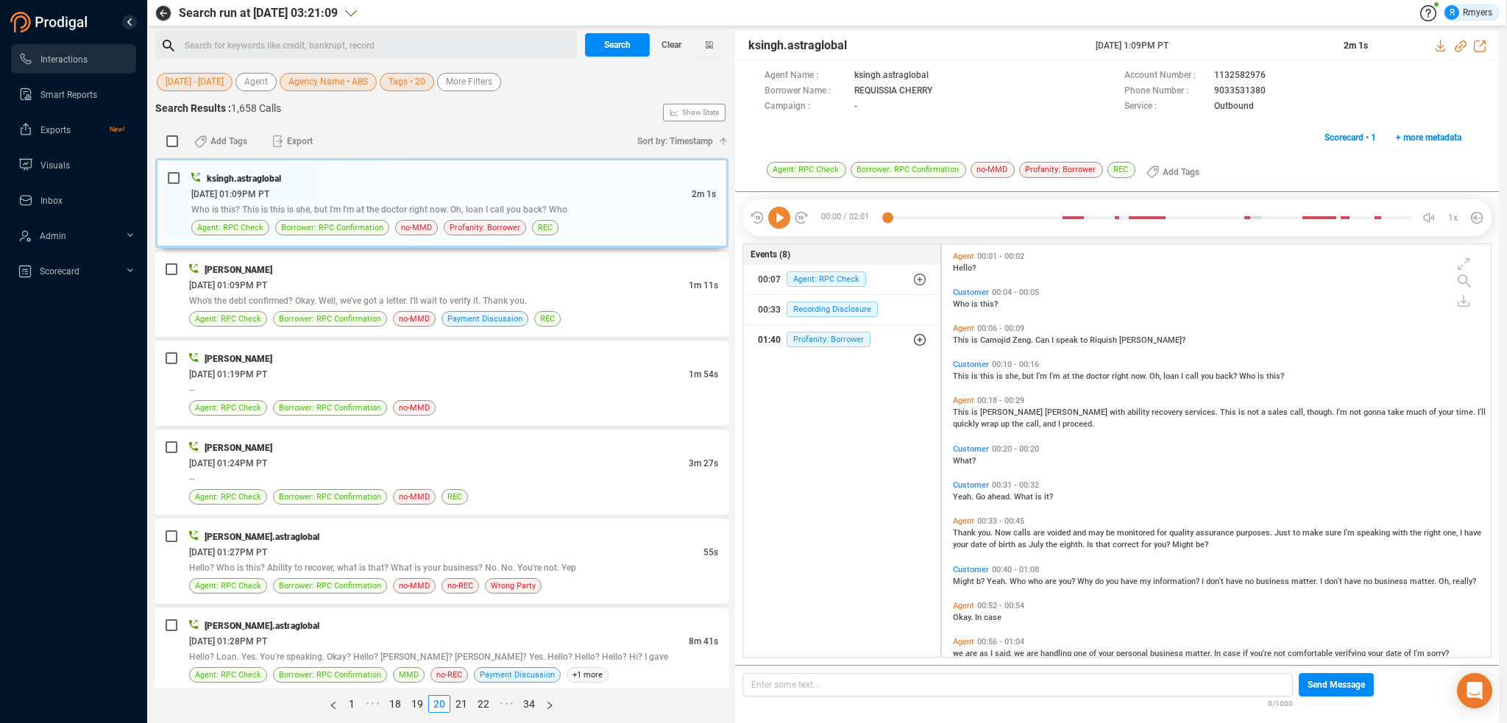
click at [821, 329] on div "01:40 Profanity: Borrower" at bounding box center [842, 340] width 168 height 24
click at [815, 401] on span "Profanity: Borrower" at bounding box center [840, 399] width 84 height 15
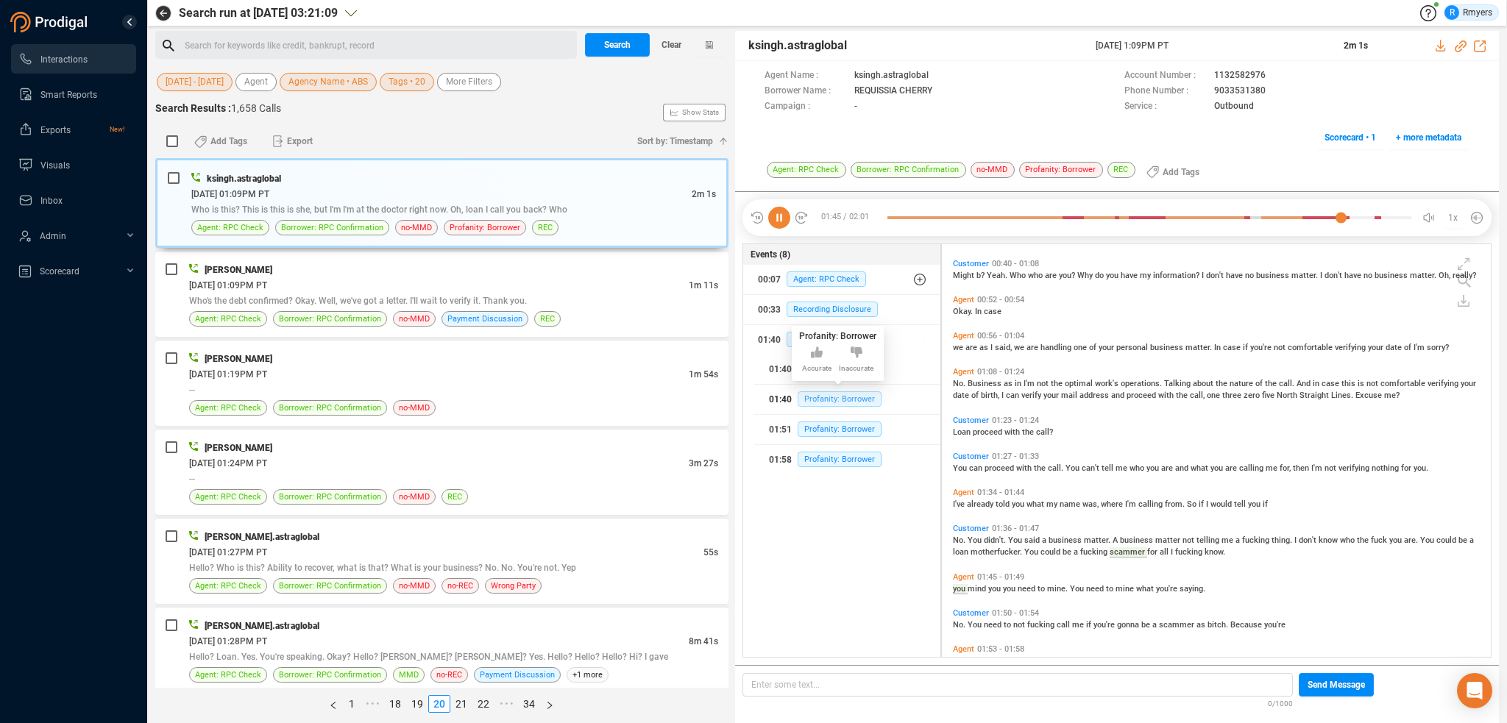
scroll to position [374, 0]
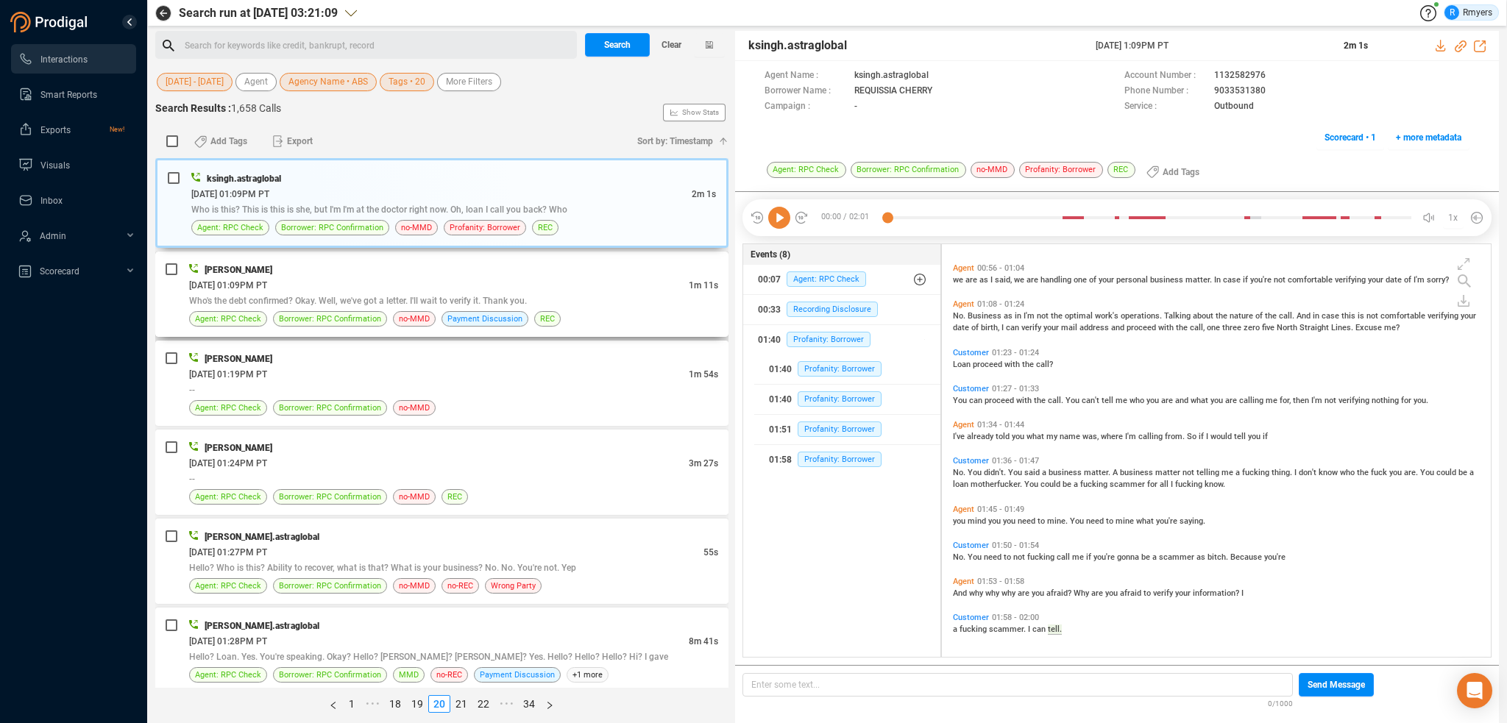
click at [425, 271] on div "Katie Hopkins" at bounding box center [453, 269] width 529 height 15
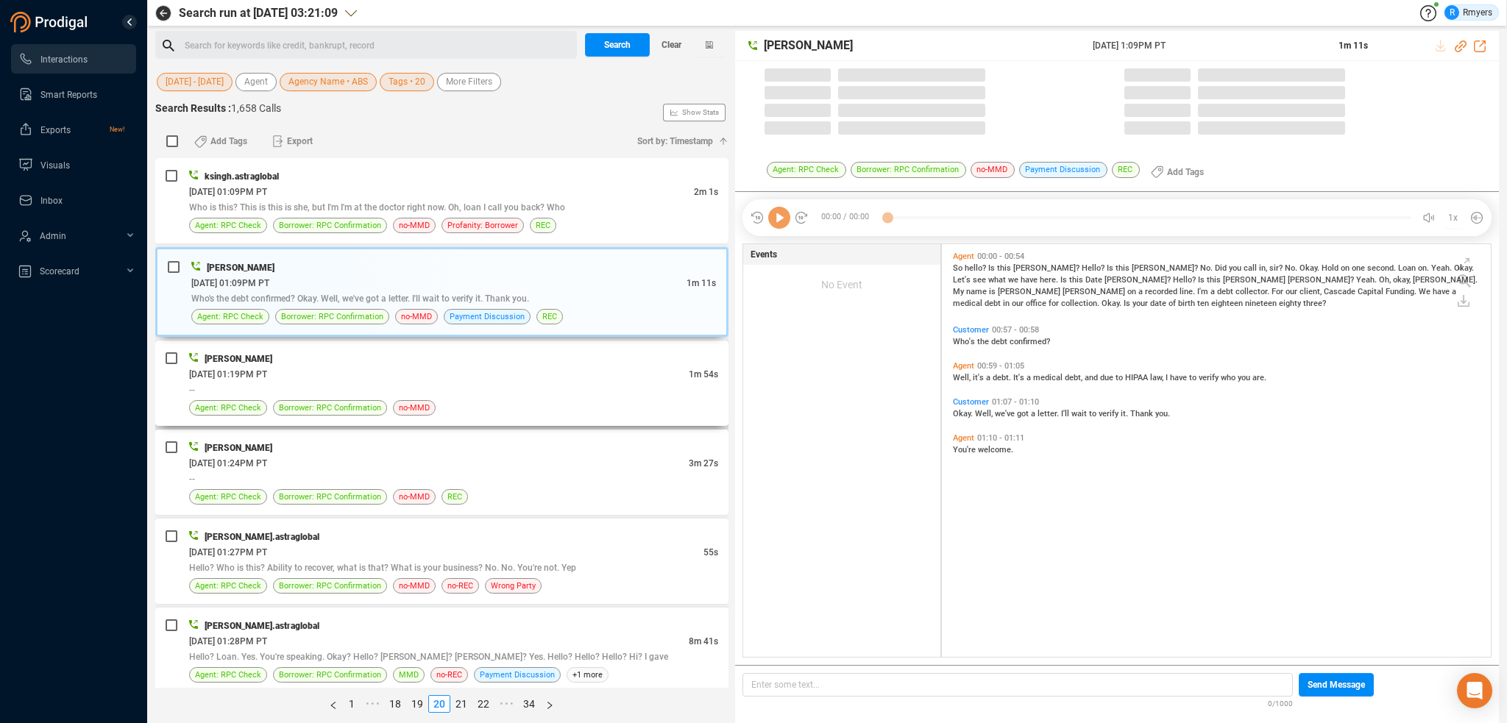
scroll to position [410, 542]
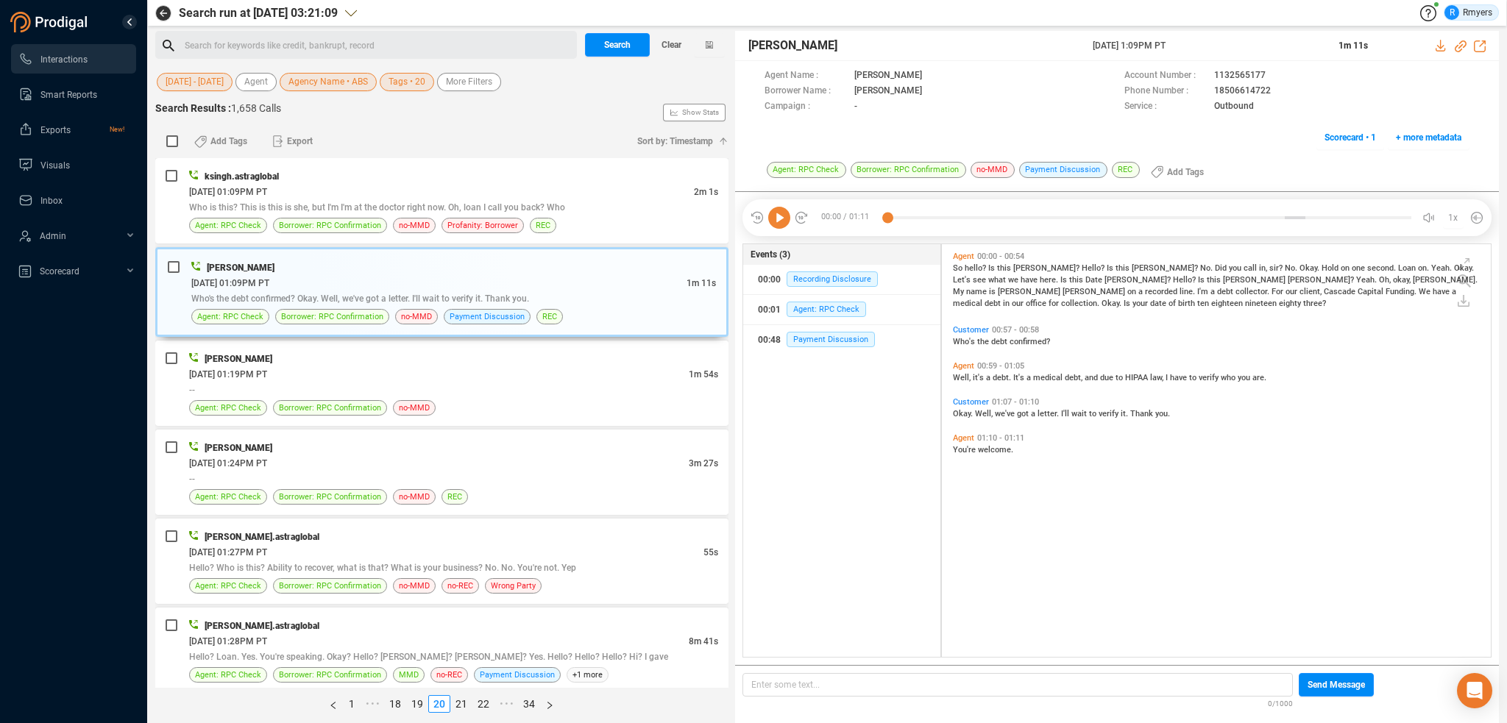
click at [780, 229] on div "00:00 / 01:11 1x" at bounding box center [1117, 217] width 749 height 37
click at [780, 224] on icon at bounding box center [779, 218] width 22 height 22
click at [1460, 43] on icon at bounding box center [1461, 46] width 12 height 12
drag, startPoint x: 1167, startPoint y: 51, endPoint x: 1222, endPoint y: 43, distance: 56.5
click at [1222, 43] on div "Katie Hopkins 18 Jun 2025 @ 1:09PM PT 1m 11s" at bounding box center [1117, 46] width 764 height 30
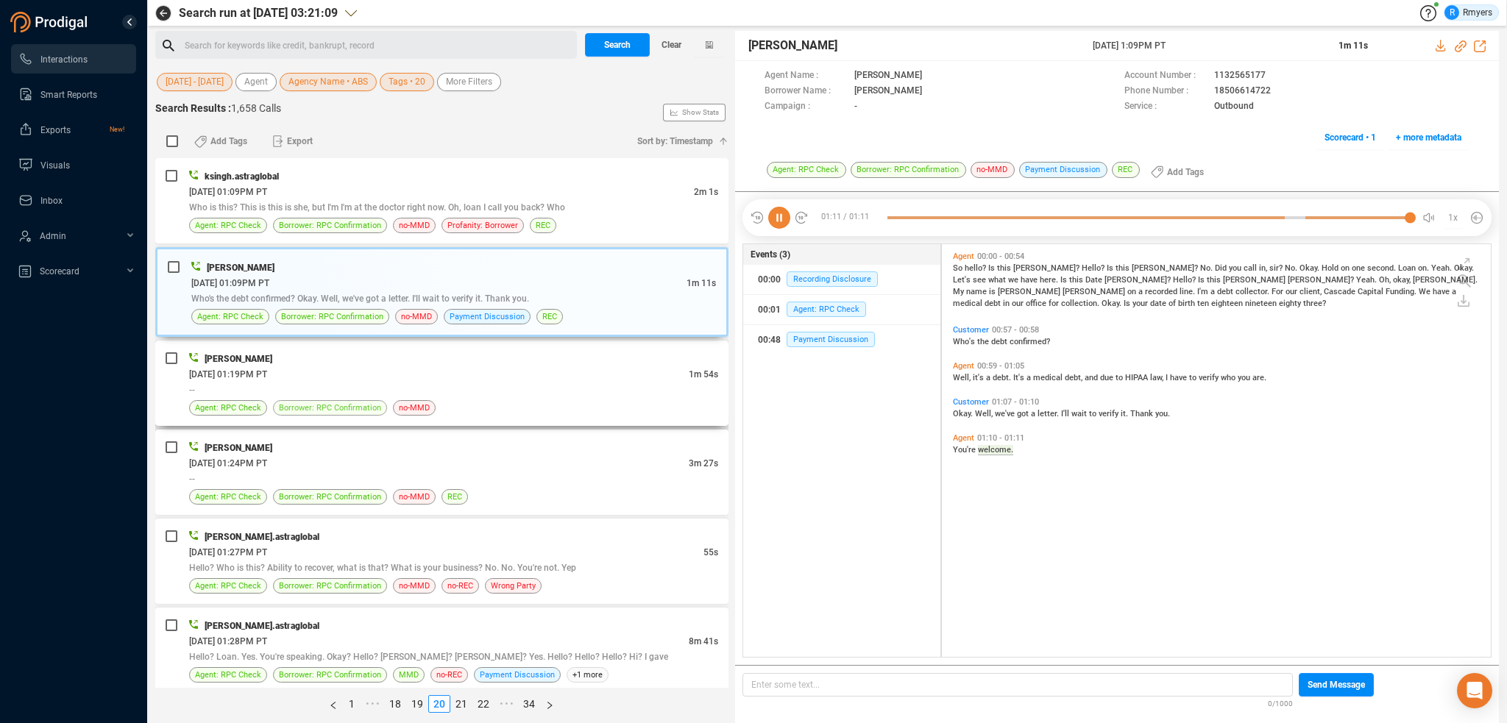
click at [322, 401] on span "Borrower: RPC Confirmation" at bounding box center [330, 408] width 102 height 14
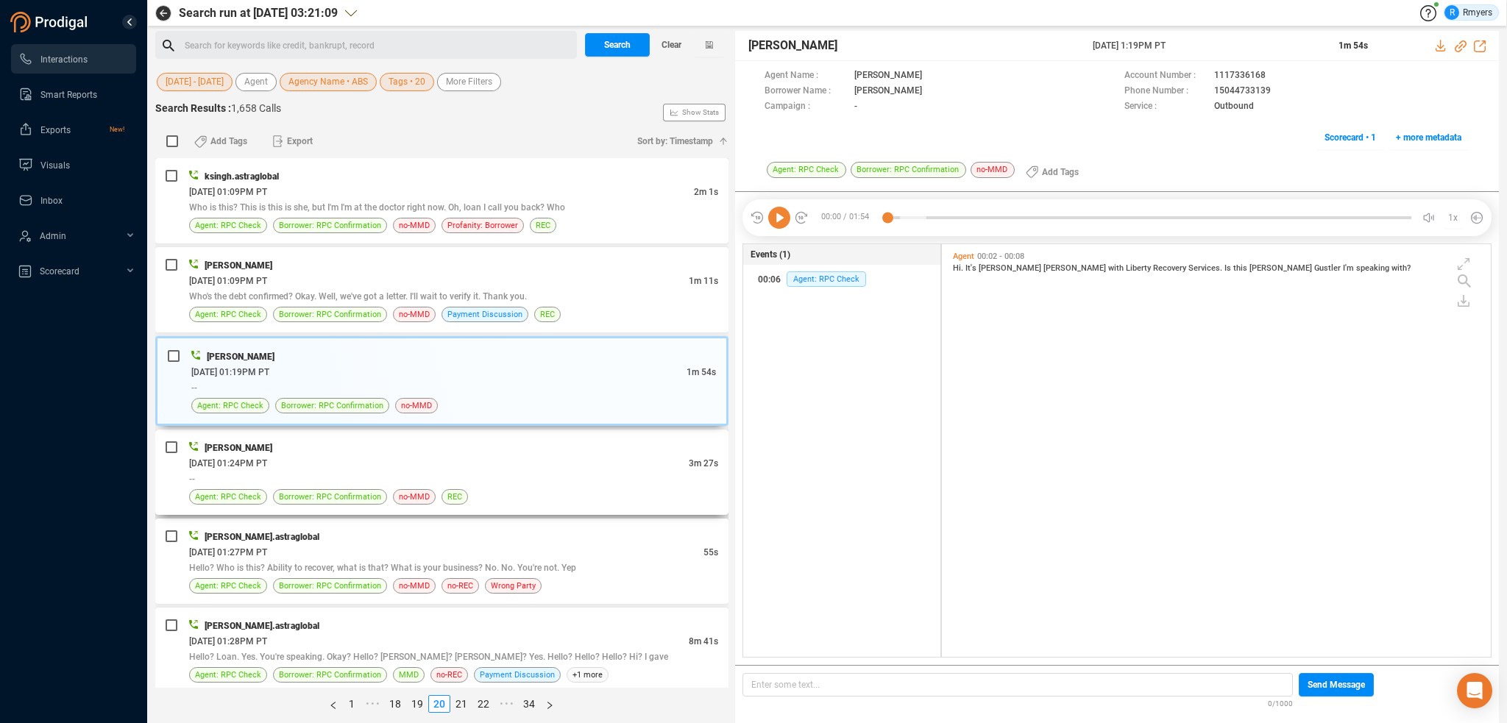
click at [461, 464] on div "06/18/2025 @ 01:24PM PT" at bounding box center [439, 463] width 500 height 15
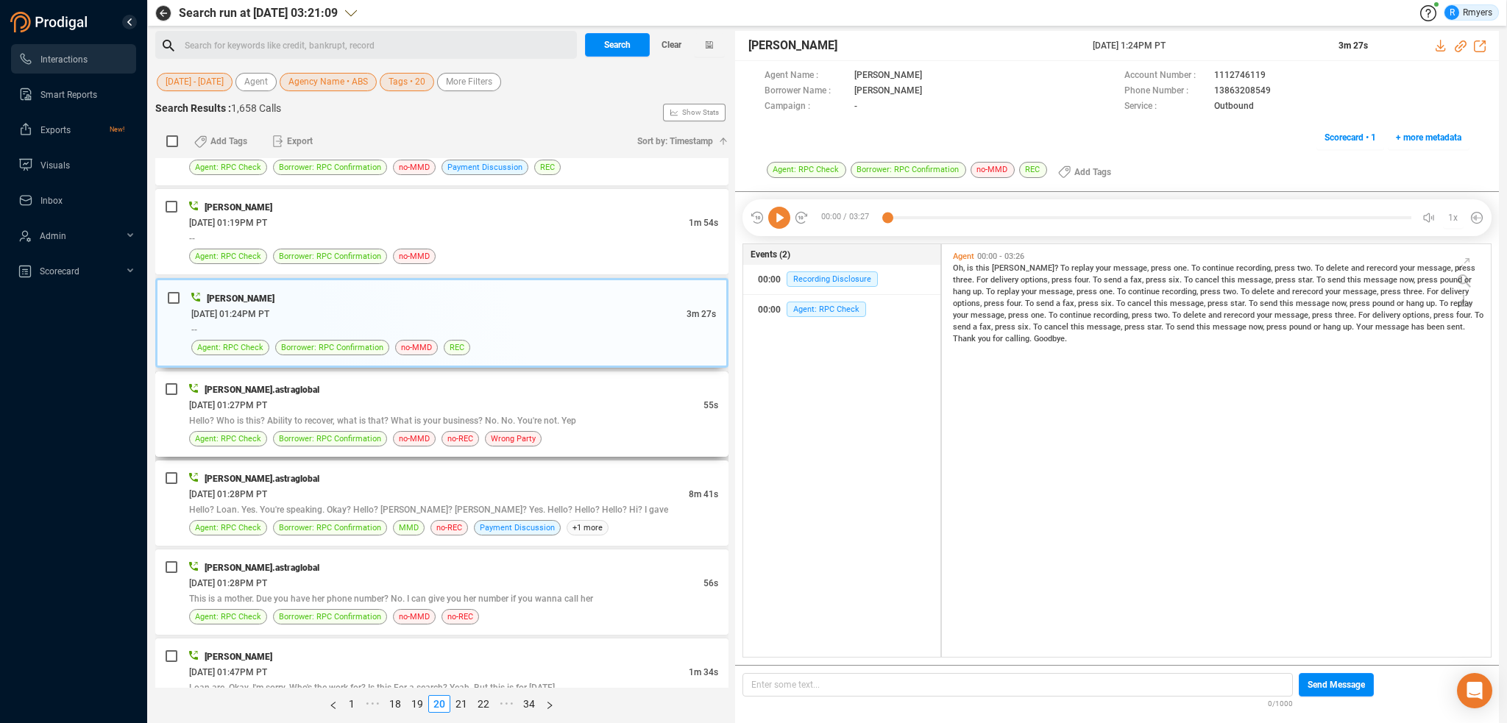
click at [654, 390] on div "msingh.astraglobal" at bounding box center [453, 389] width 529 height 15
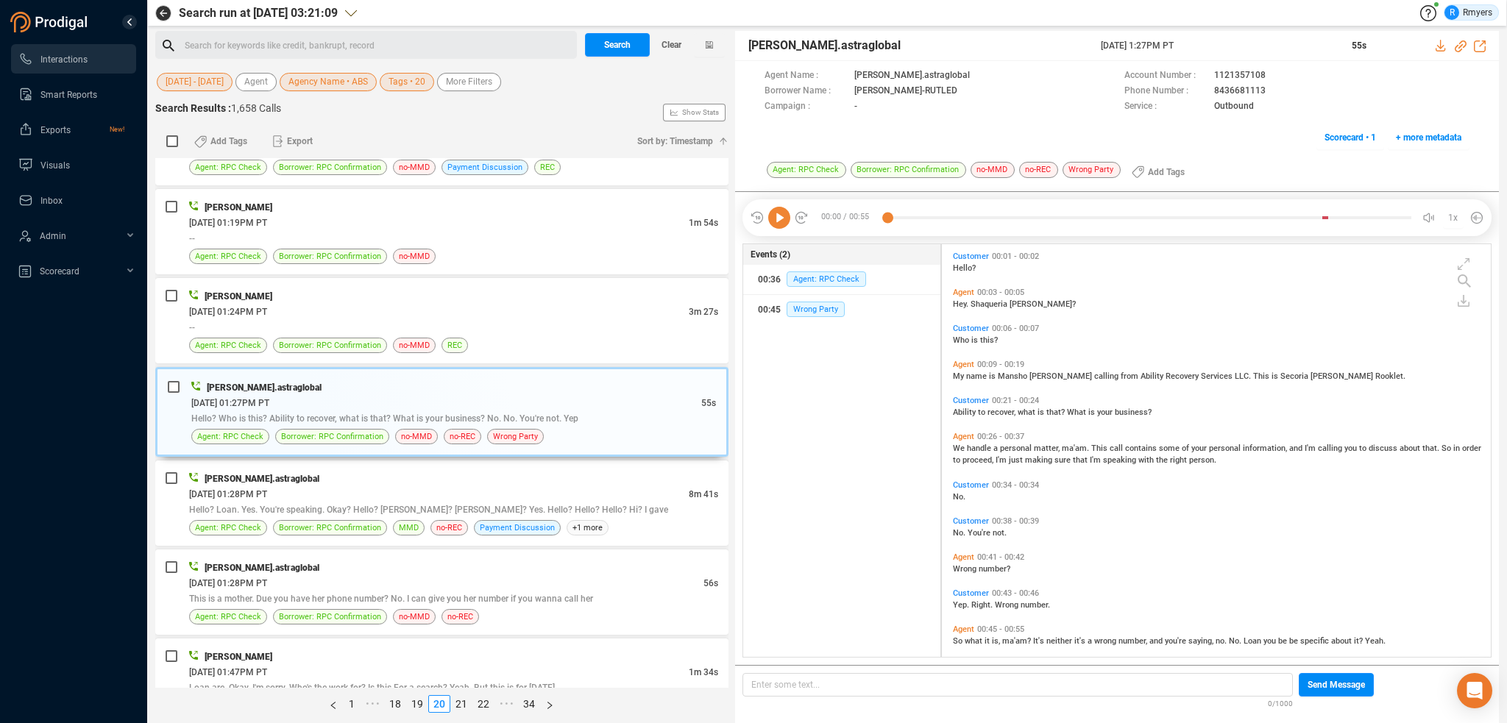
click at [784, 219] on icon at bounding box center [779, 218] width 22 height 22
click at [798, 305] on span "Wrong Party" at bounding box center [816, 309] width 58 height 15
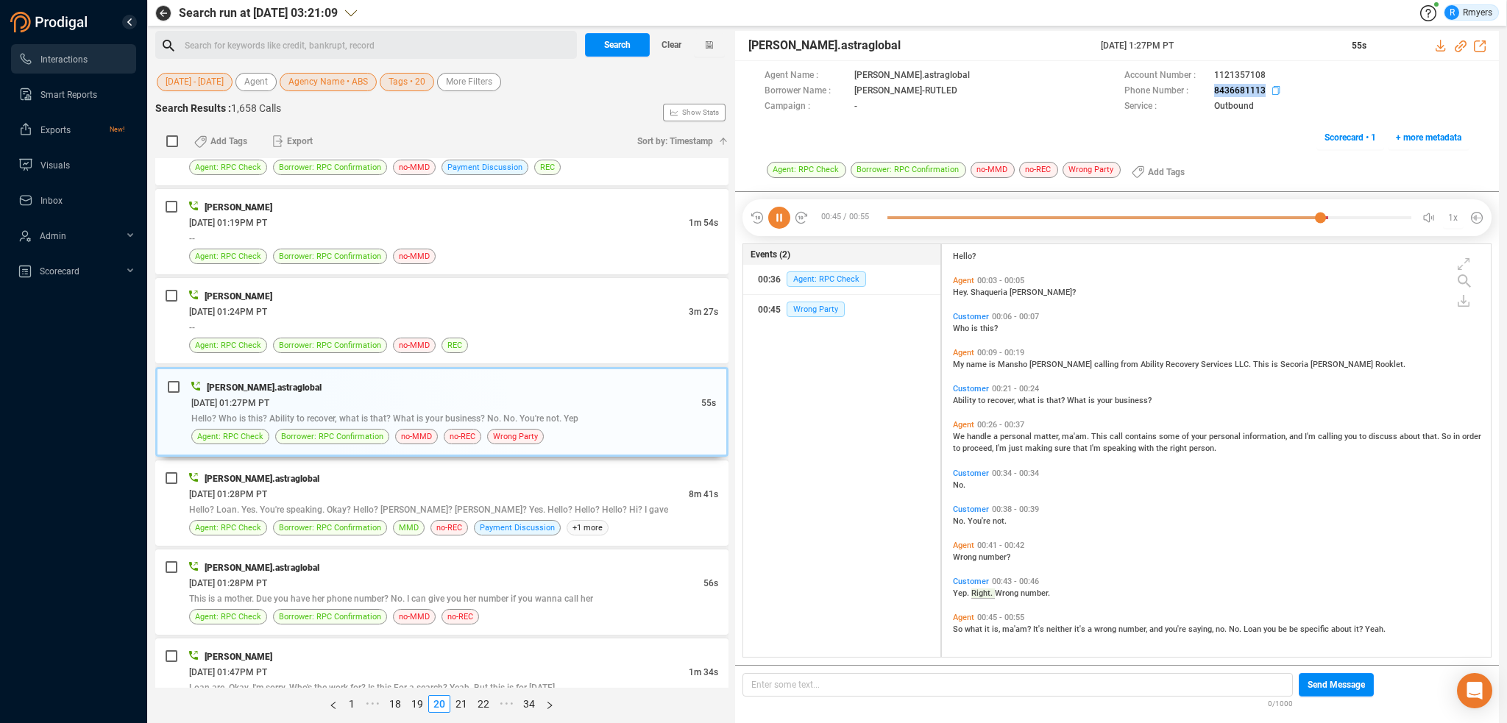
drag, startPoint x: 1202, startPoint y: 88, endPoint x: 1266, endPoint y: 91, distance: 64.1
click at [1266, 91] on div "Phone Number : 8436681113" at bounding box center [1297, 91] width 345 height 15
click at [364, 486] on div "06/18/2025 @ 01:28PM PT" at bounding box center [439, 493] width 500 height 15
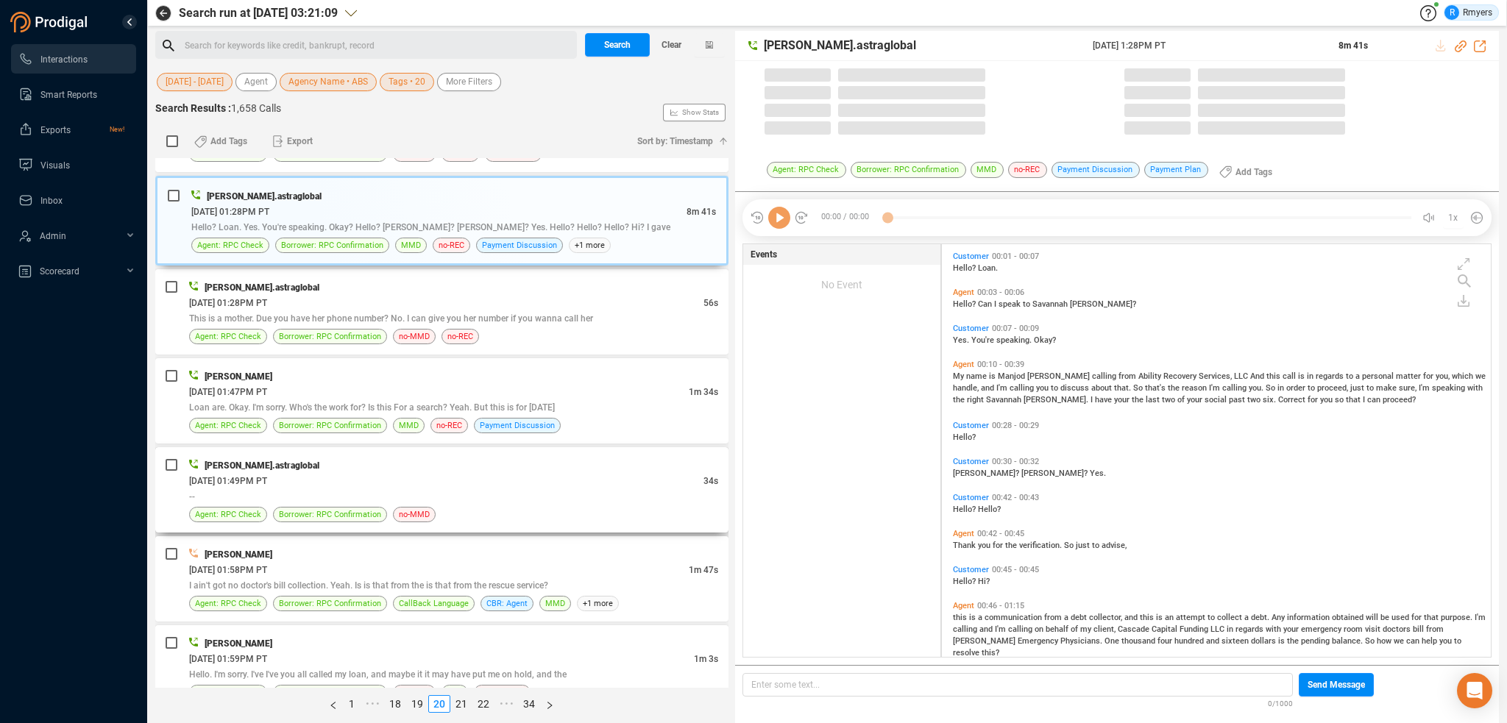
scroll to position [442, 0]
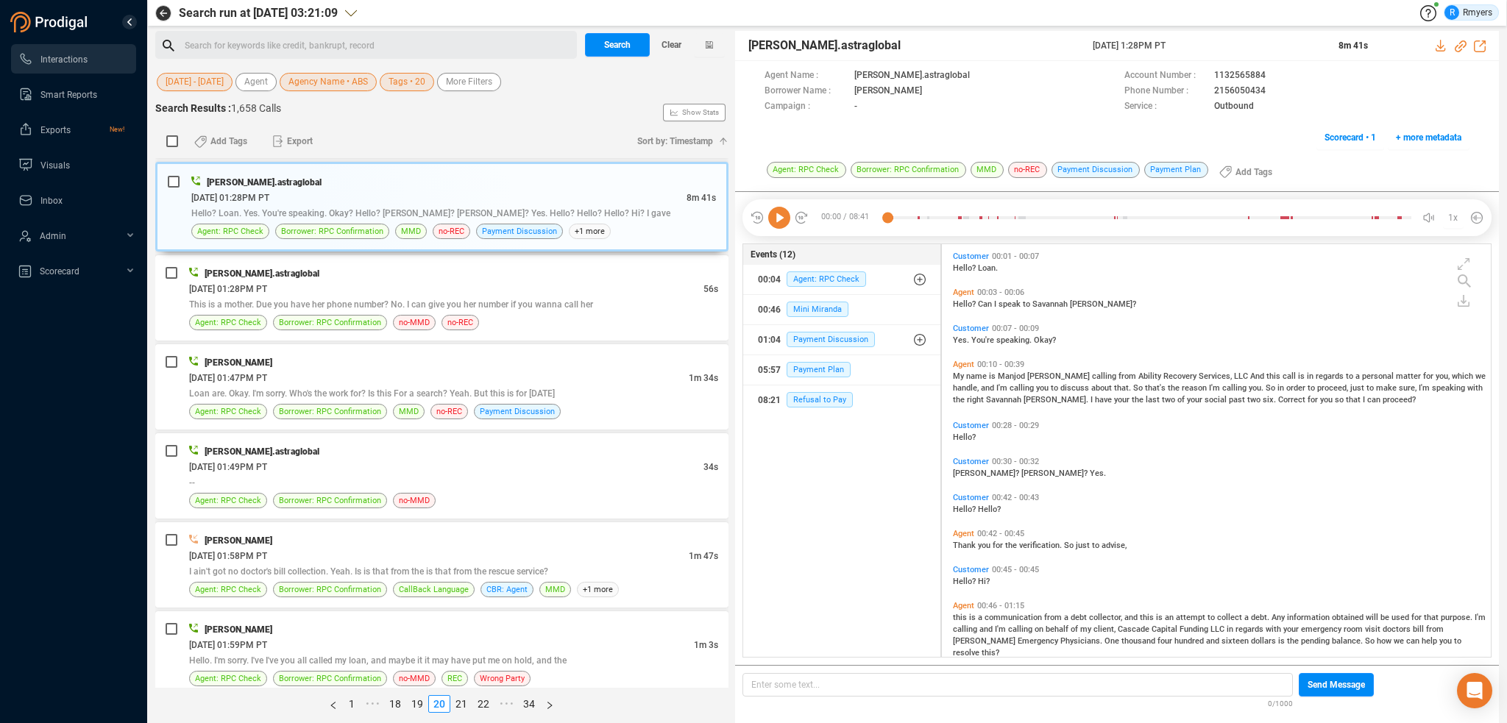
click at [787, 226] on icon at bounding box center [779, 218] width 22 height 22
click at [974, 302] on span "Hello?" at bounding box center [965, 305] width 25 height 10
click at [972, 374] on span "name" at bounding box center [977, 377] width 23 height 10
click at [1462, 44] on icon at bounding box center [1461, 46] width 12 height 12
drag, startPoint x: 1093, startPoint y: 48, endPoint x: 1213, endPoint y: 44, distance: 120.0
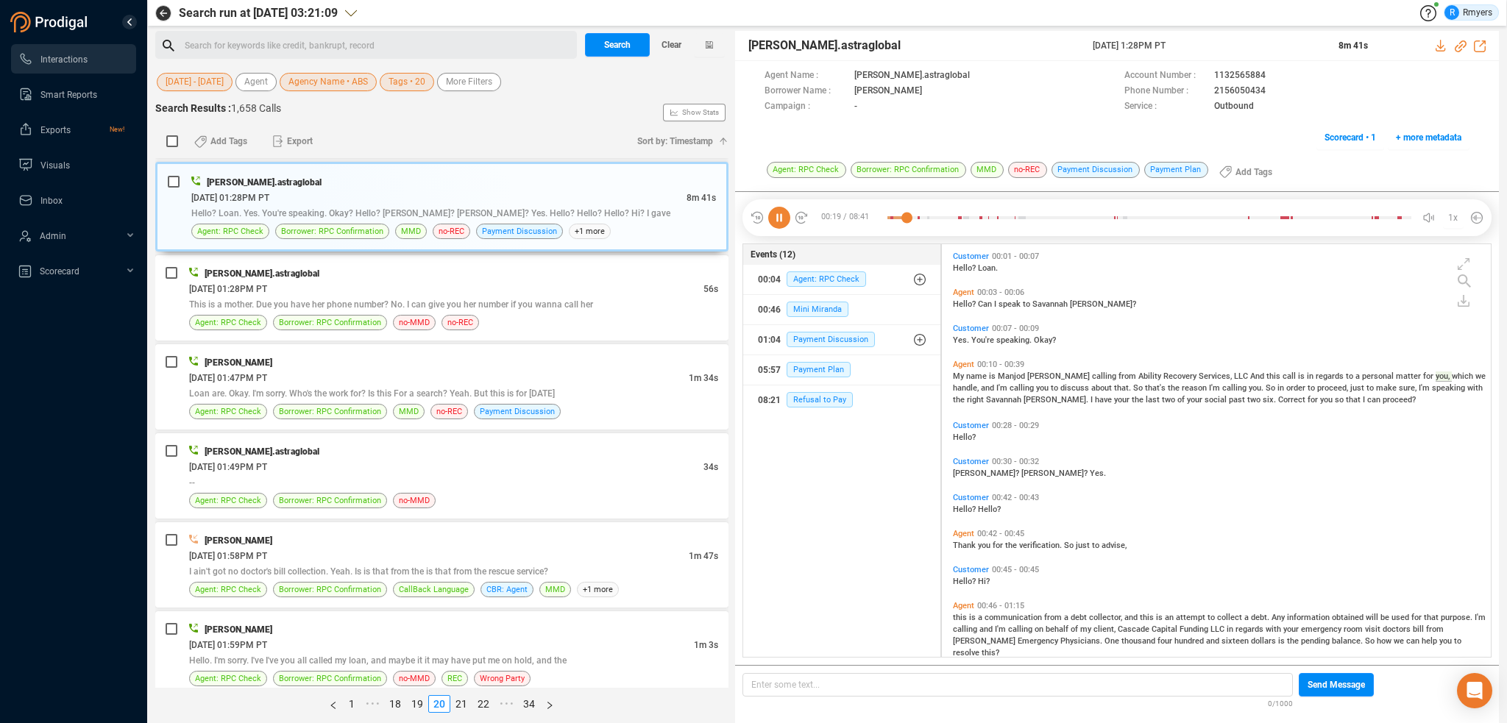
click at [1213, 44] on div "msingh.astraglobal 18 Jun 2025 @ 1:28PM PT 8m 41s" at bounding box center [1117, 46] width 764 height 30
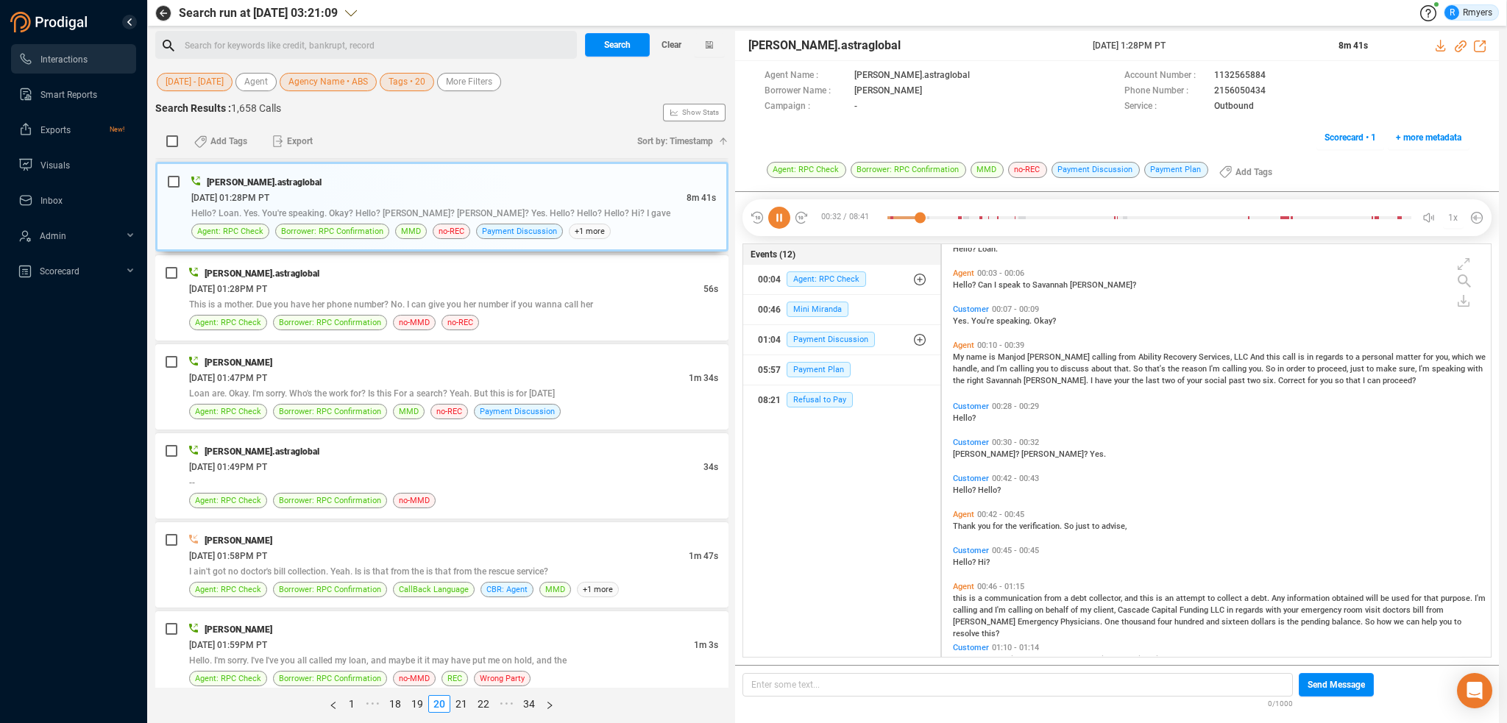
scroll to position [0, 0]
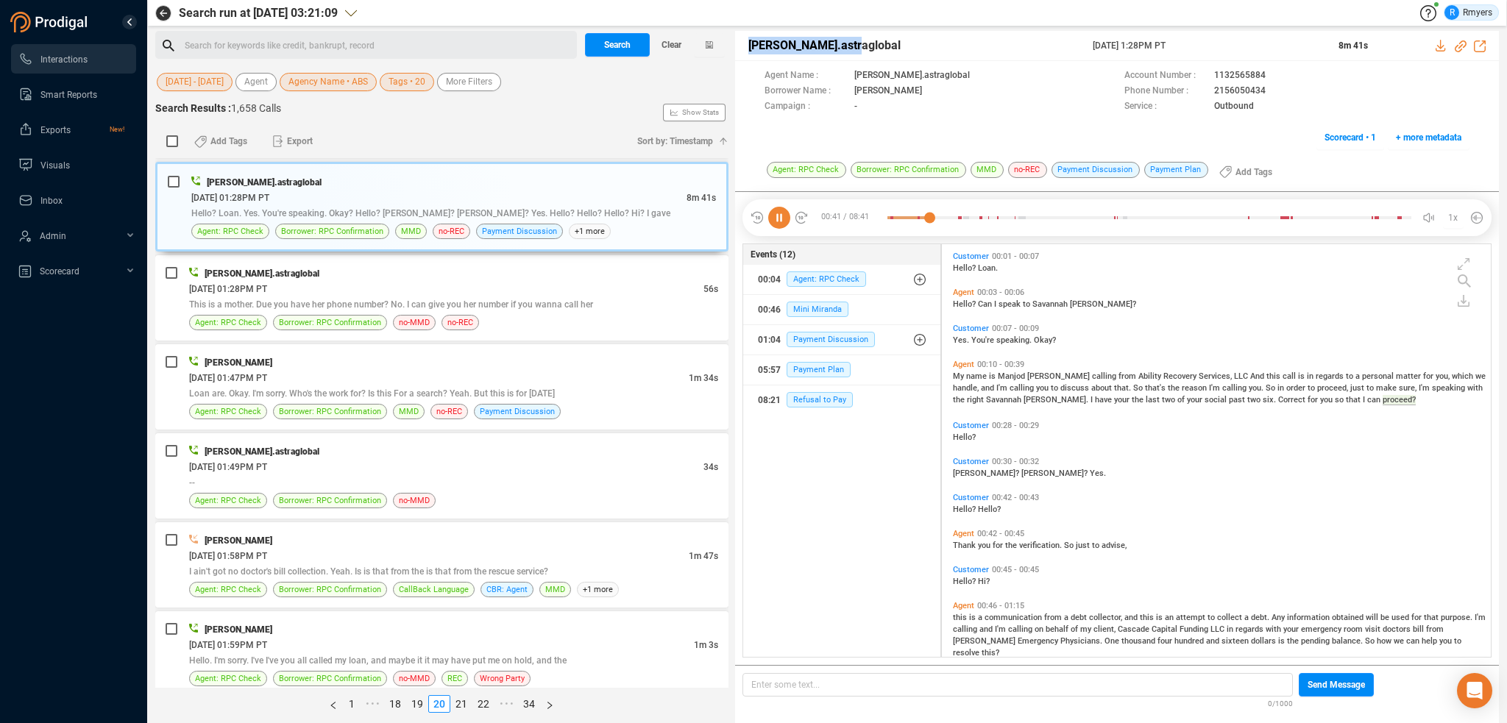
drag, startPoint x: 746, startPoint y: 46, endPoint x: 865, endPoint y: 46, distance: 119.2
click at [865, 46] on div "msingh.astraglobal 18 Jun 2025 @ 1:28PM PT 8m 41s" at bounding box center [1117, 46] width 764 height 30
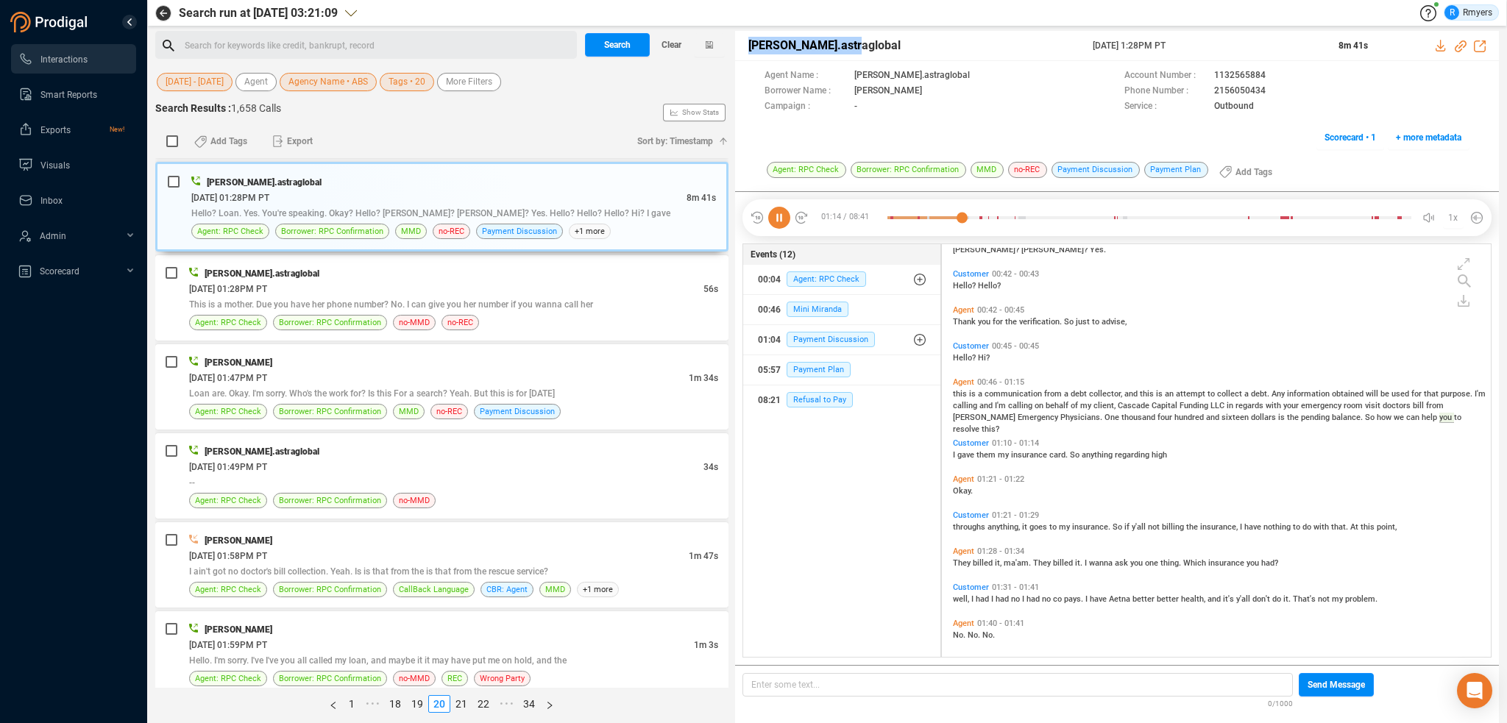
scroll to position [176, 0]
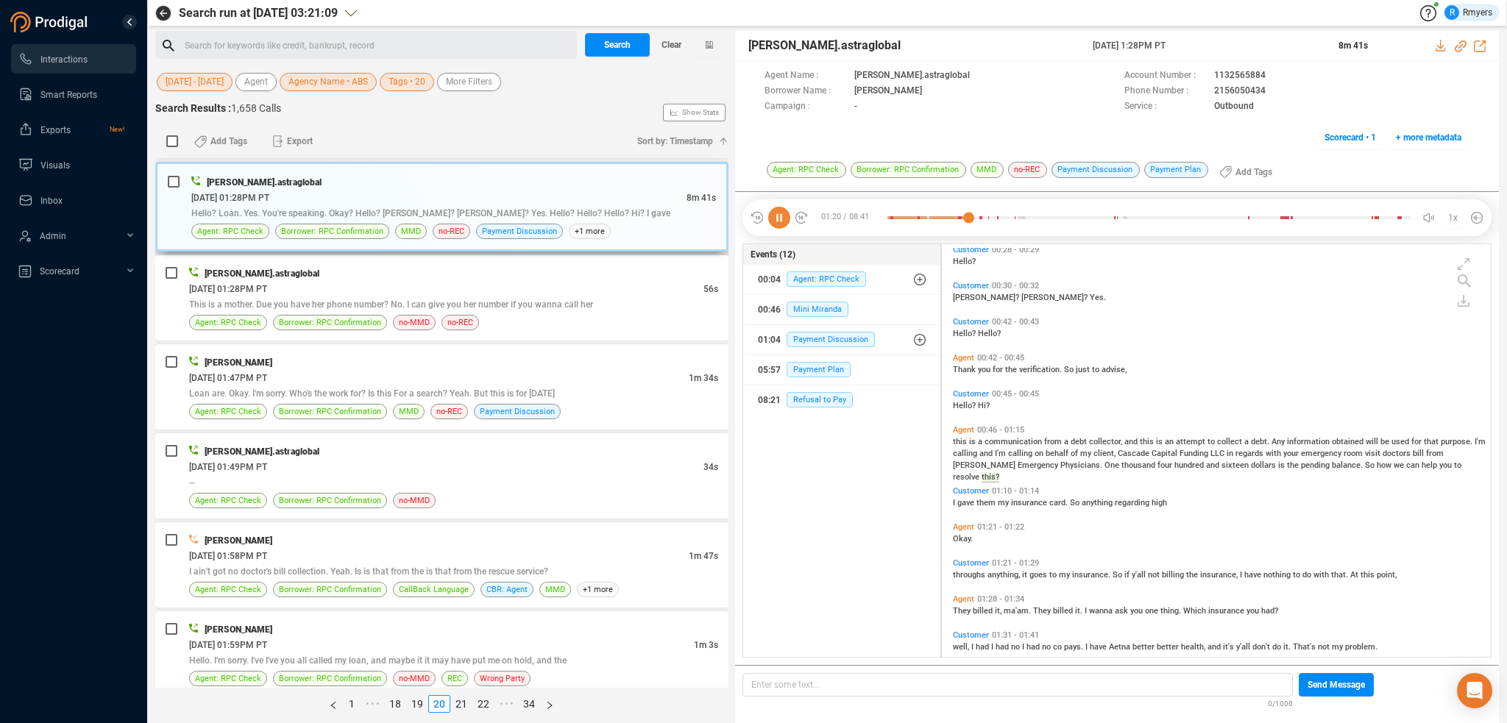
click at [697, 238] on div "msingh.astraglobal 06/18/2025 @ 01:28PM PT 8m 41s Hello? Loan. Yes. You're spea…" at bounding box center [441, 207] width 573 height 90
click at [585, 266] on div "divyansh.astraglobal" at bounding box center [453, 273] width 529 height 15
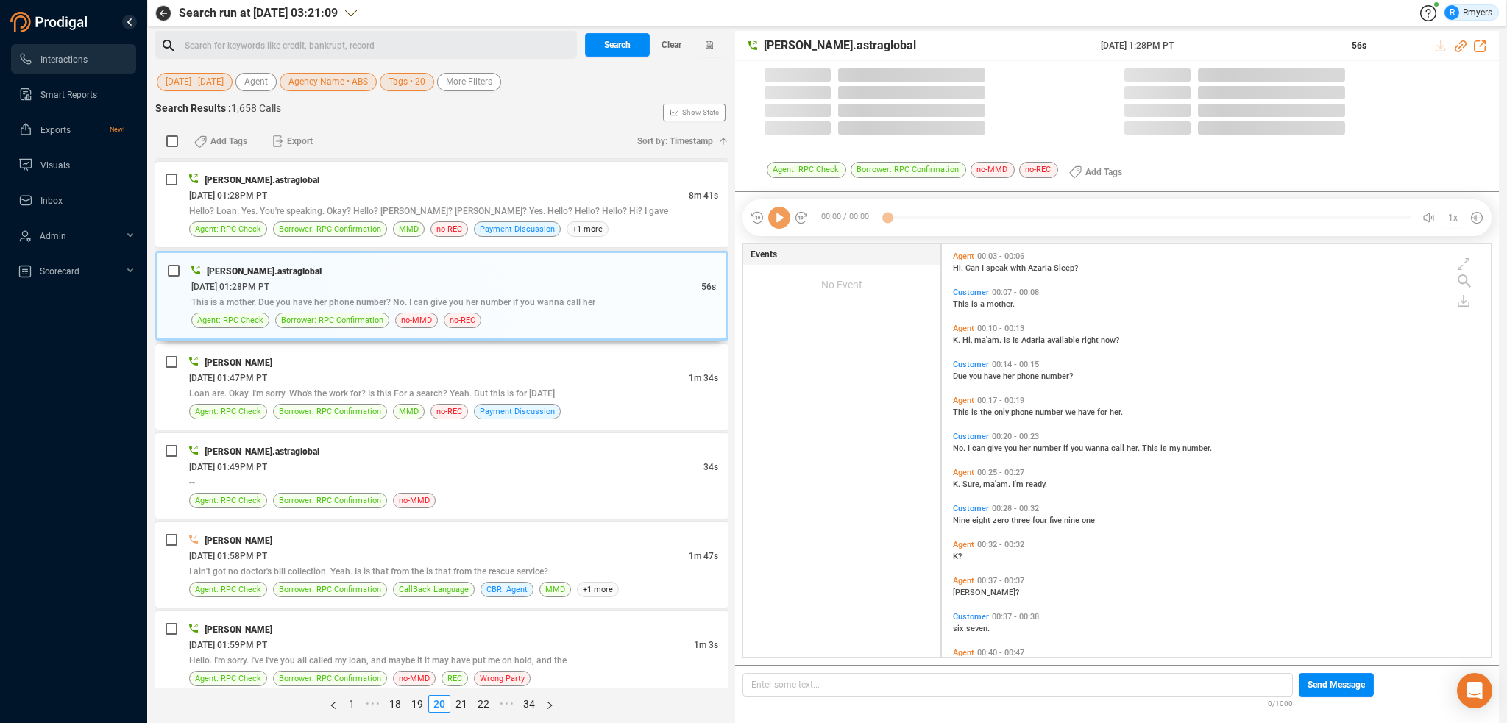
scroll to position [410, 542]
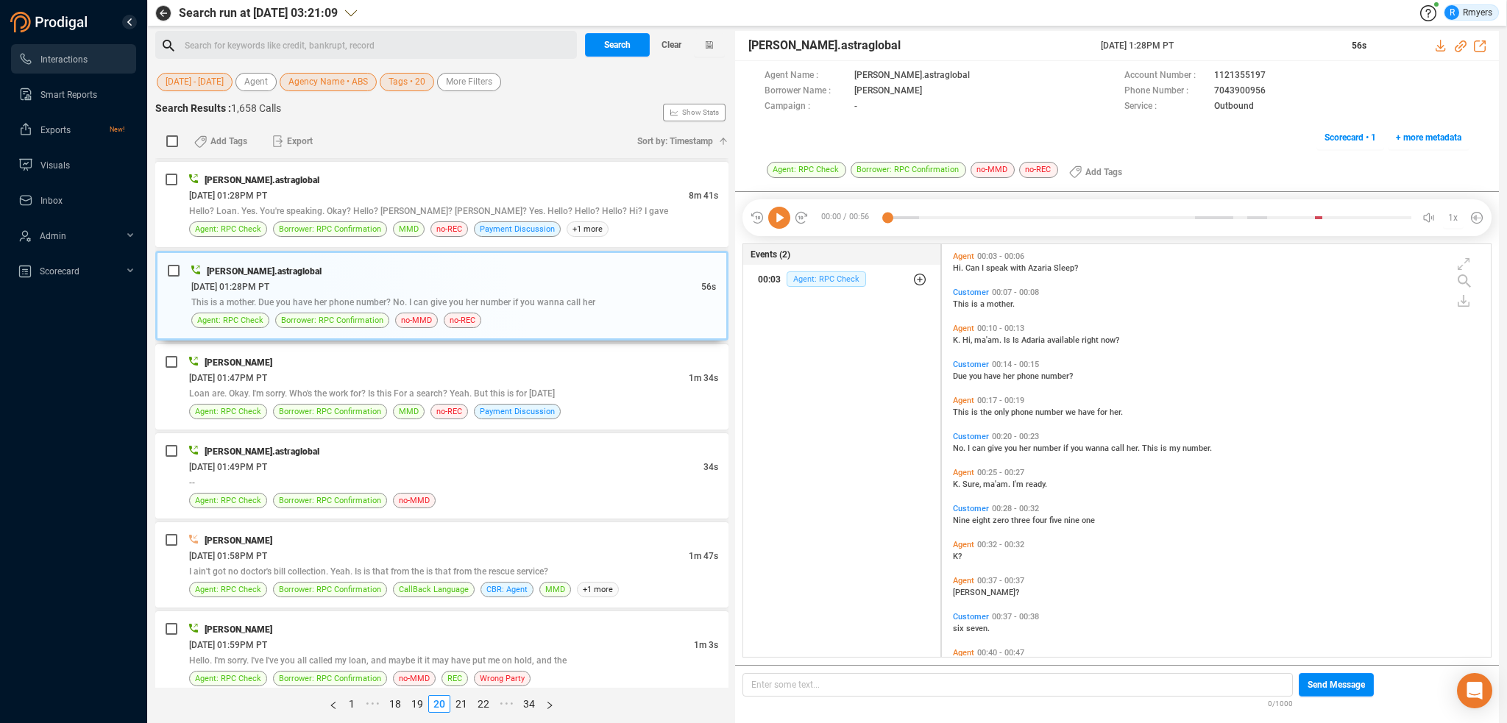
click at [807, 283] on span "Agent: RPC Check" at bounding box center [826, 279] width 79 height 15
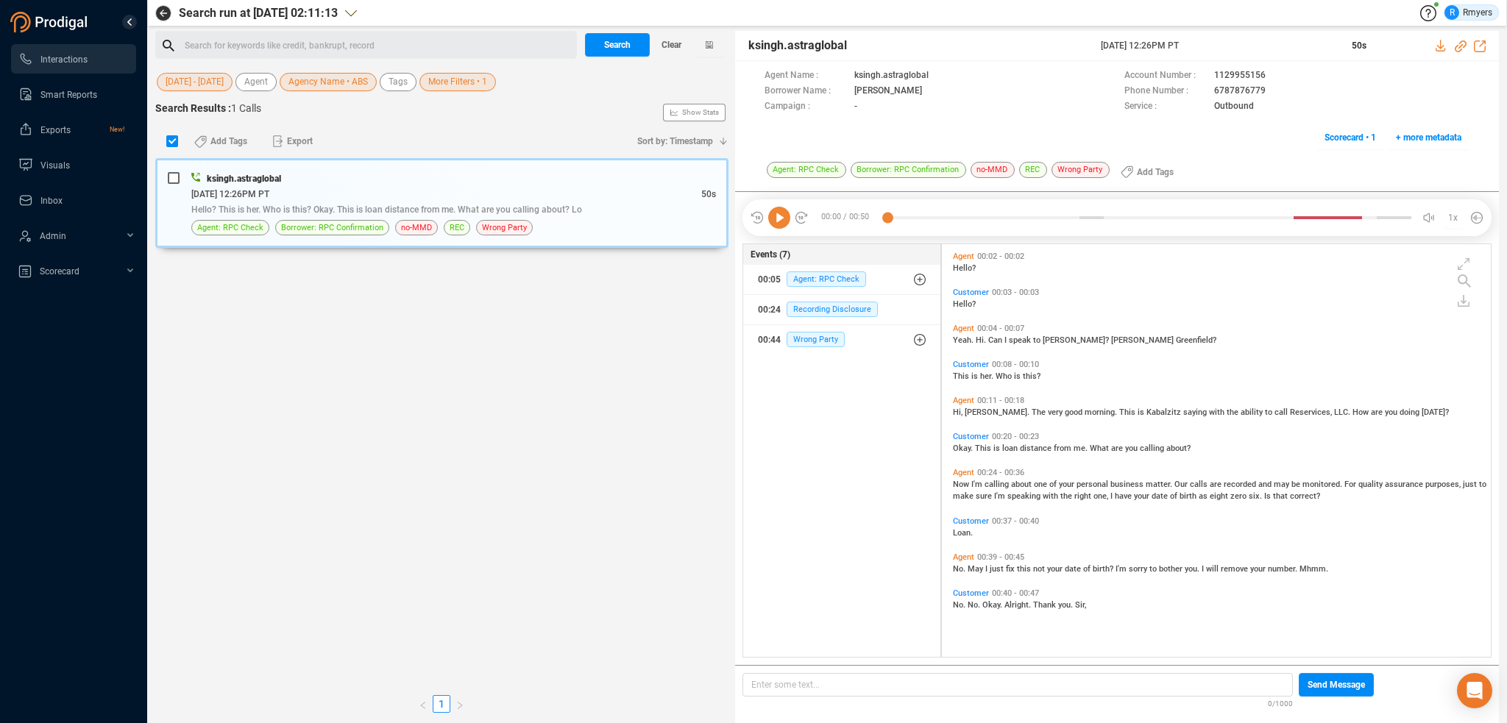
scroll to position [410, 542]
click at [223, 44] on div "Search for keywords like credit, bankrupt, record ﻿" at bounding box center [379, 46] width 388 height 22
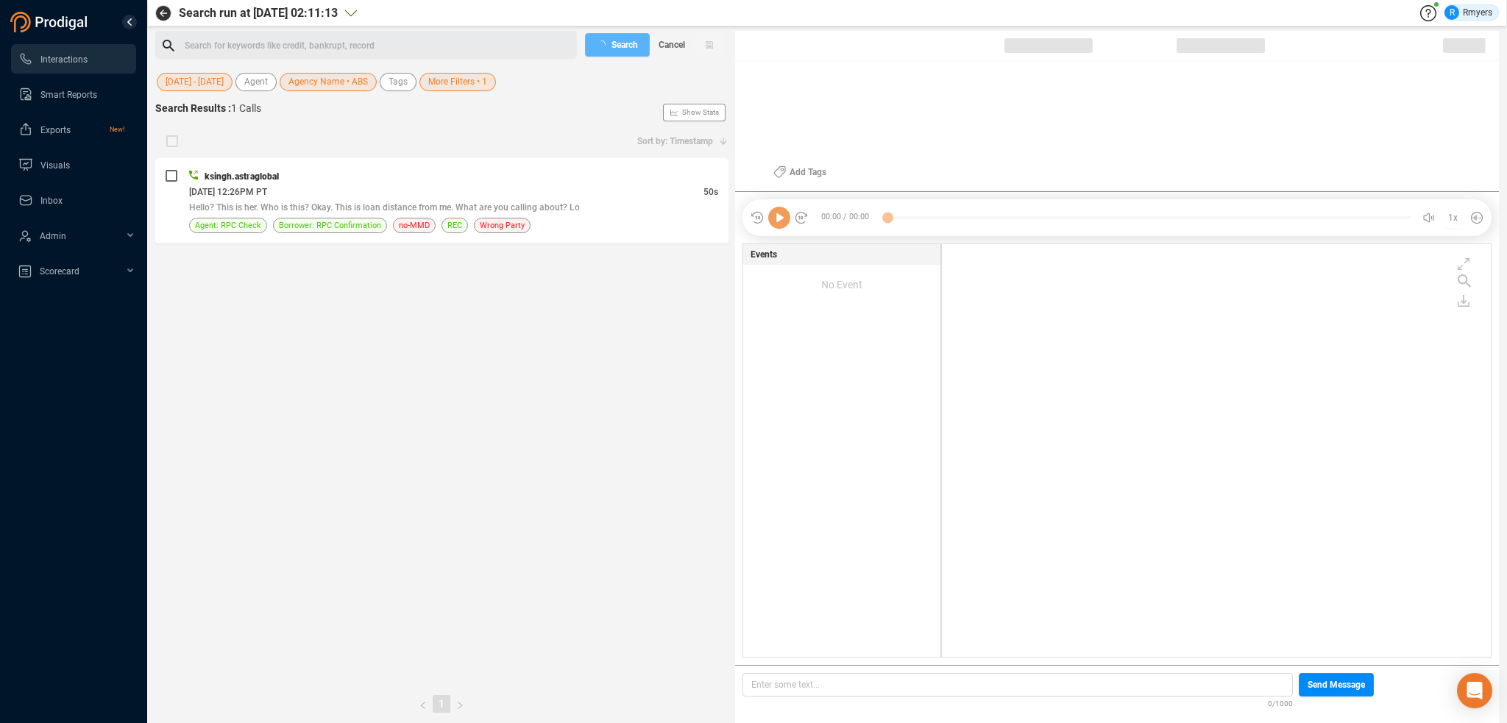
checkbox input "true"
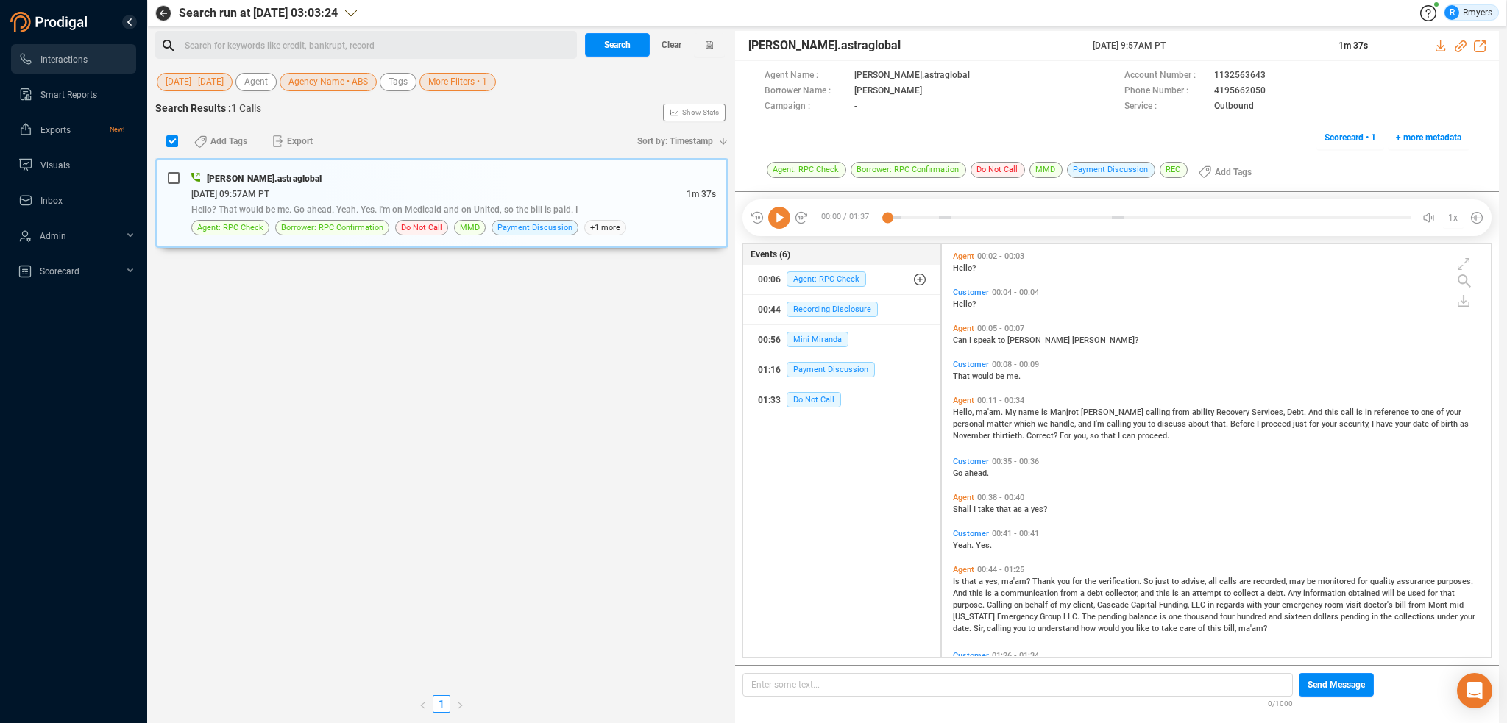
click at [252, 46] on div "Search for keywords like credit, bankrupt, record ﻿" at bounding box center [379, 46] width 388 height 22
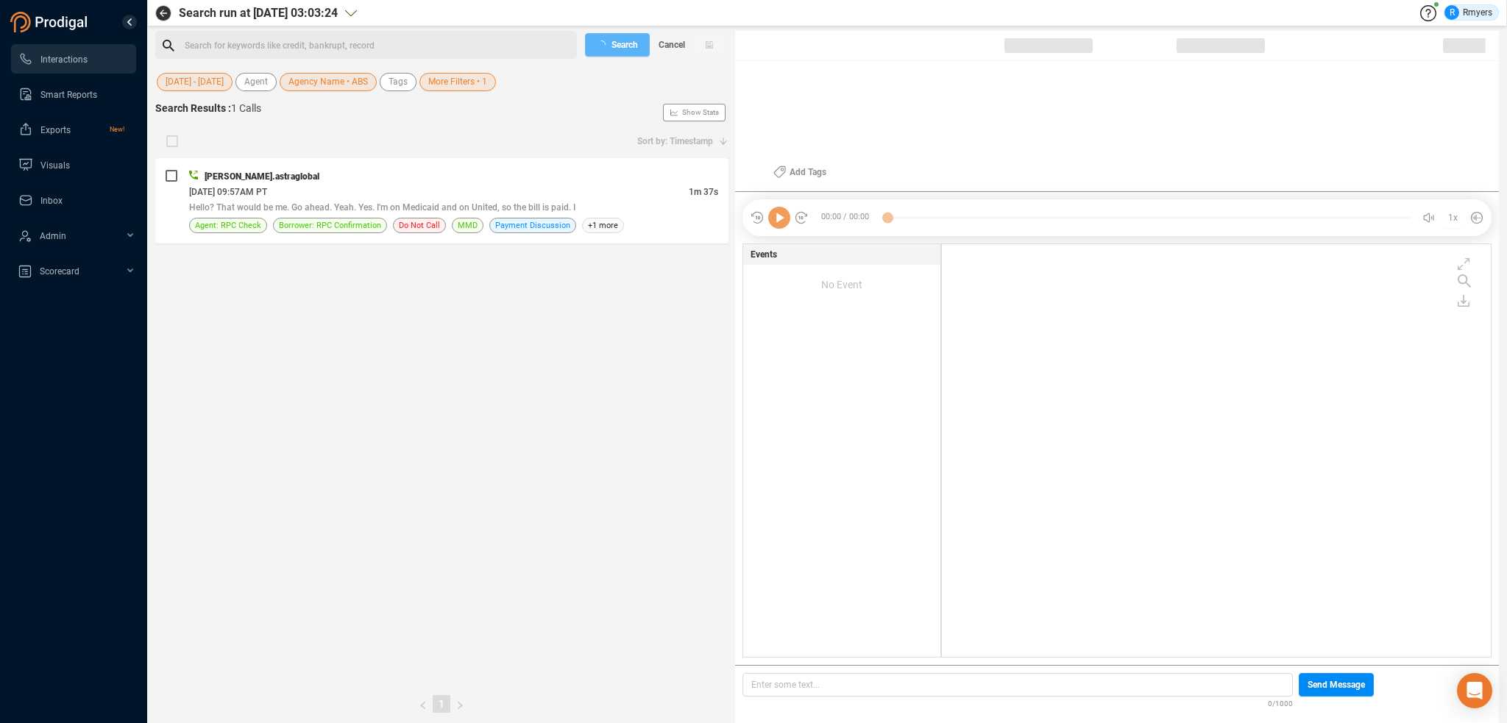
checkbox input "true"
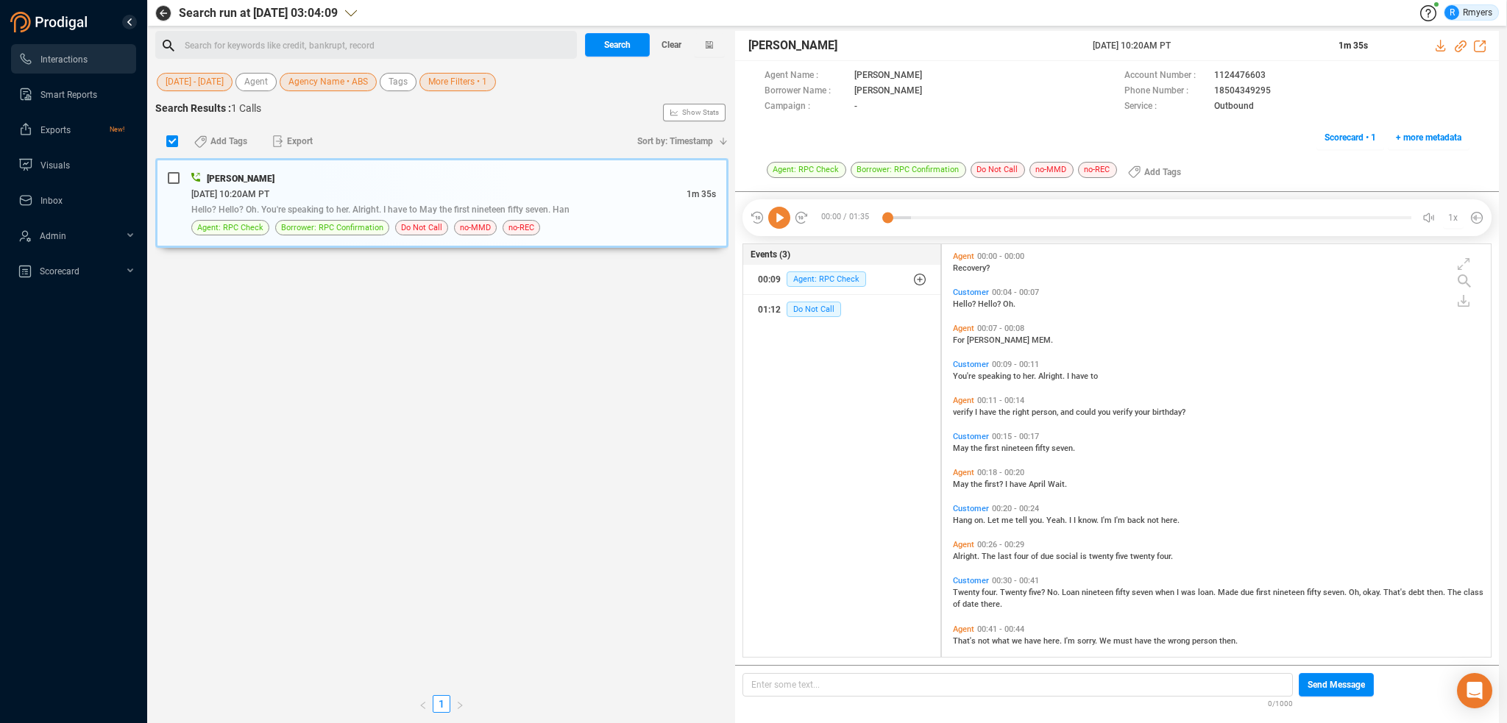
click at [261, 42] on div "Search for keywords like credit, bankrupt, record ﻿" at bounding box center [379, 46] width 388 height 22
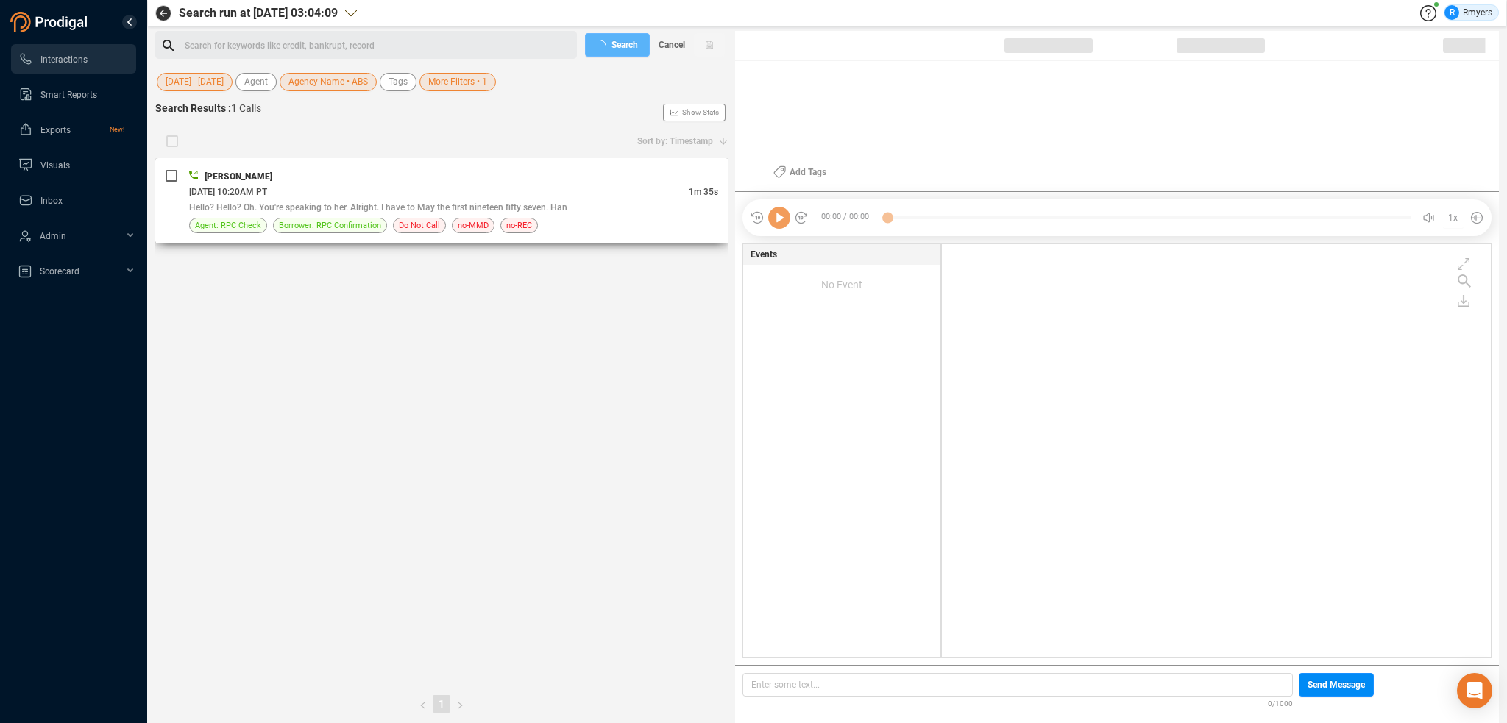
checkbox input "true"
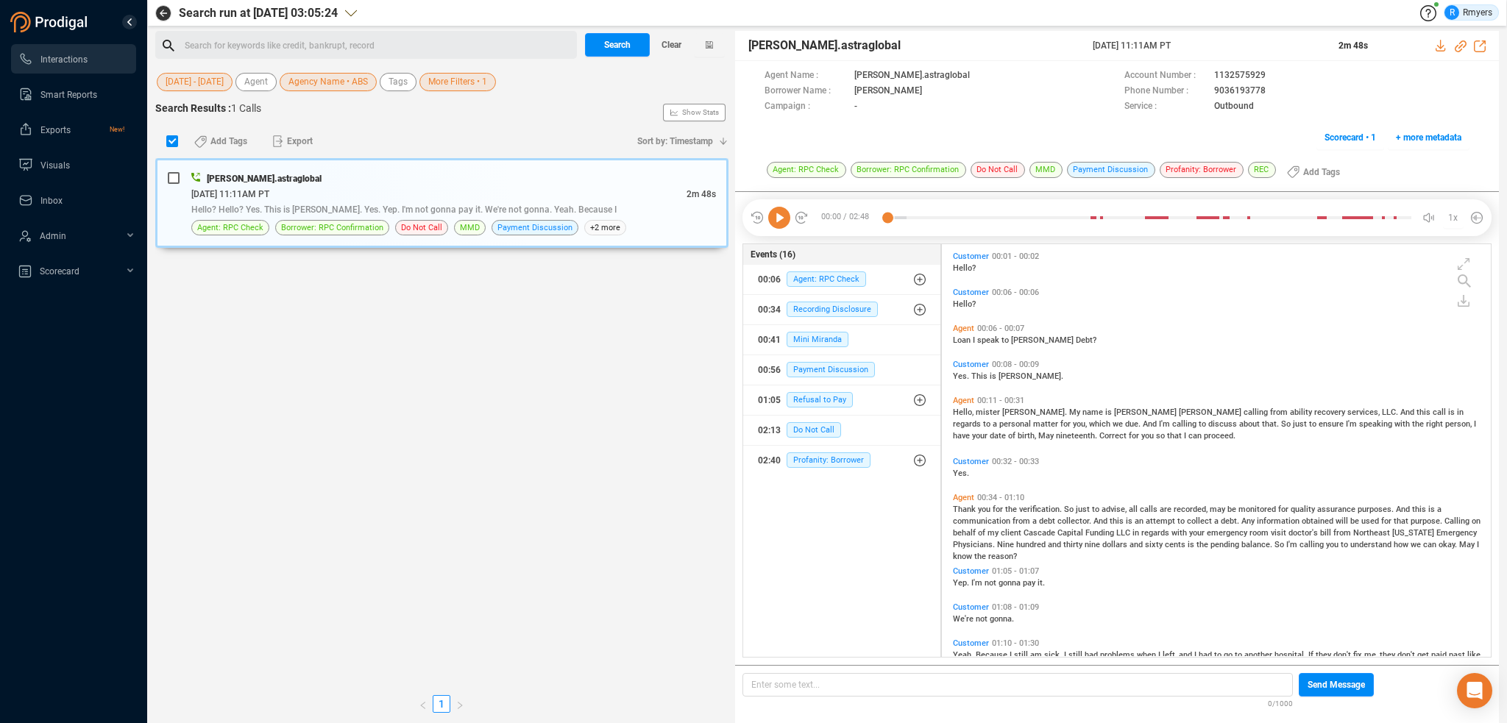
click at [222, 45] on div "Search for keywords like credit, bankrupt, record ﻿" at bounding box center [379, 46] width 388 height 22
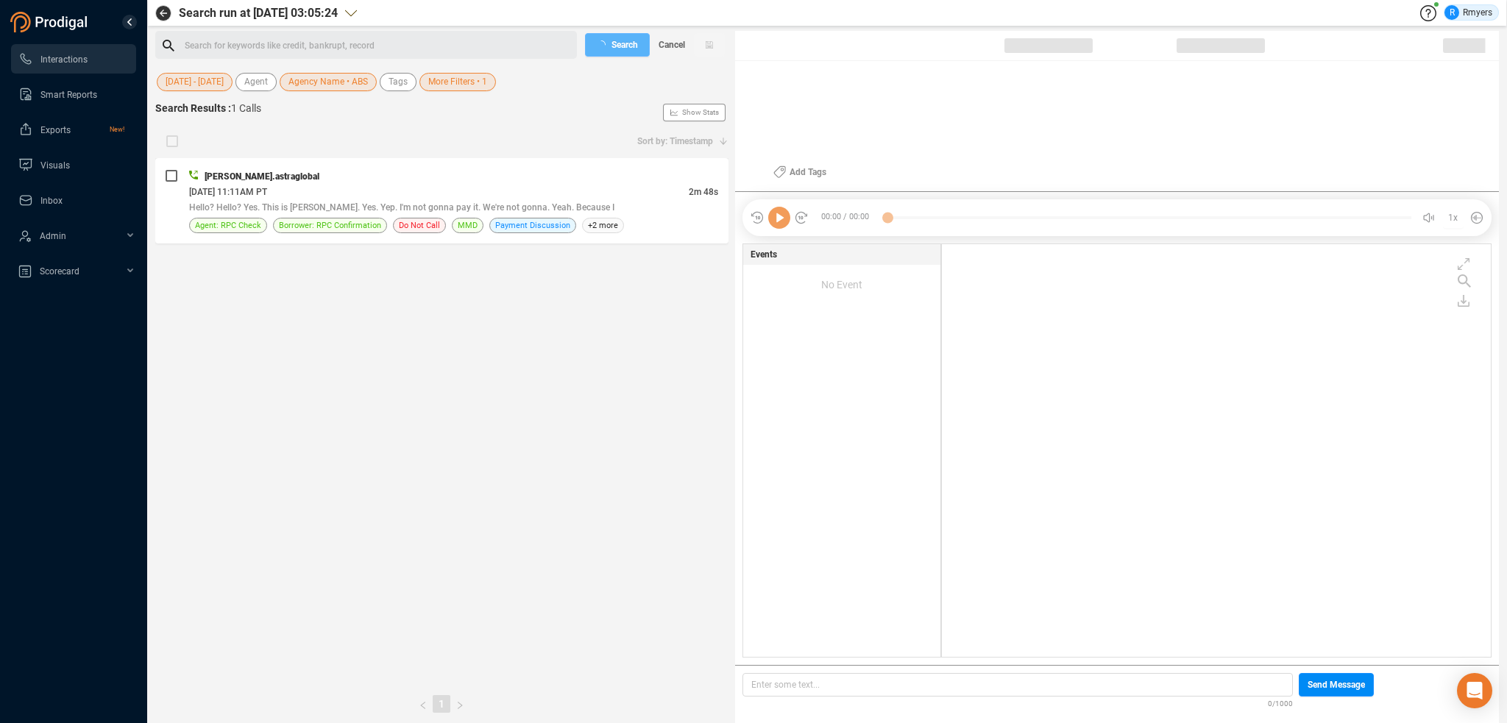
checkbox input "true"
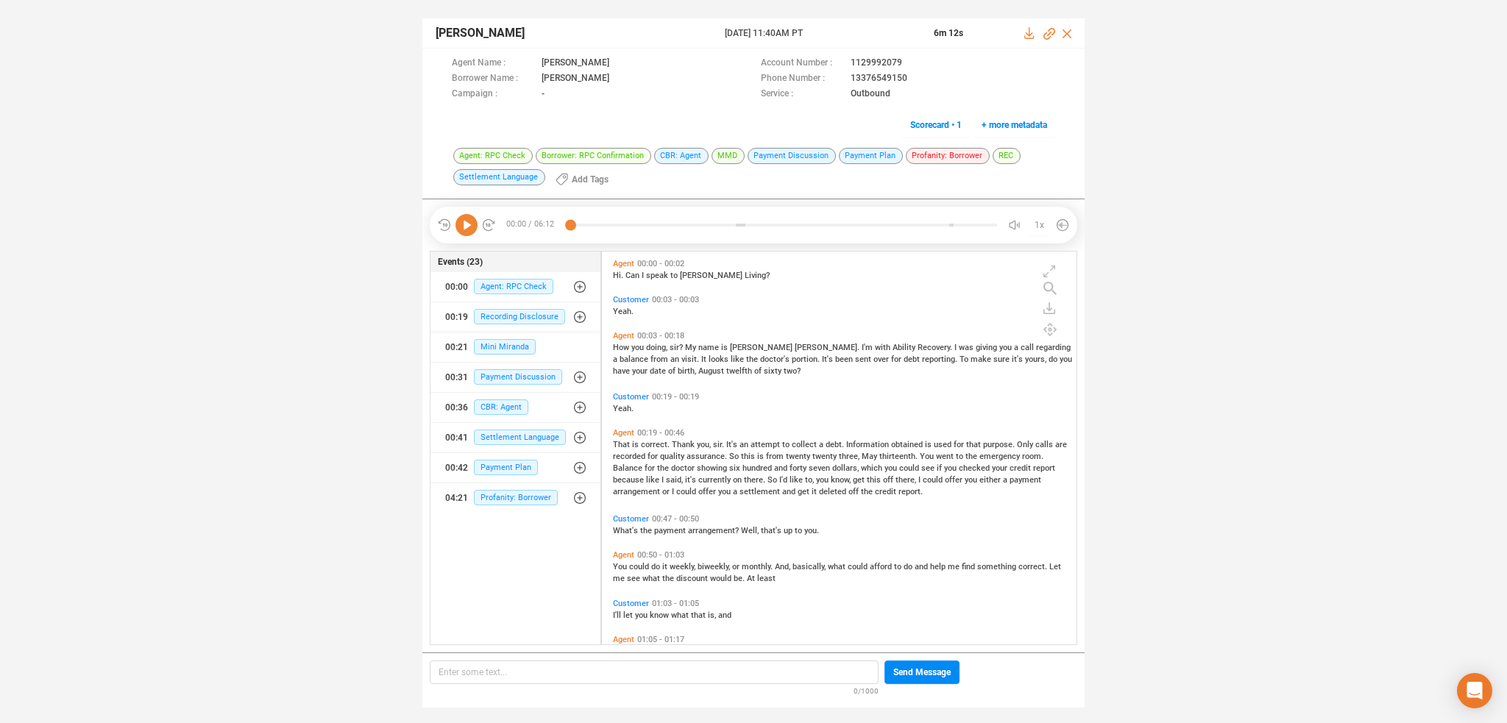
scroll to position [391, 468]
